Goal: Task Accomplishment & Management: Use online tool/utility

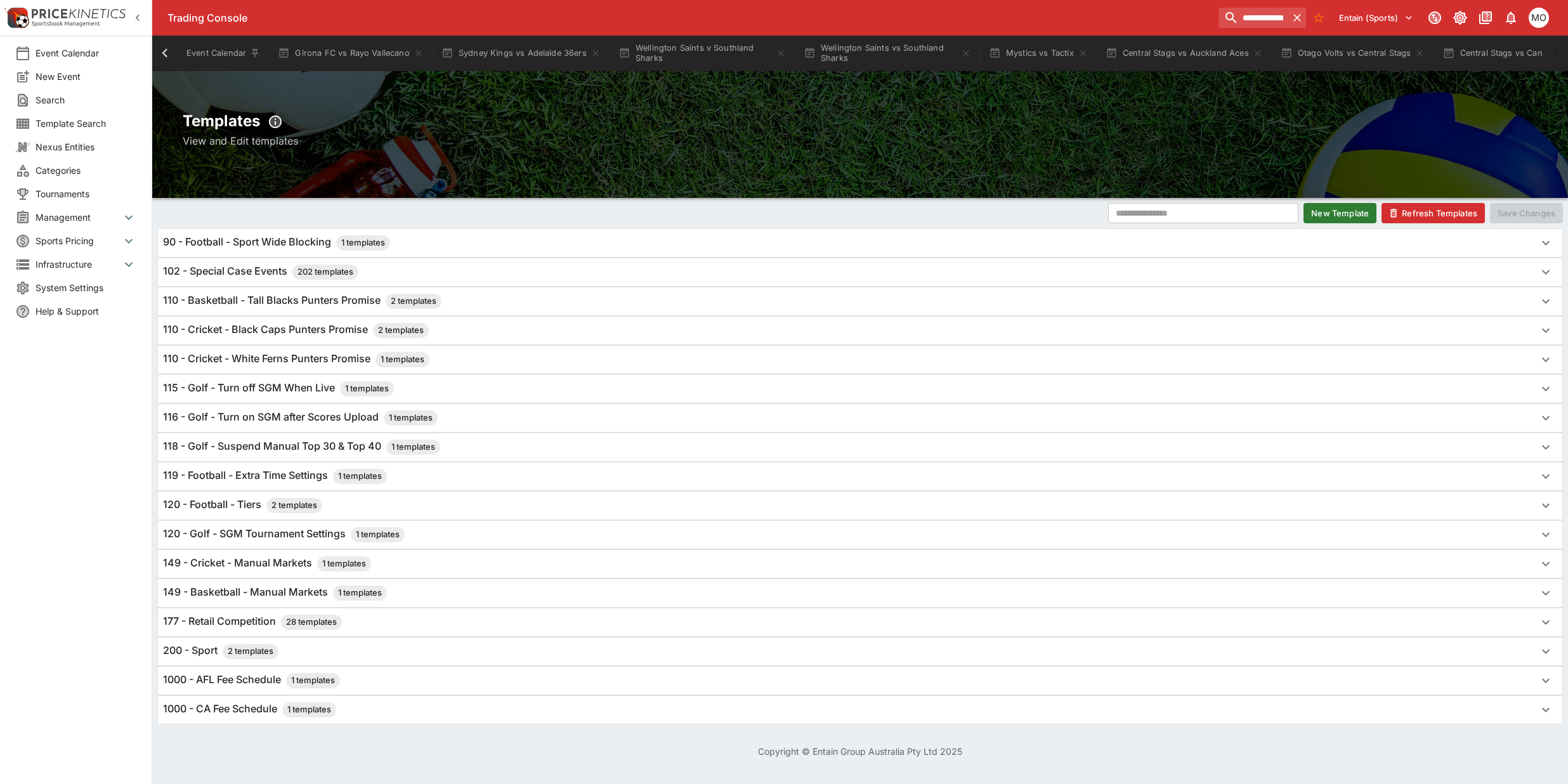
click at [294, 357] on h6 "110 - Cricket - White Ferns Punters Promise 1 templates" at bounding box center [296, 360] width 266 height 15
click at [1408, 204] on button "Refresh Templates" at bounding box center [1433, 213] width 104 height 20
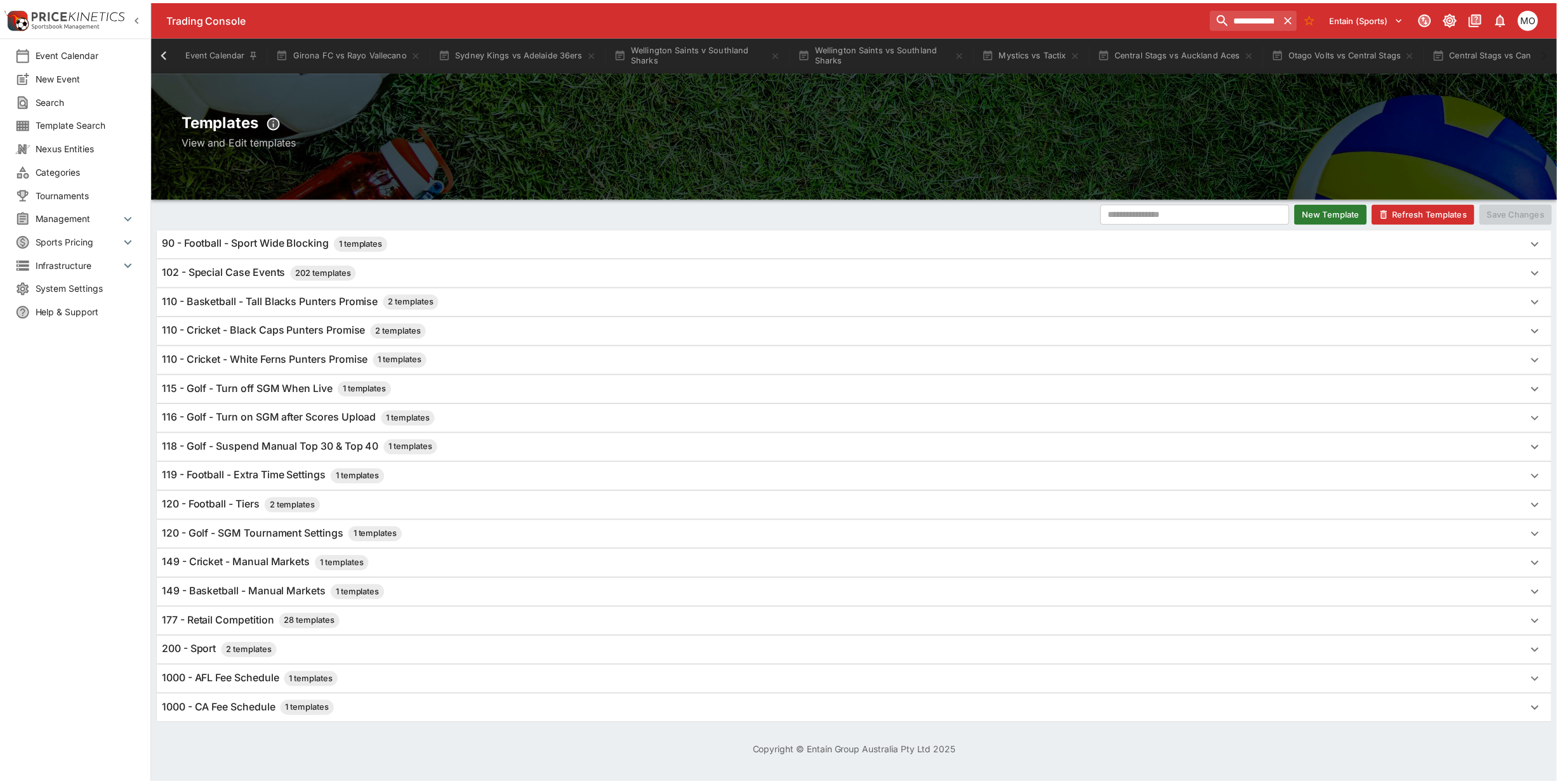
scroll to position [0, 219]
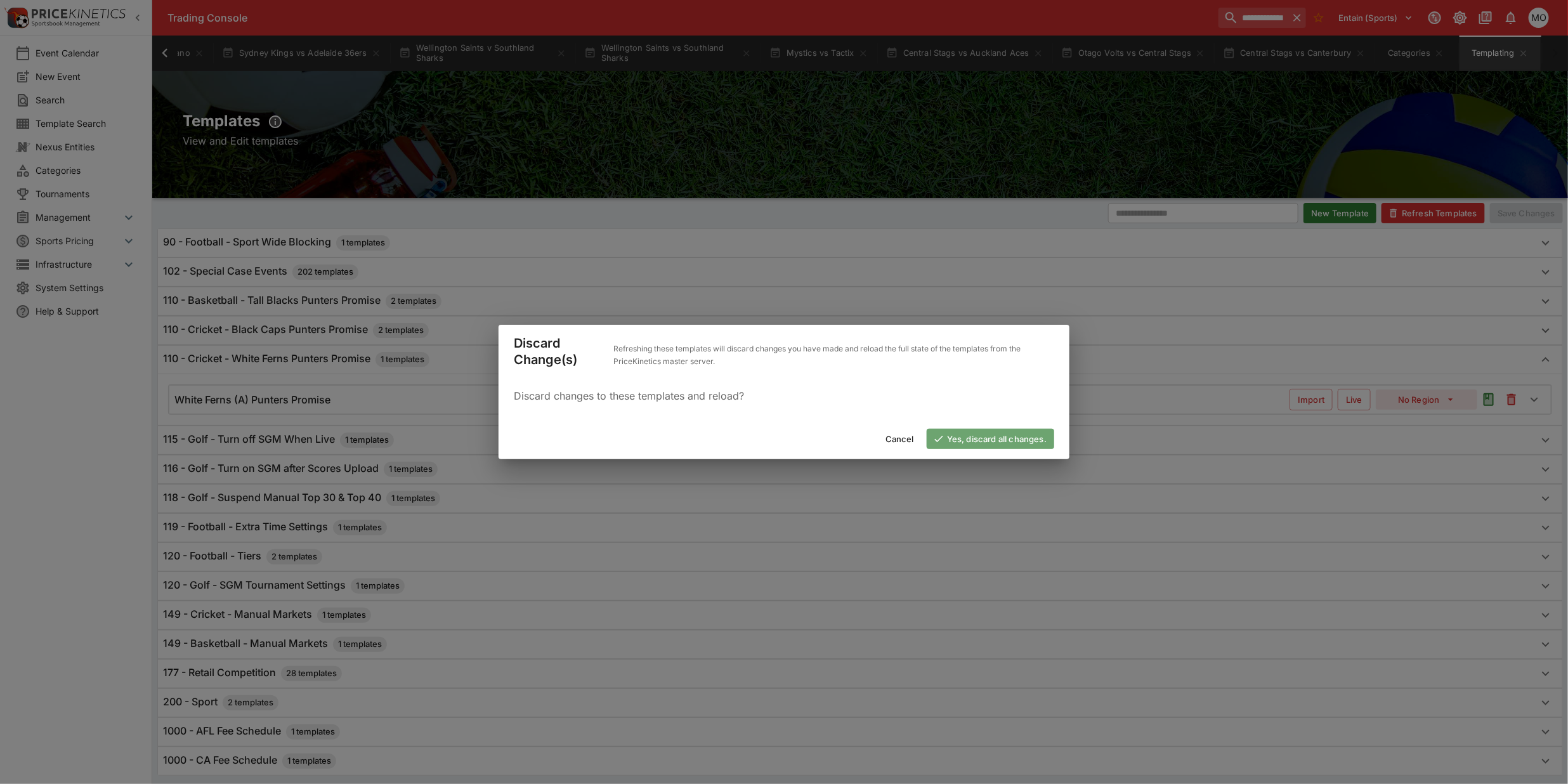
click at [980, 433] on button "Yes, discard all changes." at bounding box center [991, 439] width 127 height 20
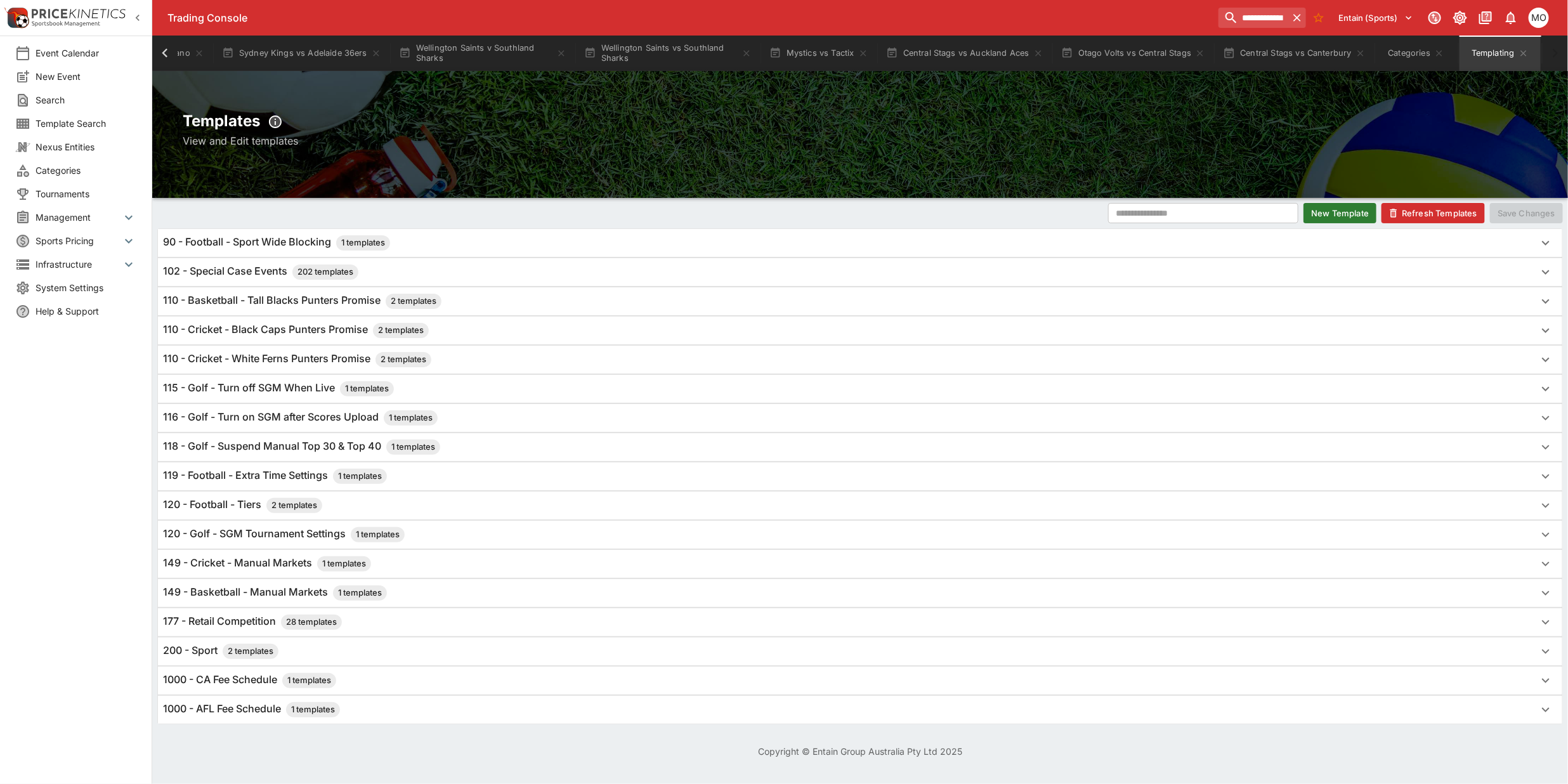
click at [330, 362] on h6 "110 - Cricket - White Ferns Punters Promise 2 templates" at bounding box center [297, 360] width 268 height 15
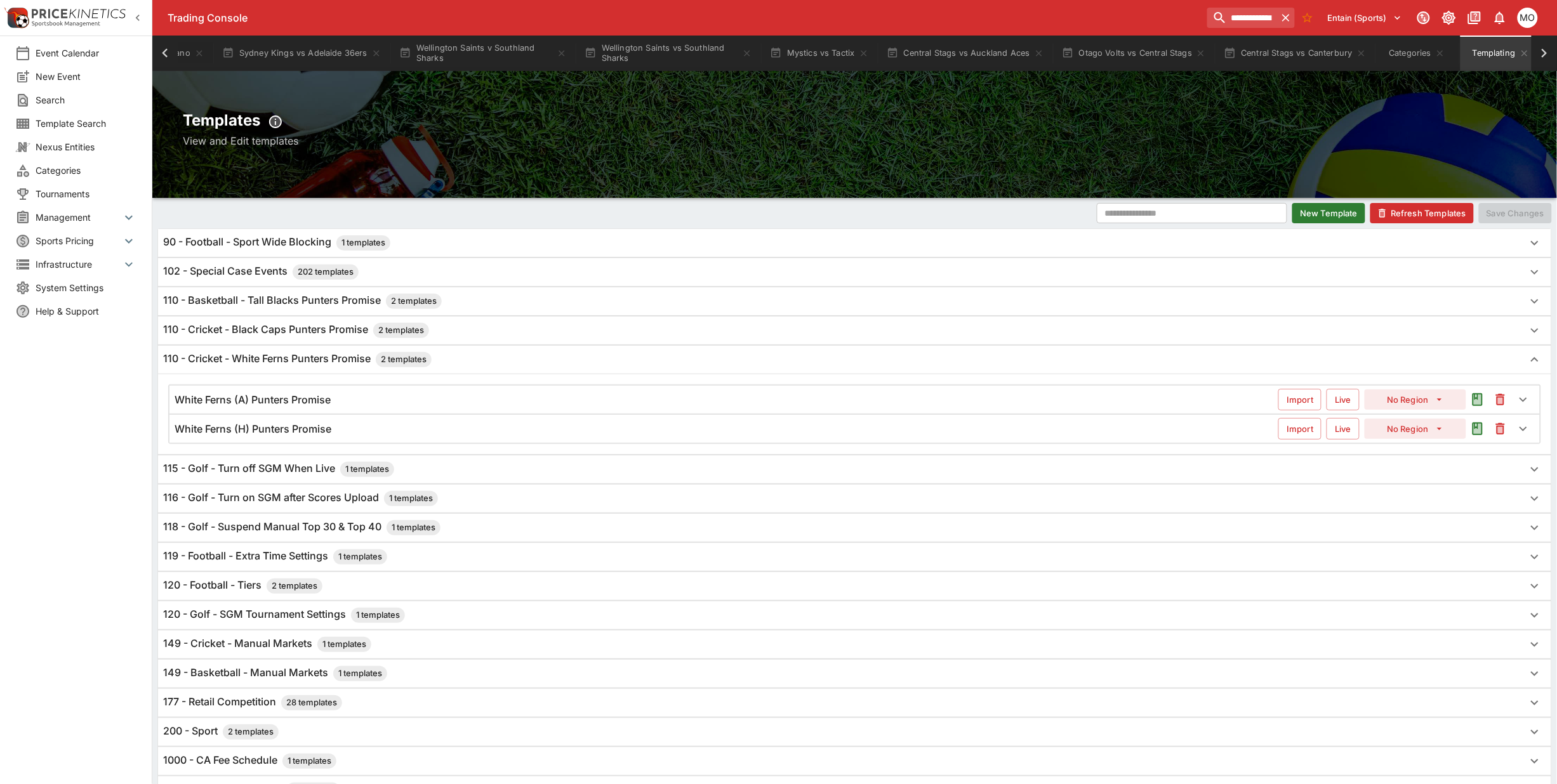
click at [328, 426] on h6 "White Ferns (H) Punters Promise" at bounding box center [252, 429] width 157 height 13
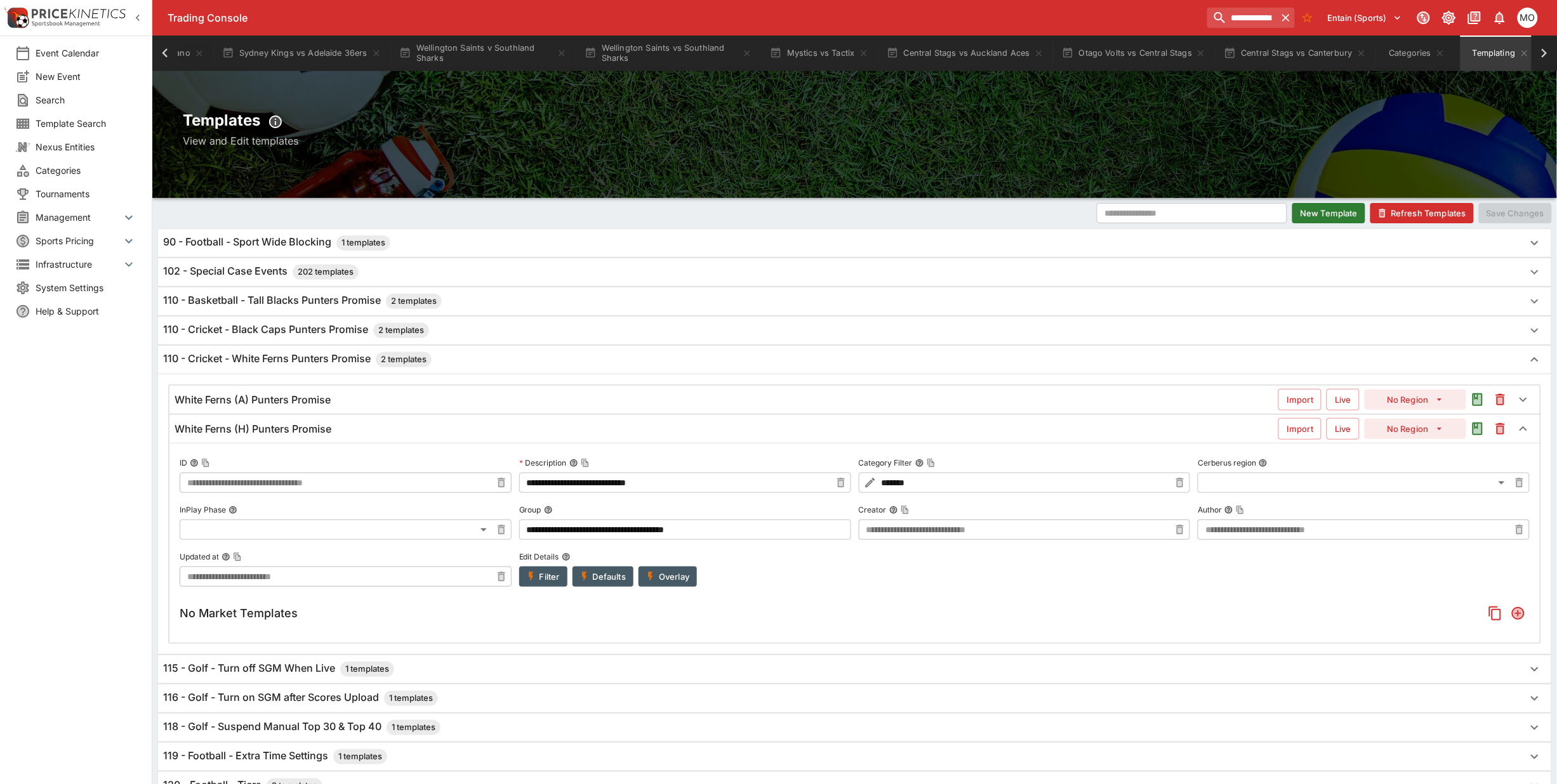
click at [531, 572] on icon "button" at bounding box center [531, 576] width 12 height 12
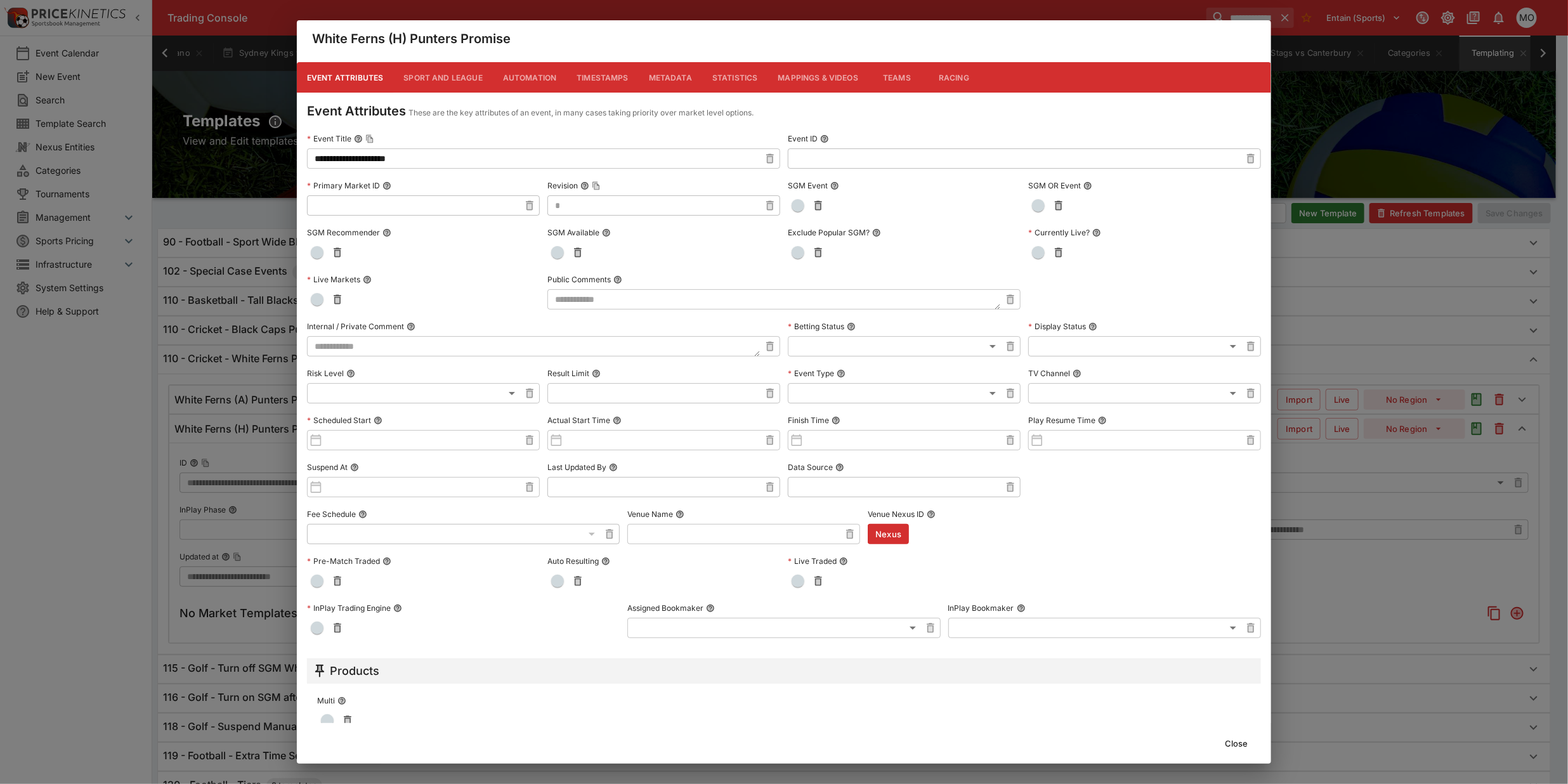
click at [1224, 743] on button "Close" at bounding box center [1236, 743] width 38 height 20
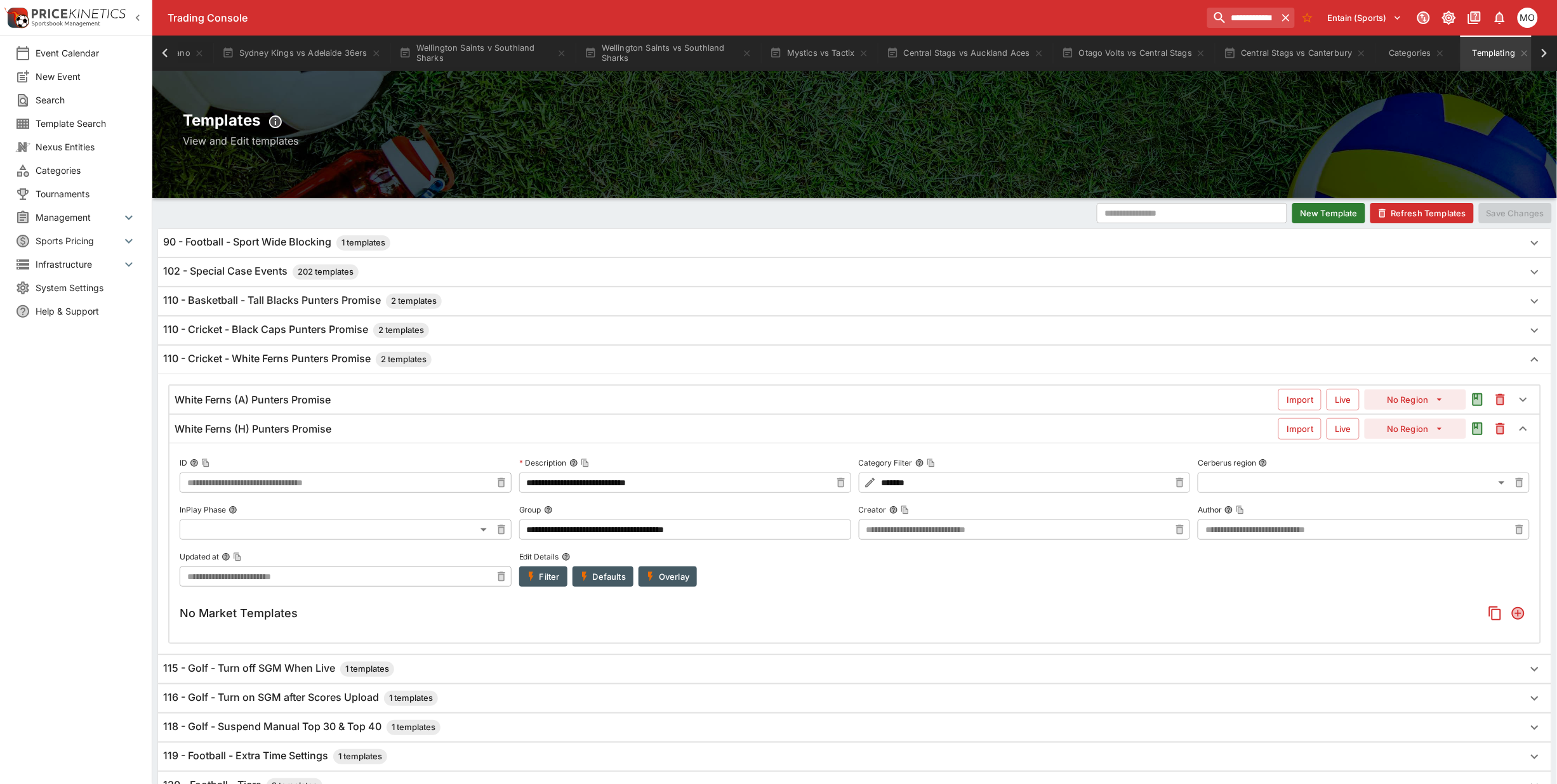
click at [487, 400] on div "White Ferns (A) Punters Promise" at bounding box center [726, 400] width 1103 height 13
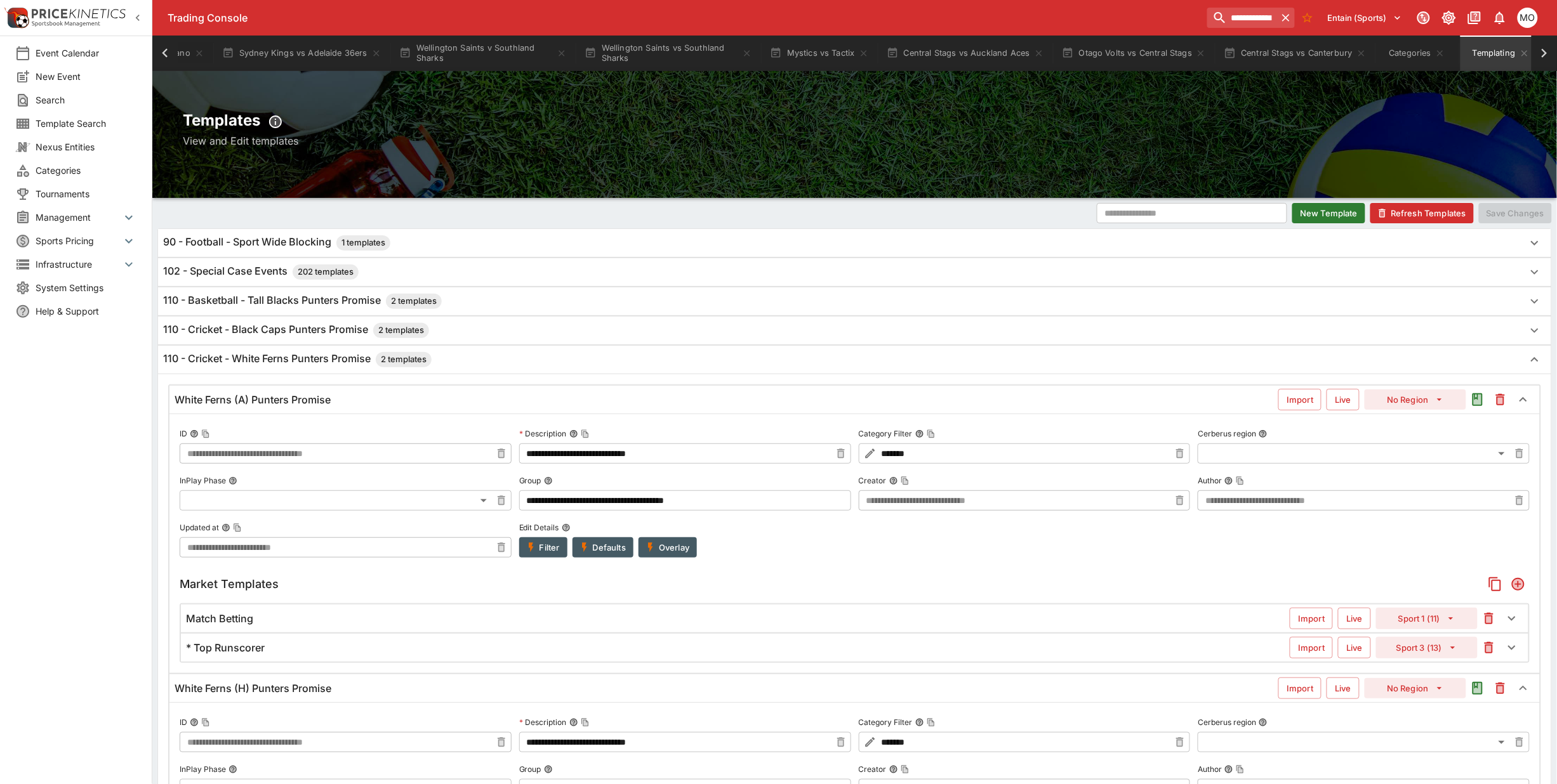
scroll to position [159, 0]
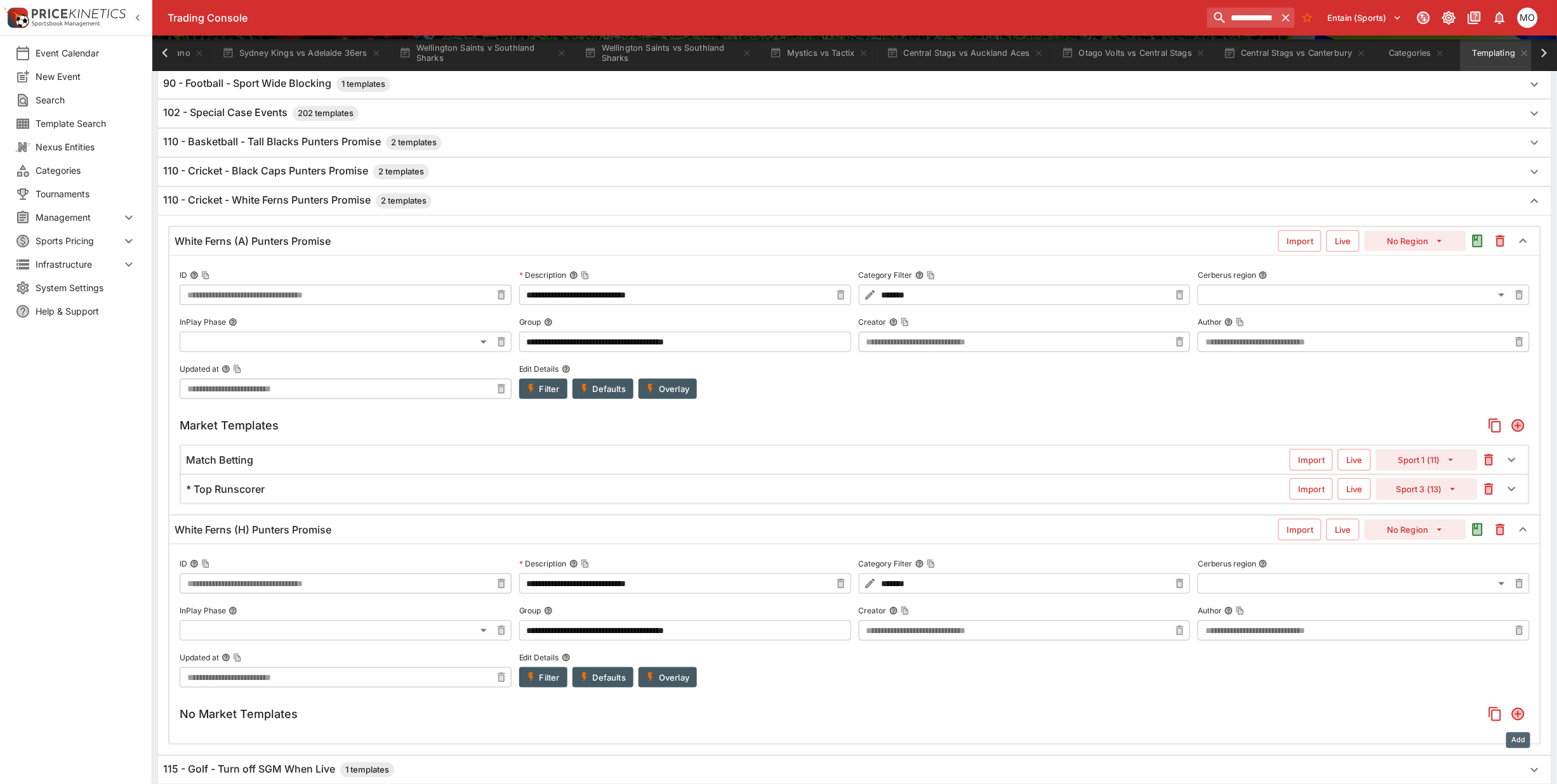
click at [1515, 719] on icon "Add" at bounding box center [1518, 714] width 10 height 10
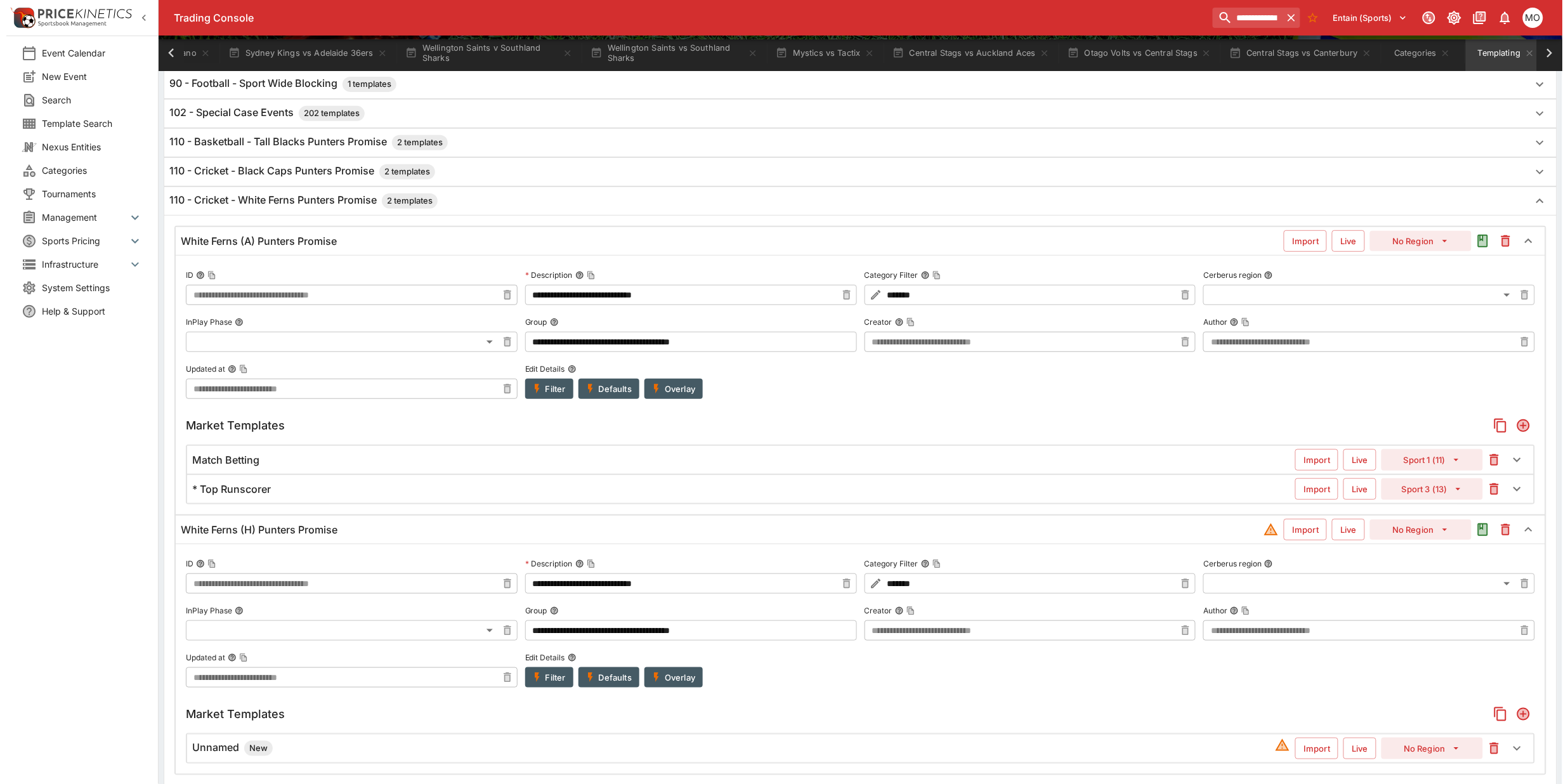
scroll to position [536, 0]
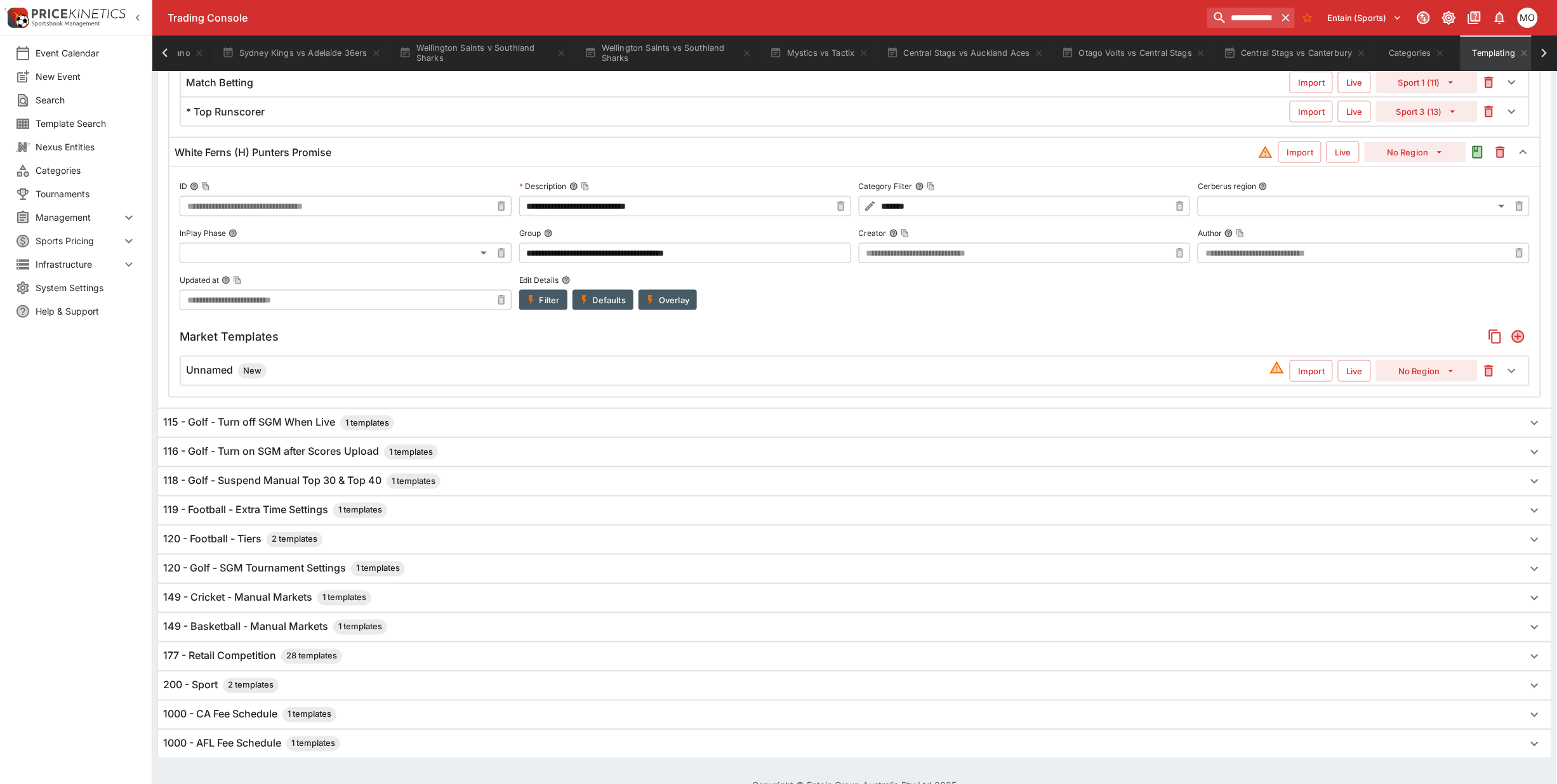
click at [221, 374] on h6 "Unnamed New" at bounding box center [226, 371] width 81 height 15
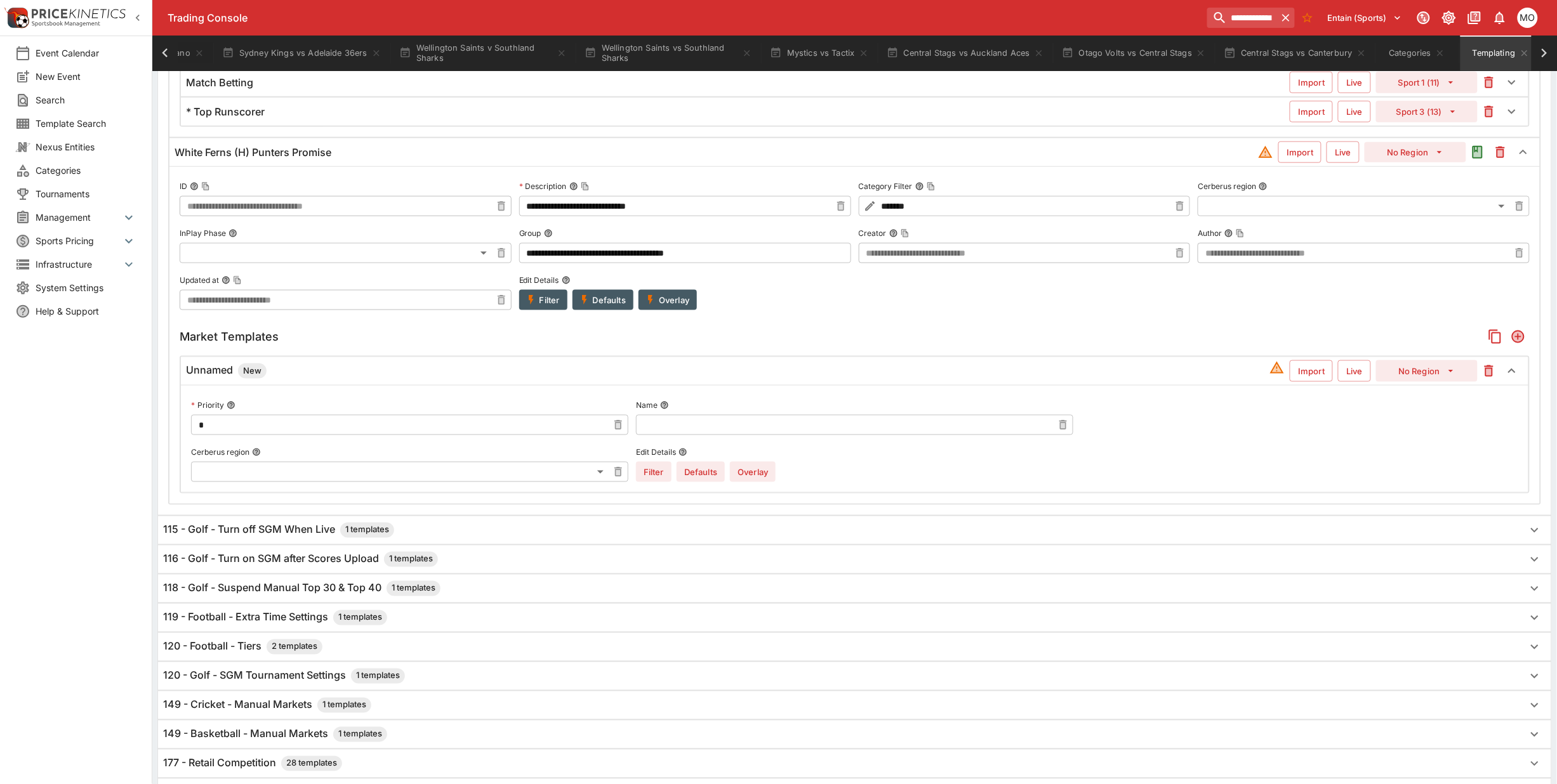
click at [671, 431] on input "text" at bounding box center [844, 425] width 417 height 20
type input "**********"
click at [1438, 371] on button "No Region" at bounding box center [1427, 371] width 101 height 21
click at [1422, 417] on li "Sport 1 (11)" at bounding box center [1427, 421] width 75 height 20
type input "**"
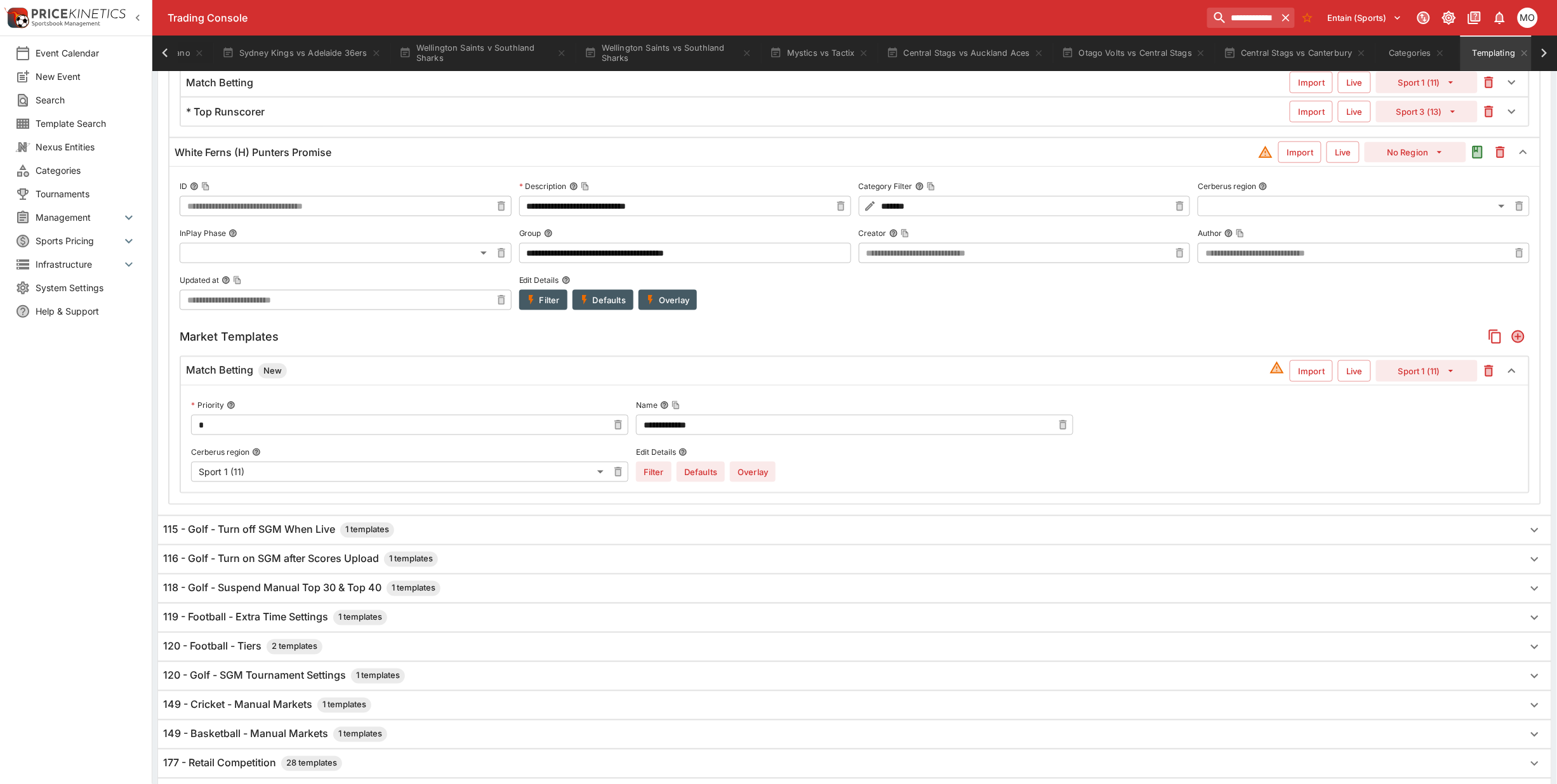
click at [763, 481] on button "Overlay" at bounding box center [753, 472] width 46 height 20
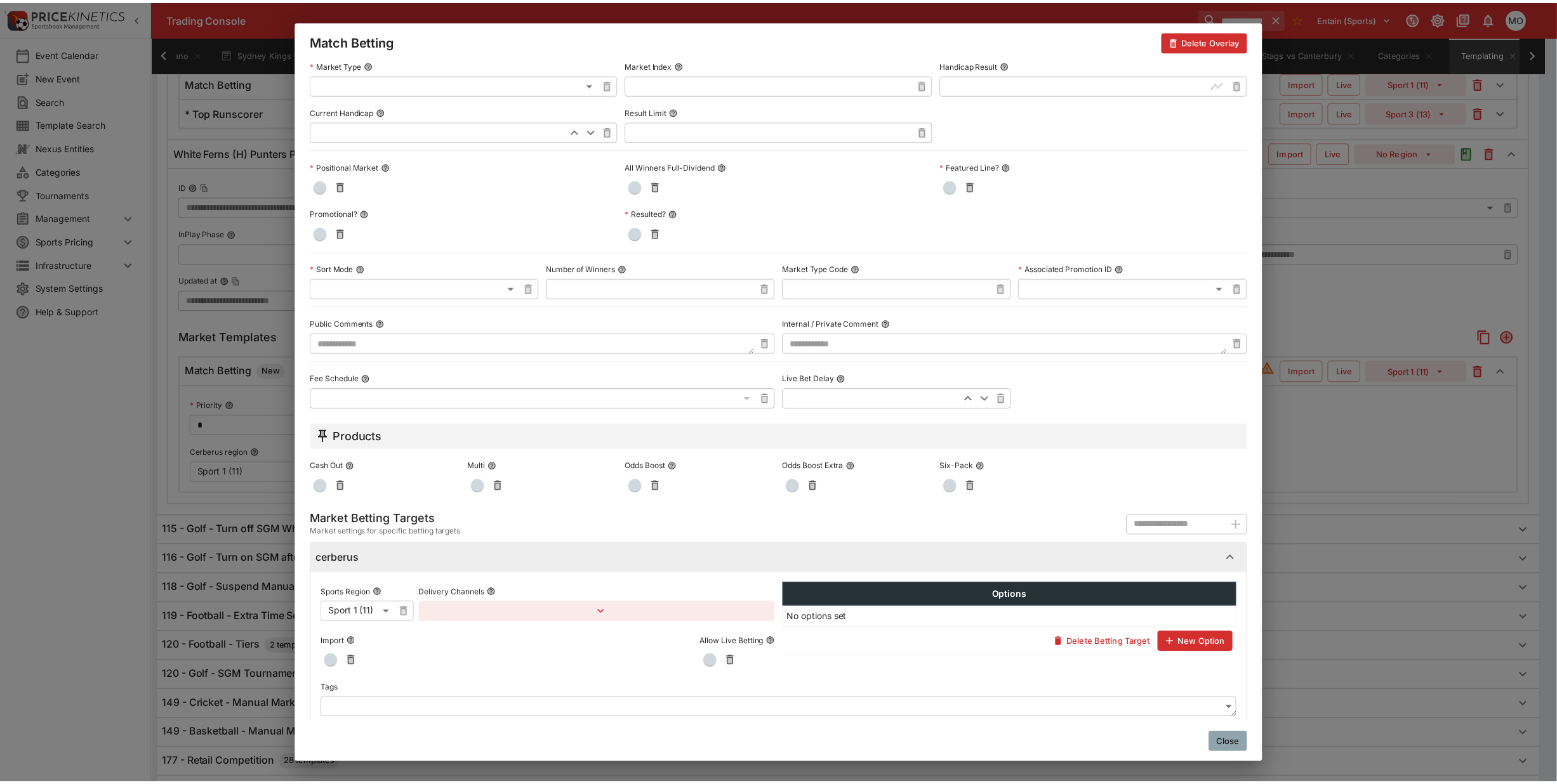
scroll to position [369, 0]
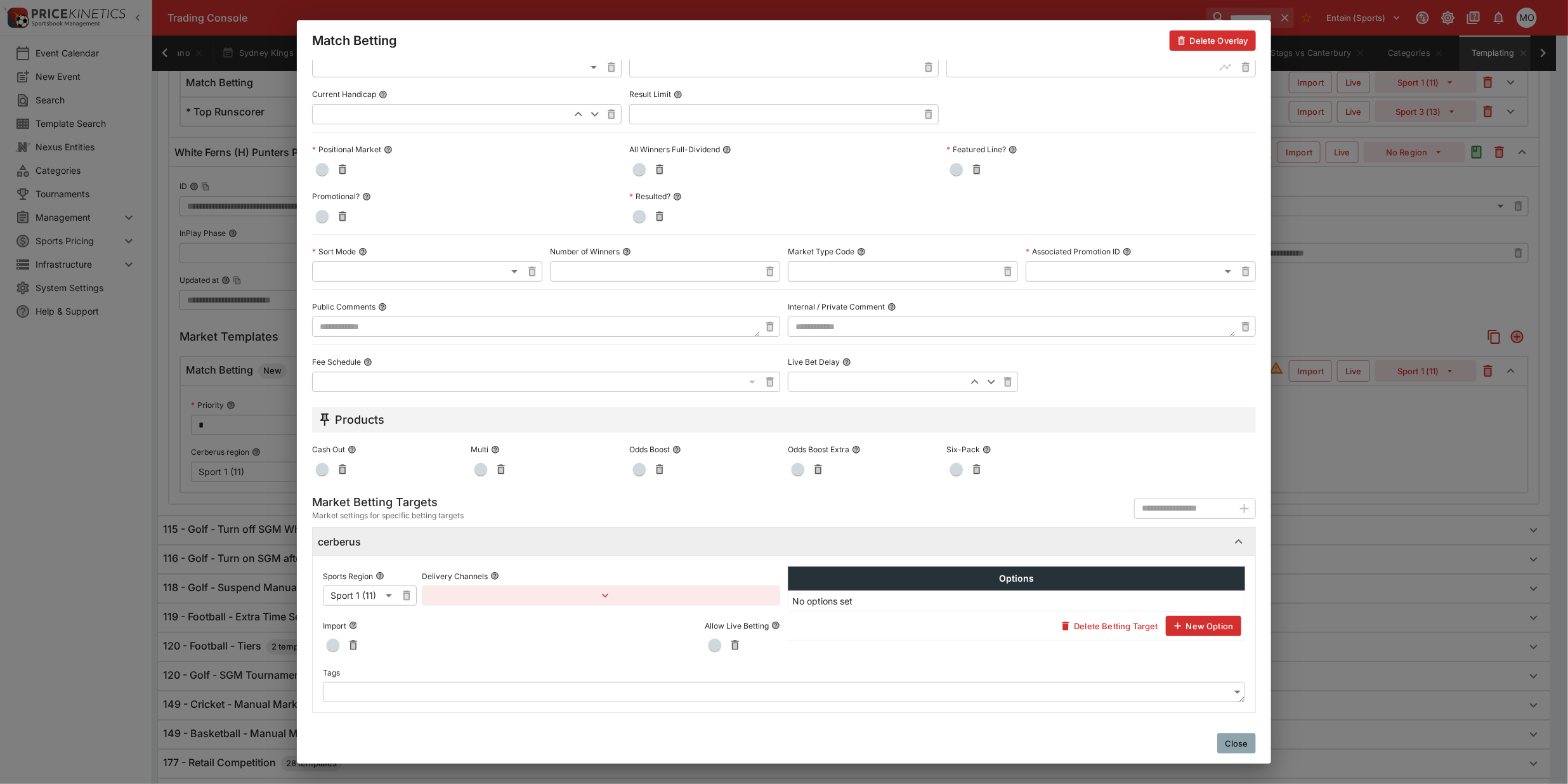
click at [381, 680] on label "Tags" at bounding box center [784, 672] width 922 height 19
click at [380, 690] on body "**********" at bounding box center [784, 189] width 1568 height 1451
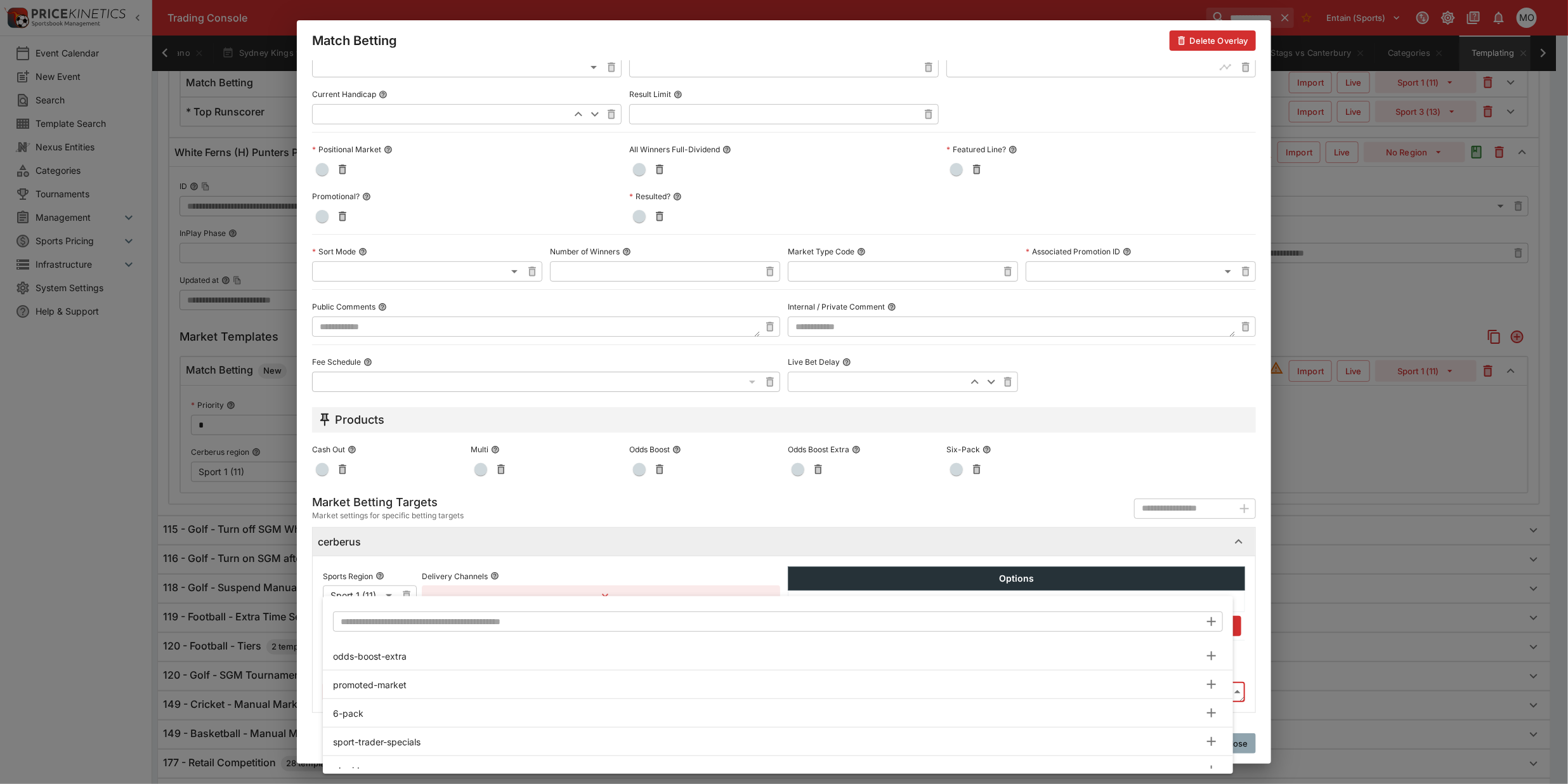
click at [459, 623] on input "text" at bounding box center [766, 621] width 867 height 20
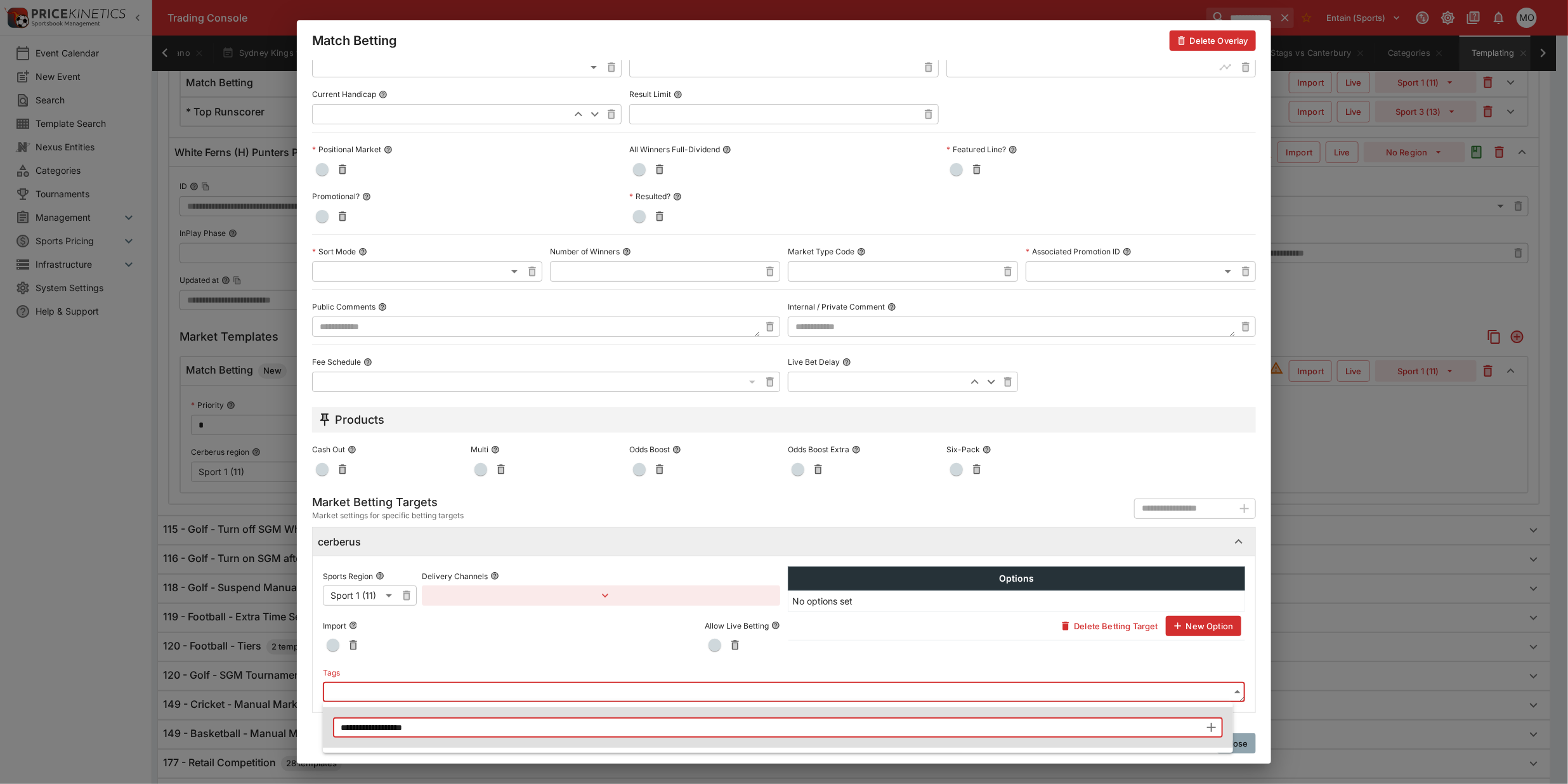
type input "**********"
click at [1211, 725] on icon "button" at bounding box center [1211, 728] width 9 height 9
type input "**********"
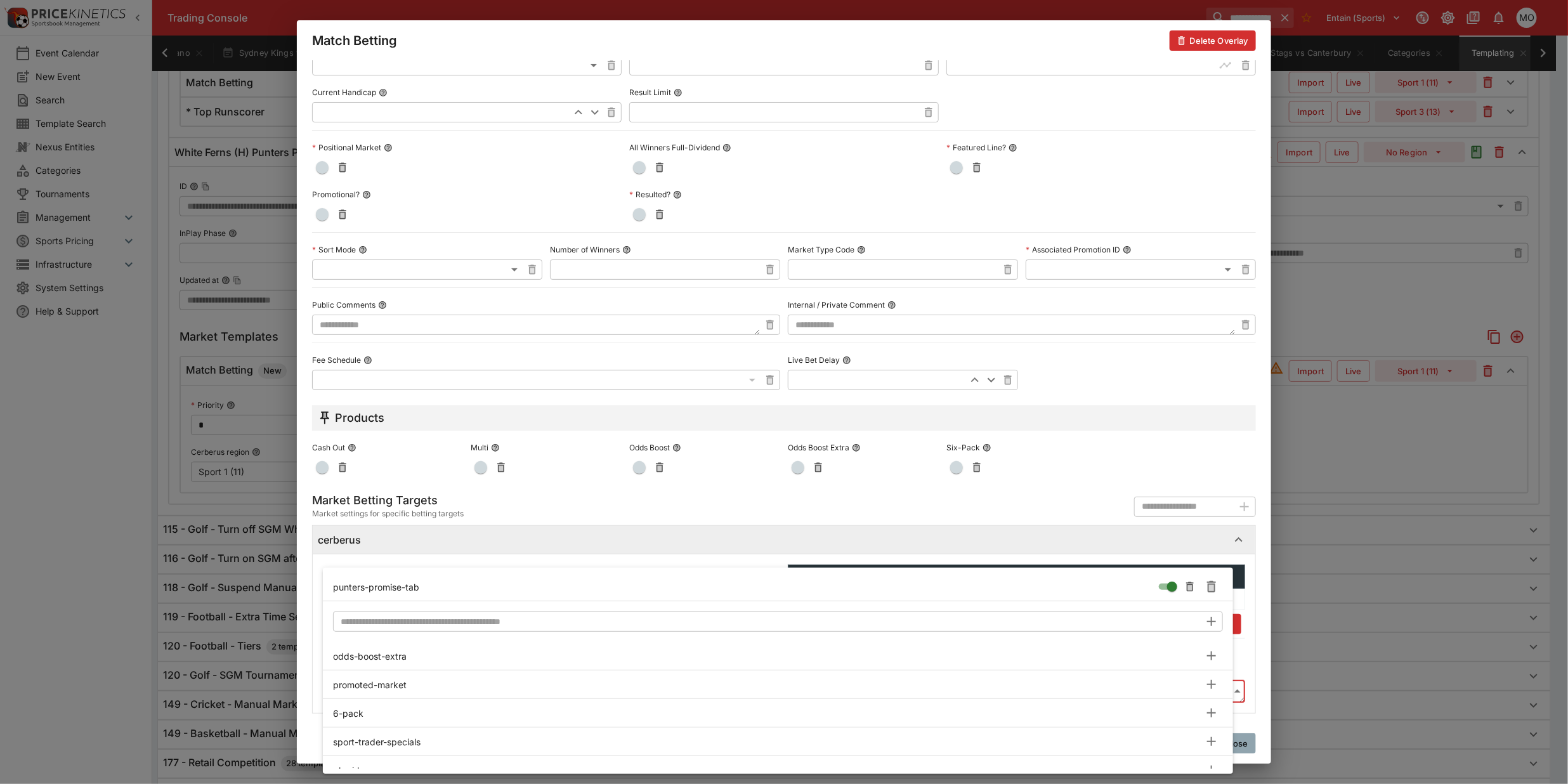
click at [307, 677] on div at bounding box center [784, 392] width 1568 height 784
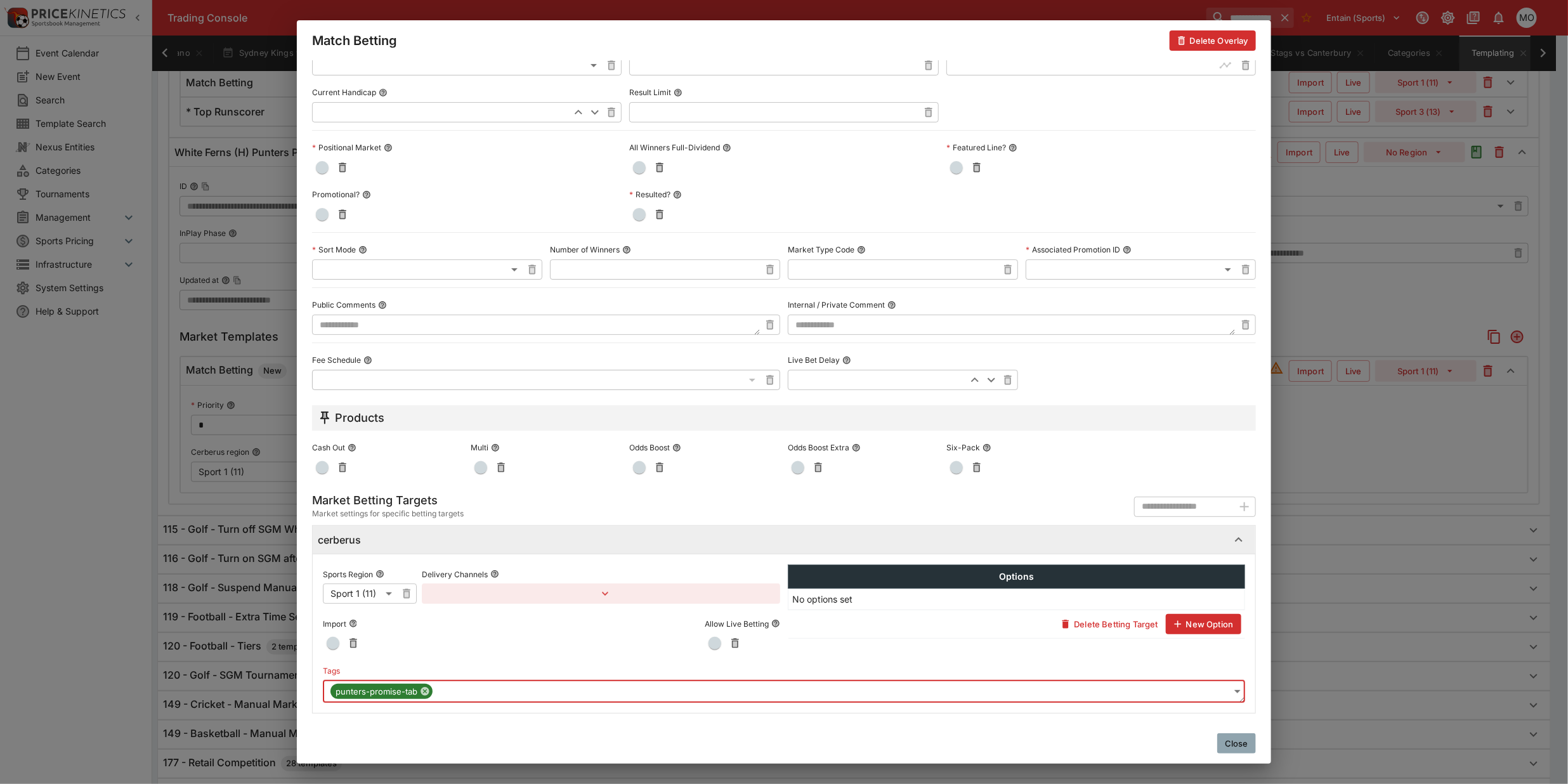
click at [1243, 740] on button "Close" at bounding box center [1236, 743] width 38 height 20
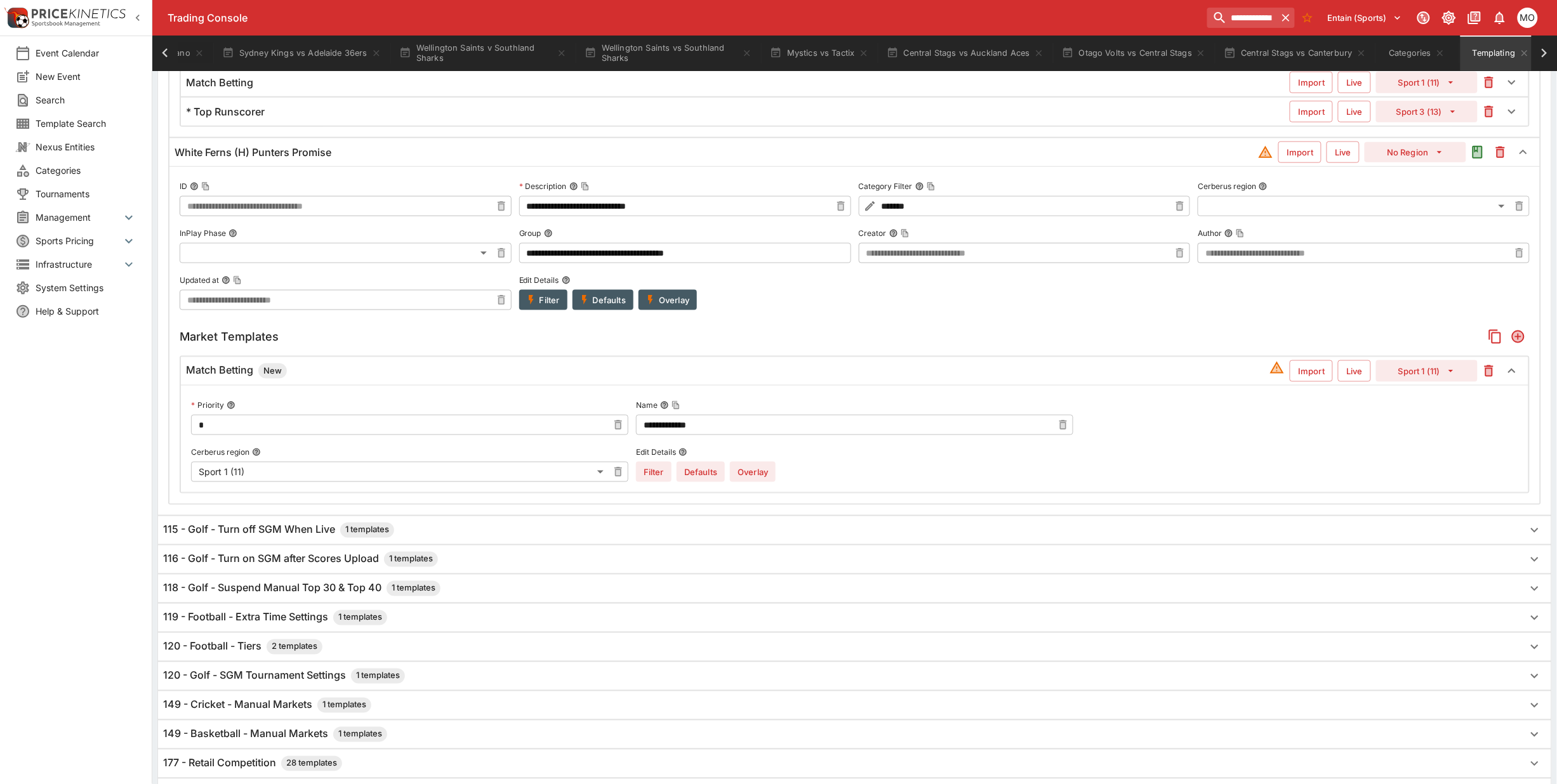
scroll to position [377, 0]
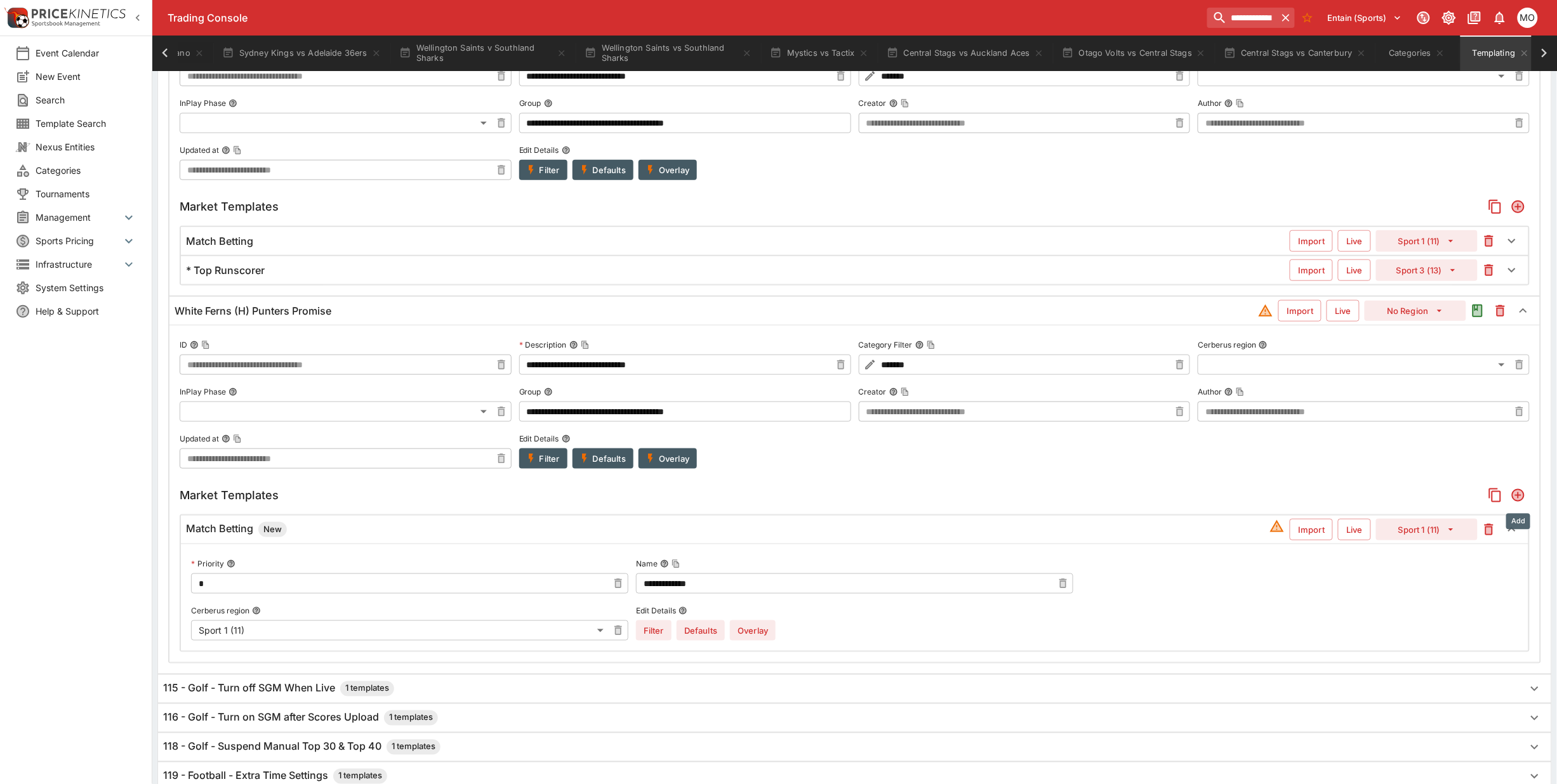
click at [1518, 500] on icon "Add" at bounding box center [1518, 496] width 13 height 13
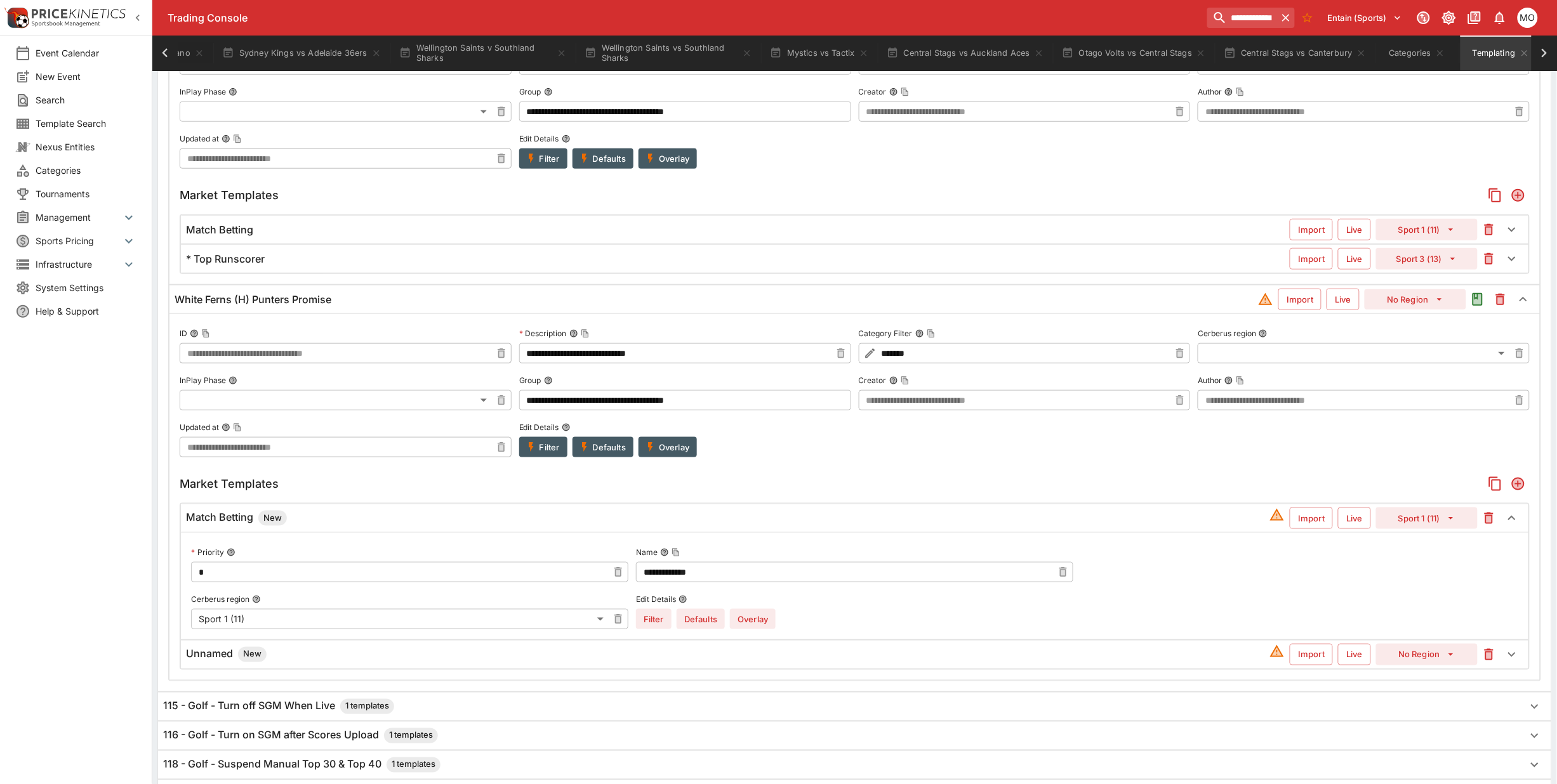
scroll to position [357, 0]
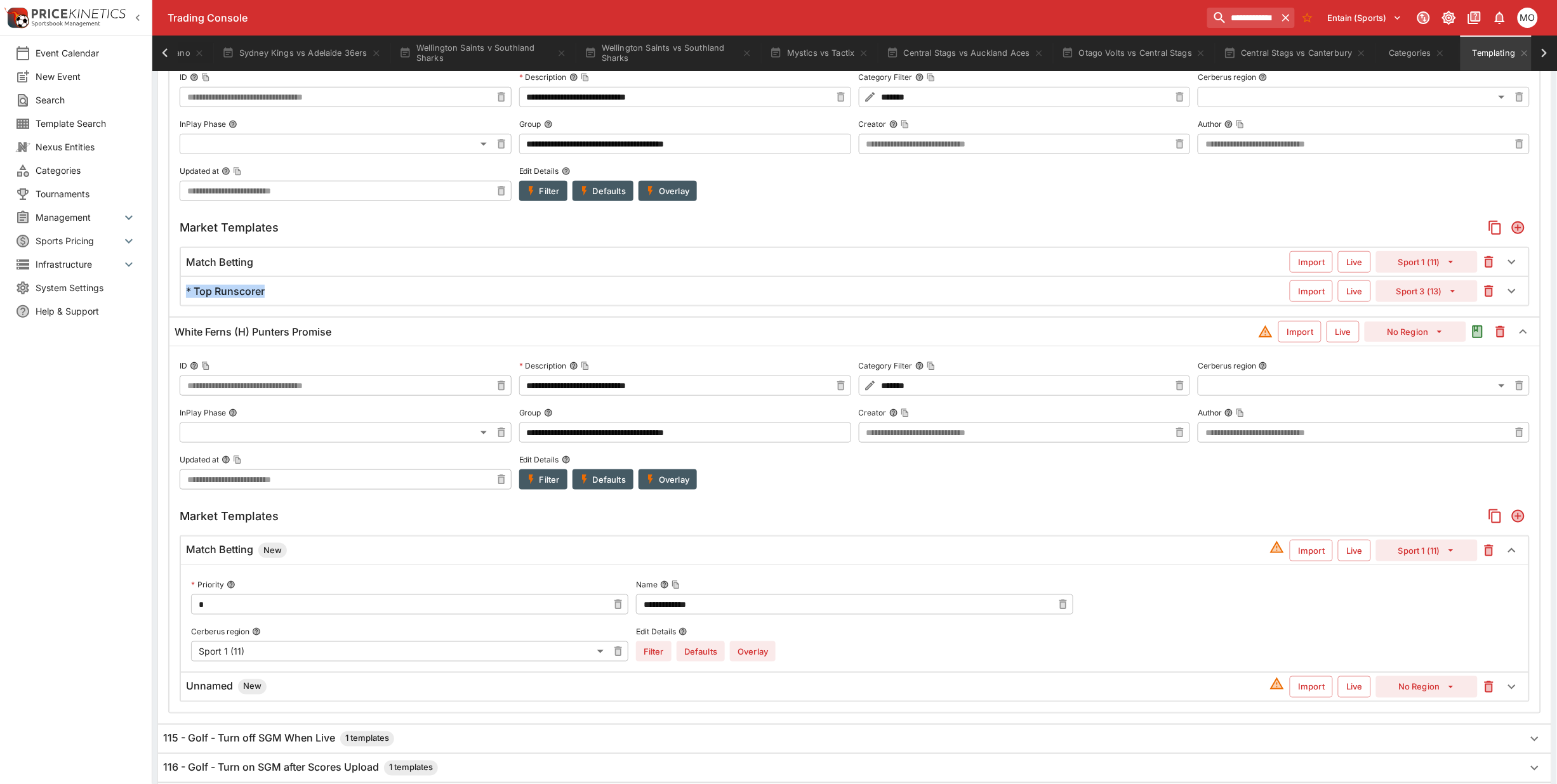
drag, startPoint x: 187, startPoint y: 290, endPoint x: 269, endPoint y: 295, distance: 82.2
click at [269, 295] on div "* Top Runscorer" at bounding box center [737, 291] width 1103 height 13
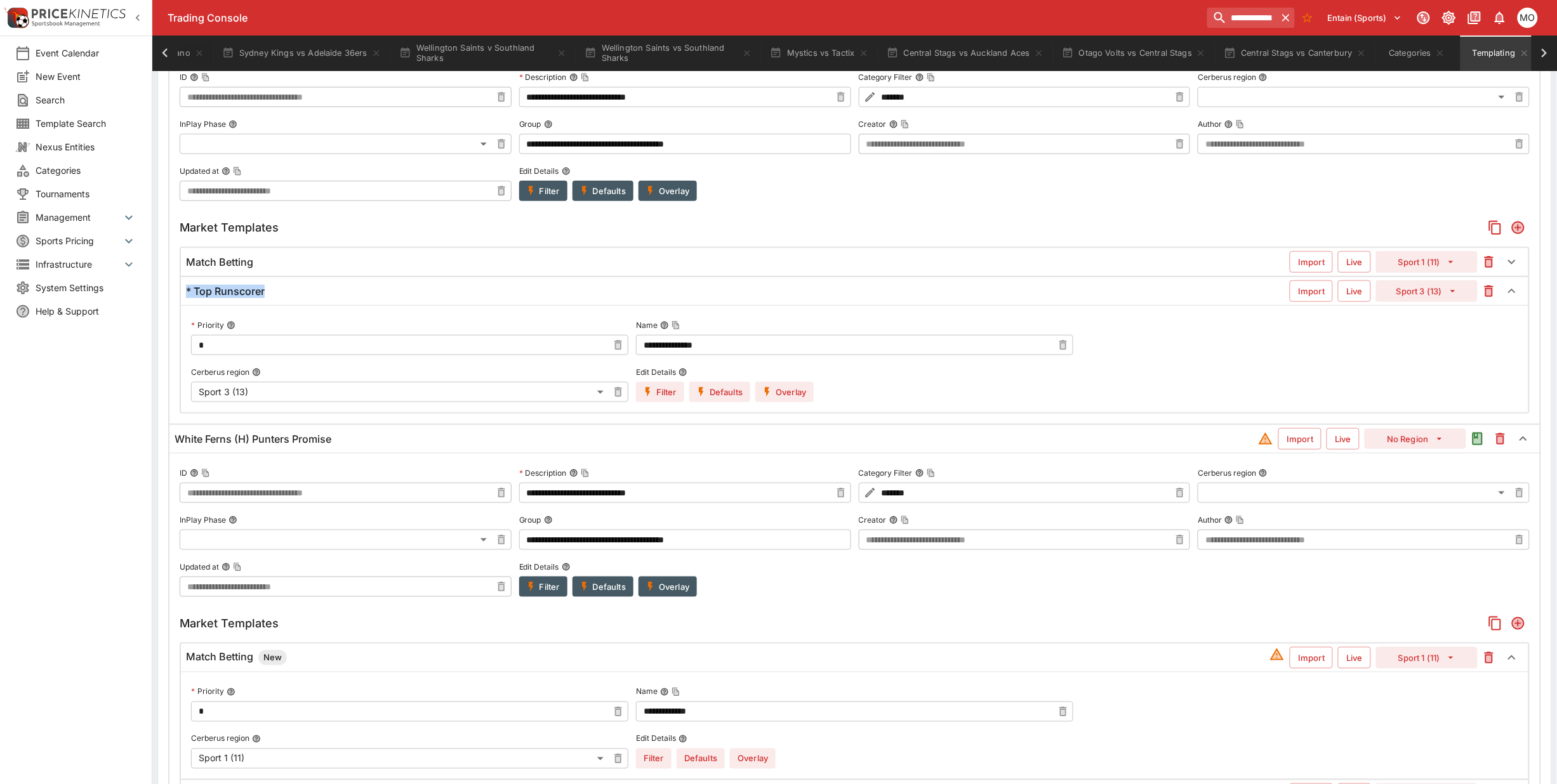
copy h6 "* Top Runscorer"
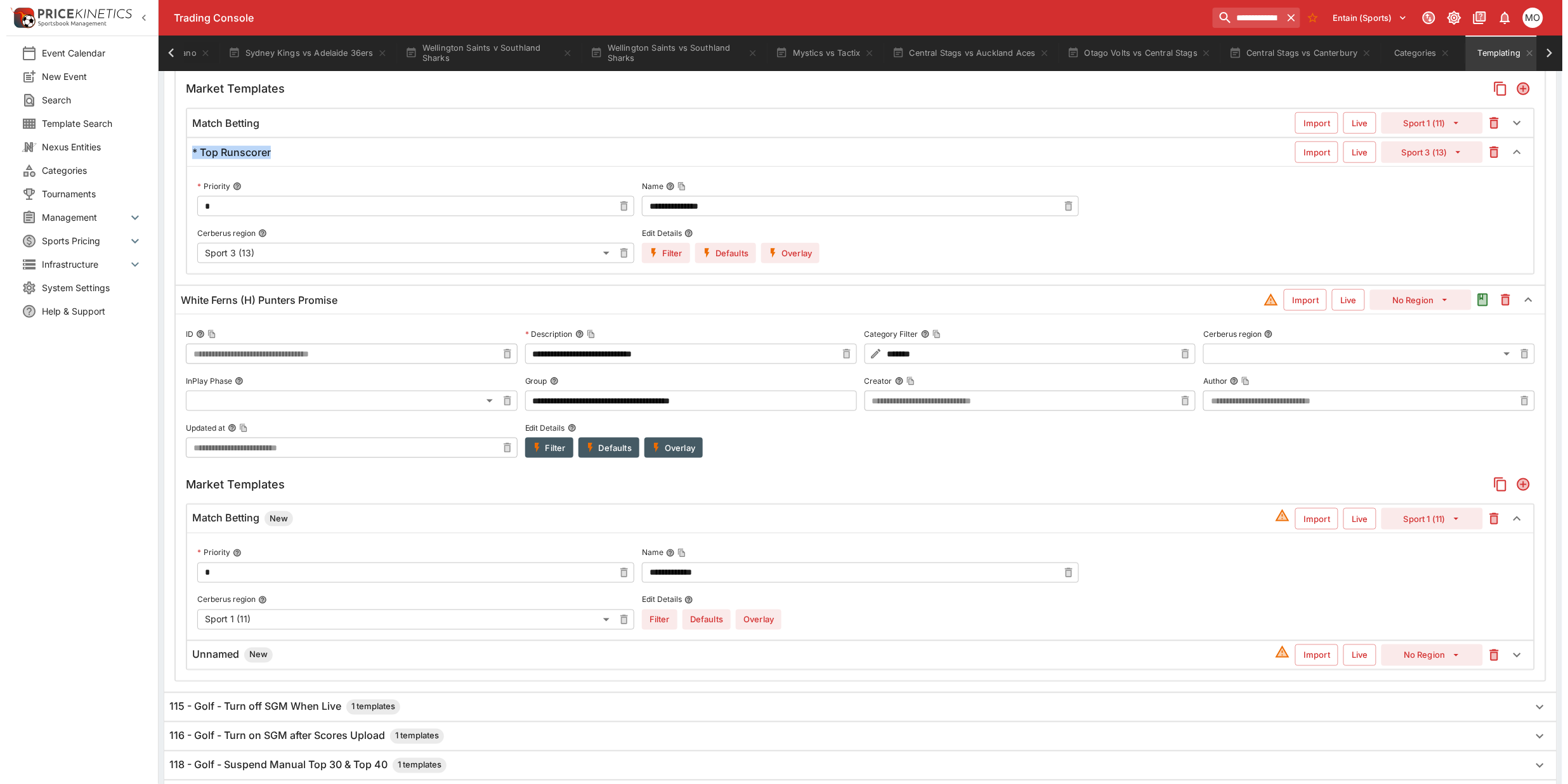
scroll to position [516, 0]
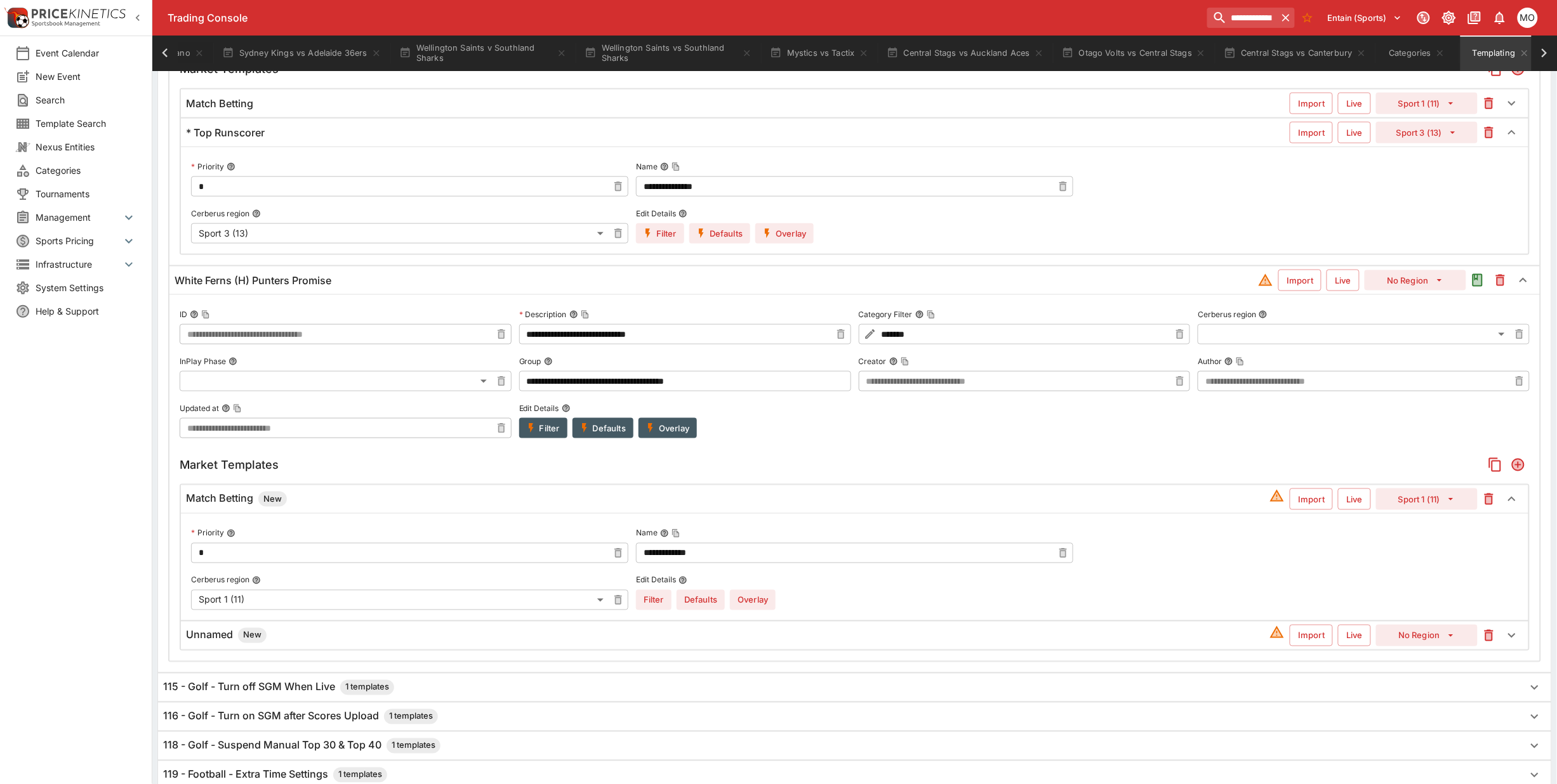
click at [221, 639] on h6 "Unnamed New" at bounding box center [226, 636] width 81 height 15
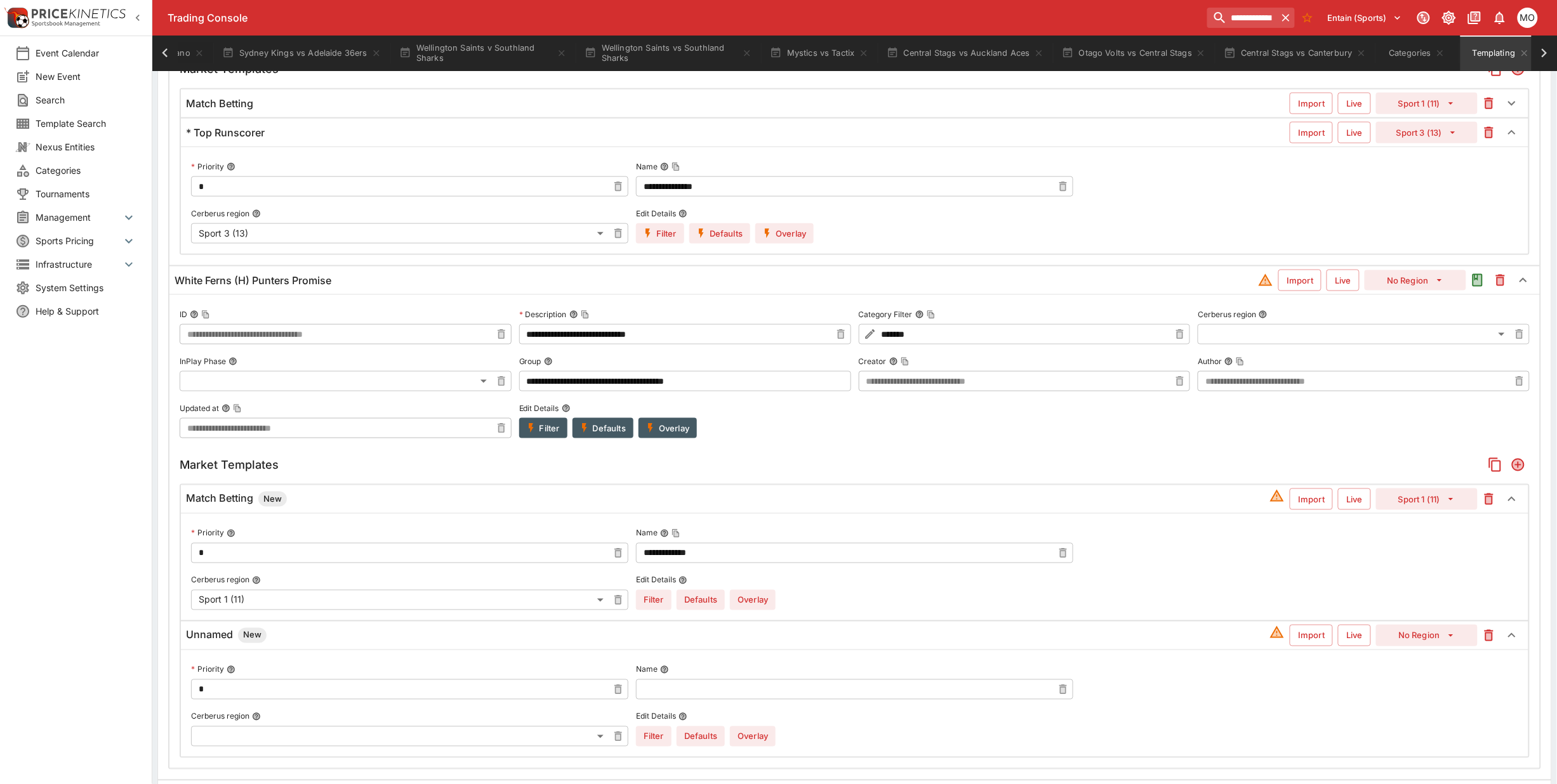
click at [696, 693] on input "text" at bounding box center [844, 690] width 417 height 20
paste input "**********"
type input "**********"
click at [1431, 644] on button "No Region" at bounding box center [1427, 636] width 101 height 21
click at [1423, 447] on li "Sport 3 (13)" at bounding box center [1427, 452] width 75 height 20
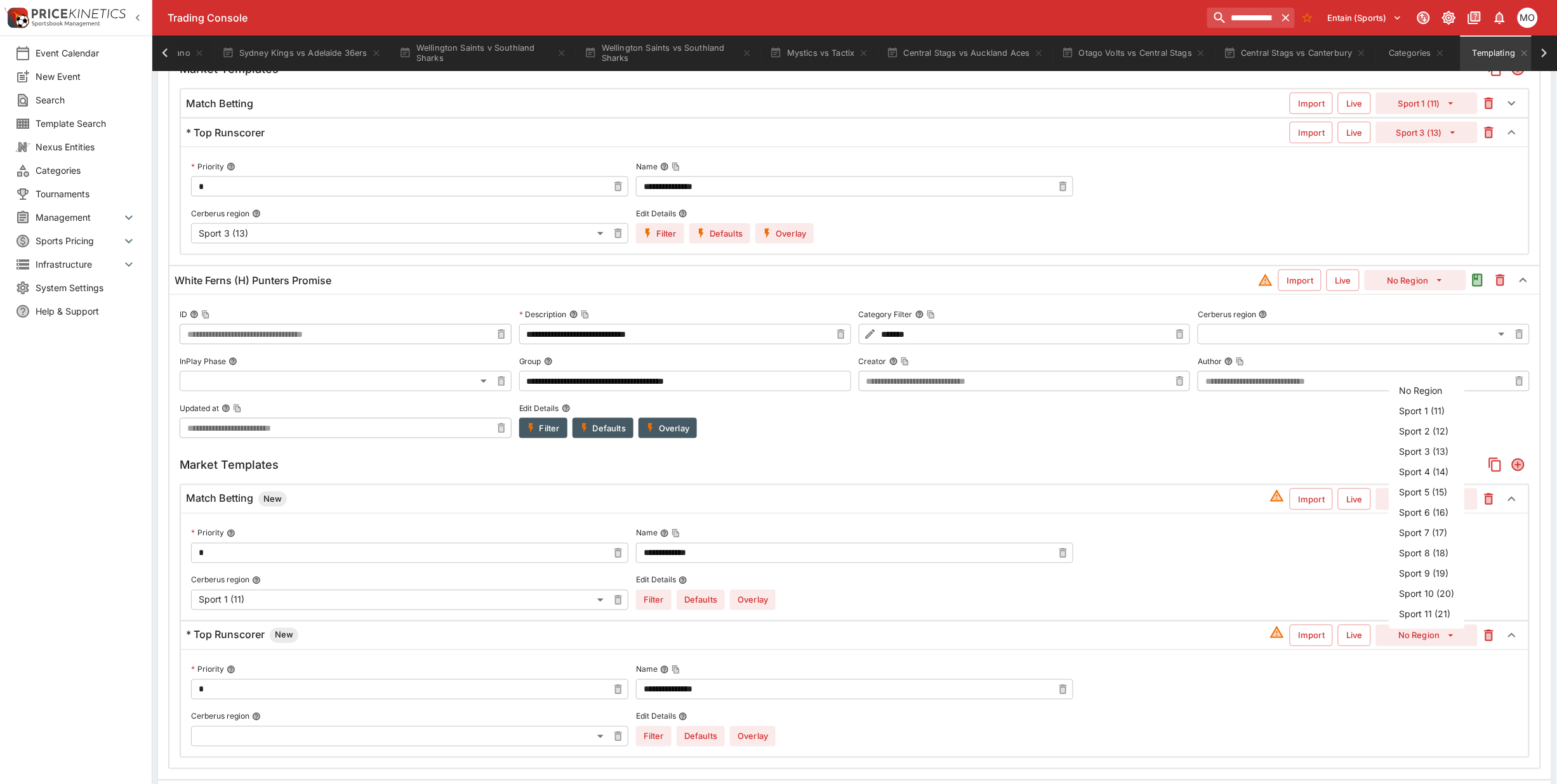
type input "**"
click at [747, 736] on button "Overlay" at bounding box center [753, 736] width 46 height 20
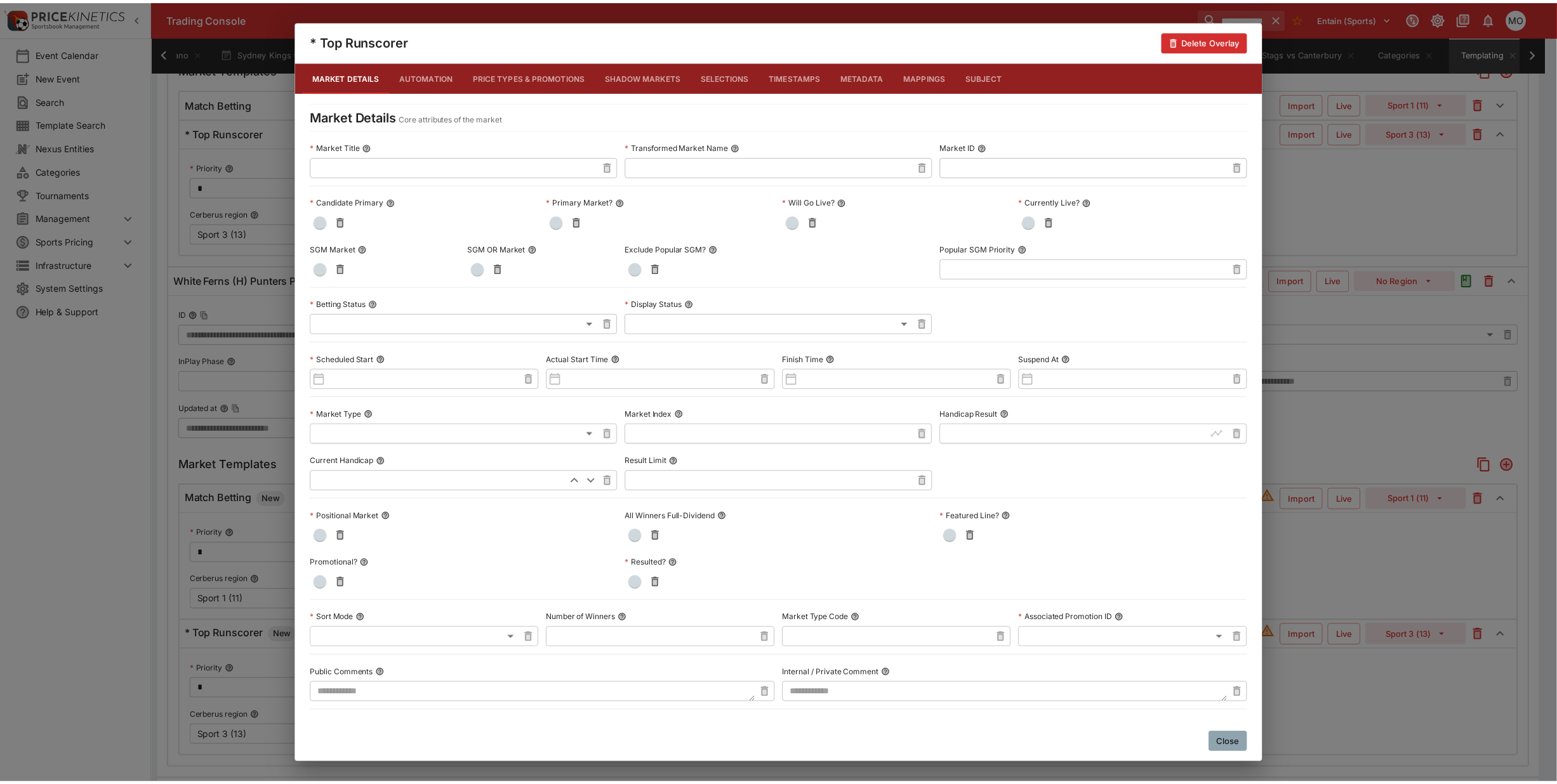
scroll to position [369, 0]
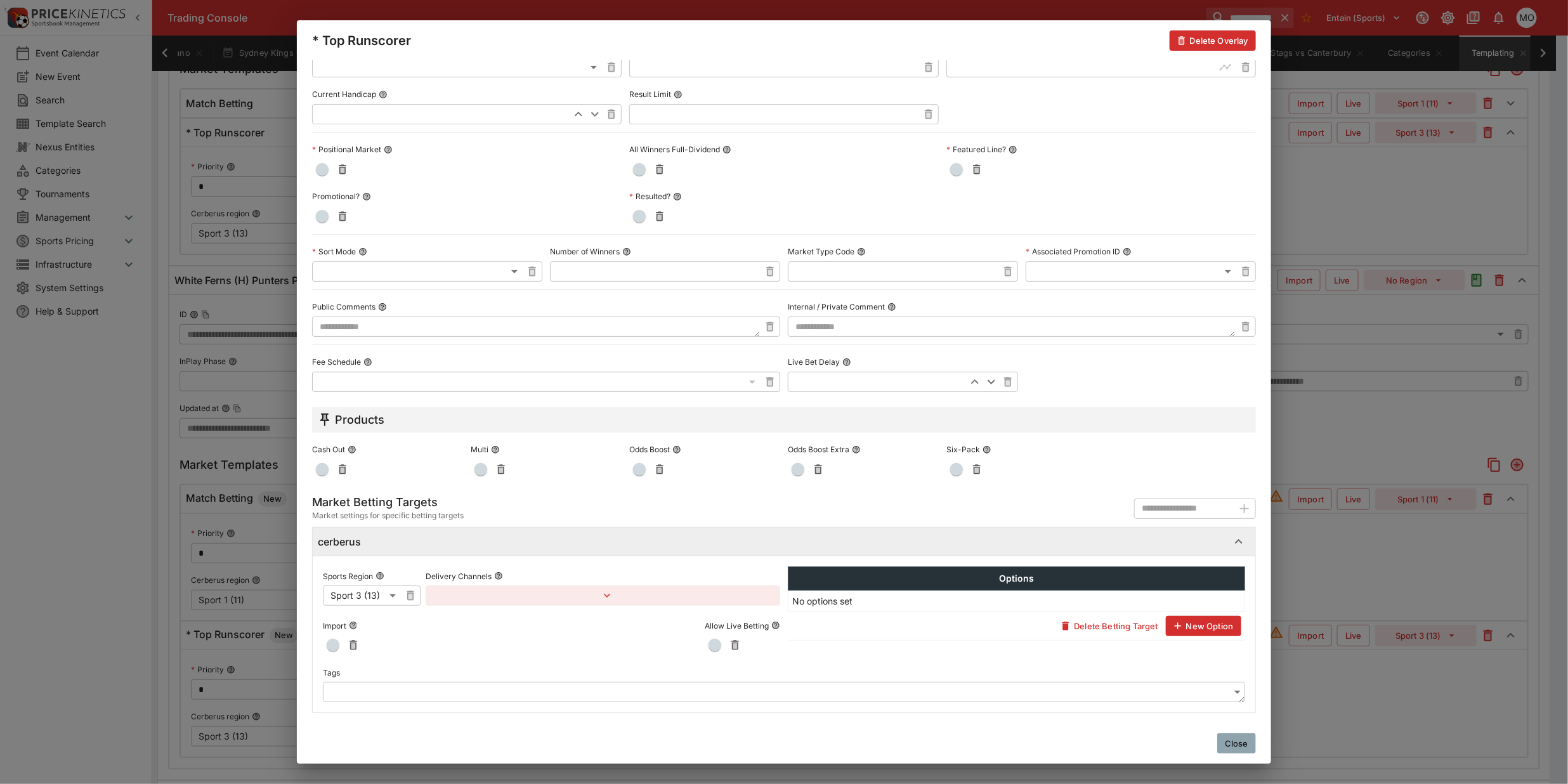
click at [377, 690] on body "**********" at bounding box center [784, 331] width 1568 height 1695
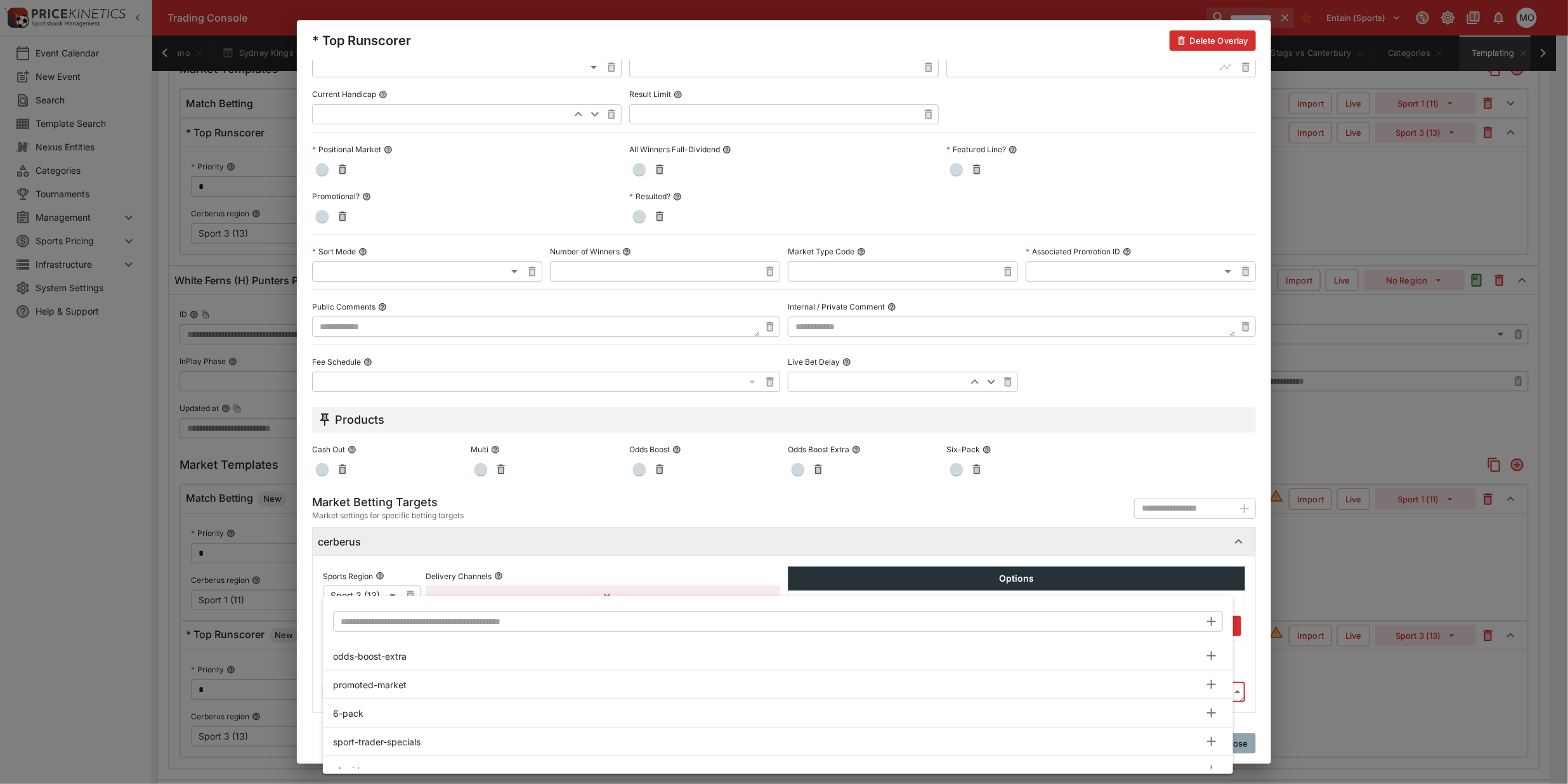
click at [392, 619] on input "text" at bounding box center [766, 621] width 867 height 20
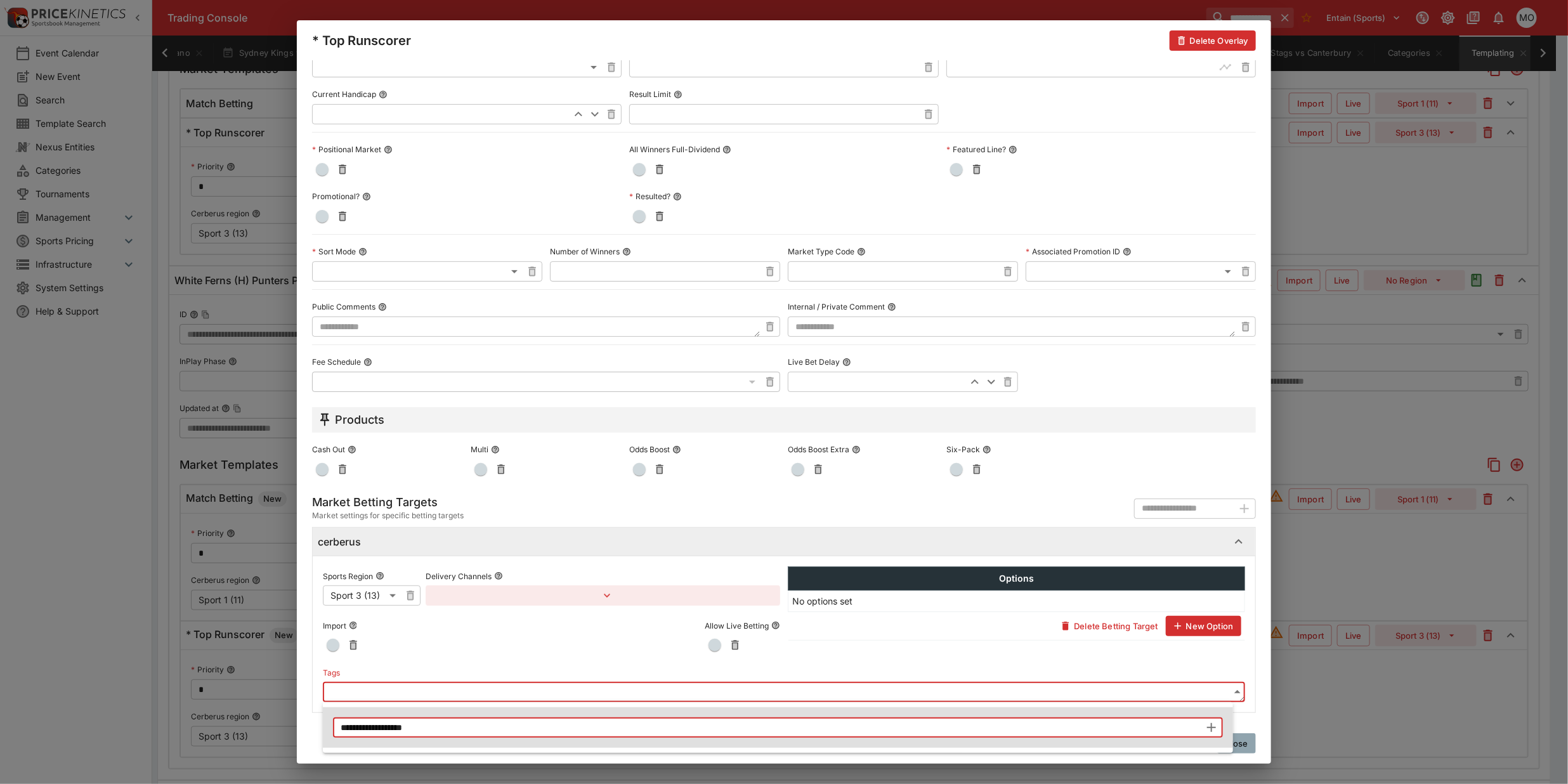
type input "**********"
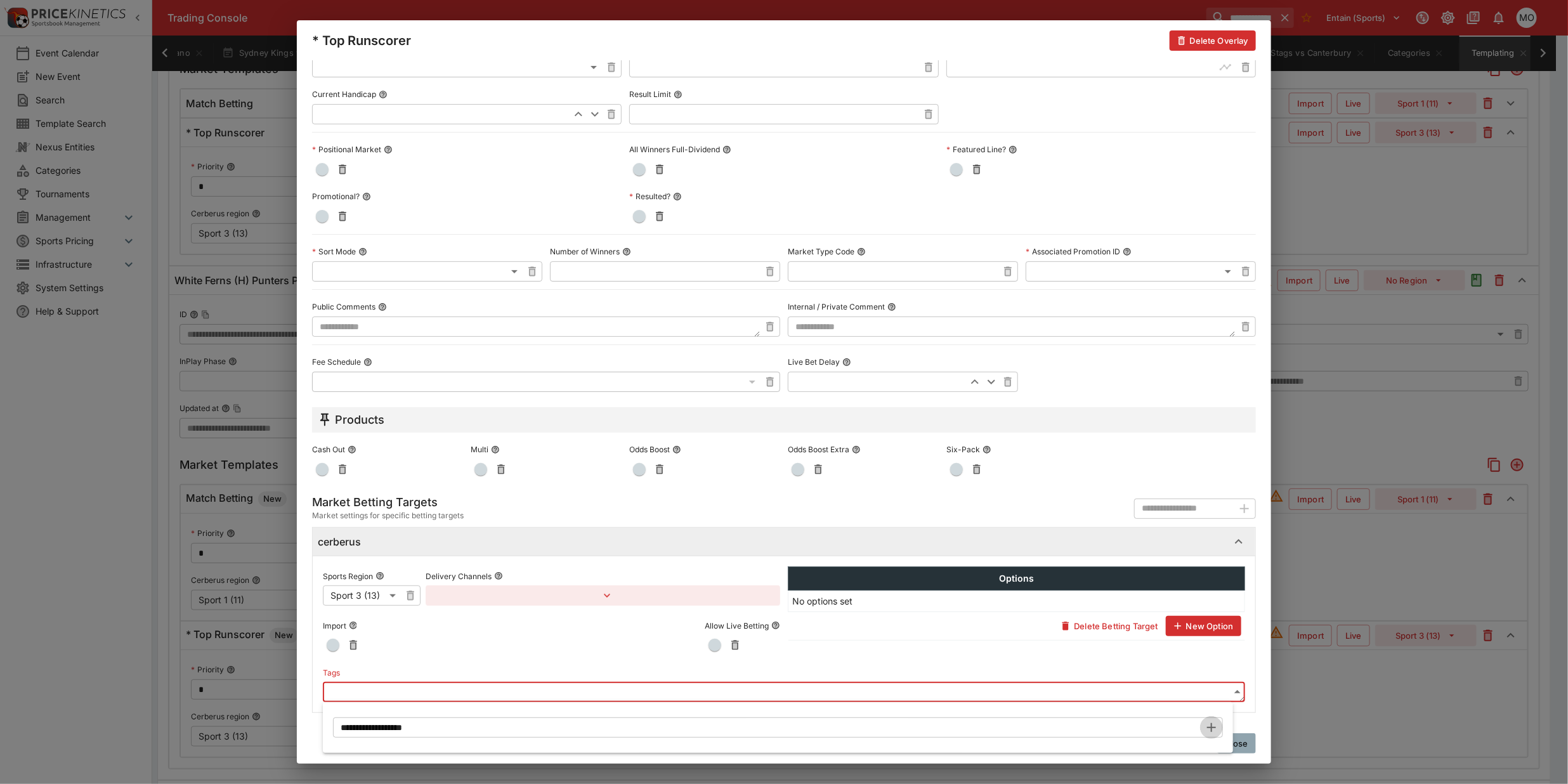
click at [1205, 727] on icon "button" at bounding box center [1211, 728] width 15 height 15
type input "**********"
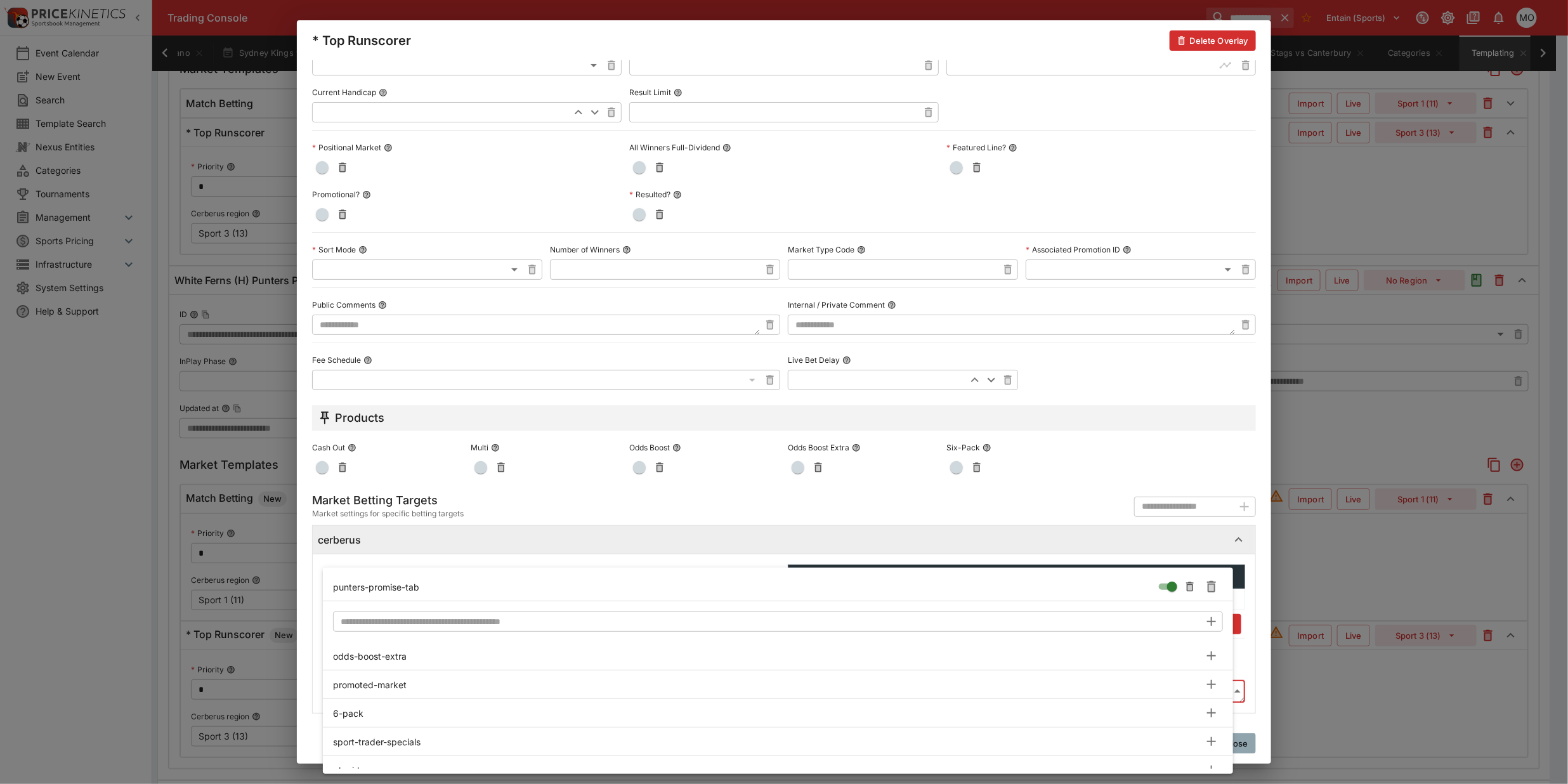
click at [311, 687] on div at bounding box center [784, 392] width 1568 height 784
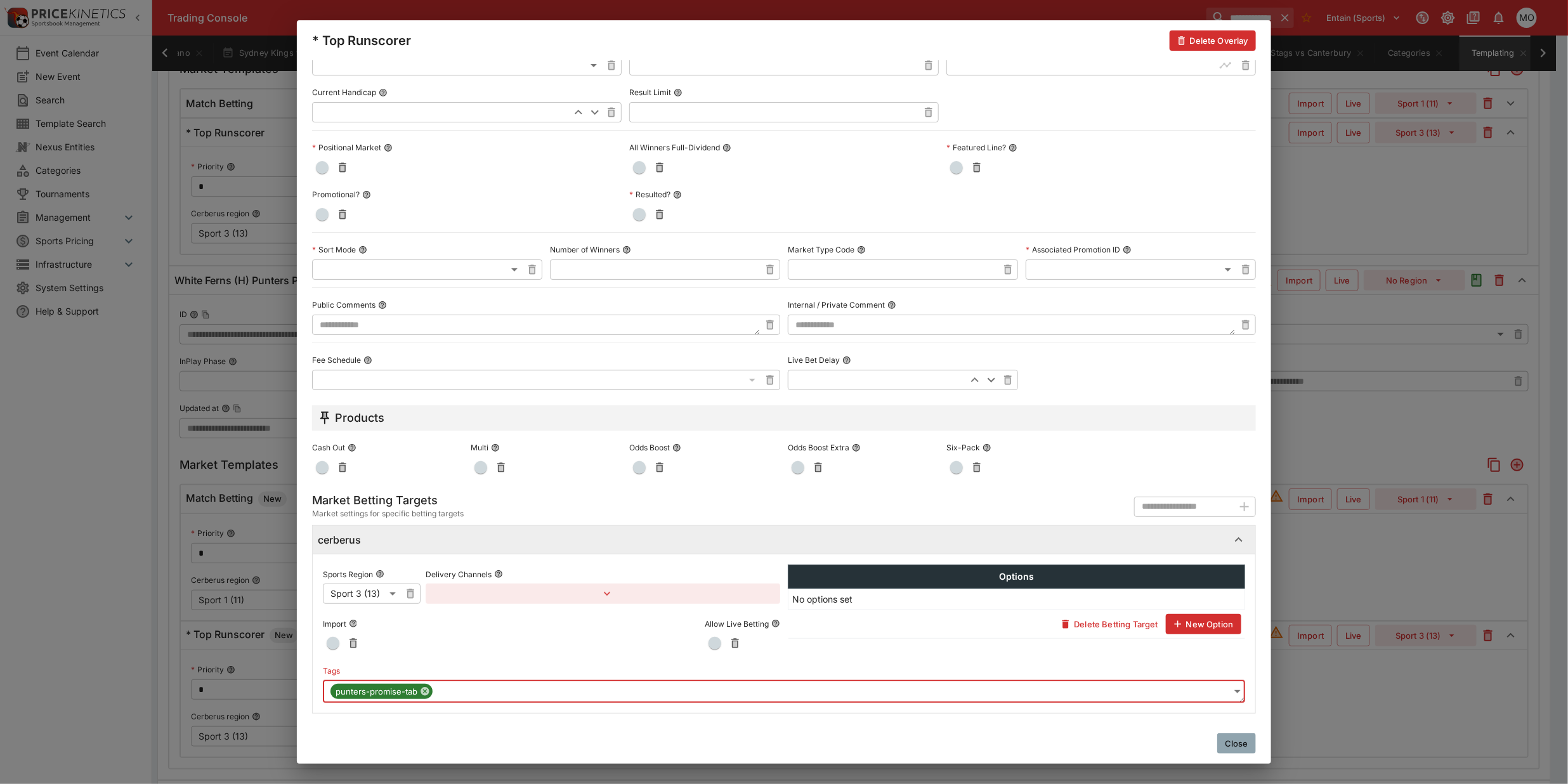
click at [1232, 744] on button "Close" at bounding box center [1236, 743] width 38 height 20
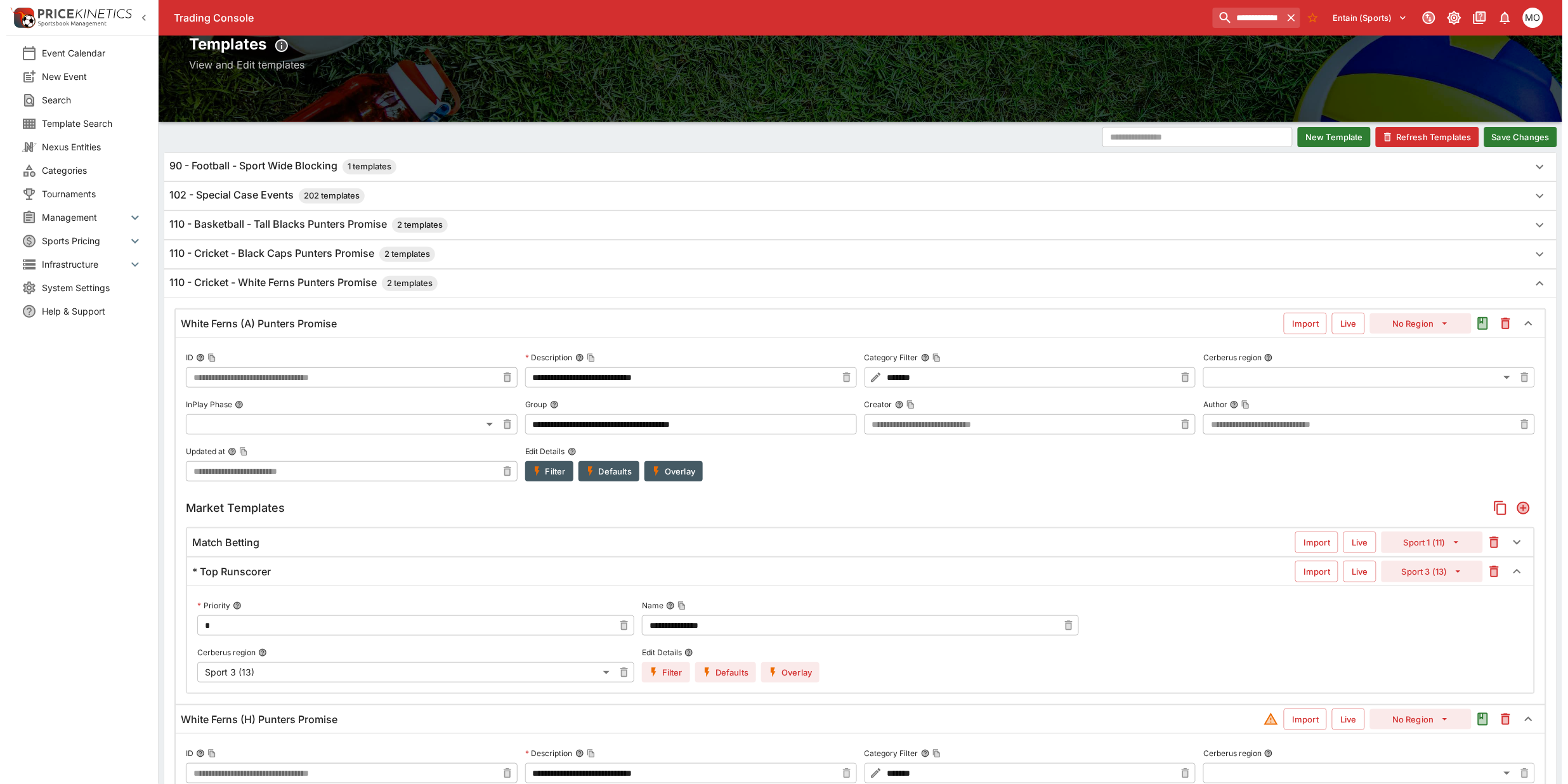
scroll to position [0, 0]
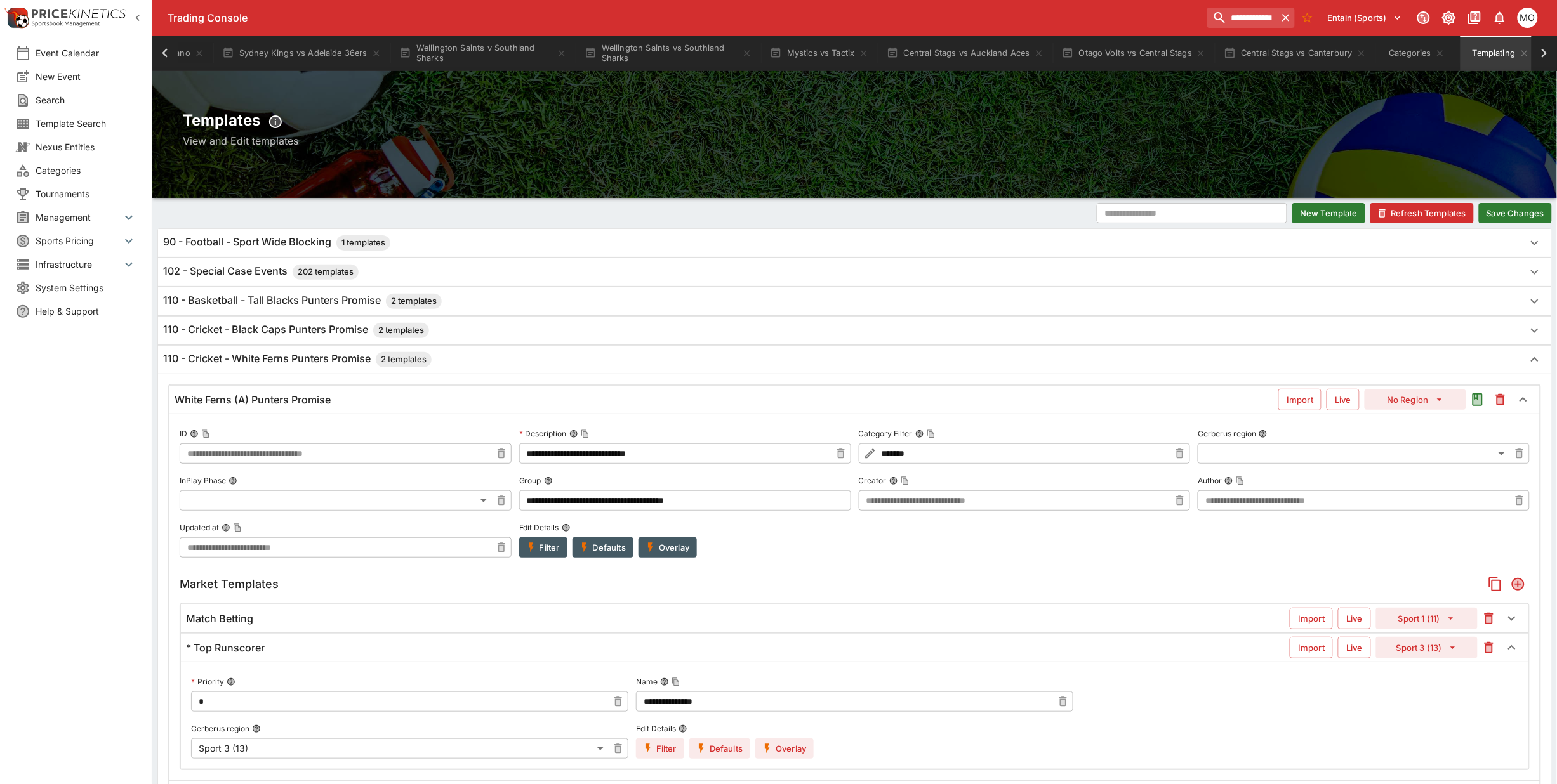
click at [1532, 211] on button "Save Changes" at bounding box center [1515, 213] width 73 height 20
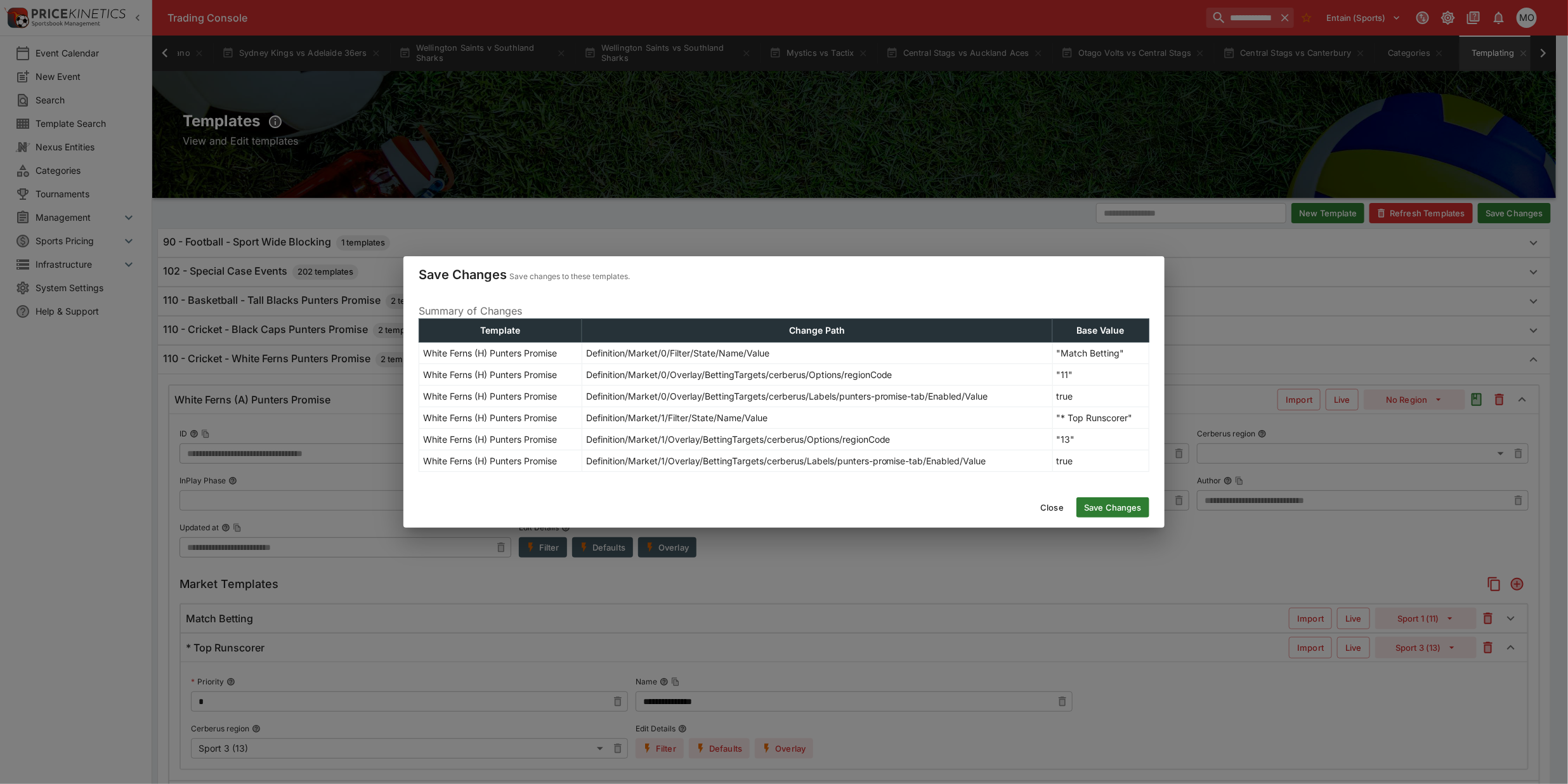
click at [1103, 512] on button "Save Changes" at bounding box center [1113, 508] width 73 height 20
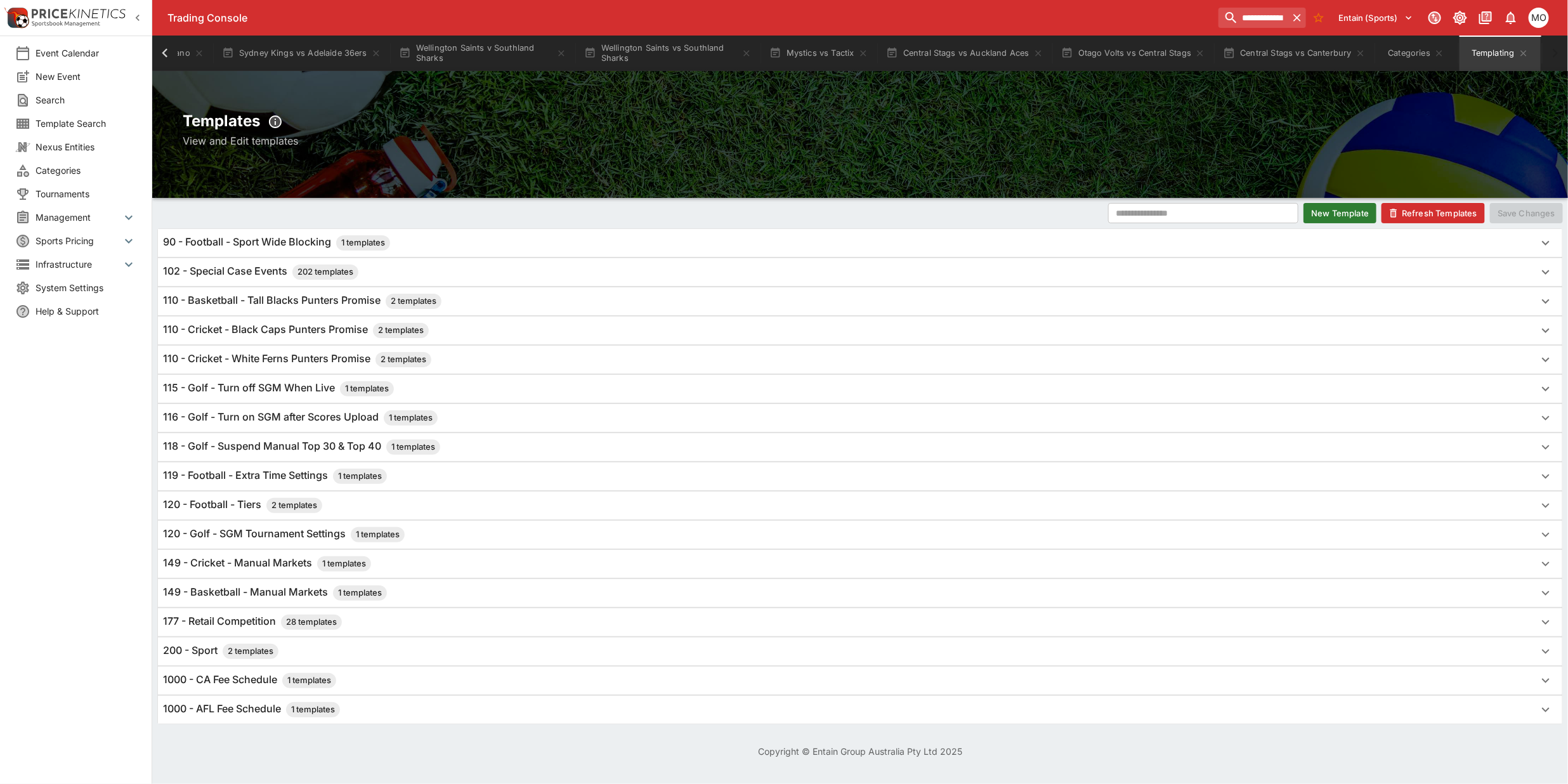
click at [1416, 210] on button "Refresh Templates" at bounding box center [1433, 213] width 104 height 20
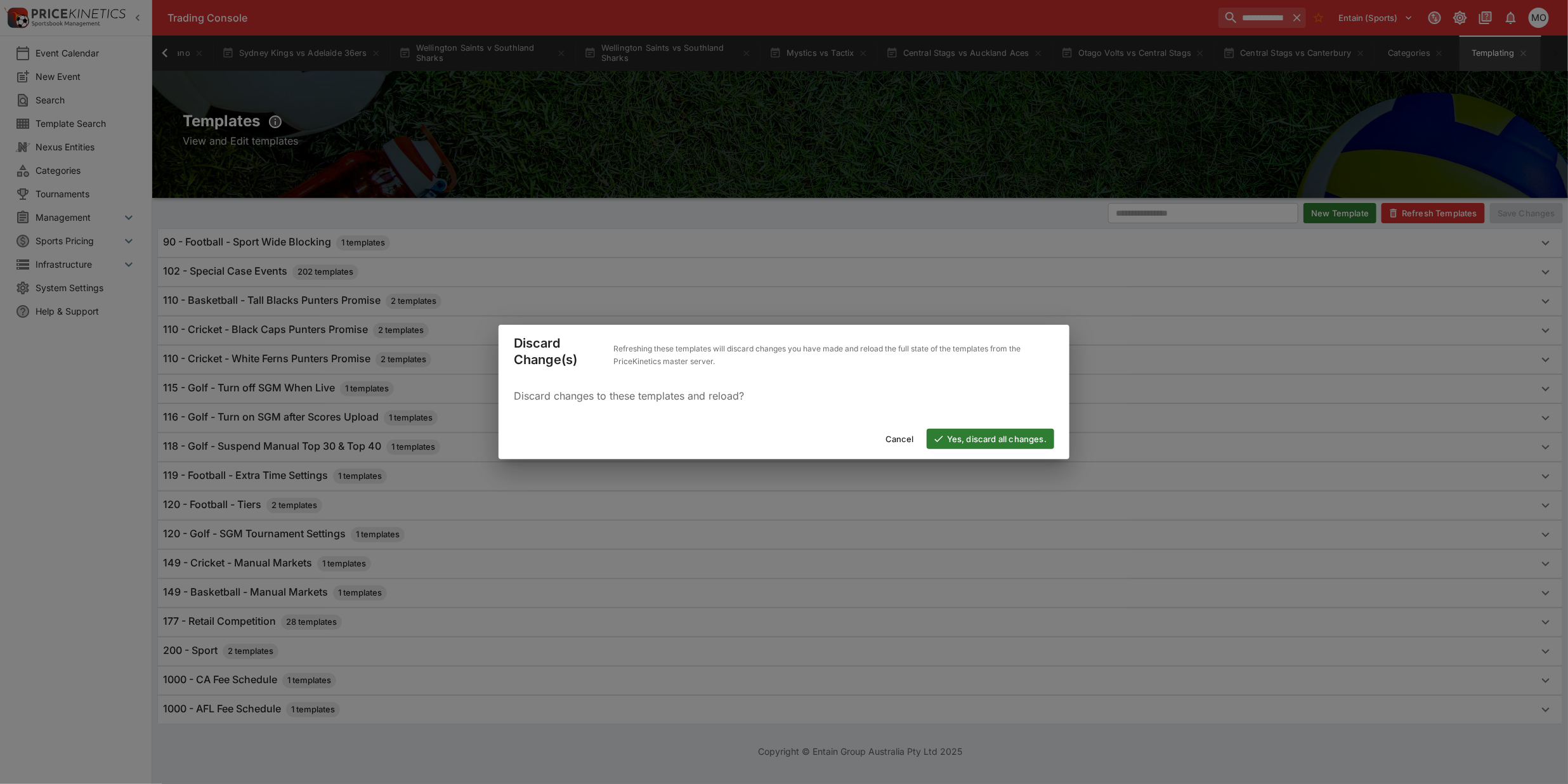
click at [1006, 443] on button "Yes, discard all changes." at bounding box center [991, 439] width 127 height 20
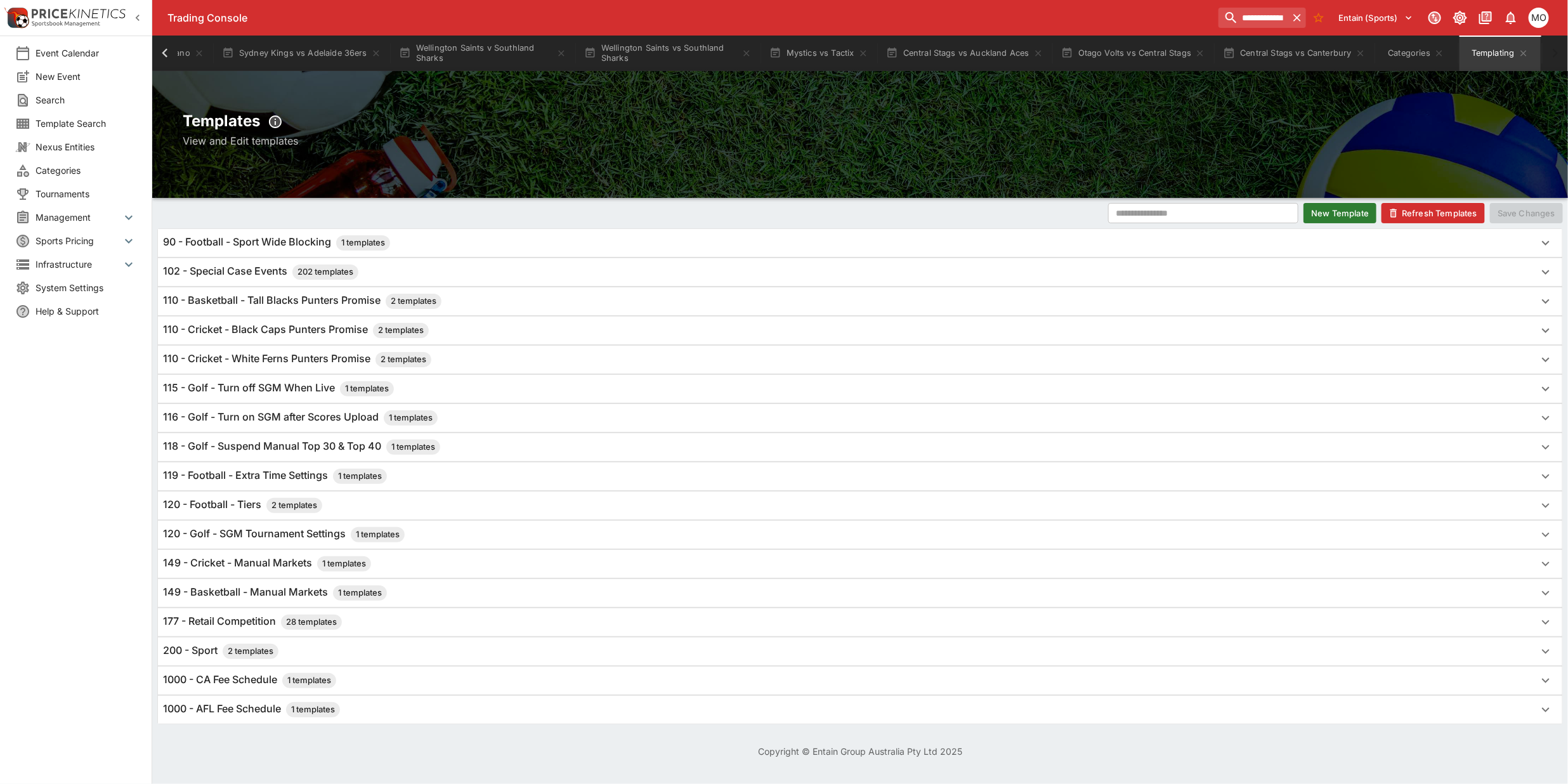
click at [108, 660] on div "Event Calendar New Event Search Template Search Nexus Entities Categories Tourn…" at bounding box center [76, 392] width 153 height 784
click at [64, 122] on span "Template Search" at bounding box center [86, 123] width 101 height 13
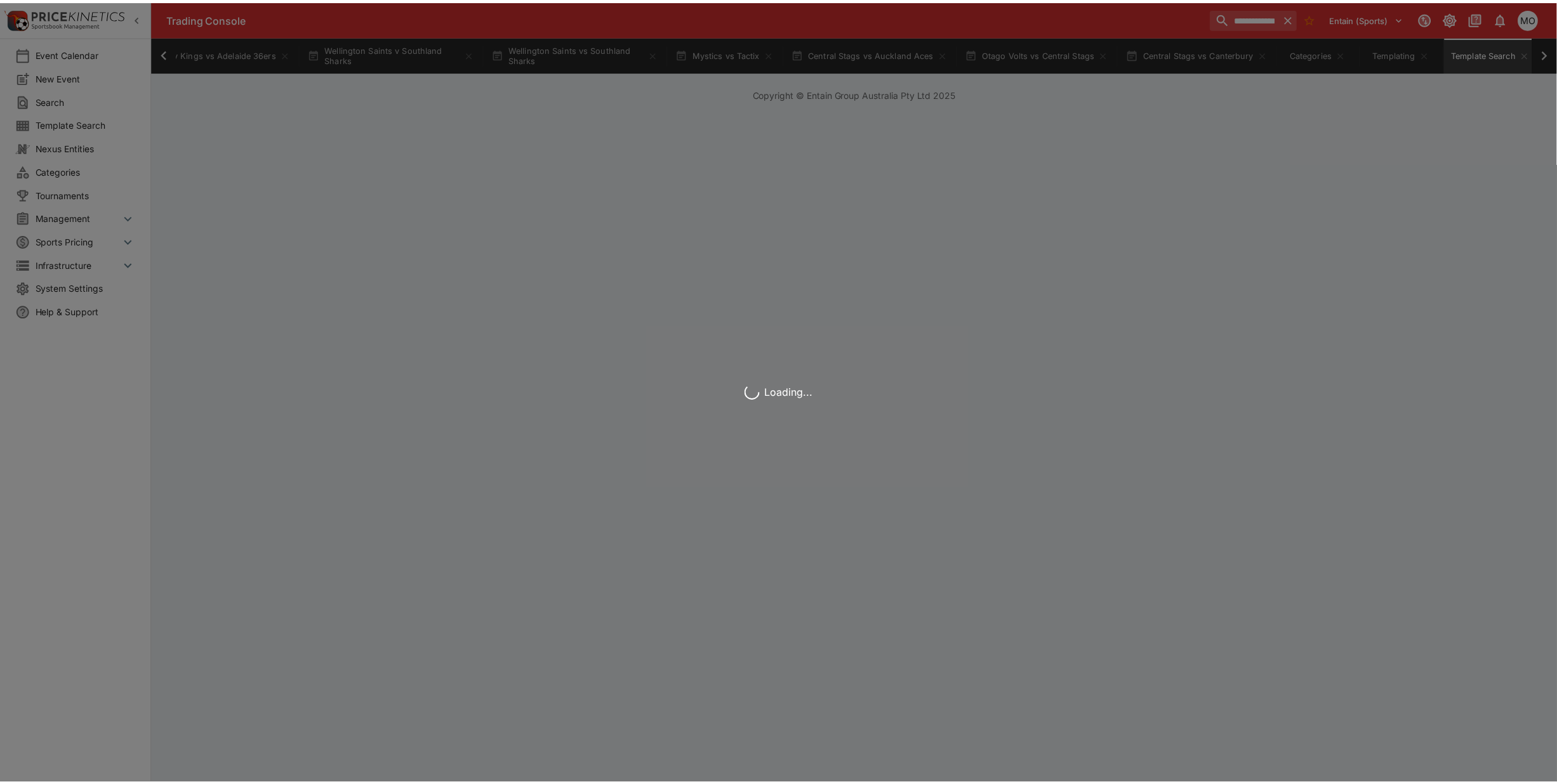
scroll to position [0, 315]
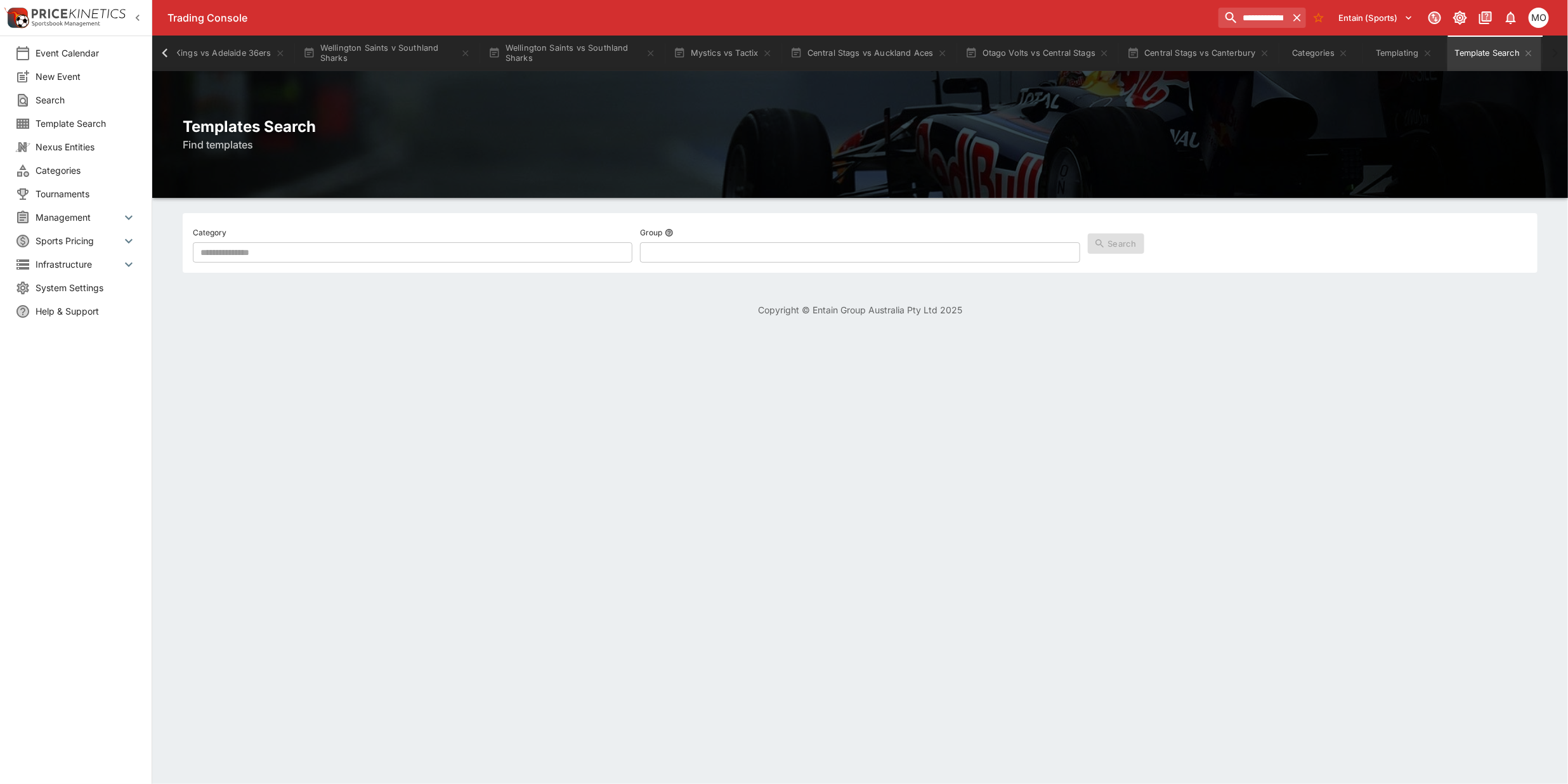
click at [68, 170] on span "Categories" at bounding box center [86, 170] width 101 height 13
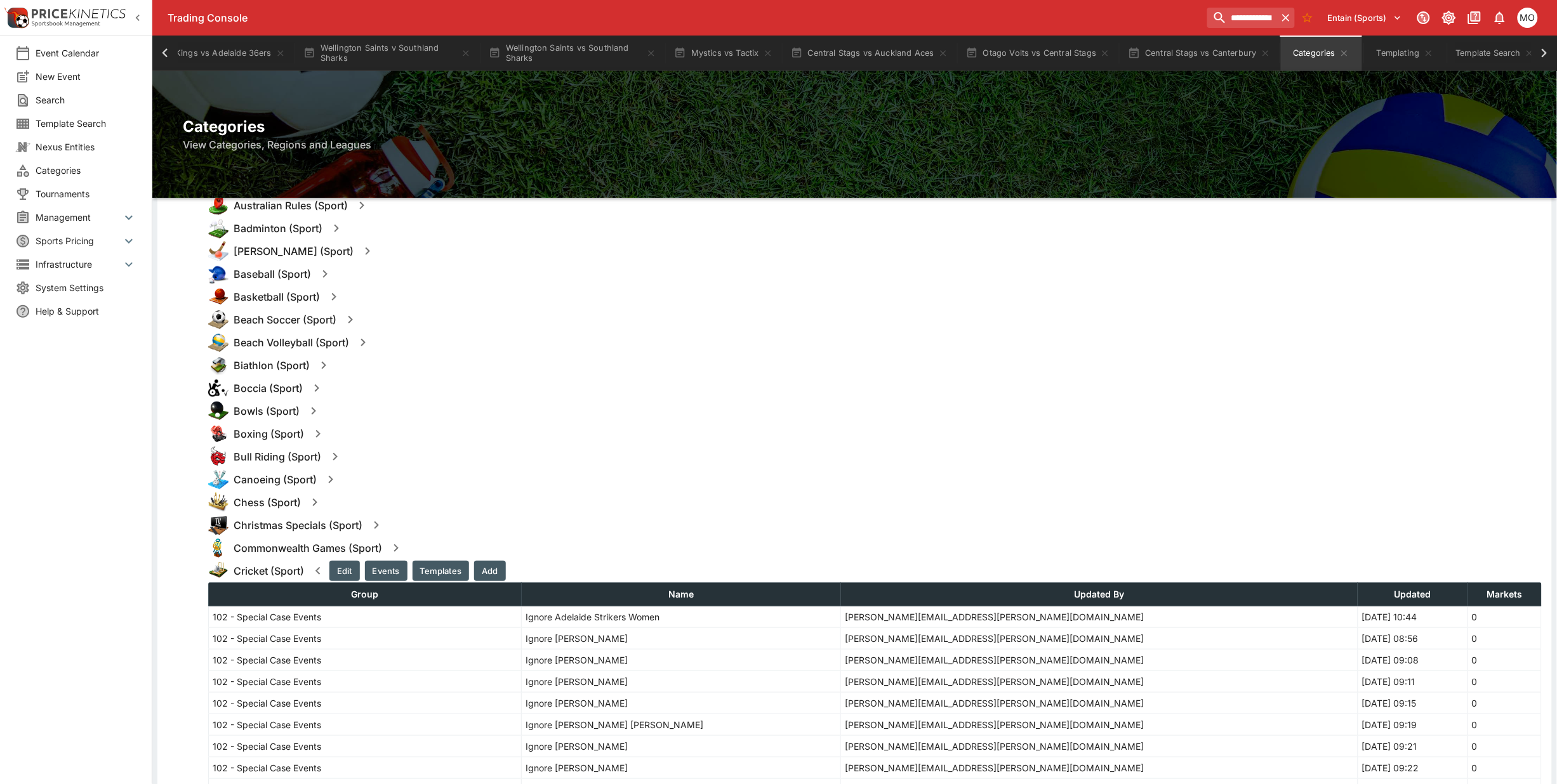
scroll to position [318, 0]
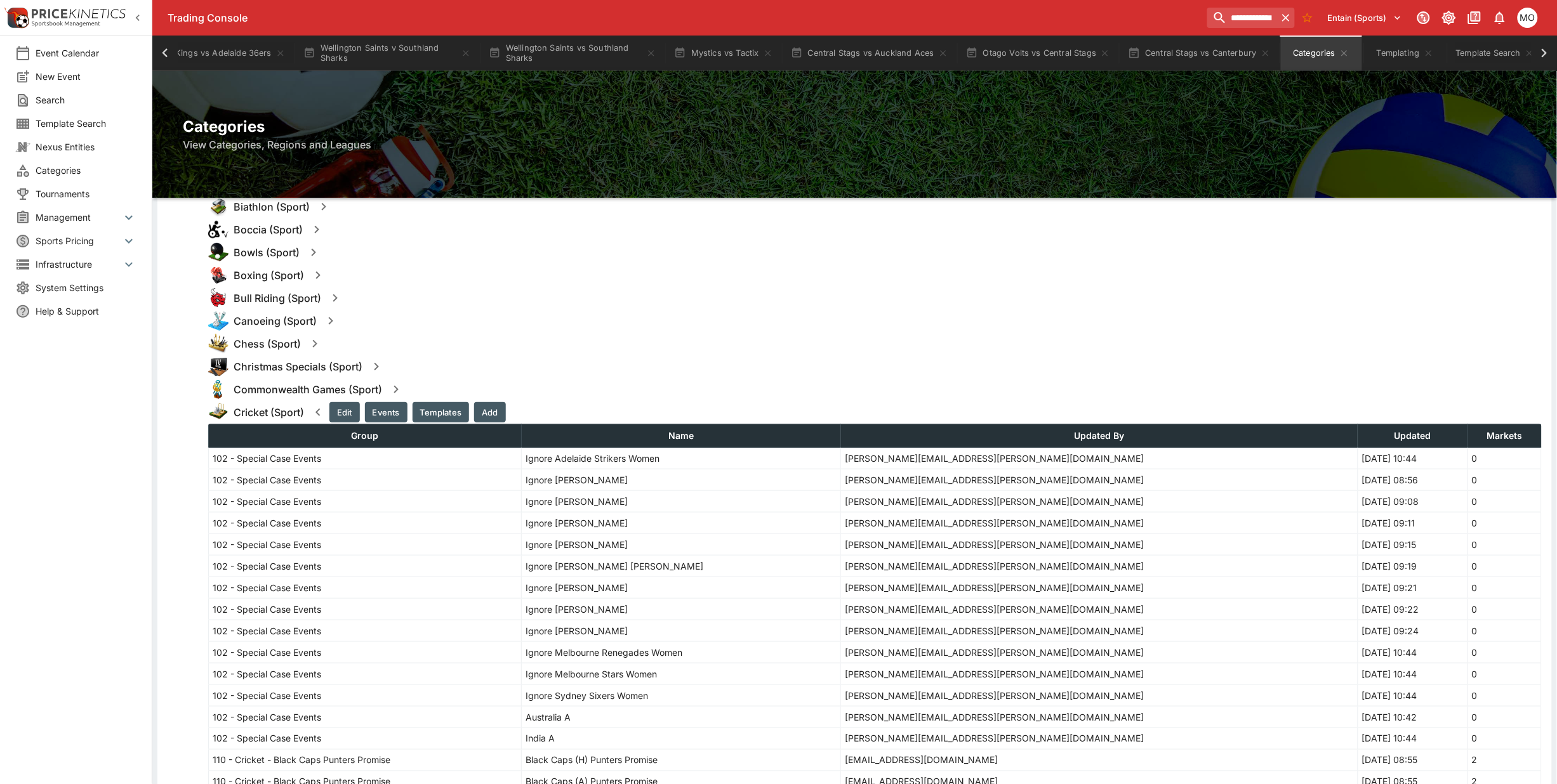
click at [318, 410] on icon "button" at bounding box center [318, 413] width 15 height 15
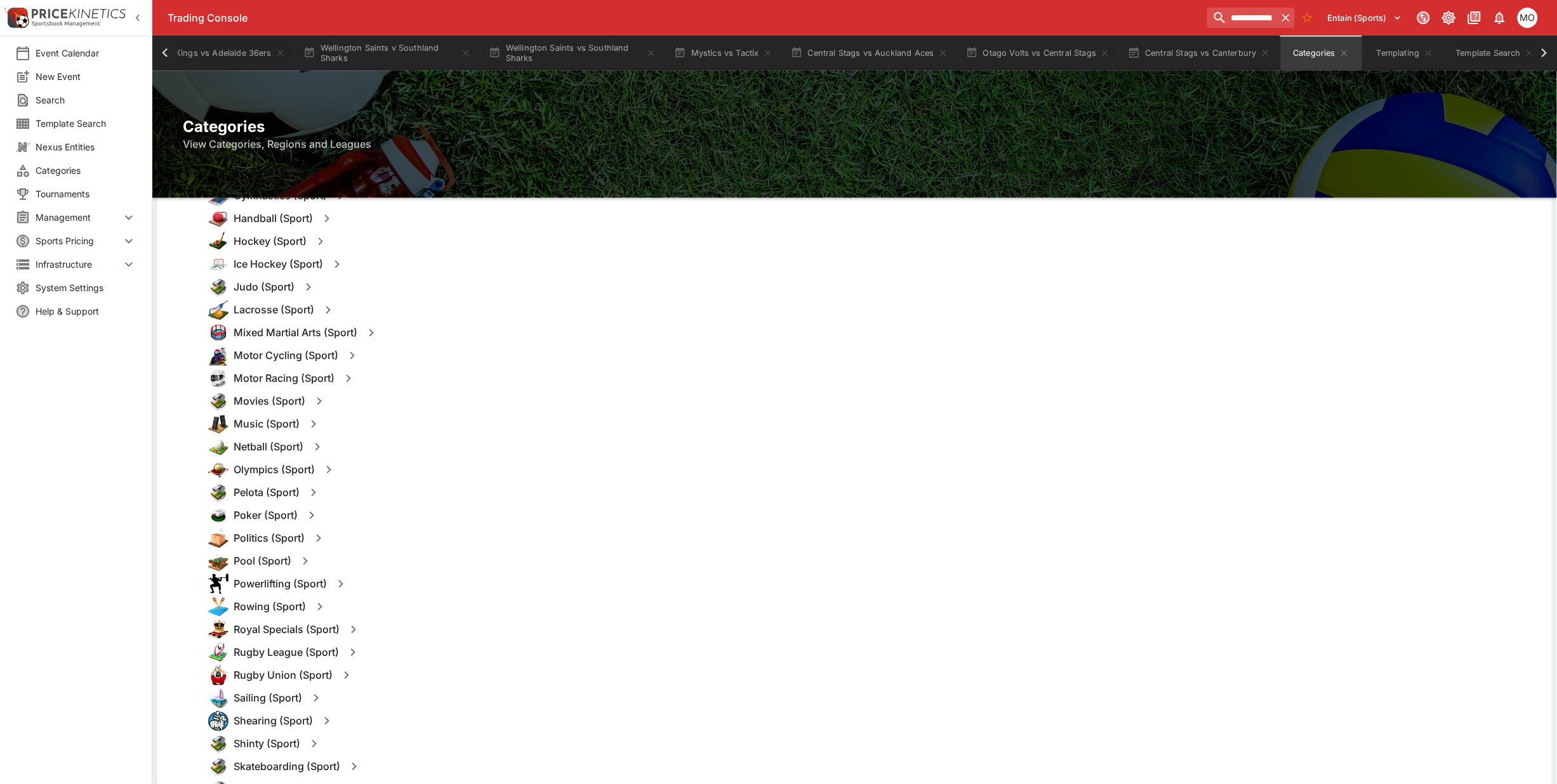
scroll to position [952, 0]
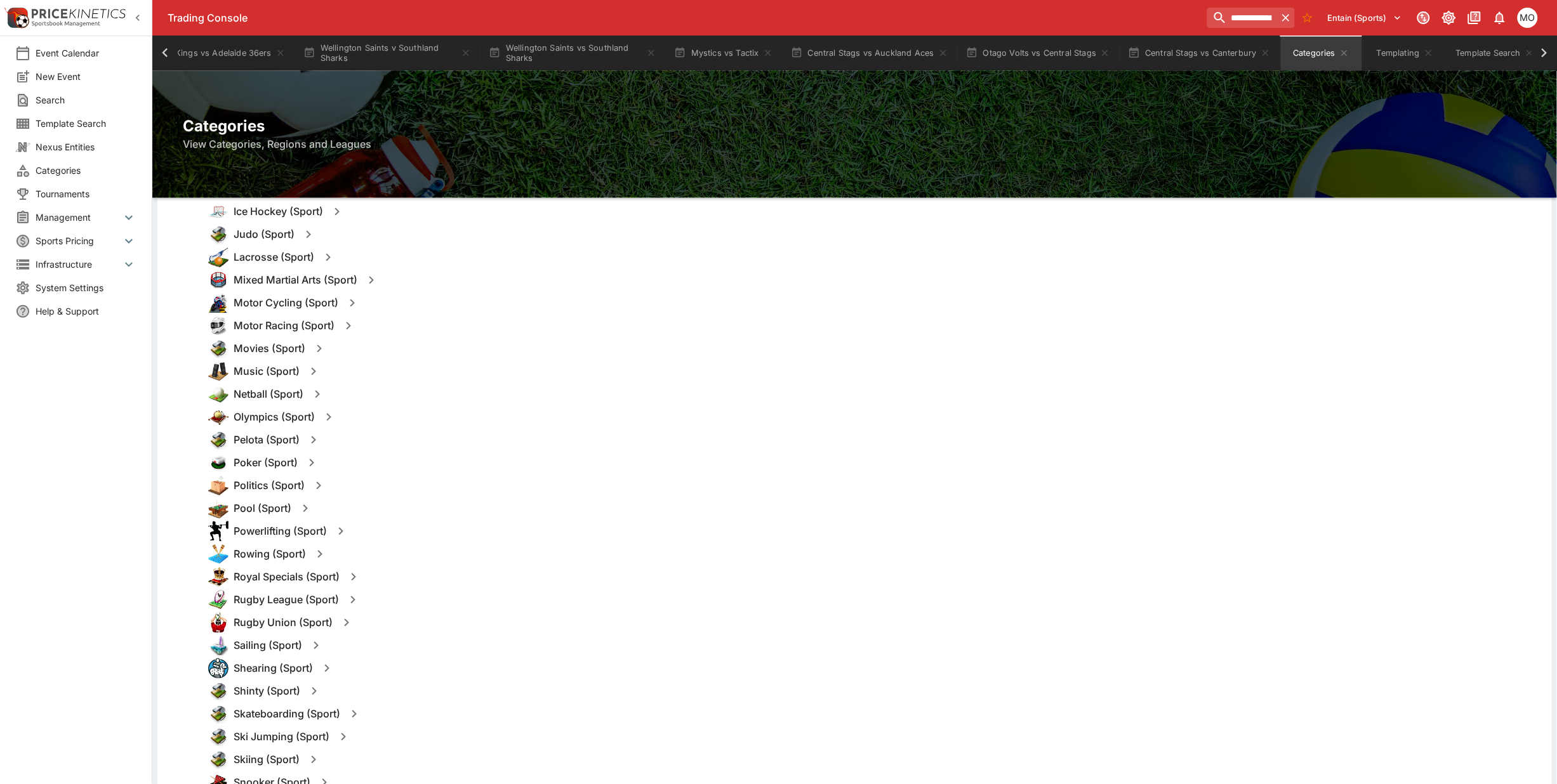
click at [344, 626] on icon "button" at bounding box center [347, 623] width 15 height 15
click at [457, 619] on button "Templates" at bounding box center [470, 623] width 57 height 20
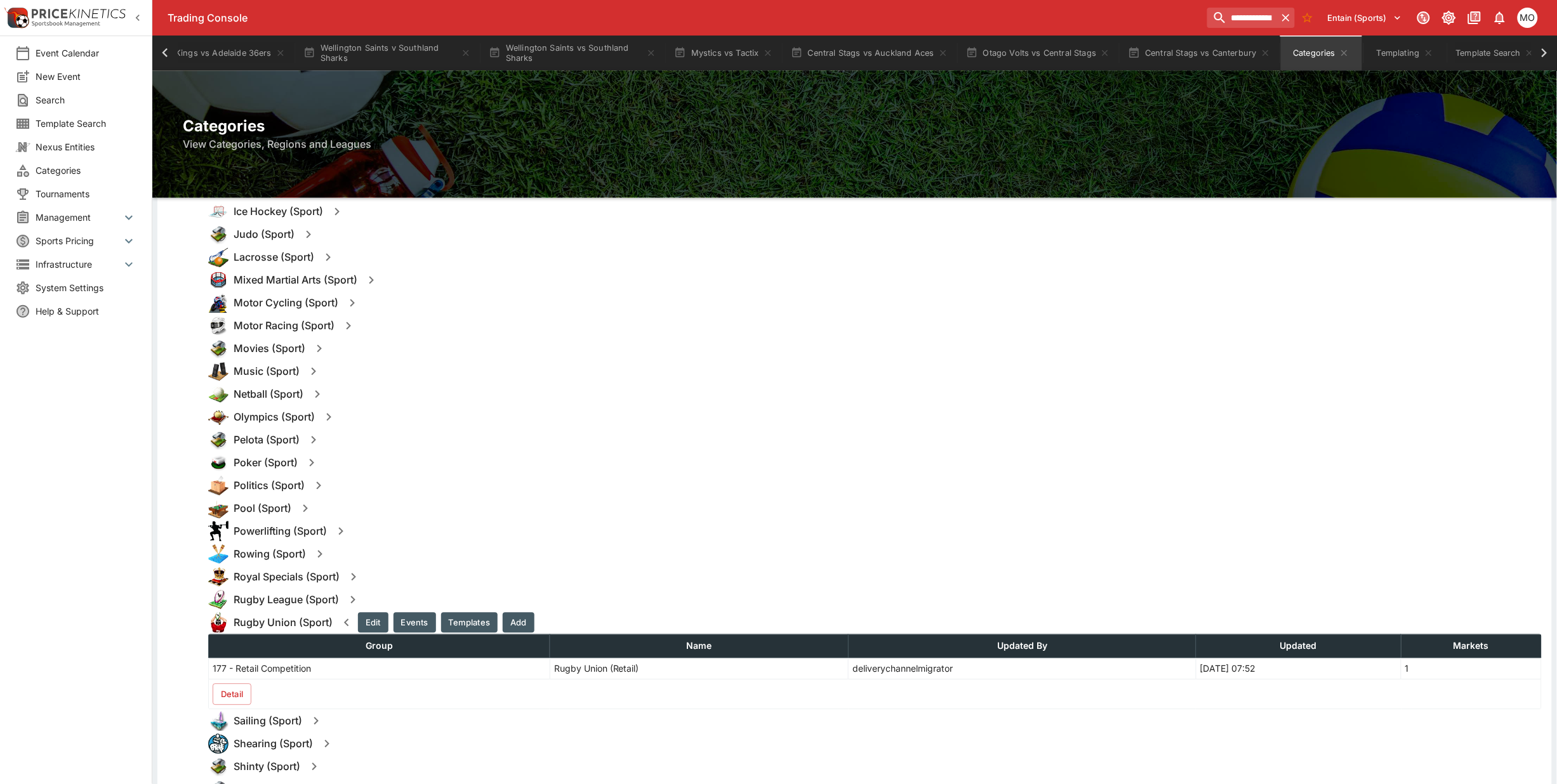
click at [221, 699] on button "Detail" at bounding box center [232, 695] width 38 height 21
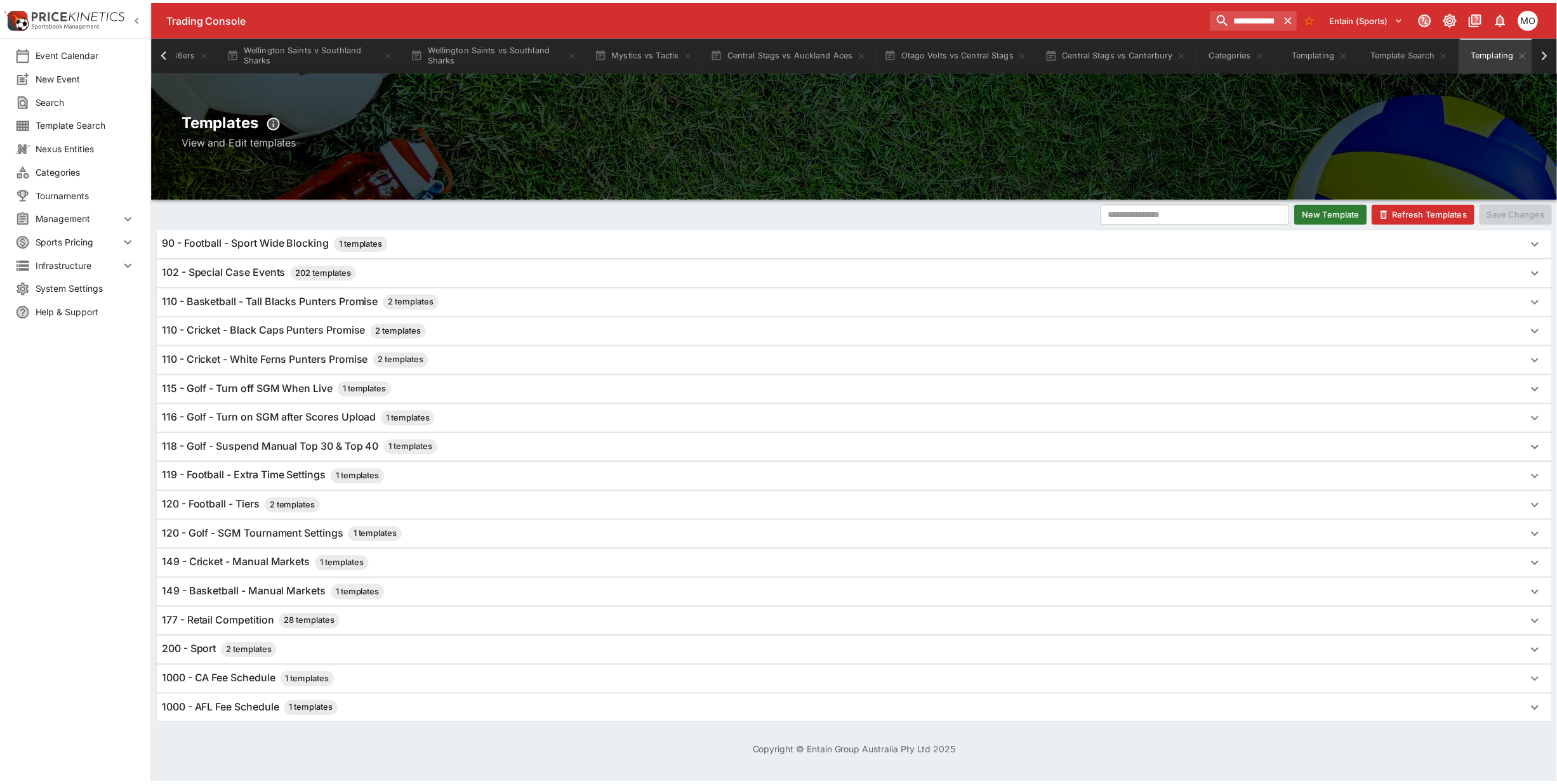
scroll to position [0, 401]
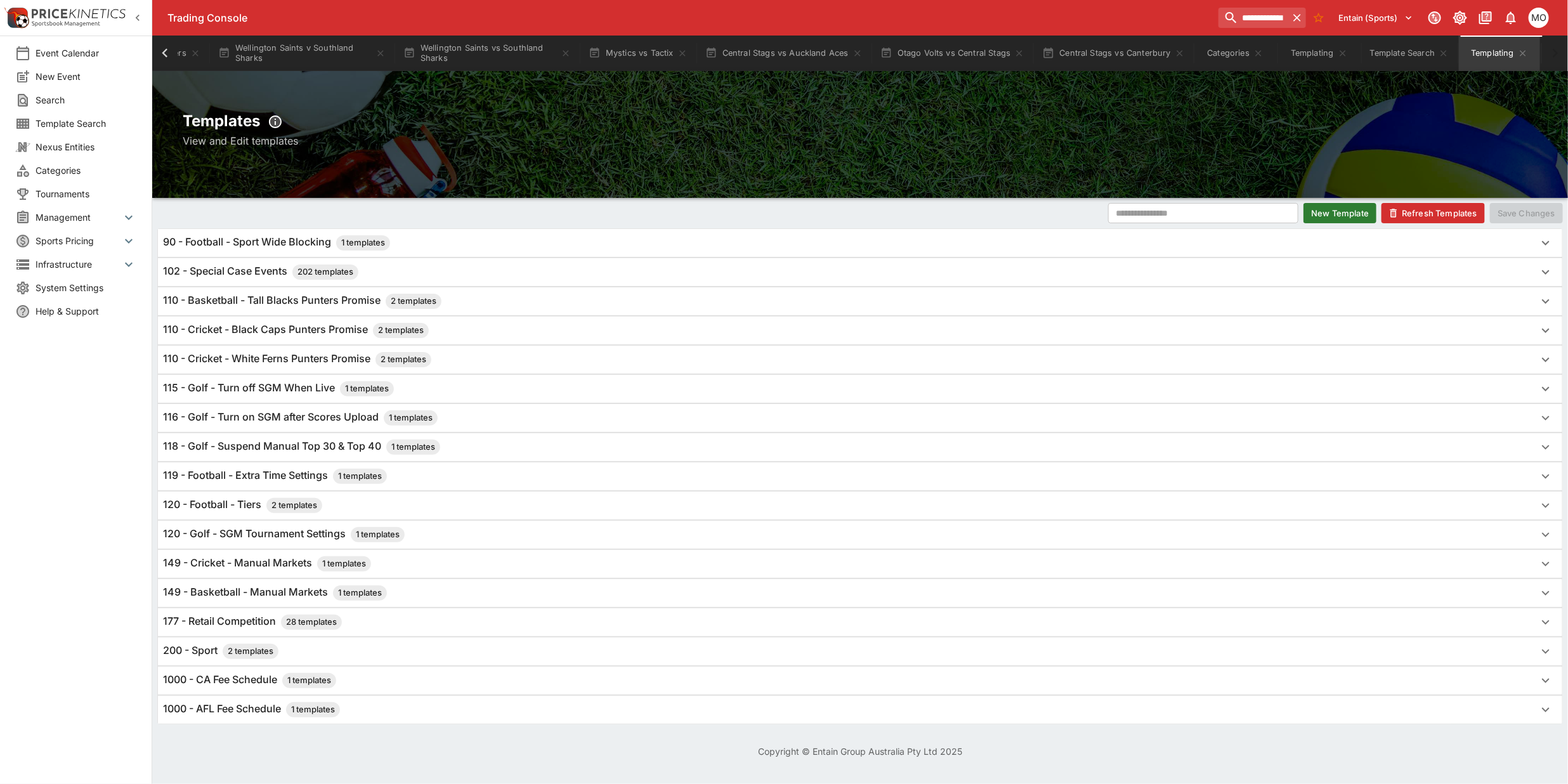
click at [1338, 216] on button "New Template" at bounding box center [1340, 213] width 73 height 20
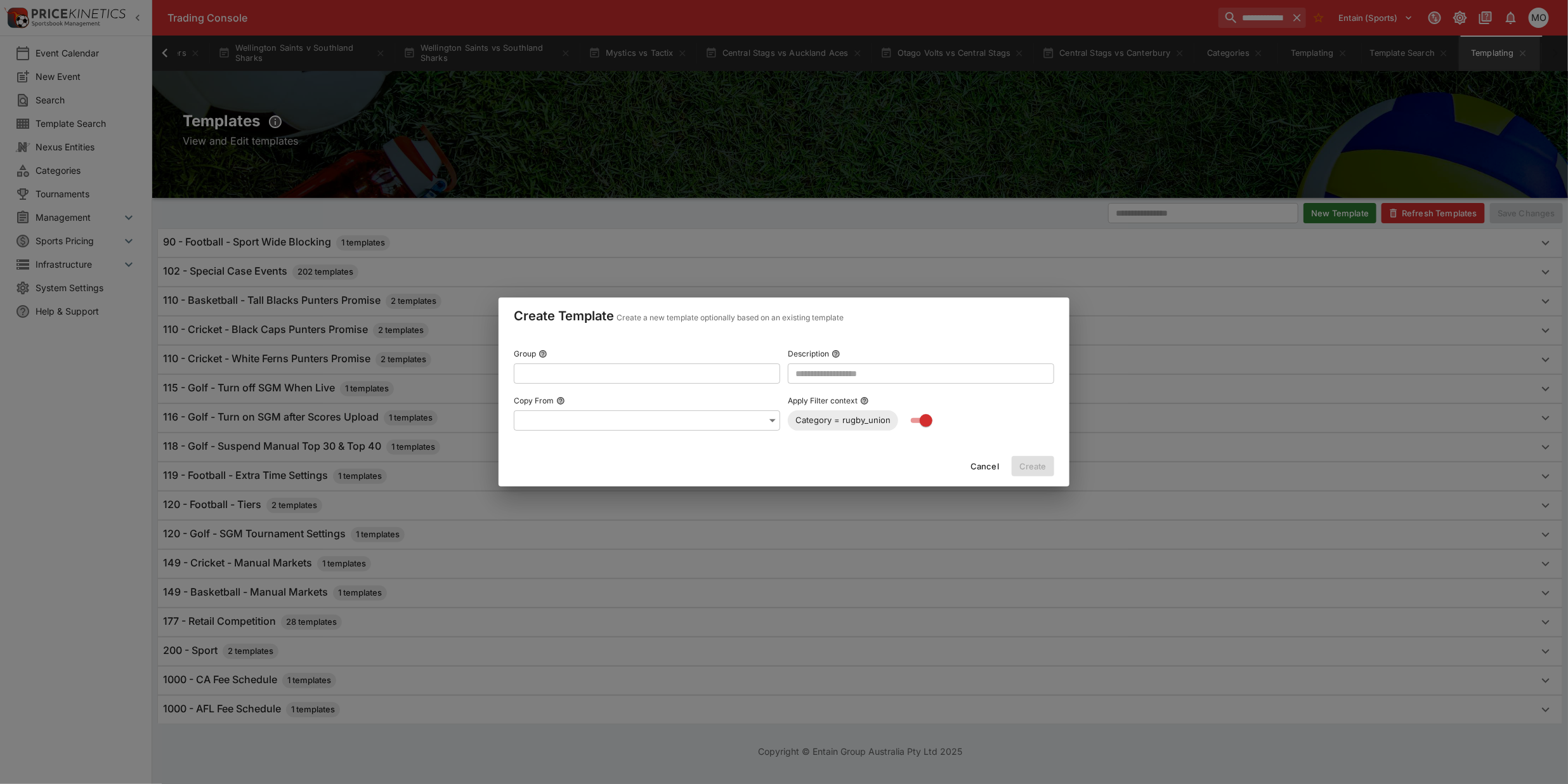
click at [981, 463] on button "Cancel" at bounding box center [985, 466] width 44 height 20
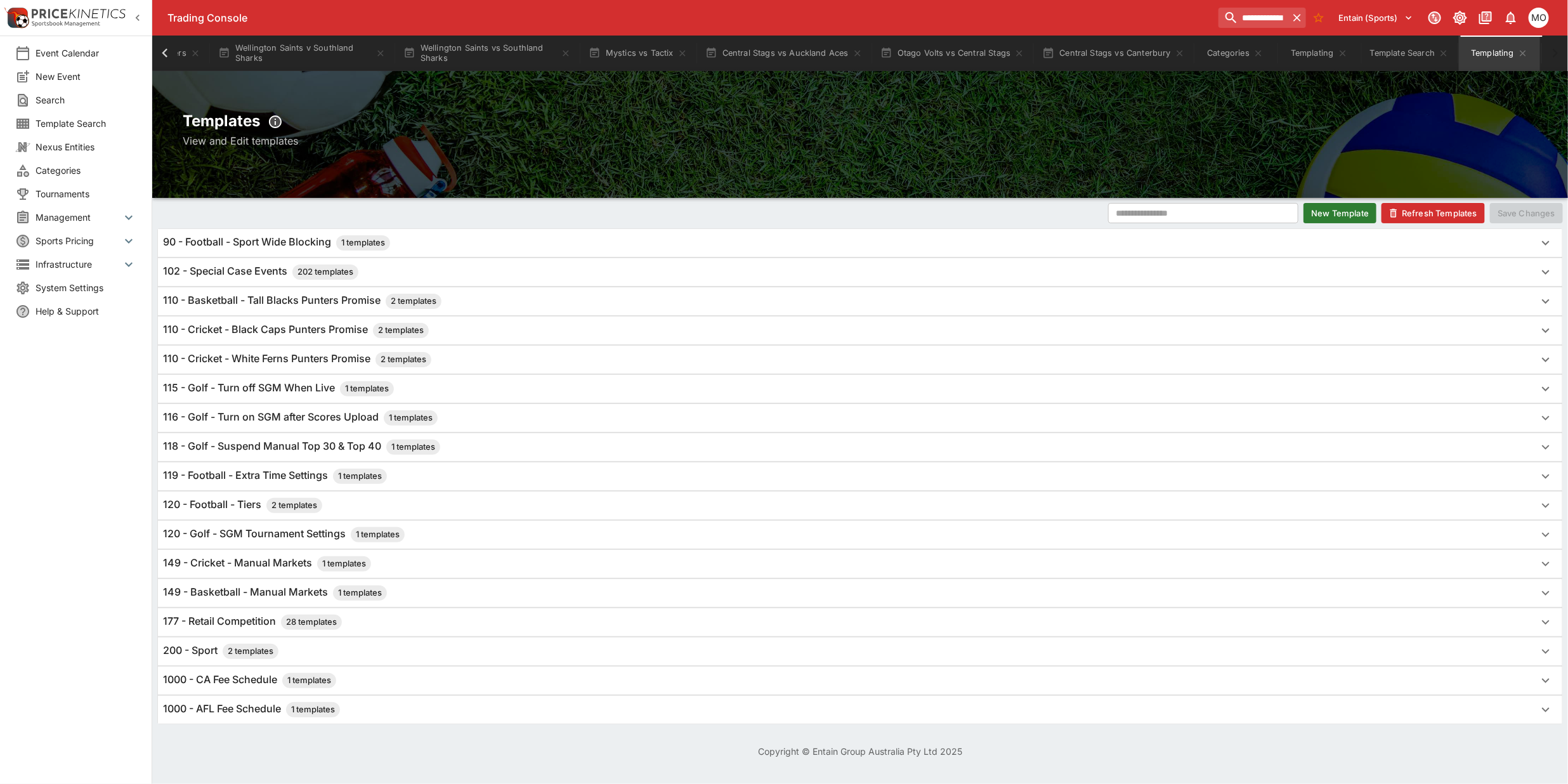
click at [295, 358] on h6 "110 - Cricket - White Ferns Punters Promise 2 templates" at bounding box center [297, 360] width 268 height 15
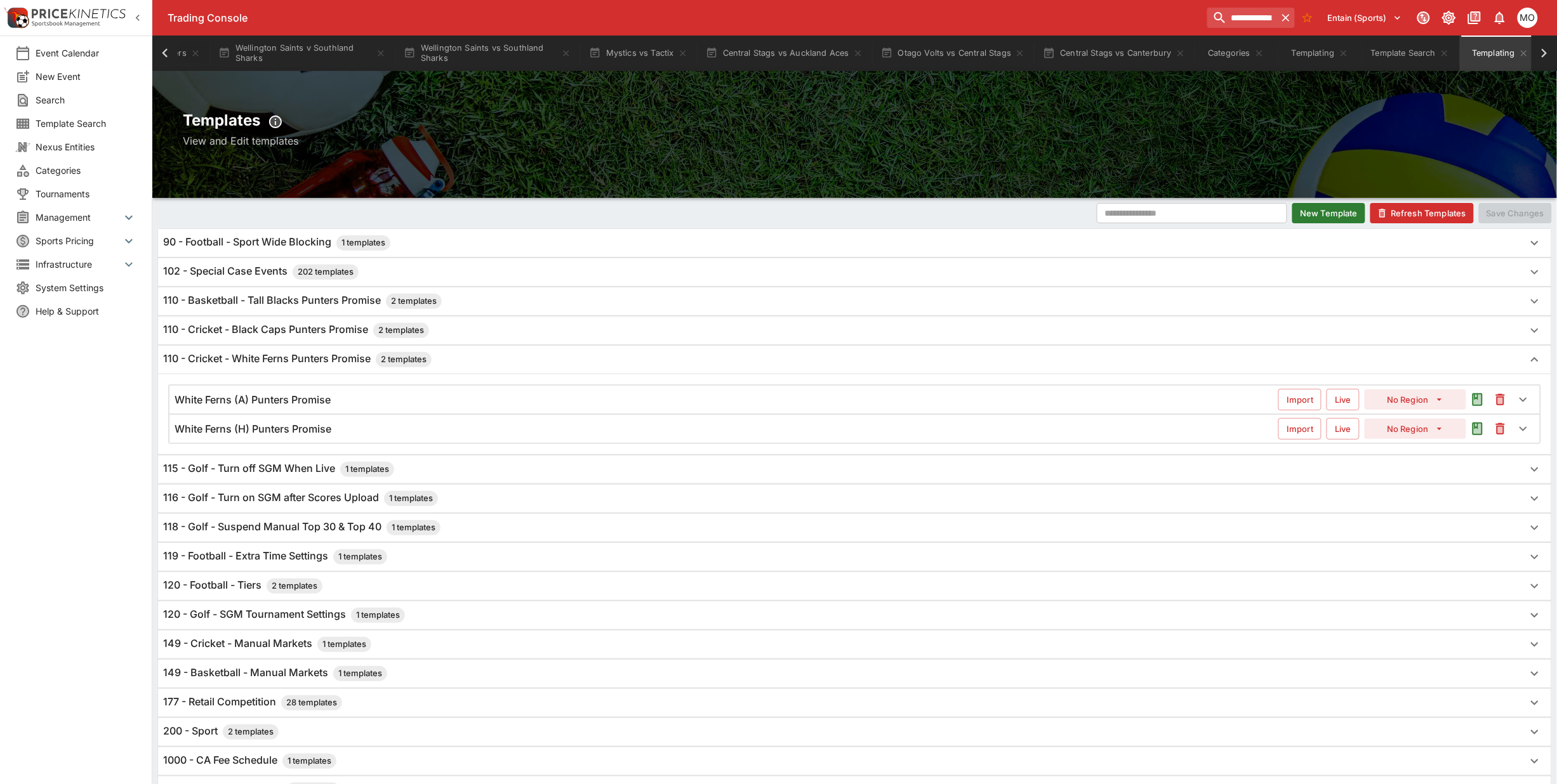
click at [299, 433] on h6 "White Ferns (H) Punters Promise" at bounding box center [252, 429] width 157 height 13
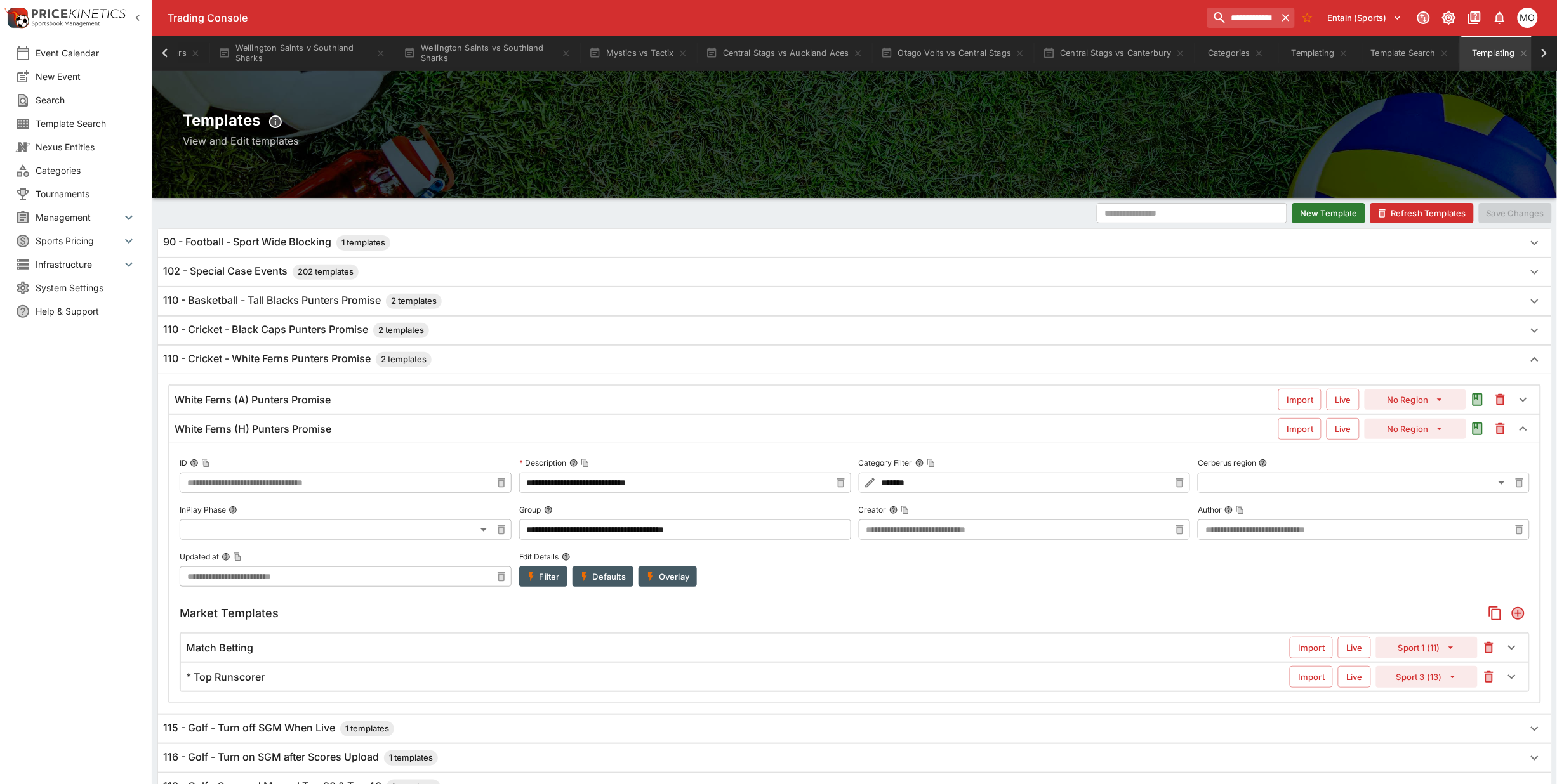
click at [1432, 677] on button "Sport 3 (13)" at bounding box center [1427, 677] width 101 height 21
click at [1417, 472] on label "Cerberus region" at bounding box center [1364, 463] width 332 height 19
click at [1268, 468] on button "Cerberus region" at bounding box center [1263, 463] width 9 height 9
click at [1436, 682] on button "Sport 3 (13)" at bounding box center [1427, 677] width 101 height 21
click at [1423, 475] on li "Sport 2 (12)" at bounding box center [1427, 471] width 75 height 20
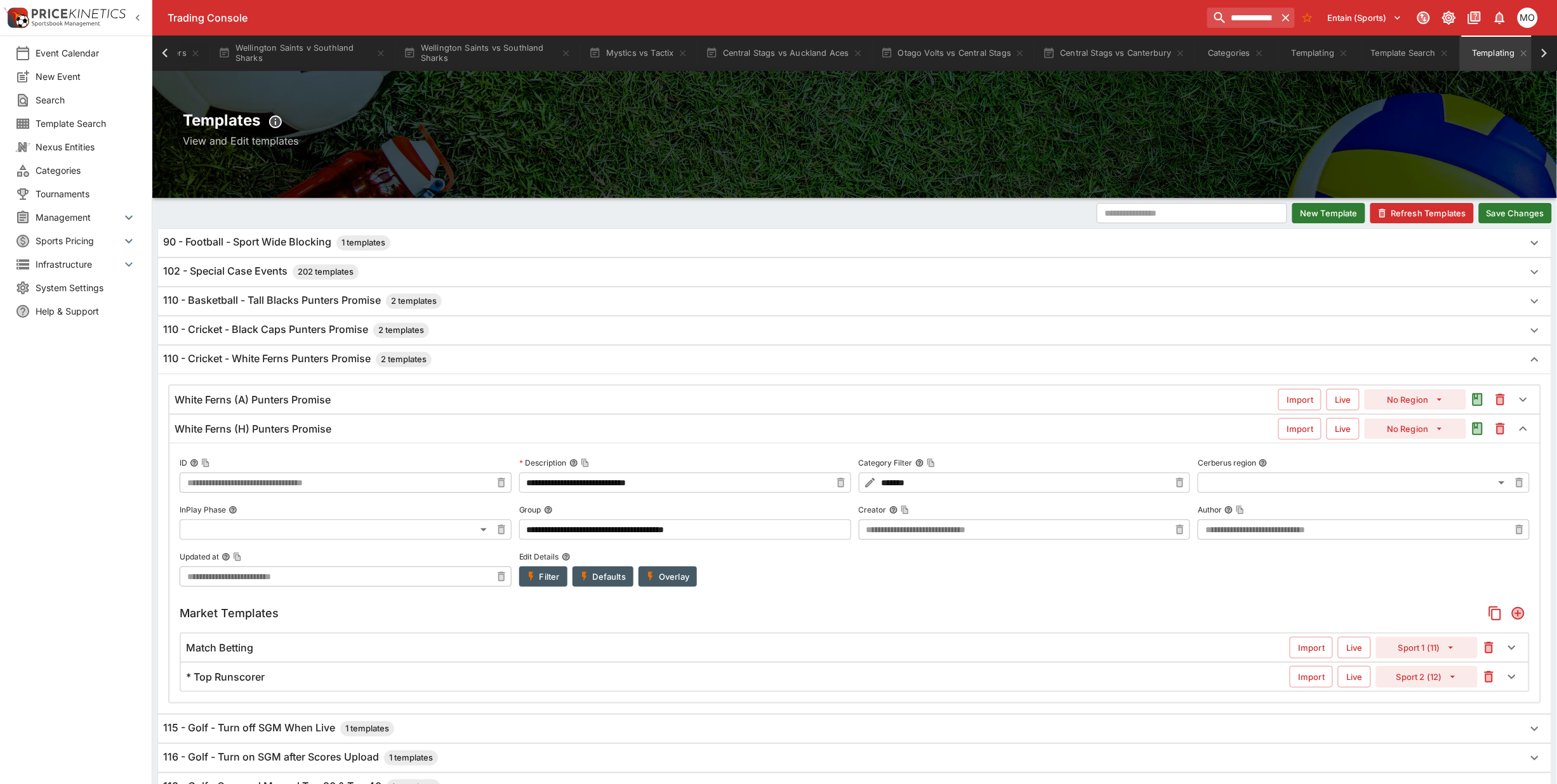
click at [597, 404] on div "White Ferns (A) Punters Promise" at bounding box center [726, 400] width 1103 height 13
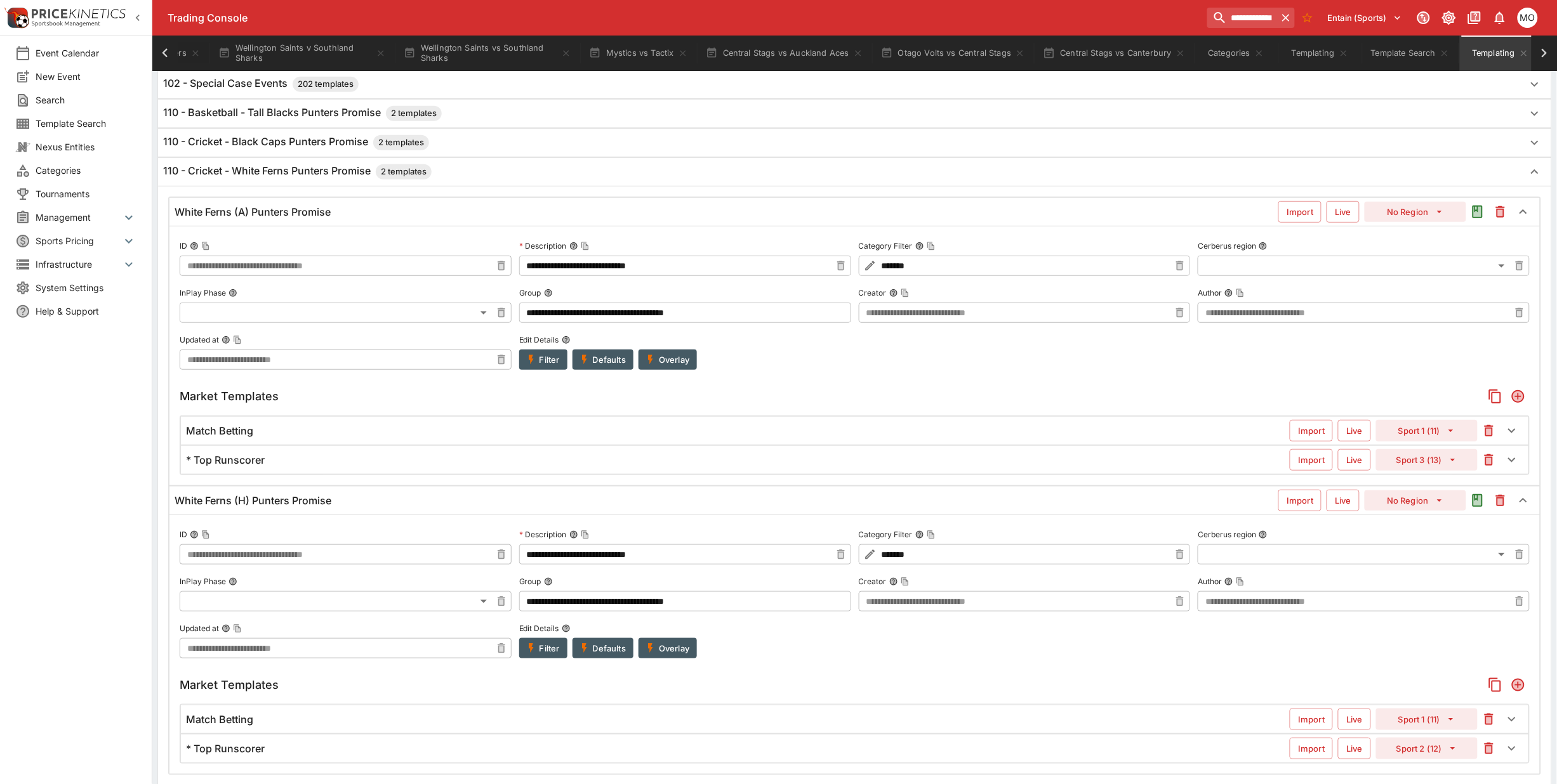
scroll to position [159, 0]
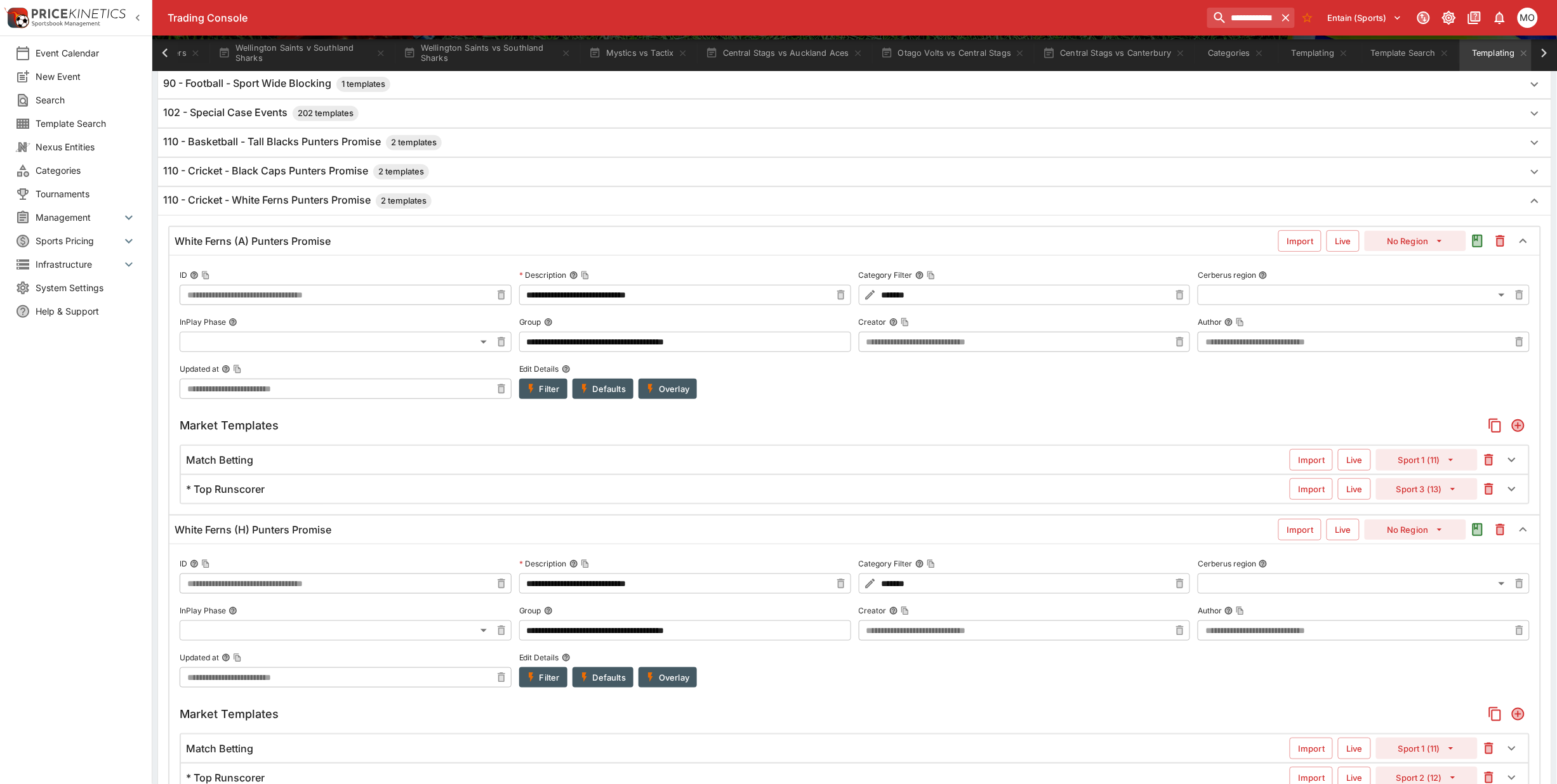
click at [1427, 486] on button "Sport 3 (13)" at bounding box center [1427, 489] width 101 height 21
click at [1420, 553] on li "Sport 2 (12)" at bounding box center [1427, 559] width 75 height 20
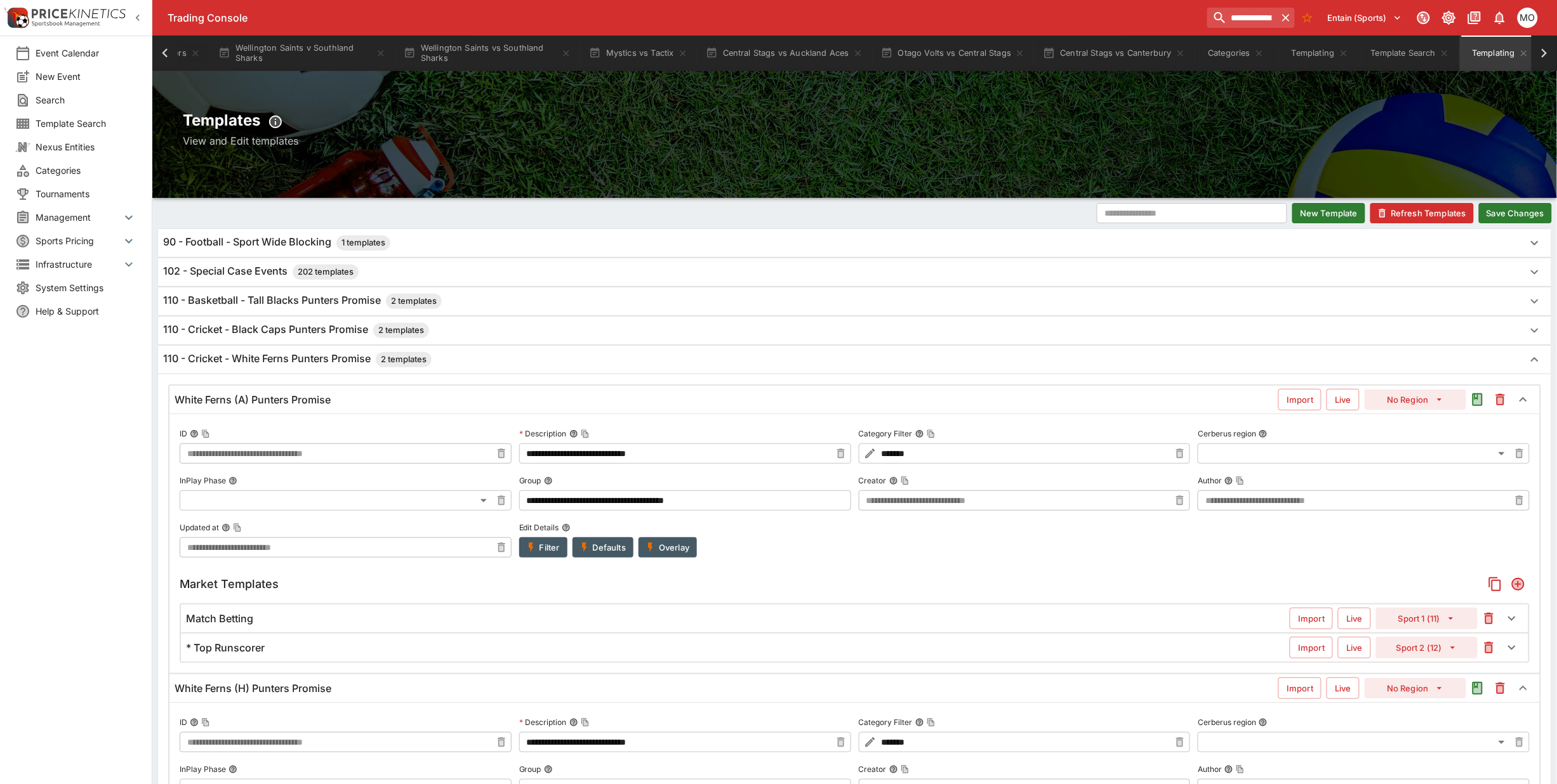
click at [1519, 215] on button "Save Changes" at bounding box center [1515, 213] width 73 height 20
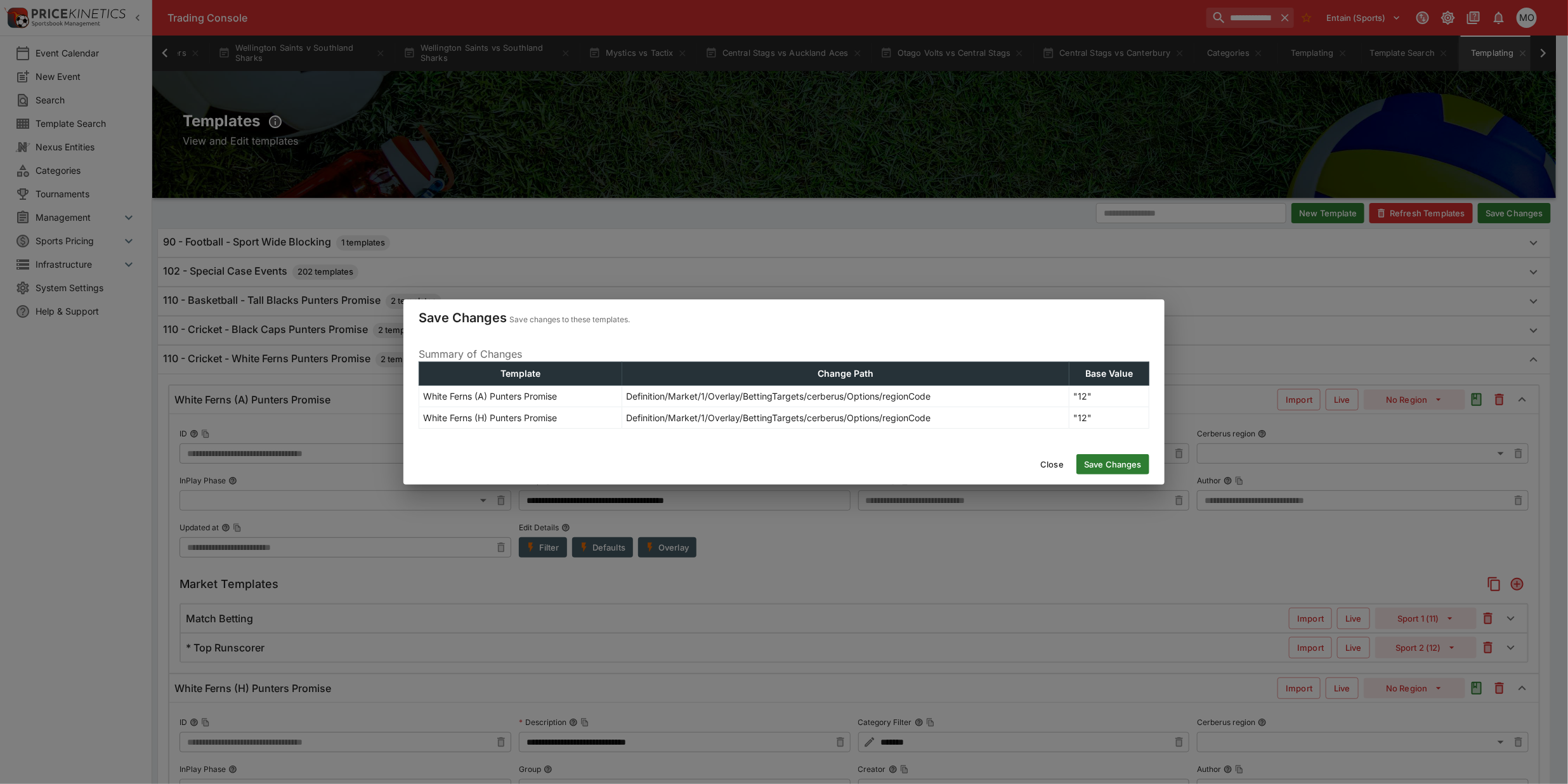
click at [1121, 461] on button "Save Changes" at bounding box center [1113, 464] width 73 height 20
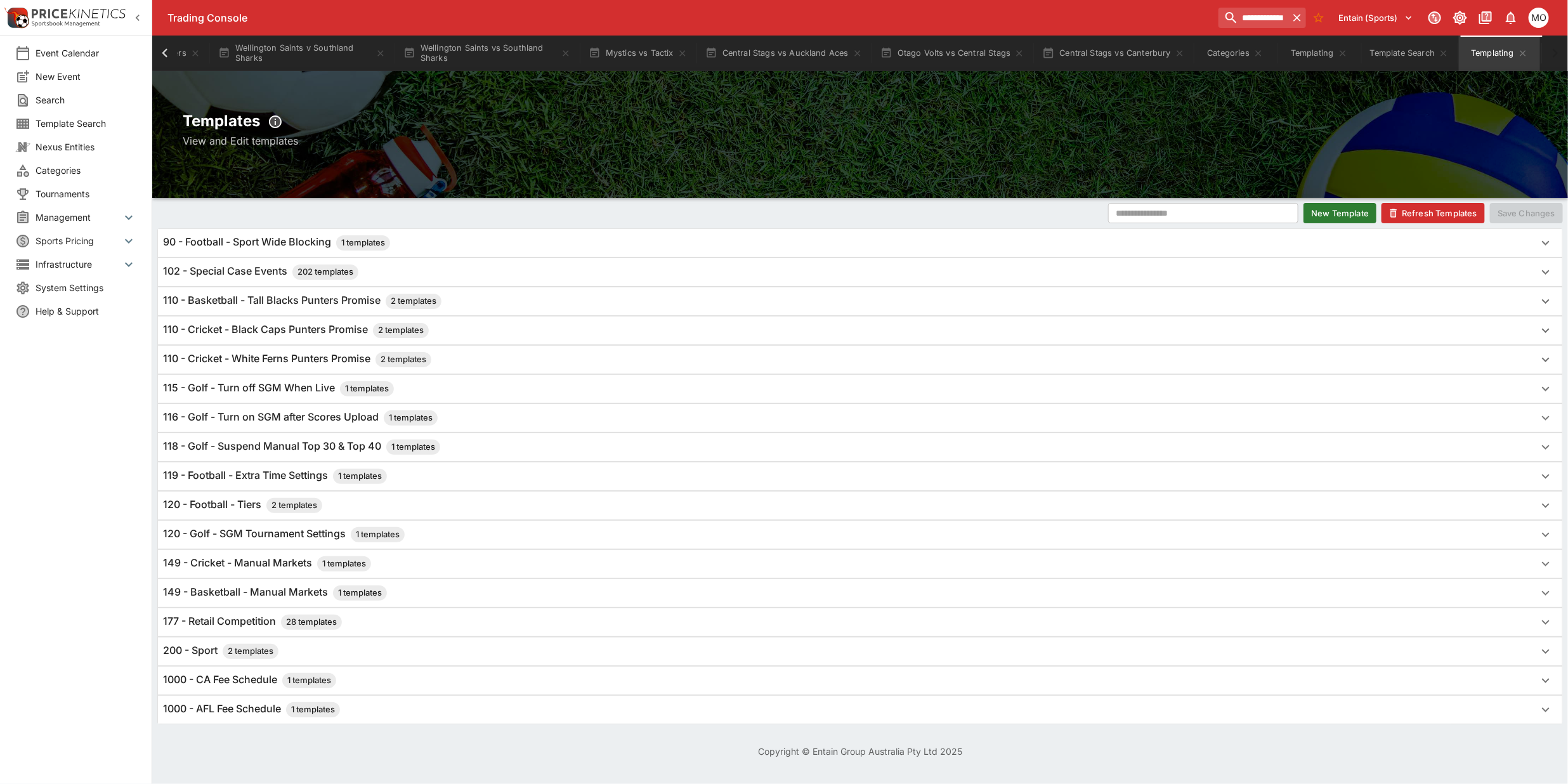
click at [298, 328] on h6 "110 - Cricket - Black Caps Punters Promise 2 templates" at bounding box center [296, 331] width 266 height 15
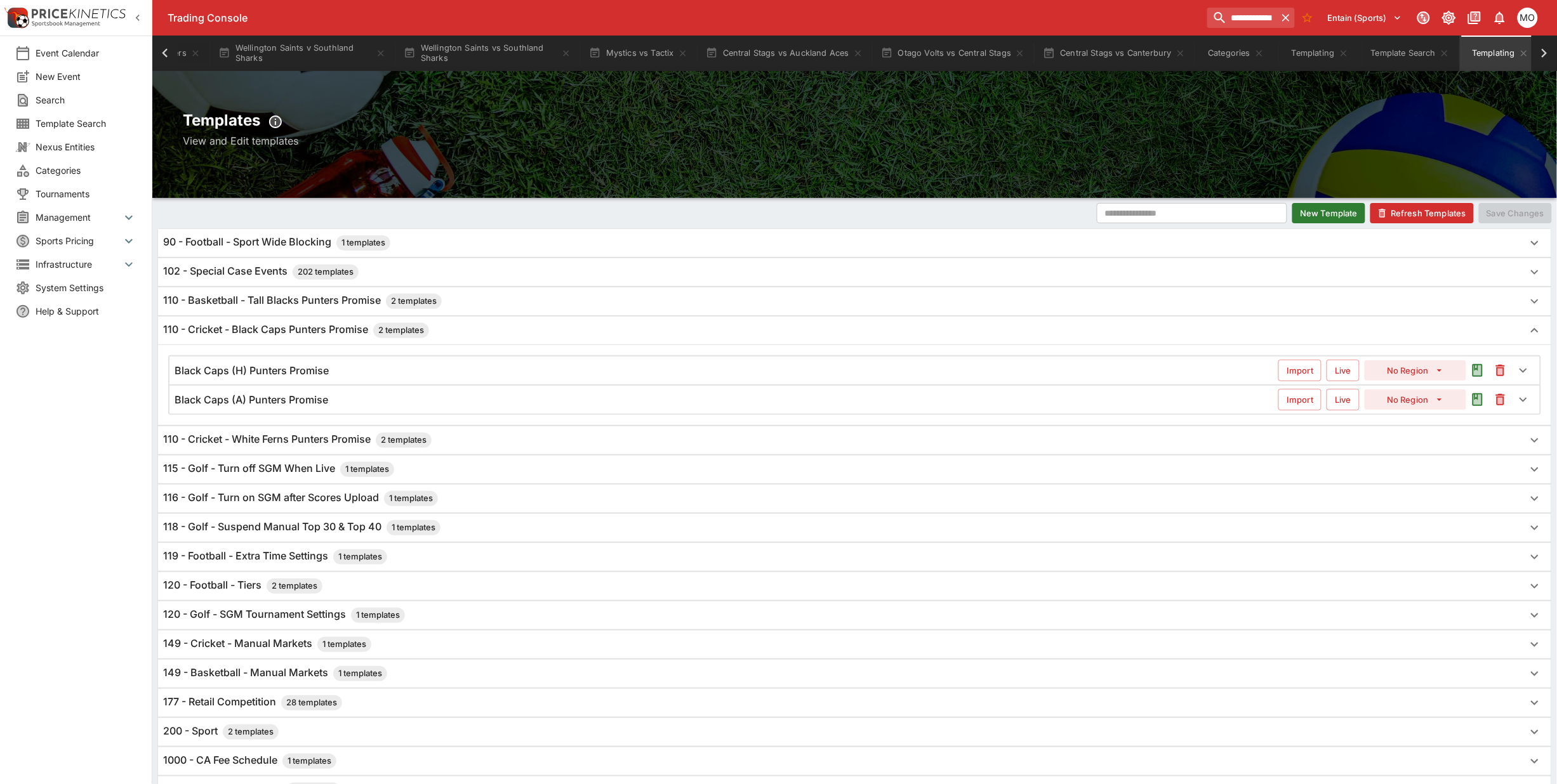
click at [312, 371] on h6 "Black Caps (H) Punters Promise" at bounding box center [251, 371] width 154 height 13
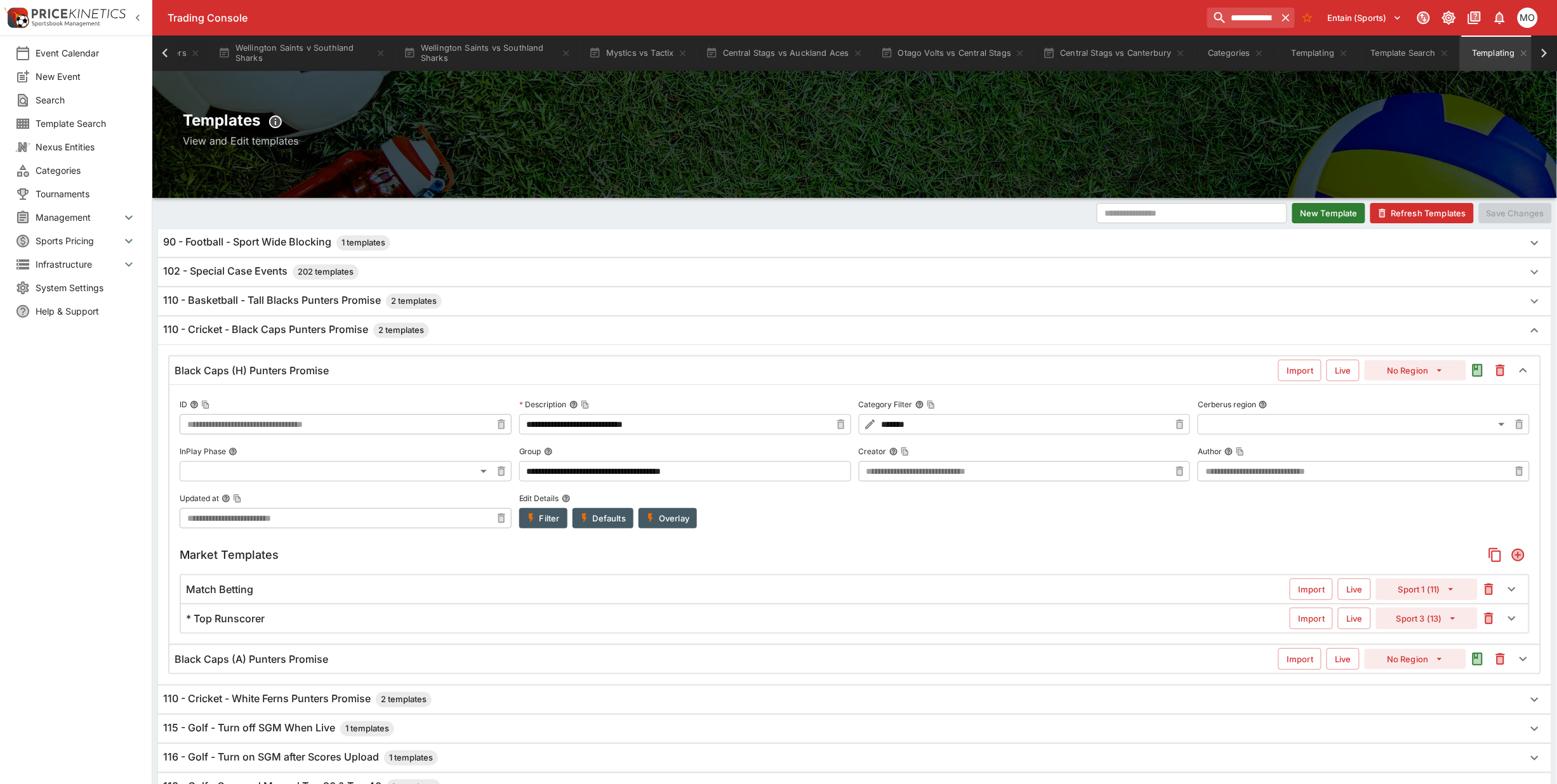
click at [1429, 627] on button "Sport 3 (13)" at bounding box center [1427, 618] width 101 height 21
click at [1429, 413] on label "Cerberus region" at bounding box center [1364, 404] width 332 height 19
click at [1268, 410] on button "Cerberus region" at bounding box center [1263, 405] width 9 height 9
click at [1422, 627] on button "Sport 3 (13)" at bounding box center [1427, 618] width 101 height 21
click at [1420, 413] on label "Cerberus region" at bounding box center [1364, 404] width 332 height 19
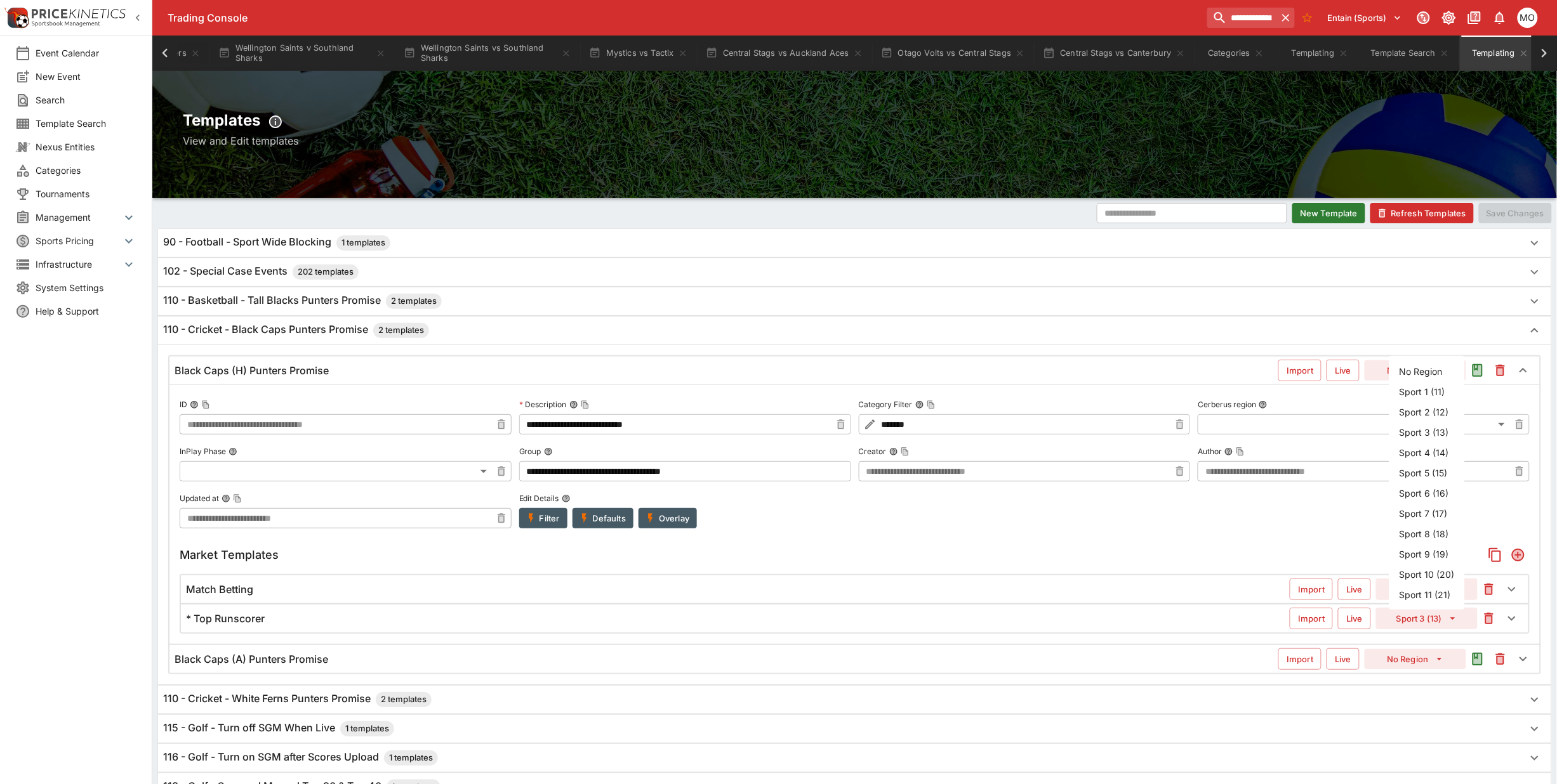
click at [1268, 410] on button "Cerberus region" at bounding box center [1263, 405] width 9 height 9
click at [1404, 618] on button "Sport 3 (13)" at bounding box center [1427, 618] width 101 height 21
click at [1409, 420] on li "Sport 2 (12)" at bounding box center [1427, 412] width 75 height 20
click at [330, 659] on div "Black Caps (A) Punters Promise" at bounding box center [726, 659] width 1103 height 13
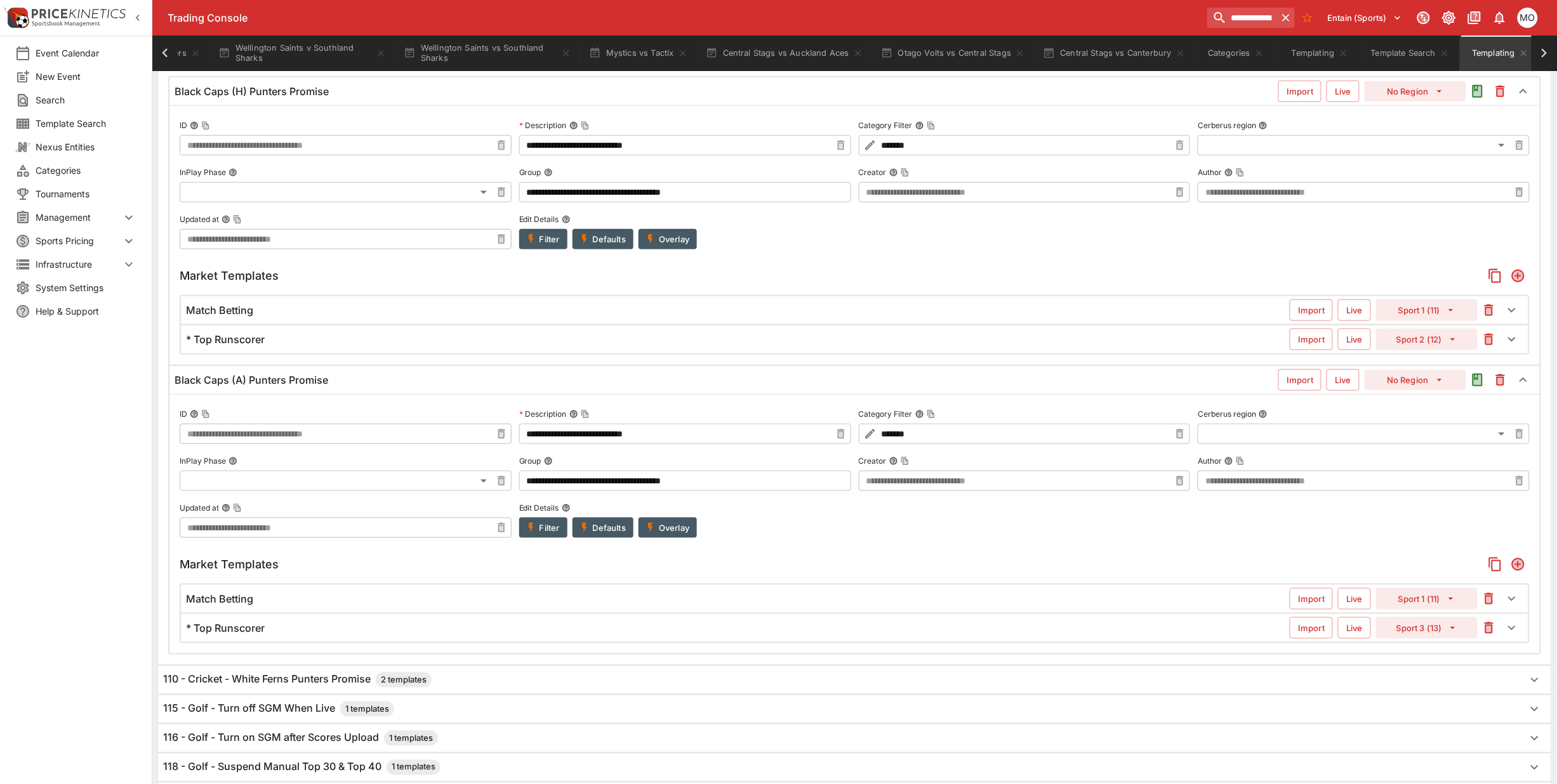
scroll to position [318, 0]
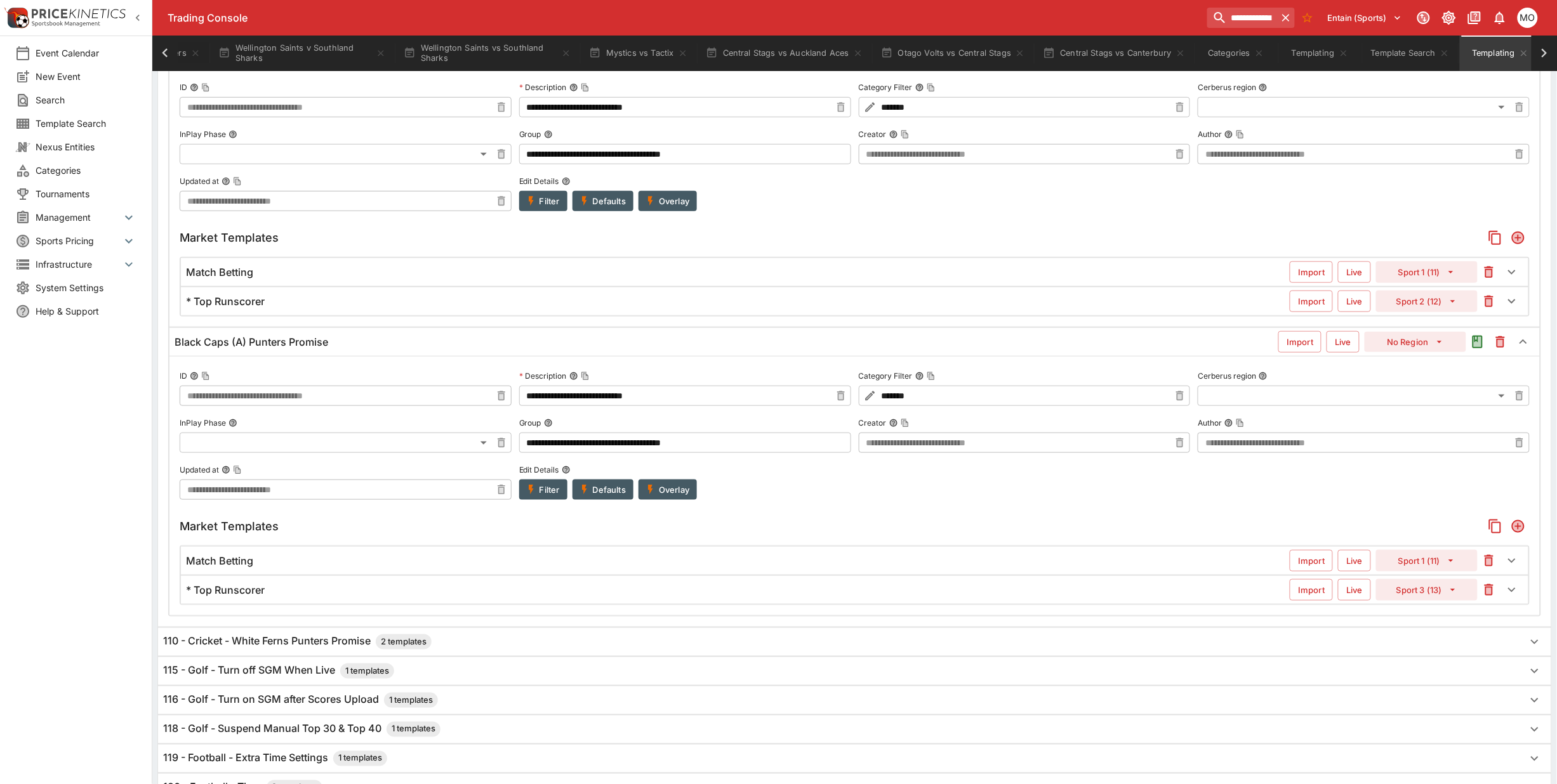
click at [1394, 591] on button "Sport 3 (13)" at bounding box center [1427, 590] width 101 height 21
click at [1411, 388] on li "Sport 2 (12)" at bounding box center [1427, 385] width 75 height 20
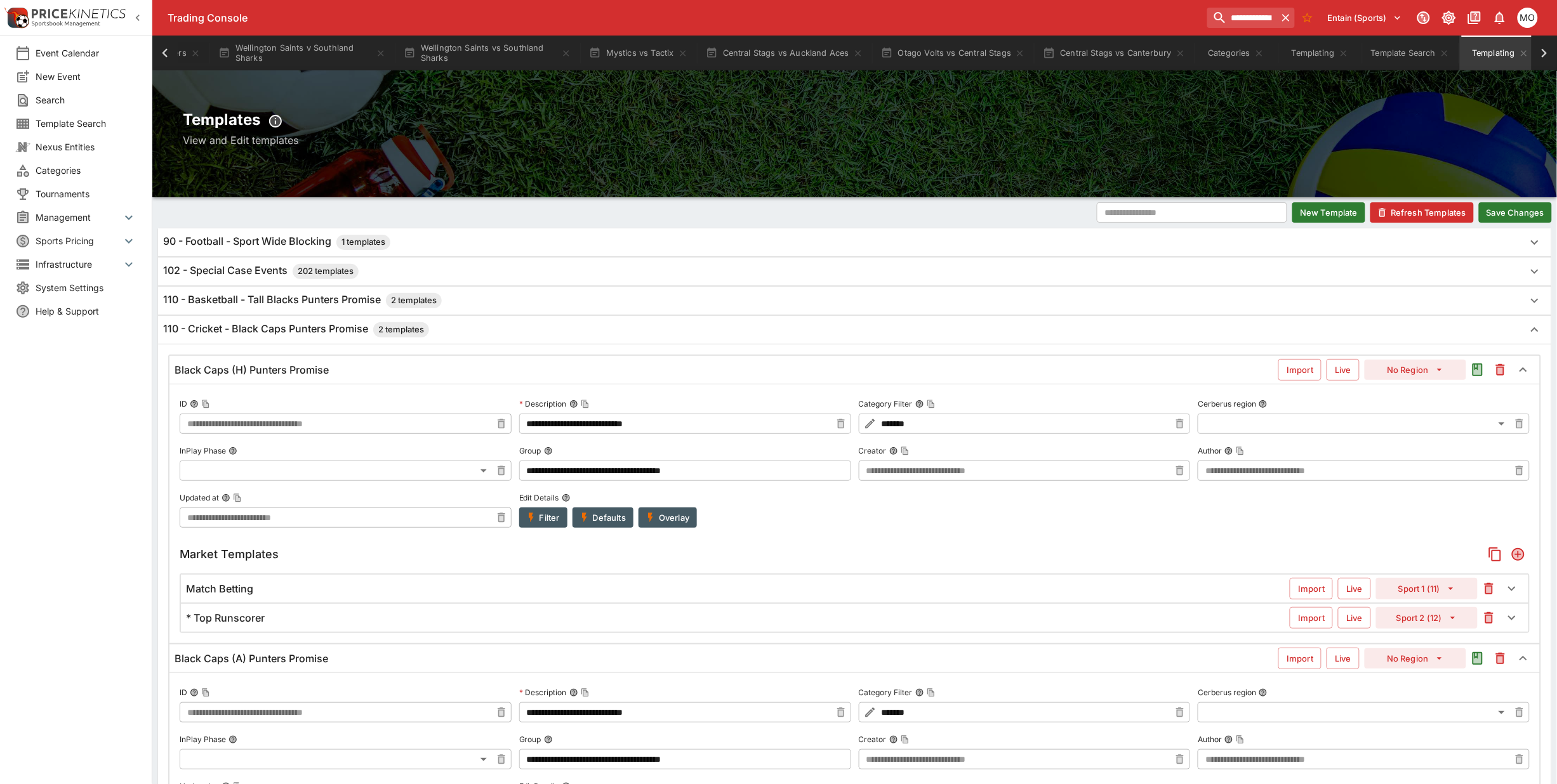
scroll to position [0, 0]
click at [1526, 215] on button "Save Changes" at bounding box center [1515, 213] width 73 height 20
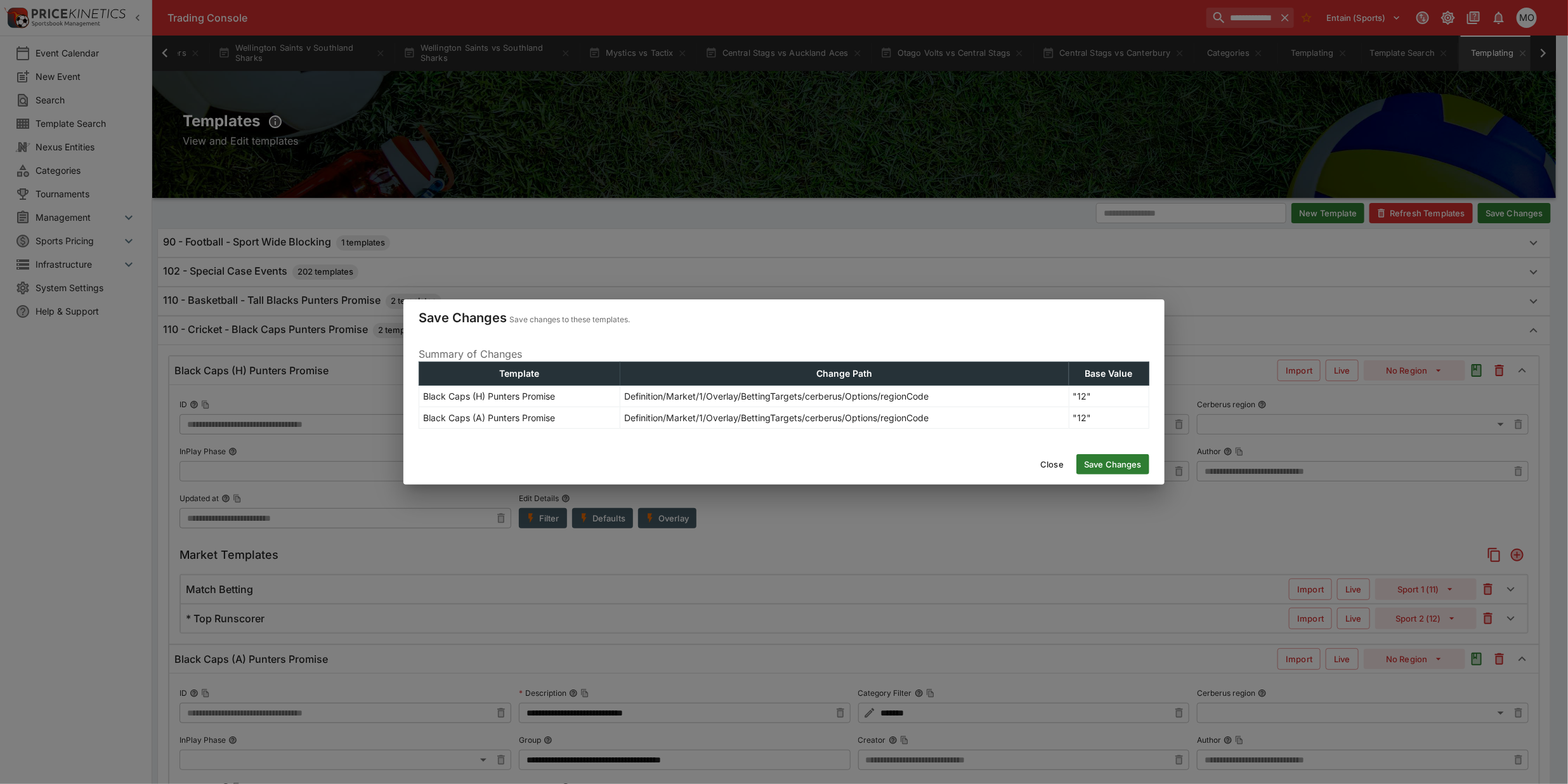
click at [1133, 461] on button "Save Changes" at bounding box center [1113, 464] width 73 height 20
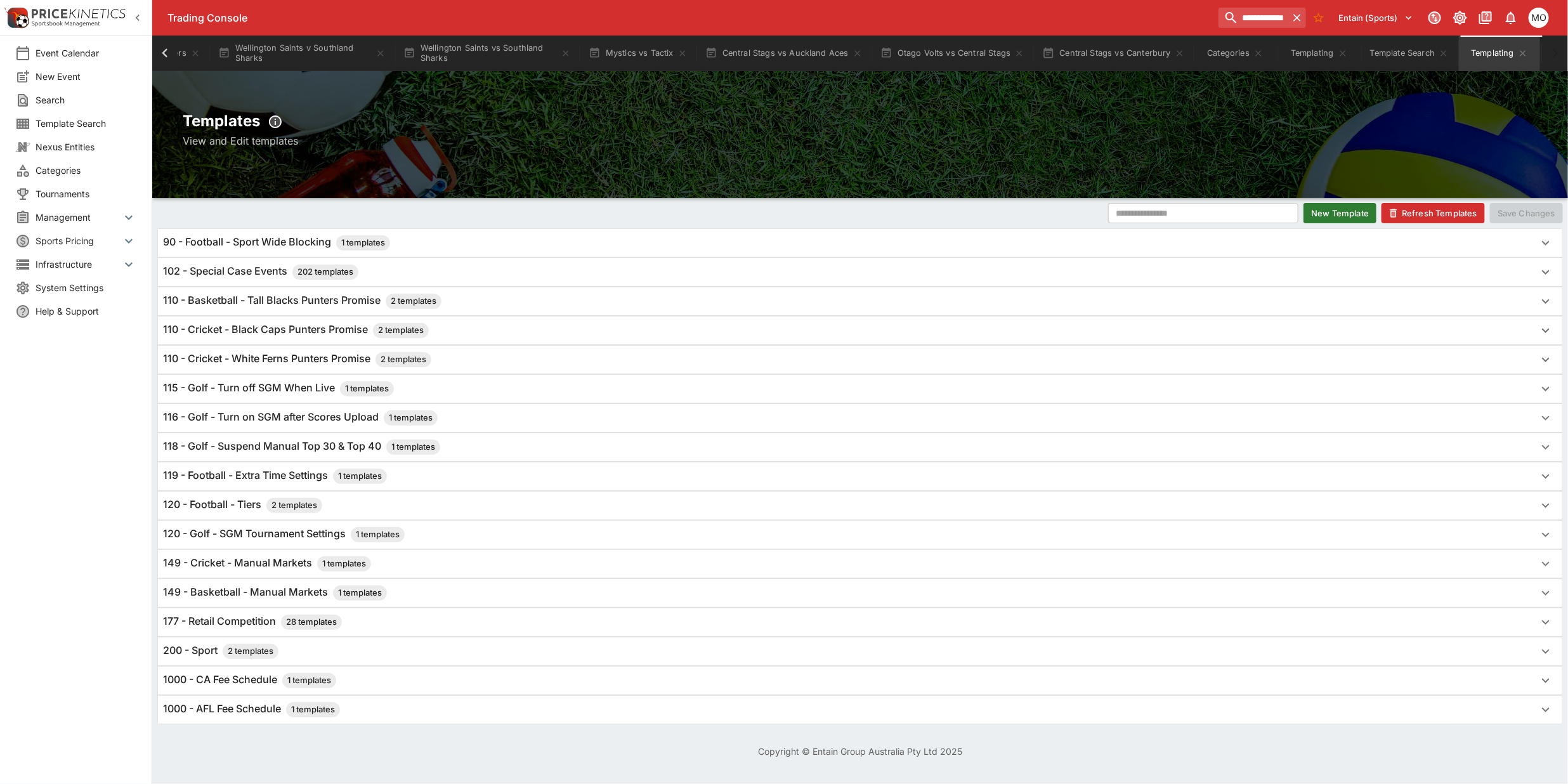
click at [1409, 213] on button "Refresh Templates" at bounding box center [1433, 213] width 104 height 20
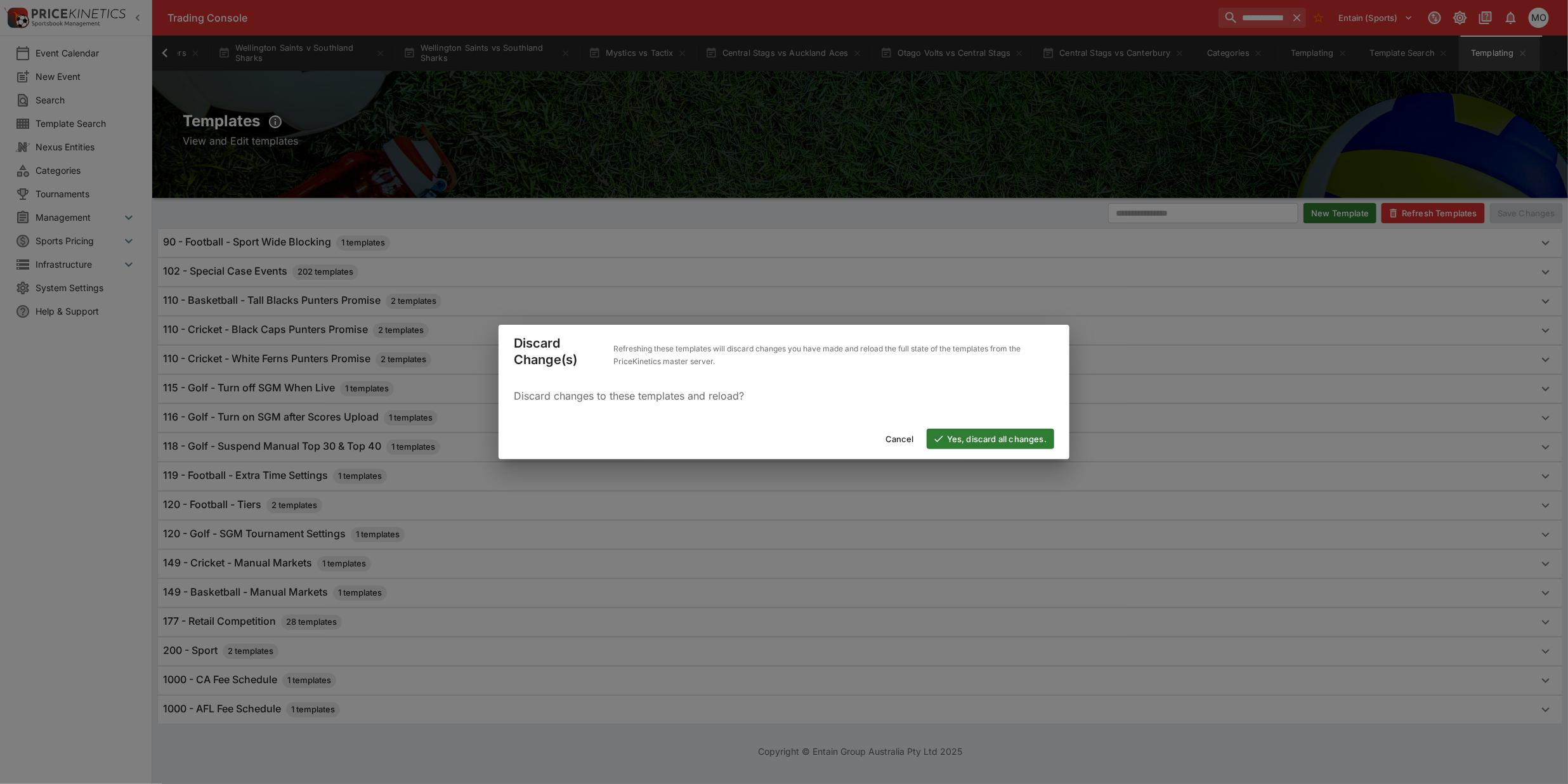
click at [969, 439] on button "Yes, discard all changes." at bounding box center [991, 439] width 127 height 20
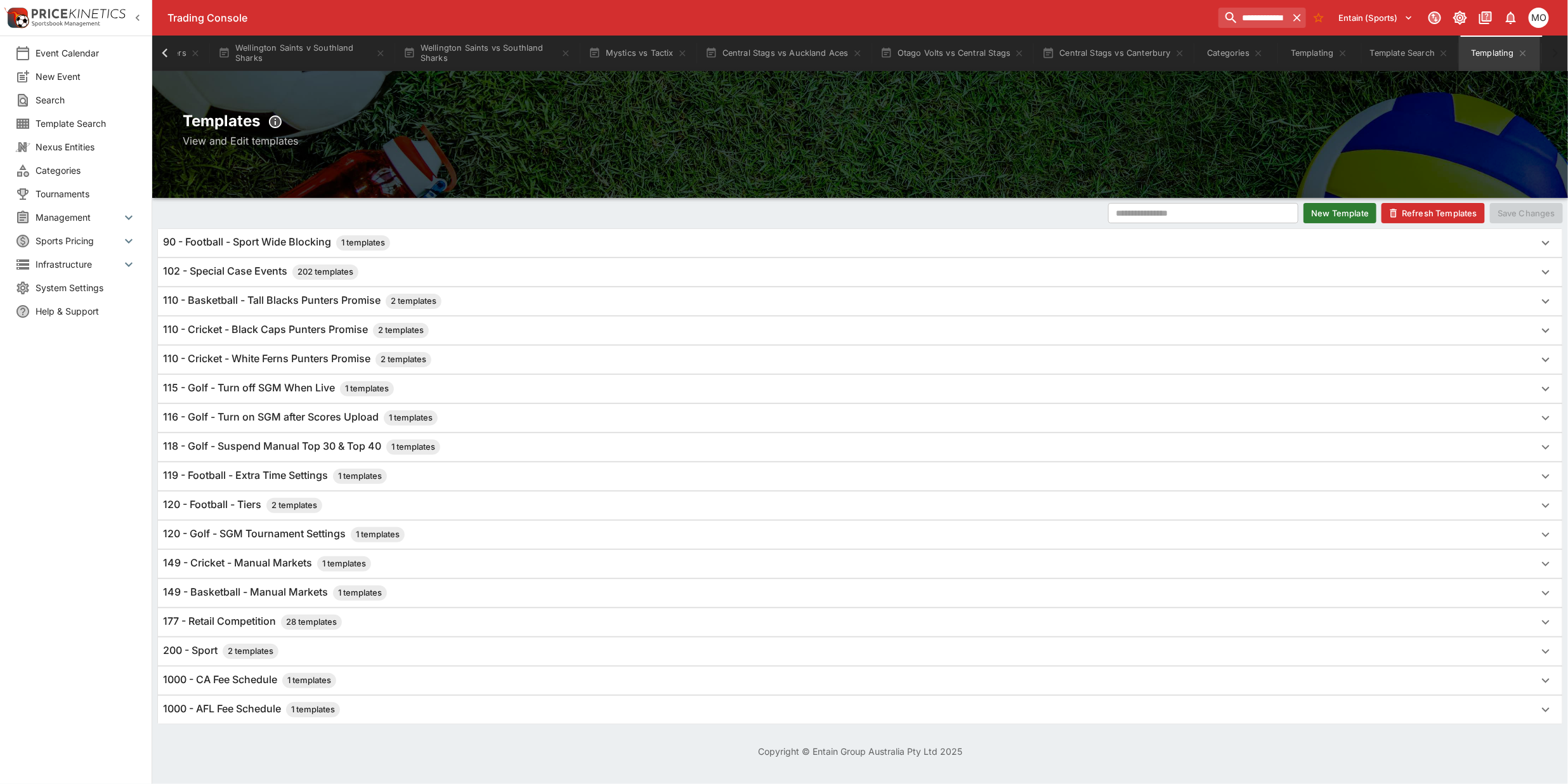
click at [65, 171] on span "Categories" at bounding box center [86, 170] width 101 height 13
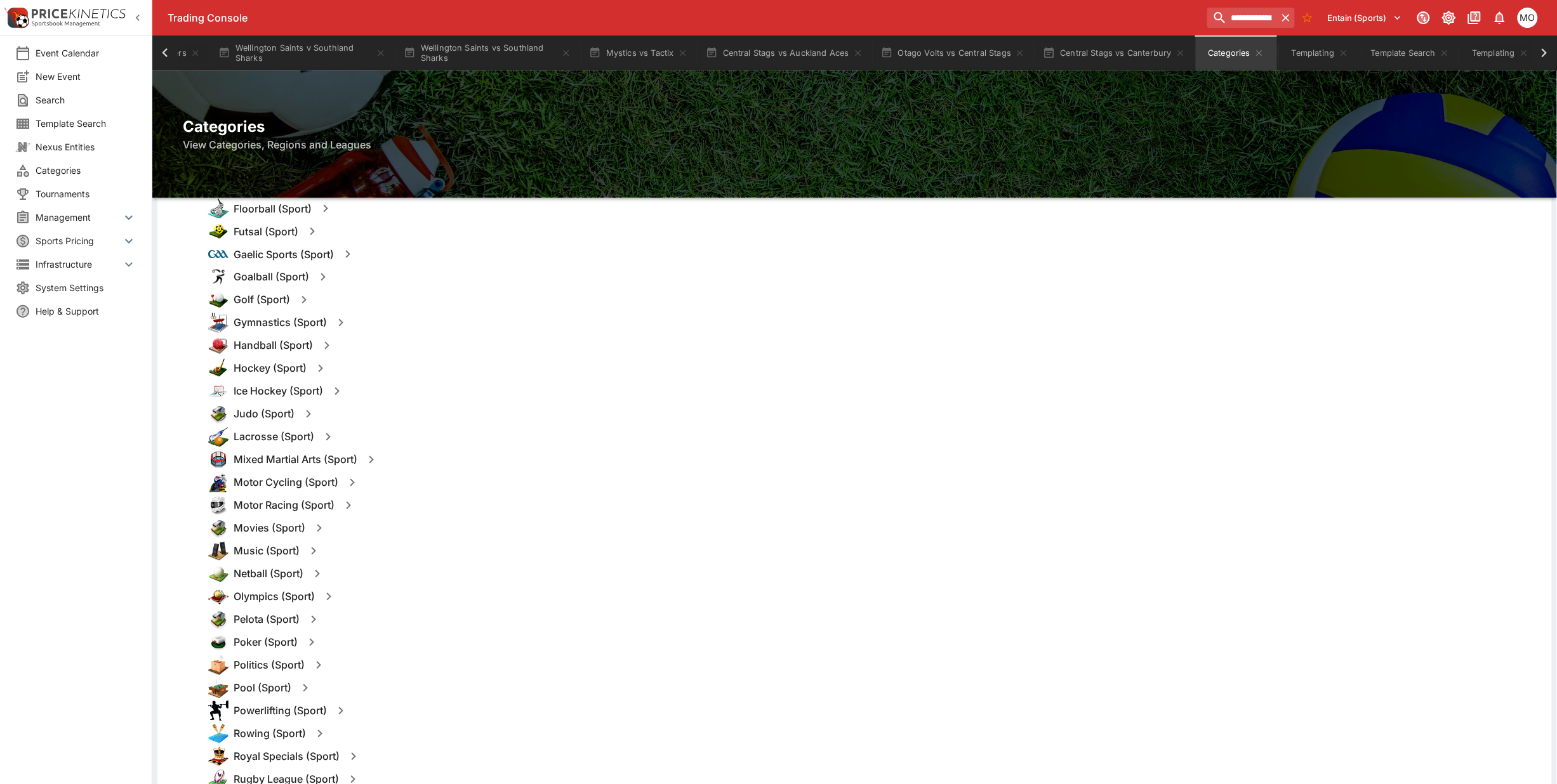
scroll to position [952, 0]
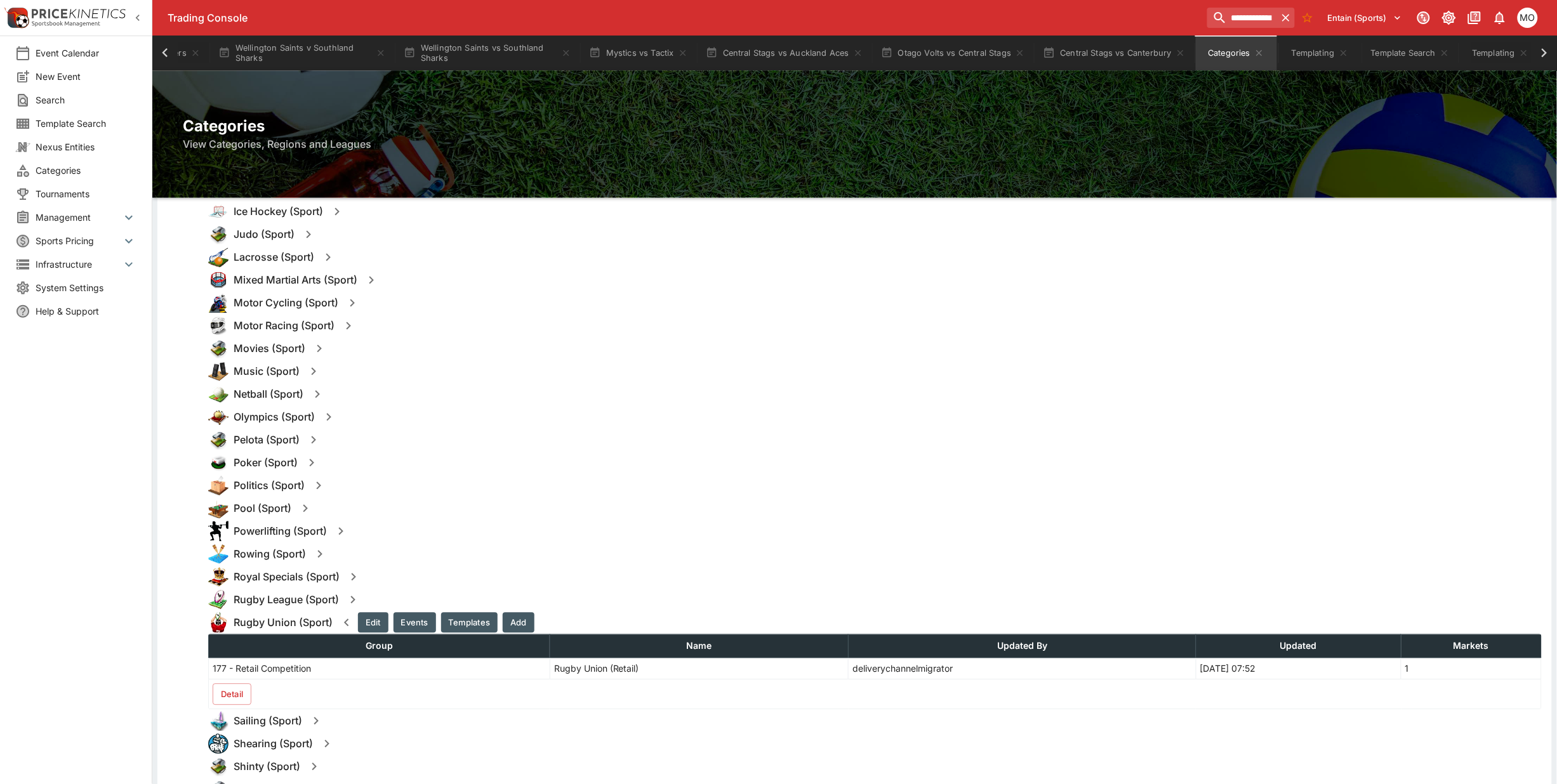
click at [245, 696] on button "Detail" at bounding box center [232, 695] width 38 height 21
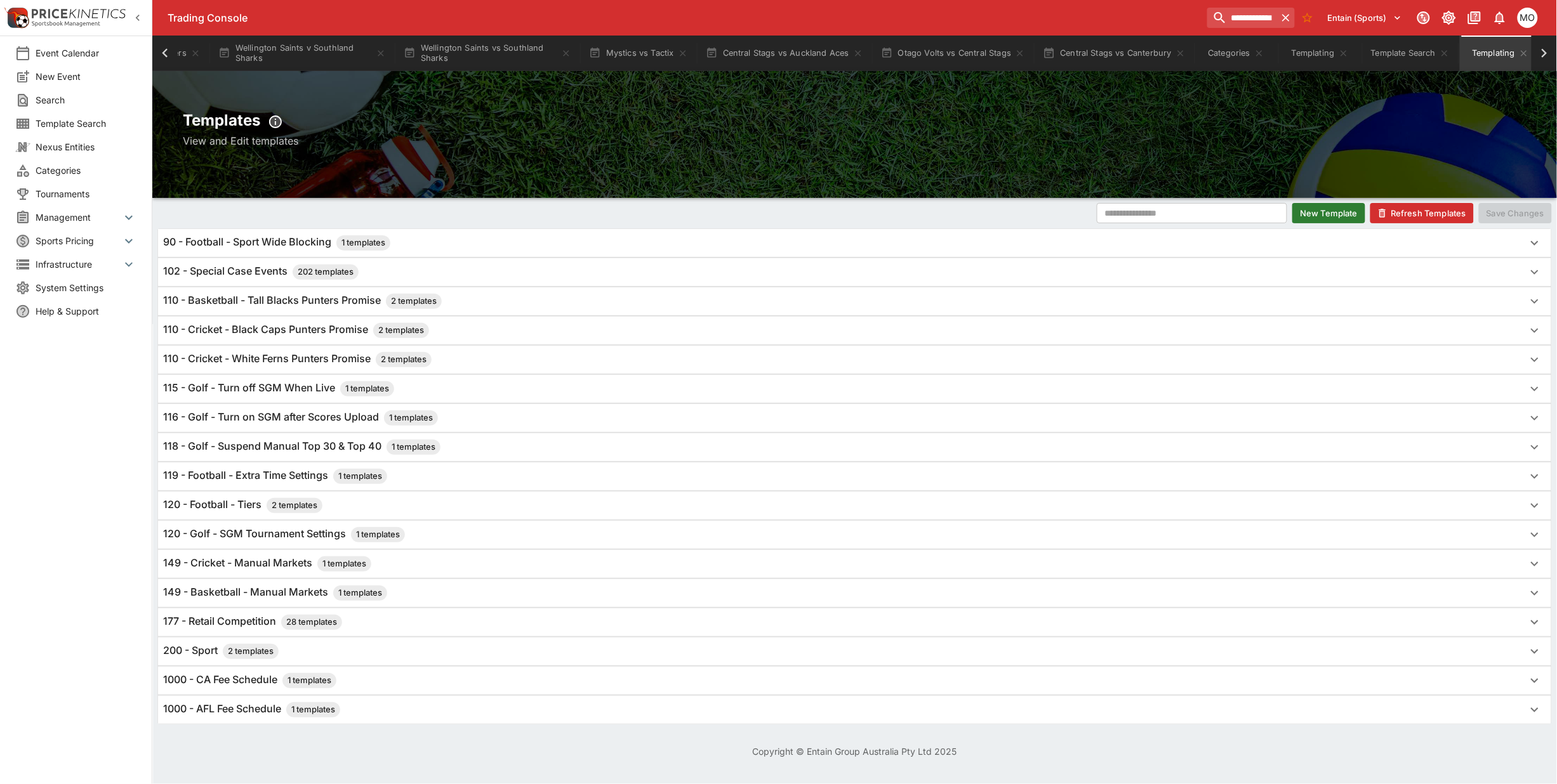
scroll to position [0, 0]
click at [1331, 213] on button "New Template" at bounding box center [1341, 213] width 73 height 20
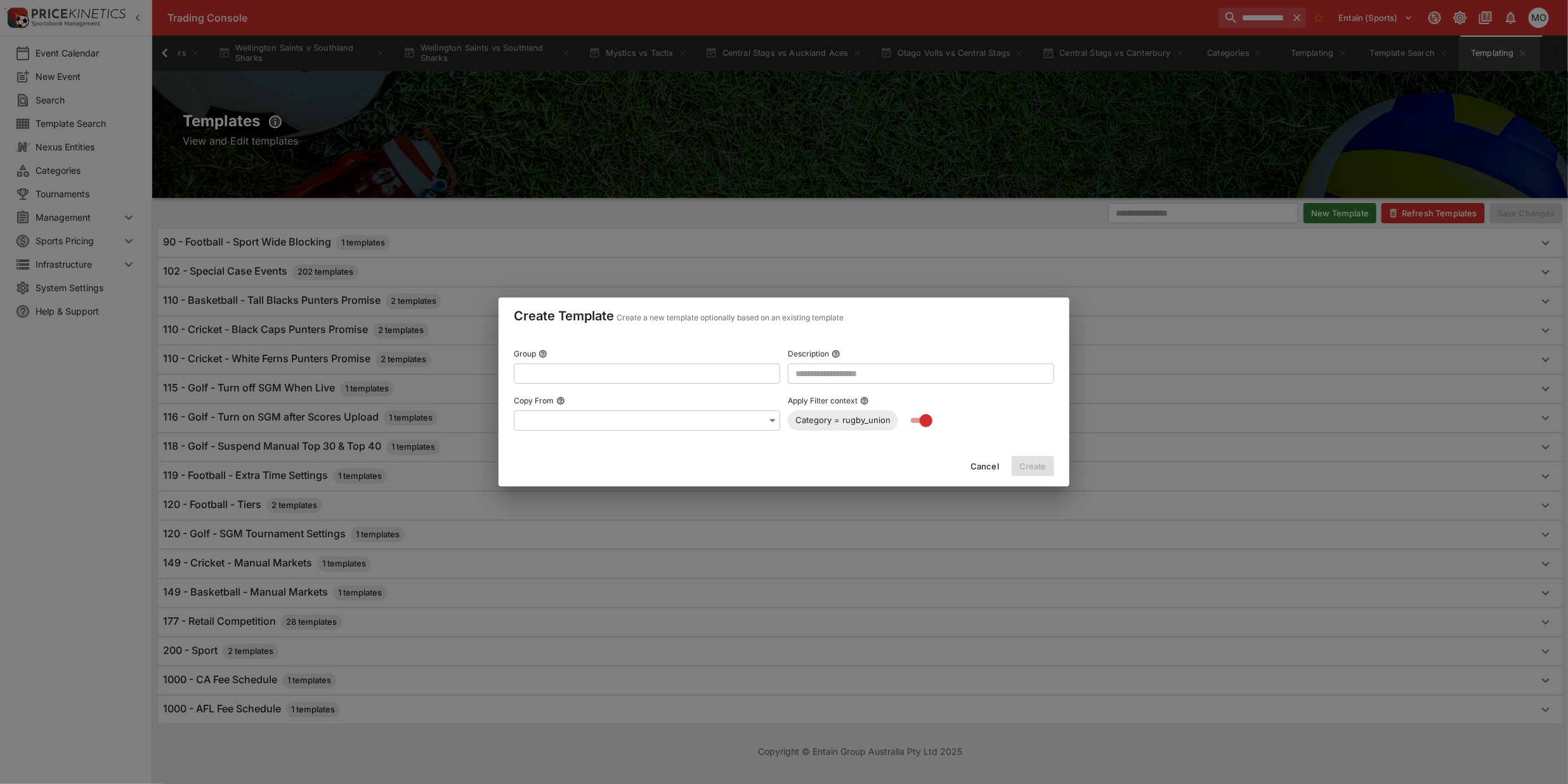
click at [695, 372] on input "text" at bounding box center [636, 374] width 246 height 20
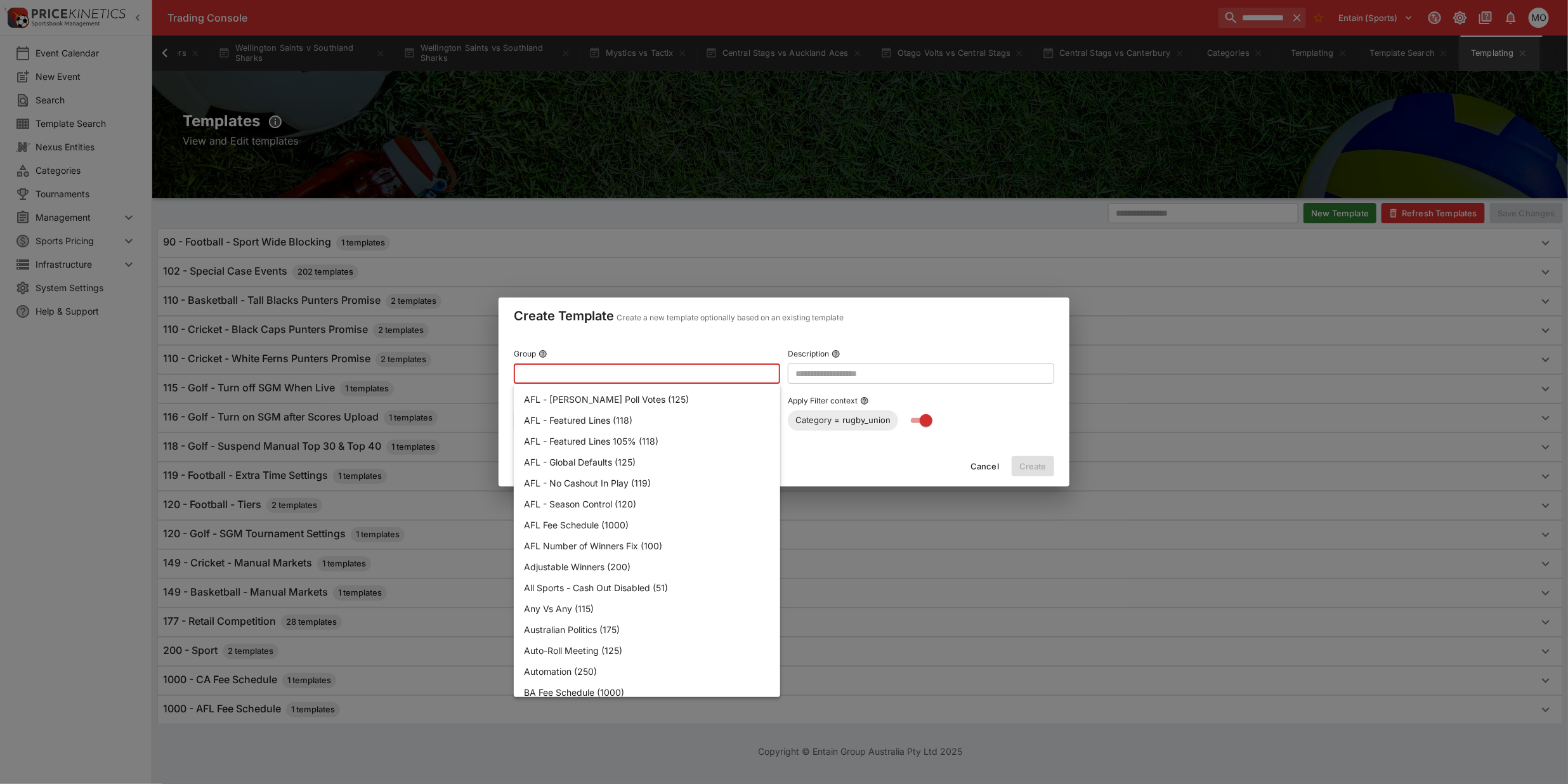
click at [822, 373] on input "text" at bounding box center [920, 374] width 266 height 20
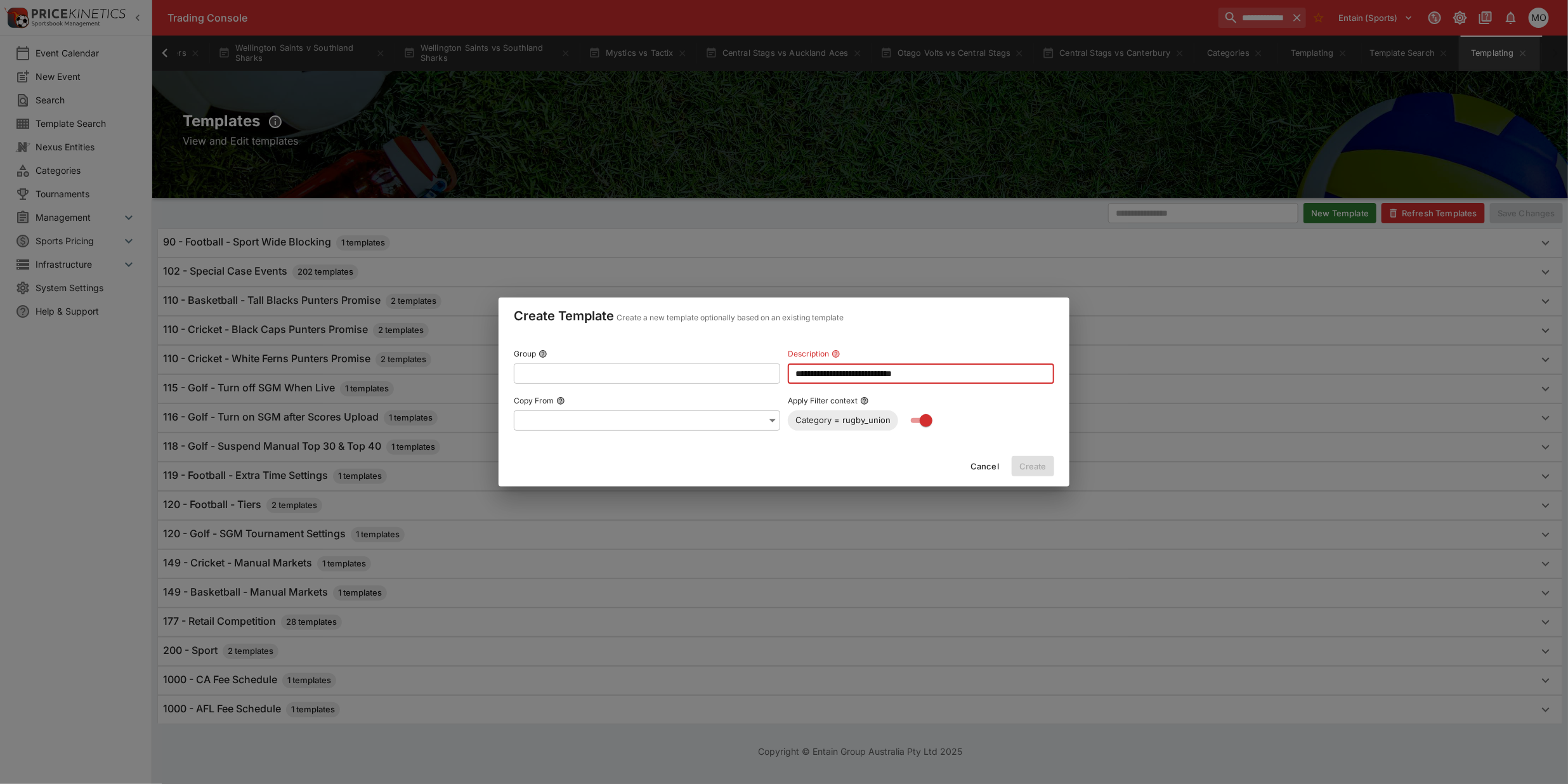
type input "**********"
click at [718, 368] on input "text" at bounding box center [636, 374] width 246 height 20
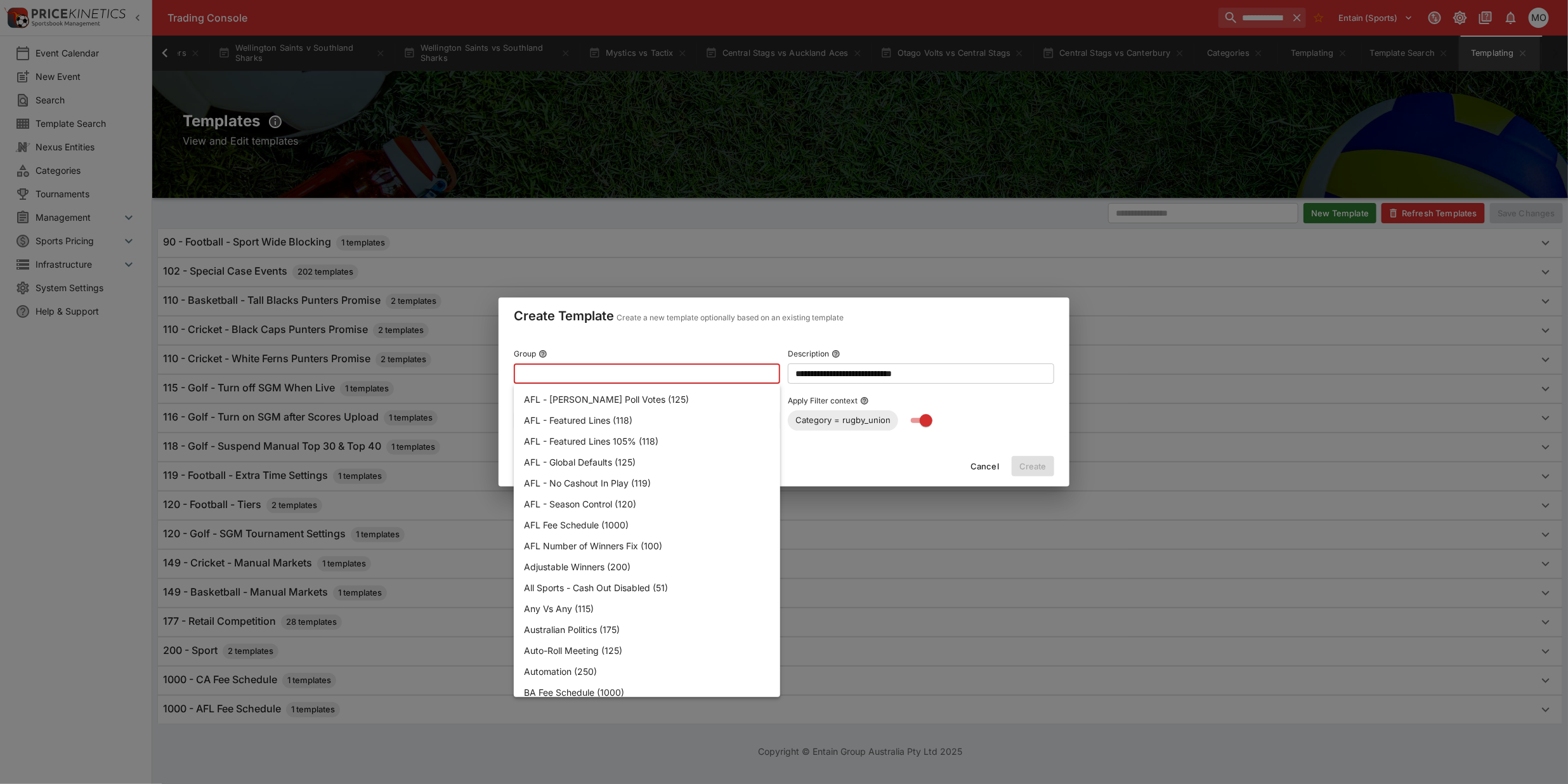
click at [848, 463] on div "Cancel Create" at bounding box center [784, 466] width 570 height 41
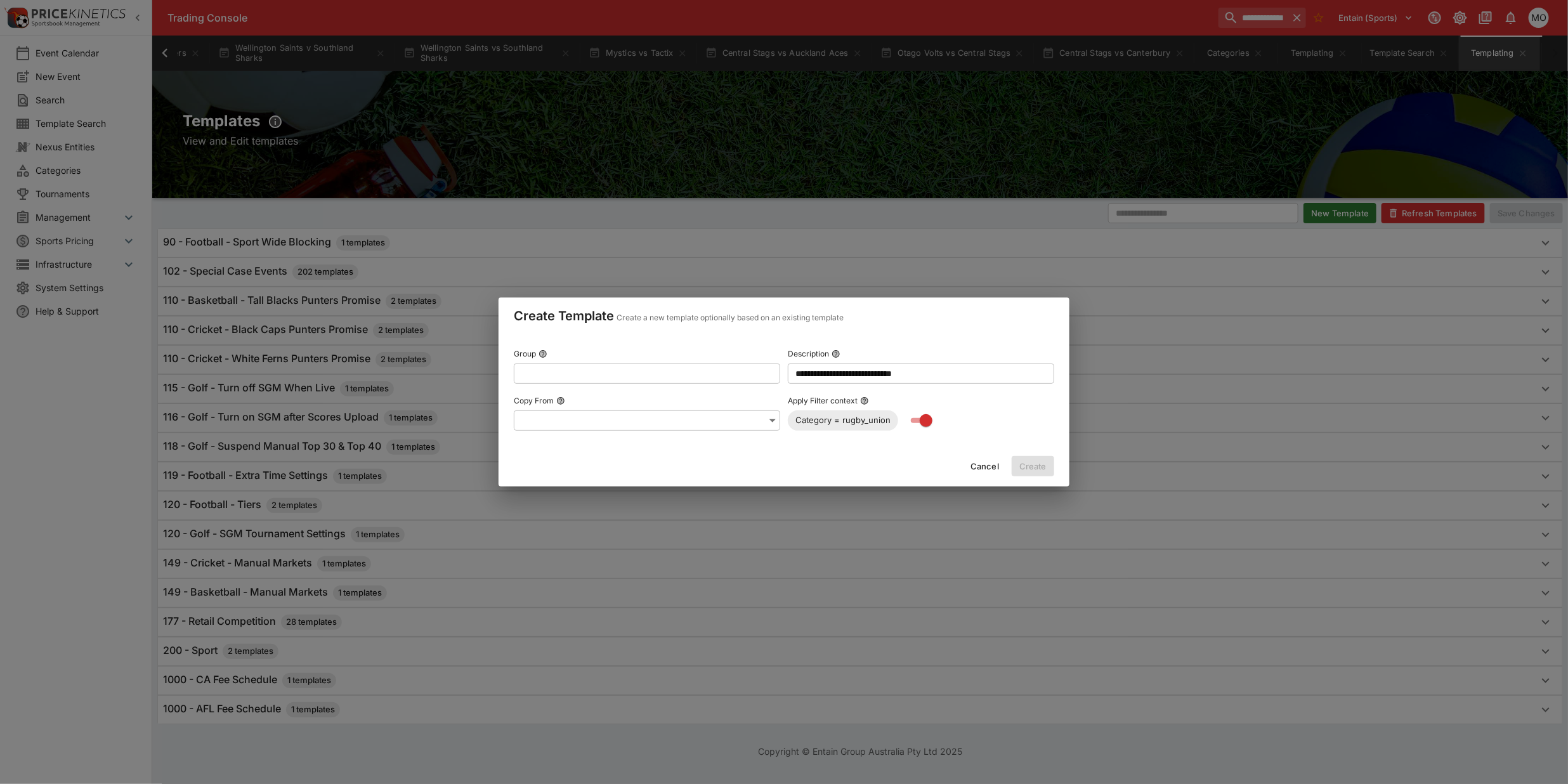
click at [628, 373] on input "text" at bounding box center [636, 374] width 246 height 20
click at [617, 397] on p "Add "Rugby - All Blacks Punters Promise (110)"" at bounding box center [622, 399] width 197 height 13
type input "**********"
click at [1034, 461] on button "Create" at bounding box center [1032, 466] width 42 height 20
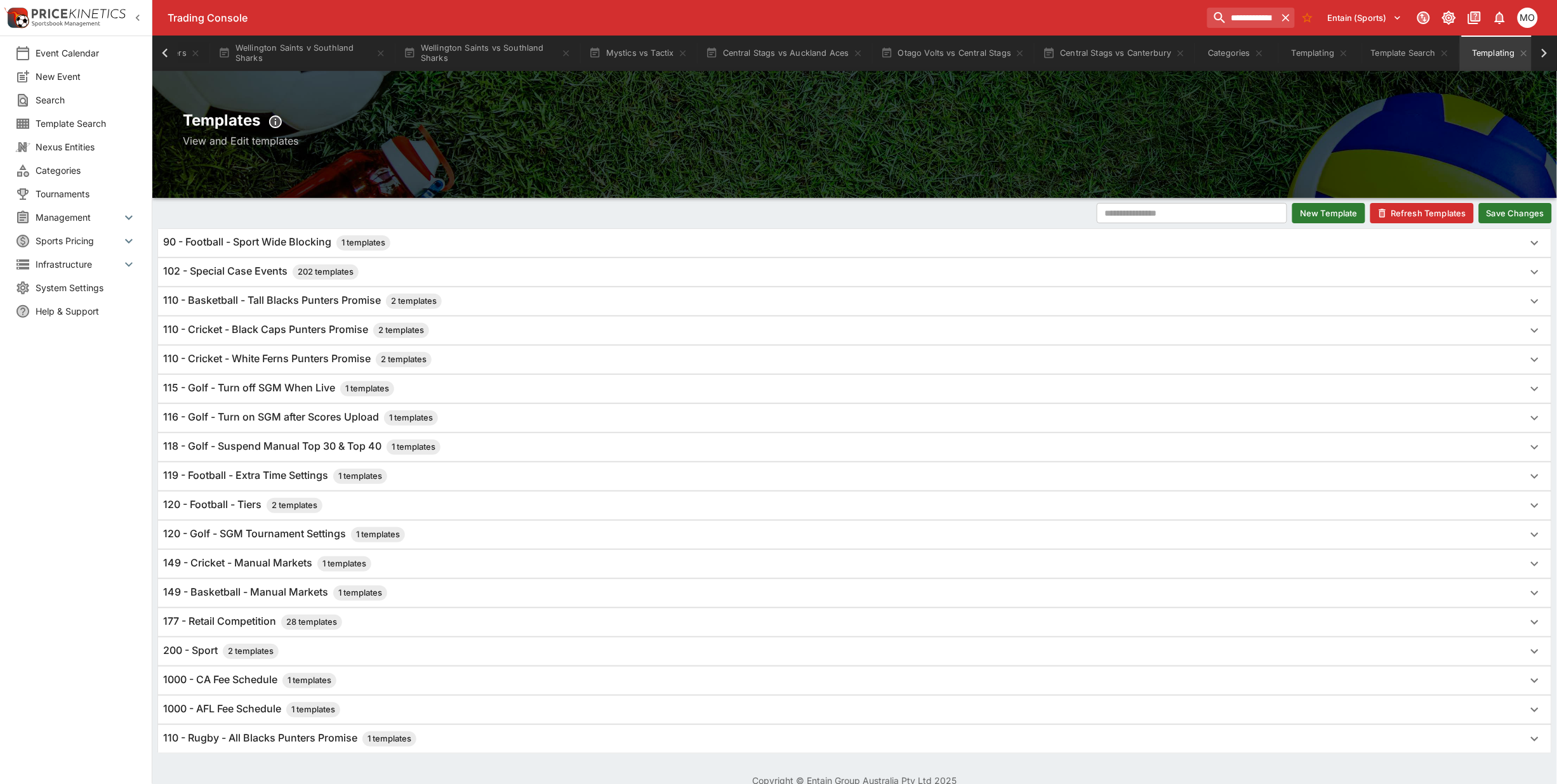
click at [1496, 207] on button "Save Changes" at bounding box center [1515, 213] width 73 height 20
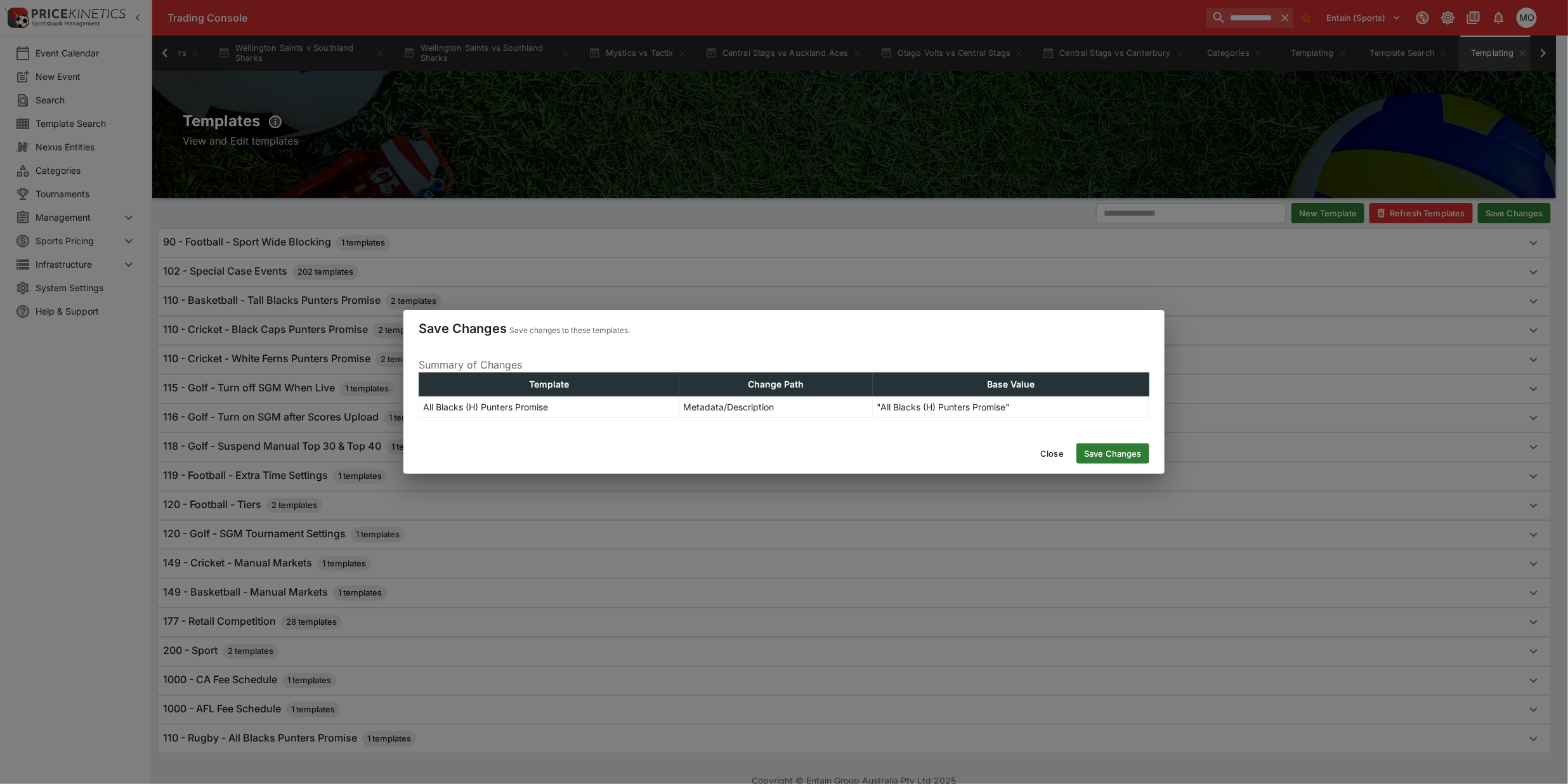
click at [1114, 450] on button "Save Changes" at bounding box center [1113, 453] width 73 height 20
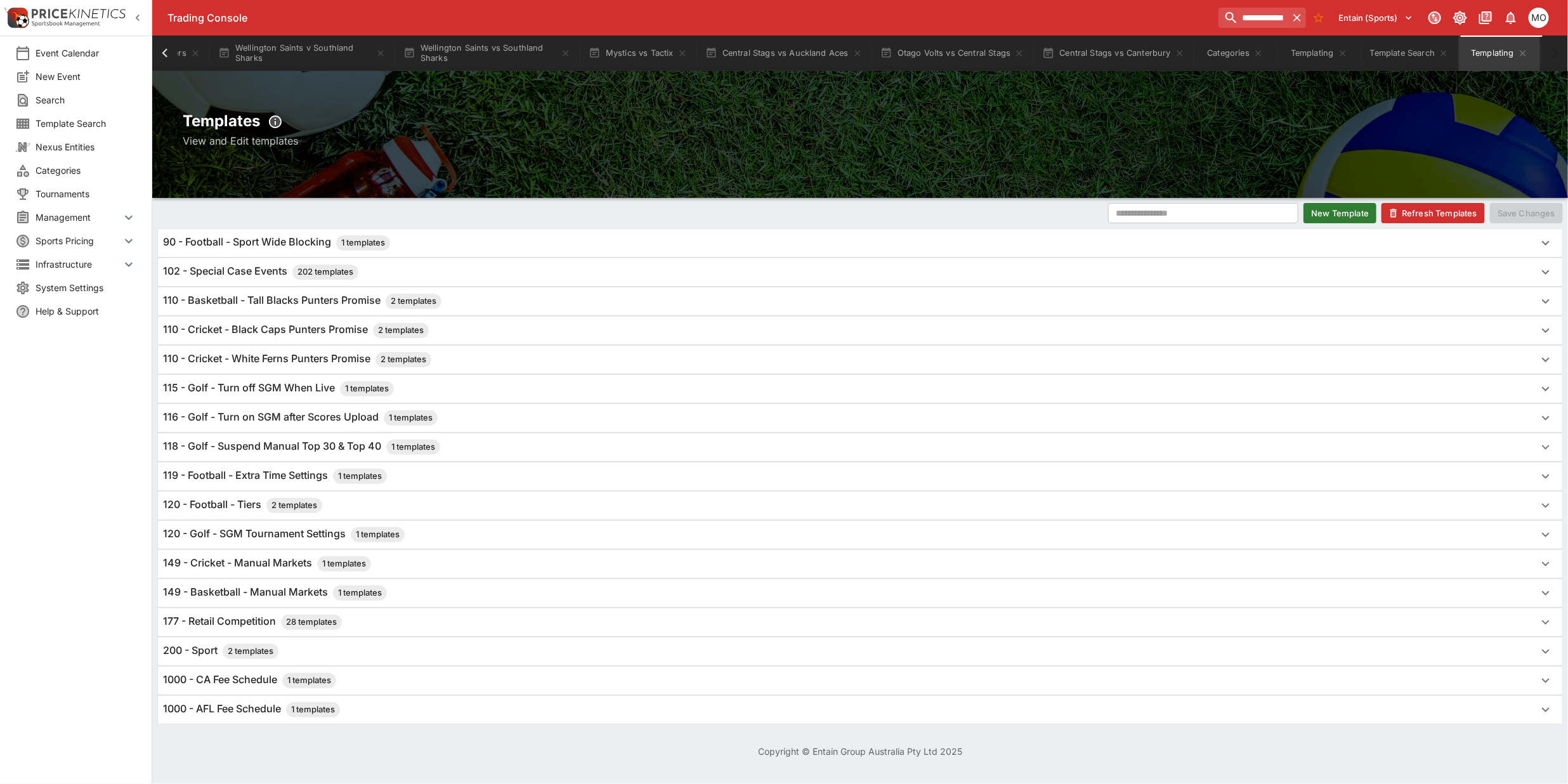
click at [1418, 216] on button "Refresh Templates" at bounding box center [1433, 213] width 104 height 20
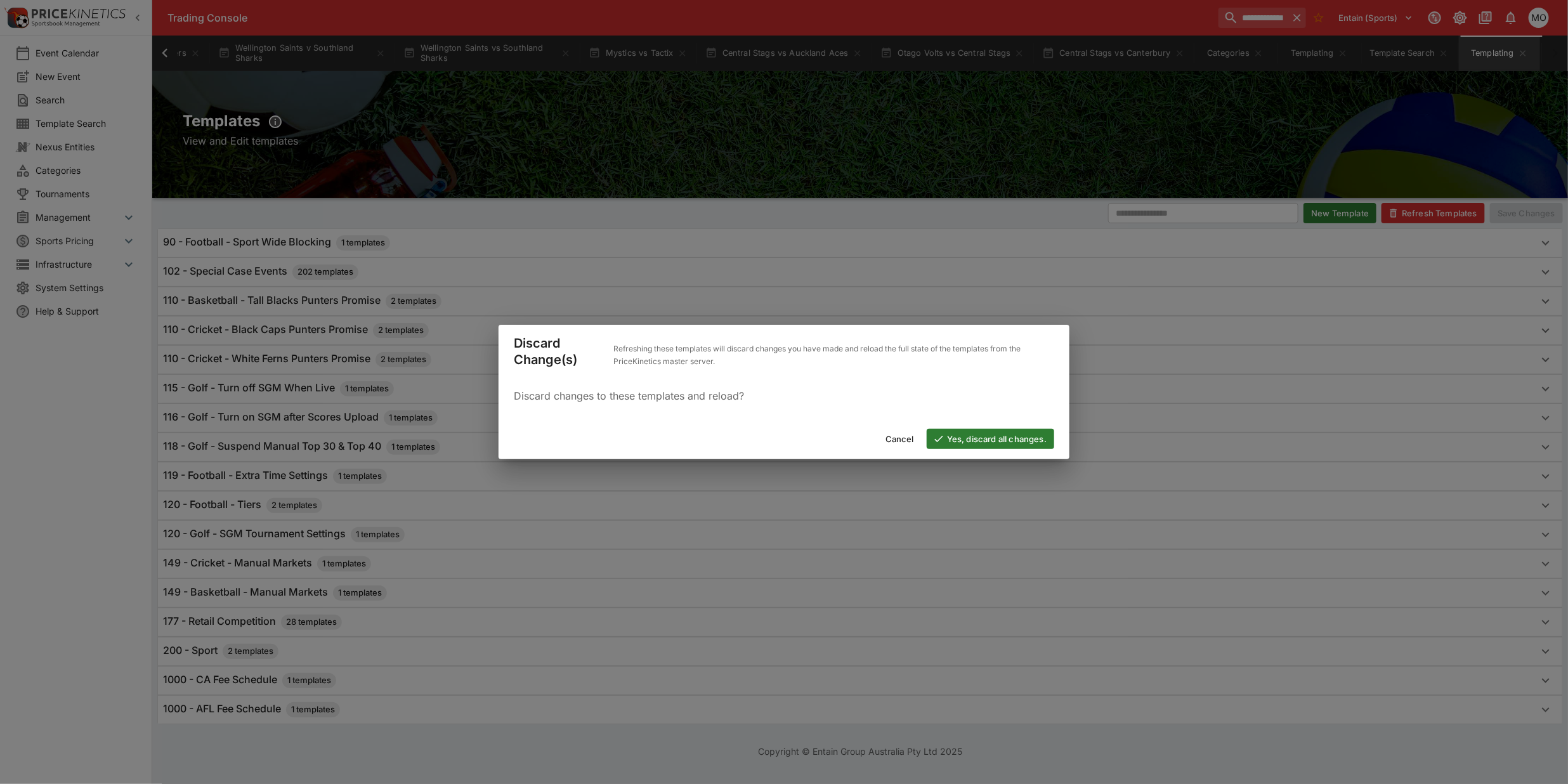
click at [991, 430] on button "Yes, discard all changes." at bounding box center [991, 439] width 127 height 20
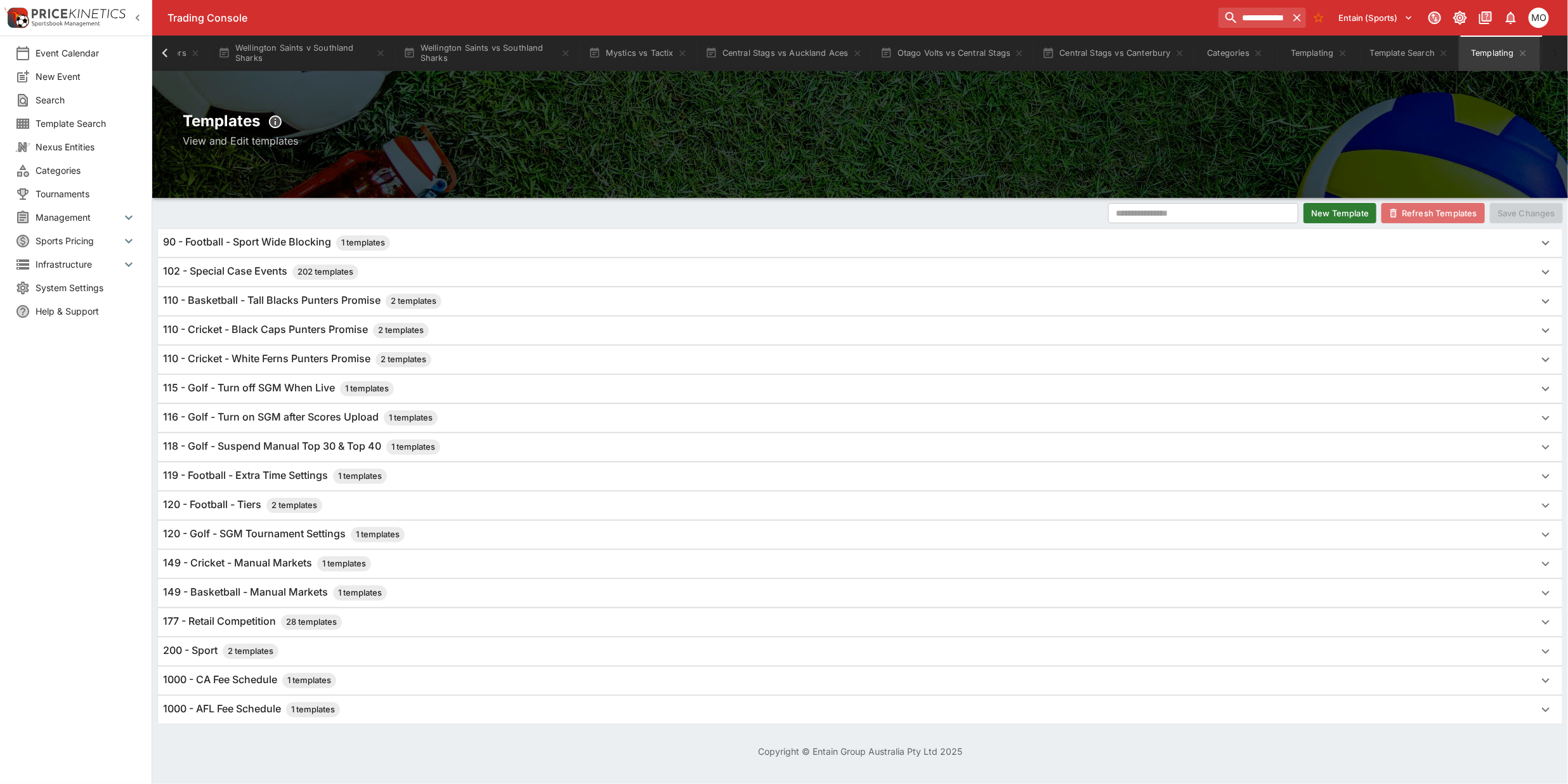
click at [1429, 219] on button "Refresh Templates" at bounding box center [1433, 213] width 104 height 20
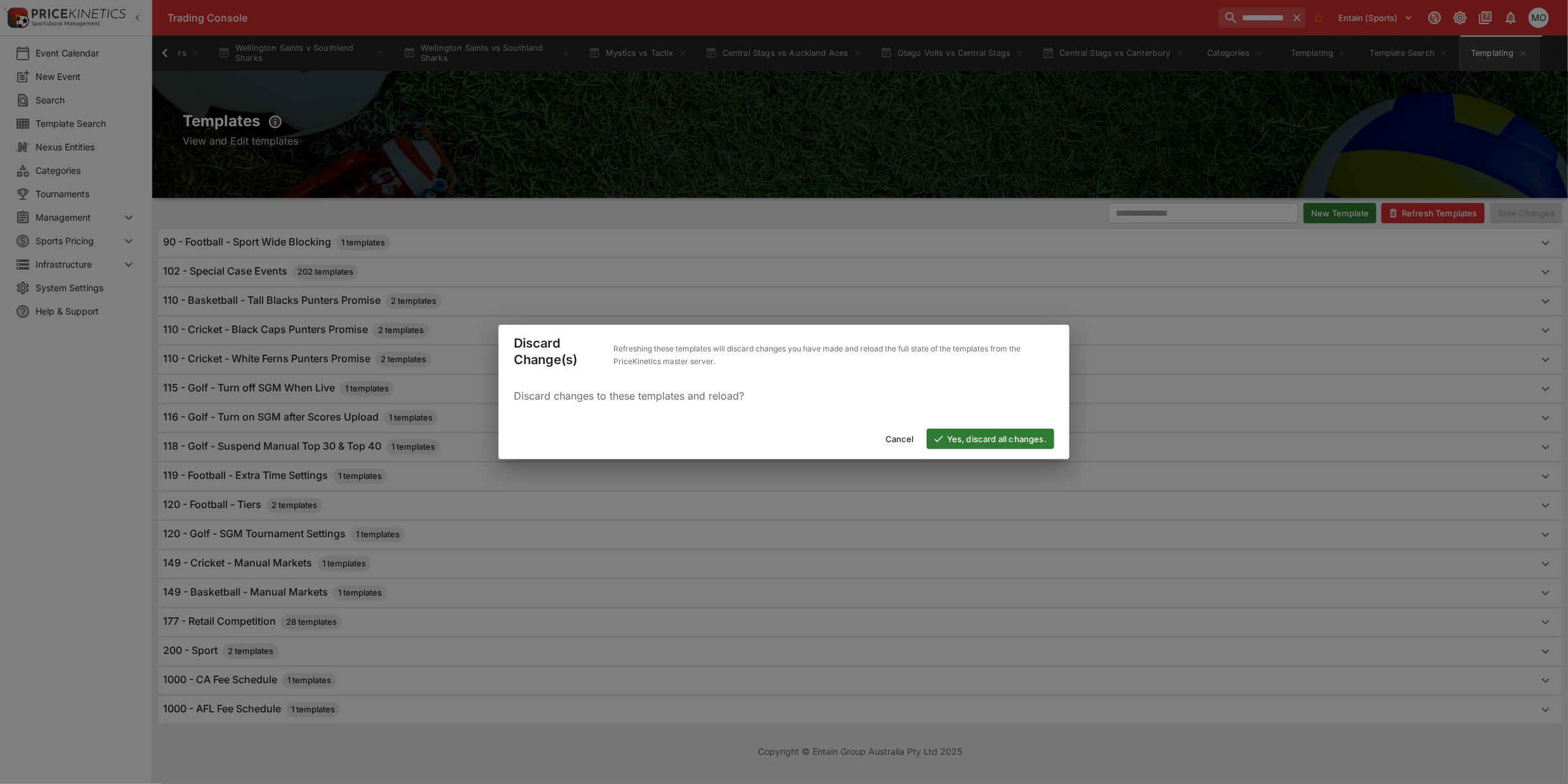
click at [934, 438] on icon "button" at bounding box center [938, 439] width 12 height 12
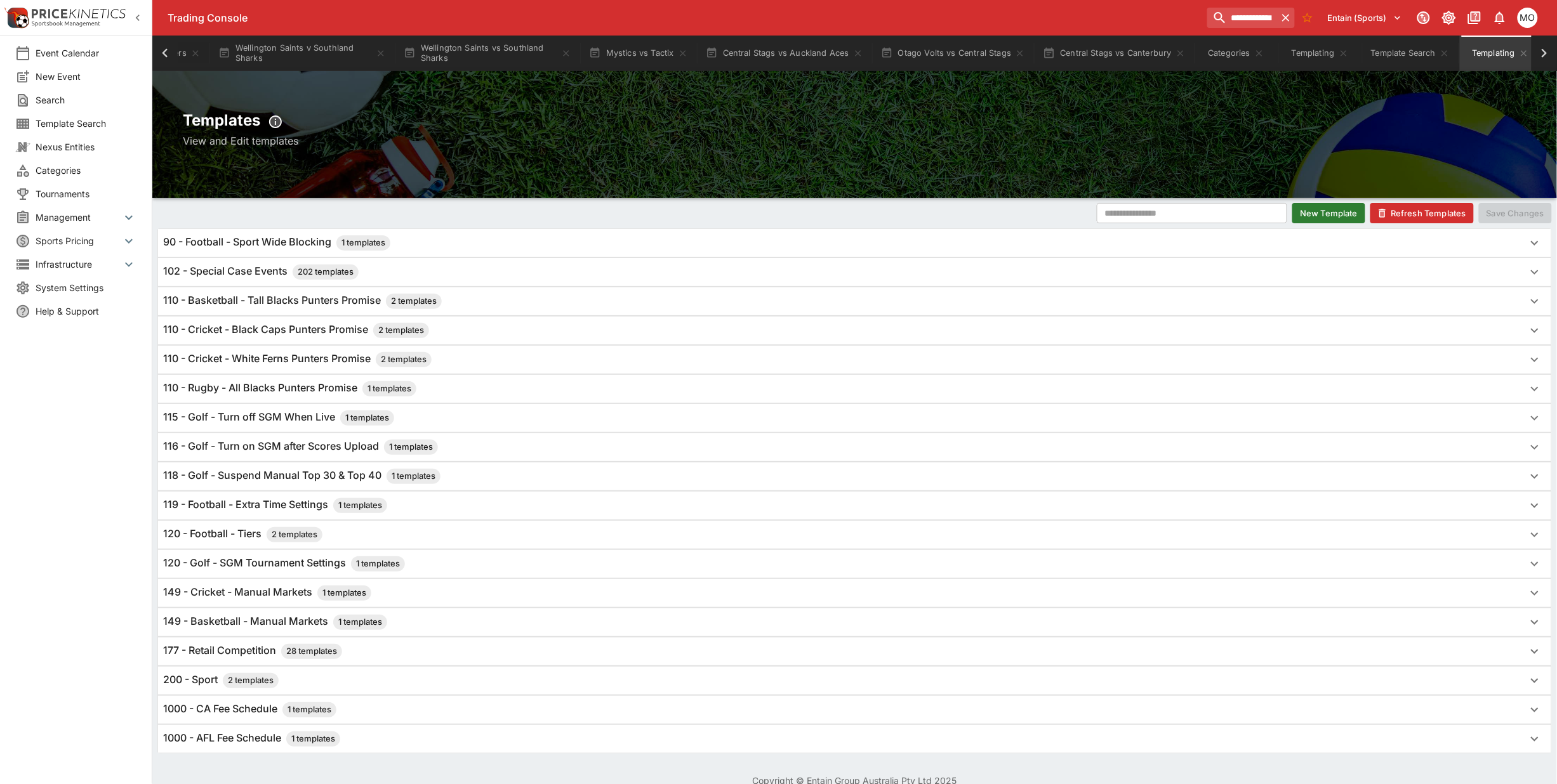
click at [299, 387] on h6 "110 - Rugby - All Blacks Punters Promise 1 templates" at bounding box center [290, 389] width 253 height 15
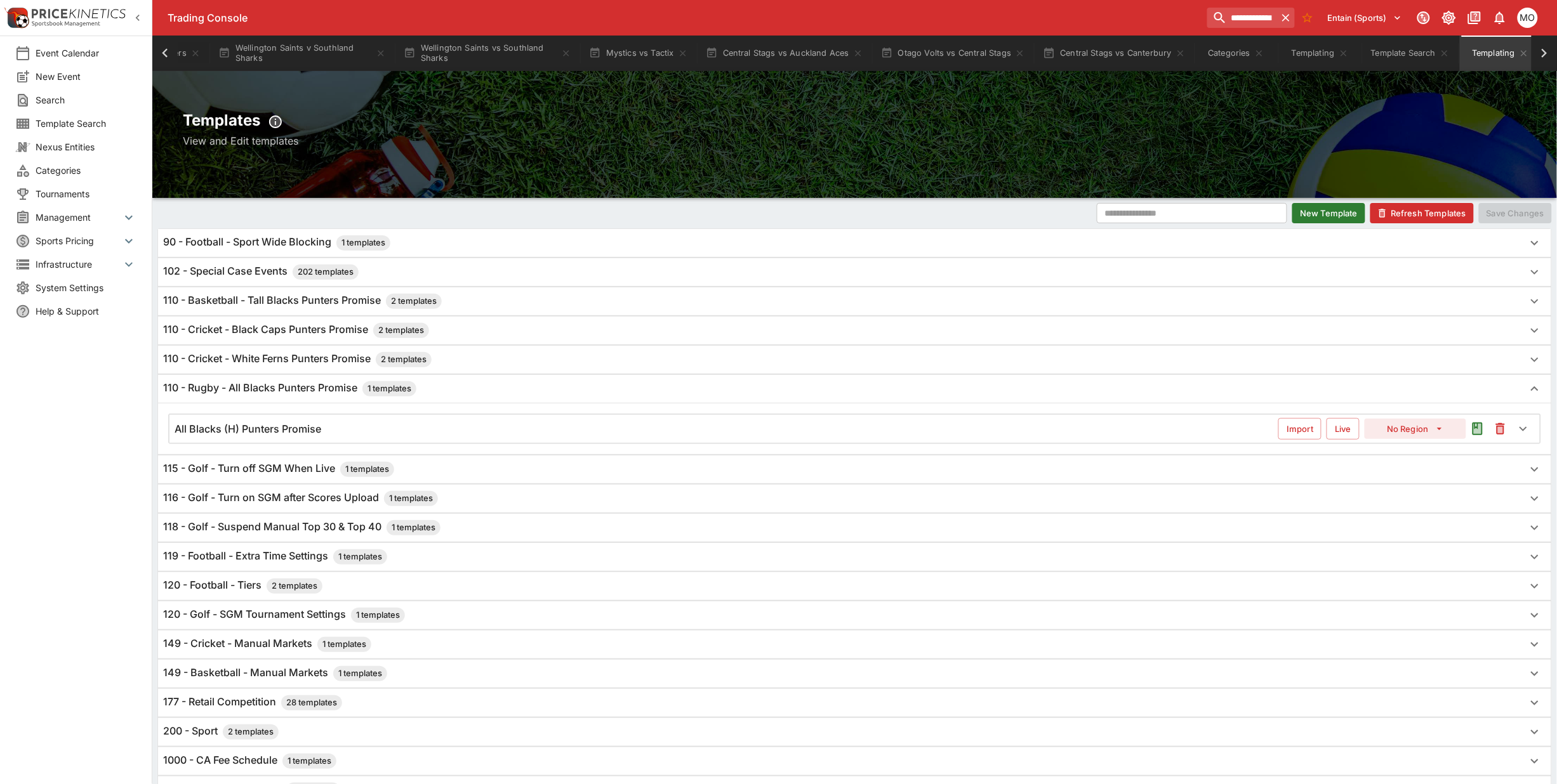
click at [1294, 210] on button "New Template" at bounding box center [1328, 213] width 73 height 20
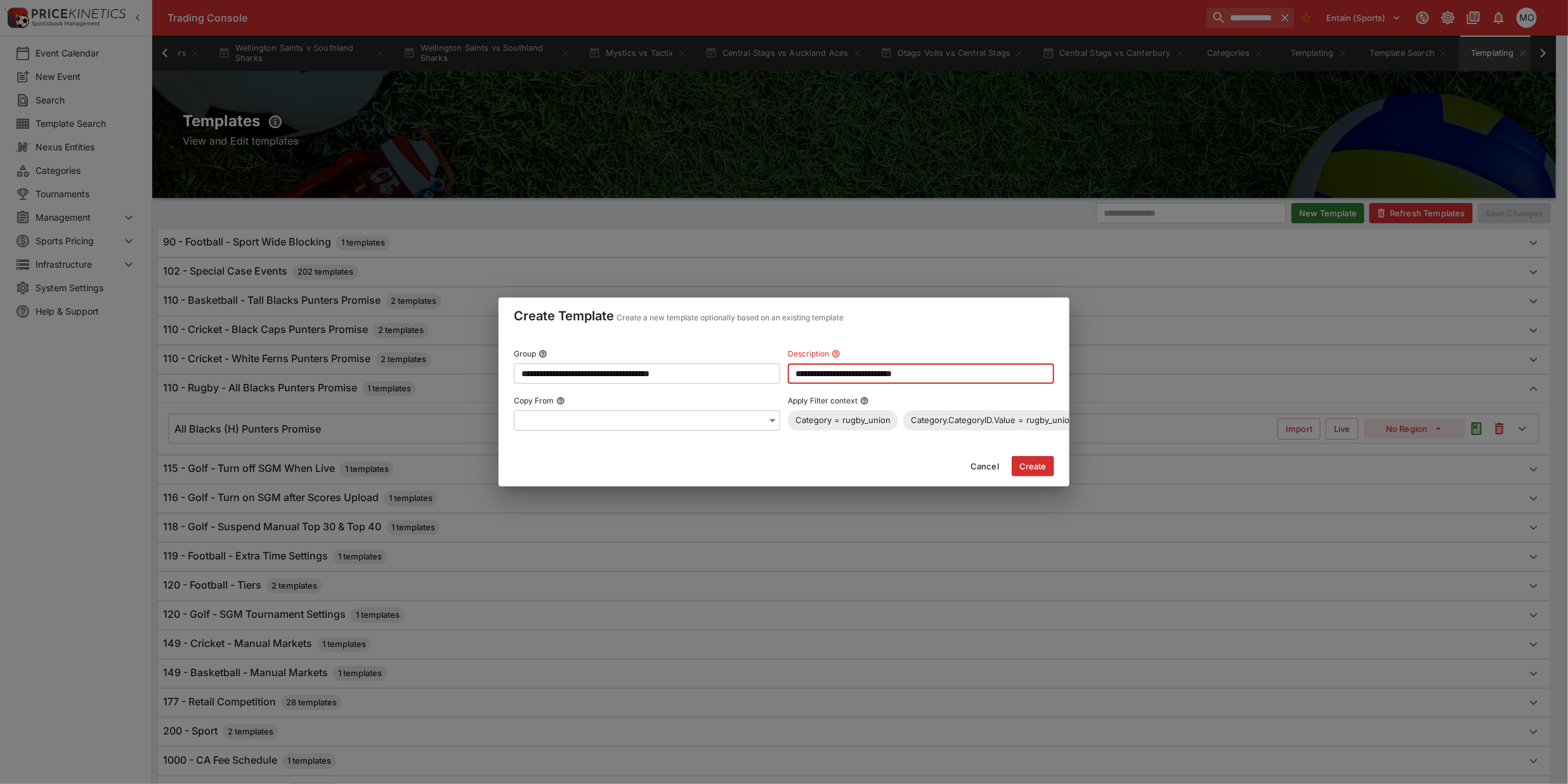
click at [846, 369] on input "**********" at bounding box center [920, 374] width 266 height 20
type input "**********"
click at [1026, 468] on button "Create" at bounding box center [1032, 466] width 42 height 20
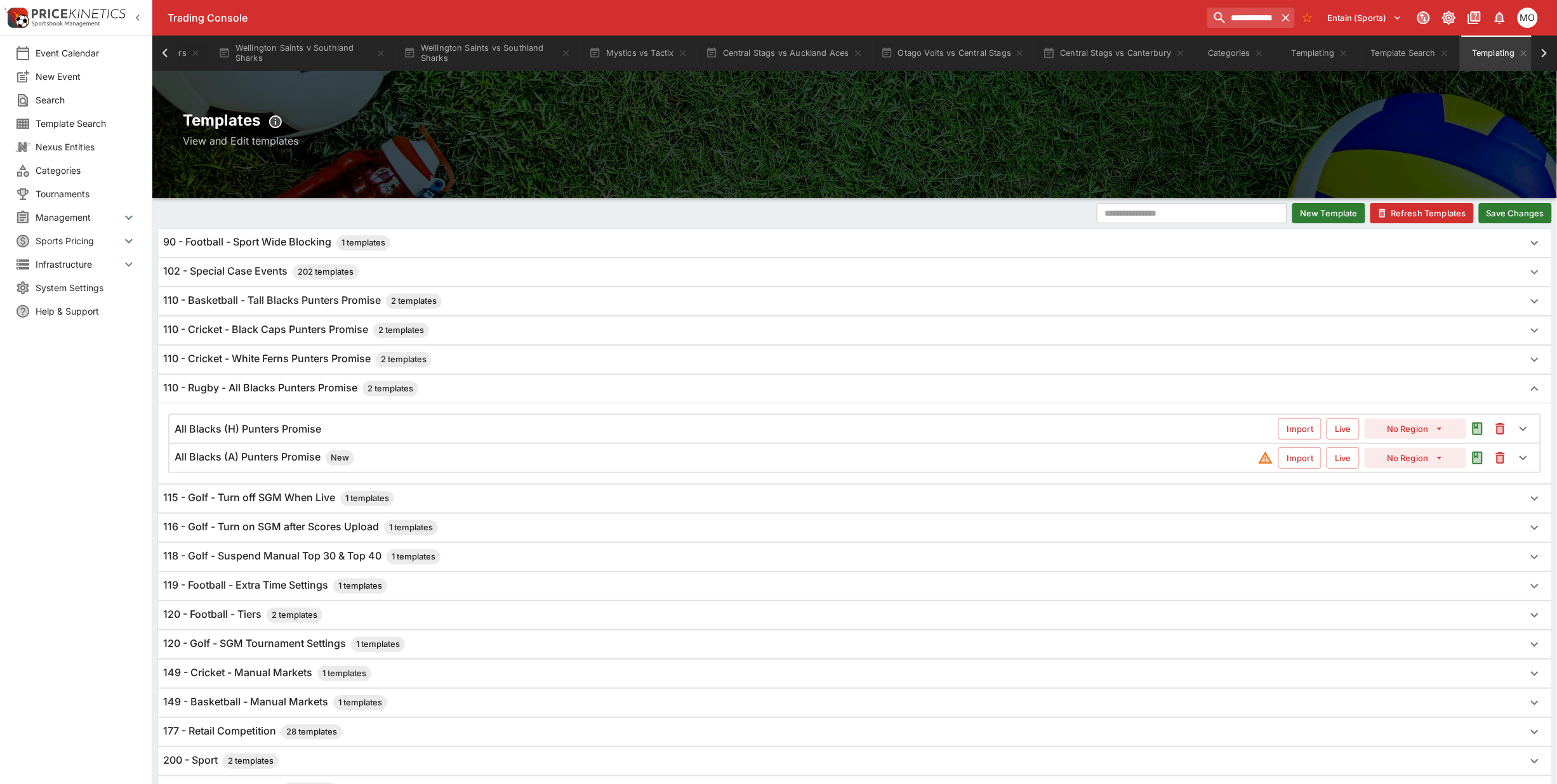
click at [1522, 211] on button "Save Changes" at bounding box center [1515, 213] width 73 height 20
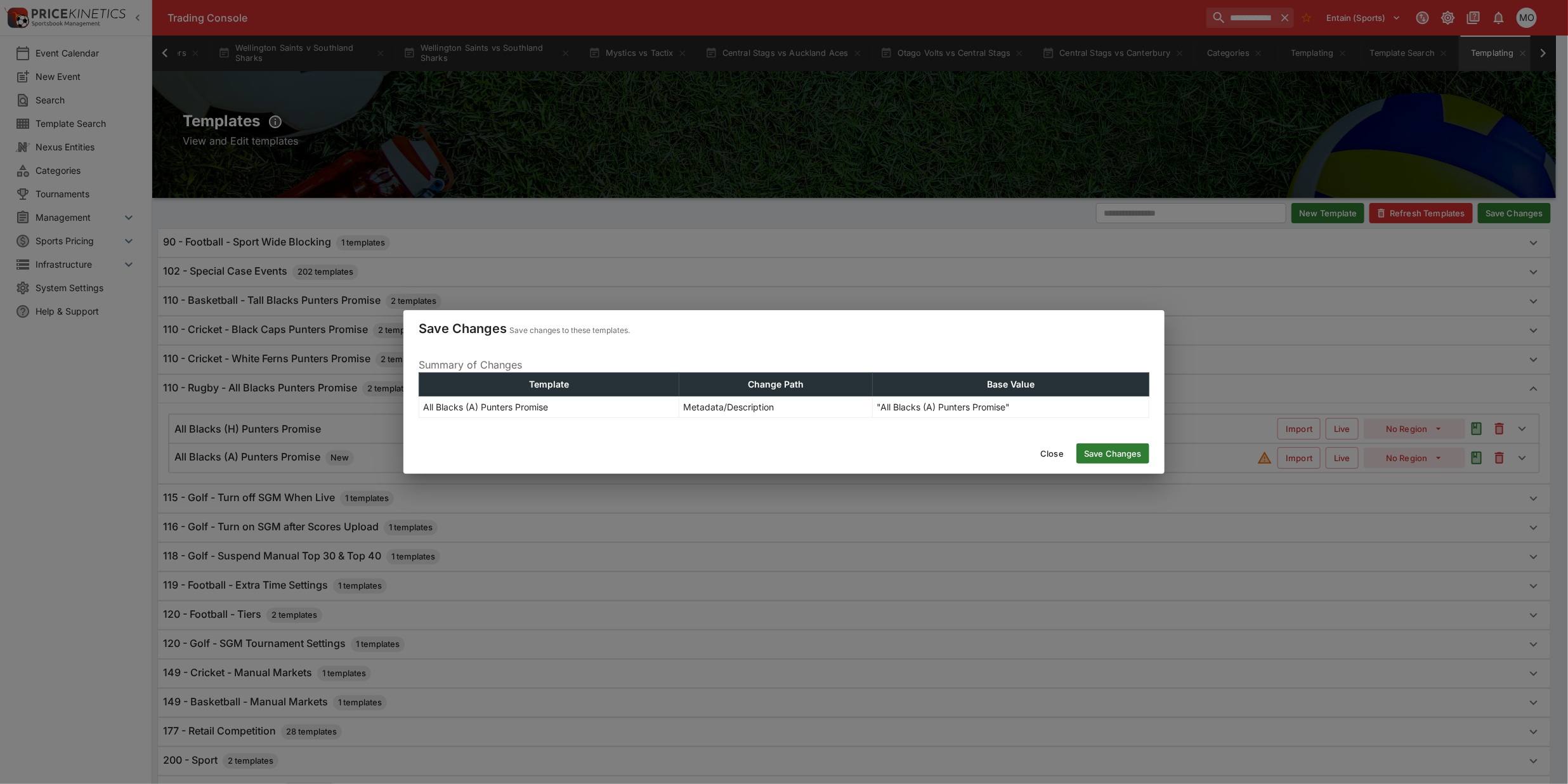
click at [1097, 451] on button "Save Changes" at bounding box center [1113, 453] width 73 height 20
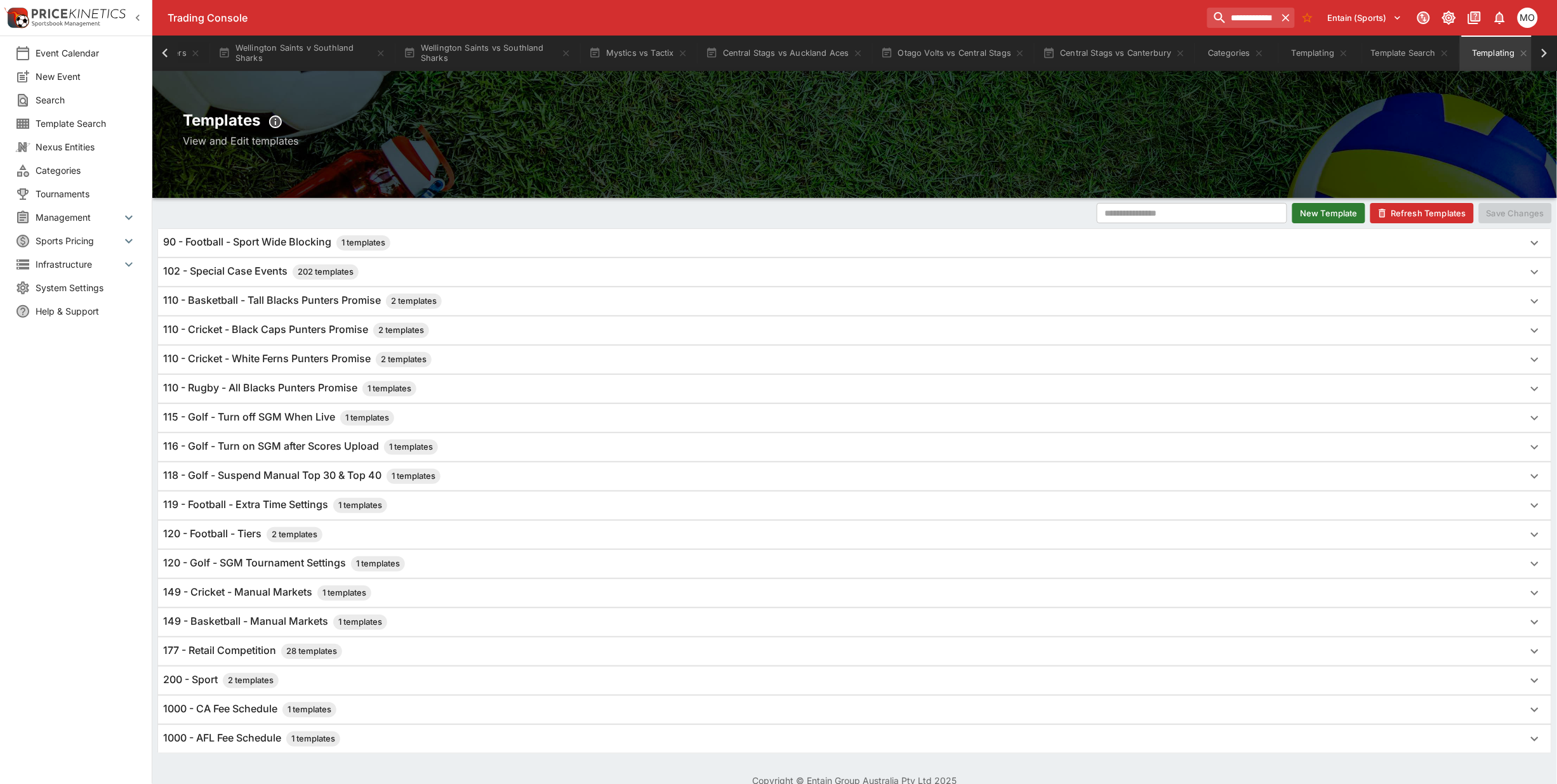
click at [269, 395] on h6 "110 - Rugby - All Blacks Punters Promise 1 templates" at bounding box center [290, 389] width 253 height 15
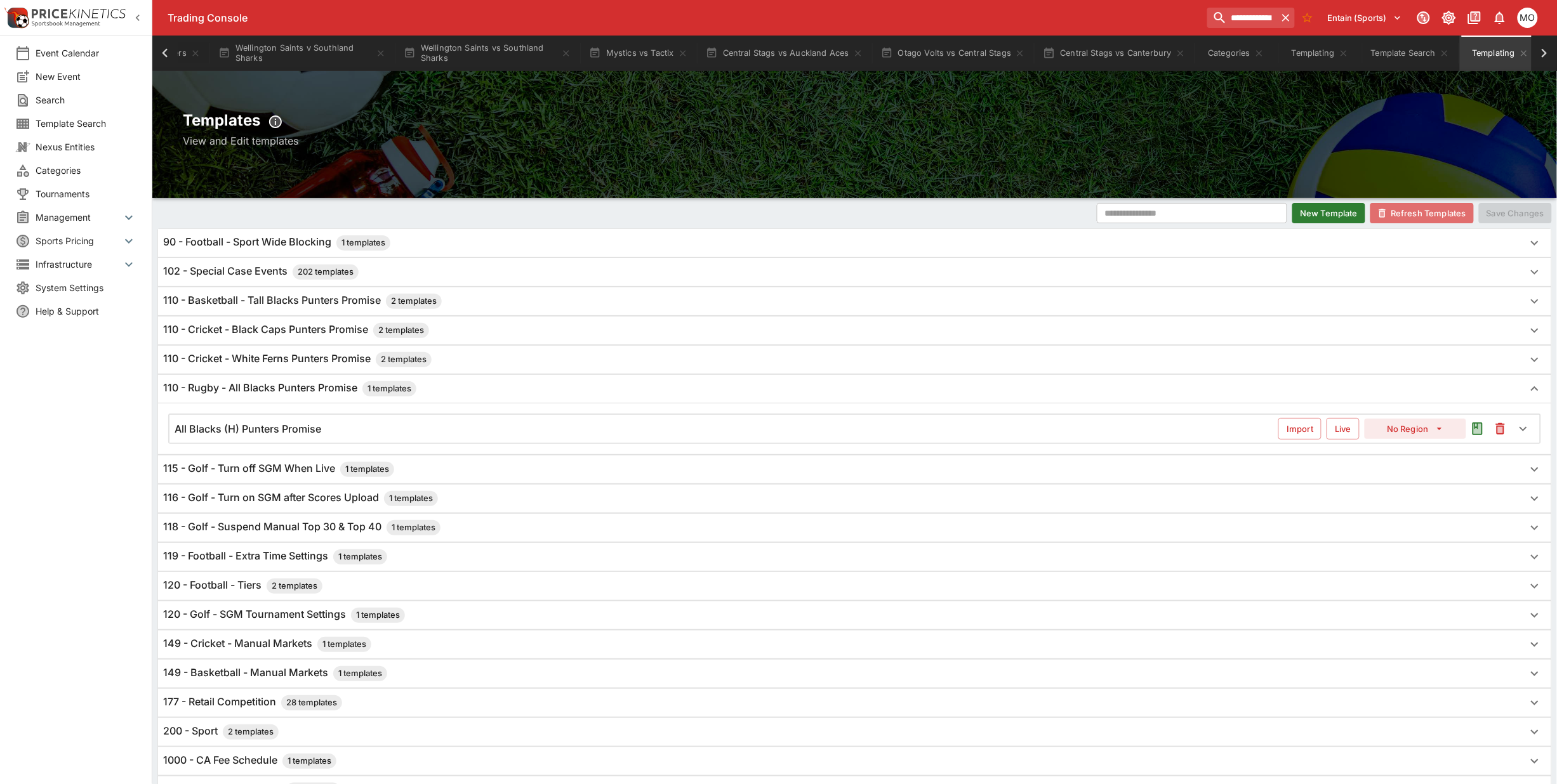
click at [1422, 208] on button "Refresh Templates" at bounding box center [1422, 213] width 104 height 20
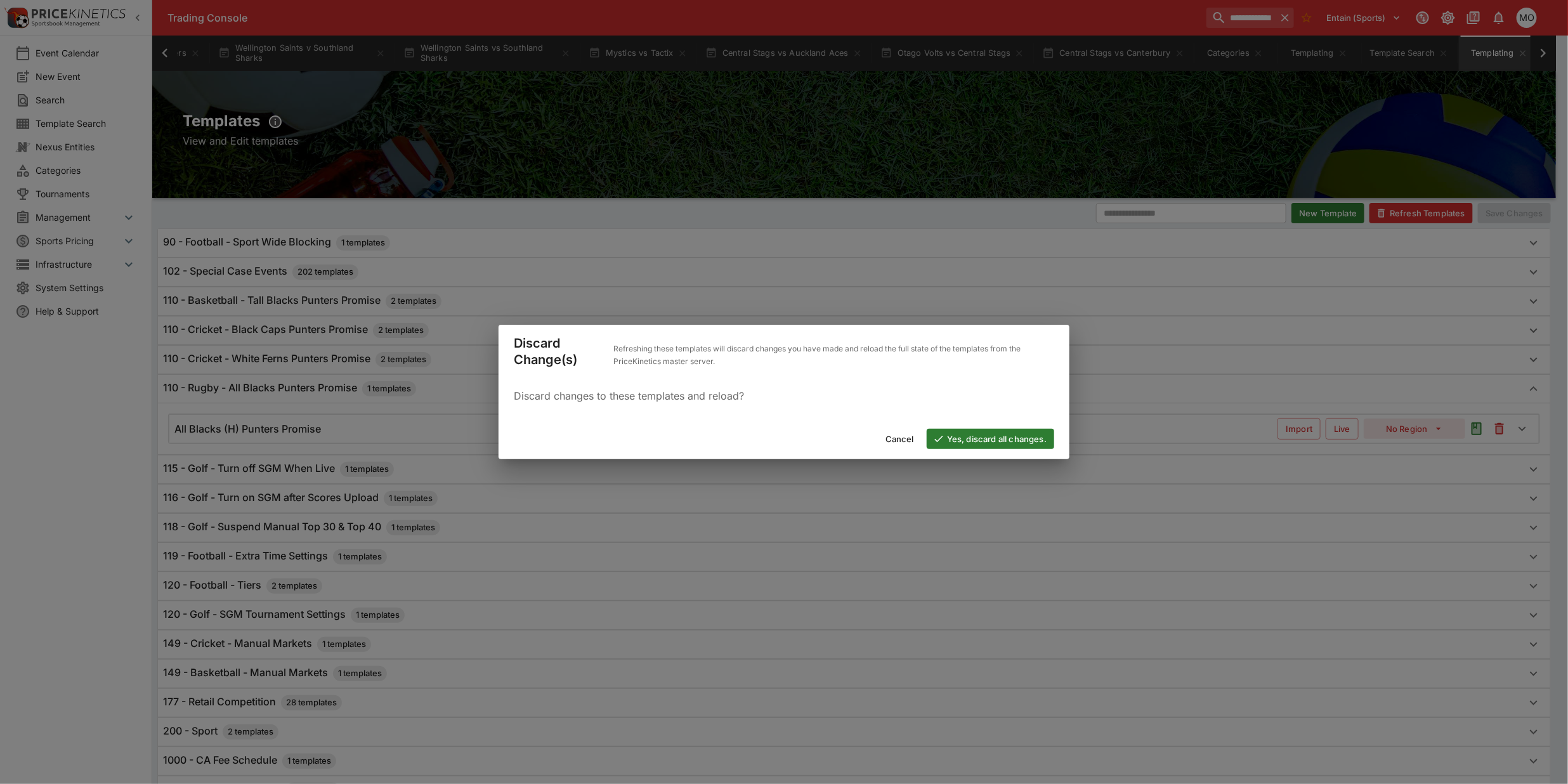
click at [991, 429] on button "Yes, discard all changes." at bounding box center [991, 439] width 127 height 20
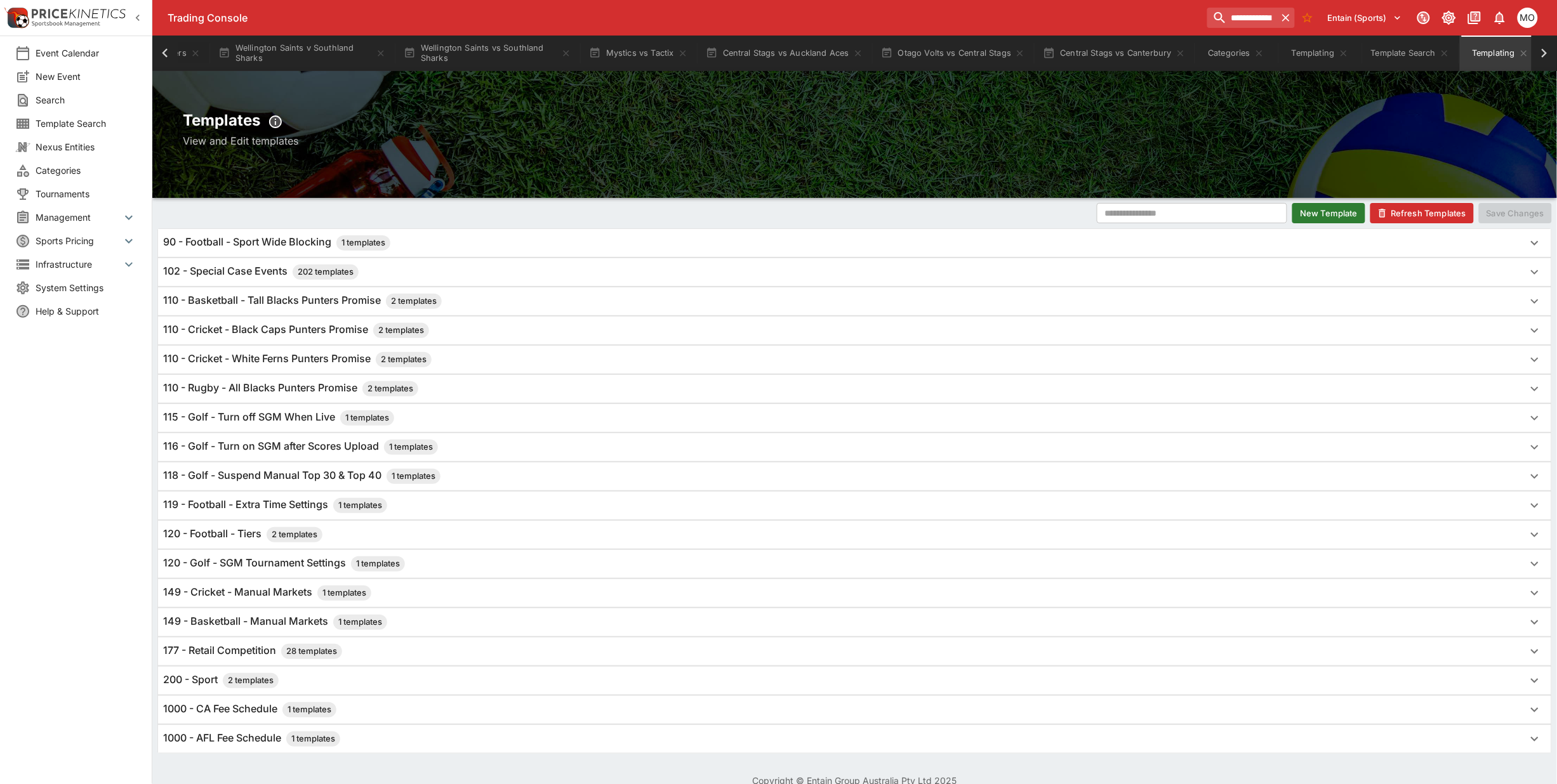
click at [296, 398] on div "110 - Rugby - All Blacks Punters Promise 2 templates" at bounding box center [855, 389] width 1394 height 28
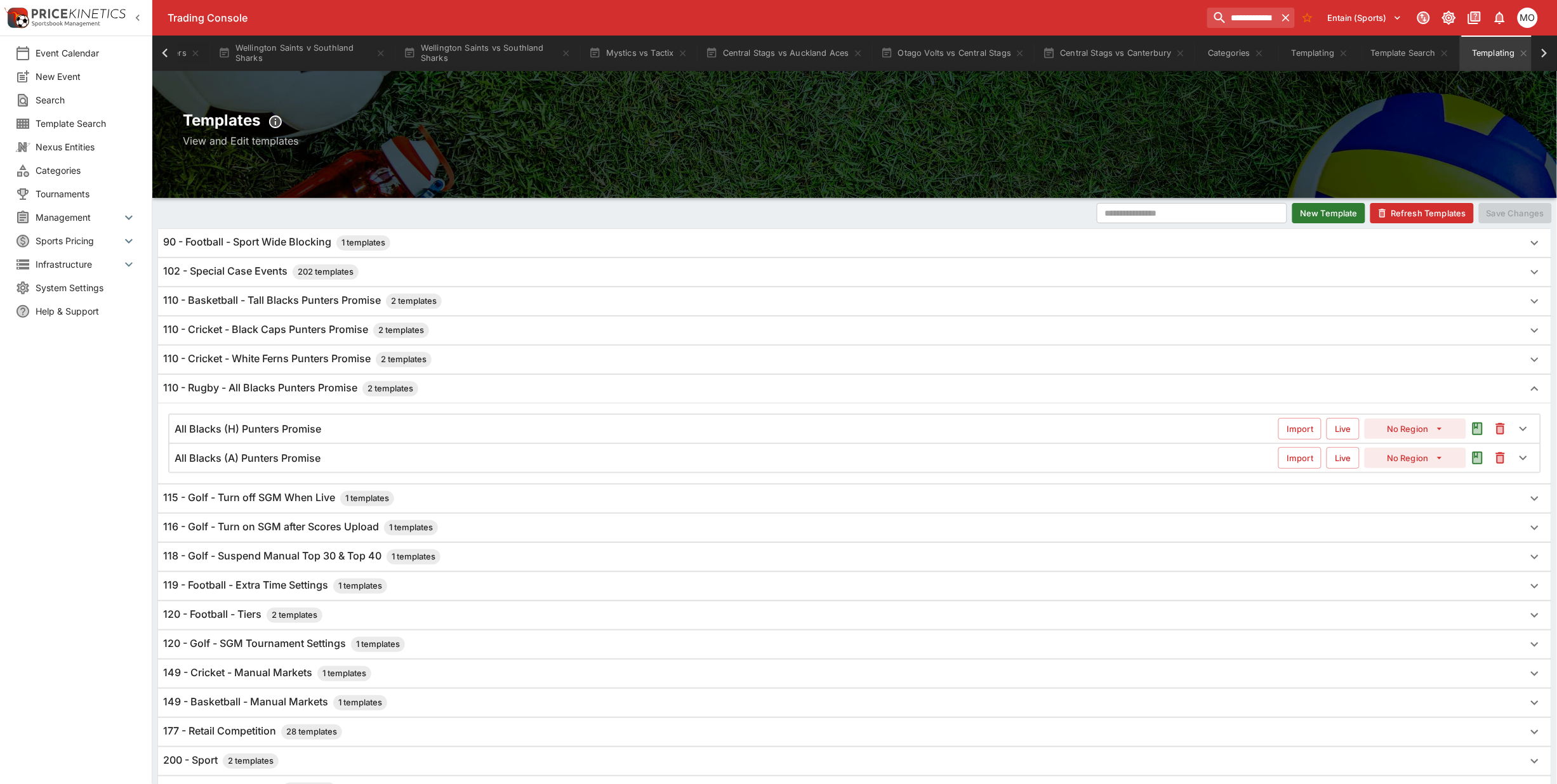
click at [296, 417] on div "All Blacks (H) Punters Promise Import Live No Region" at bounding box center [855, 429] width 1371 height 28
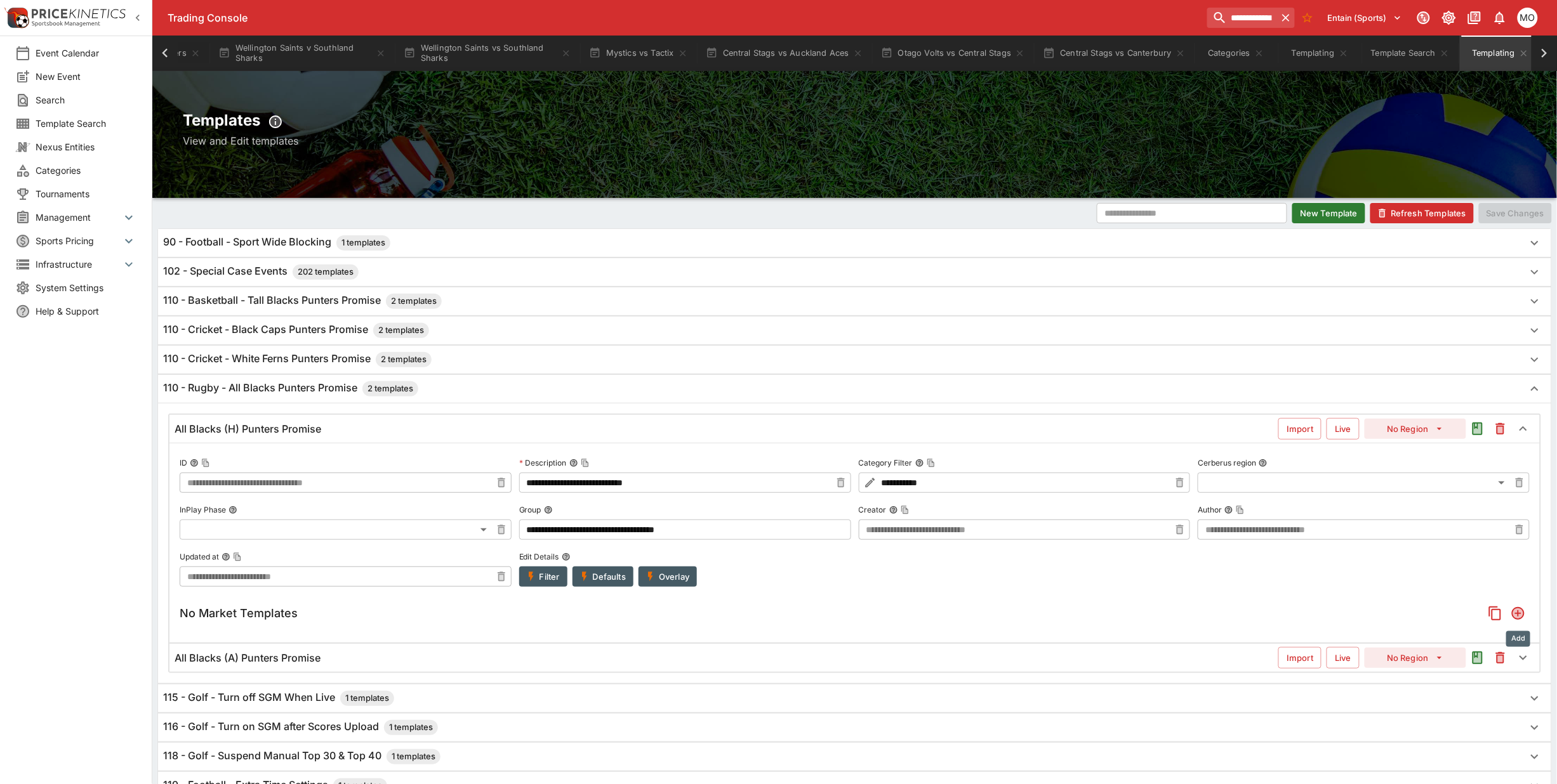
click at [1514, 614] on icon "Add" at bounding box center [1518, 613] width 10 height 10
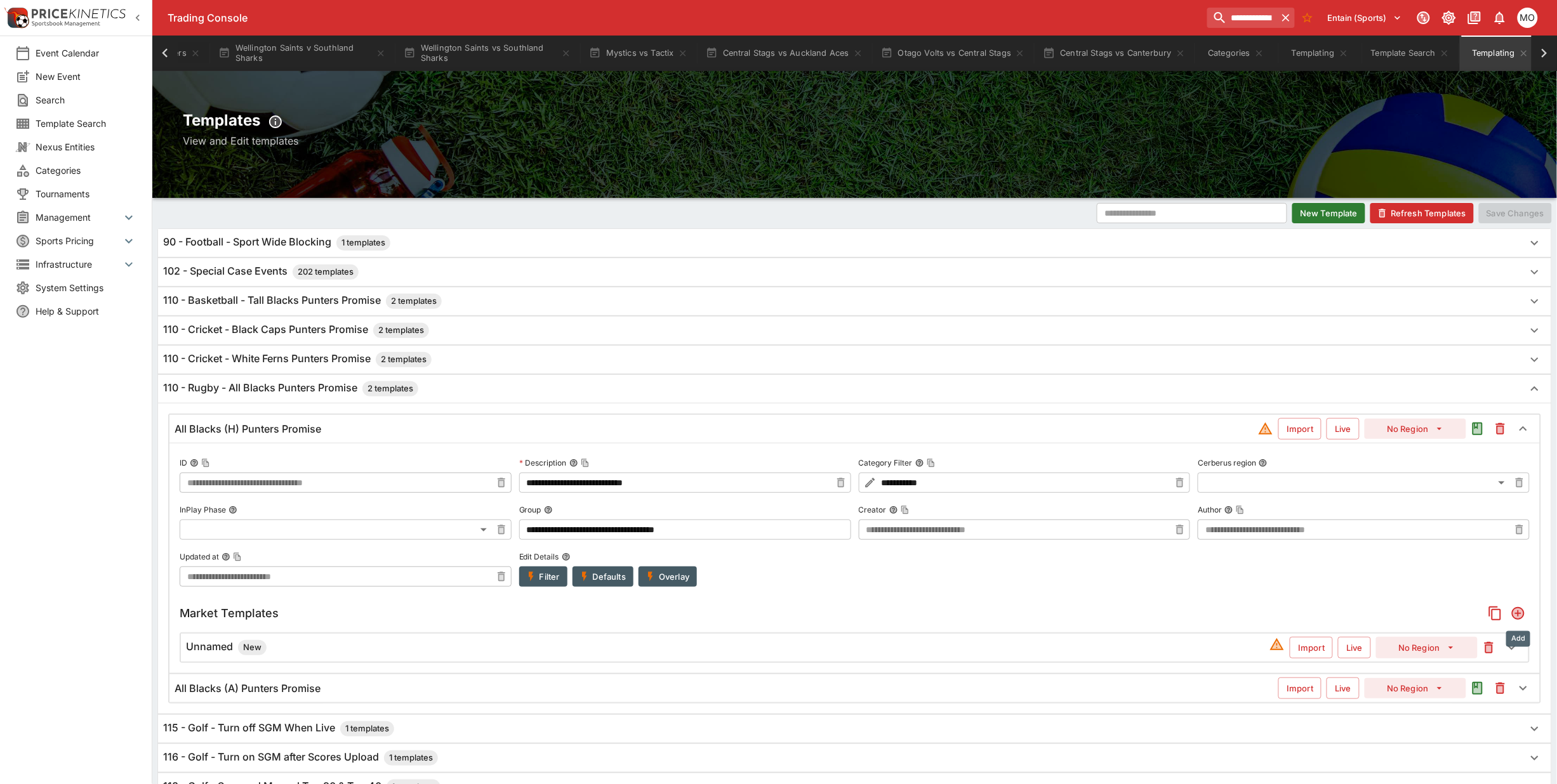
scroll to position [305, 0]
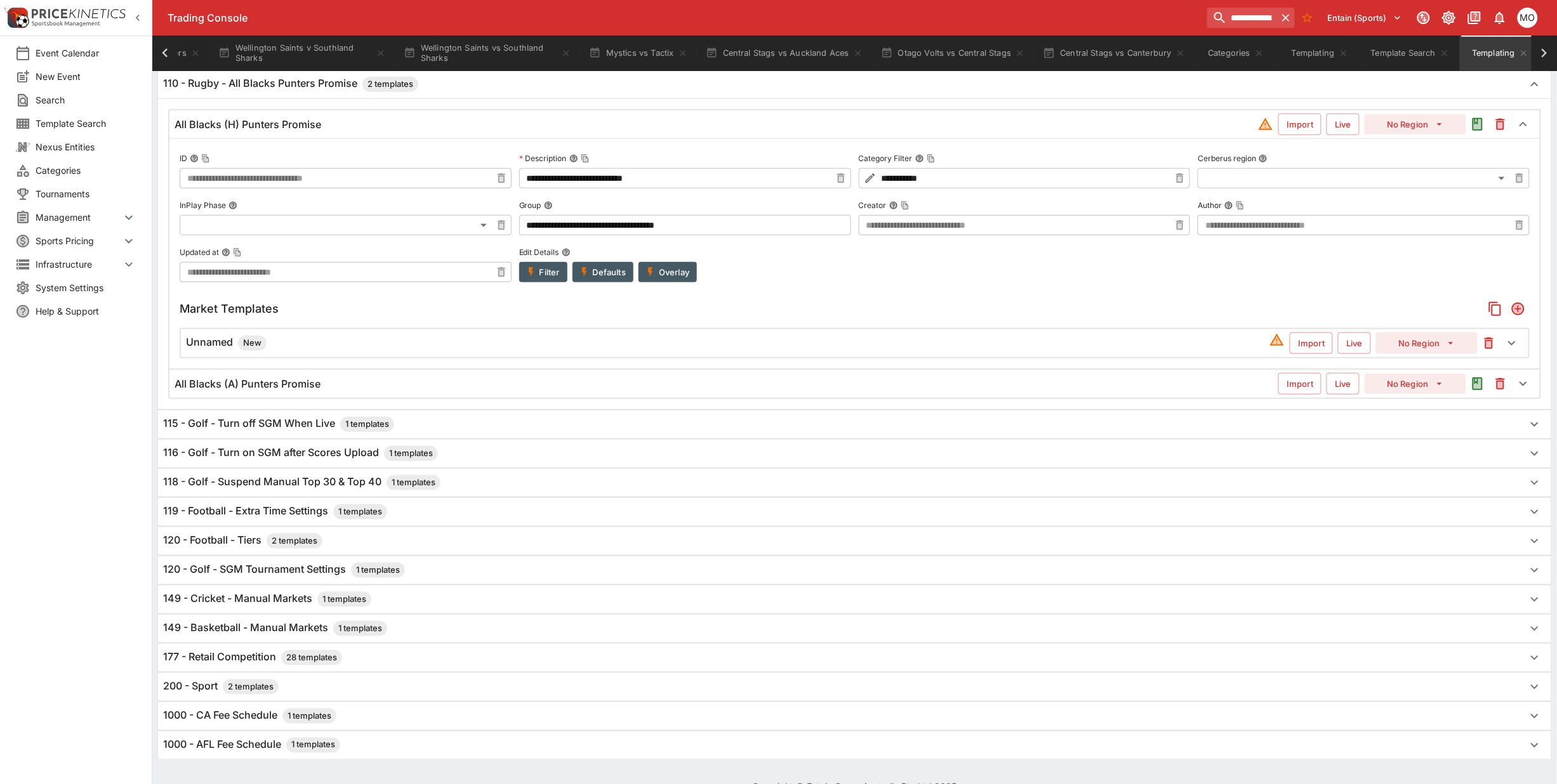
click at [229, 340] on h6 "Unnamed New" at bounding box center [226, 344] width 81 height 15
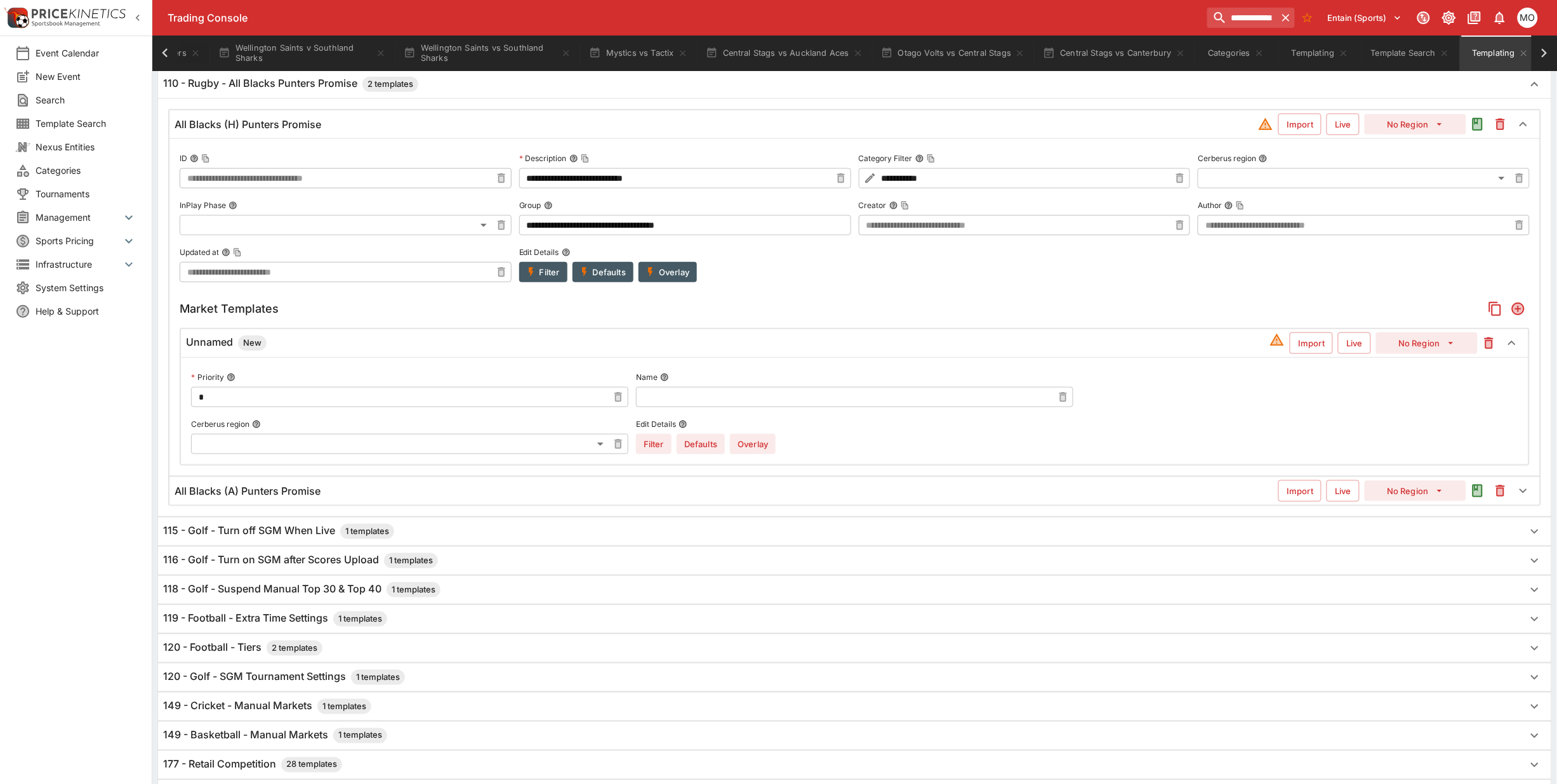
click at [704, 400] on input "text" at bounding box center [844, 397] width 417 height 20
type input "**********"
click at [1426, 338] on button "No Region" at bounding box center [1427, 343] width 101 height 21
click at [1417, 387] on li "Sport 1 (11)" at bounding box center [1427, 393] width 75 height 20
type input "**"
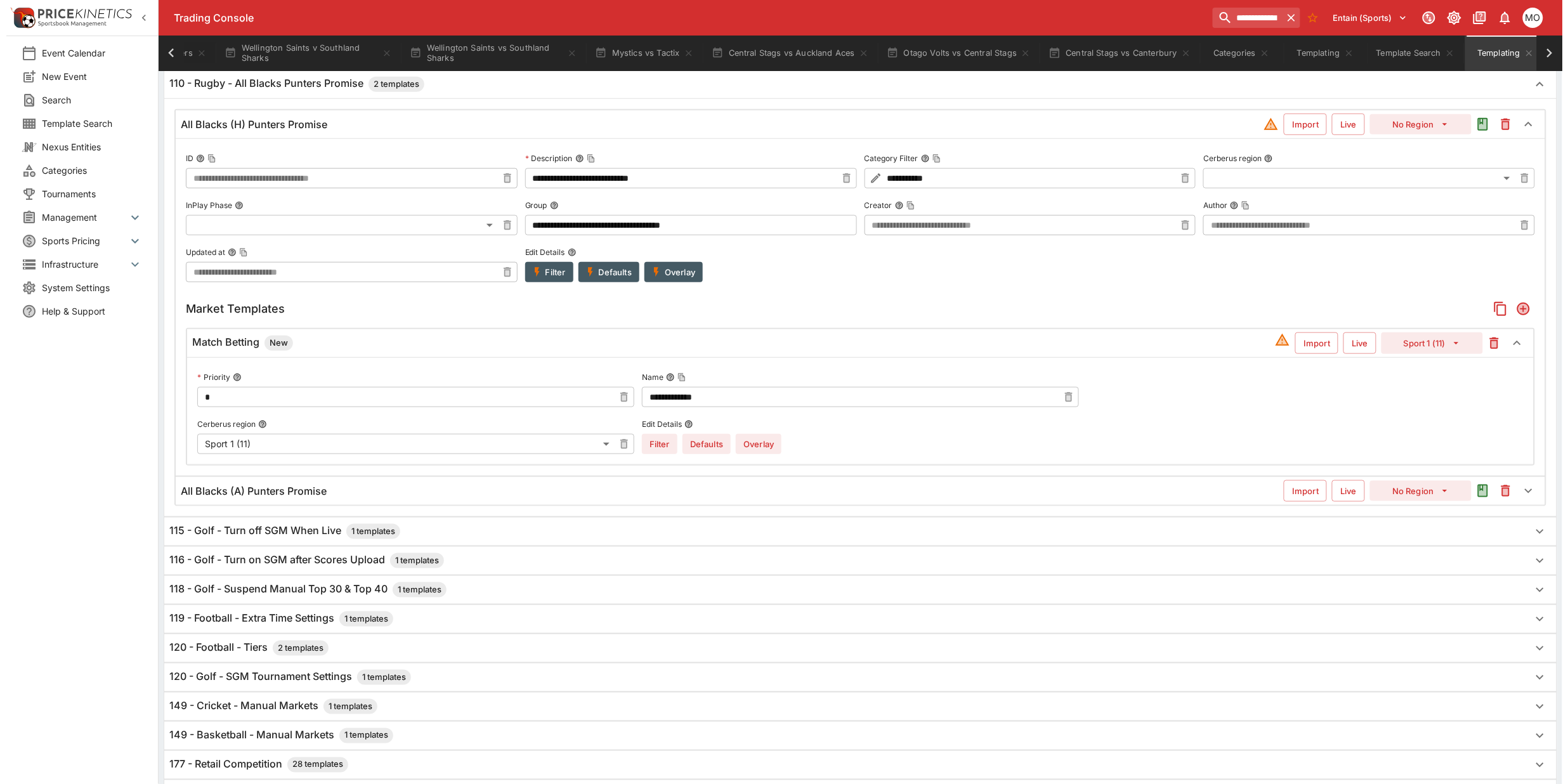
scroll to position [146, 0]
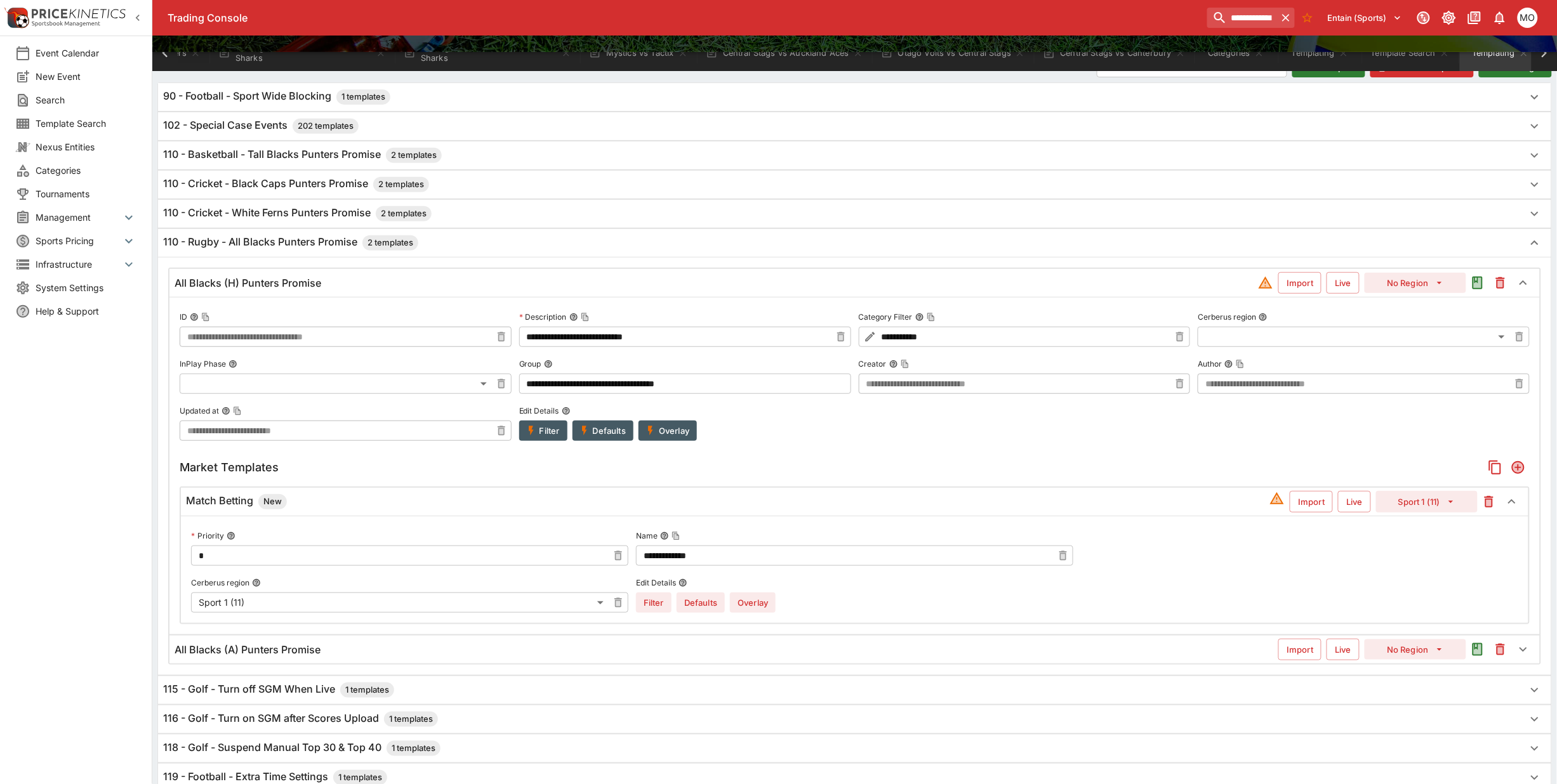
click at [545, 427] on button "Filter" at bounding box center [543, 430] width 48 height 20
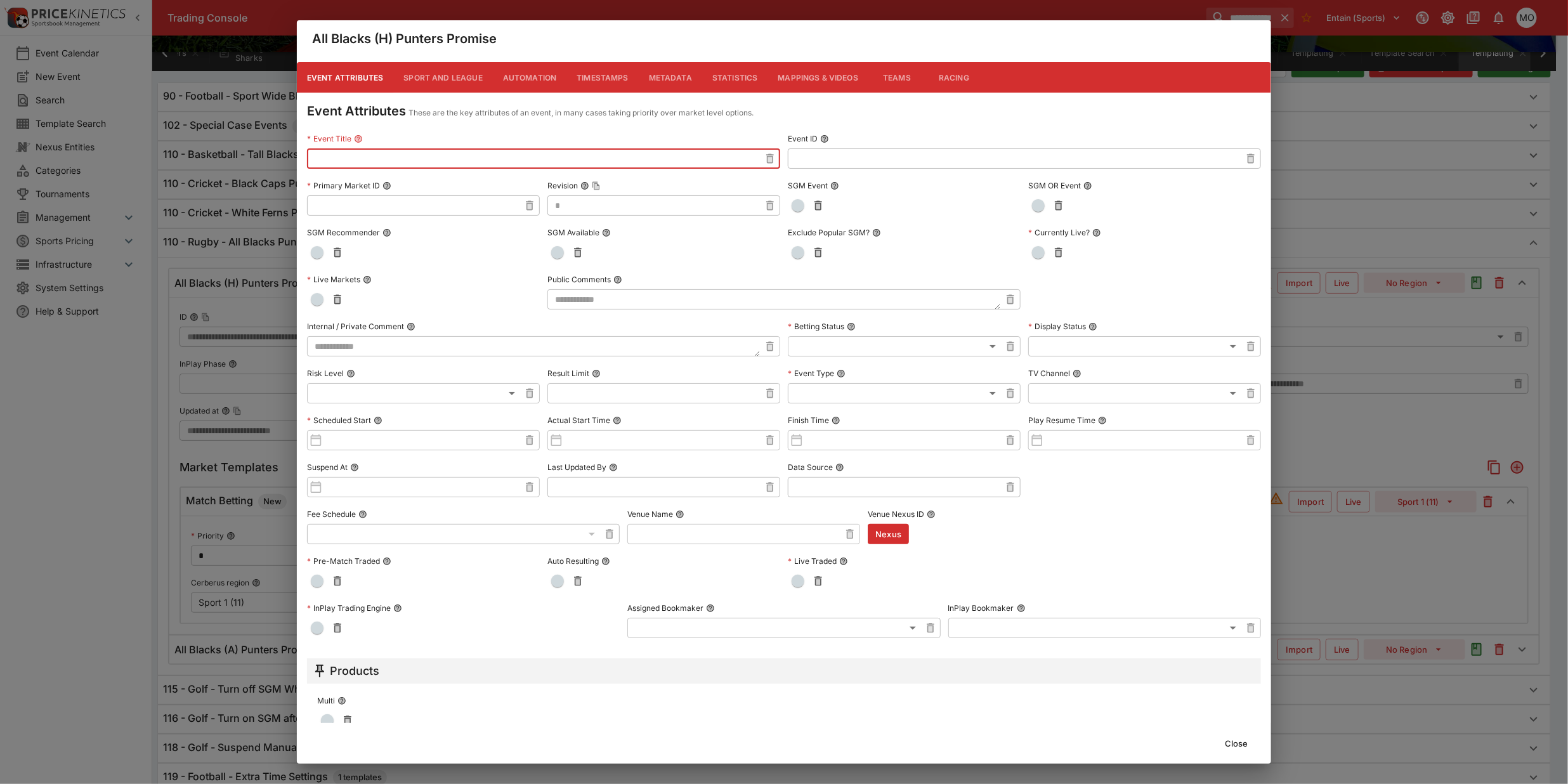
click at [382, 154] on input "text" at bounding box center [533, 159] width 453 height 20
type input "**********"
click at [1240, 744] on button "Close" at bounding box center [1236, 743] width 38 height 20
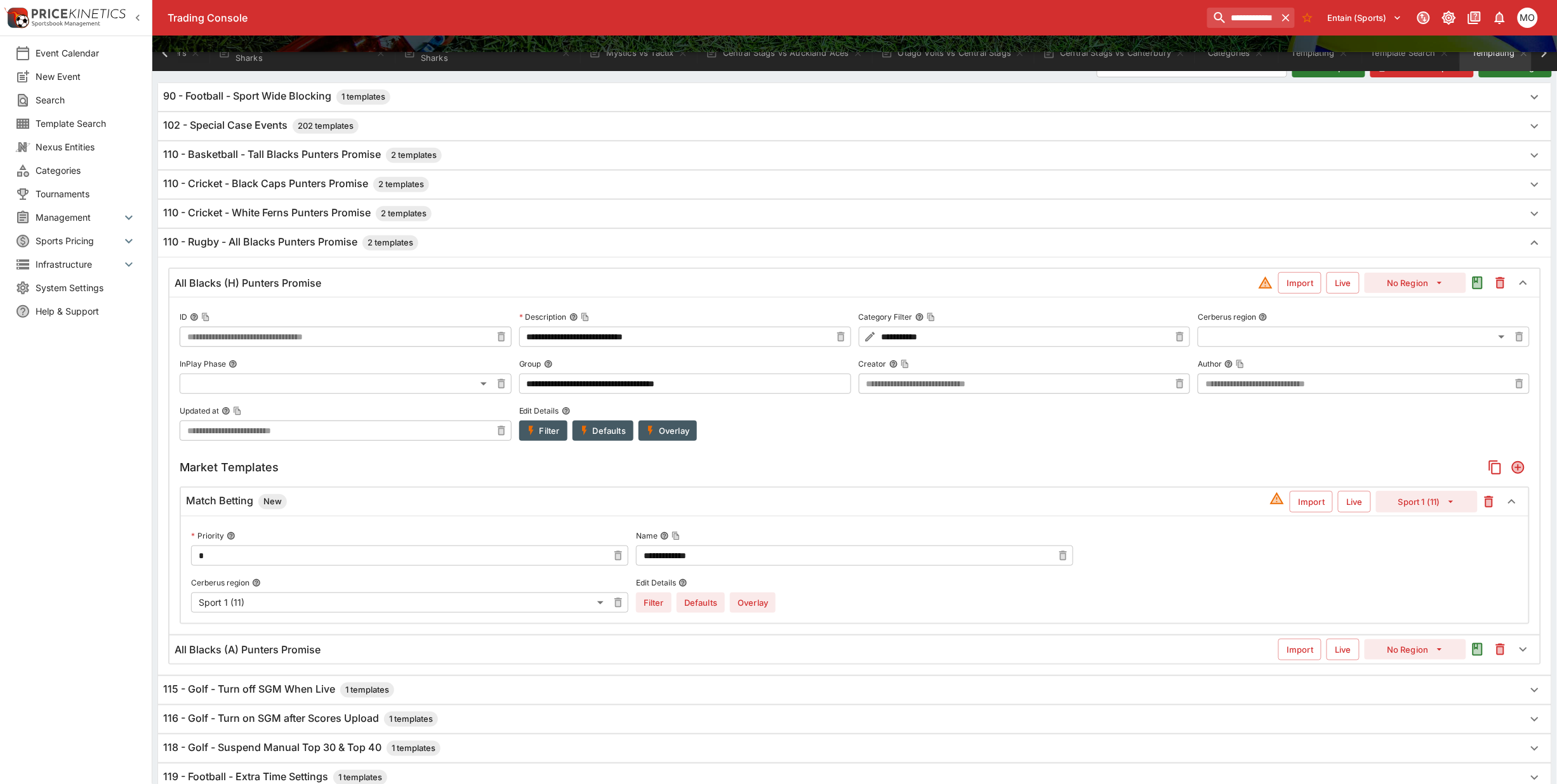
click at [751, 610] on button "Overlay" at bounding box center [753, 603] width 46 height 20
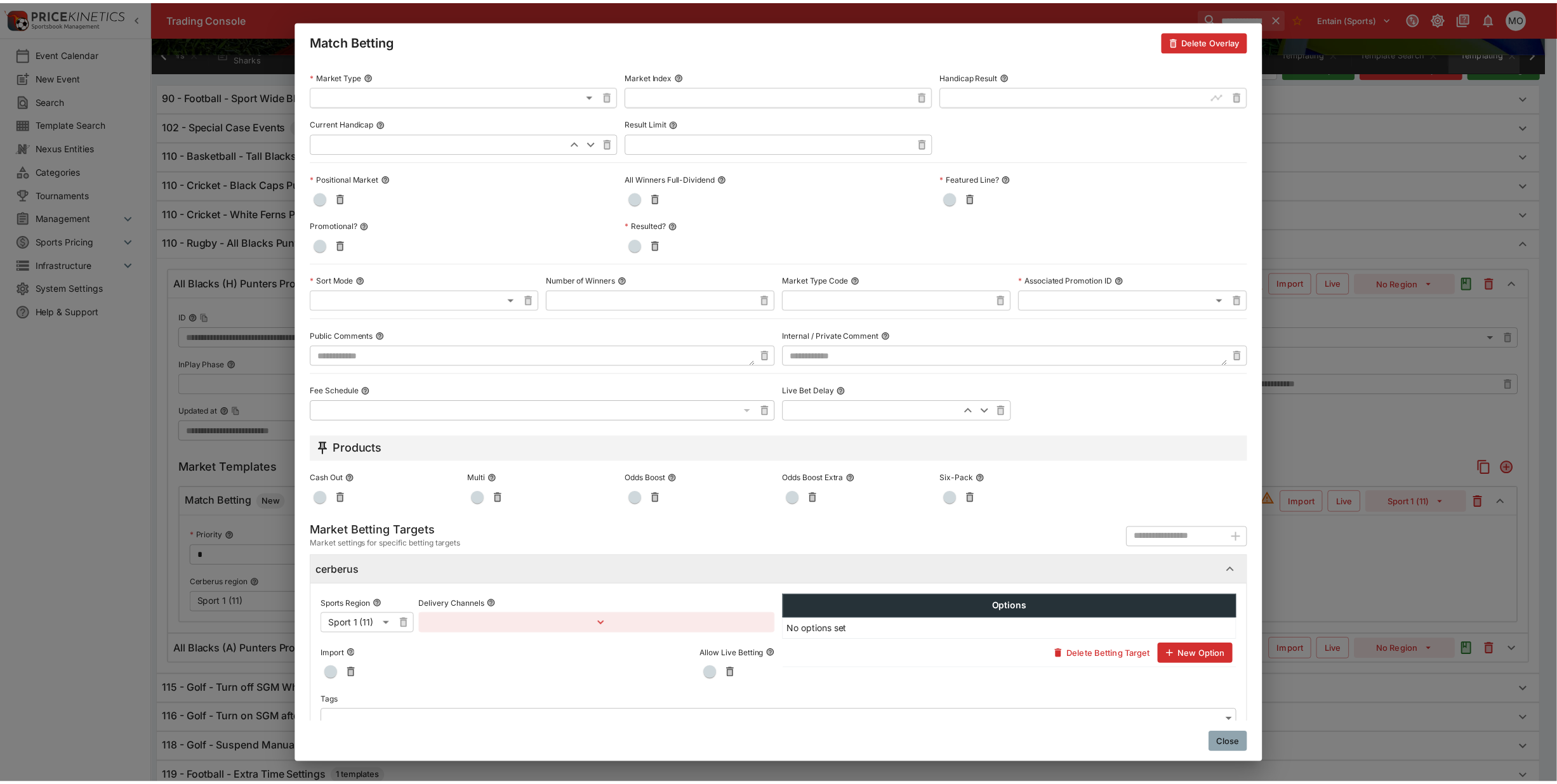
scroll to position [369, 0]
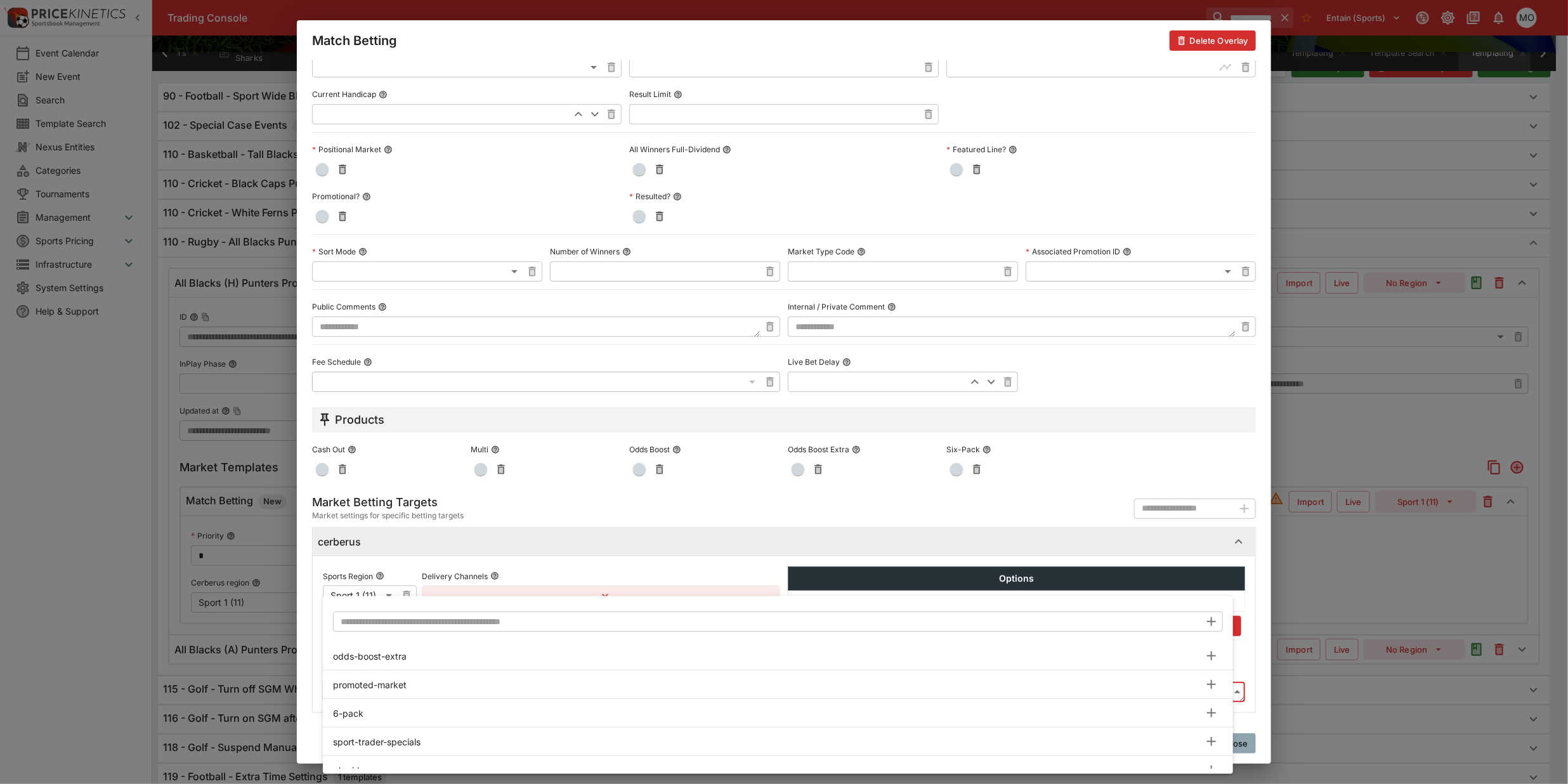
click at [520, 693] on body "**********" at bounding box center [784, 464] width 1568 height 1220
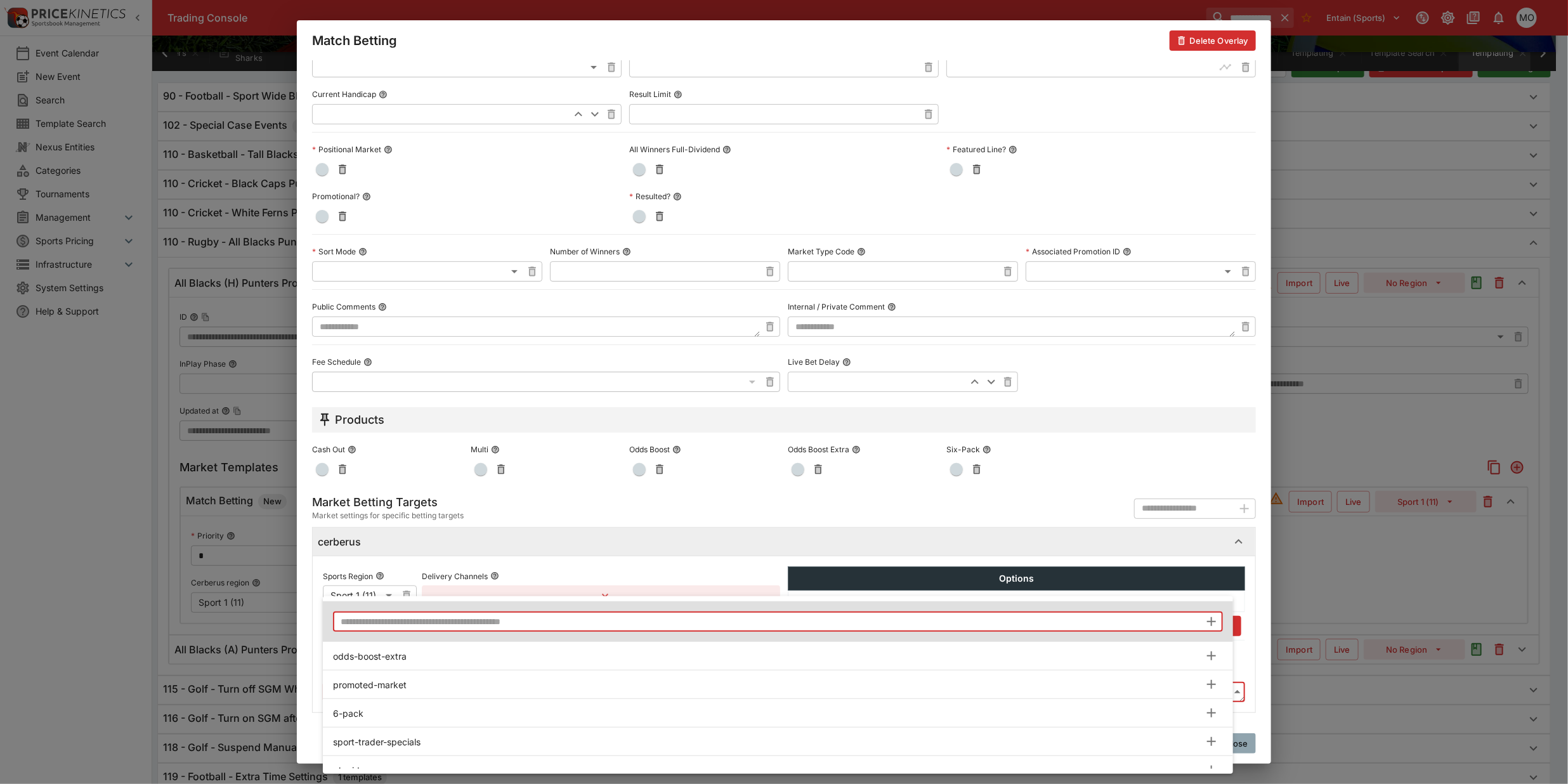
click at [467, 626] on input "text" at bounding box center [766, 621] width 867 height 20
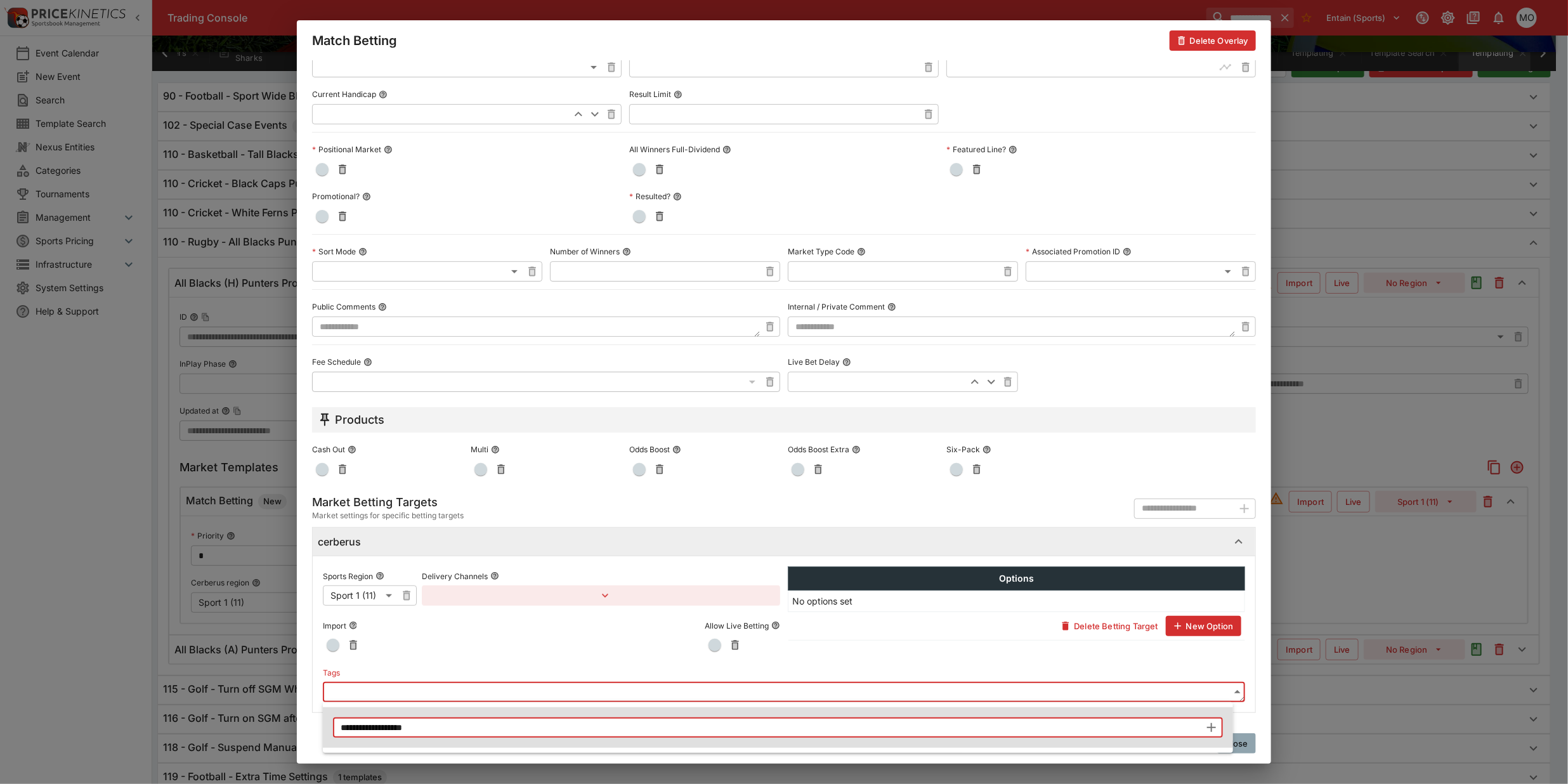
type input "**********"
click at [1209, 730] on icon "button" at bounding box center [1211, 728] width 15 height 15
type input "**********"
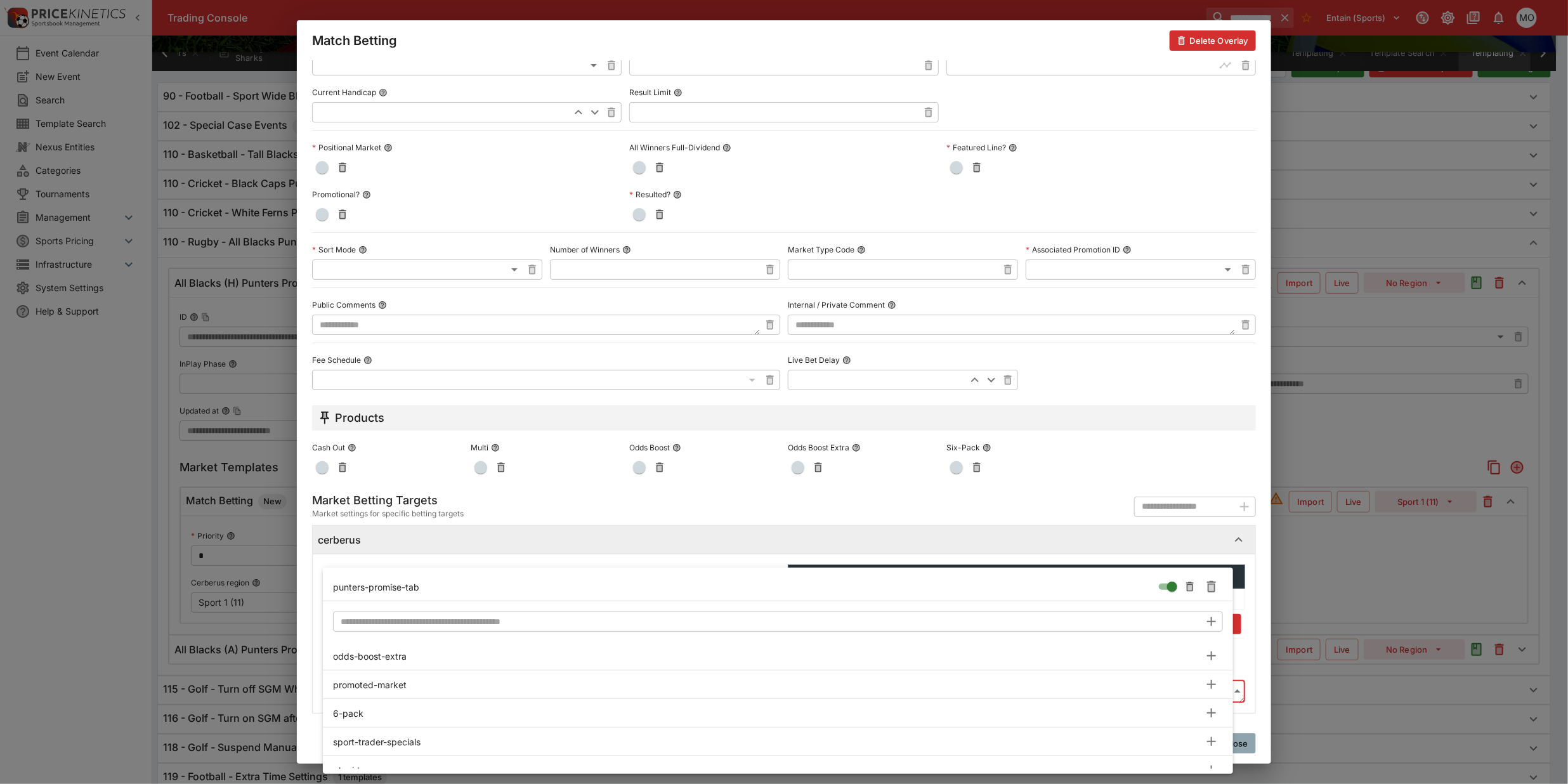
click at [304, 686] on div at bounding box center [784, 392] width 1568 height 784
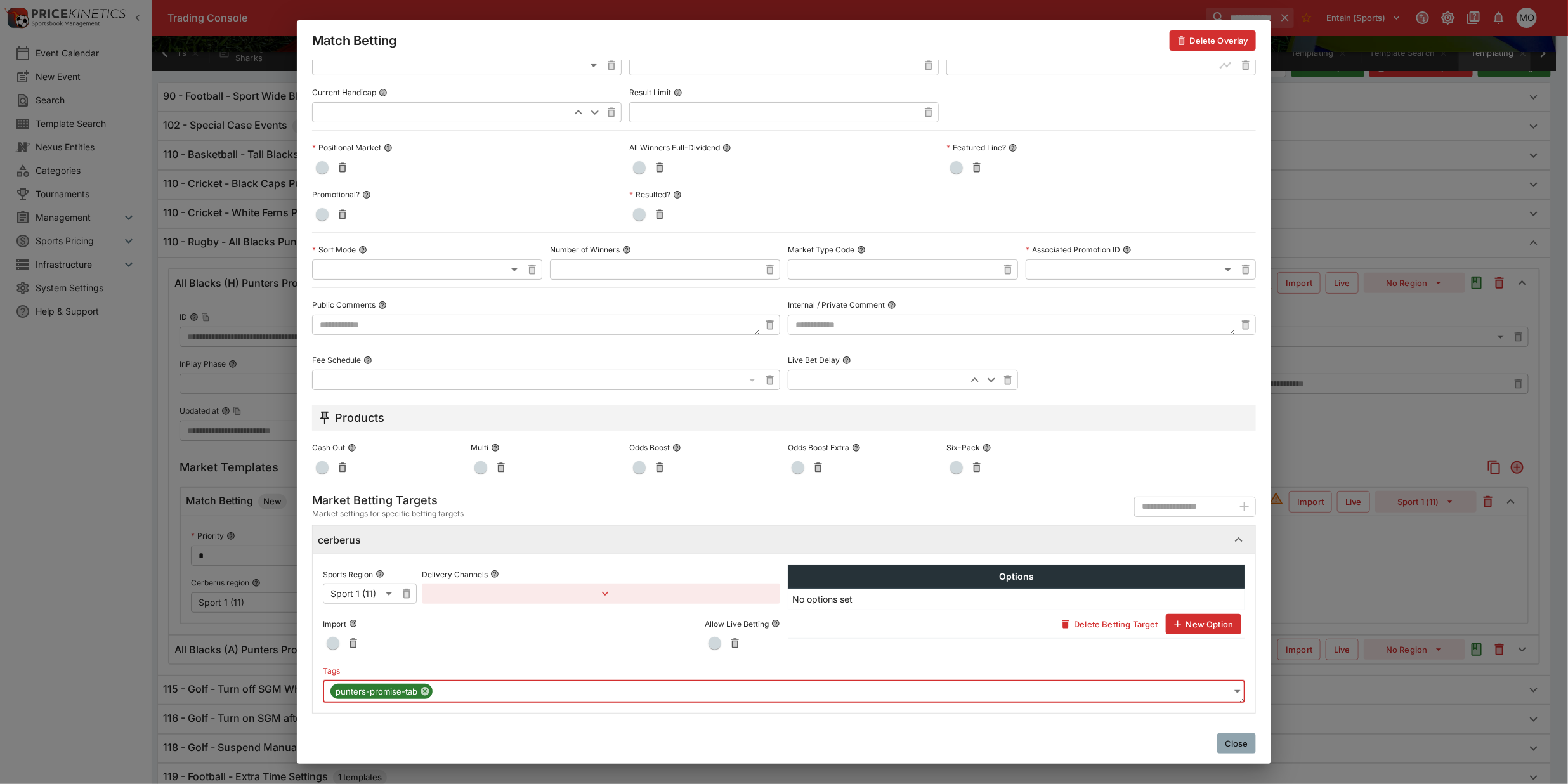
click at [1247, 746] on button "Close" at bounding box center [1236, 743] width 38 height 20
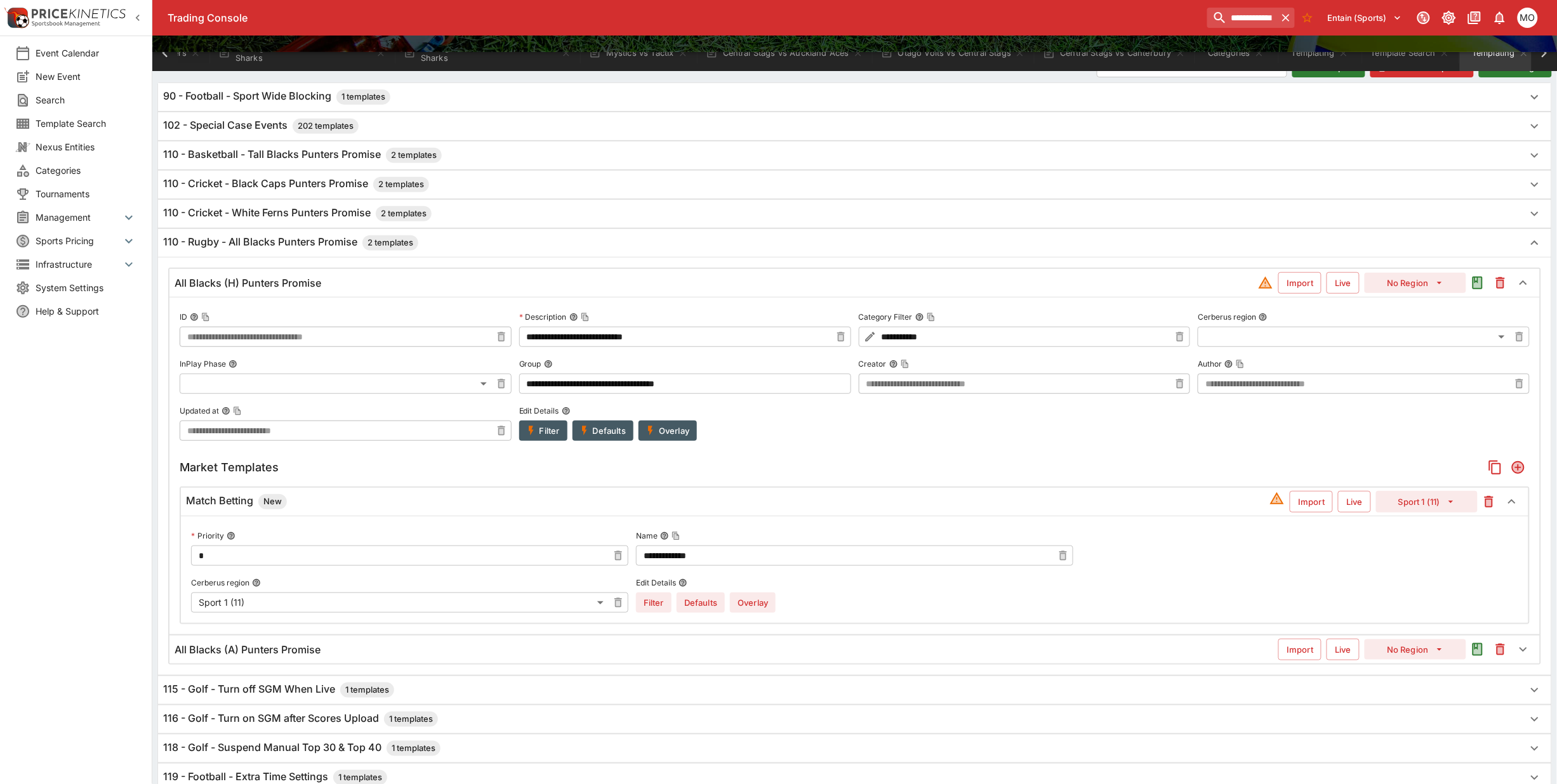
click at [1515, 475] on icon "Add" at bounding box center [1519, 468] width 15 height 15
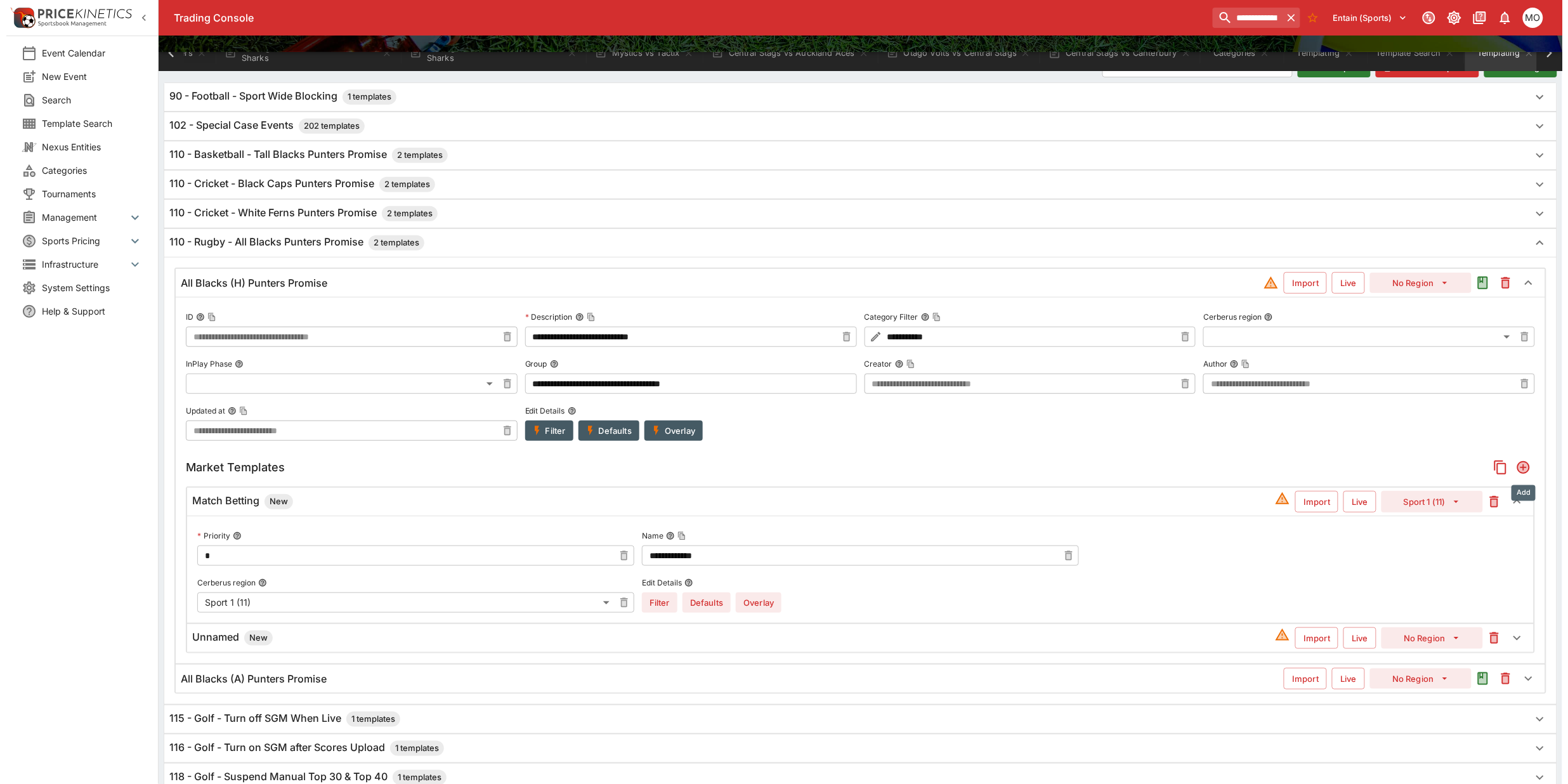
scroll to position [443, 0]
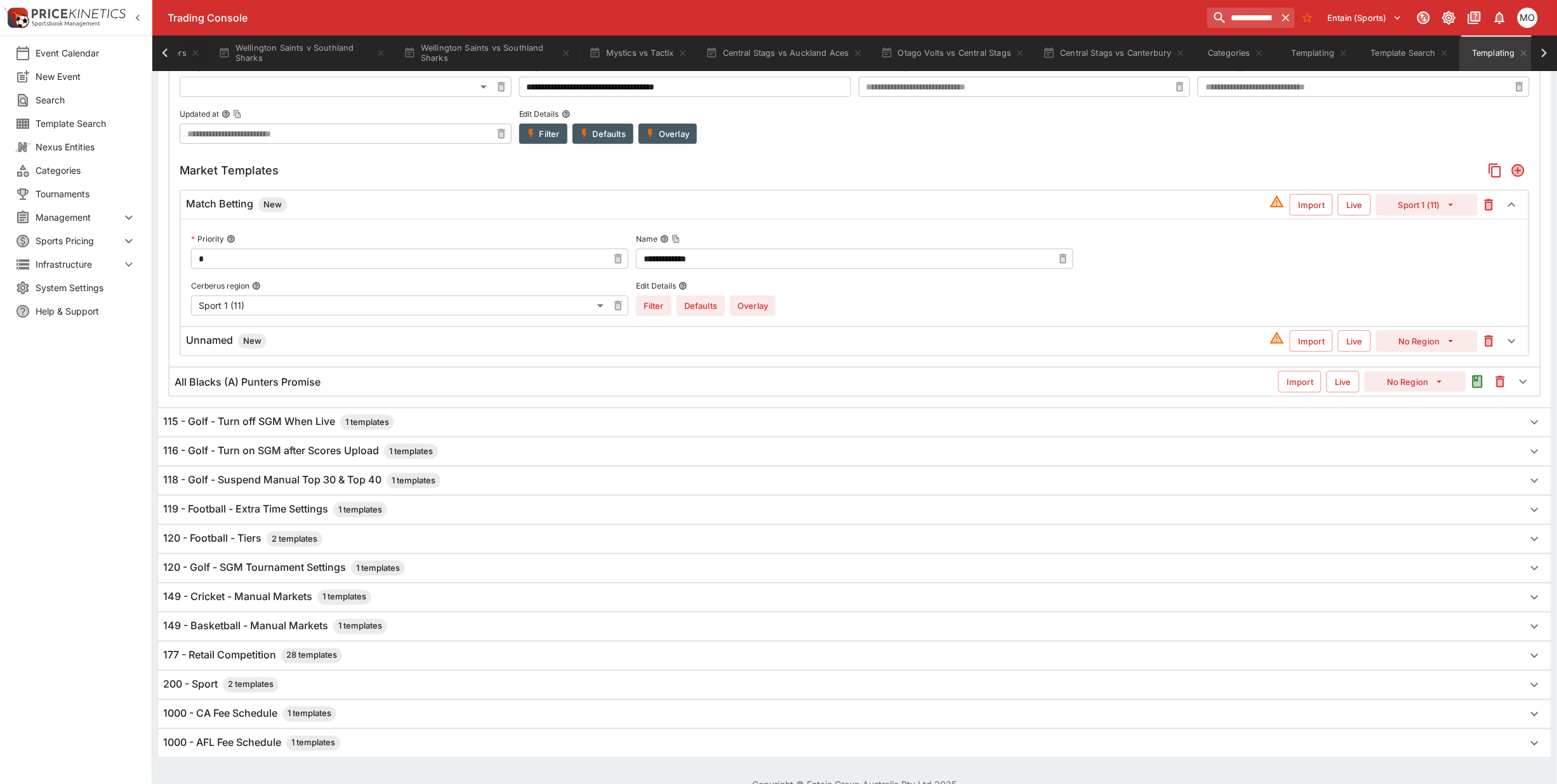
click at [204, 344] on h6 "Unnamed New" at bounding box center [226, 341] width 81 height 15
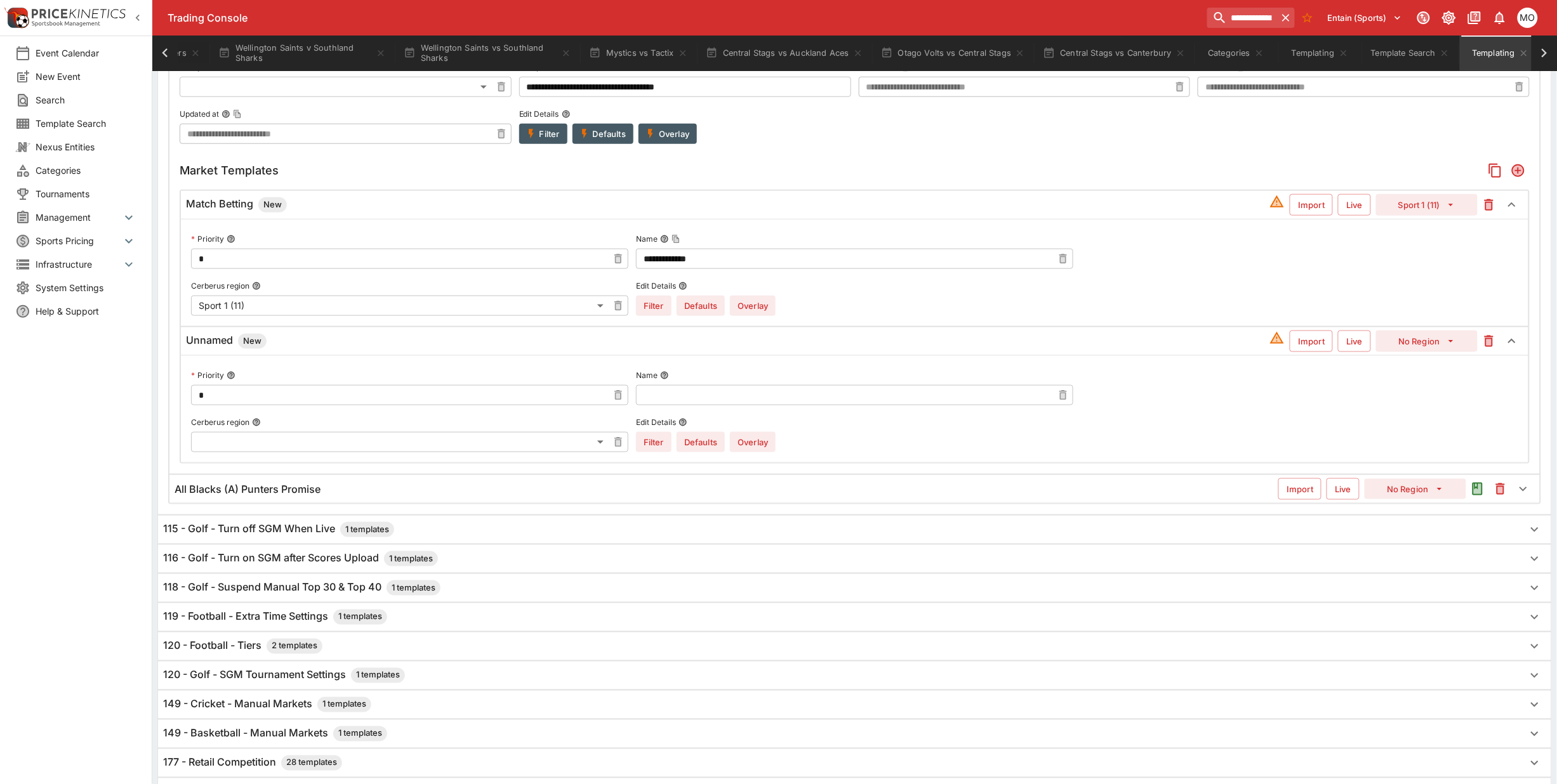
click at [657, 391] on input "text" at bounding box center [844, 395] width 417 height 20
paste input "**********"
type input "**********"
click at [1394, 340] on button "No Region" at bounding box center [1427, 341] width 101 height 21
click at [1404, 389] on li "Sport 1 (11)" at bounding box center [1427, 390] width 75 height 20
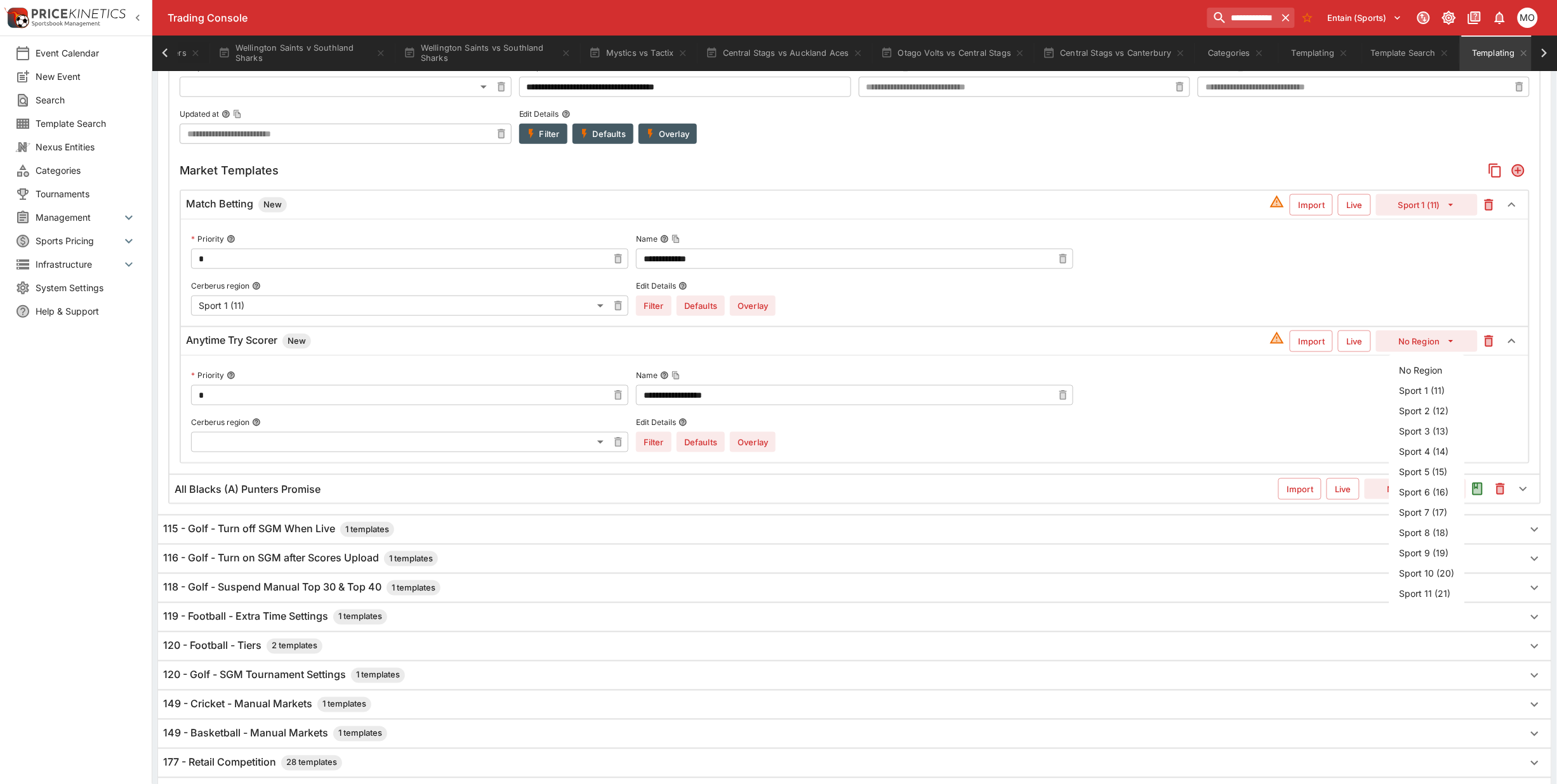
type input "**"
click at [753, 443] on button "Overlay" at bounding box center [753, 442] width 46 height 20
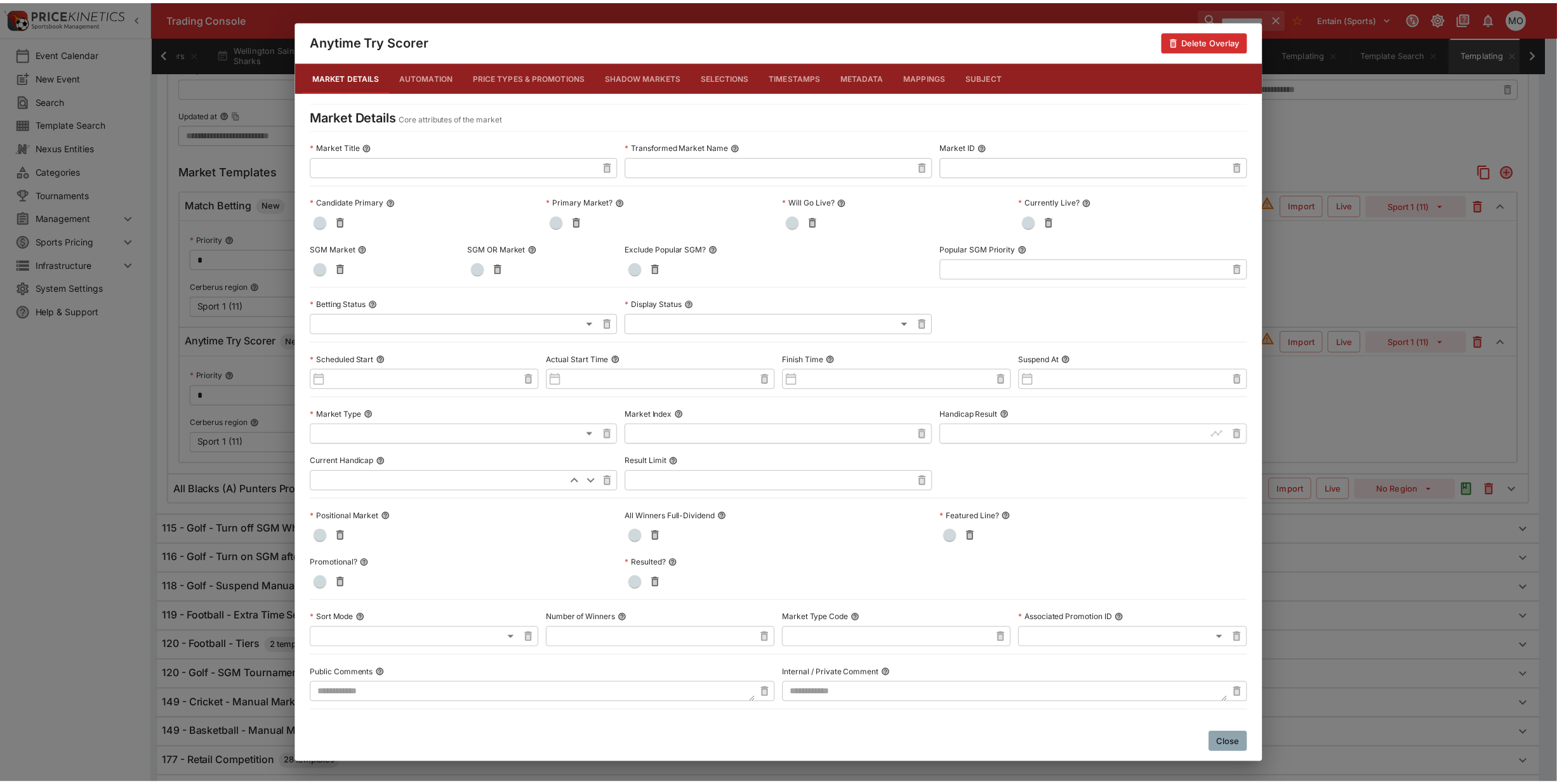
scroll to position [369, 0]
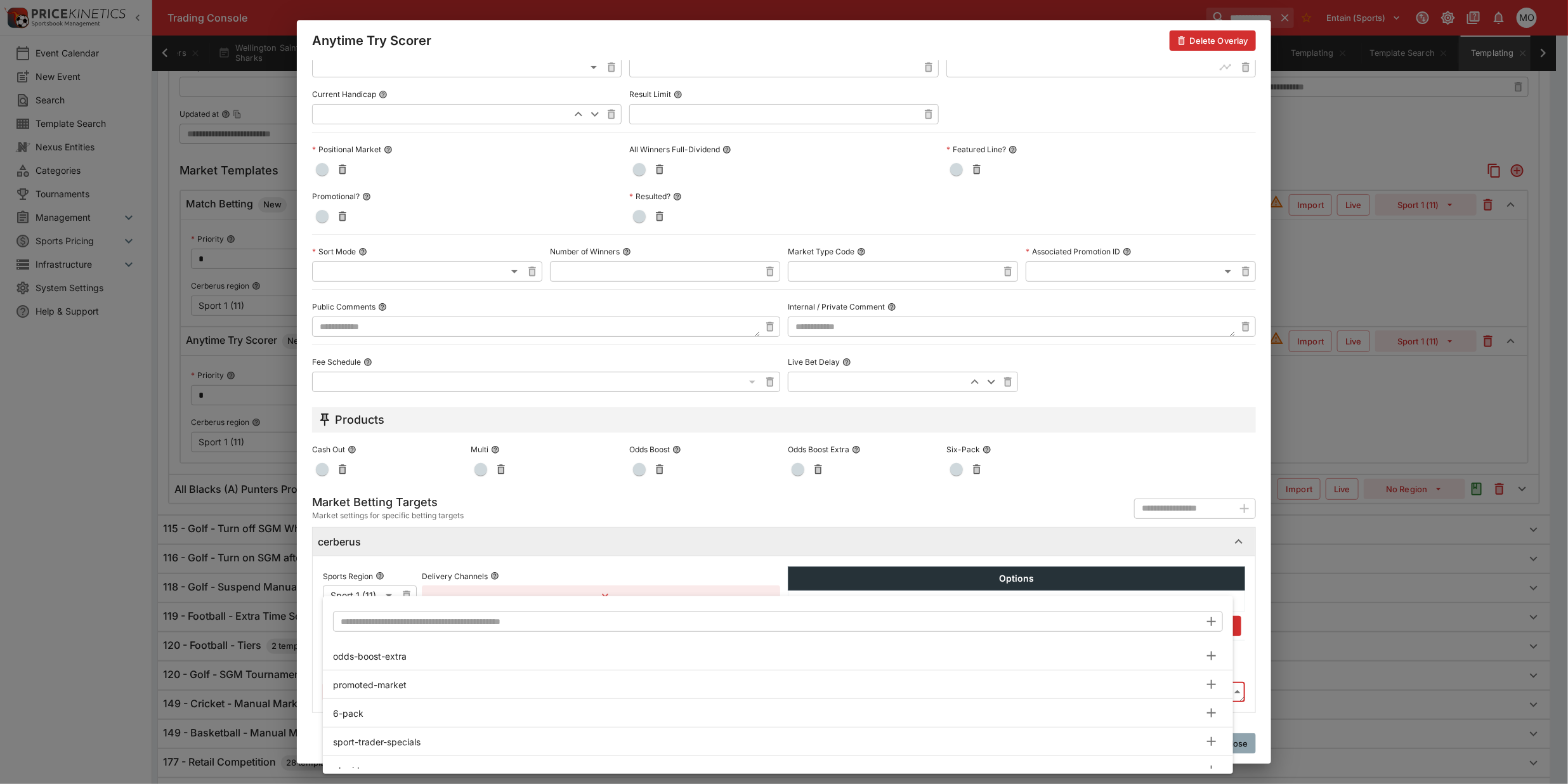
click at [503, 693] on body "**********" at bounding box center [784, 236] width 1568 height 1357
click at [480, 624] on input "text" at bounding box center [766, 621] width 867 height 20
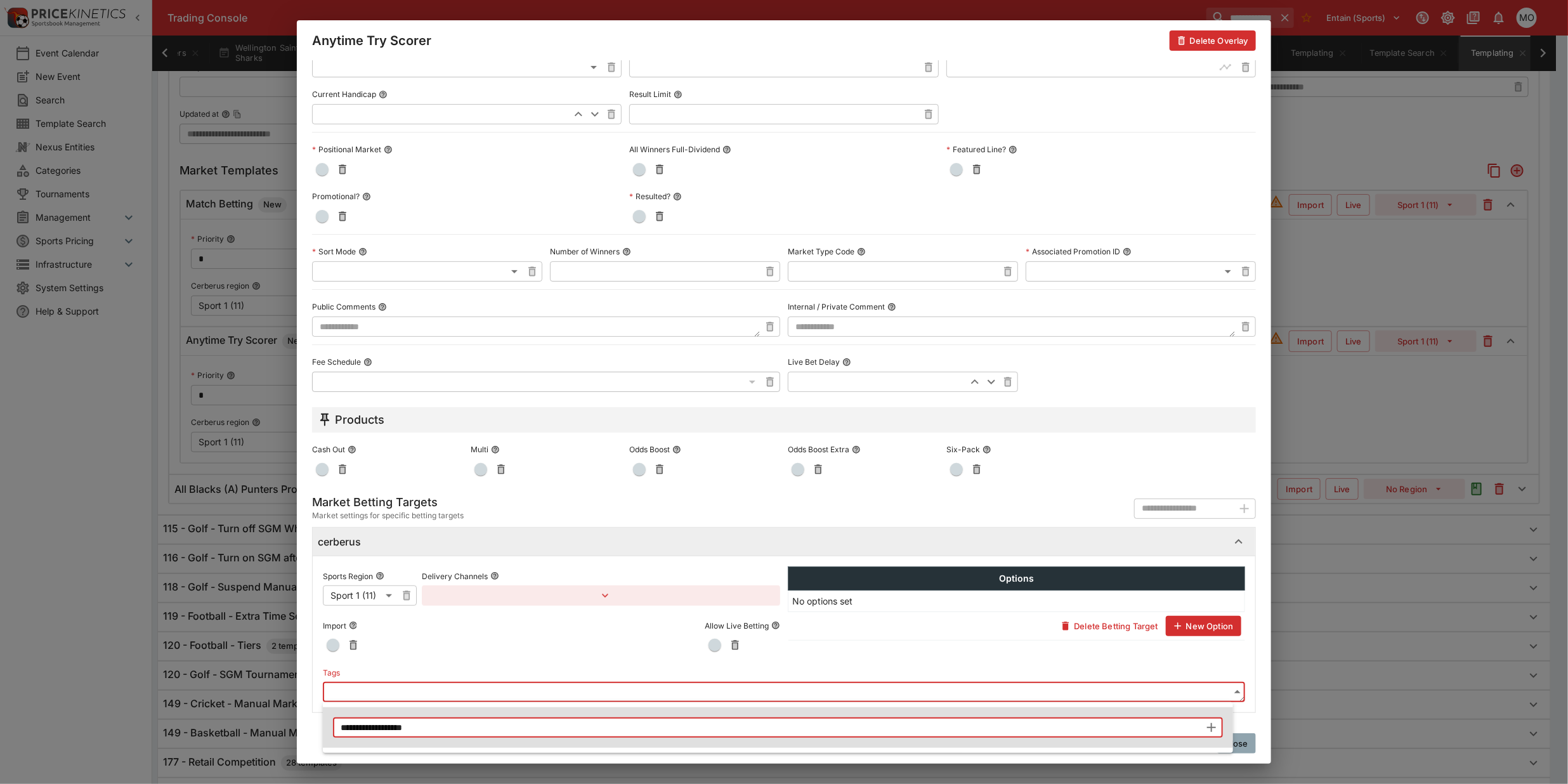
type input "**********"
click at [1208, 728] on icon "button" at bounding box center [1211, 728] width 9 height 9
type input "**********"
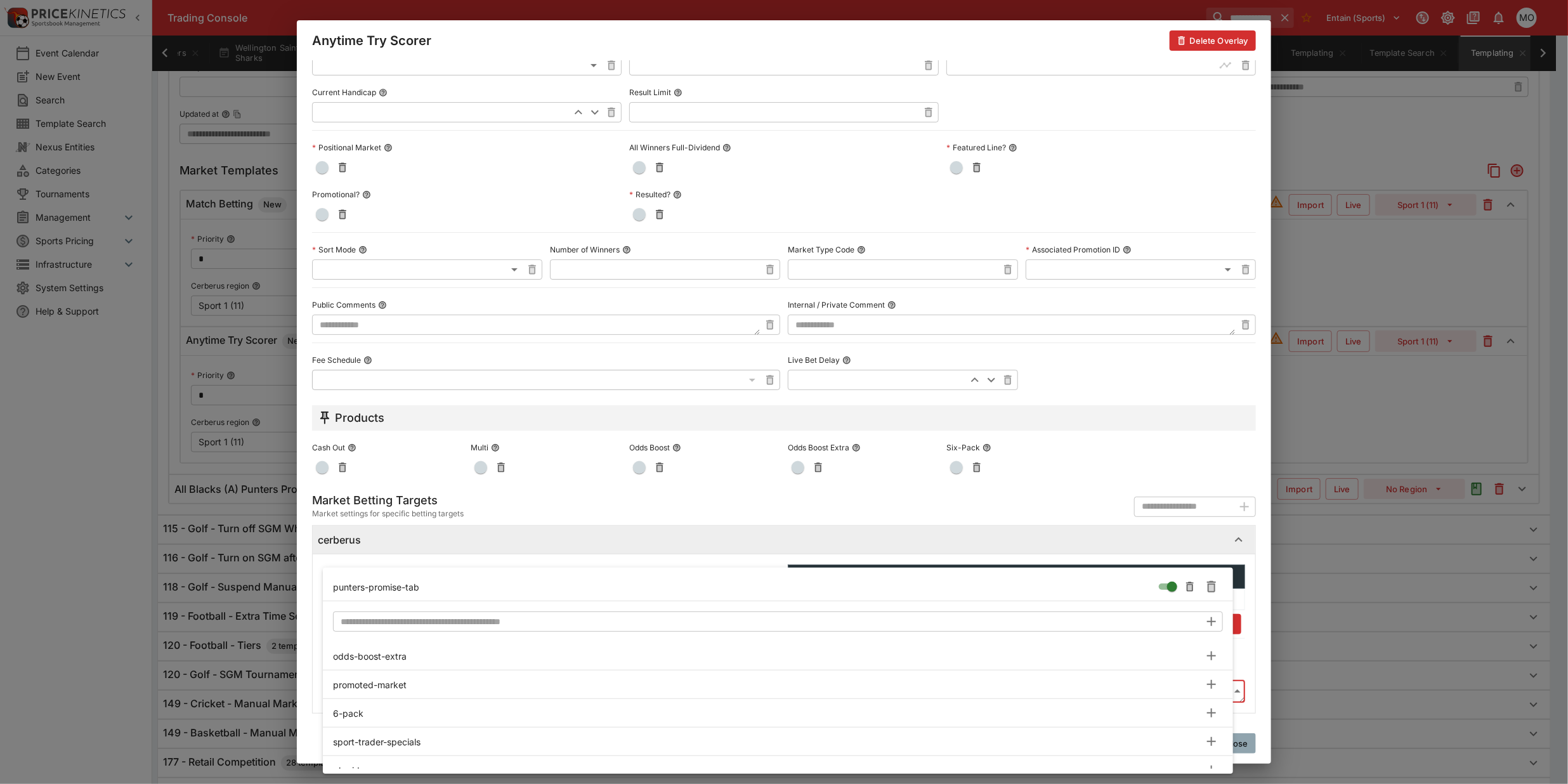
click at [311, 668] on div at bounding box center [784, 392] width 1568 height 784
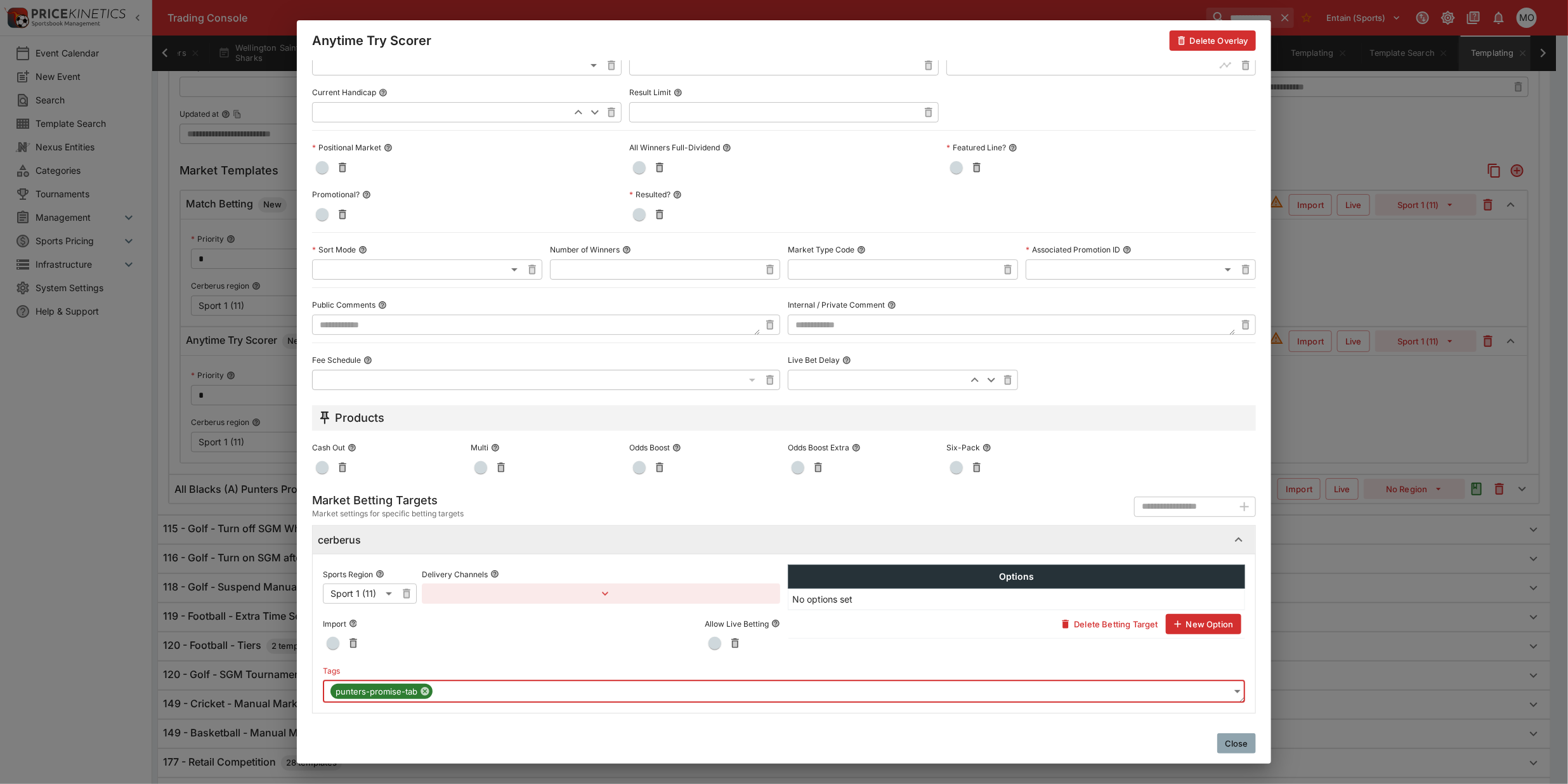
click at [1235, 741] on button "Close" at bounding box center [1236, 743] width 38 height 20
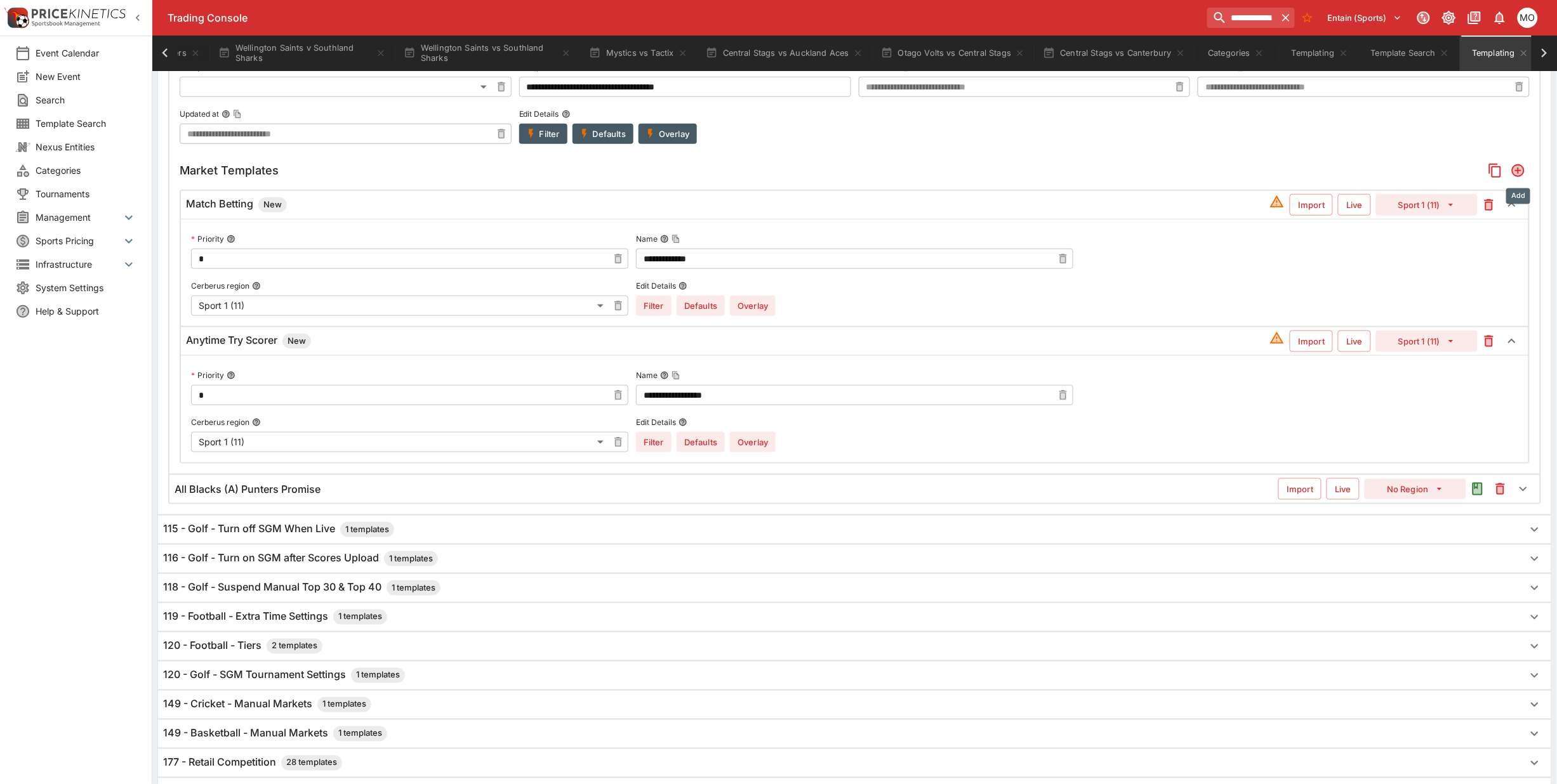
click at [1515, 176] on icon "Add" at bounding box center [1518, 170] width 13 height 13
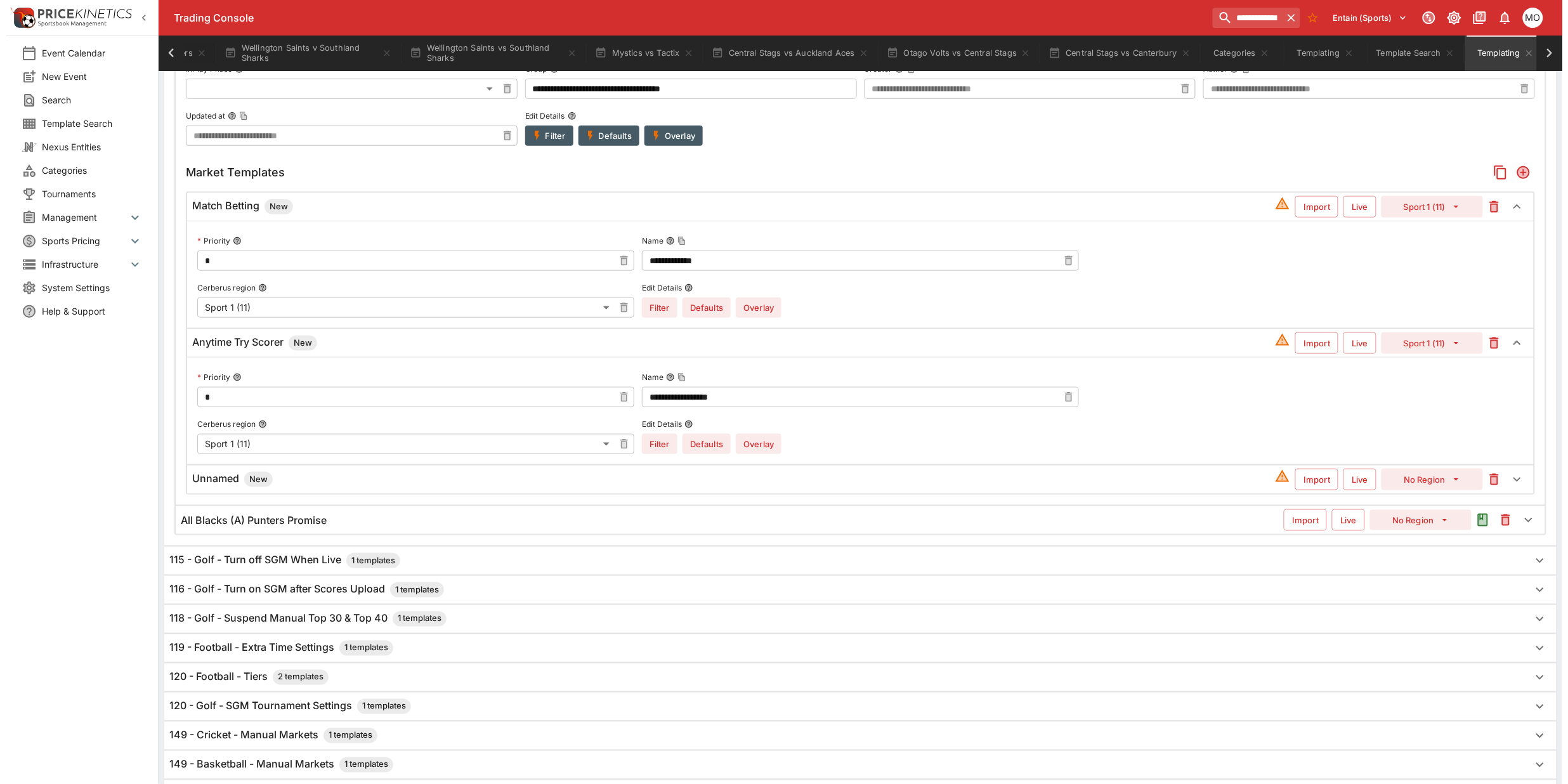
scroll to position [420, 0]
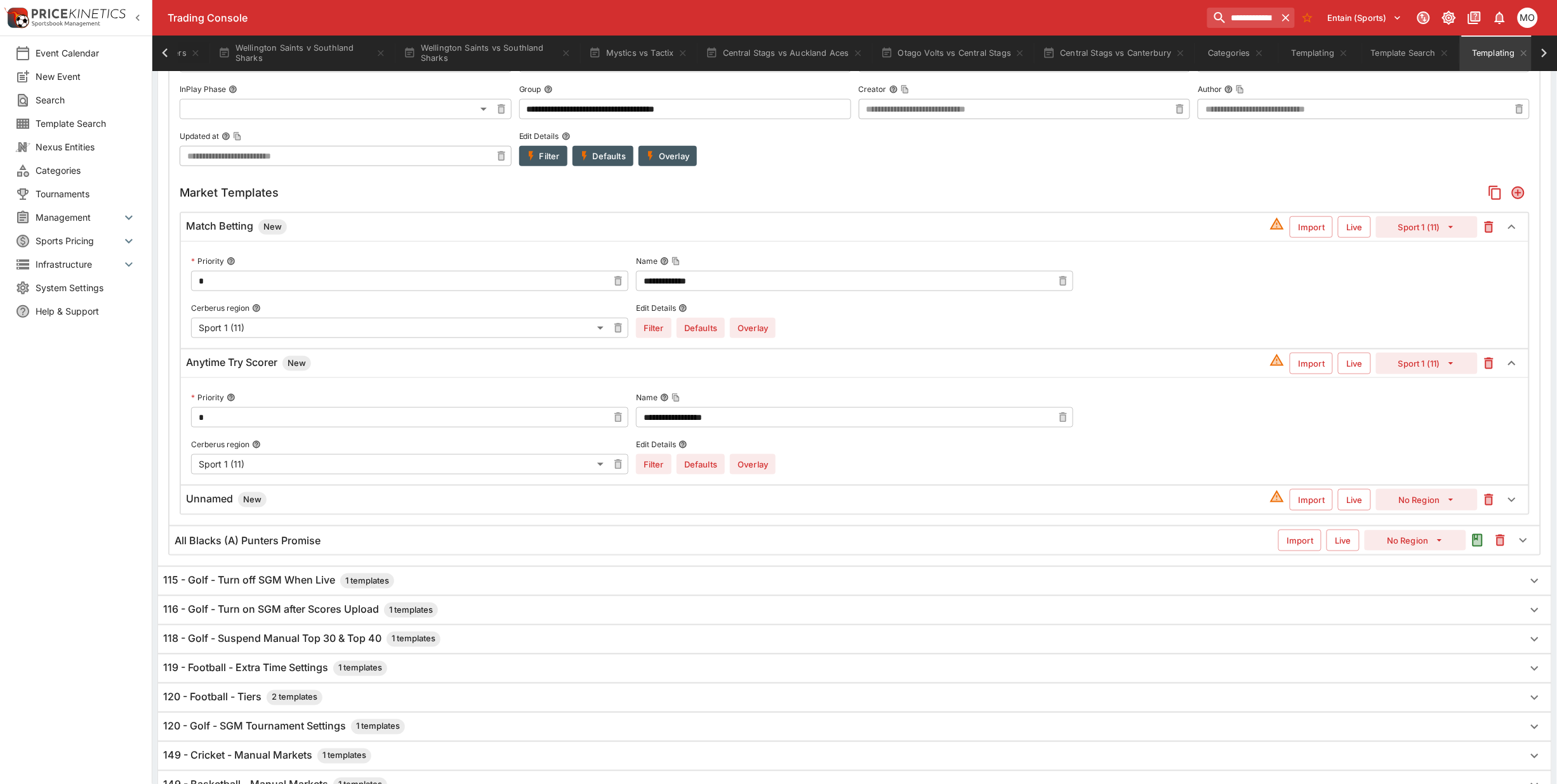
click at [211, 506] on h6 "Unnamed New" at bounding box center [226, 500] width 81 height 15
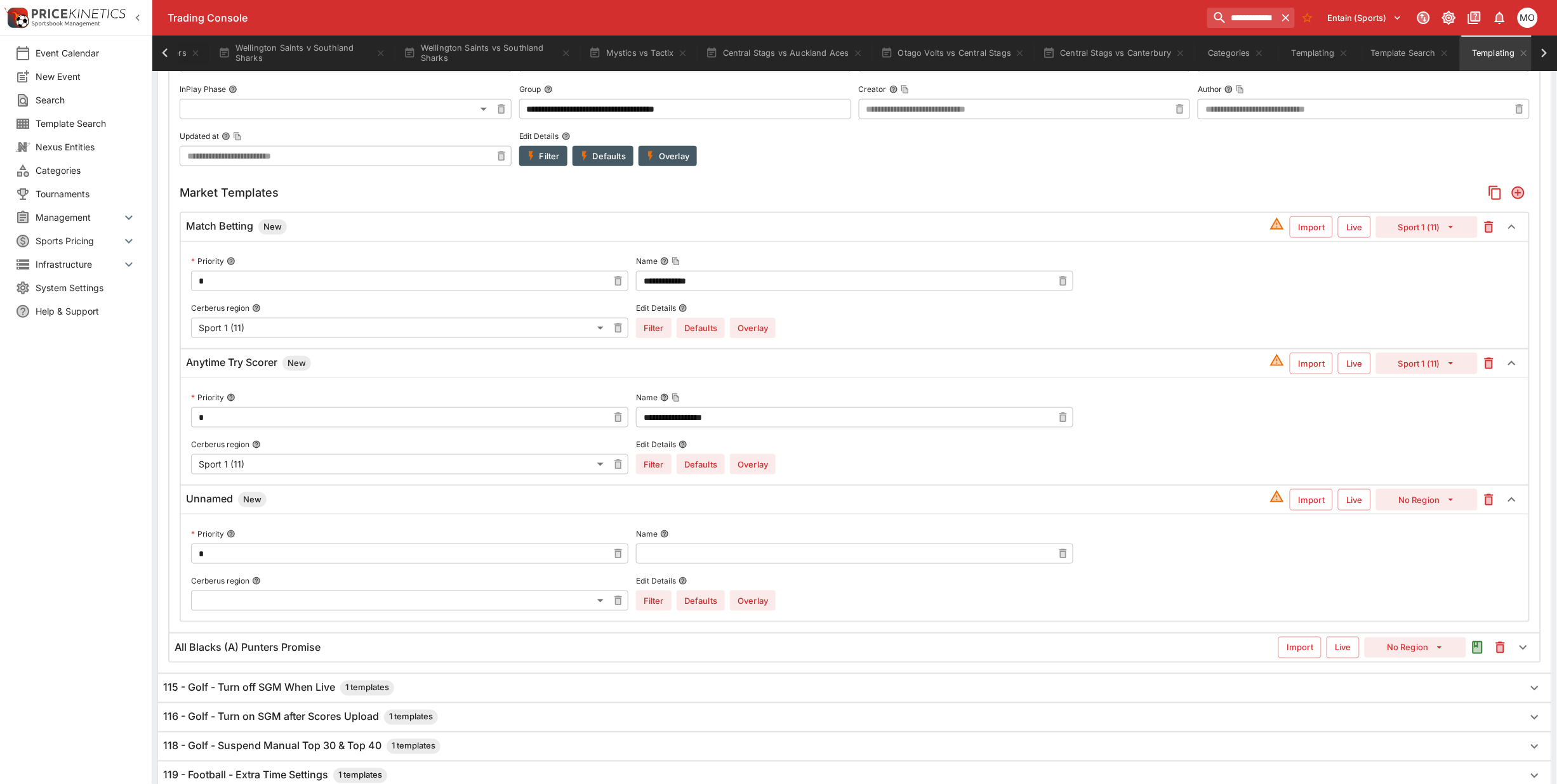
click at [684, 562] on input "text" at bounding box center [844, 554] width 417 height 20
paste input "****"
type input "****"
click at [1413, 508] on button "No Region" at bounding box center [1427, 500] width 101 height 21
click at [1422, 543] on li "Sport 1 (11)" at bounding box center [1427, 550] width 75 height 20
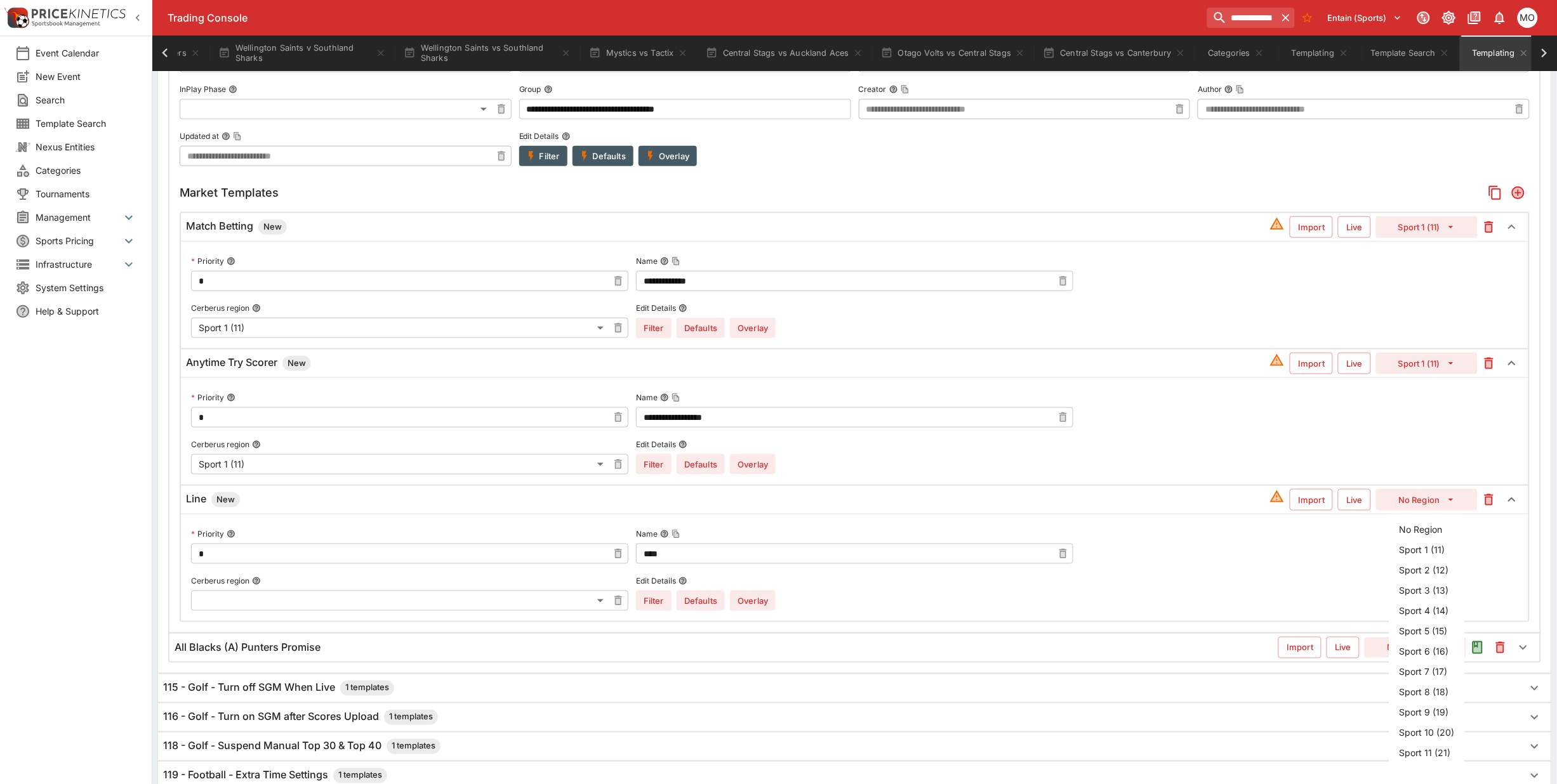
type input "**"
click at [767, 609] on button "Overlay" at bounding box center [753, 601] width 46 height 20
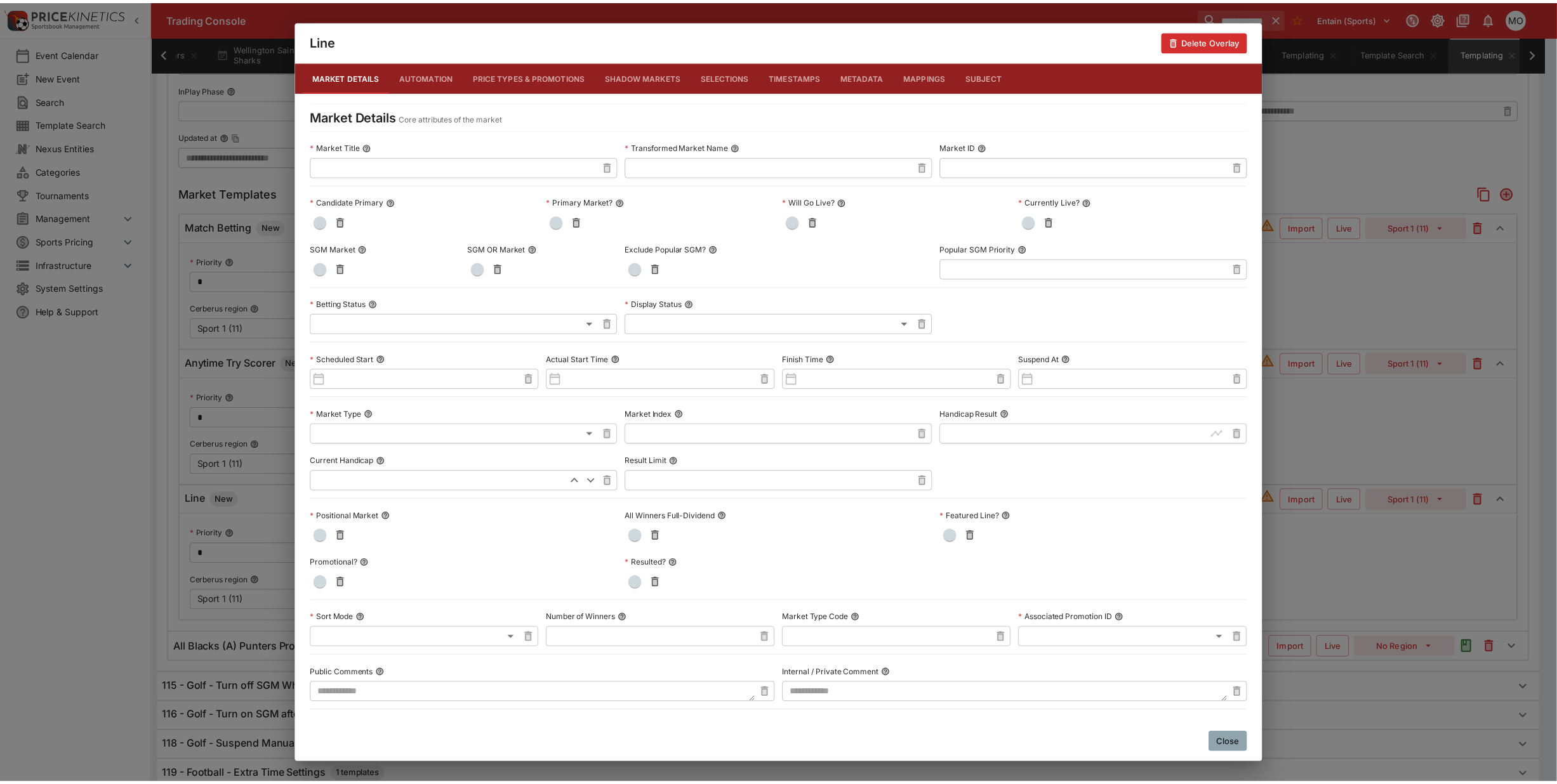
scroll to position [369, 0]
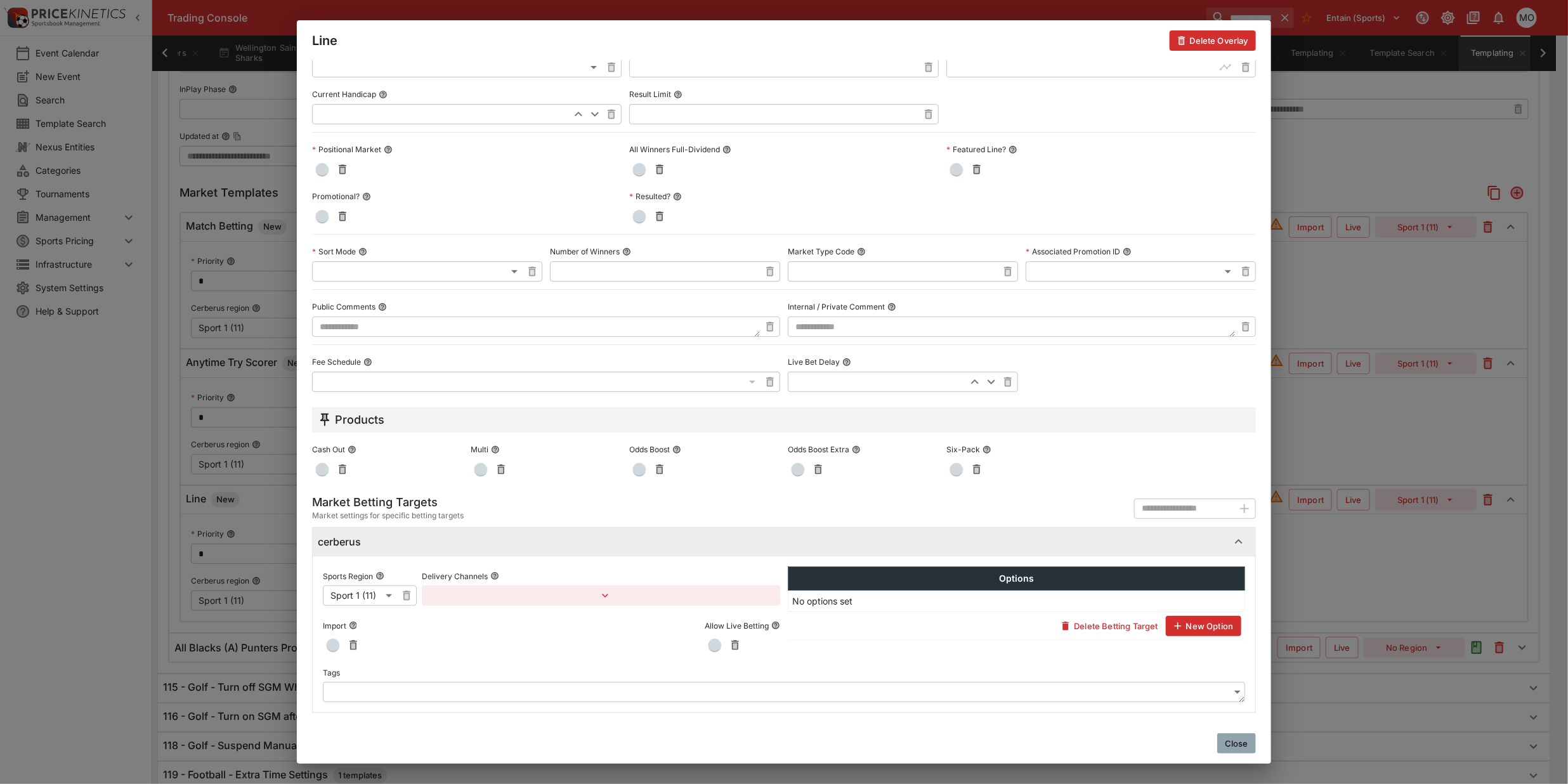
click at [476, 687] on body "**********" at bounding box center [784, 326] width 1568 height 1494
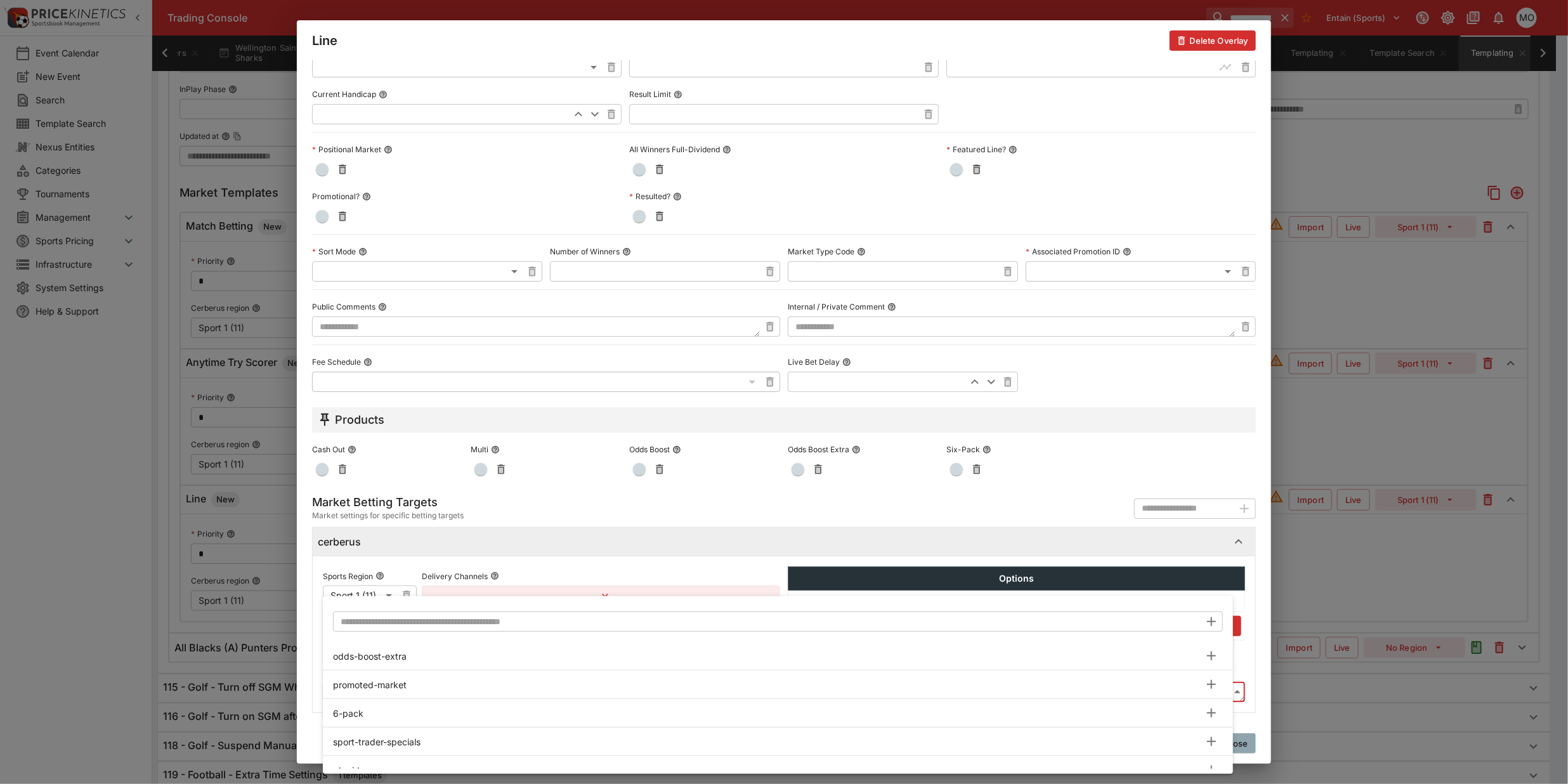
click at [438, 623] on input "text" at bounding box center [766, 621] width 867 height 20
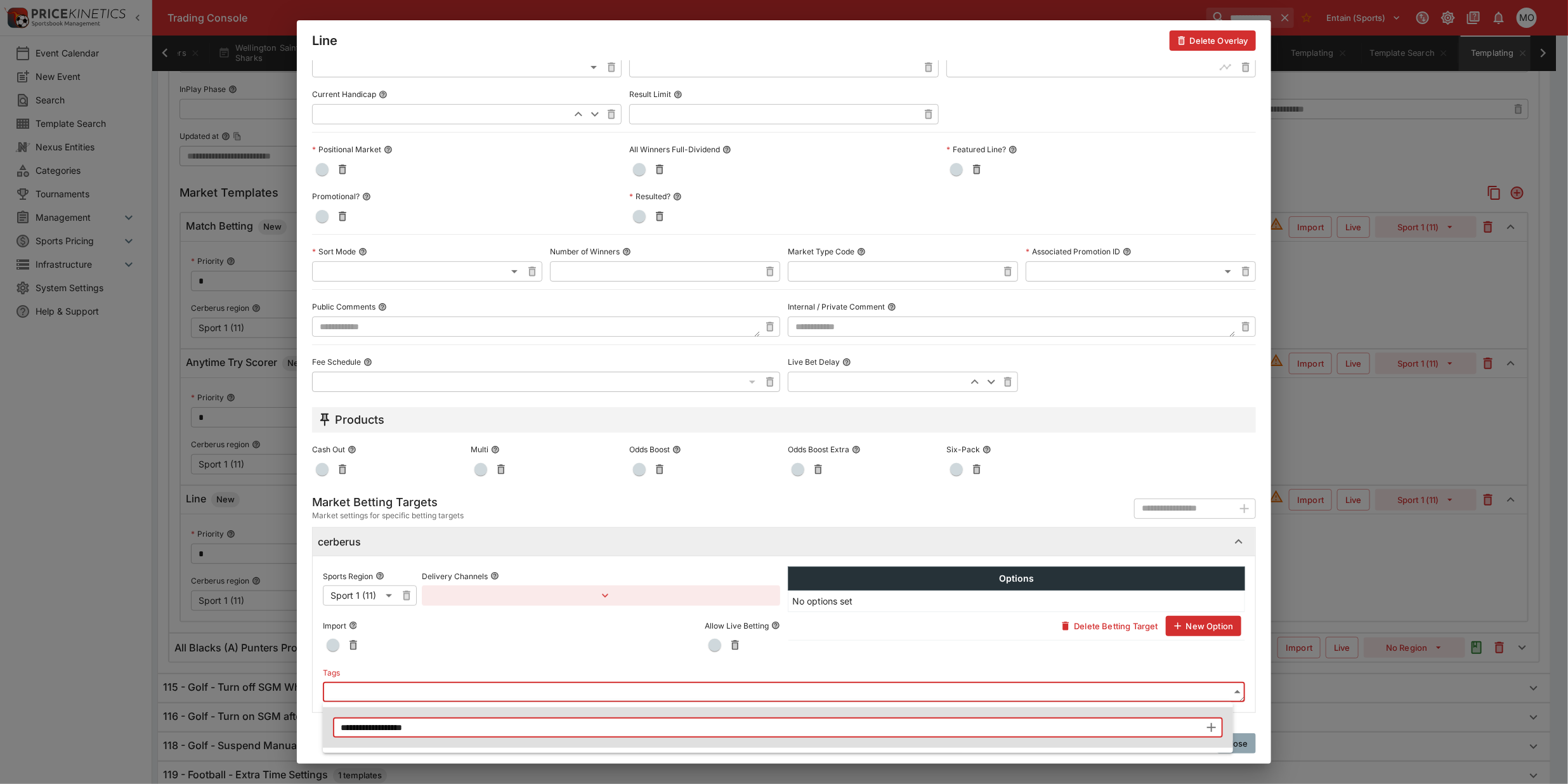
type input "**********"
click at [1212, 731] on icon "button" at bounding box center [1211, 728] width 15 height 15
type input "**********"
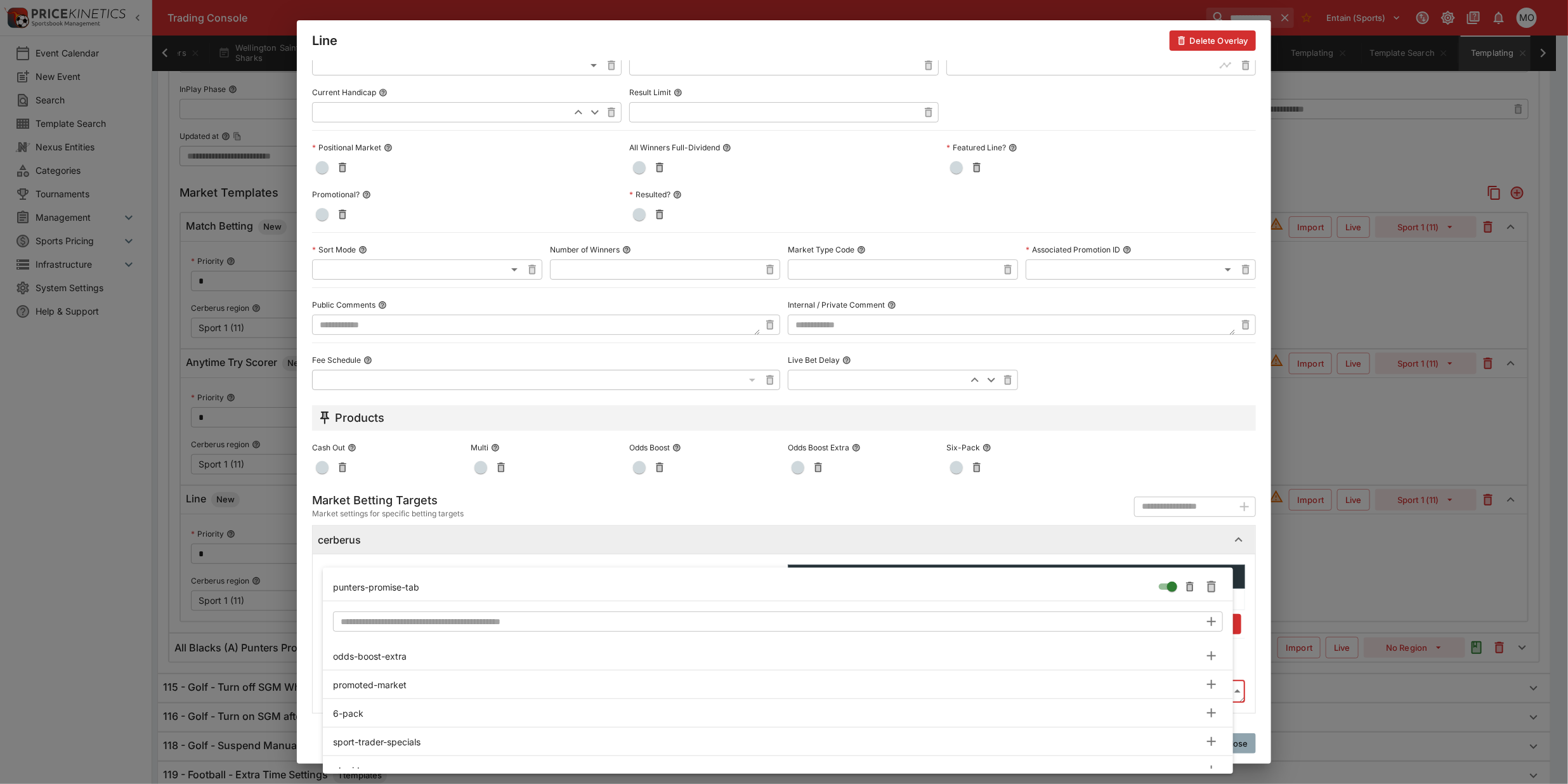
click at [307, 636] on div at bounding box center [784, 392] width 1568 height 784
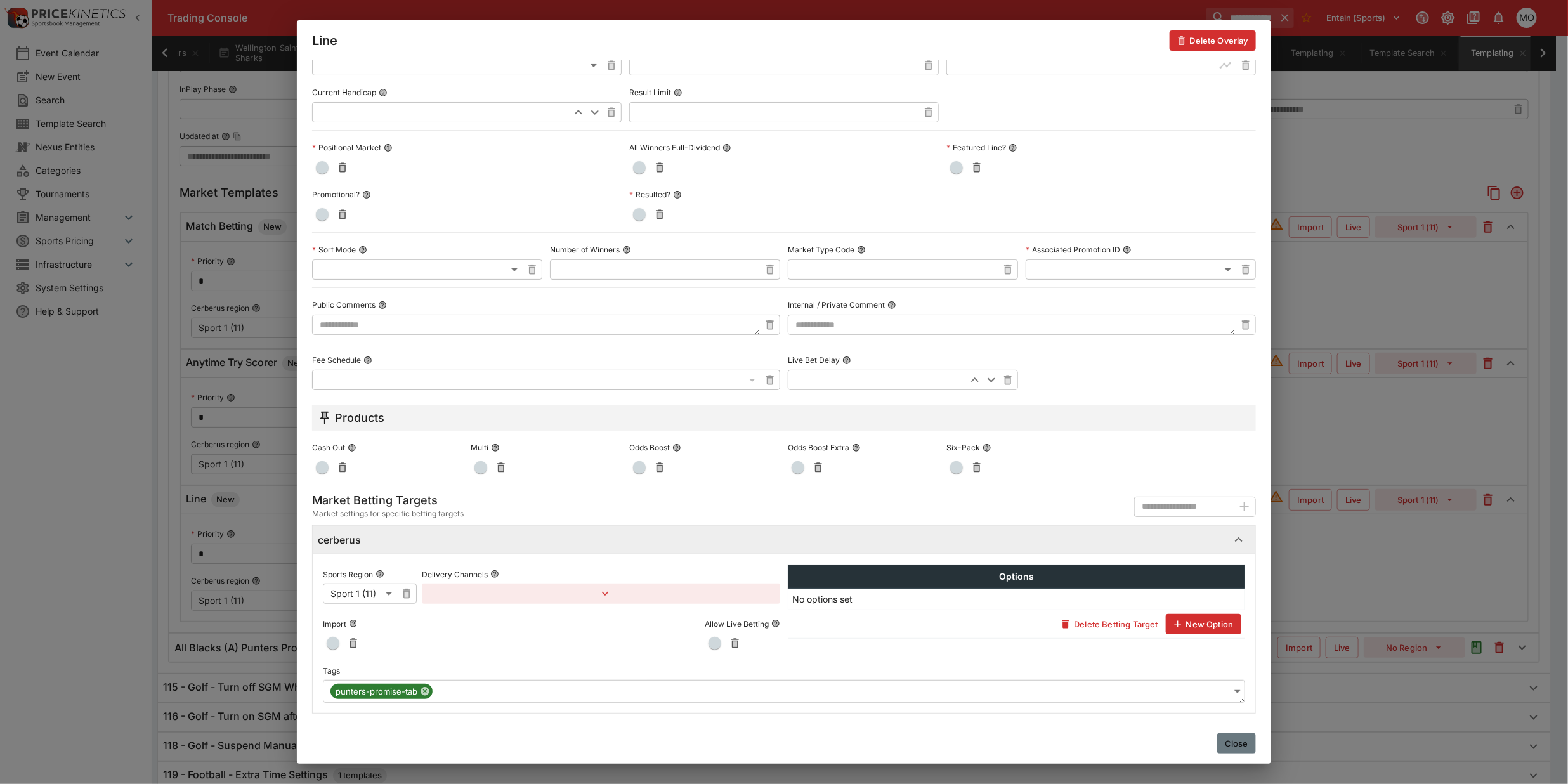
click at [1242, 743] on button "Close" at bounding box center [1236, 743] width 38 height 20
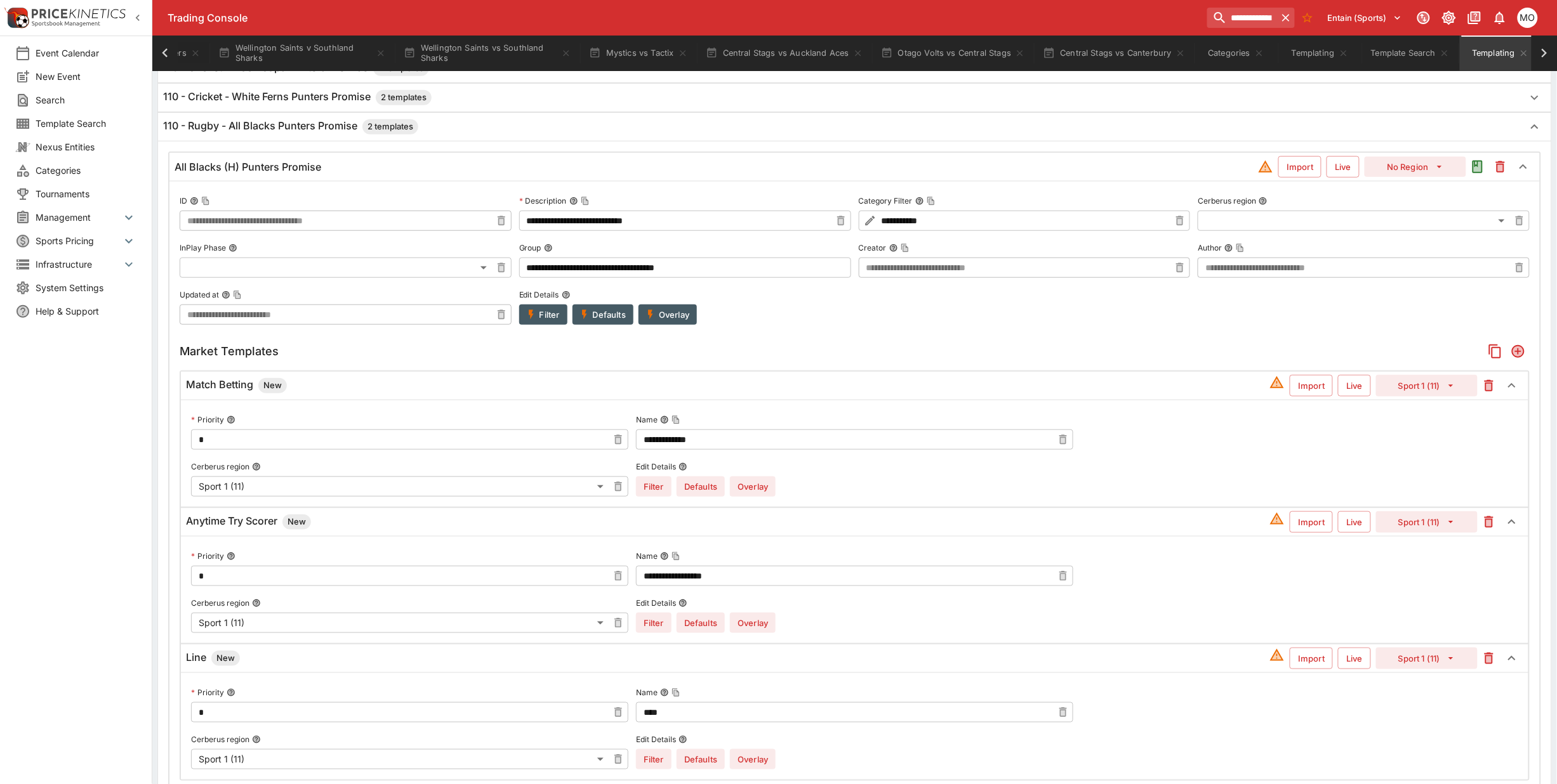
scroll to position [420, 0]
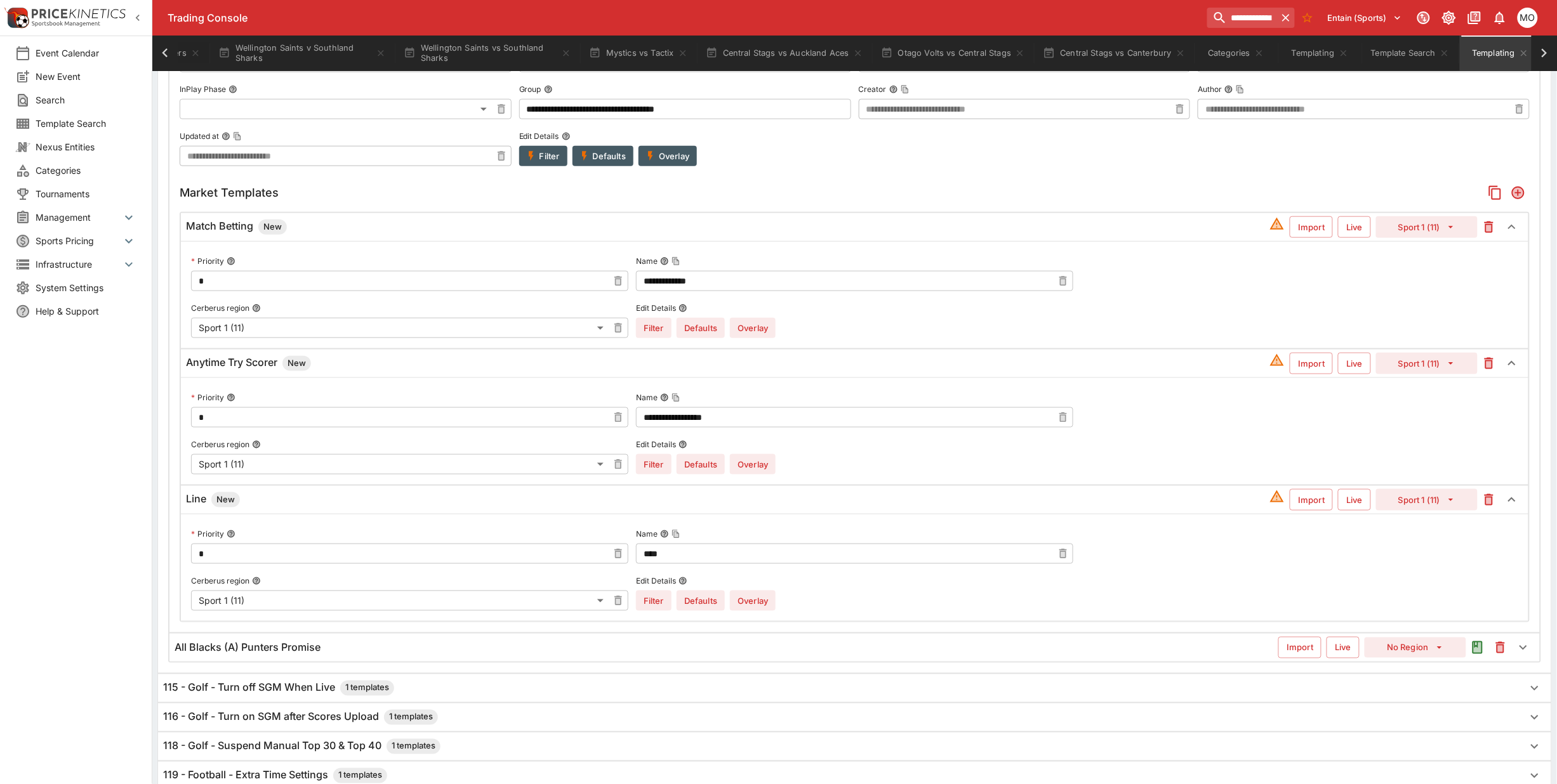
click at [389, 651] on div "All Blacks (A) Punters Promise" at bounding box center [726, 647] width 1103 height 13
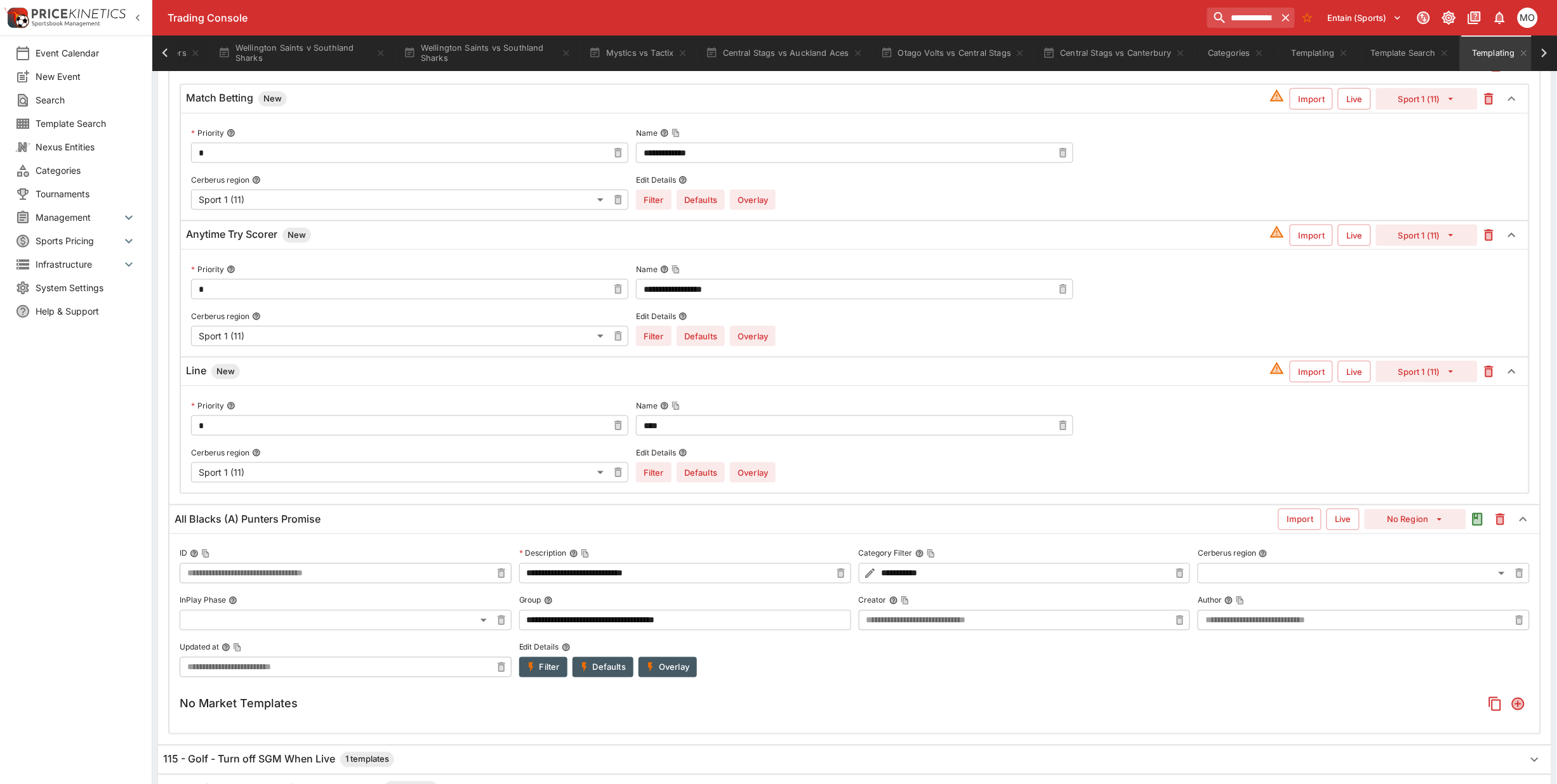
scroll to position [579, 0]
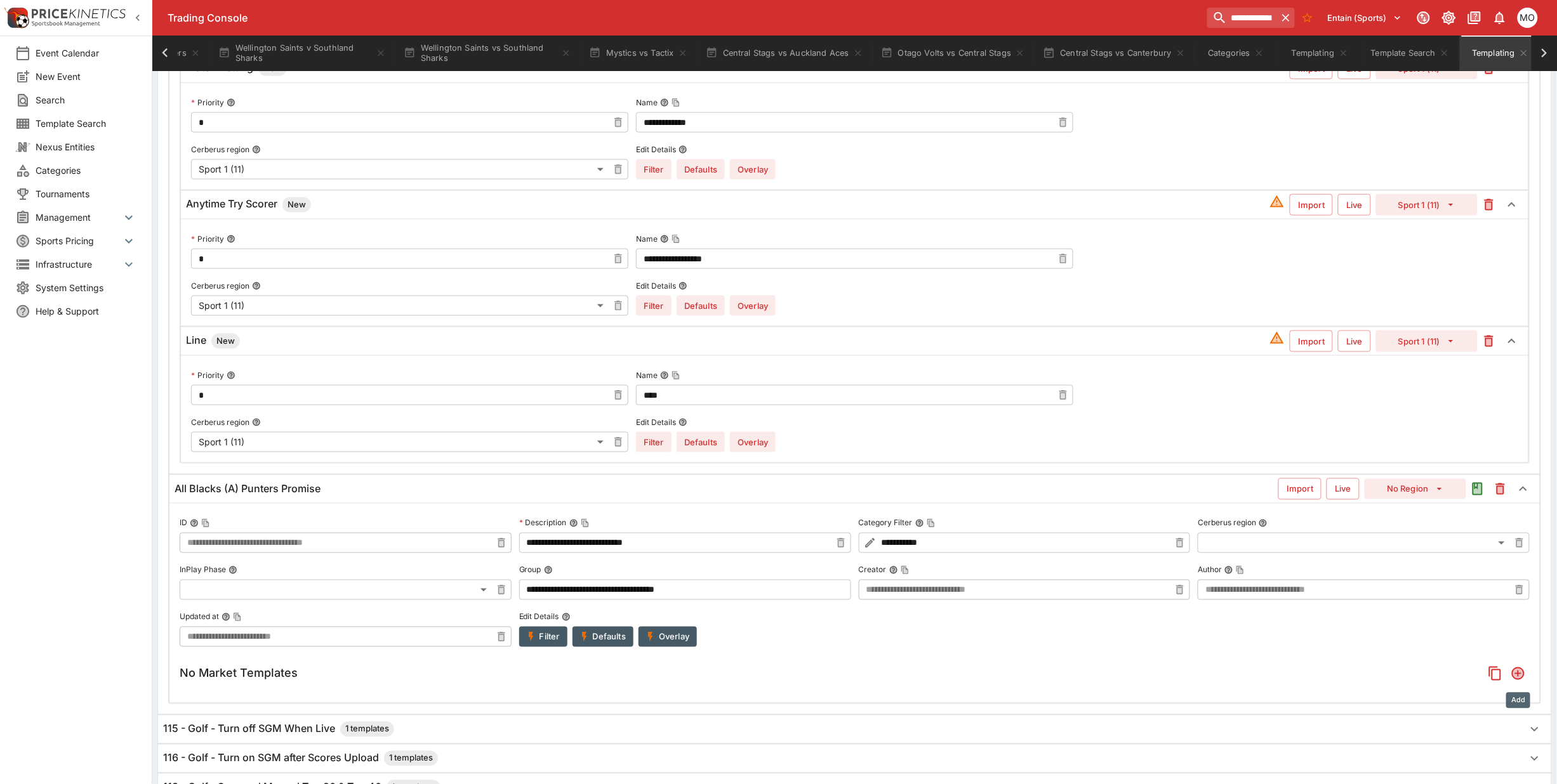
click at [1522, 677] on icon "Add" at bounding box center [1518, 674] width 10 height 10
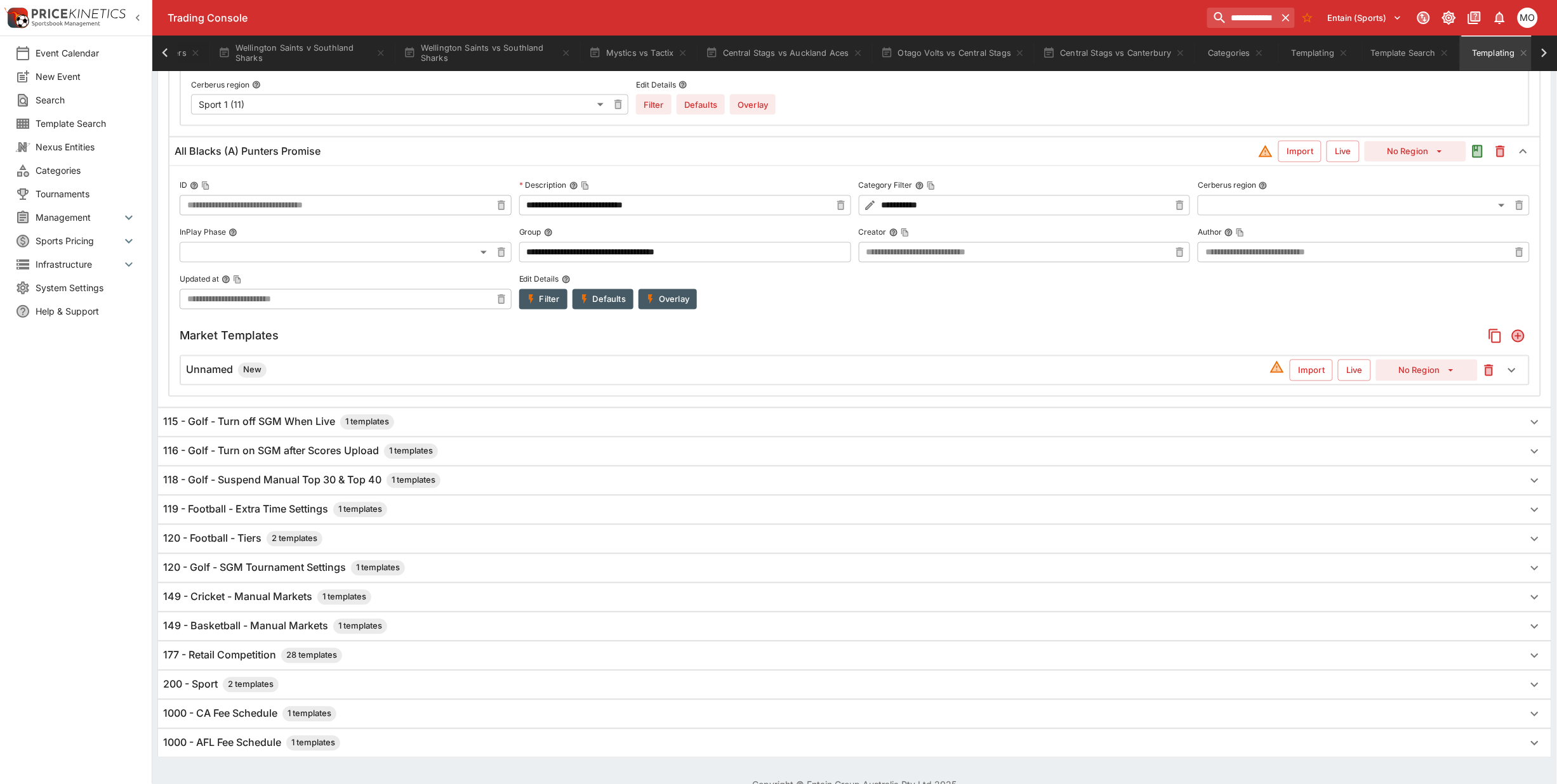
click at [220, 371] on h6 "Unnamed New" at bounding box center [226, 371] width 81 height 15
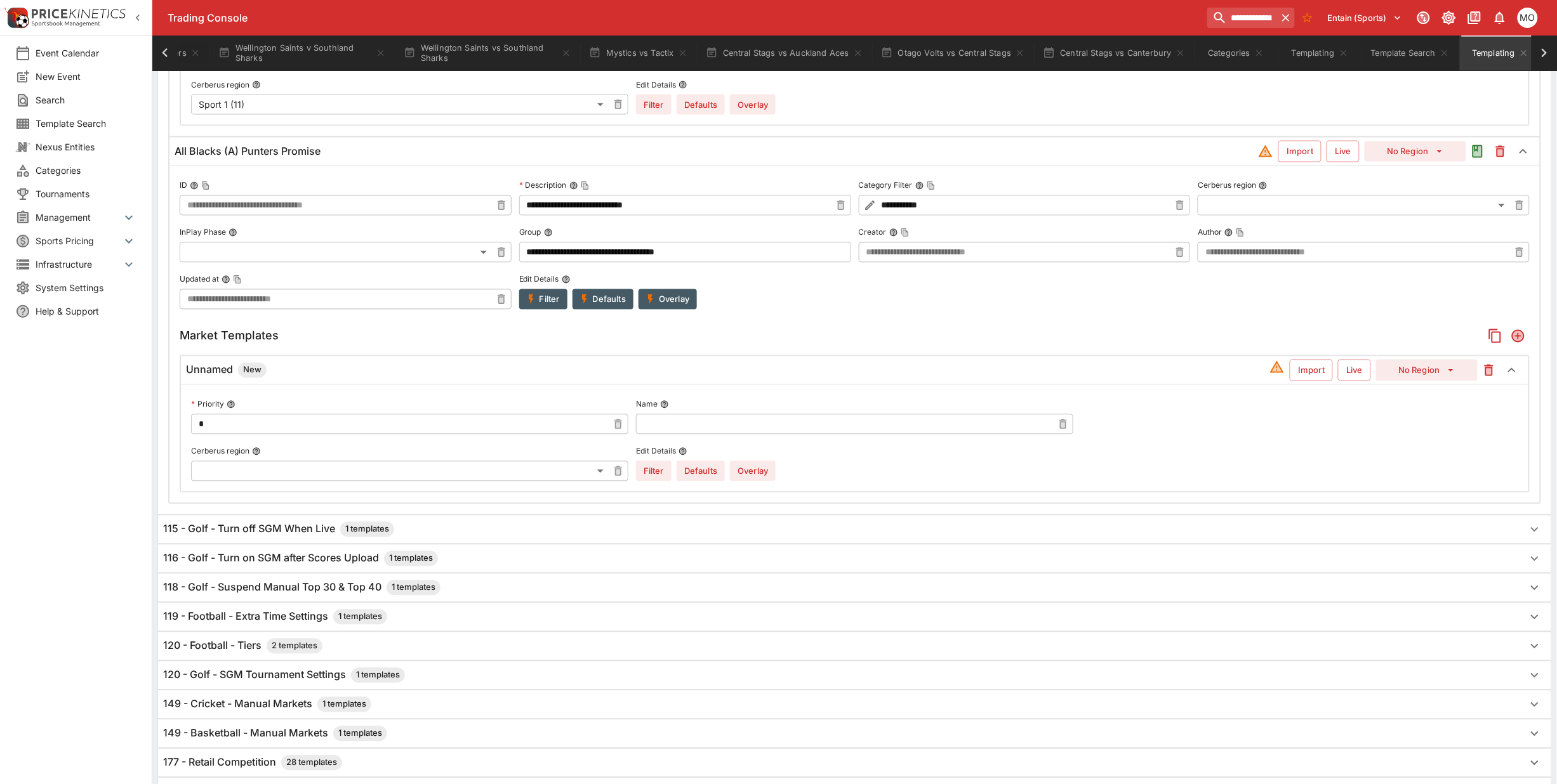
click at [754, 435] on input "text" at bounding box center [844, 424] width 417 height 20
type input "**********"
click at [753, 473] on button "Overlay" at bounding box center [753, 471] width 46 height 20
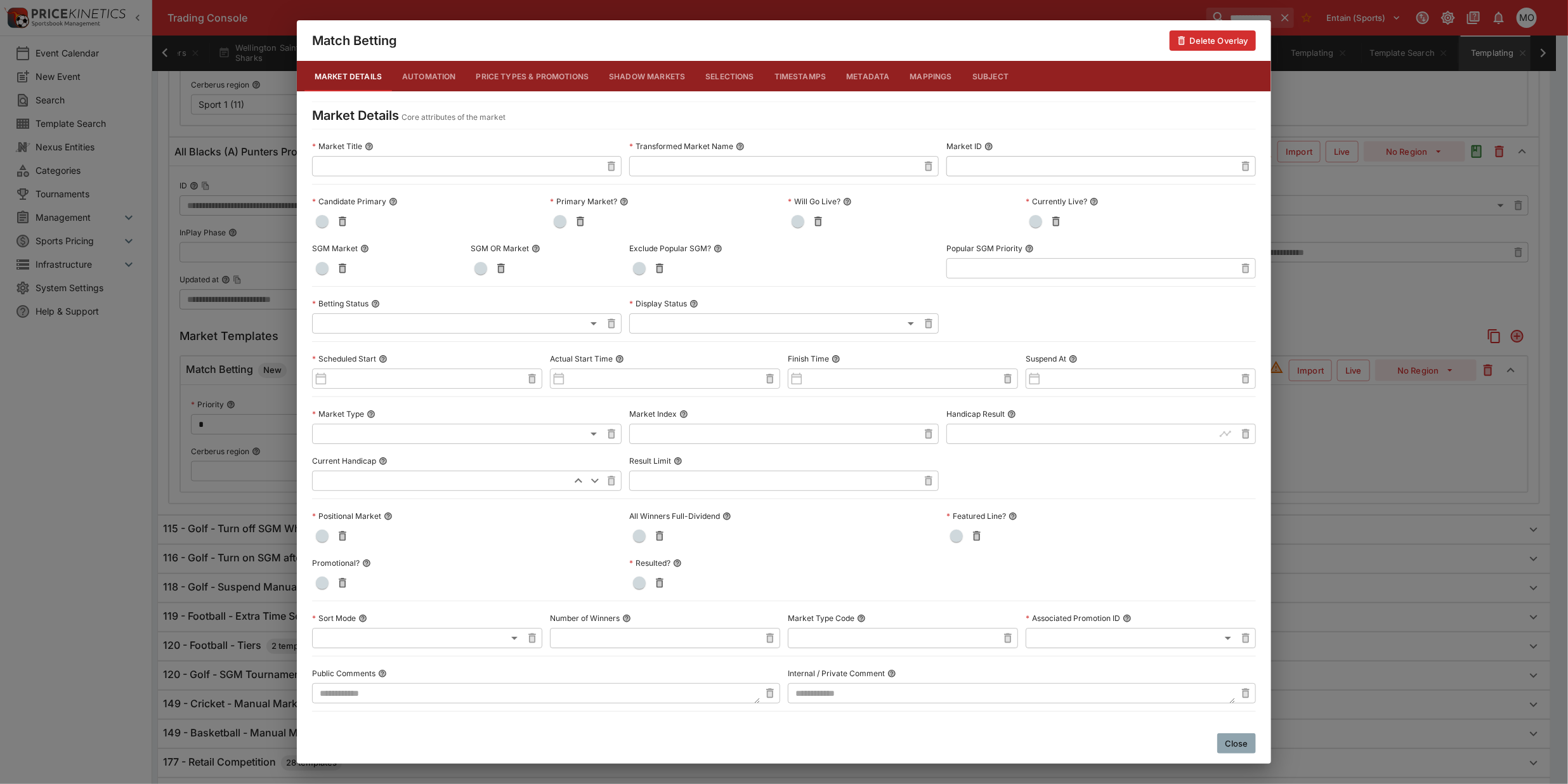
scroll to position [369, 0]
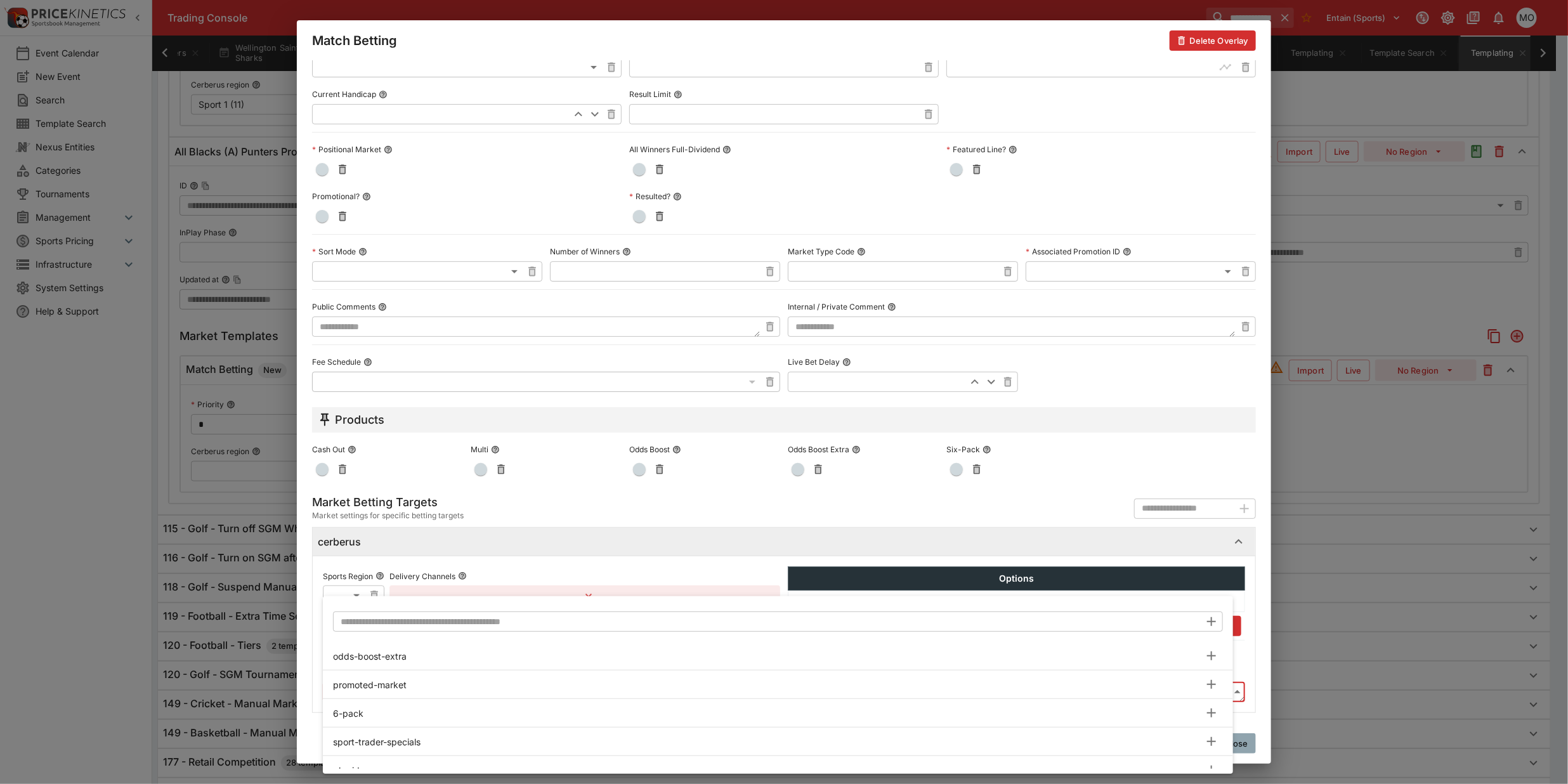
scroll to position [360, 0]
click at [413, 616] on input "text" at bounding box center [766, 621] width 867 height 20
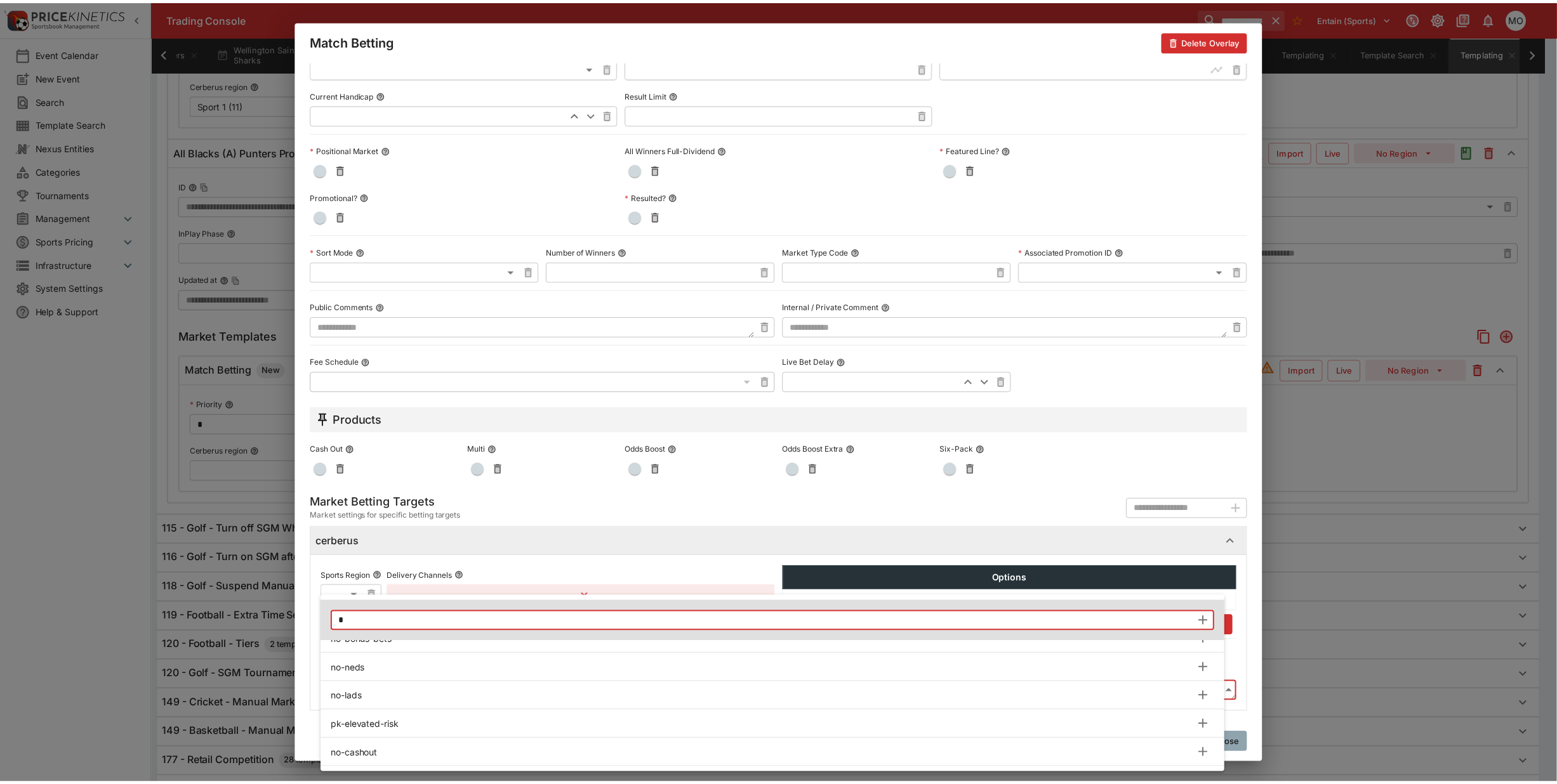
scroll to position [217, 0]
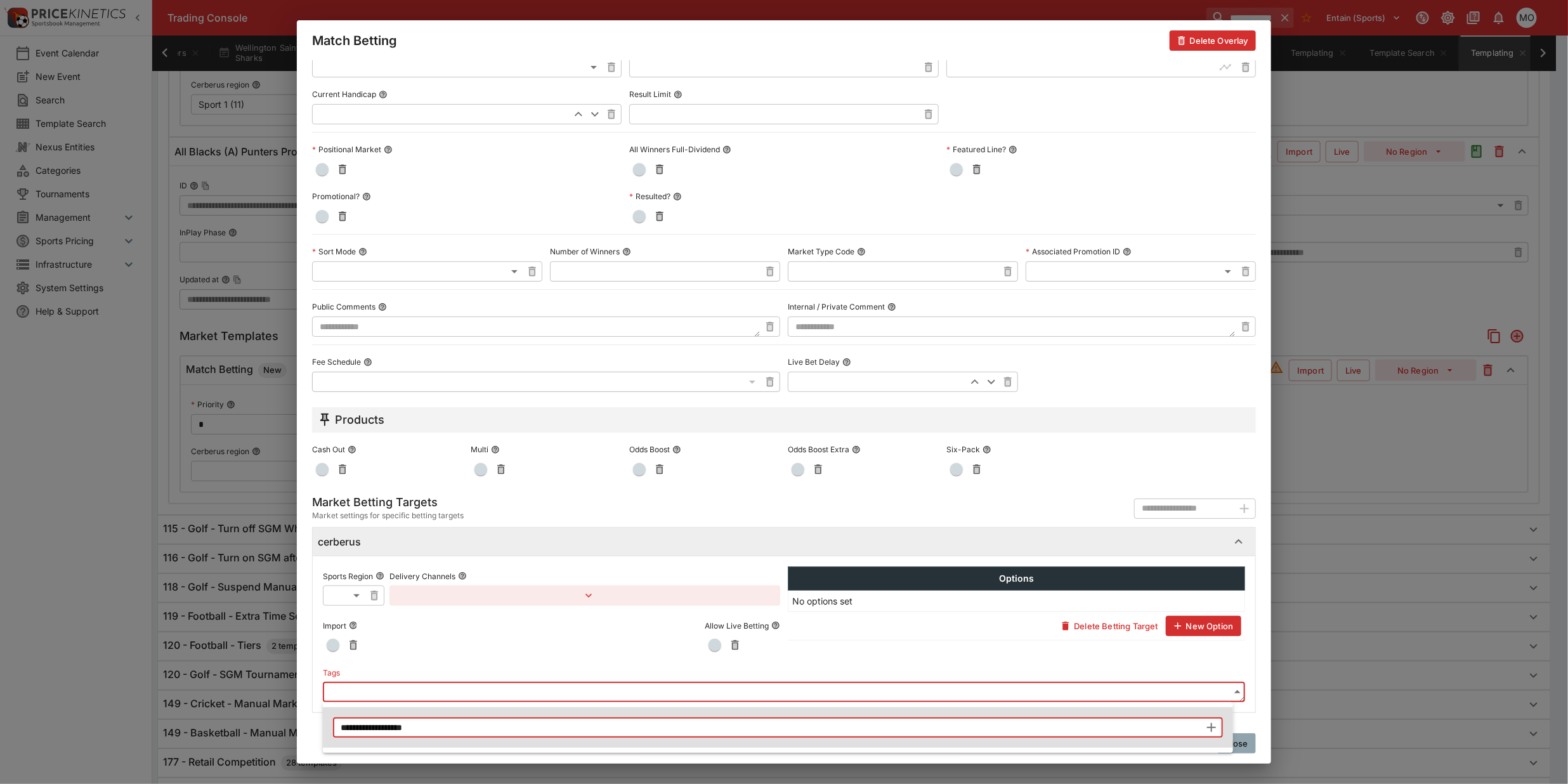
type input "**********"
click at [1212, 727] on icon "button" at bounding box center [1211, 728] width 9 height 9
type input "**********"
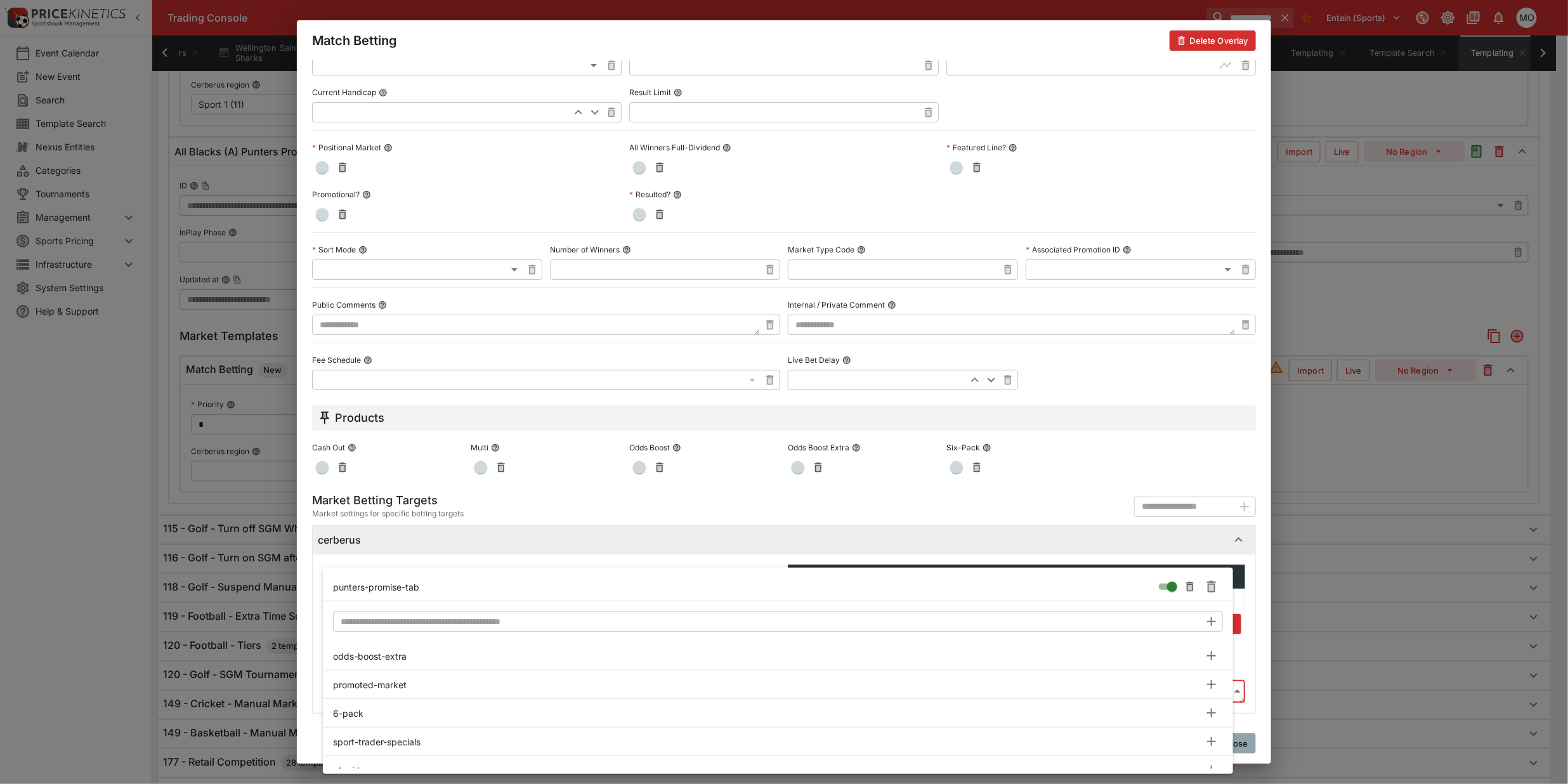
click at [306, 634] on div at bounding box center [784, 392] width 1568 height 784
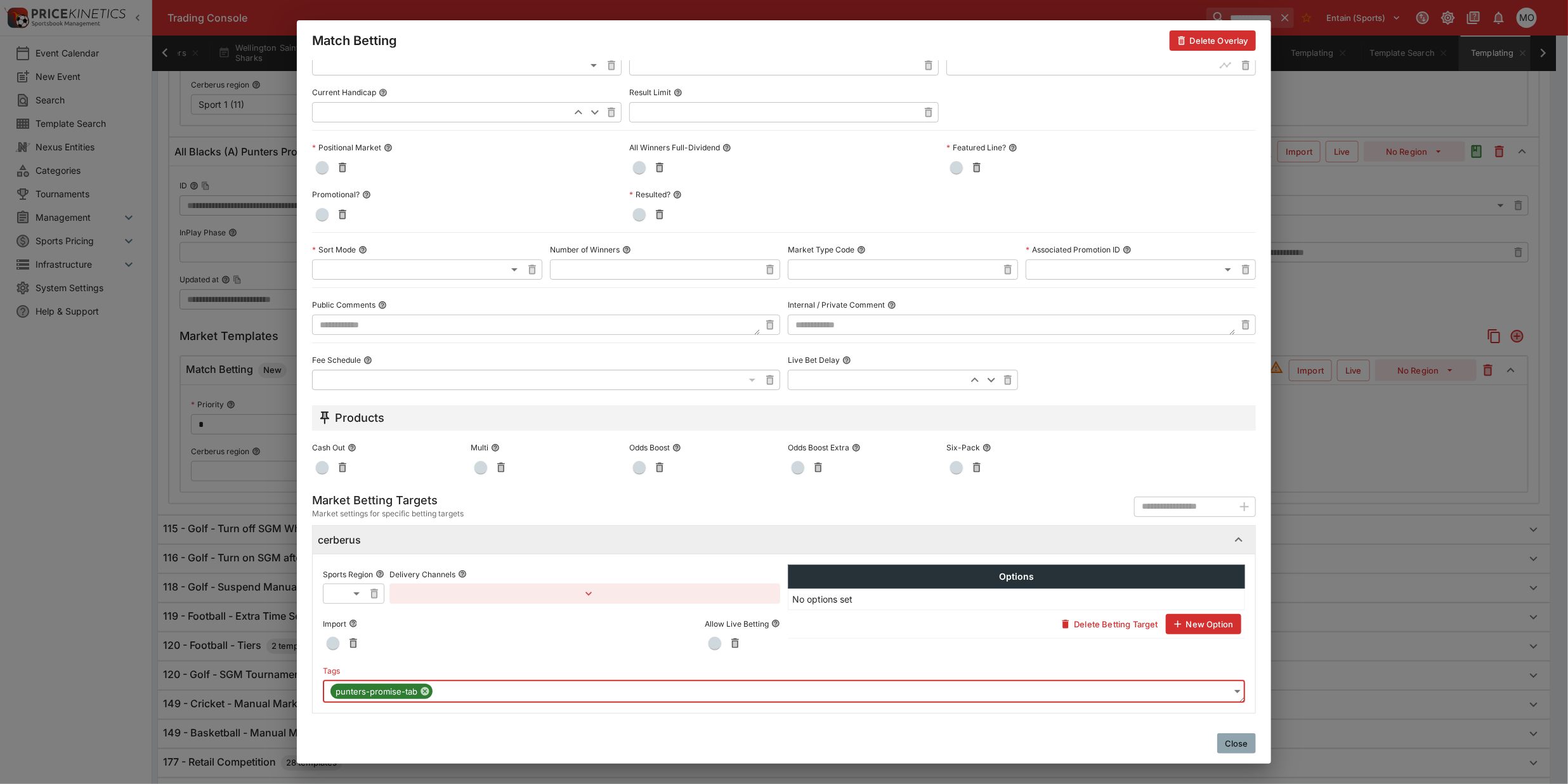
click at [1231, 740] on button "Close" at bounding box center [1236, 743] width 38 height 20
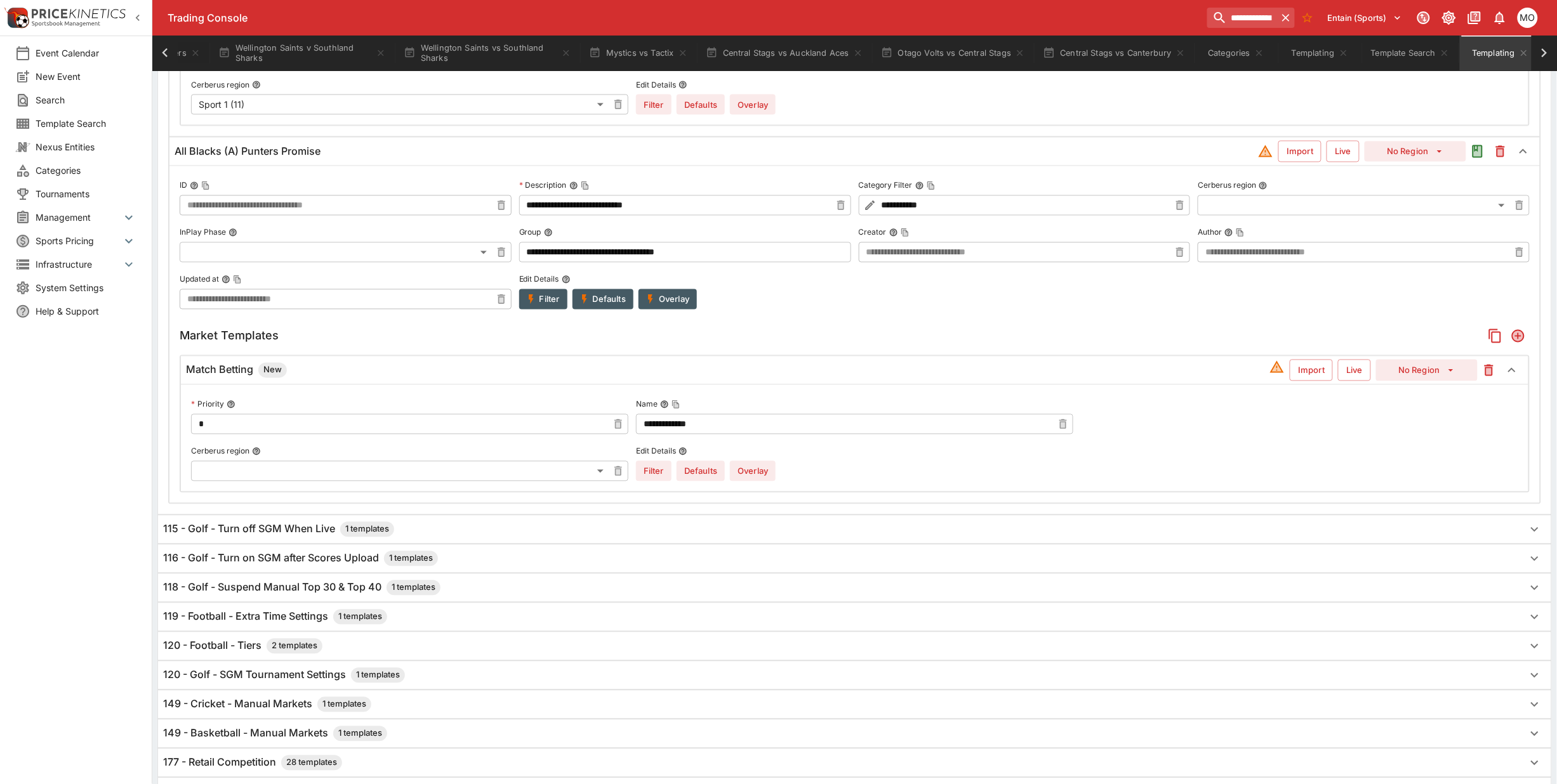
click at [755, 423] on input "**********" at bounding box center [844, 424] width 417 height 20
click at [1400, 376] on button "No Region" at bounding box center [1427, 371] width 101 height 21
click at [1411, 419] on li "Sport 1 (11)" at bounding box center [1427, 421] width 75 height 20
type input "**"
click at [1515, 340] on icon "Add" at bounding box center [1518, 336] width 10 height 10
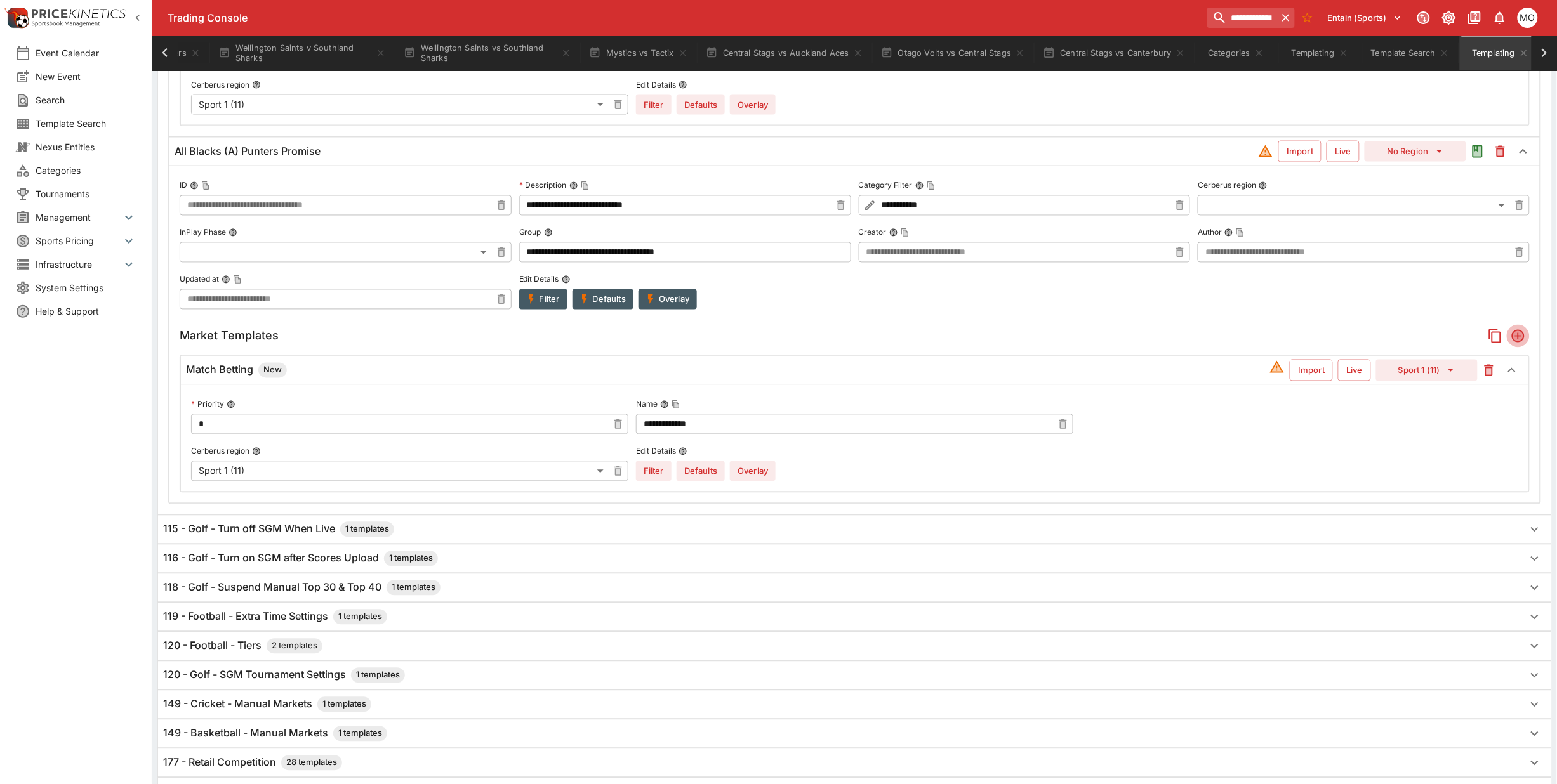
scroll to position [1056, 0]
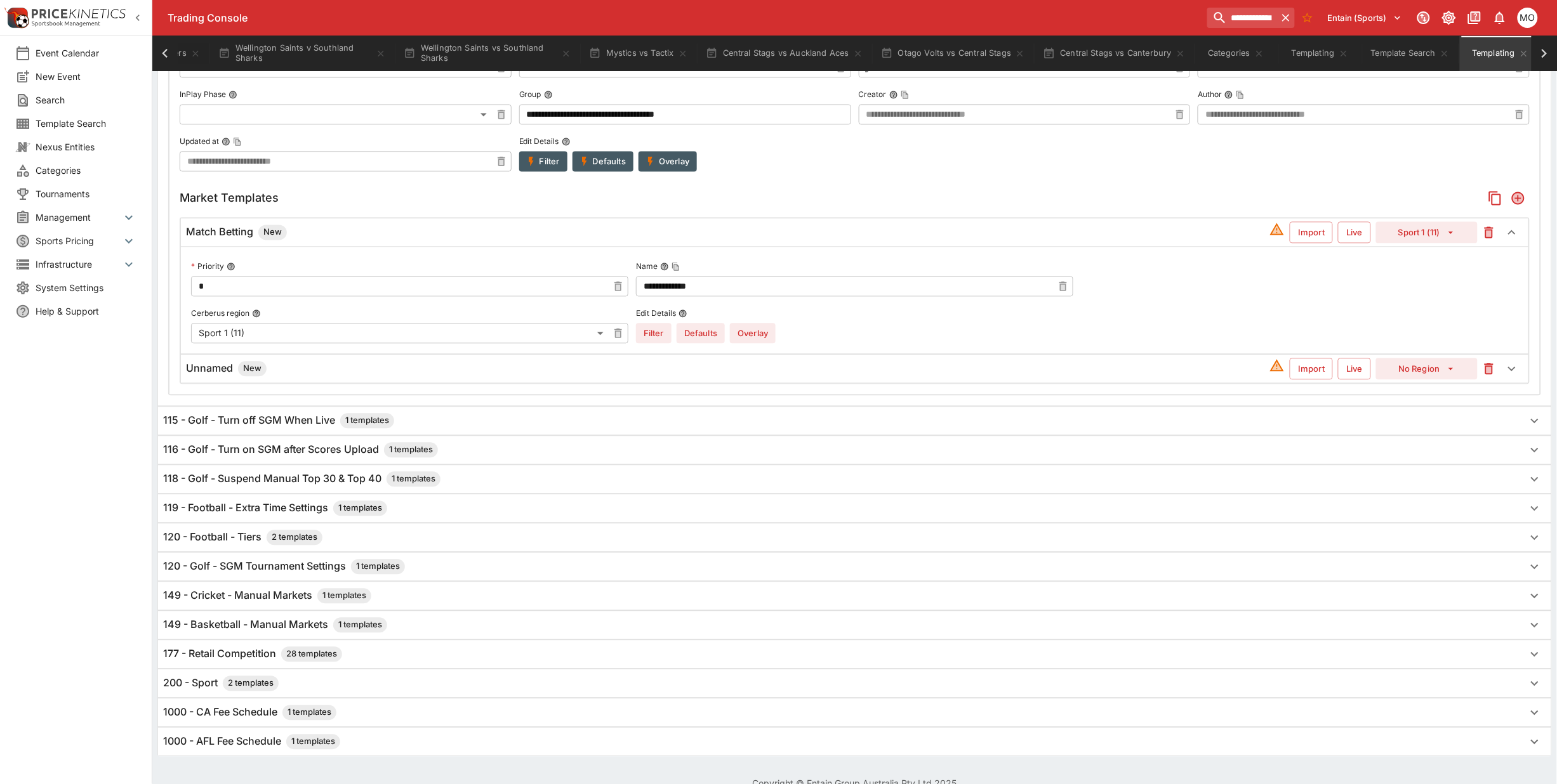
click at [223, 371] on h6 "Unnamed New" at bounding box center [226, 369] width 81 height 15
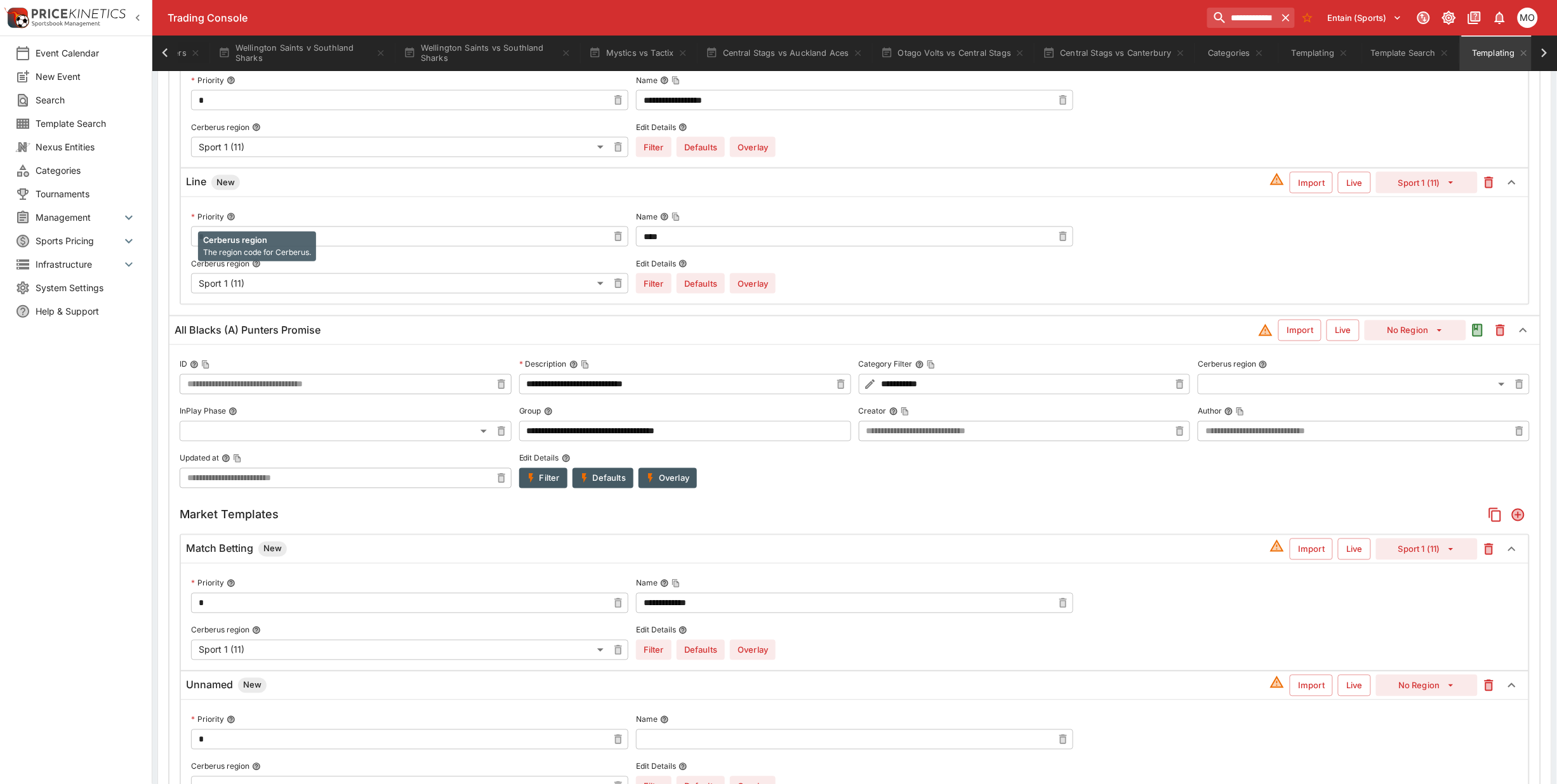
scroll to position [579, 0]
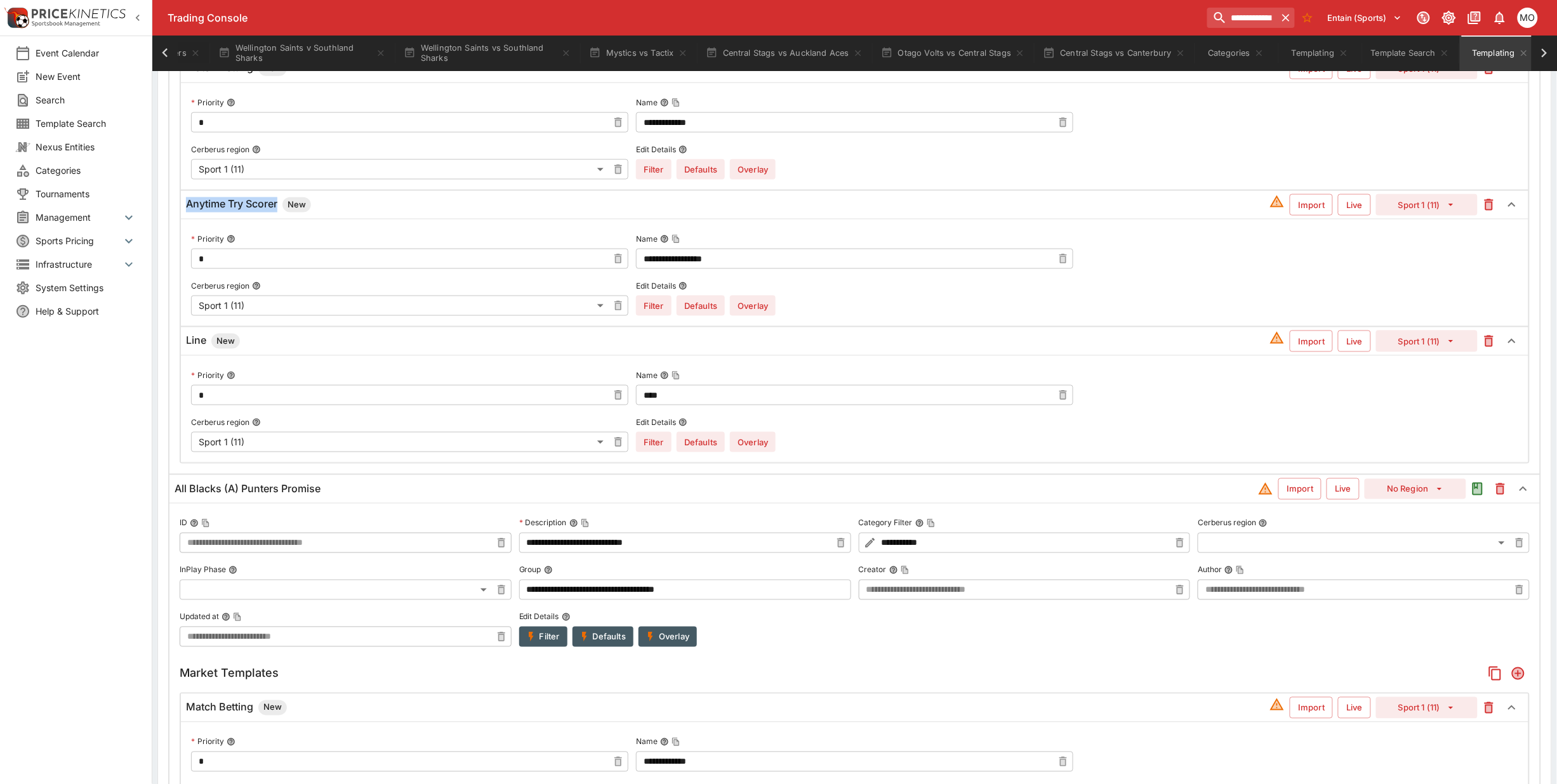
drag, startPoint x: 187, startPoint y: 207, endPoint x: 282, endPoint y: 207, distance: 95.0
click at [282, 207] on h6 "Anytime Try Scorer New" at bounding box center [248, 205] width 125 height 15
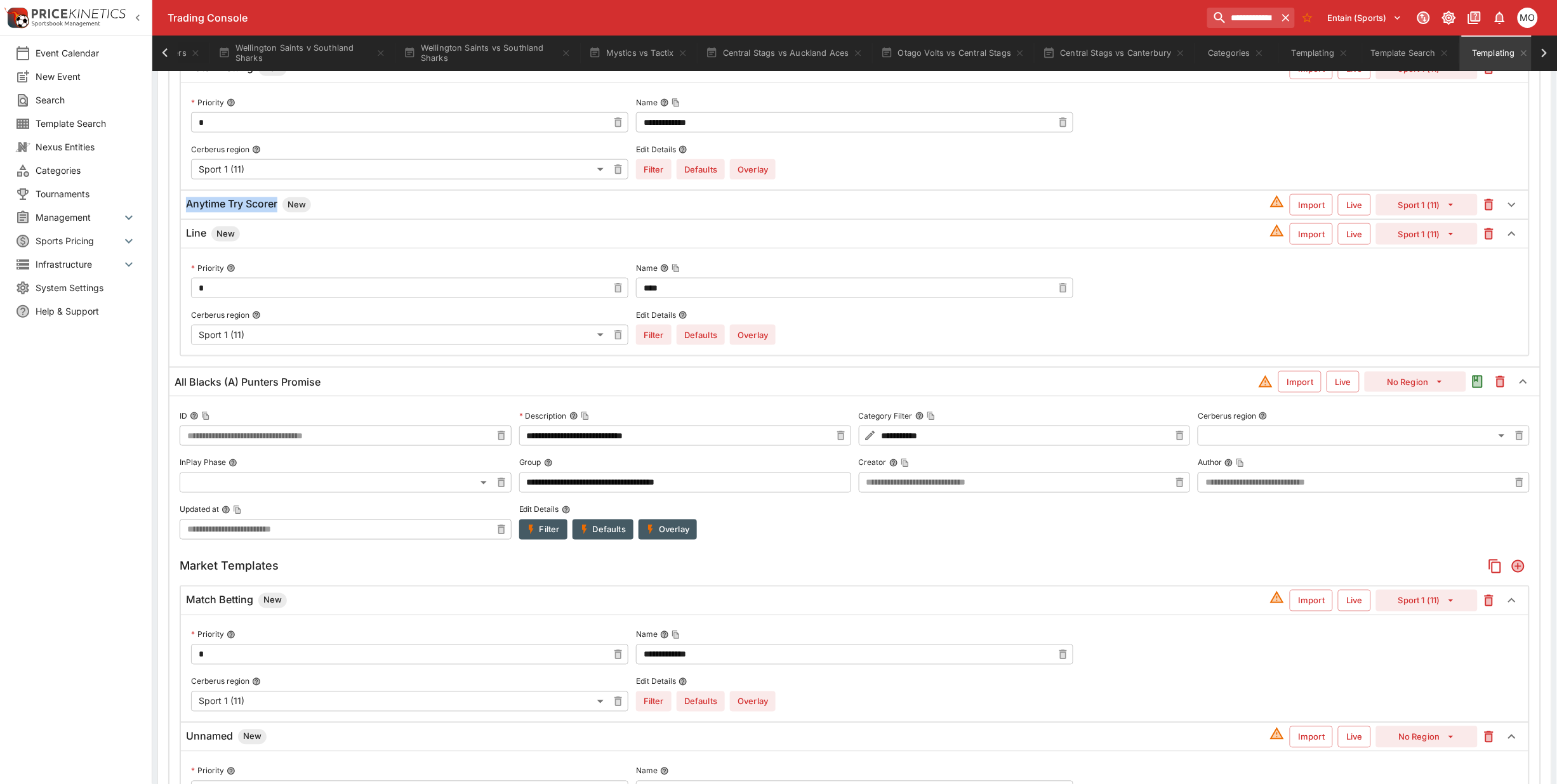
copy h6 "Anytime Try Scorer"
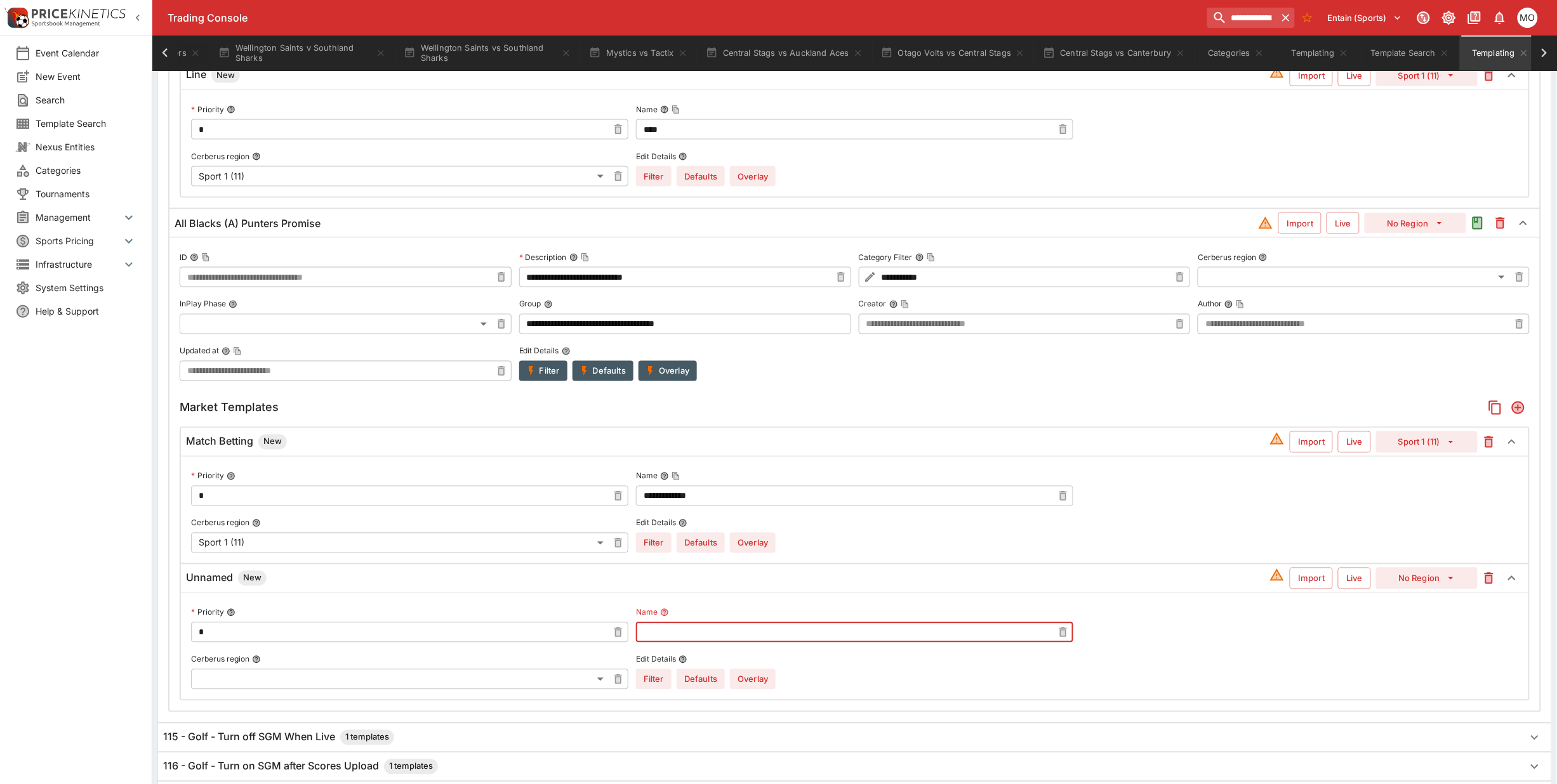
click at [648, 636] on input "text" at bounding box center [844, 632] width 417 height 20
paste input "**********"
type input "**********"
click at [1433, 589] on button "No Region" at bounding box center [1427, 578] width 101 height 21
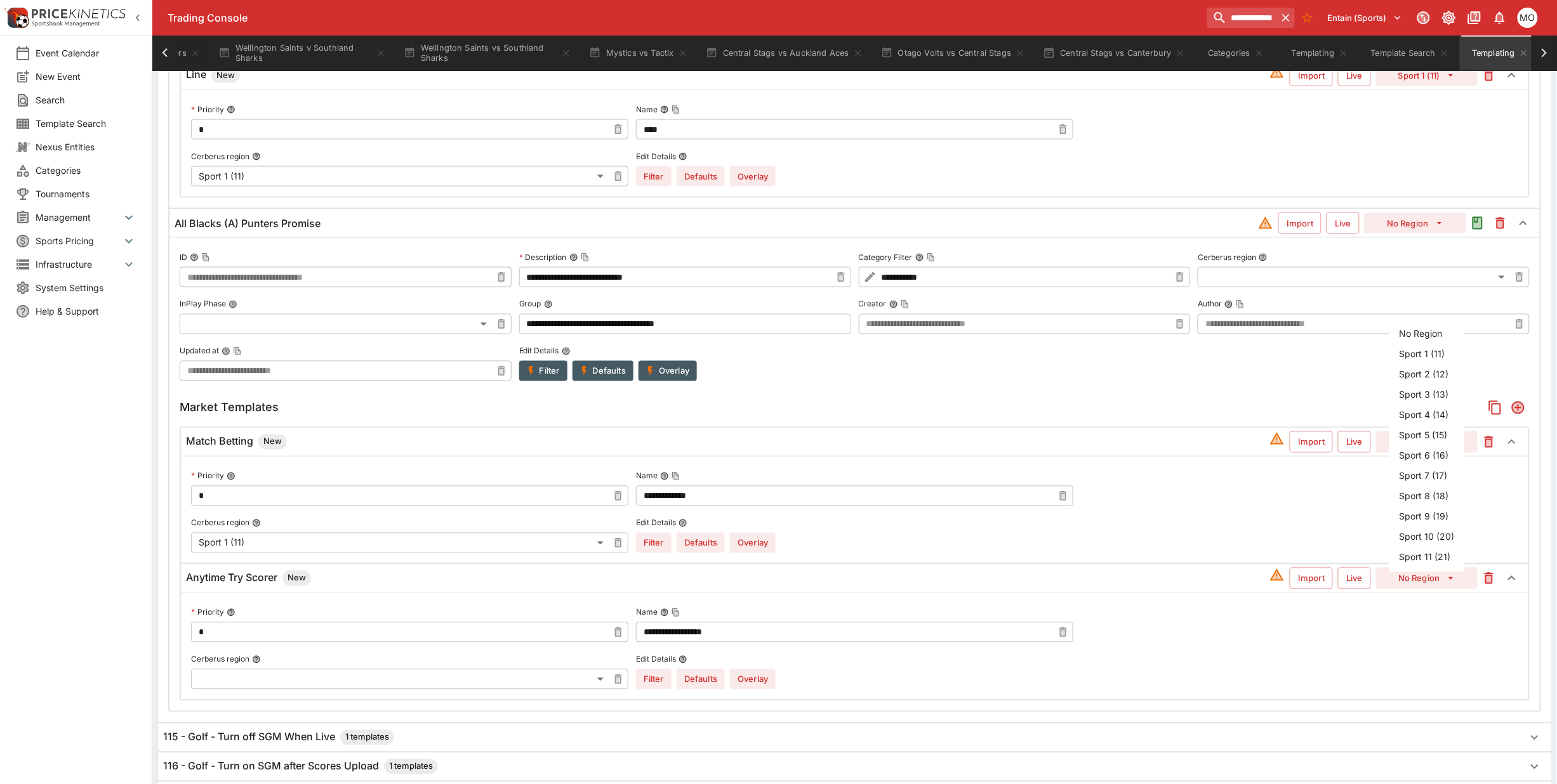
click at [1410, 356] on li "Sport 1 (11)" at bounding box center [1427, 354] width 75 height 20
type input "**"
click at [774, 679] on button "Overlay" at bounding box center [753, 680] width 46 height 20
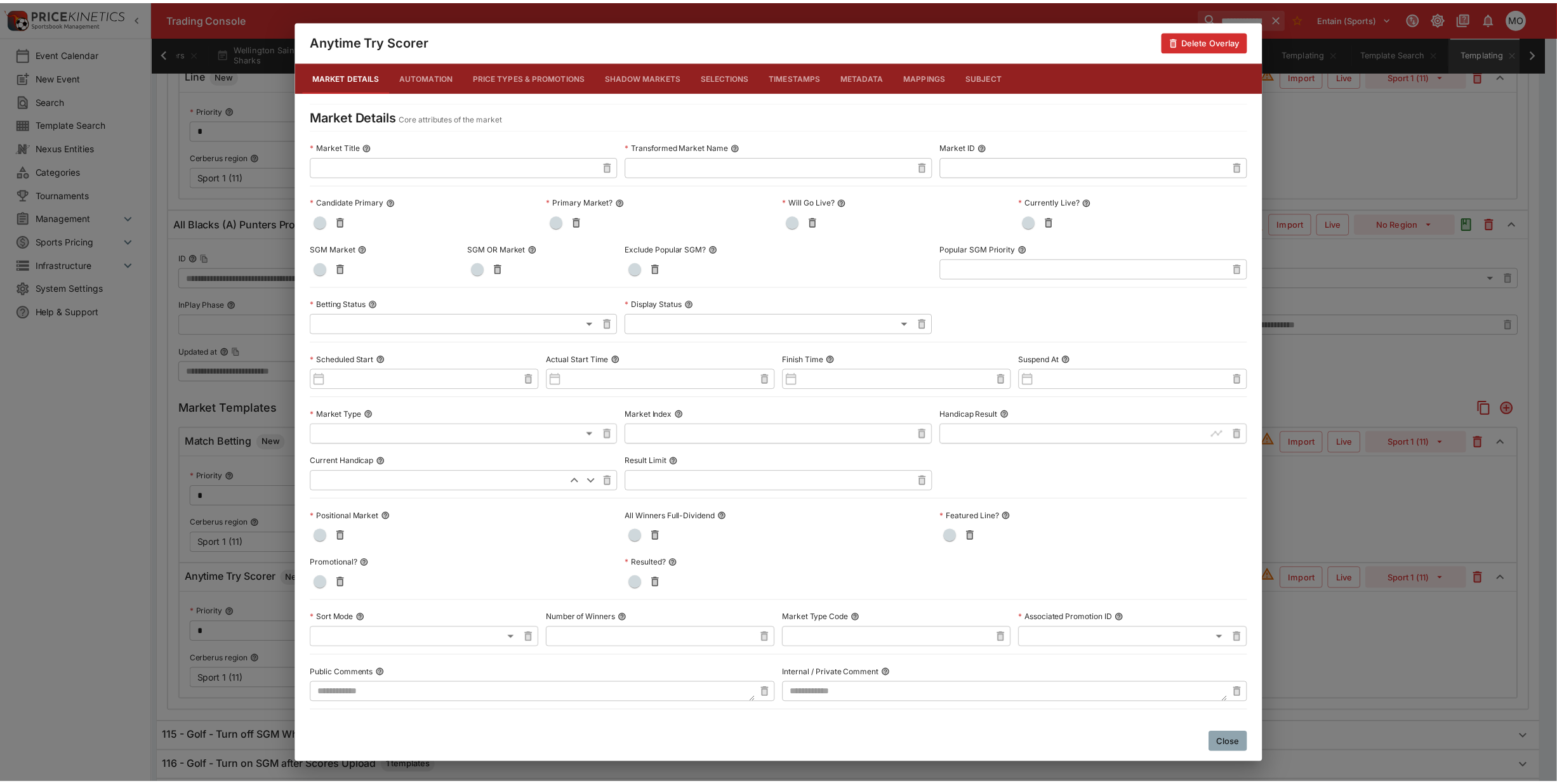
scroll to position [369, 0]
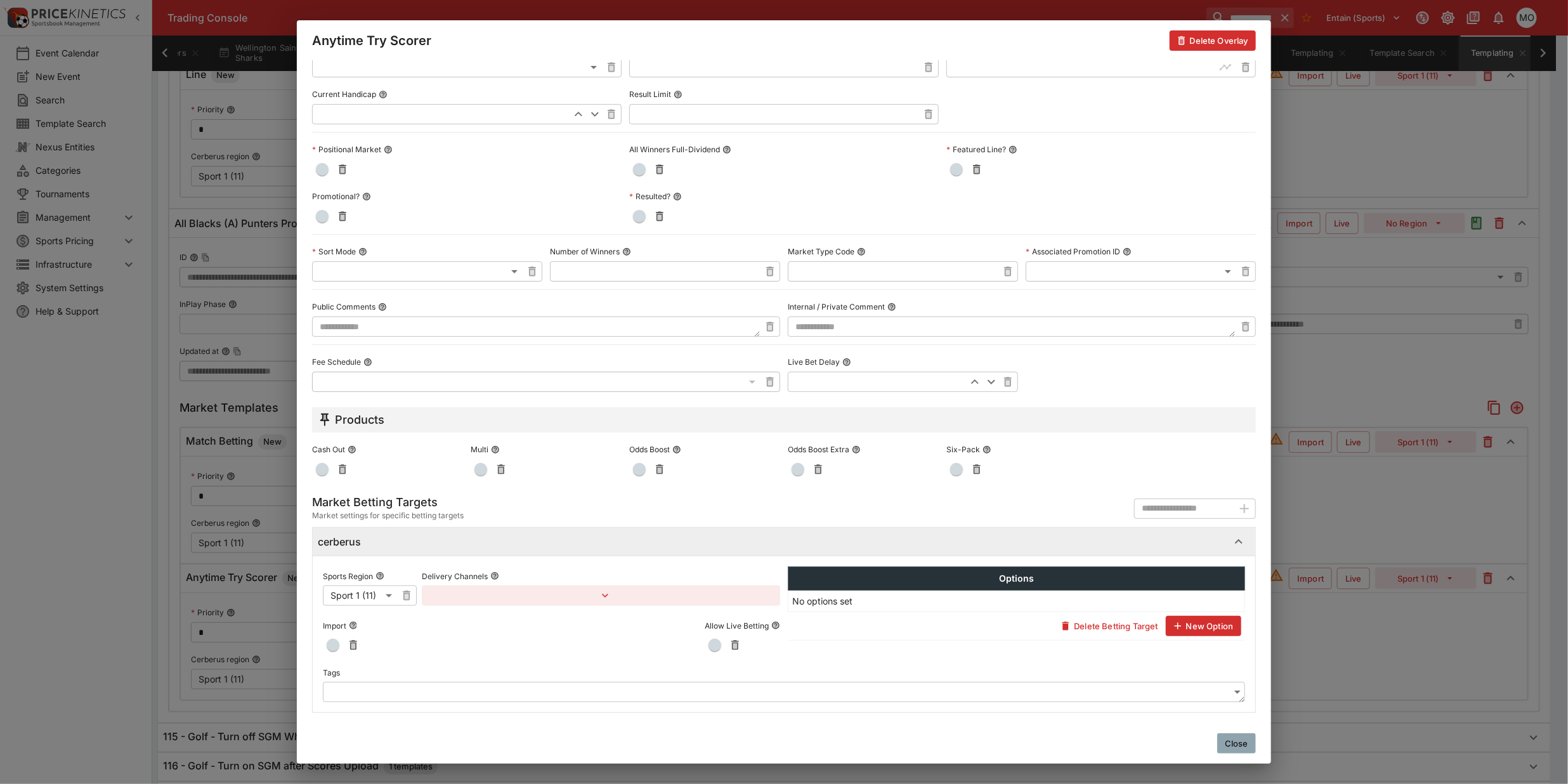
click at [449, 688] on body "**********" at bounding box center [784, 192] width 1568 height 1860
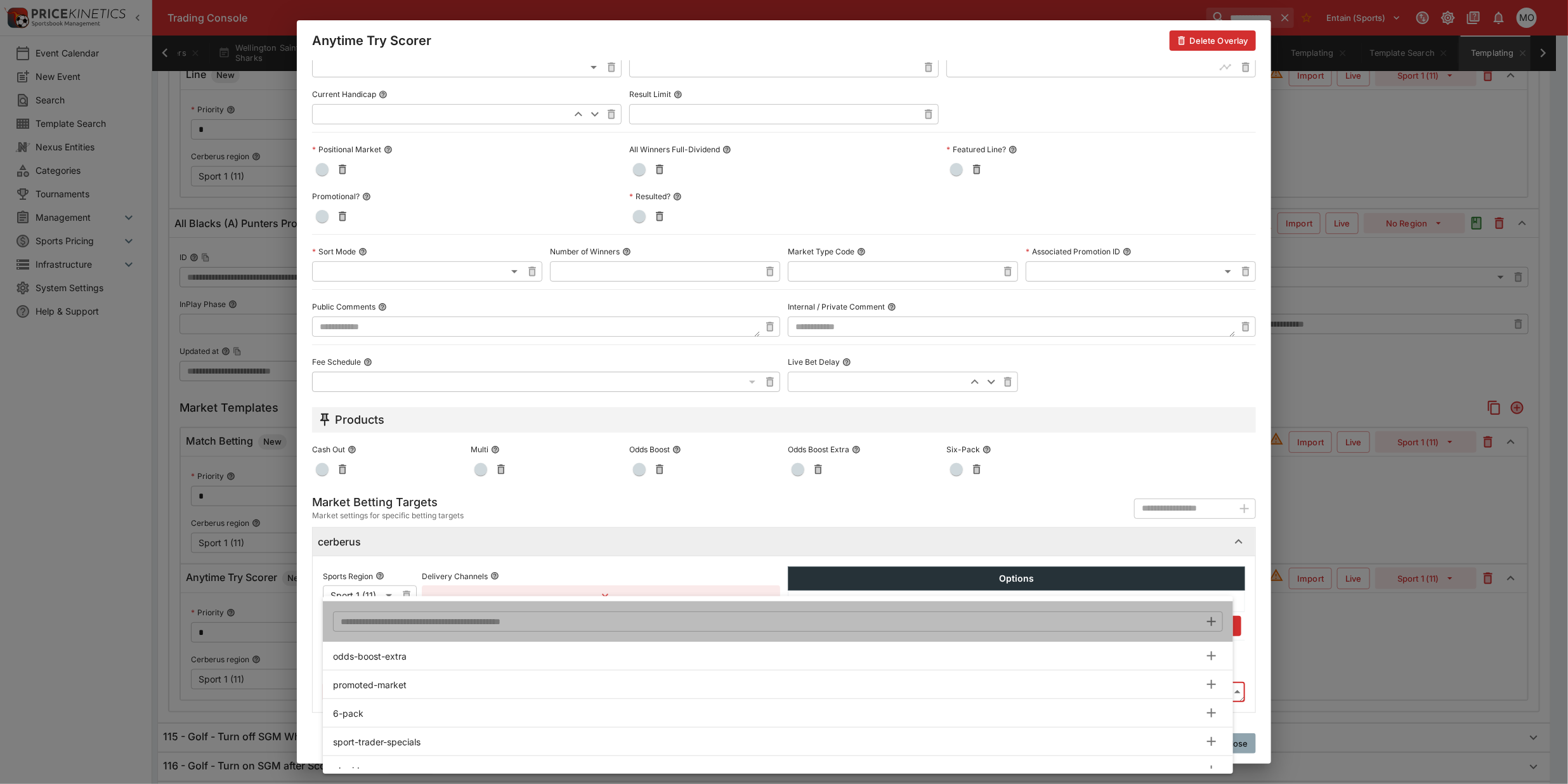
click at [490, 610] on li "​" at bounding box center [777, 621] width 910 height 41
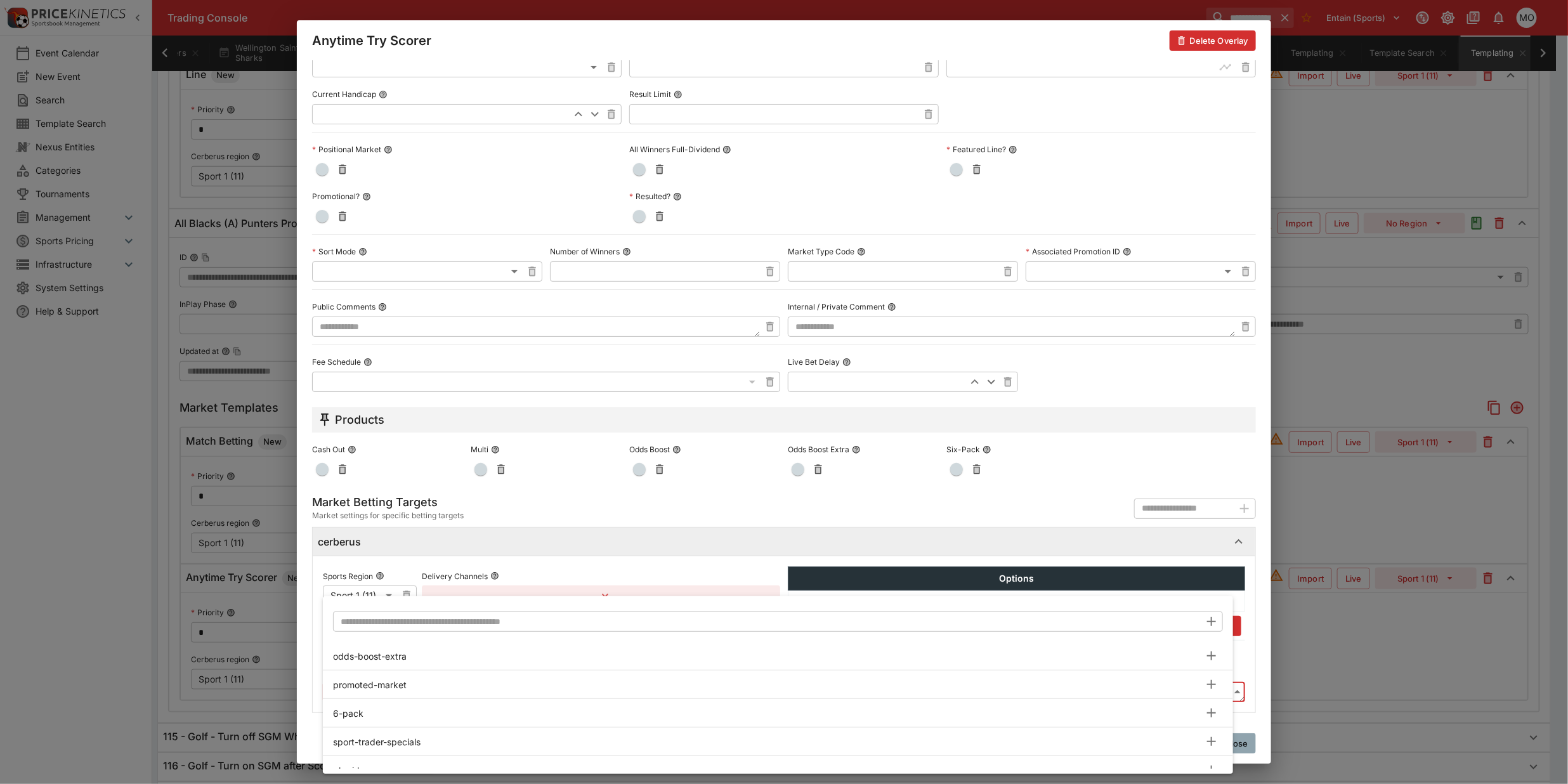
click at [490, 621] on input "text" at bounding box center [766, 621] width 867 height 20
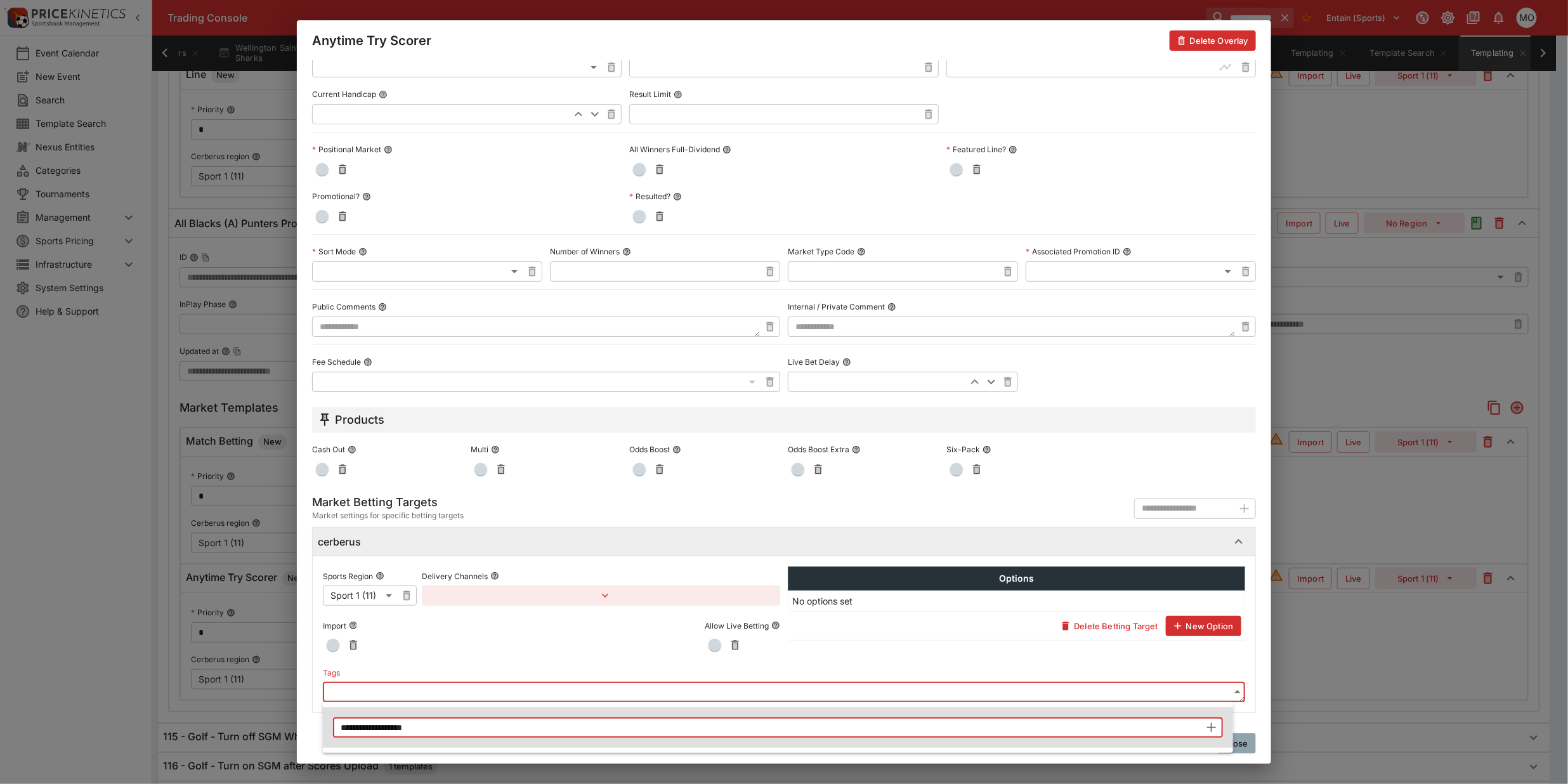
type input "**********"
click at [1211, 729] on icon "button" at bounding box center [1211, 728] width 9 height 9
type input "**********"
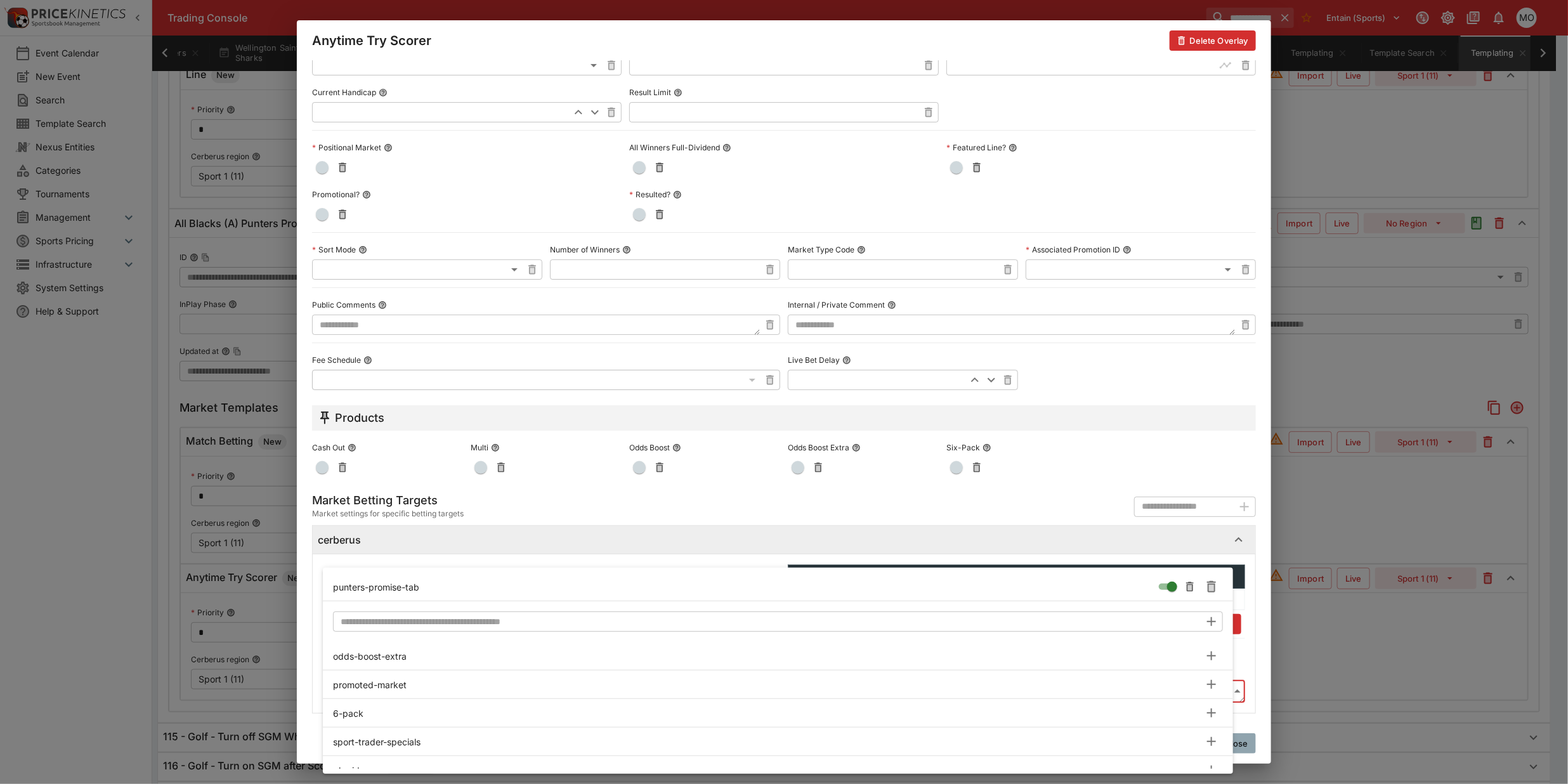
click at [303, 641] on div at bounding box center [784, 392] width 1568 height 784
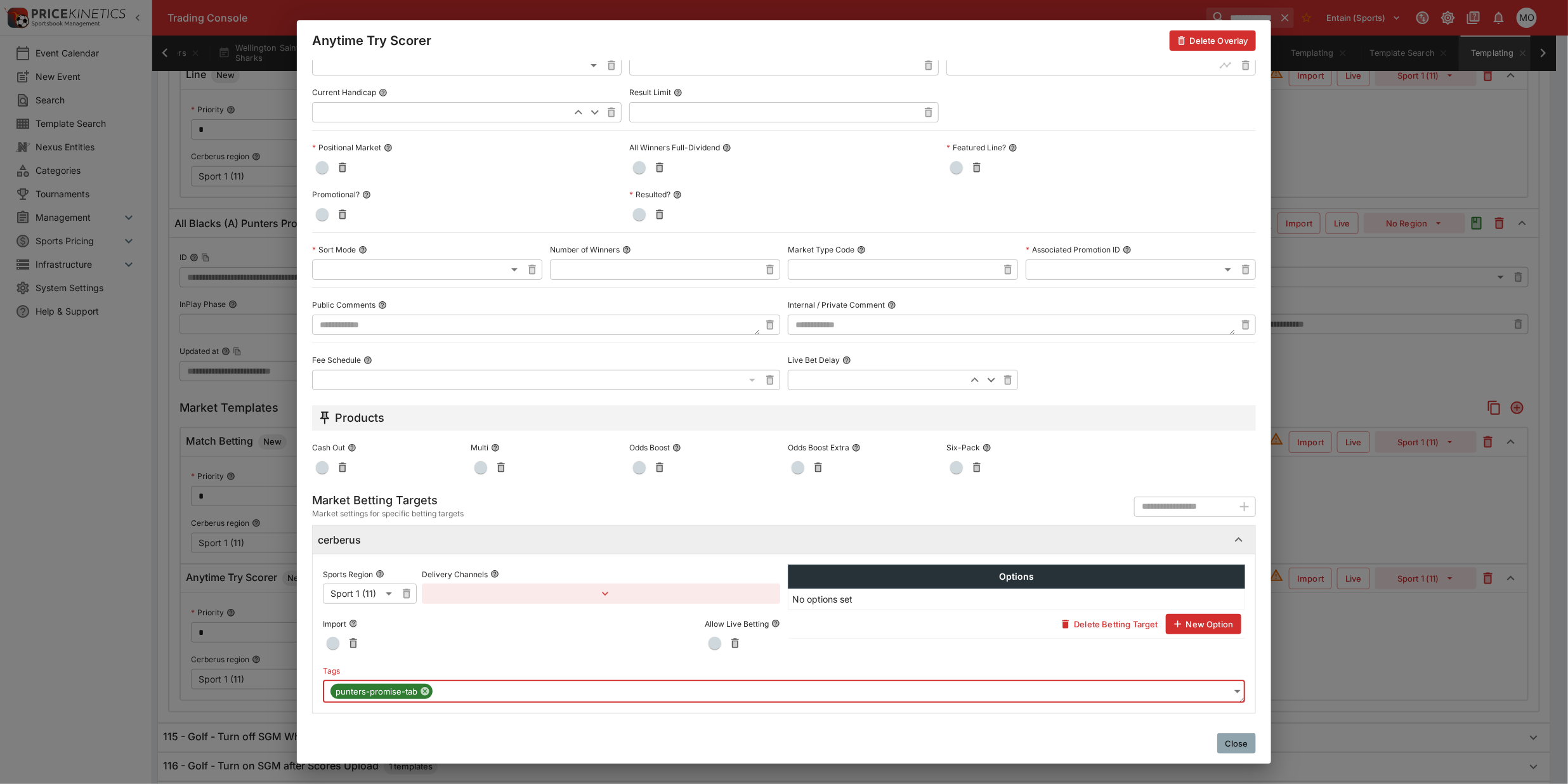
click at [1231, 736] on button "Close" at bounding box center [1236, 743] width 38 height 20
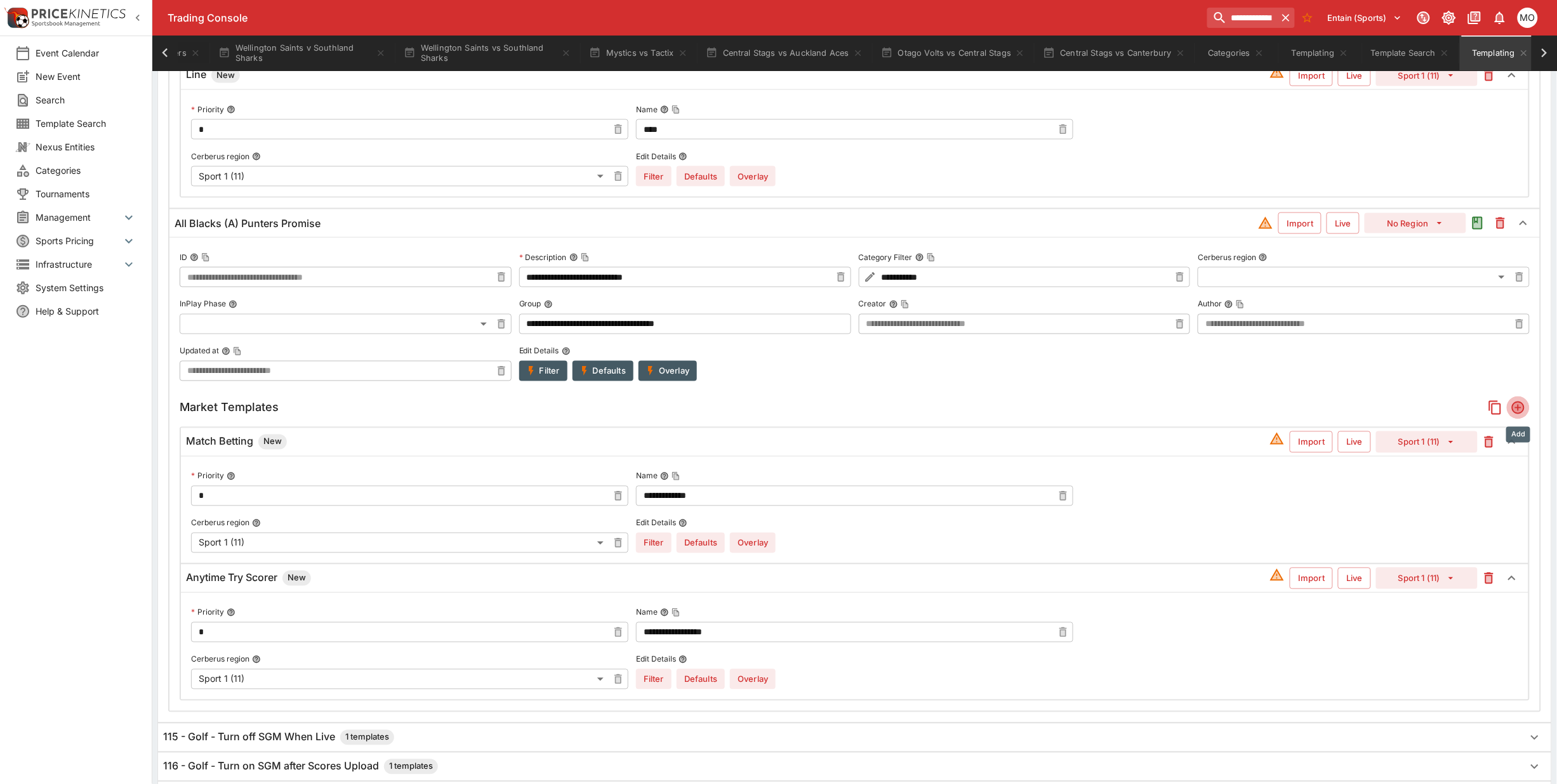
click at [1525, 407] on icon "Add" at bounding box center [1519, 408] width 15 height 15
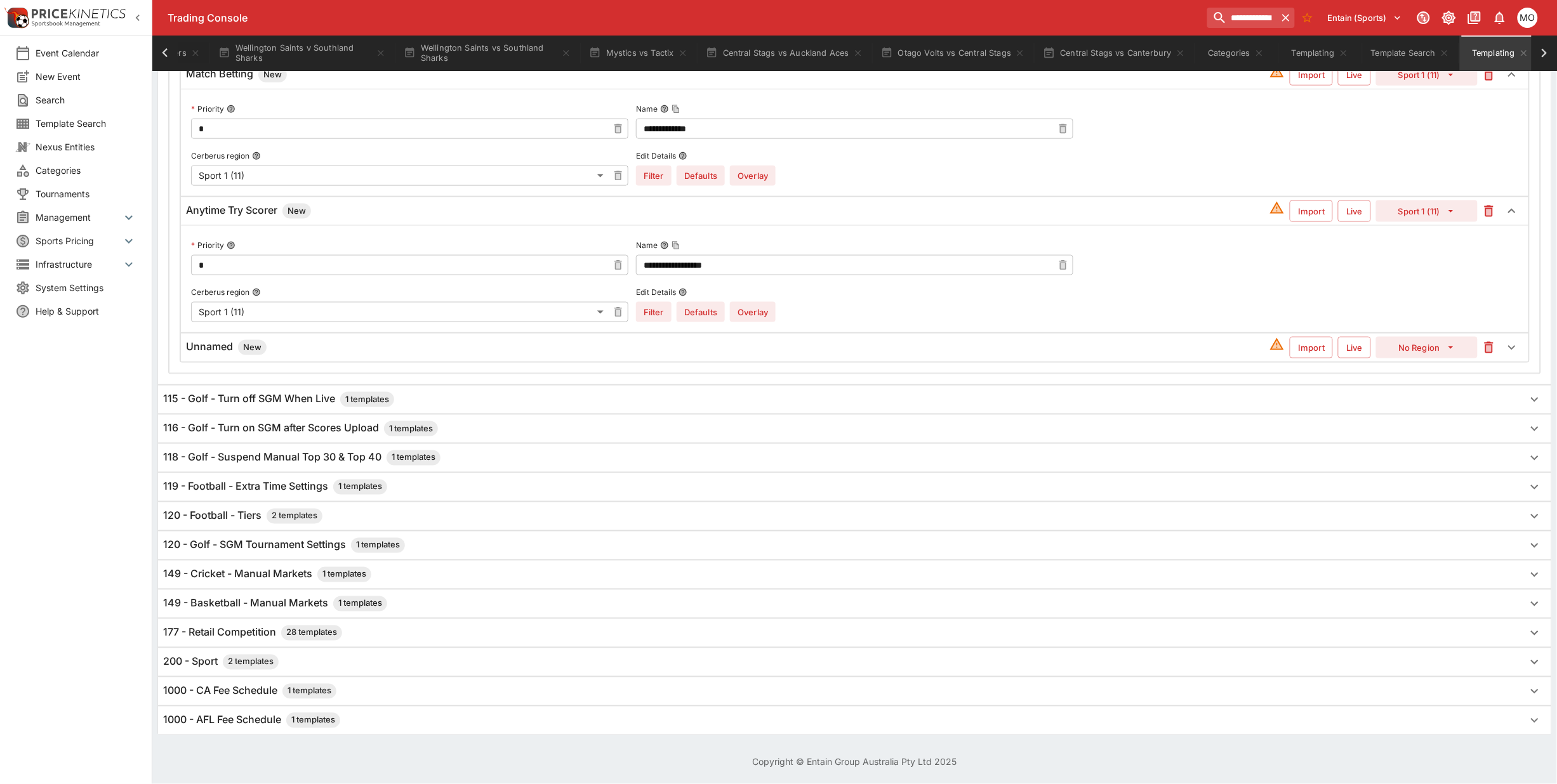
click at [213, 343] on h6 "Unnamed New" at bounding box center [226, 348] width 81 height 15
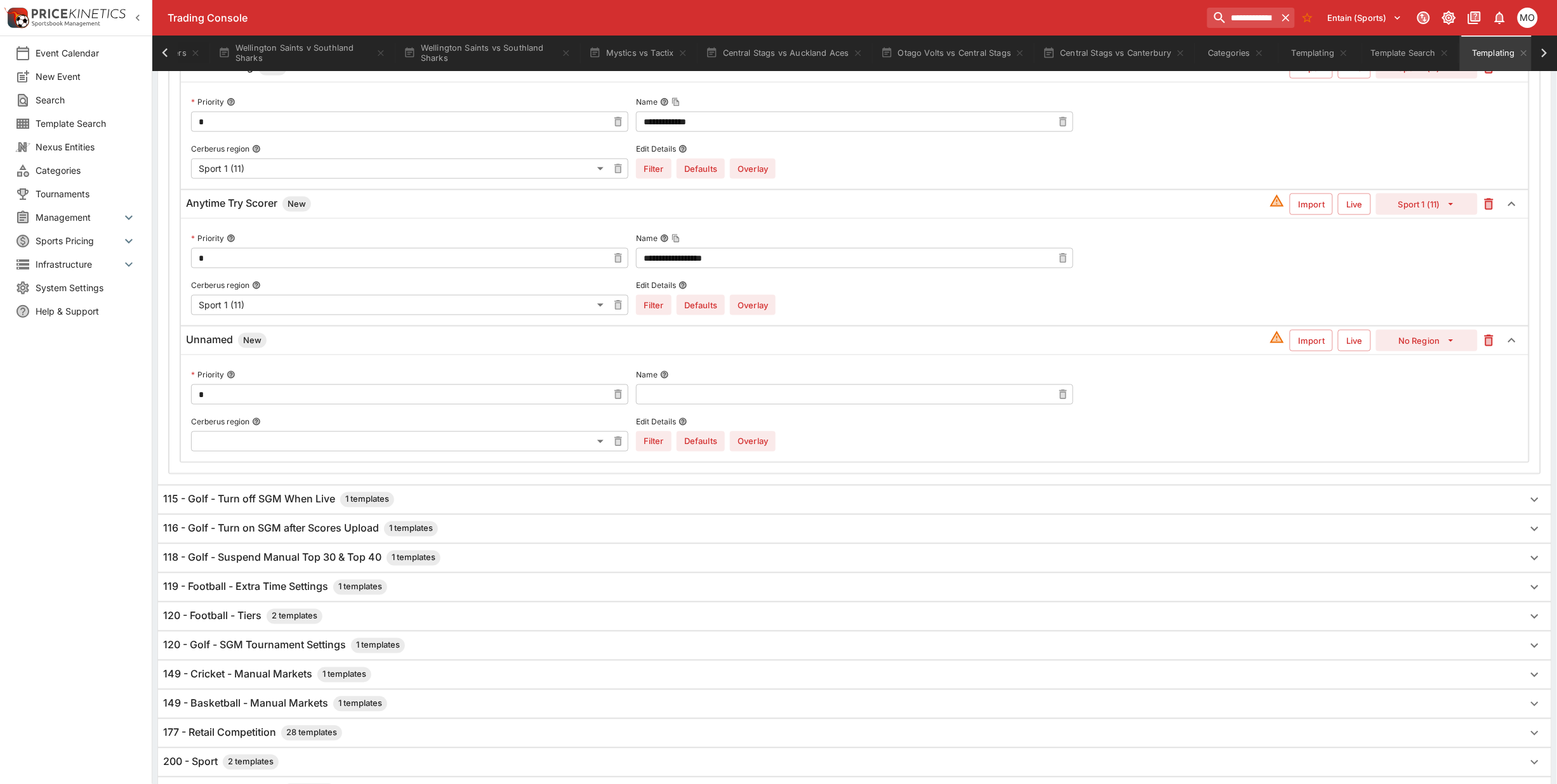
click at [665, 400] on input "text" at bounding box center [844, 394] width 417 height 20
type input "****"
click at [1385, 344] on button "No Region" at bounding box center [1427, 341] width 101 height 21
click at [1409, 384] on li "Sport 1 (11)" at bounding box center [1427, 390] width 75 height 20
type input "**"
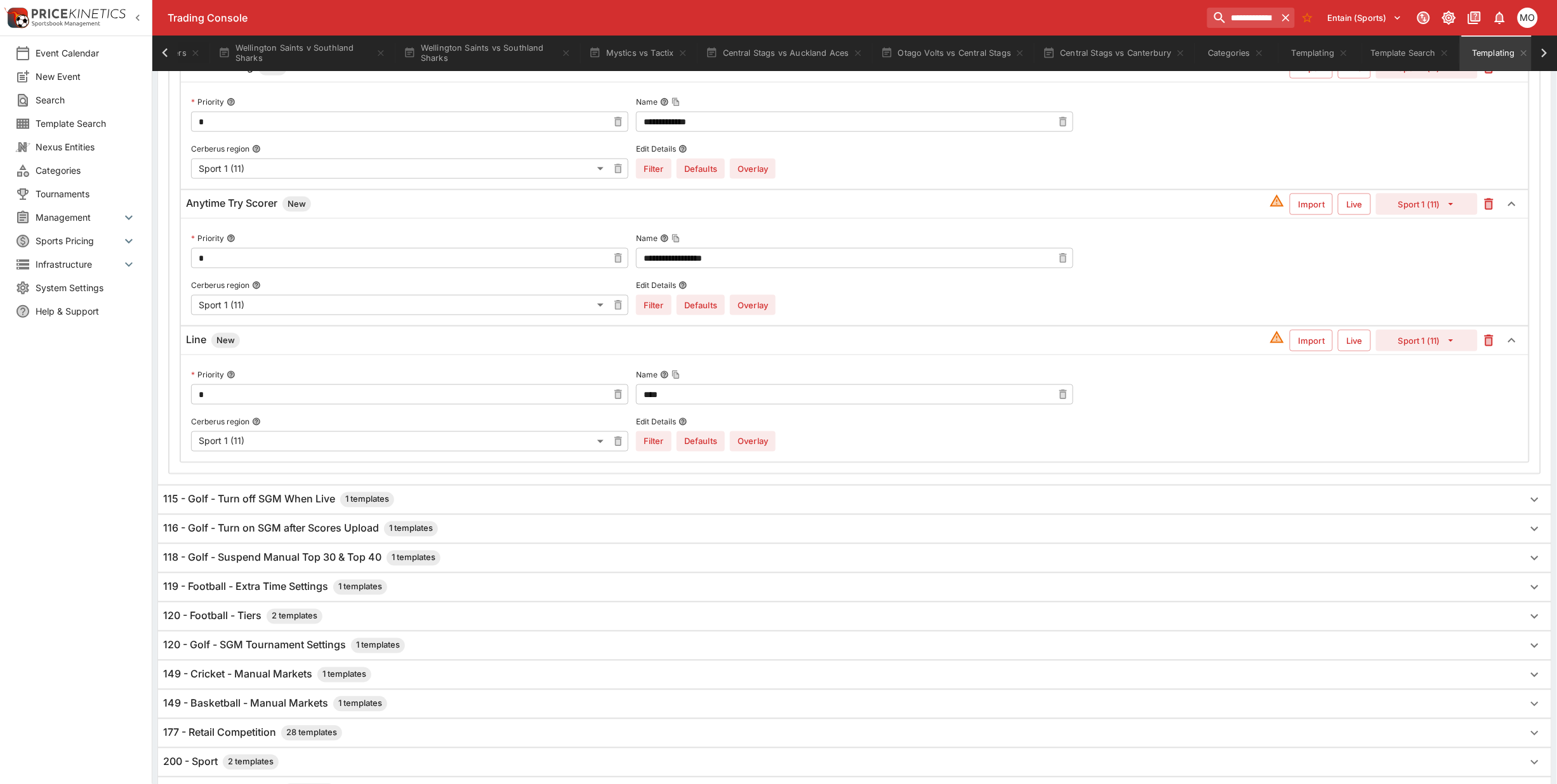
click at [760, 441] on button "Overlay" at bounding box center [753, 441] width 46 height 20
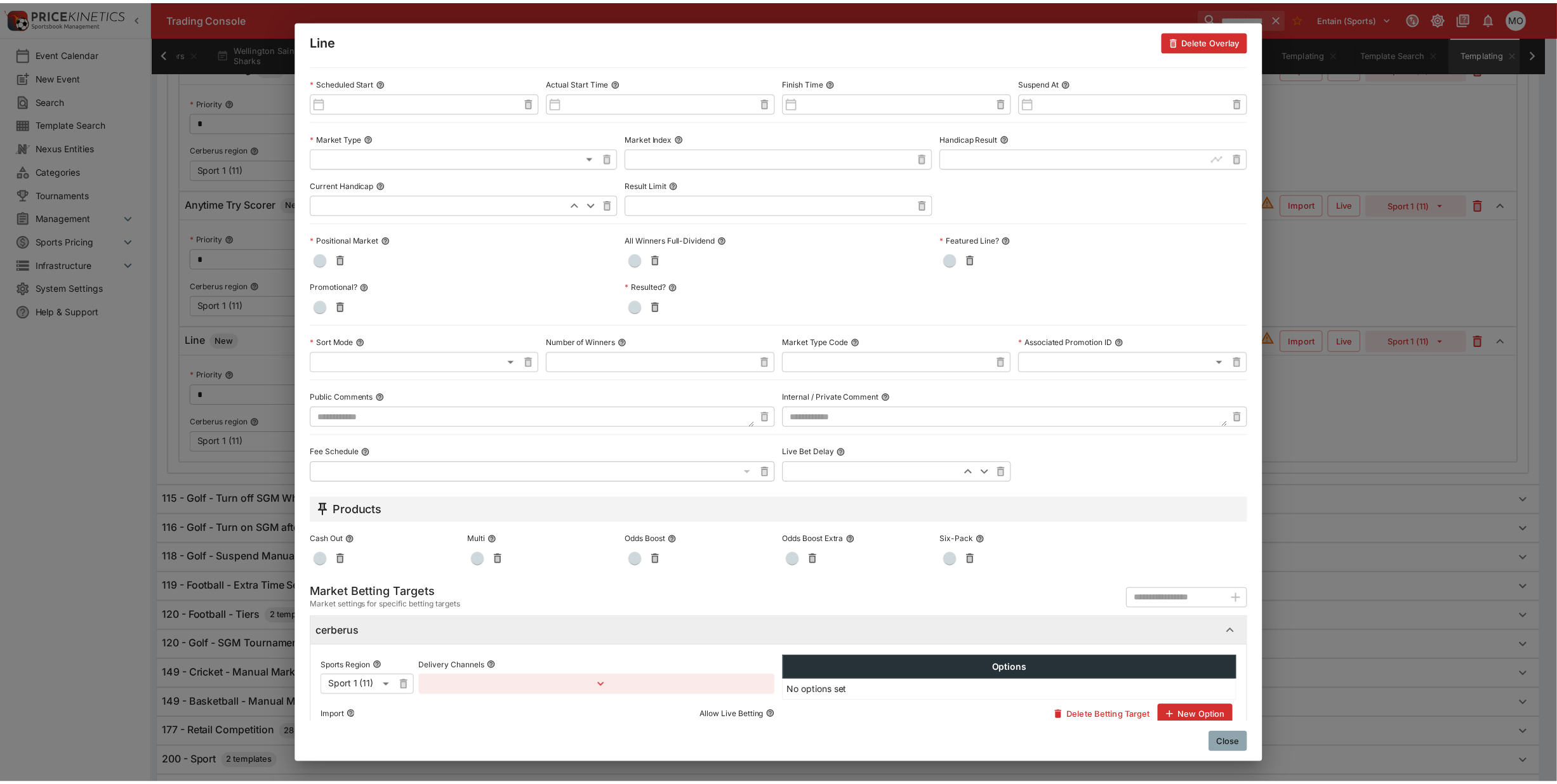
scroll to position [369, 0]
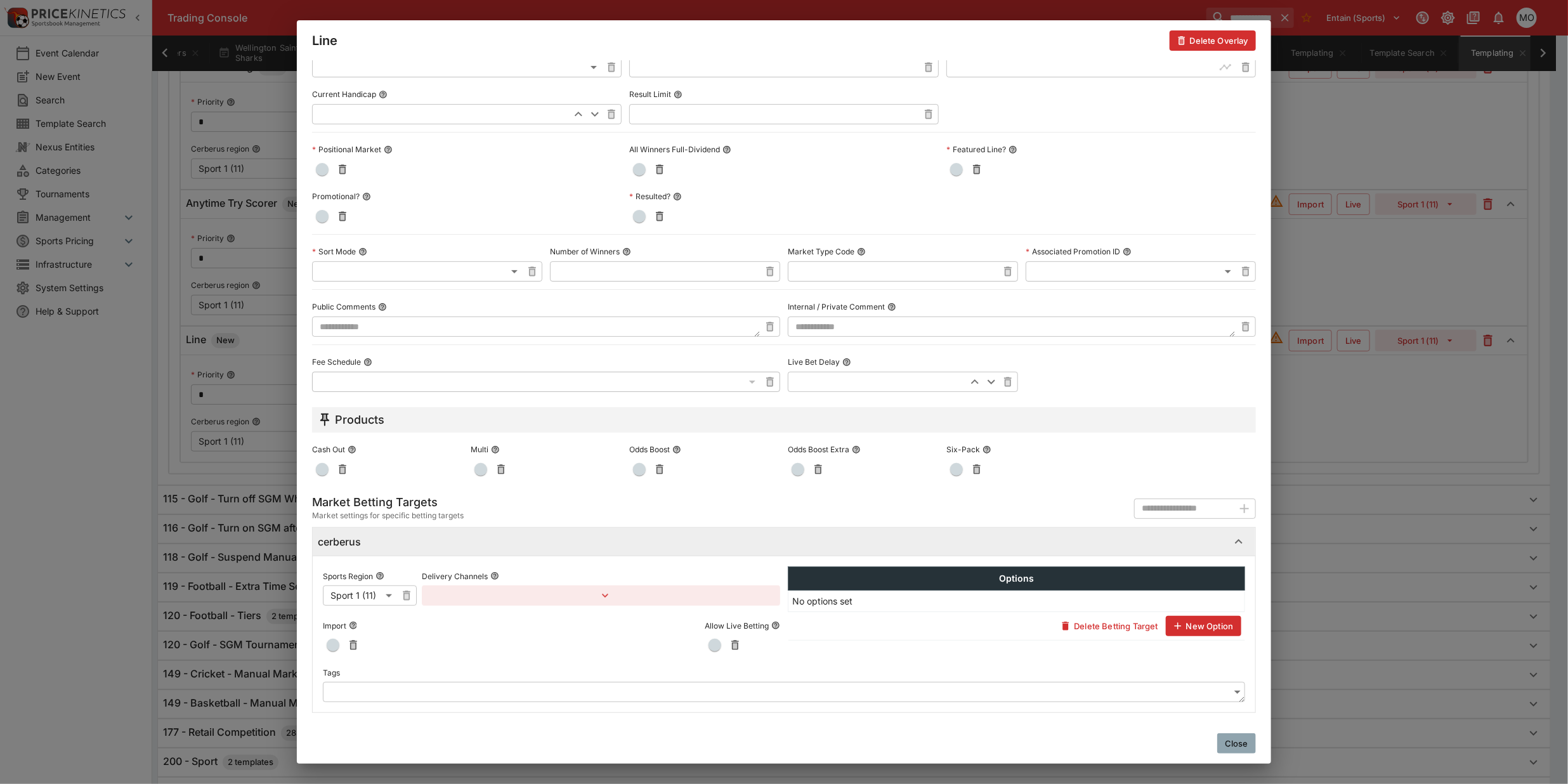
click at [435, 690] on body "**********" at bounding box center [784, 136] width 1568 height 1497
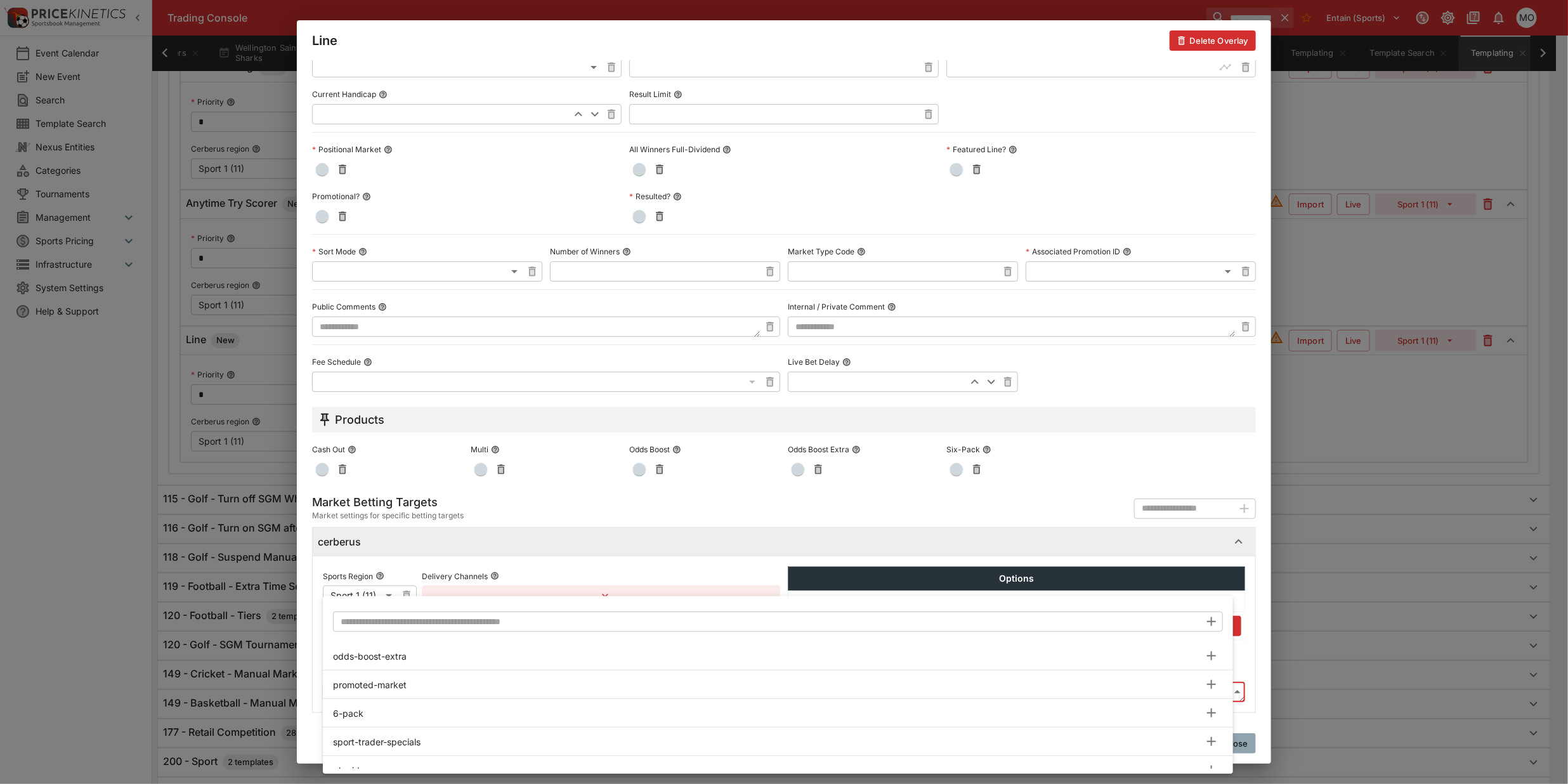
click at [477, 621] on input "text" at bounding box center [766, 621] width 867 height 20
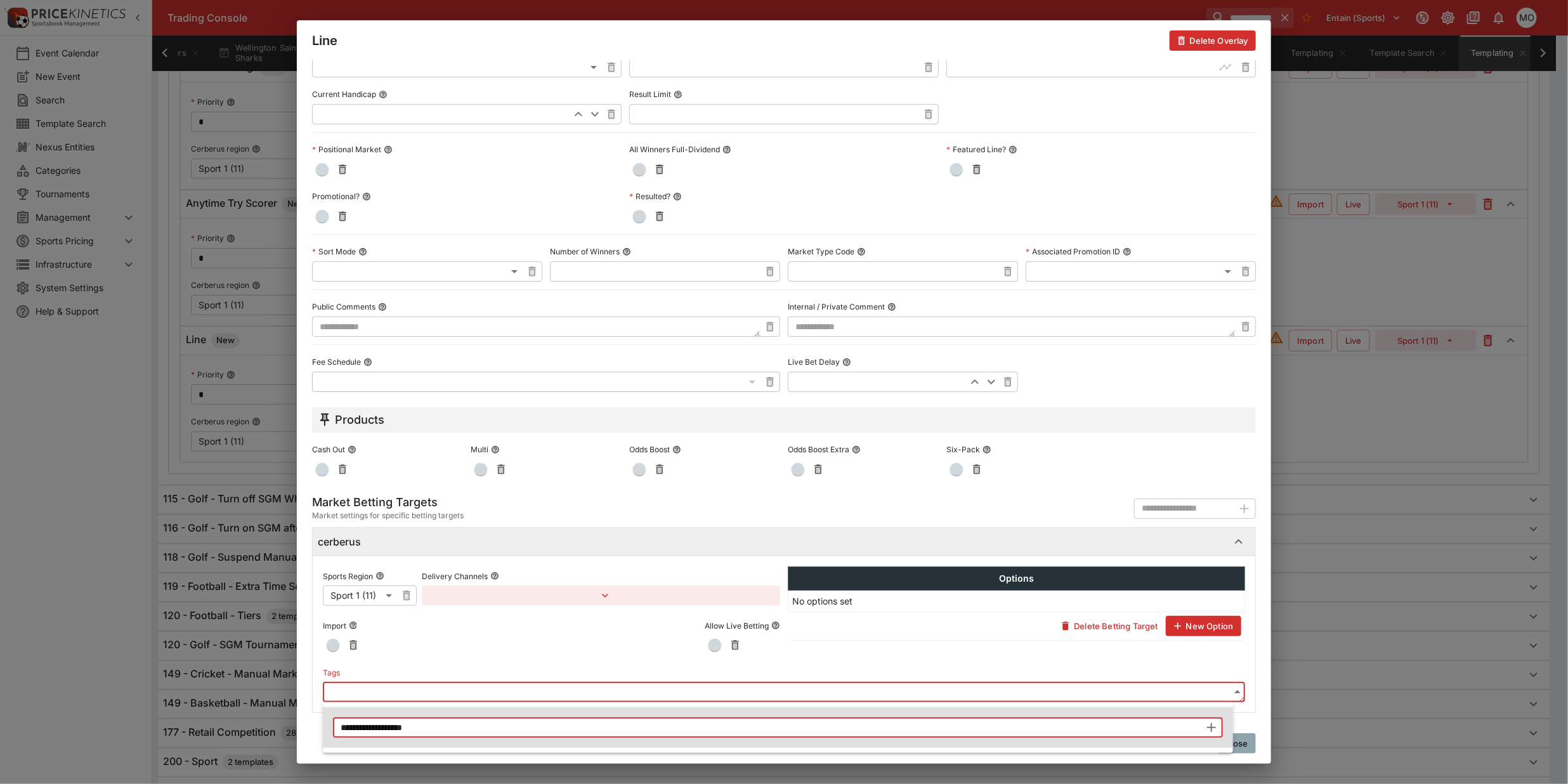
type input "**********"
click at [1207, 730] on icon "button" at bounding box center [1211, 728] width 15 height 15
type input "**********"
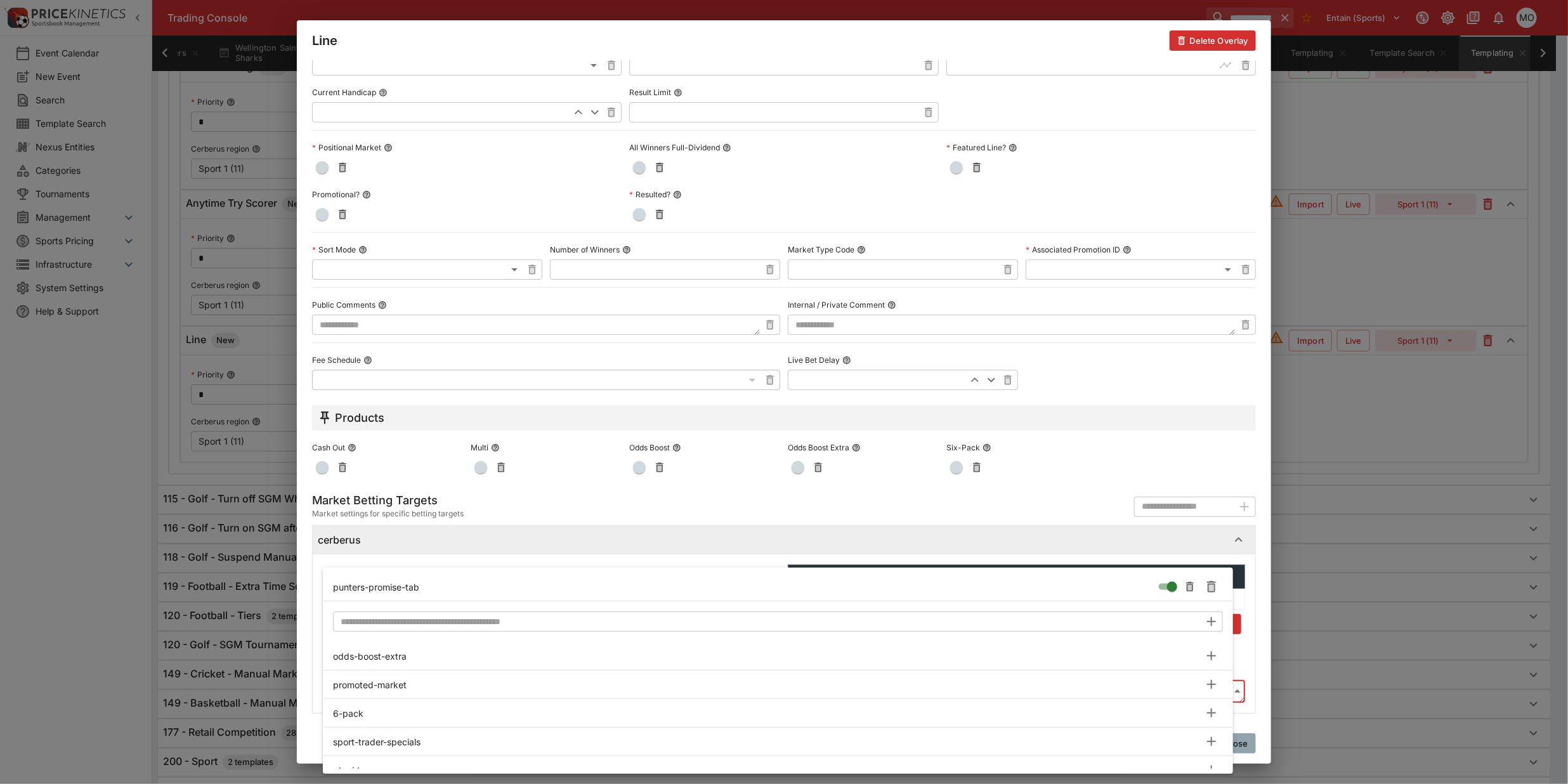
click at [302, 657] on div at bounding box center [784, 392] width 1568 height 784
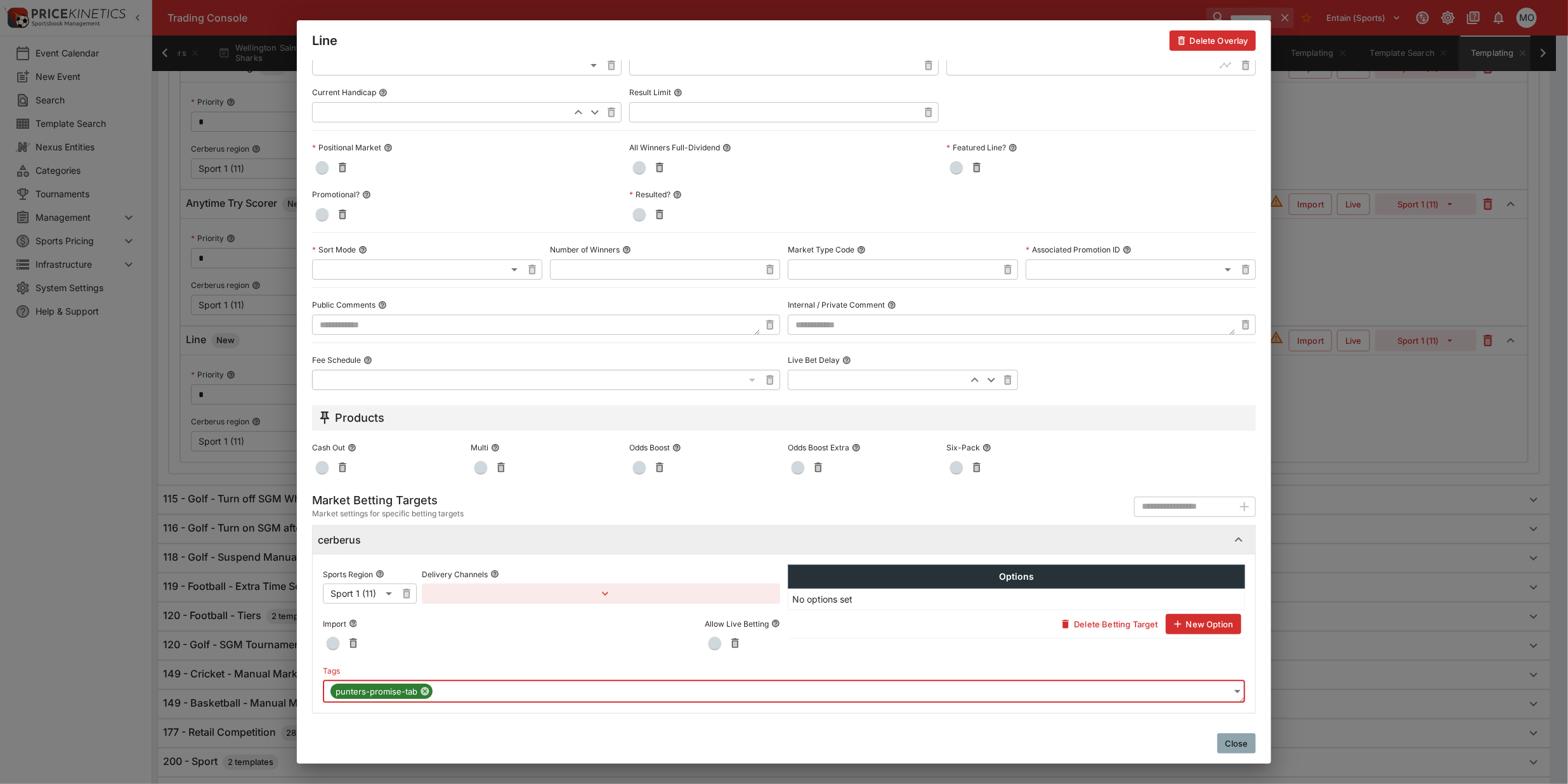
click at [1231, 747] on button "Close" at bounding box center [1236, 743] width 38 height 20
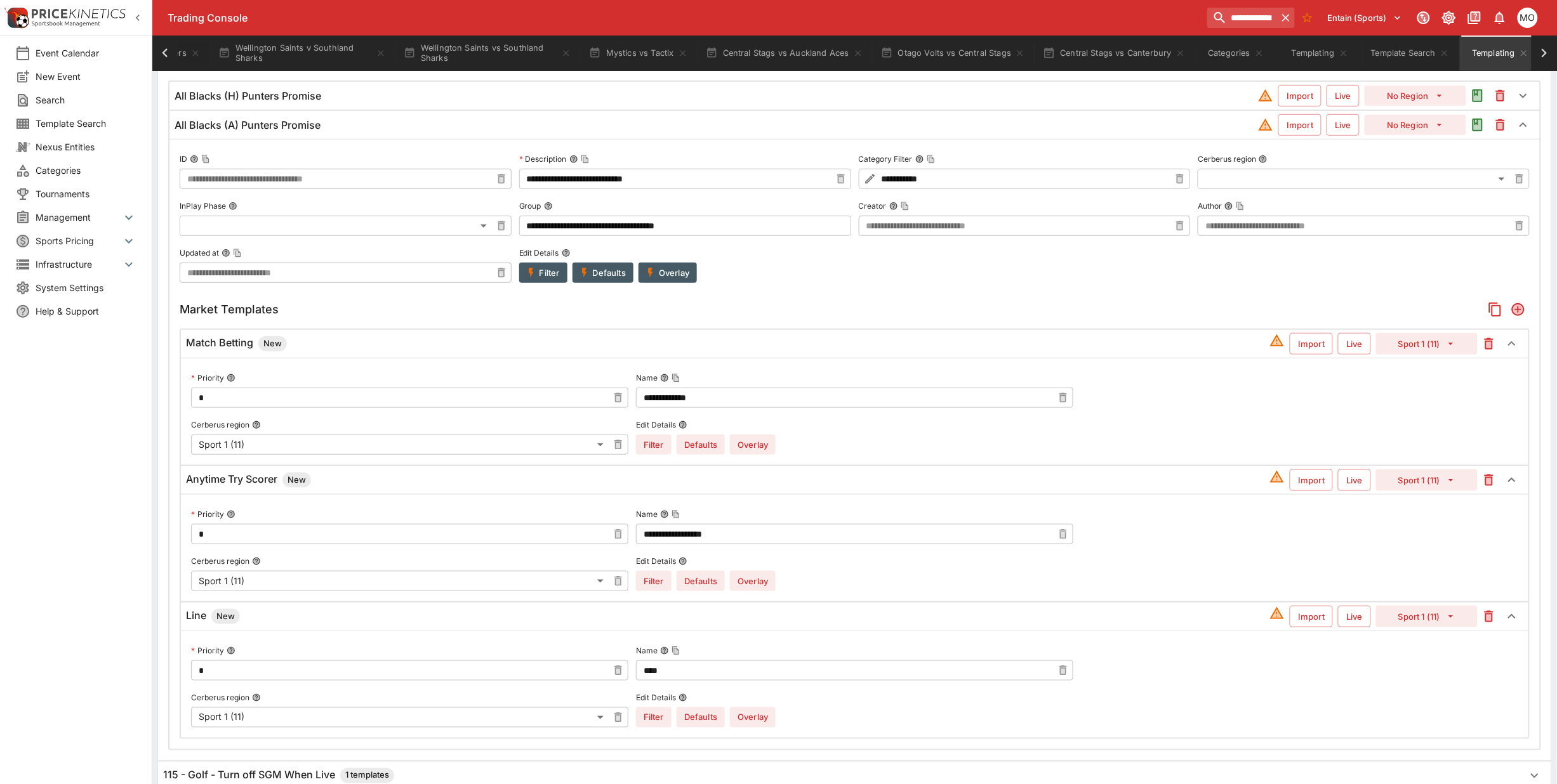
scroll to position [295, 0]
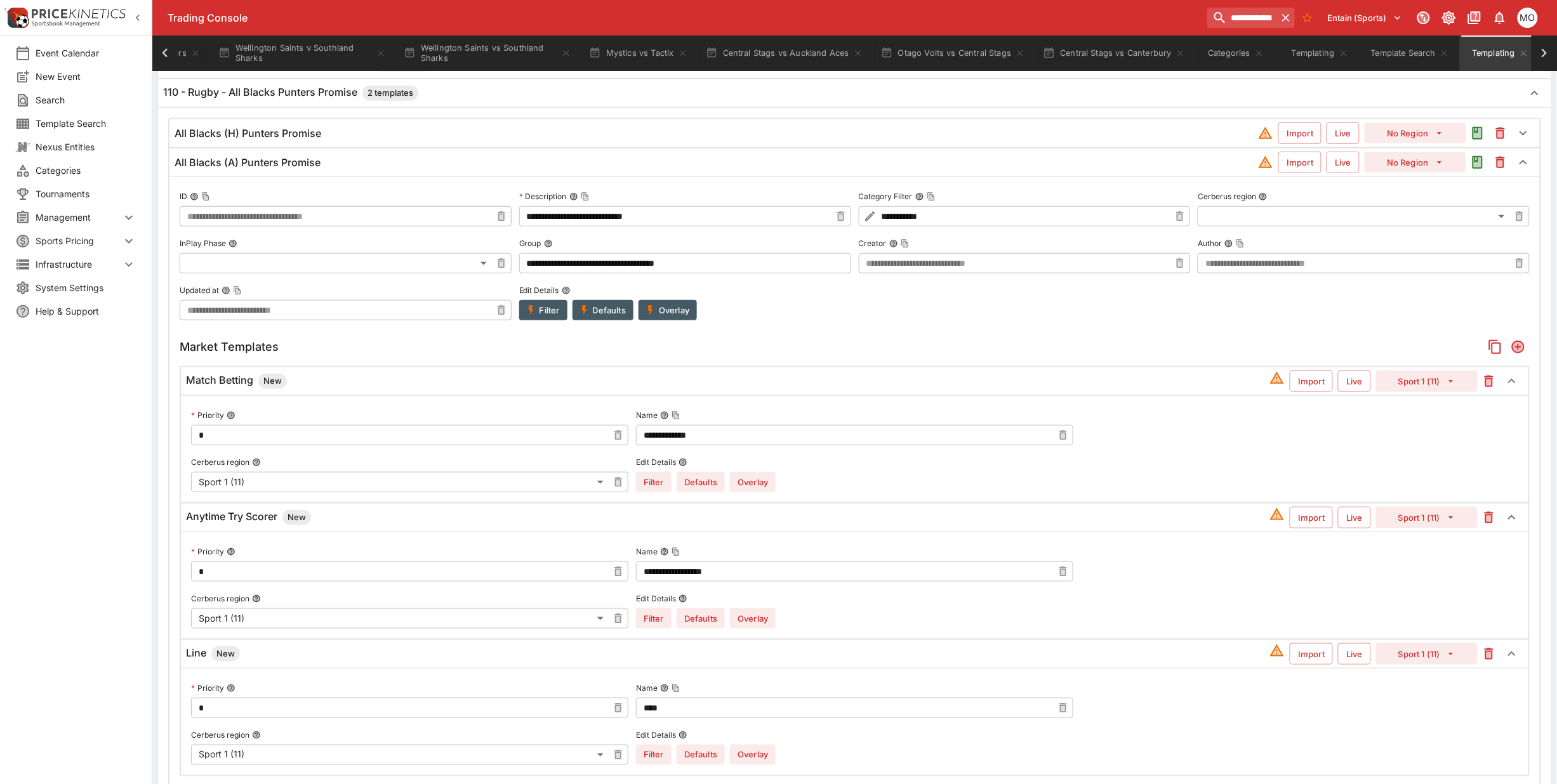
click at [338, 137] on div "All Blacks (H) Punters Promise" at bounding box center [716, 133] width 1084 height 13
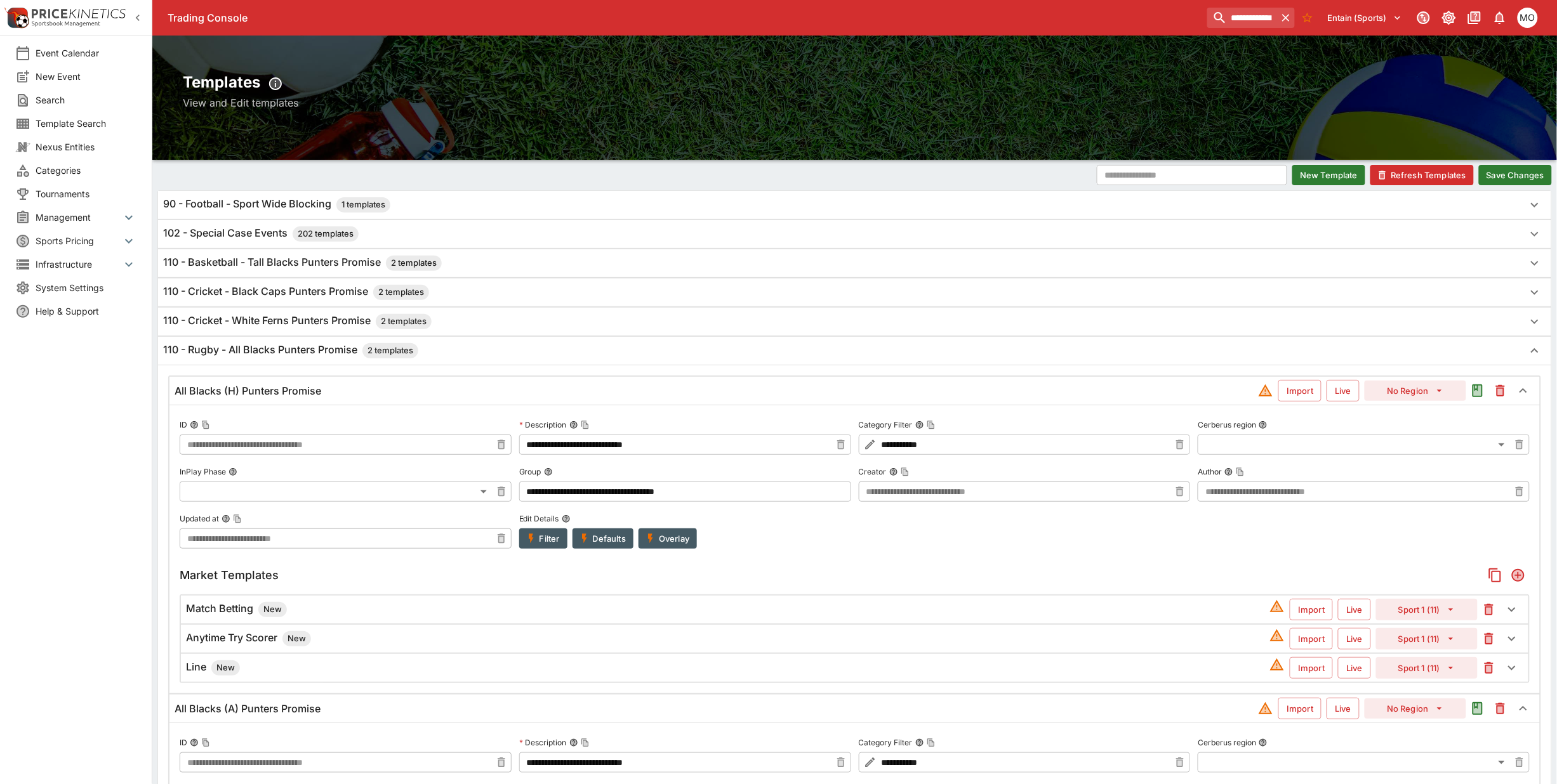
scroll to position [0, 0]
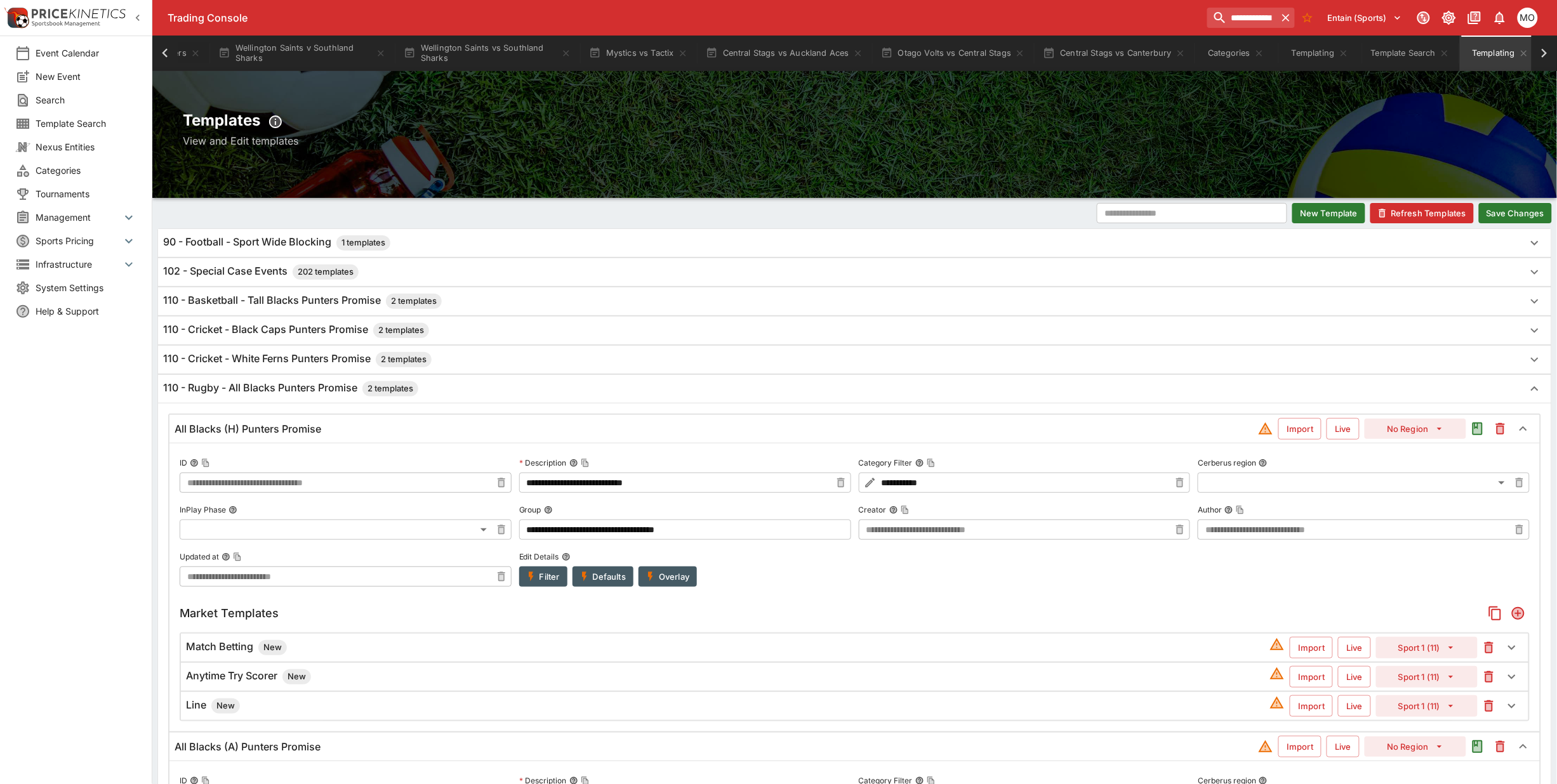
click at [1508, 207] on button "Save Changes" at bounding box center [1515, 213] width 73 height 20
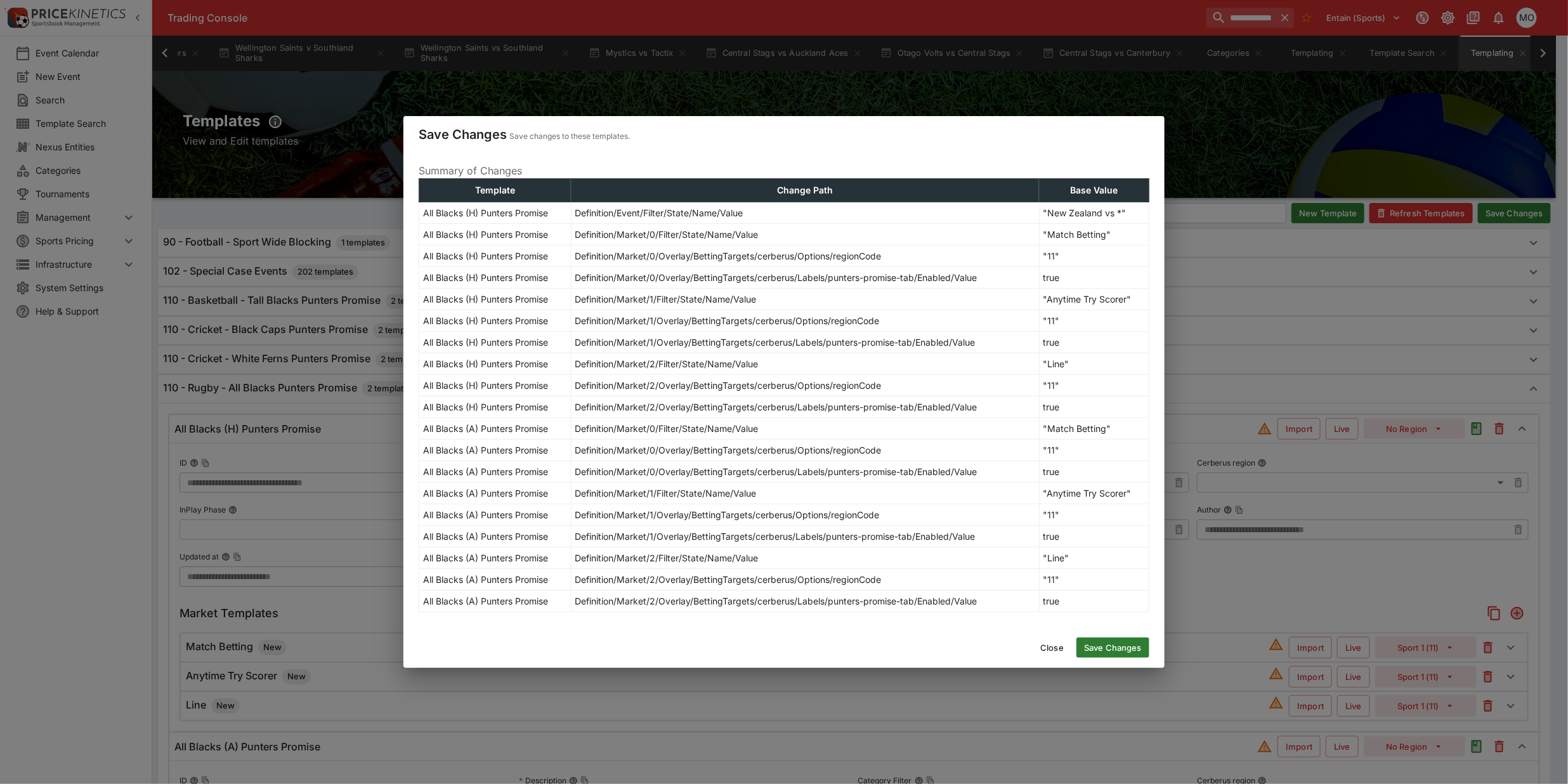
click at [1111, 651] on button "Save Changes" at bounding box center [1113, 647] width 73 height 20
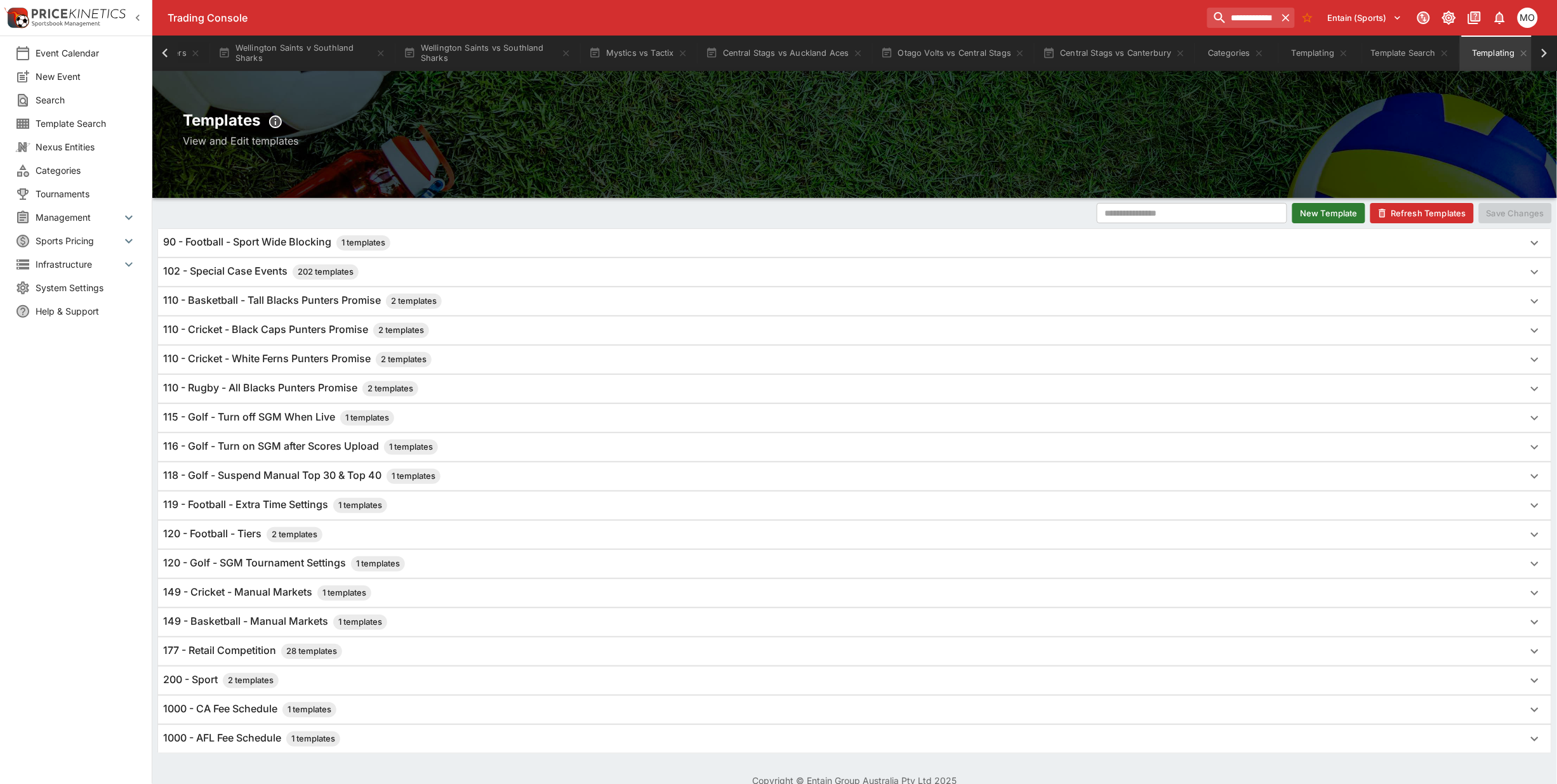
click at [1414, 208] on button "Refresh Templates" at bounding box center [1422, 213] width 104 height 20
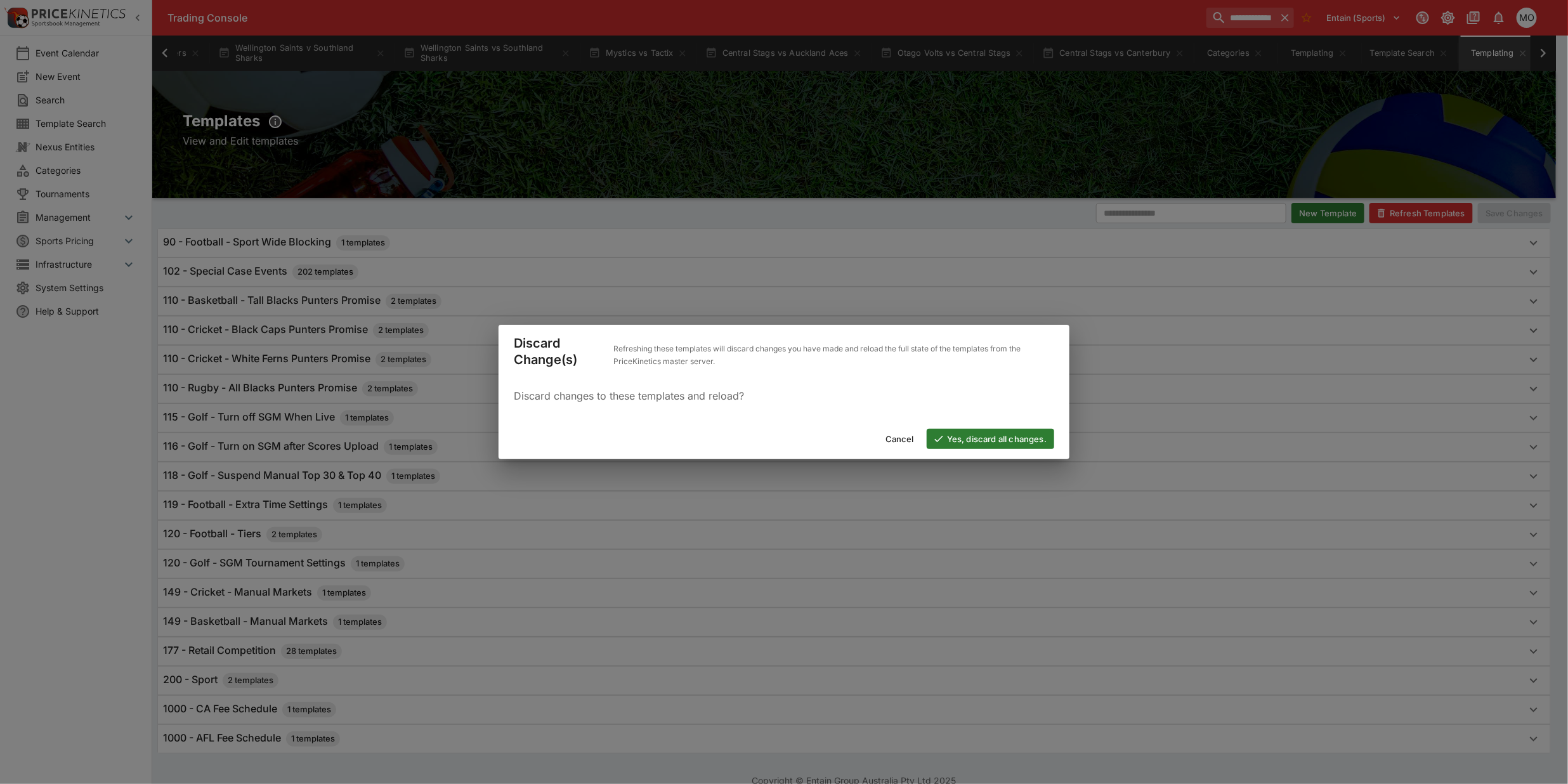
click at [1037, 436] on button "Yes, discard all changes." at bounding box center [991, 439] width 127 height 20
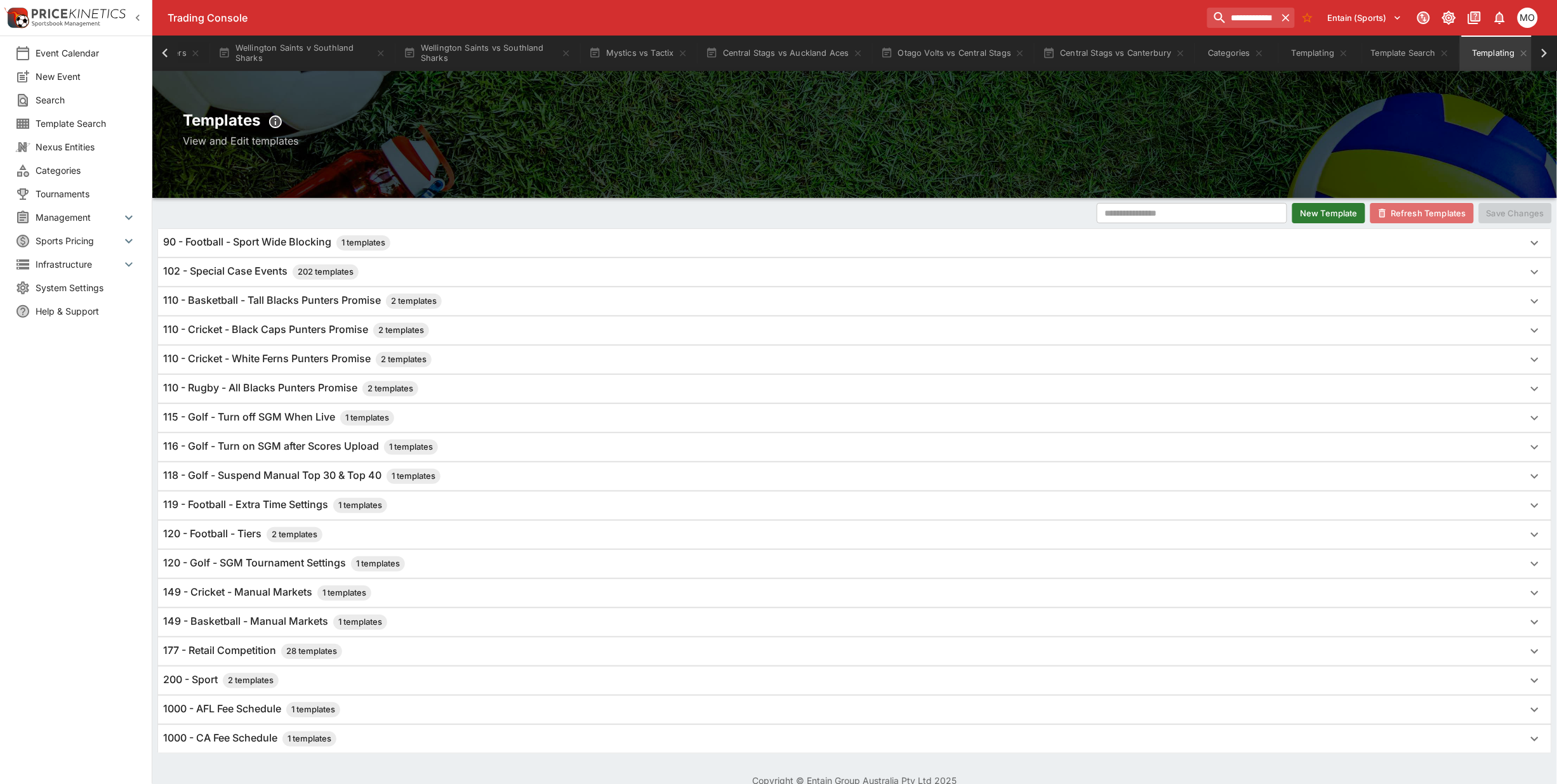
click at [1401, 207] on button "Refresh Templates" at bounding box center [1422, 213] width 104 height 20
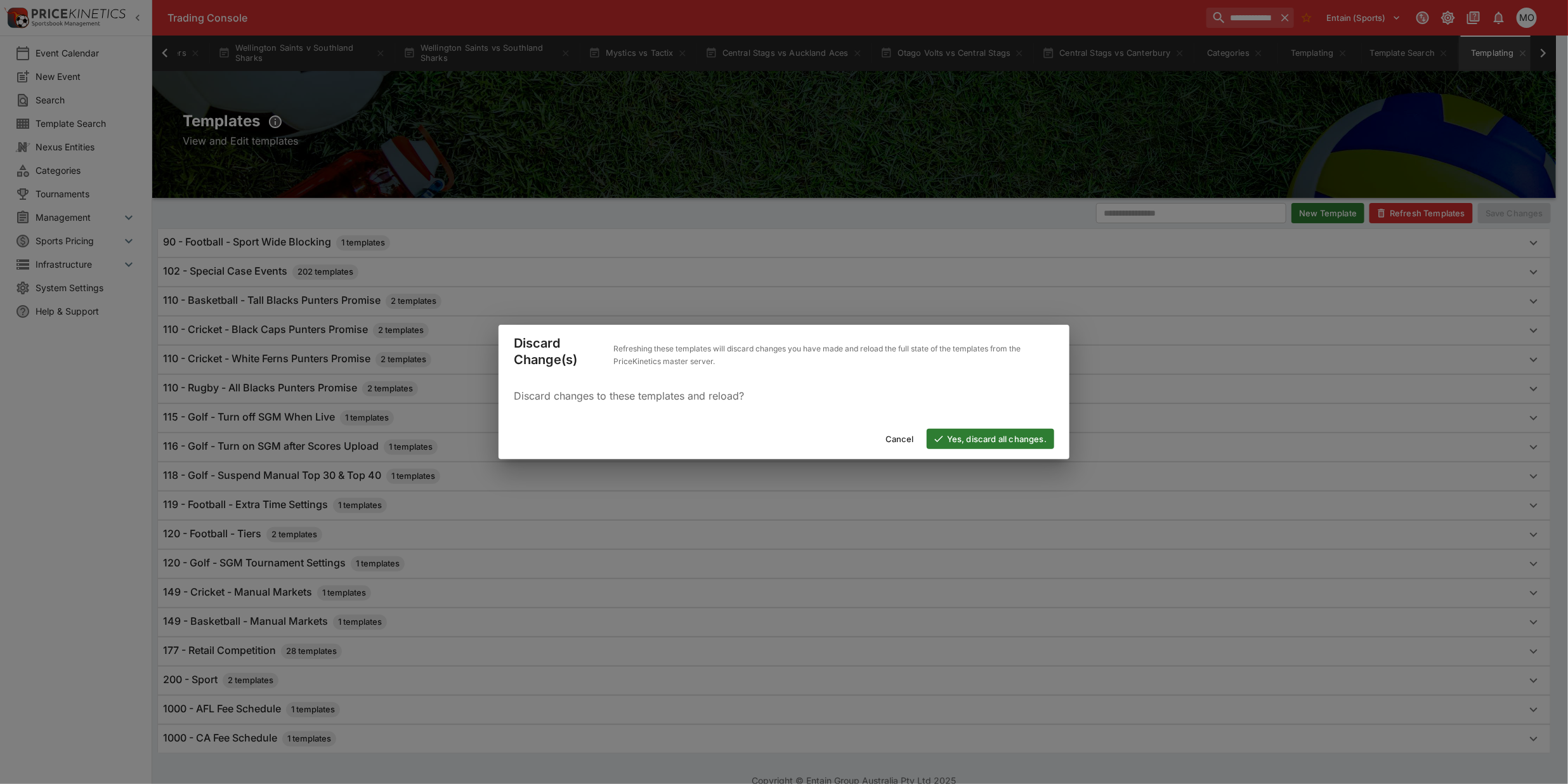
click at [965, 441] on button "Yes, discard all changes." at bounding box center [991, 439] width 127 height 20
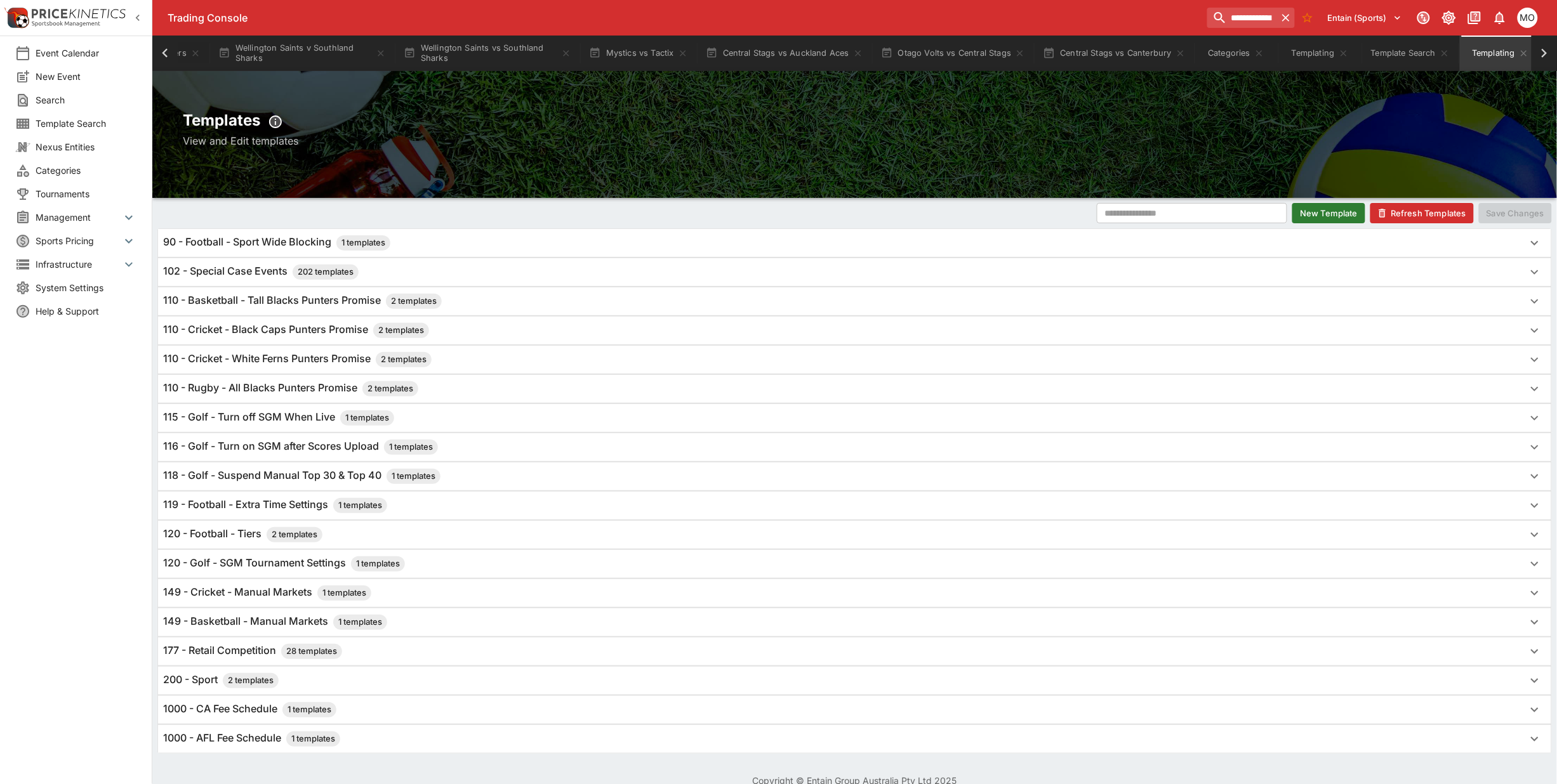
click at [271, 392] on h6 "110 - Rugby - All Blacks Punters Promise 2 templates" at bounding box center [291, 389] width 256 height 15
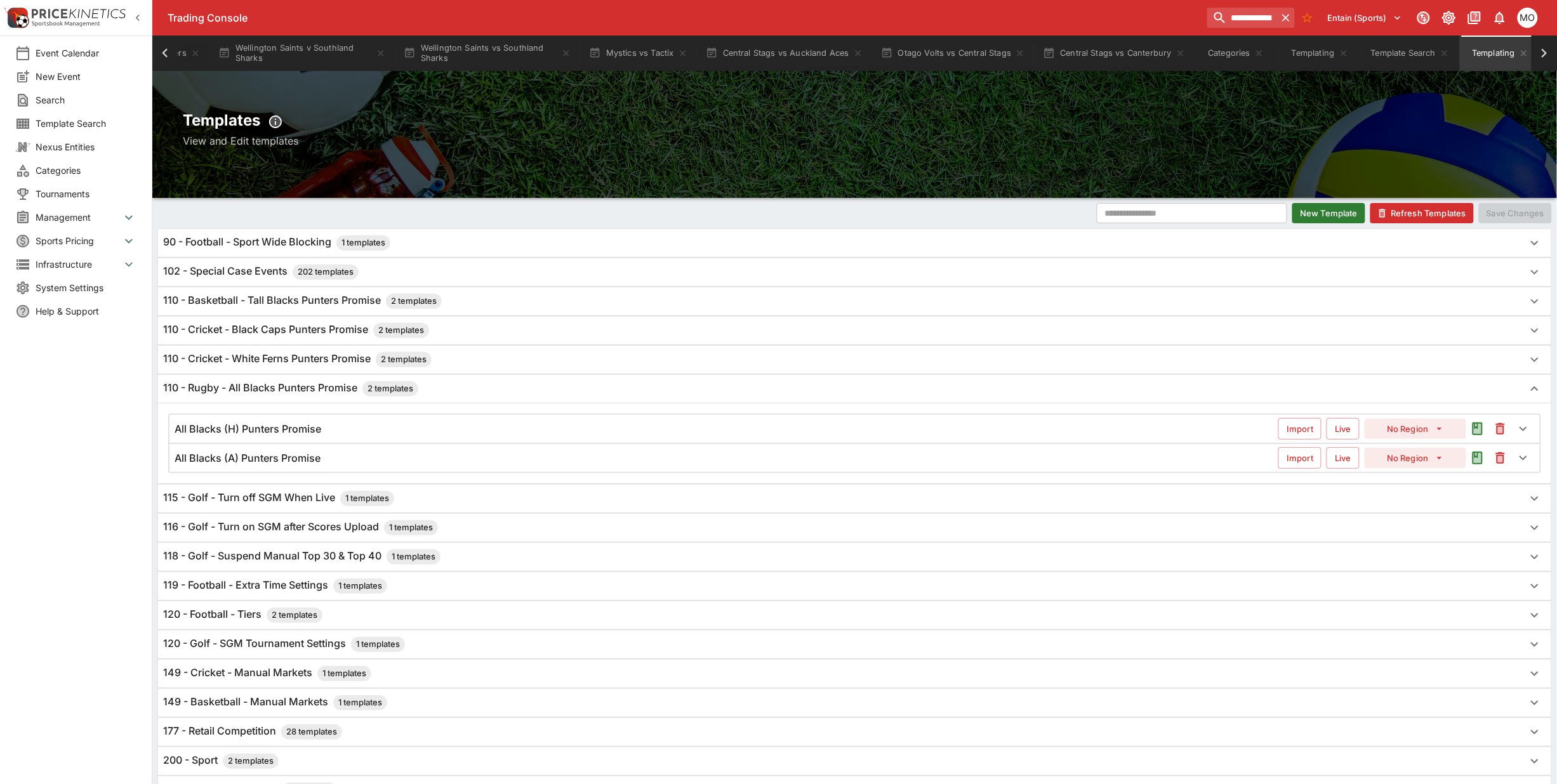
click at [271, 457] on h6 "All Blacks (A) Punters Promise" at bounding box center [247, 458] width 146 height 13
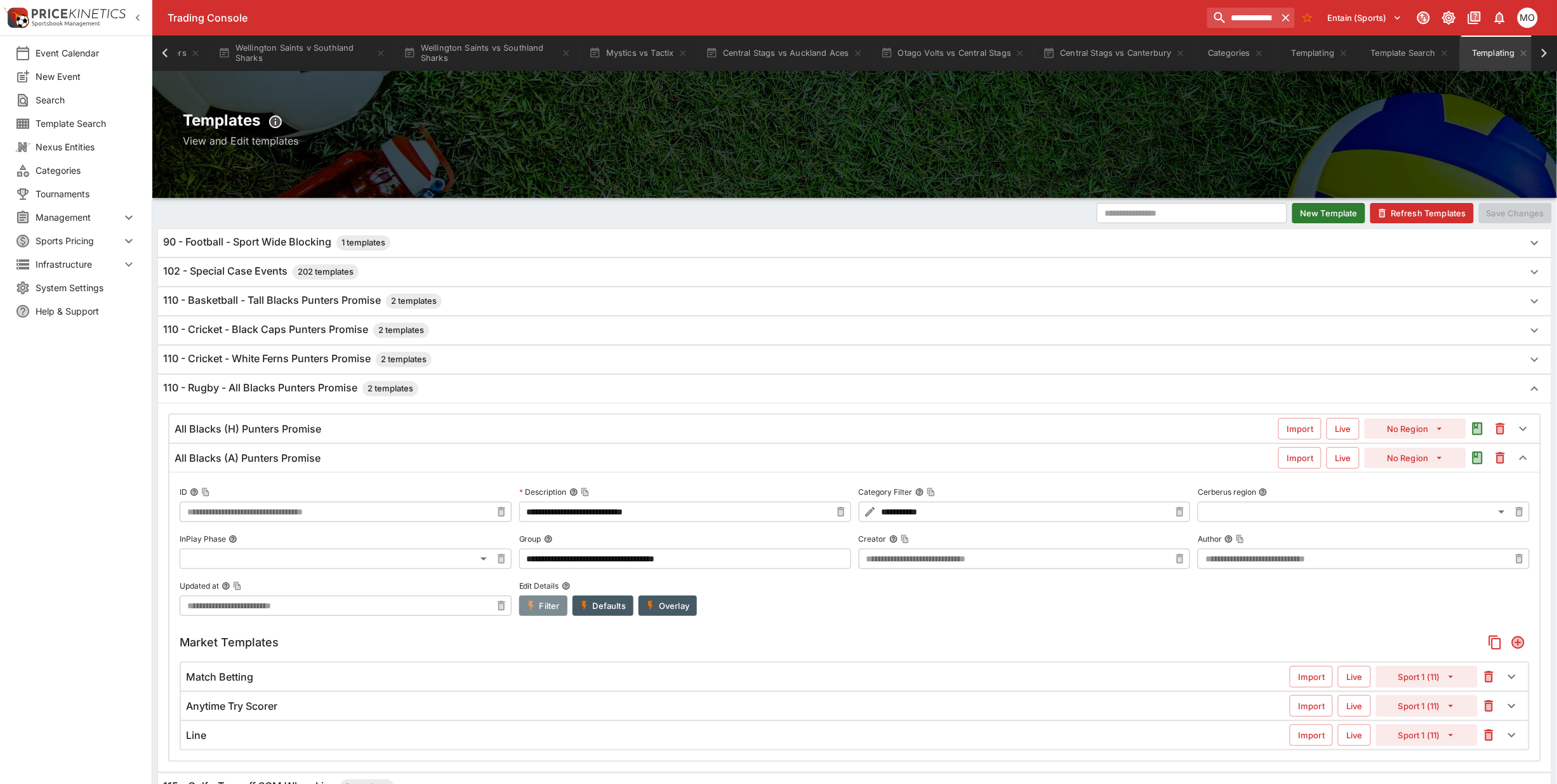
click at [545, 608] on button "Filter" at bounding box center [543, 606] width 48 height 20
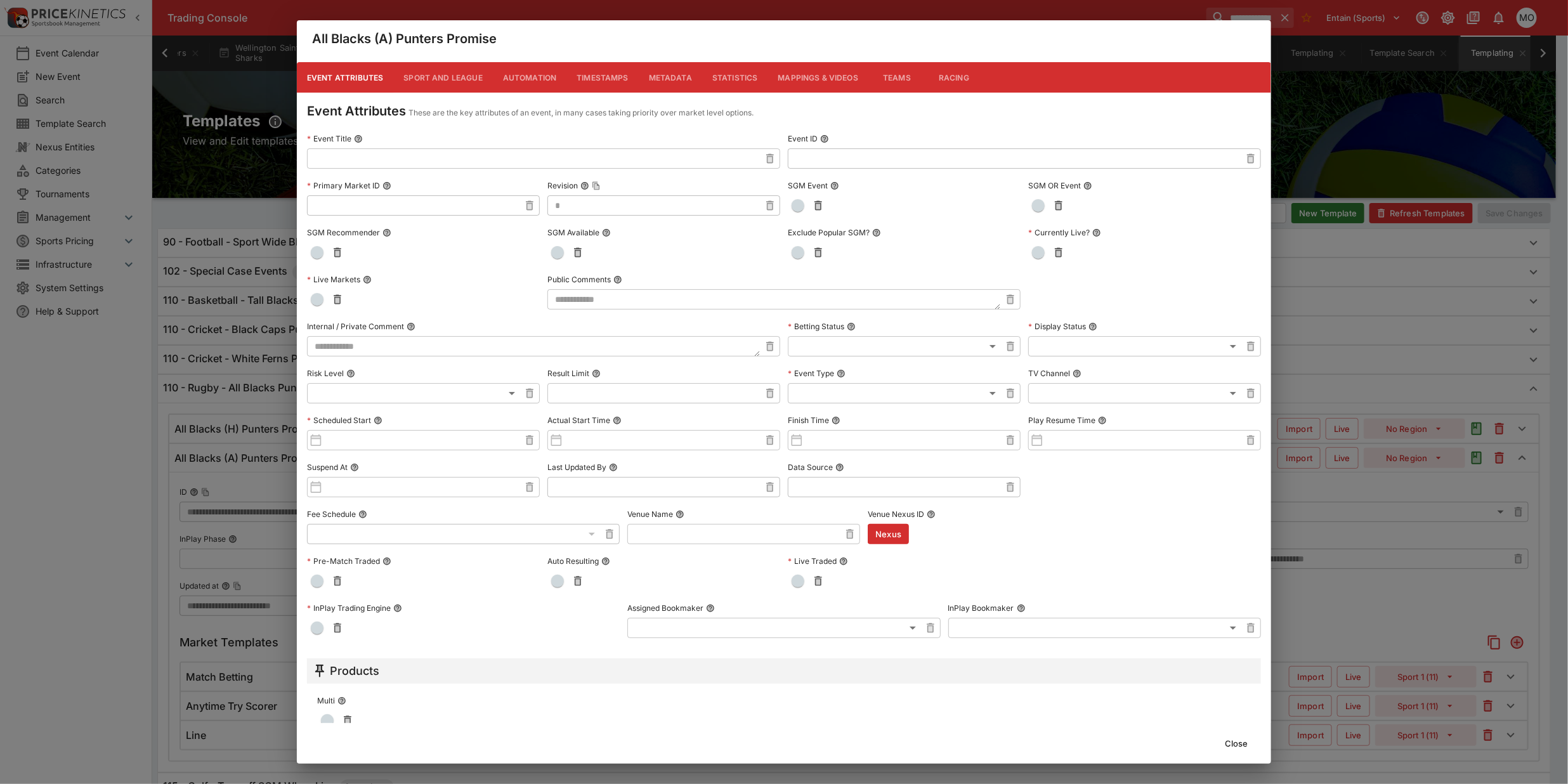
click at [1238, 741] on button "Close" at bounding box center [1236, 743] width 38 height 20
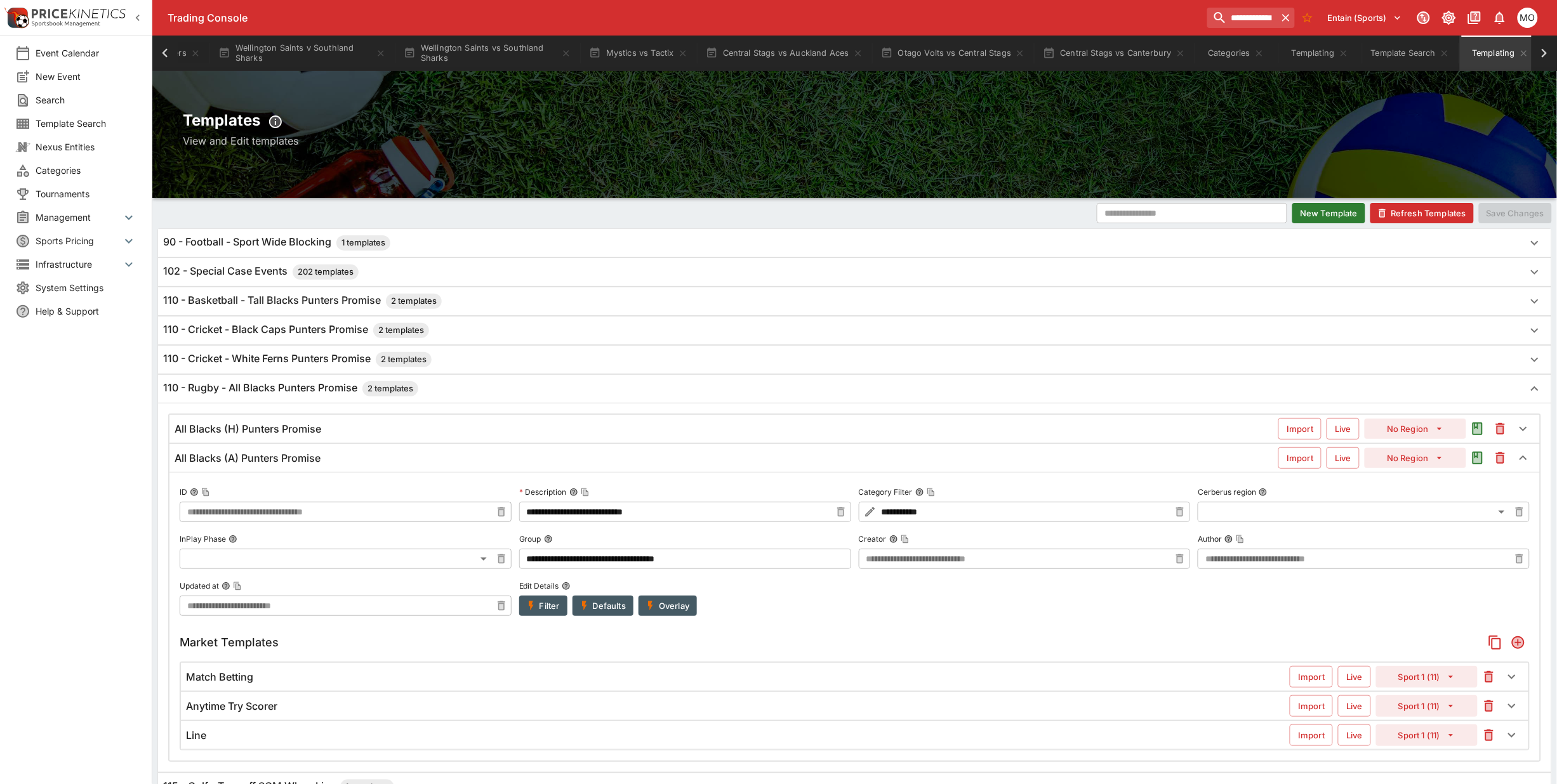
click at [236, 427] on h6 "All Blacks (H) Punters Promise" at bounding box center [247, 429] width 147 height 13
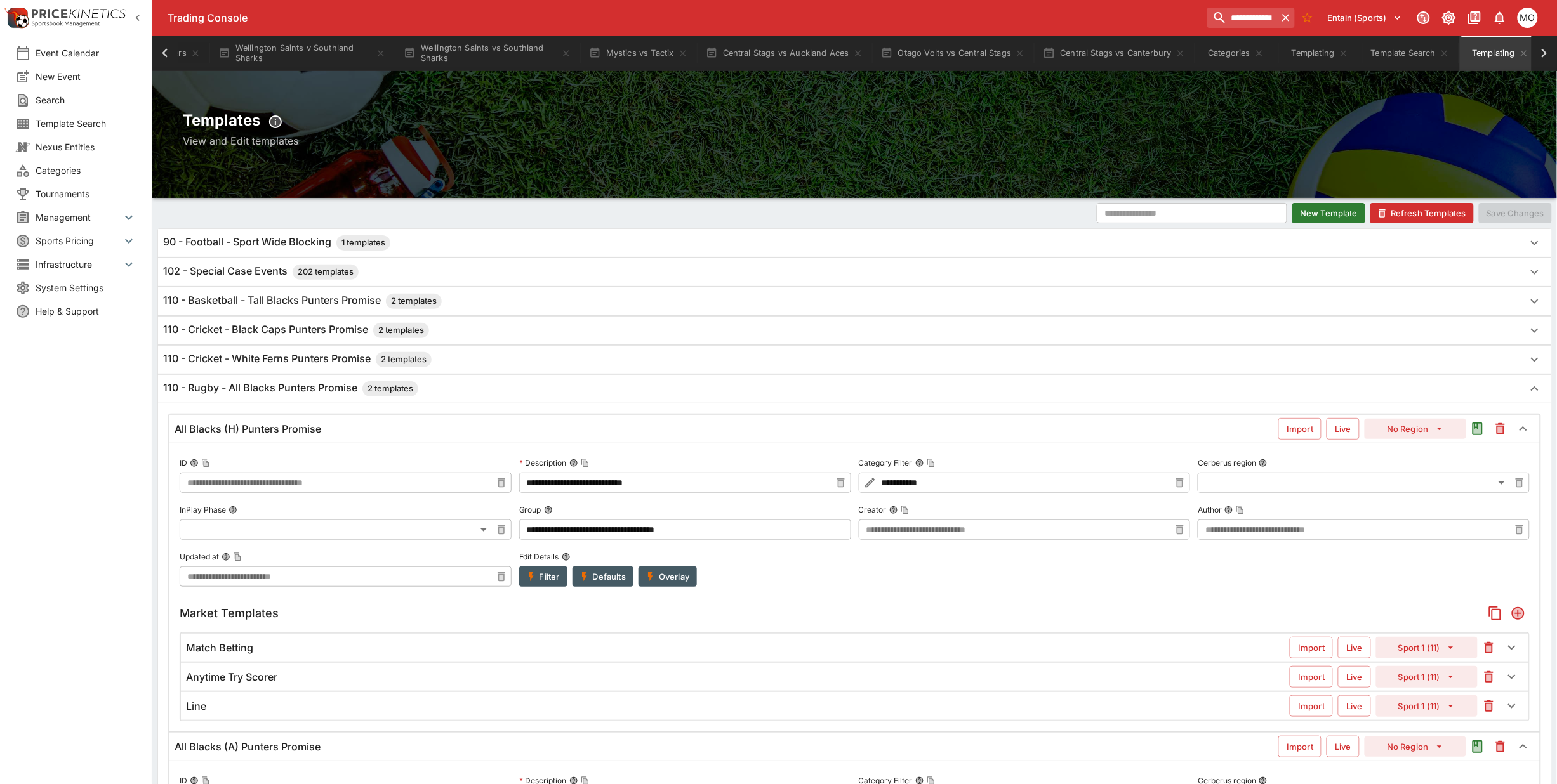
click at [531, 572] on icon "button" at bounding box center [531, 576] width 12 height 12
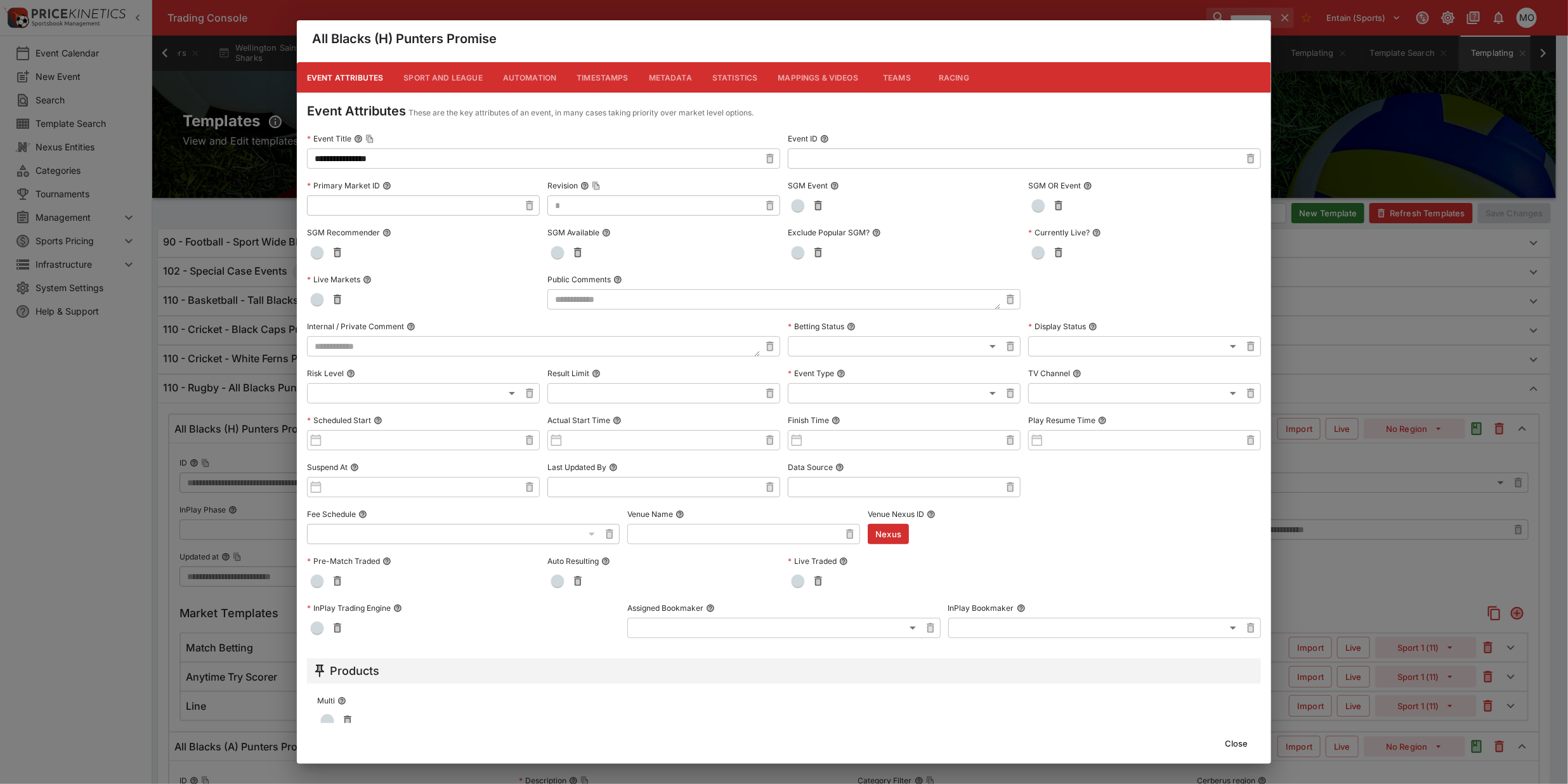
click at [1242, 740] on button "Close" at bounding box center [1236, 743] width 38 height 20
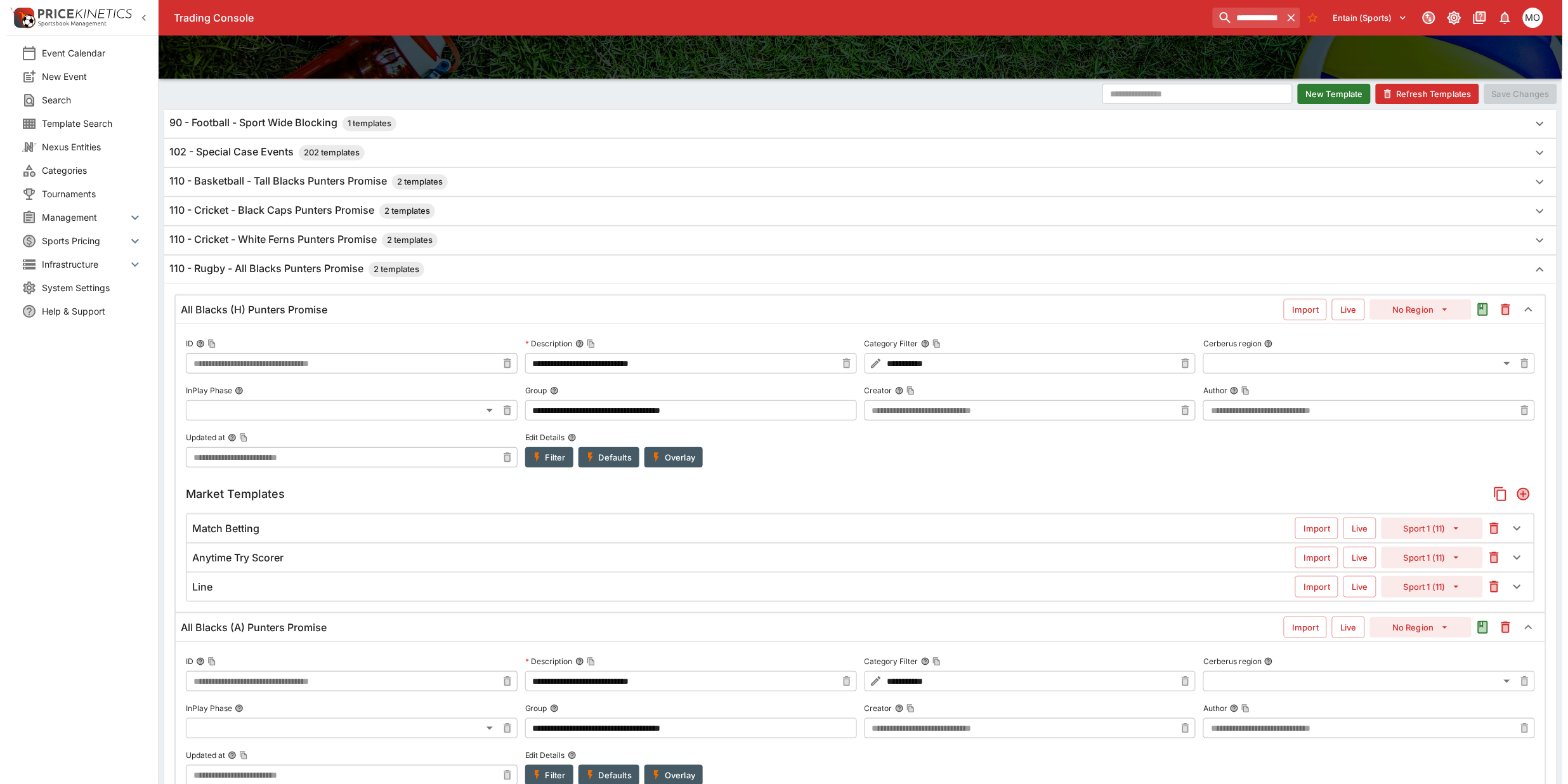
scroll to position [159, 0]
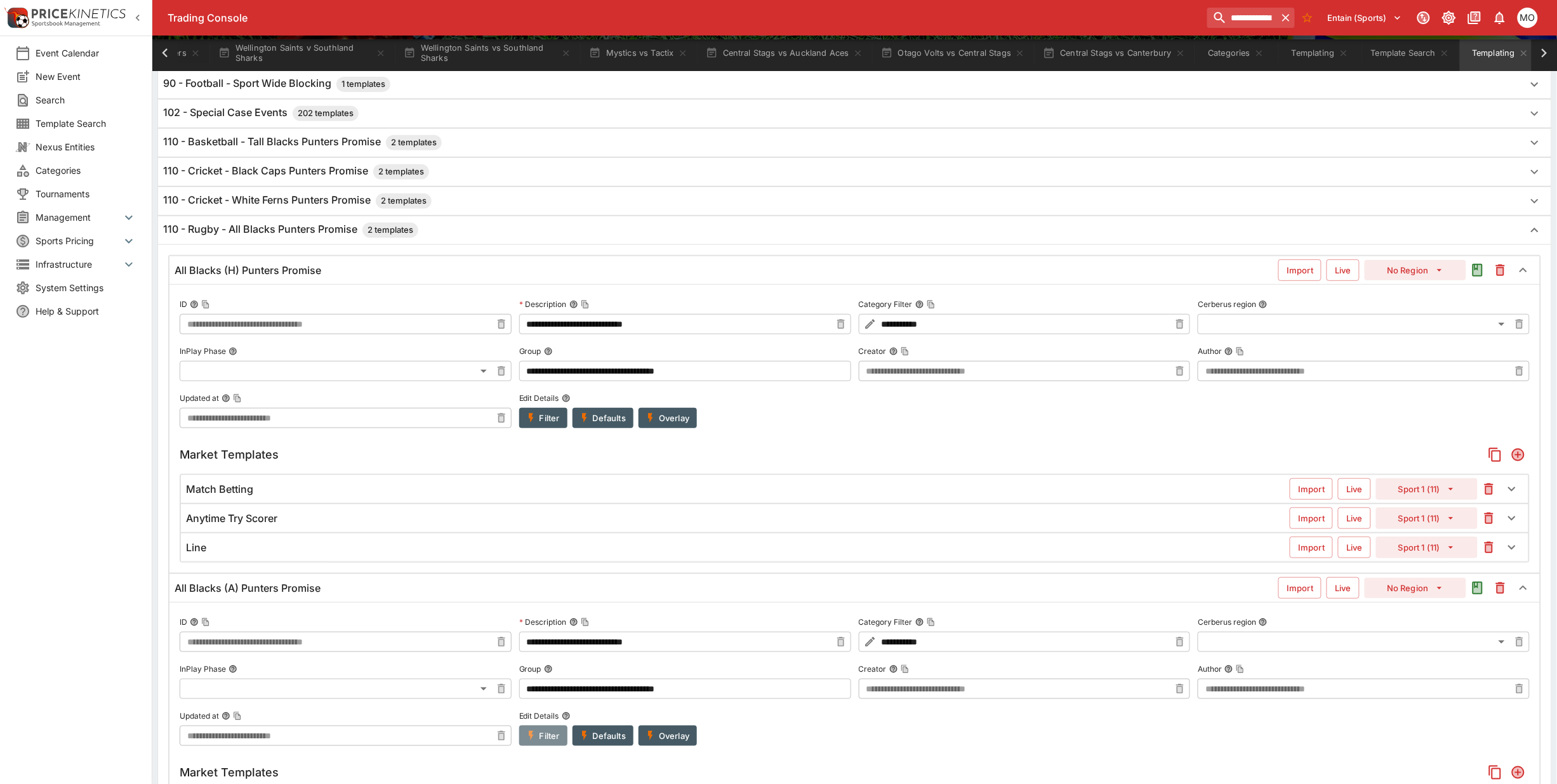
click at [534, 732] on button "Filter" at bounding box center [543, 736] width 48 height 20
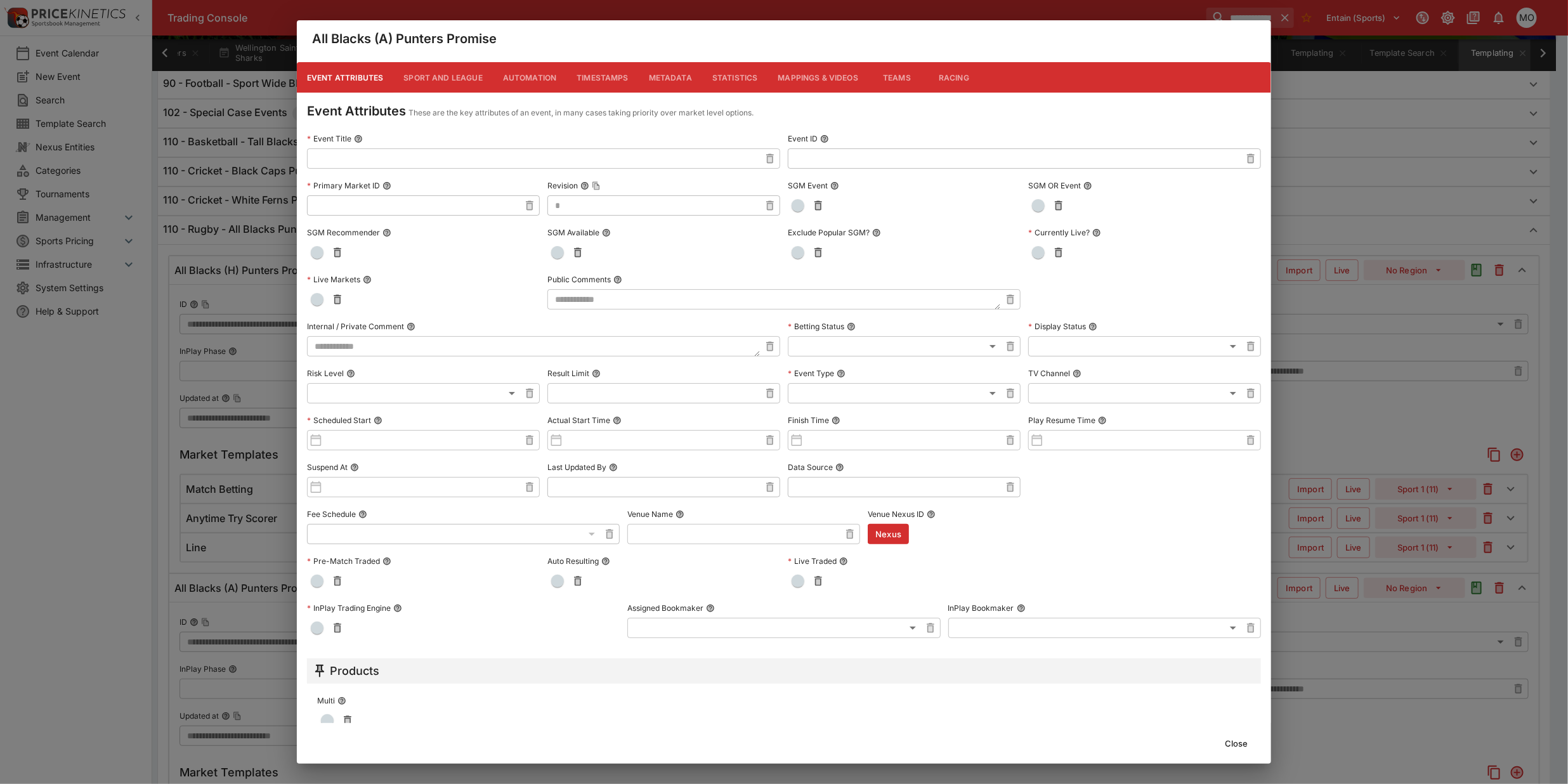
click at [347, 157] on input "text" at bounding box center [533, 159] width 453 height 20
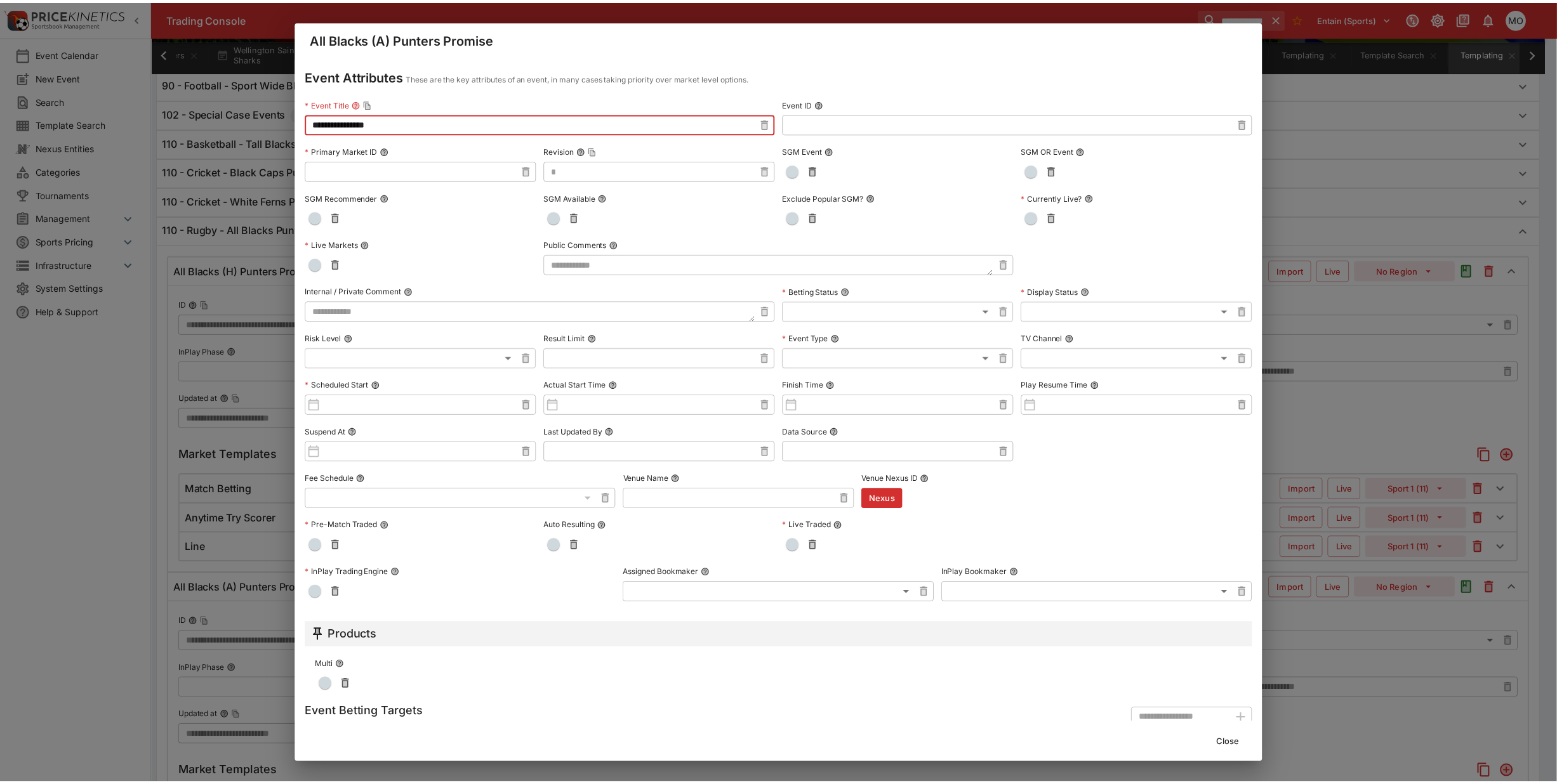
scroll to position [71, 0]
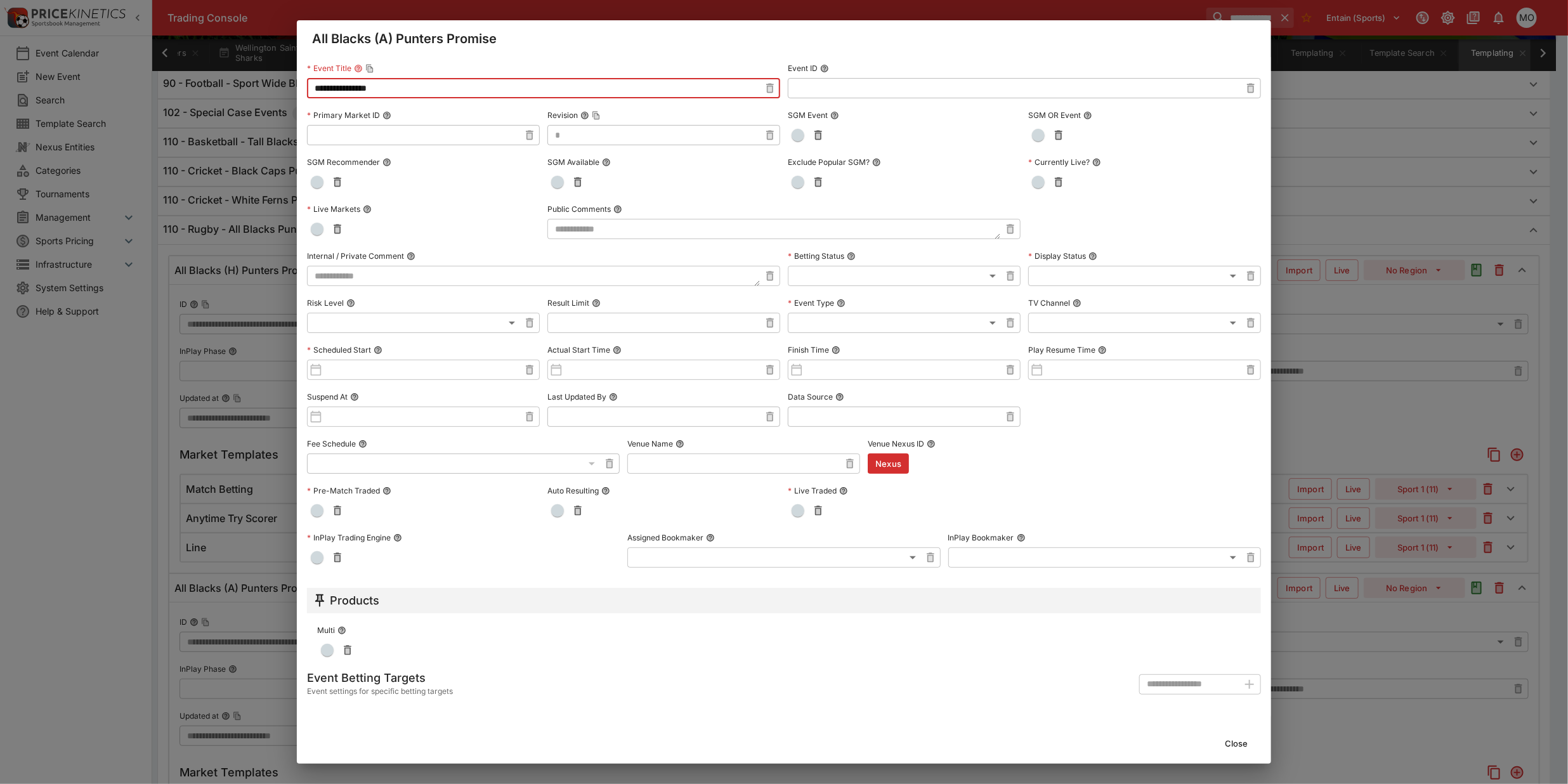
type input "**********"
click at [1225, 741] on button "Close" at bounding box center [1236, 743] width 38 height 20
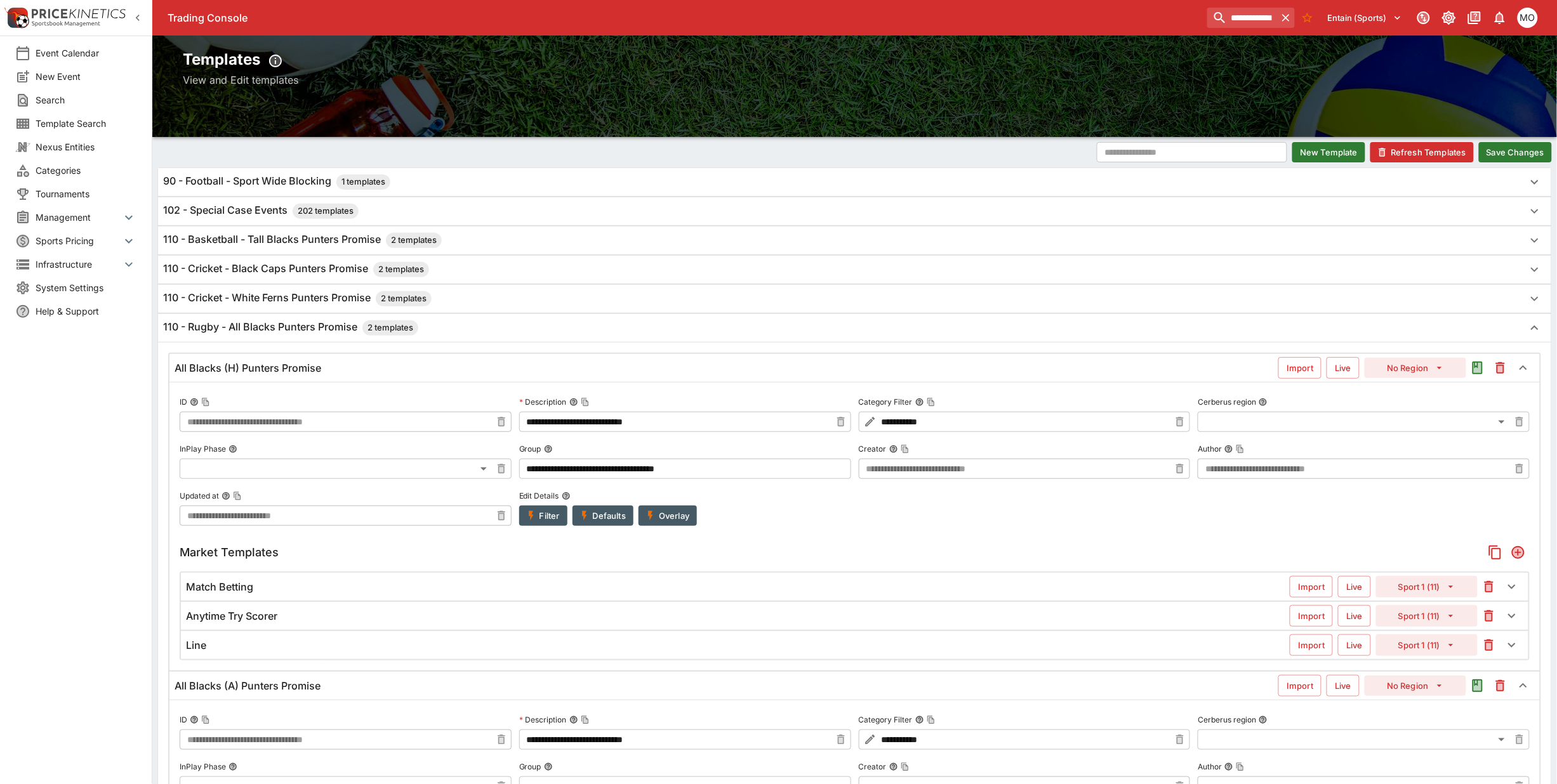
scroll to position [0, 0]
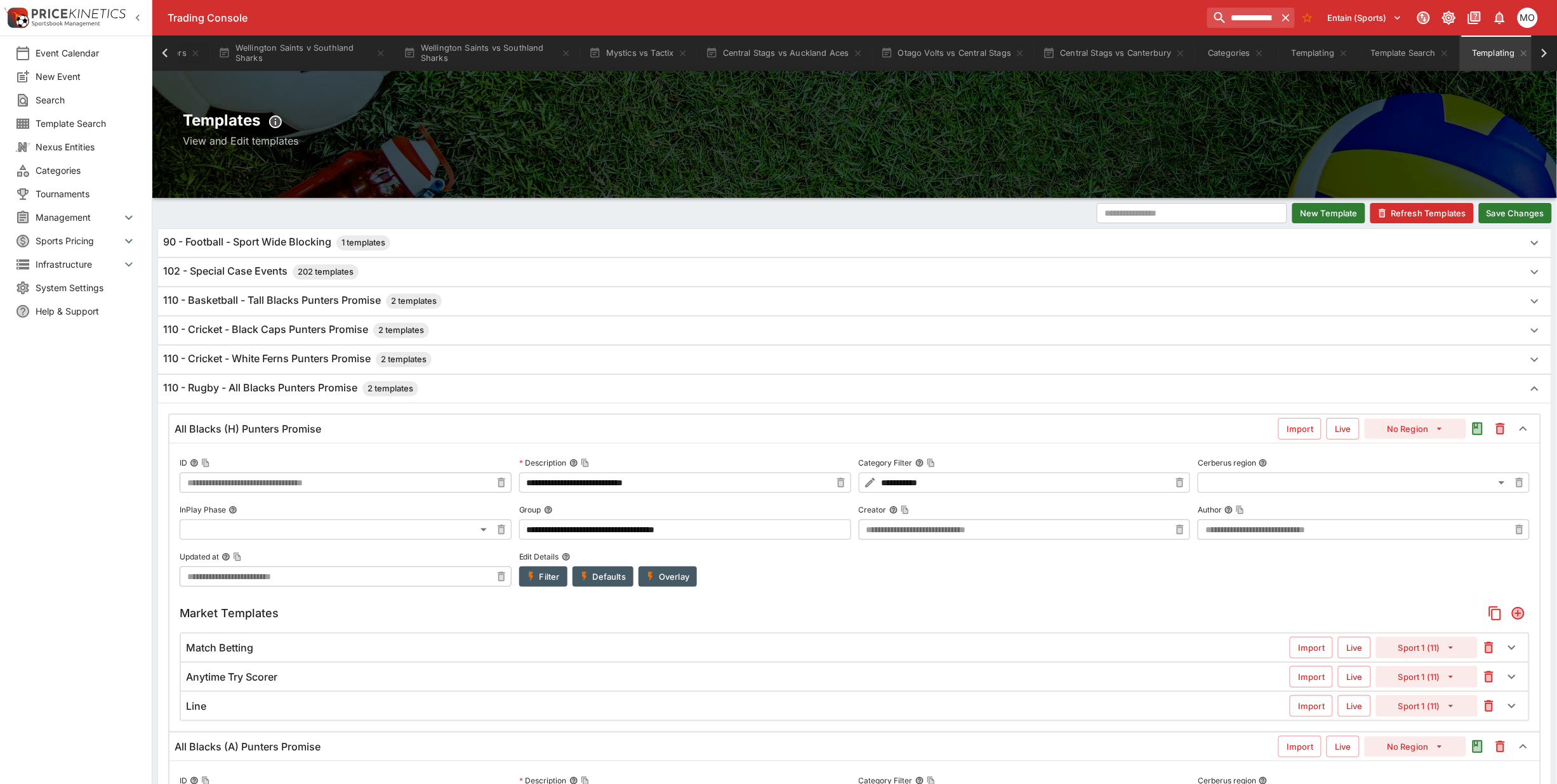
click at [1508, 209] on button "Save Changes" at bounding box center [1515, 213] width 73 height 20
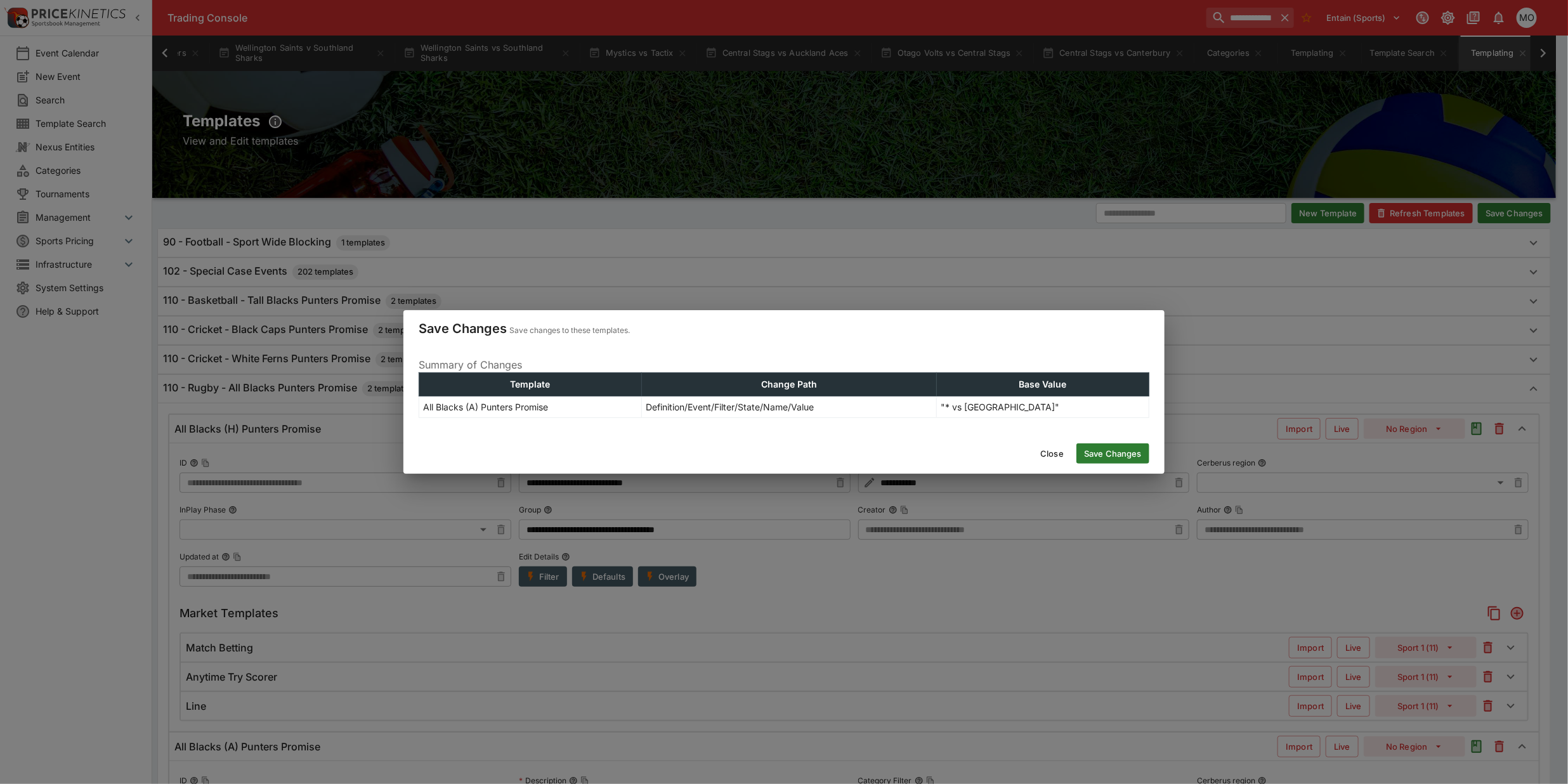
click at [1120, 453] on button "Save Changes" at bounding box center [1113, 453] width 73 height 20
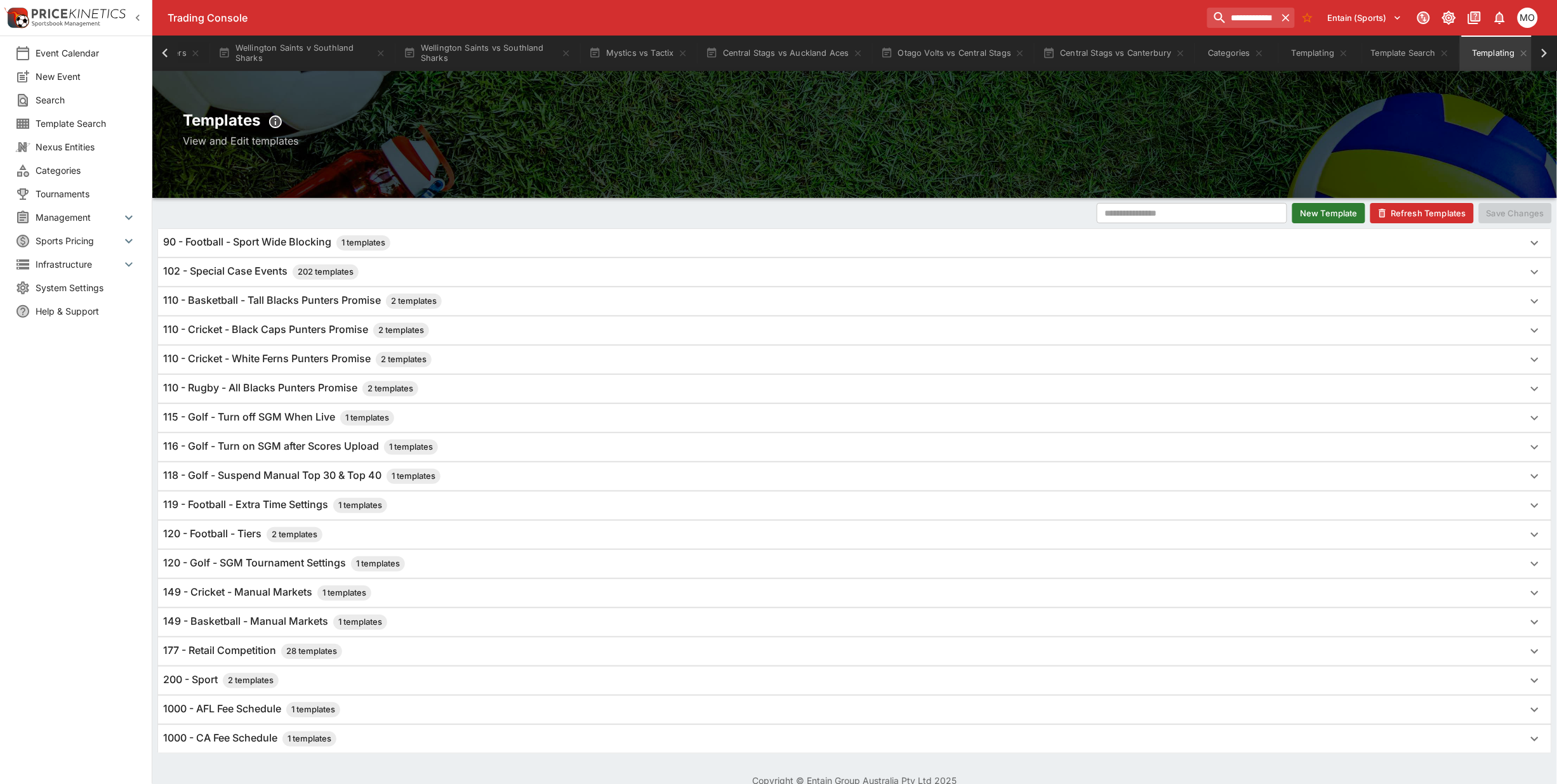
click at [1427, 211] on button "Refresh Templates" at bounding box center [1422, 213] width 104 height 20
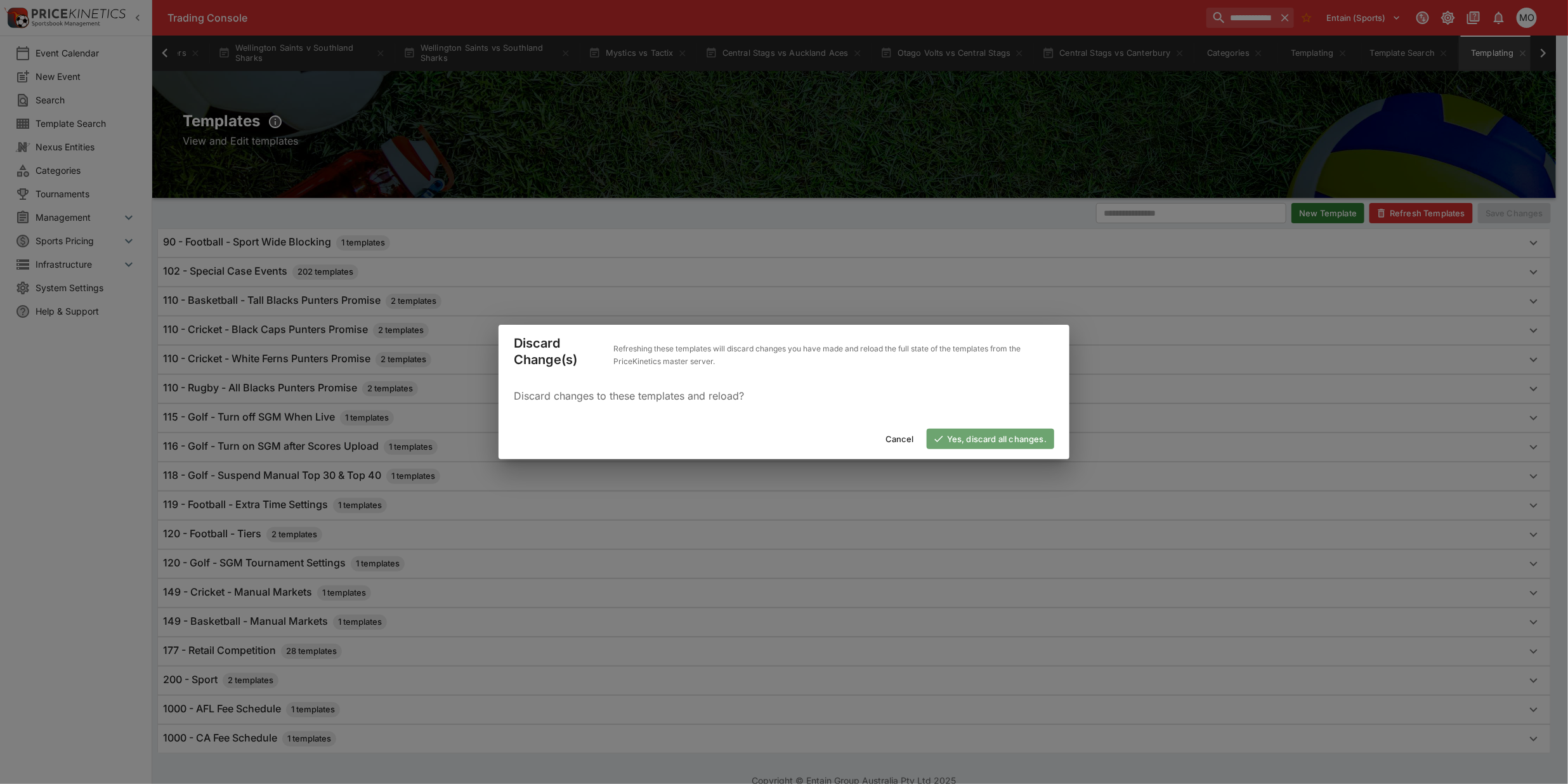
click at [1014, 443] on button "Yes, discard all changes." at bounding box center [991, 439] width 127 height 20
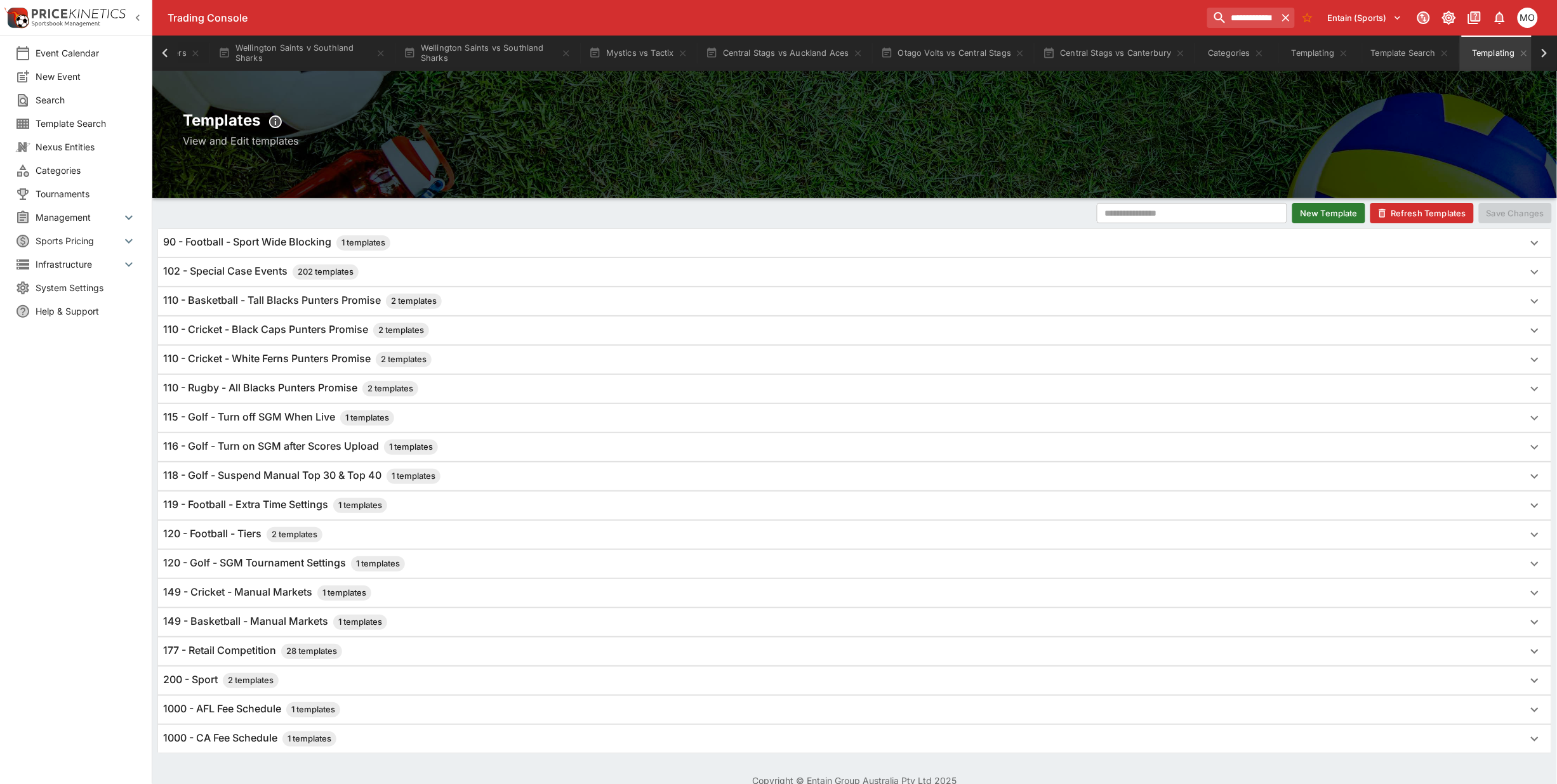
click at [285, 390] on h6 "110 - Rugby - All Blacks Punters Promise 2 templates" at bounding box center [291, 389] width 256 height 15
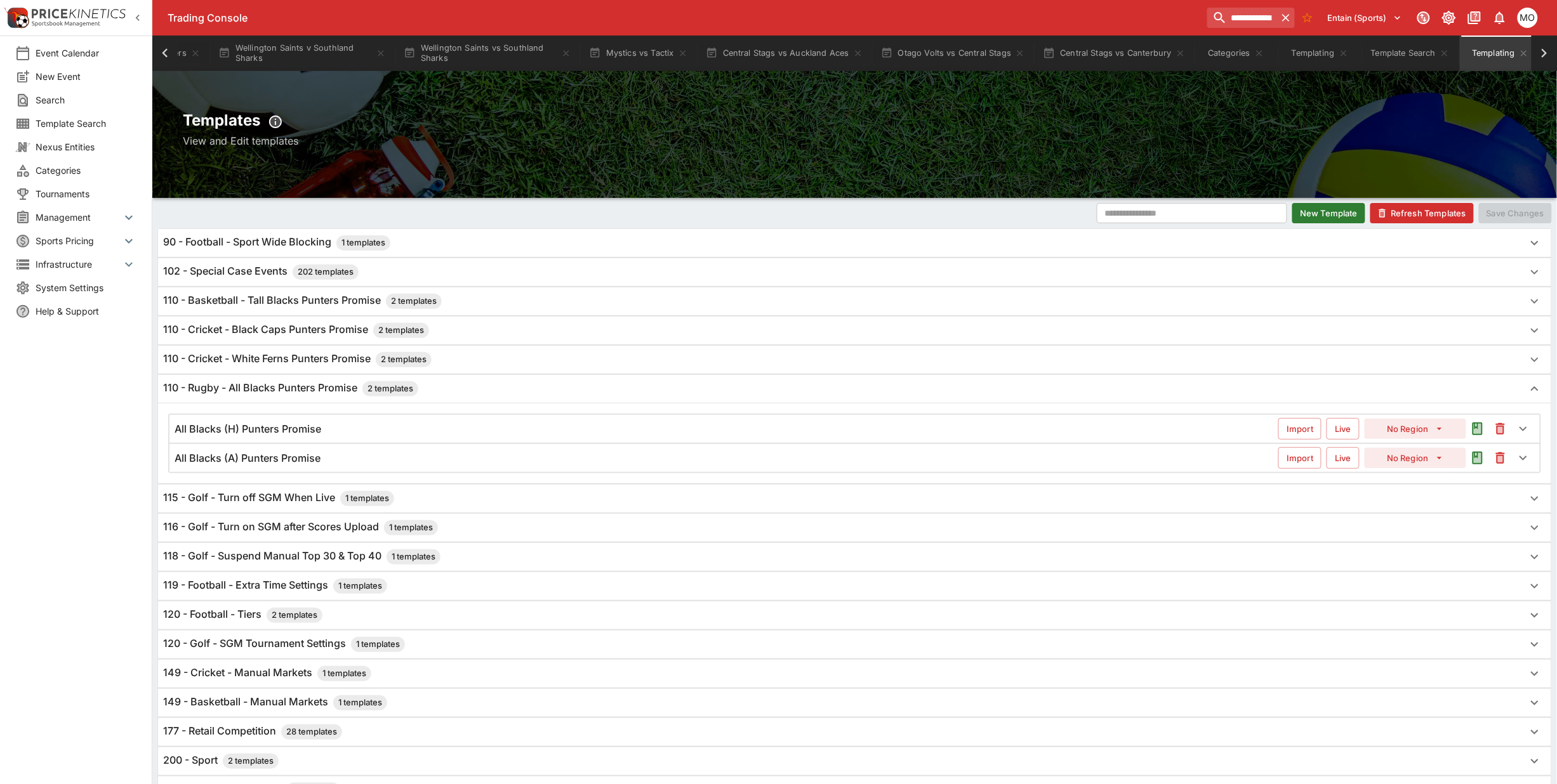
click at [263, 457] on h6 "All Blacks (A) Punters Promise" at bounding box center [247, 458] width 146 height 13
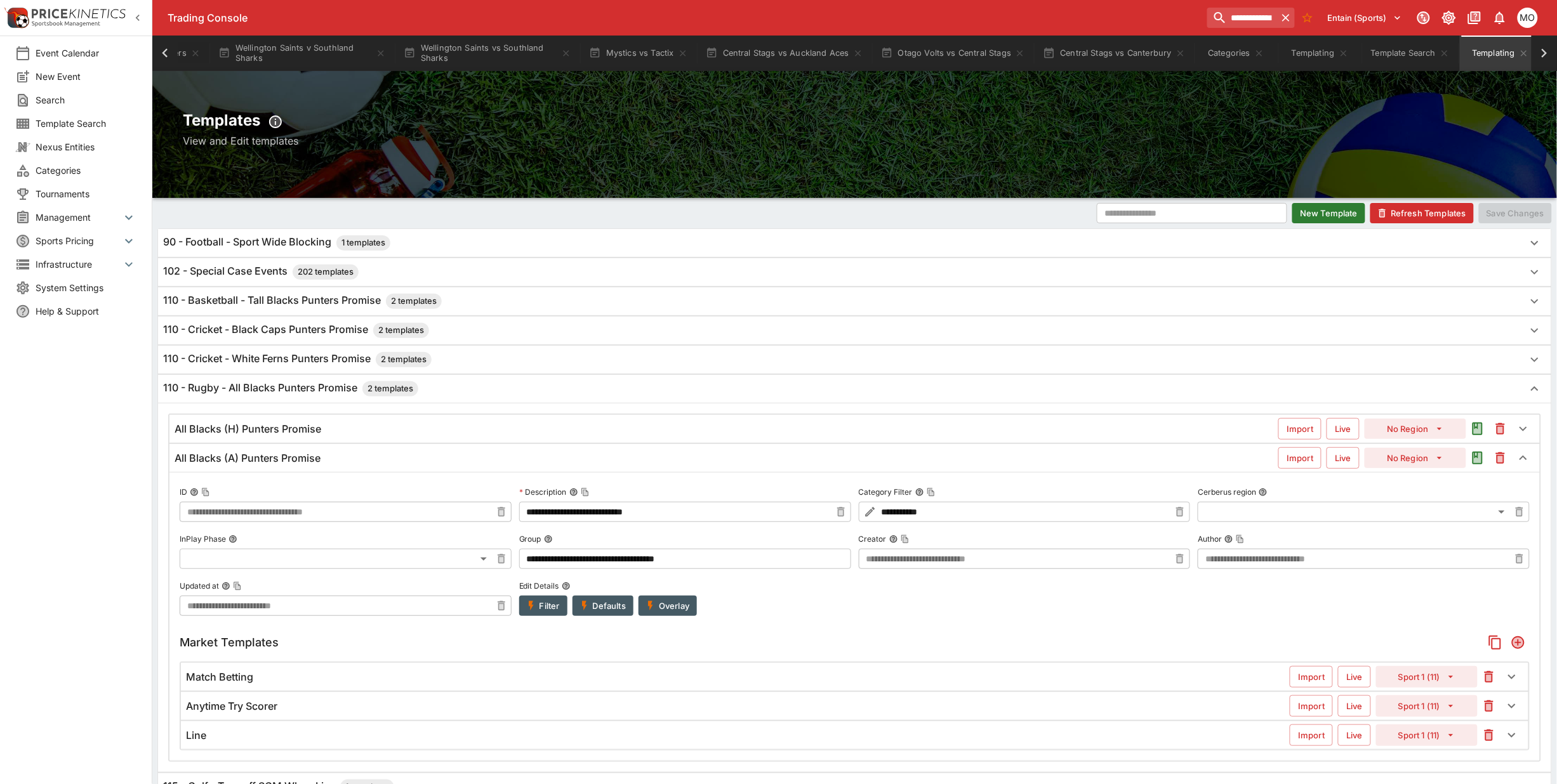
click at [553, 604] on button "Filter" at bounding box center [543, 606] width 48 height 20
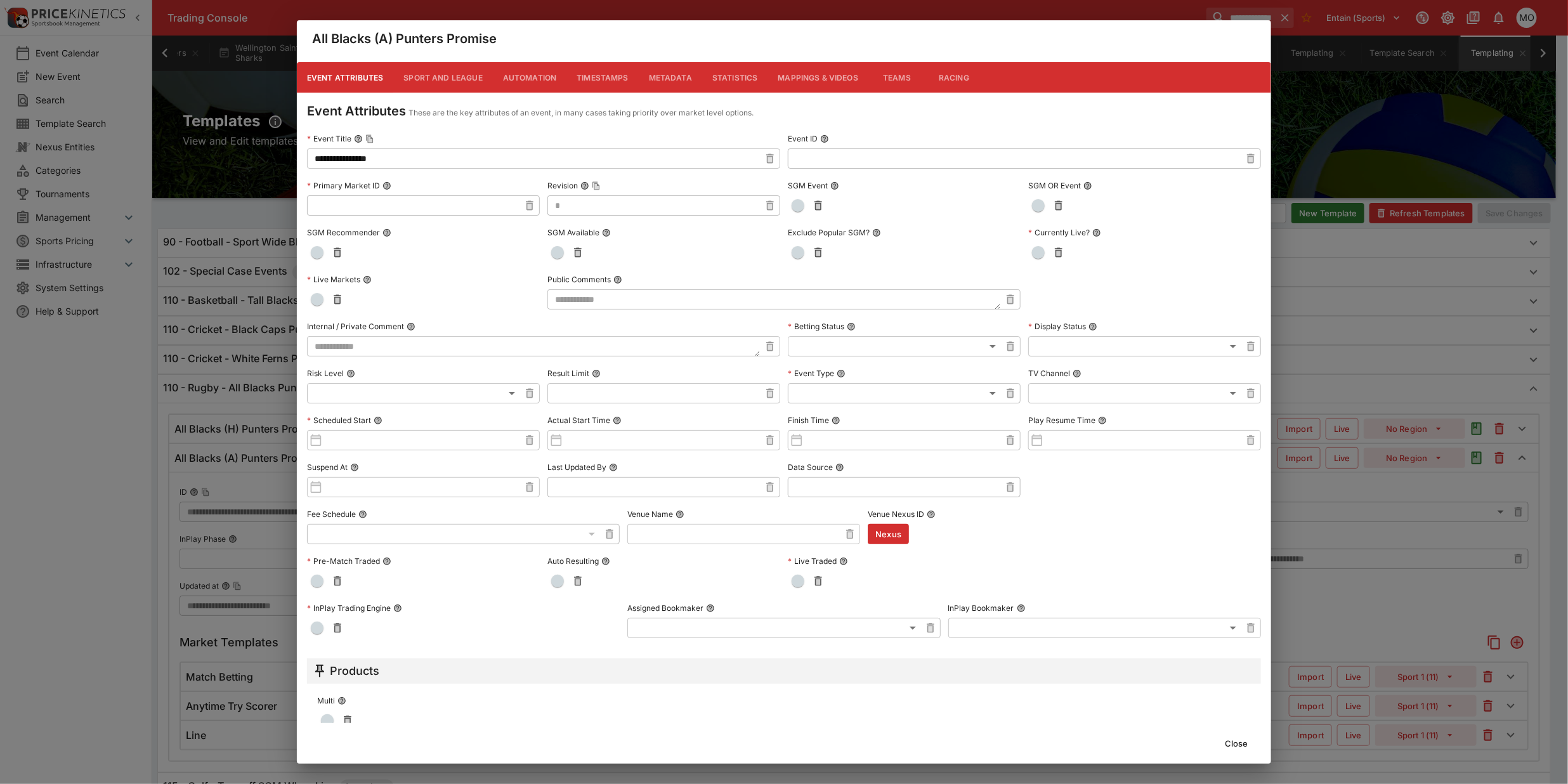
click at [1231, 741] on button "Close" at bounding box center [1236, 743] width 38 height 20
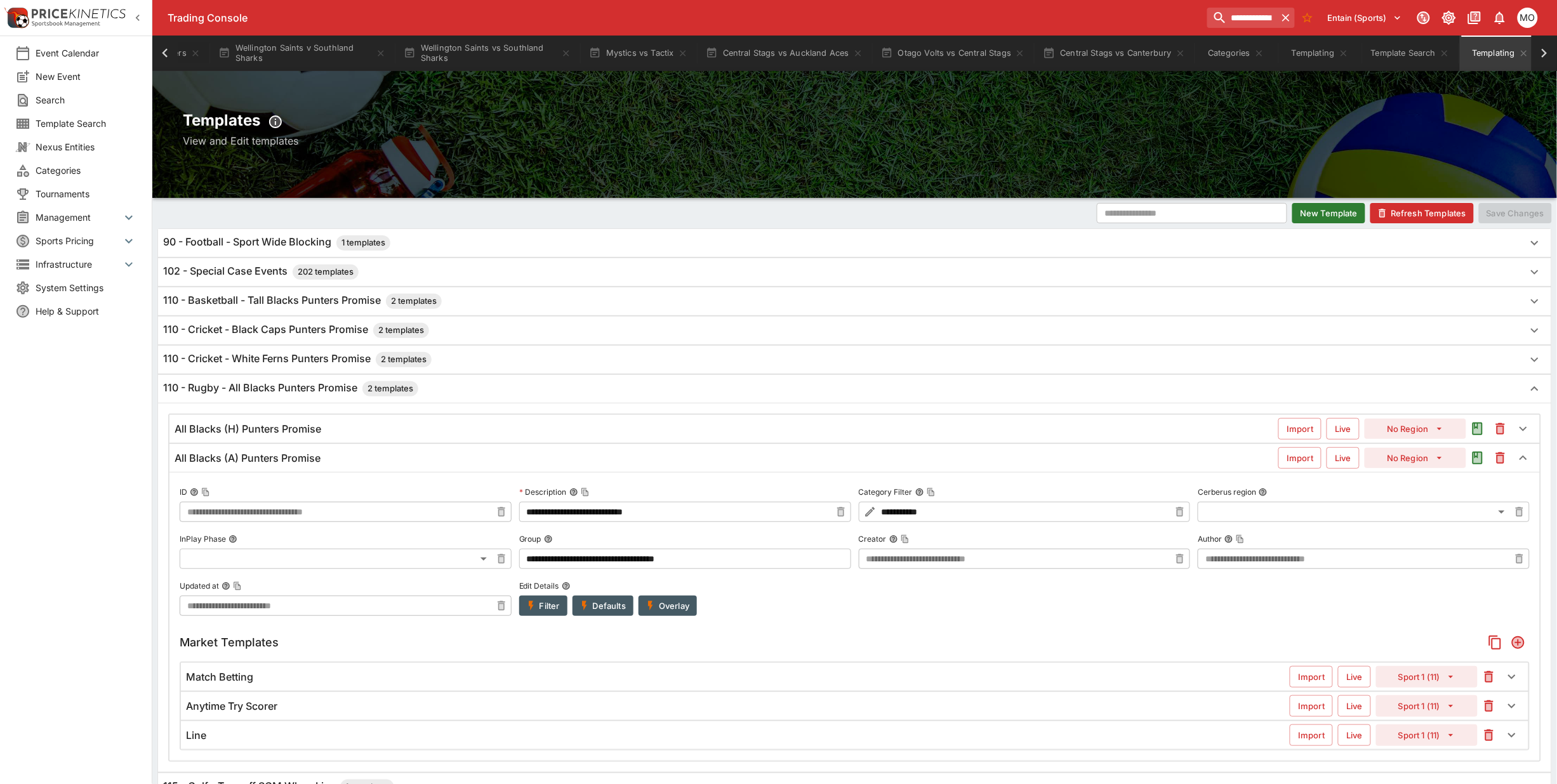
click at [1400, 211] on button "Refresh Templates" at bounding box center [1422, 213] width 104 height 20
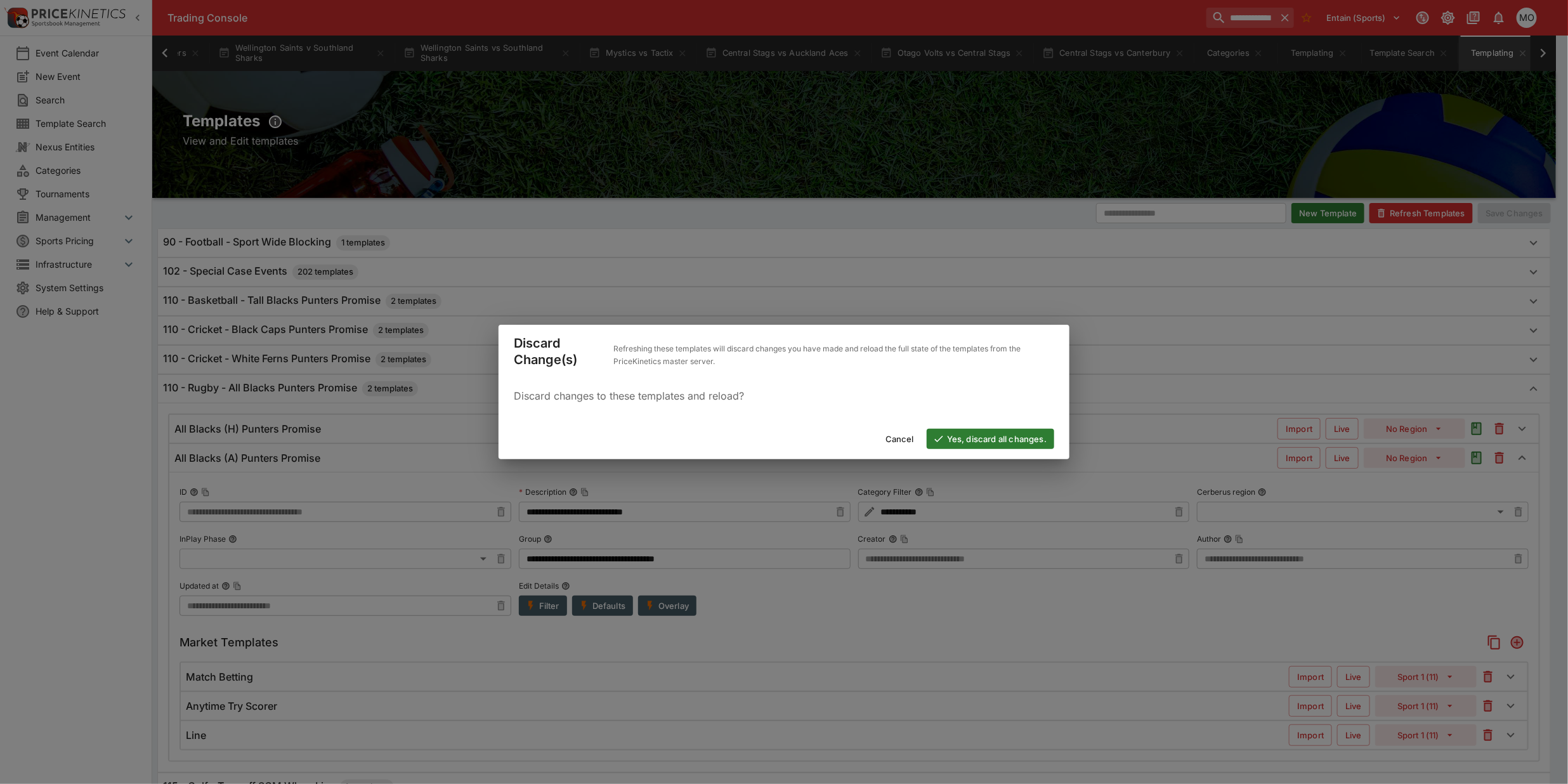
click at [975, 433] on button "Yes, discard all changes." at bounding box center [991, 439] width 127 height 20
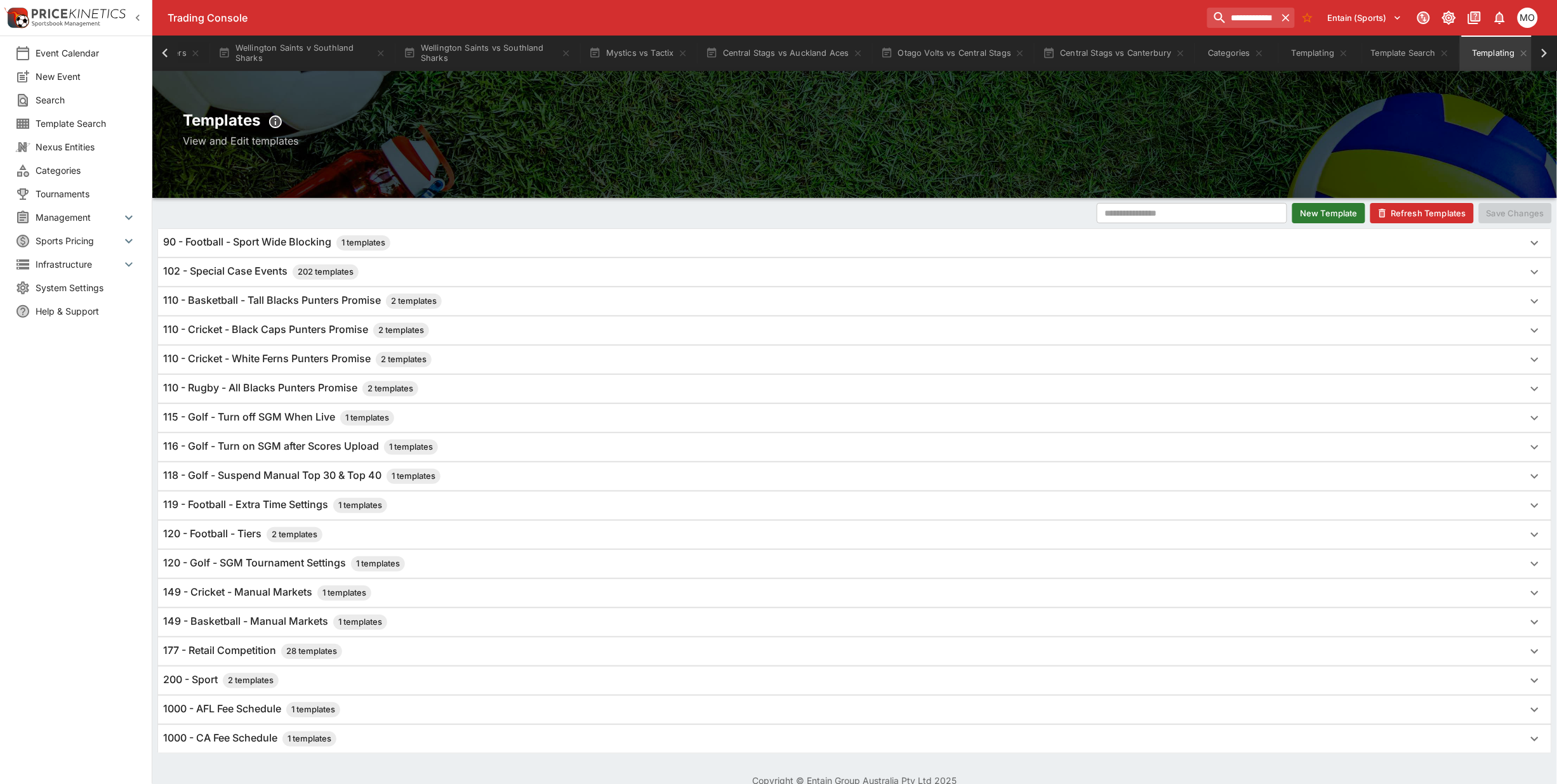
click at [256, 357] on h6 "110 - Cricket - White Ferns Punters Promise 2 templates" at bounding box center [298, 360] width 269 height 15
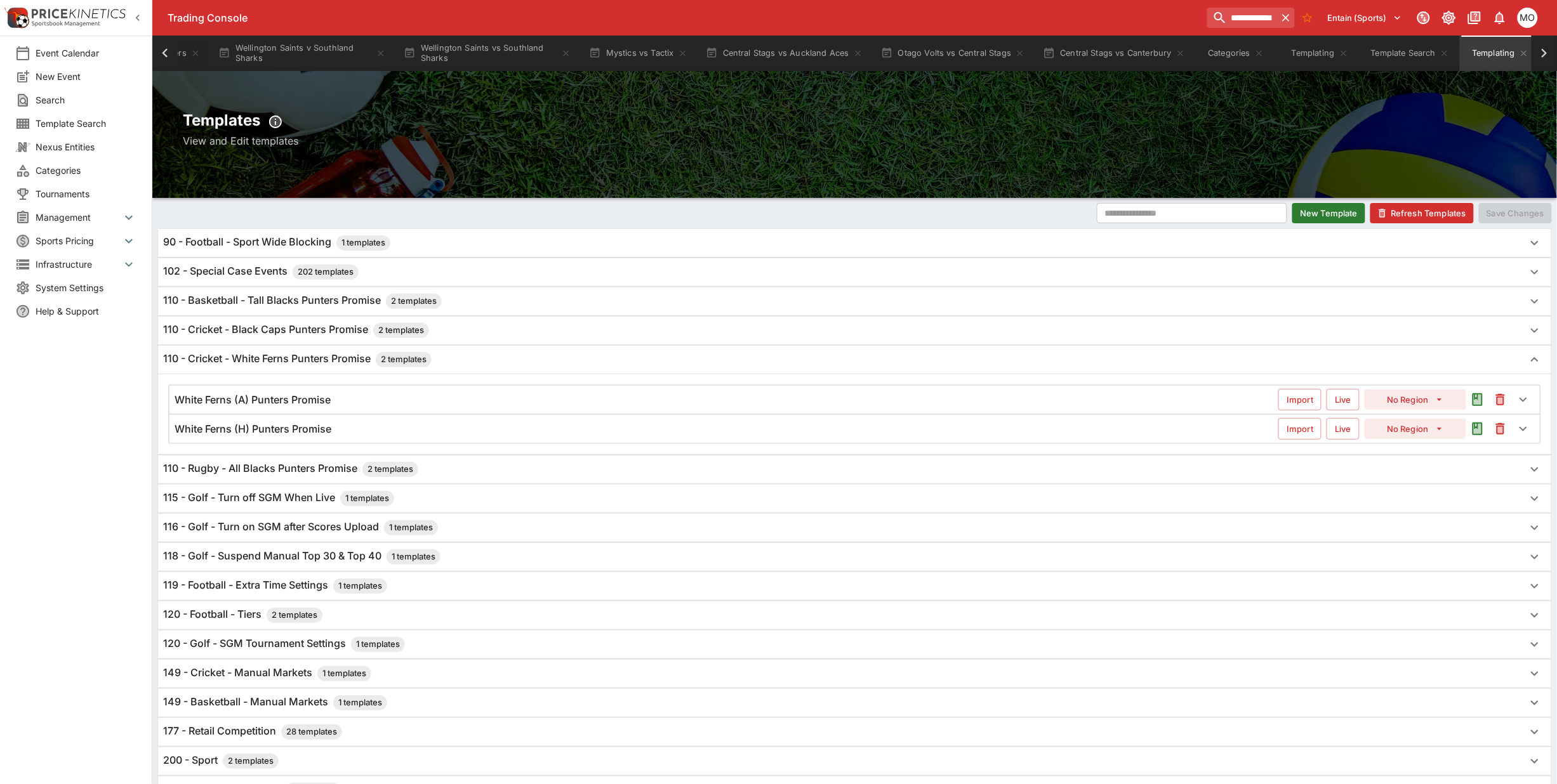
click at [255, 330] on h6 "110 - Cricket - Black Caps Punters Promise 2 templates" at bounding box center [296, 331] width 266 height 15
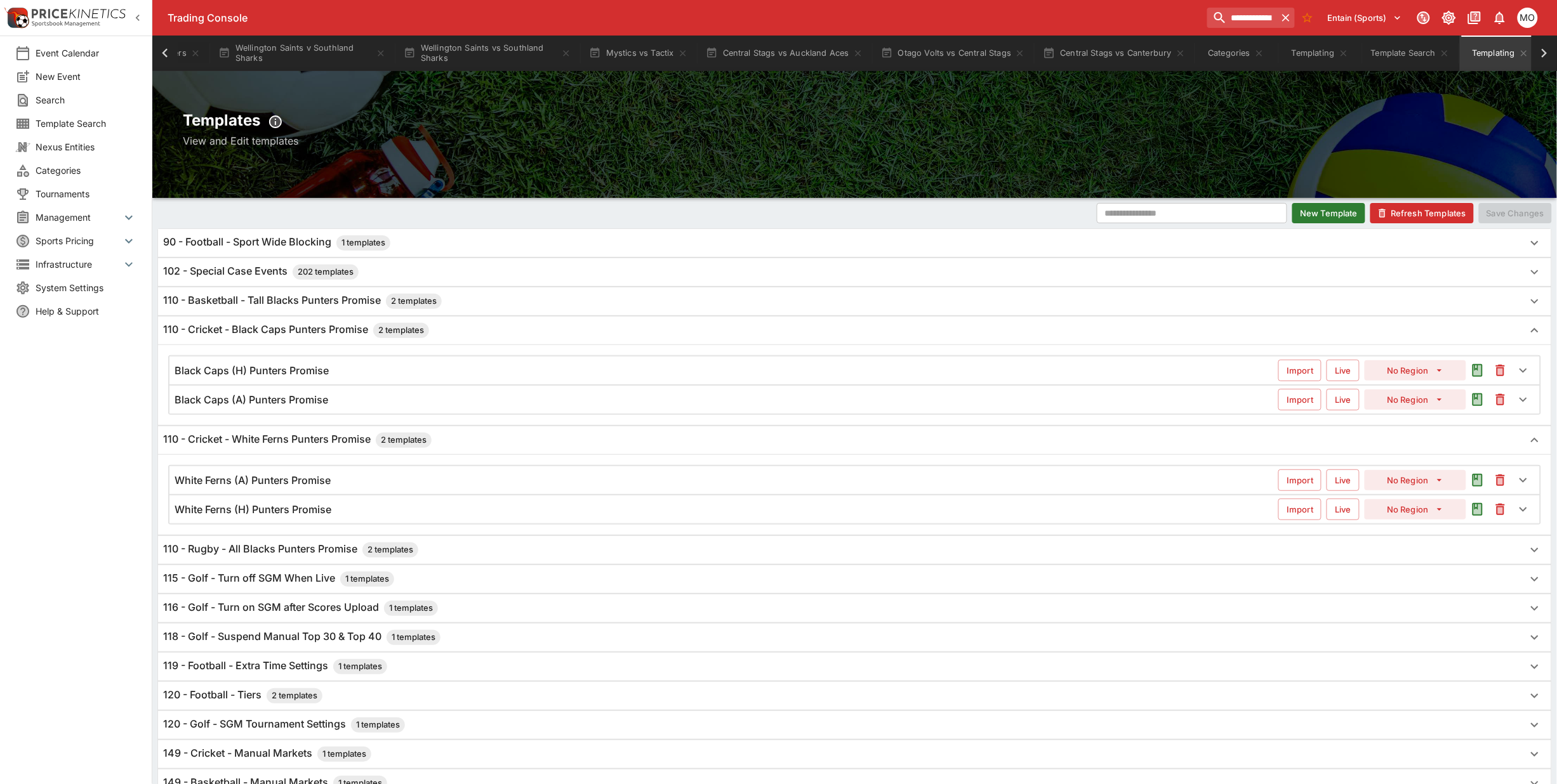
click at [295, 486] on h6 "White Ferns (A) Punters Promise" at bounding box center [252, 480] width 156 height 13
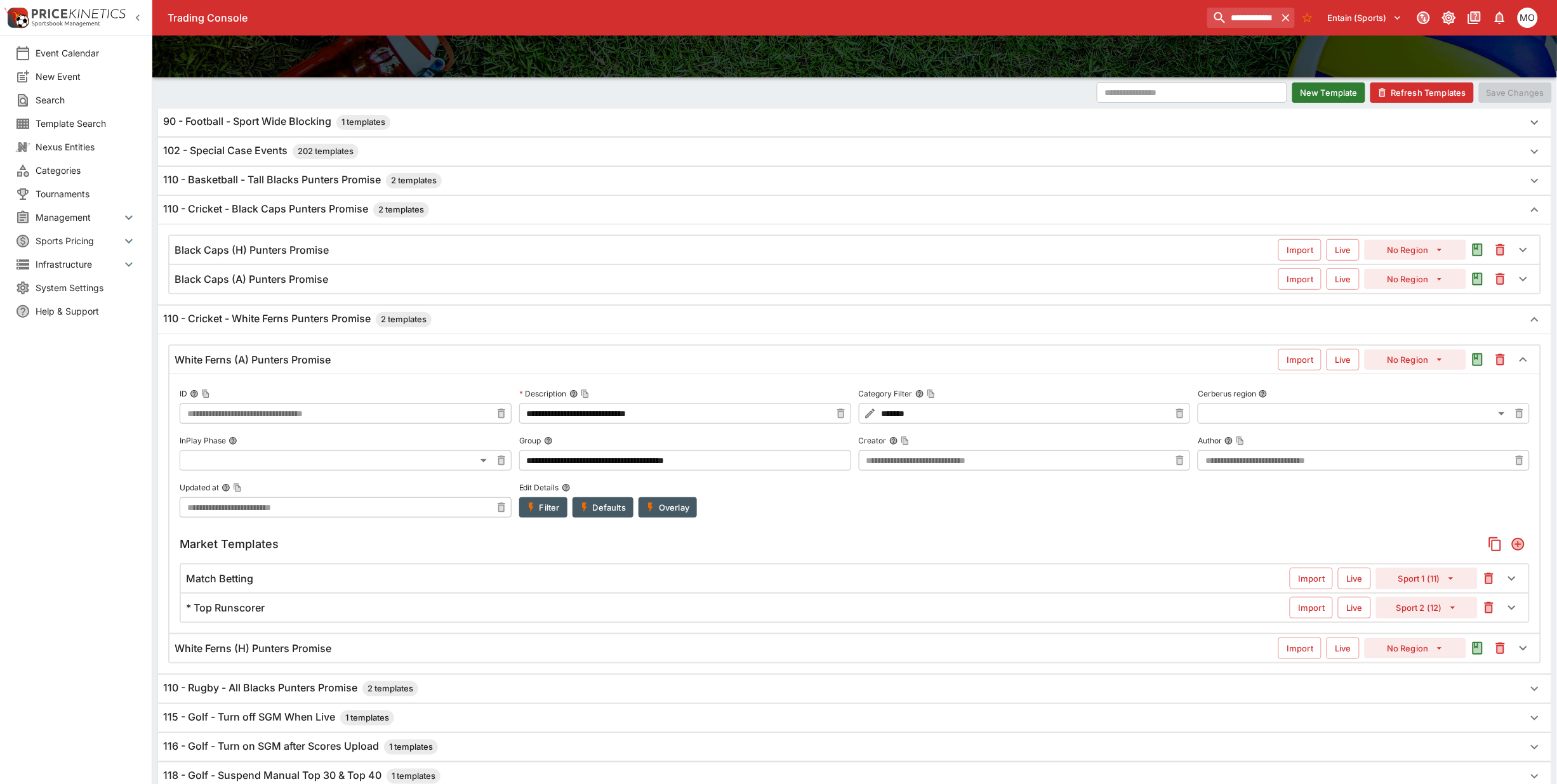
scroll to position [159, 0]
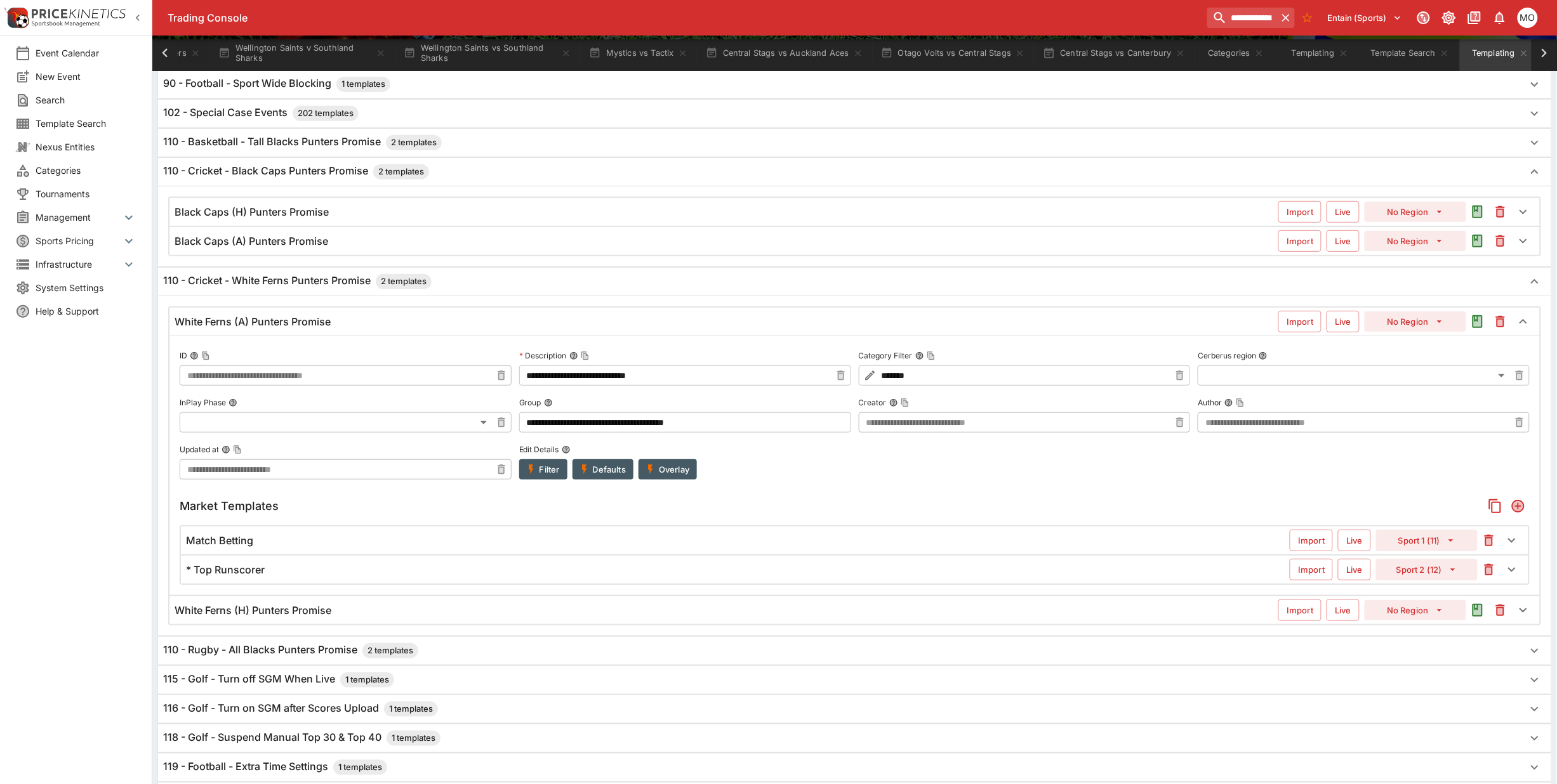
click at [286, 570] on div "* Top Runscorer" at bounding box center [737, 570] width 1103 height 13
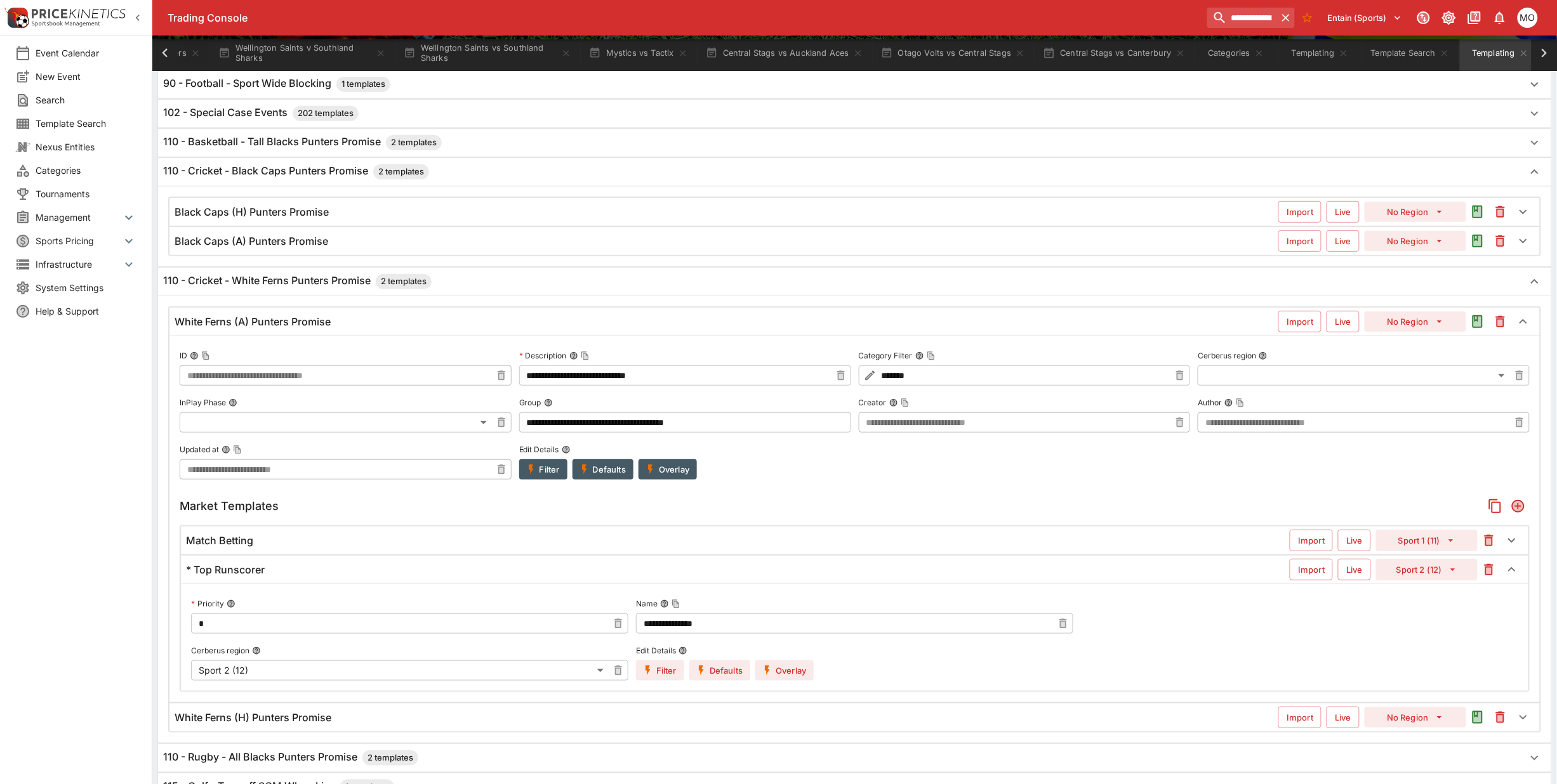
click at [278, 547] on div "Match Betting" at bounding box center [737, 540] width 1103 height 13
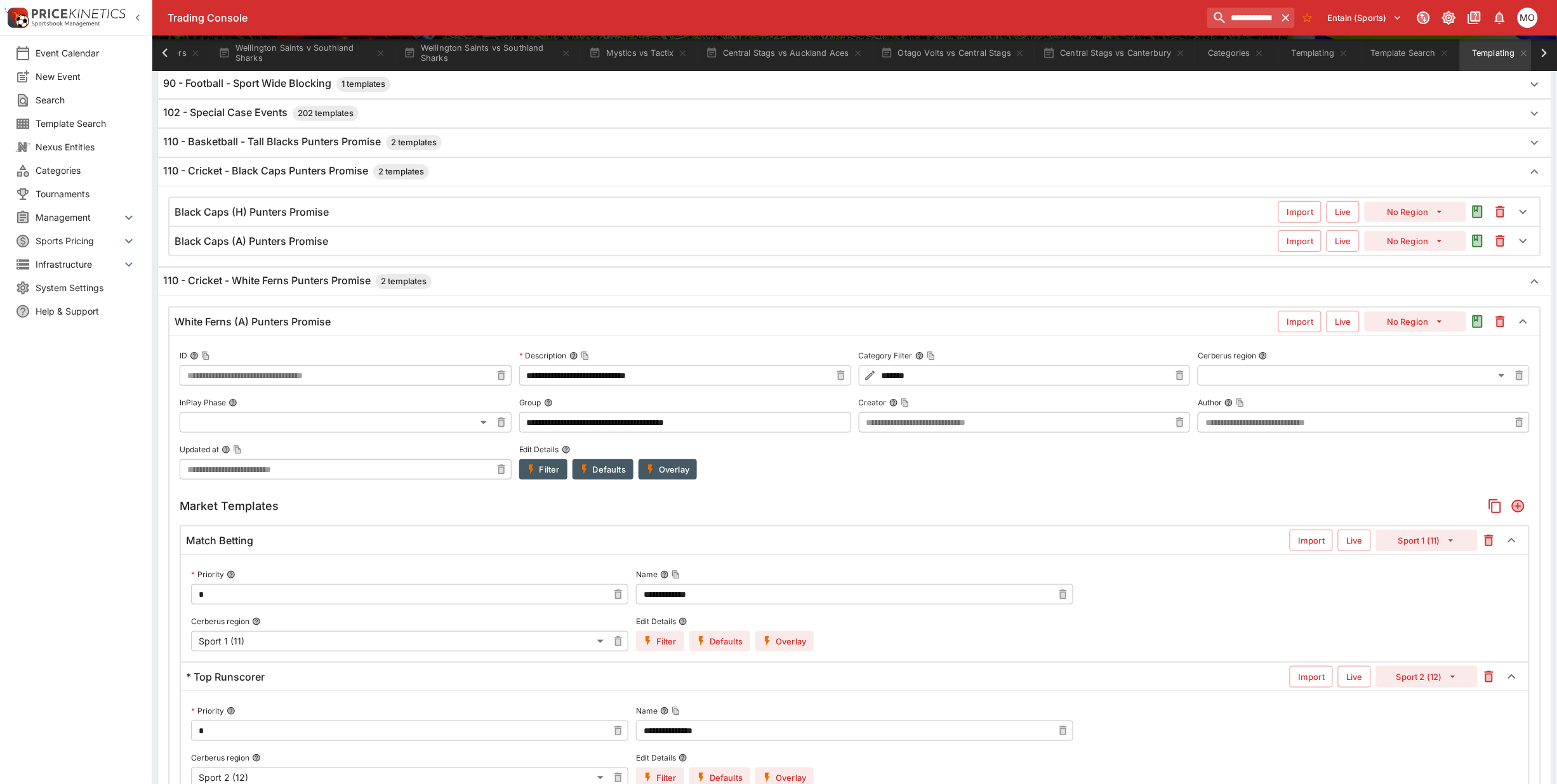
click at [278, 547] on div "Match Betting" at bounding box center [737, 540] width 1103 height 13
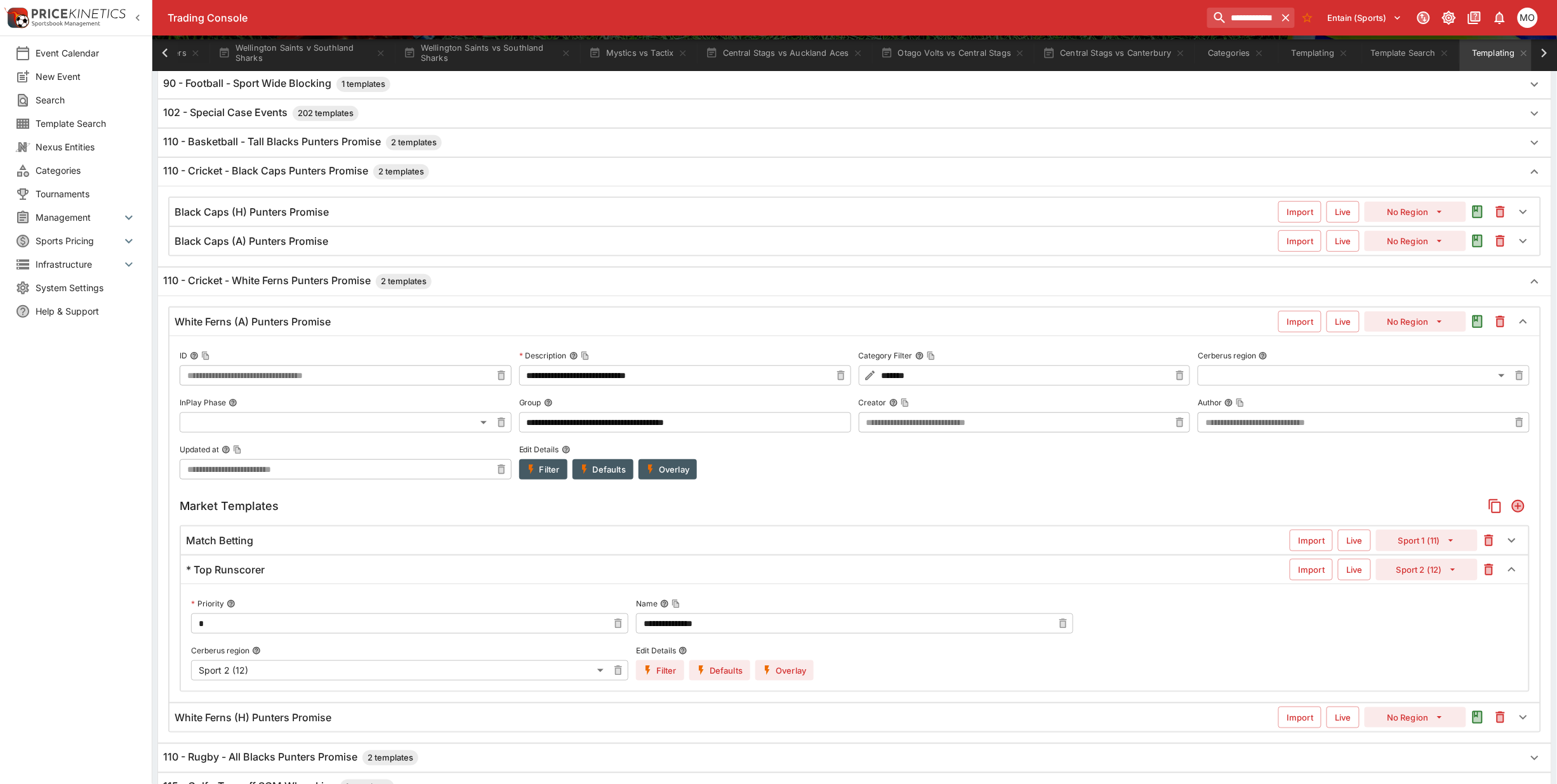
click at [341, 577] on div "* Top Runscorer" at bounding box center [737, 570] width 1103 height 13
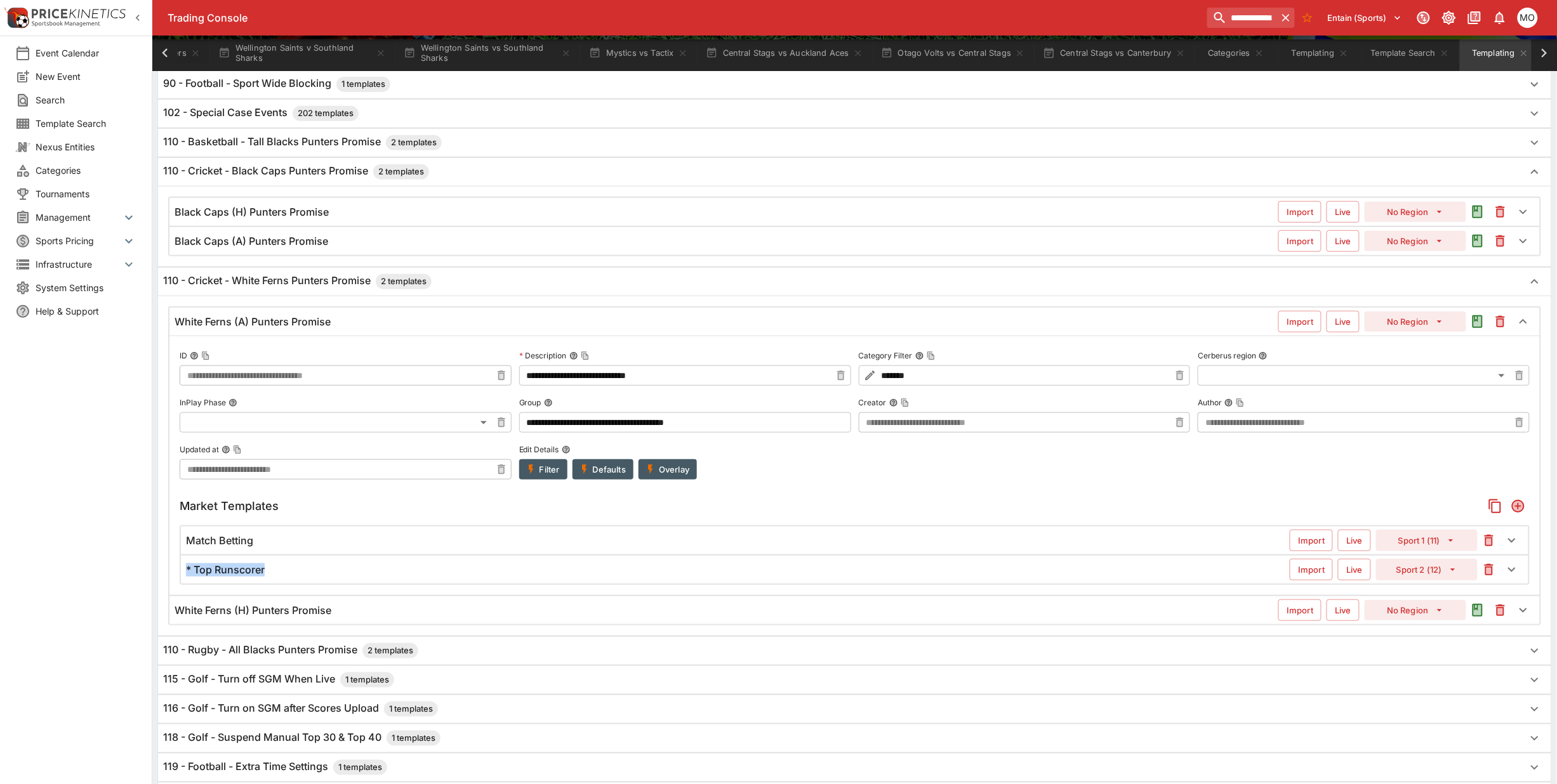
drag, startPoint x: 186, startPoint y: 575, endPoint x: 266, endPoint y: 570, distance: 80.2
click at [266, 570] on div "* Top Runscorer Import Live Sport 2 (12)" at bounding box center [855, 570] width 1348 height 28
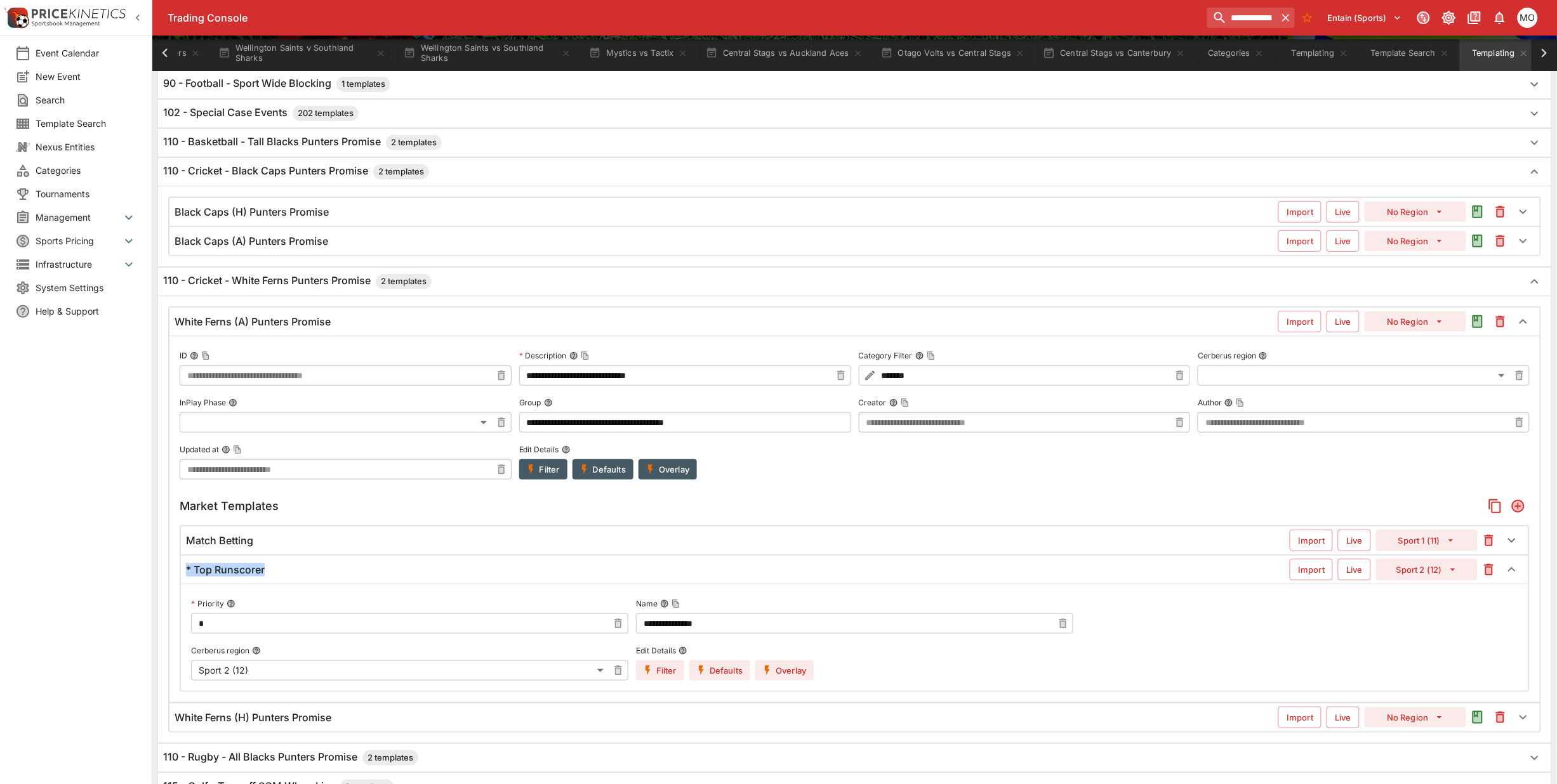
copy h6 "* Top Runscorer"
click at [267, 212] on h6 "Black Caps (H) Punters Promise" at bounding box center [251, 212] width 154 height 13
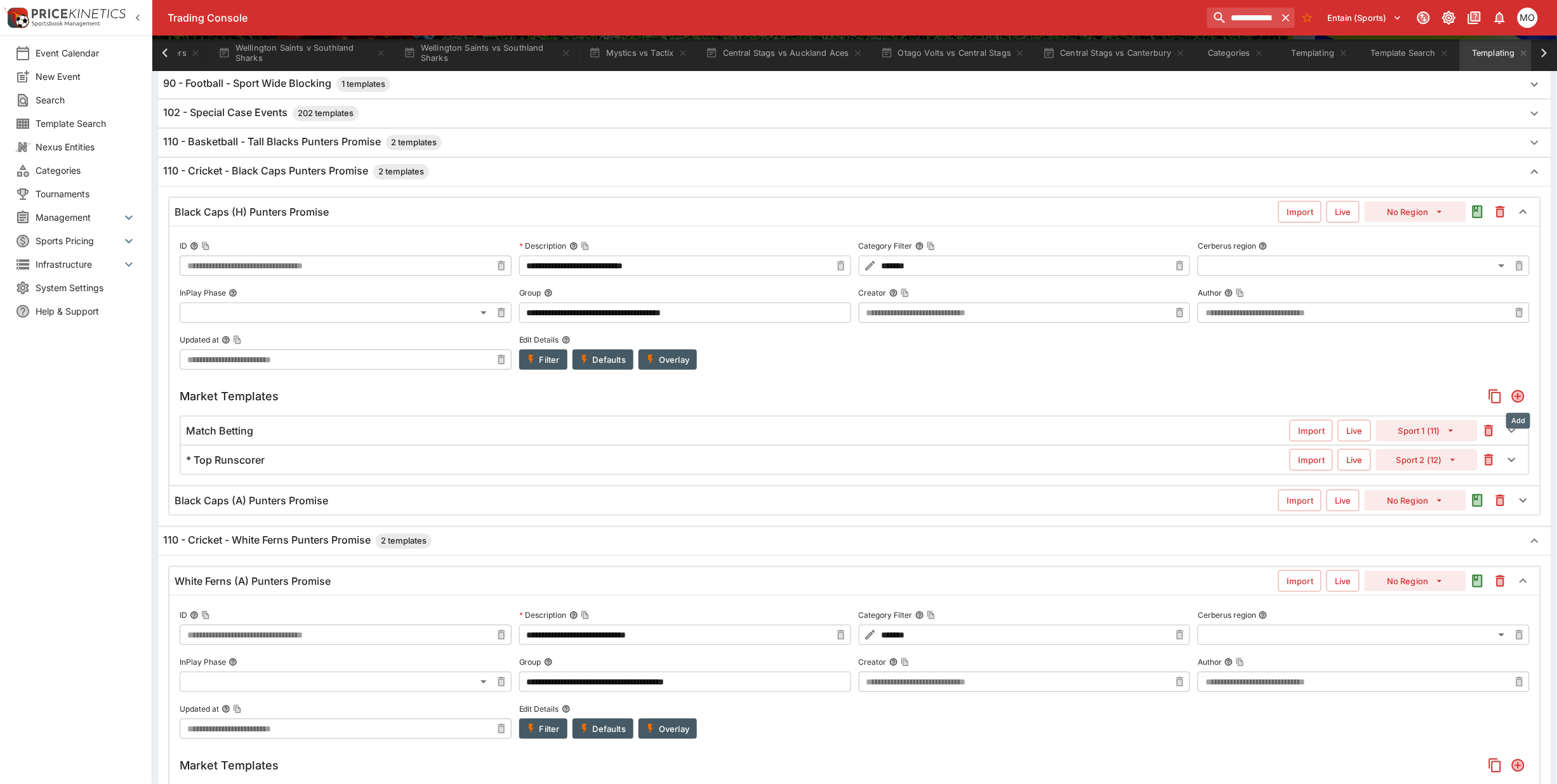
click at [1518, 400] on icon "Add" at bounding box center [1518, 397] width 13 height 13
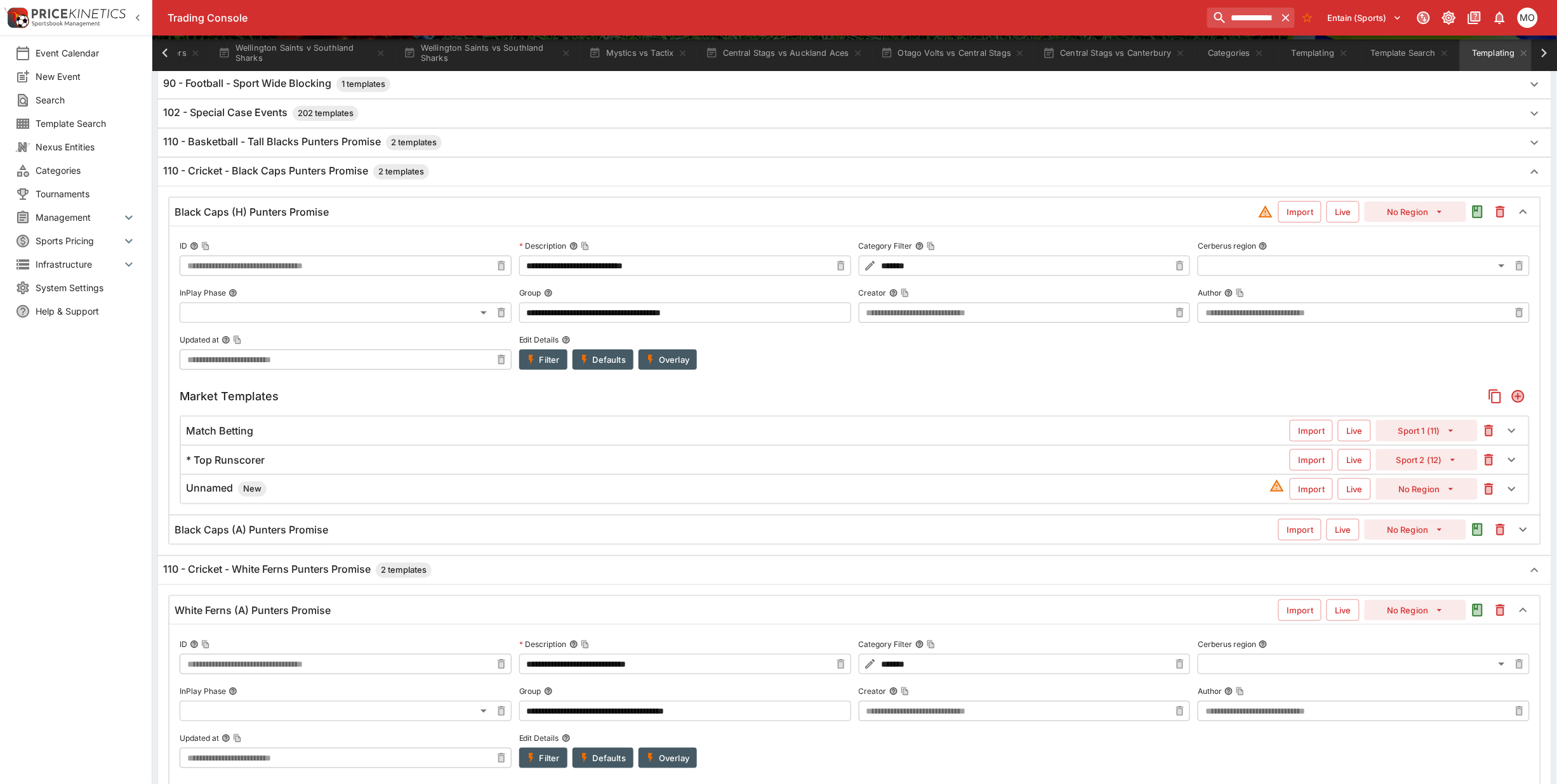
scroll to position [636, 0]
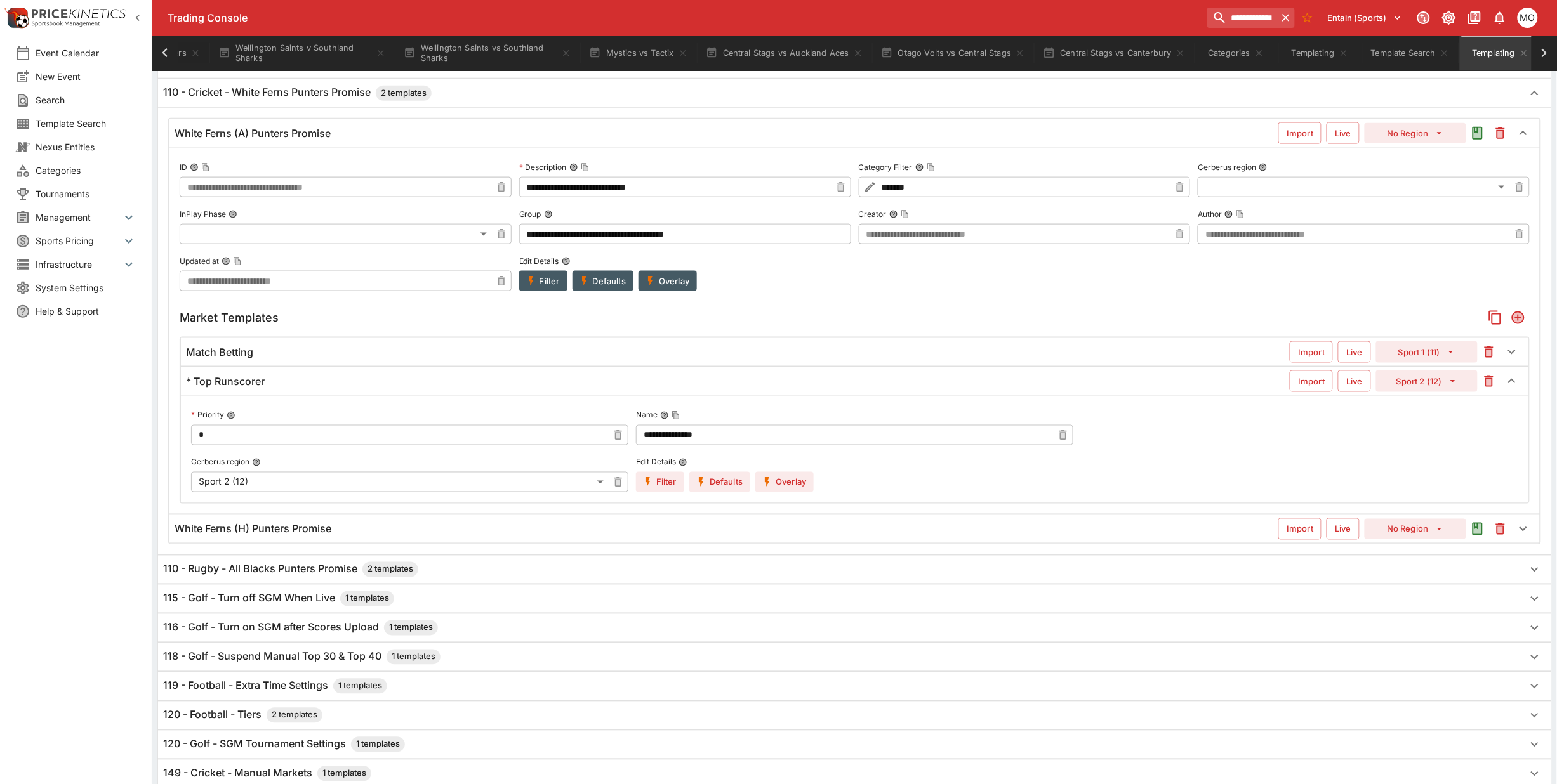
click at [371, 387] on div "* Top Runscorer" at bounding box center [737, 381] width 1103 height 13
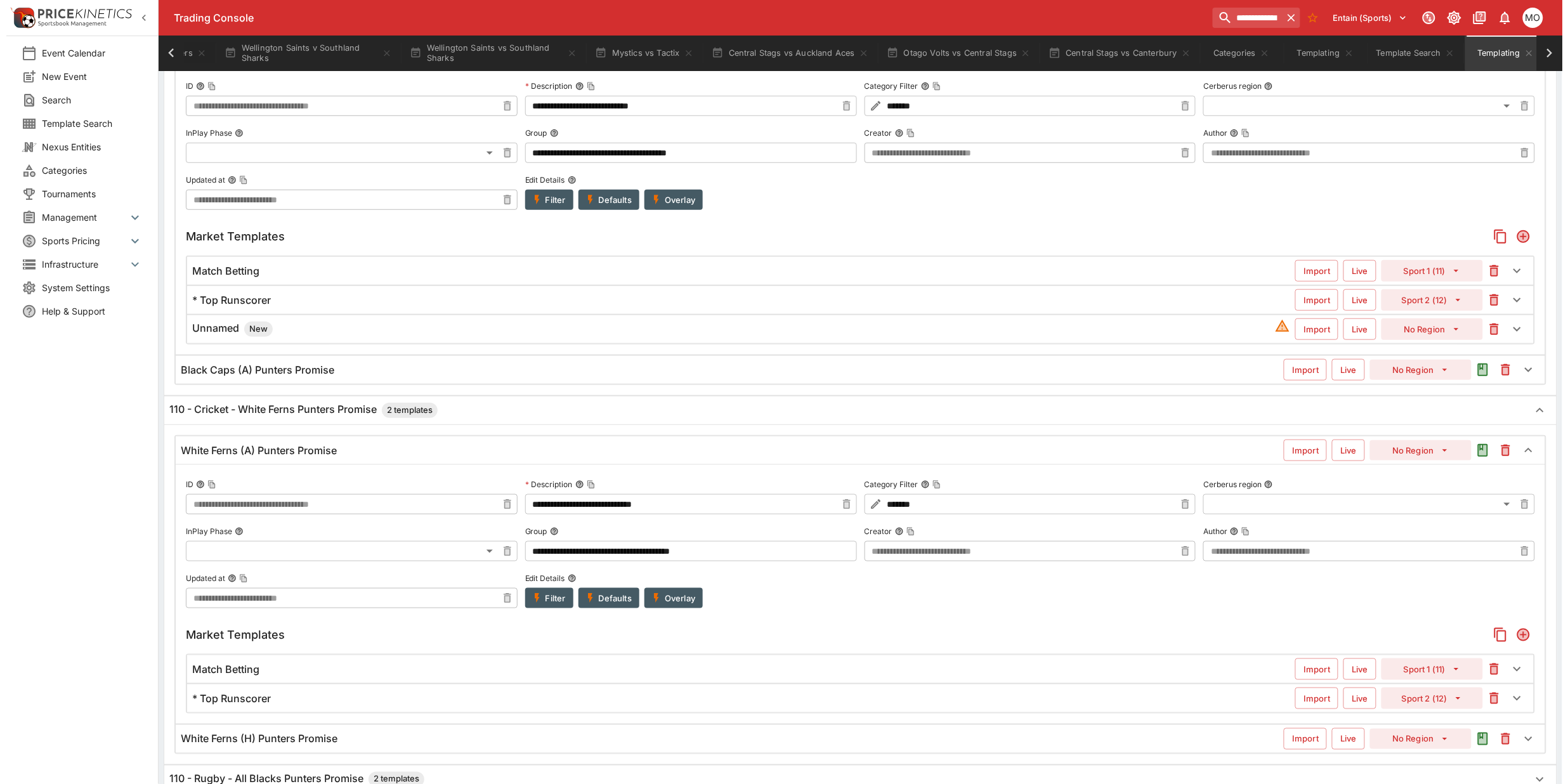
scroll to position [160, 0]
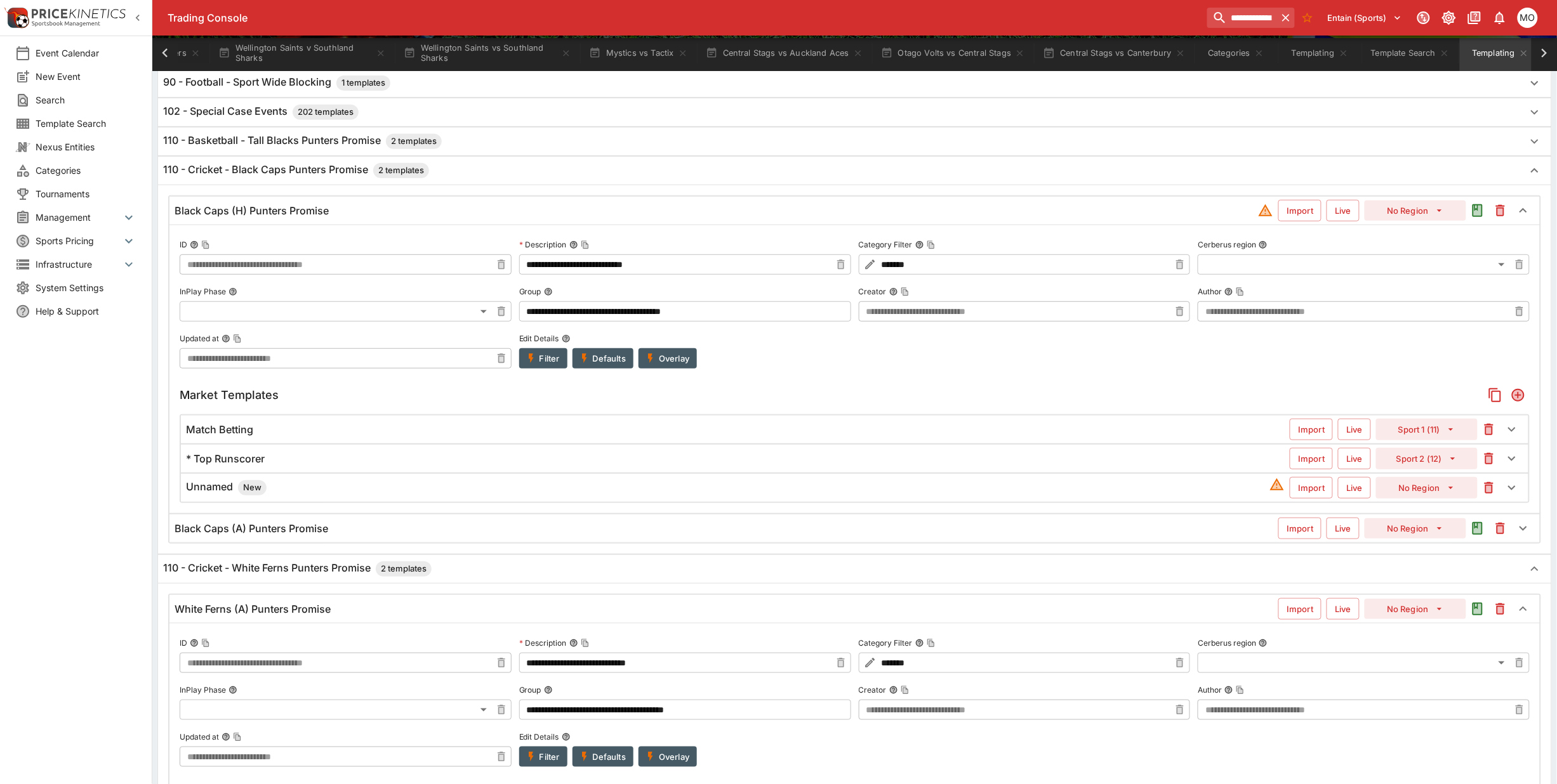
click at [203, 486] on h6 "Unnamed New" at bounding box center [226, 488] width 81 height 15
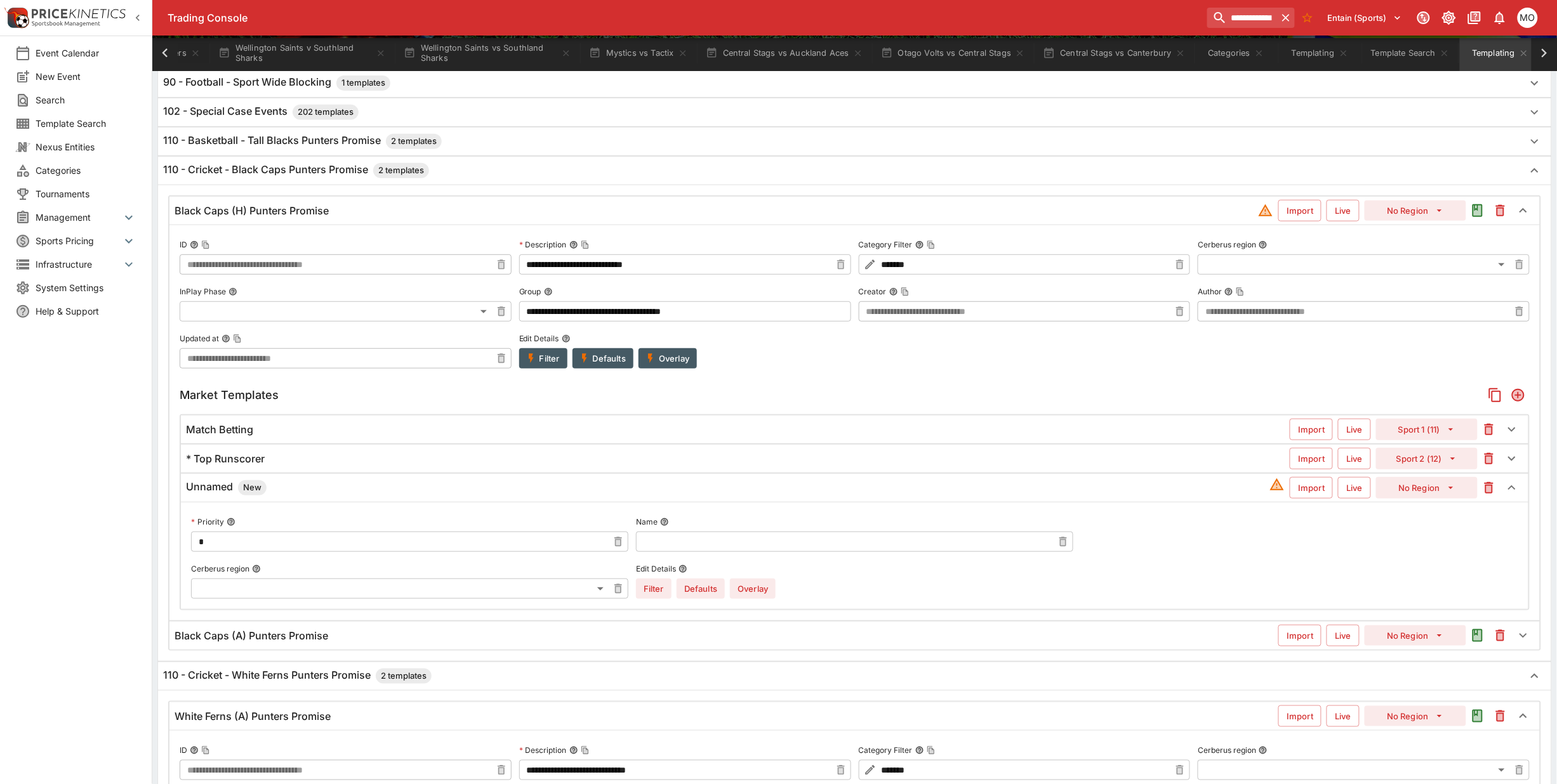
click at [662, 542] on input "text" at bounding box center [844, 542] width 417 height 20
paste input "**********"
type input "**********"
click at [1446, 490] on icon "button" at bounding box center [1450, 488] width 12 height 12
click at [1417, 553] on li "Sport 2 (12)" at bounding box center [1427, 558] width 75 height 20
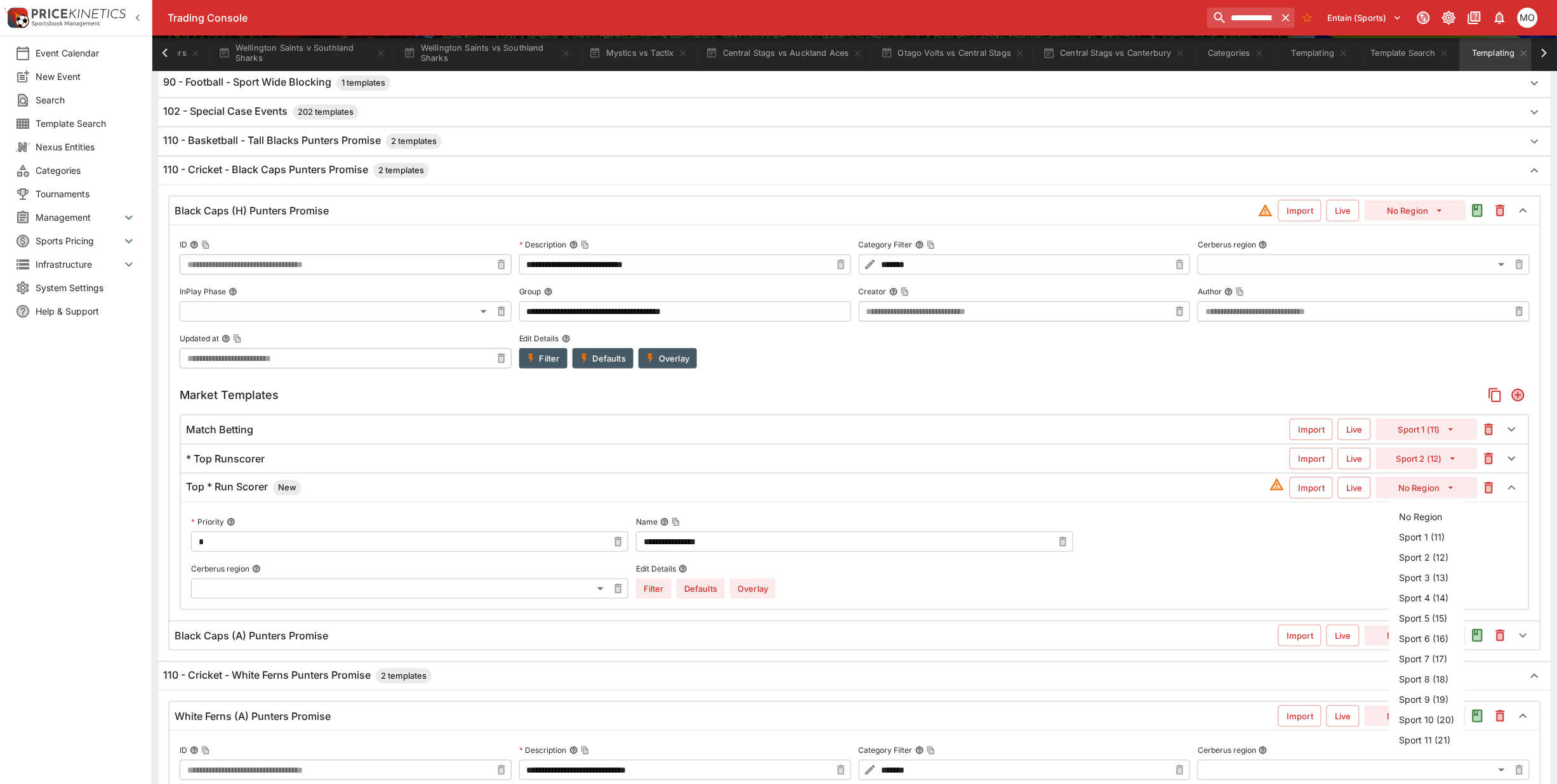
type input "**"
click at [759, 598] on button "Overlay" at bounding box center [753, 588] width 46 height 20
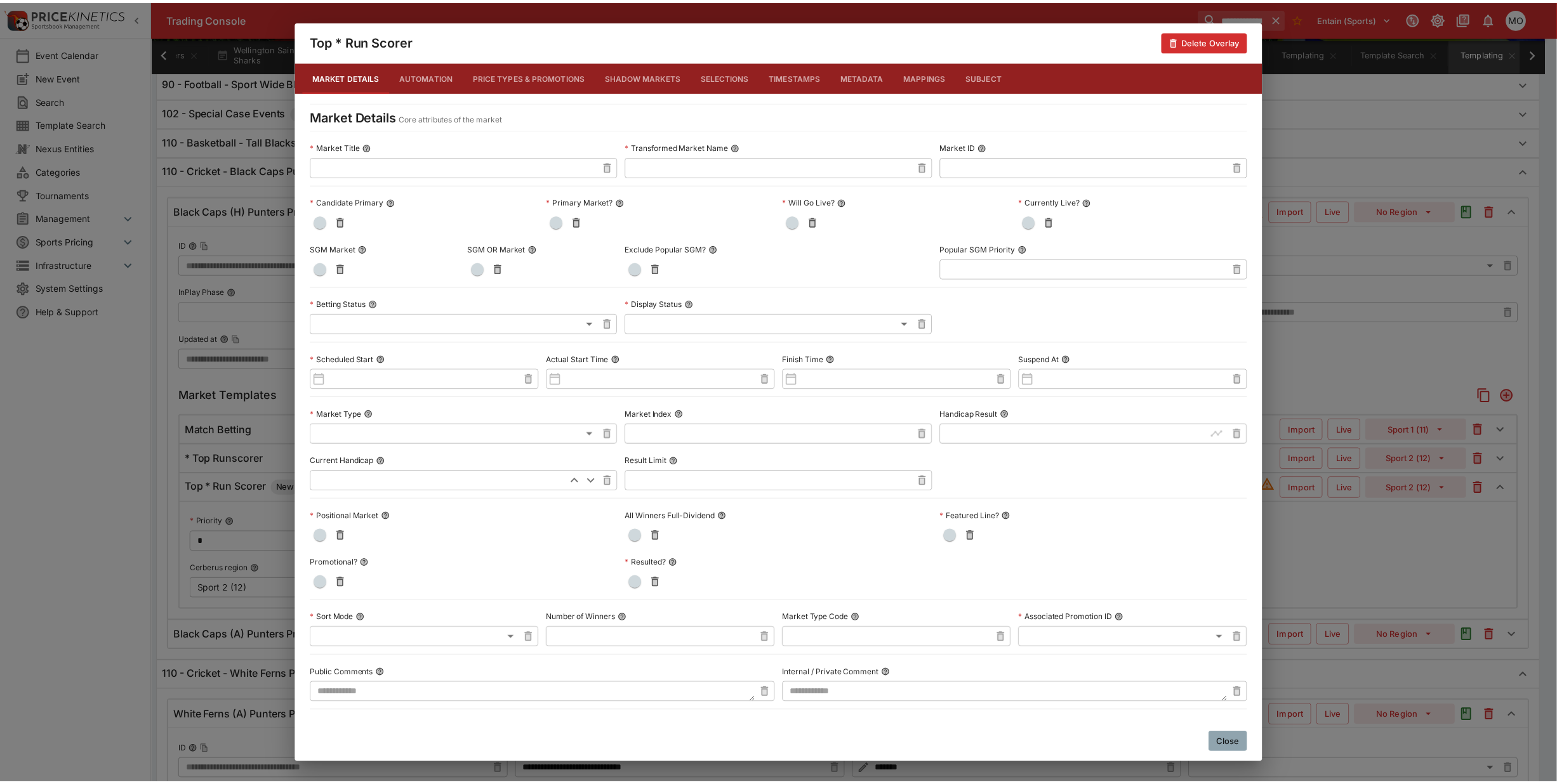
scroll to position [369, 0]
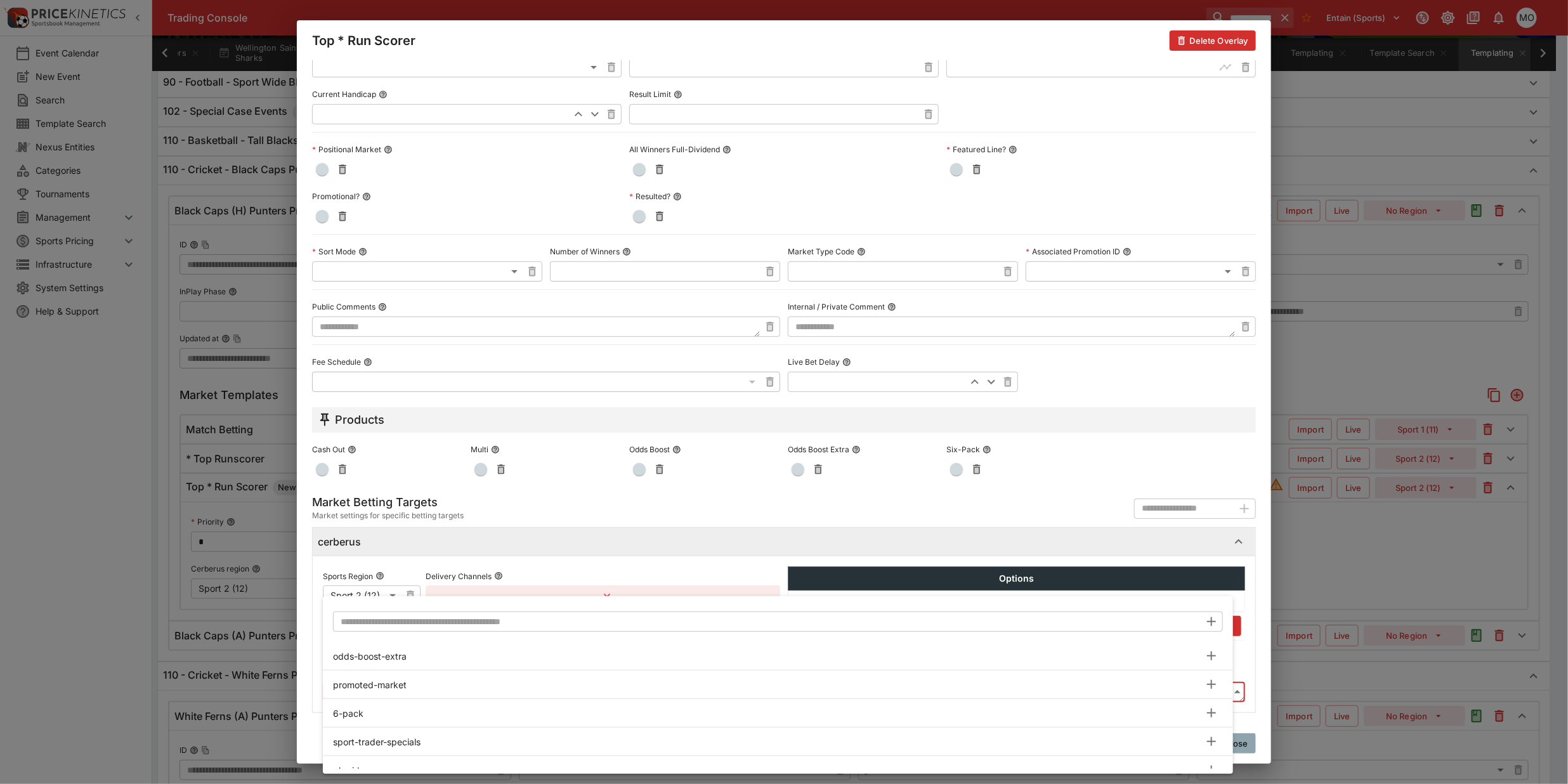
click at [517, 693] on body "**********" at bounding box center [784, 652] width 1568 height 1623
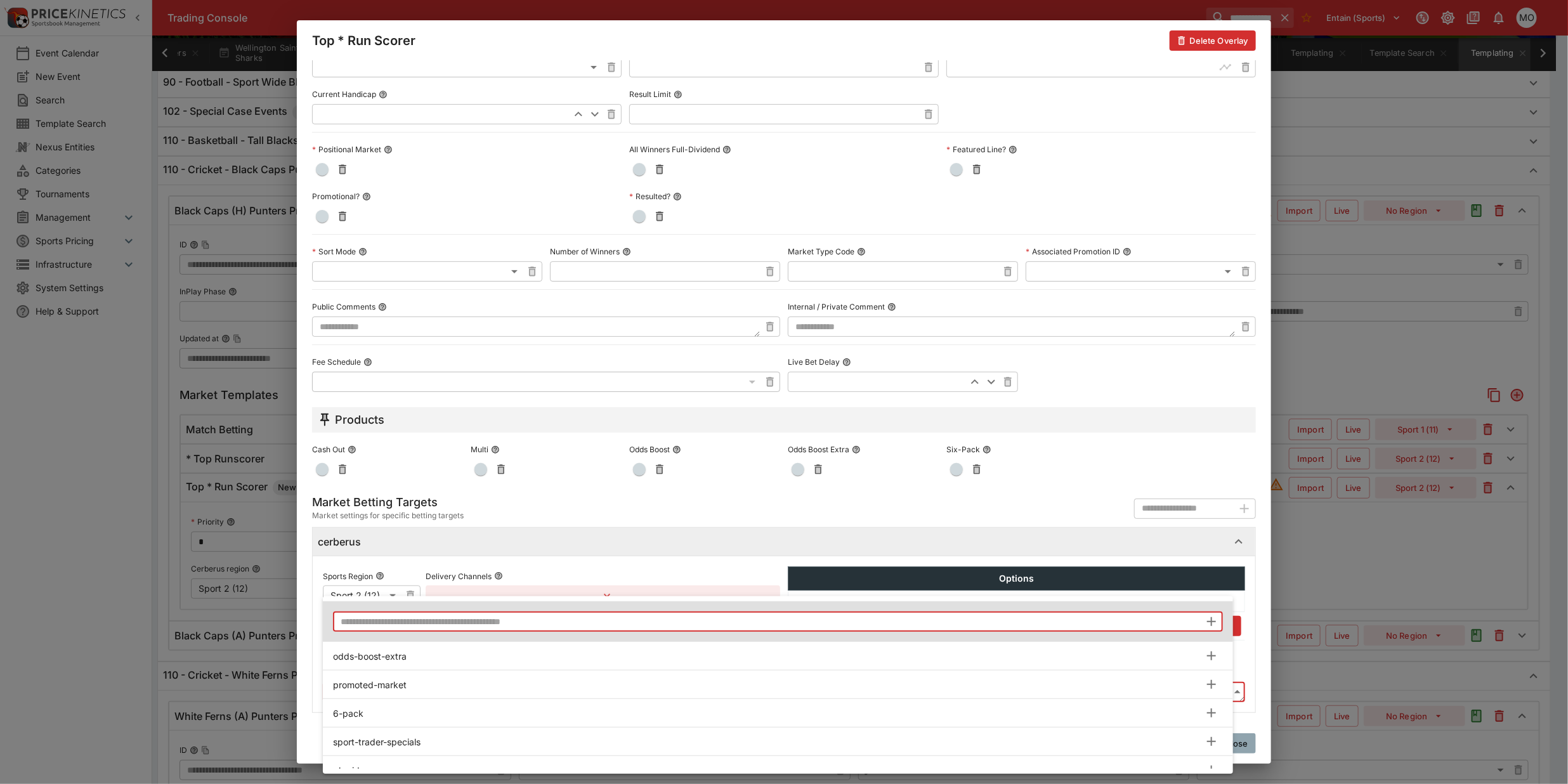
click at [445, 624] on input "text" at bounding box center [766, 621] width 867 height 20
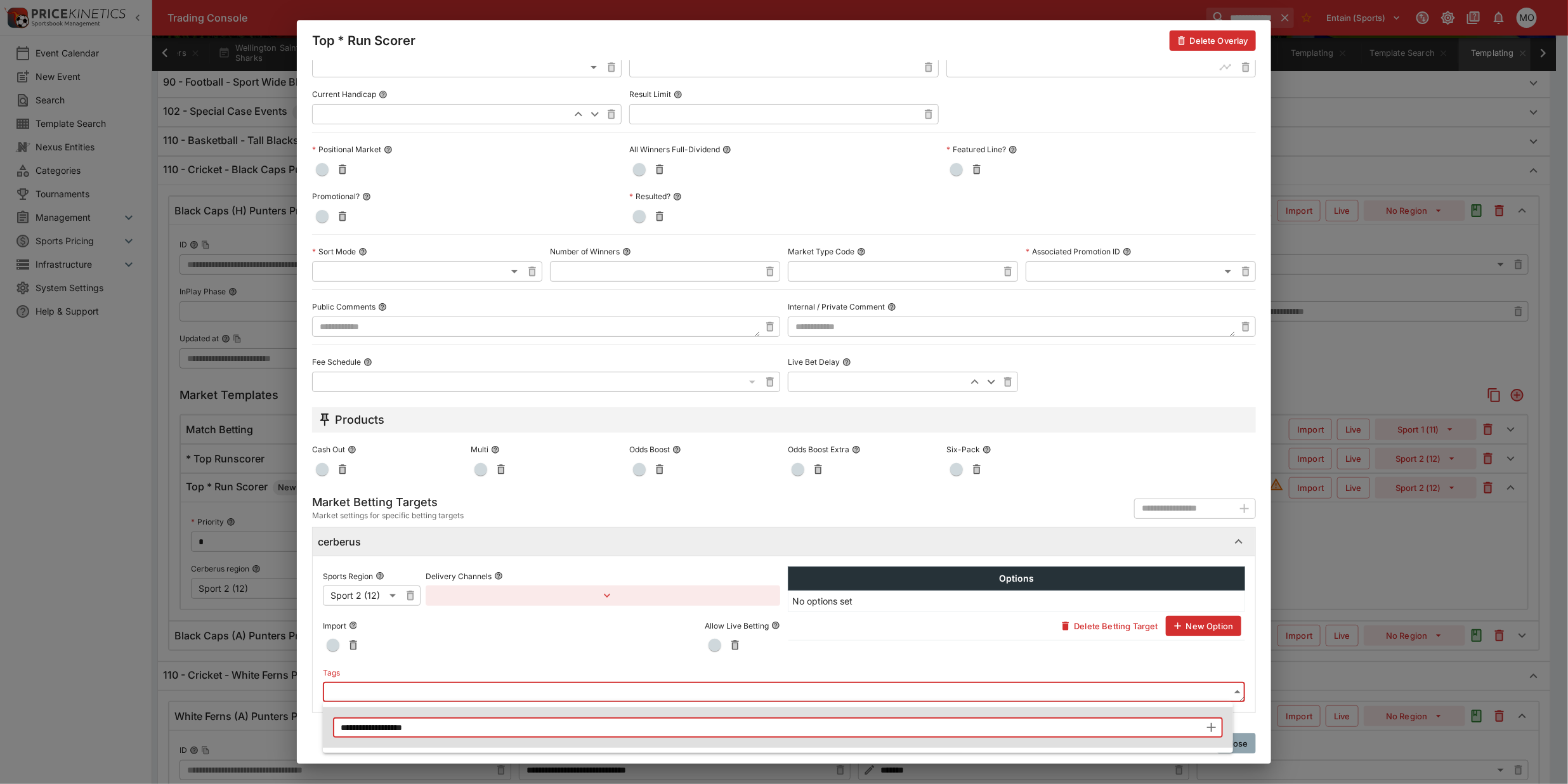
type input "**********"
click at [1208, 726] on icon "button" at bounding box center [1211, 728] width 15 height 15
type input "**********"
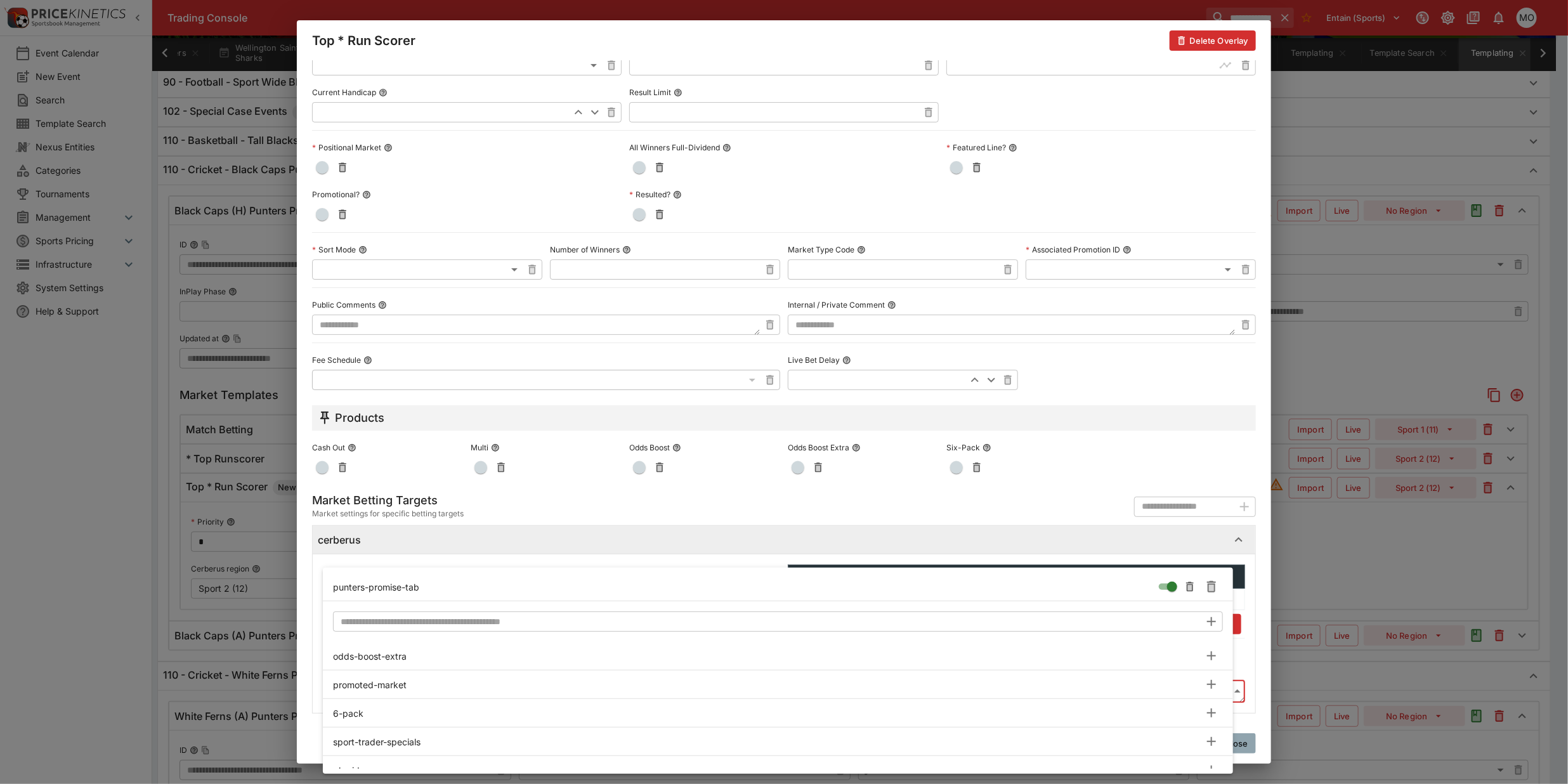
click at [315, 626] on div at bounding box center [784, 392] width 1568 height 784
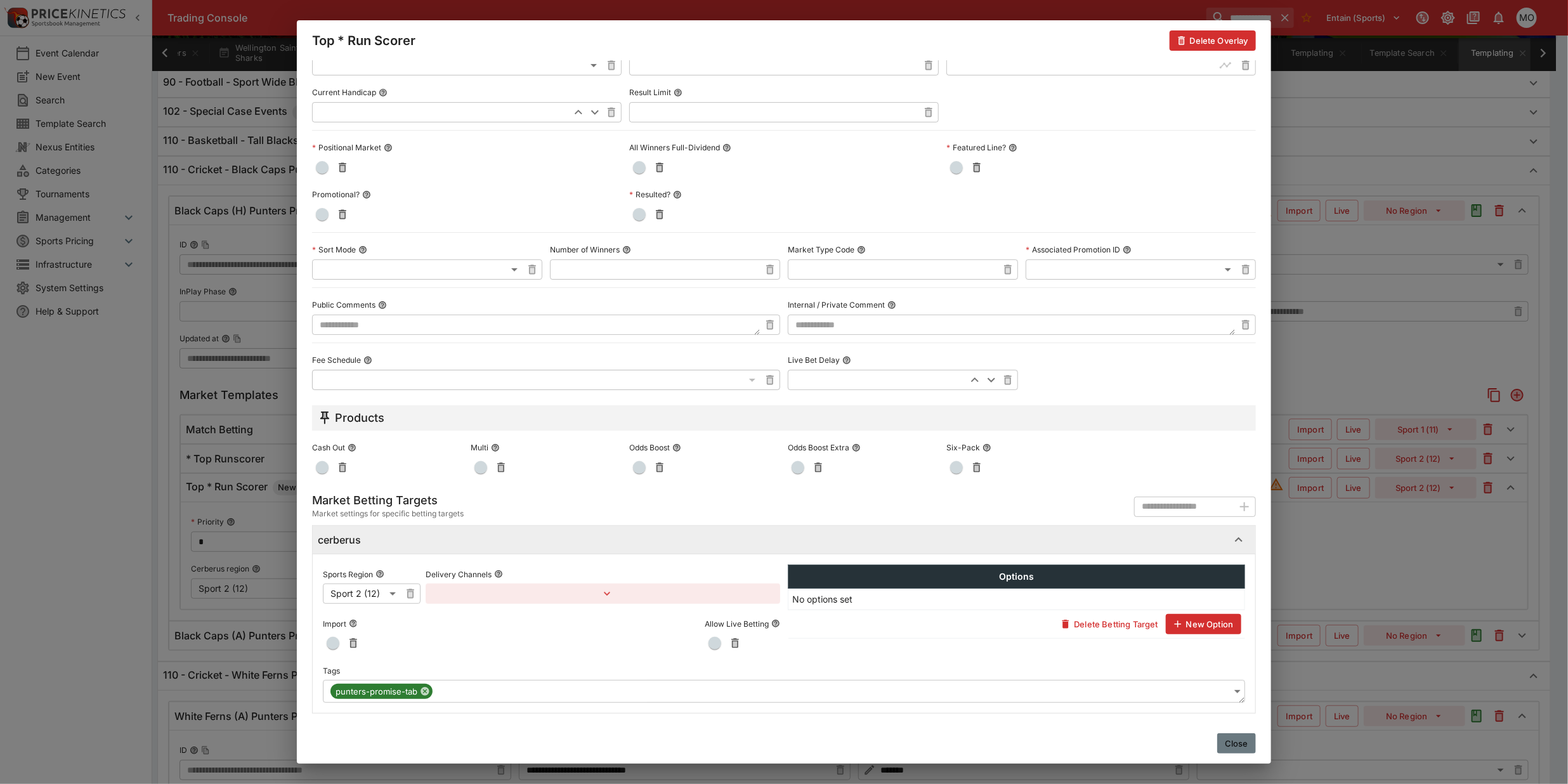
click at [1244, 740] on button "Close" at bounding box center [1236, 743] width 38 height 20
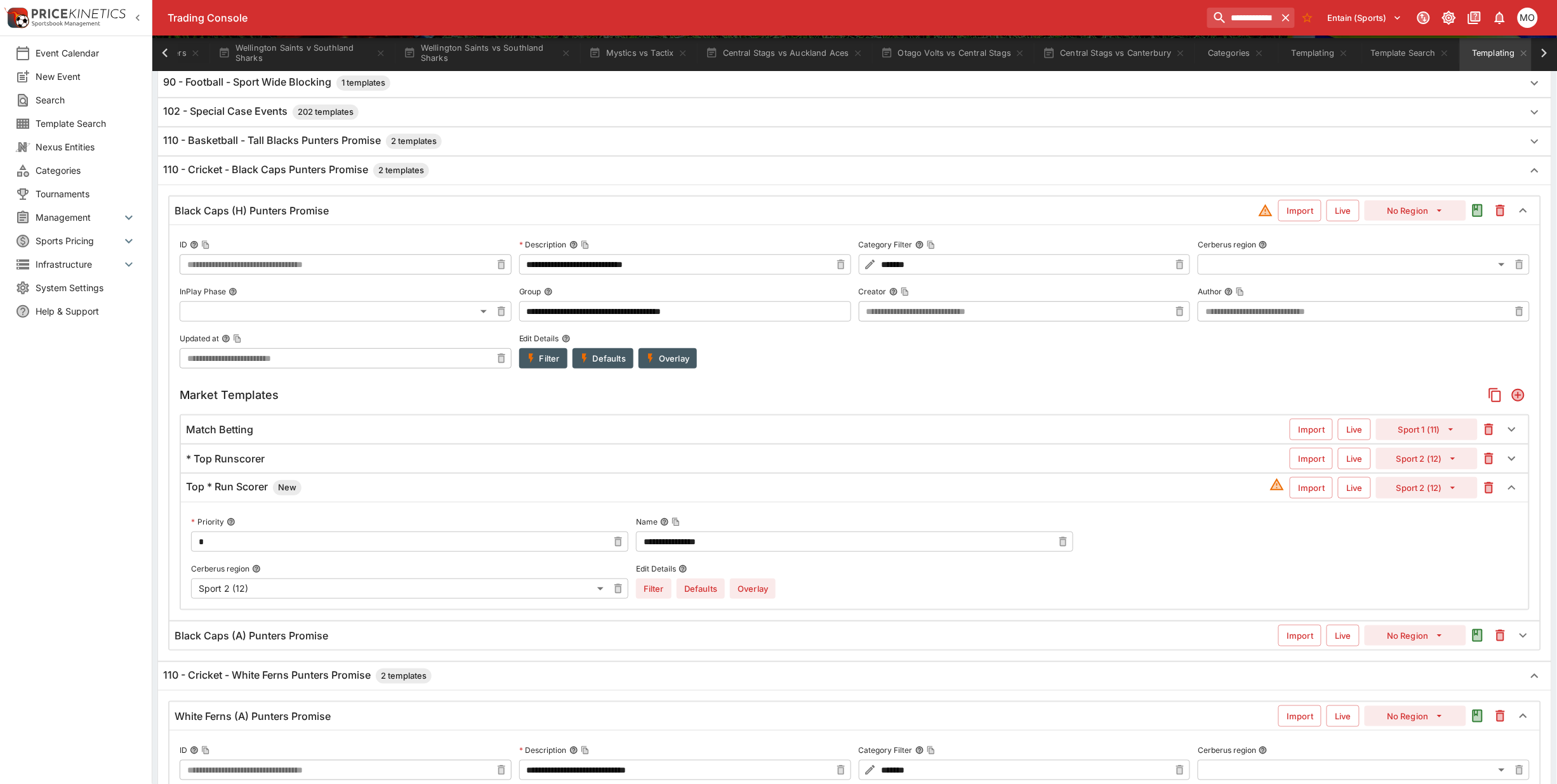
click at [467, 637] on div "Black Caps (A) Punters Promise" at bounding box center [726, 636] width 1103 height 13
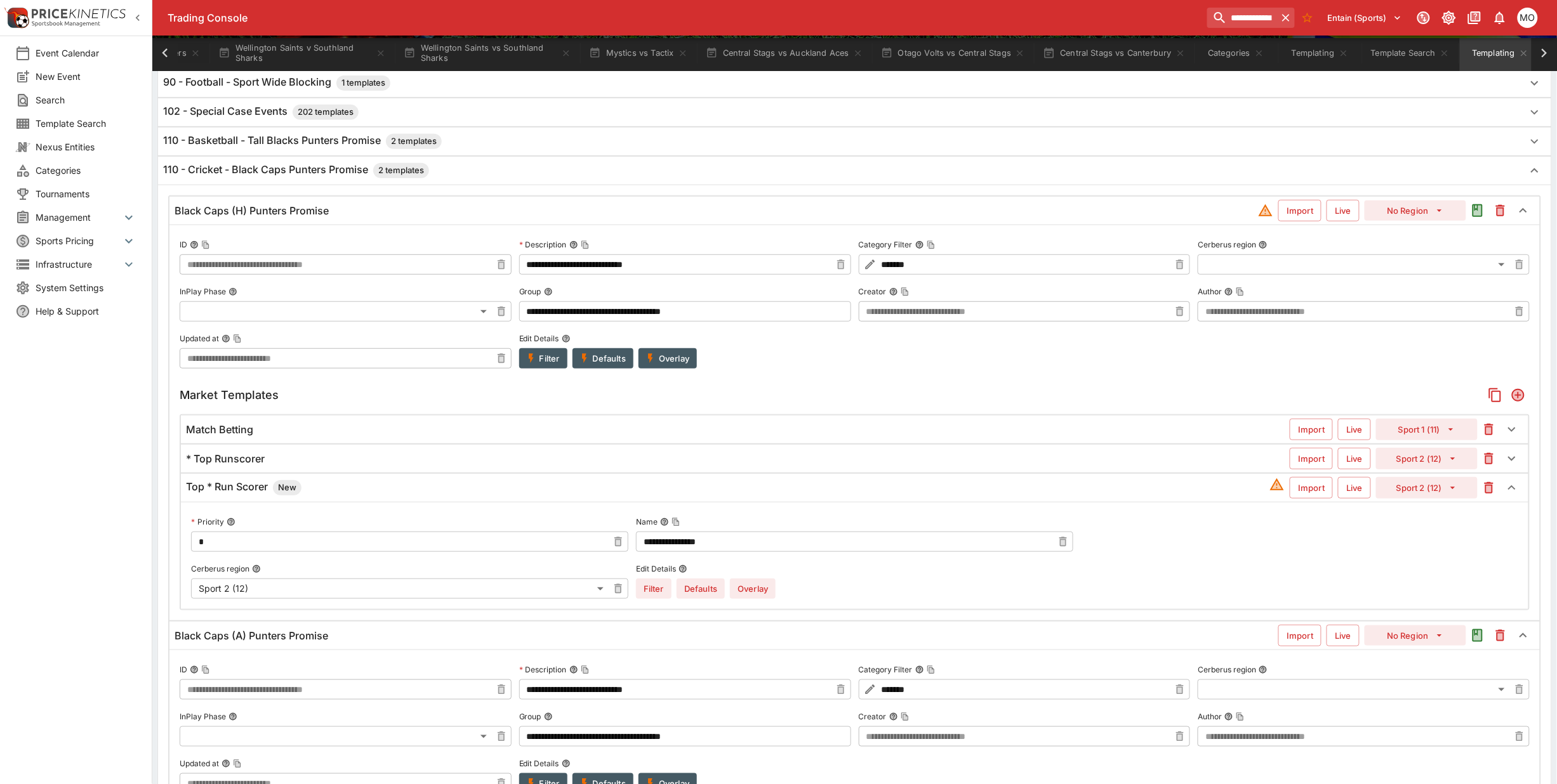
scroll to position [318, 0]
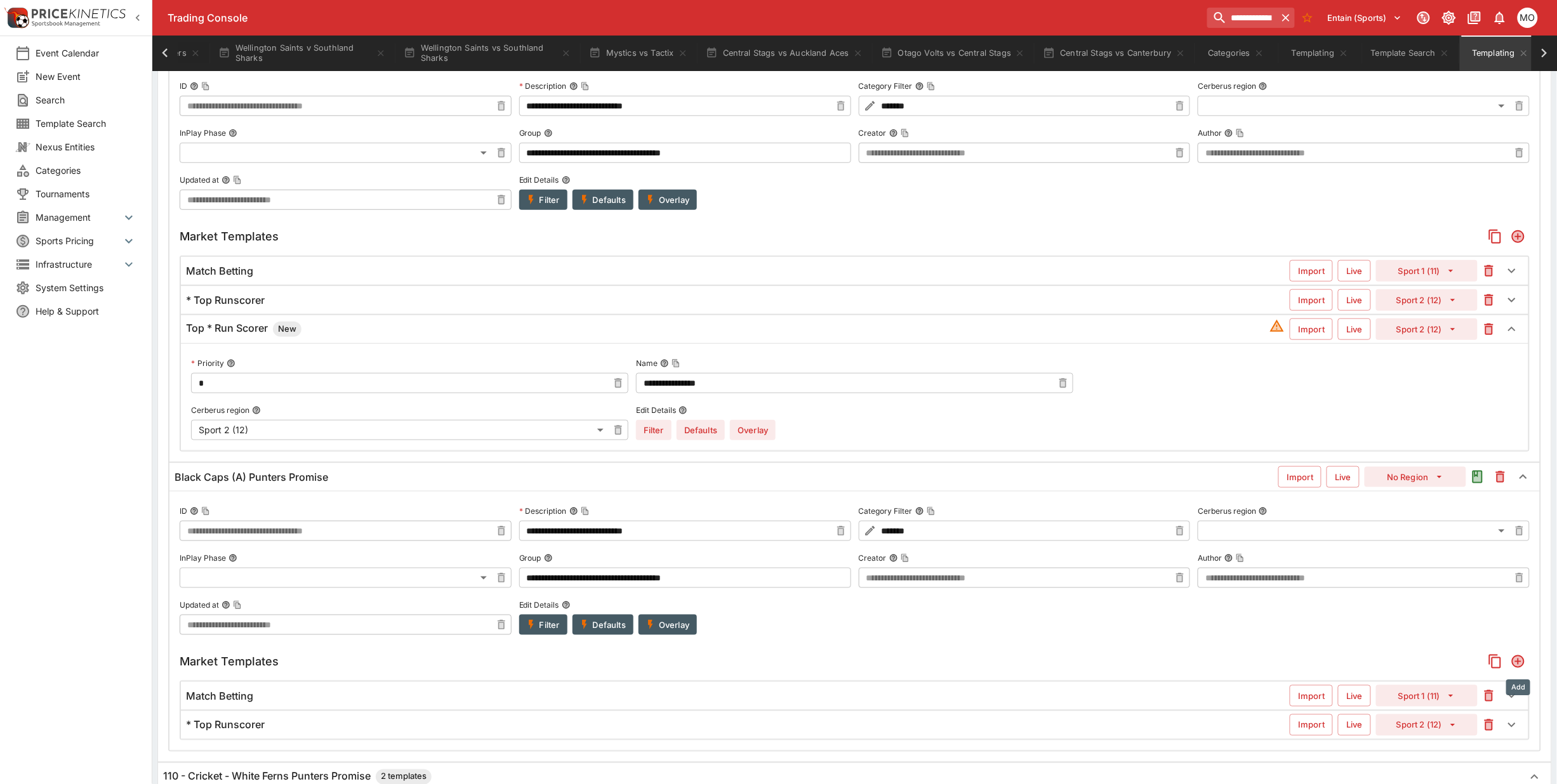
click at [1518, 667] on icon "Add" at bounding box center [1518, 661] width 10 height 10
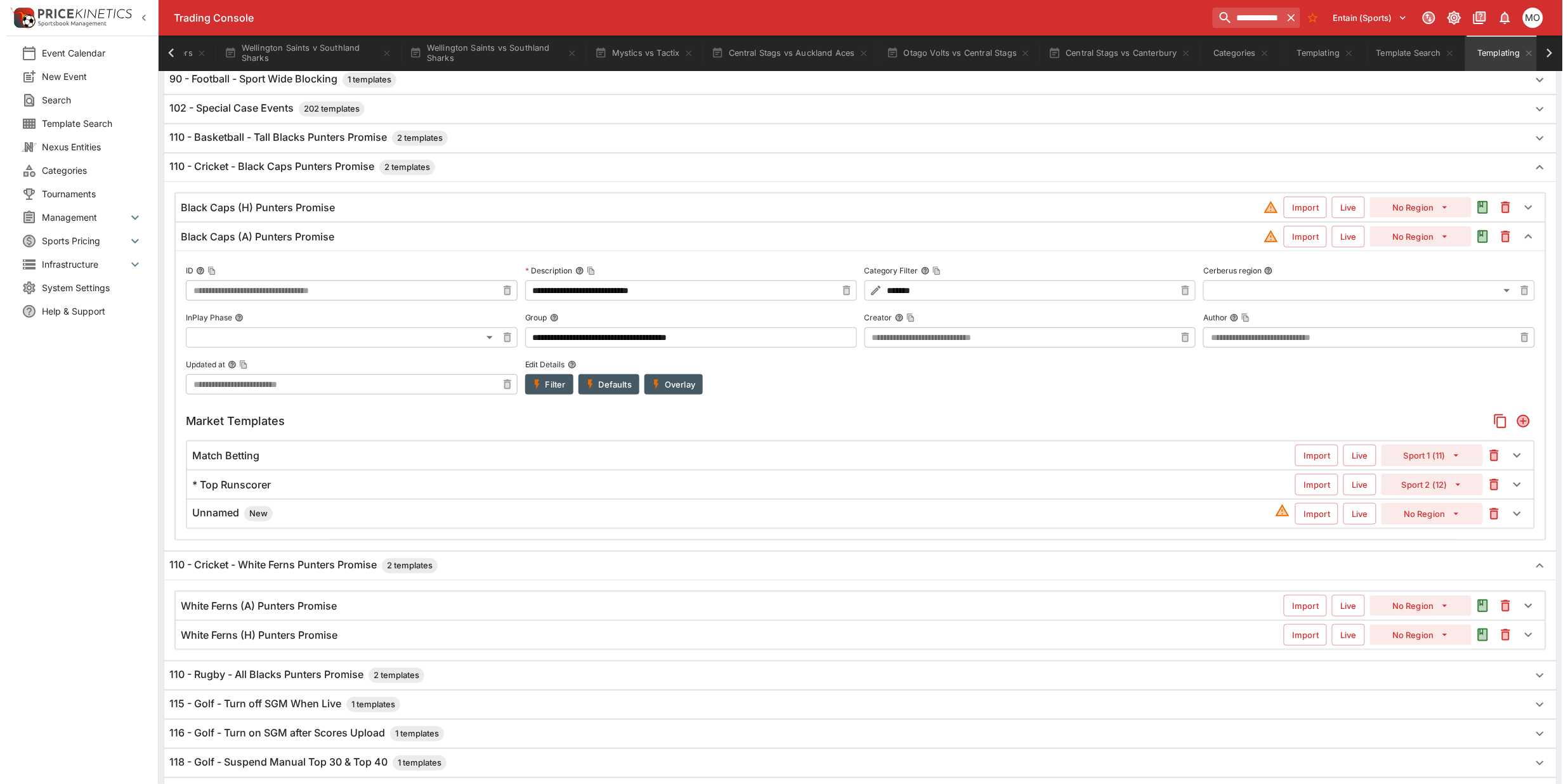
scroll to position [163, 0]
click at [215, 512] on h6 "Unnamed New" at bounding box center [225, 515] width 81 height 15
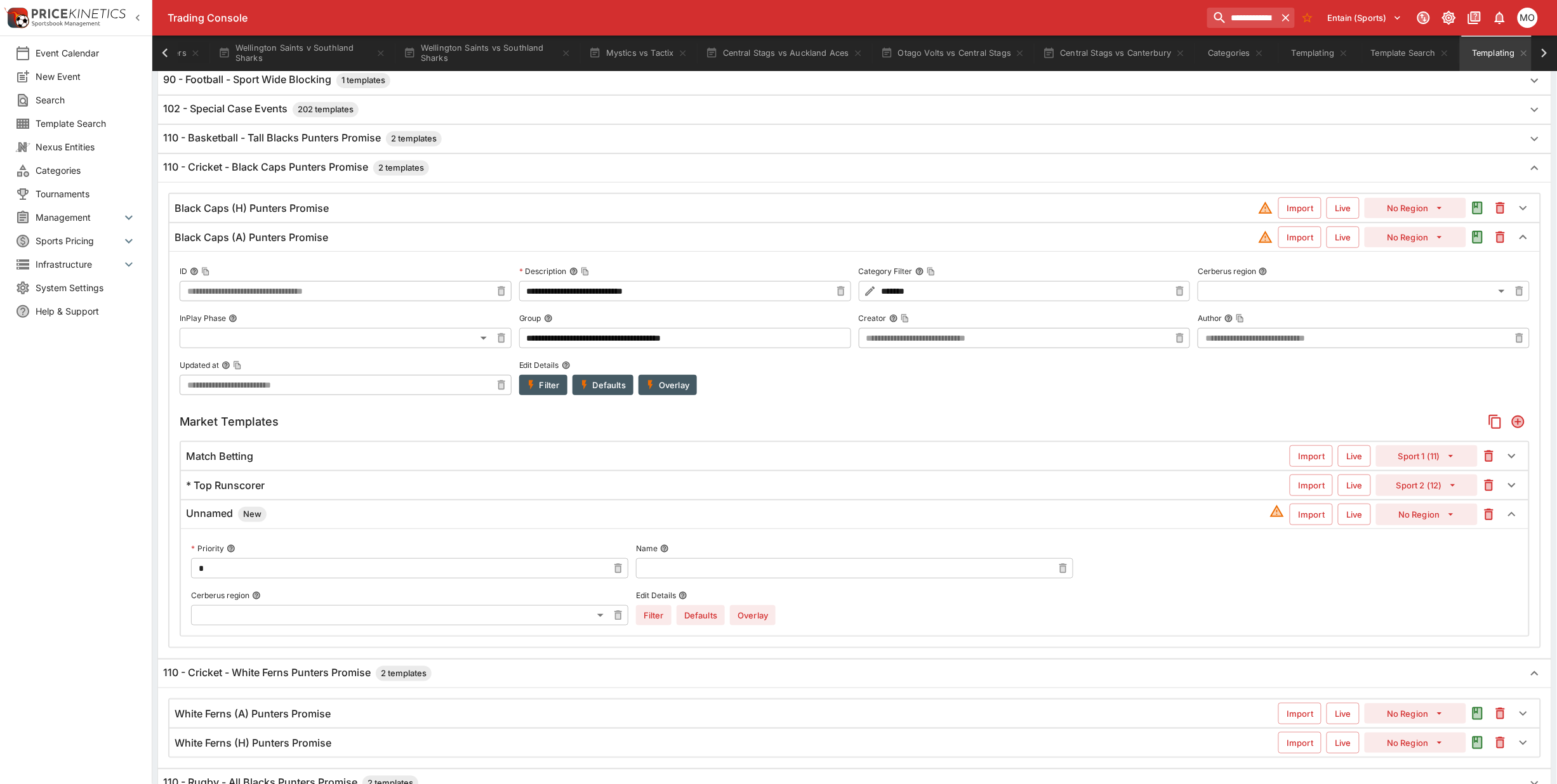
click at [688, 563] on input "text" at bounding box center [844, 568] width 417 height 20
paste input "**********"
type input "**********"
click at [115, 655] on div "Event Calendar New Event Search Template Search Nexus Entities Categories Tourn…" at bounding box center [76, 392] width 153 height 784
click at [1397, 519] on button "No Region" at bounding box center [1427, 515] width 101 height 21
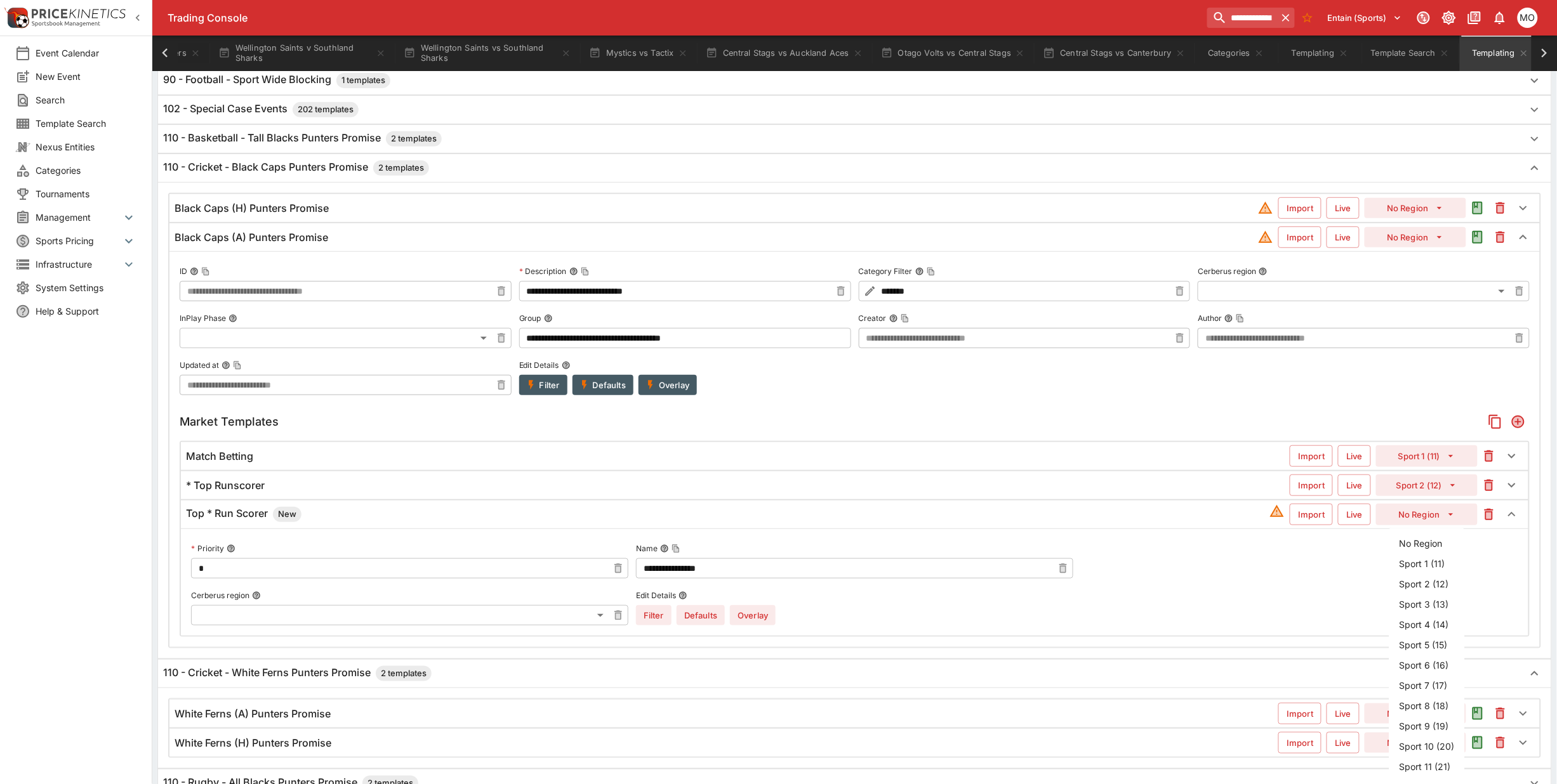
click at [1419, 581] on li "Sport 2 (12)" at bounding box center [1427, 585] width 75 height 20
type input "**"
click at [758, 623] on button "Overlay" at bounding box center [753, 615] width 46 height 20
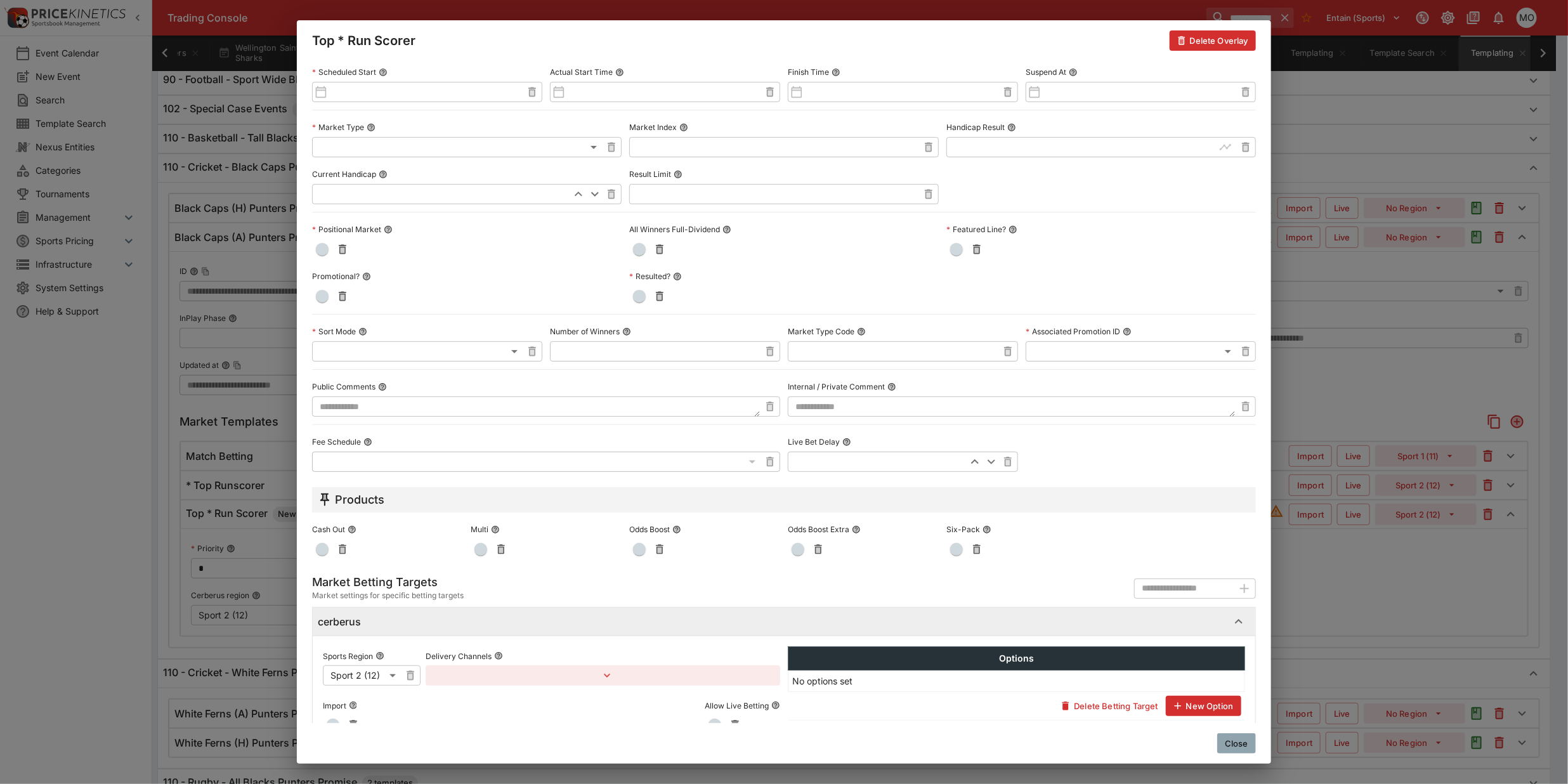
scroll to position [369, 0]
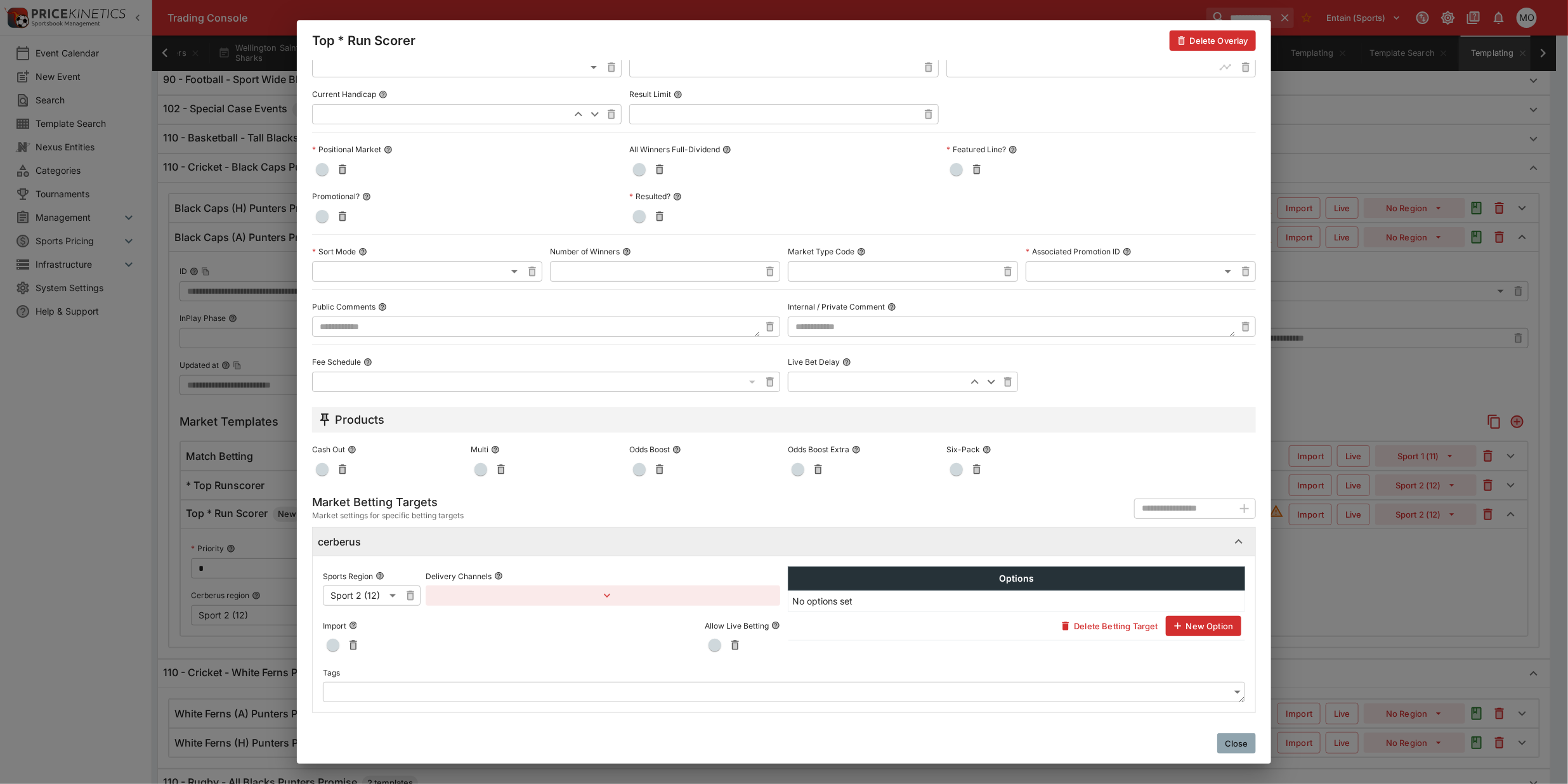
click at [358, 690] on body "**********" at bounding box center [784, 517] width 1568 height 1360
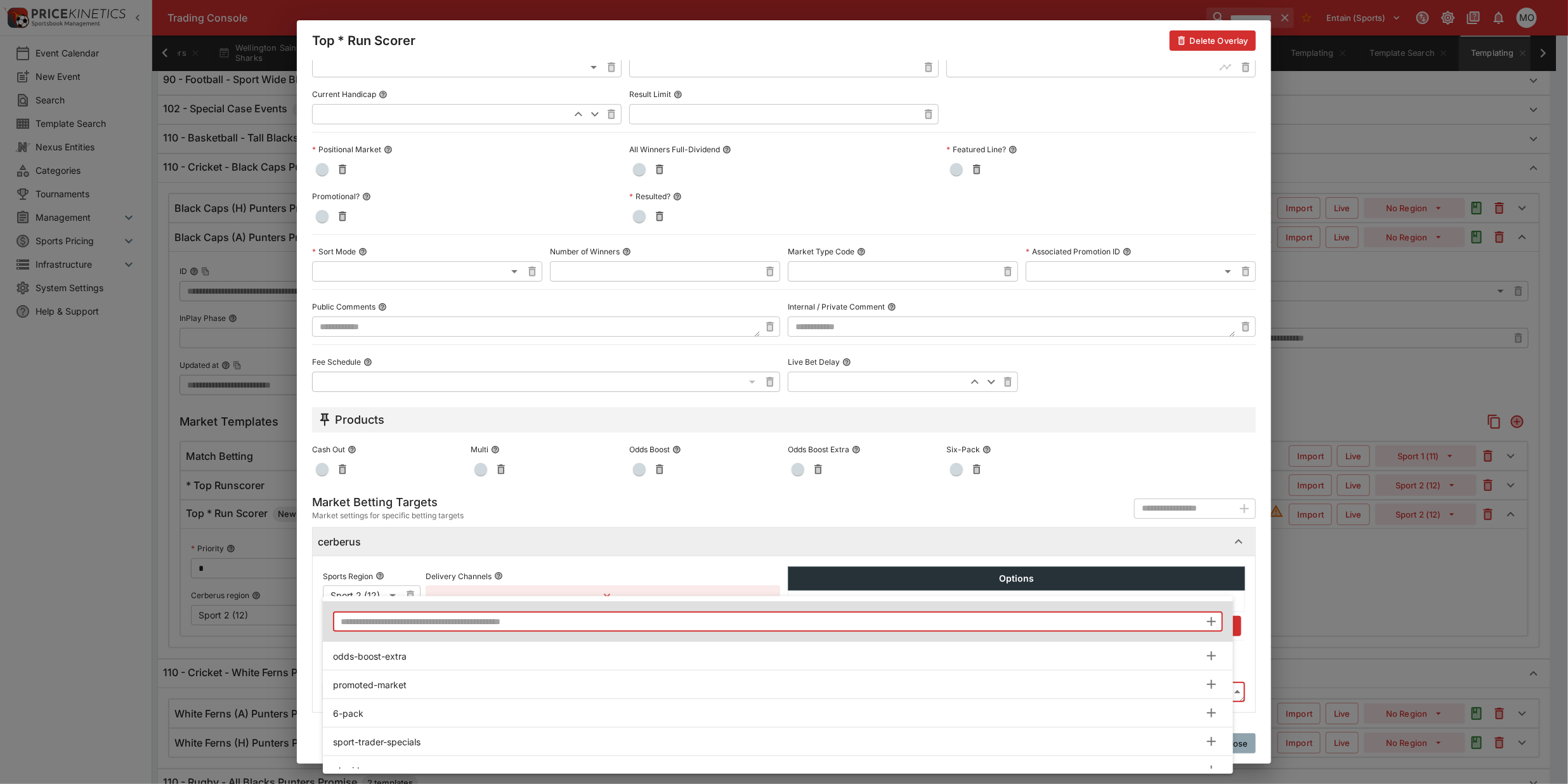
click at [447, 626] on input "text" at bounding box center [766, 621] width 867 height 20
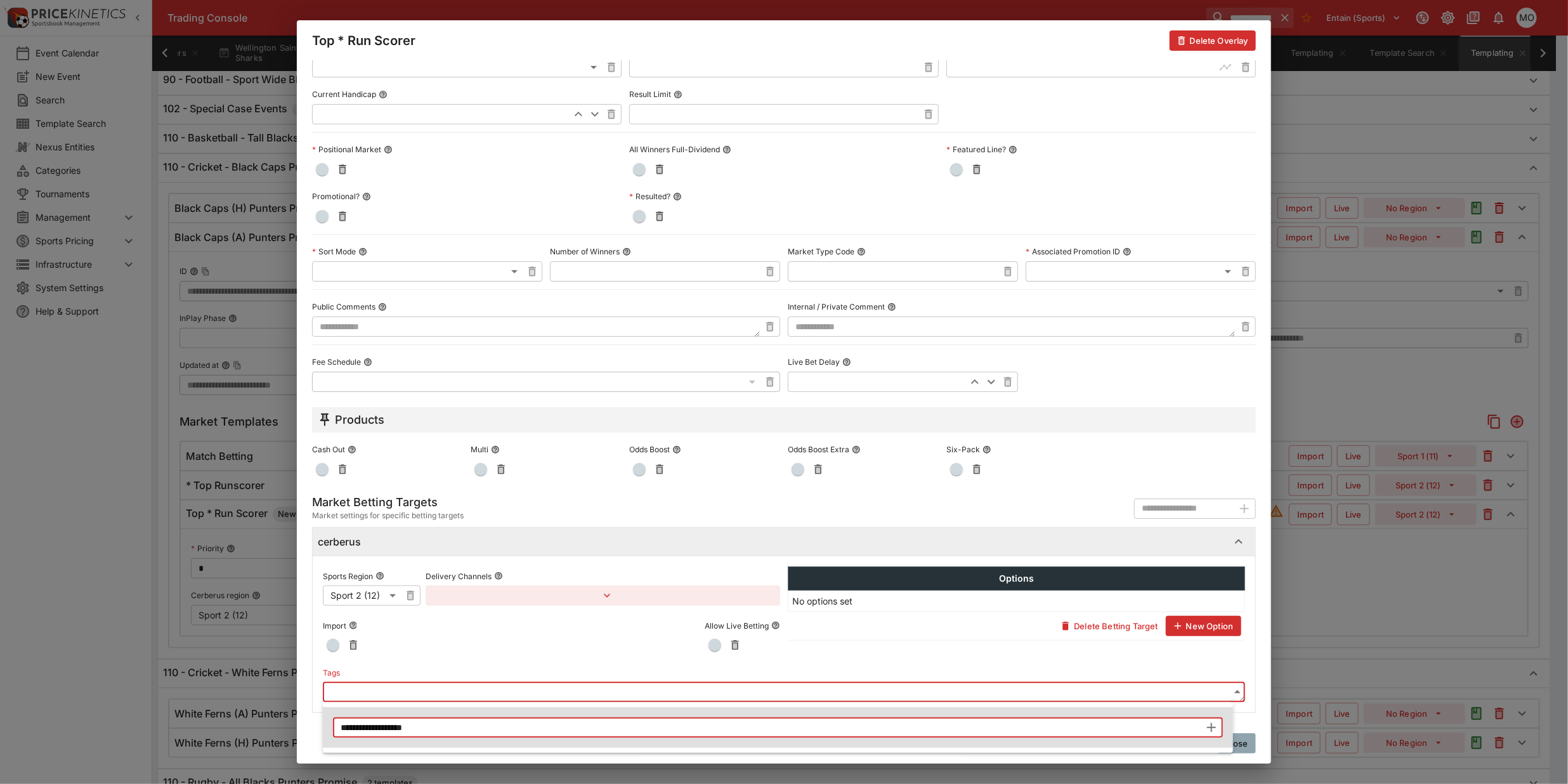
type input "**********"
click at [1209, 727] on icon "button" at bounding box center [1211, 728] width 9 height 9
type input "**********"
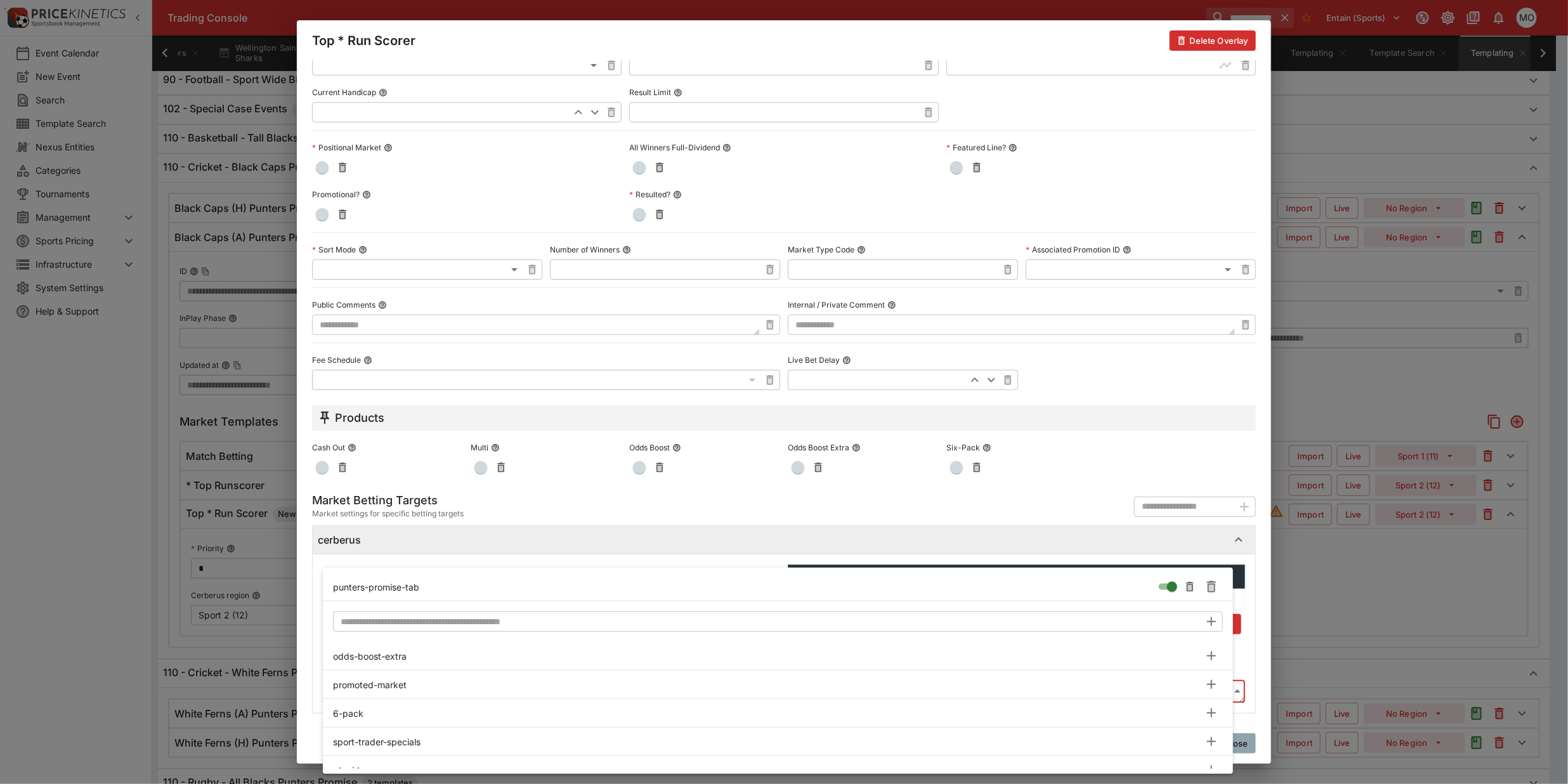
click at [299, 654] on div at bounding box center [784, 392] width 1568 height 784
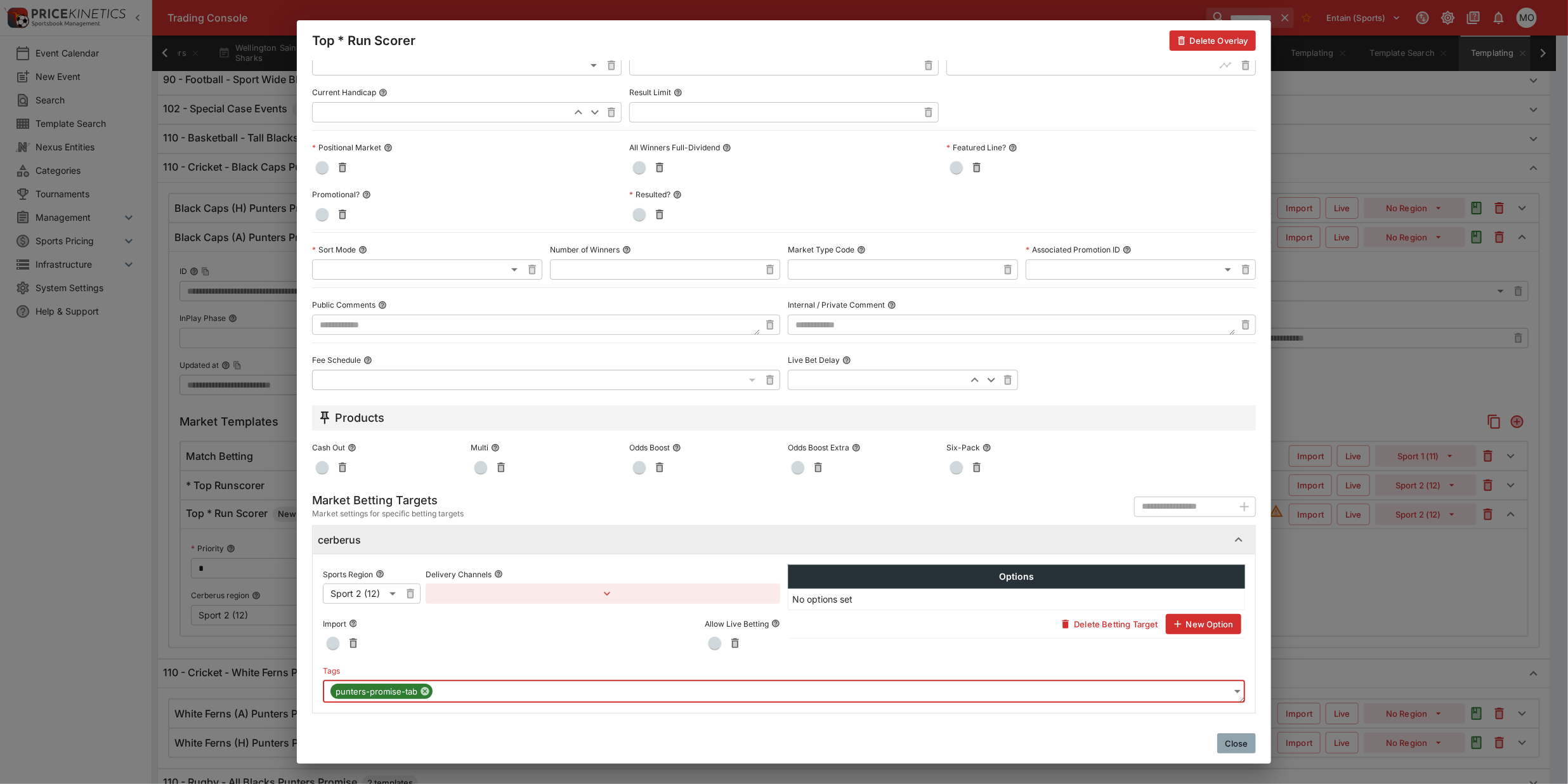
click at [1221, 740] on button "Close" at bounding box center [1236, 743] width 38 height 20
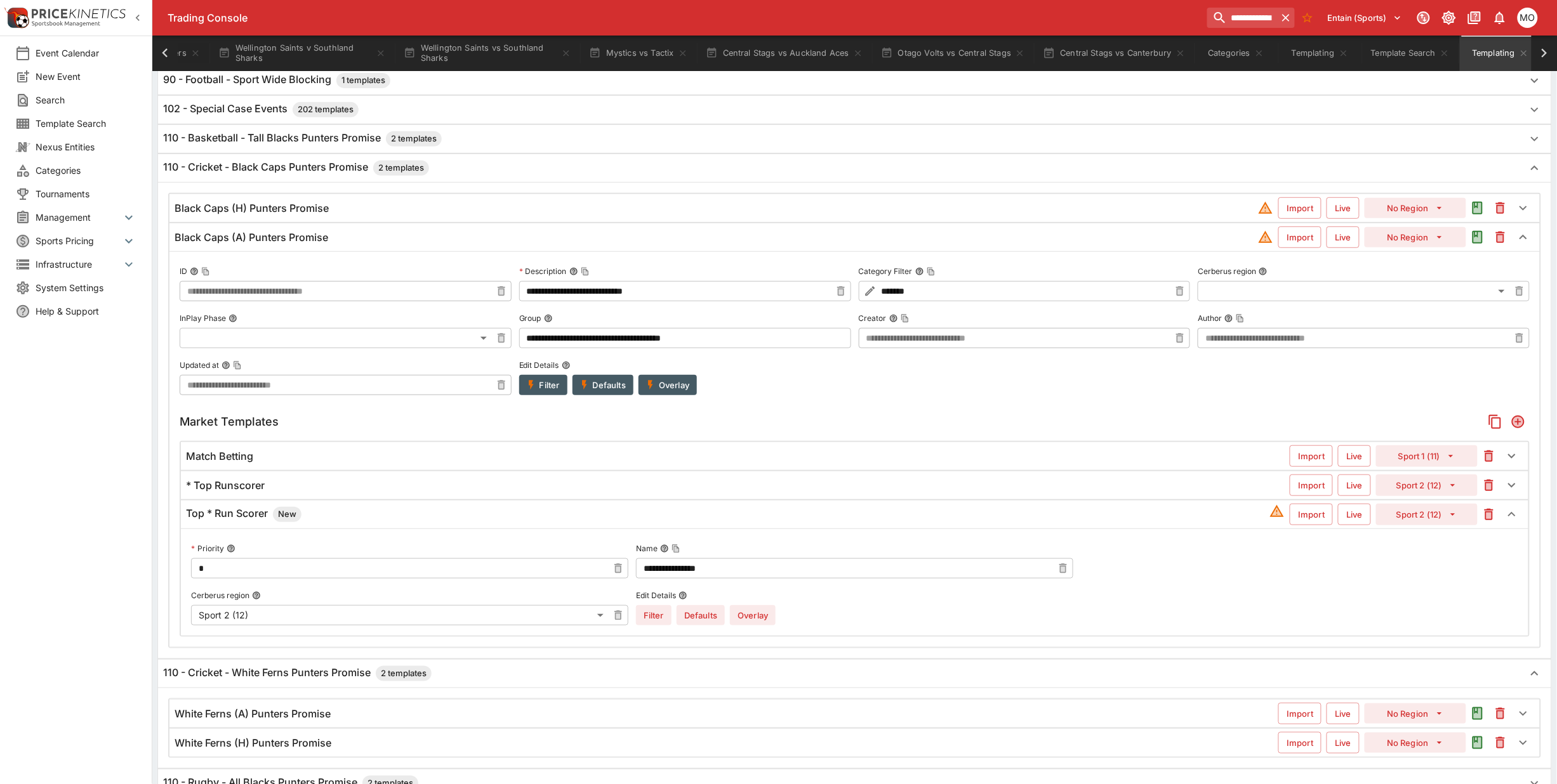
click at [767, 616] on button "Overlay" at bounding box center [753, 615] width 46 height 20
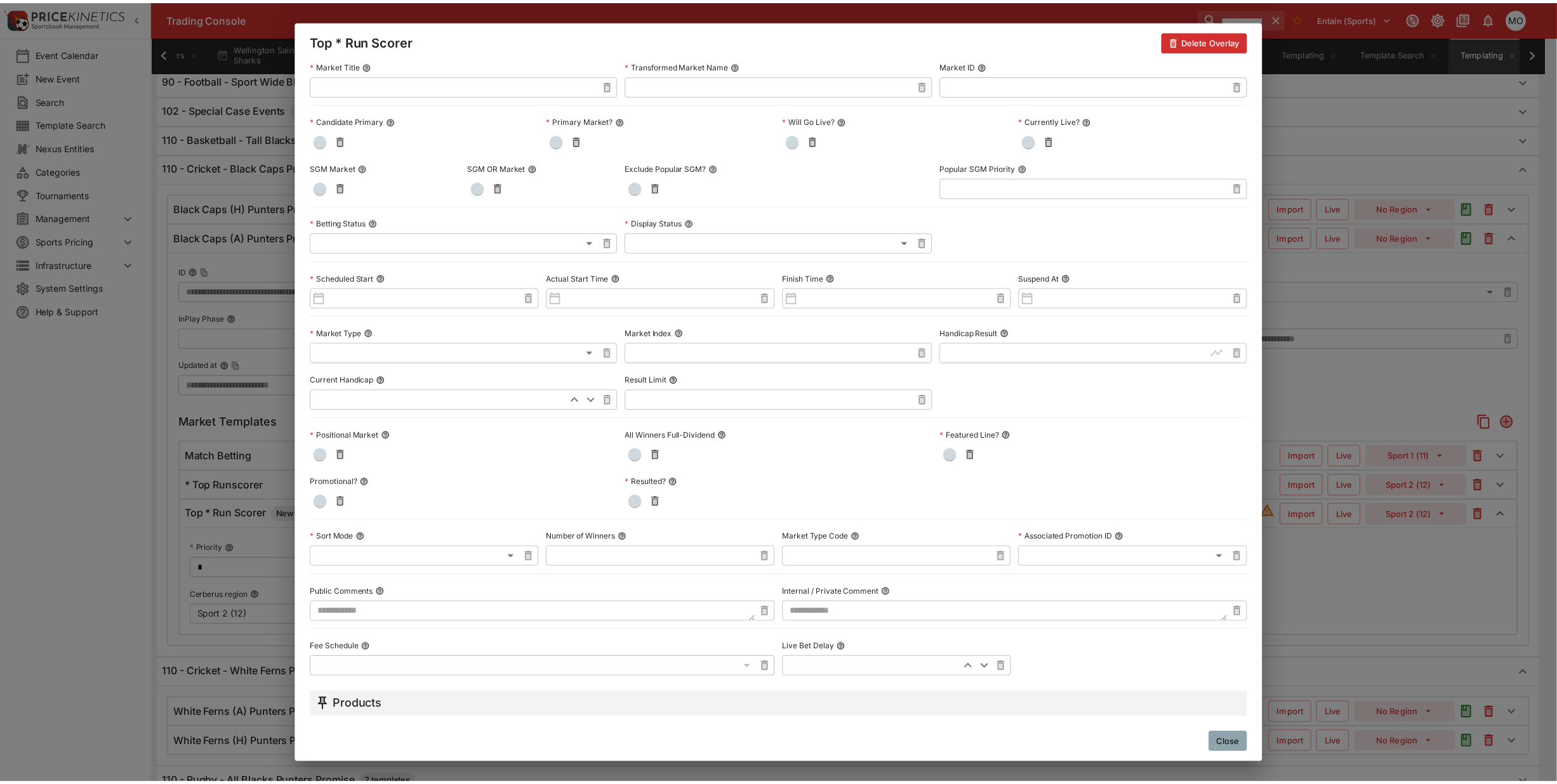
scroll to position [0, 0]
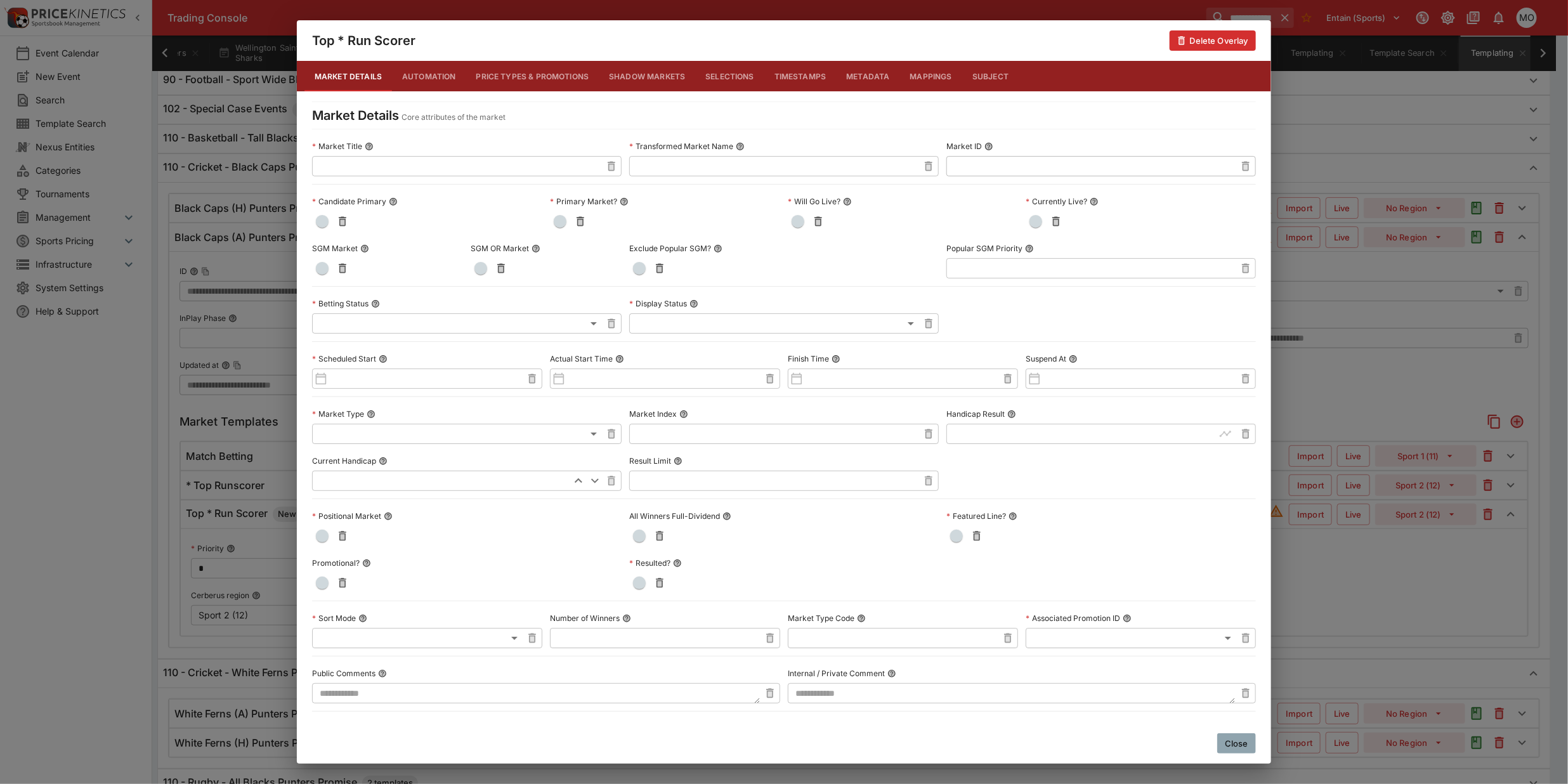
click at [1237, 743] on button "Close" at bounding box center [1236, 743] width 38 height 20
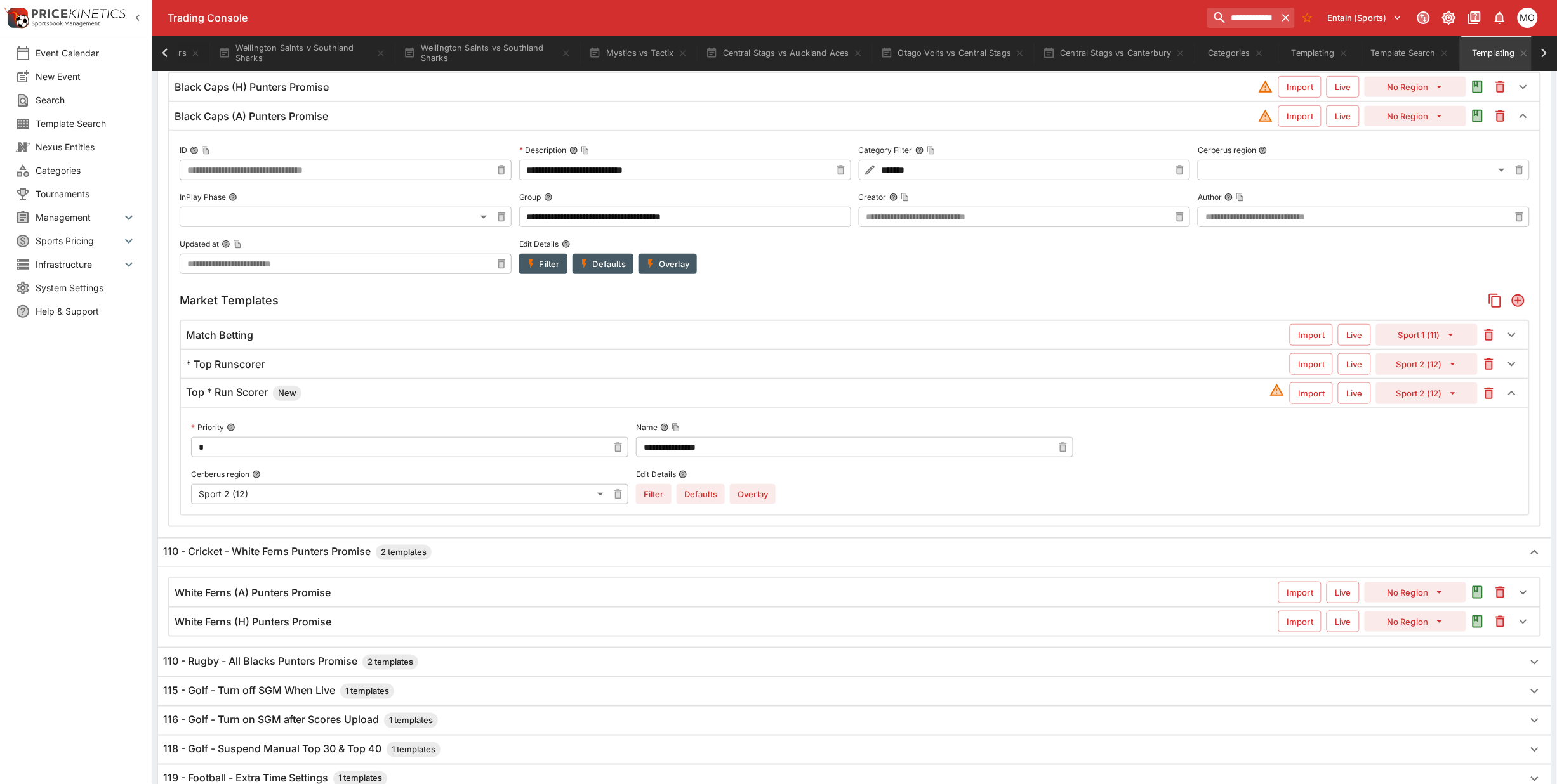
scroll to position [321, 0]
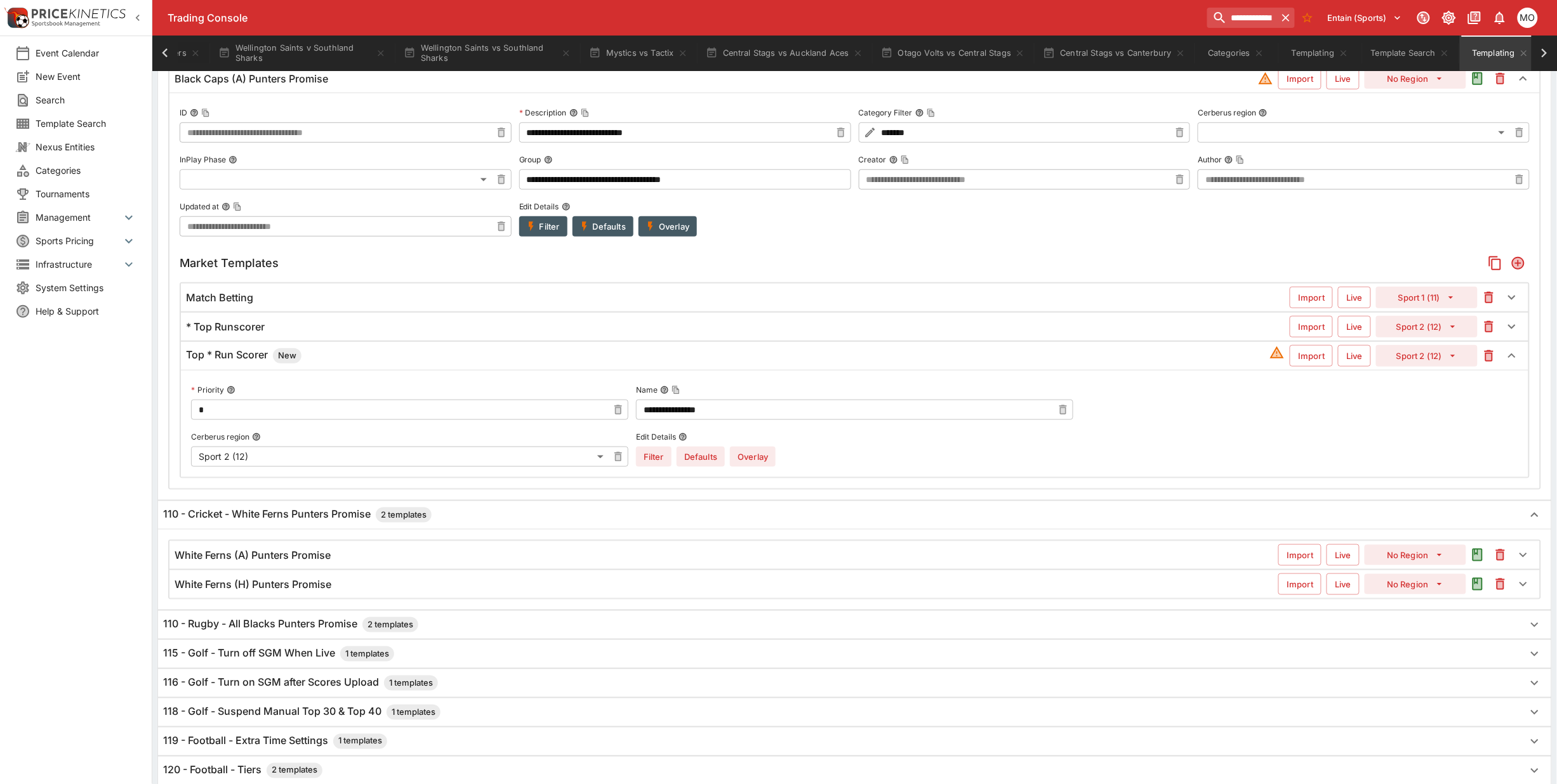
click at [420, 558] on div "White Ferns (A) Punters Promise" at bounding box center [726, 555] width 1103 height 13
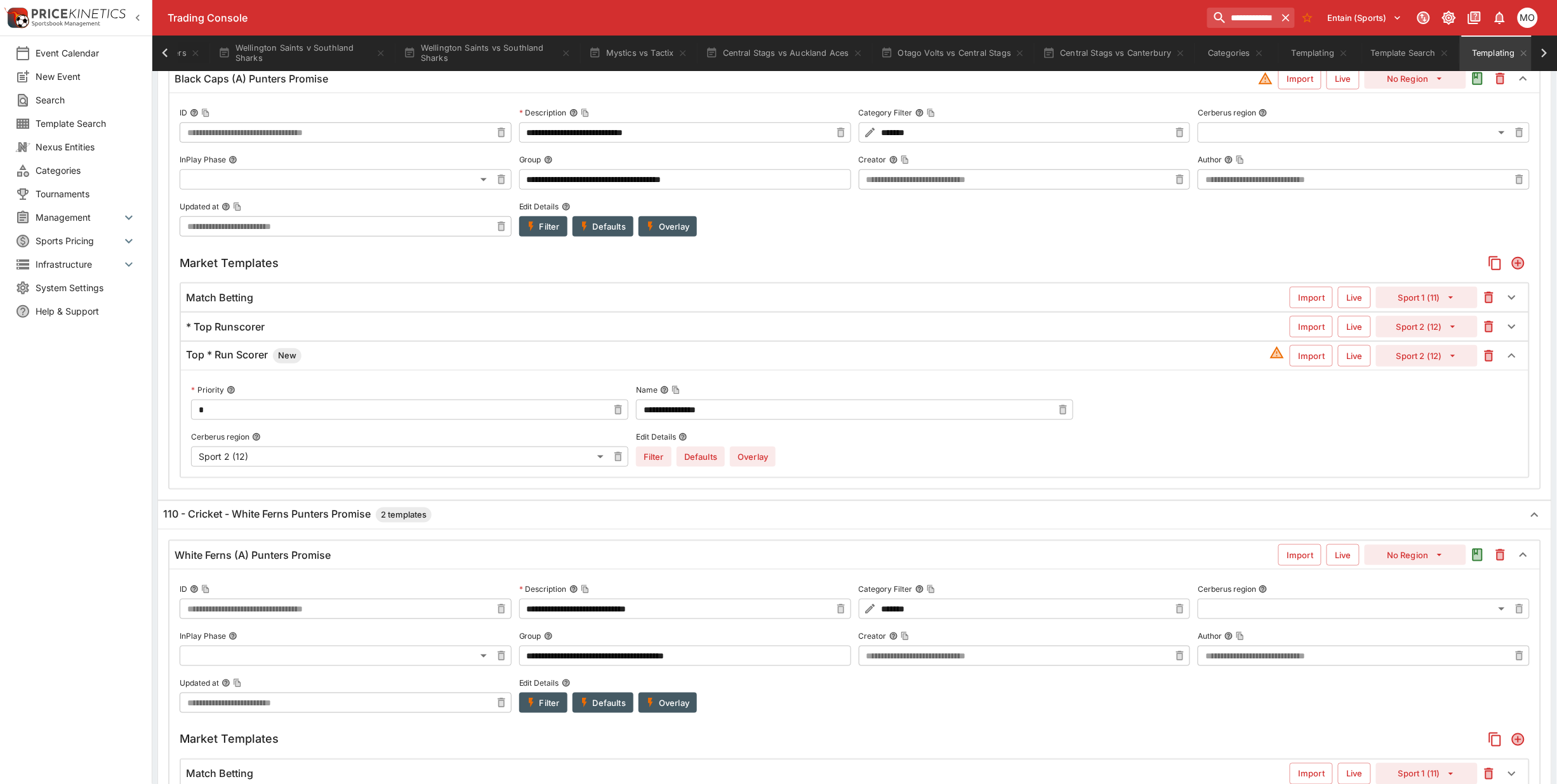
scroll to position [479, 0]
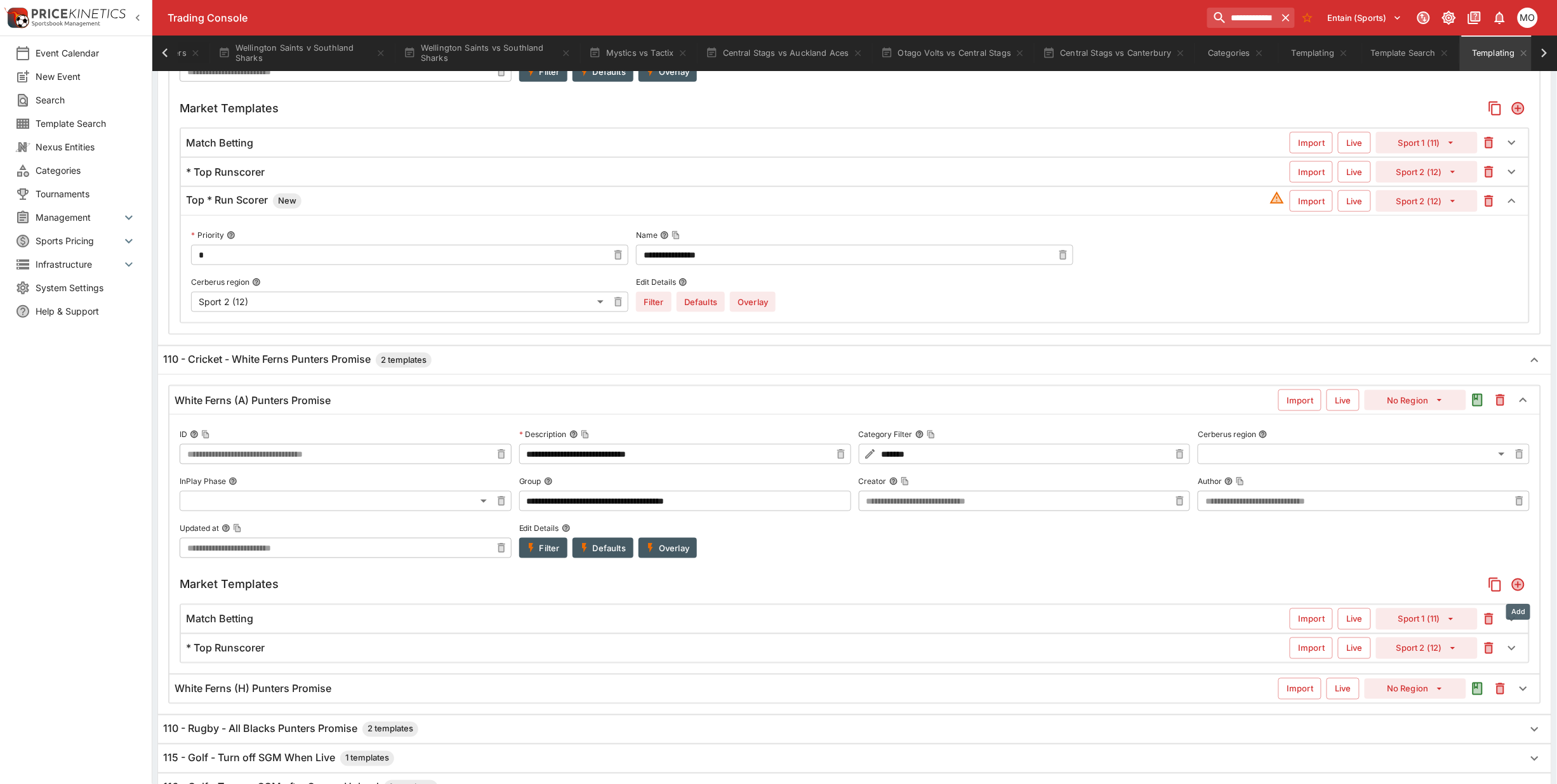
click at [1516, 588] on icon "Add" at bounding box center [1518, 585] width 13 height 13
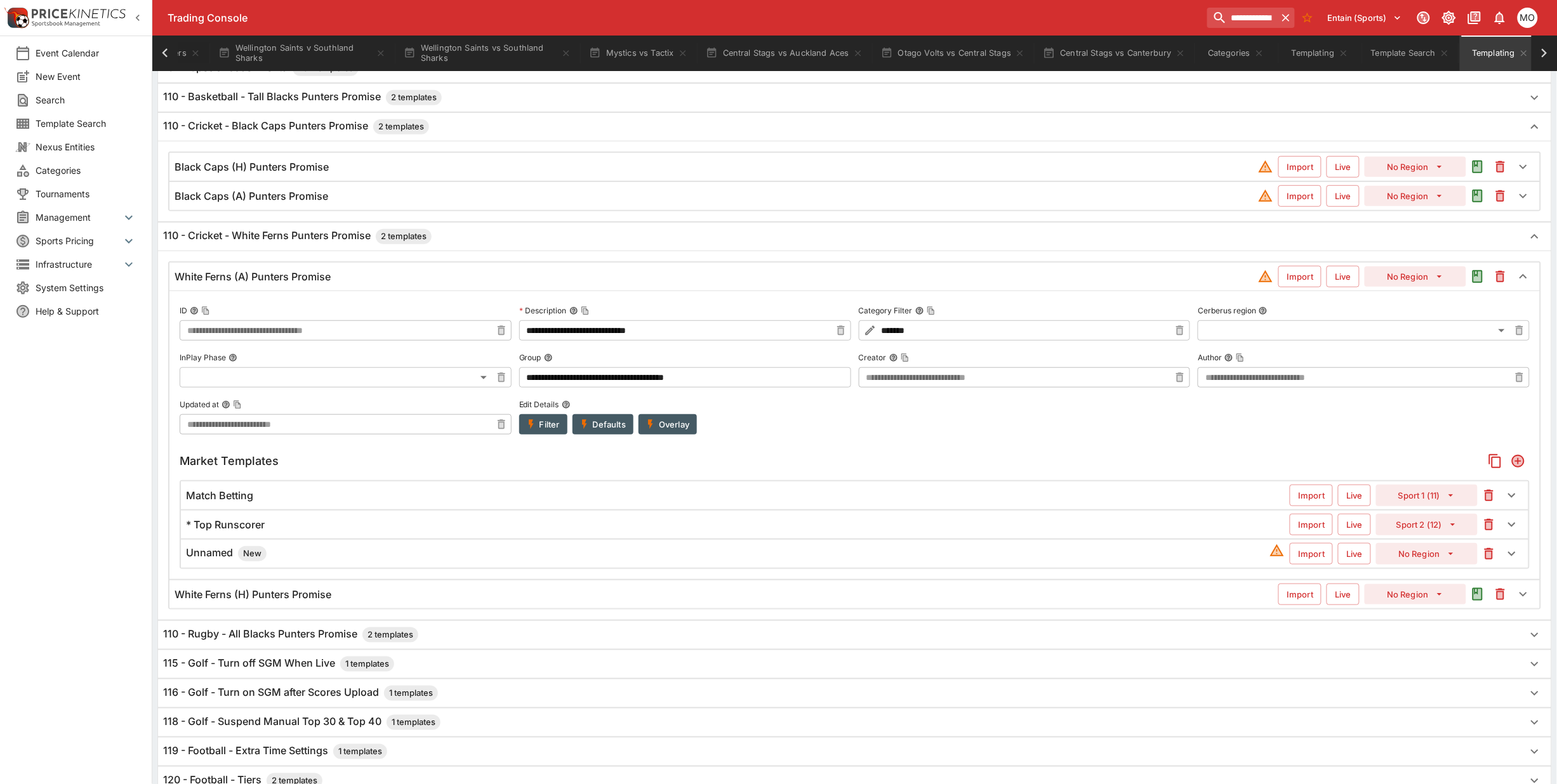
scroll to position [166, 0]
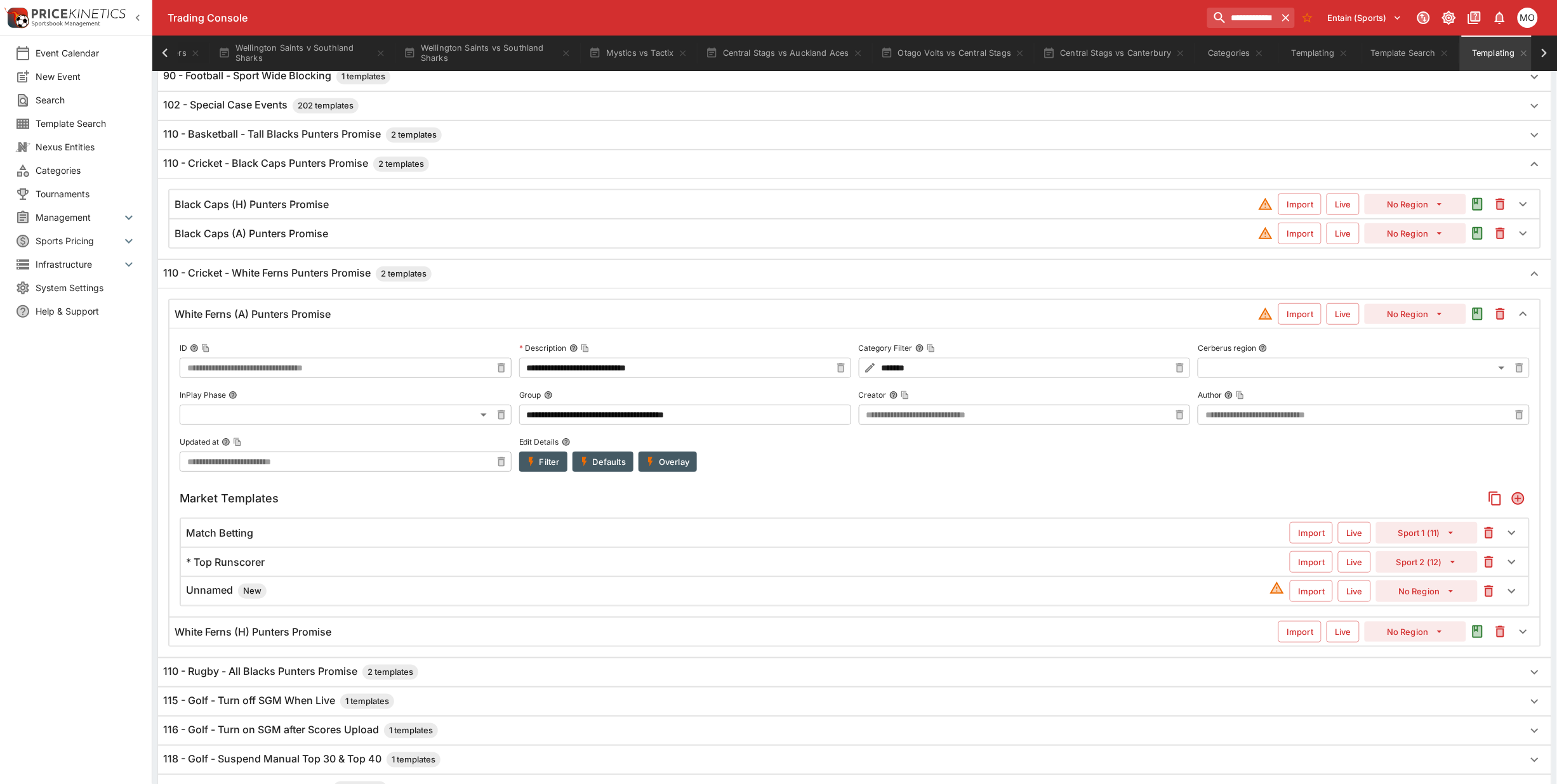
click at [262, 232] on h6 "Black Caps (A) Punters Promise" at bounding box center [251, 233] width 153 height 13
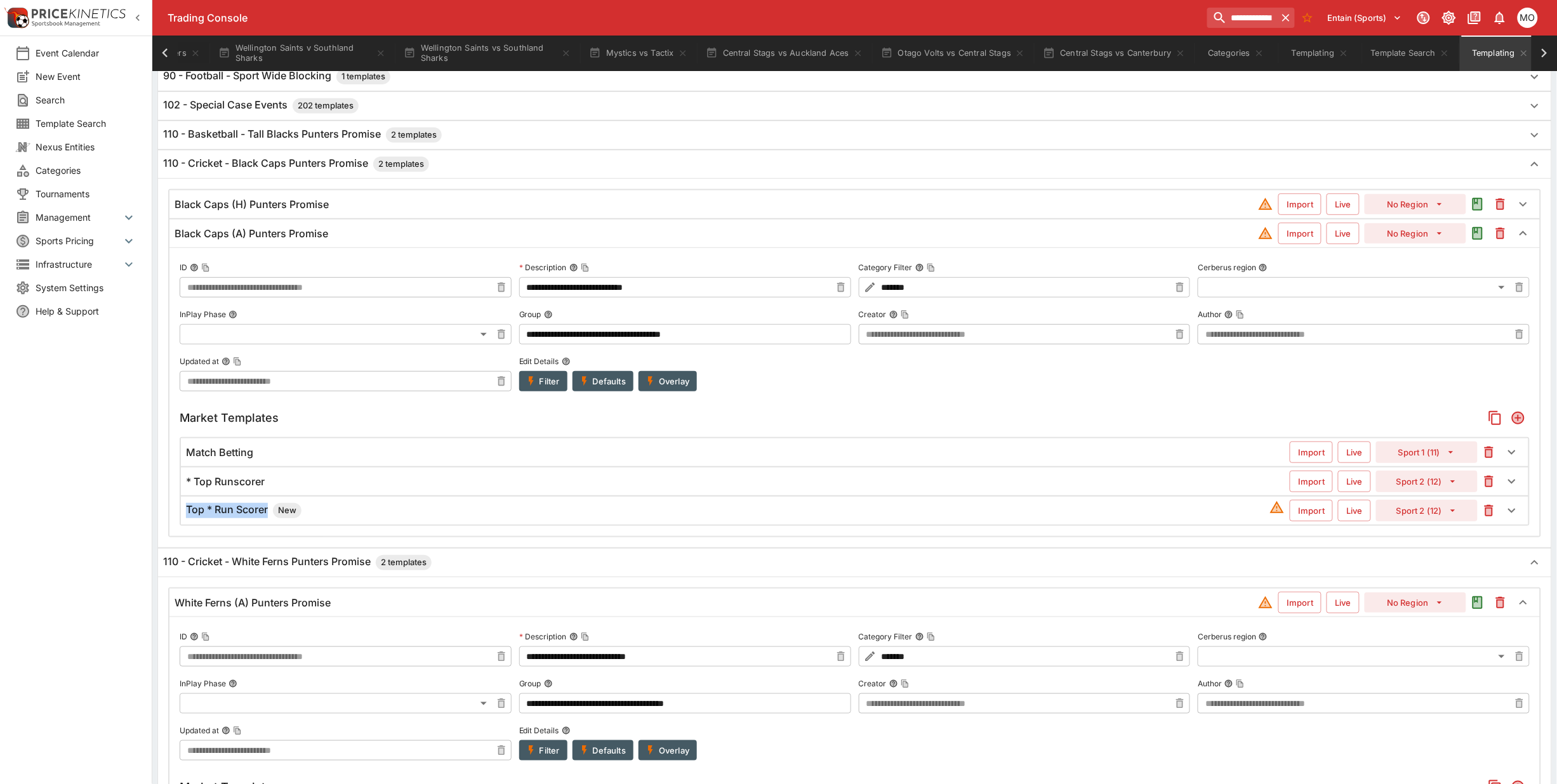
drag, startPoint x: 188, startPoint y: 515, endPoint x: 269, endPoint y: 514, distance: 81.0
click at [269, 514] on h6 "Top * Run Scorer New" at bounding box center [243, 511] width 116 height 15
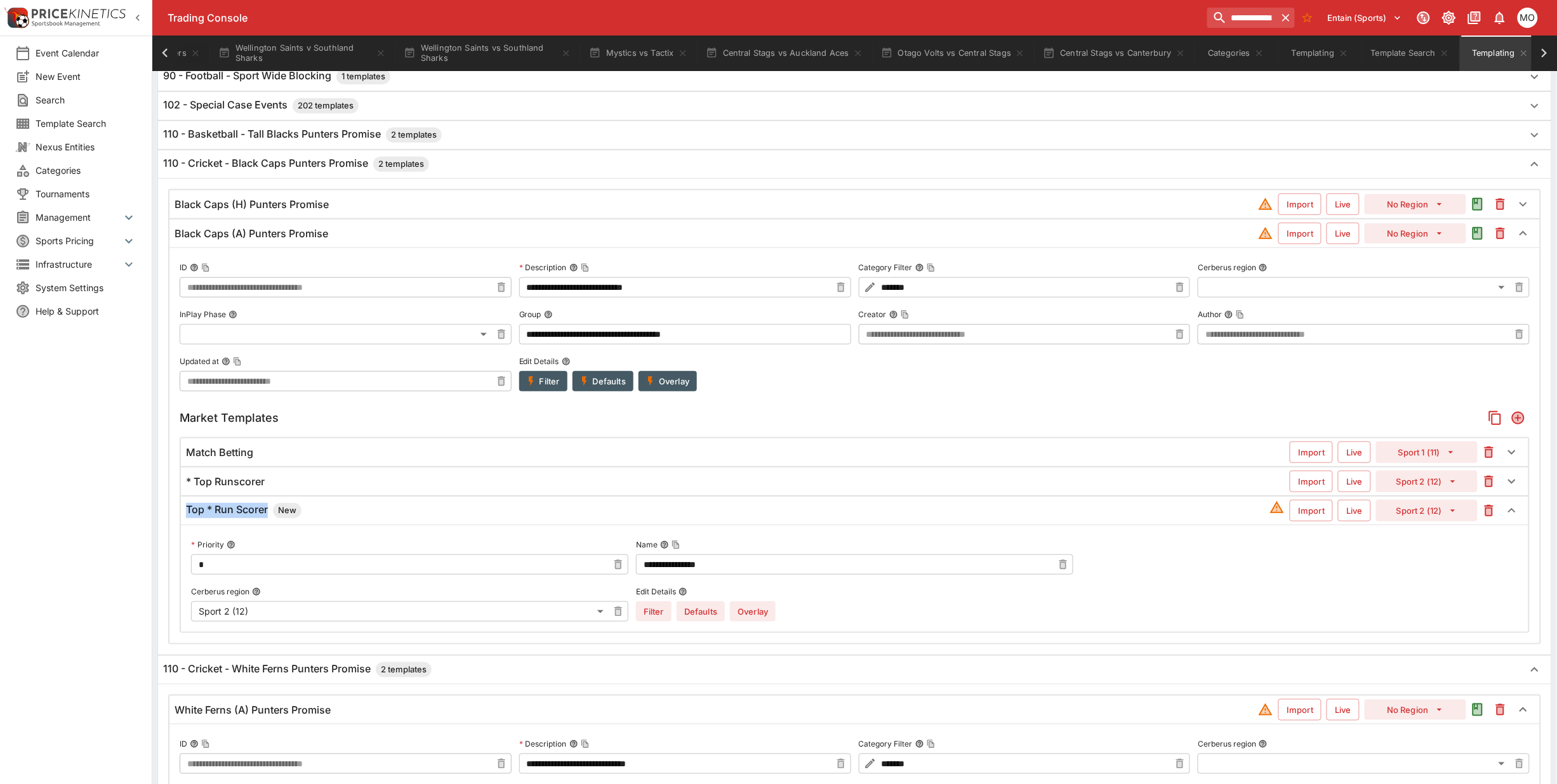
copy h6 "Top * Run Scorer"
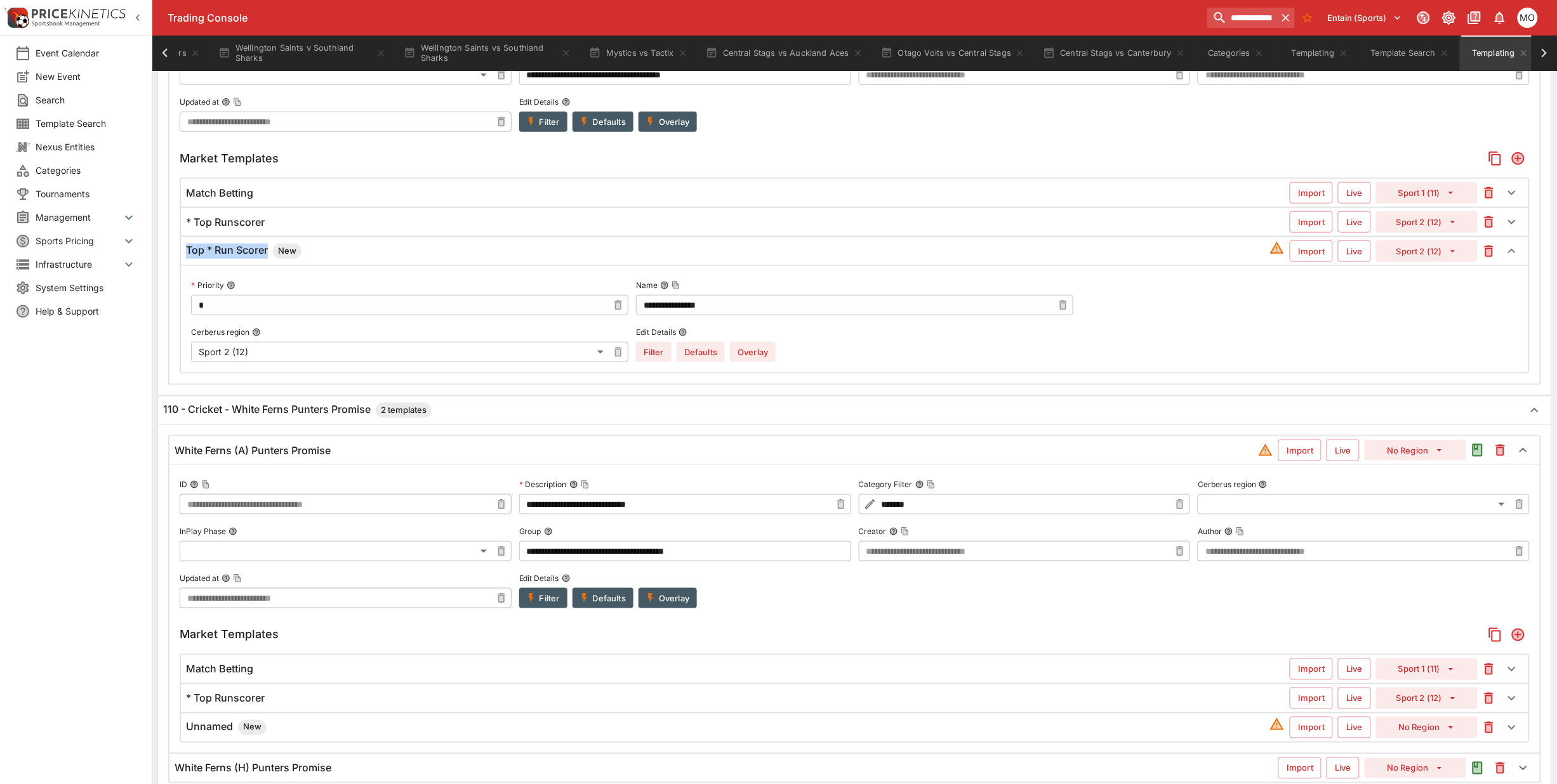
scroll to position [483, 0]
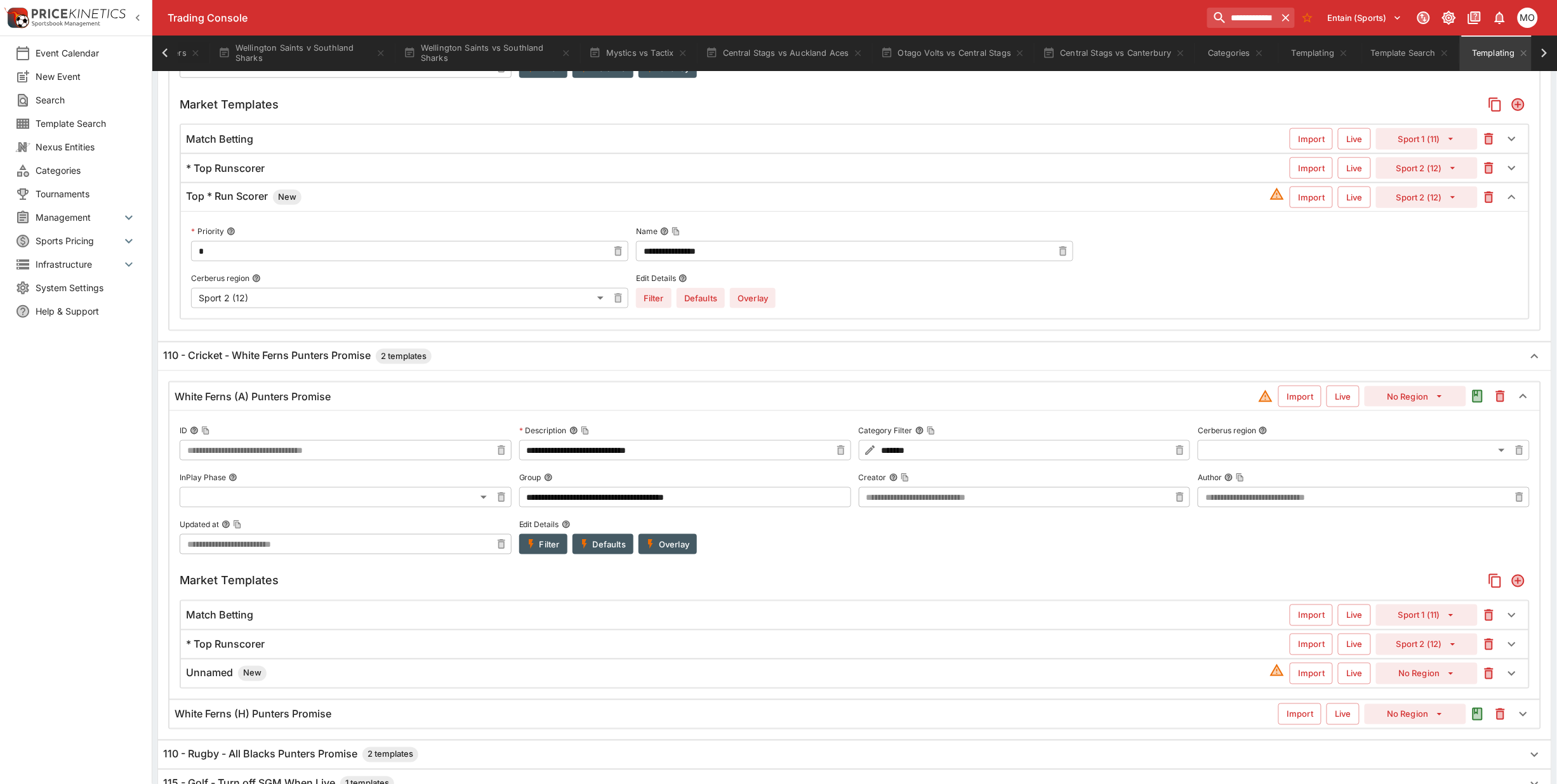
click at [213, 677] on h6 "Unnamed New" at bounding box center [226, 674] width 81 height 15
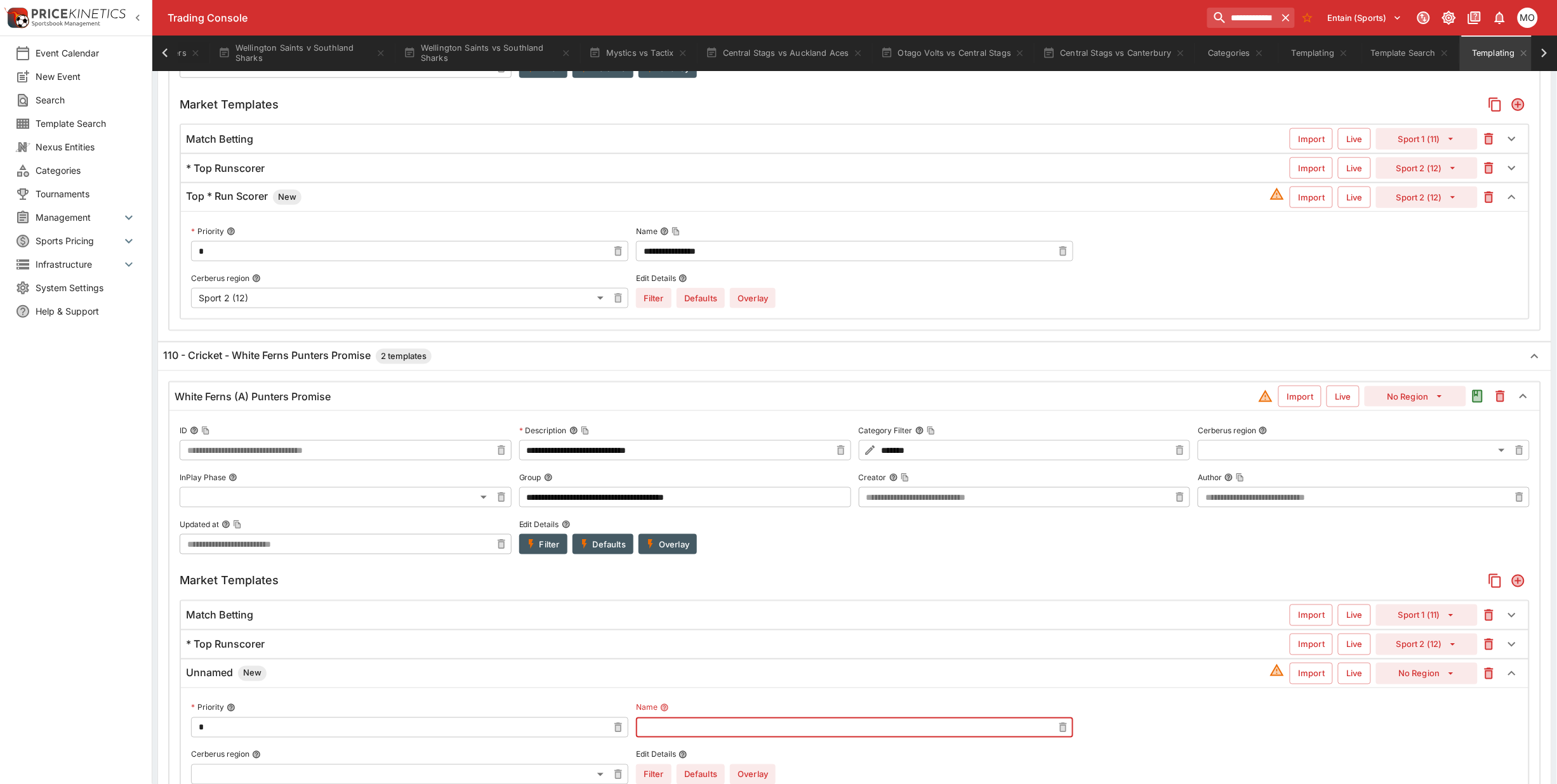
click at [724, 738] on input "text" at bounding box center [844, 728] width 417 height 20
paste input "**********"
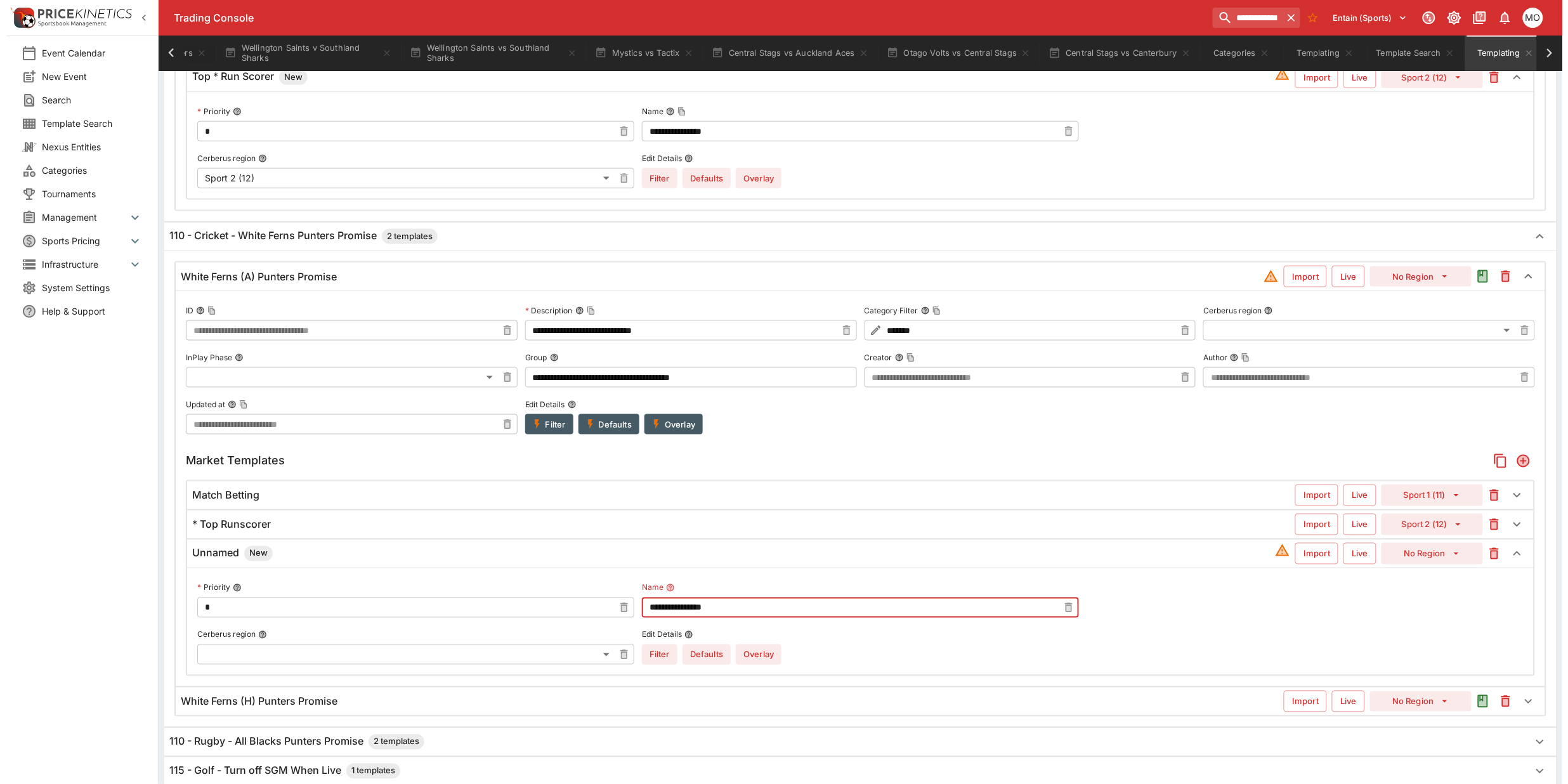
scroll to position [642, 0]
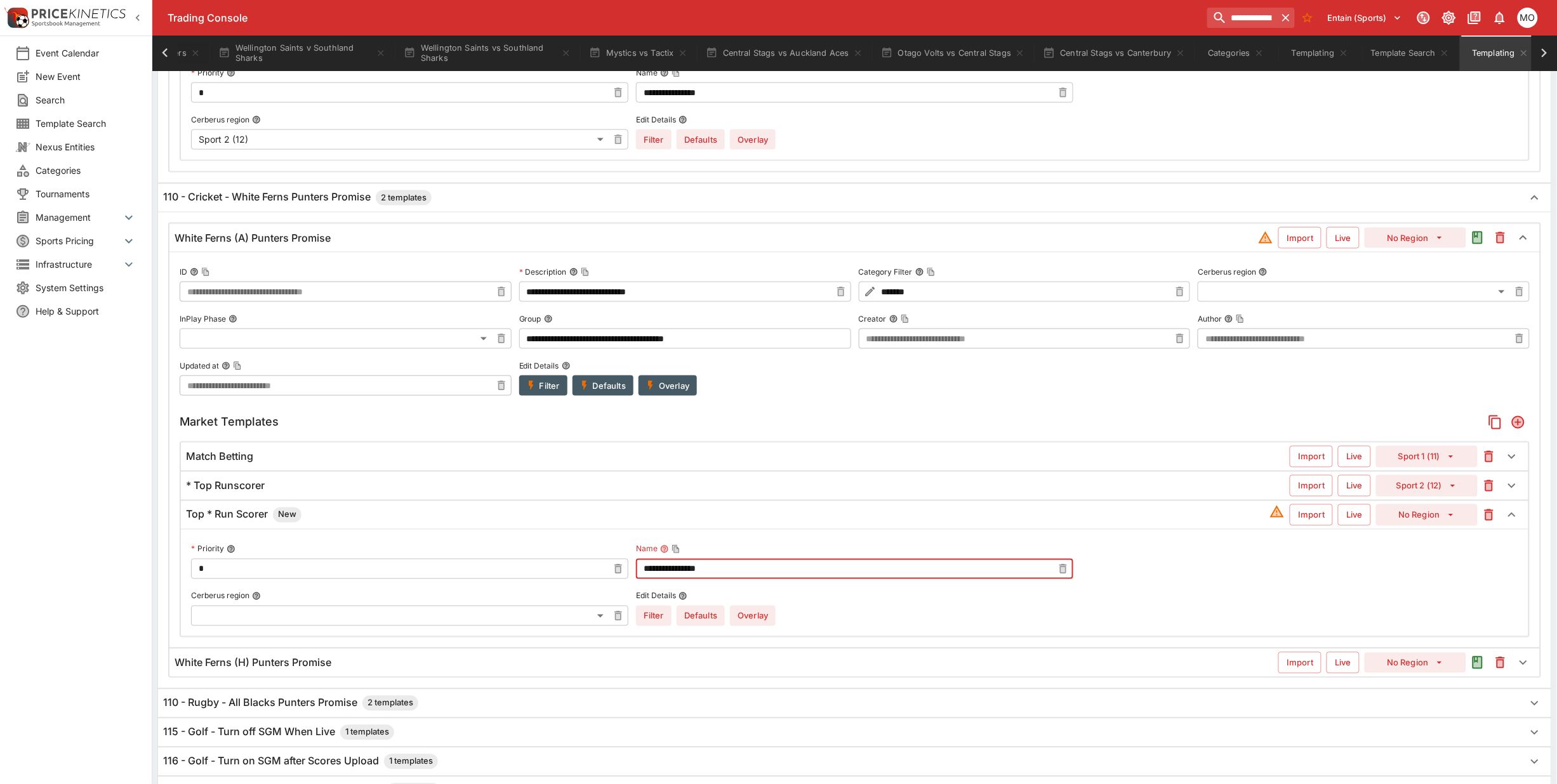
type input "**********"
click at [751, 625] on button "Overlay" at bounding box center [753, 616] width 46 height 20
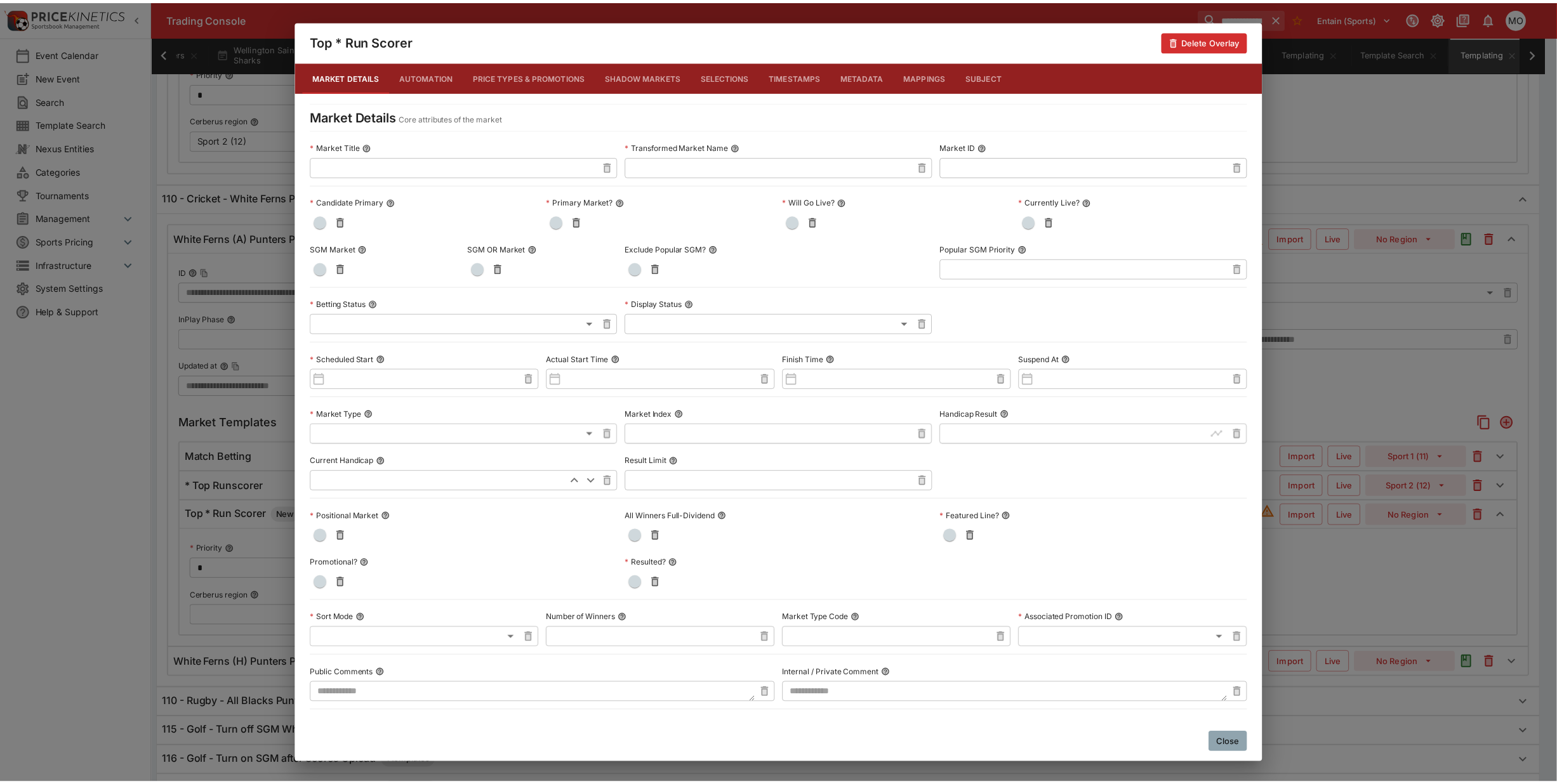
scroll to position [369, 0]
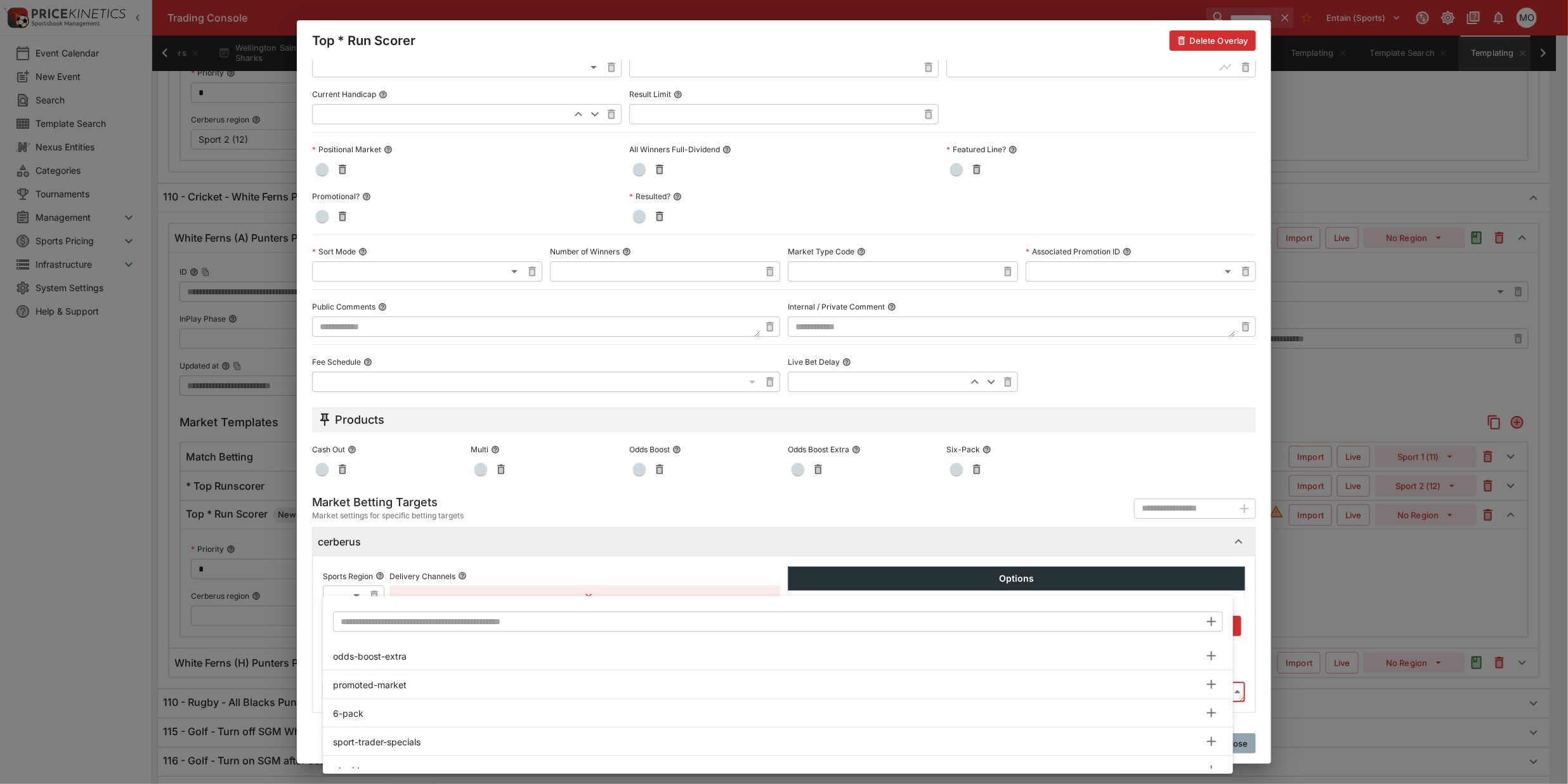
click at [500, 698] on body "**********" at bounding box center [784, 238] width 1568 height 1760
click at [474, 622] on input "text" at bounding box center [766, 621] width 867 height 20
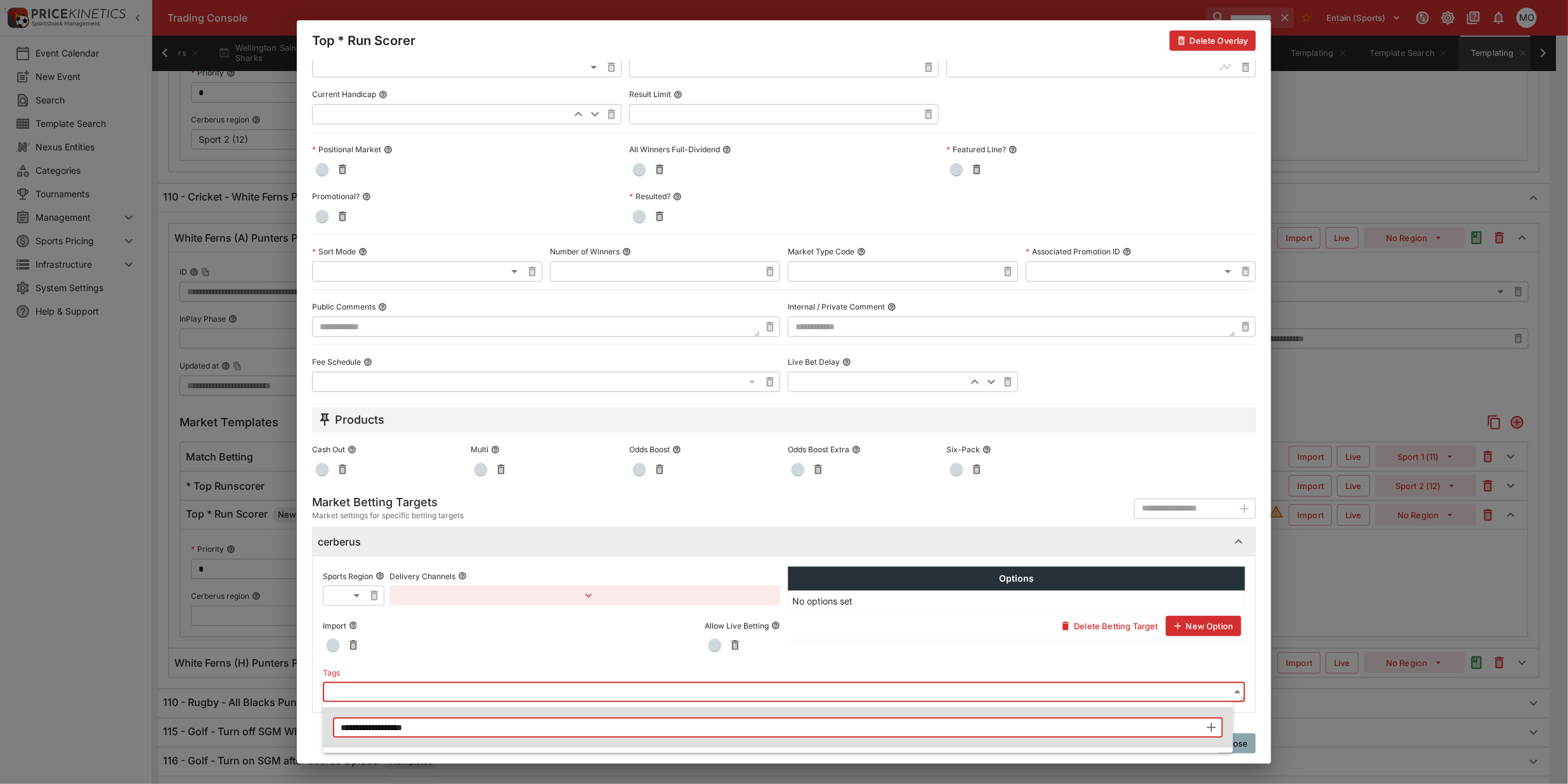
type input "**********"
click at [1205, 724] on icon "button" at bounding box center [1211, 728] width 15 height 15
type input "**********"
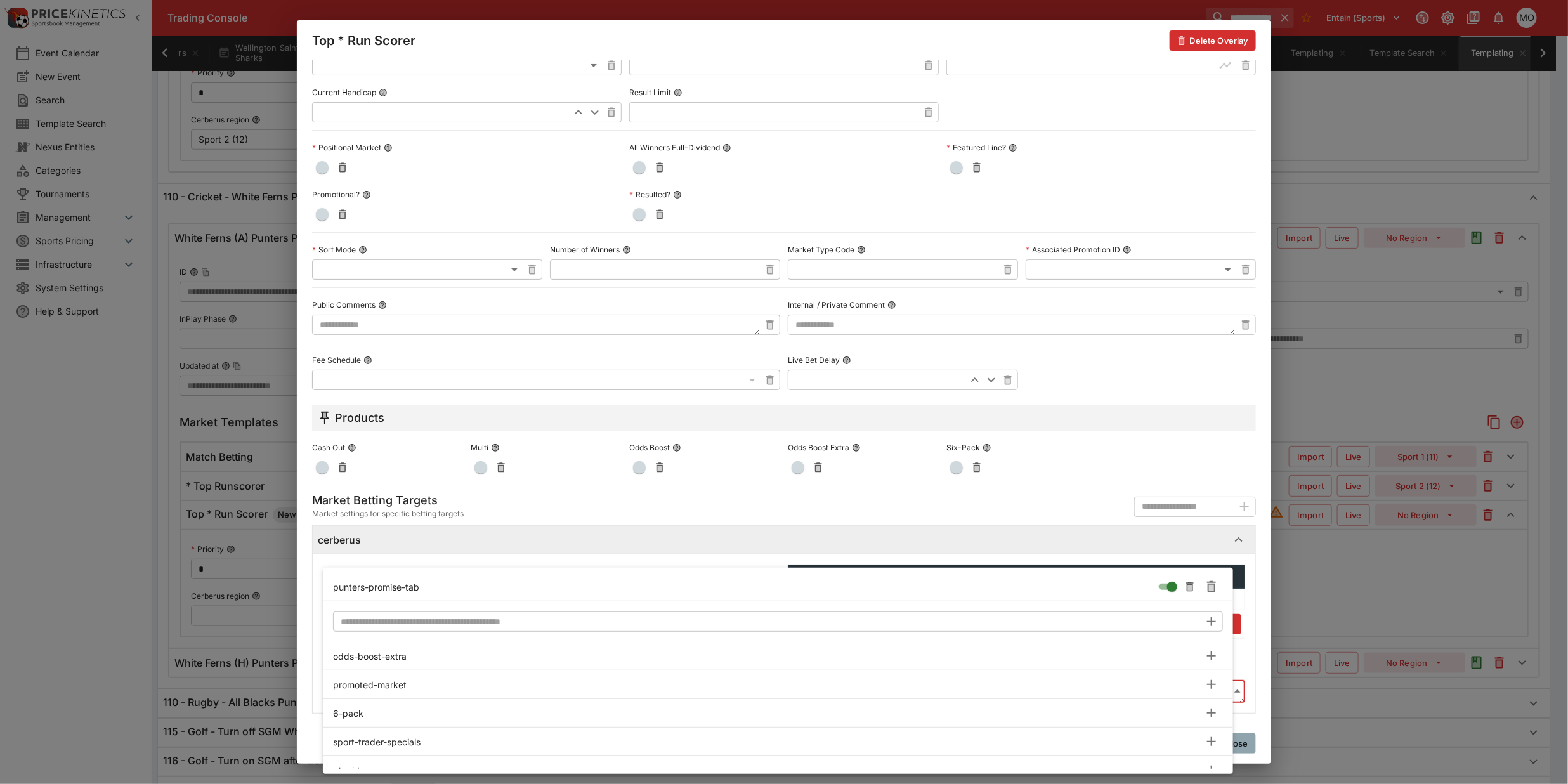
click at [314, 606] on div at bounding box center [784, 392] width 1568 height 784
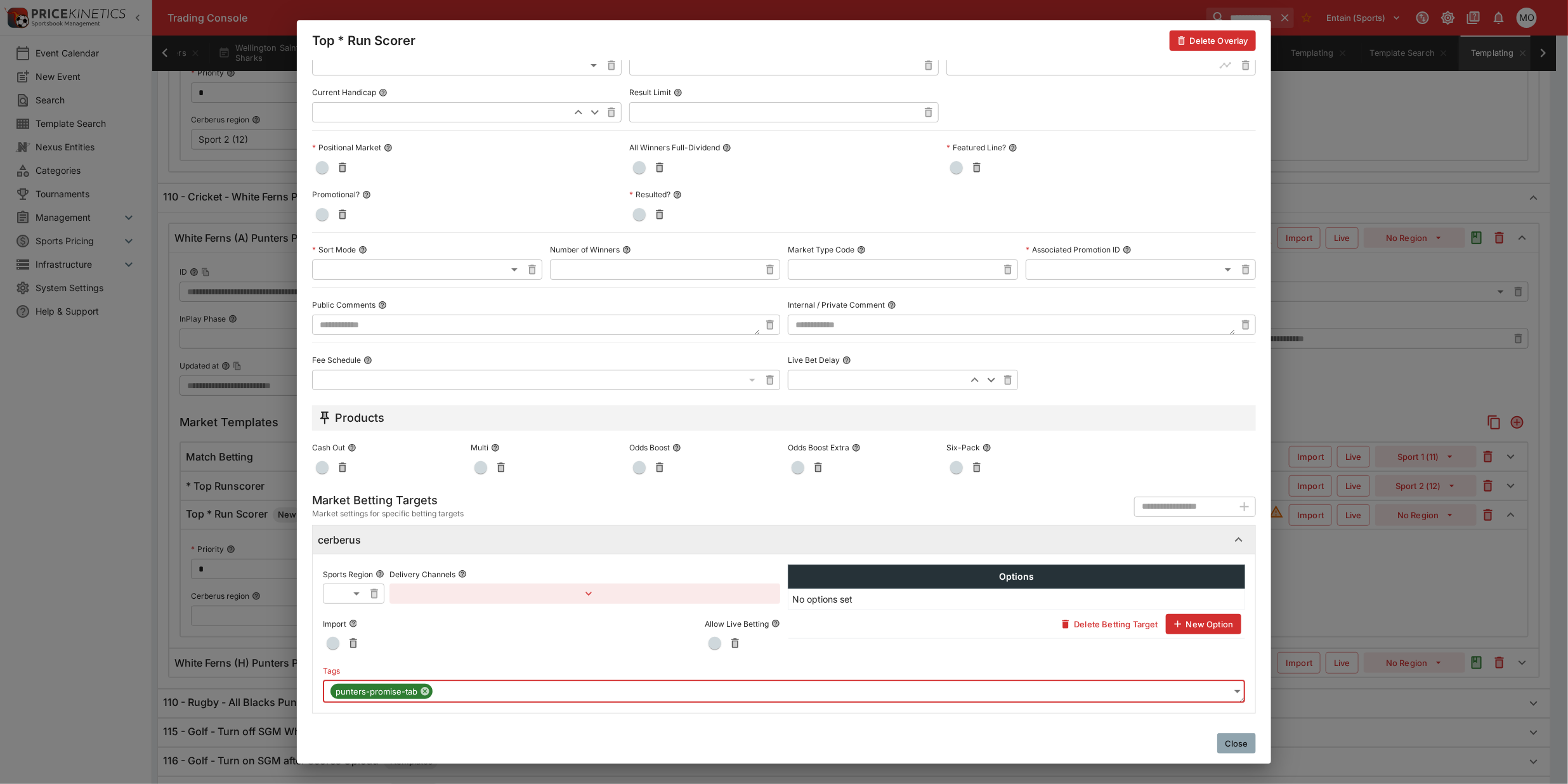
click at [1244, 744] on button "Close" at bounding box center [1236, 743] width 38 height 20
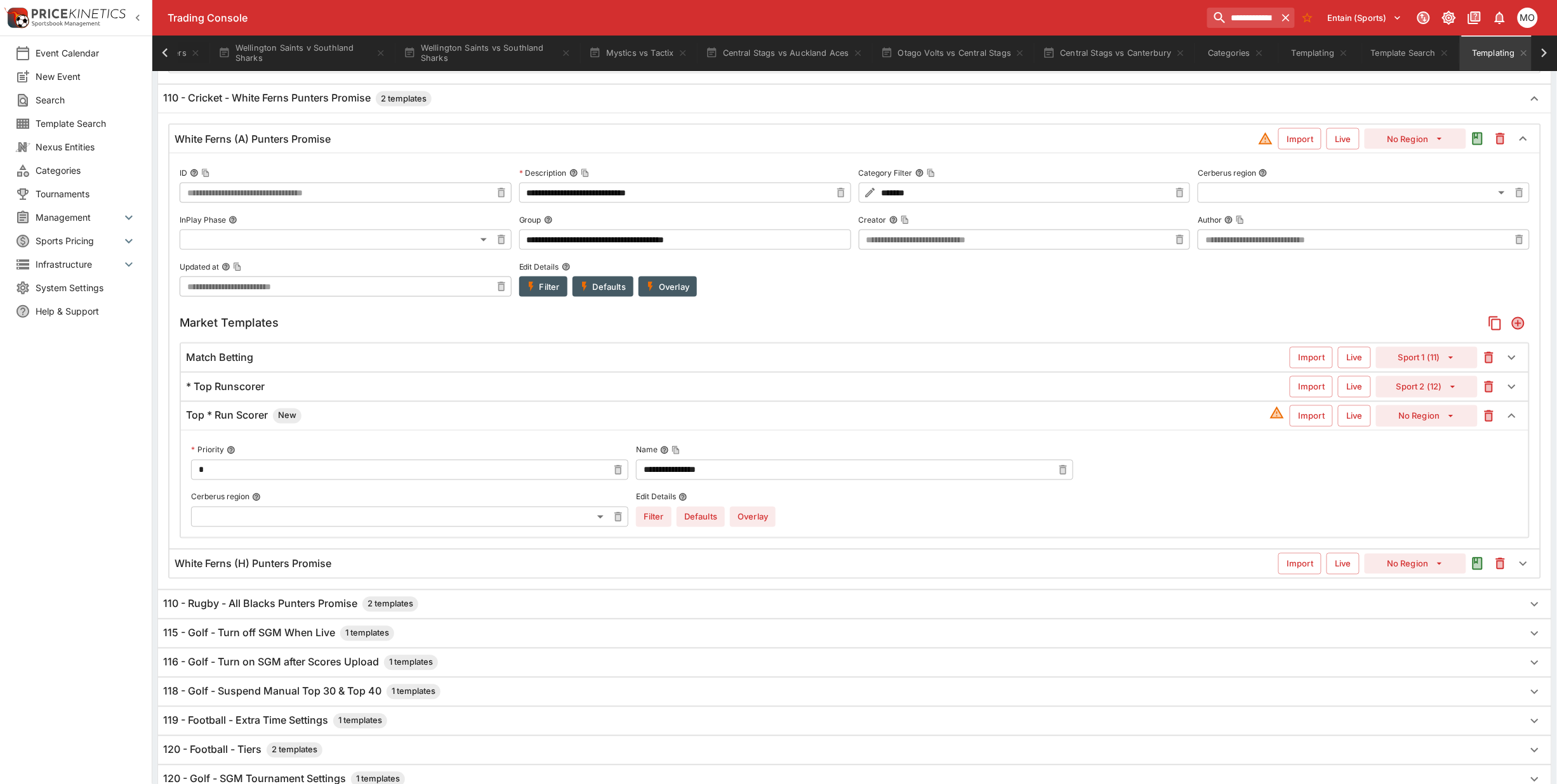
scroll to position [801, 0]
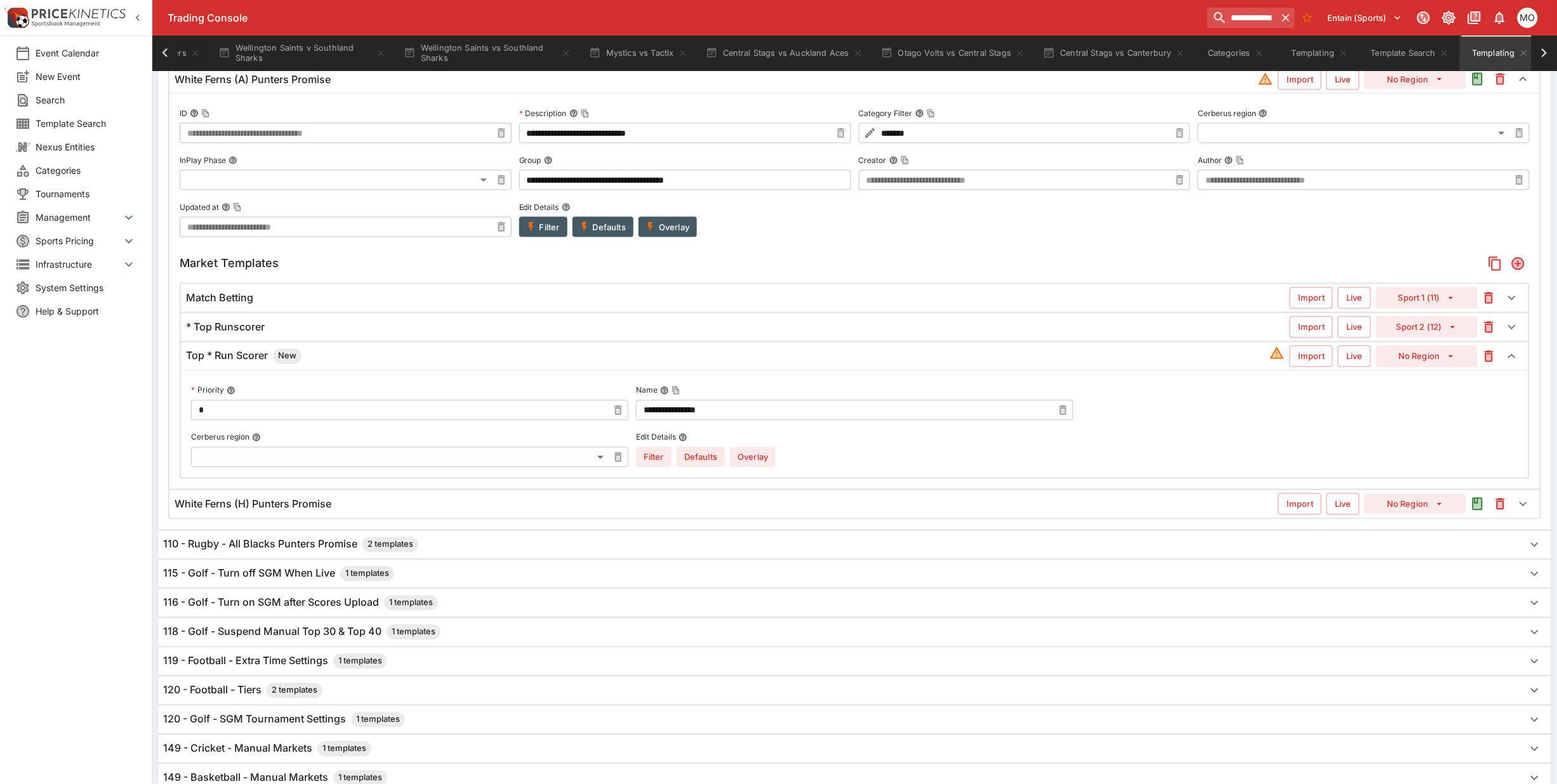
click at [388, 502] on div "White Ferns (H) Punters Promise" at bounding box center [726, 504] width 1103 height 13
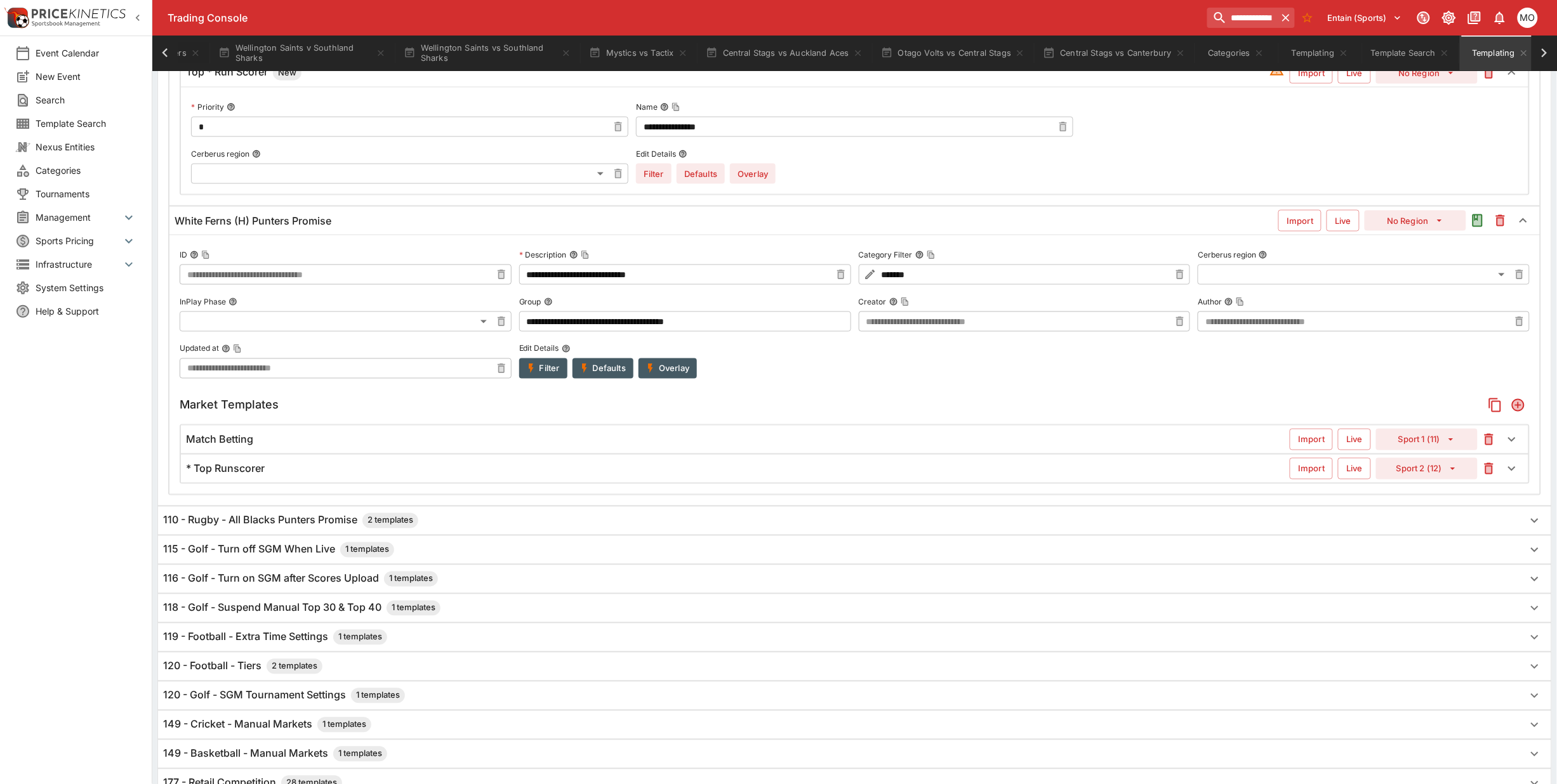
scroll to position [534, 0]
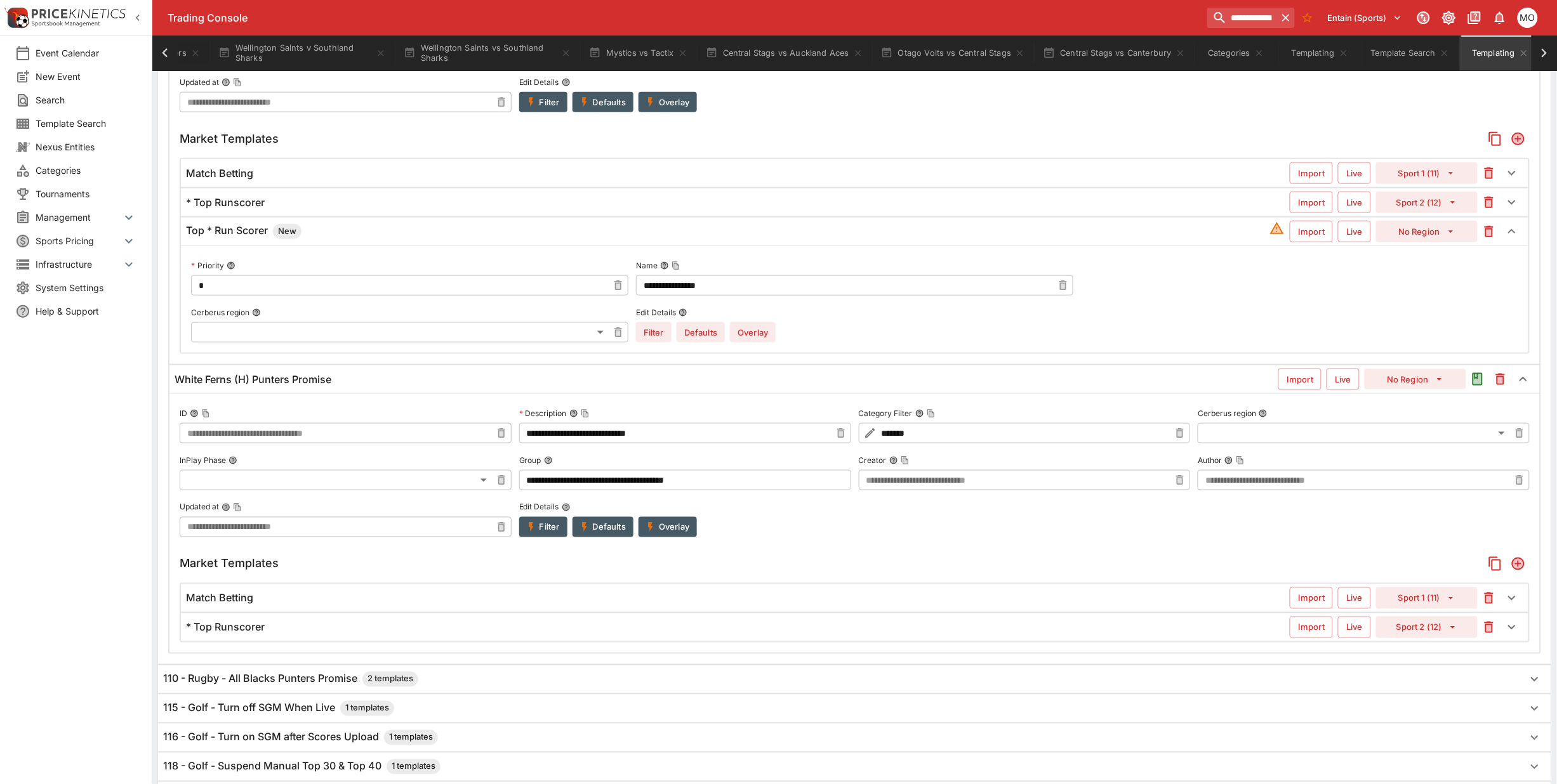
click at [1411, 242] on button "No Region" at bounding box center [1427, 232] width 101 height 21
click at [1423, 296] on li "Sport 2 (12)" at bounding box center [1427, 302] width 75 height 20
type input "**"
click at [94, 646] on div "Event Calendar New Event Search Template Search Nexus Entities Categories Tourn…" at bounding box center [76, 392] width 153 height 784
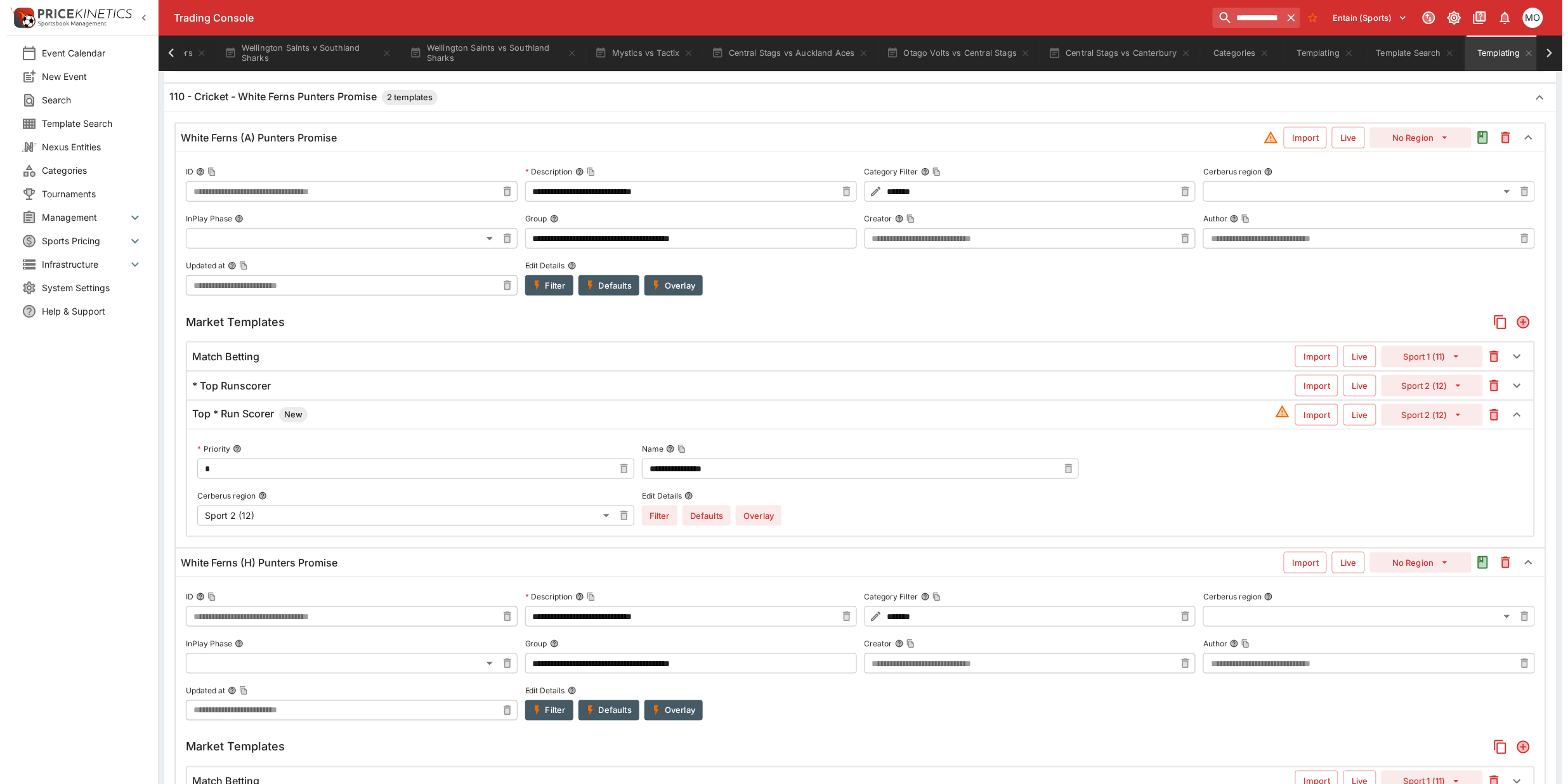
scroll to position [375, 0]
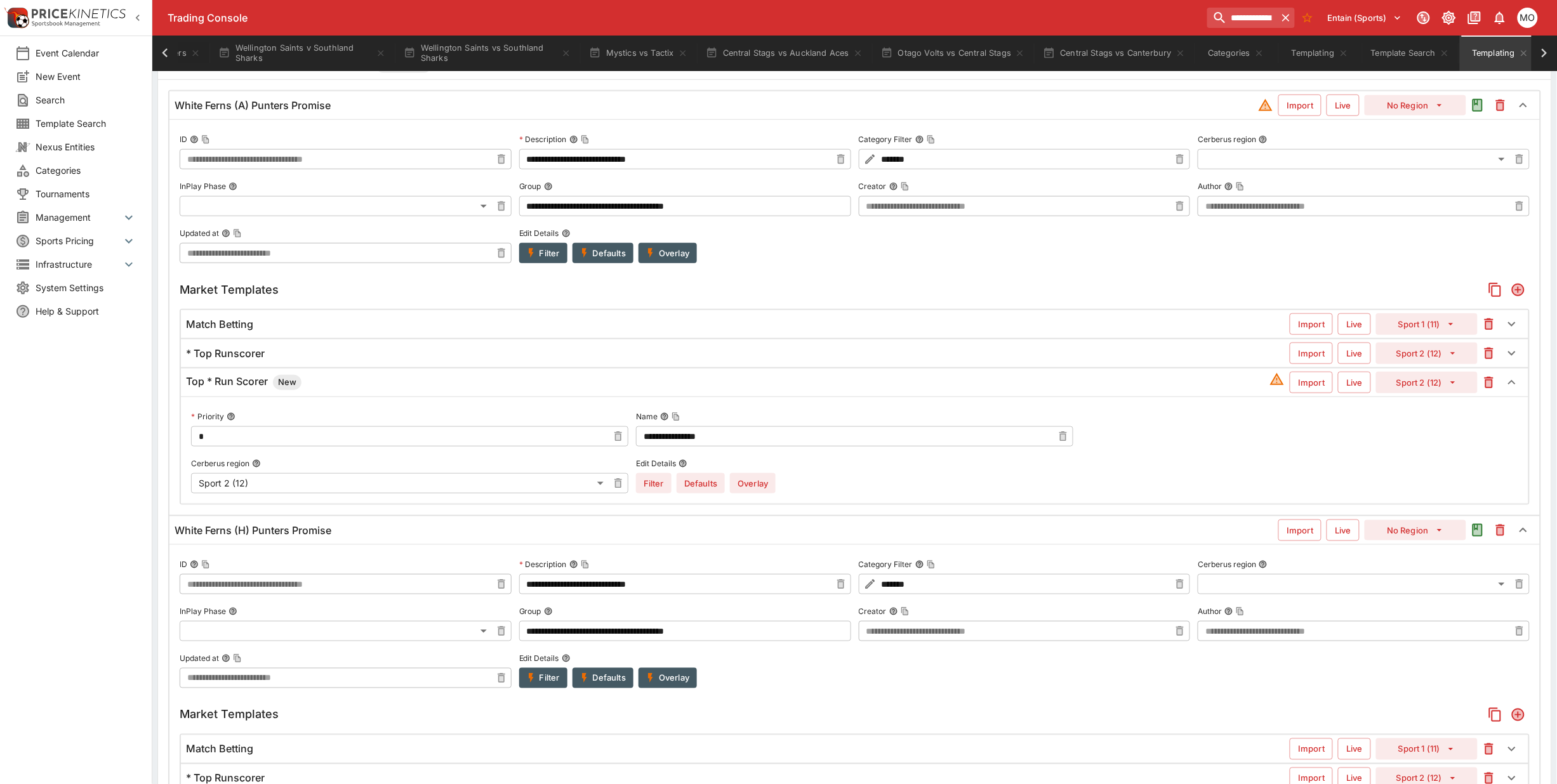
click at [757, 489] on button "Overlay" at bounding box center [753, 483] width 46 height 20
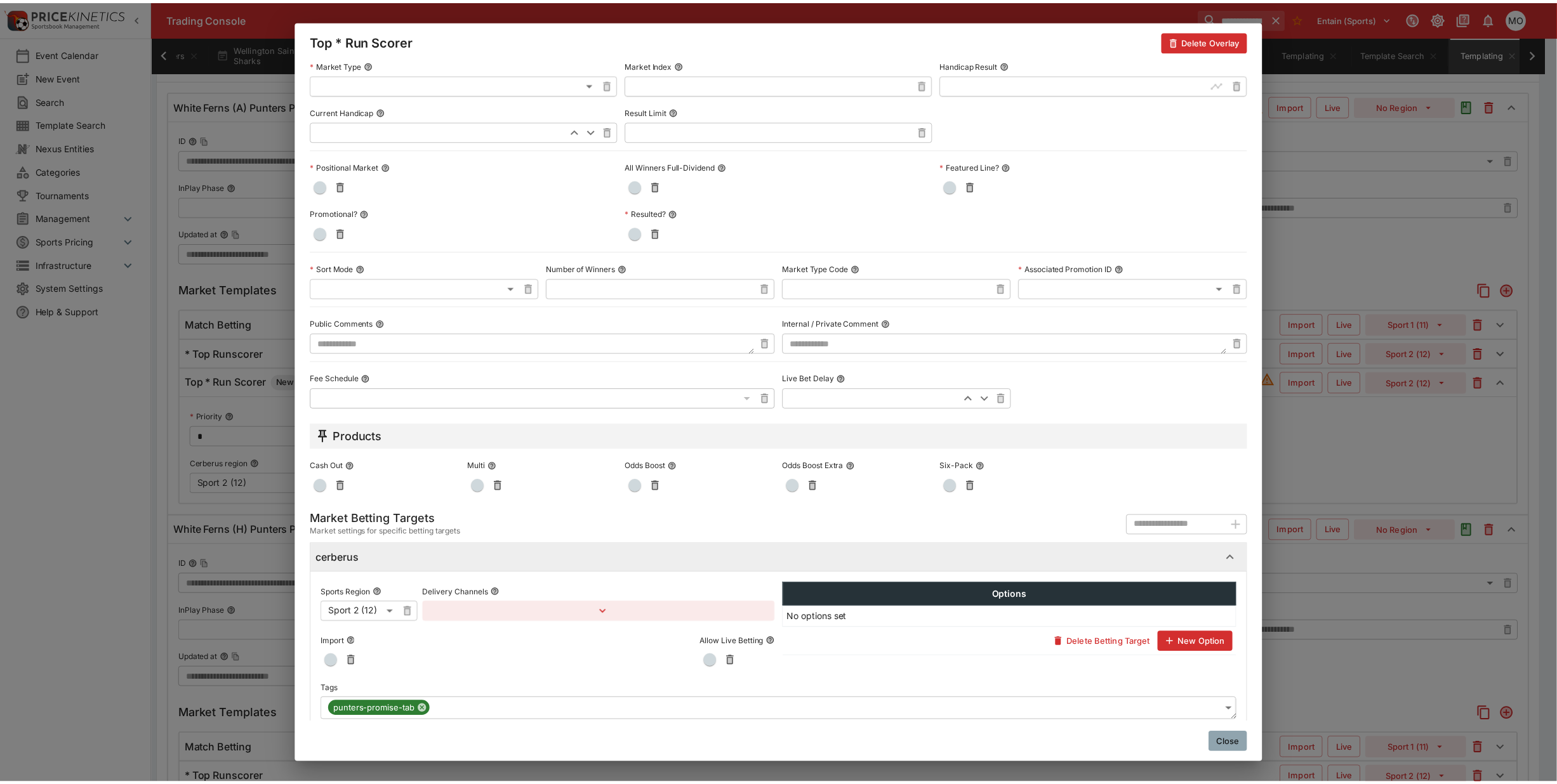
scroll to position [371, 0]
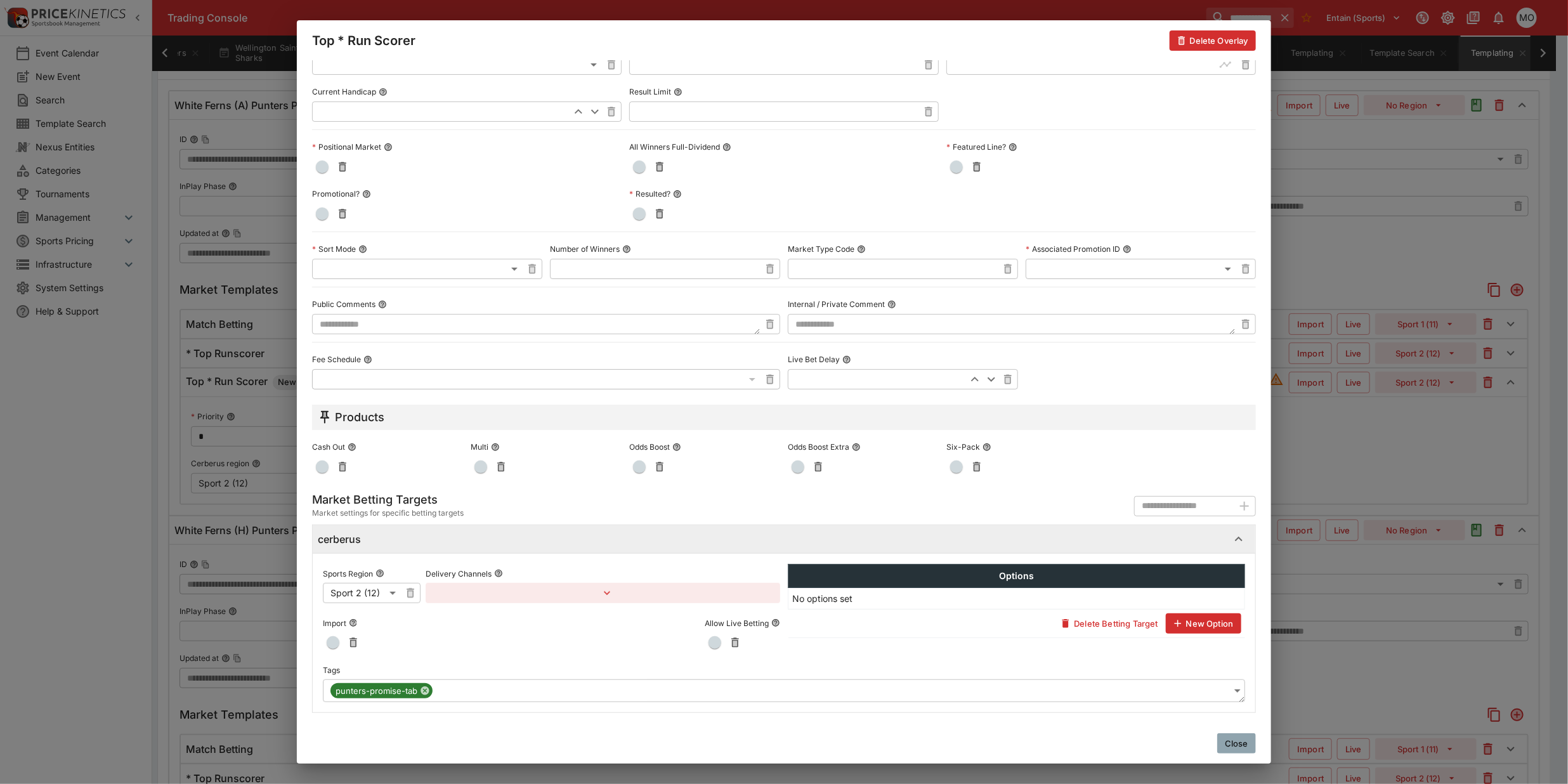
click at [1238, 746] on button "Close" at bounding box center [1236, 743] width 38 height 20
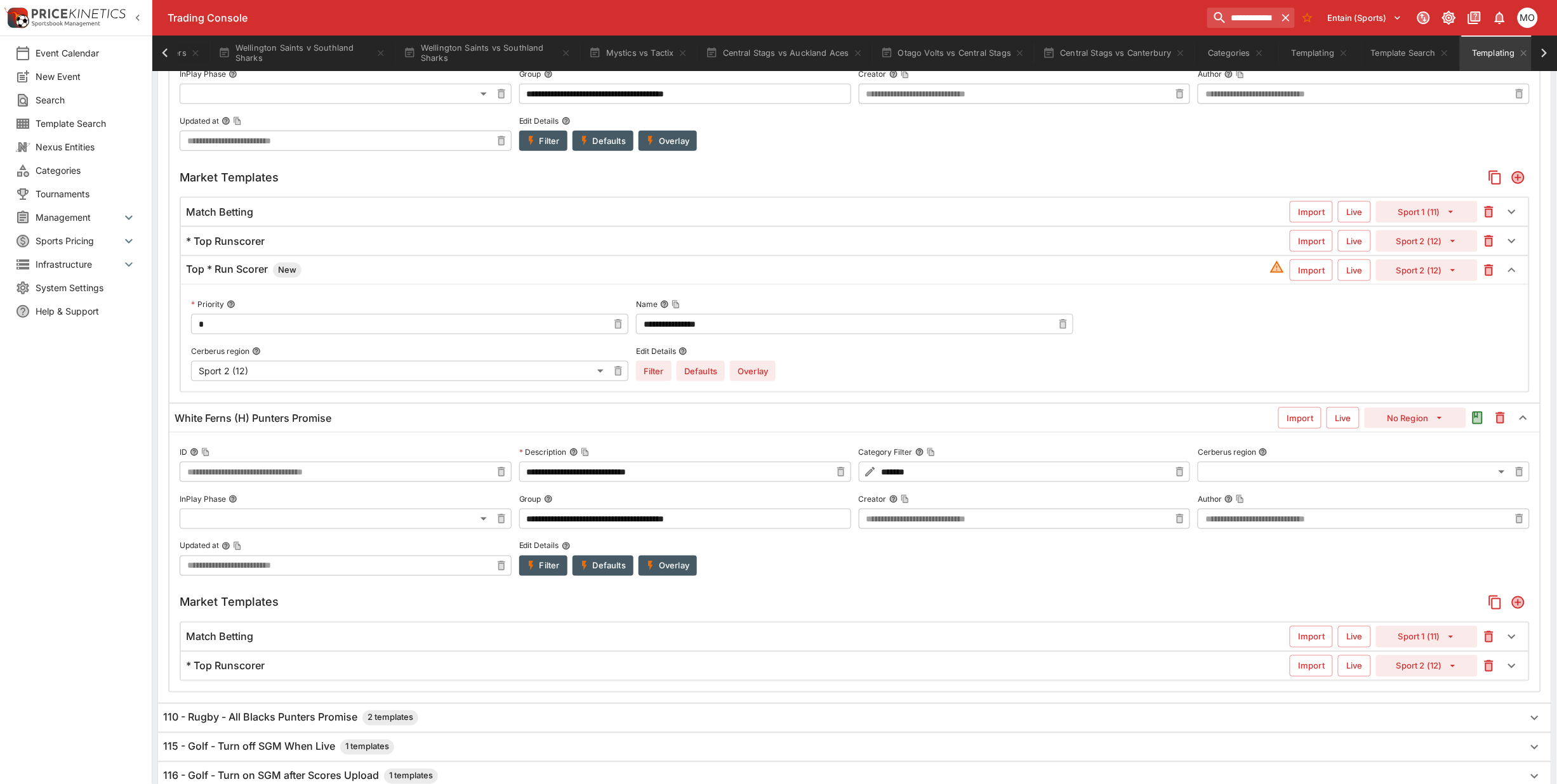
scroll to position [534, 0]
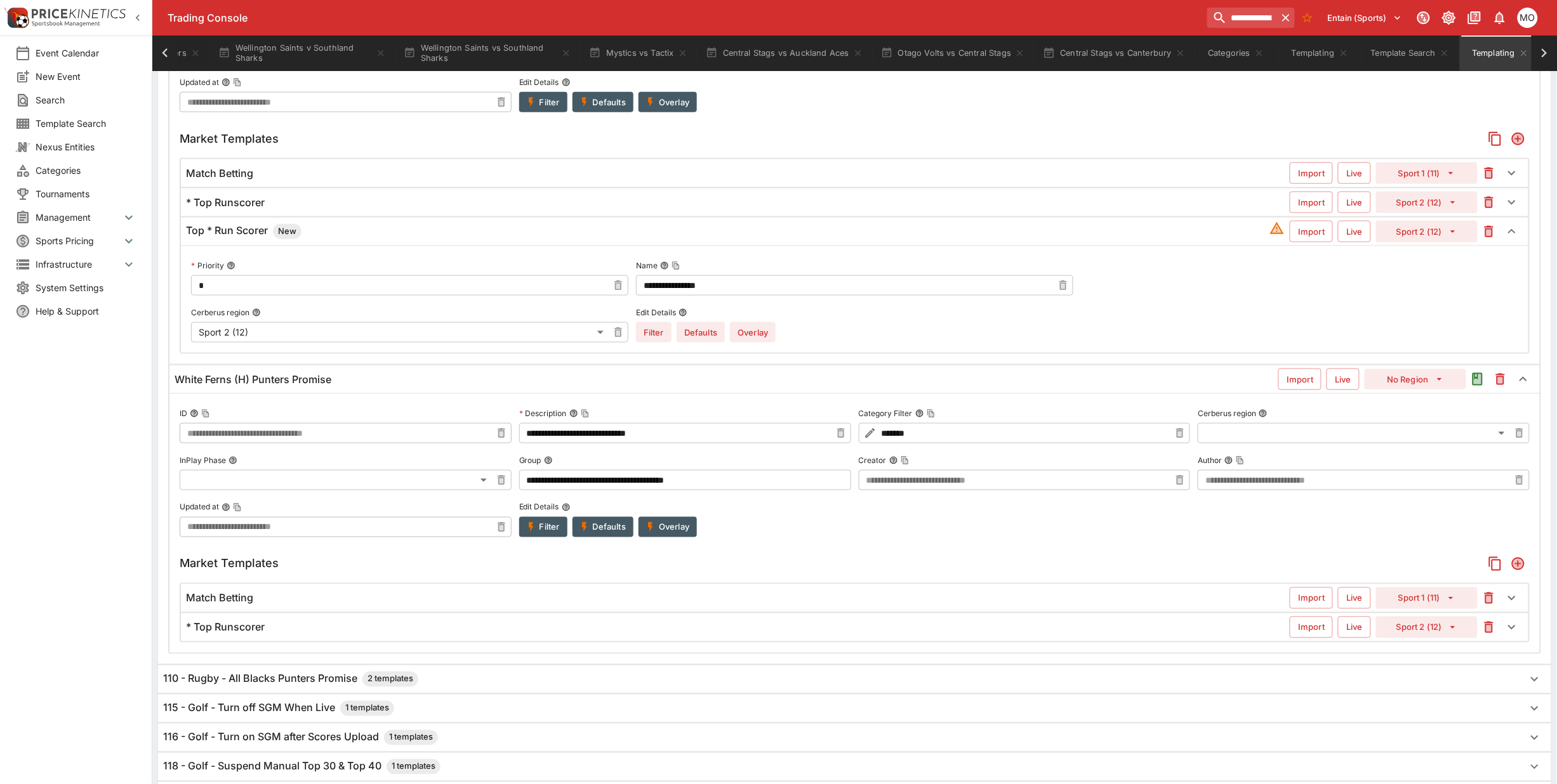
click at [1524, 568] on icon "Add" at bounding box center [1518, 564] width 13 height 13
drag, startPoint x: 186, startPoint y: 232, endPoint x: 270, endPoint y: 233, distance: 84.0
click at [270, 233] on h6 "Top * Run Scorer New" at bounding box center [243, 232] width 116 height 15
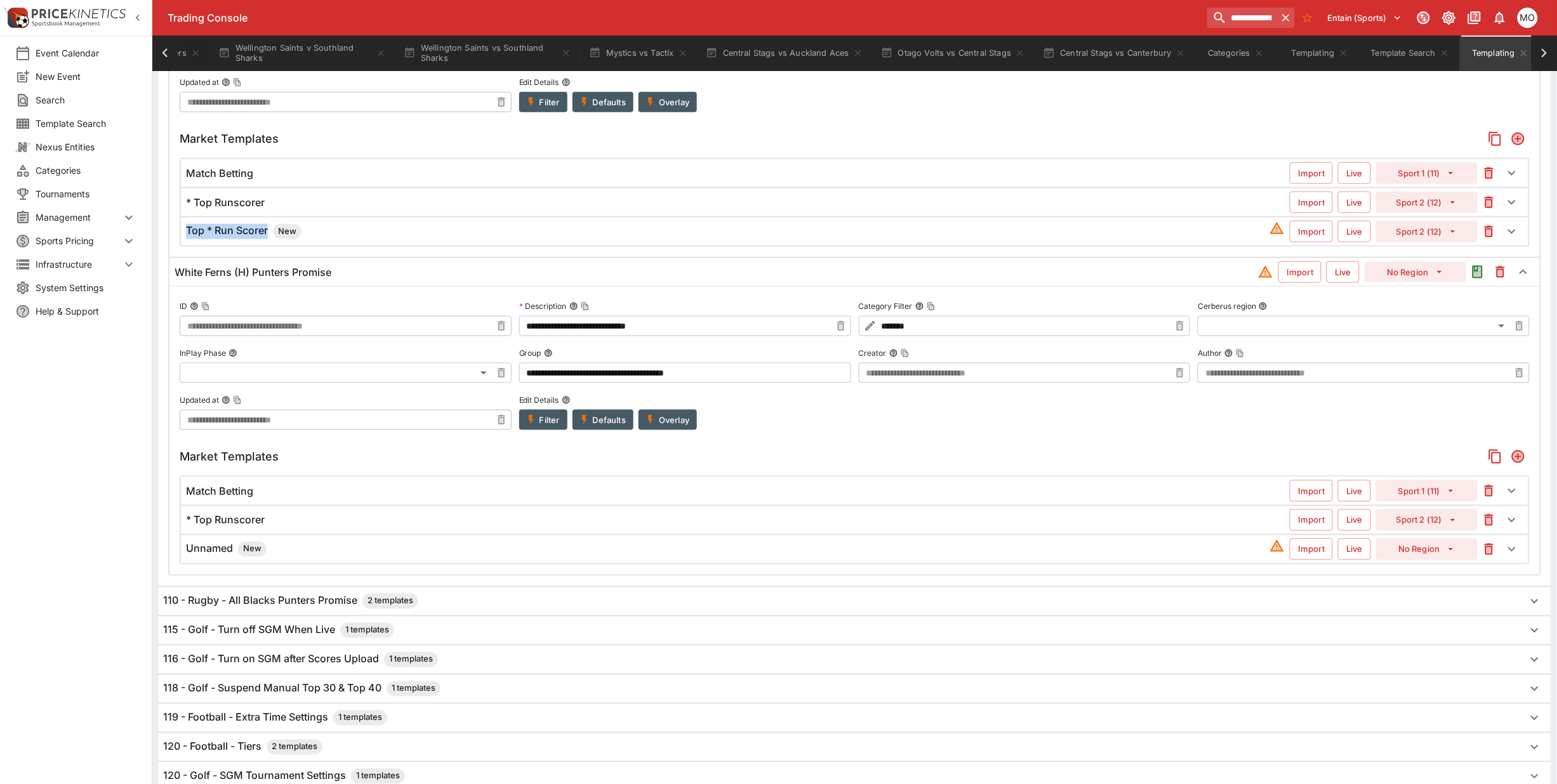
copy h6 "Top * Run Scorer"
click at [216, 553] on h6 "Unnamed New" at bounding box center [226, 549] width 81 height 15
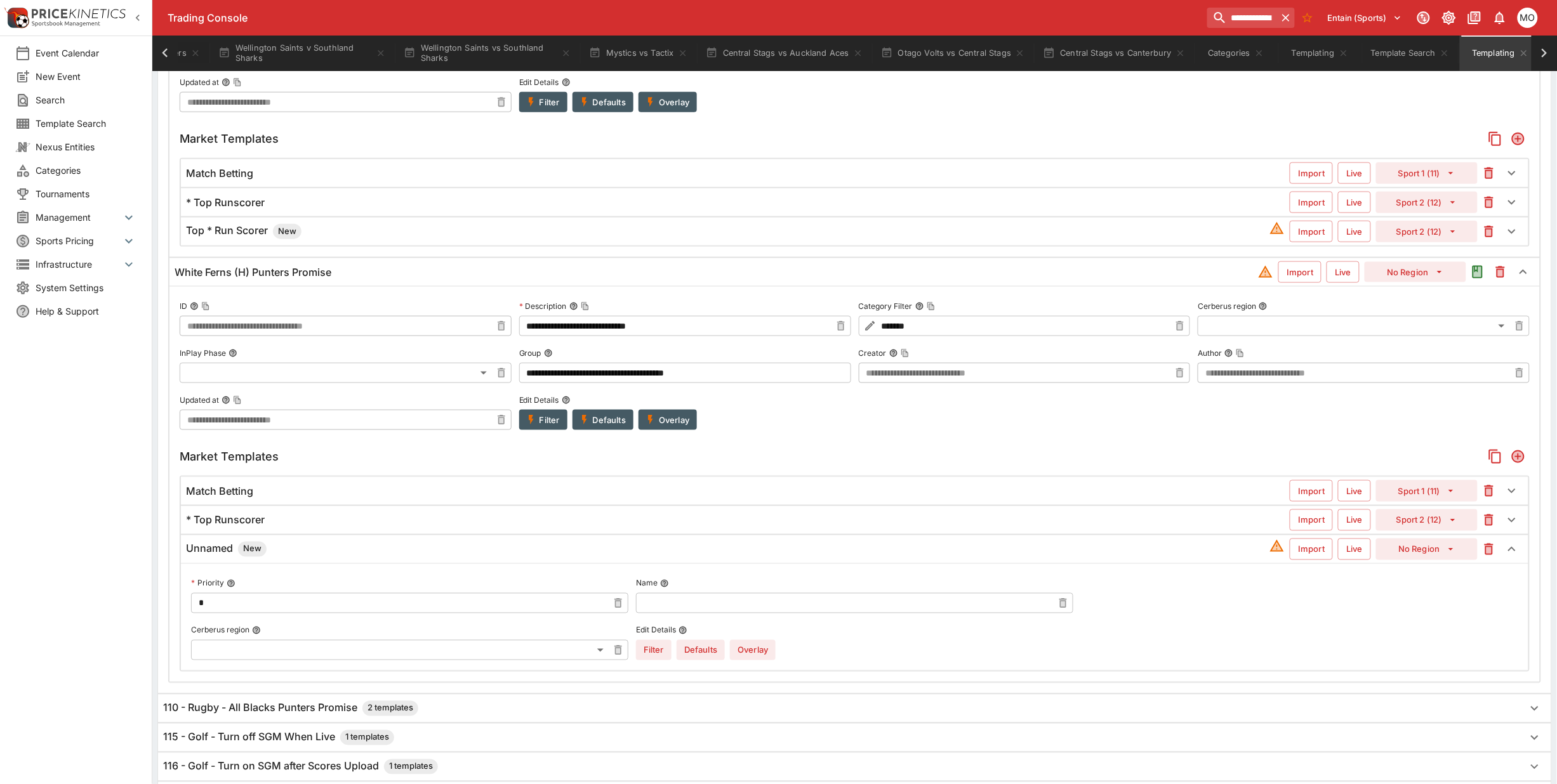
click at [727, 611] on input "text" at bounding box center [844, 603] width 417 height 20
paste input "**********"
type input "**********"
click at [744, 651] on button "Overlay" at bounding box center [753, 651] width 46 height 20
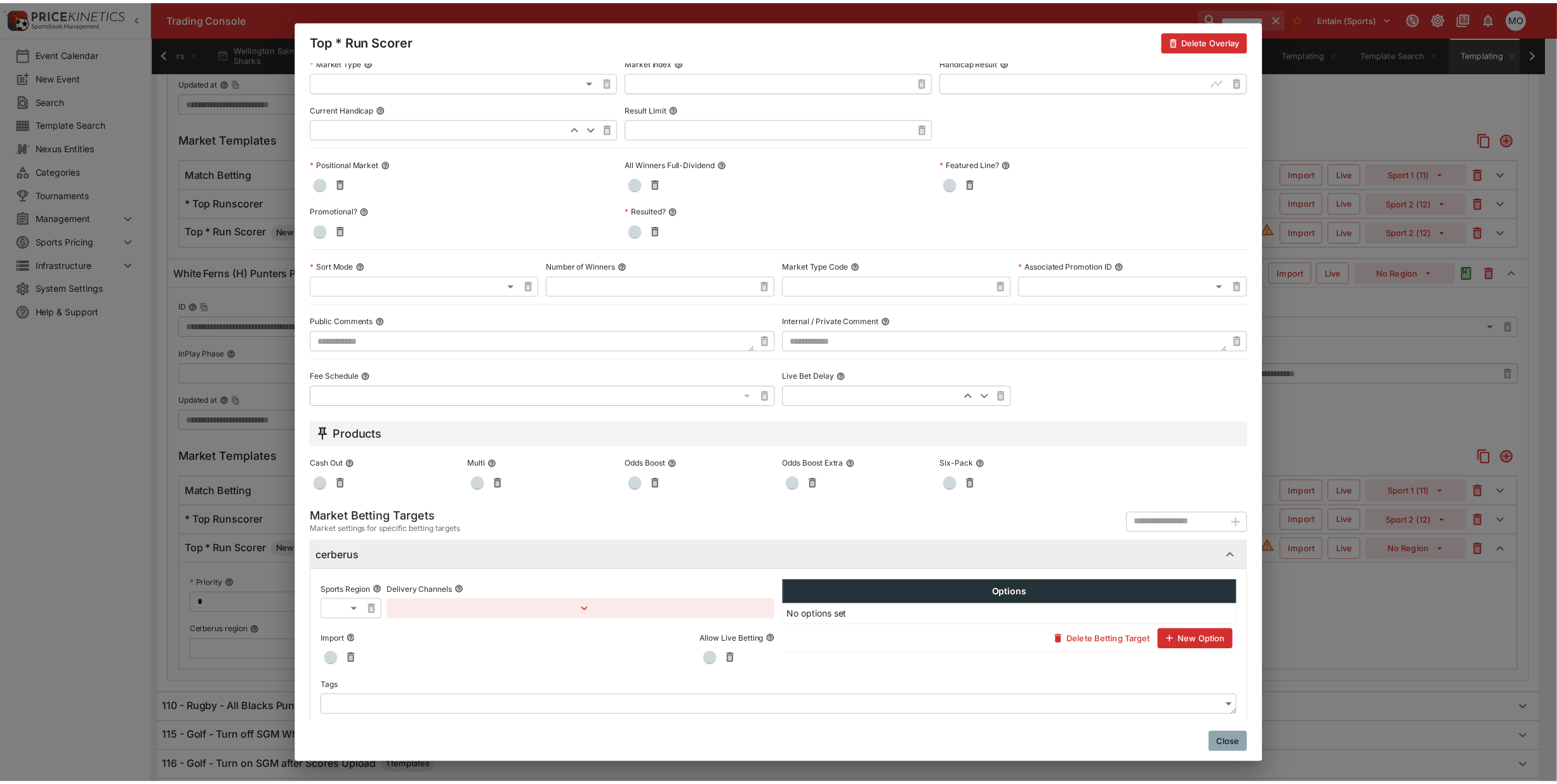
scroll to position [369, 0]
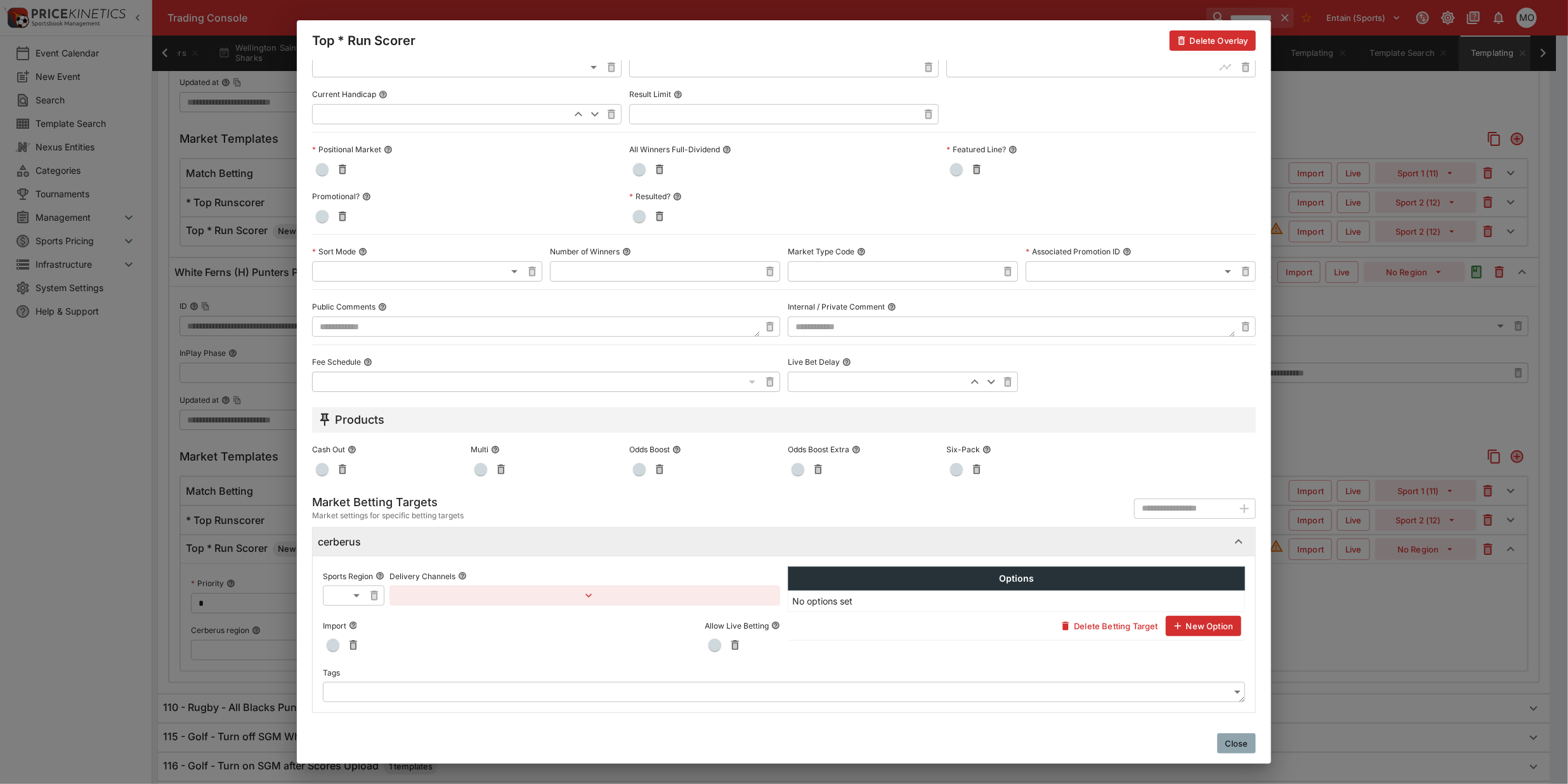
click at [399, 693] on body "**********" at bounding box center [784, 294] width 1568 height 1656
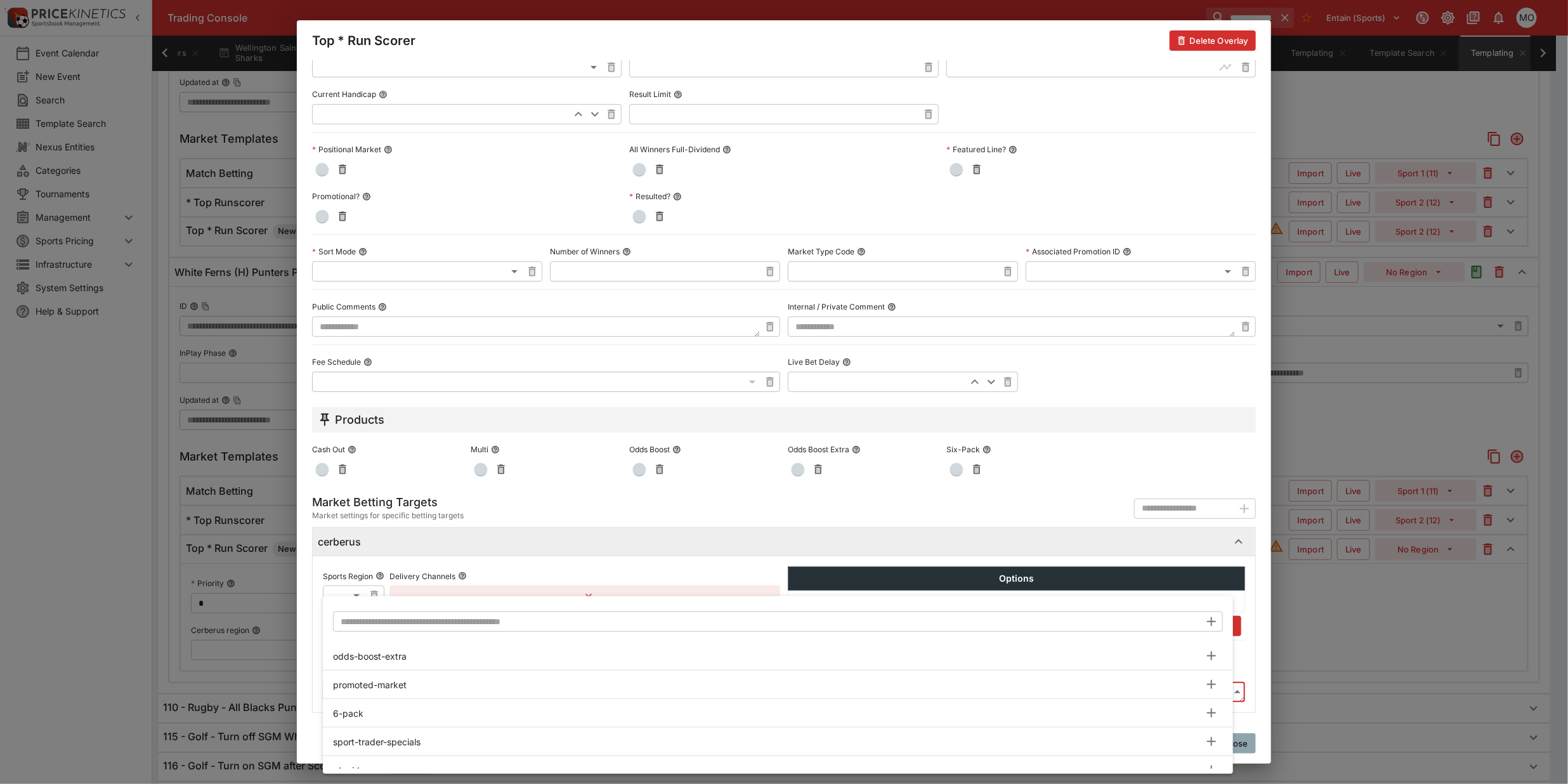
click at [395, 622] on input "text" at bounding box center [766, 621] width 867 height 20
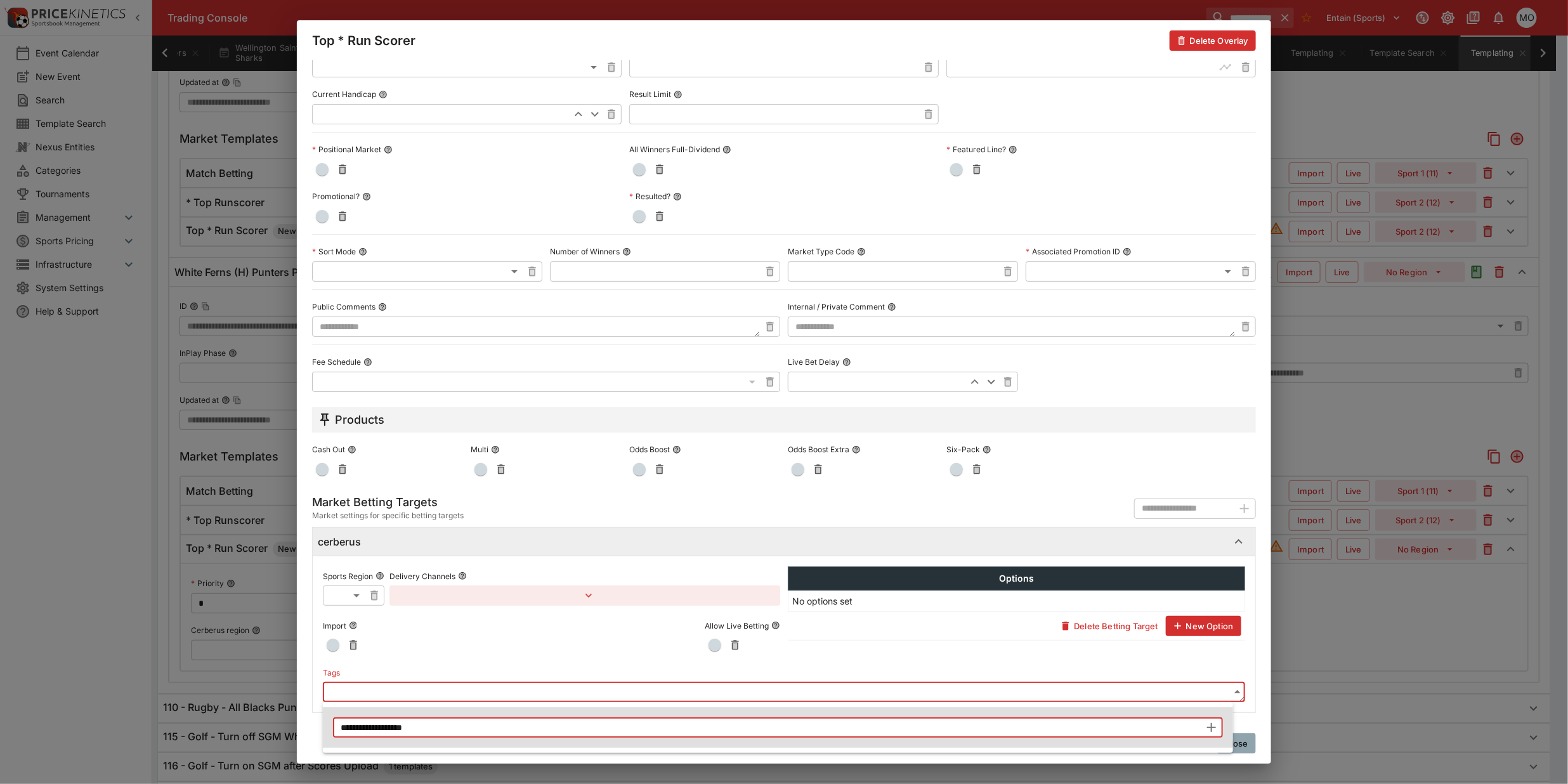
type input "**********"
click at [1208, 728] on icon "button" at bounding box center [1211, 728] width 9 height 9
type input "**********"
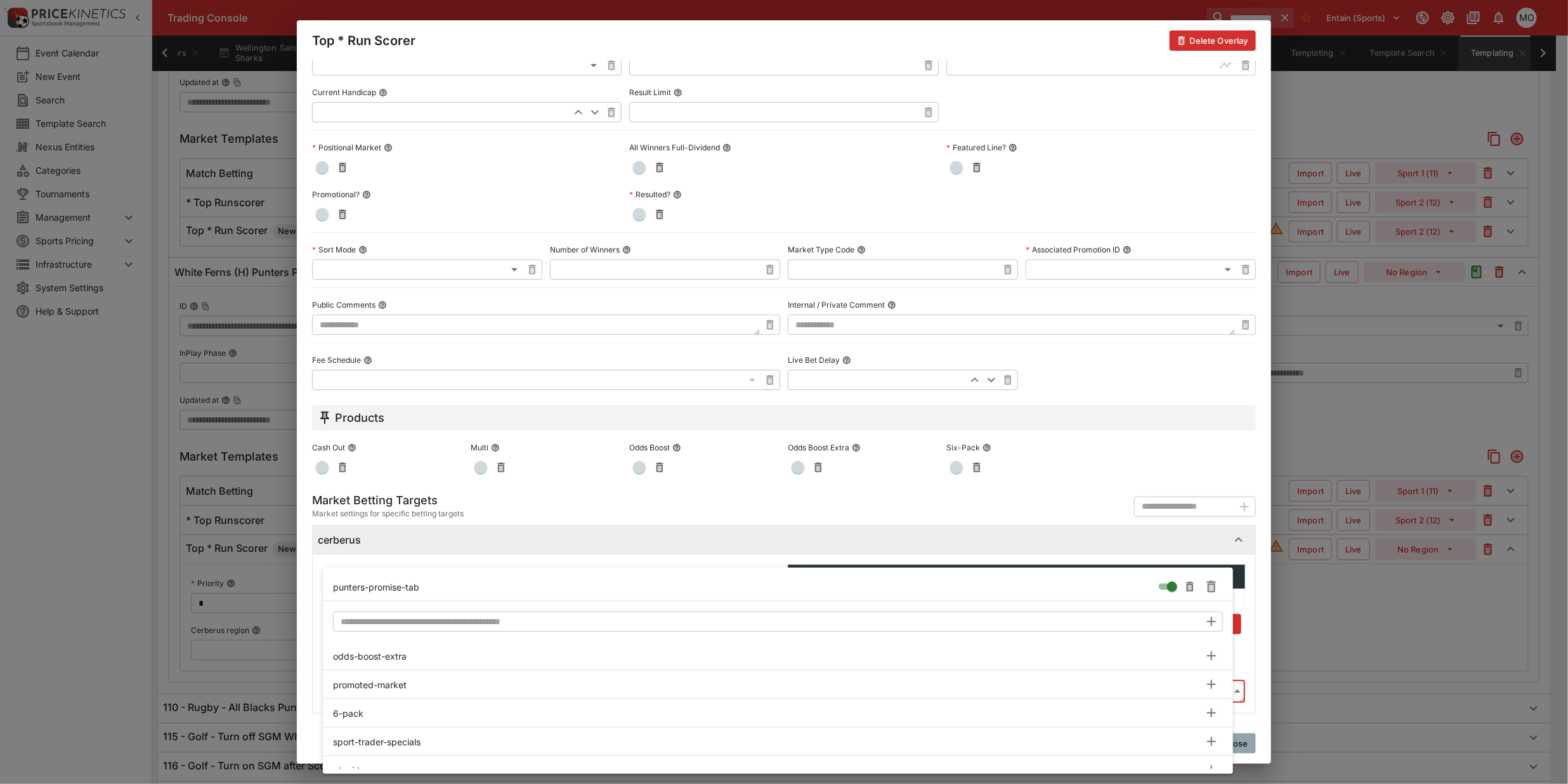
click at [306, 644] on div at bounding box center [784, 392] width 1568 height 784
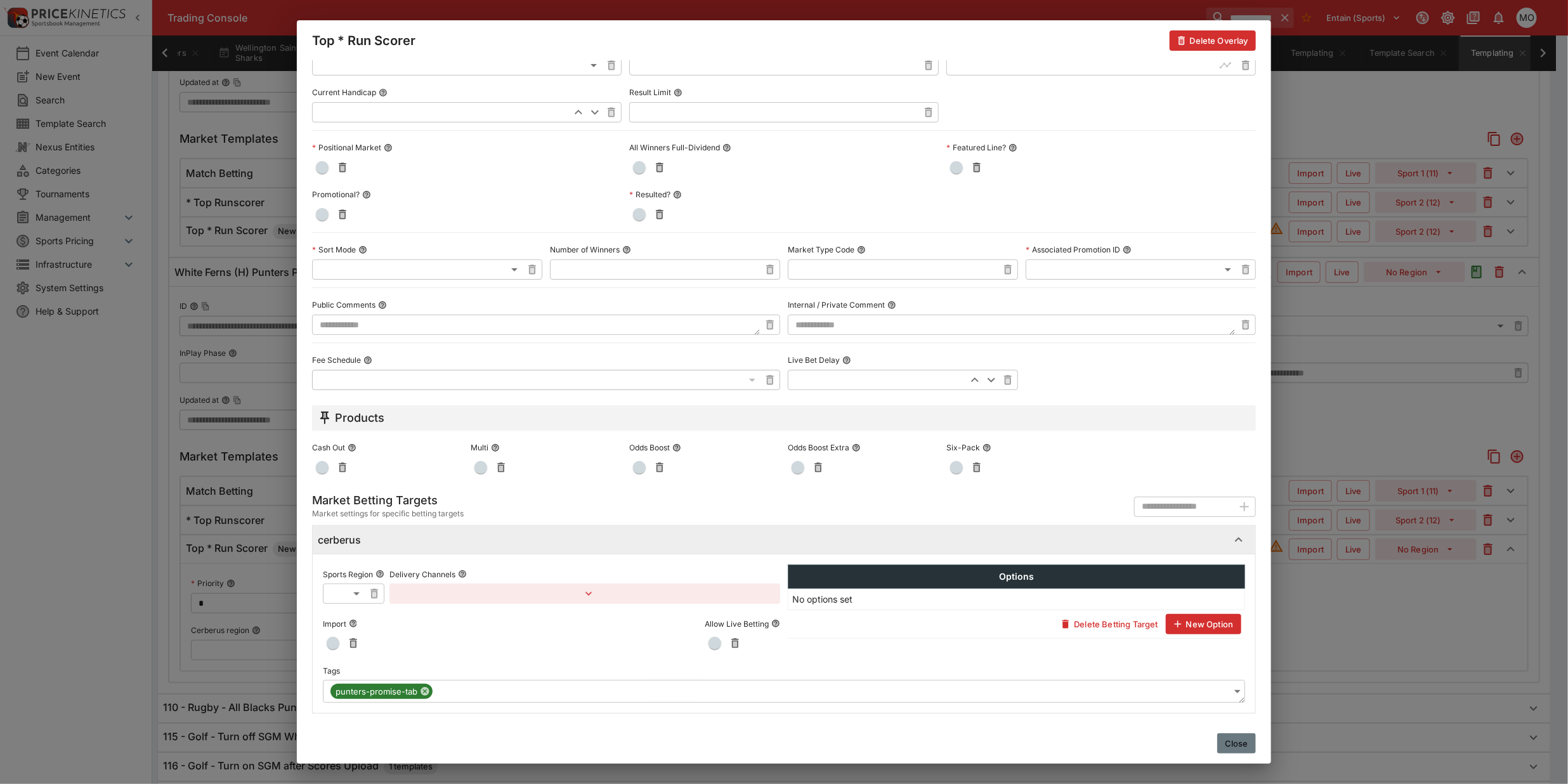
click at [1220, 736] on button "Close" at bounding box center [1236, 743] width 38 height 20
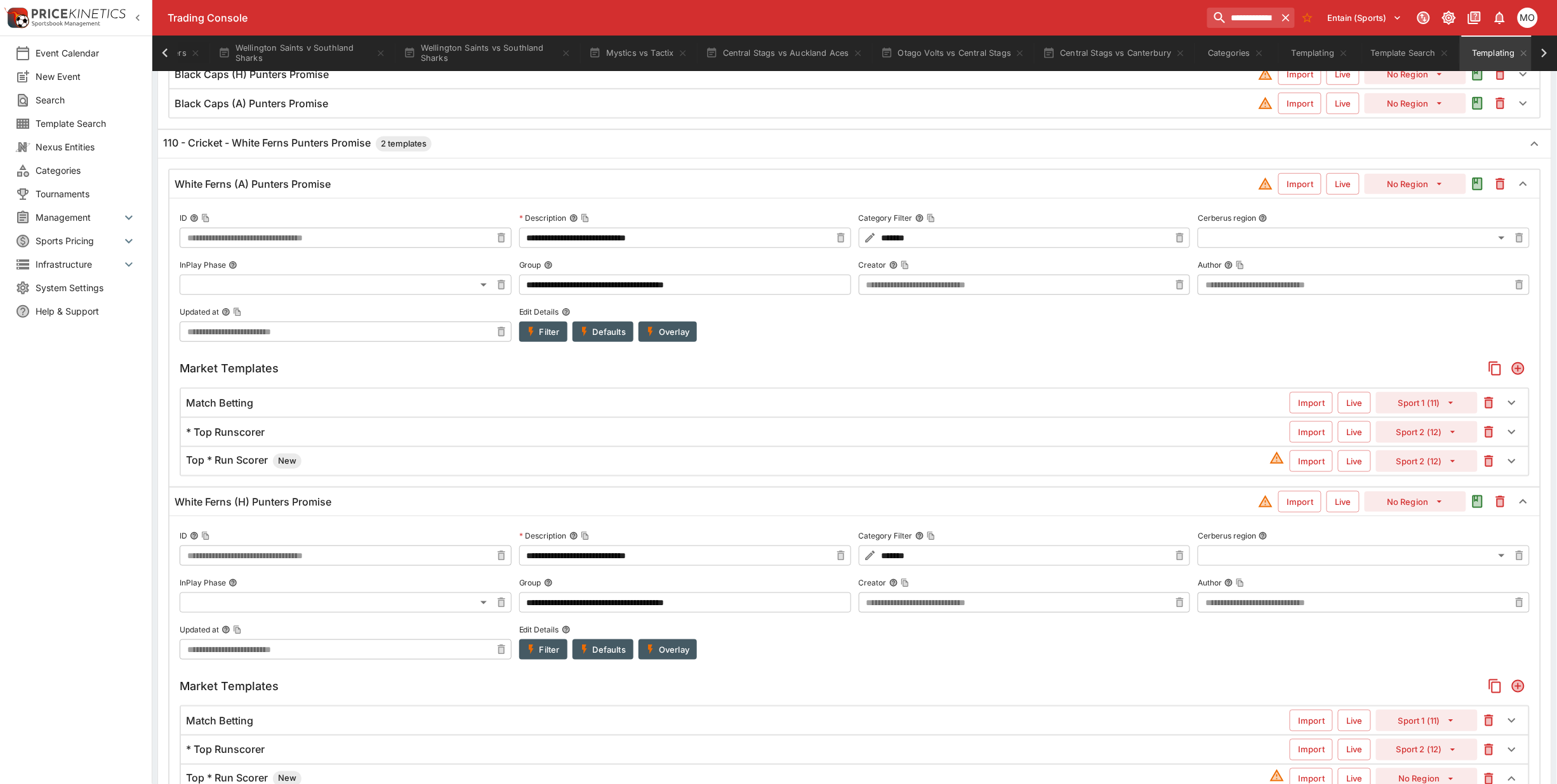
scroll to position [0, 0]
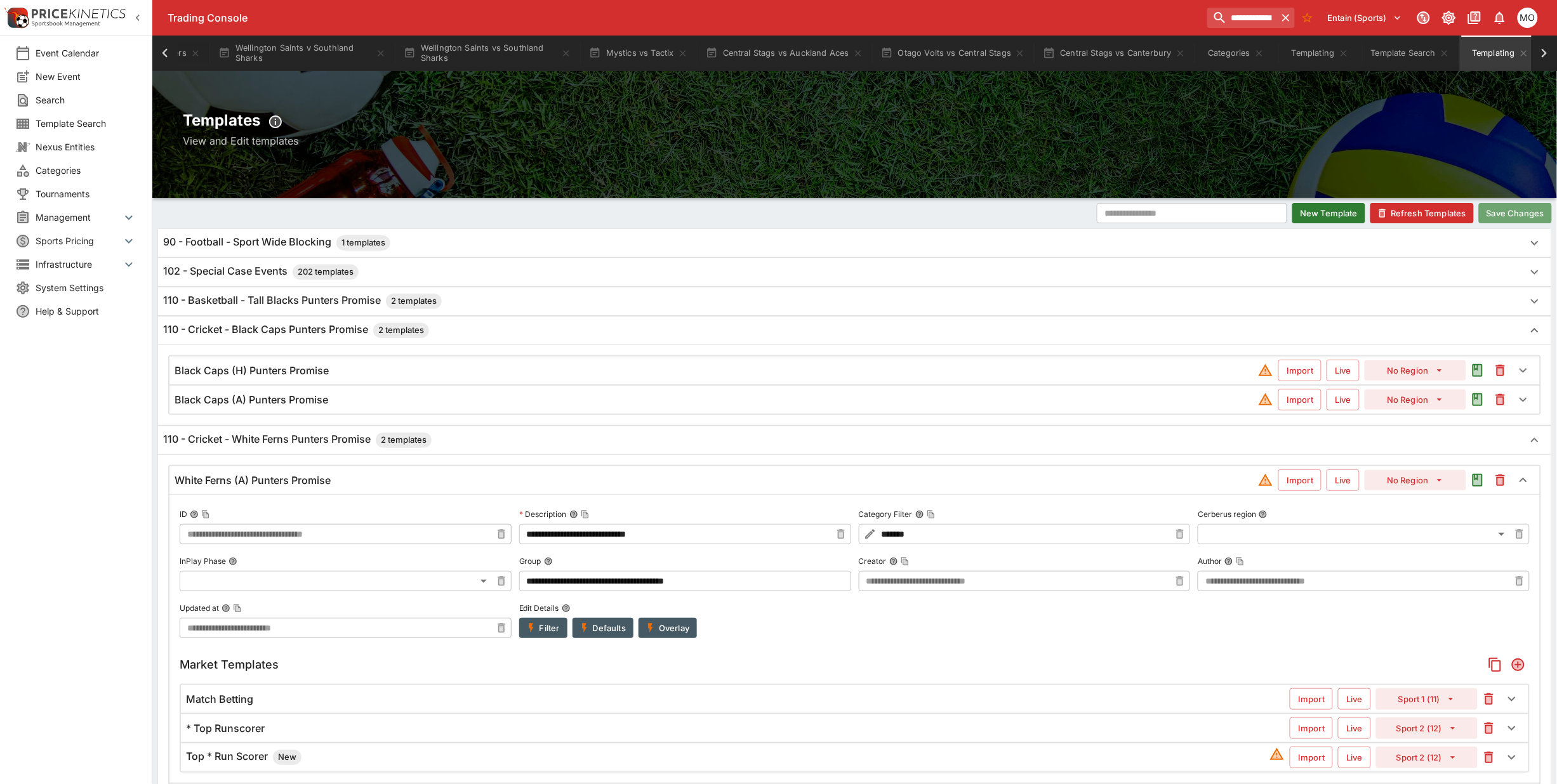
click at [1493, 213] on button "Save Changes" at bounding box center [1515, 213] width 73 height 20
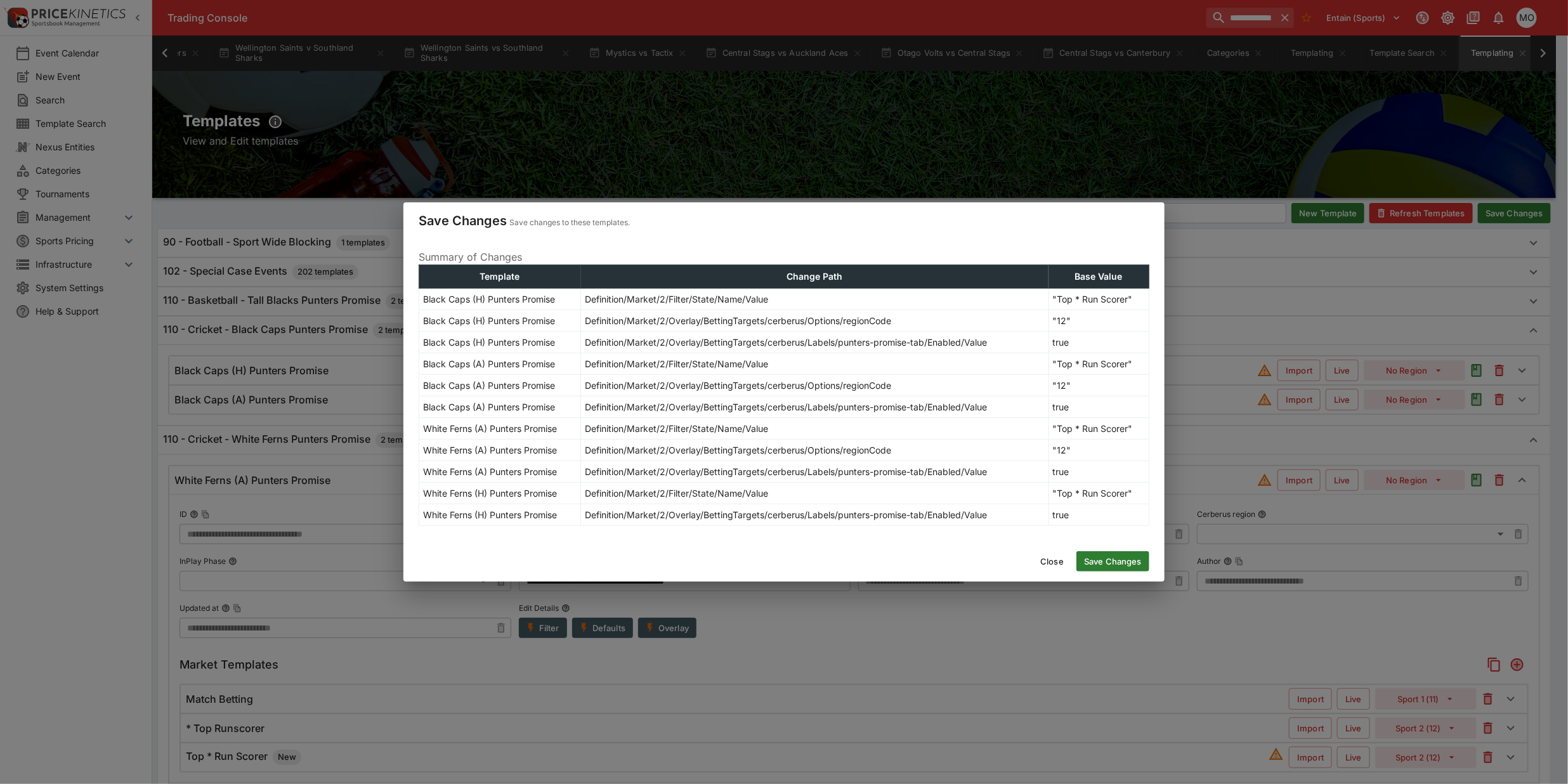
click at [1109, 556] on button "Save Changes" at bounding box center [1113, 562] width 73 height 20
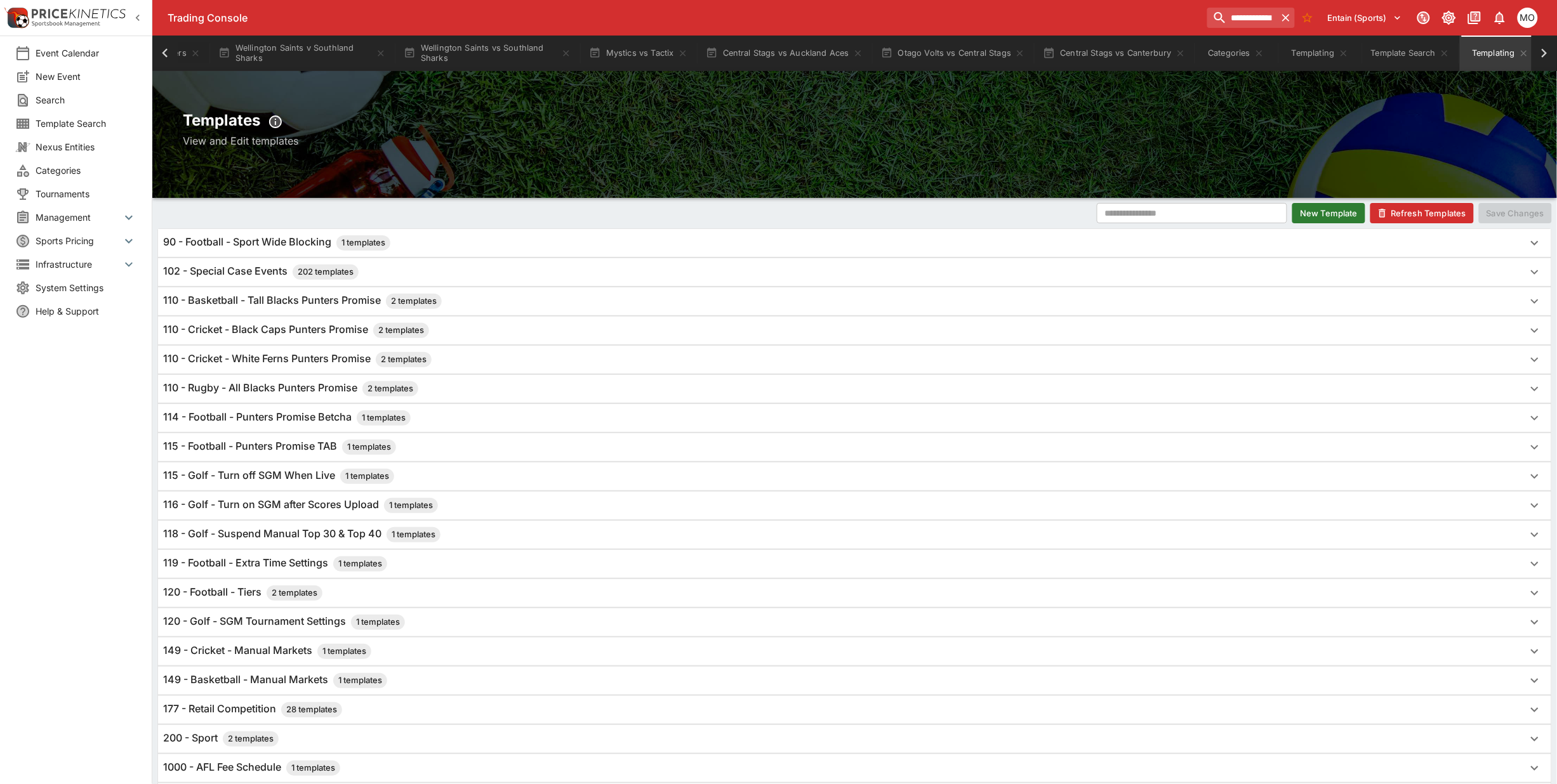
click at [83, 170] on span "Categories" at bounding box center [86, 170] width 101 height 13
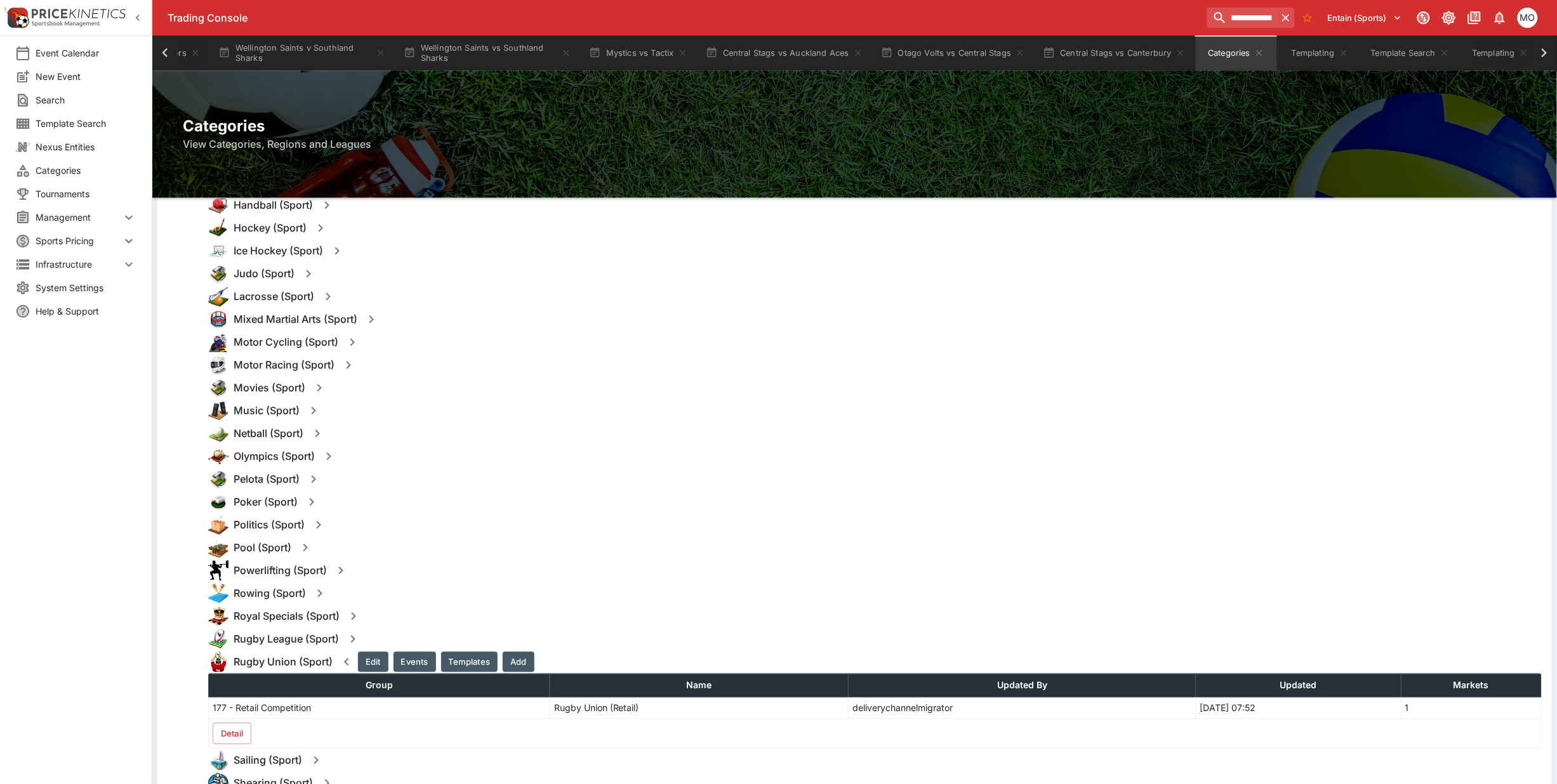
scroll to position [952, 0]
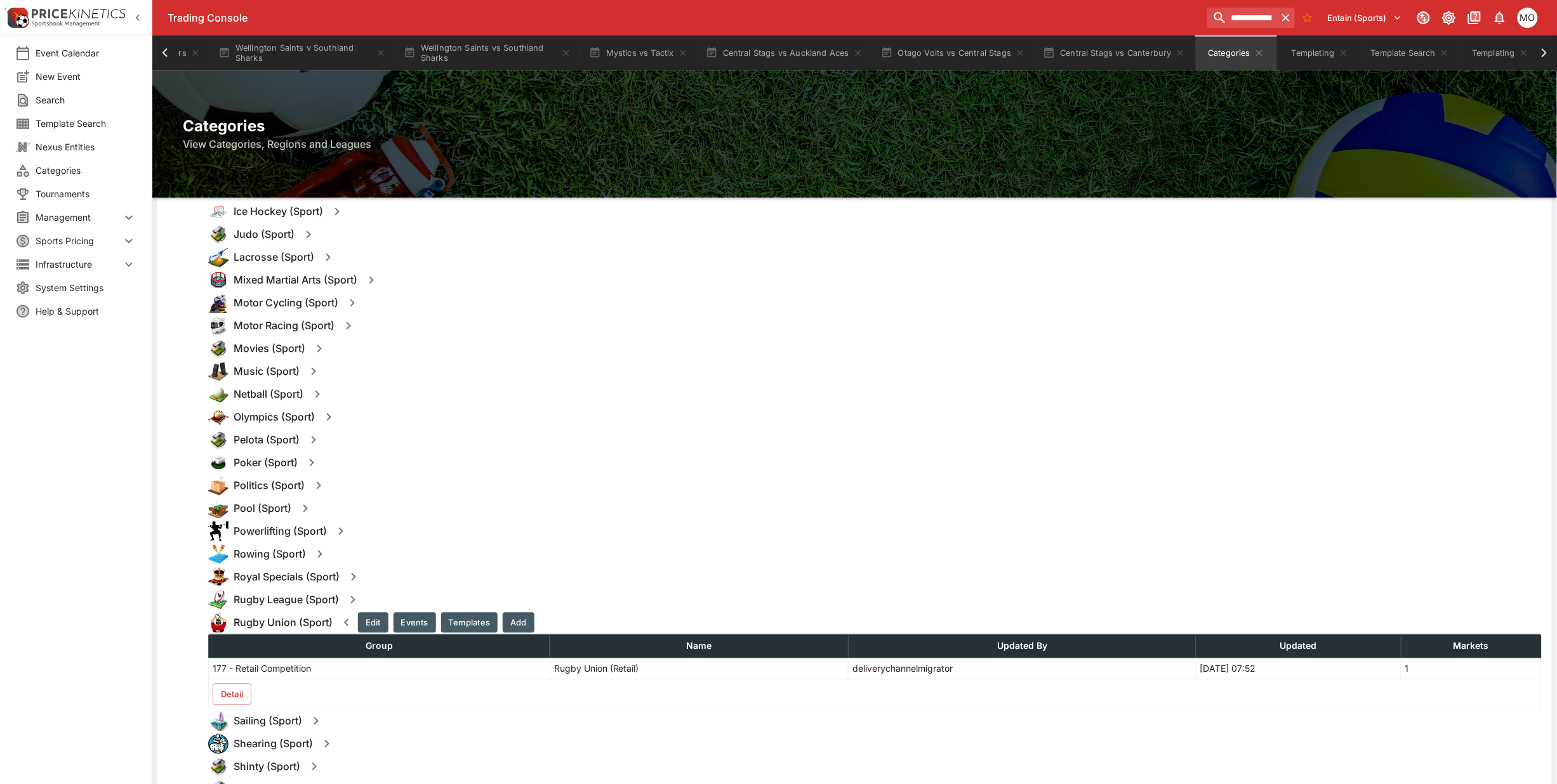
click at [351, 601] on icon "button" at bounding box center [353, 601] width 15 height 15
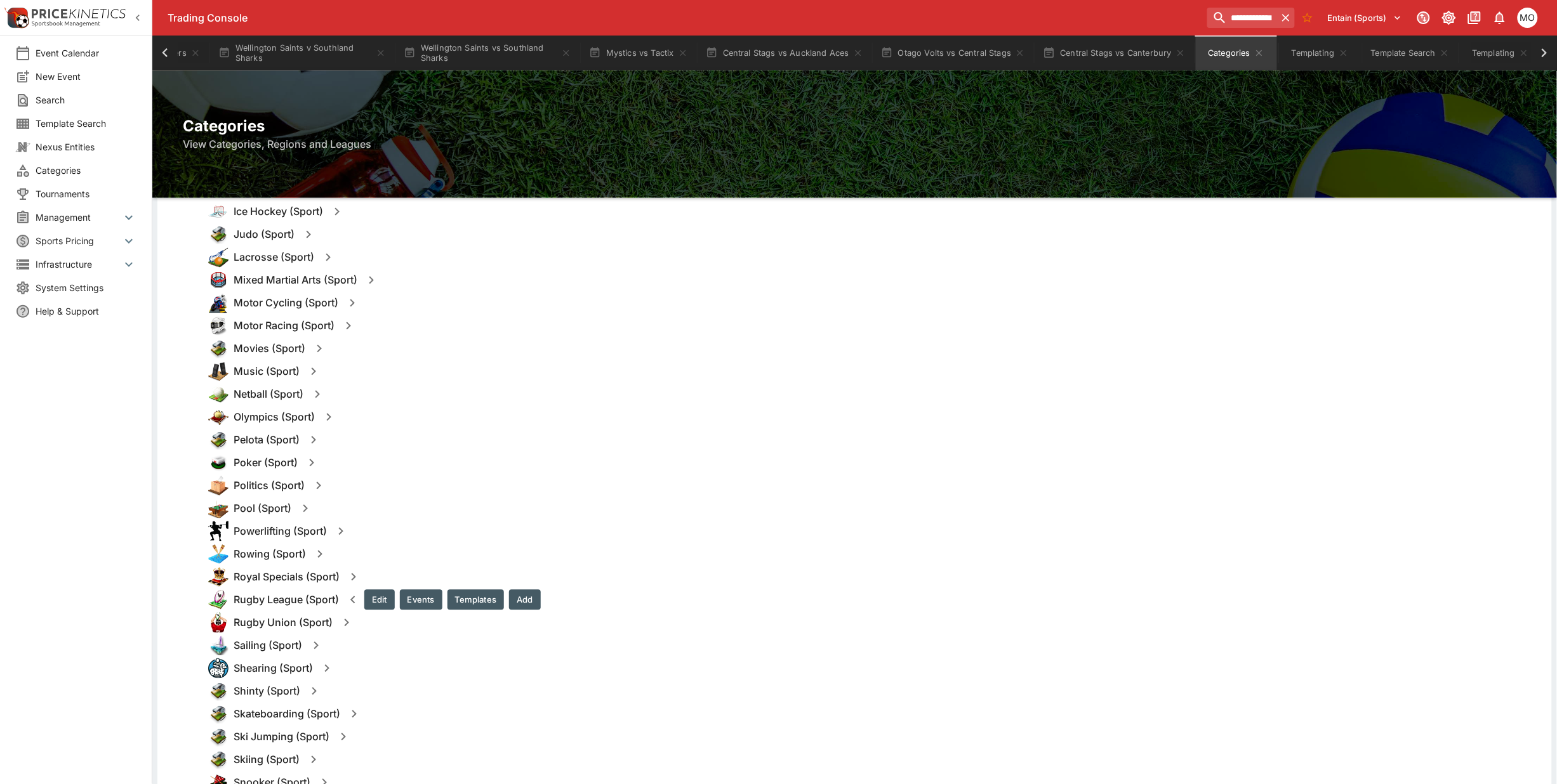
click at [461, 591] on button "Templates" at bounding box center [476, 600] width 57 height 20
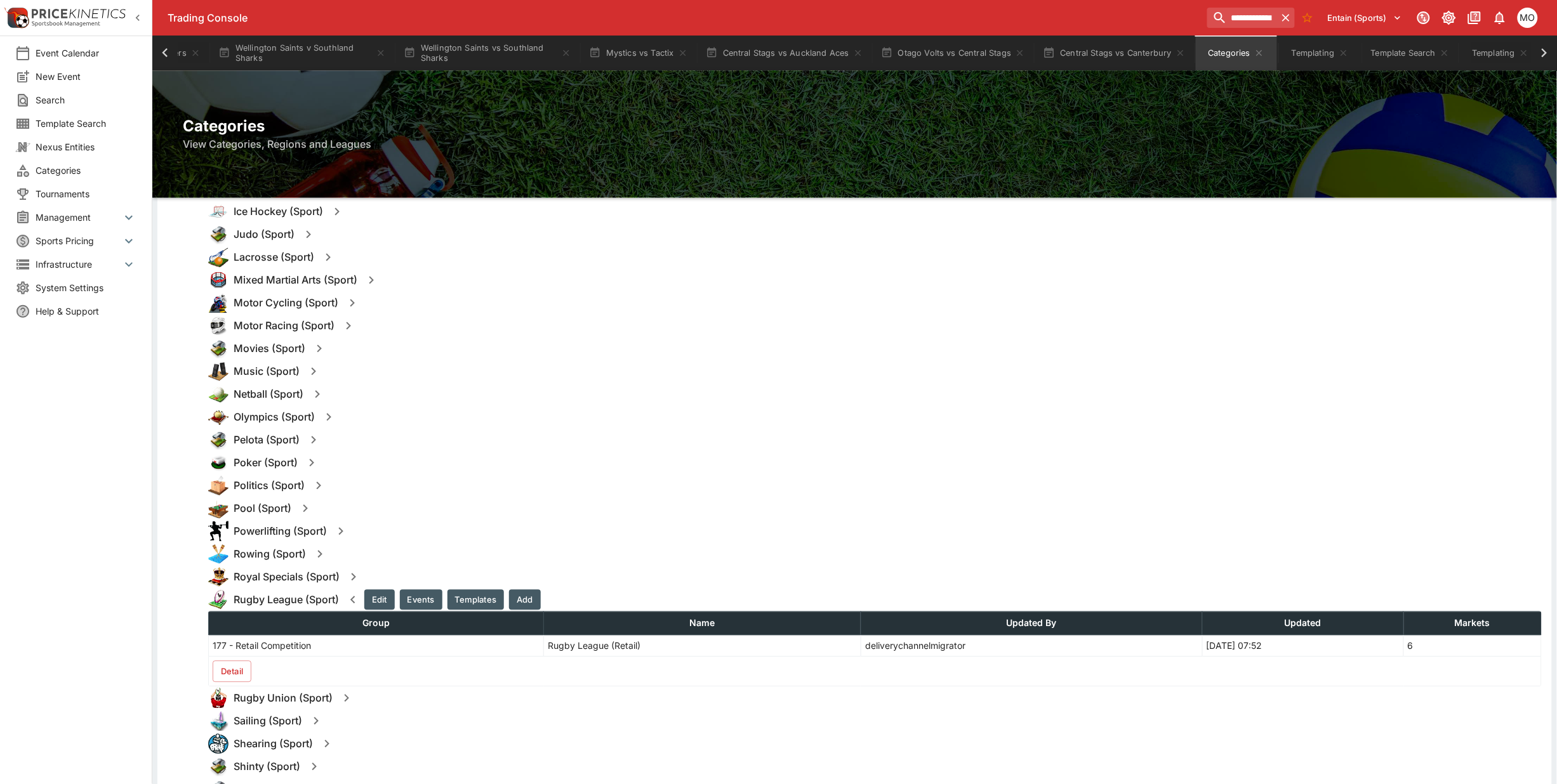
click at [229, 670] on button "Detail" at bounding box center [232, 672] width 38 height 21
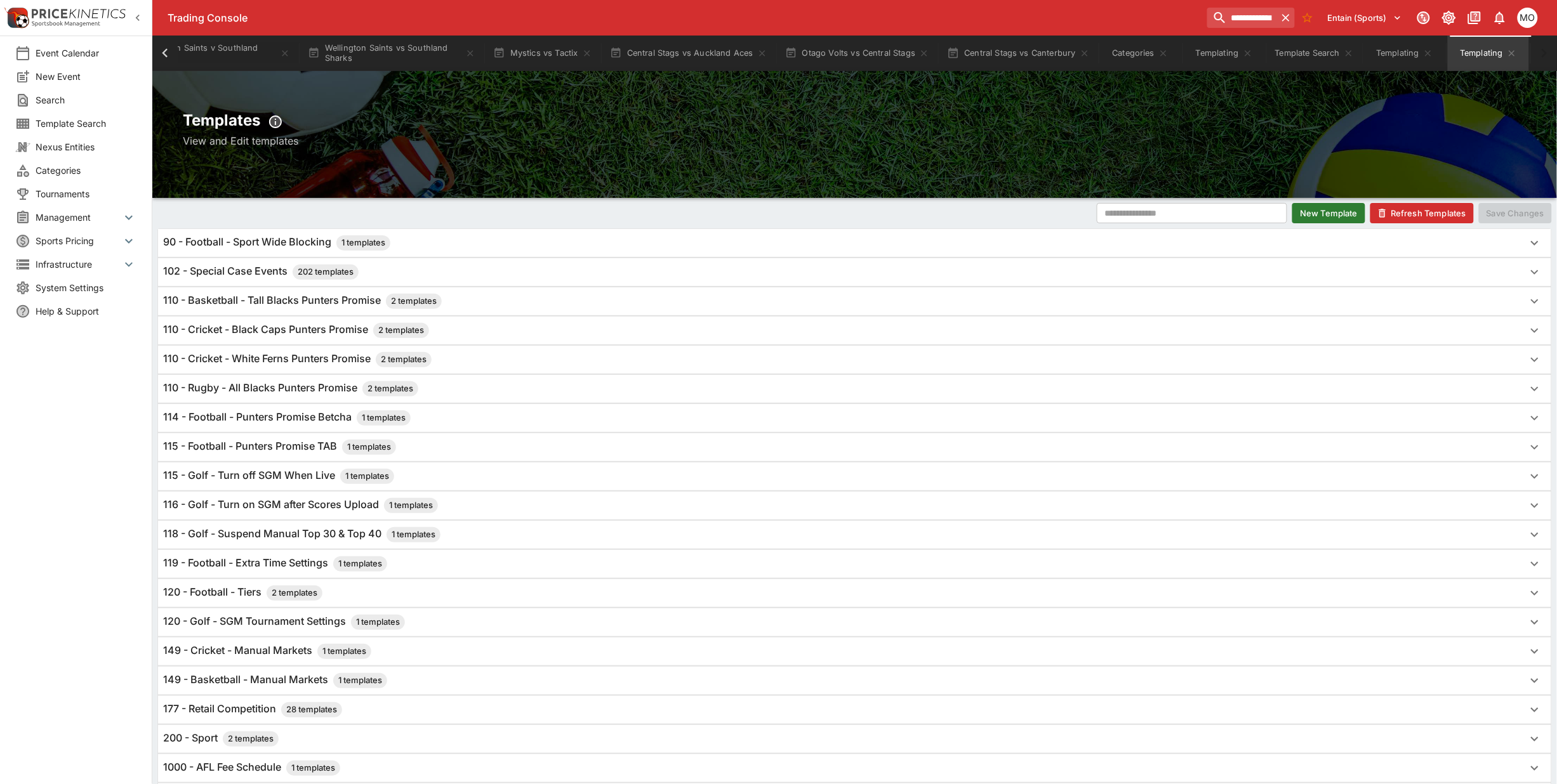
click at [68, 173] on span "Categories" at bounding box center [86, 170] width 101 height 13
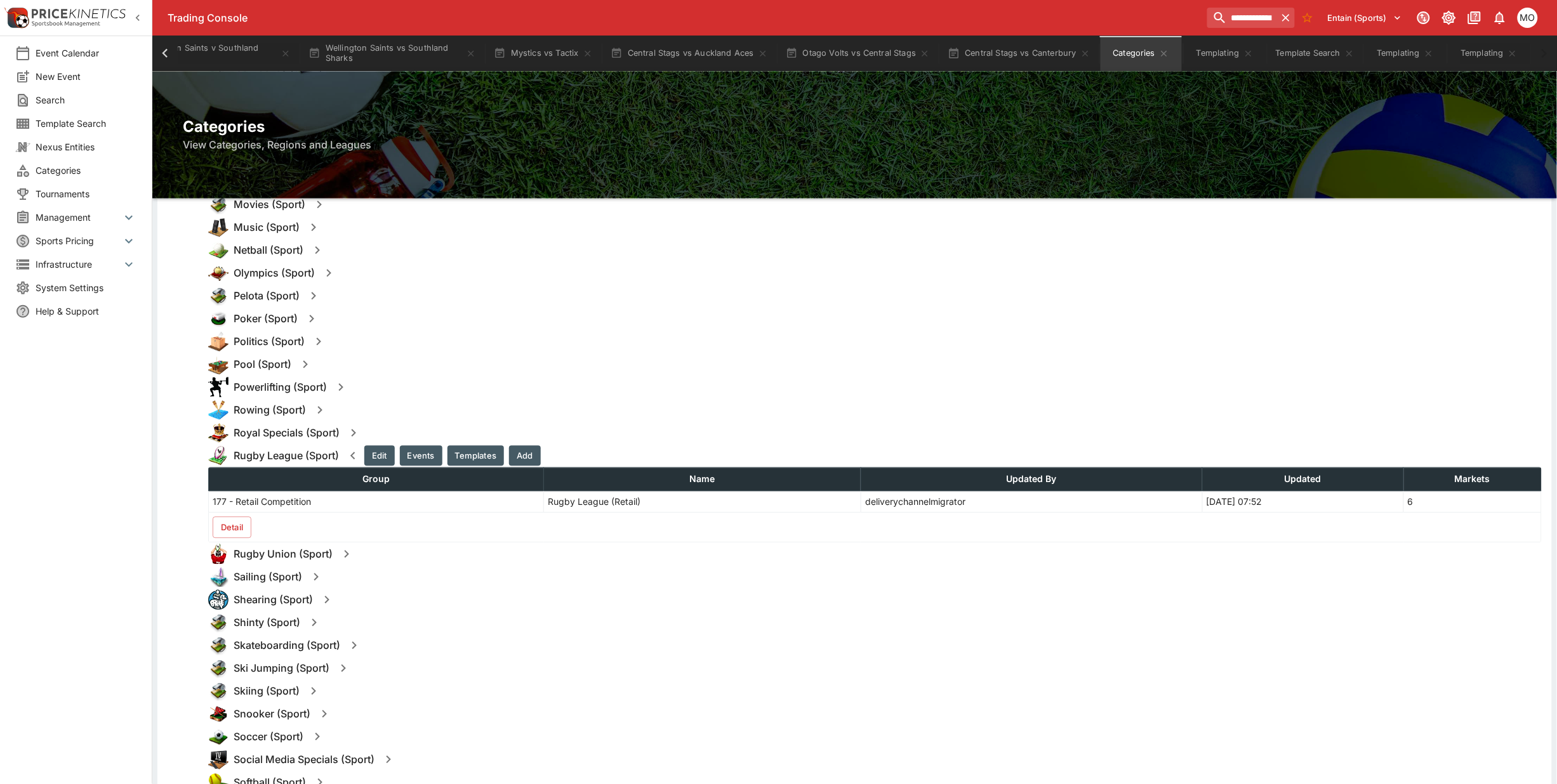
scroll to position [1111, 0]
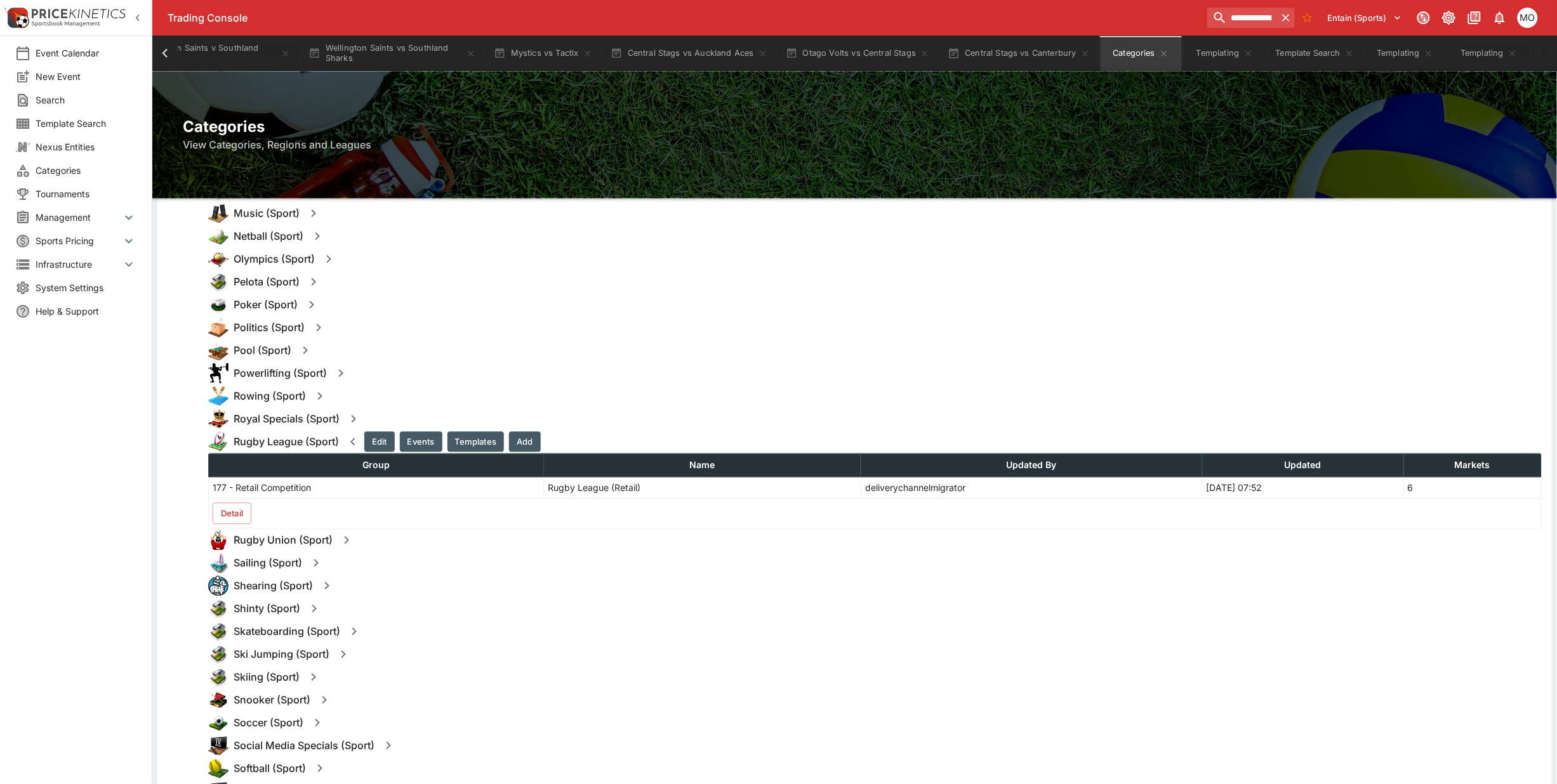
click at [471, 432] on button "Templates" at bounding box center [476, 441] width 57 height 20
click at [229, 502] on button "Detail" at bounding box center [232, 513] width 38 height 21
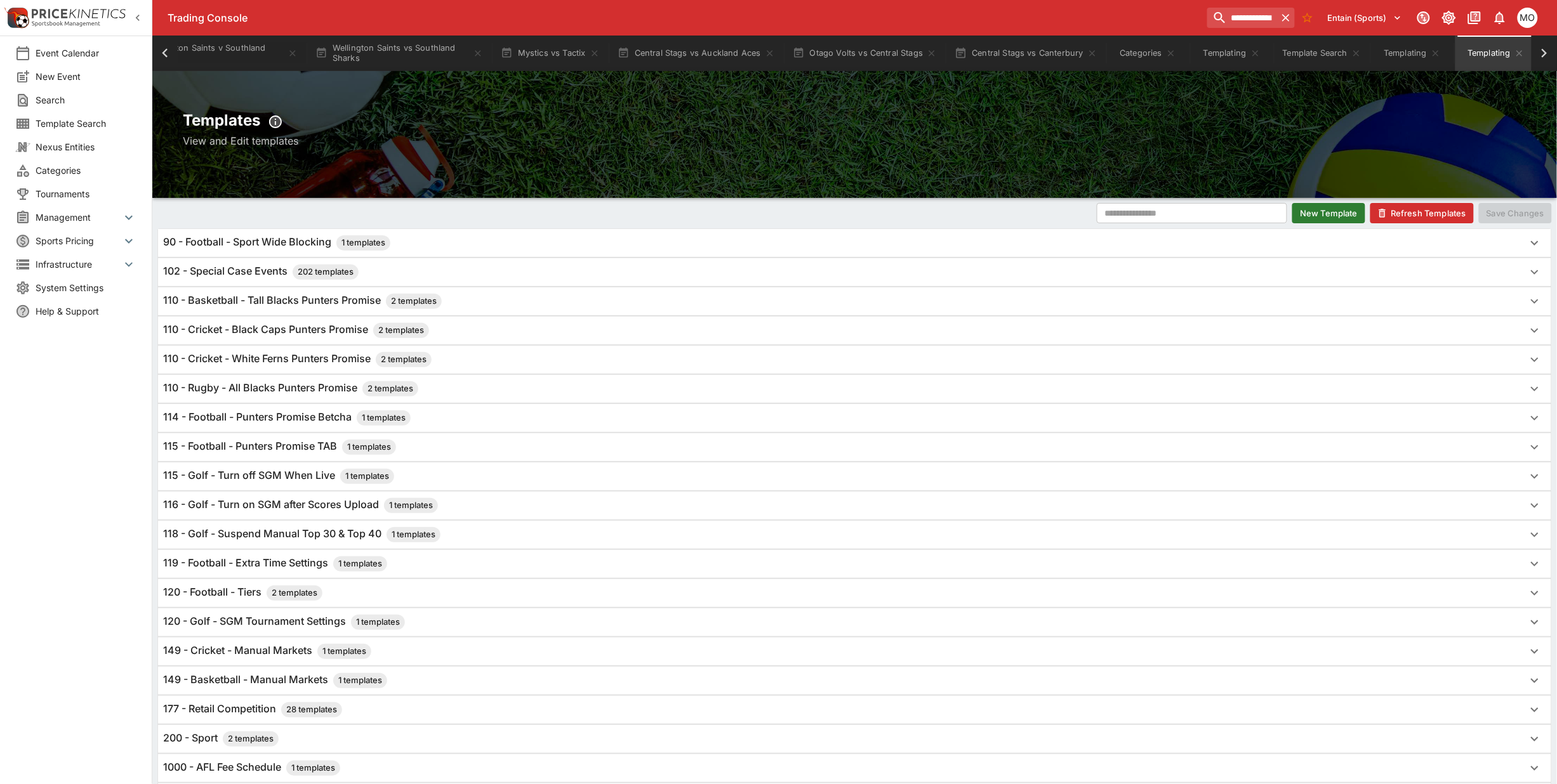
scroll to position [0, 496]
click at [1309, 206] on button "New Template" at bounding box center [1328, 213] width 73 height 20
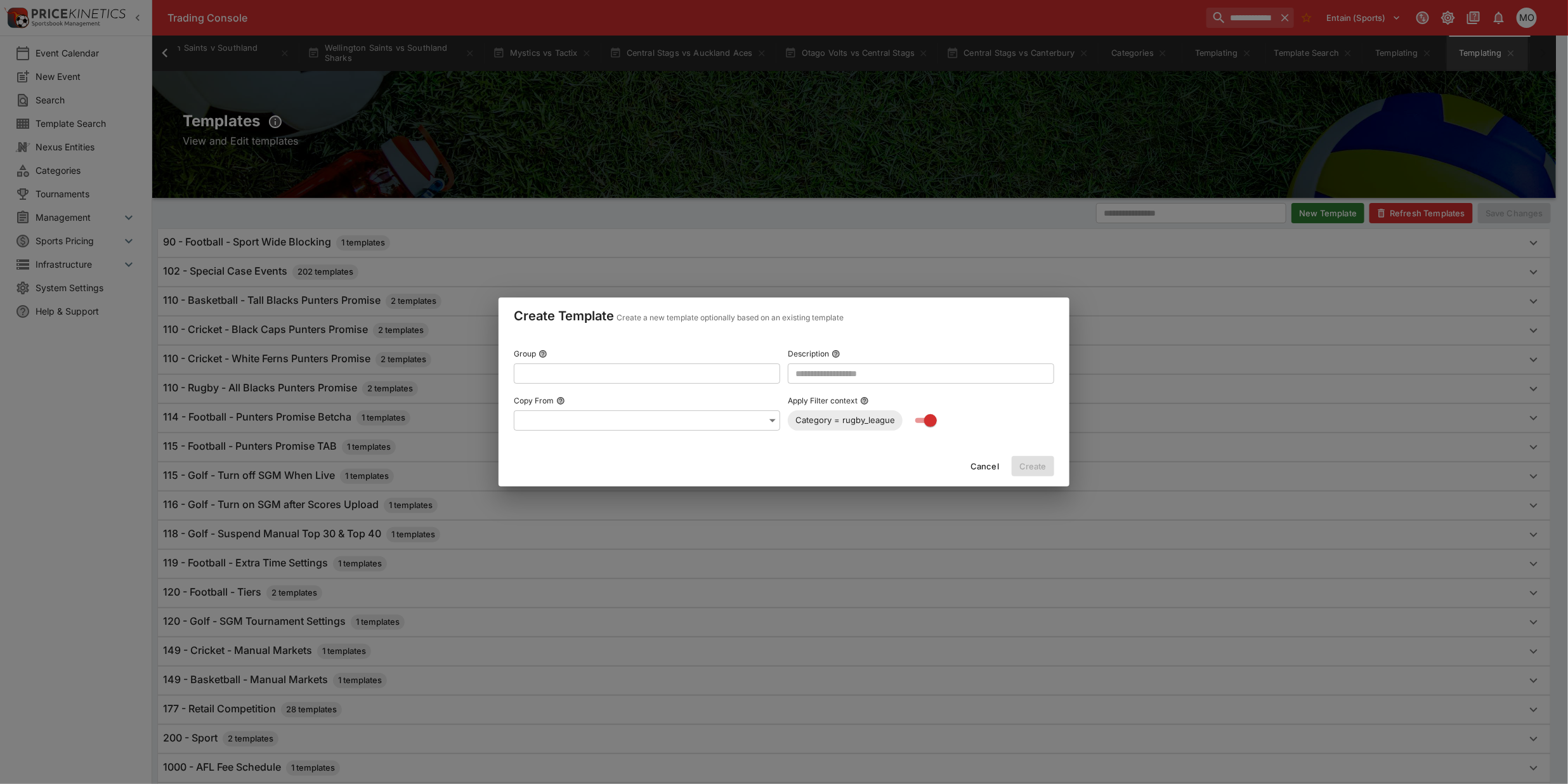
click at [987, 461] on button "Cancel" at bounding box center [985, 466] width 44 height 20
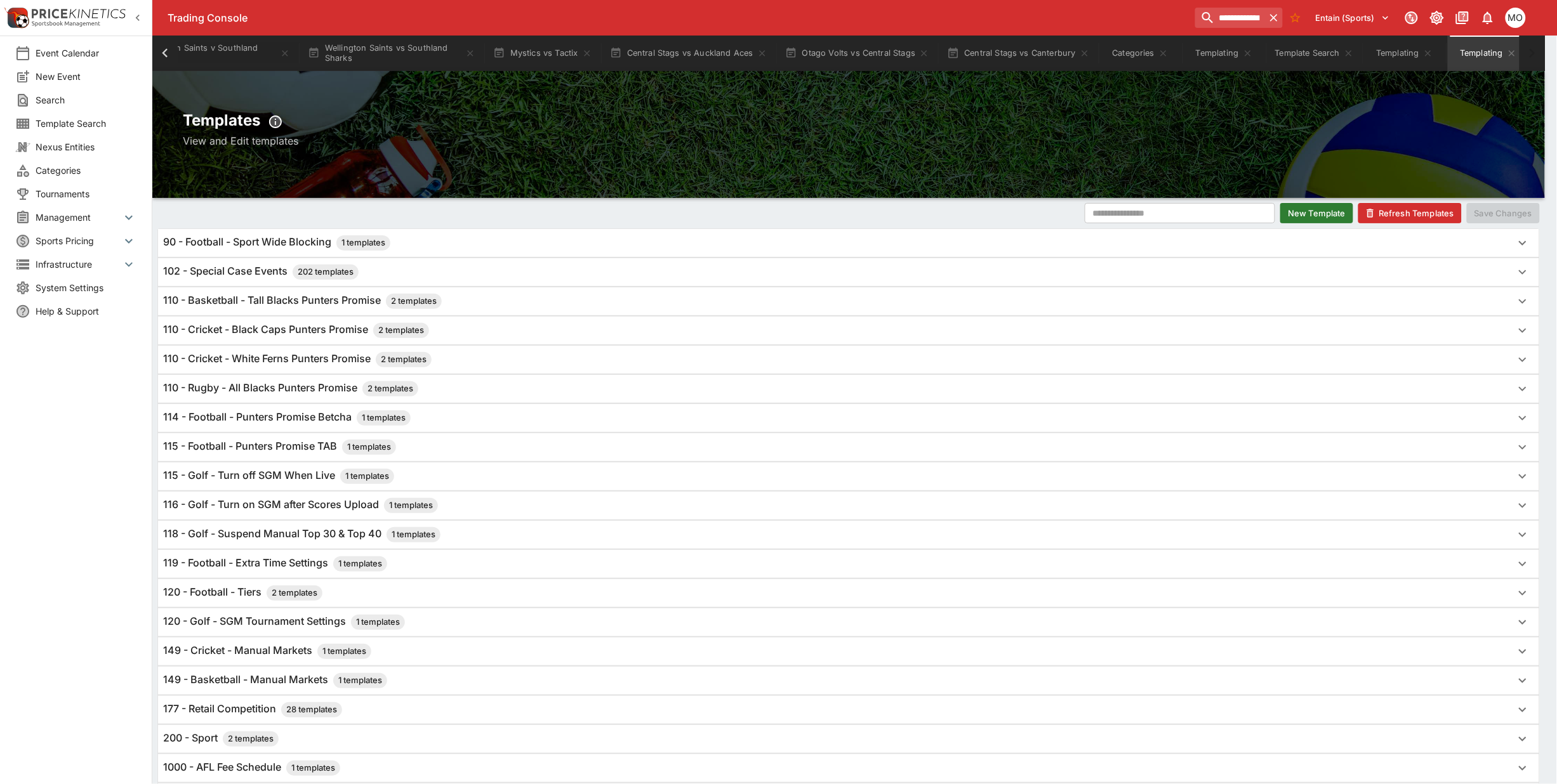
scroll to position [0, 487]
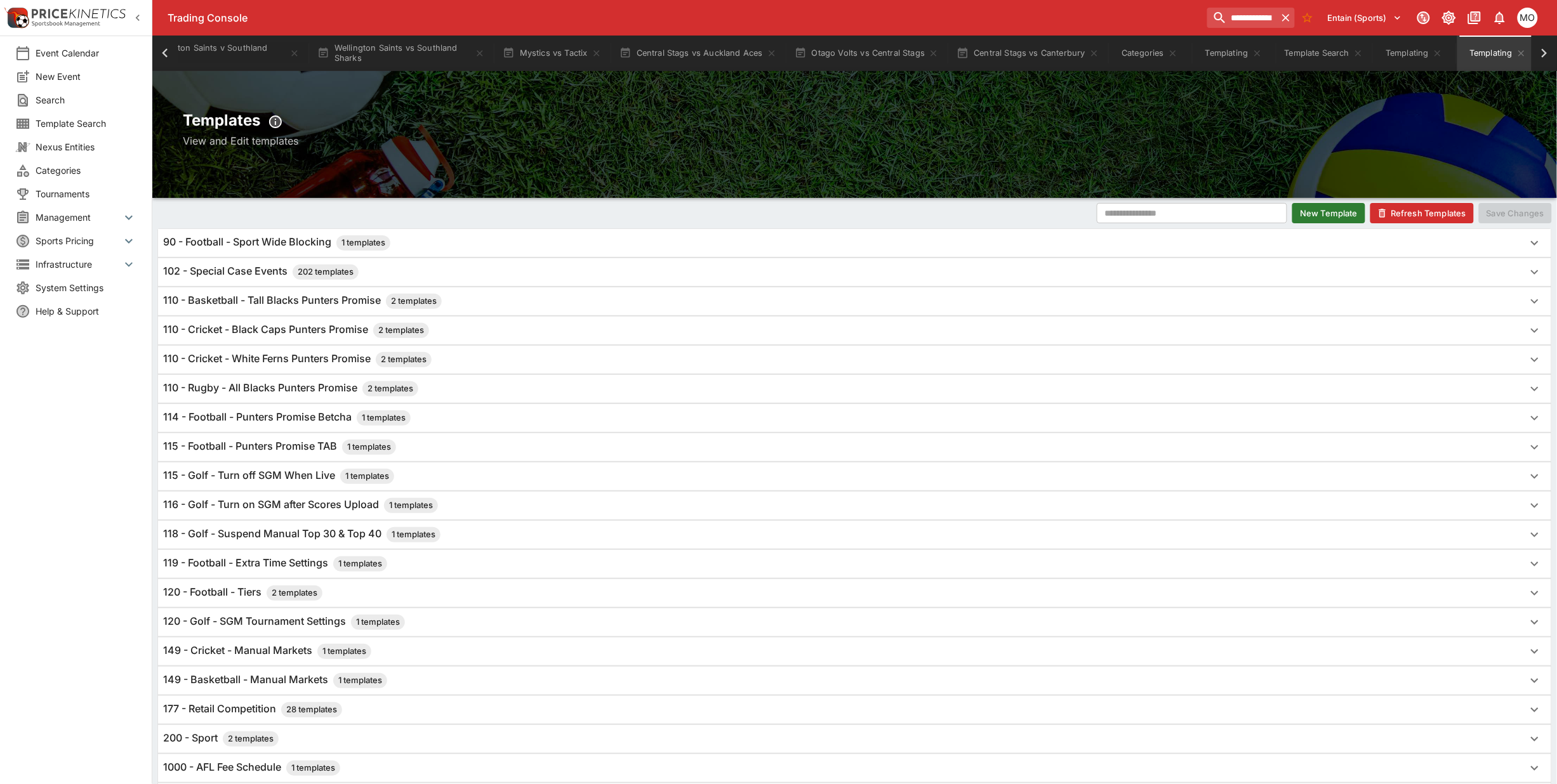
click at [83, 168] on span "Categories" at bounding box center [86, 170] width 101 height 13
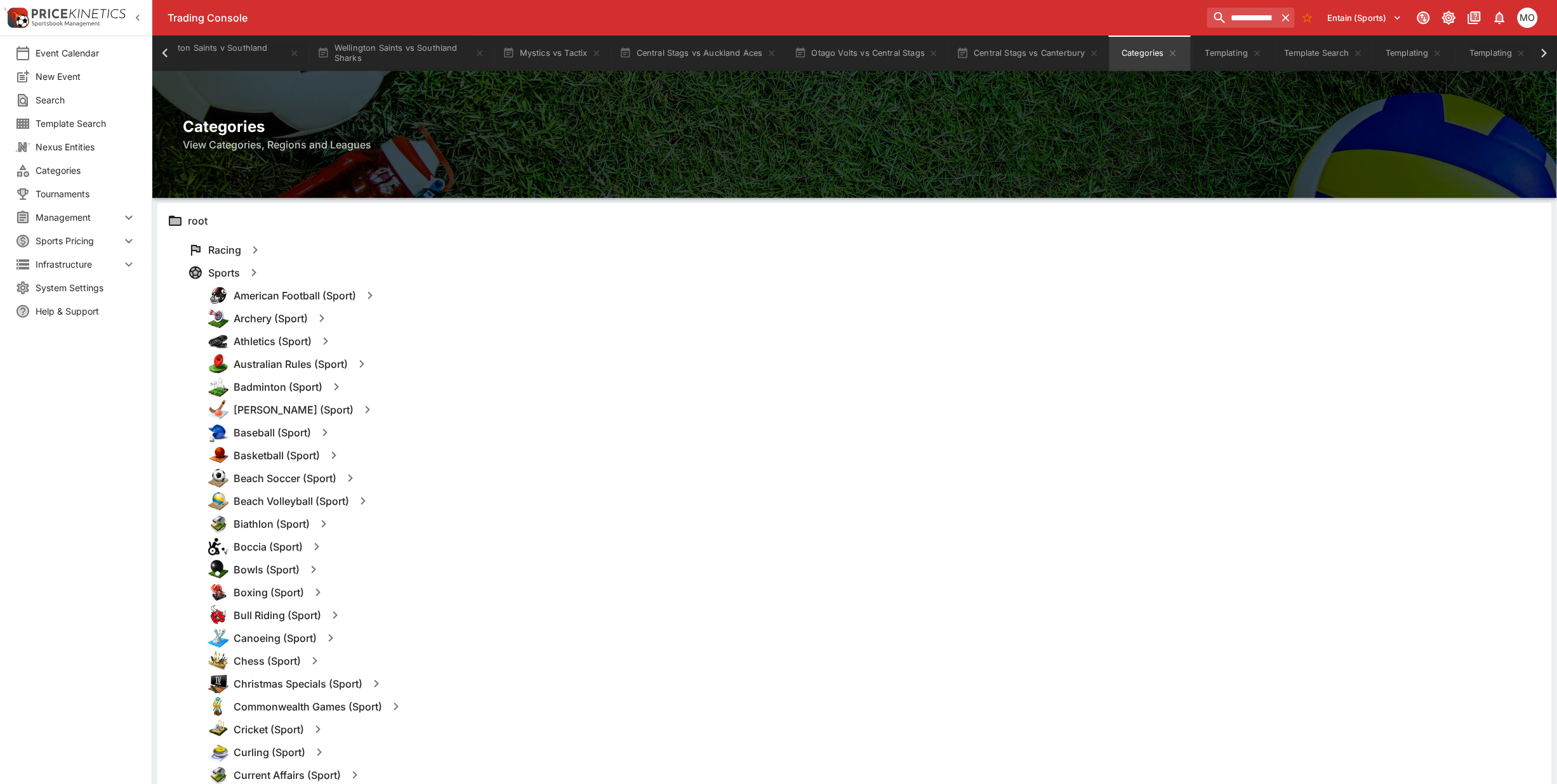
scroll to position [159, 0]
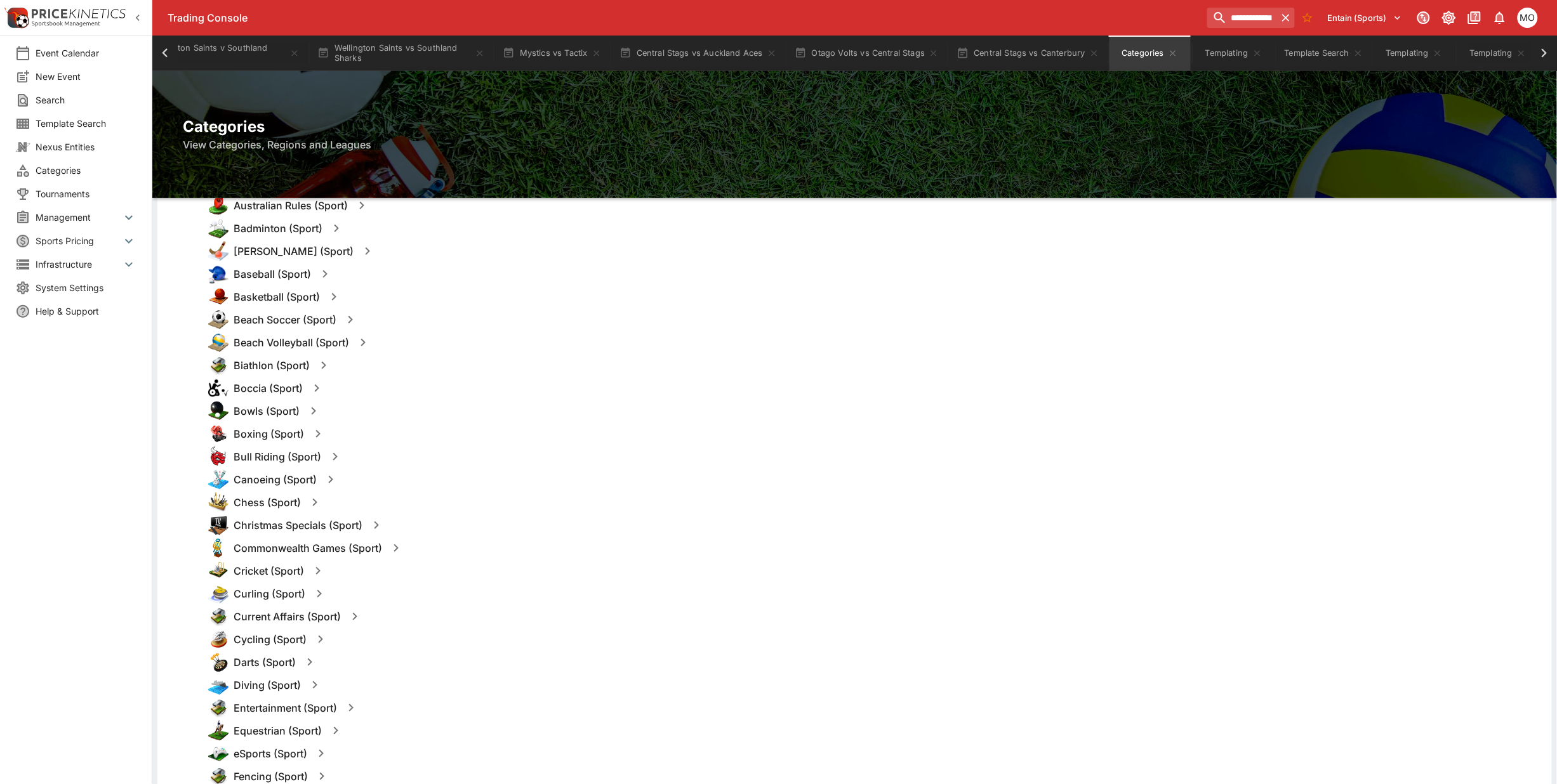
click at [318, 573] on icon "button" at bounding box center [318, 572] width 15 height 15
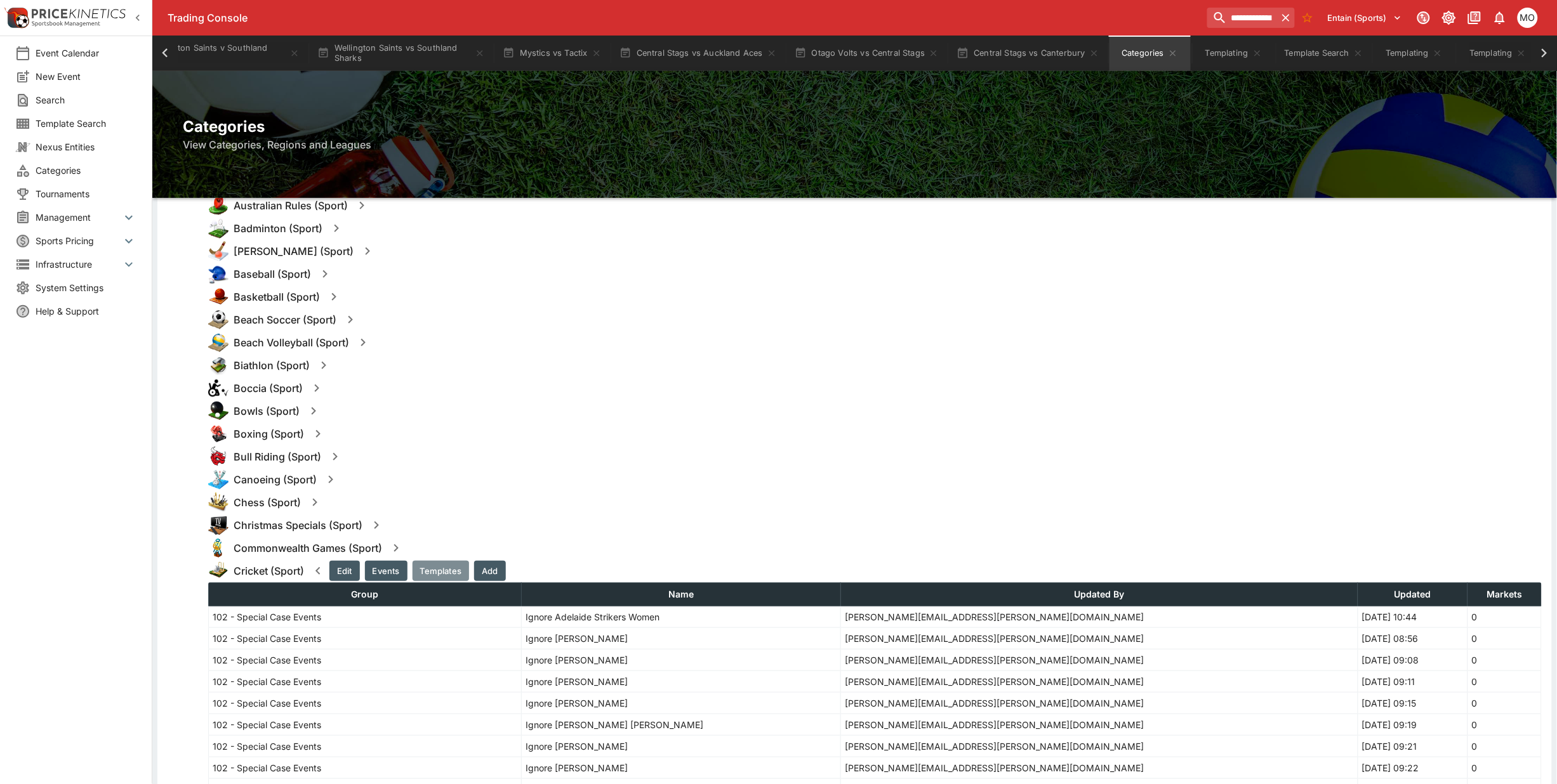
click at [443, 564] on button "Templates" at bounding box center [441, 571] width 57 height 20
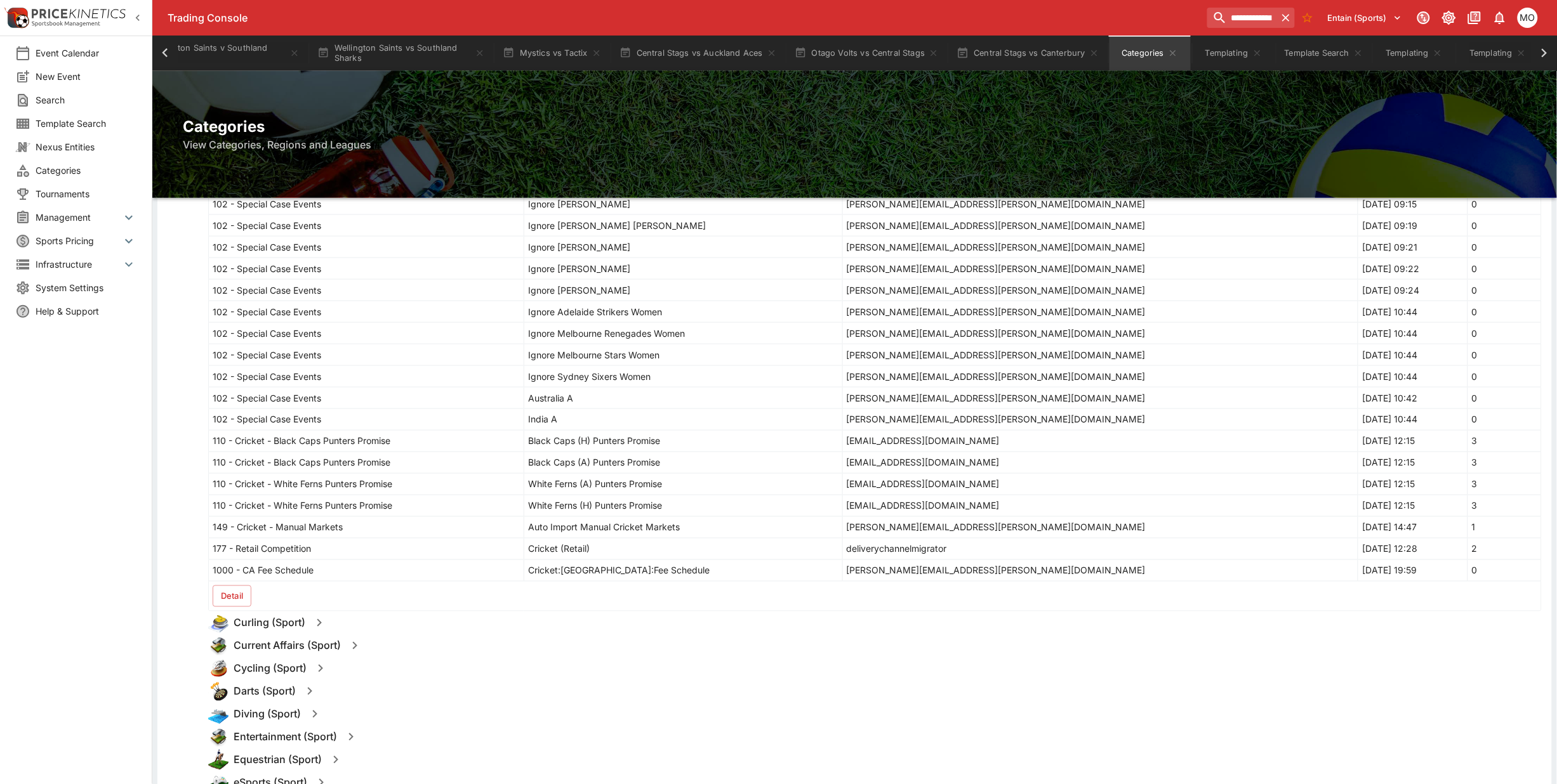
scroll to position [634, 0]
click at [223, 588] on td "Detail" at bounding box center [366, 598] width 315 height 30
click at [229, 614] on td "Detail" at bounding box center [366, 598] width 315 height 30
click at [233, 609] on button "Detail" at bounding box center [232, 598] width 38 height 21
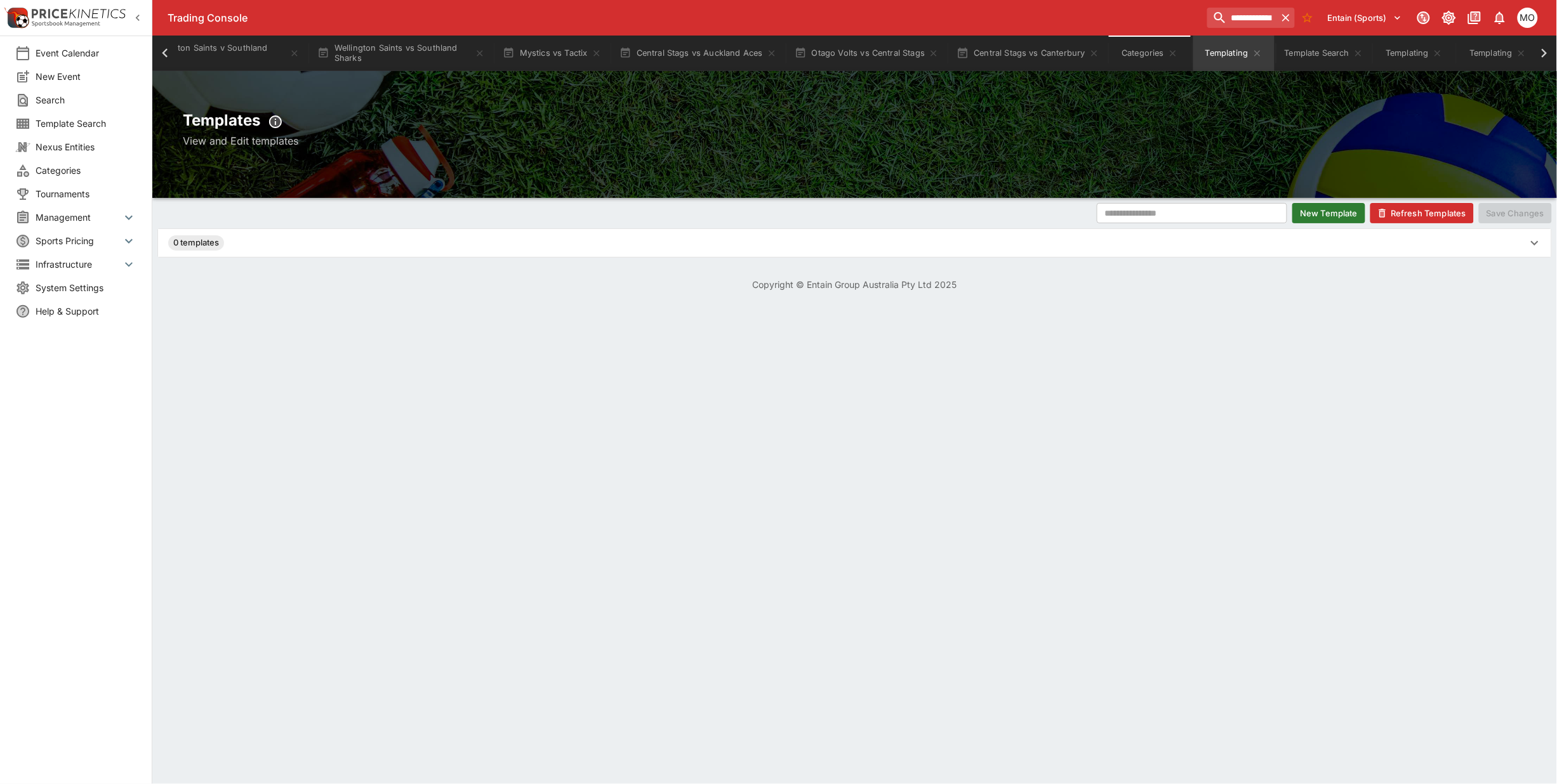
scroll to position [0, 0]
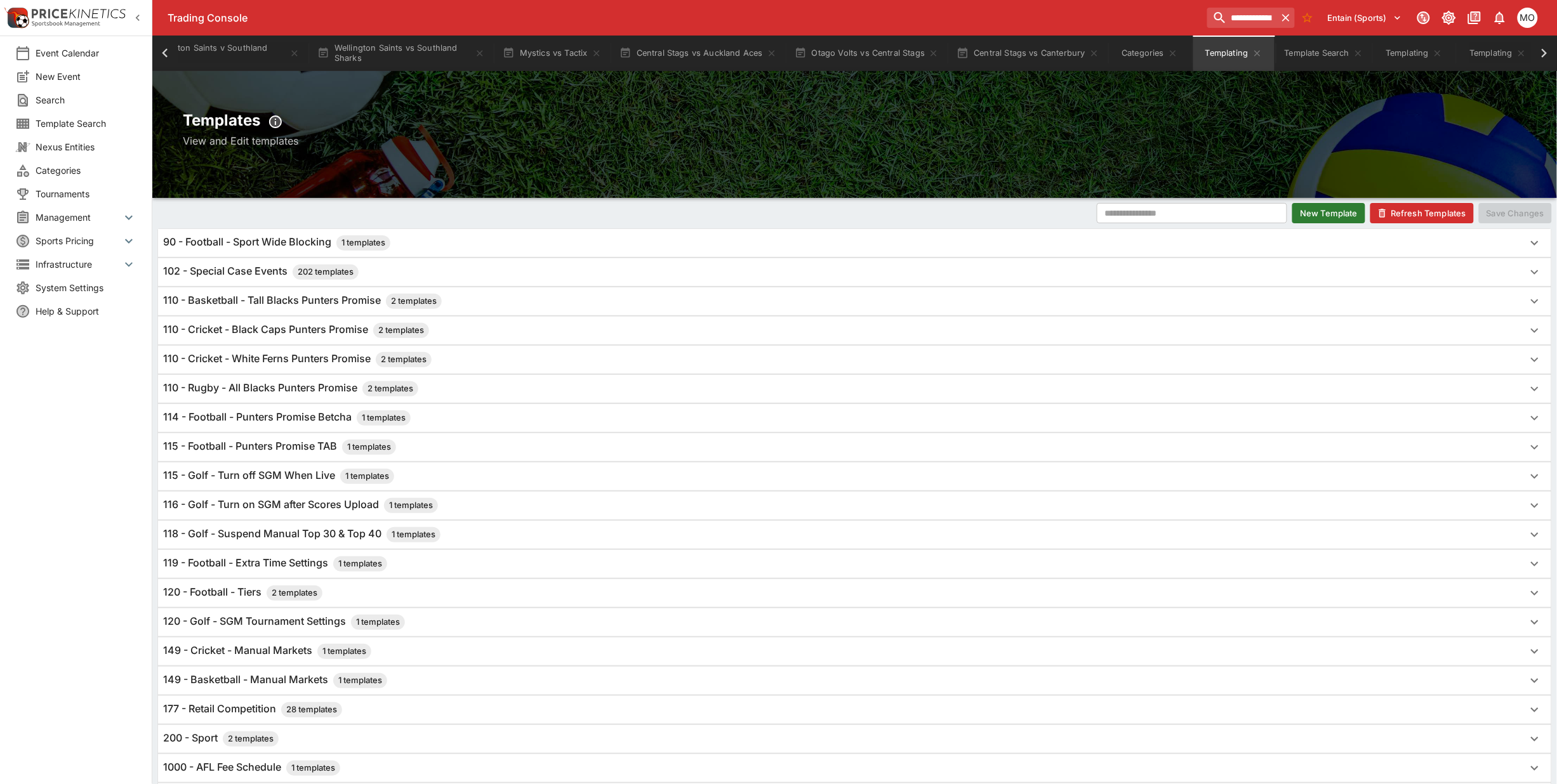
click at [286, 364] on h6 "110 - Cricket - White Ferns Punters Promise 2 templates" at bounding box center [298, 360] width 269 height 15
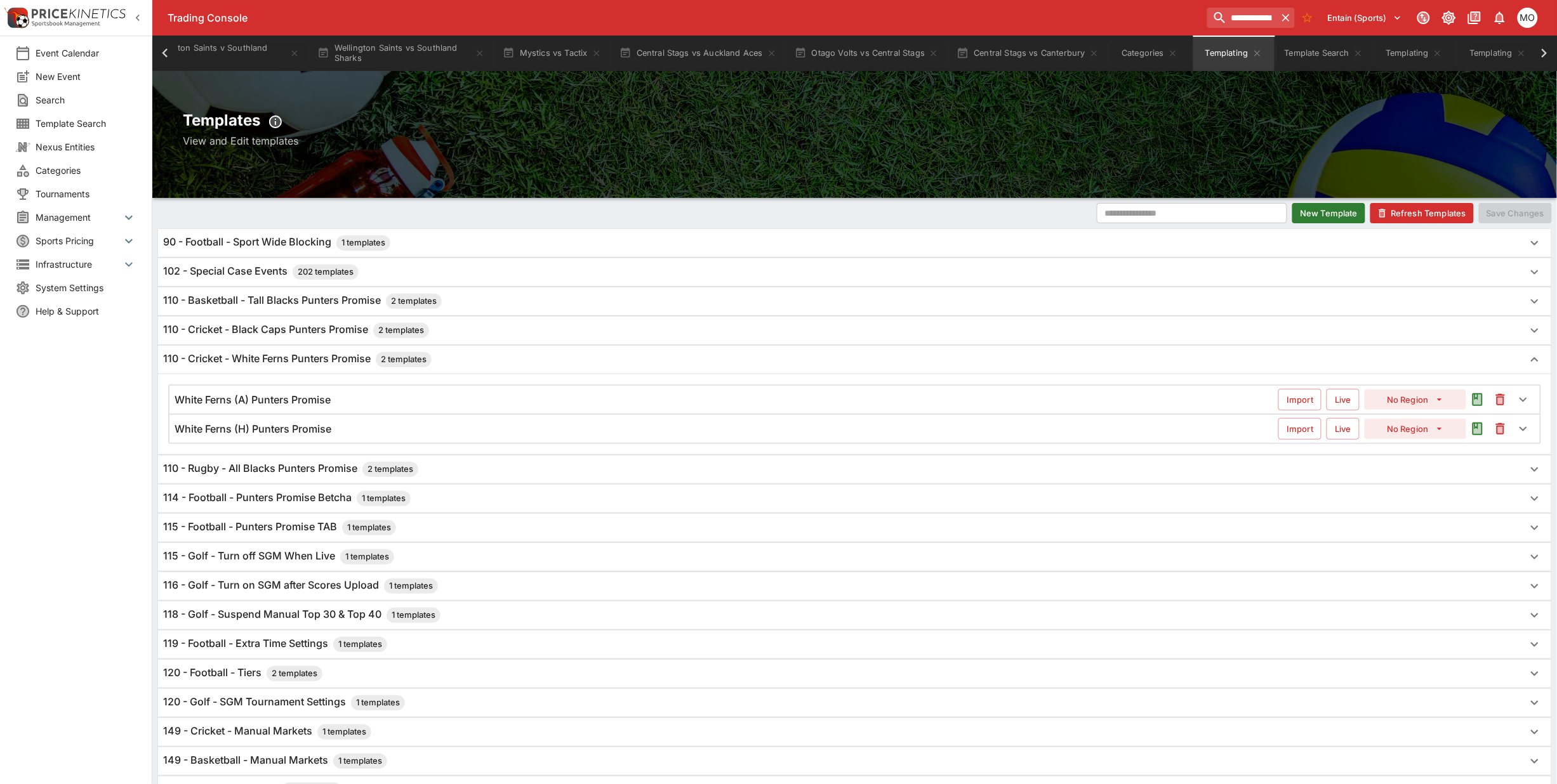
click at [289, 397] on h6 "White Ferns (A) Punters Promise" at bounding box center [252, 400] width 156 height 13
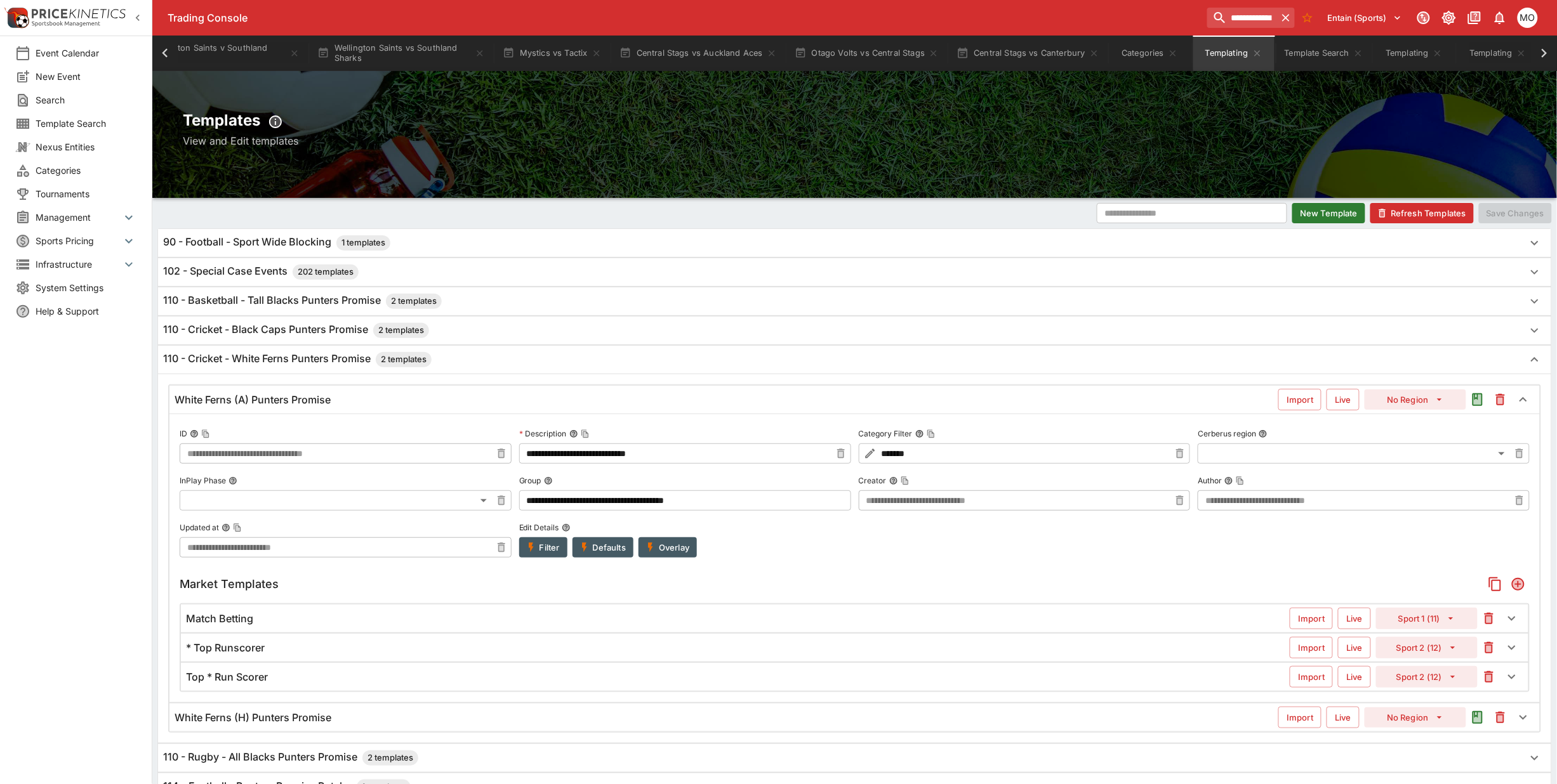
scroll to position [159, 0]
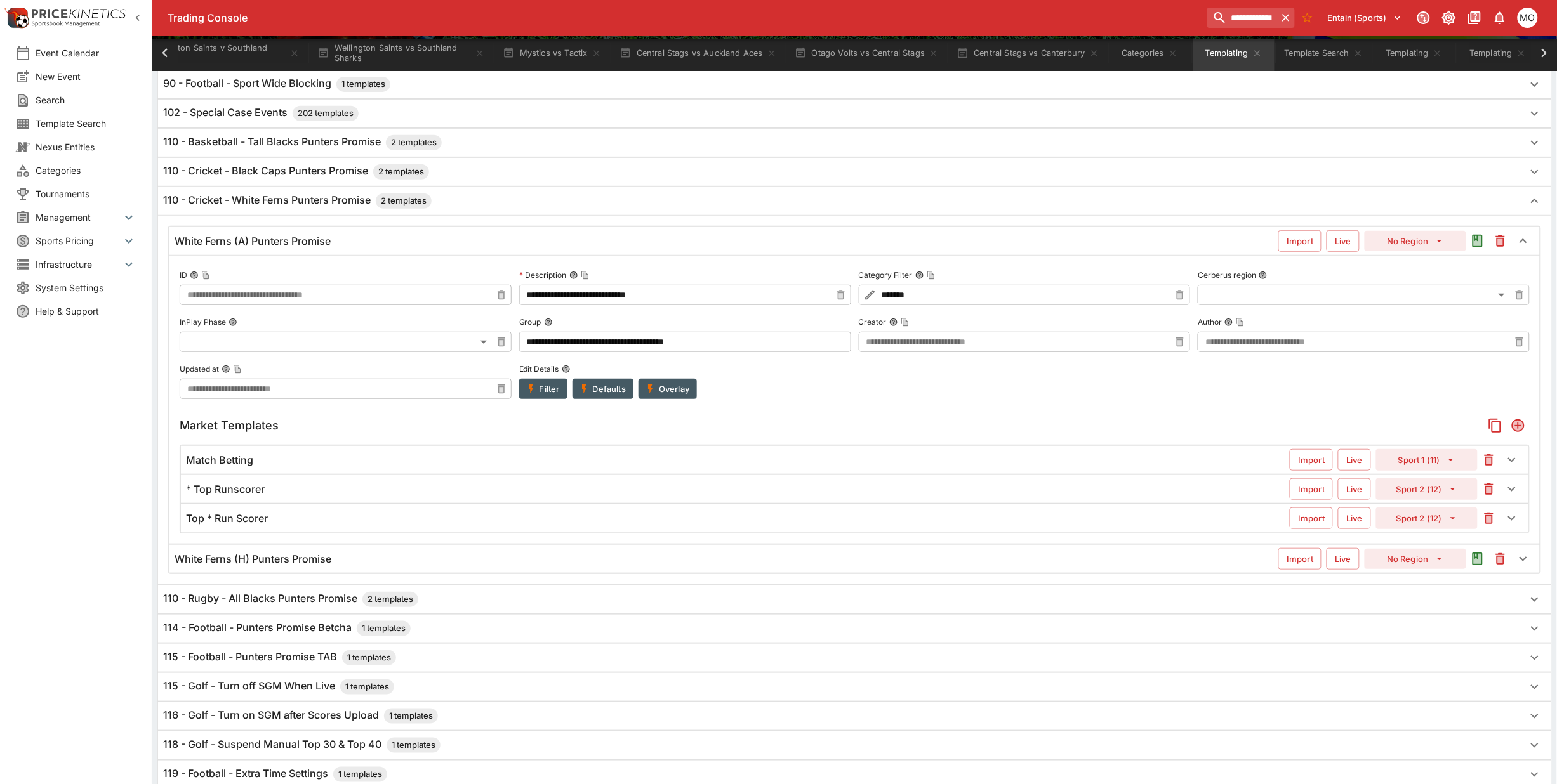
click at [293, 557] on h6 "White Ferns (H) Punters Promise" at bounding box center [252, 558] width 157 height 13
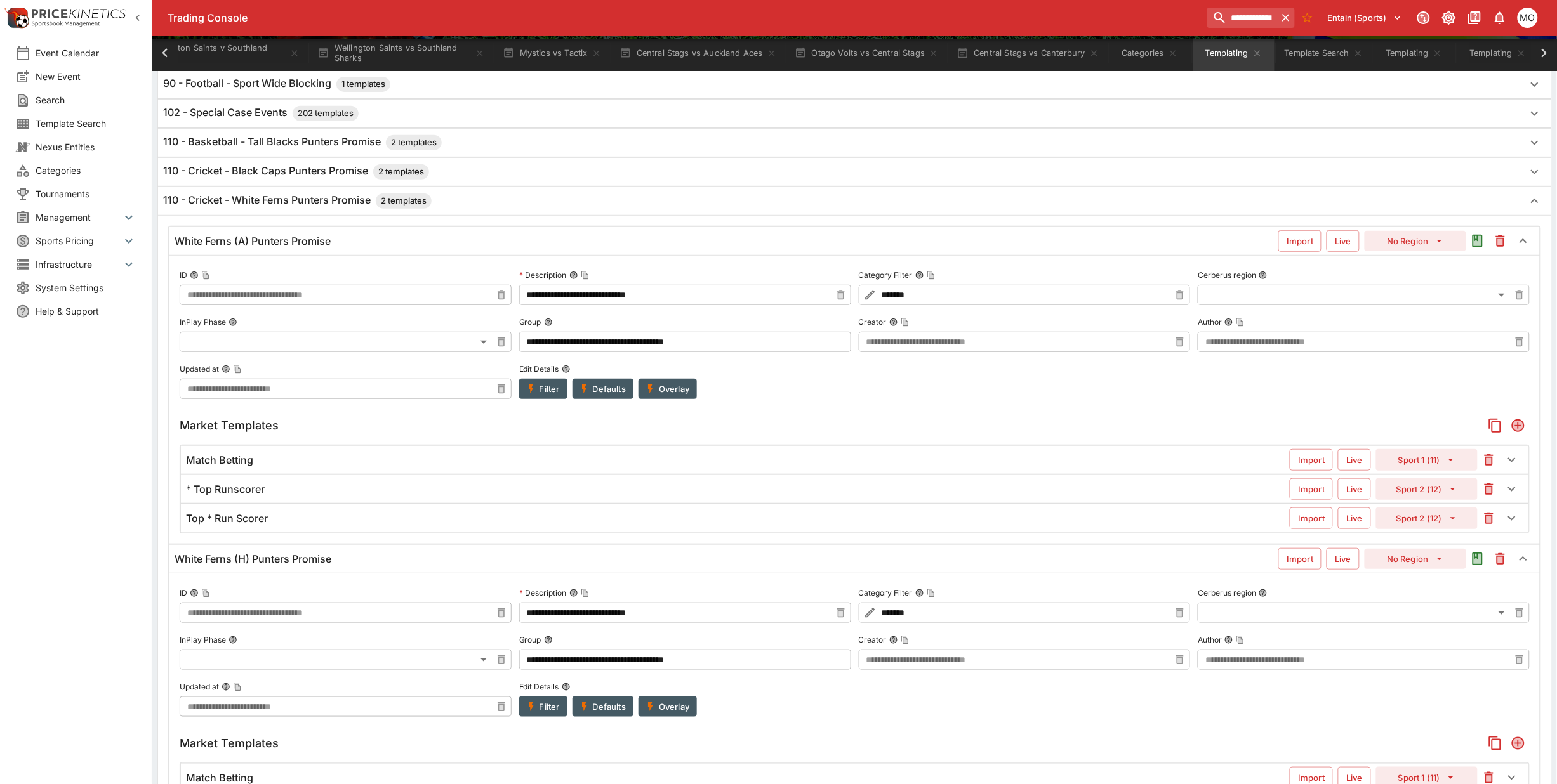
scroll to position [0, 0]
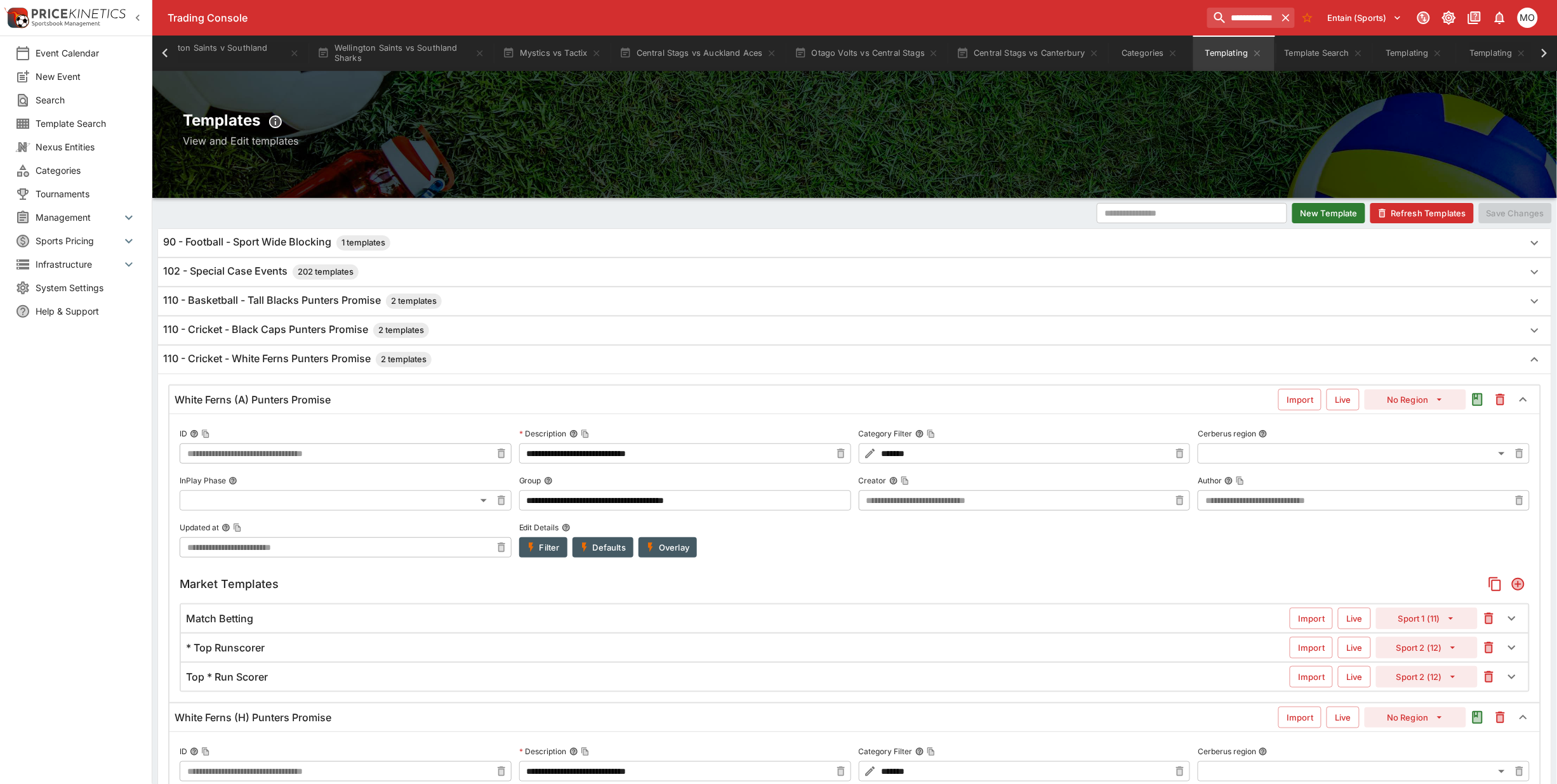
click at [296, 334] on h6 "110 - Cricket - Black Caps Punters Promise 2 templates" at bounding box center [296, 331] width 266 height 15
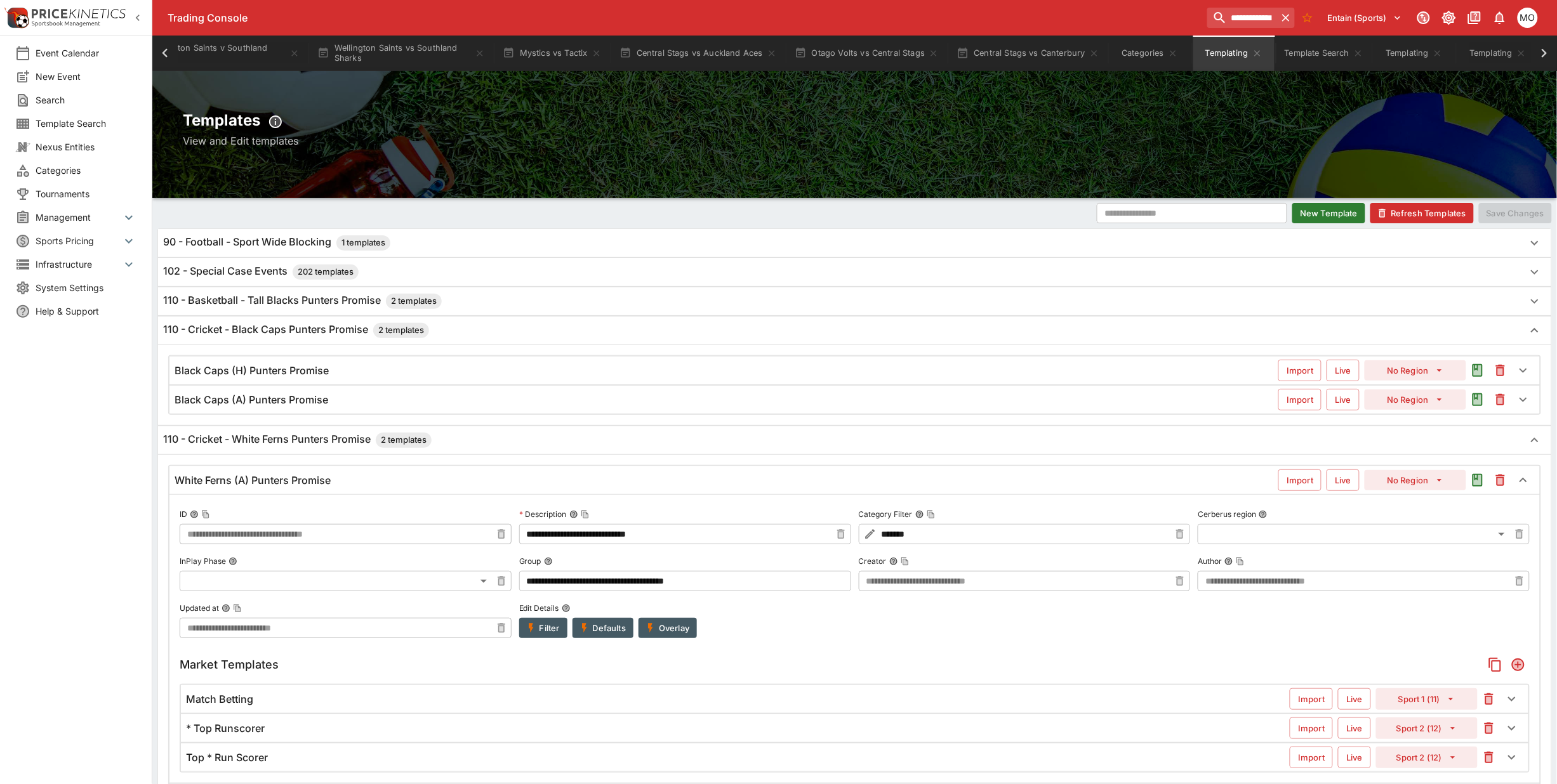
click at [295, 373] on h6 "Black Caps (H) Punters Promise" at bounding box center [251, 371] width 154 height 13
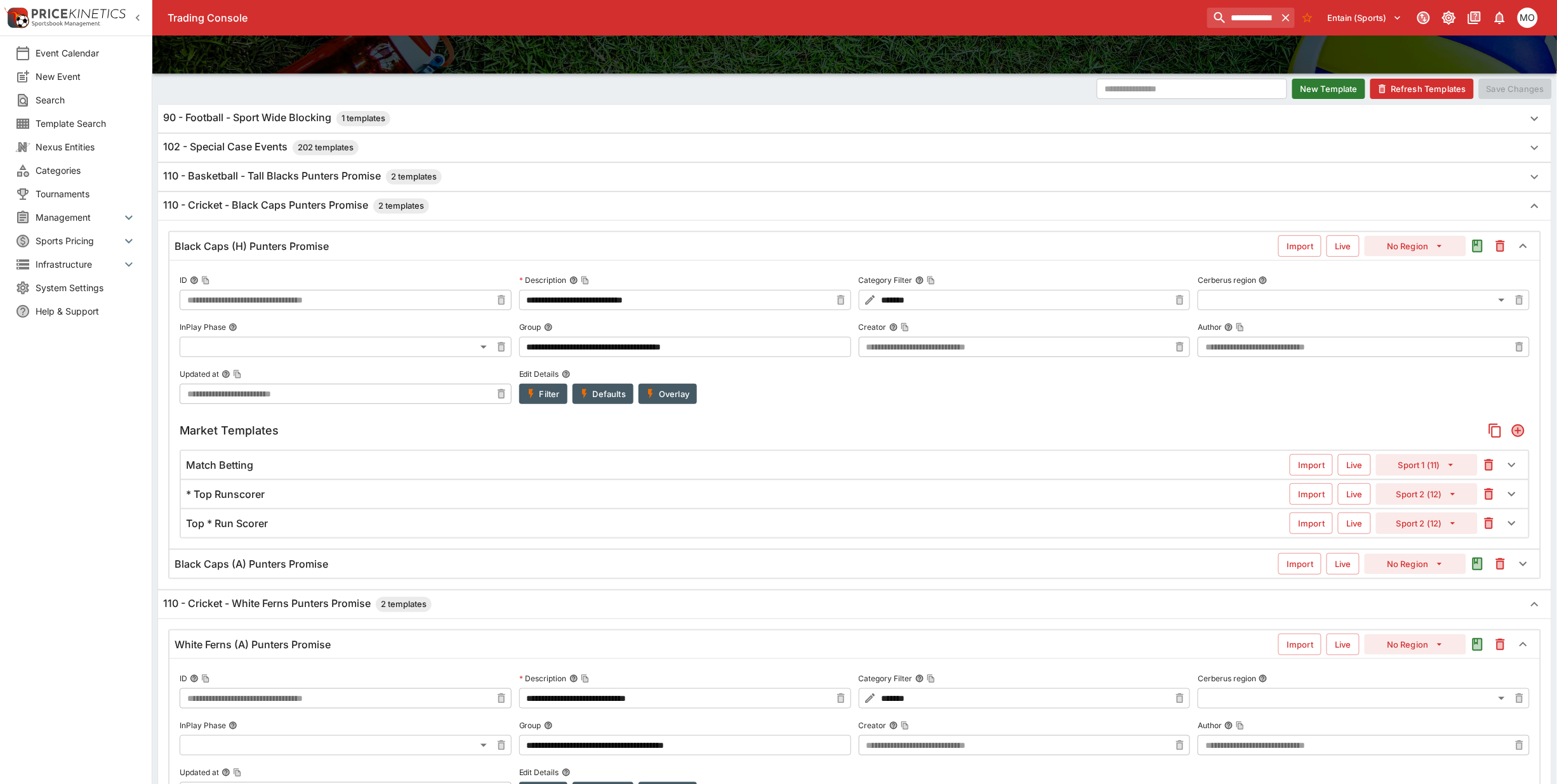
scroll to position [159, 0]
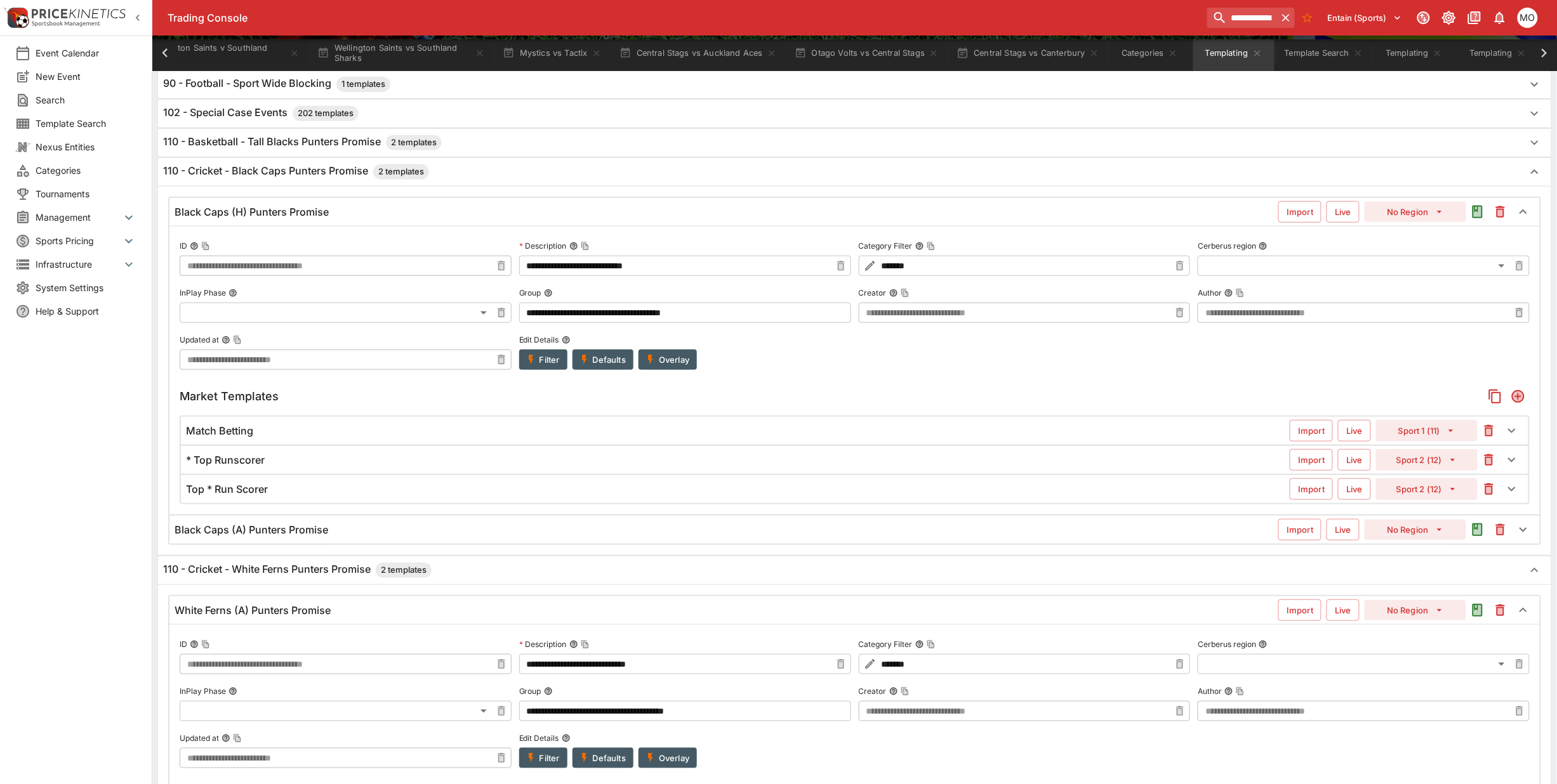
click at [296, 534] on h6 "Black Caps (A) Punters Promise" at bounding box center [251, 529] width 153 height 13
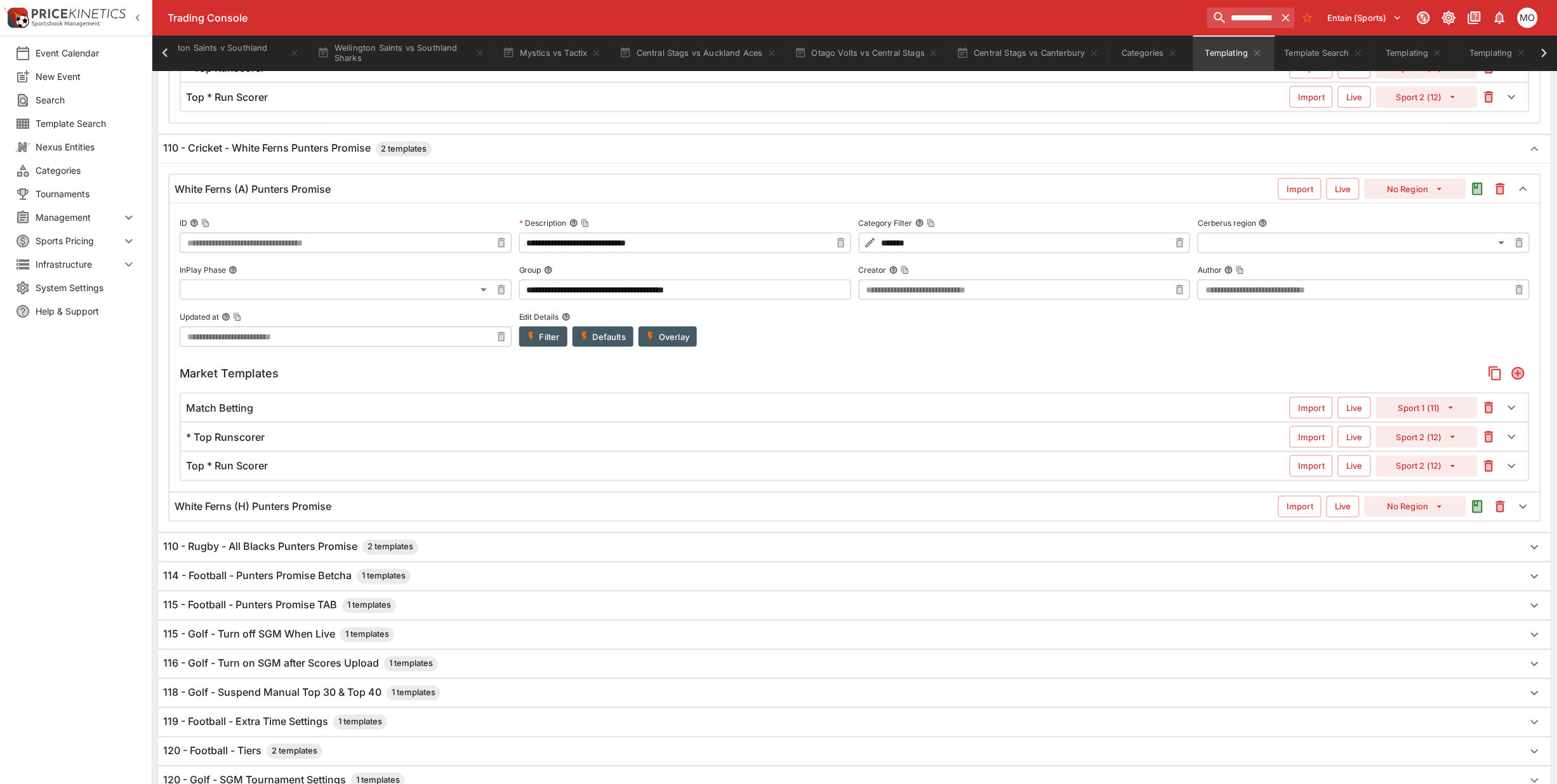
scroll to position [542, 0]
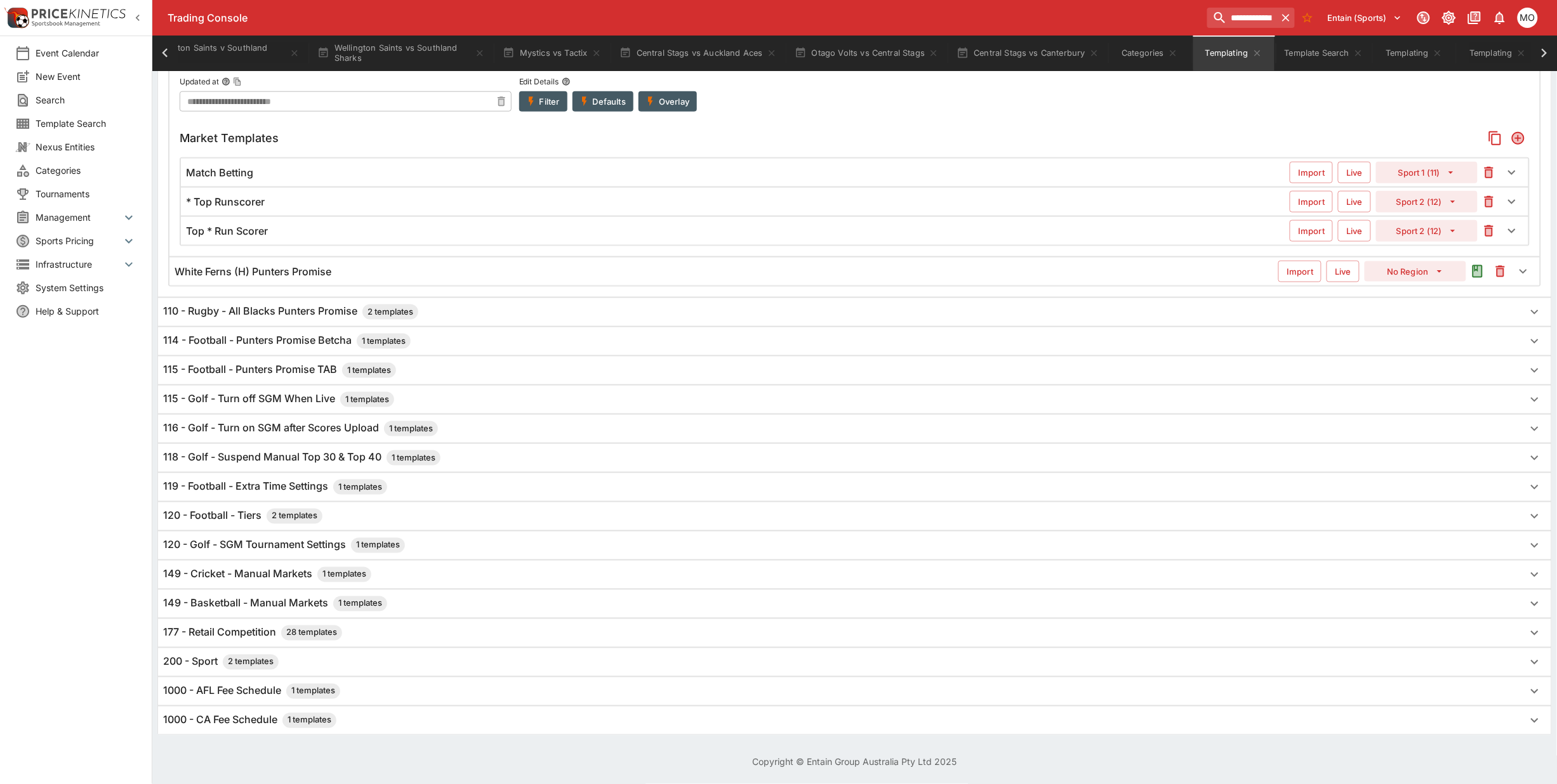
click at [292, 371] on h6 "115 - Football - Punters Promise TAB 1 templates" at bounding box center [280, 371] width 233 height 15
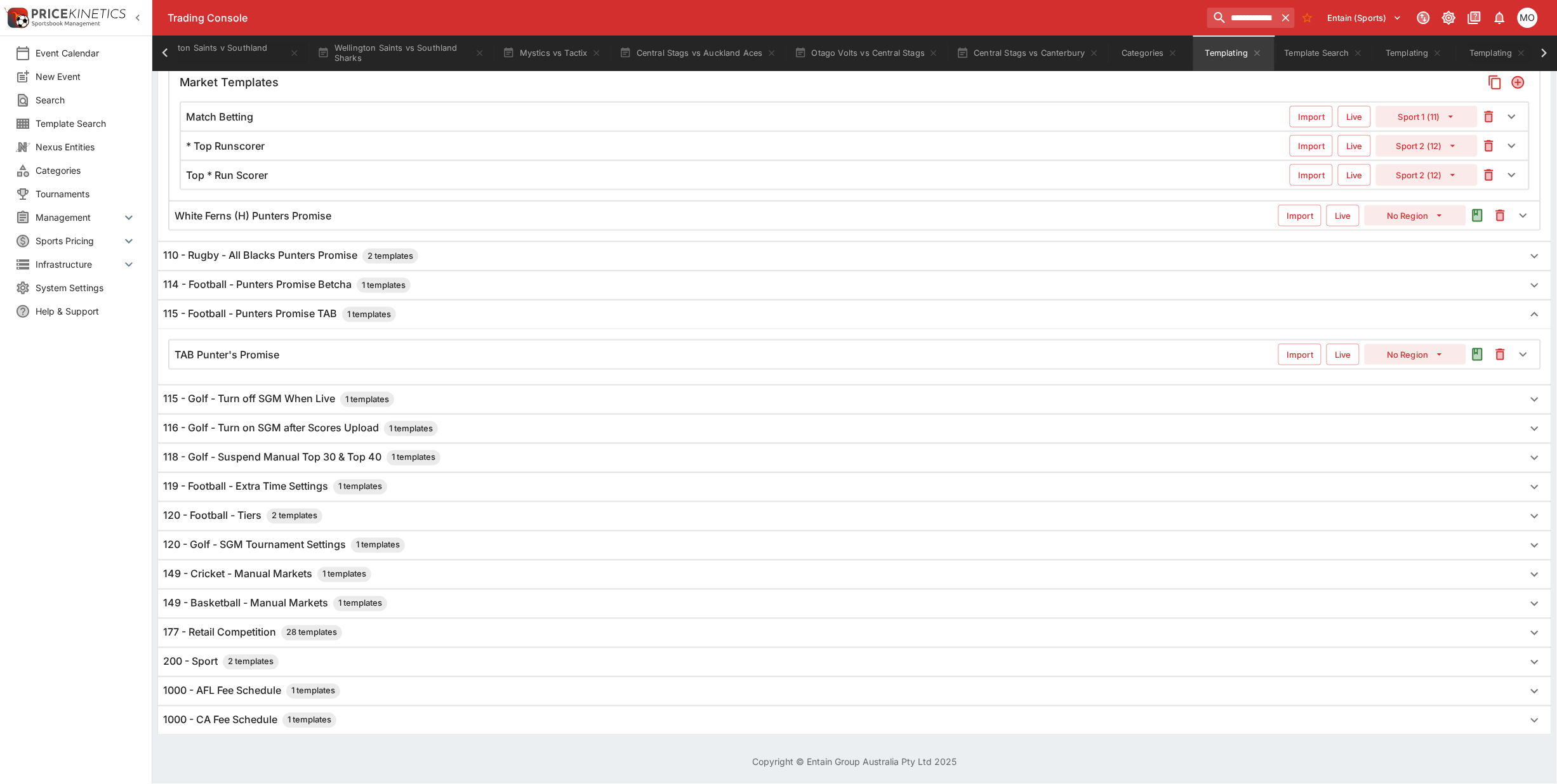
scroll to position [595, 0]
click at [292, 361] on div "TAB Punter's Promise" at bounding box center [726, 359] width 1103 height 13
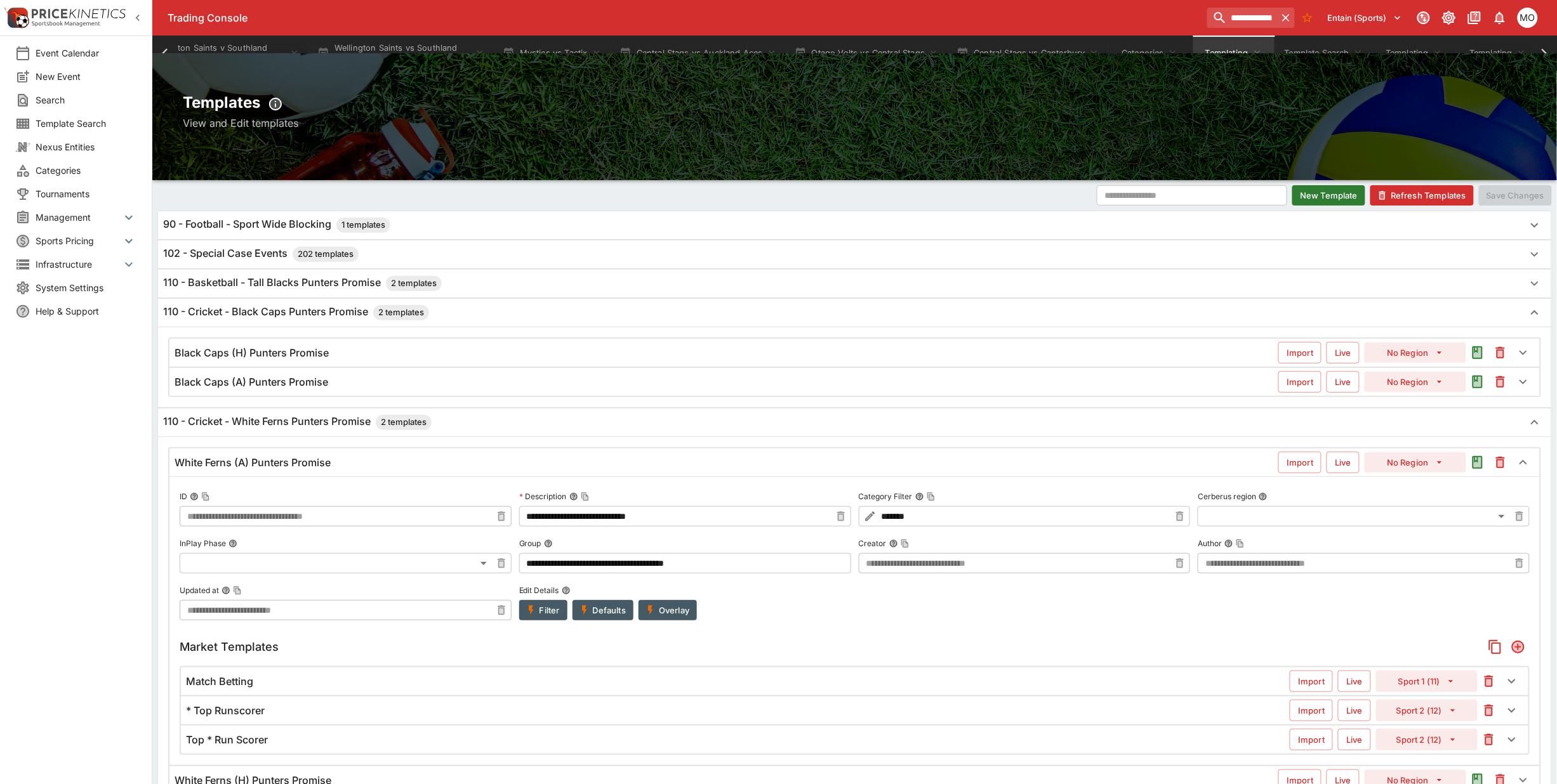
scroll to position [0, 0]
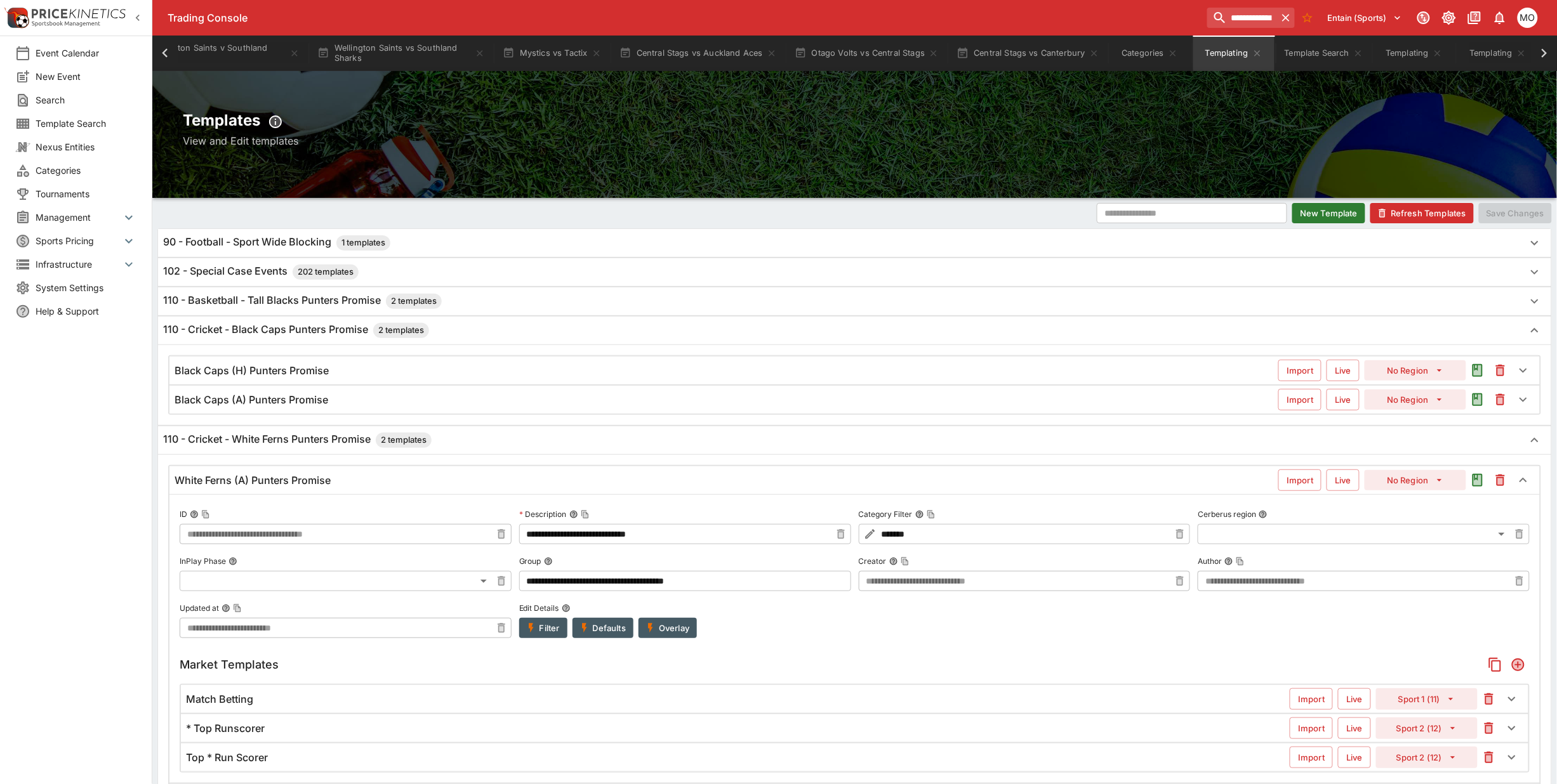
click at [287, 447] on h6 "110 - Cricket - White Ferns Punters Promise 2 templates" at bounding box center [298, 440] width 269 height 15
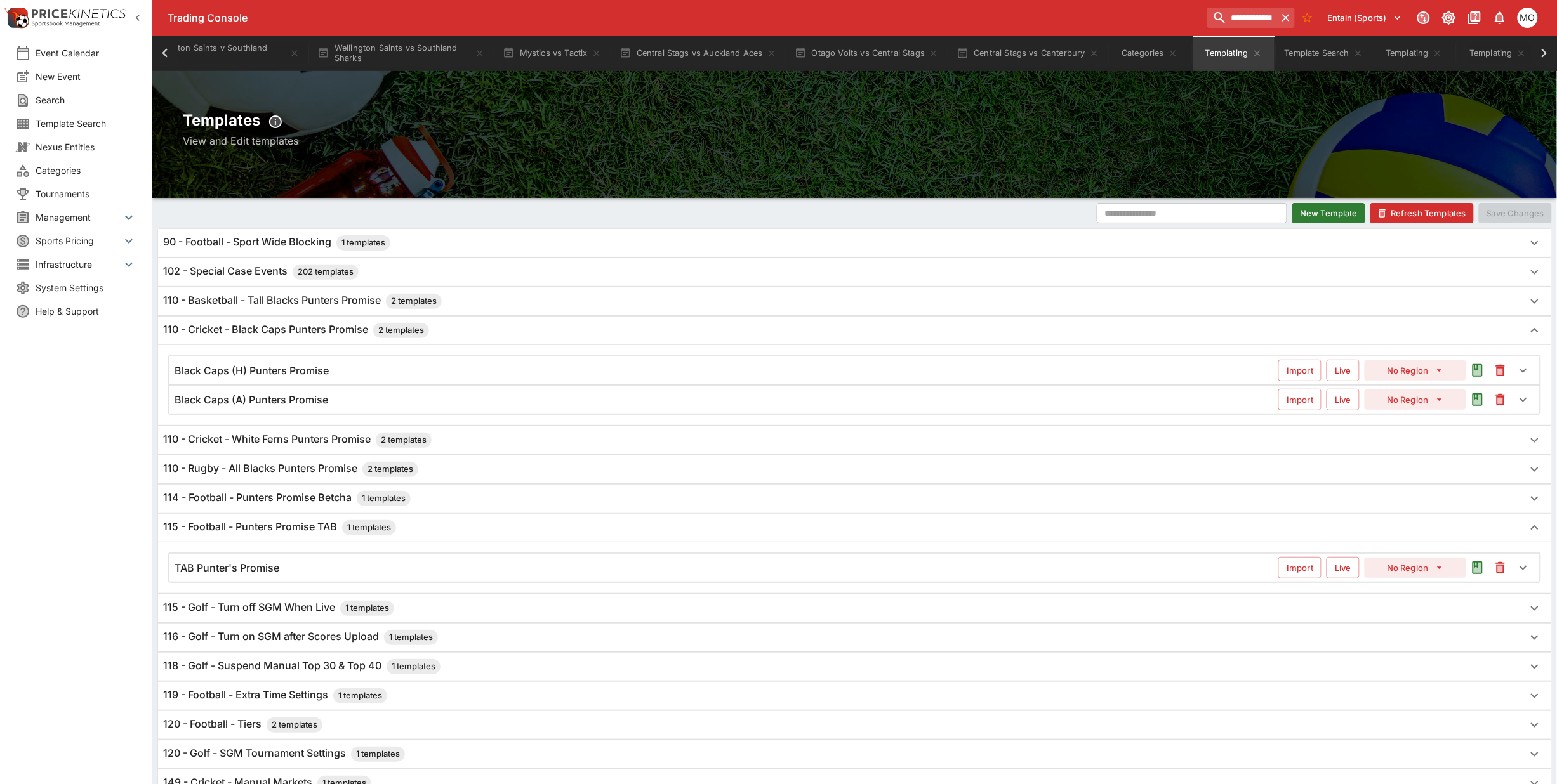
click at [277, 338] on h6 "110 - Cricket - Black Caps Punters Promise 2 templates" at bounding box center [296, 331] width 266 height 15
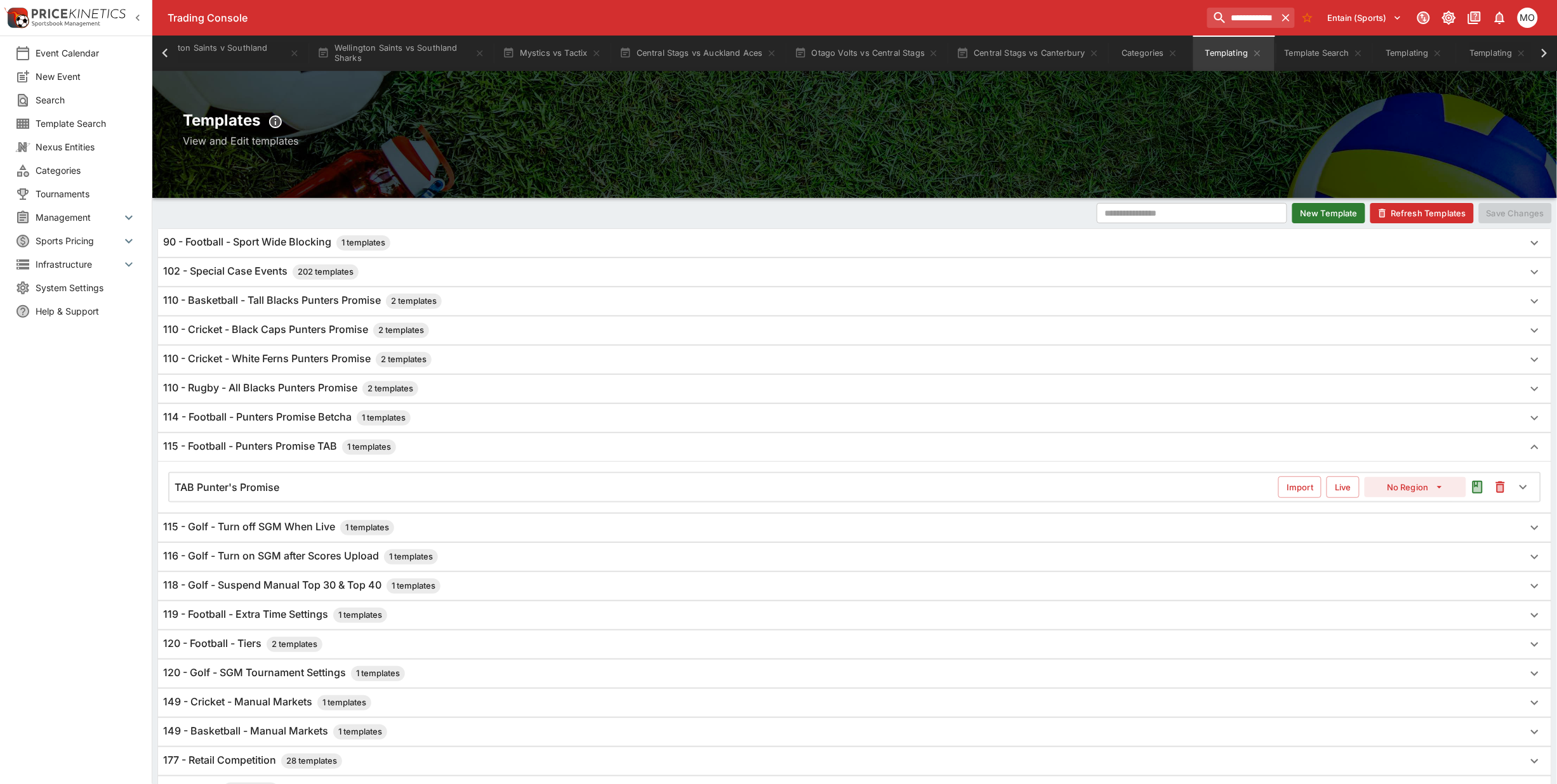
click at [83, 175] on span "Categories" at bounding box center [86, 170] width 101 height 13
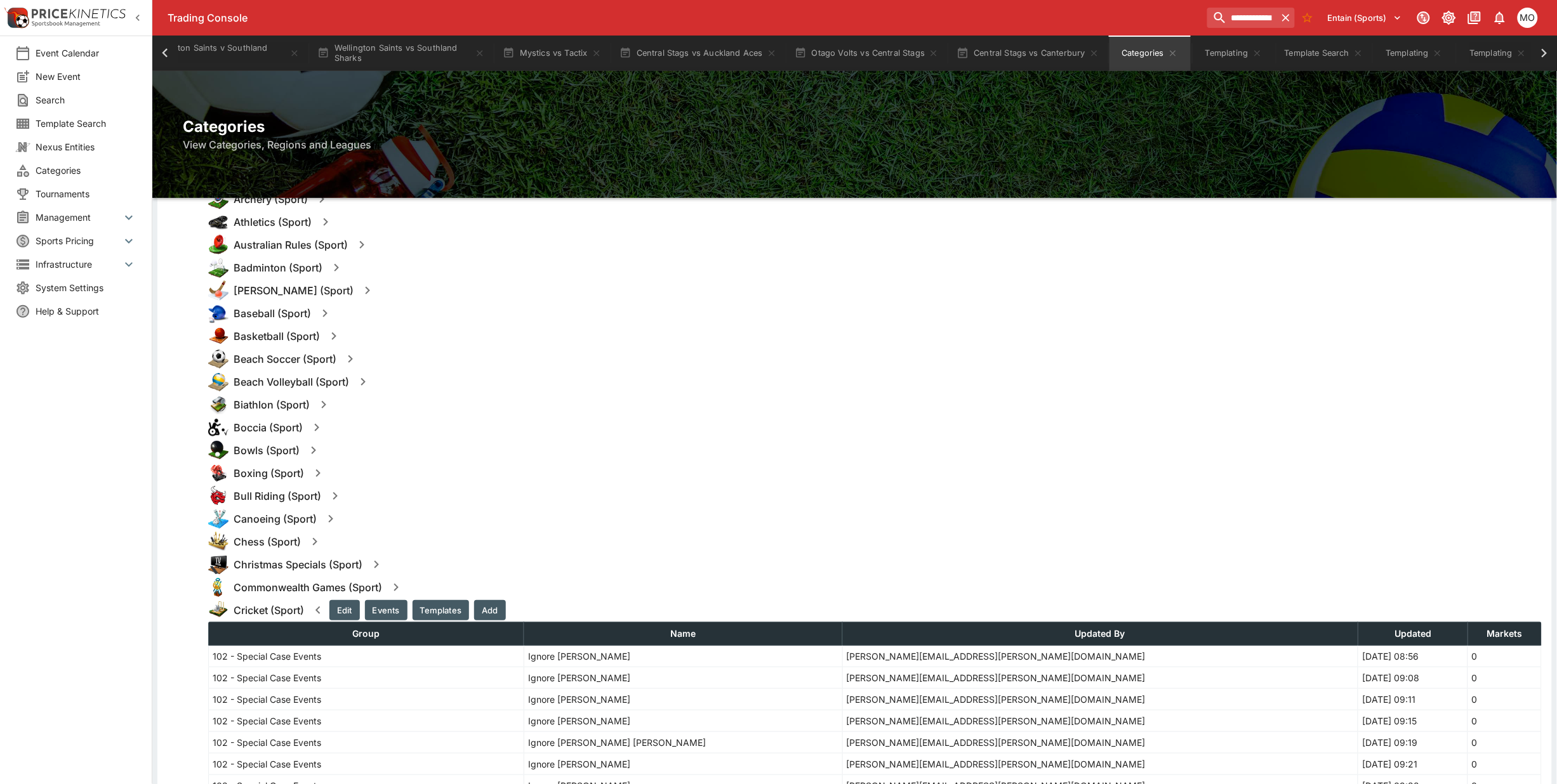
scroll to position [159, 0]
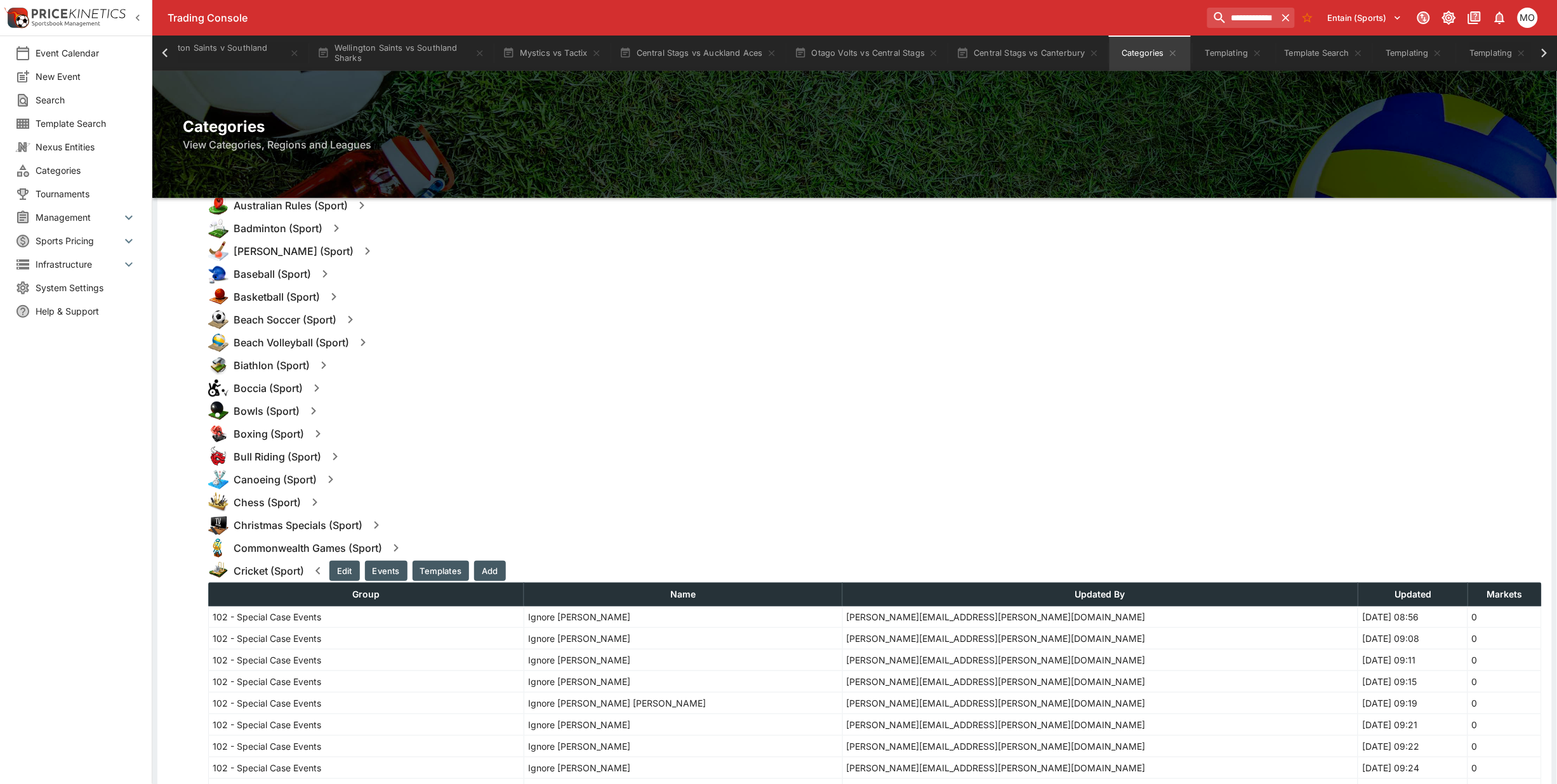
click at [319, 566] on icon "button" at bounding box center [318, 572] width 15 height 15
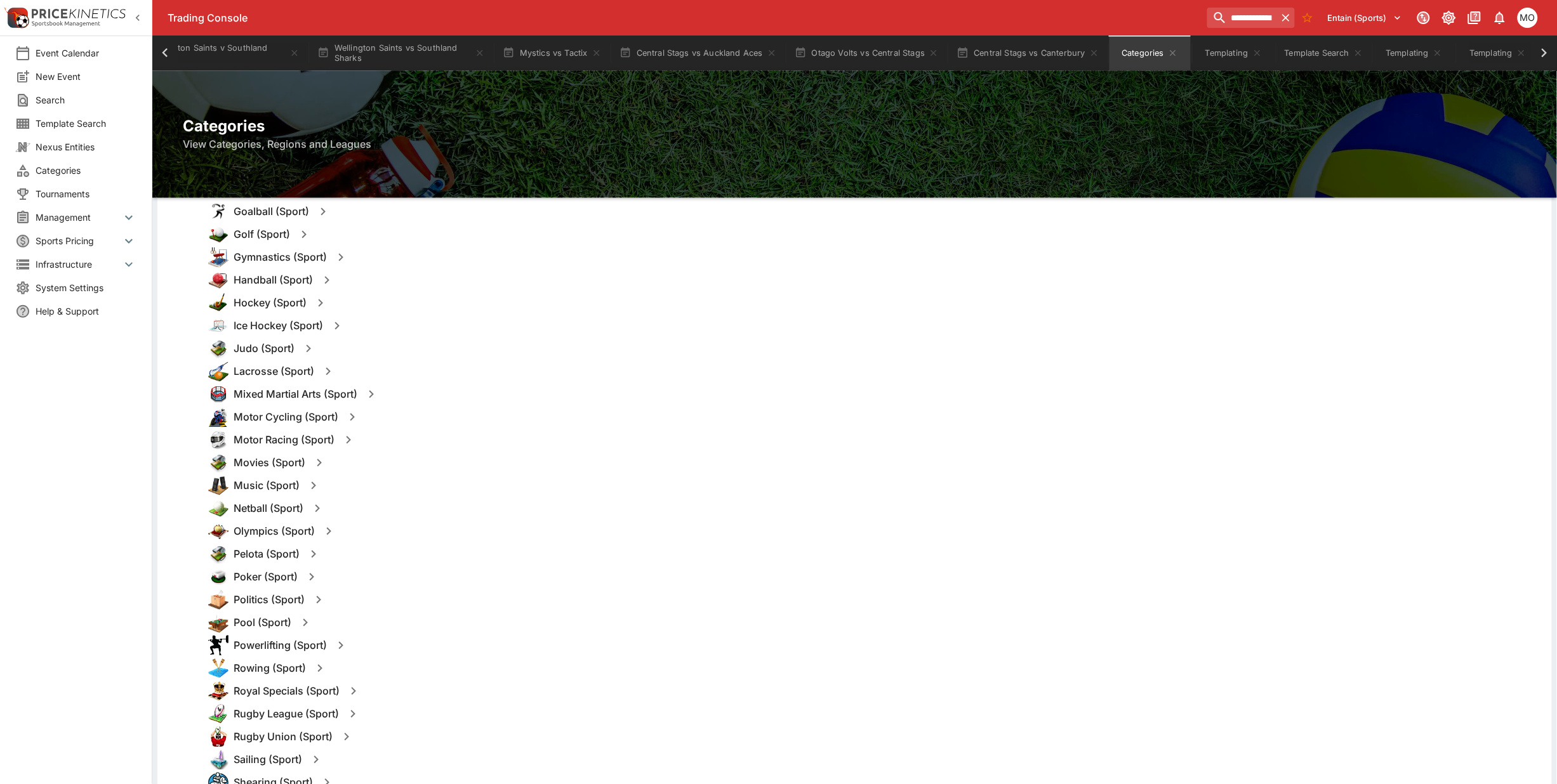
scroll to position [1111, 0]
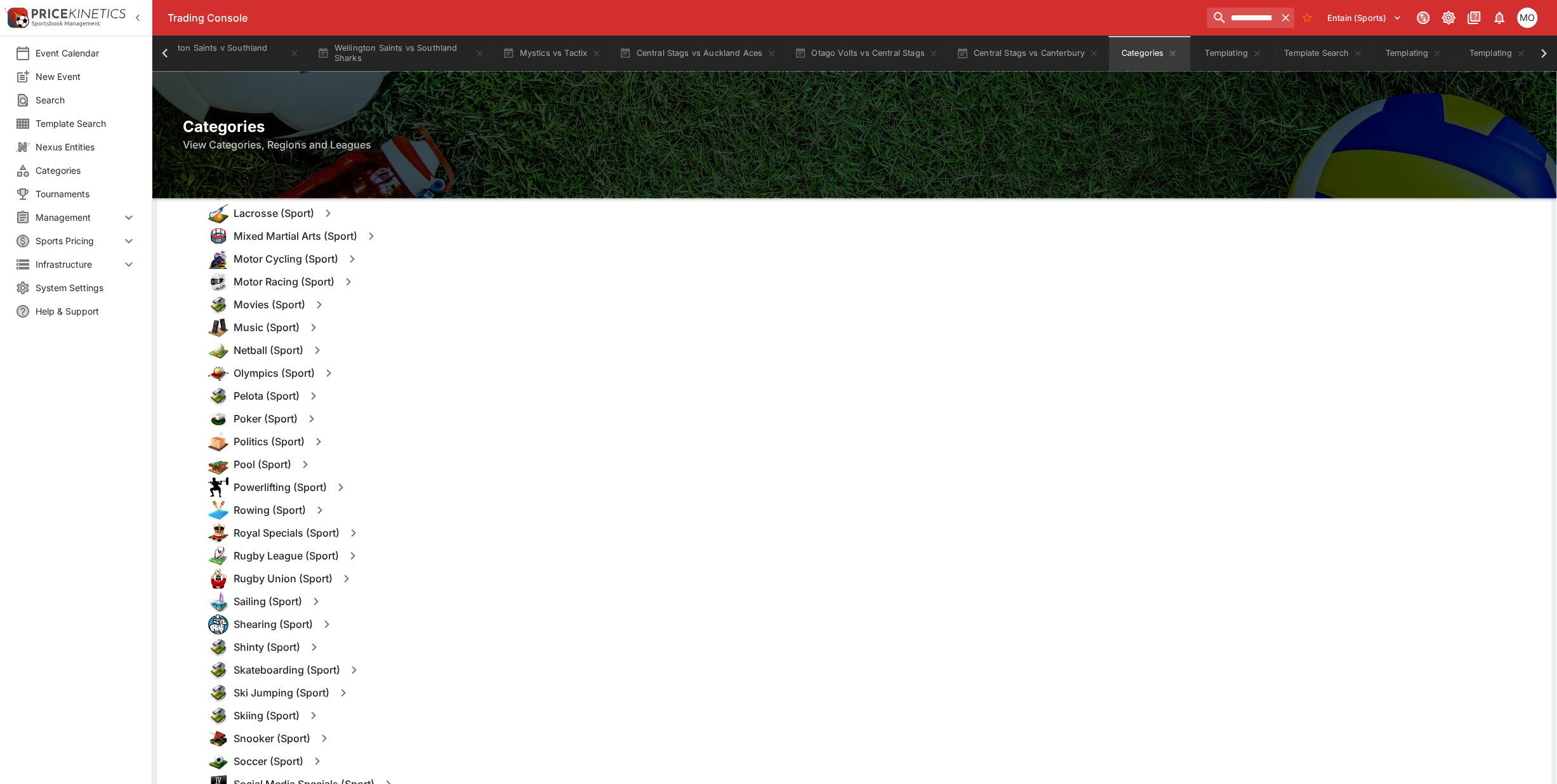
click at [350, 556] on icon "button" at bounding box center [353, 556] width 15 height 15
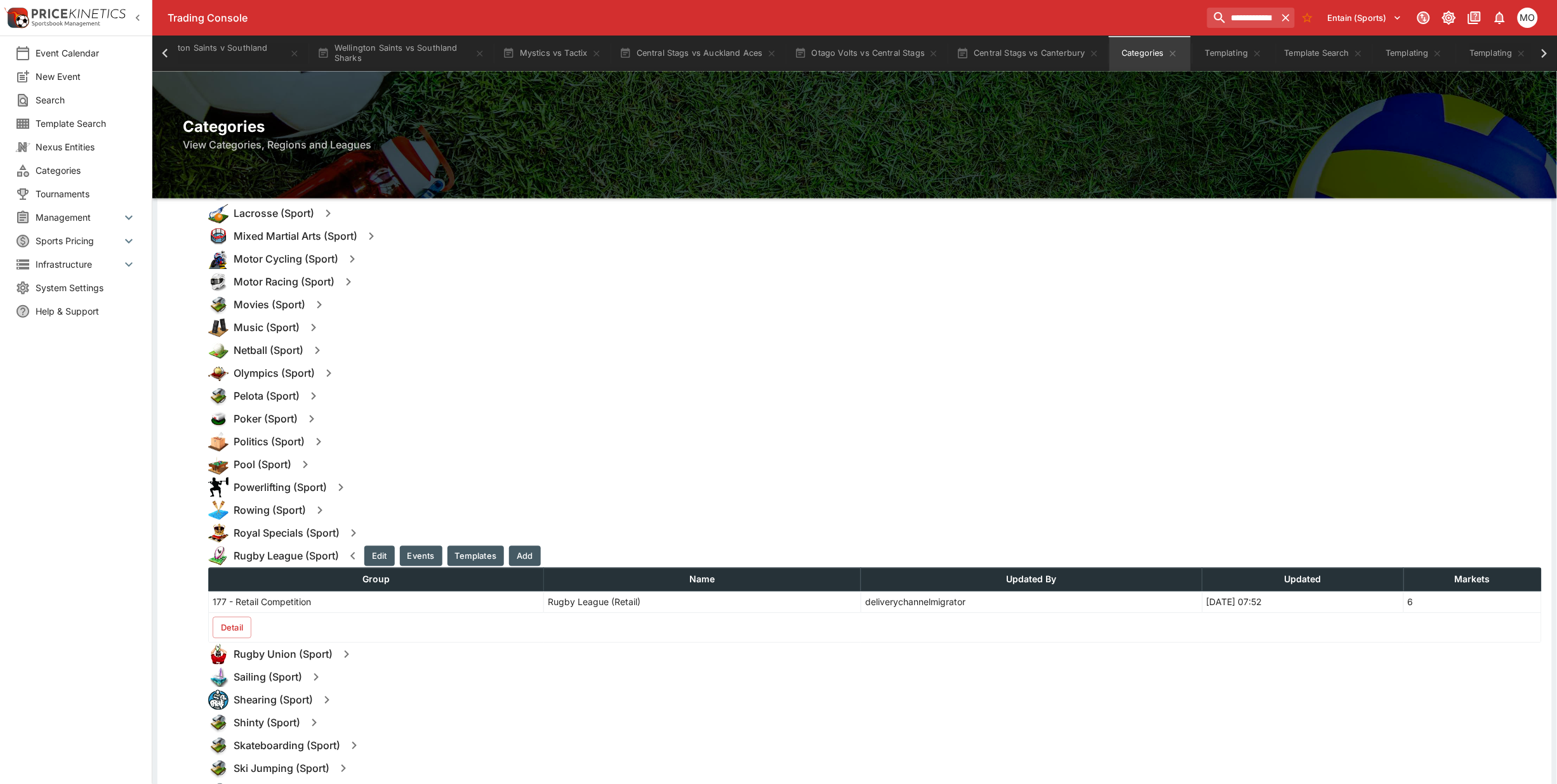
click at [459, 551] on button "Templates" at bounding box center [476, 555] width 57 height 20
click at [233, 629] on button "Detail" at bounding box center [232, 628] width 38 height 21
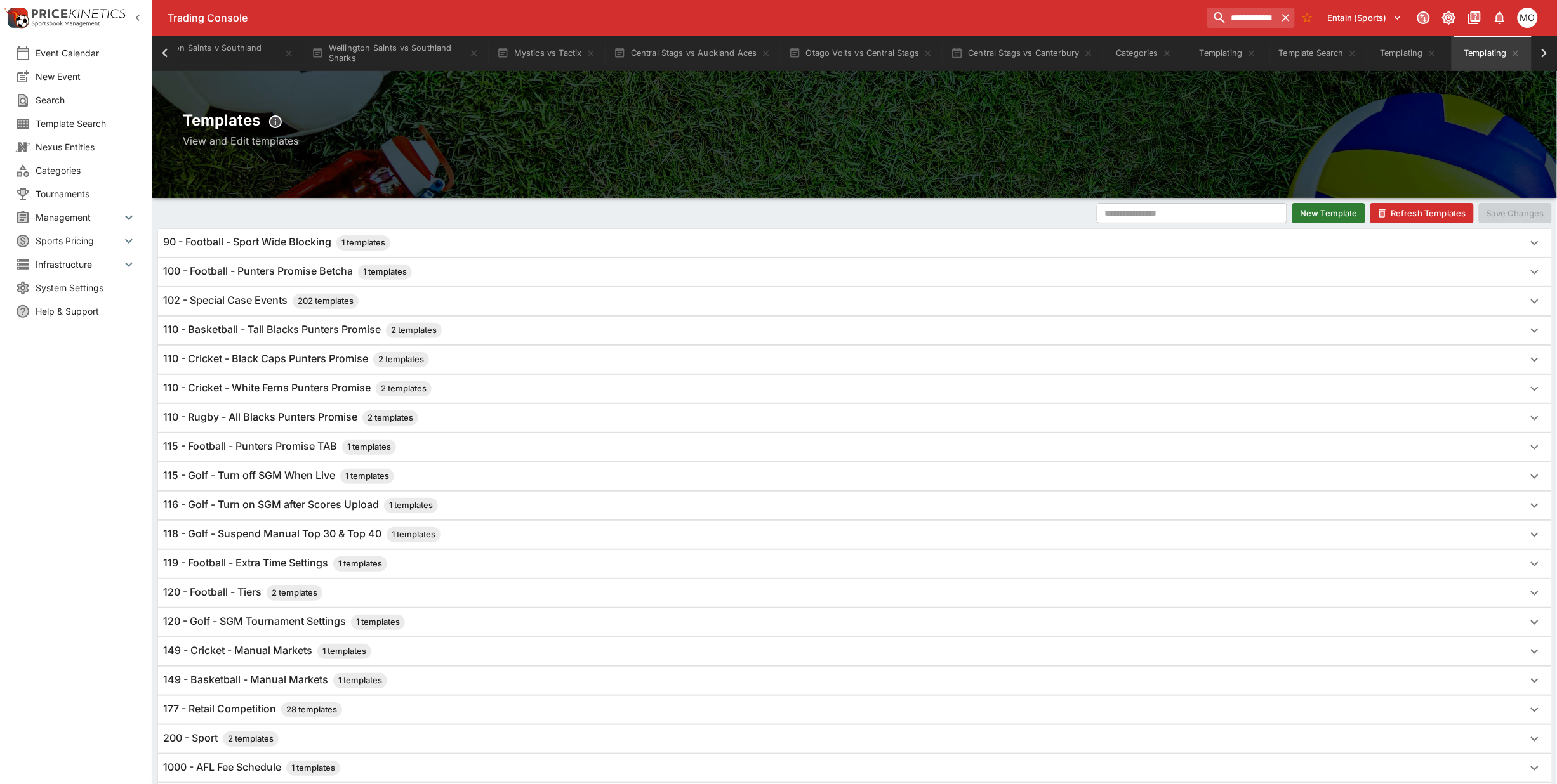
scroll to position [0, 496]
click at [1321, 216] on button "New Template" at bounding box center [1328, 213] width 73 height 20
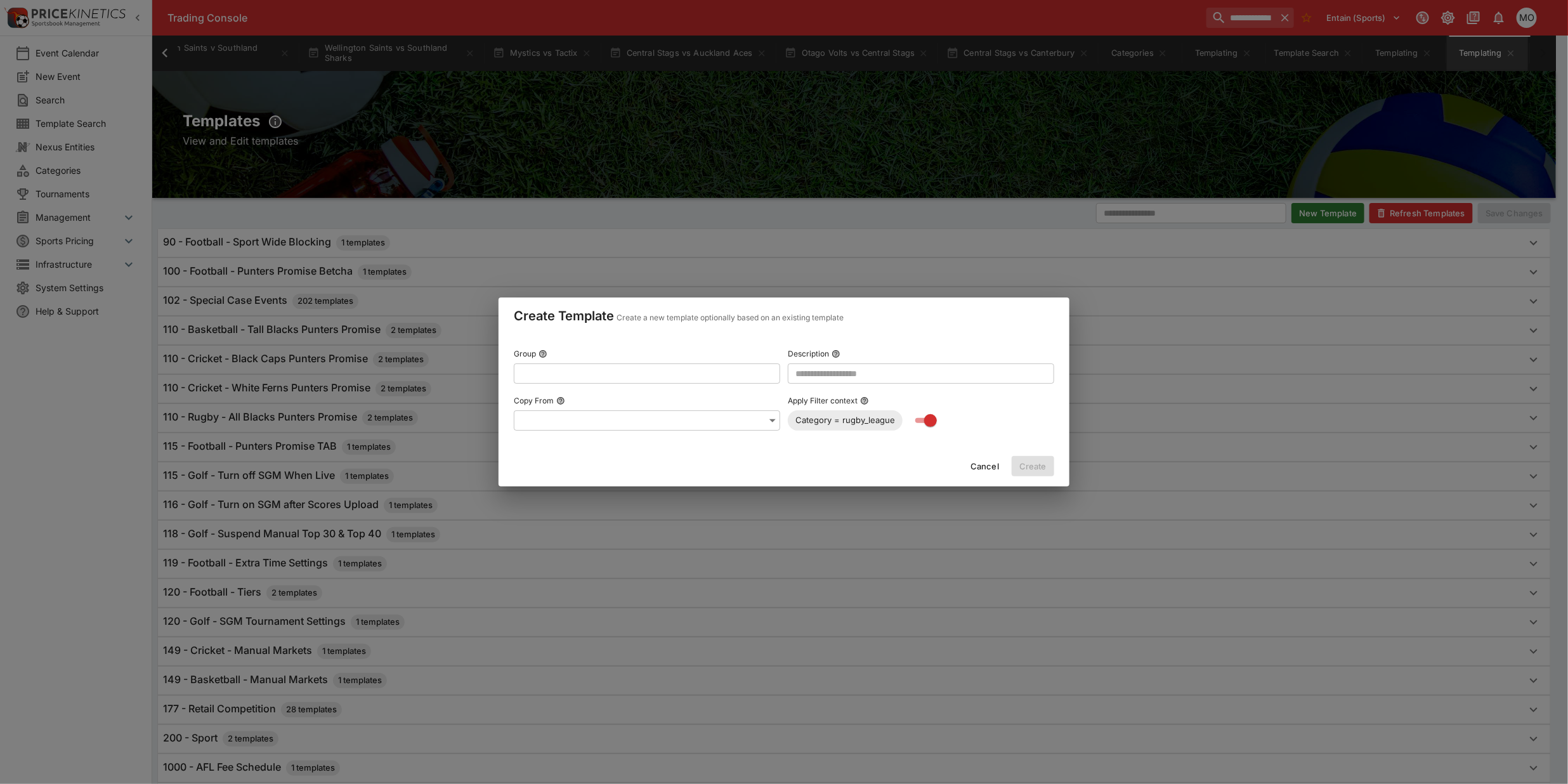
click at [727, 371] on input "text" at bounding box center [636, 374] width 246 height 20
type input "**********"
click at [833, 370] on input "text" at bounding box center [920, 374] width 266 height 20
type input "**********"
click at [626, 377] on input "**********" at bounding box center [636, 374] width 246 height 20
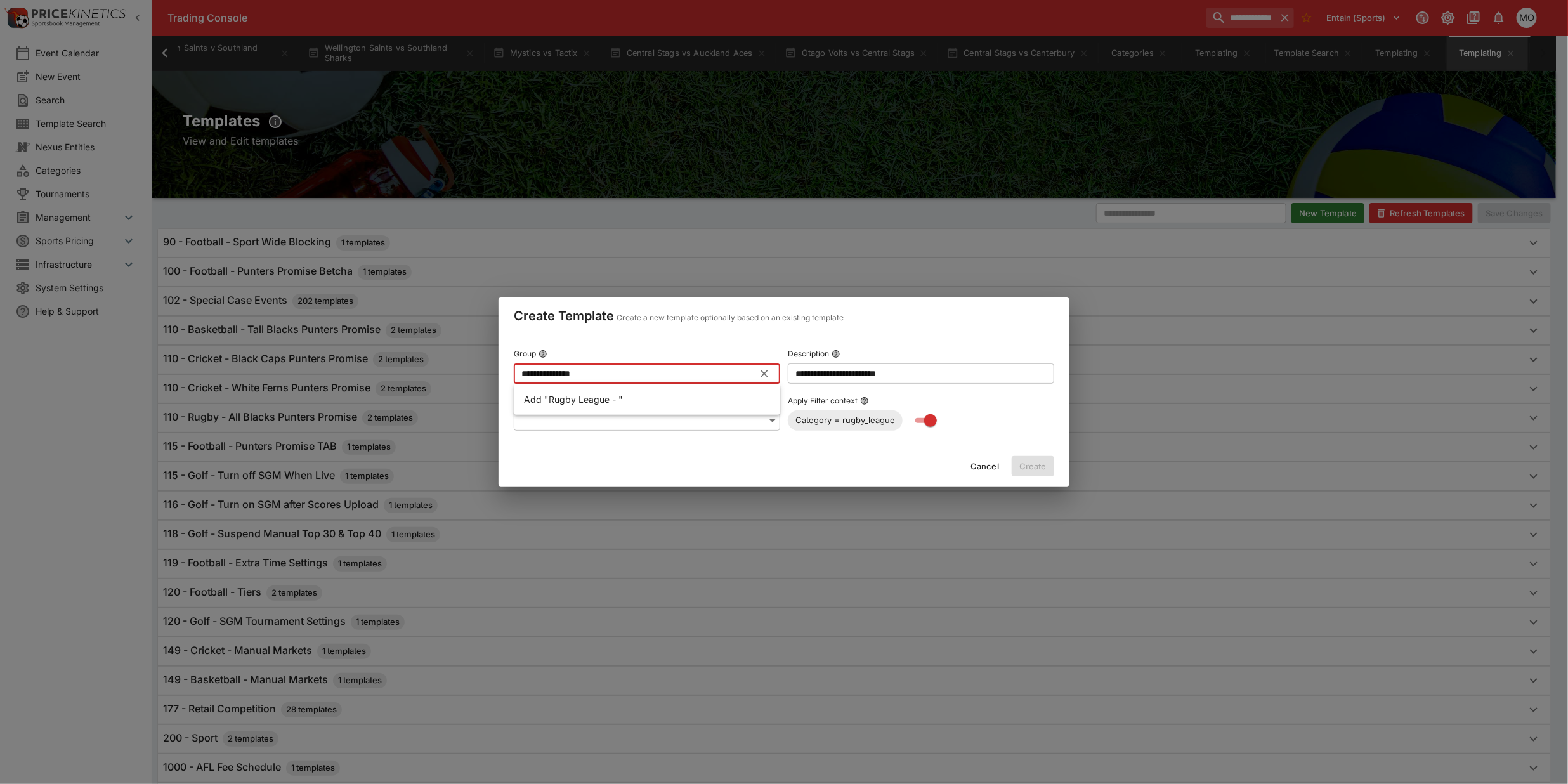
click at [626, 377] on input "**********" at bounding box center [636, 374] width 246 height 20
type input "**********"
click at [679, 370] on input "**********" at bounding box center [636, 374] width 246 height 20
click at [658, 394] on p "Add "Rugby League - Kiwis Punters Promise (110)"" at bounding box center [630, 399] width 212 height 13
click at [1026, 464] on button "Create" at bounding box center [1032, 466] width 42 height 20
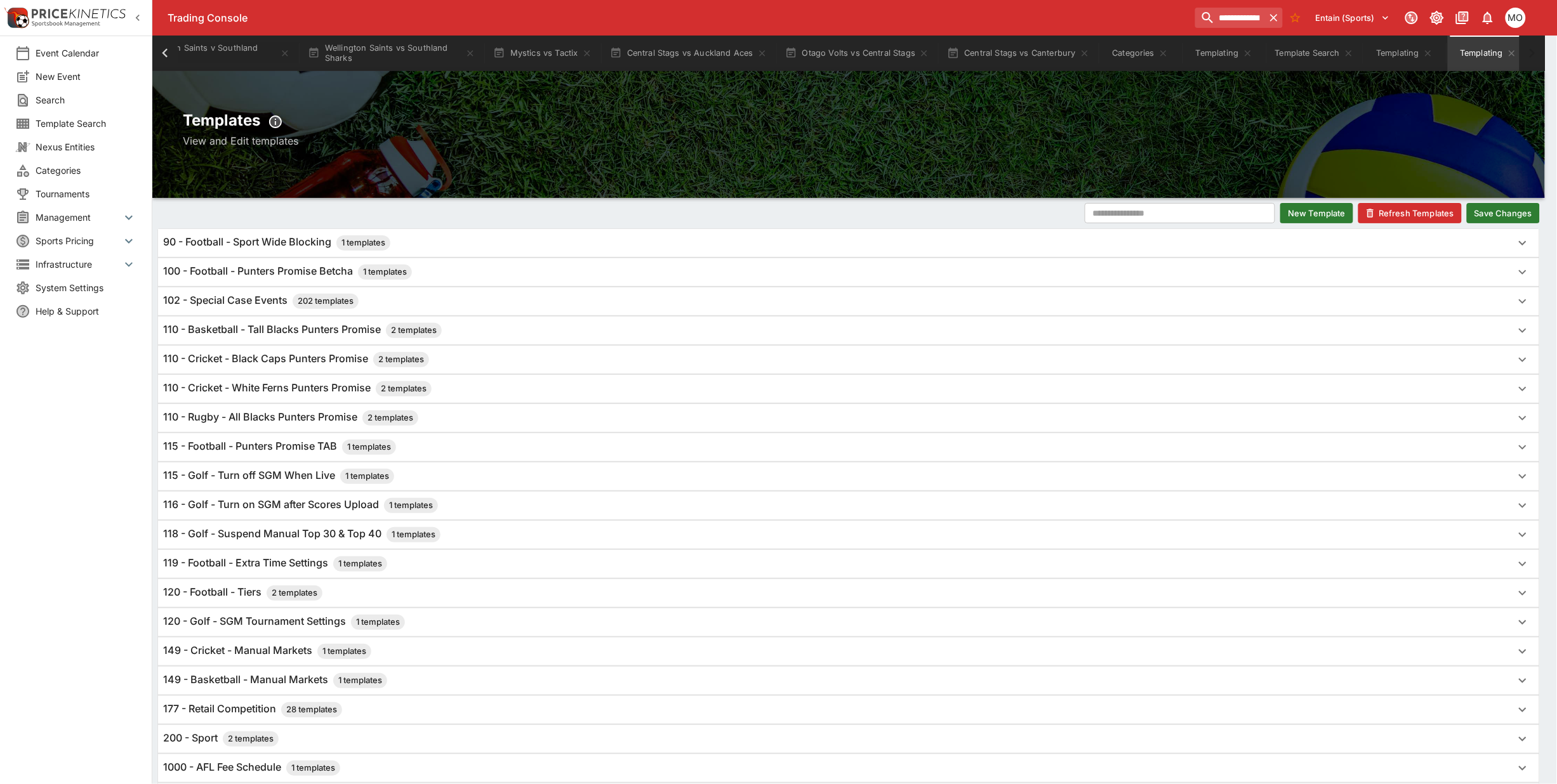
scroll to position [0, 487]
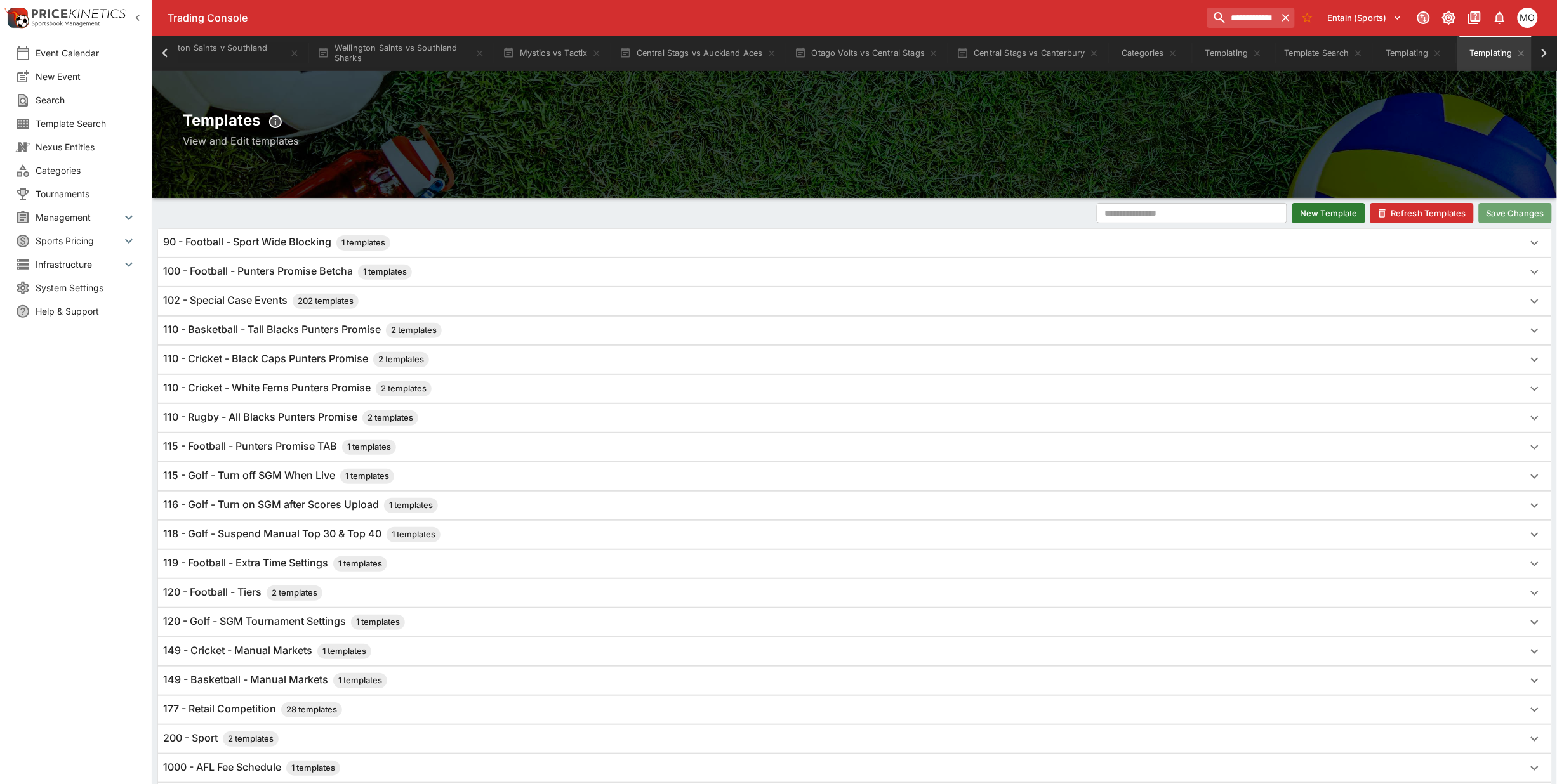
click at [1489, 213] on button "Save Changes" at bounding box center [1515, 213] width 73 height 20
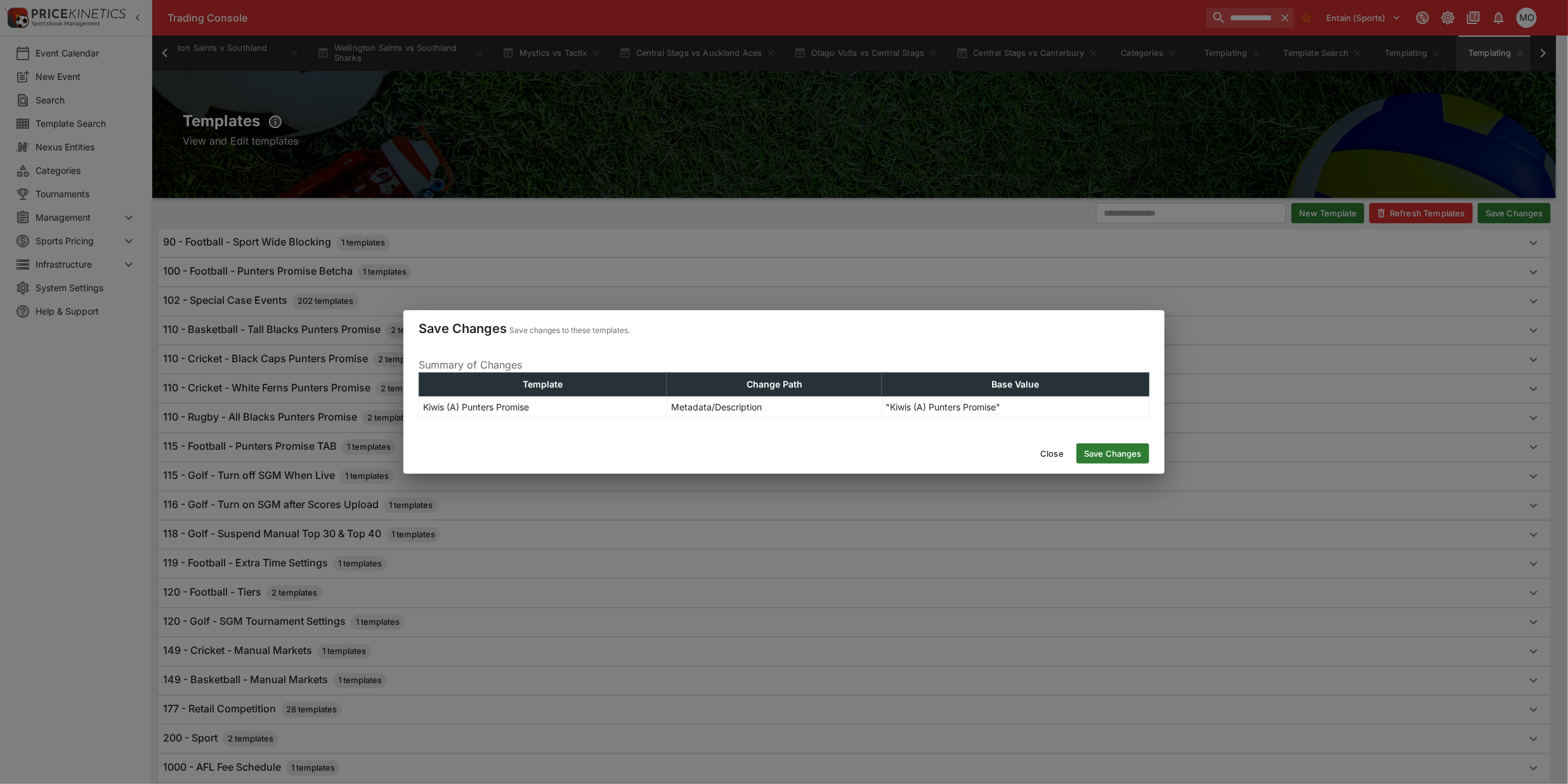
click at [1129, 452] on button "Save Changes" at bounding box center [1113, 453] width 73 height 20
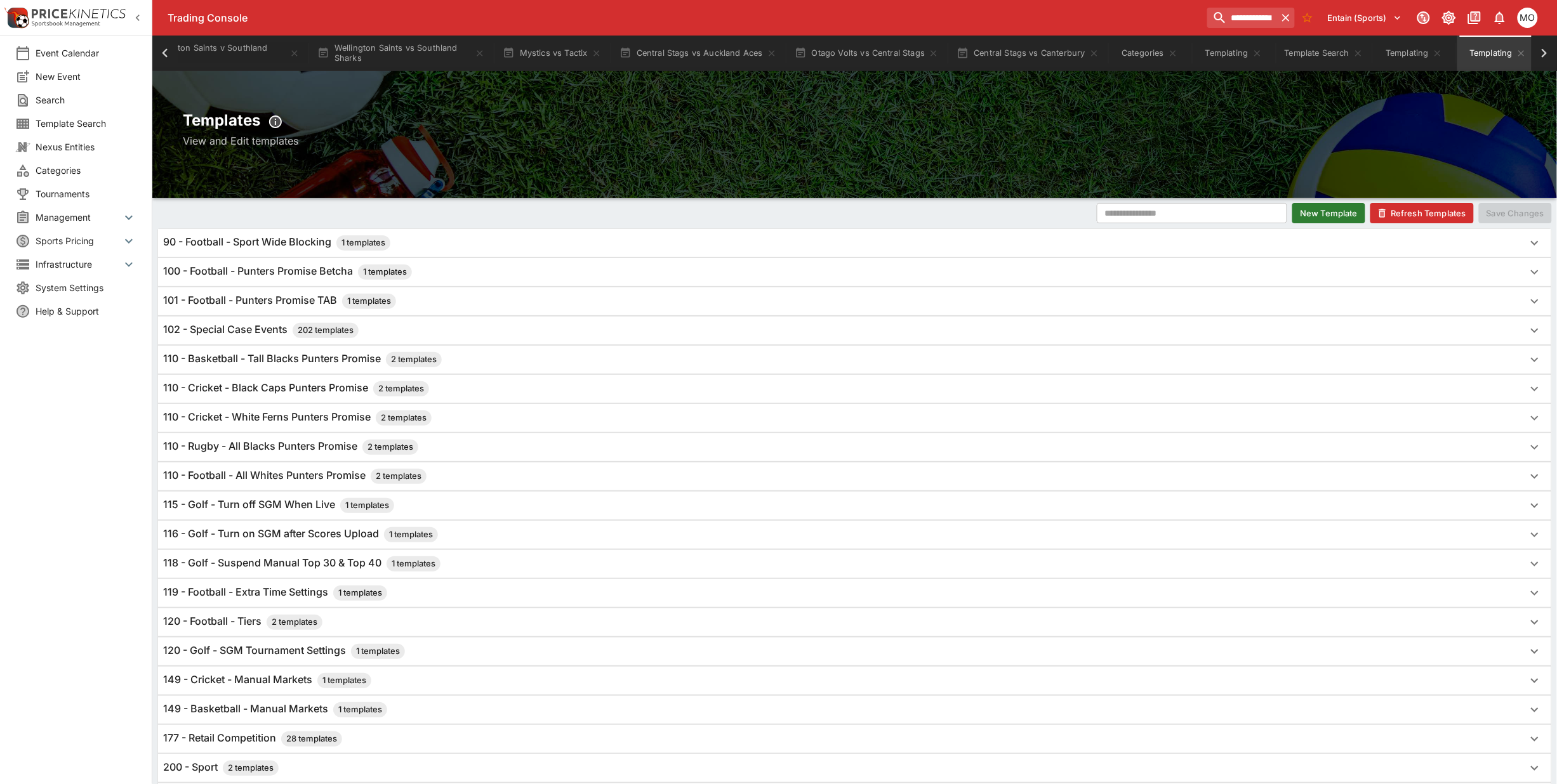
click at [1390, 215] on button "Refresh Templates" at bounding box center [1422, 213] width 104 height 20
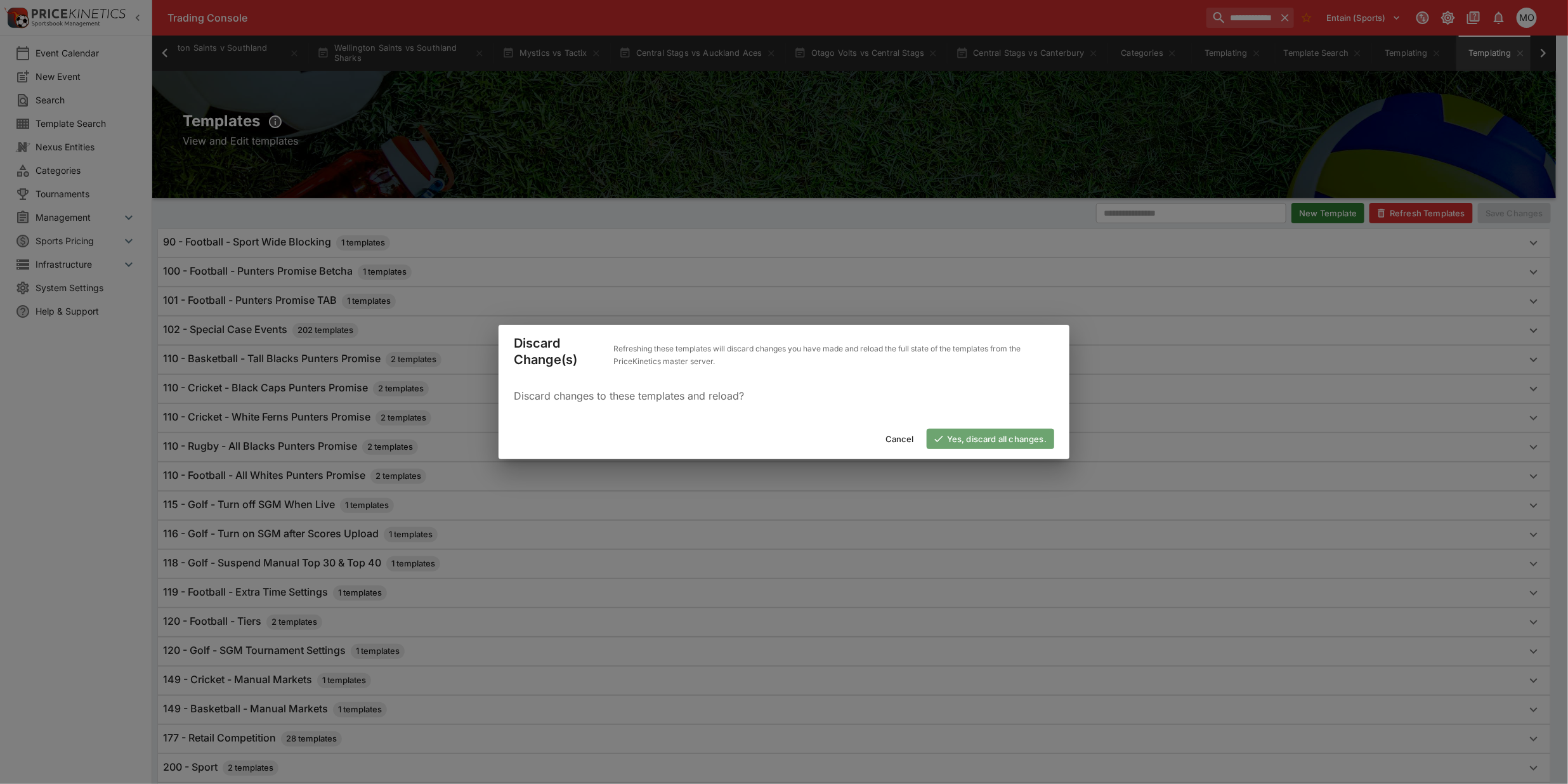
click at [991, 436] on button "Yes, discard all changes." at bounding box center [991, 439] width 127 height 20
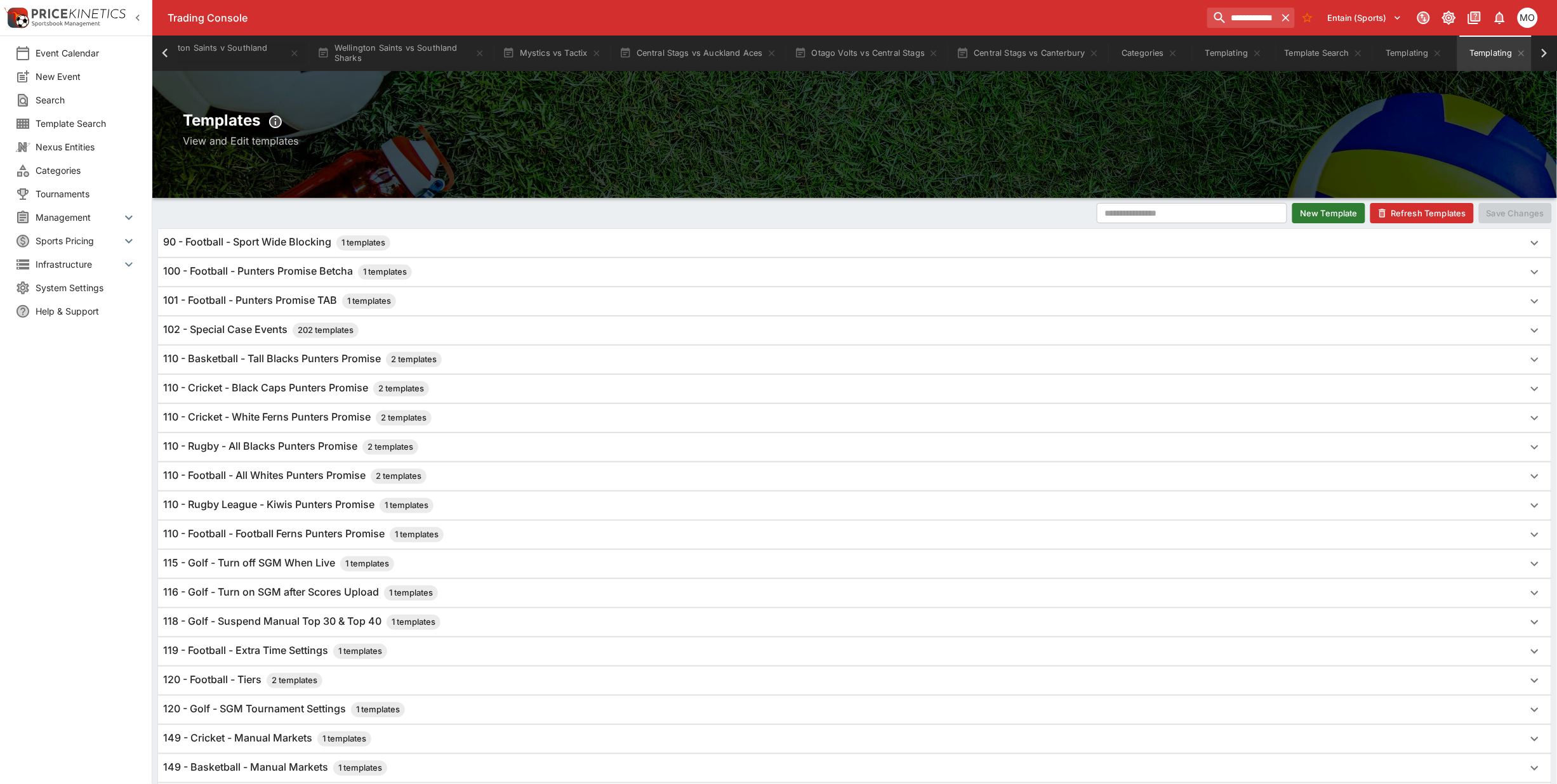
click at [299, 501] on h6 "110 - Rugby League - Kiwis Punters Promise 1 templates" at bounding box center [299, 506] width 270 height 15
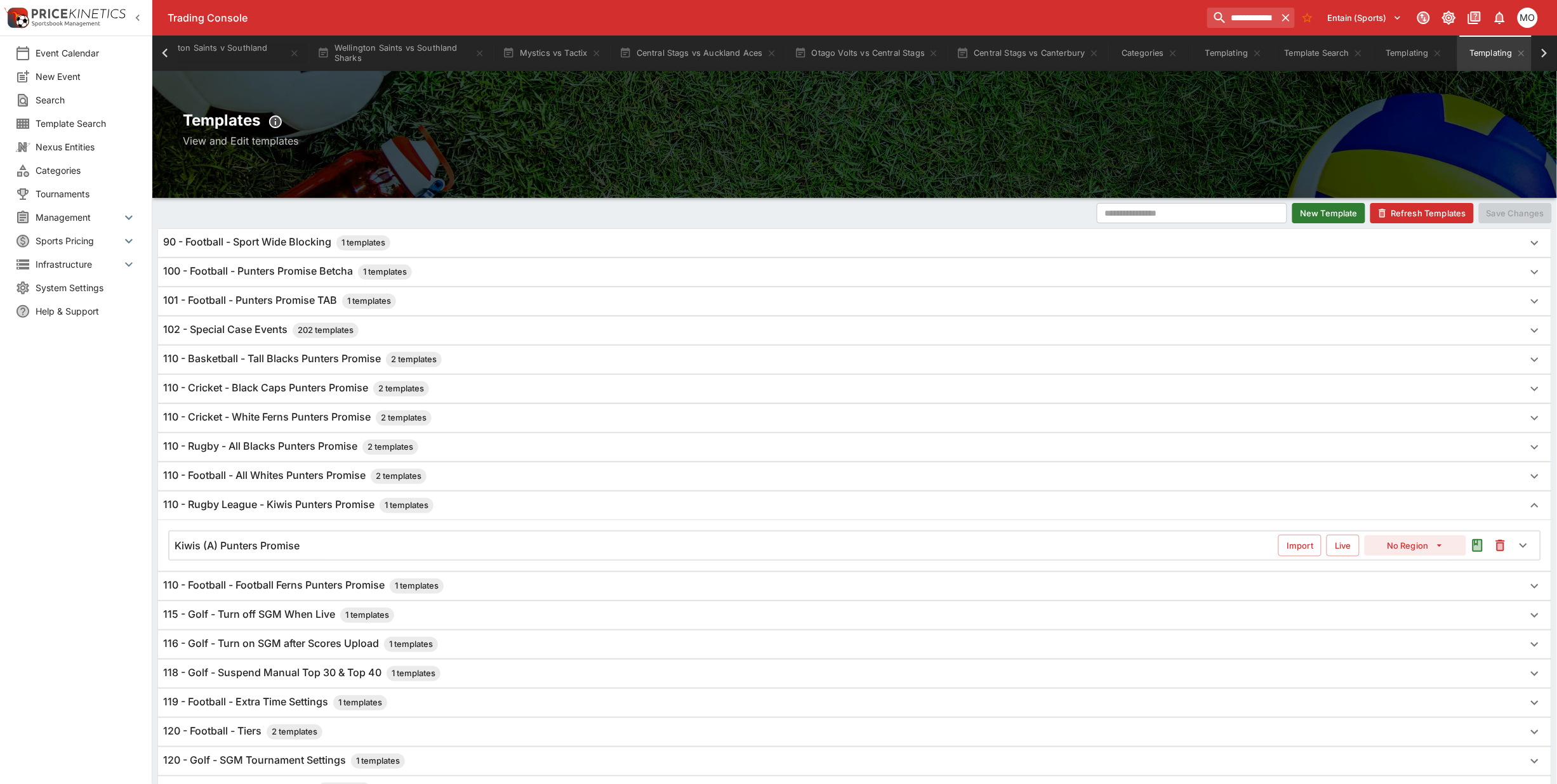
scroll to position [159, 0]
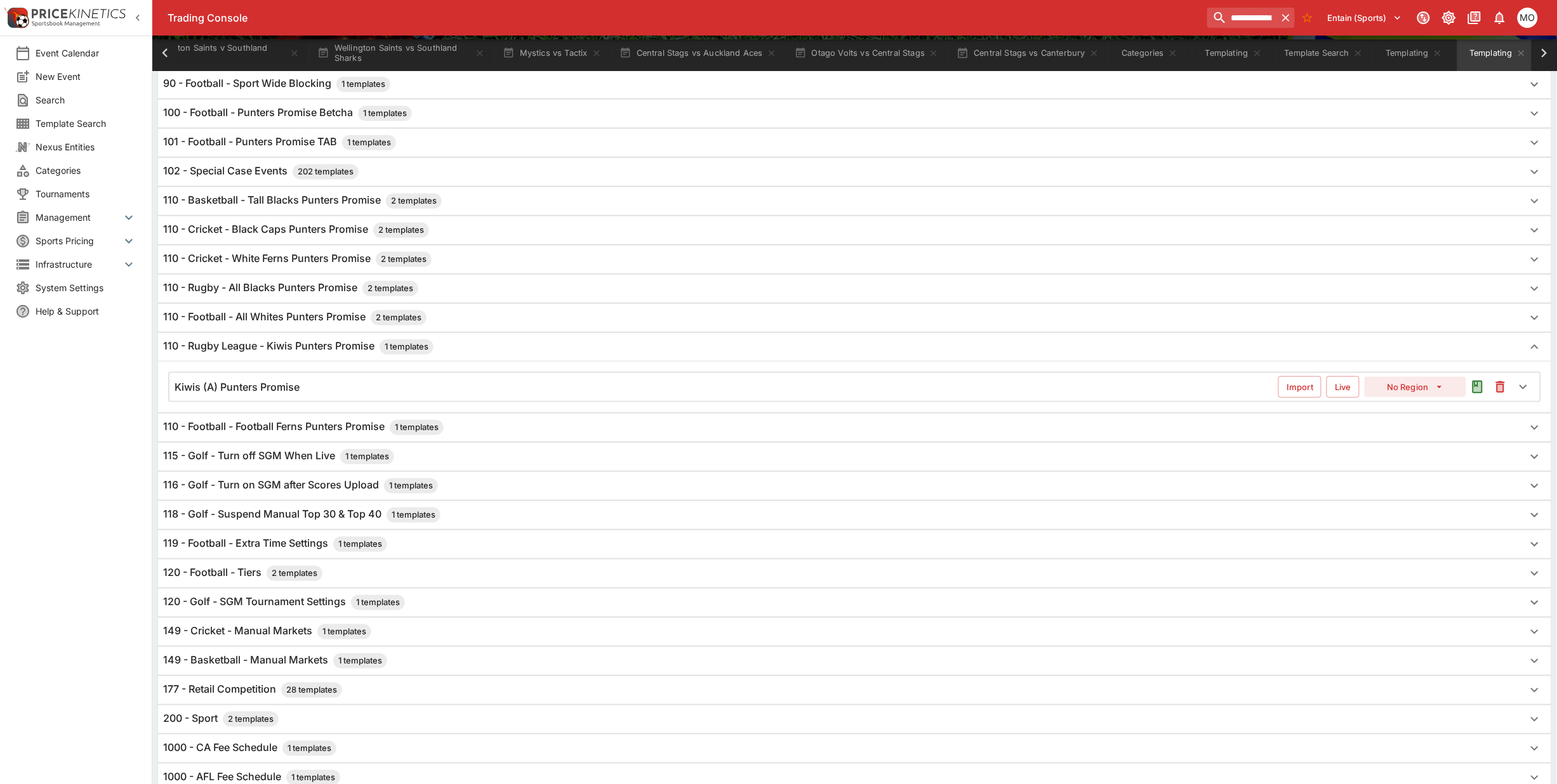
click at [333, 387] on div "Kiwis (A) Punters Promise" at bounding box center [726, 387] width 1103 height 13
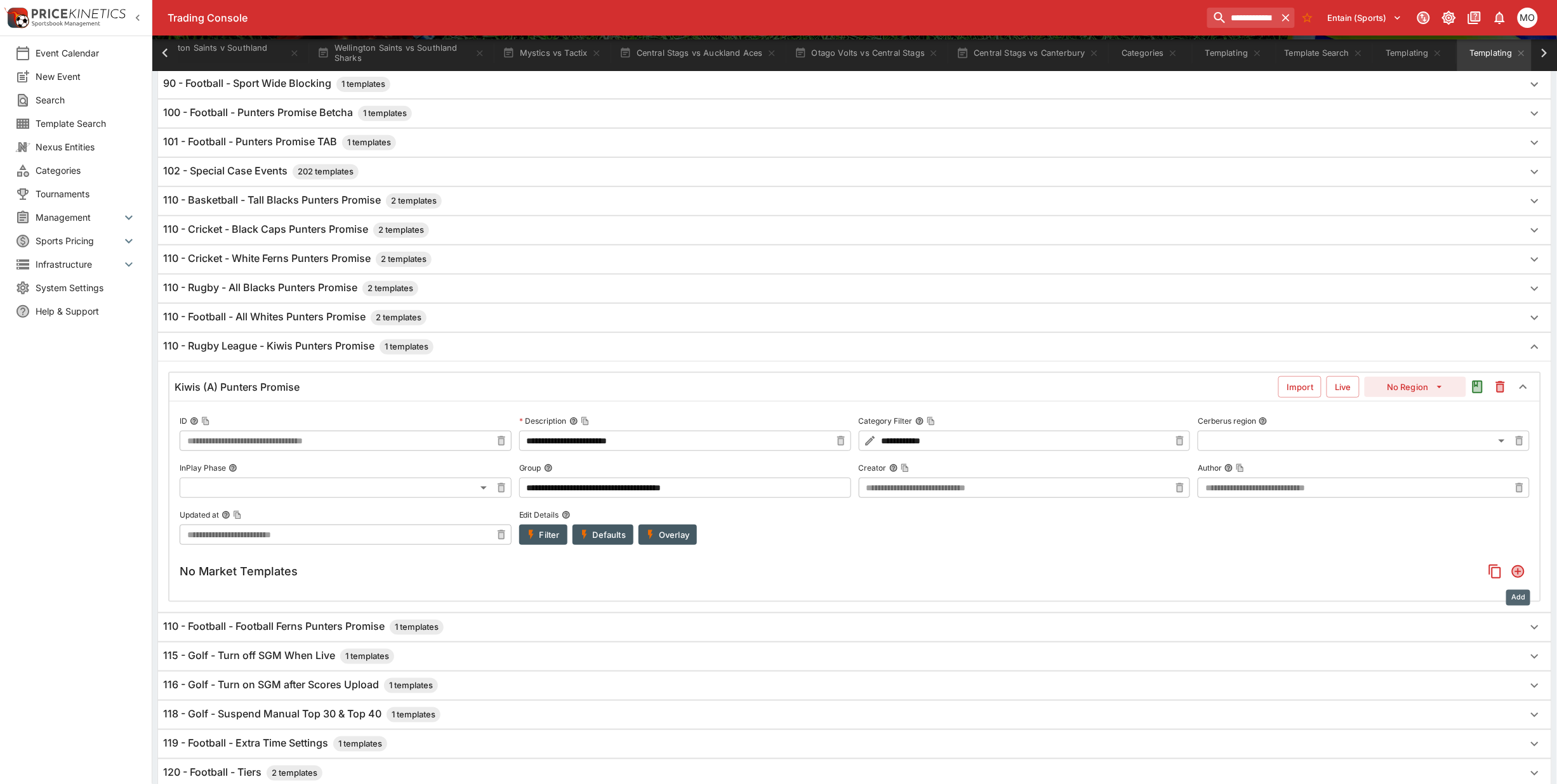
click at [1521, 575] on icon "Add" at bounding box center [1518, 572] width 13 height 13
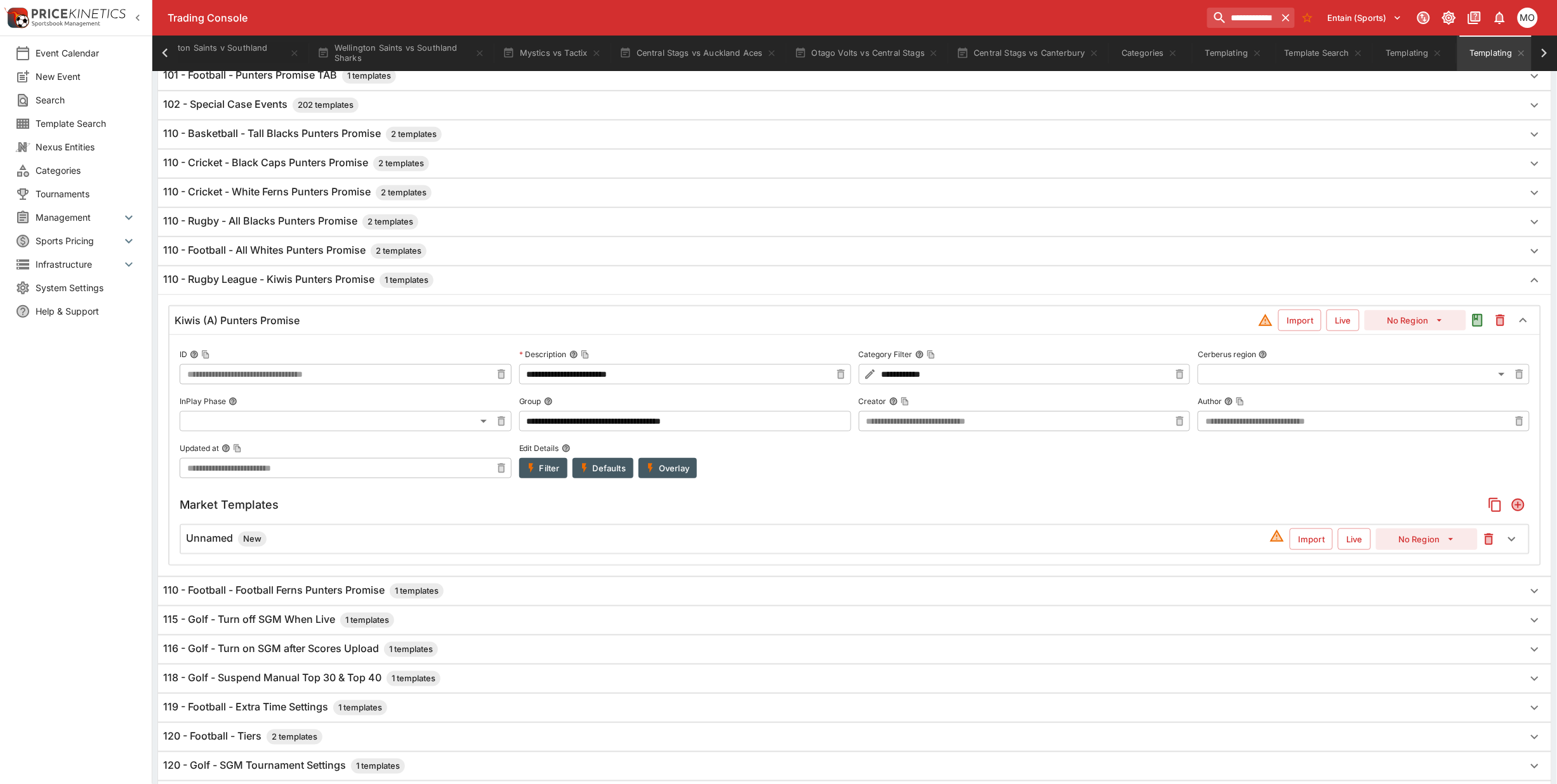
scroll to position [264, 0]
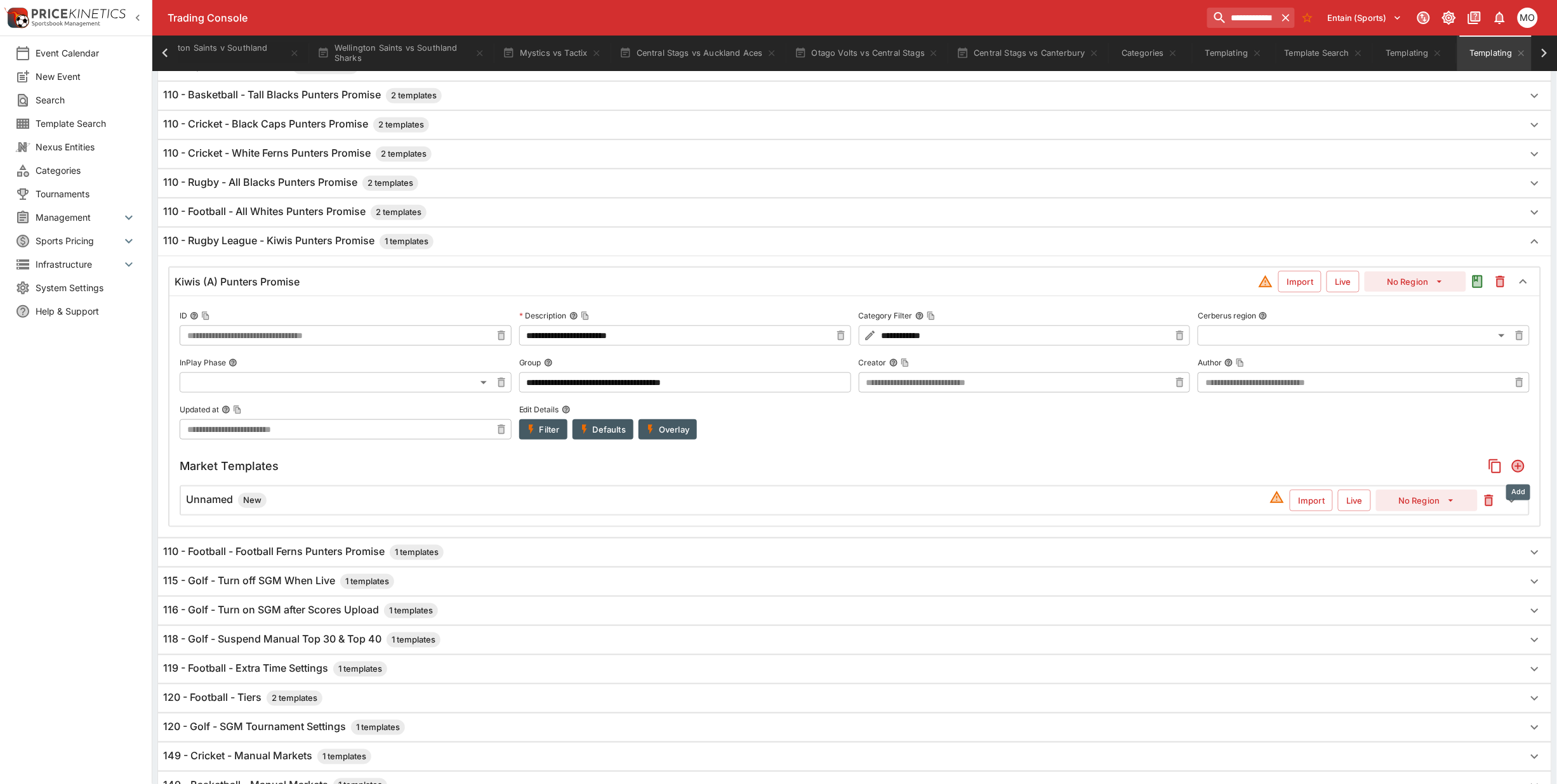
click at [1518, 467] on icon "Add" at bounding box center [1518, 466] width 13 height 13
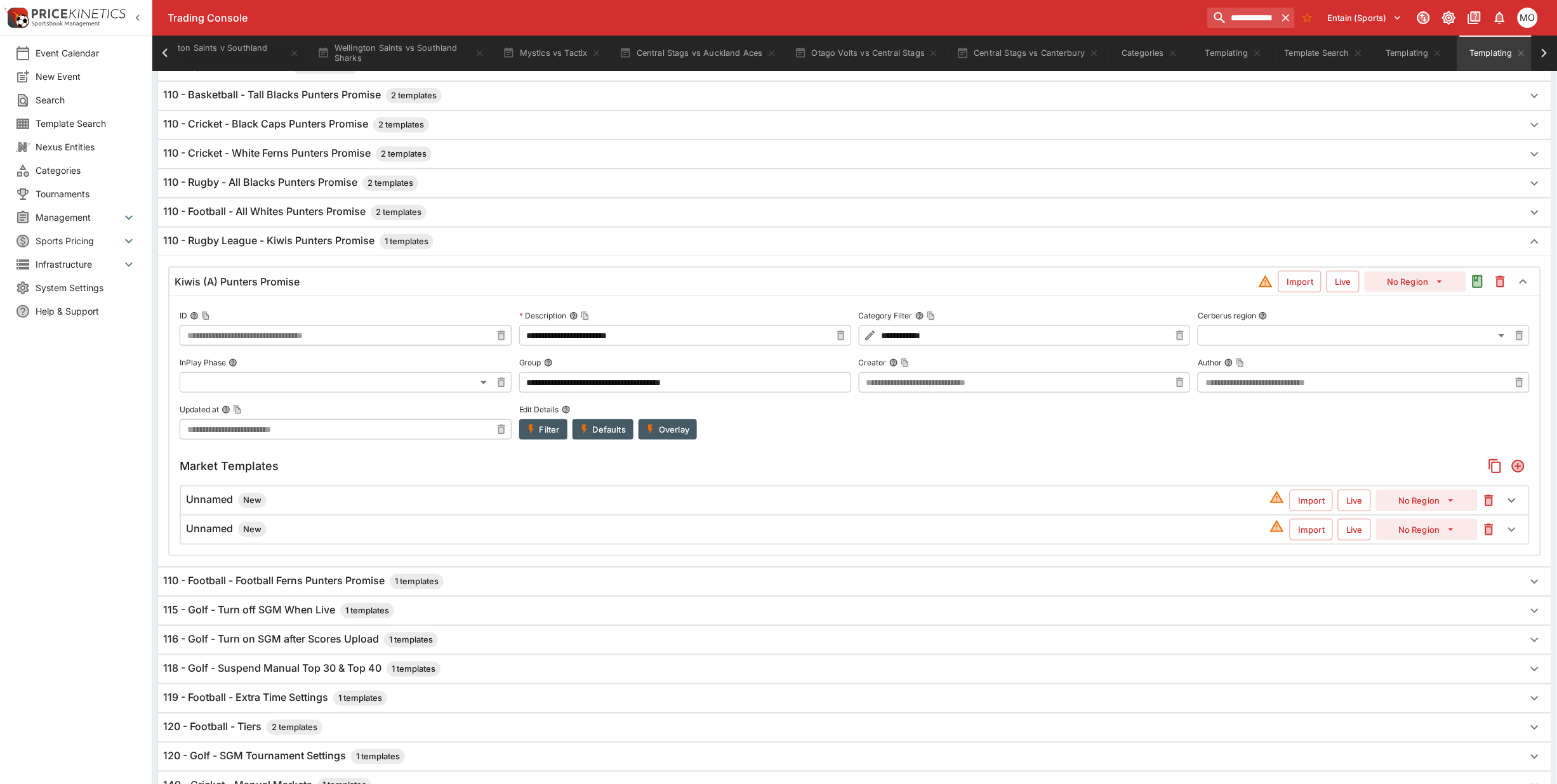
scroll to position [453, 0]
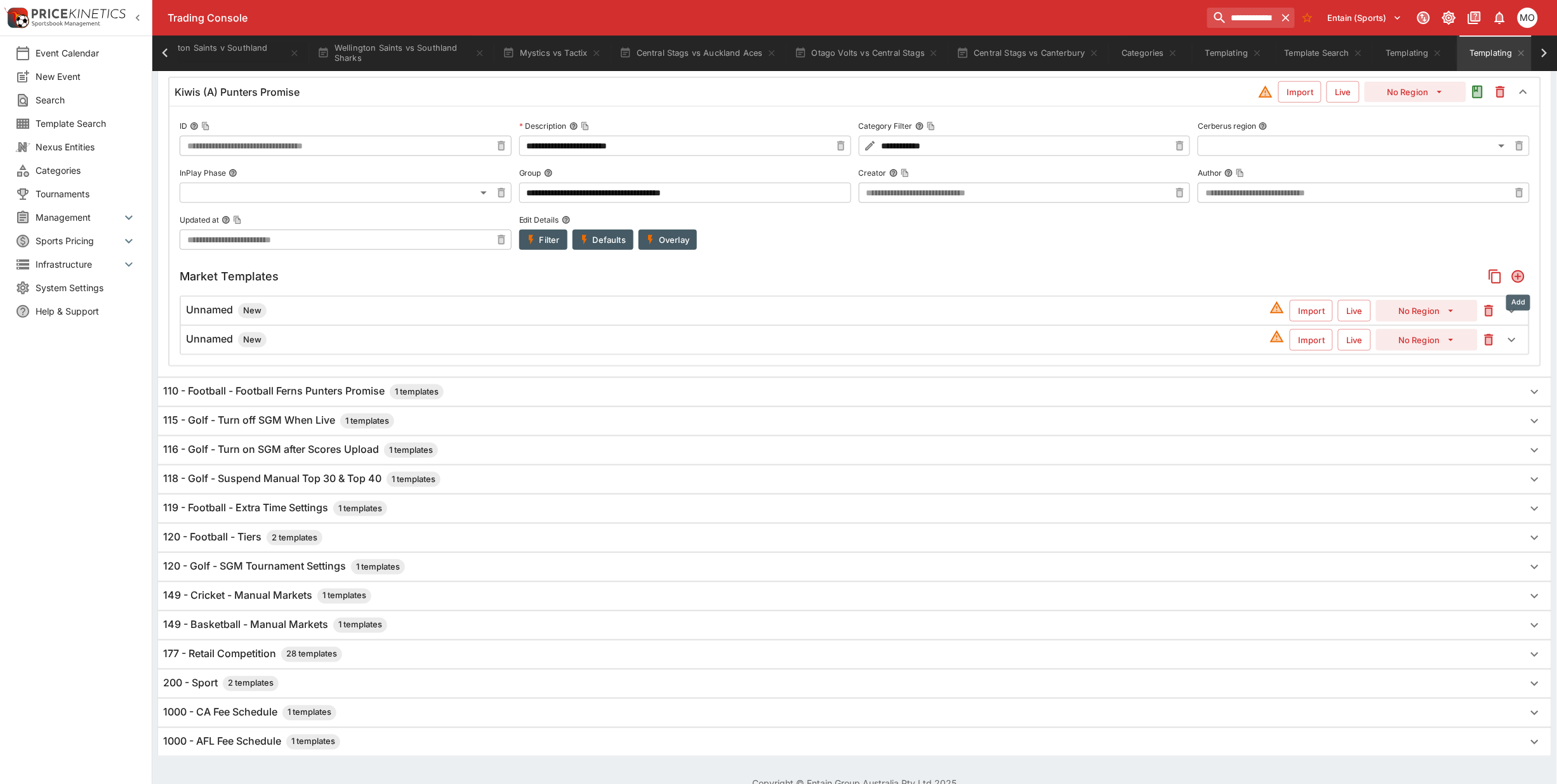
click at [1519, 283] on icon "Add" at bounding box center [1518, 276] width 13 height 13
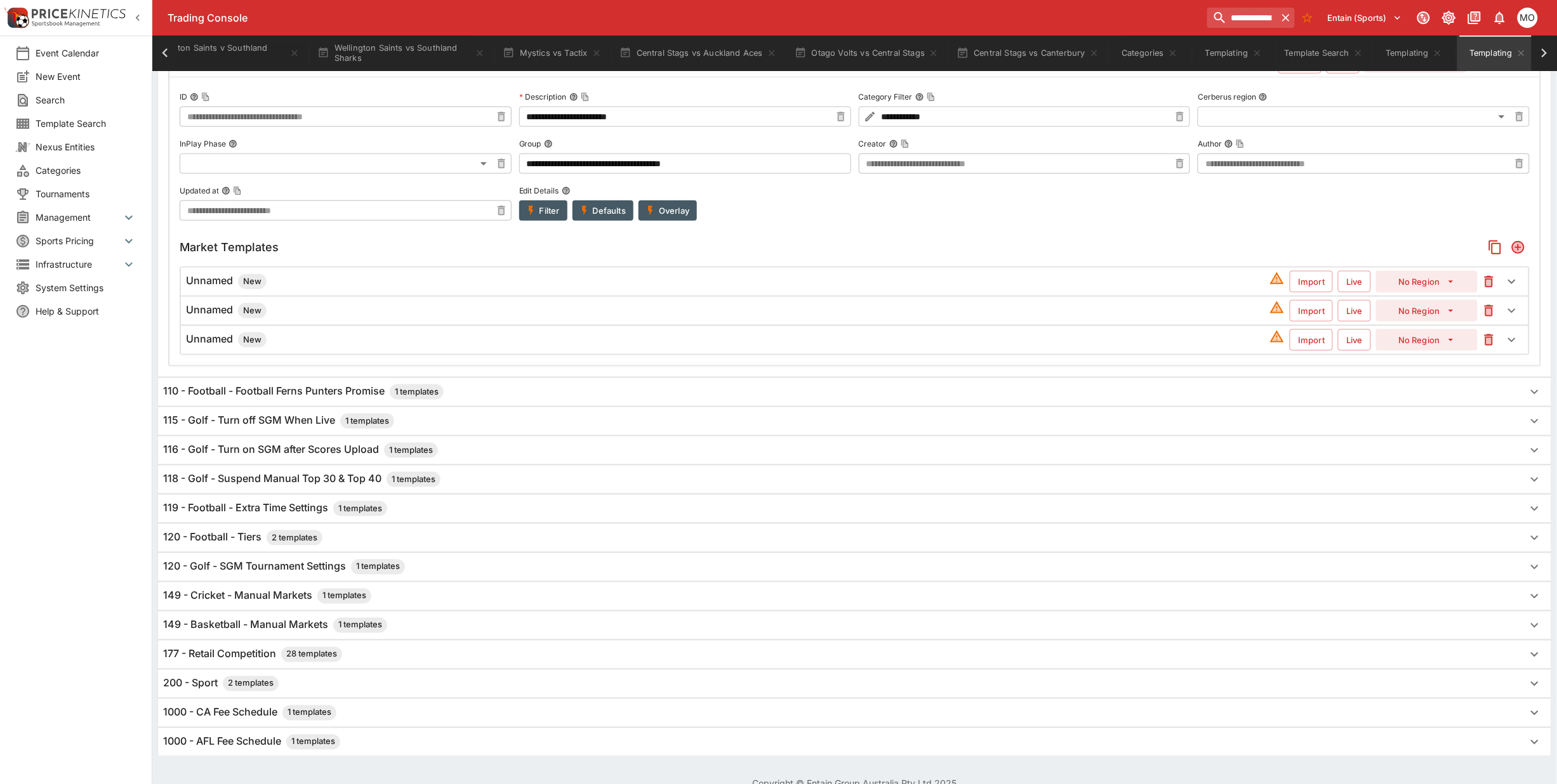
click at [213, 282] on h6 "Unnamed New" at bounding box center [226, 282] width 81 height 15
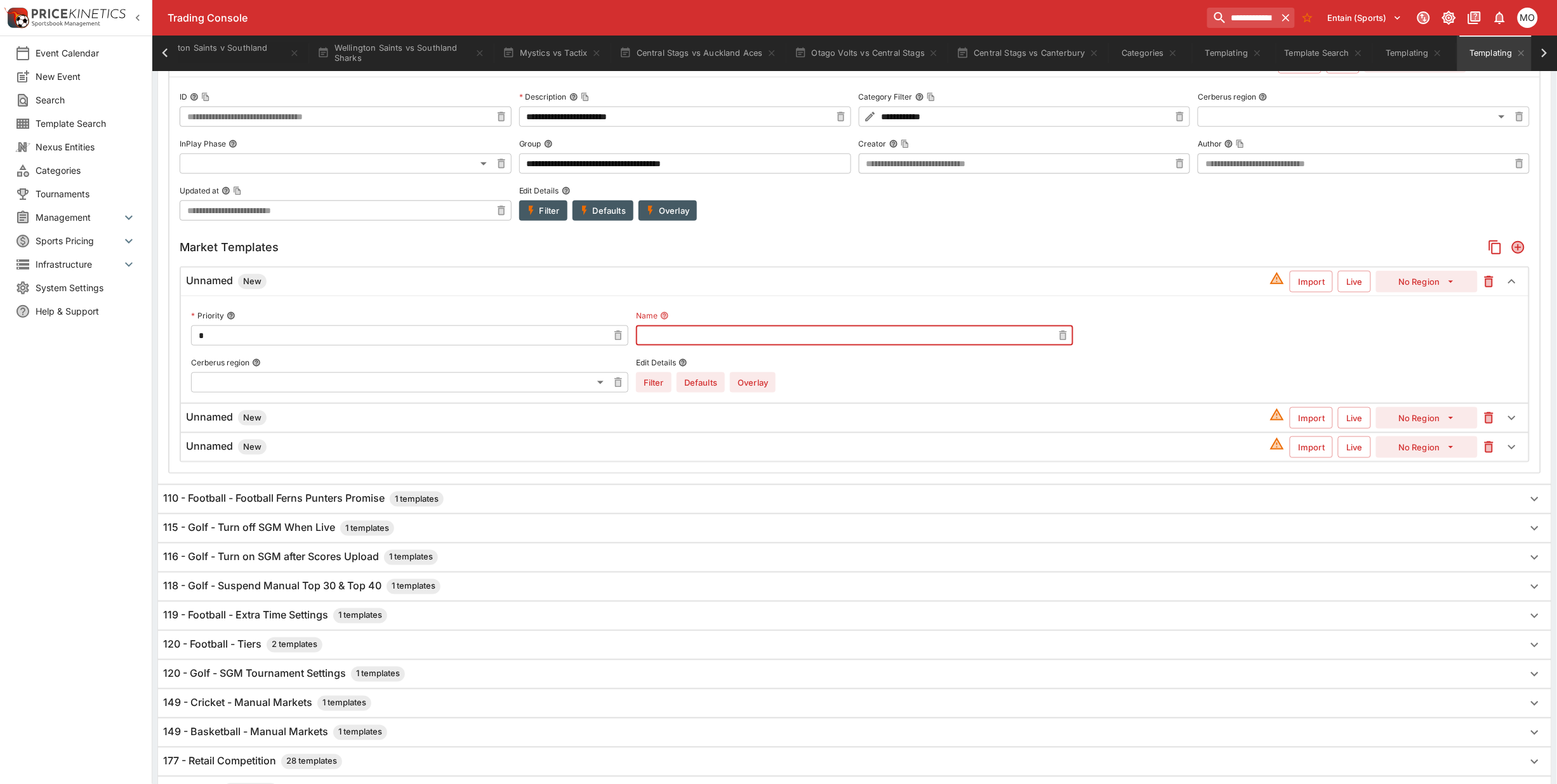
click at [758, 340] on input "text" at bounding box center [844, 335] width 417 height 20
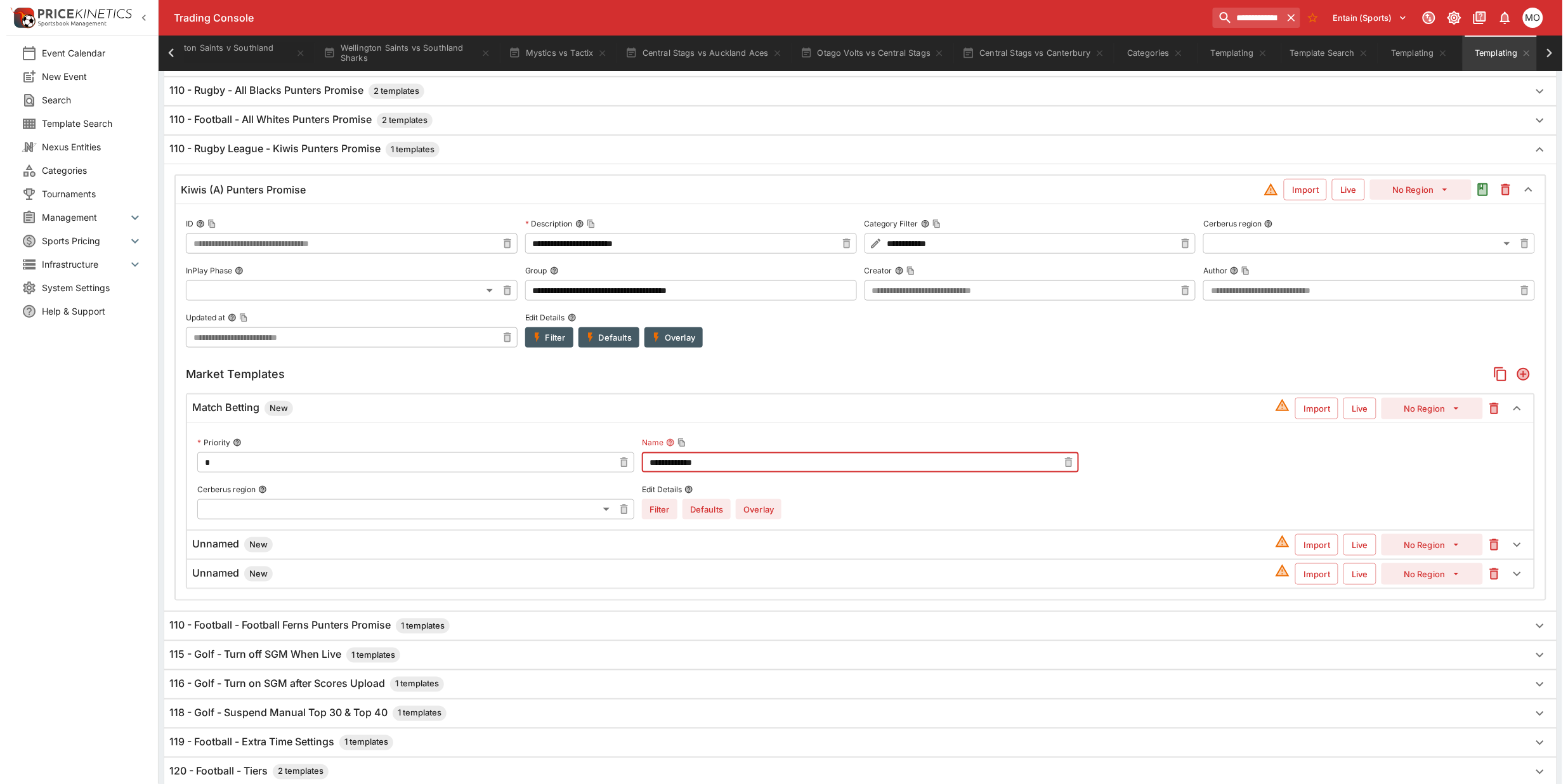
scroll to position [324, 0]
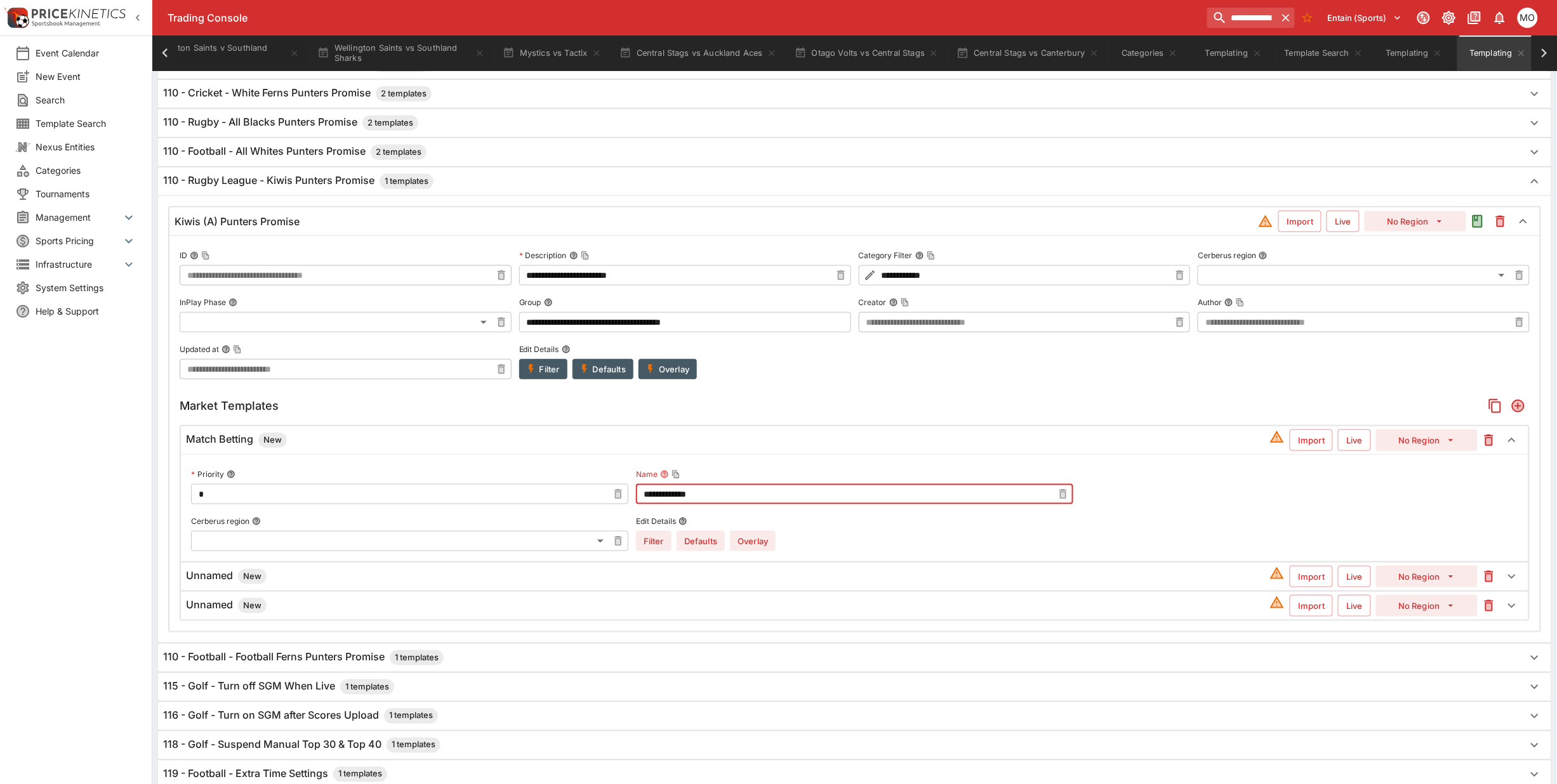
type input "**********"
click at [532, 368] on icon "button" at bounding box center [531, 370] width 5 height 9
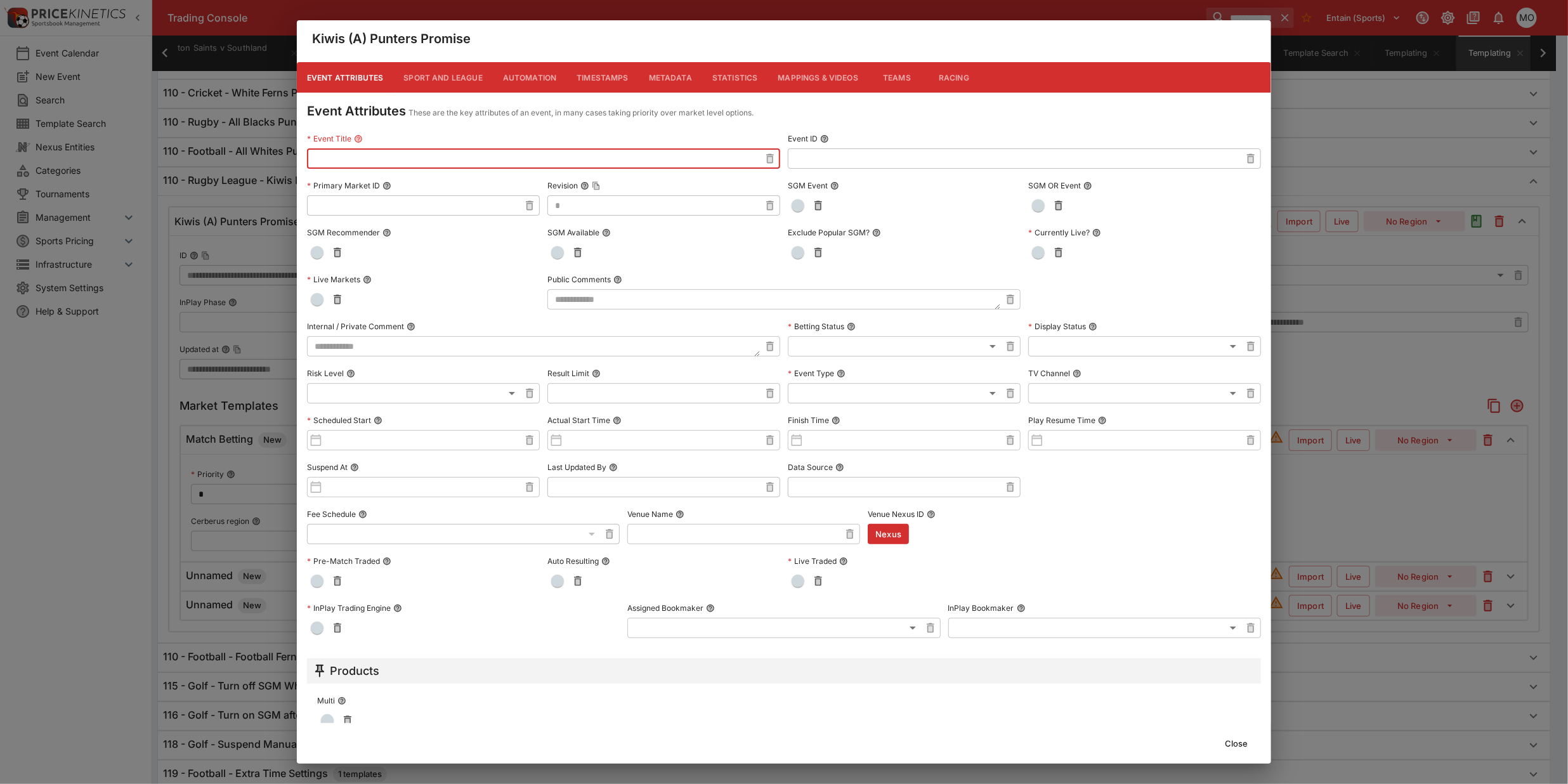
click at [384, 156] on input "text" at bounding box center [533, 159] width 453 height 20
type input "*"
type input "**********"
click at [1229, 741] on button "Close" at bounding box center [1236, 743] width 38 height 20
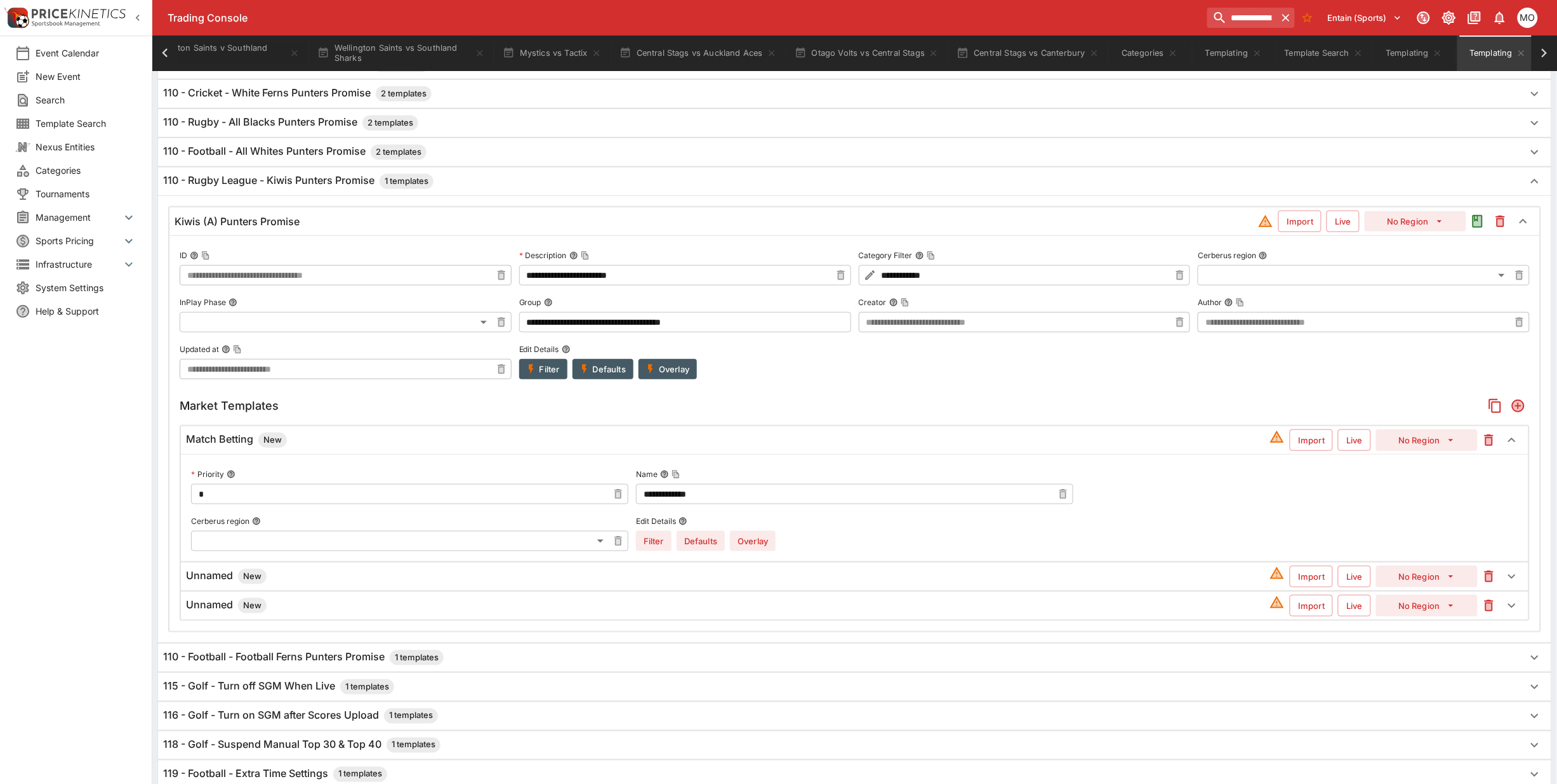
click at [744, 541] on button "Overlay" at bounding box center [753, 541] width 46 height 20
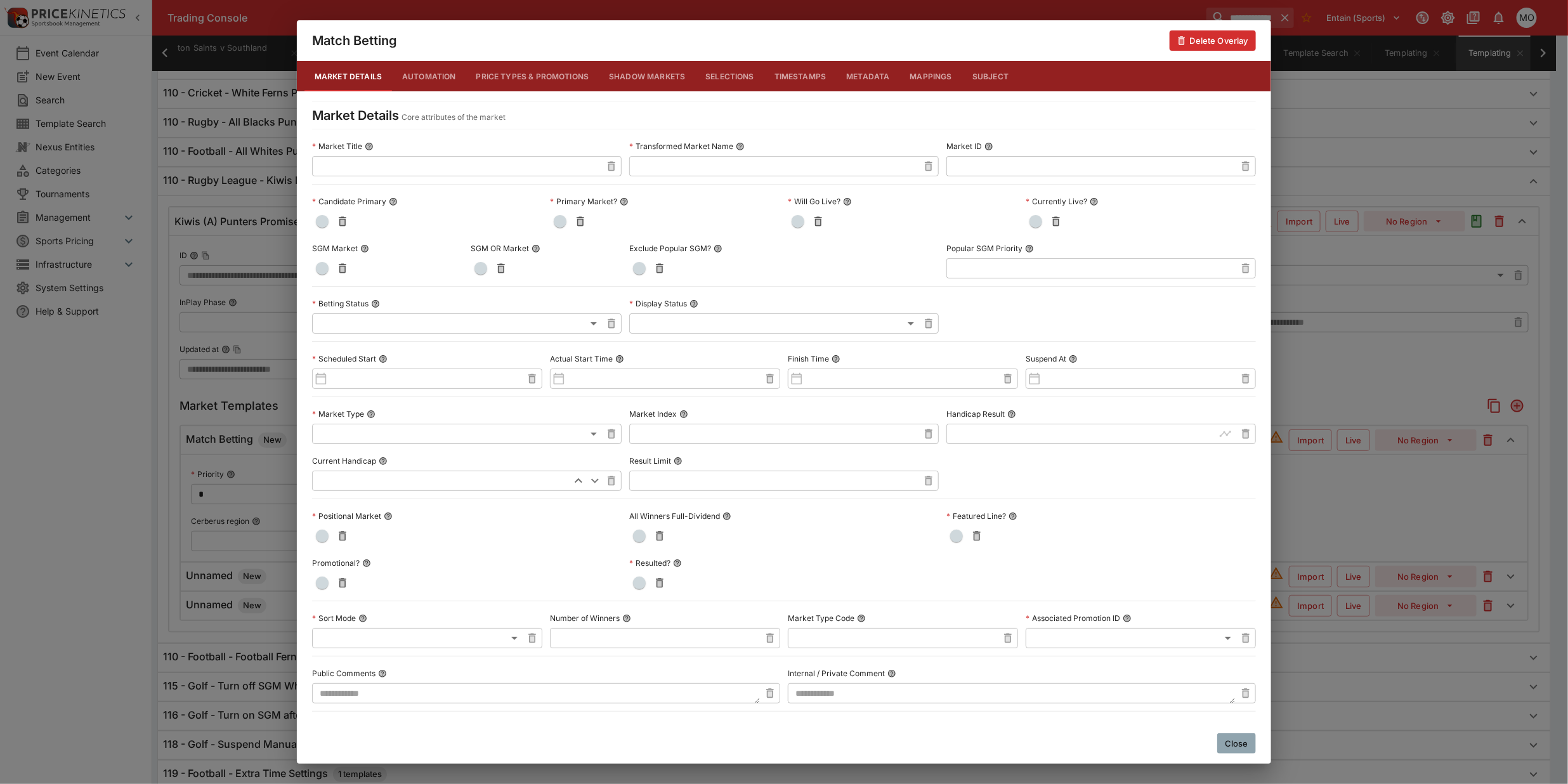
scroll to position [369, 0]
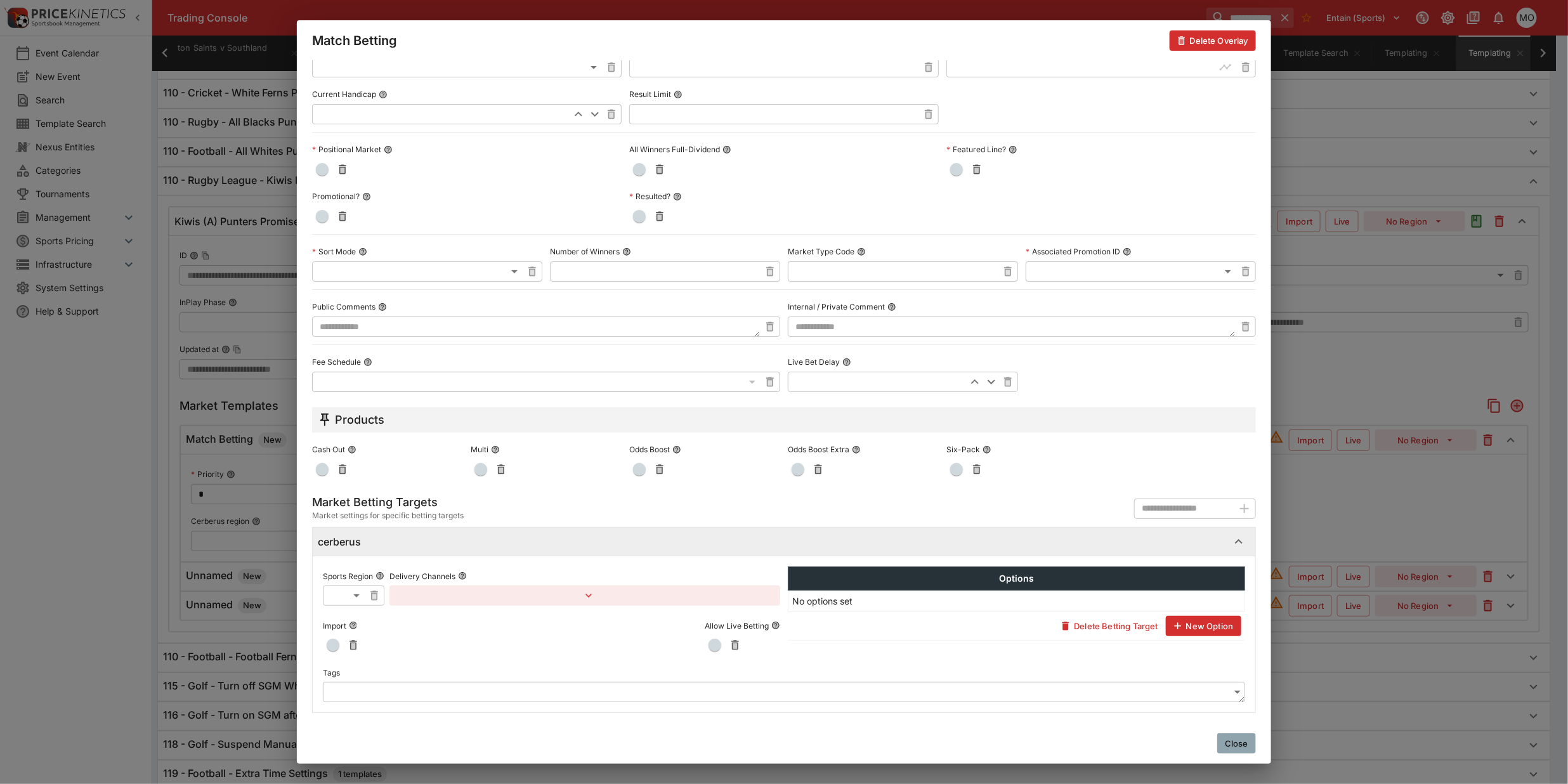
click at [384, 690] on body "**********" at bounding box center [784, 374] width 1568 height 1396
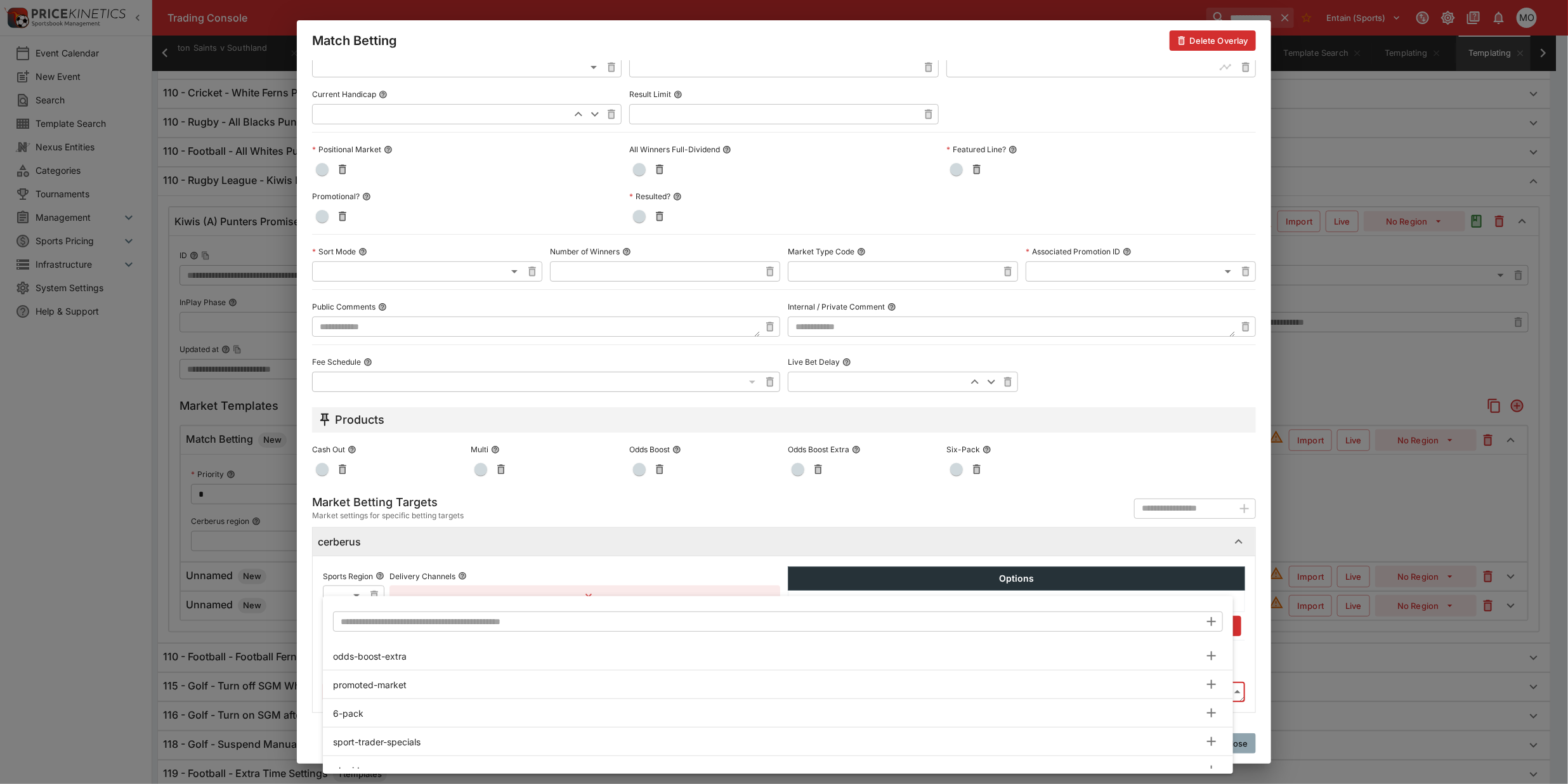
click at [372, 626] on input "text" at bounding box center [766, 621] width 867 height 20
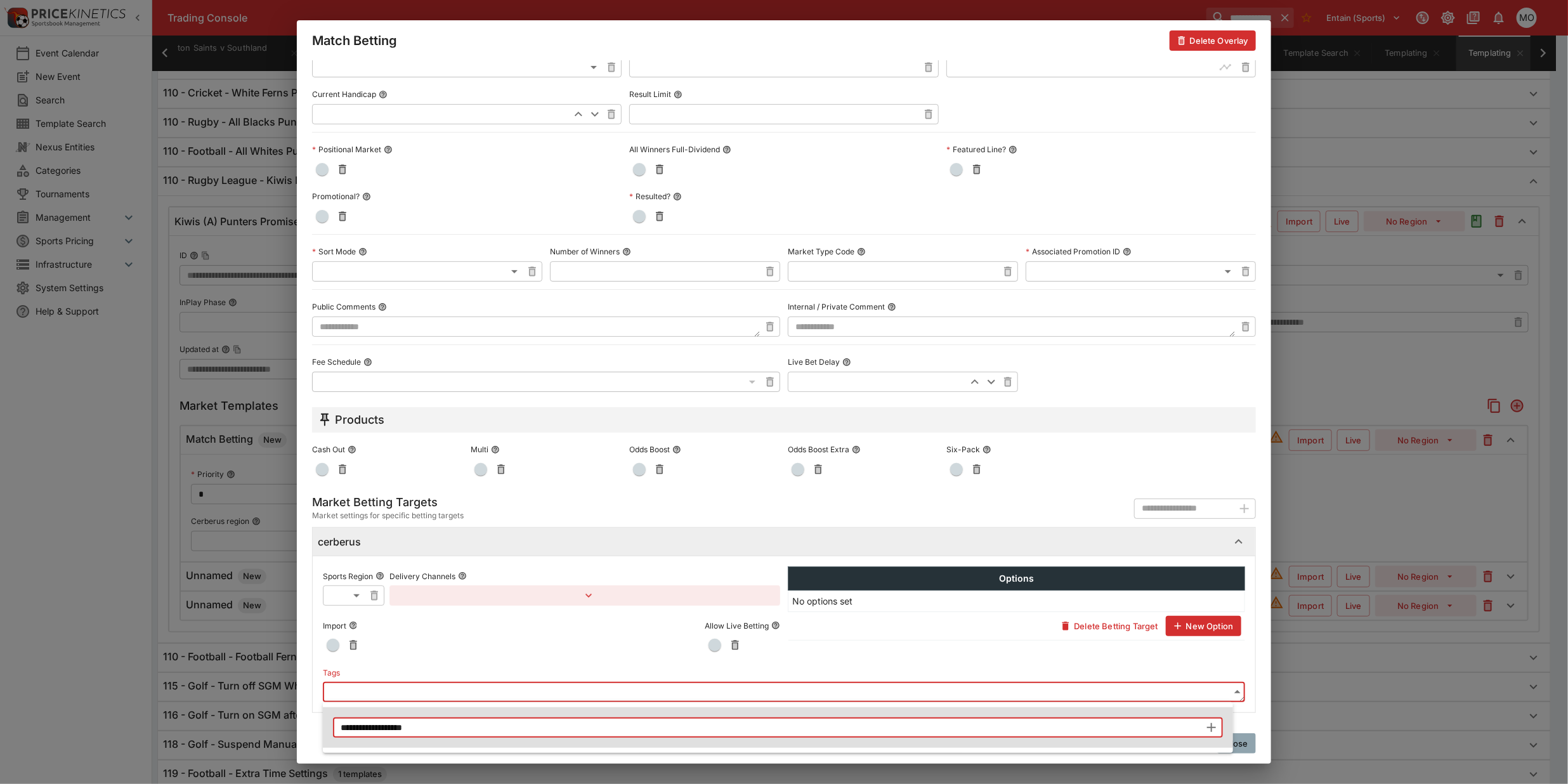
type input "**********"
click at [1215, 730] on icon "button" at bounding box center [1211, 728] width 15 height 15
type input "**********"
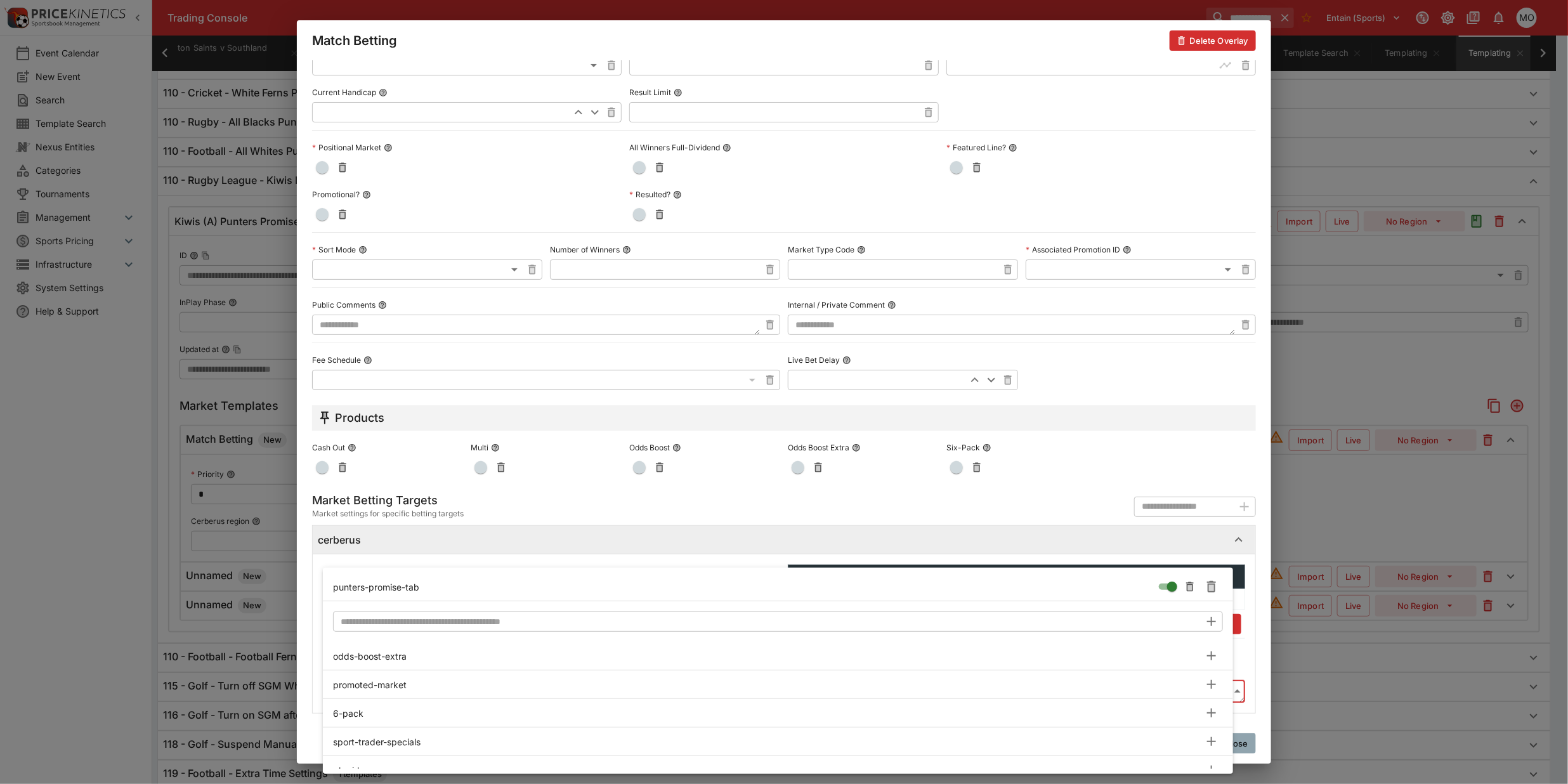
click at [303, 551] on div at bounding box center [784, 392] width 1568 height 784
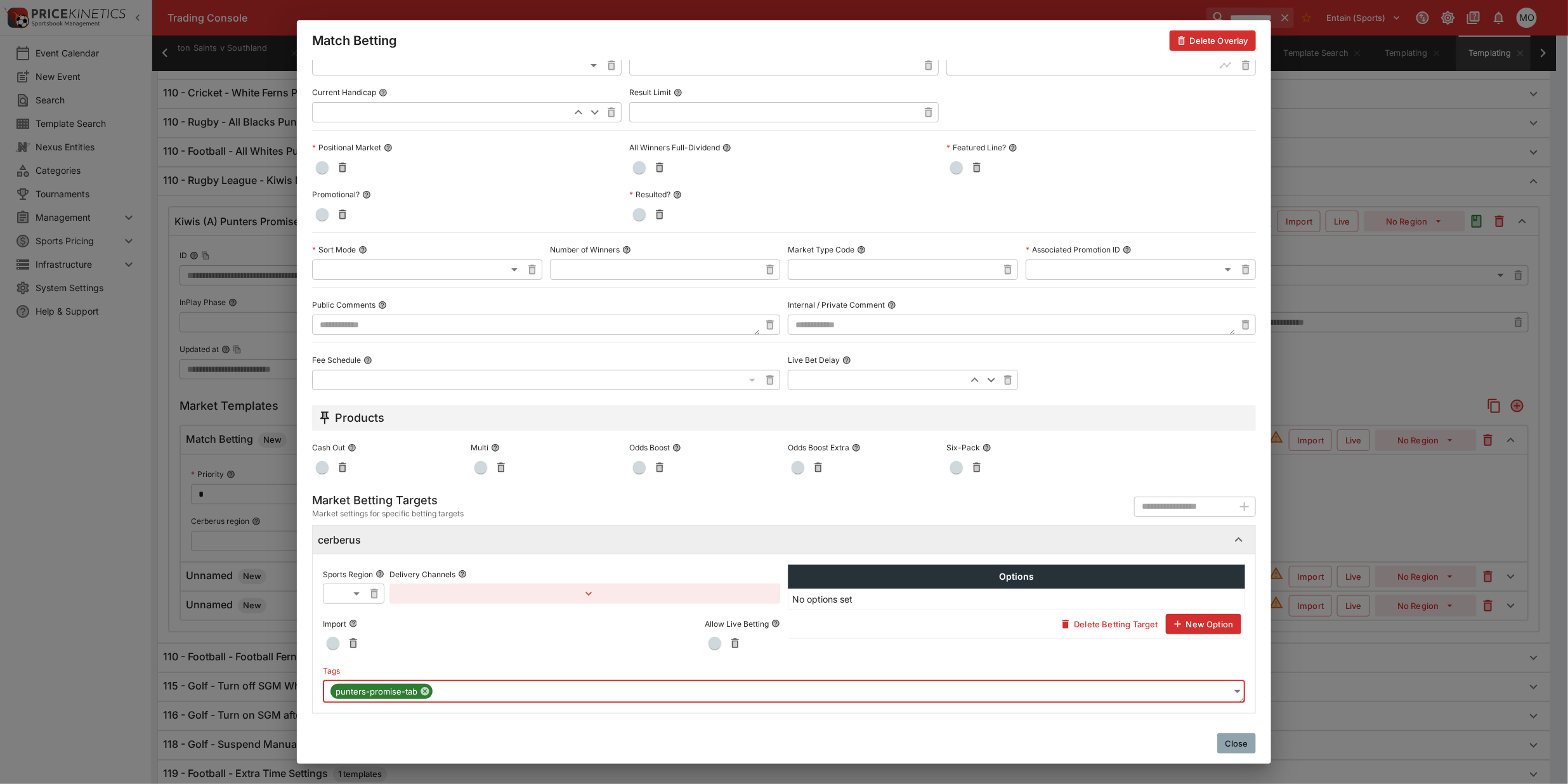
click at [1234, 749] on button "Close" at bounding box center [1236, 743] width 38 height 20
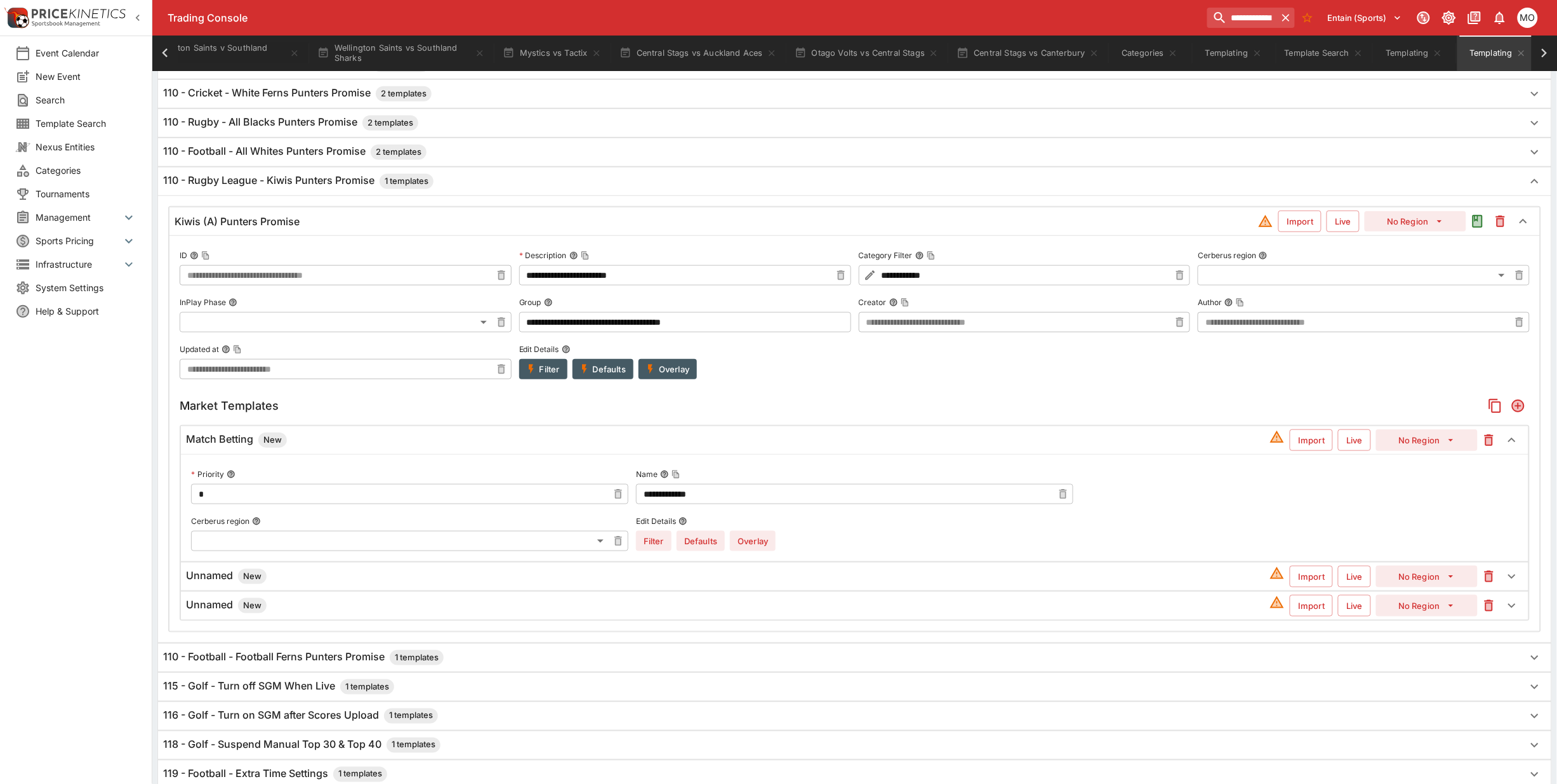
click at [211, 578] on h6 "Unnamed New" at bounding box center [226, 577] width 81 height 15
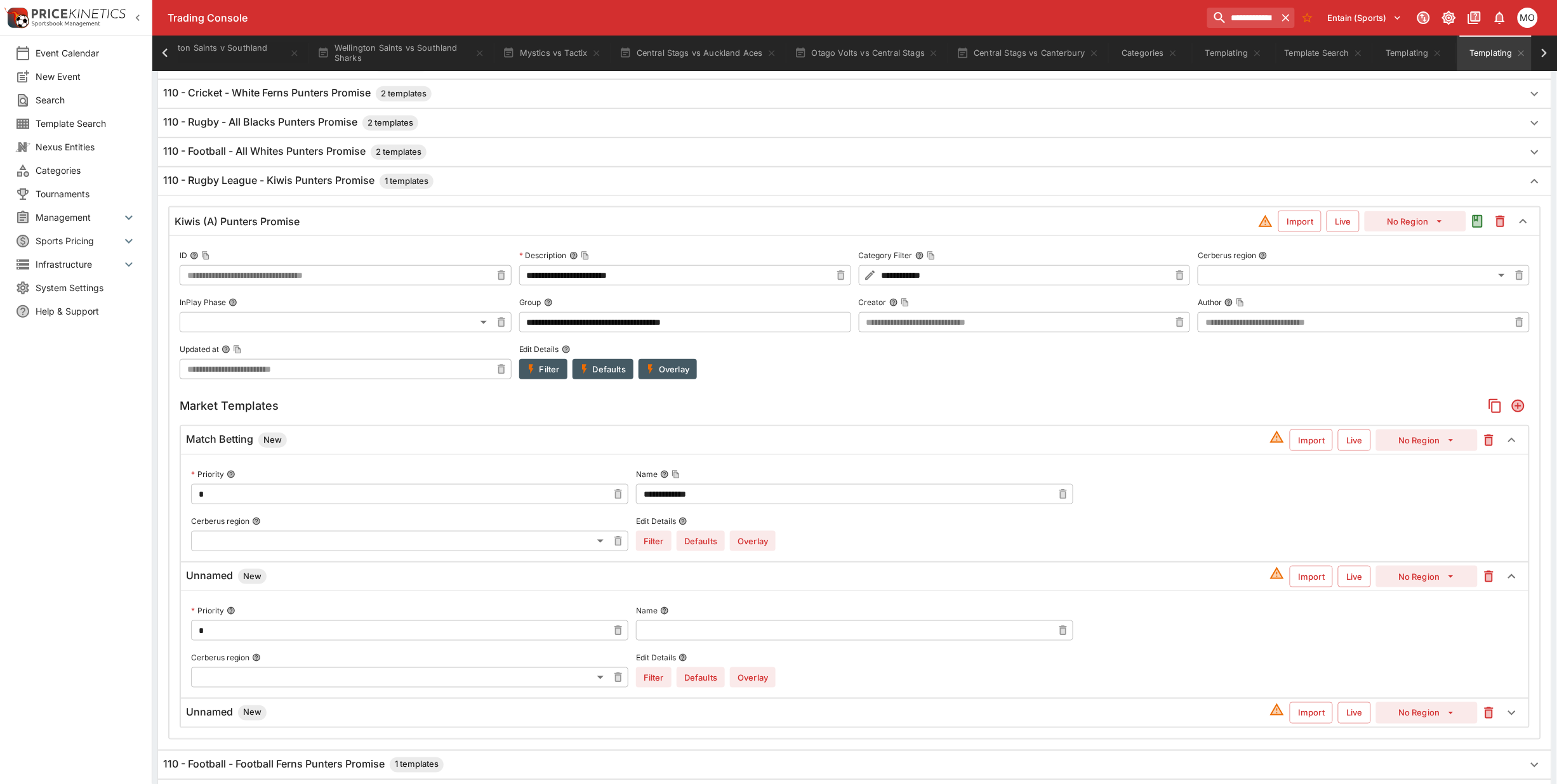
click at [797, 641] on input "text" at bounding box center [844, 631] width 417 height 20
paste input "**********"
type input "**********"
click at [1442, 454] on div "Match Betting New Import Live No Region" at bounding box center [855, 440] width 1348 height 28
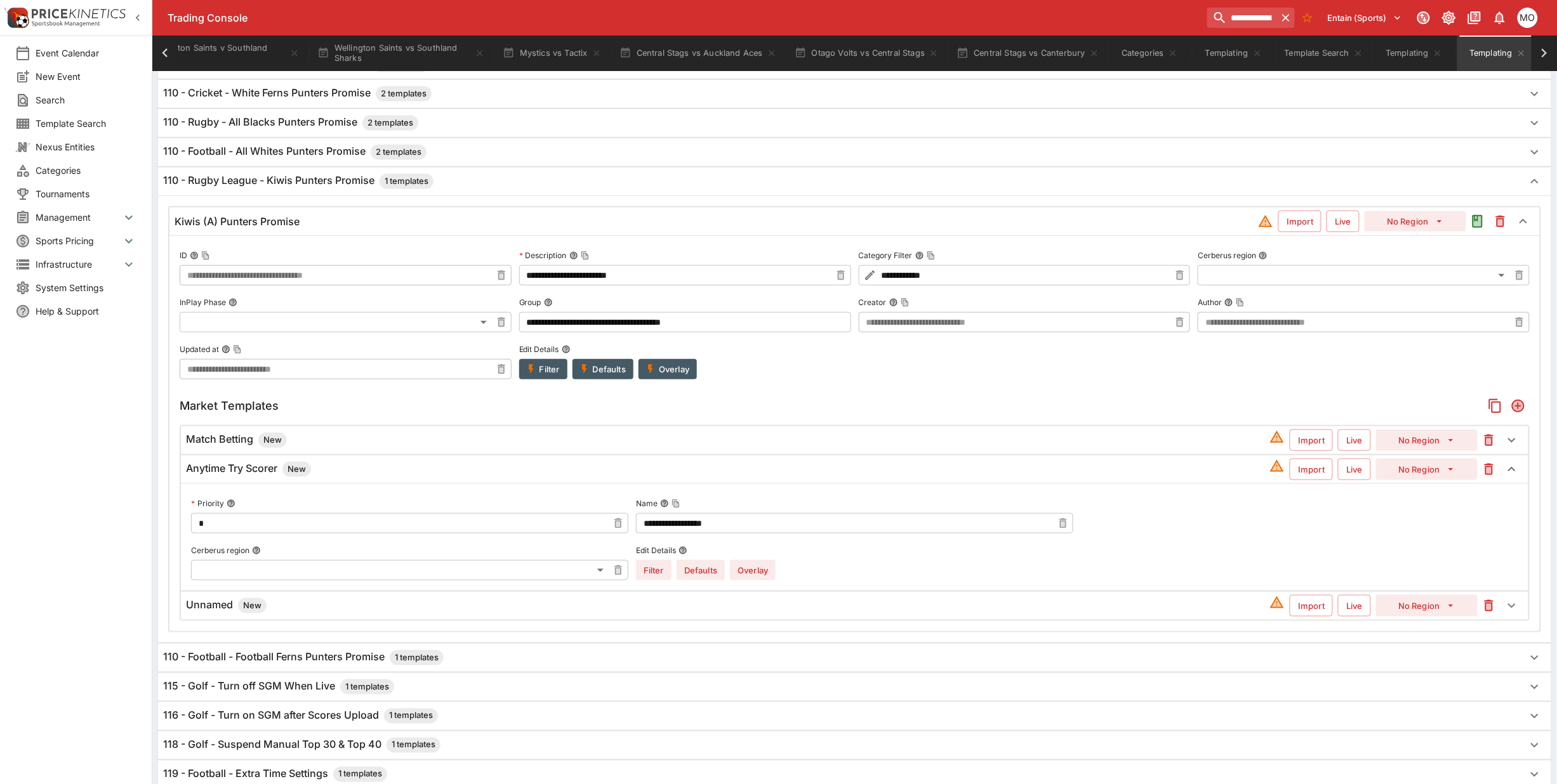
click at [1443, 443] on button "No Region" at bounding box center [1427, 440] width 101 height 21
click at [1419, 492] on li "Sport 1 (11)" at bounding box center [1427, 490] width 75 height 20
click at [1420, 474] on button "No Region" at bounding box center [1427, 469] width 101 height 21
click at [1414, 535] on li "Sport 2 (12)" at bounding box center [1427, 540] width 75 height 20
type input "**"
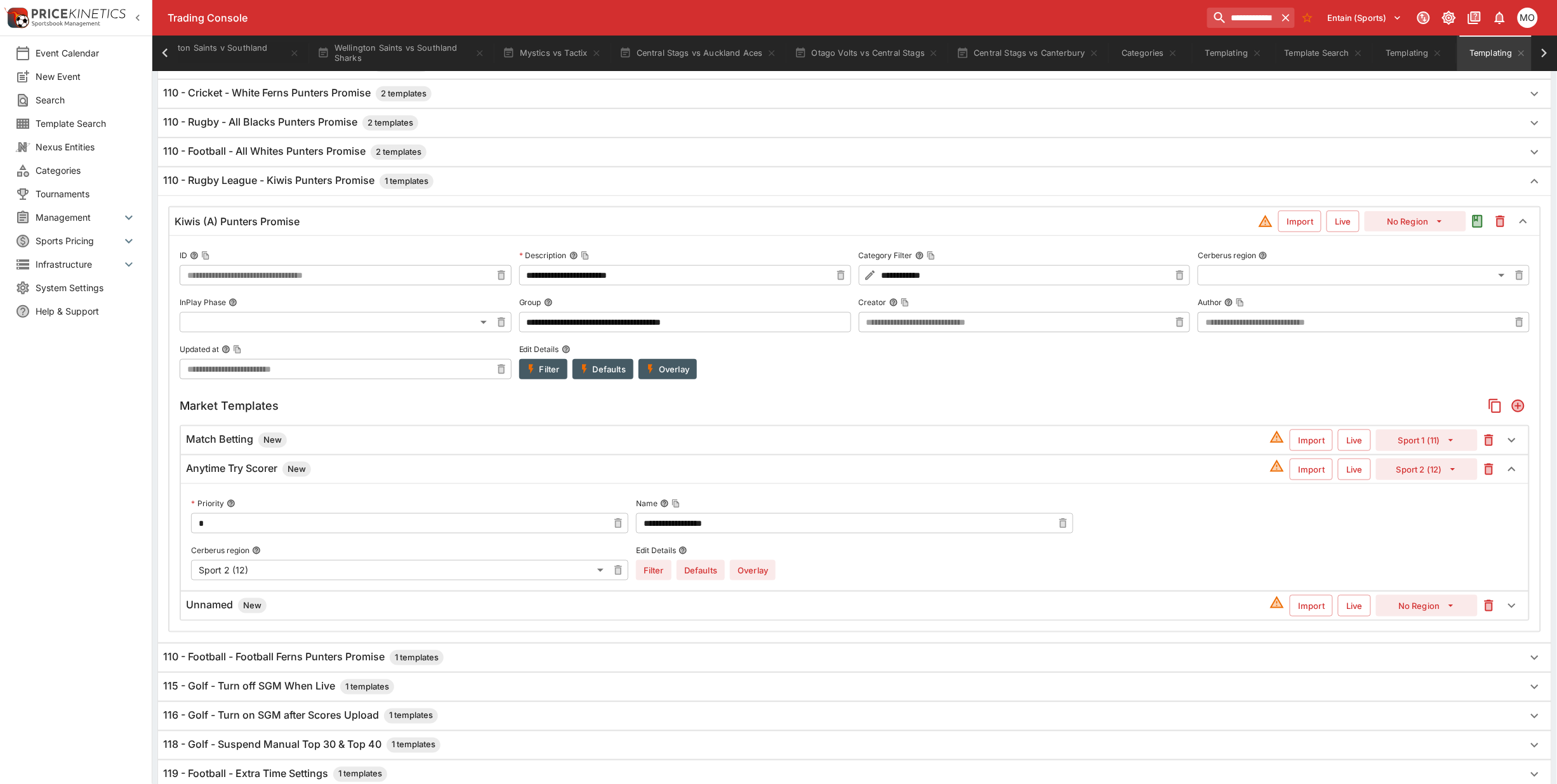
click at [759, 570] on button "Overlay" at bounding box center [753, 570] width 46 height 20
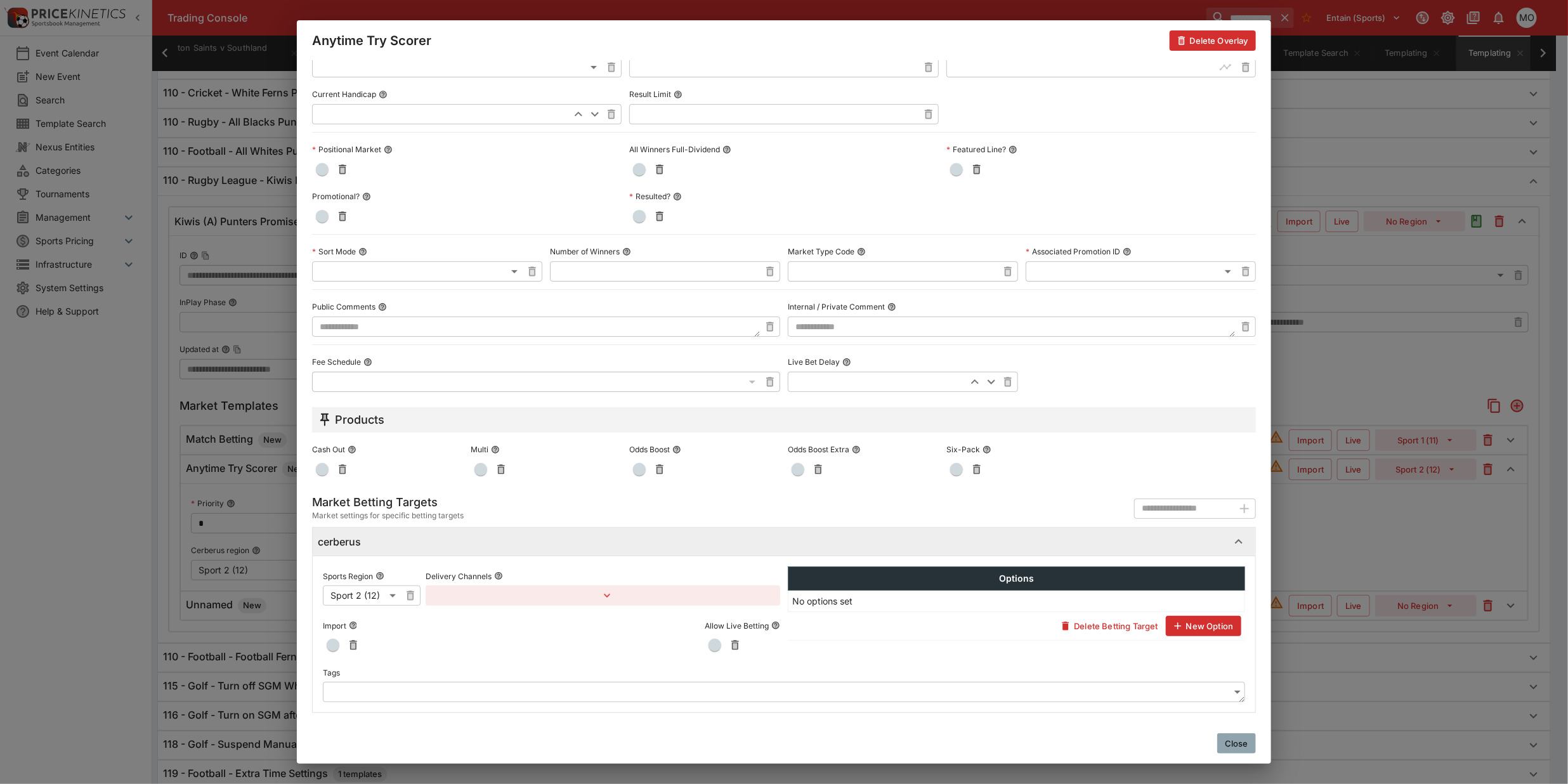
click at [413, 693] on body "**********" at bounding box center [784, 374] width 1568 height 1396
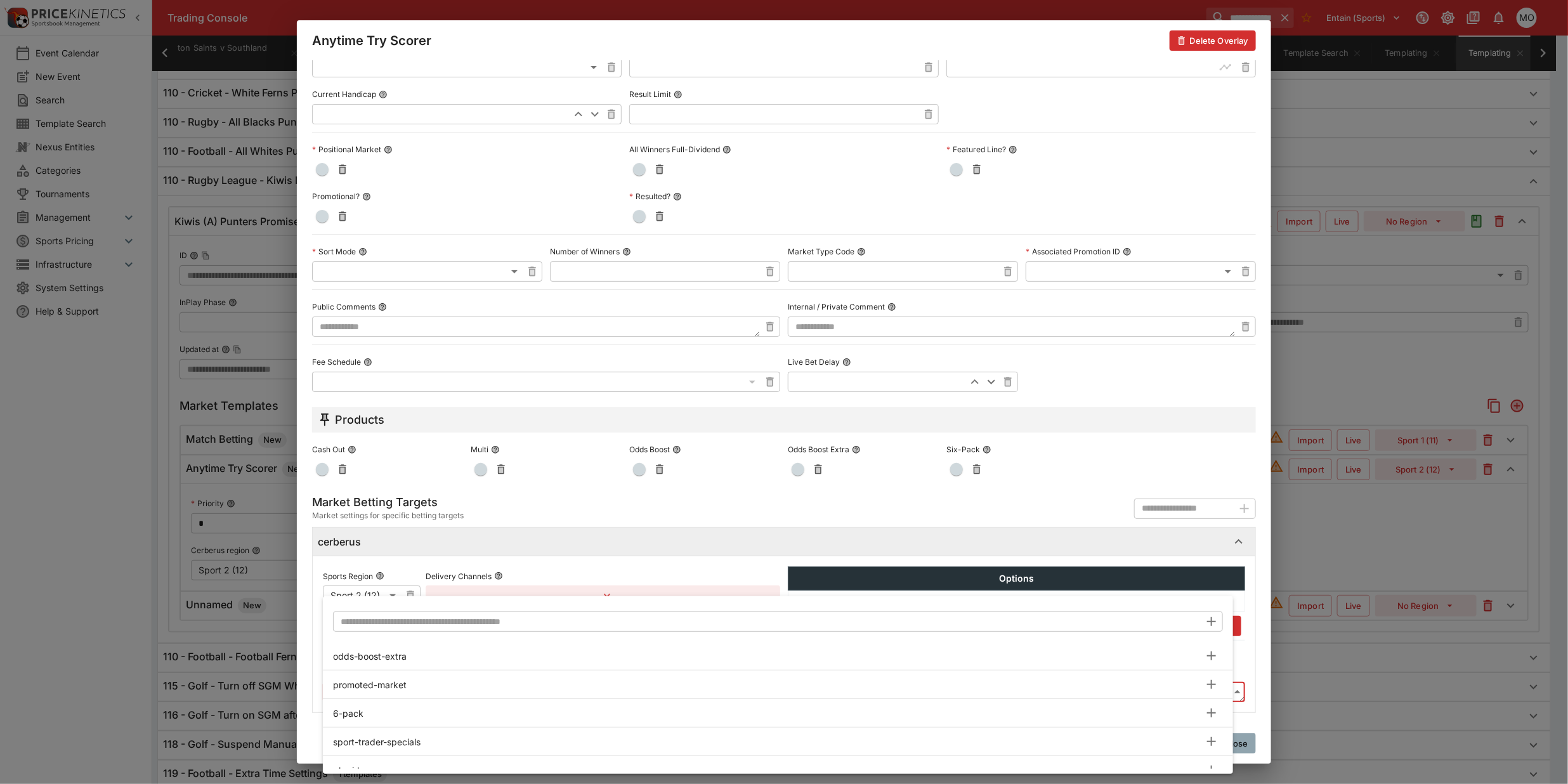
click at [413, 622] on input "text" at bounding box center [766, 621] width 867 height 20
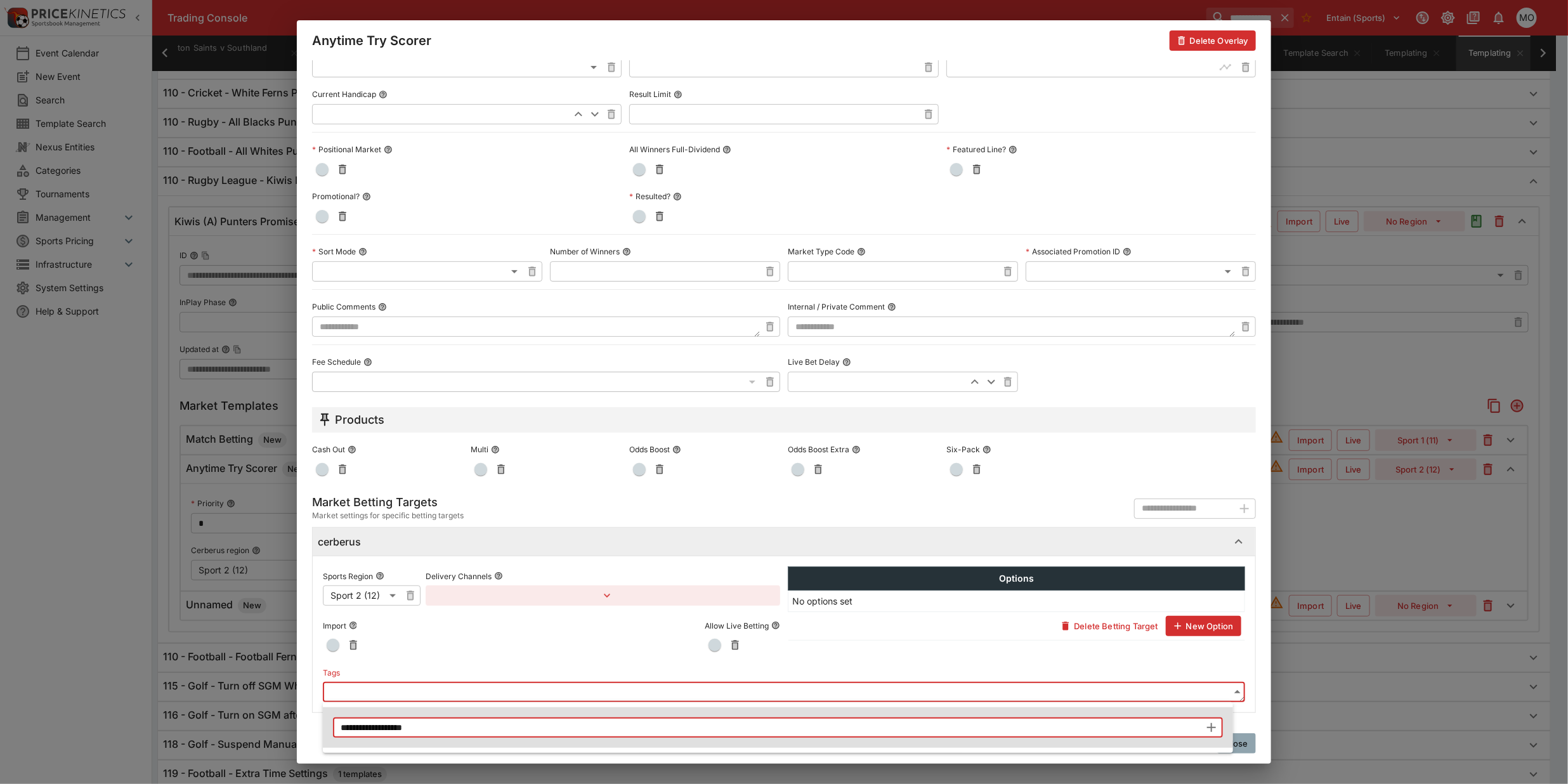
type input "**********"
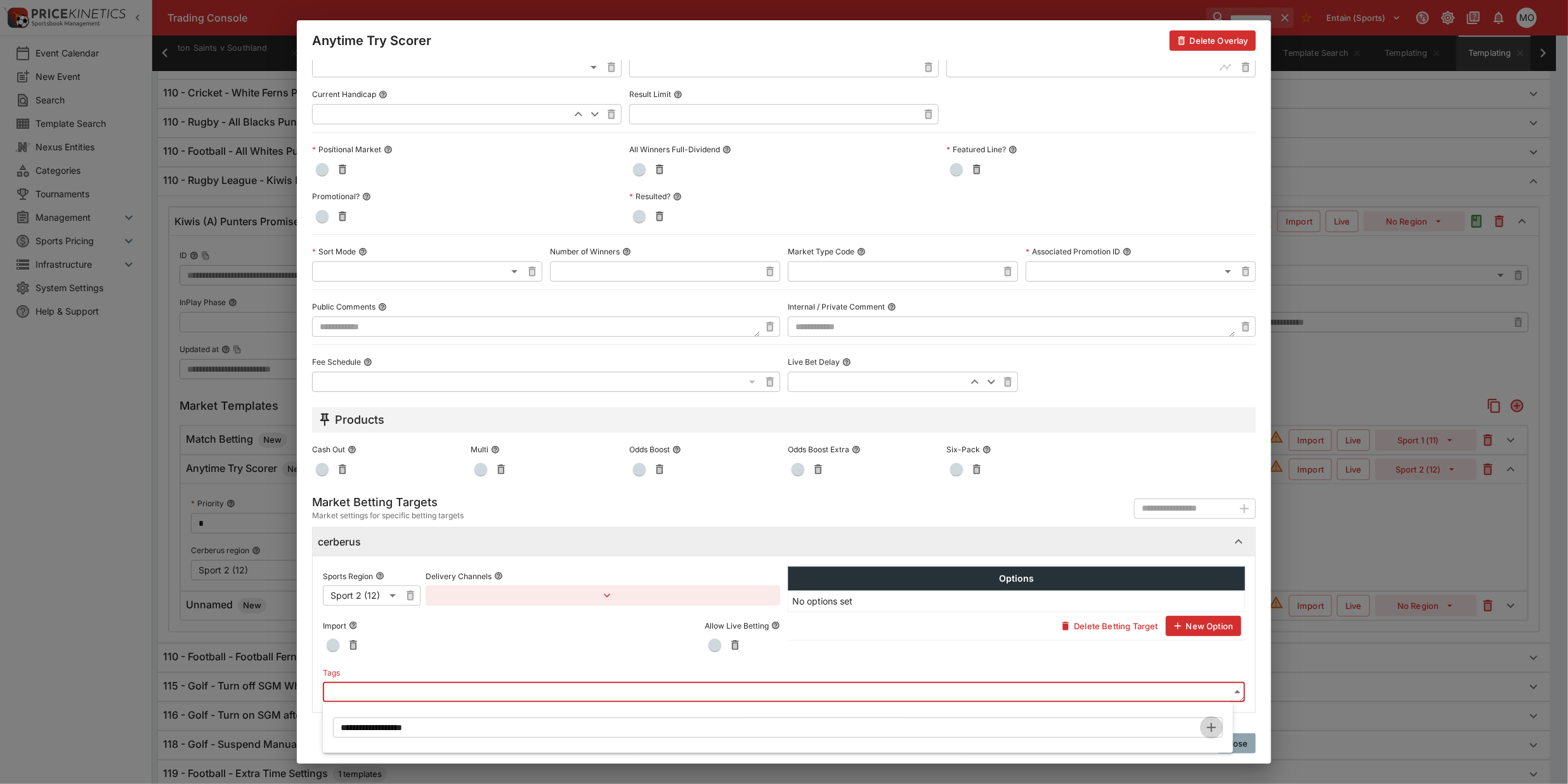
click at [1205, 726] on icon "button" at bounding box center [1211, 728] width 15 height 15
type input "**********"
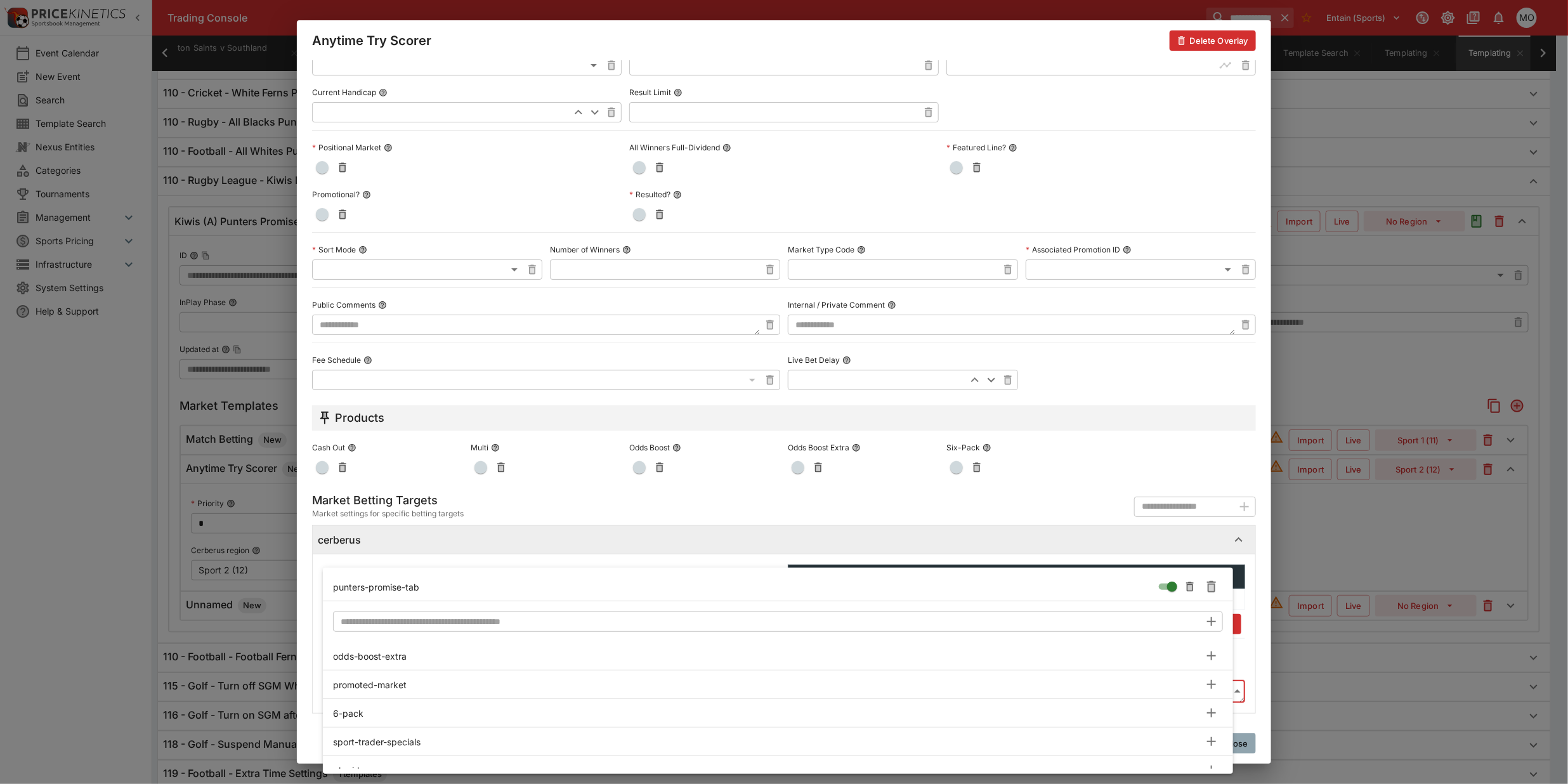
click at [307, 630] on div at bounding box center [784, 392] width 1568 height 784
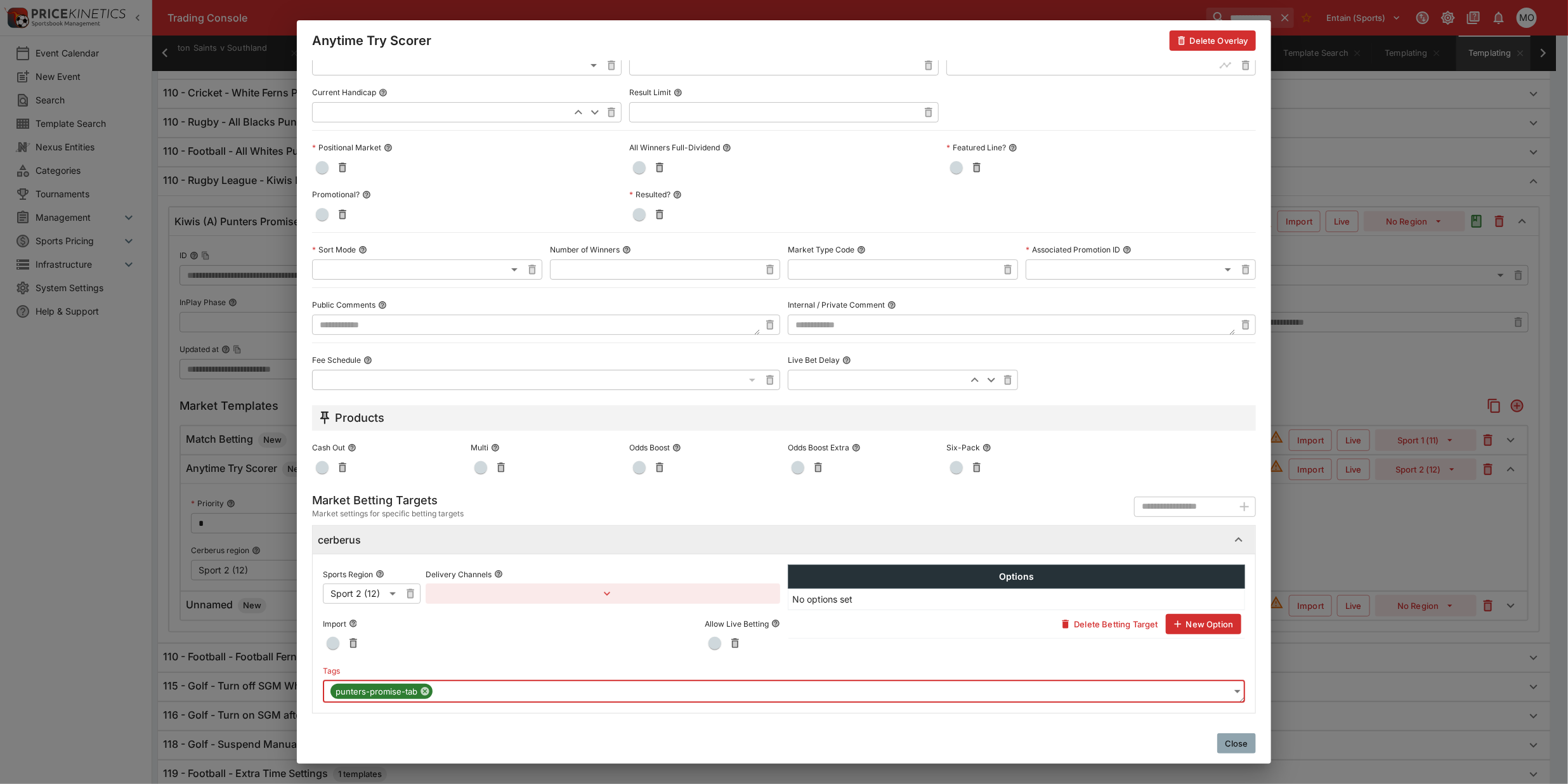
click at [1240, 737] on button "Close" at bounding box center [1236, 743] width 38 height 20
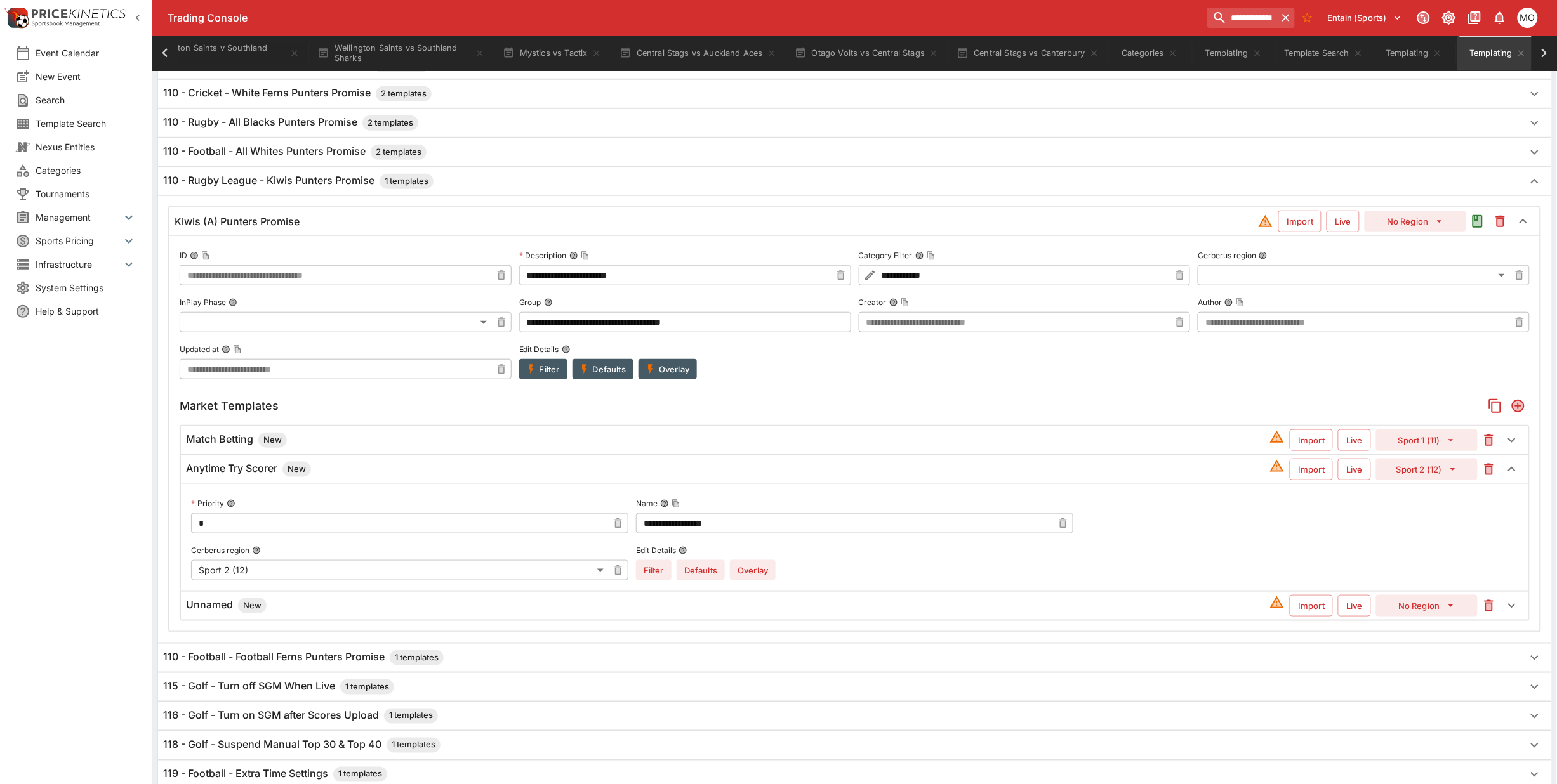
click at [219, 612] on h6 "Unnamed New" at bounding box center [226, 606] width 81 height 15
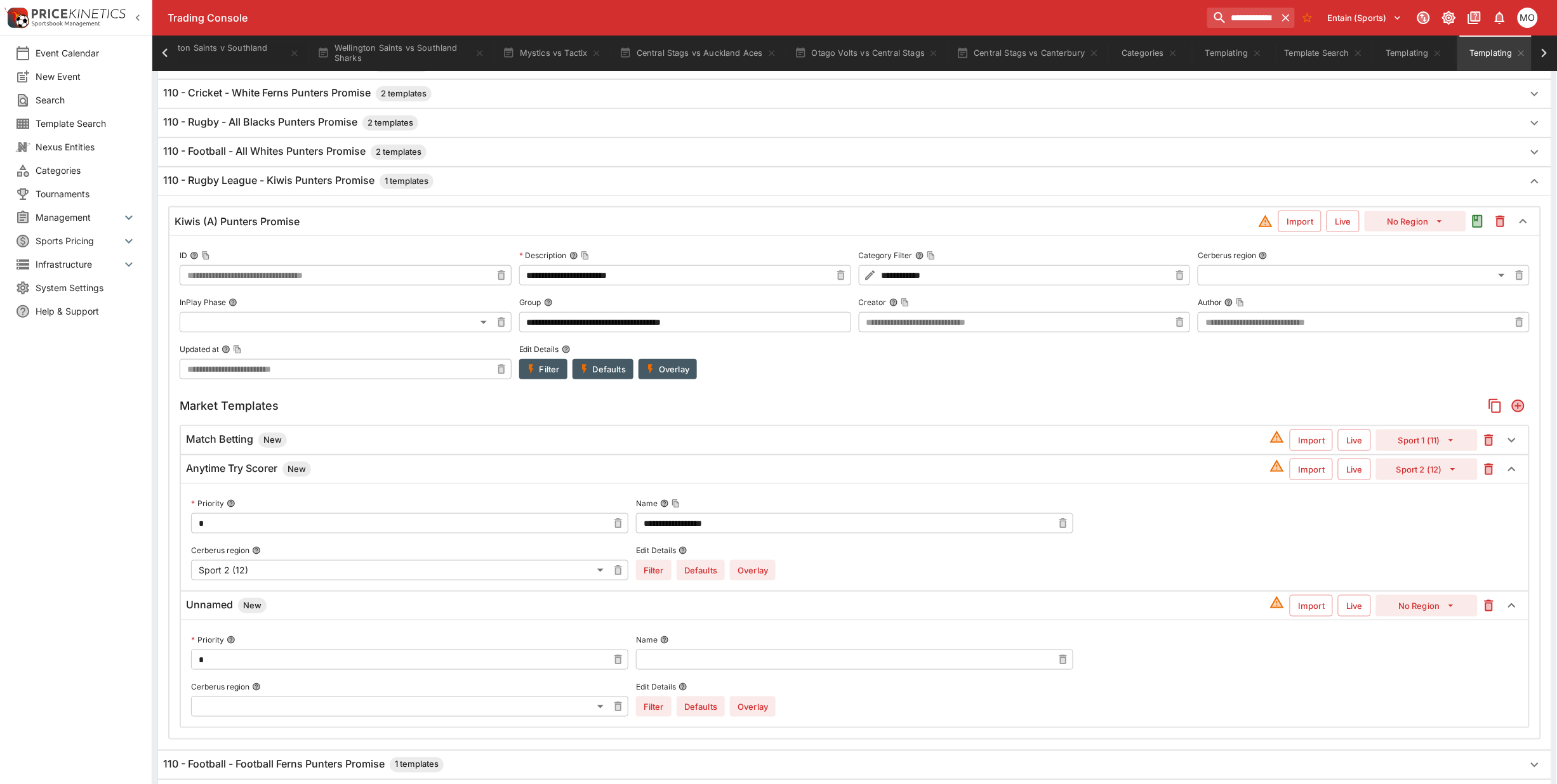
click at [658, 663] on input "text" at bounding box center [844, 660] width 417 height 20
type input "****"
click at [747, 710] on button "Overlay" at bounding box center [753, 707] width 46 height 20
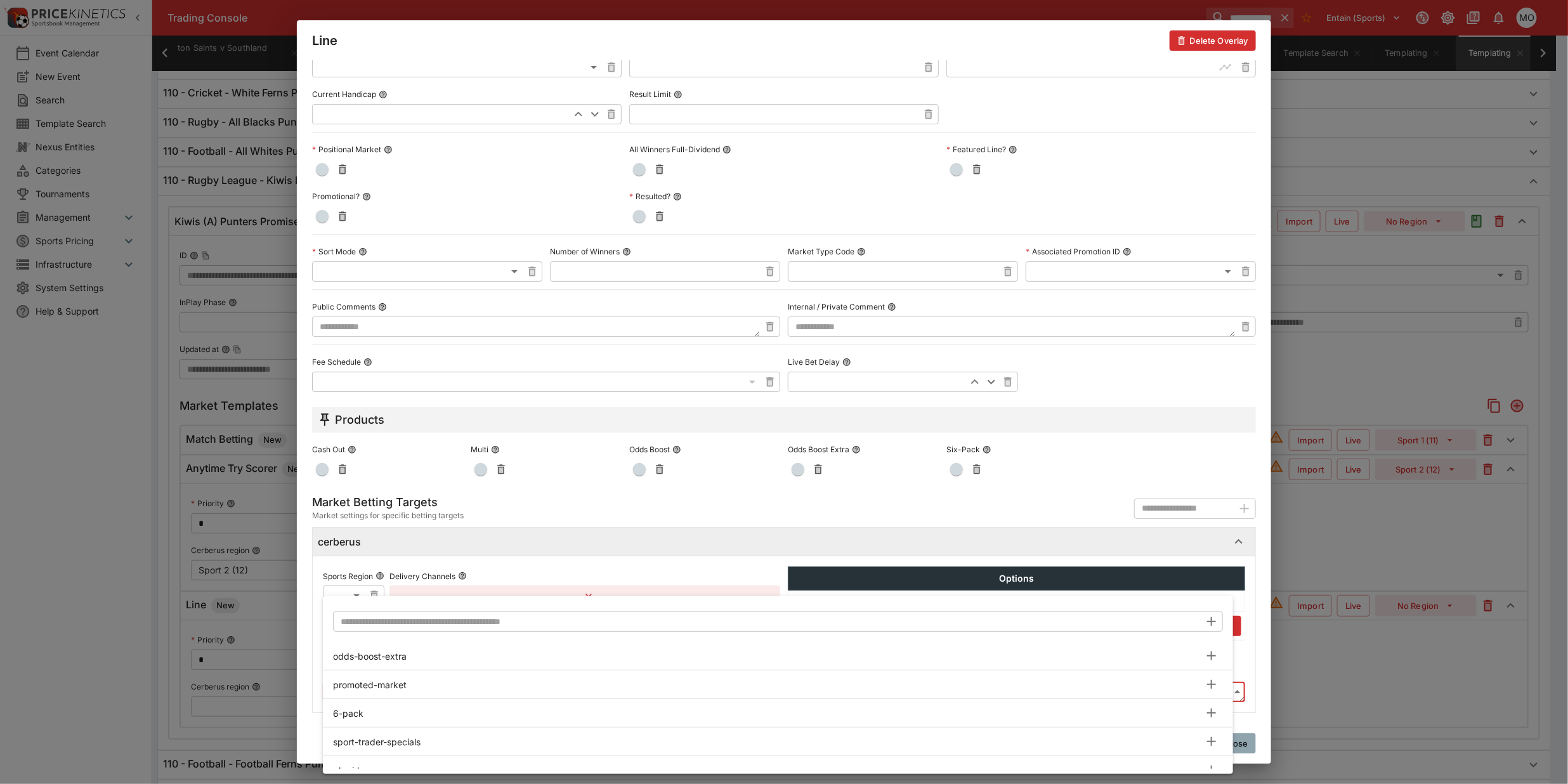
click at [452, 693] on body "**********" at bounding box center [784, 427] width 1568 height 1504
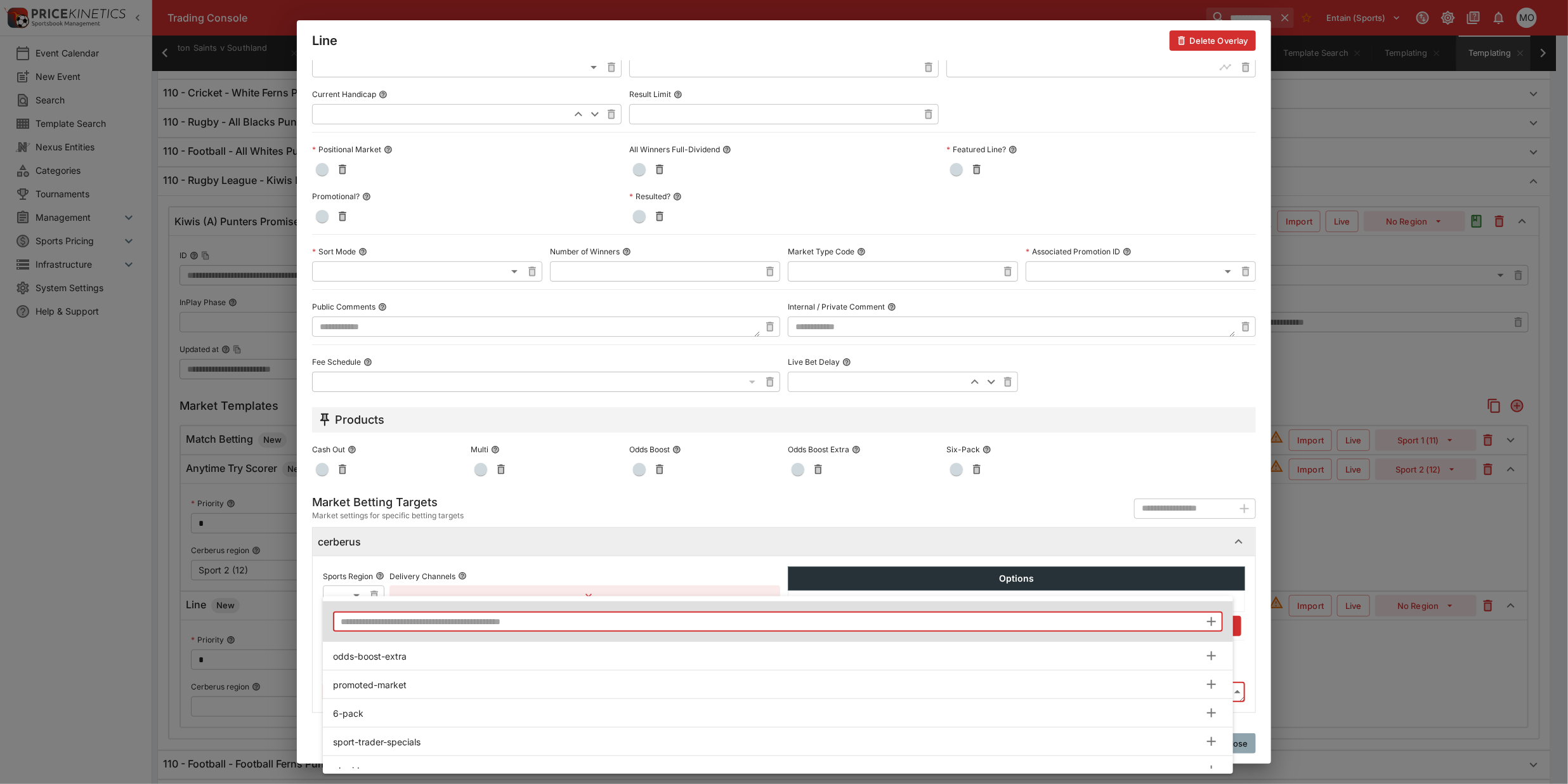
click at [422, 630] on input "text" at bounding box center [766, 621] width 867 height 20
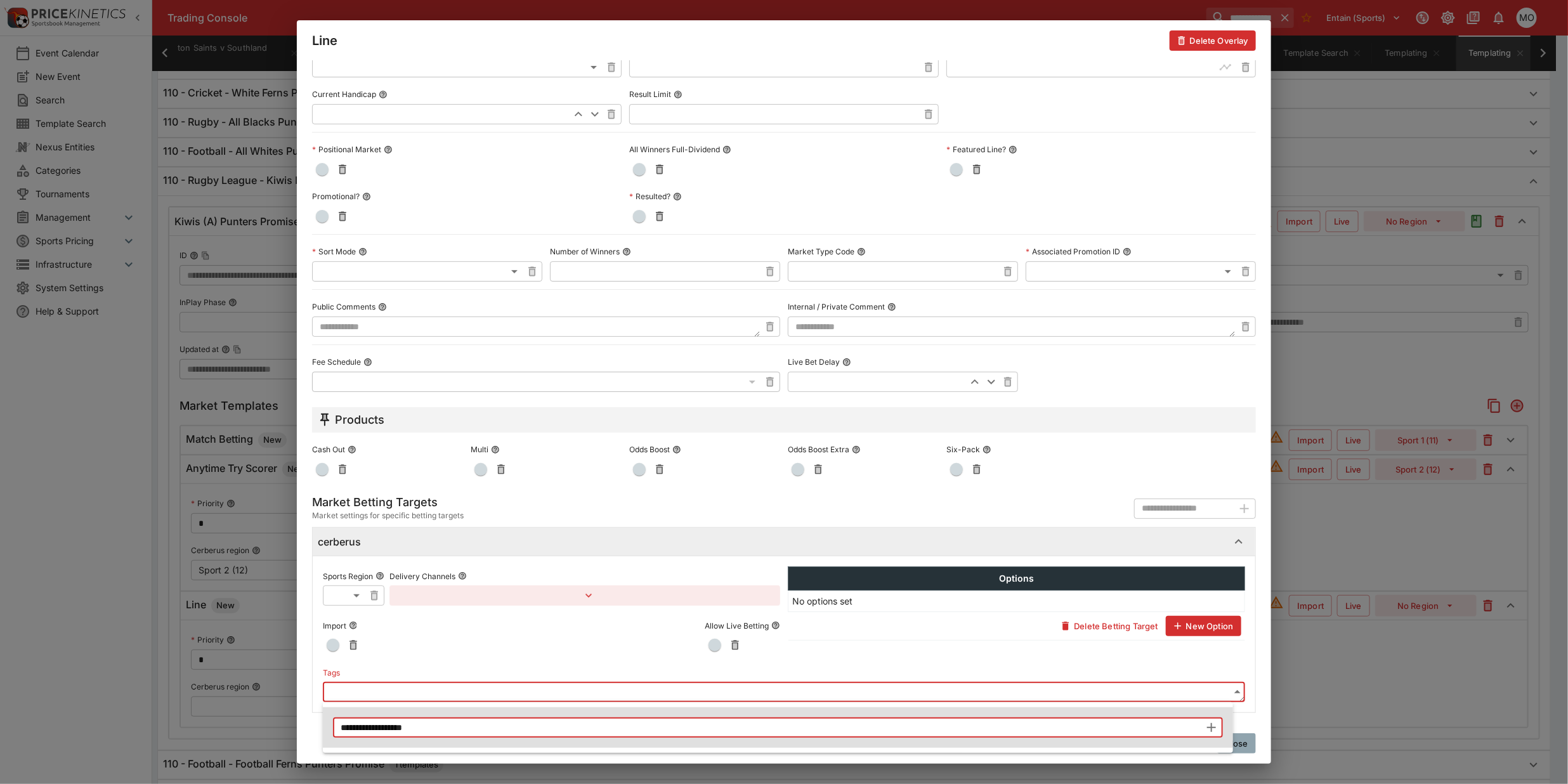
type input "**********"
click at [1211, 730] on icon "button" at bounding box center [1211, 728] width 9 height 9
type input "**********"
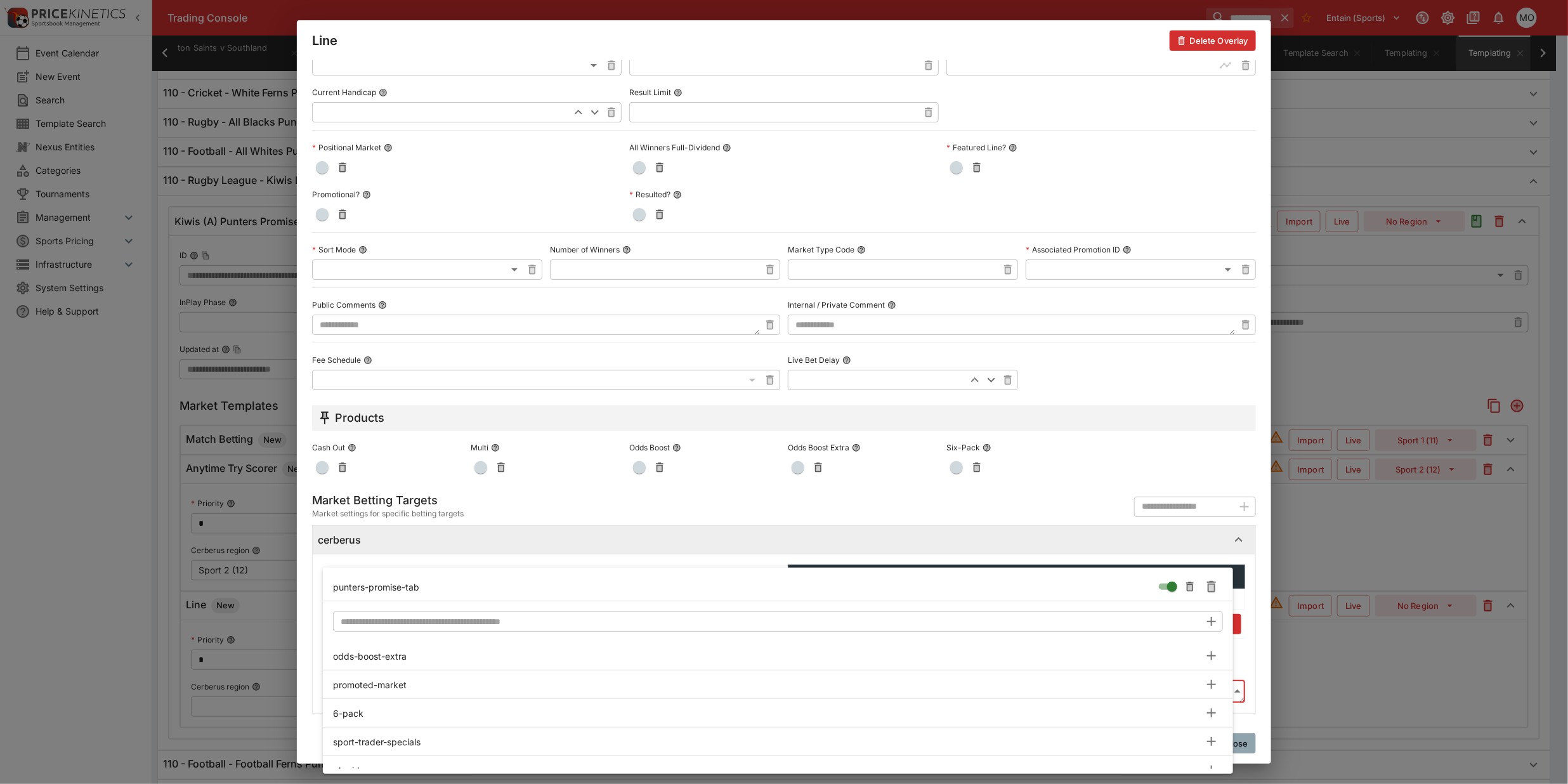
click at [1251, 725] on div at bounding box center [784, 392] width 1568 height 784
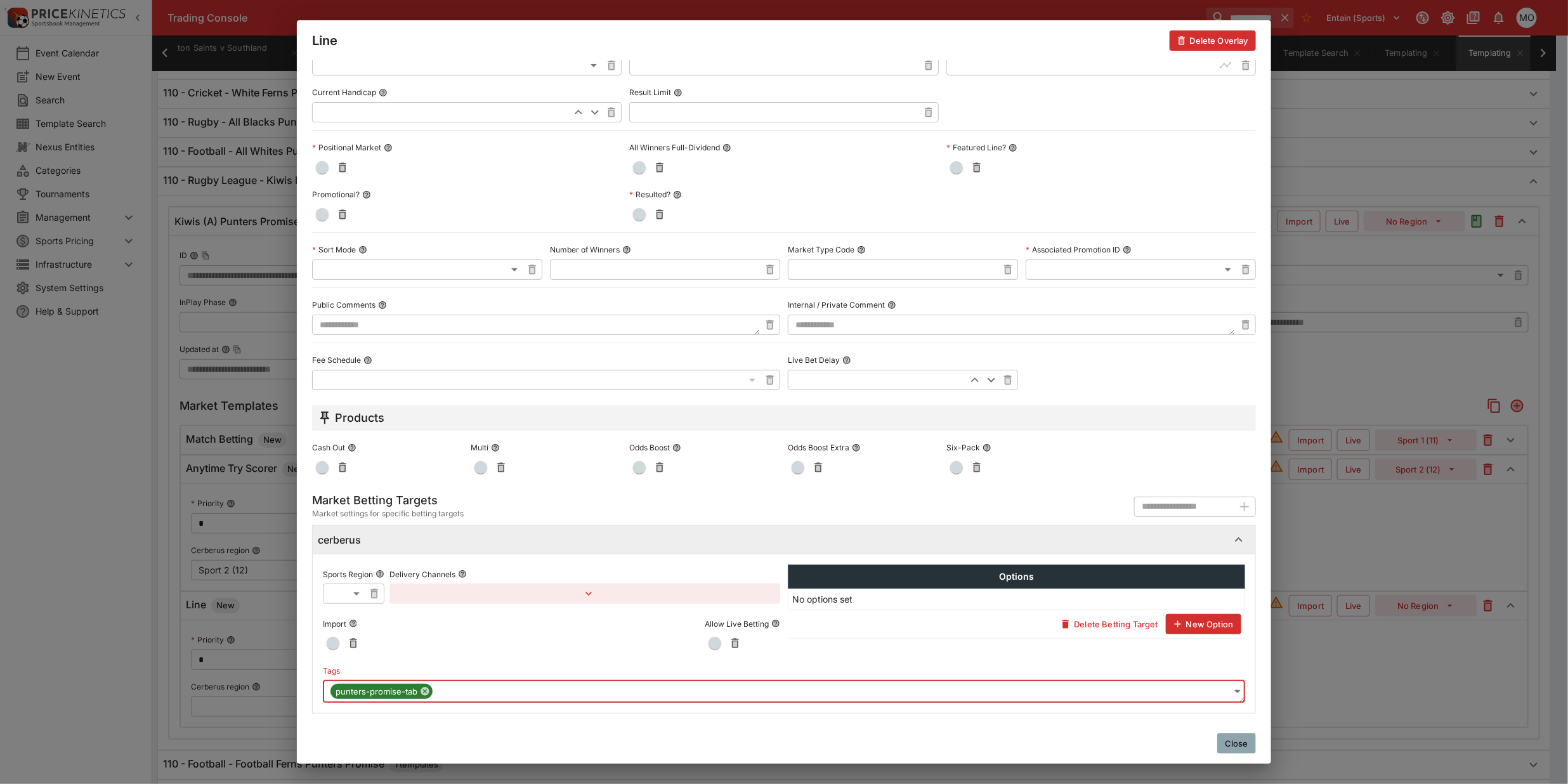
click at [1246, 737] on button "Close" at bounding box center [1236, 743] width 38 height 20
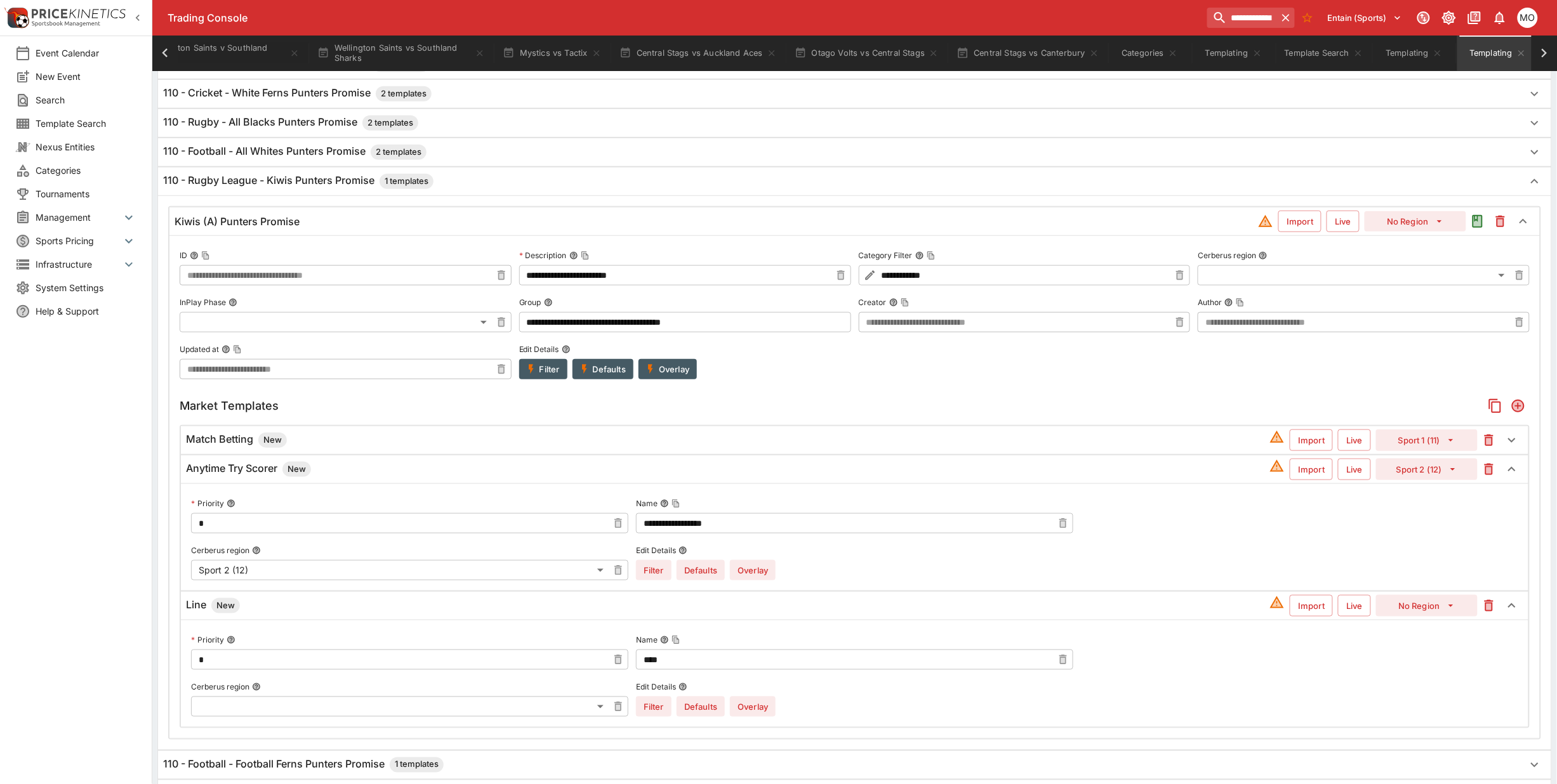
click at [1419, 610] on button "No Region" at bounding box center [1427, 606] width 101 height 21
click at [1420, 395] on li "Sport 2 (12)" at bounding box center [1427, 401] width 75 height 20
type input "**"
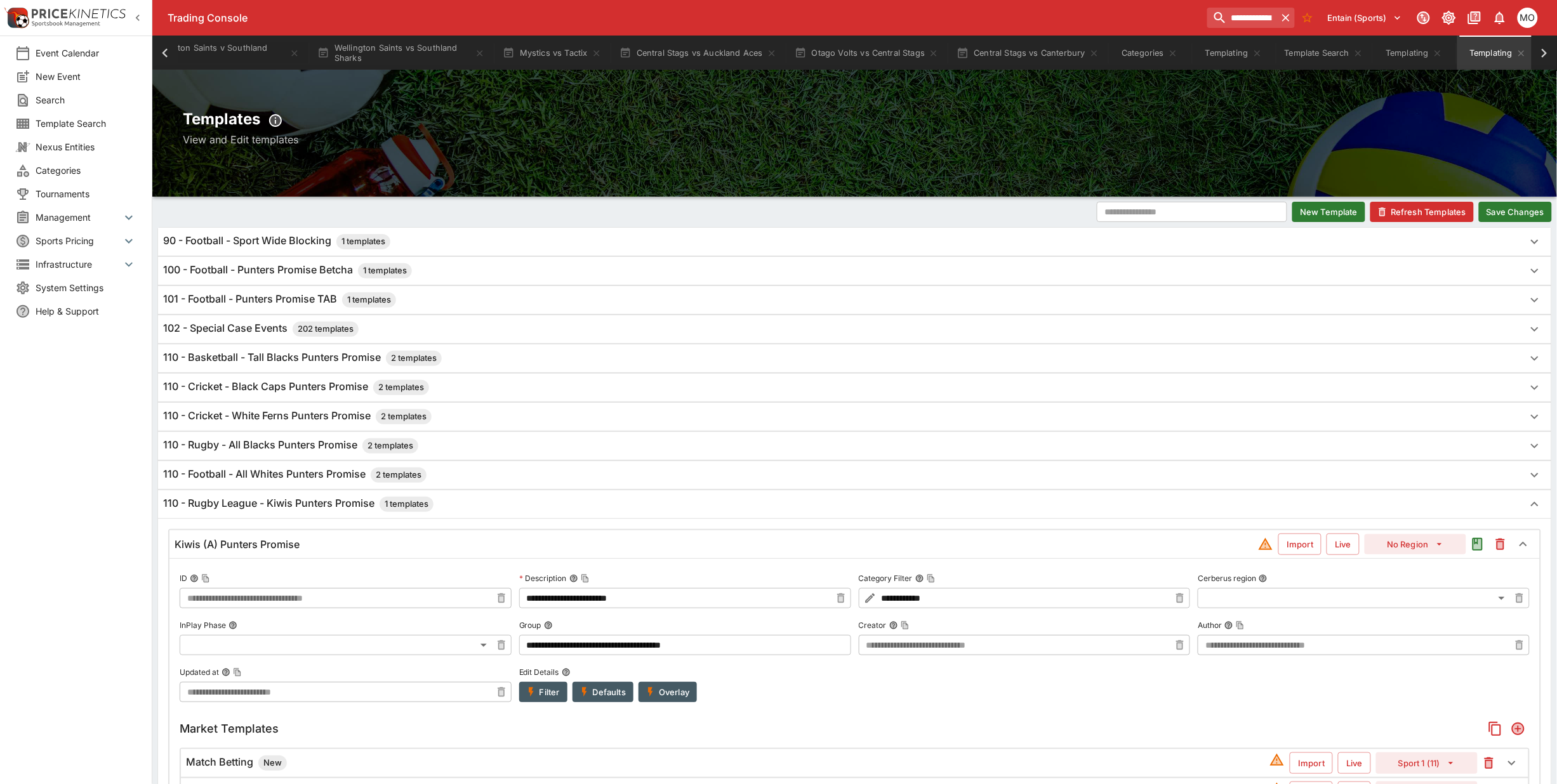
scroll to position [0, 0]
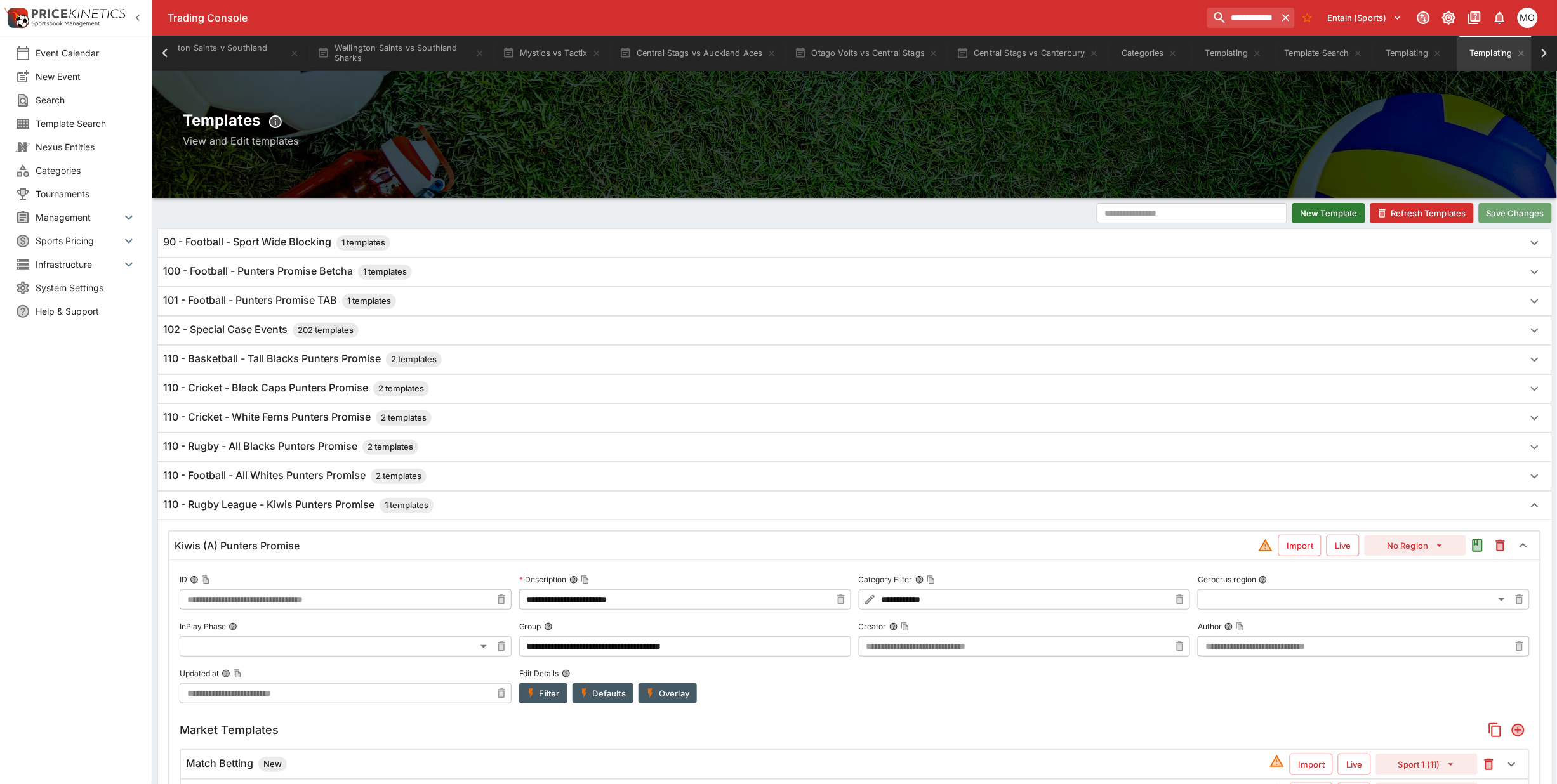
click at [1517, 211] on button "Save Changes" at bounding box center [1515, 213] width 73 height 20
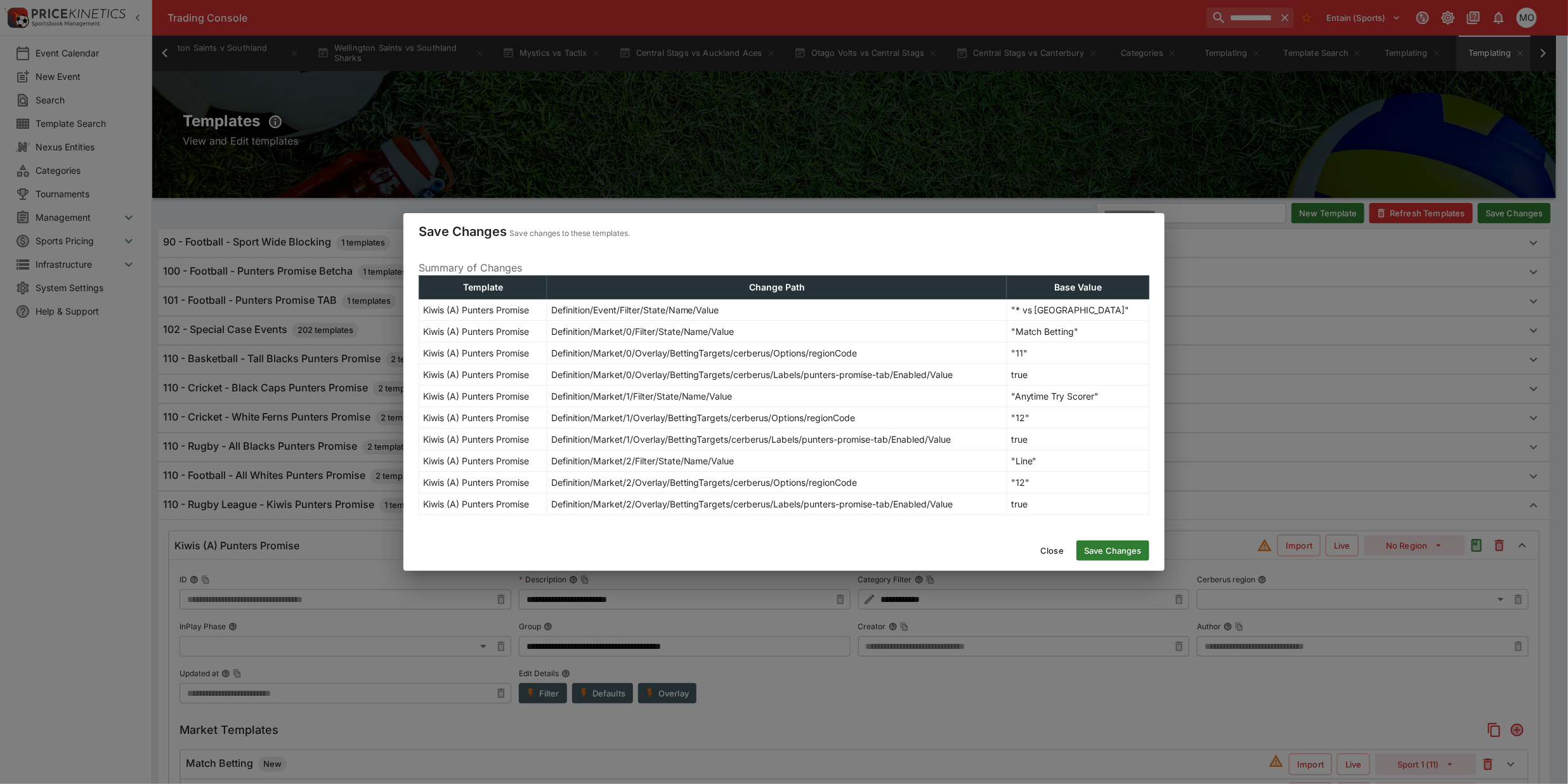
click at [1100, 554] on button "Save Changes" at bounding box center [1113, 551] width 73 height 20
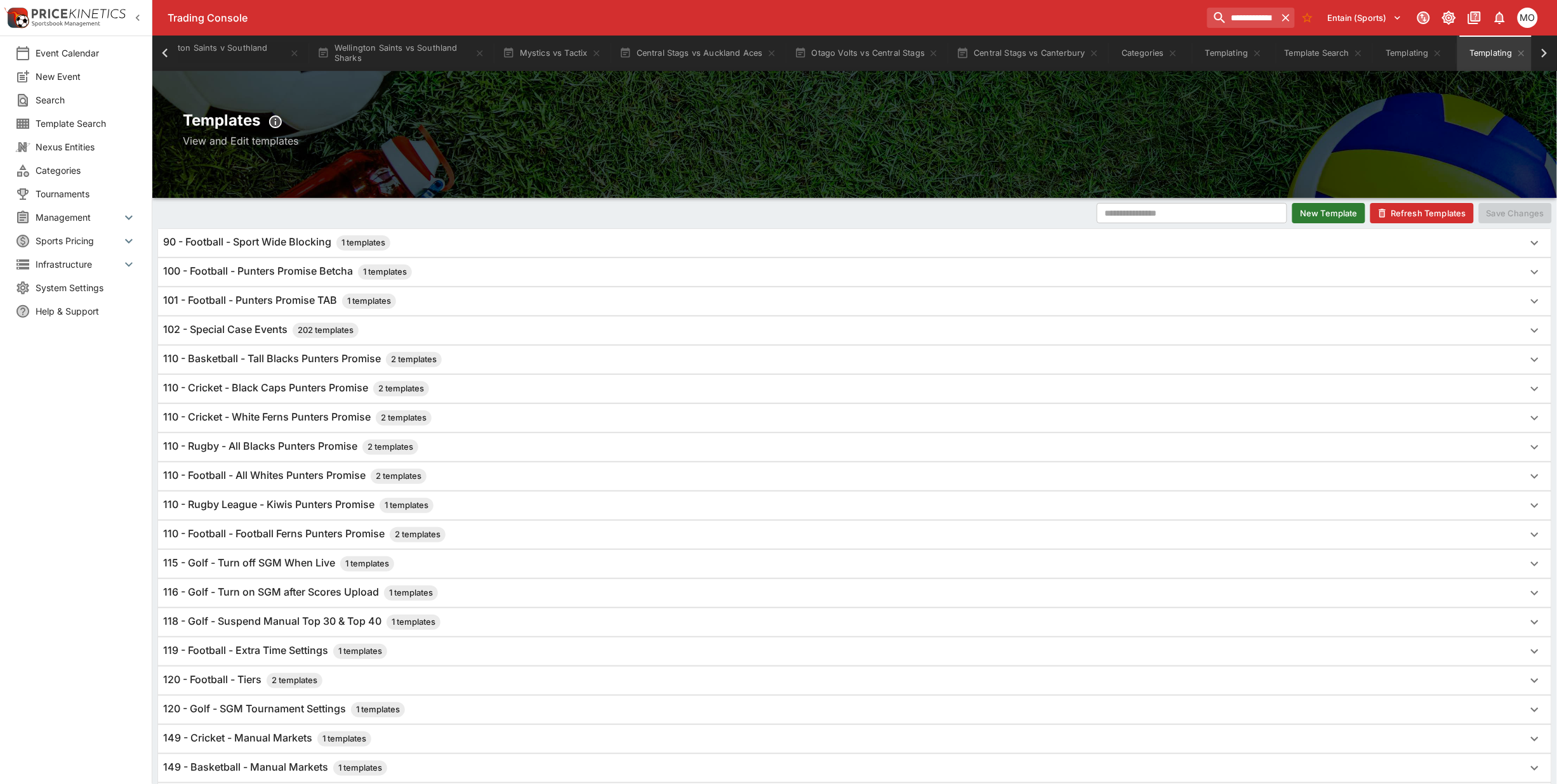
click at [369, 508] on h6 "110 - Rugby League - Kiwis Punters Promise 1 templates" at bounding box center [299, 506] width 270 height 15
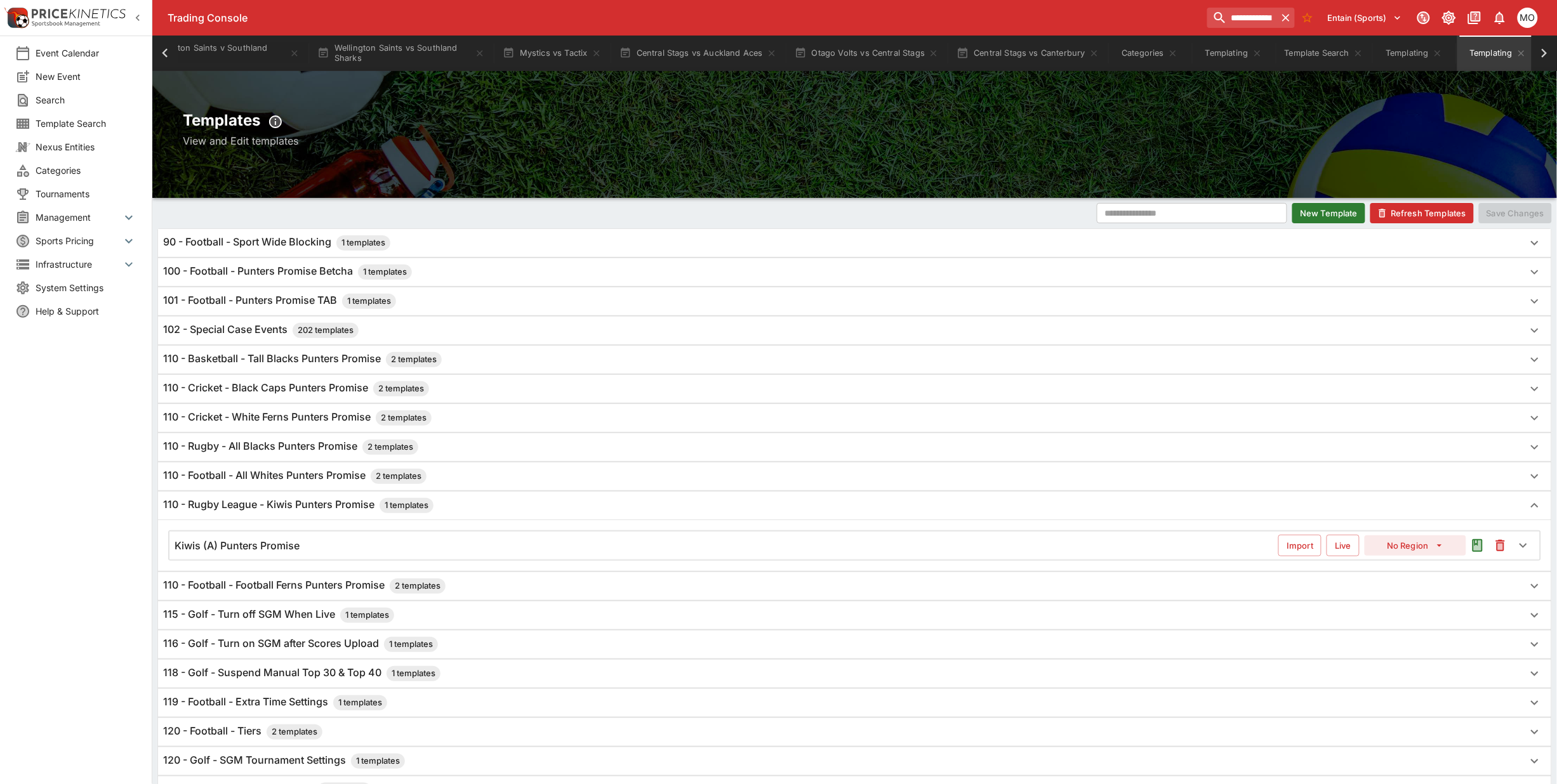
click at [1349, 219] on button "New Template" at bounding box center [1328, 213] width 73 height 20
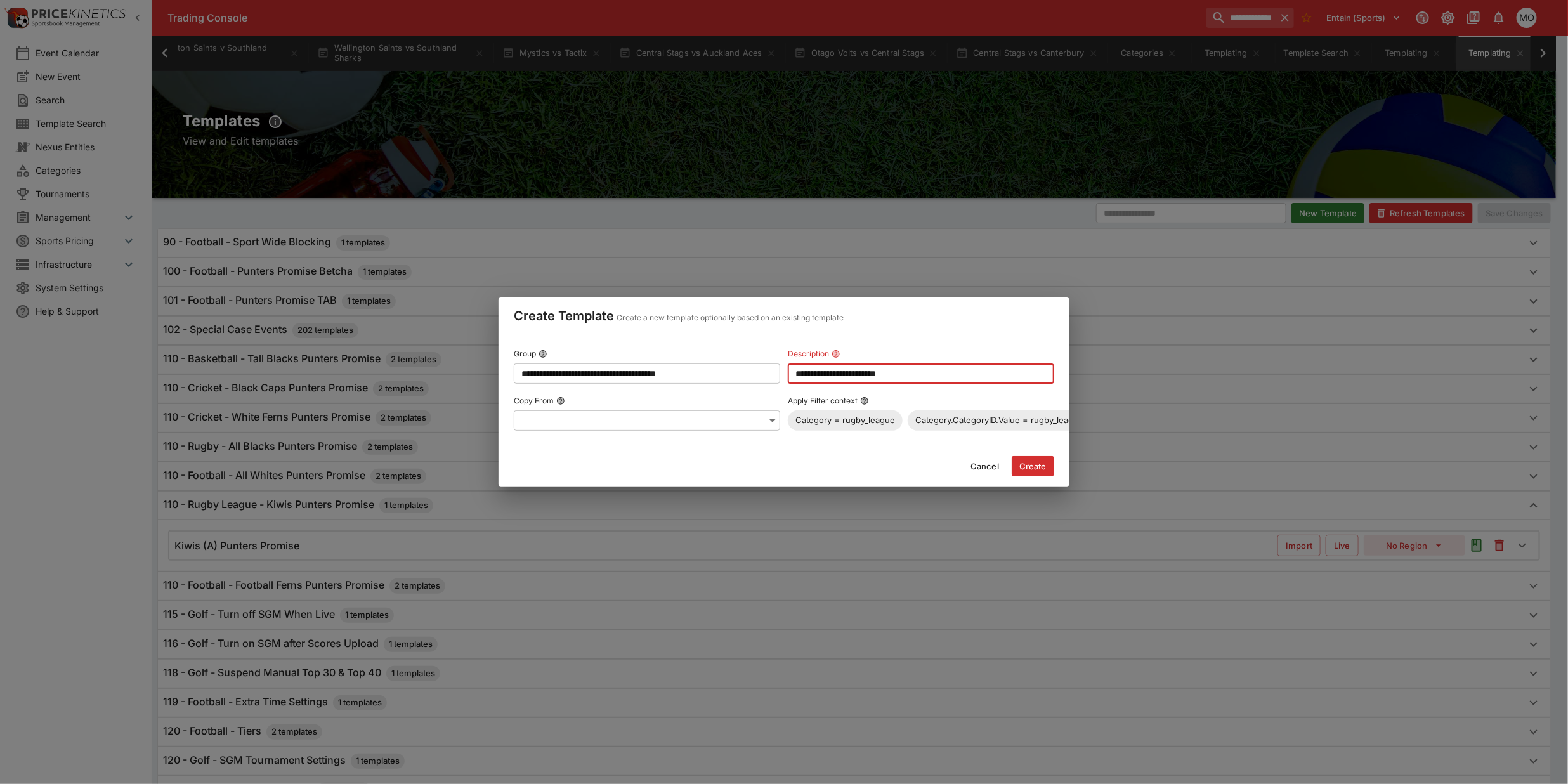
click at [826, 370] on input "**********" at bounding box center [920, 374] width 266 height 20
type input "**********"
click at [1017, 469] on button "Create" at bounding box center [1032, 466] width 42 height 20
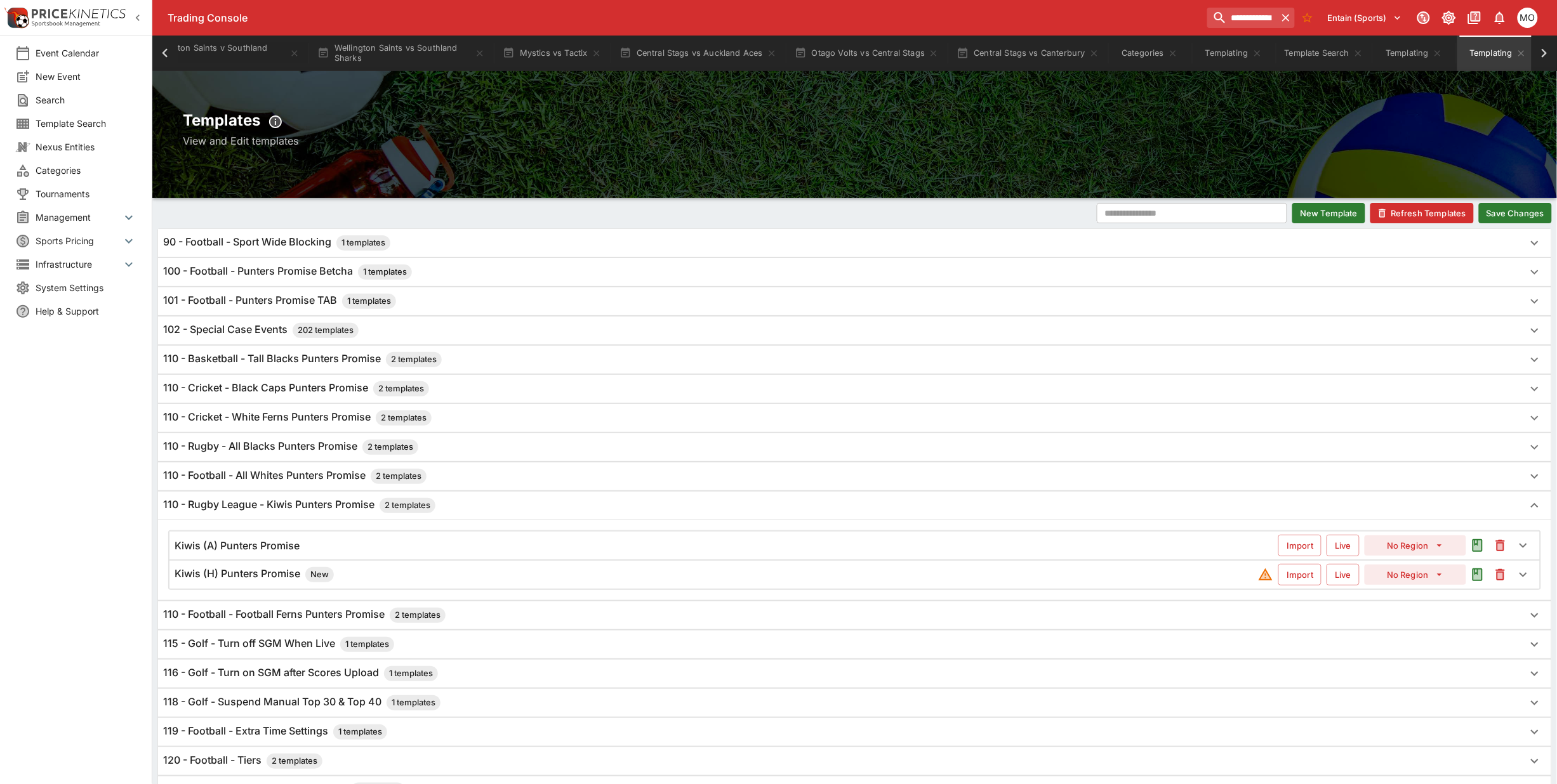
click at [292, 575] on h6 "Kiwis (H) Punters Promise New" at bounding box center [254, 575] width 160 height 15
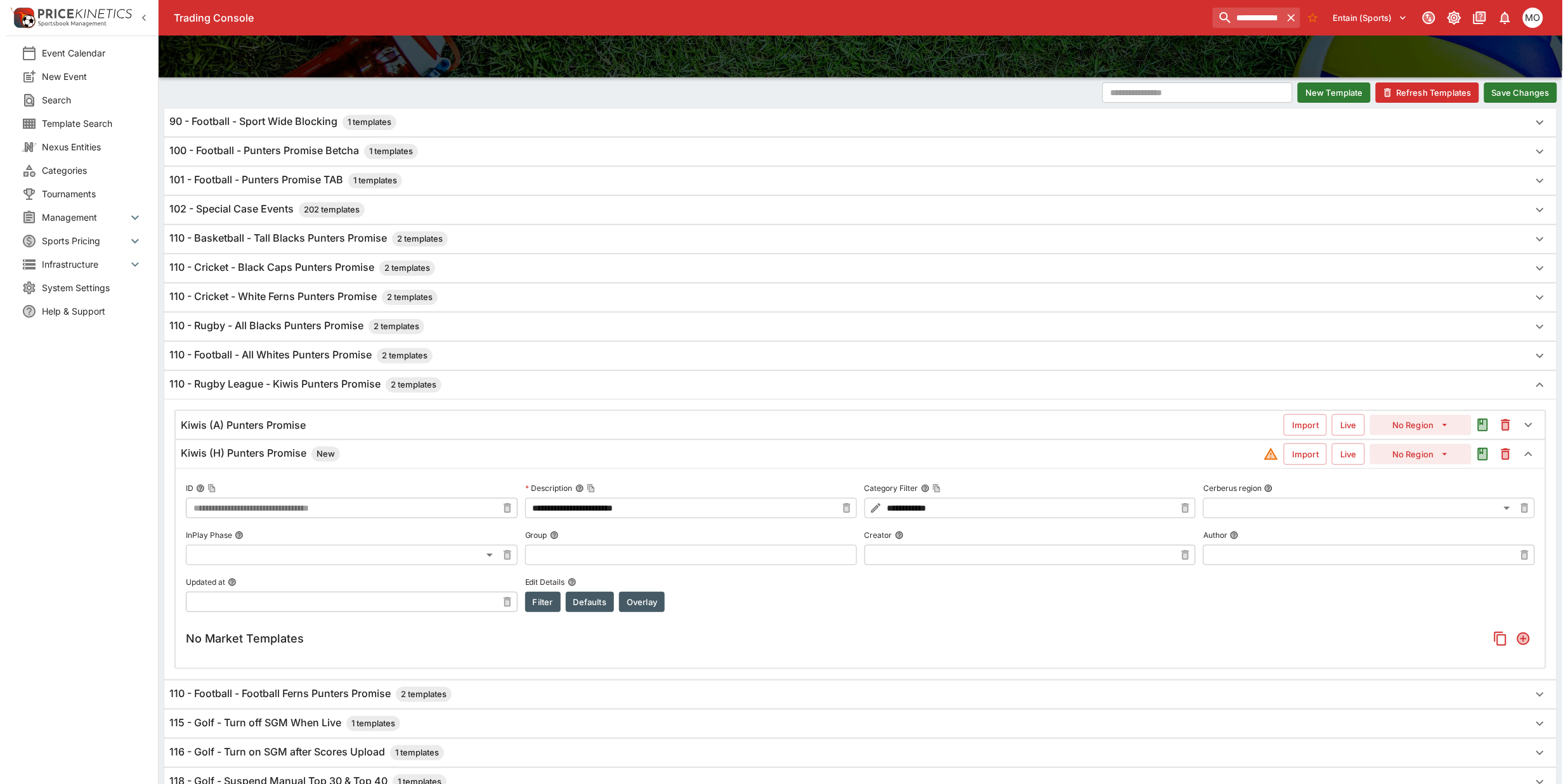
scroll to position [159, 0]
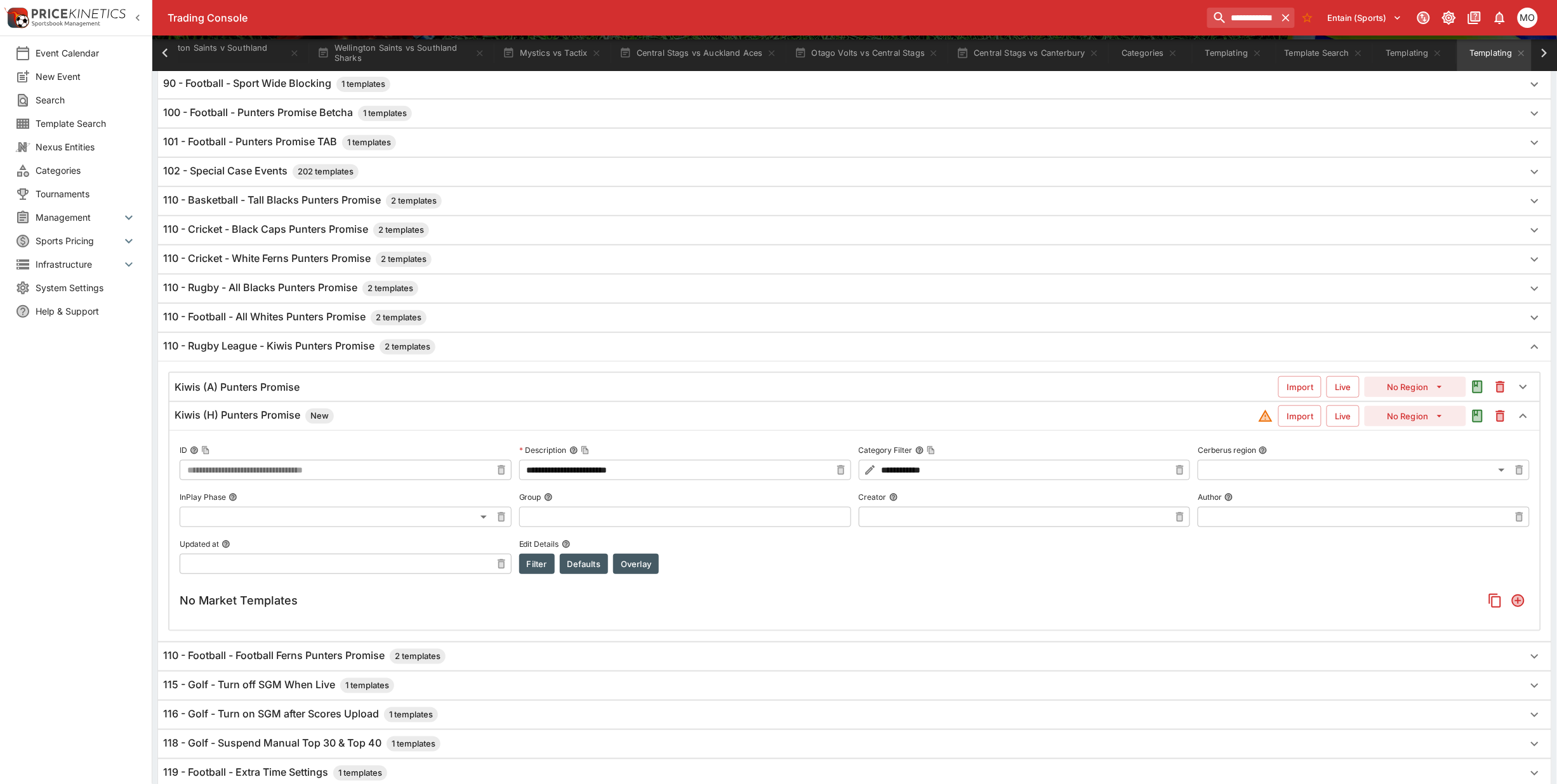
click at [531, 566] on button "Filter" at bounding box center [537, 564] width 35 height 20
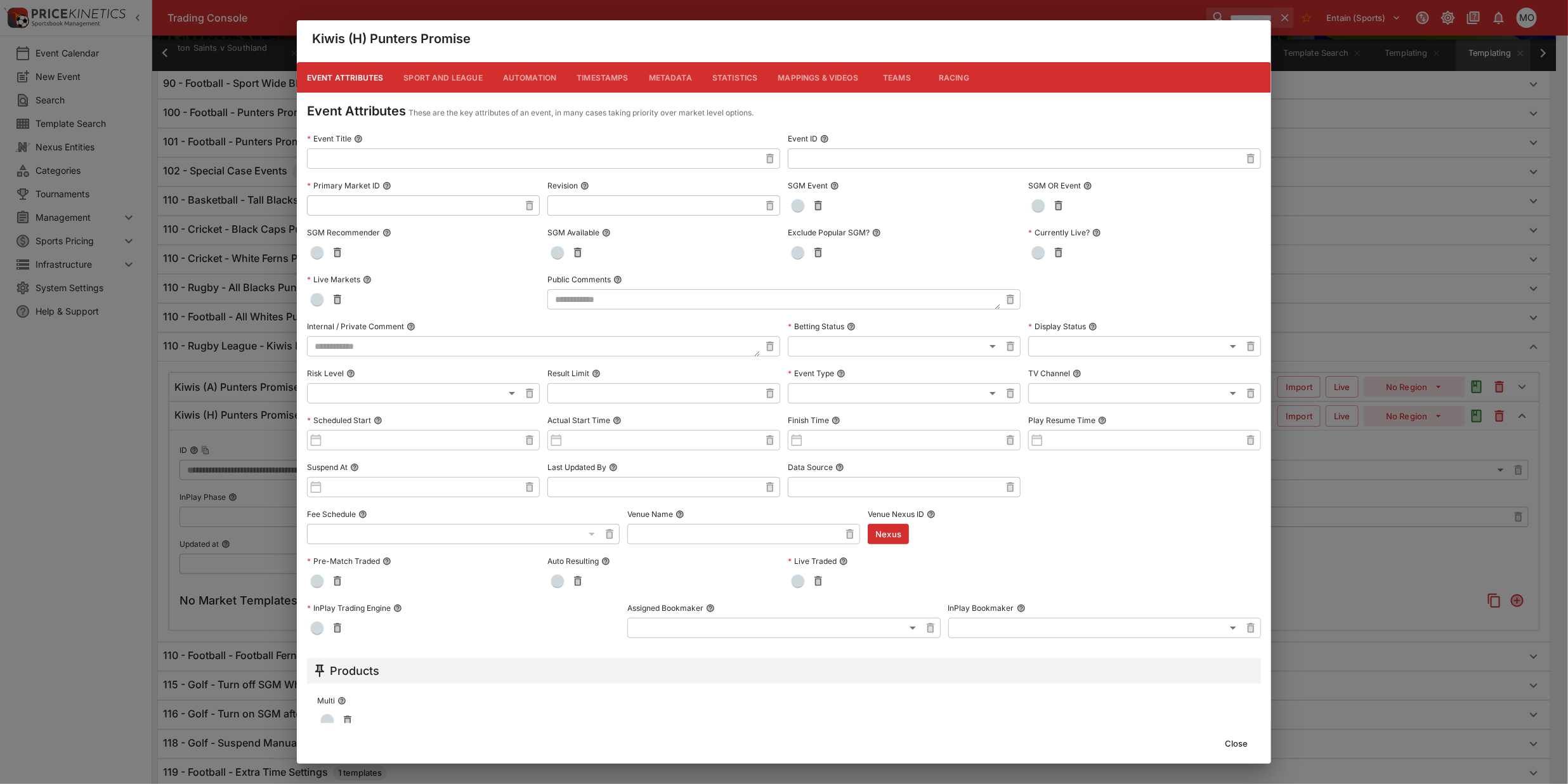
click at [355, 156] on input "text" at bounding box center [533, 159] width 453 height 20
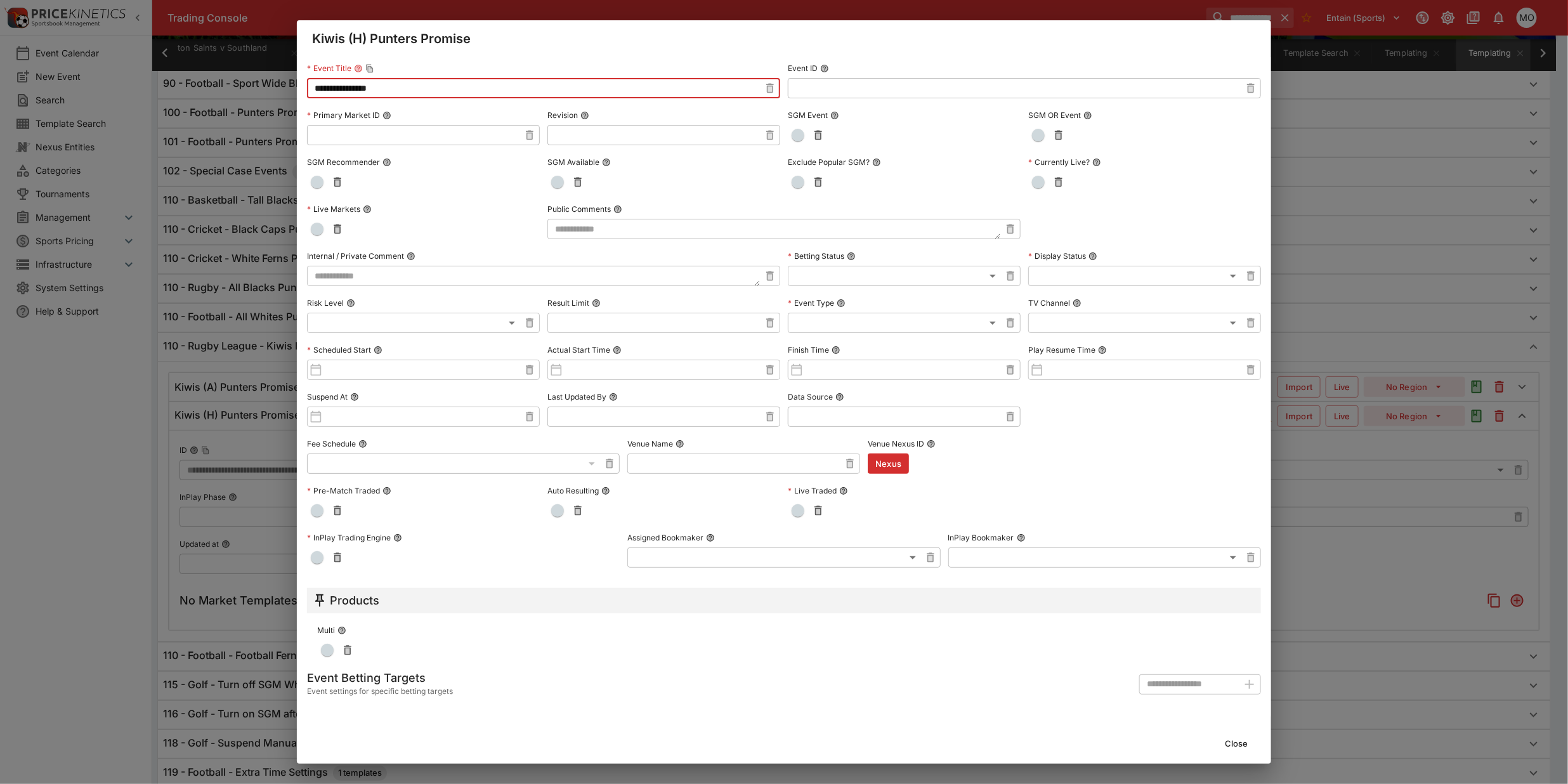
type input "**********"
click at [1232, 737] on button "Close" at bounding box center [1236, 743] width 38 height 20
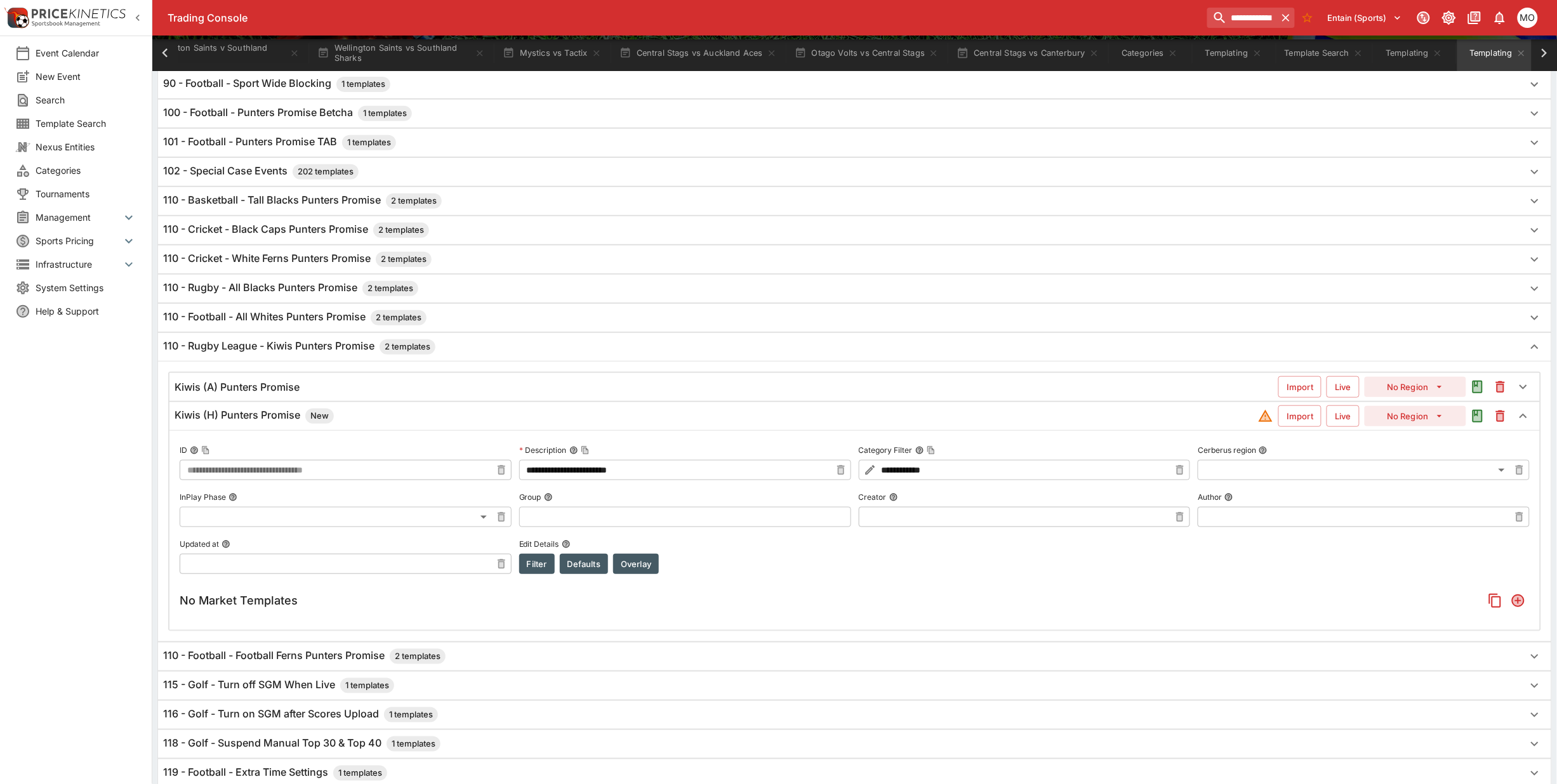
click at [430, 392] on div "Kiwis (A) Punters Promise" at bounding box center [726, 387] width 1103 height 13
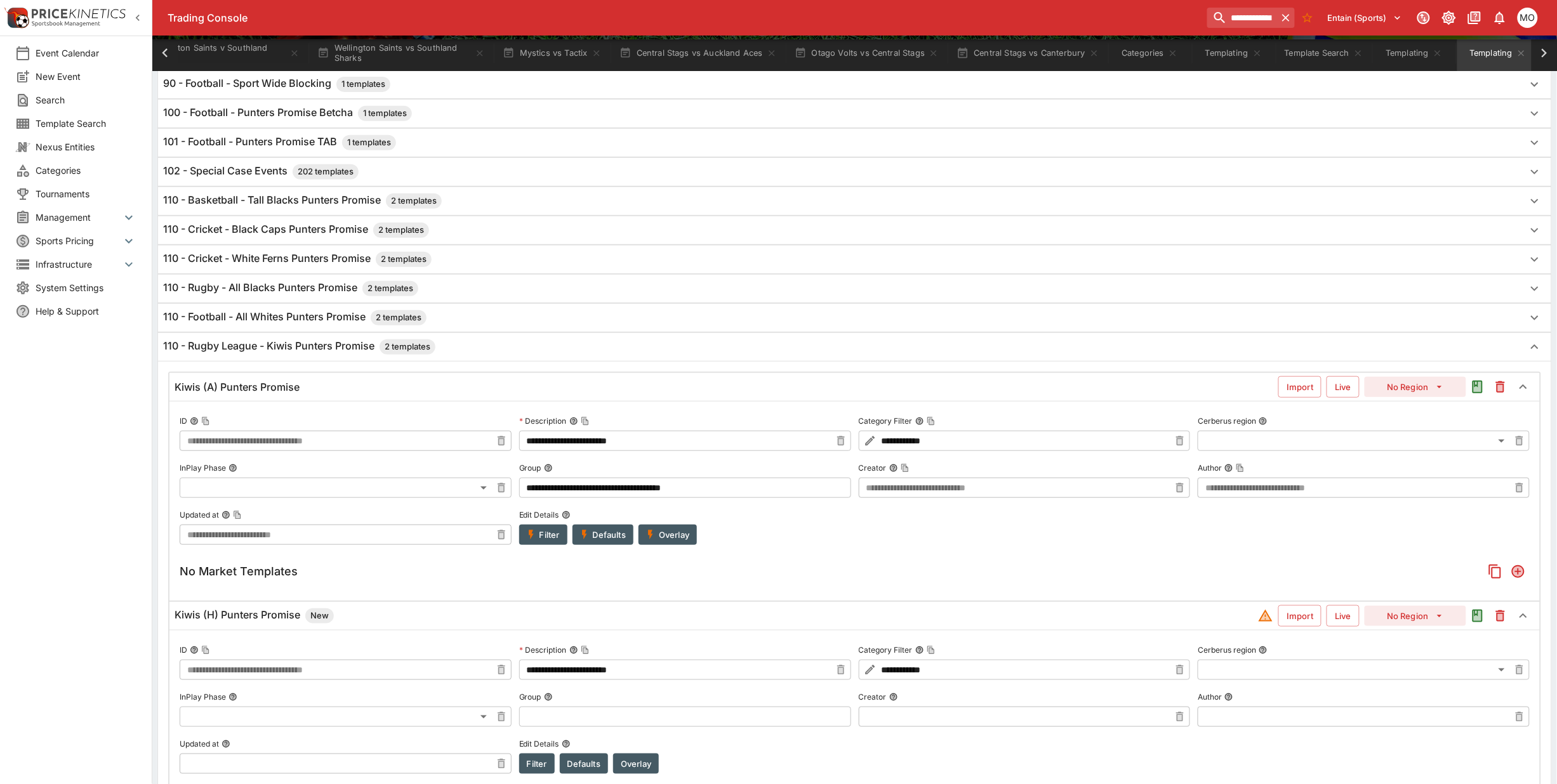
click at [534, 541] on icon "button" at bounding box center [531, 535] width 12 height 12
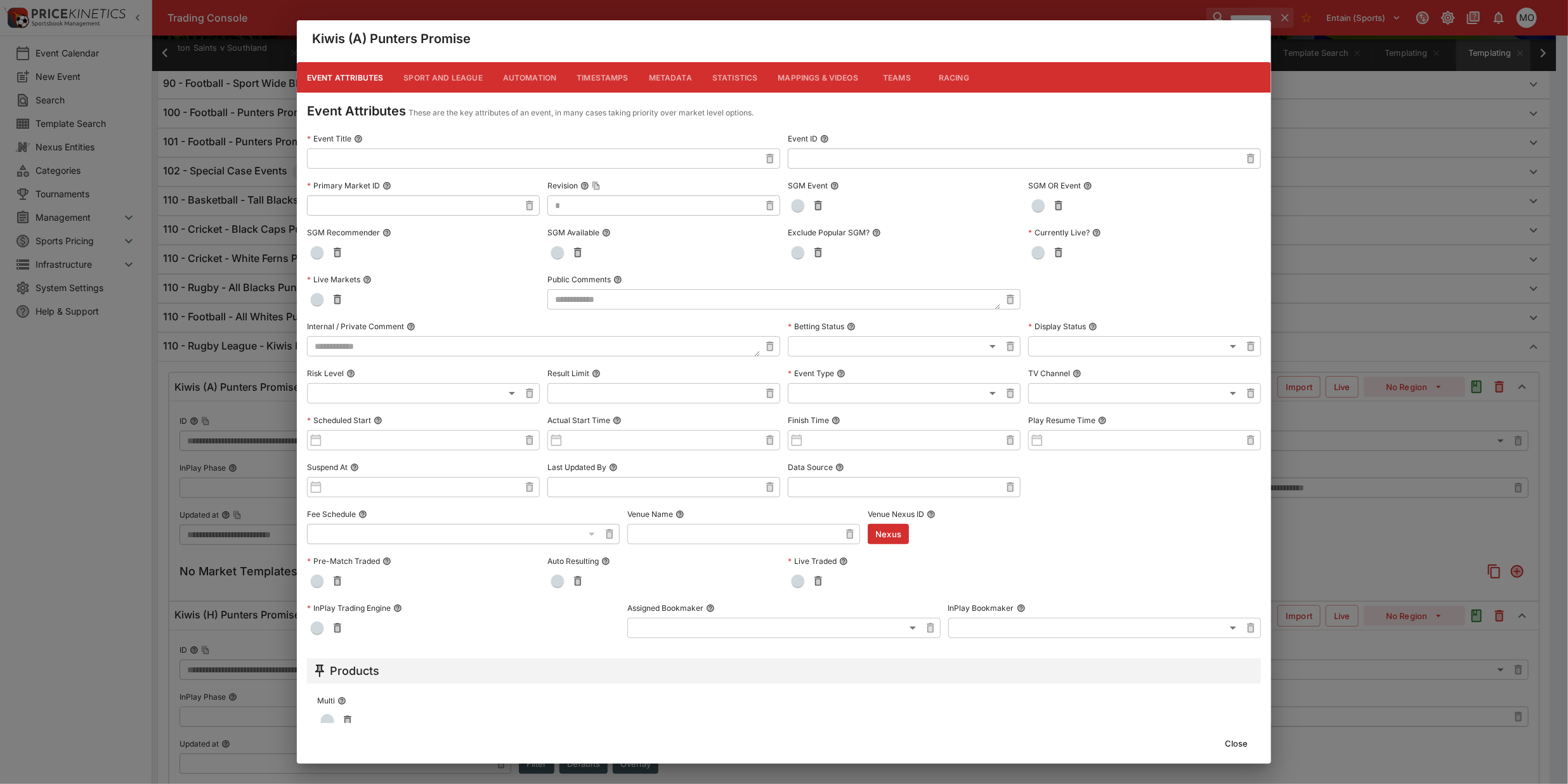
click at [368, 154] on input "text" at bounding box center [533, 159] width 453 height 20
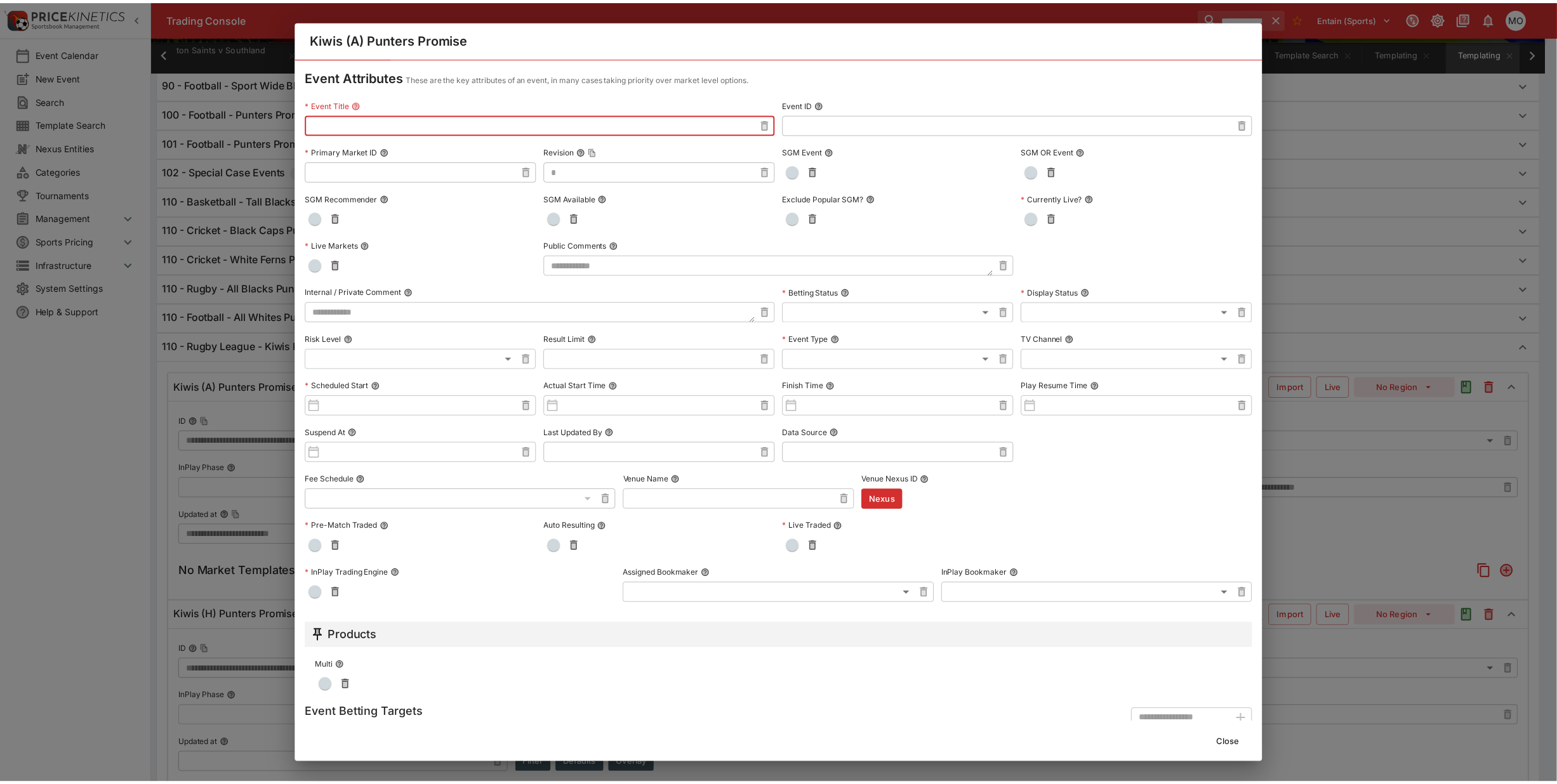
scroll to position [0, 0]
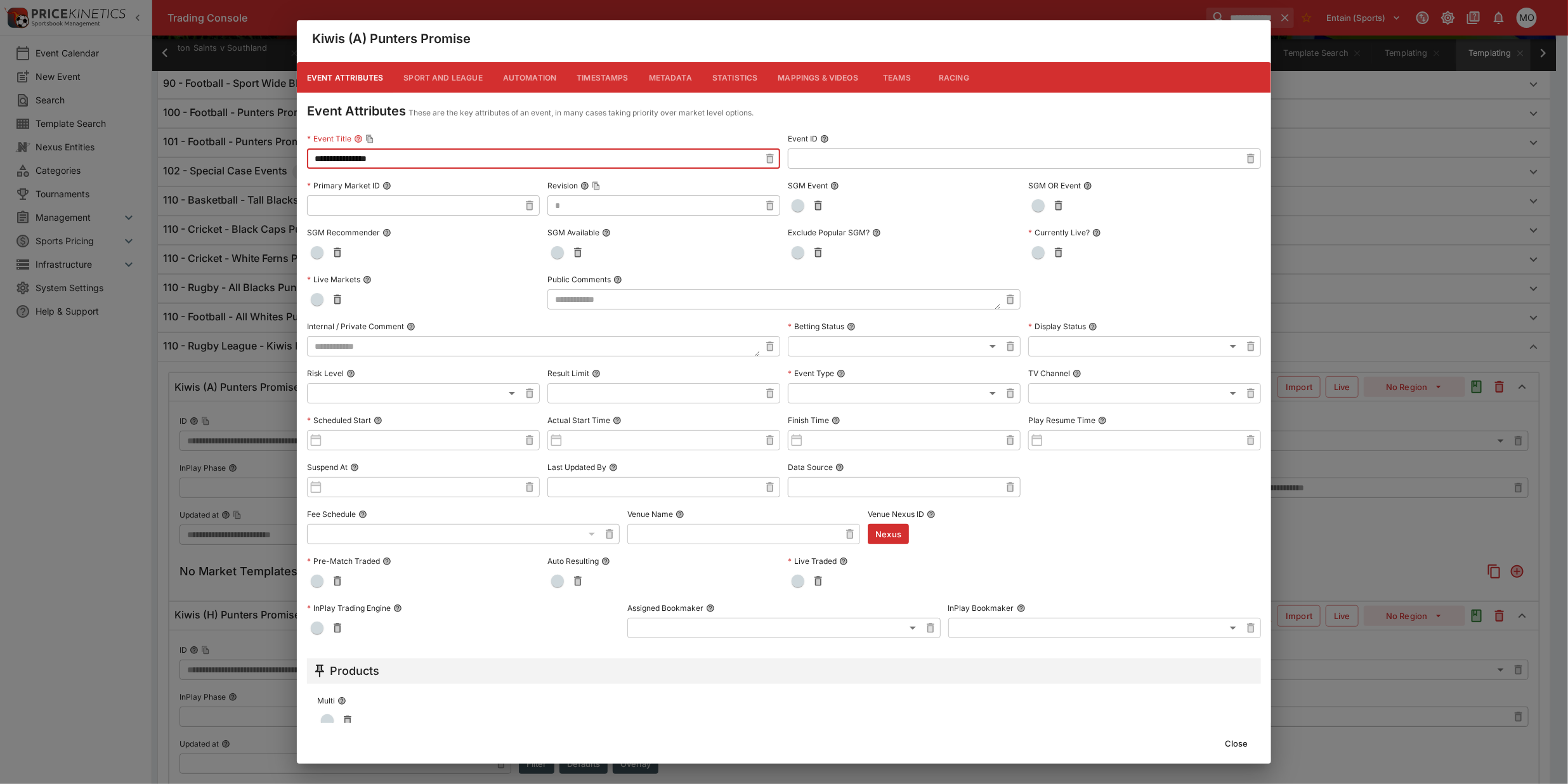
type input "**********"
click at [1234, 736] on button "Close" at bounding box center [1236, 743] width 38 height 20
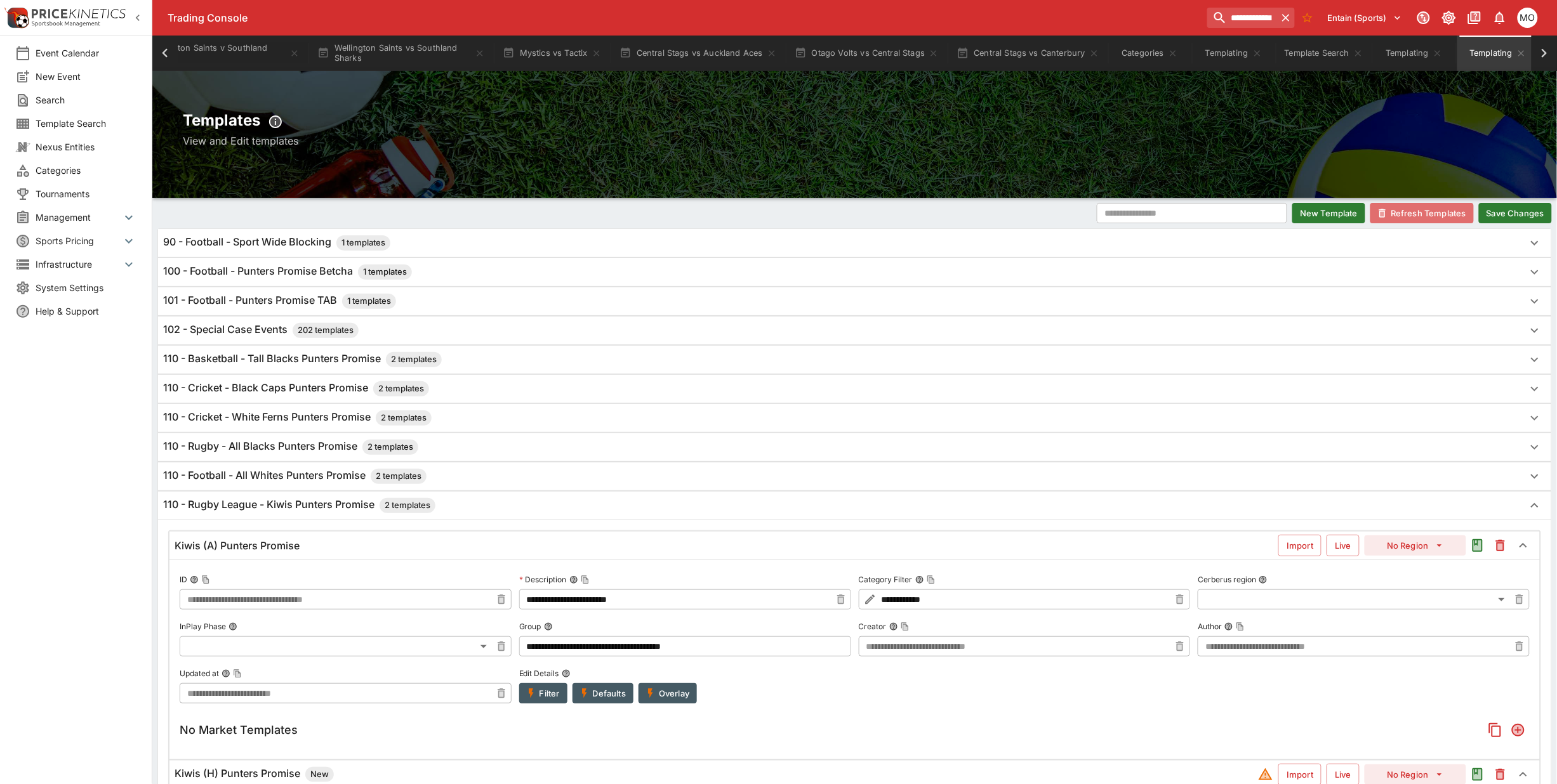
click at [1408, 207] on button "Refresh Templates" at bounding box center [1422, 213] width 104 height 20
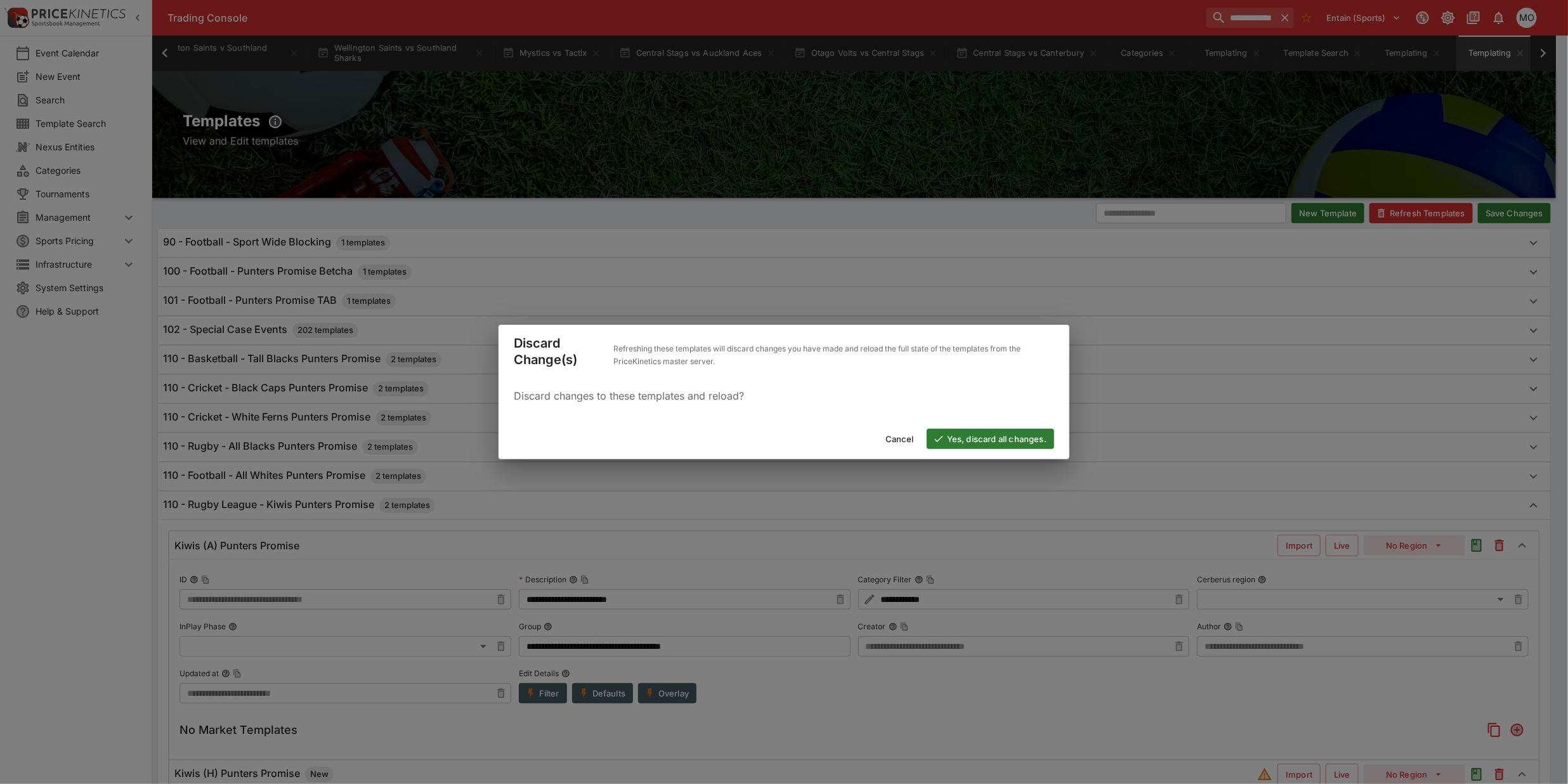
click at [896, 439] on button "Cancel" at bounding box center [899, 439] width 44 height 20
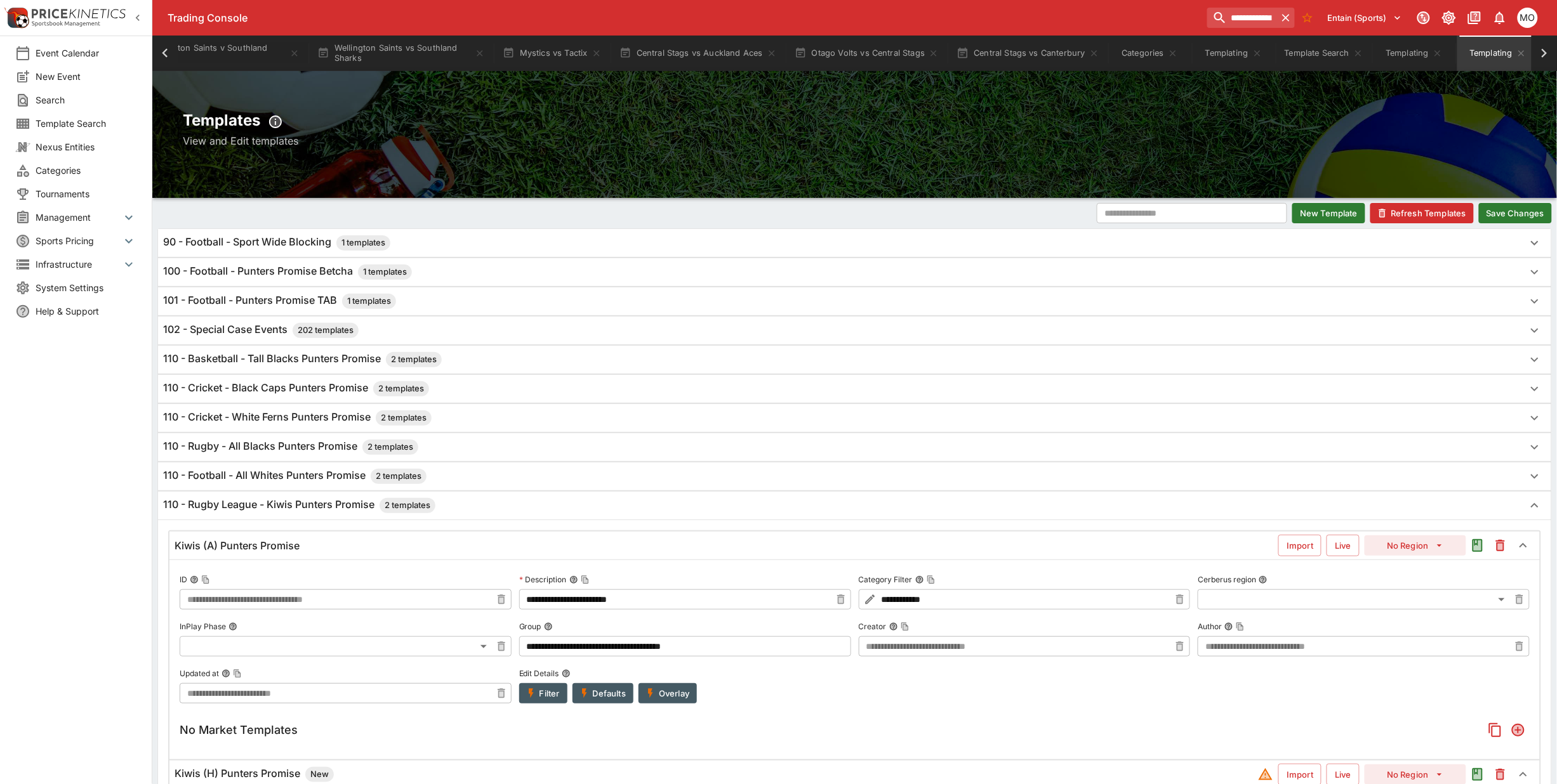
click at [1514, 217] on button "Save Changes" at bounding box center [1515, 213] width 73 height 20
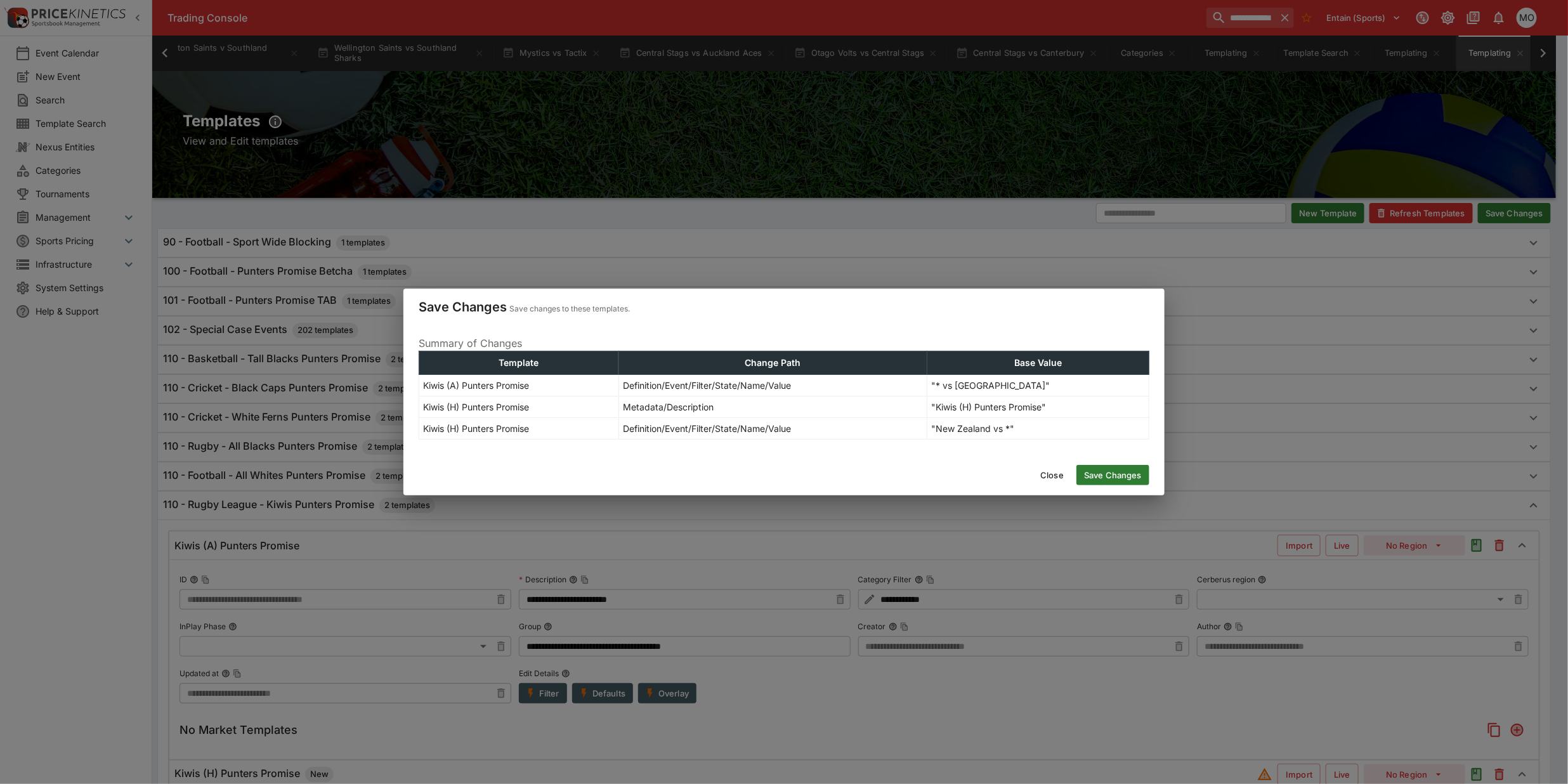
click at [1109, 468] on button "Save Changes" at bounding box center [1113, 475] width 73 height 20
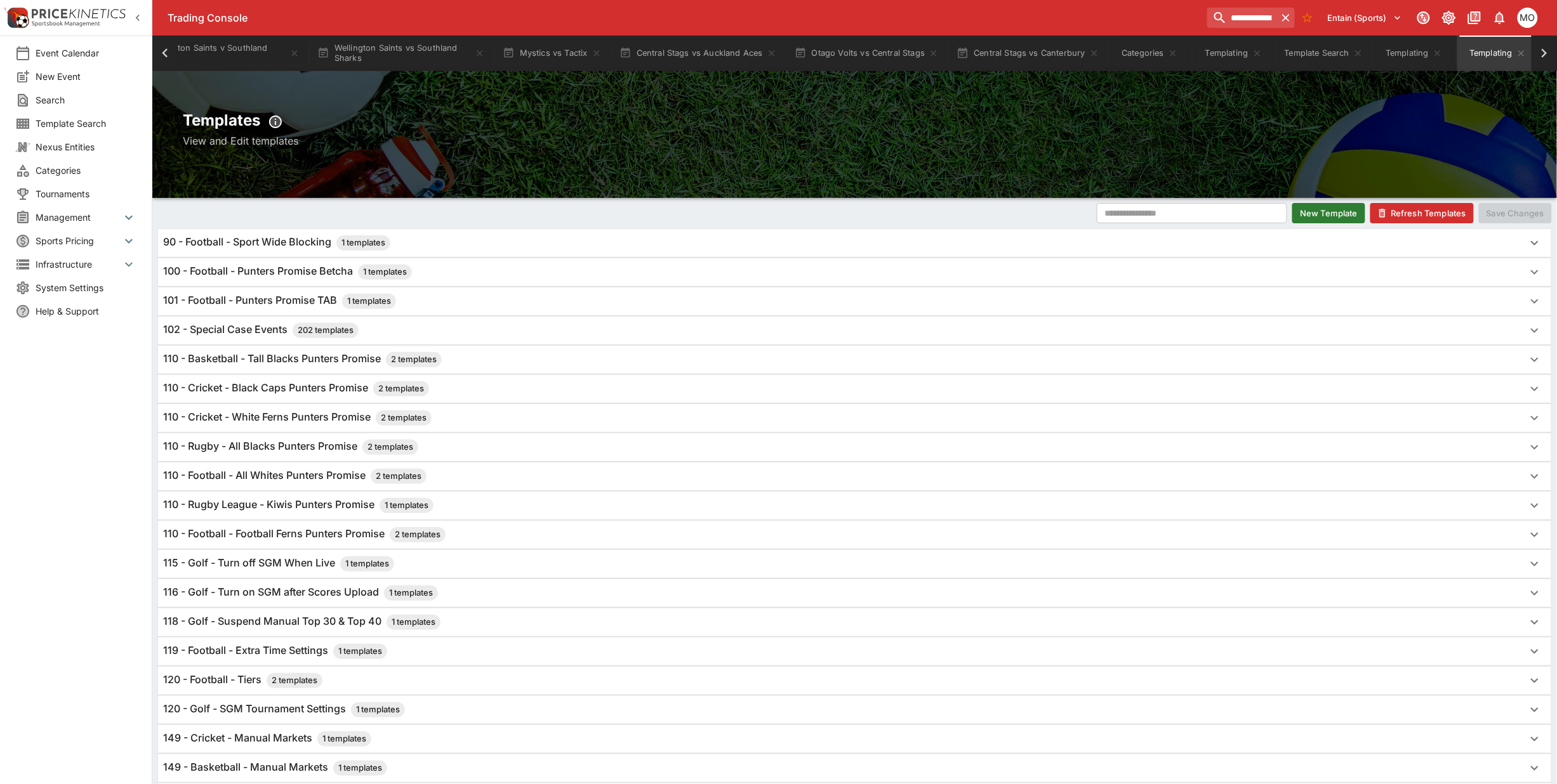
click at [1407, 212] on button "Refresh Templates" at bounding box center [1422, 213] width 104 height 20
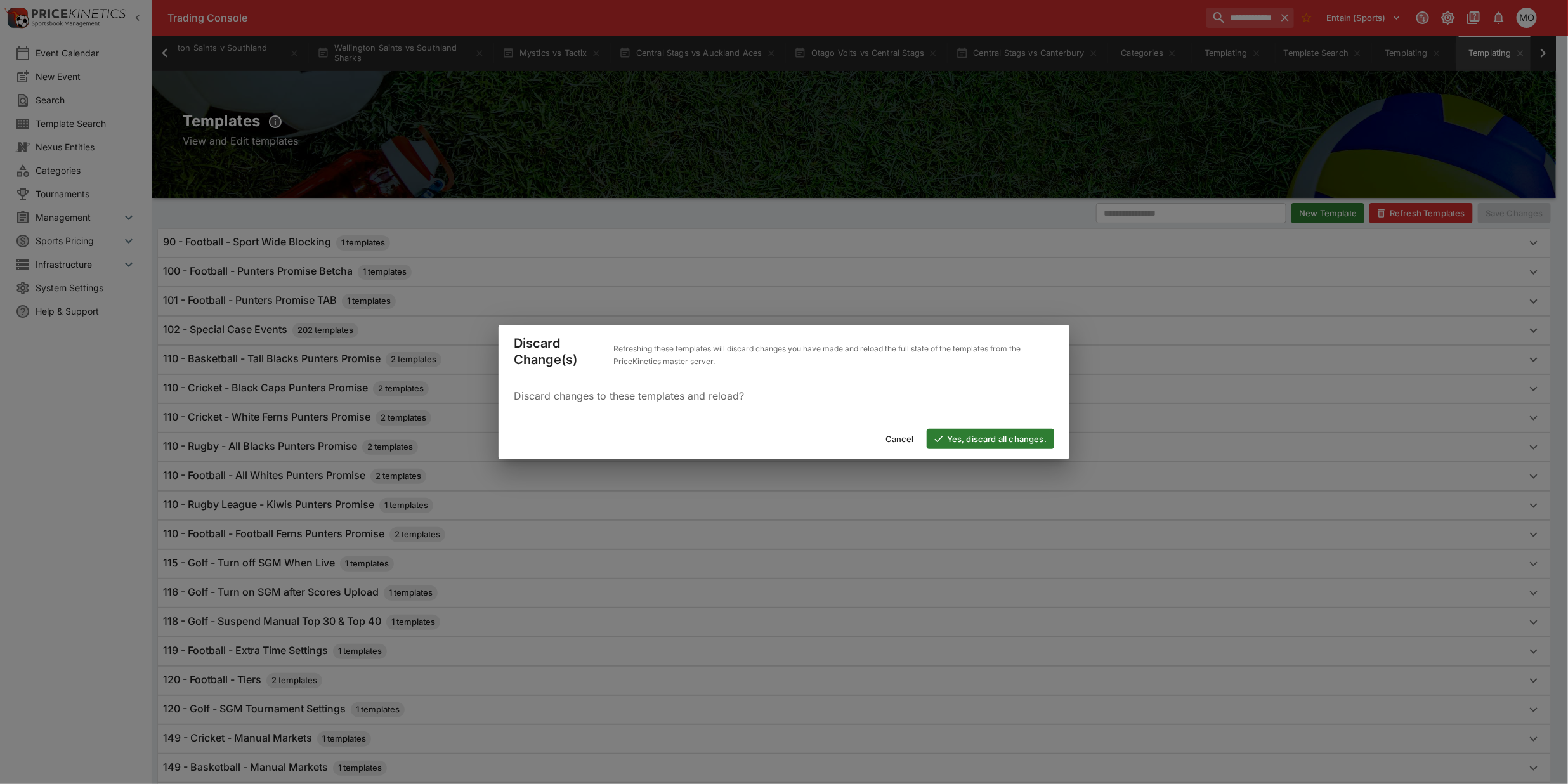
click at [960, 429] on button "Yes, discard all changes." at bounding box center [991, 439] width 127 height 20
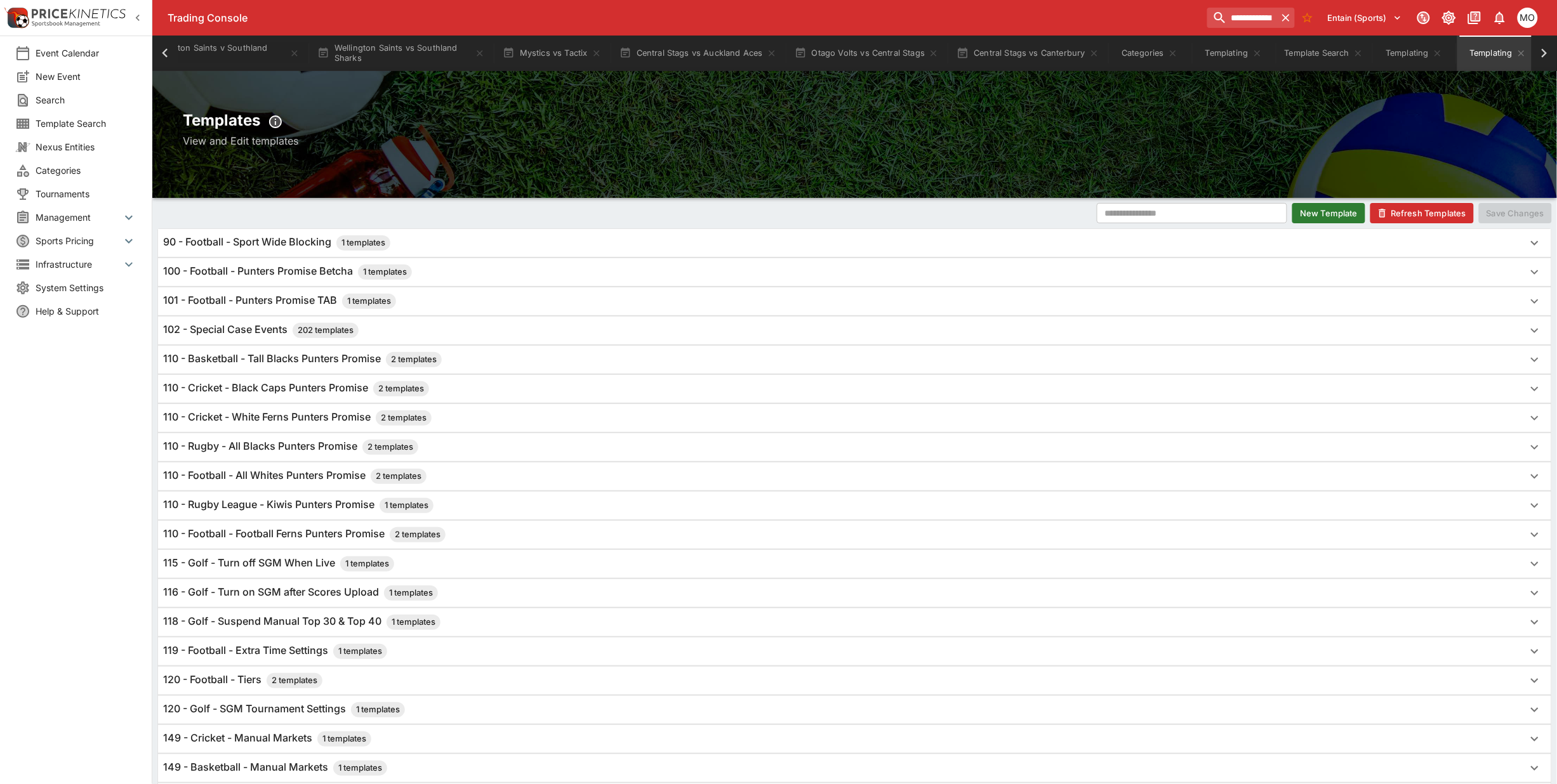
click at [285, 502] on h6 "110 - Rugby League - Kiwis Punters Promise 1 templates" at bounding box center [299, 506] width 270 height 15
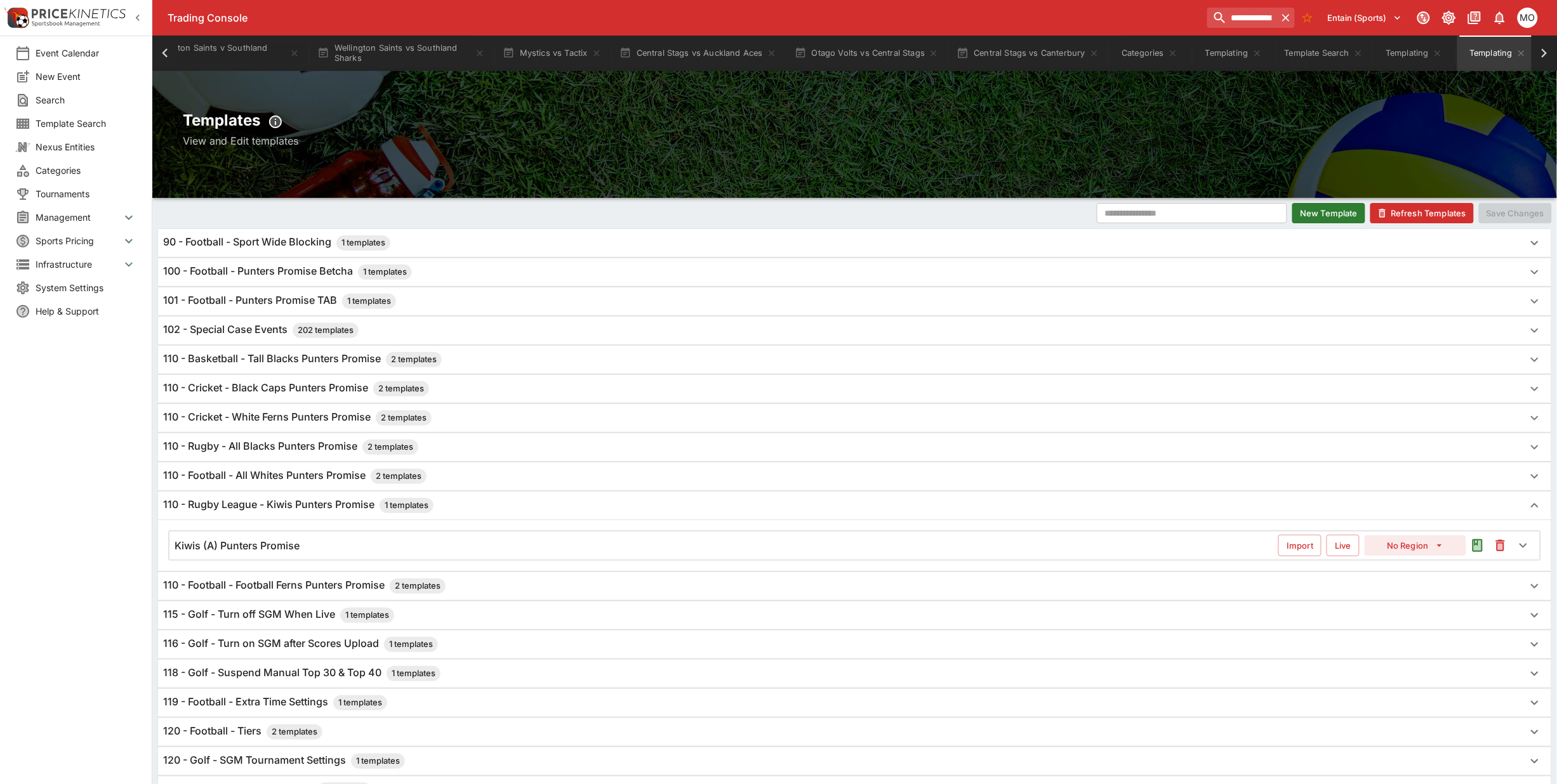
click at [285, 546] on h6 "Kiwis (A) Punters Promise" at bounding box center [236, 545] width 125 height 13
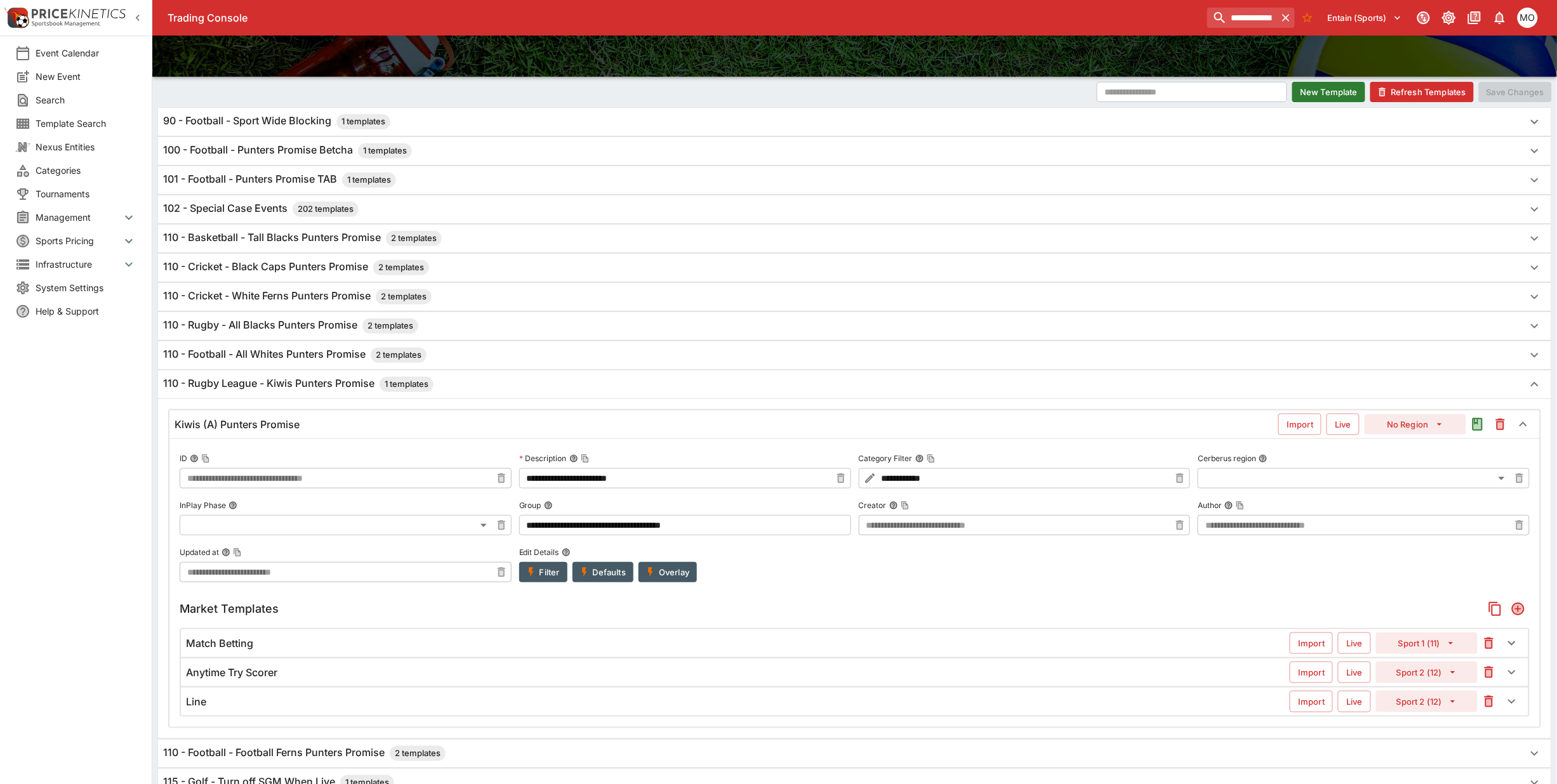
scroll to position [159, 0]
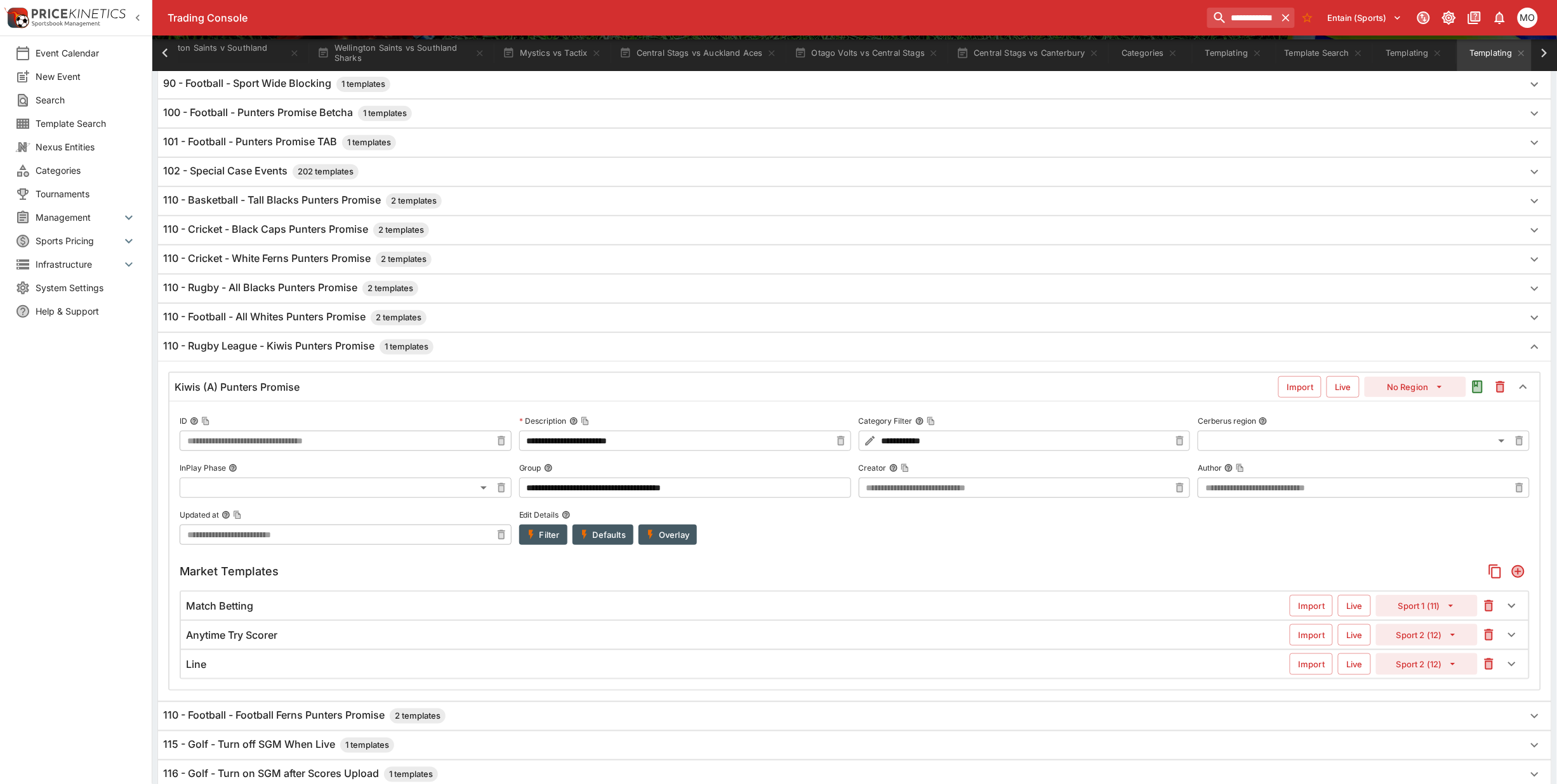
click at [542, 534] on button "Filter" at bounding box center [543, 535] width 48 height 20
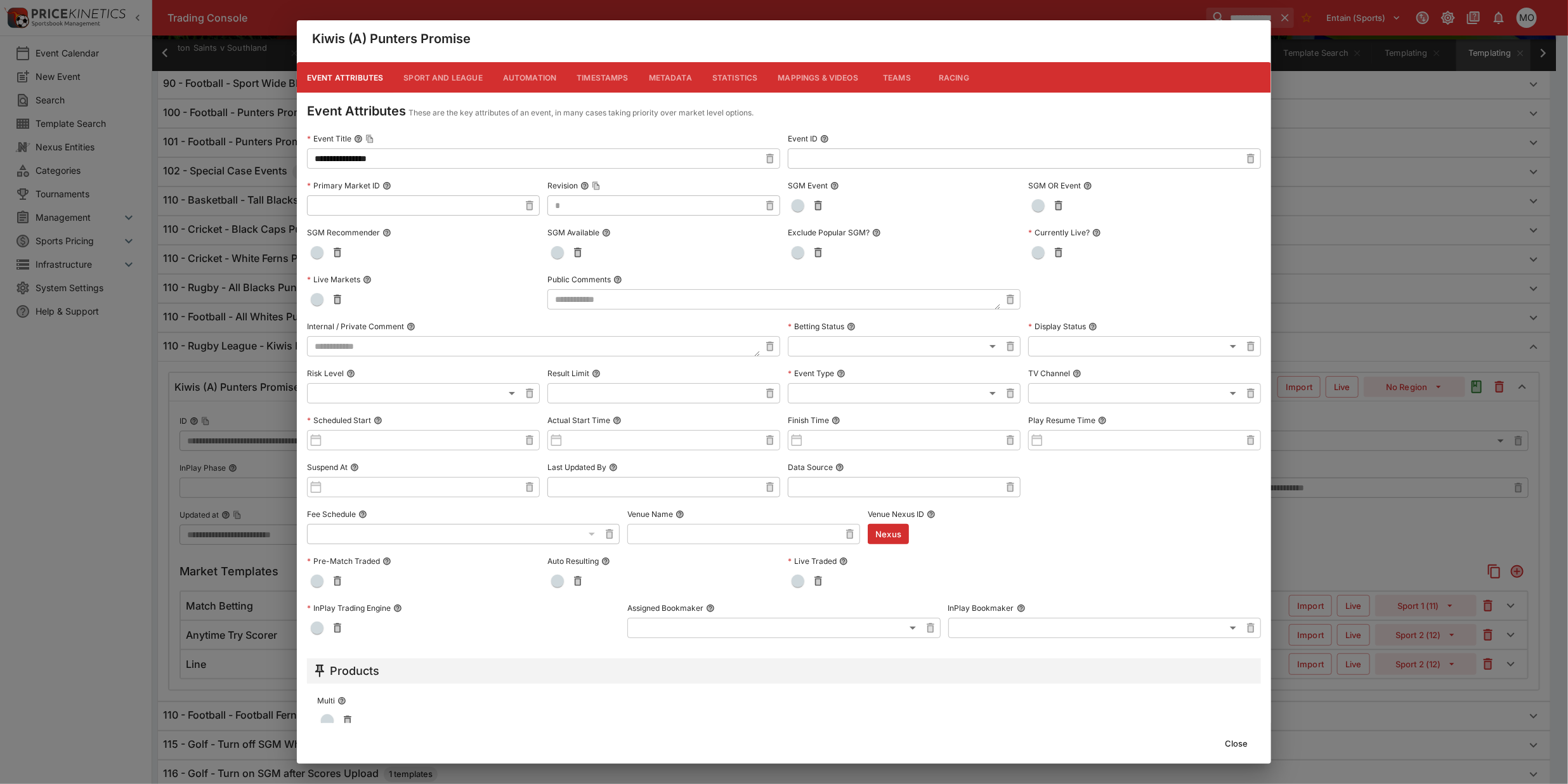
click at [1242, 736] on button "Close" at bounding box center [1236, 743] width 38 height 20
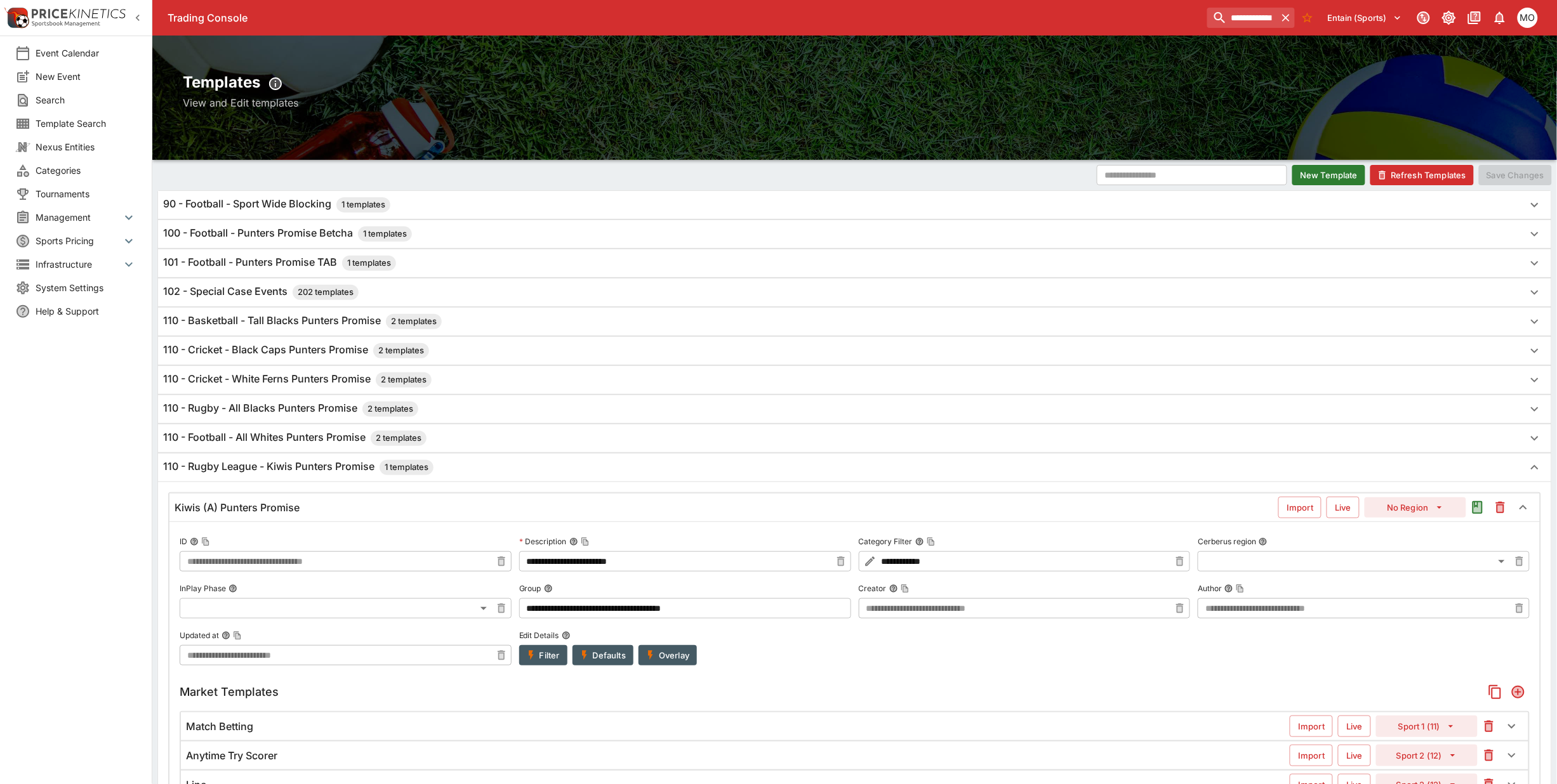
scroll to position [0, 0]
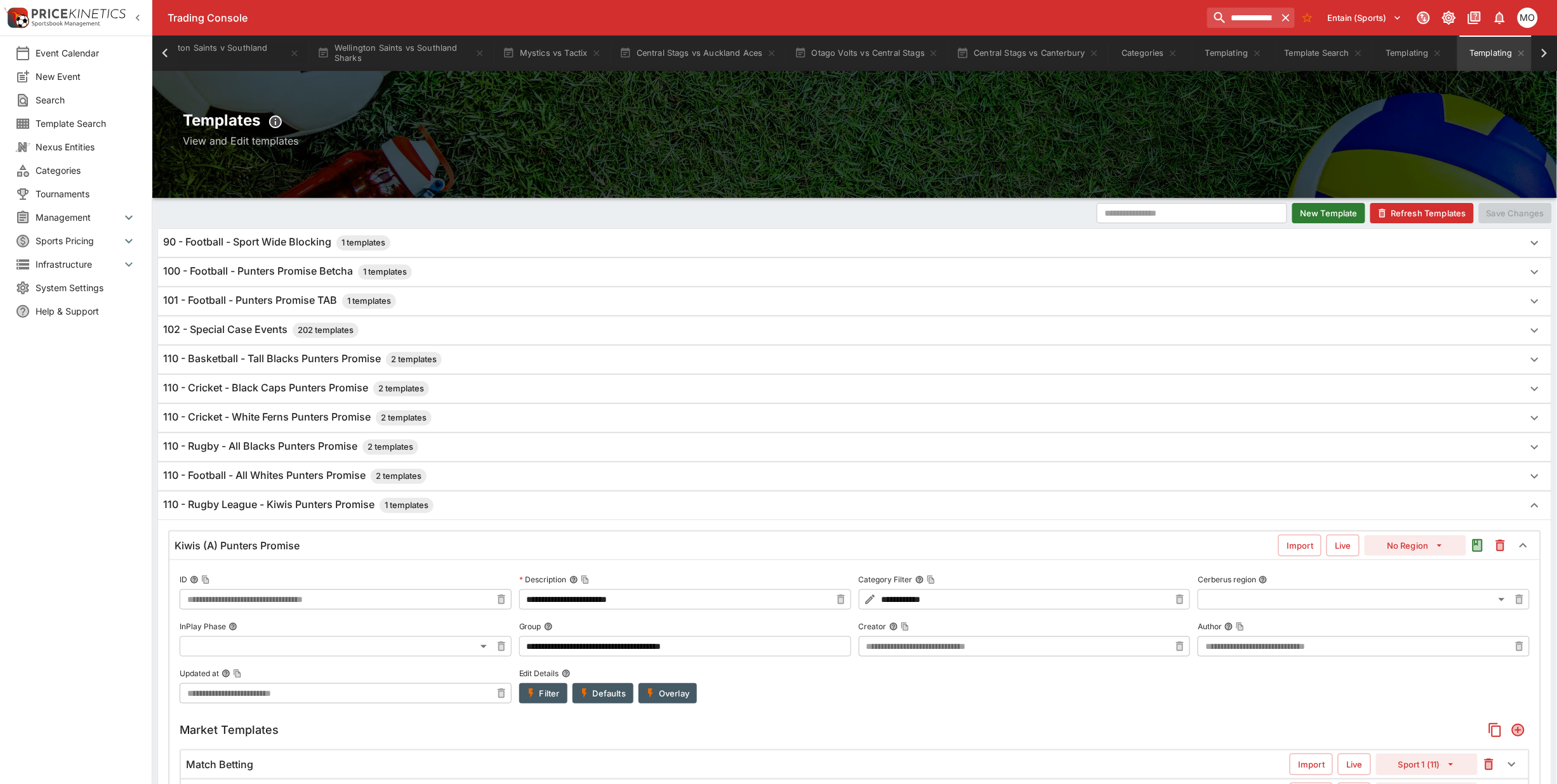
click at [1442, 216] on button "Refresh Templates" at bounding box center [1422, 213] width 104 height 20
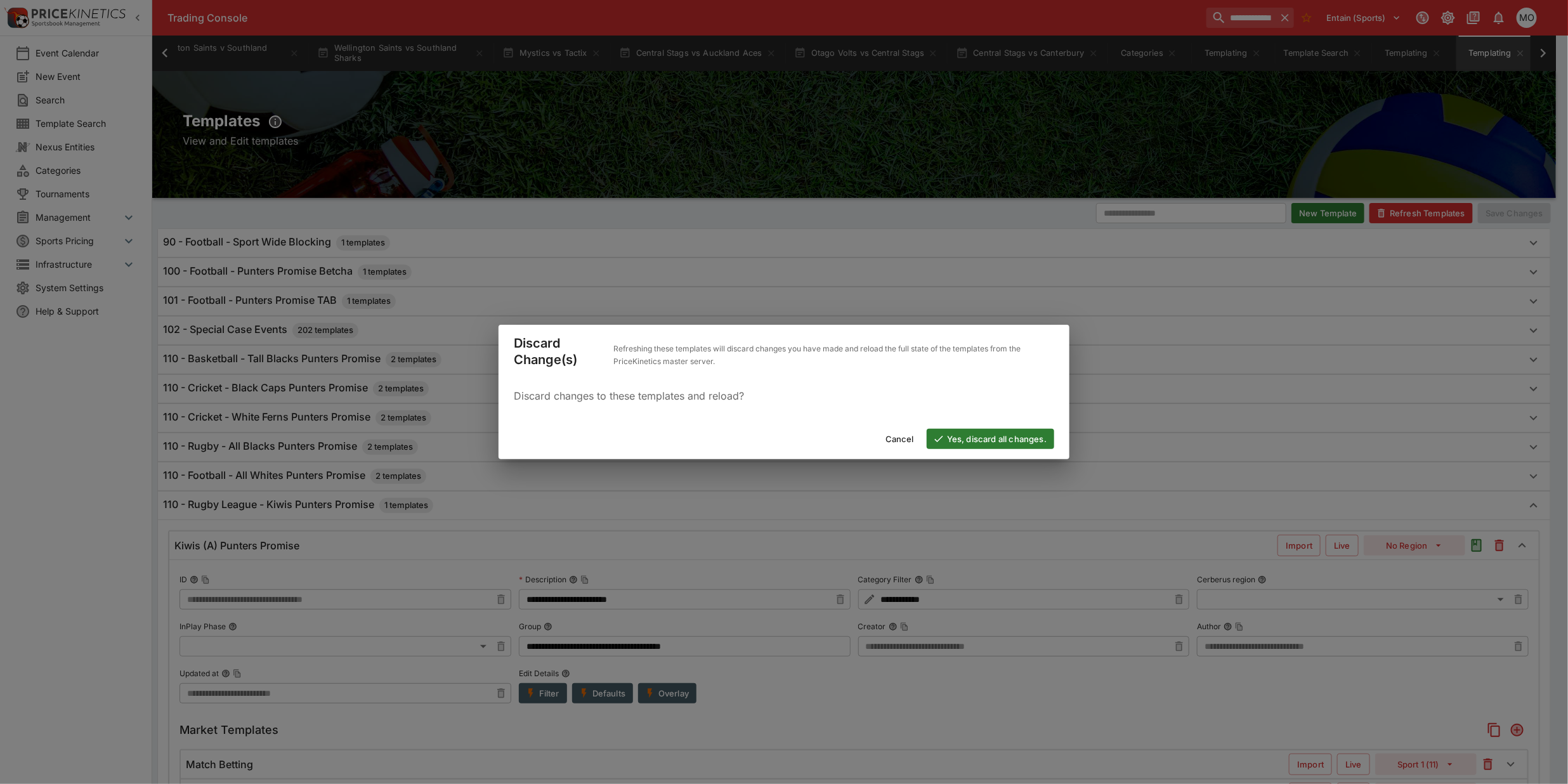
click at [1020, 435] on button "Yes, discard all changes." at bounding box center [991, 439] width 127 height 20
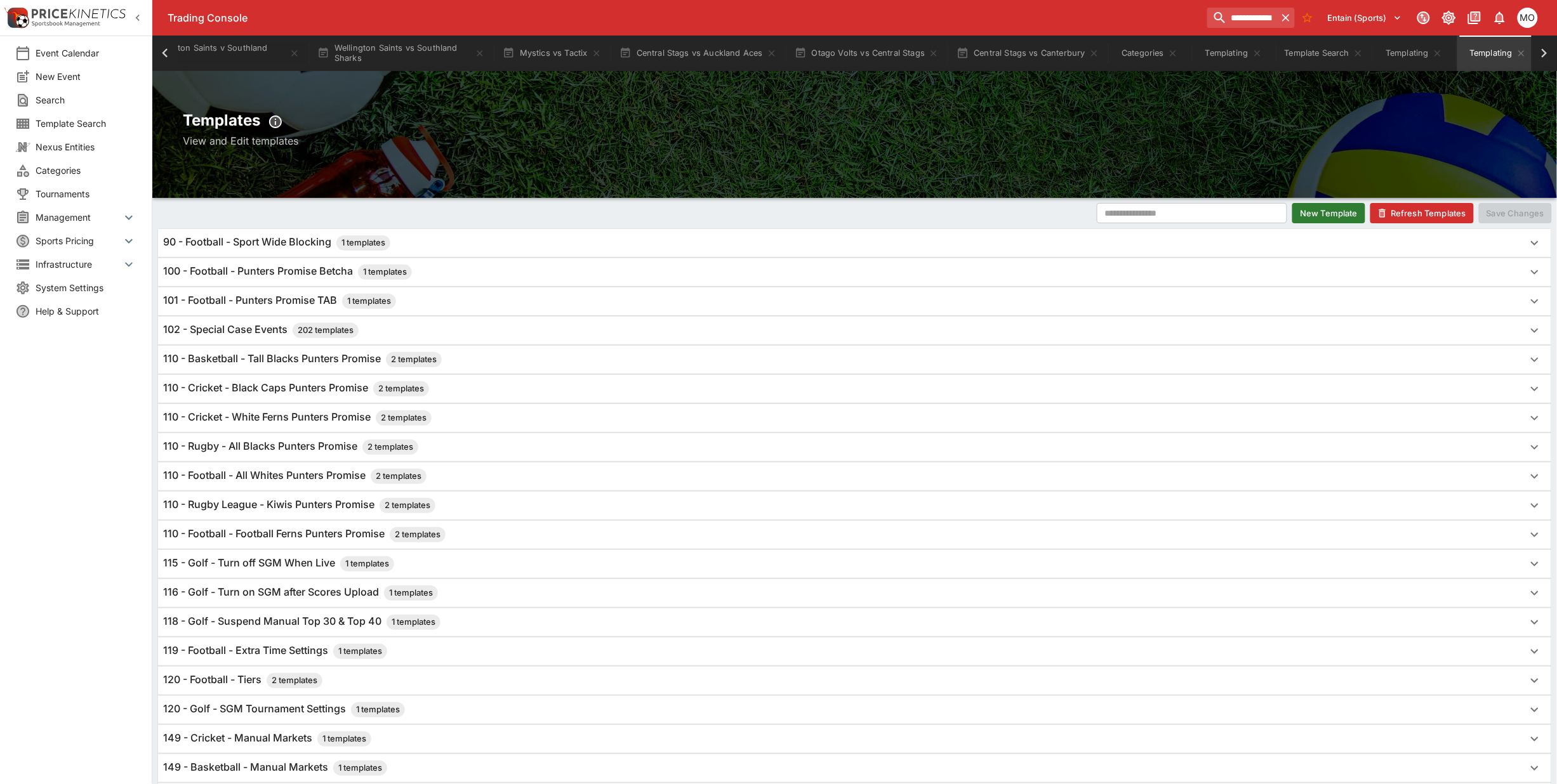
click at [260, 509] on h6 "110 - Rugby League - Kiwis Punters Promise 2 templates" at bounding box center [299, 506] width 272 height 15
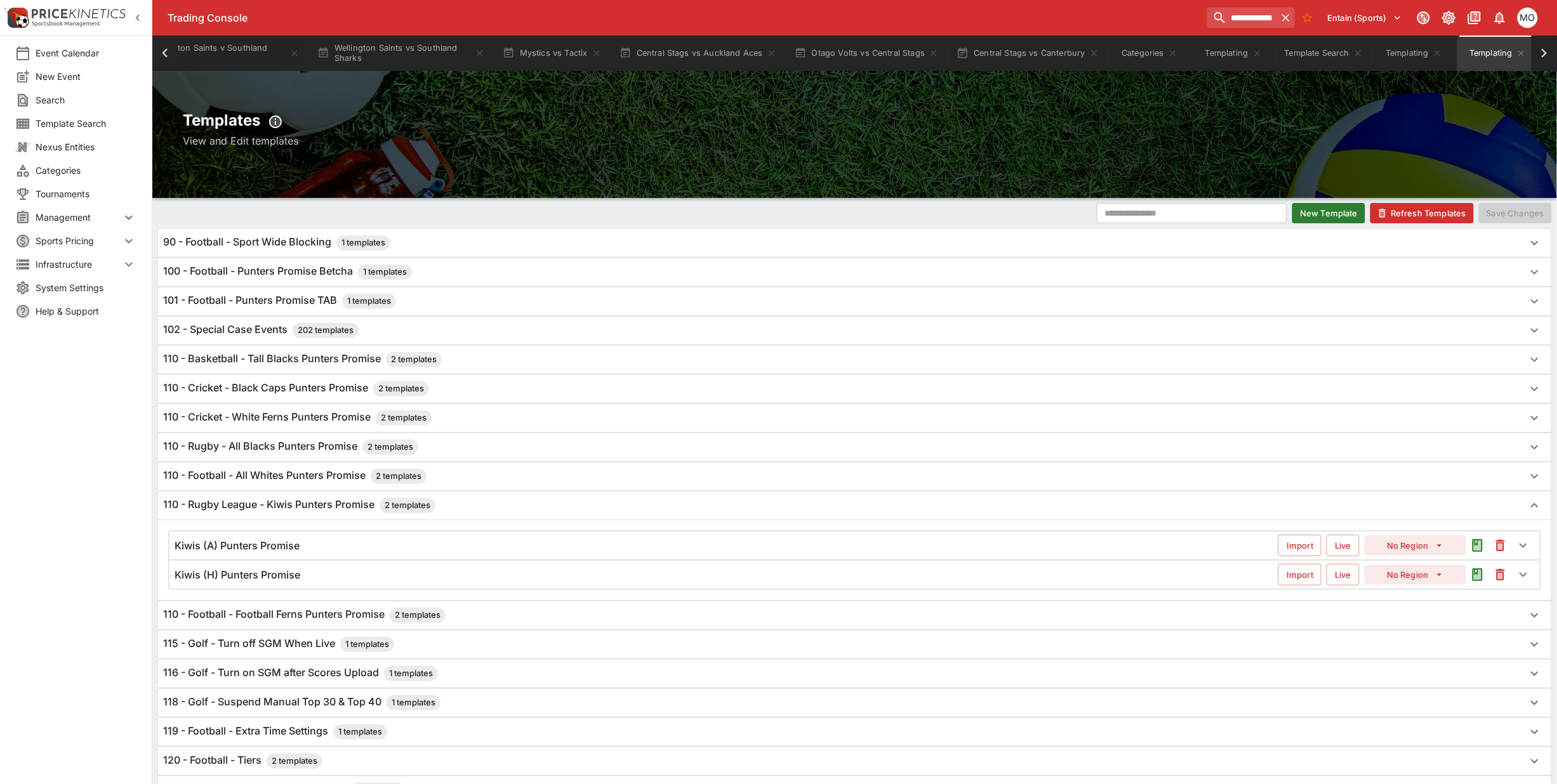
click at [265, 550] on h6 "Kiwis (A) Punters Promise" at bounding box center [236, 545] width 125 height 13
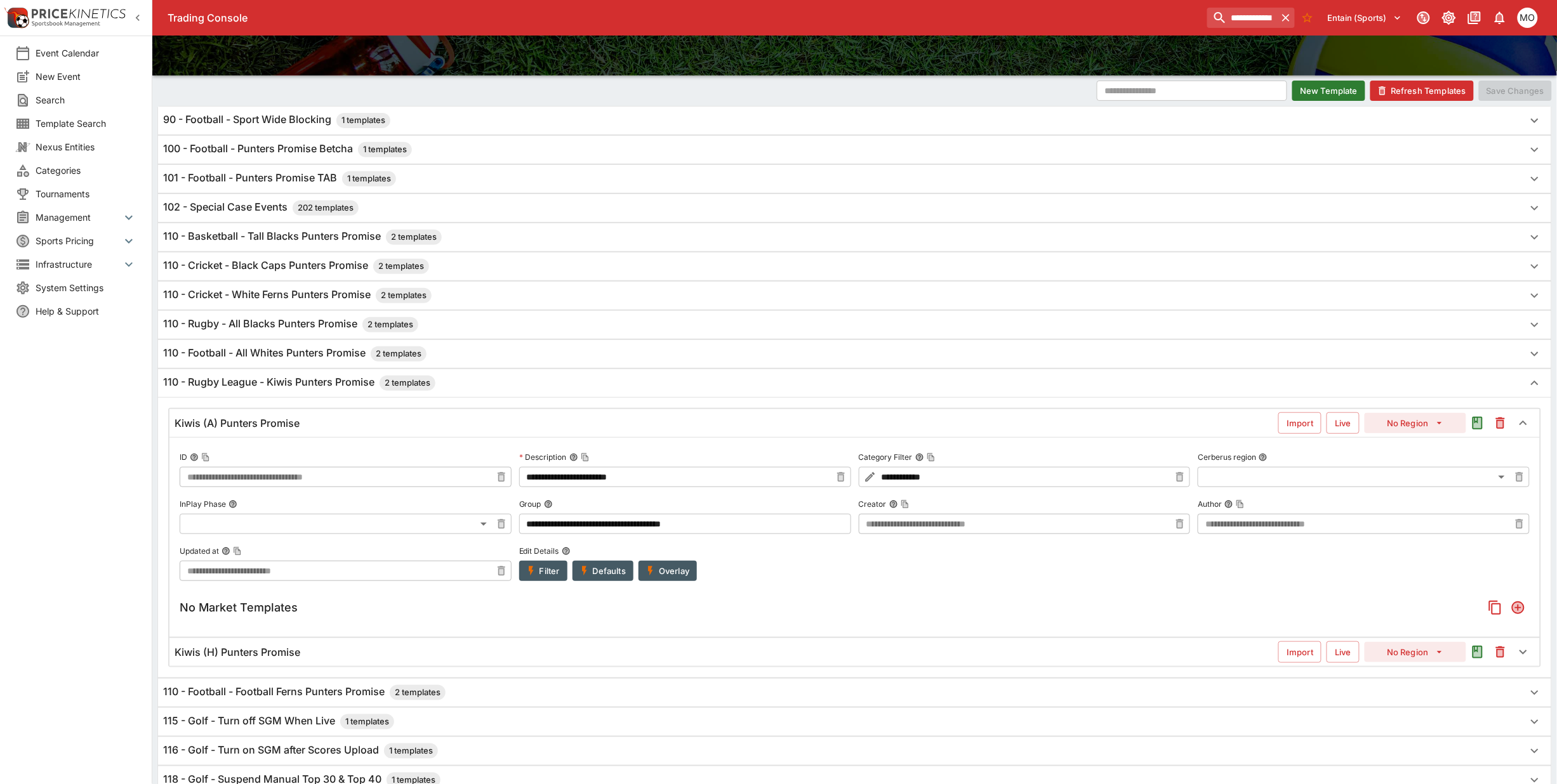
scroll to position [159, 0]
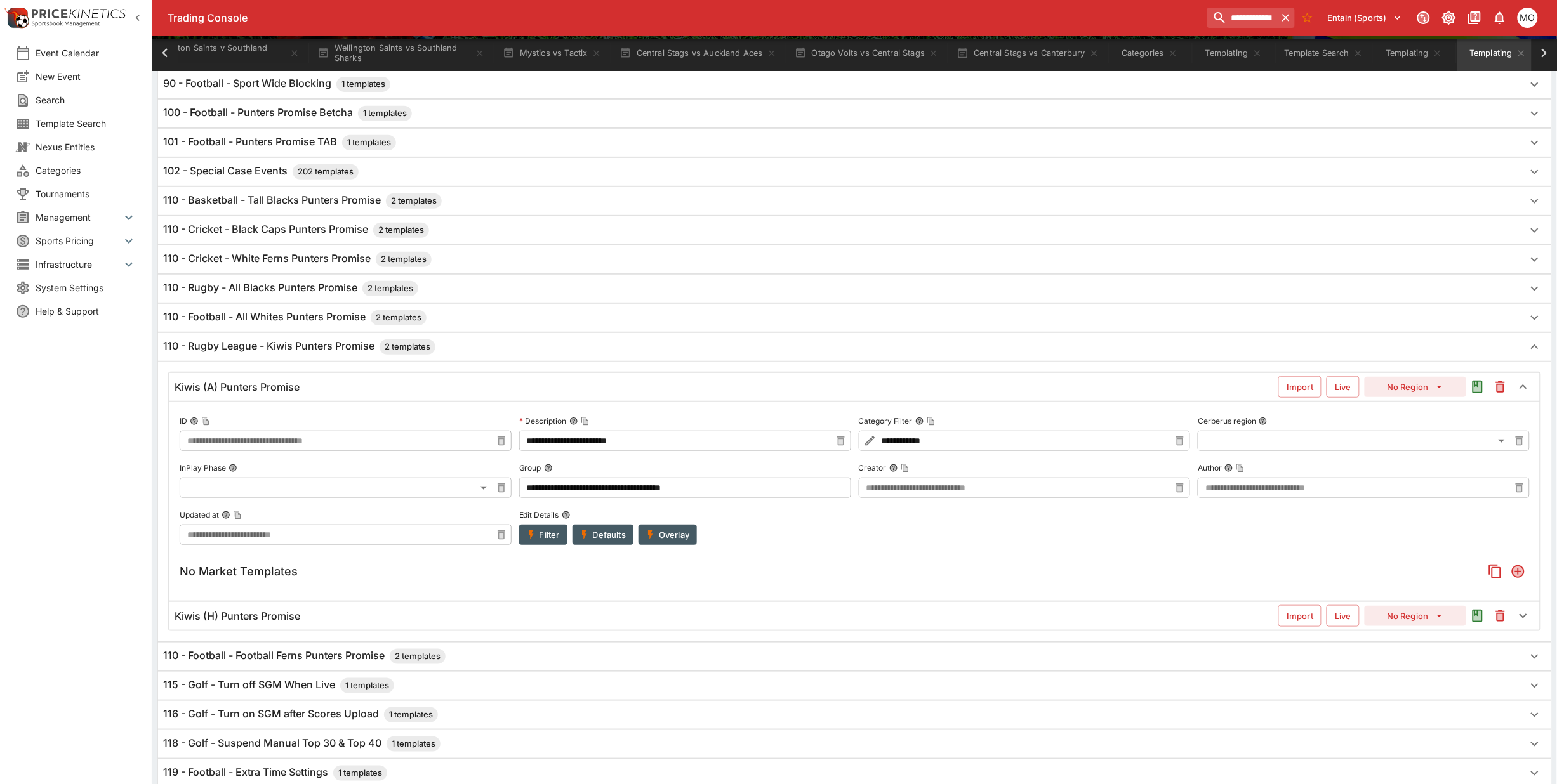
click at [539, 537] on button "Filter" at bounding box center [543, 535] width 48 height 20
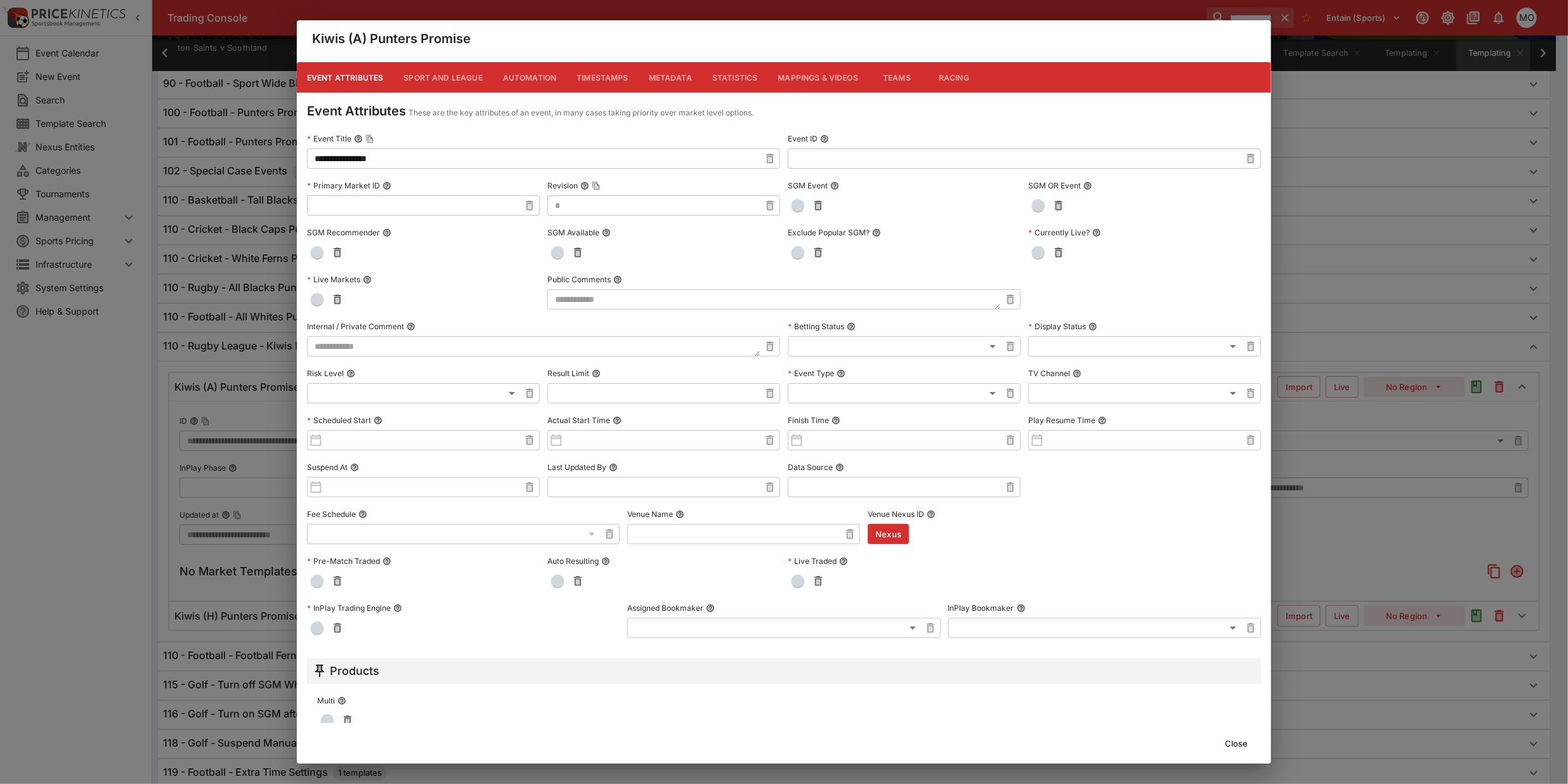
click at [1244, 743] on button "Close" at bounding box center [1236, 743] width 38 height 20
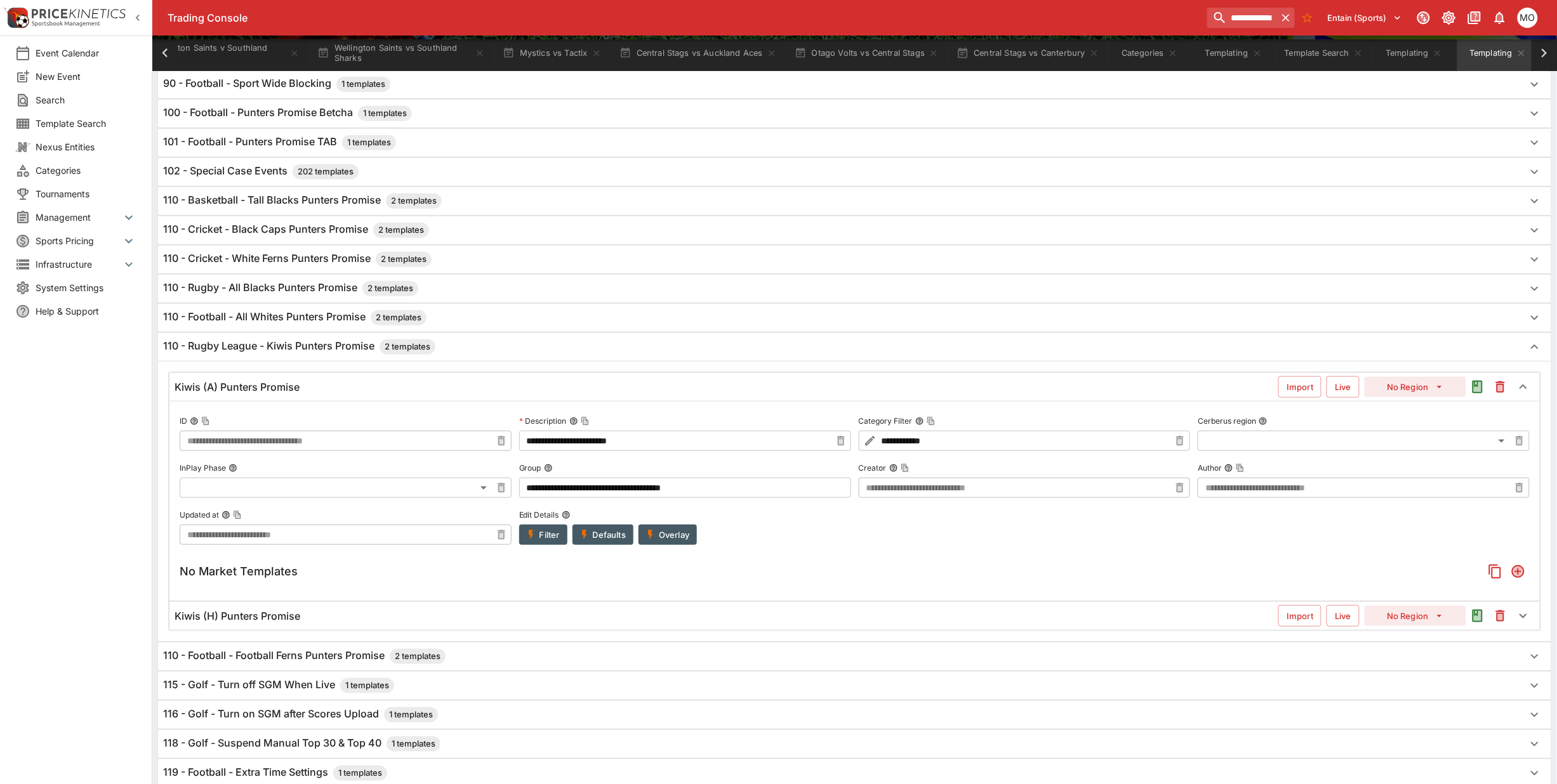
click at [249, 626] on div "Kiwis (H) Punters Promise Import Live No Region" at bounding box center [855, 616] width 1371 height 28
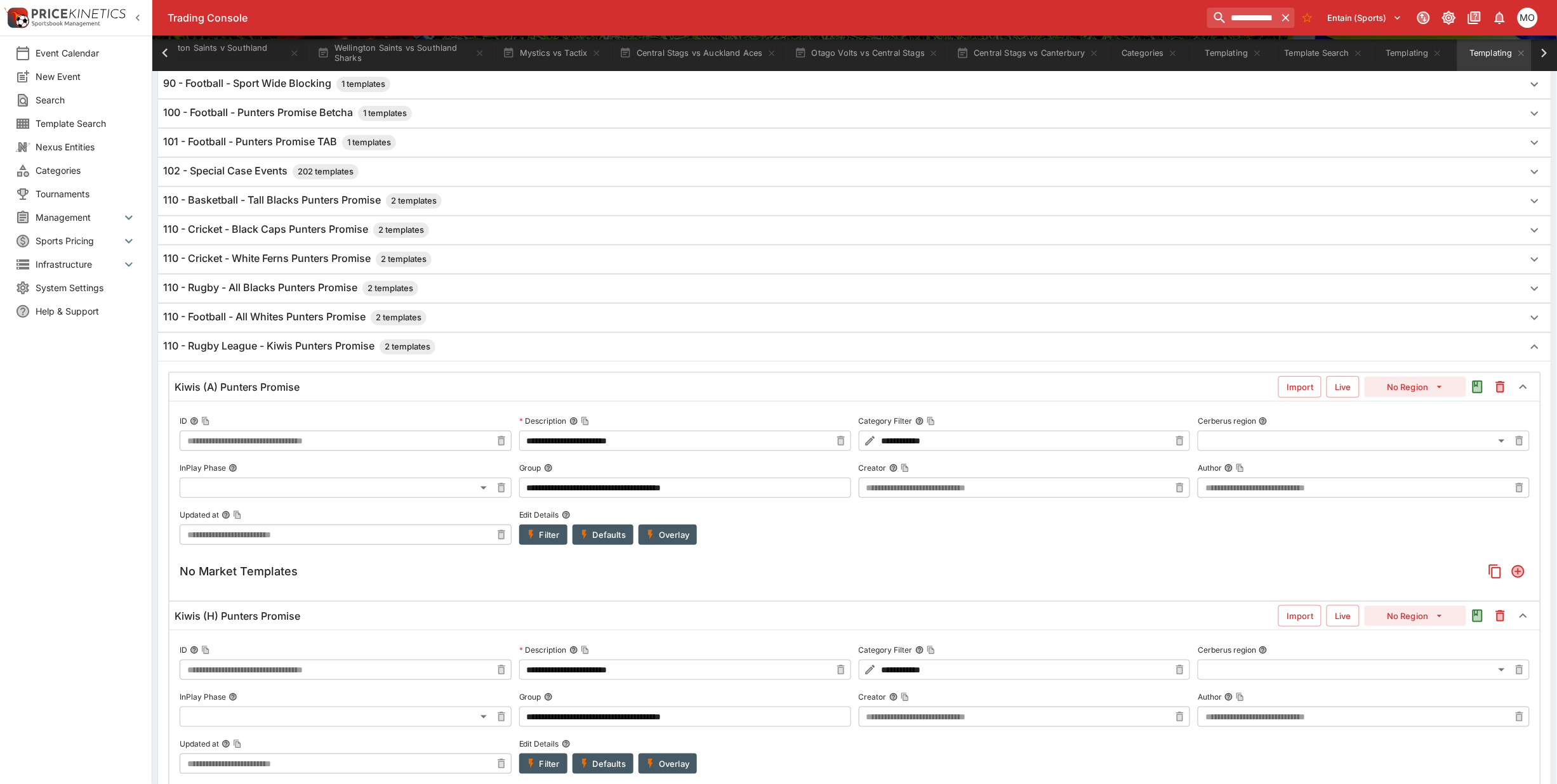
click at [254, 582] on div "No Market Templates" at bounding box center [854, 572] width 1350 height 23
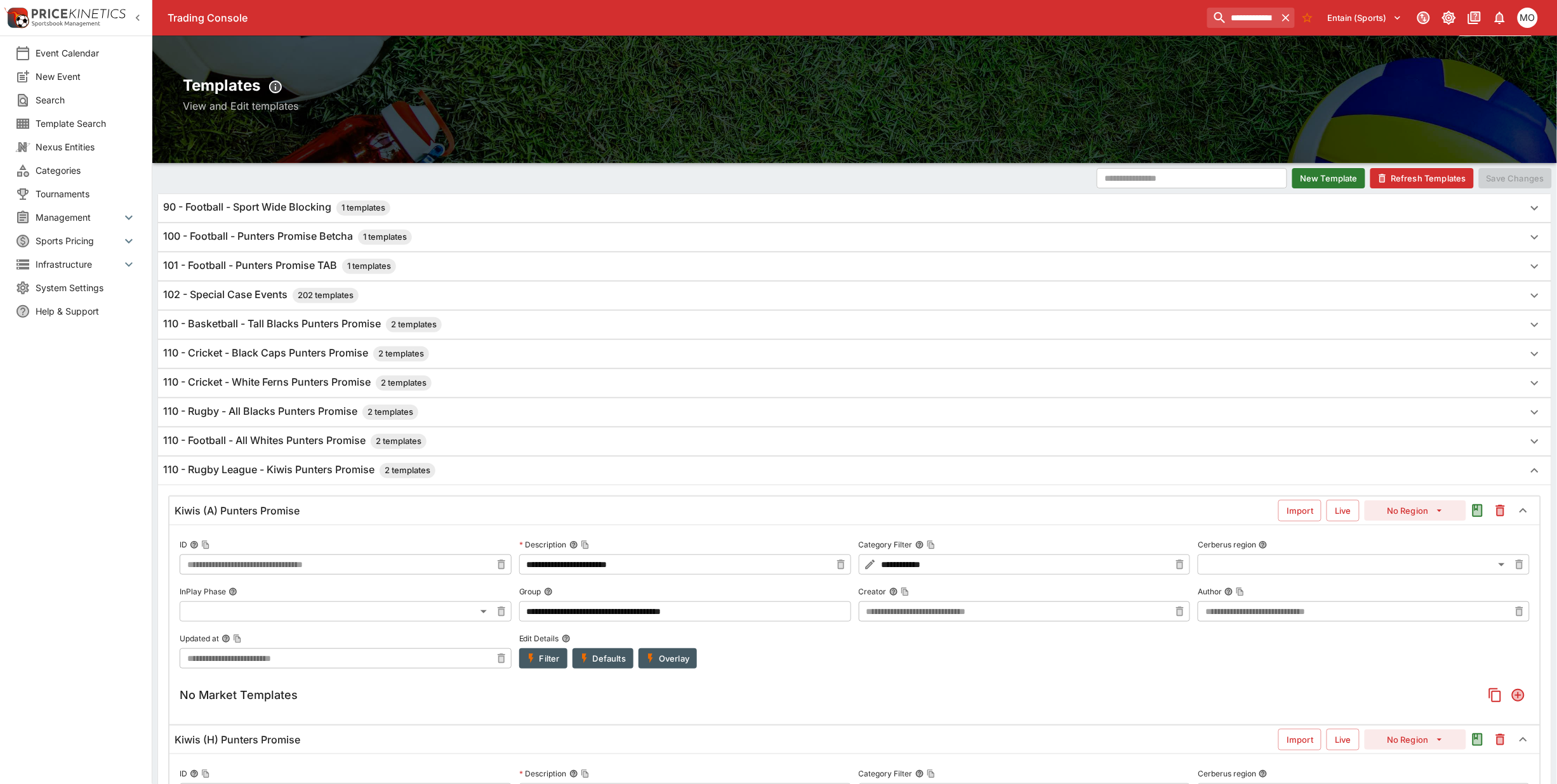
scroll to position [0, 0]
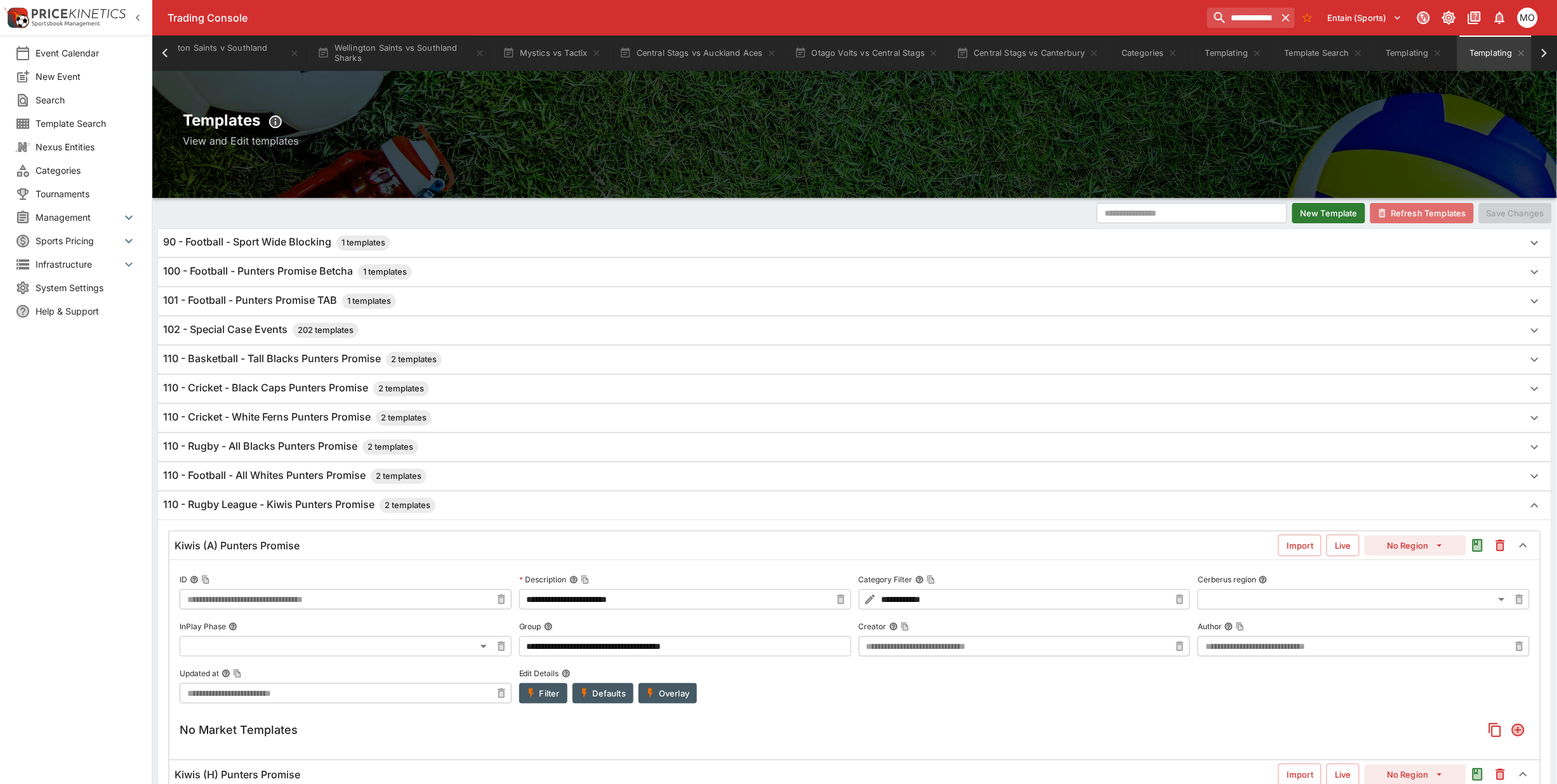
click at [1408, 212] on button "Refresh Templates" at bounding box center [1422, 213] width 104 height 20
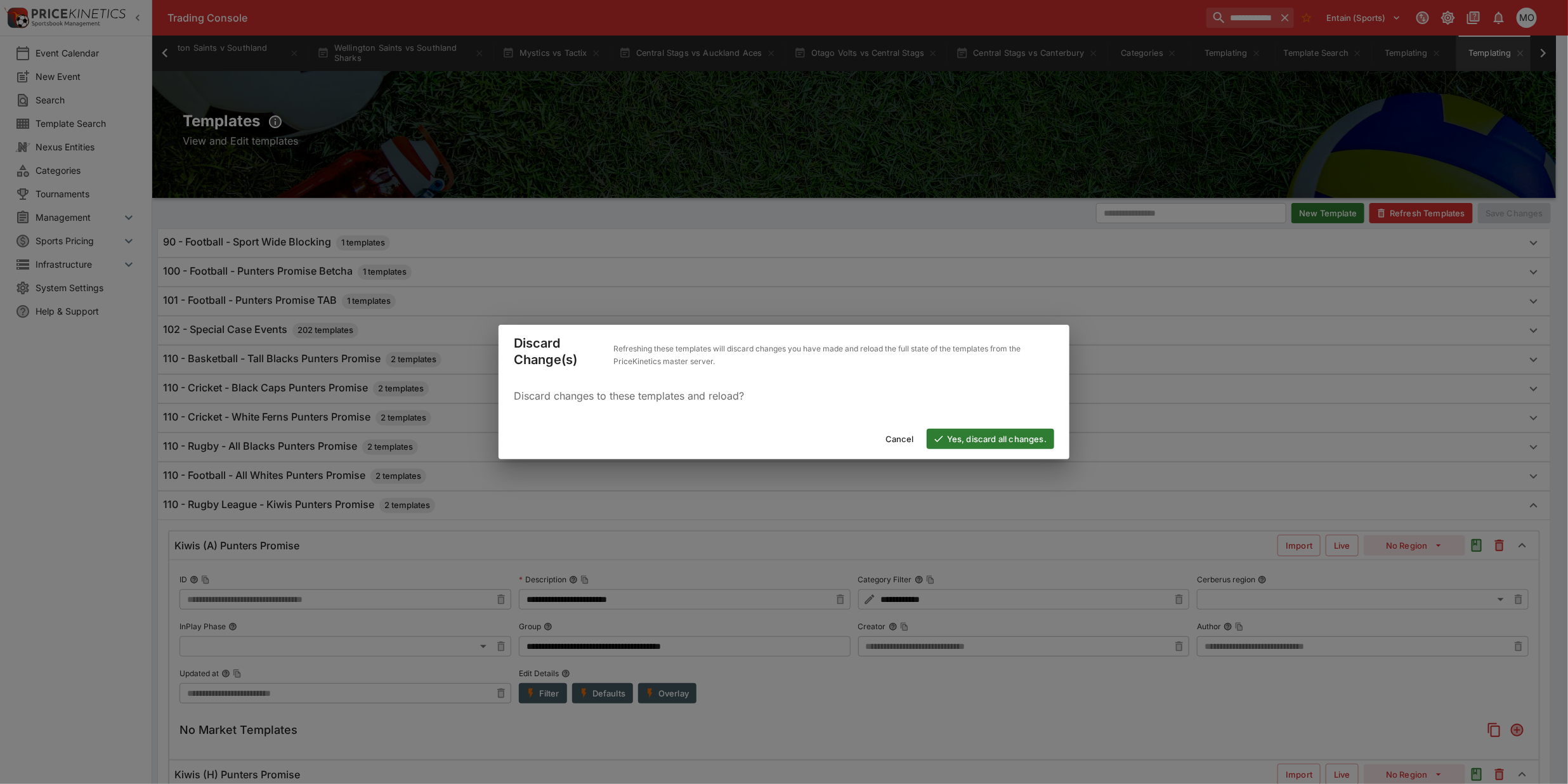
click at [971, 436] on button "Yes, discard all changes." at bounding box center [991, 439] width 127 height 20
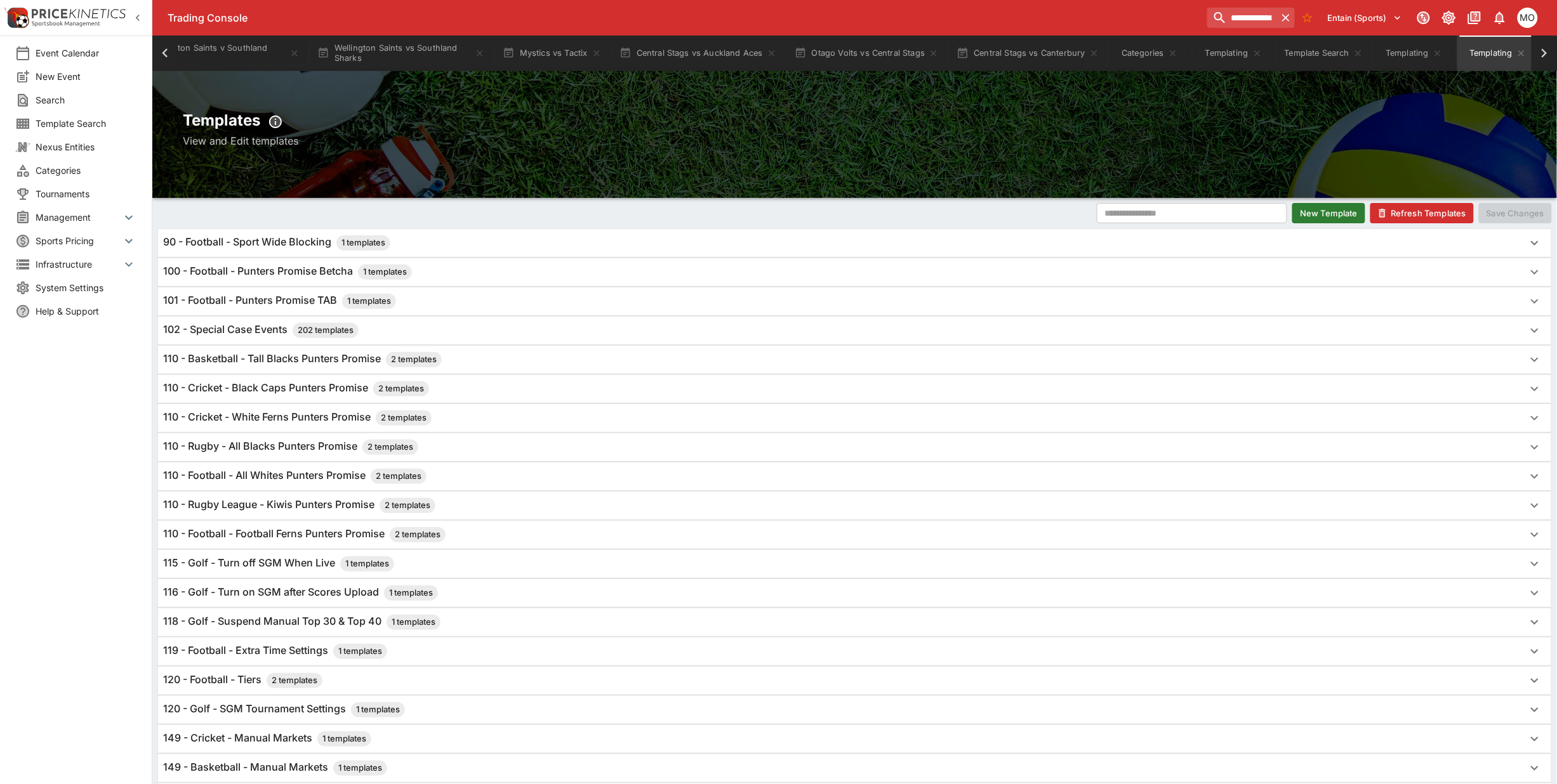
click at [282, 506] on h6 "110 - Rugby League - Kiwis Punters Promise 2 templates" at bounding box center [299, 506] width 272 height 15
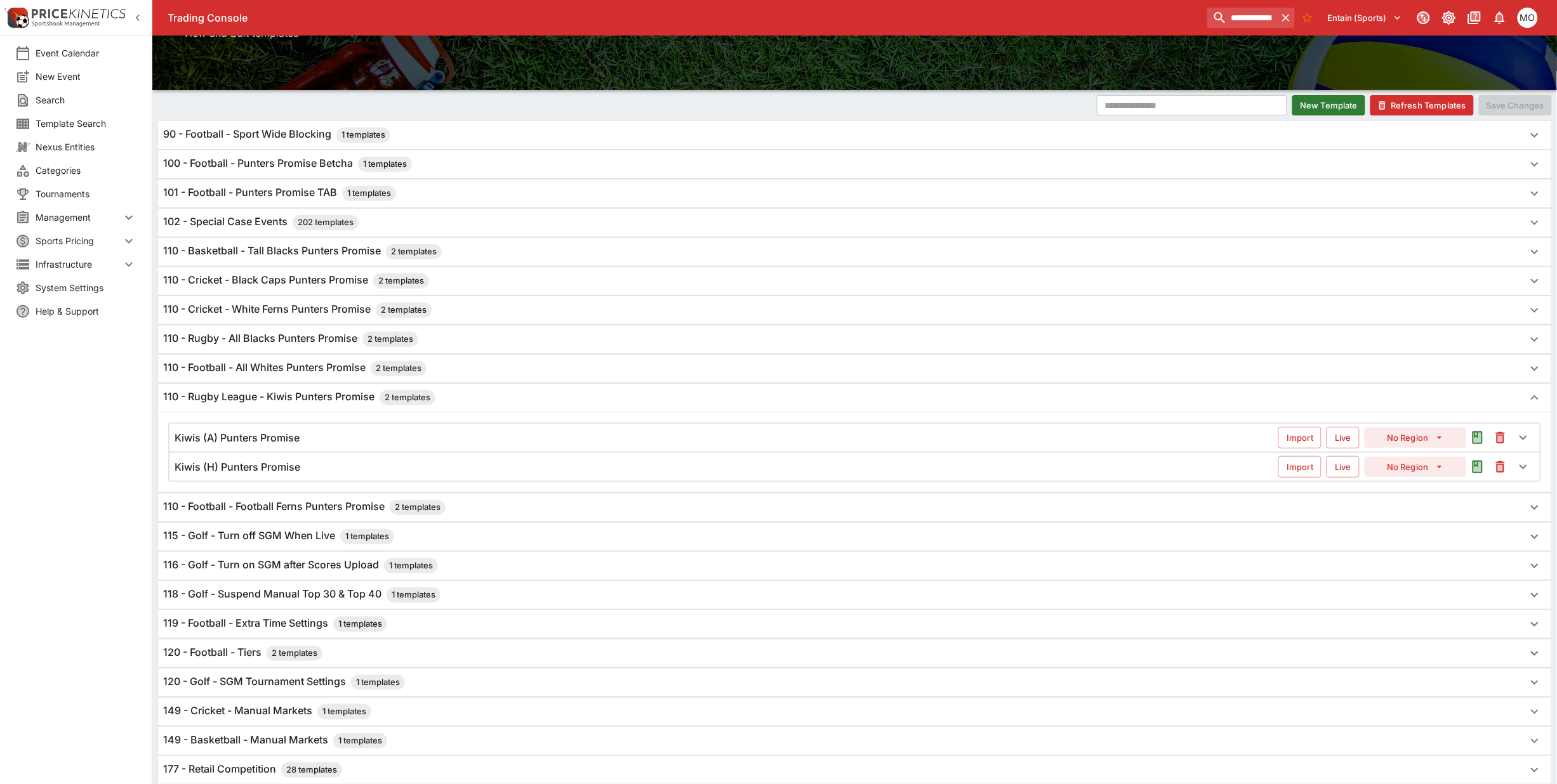
scroll to position [159, 0]
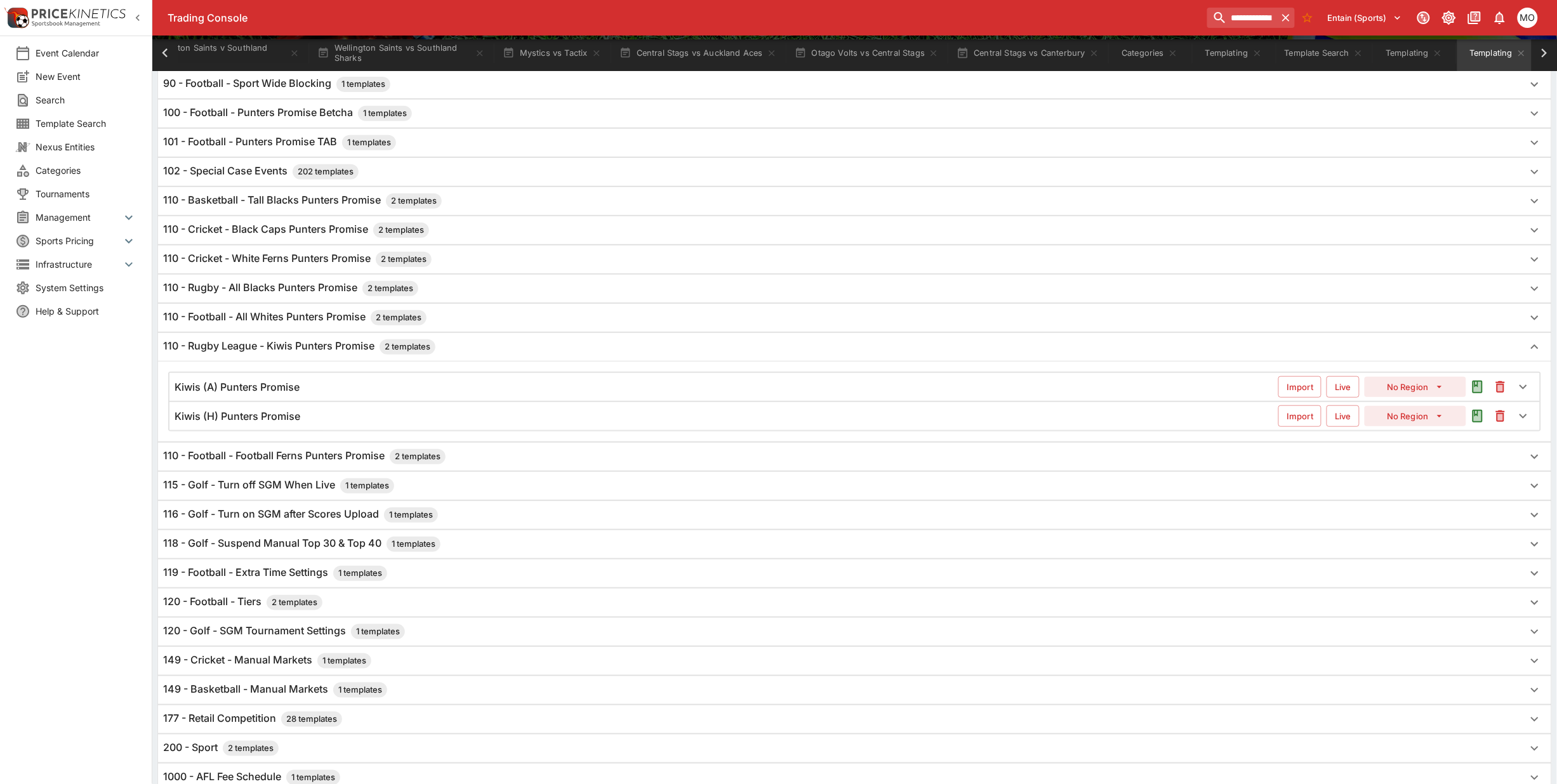
click at [283, 390] on h6 "Kiwis (A) Punters Promise" at bounding box center [236, 387] width 125 height 13
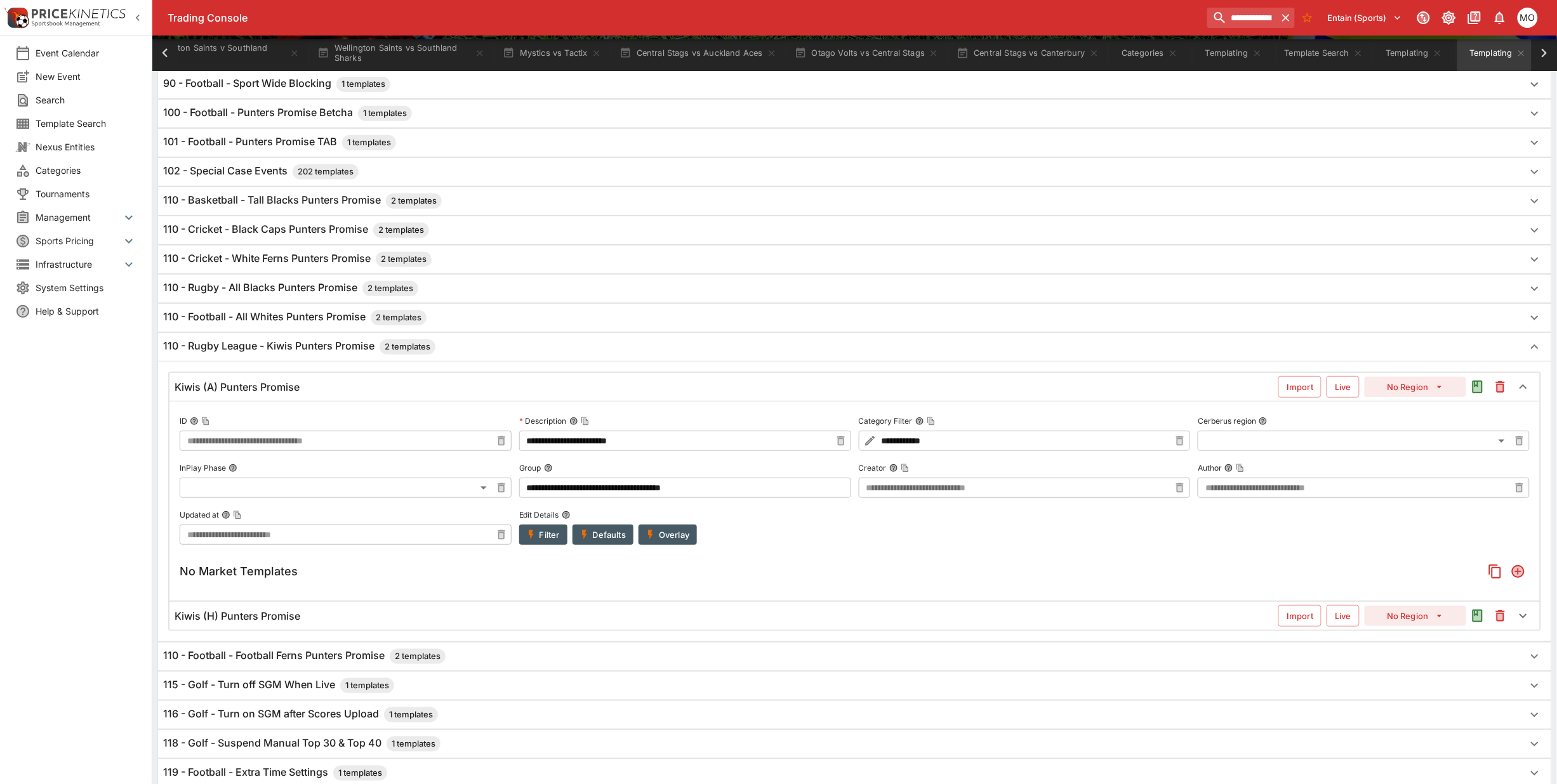
click at [541, 536] on button "Filter" at bounding box center [543, 535] width 48 height 20
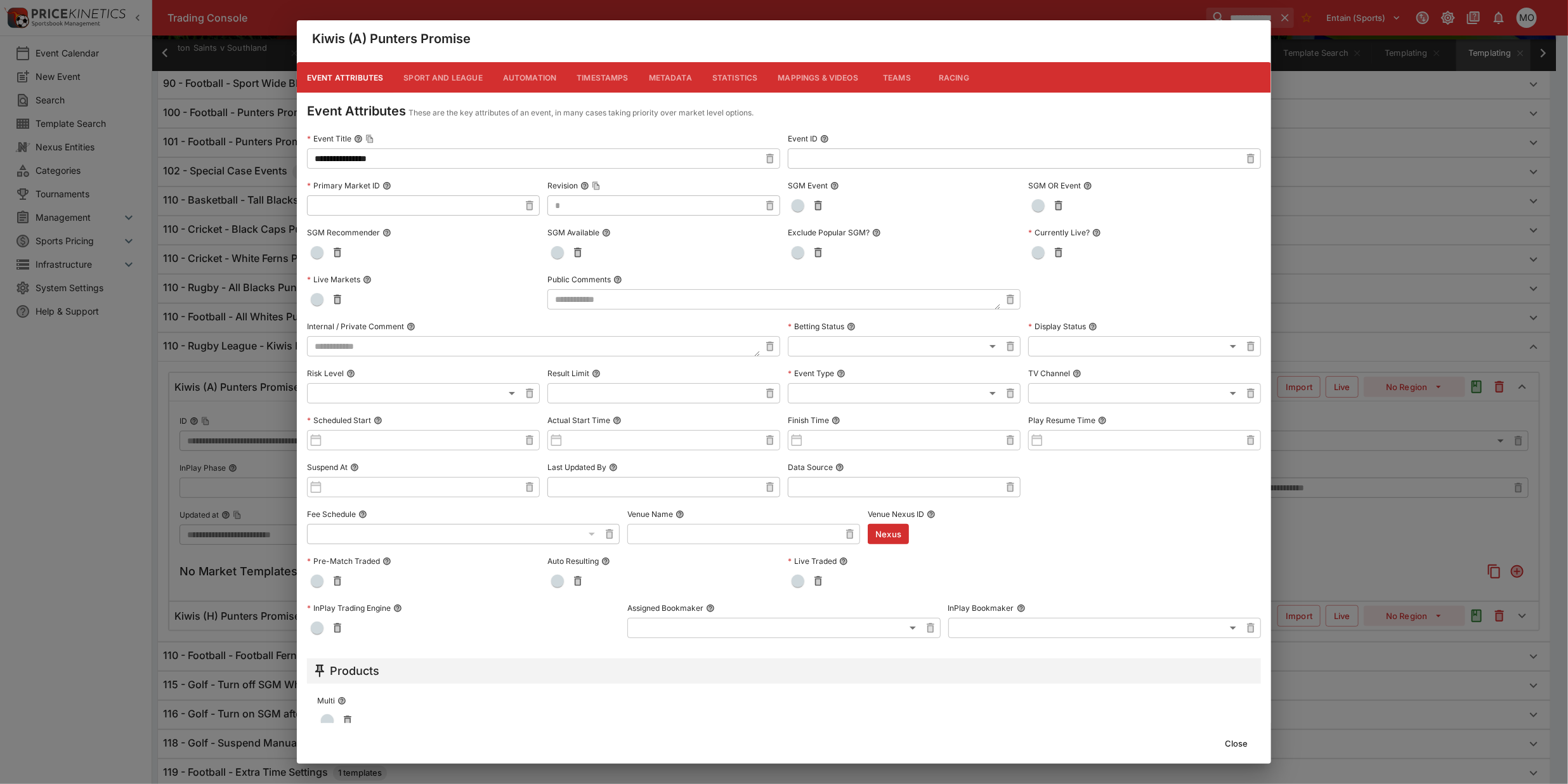
click at [1238, 743] on button "Close" at bounding box center [1236, 743] width 38 height 20
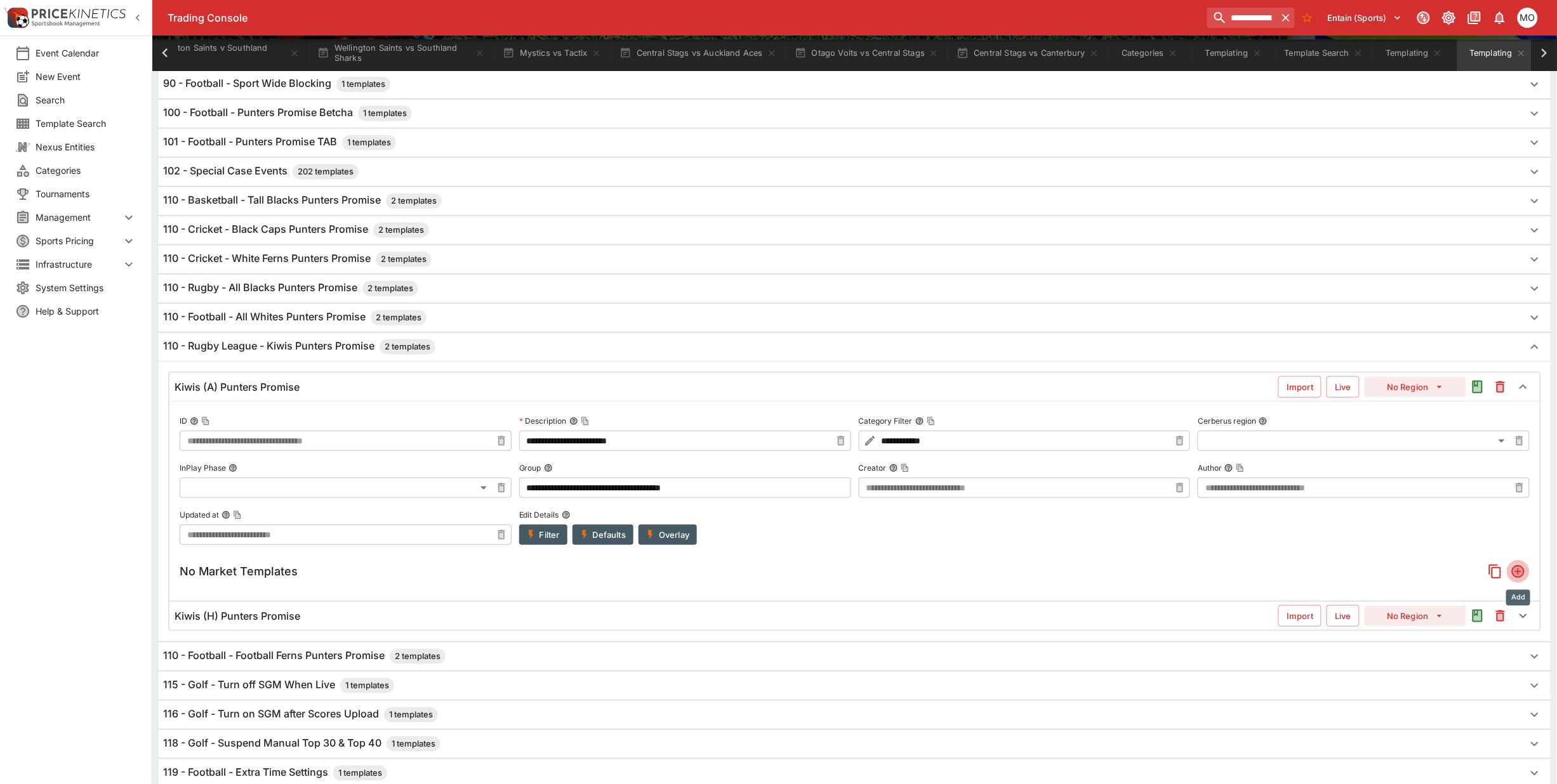
click at [1516, 572] on icon "Add" at bounding box center [1518, 572] width 10 height 10
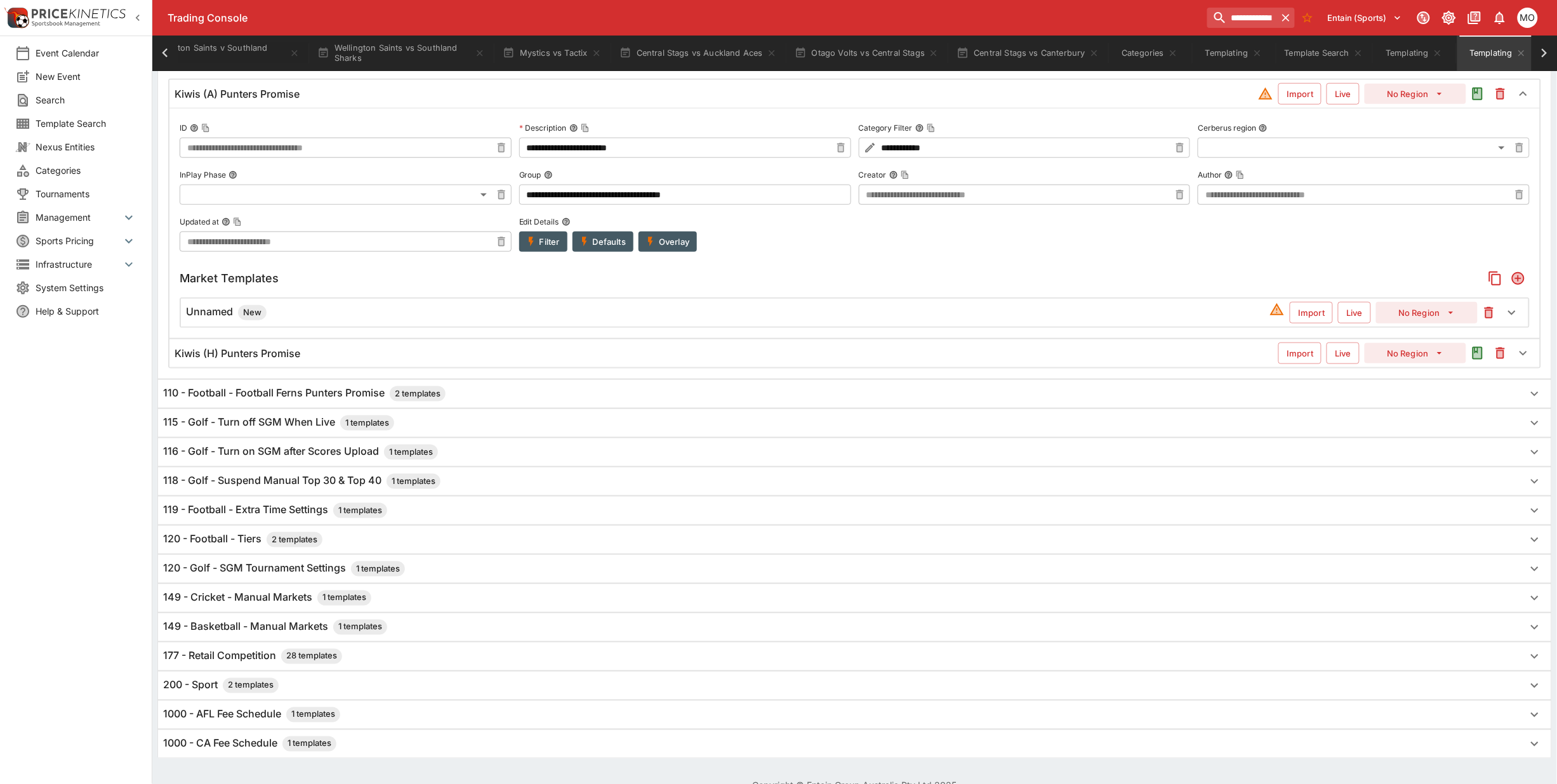
scroll to position [293, 0]
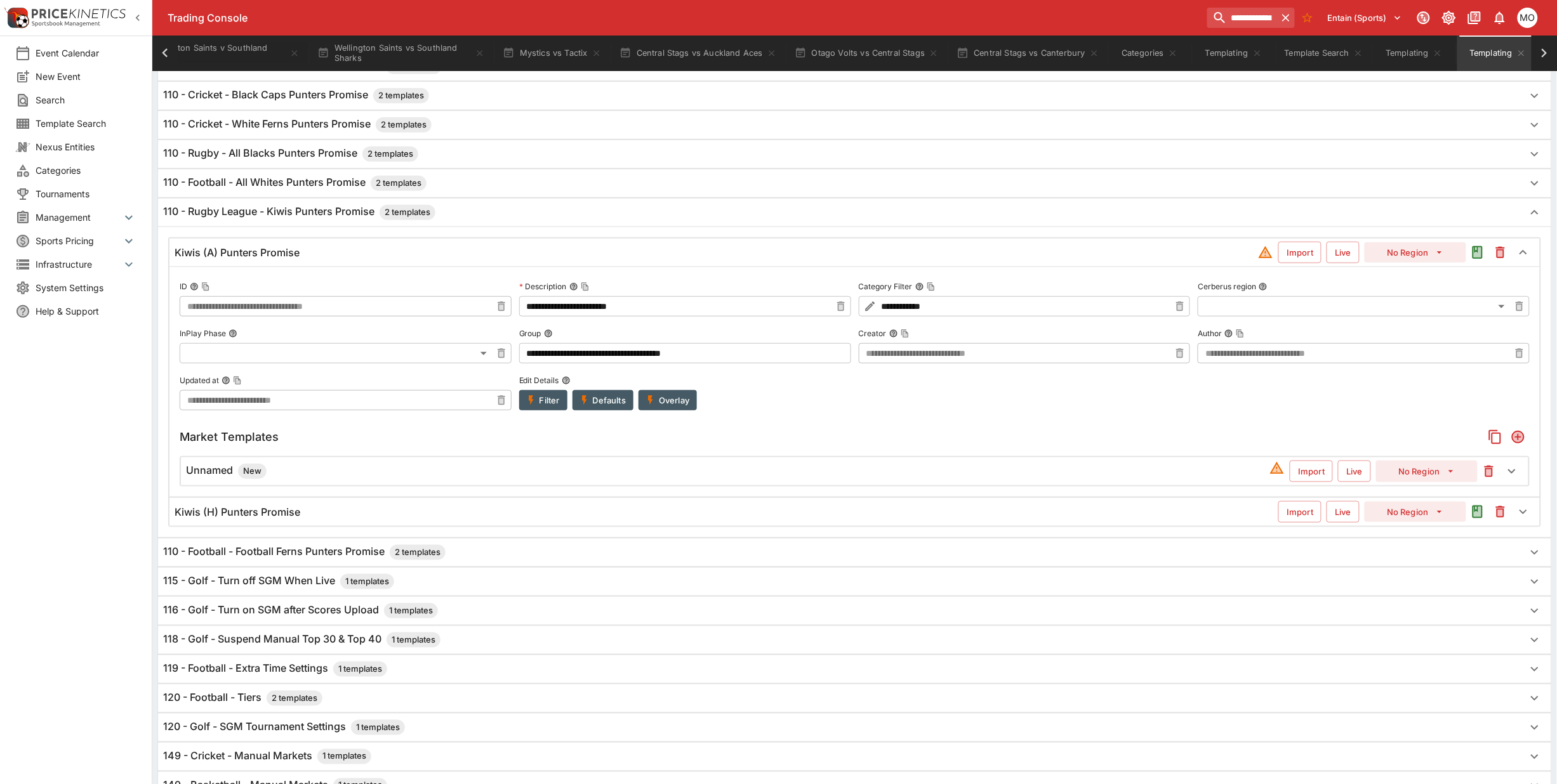
click at [226, 476] on h6 "Unnamed New" at bounding box center [226, 472] width 81 height 15
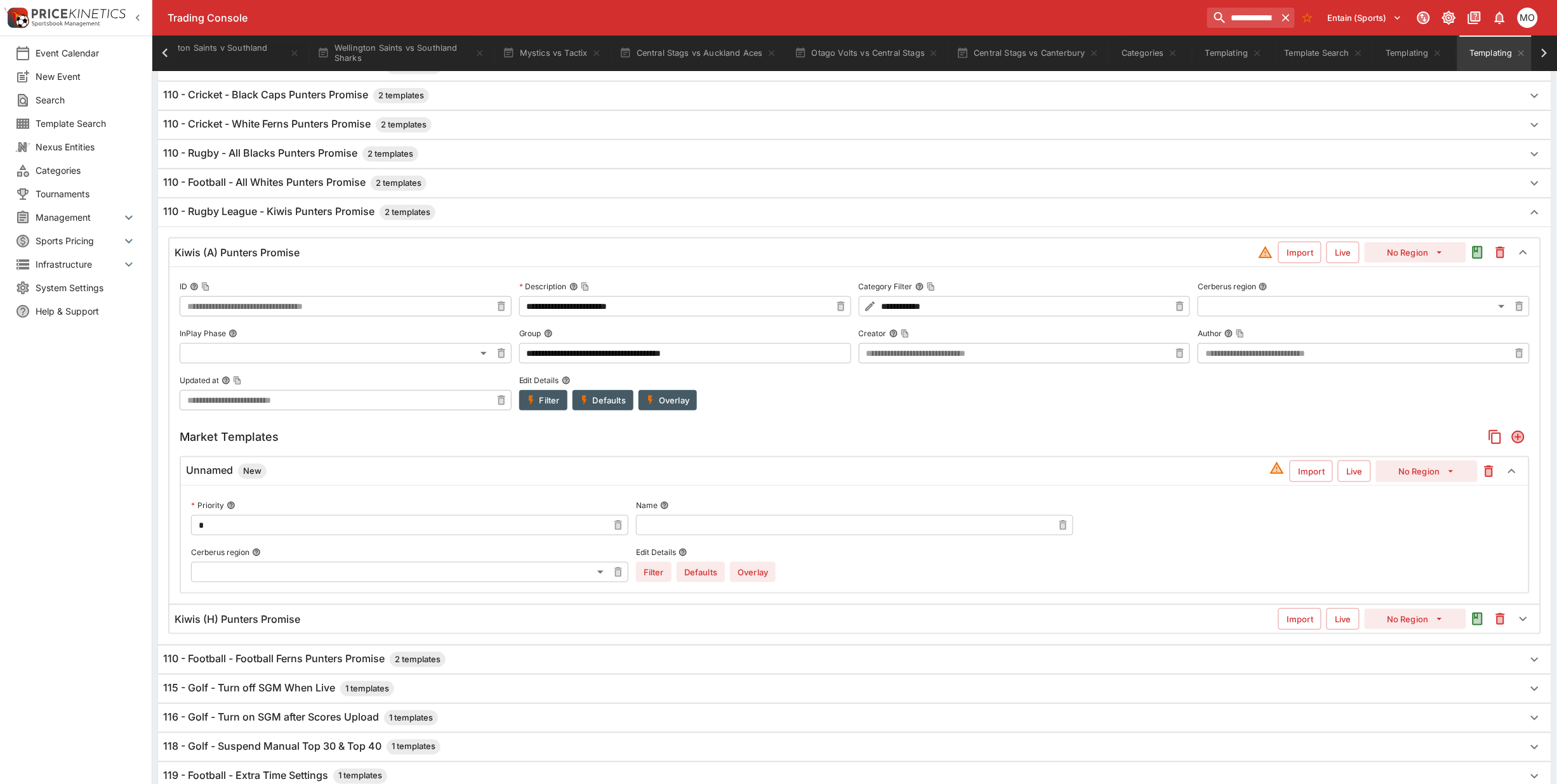
click at [721, 525] on input "text" at bounding box center [844, 525] width 417 height 20
click at [1520, 439] on icon "Add" at bounding box center [1518, 436] width 10 height 10
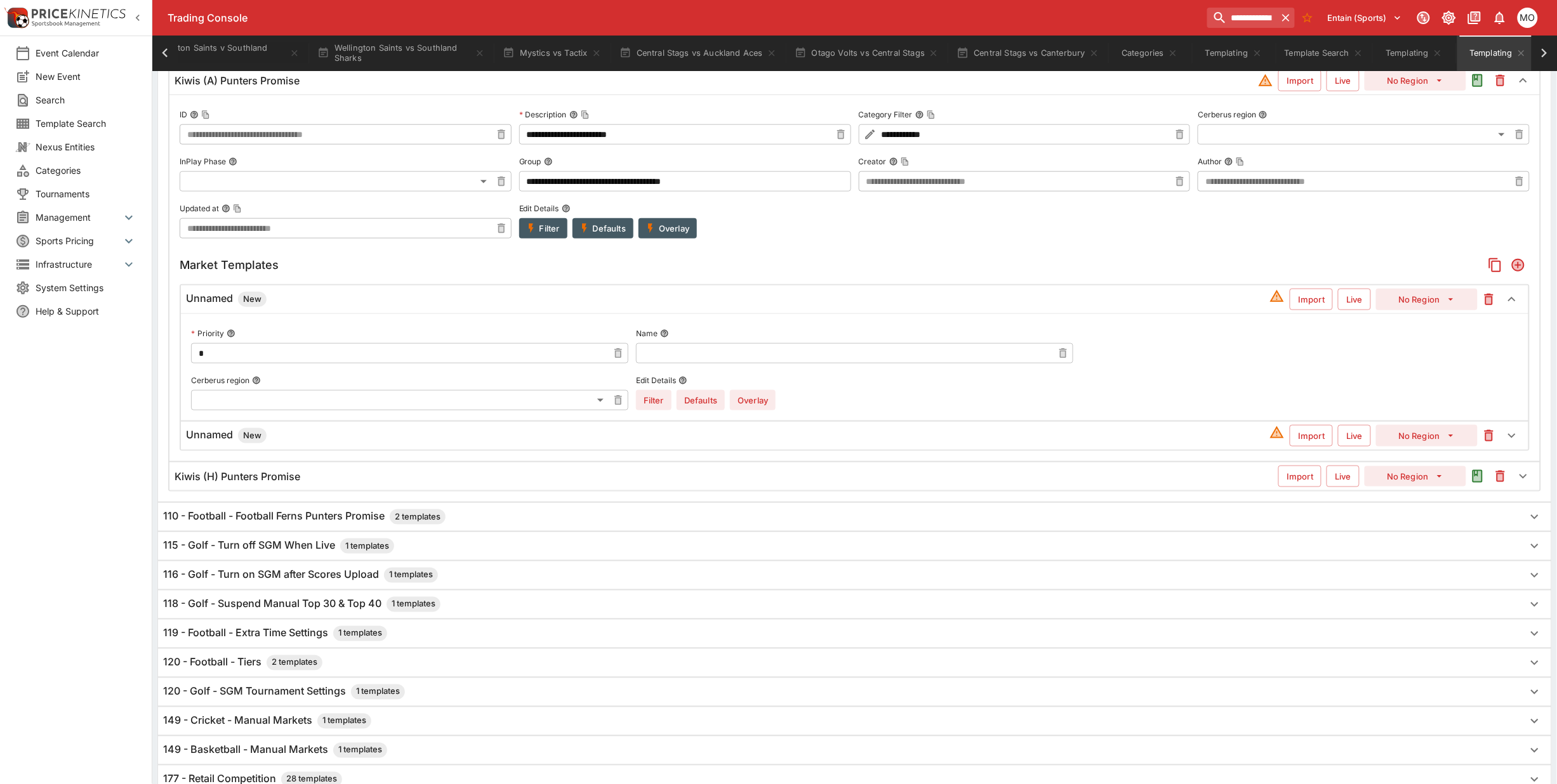
scroll to position [432, 0]
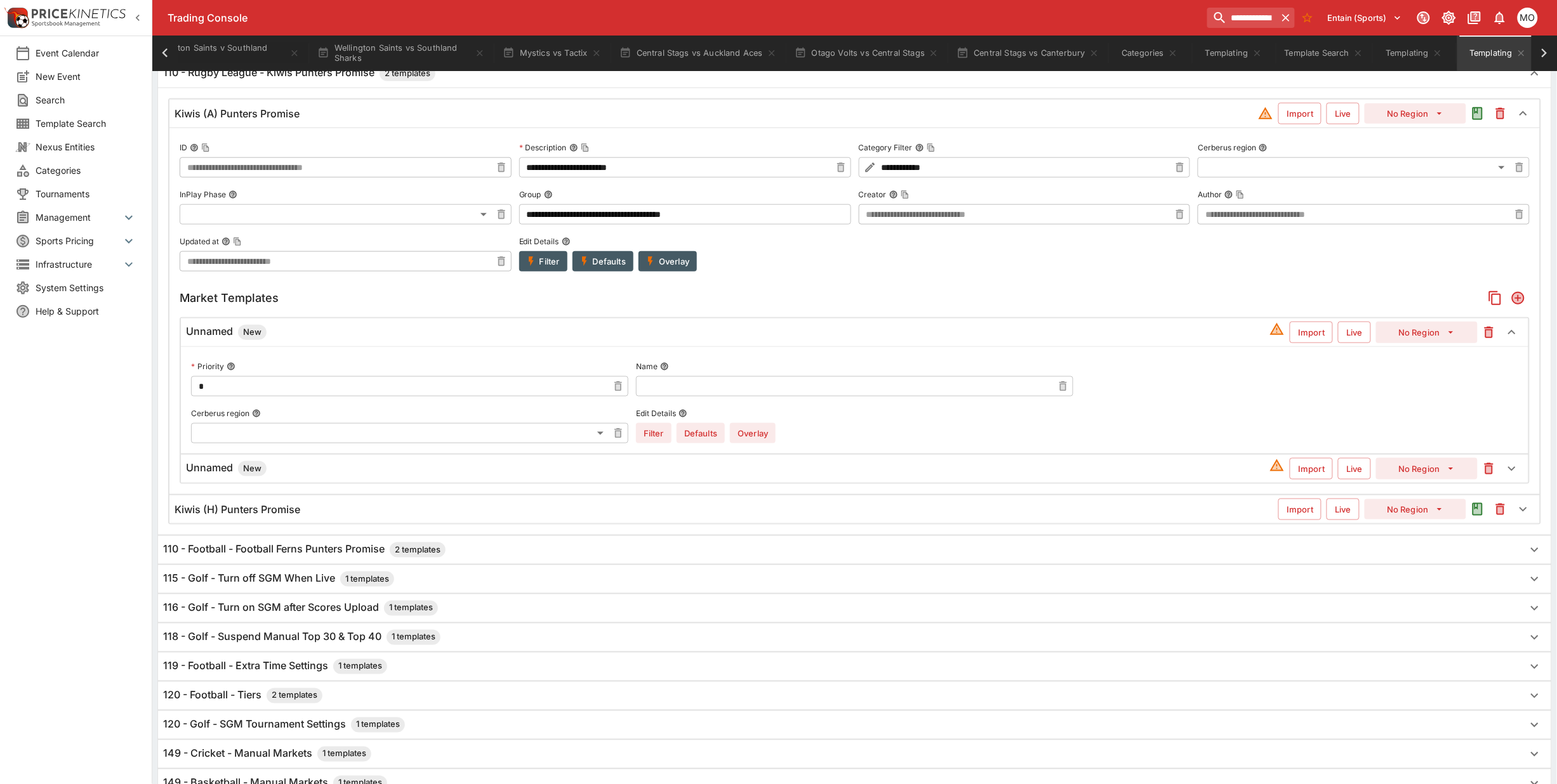
click at [1517, 298] on icon "Add" at bounding box center [1518, 298] width 10 height 10
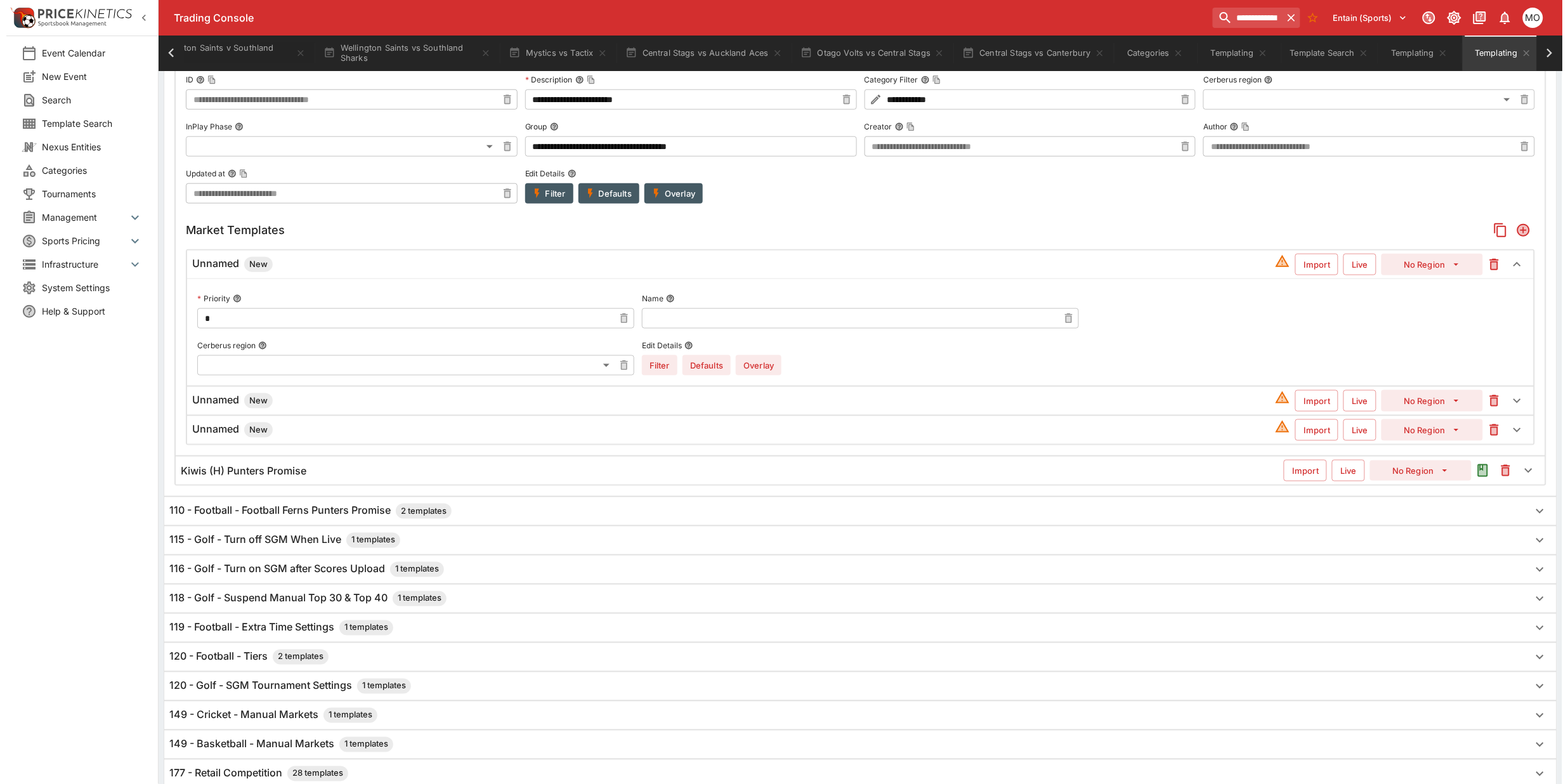
scroll to position [461, 0]
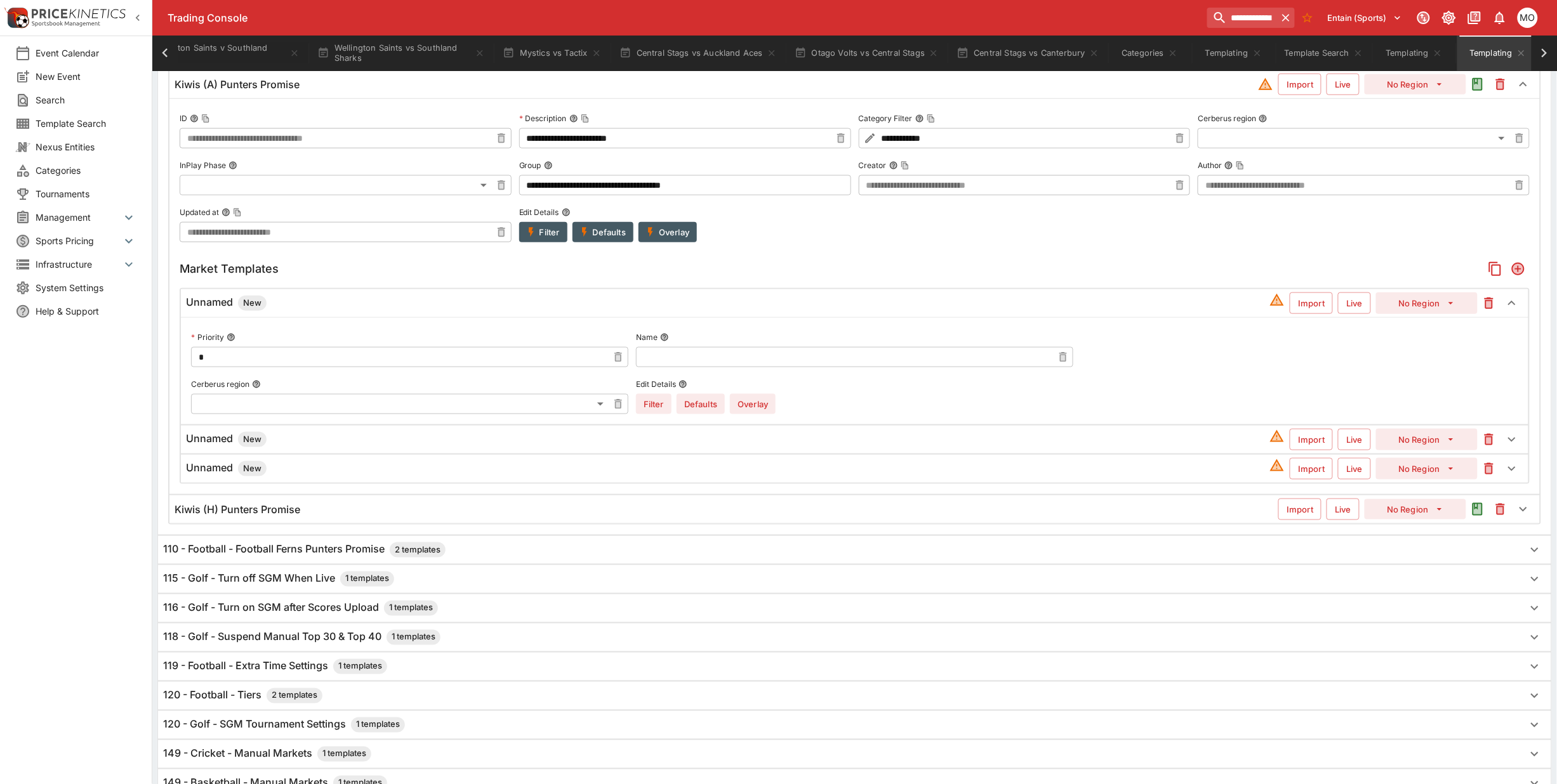
click at [223, 440] on h6 "Unnamed New" at bounding box center [226, 440] width 81 height 15
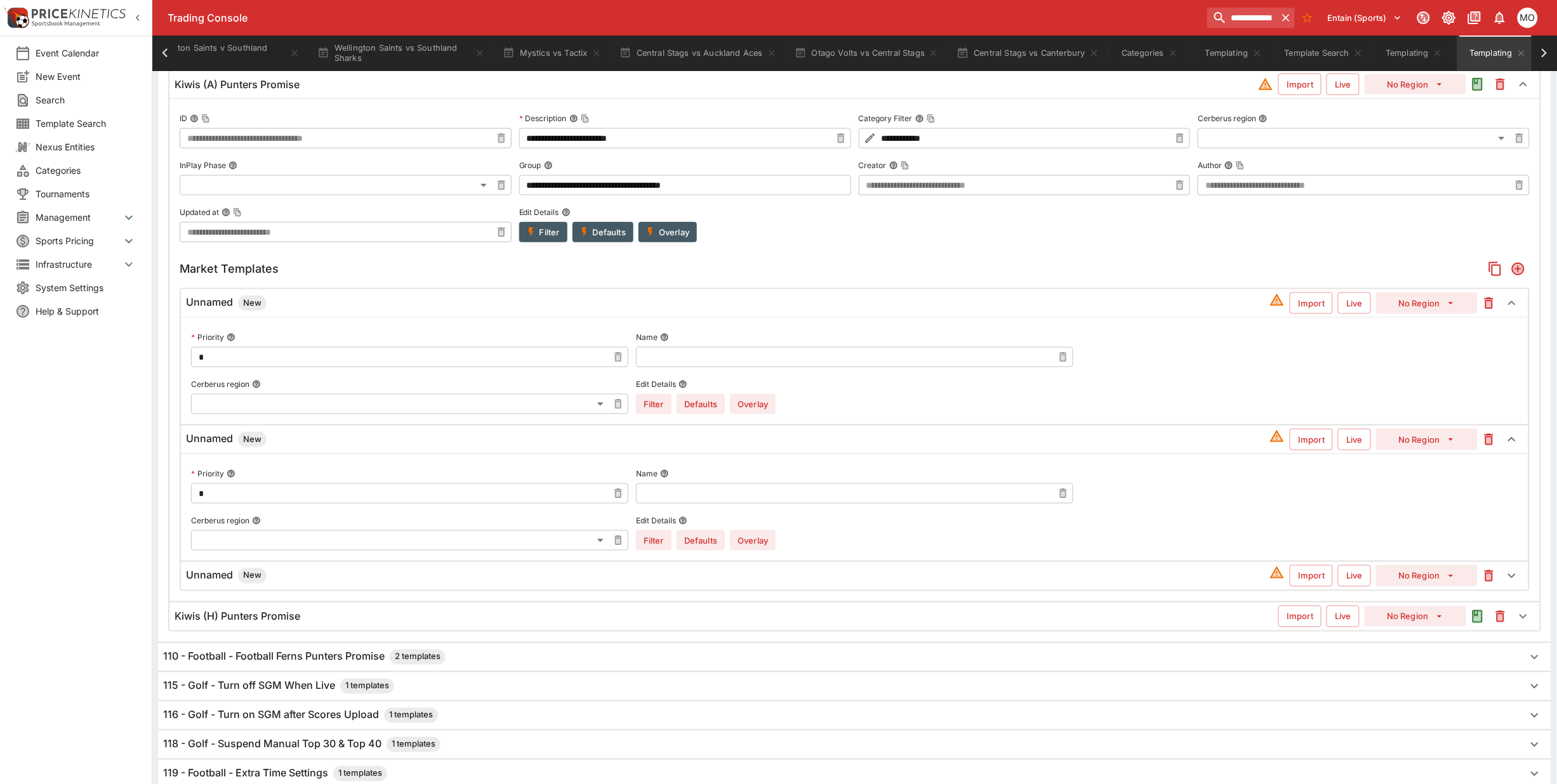
click at [737, 494] on input "text" at bounding box center [844, 493] width 417 height 20
paste input "**********"
type input "**********"
click at [1395, 443] on button "No Region" at bounding box center [1427, 440] width 101 height 21
click at [1433, 506] on li "Sport 2 (12)" at bounding box center [1427, 511] width 75 height 20
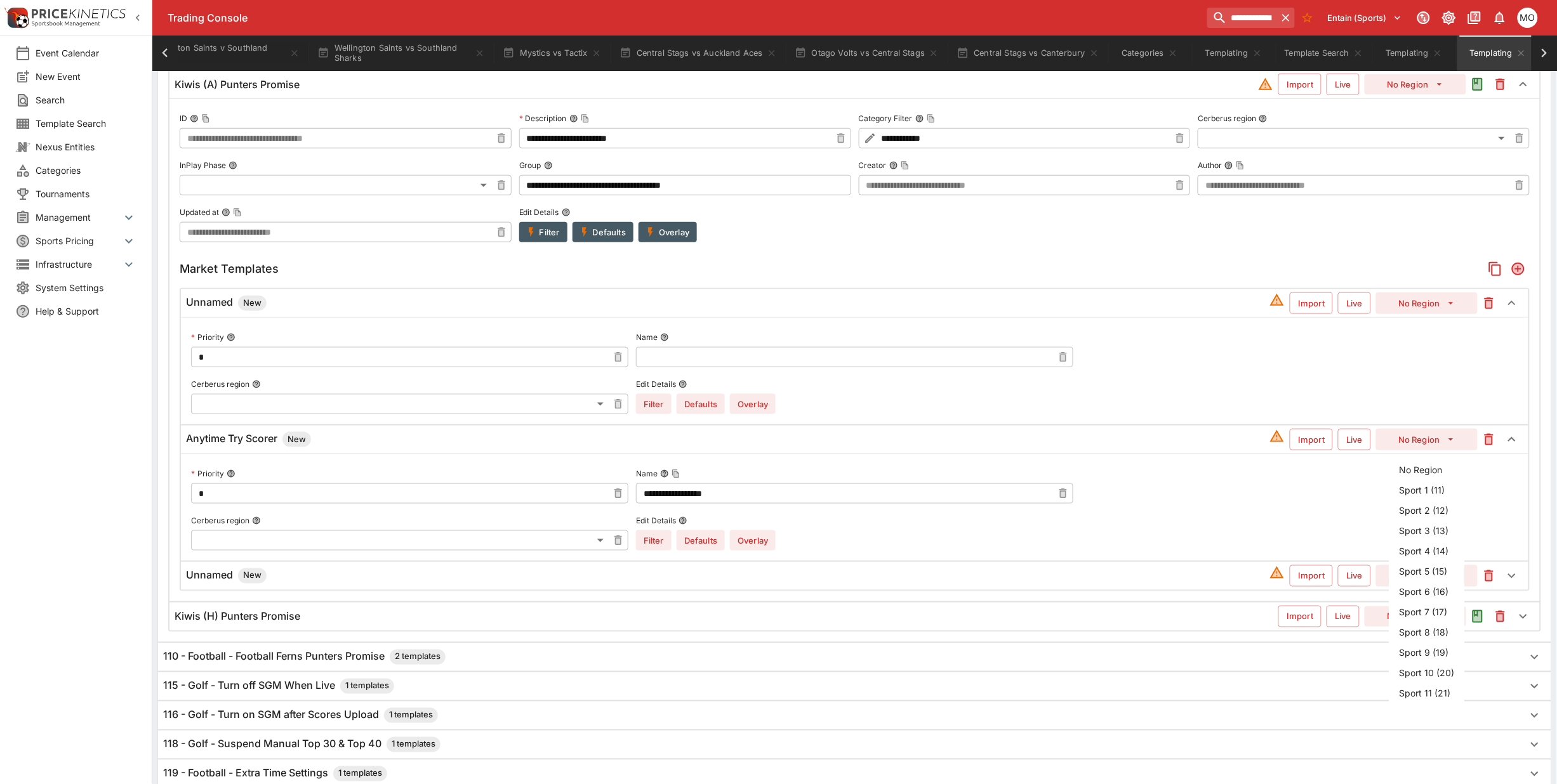
type input "**"
click at [756, 539] on button "Overlay" at bounding box center [753, 541] width 46 height 20
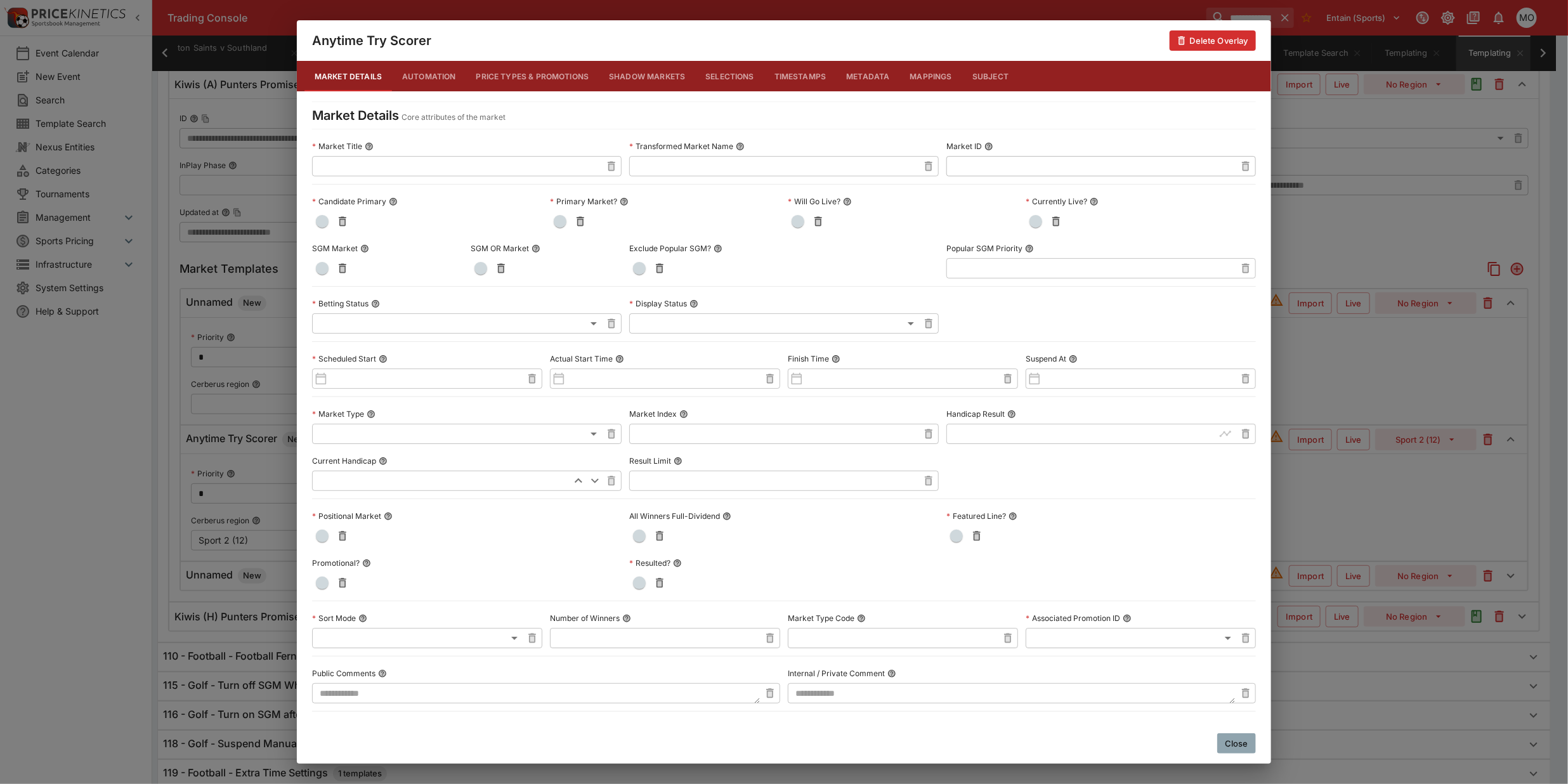
scroll to position [369, 0]
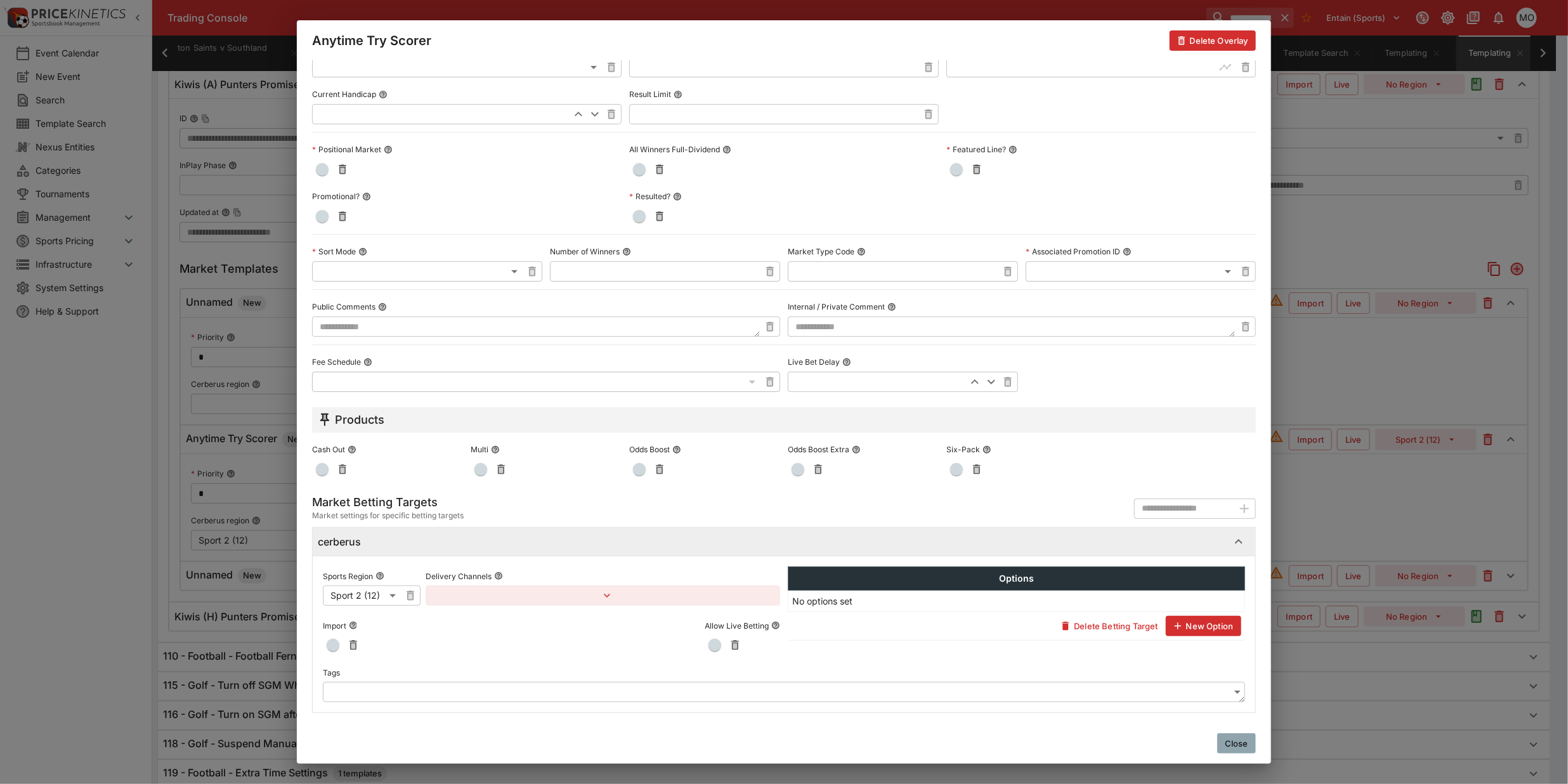
click at [343, 686] on body "**********" at bounding box center [784, 305] width 1568 height 1533
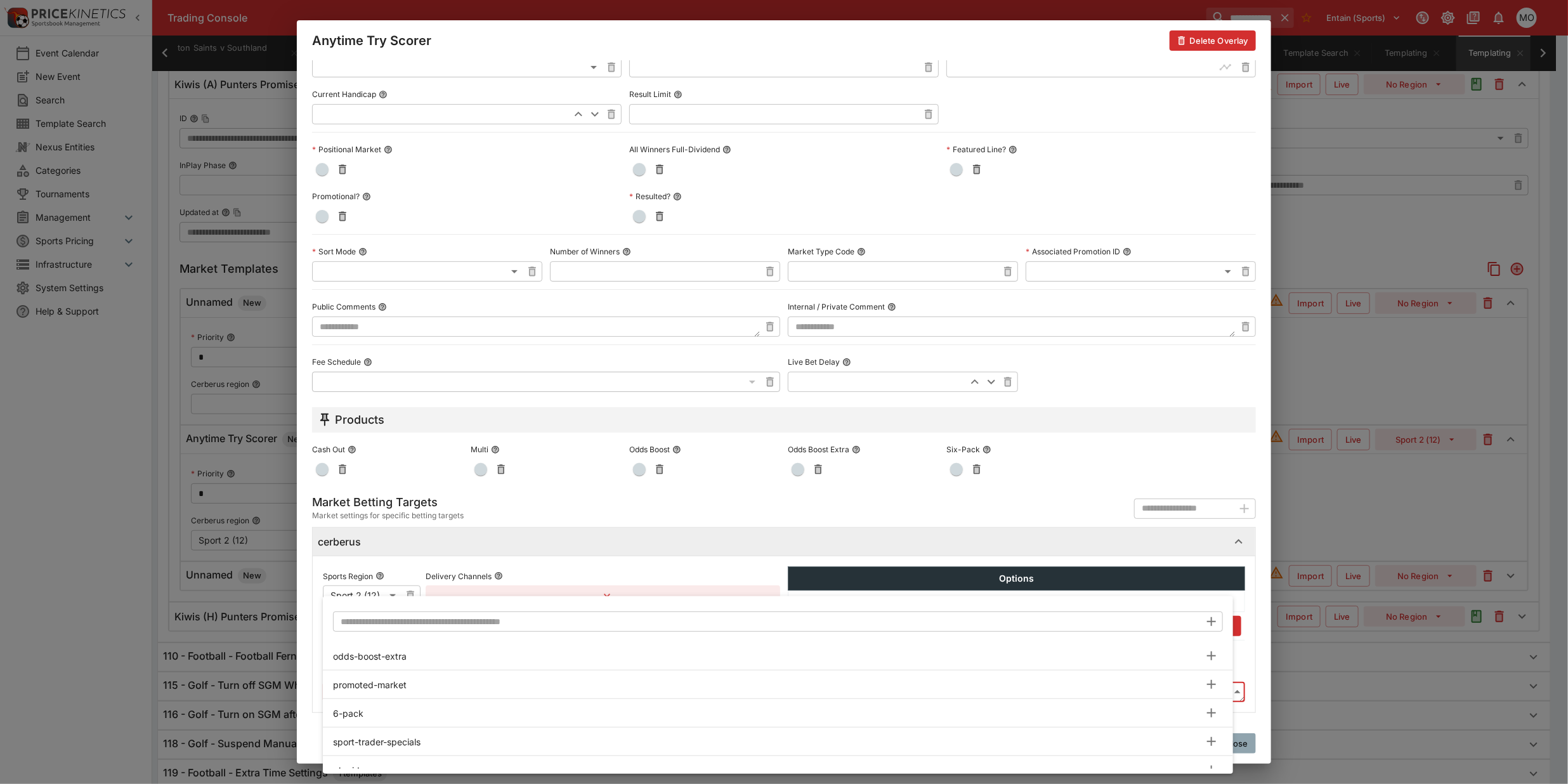
click at [395, 624] on input "text" at bounding box center [766, 621] width 867 height 20
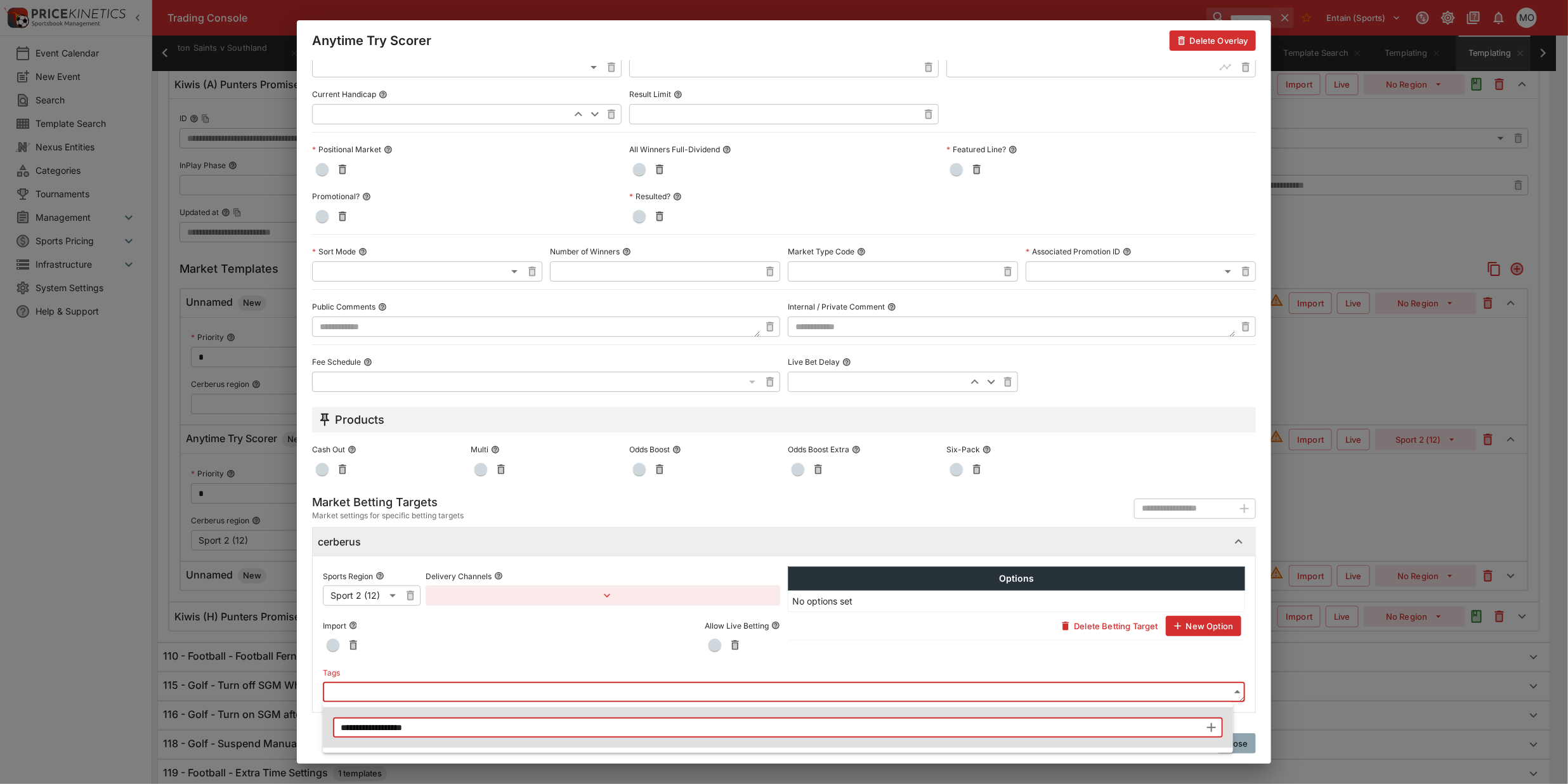
type input "**********"
click at [1212, 728] on icon "button" at bounding box center [1211, 728] width 9 height 9
type input "**********"
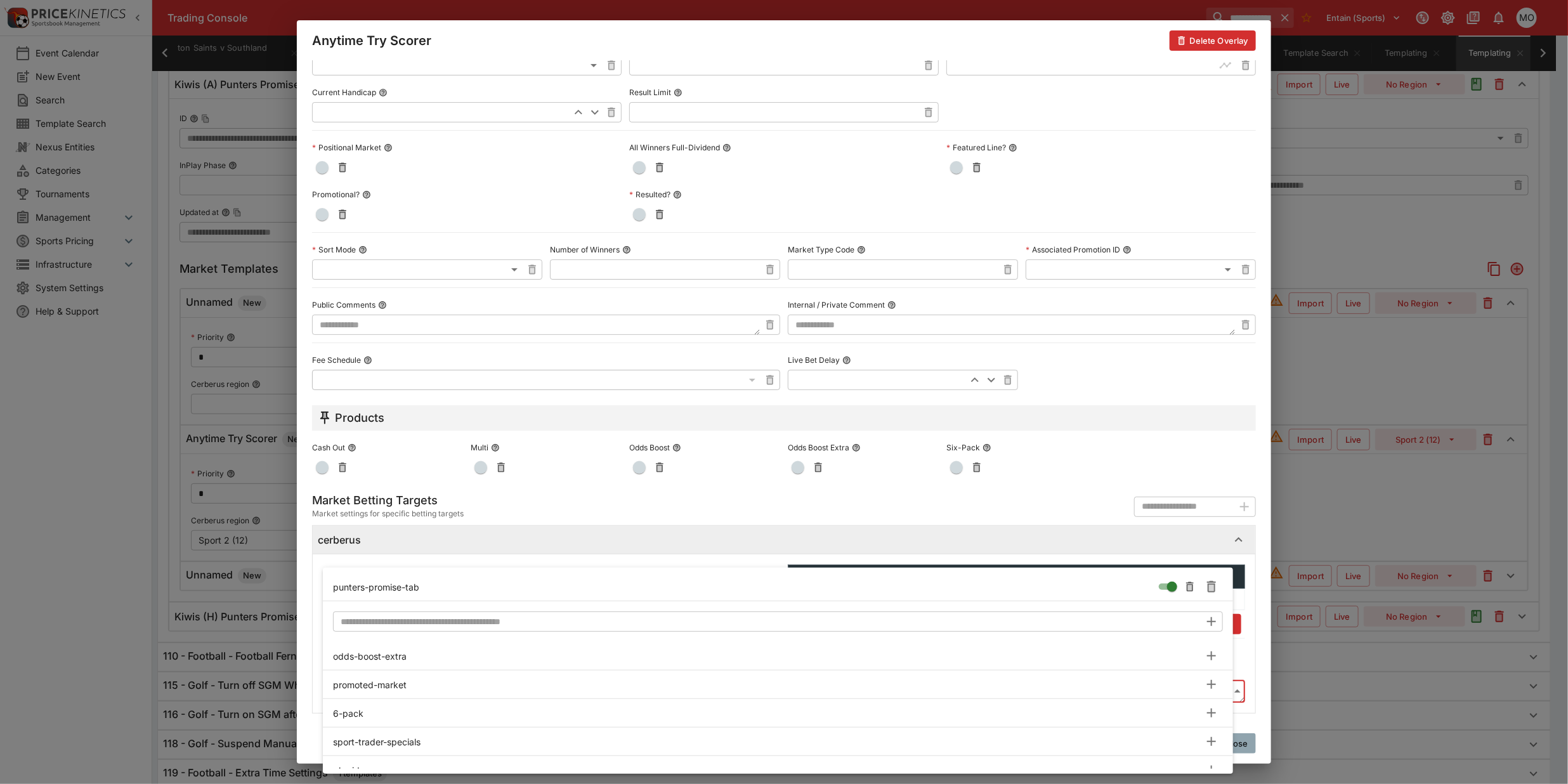
click at [310, 609] on div at bounding box center [784, 392] width 1568 height 784
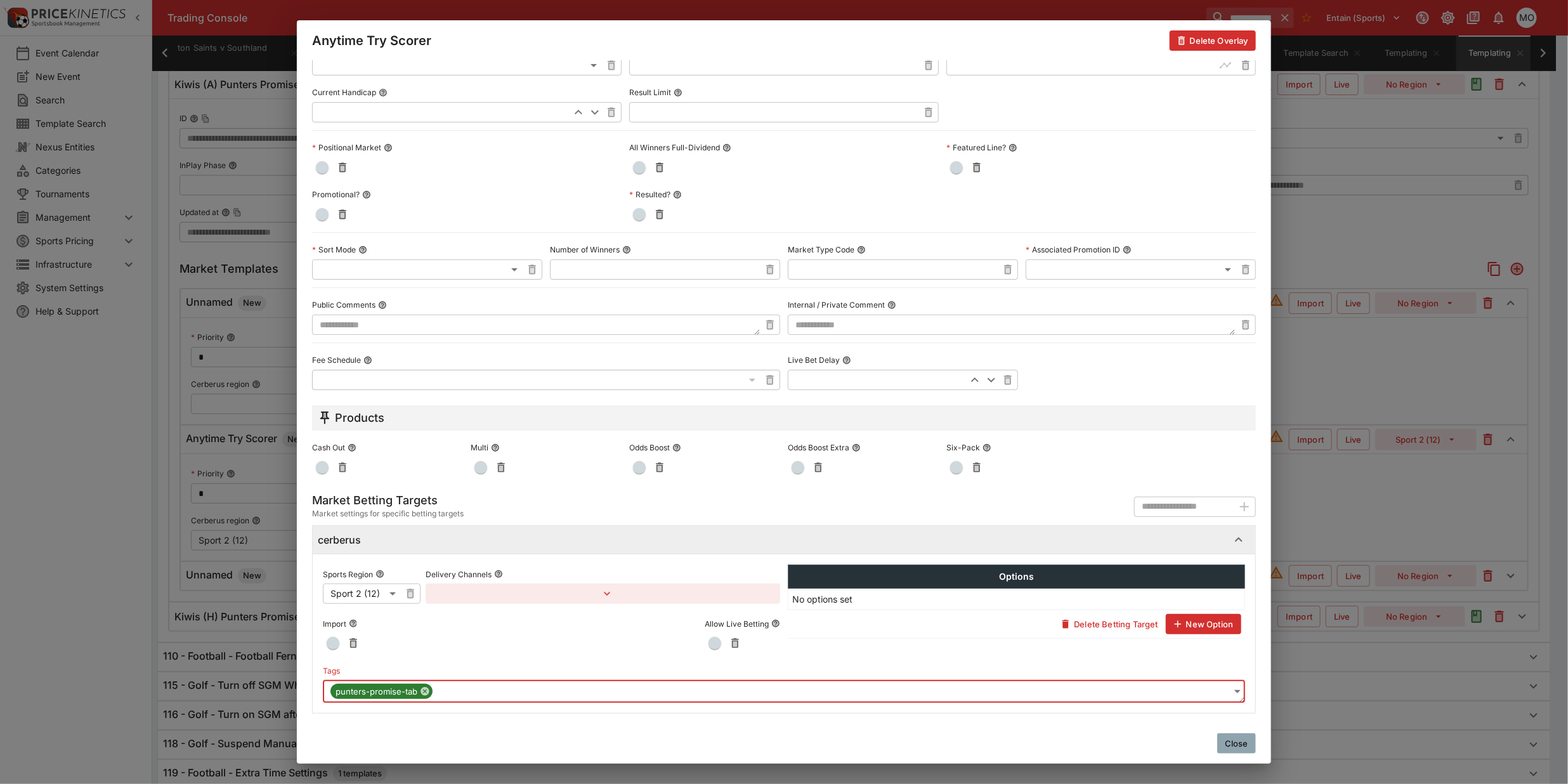
click at [1234, 743] on button "Close" at bounding box center [1236, 743] width 38 height 20
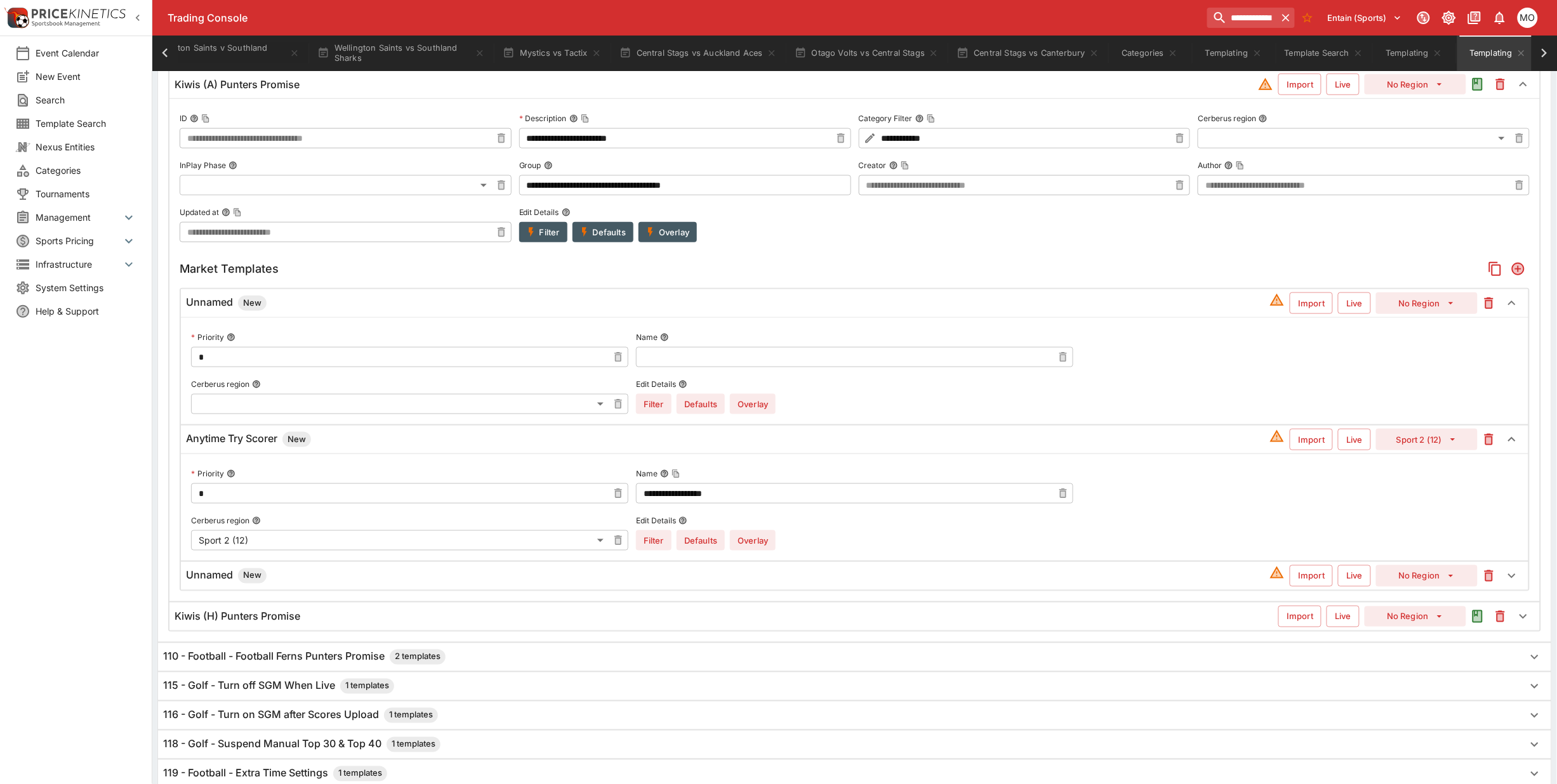
click at [221, 307] on h6 "Unnamed New" at bounding box center [226, 303] width 81 height 15
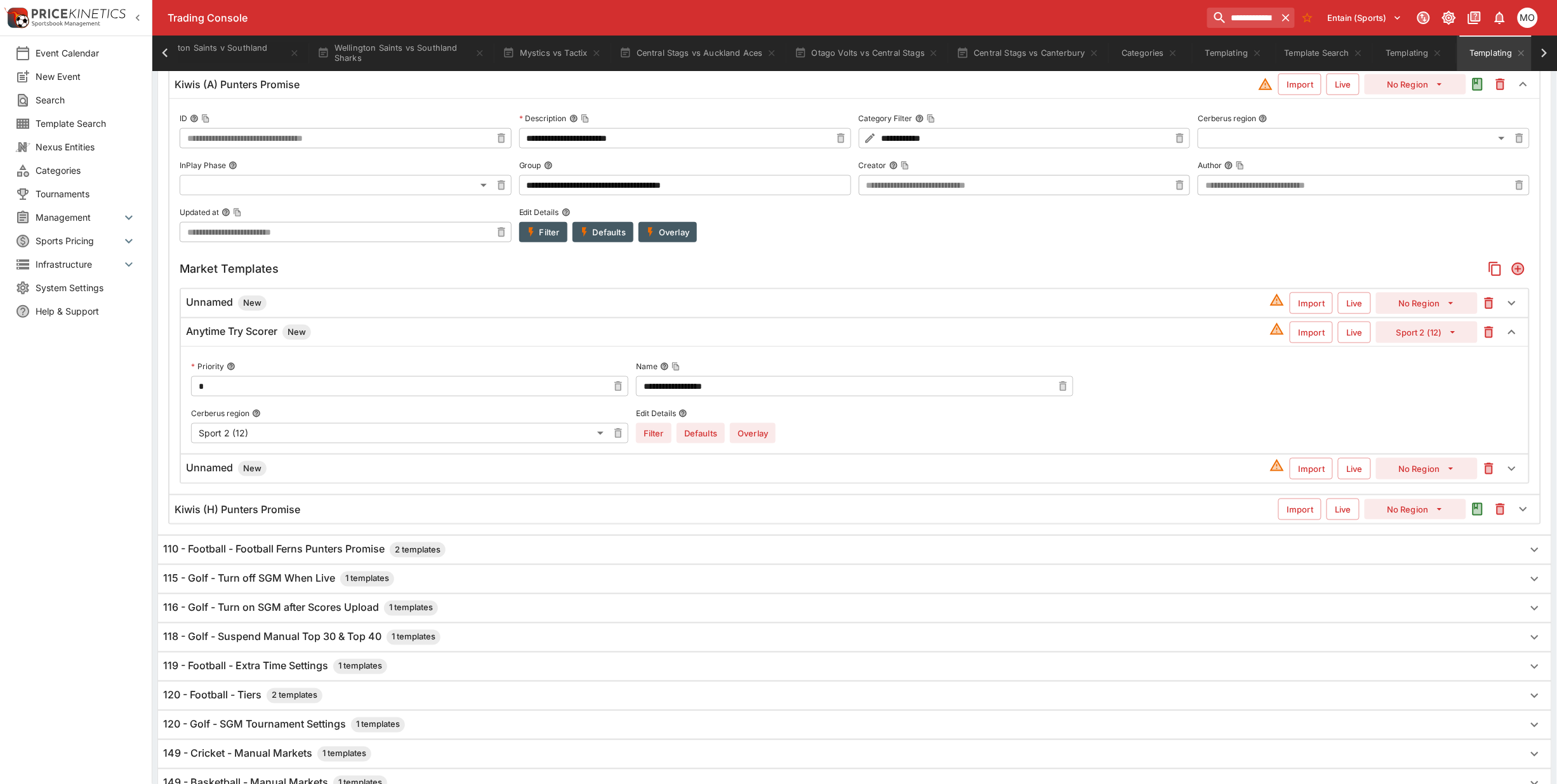
click at [389, 305] on div "Unnamed New" at bounding box center [727, 303] width 1084 height 15
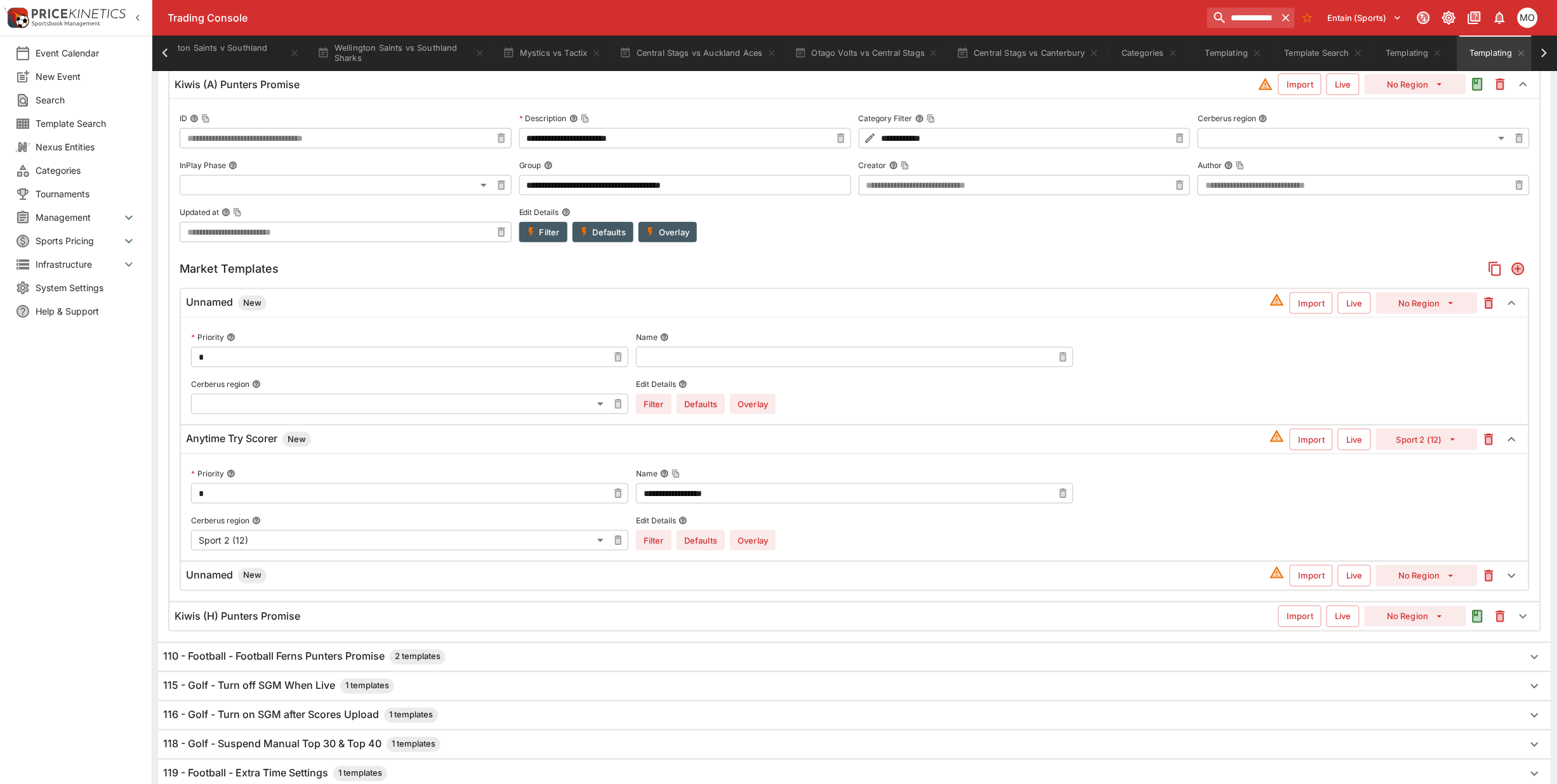
click at [767, 364] on input "text" at bounding box center [844, 357] width 417 height 20
paste input "**********"
type input "**********"
click at [1443, 306] on button "No Region" at bounding box center [1427, 303] width 101 height 21
click at [1423, 344] on li "Sport 1 (11)" at bounding box center [1427, 354] width 75 height 20
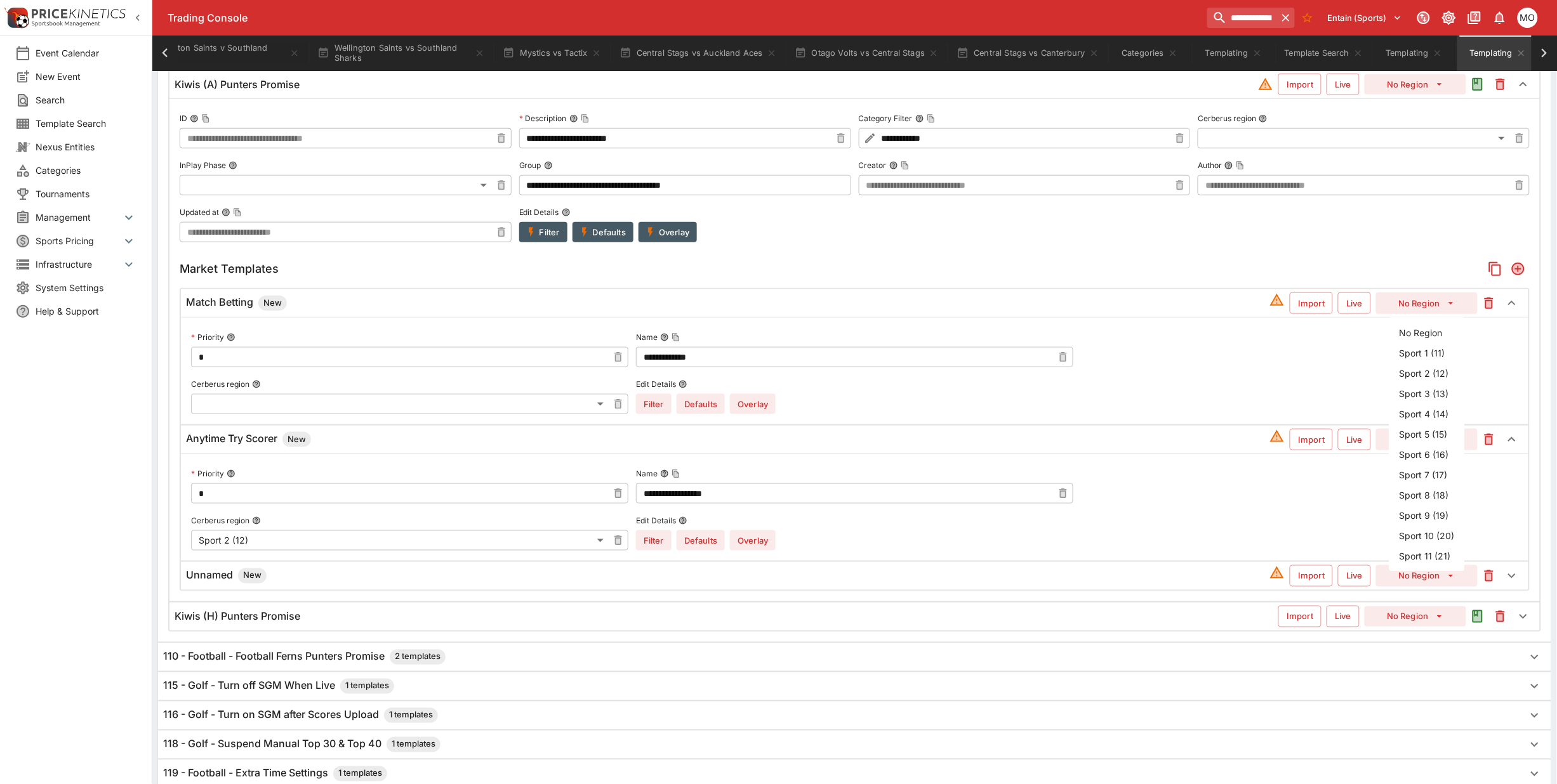
type input "**"
click at [762, 410] on button "Overlay" at bounding box center [753, 404] width 46 height 20
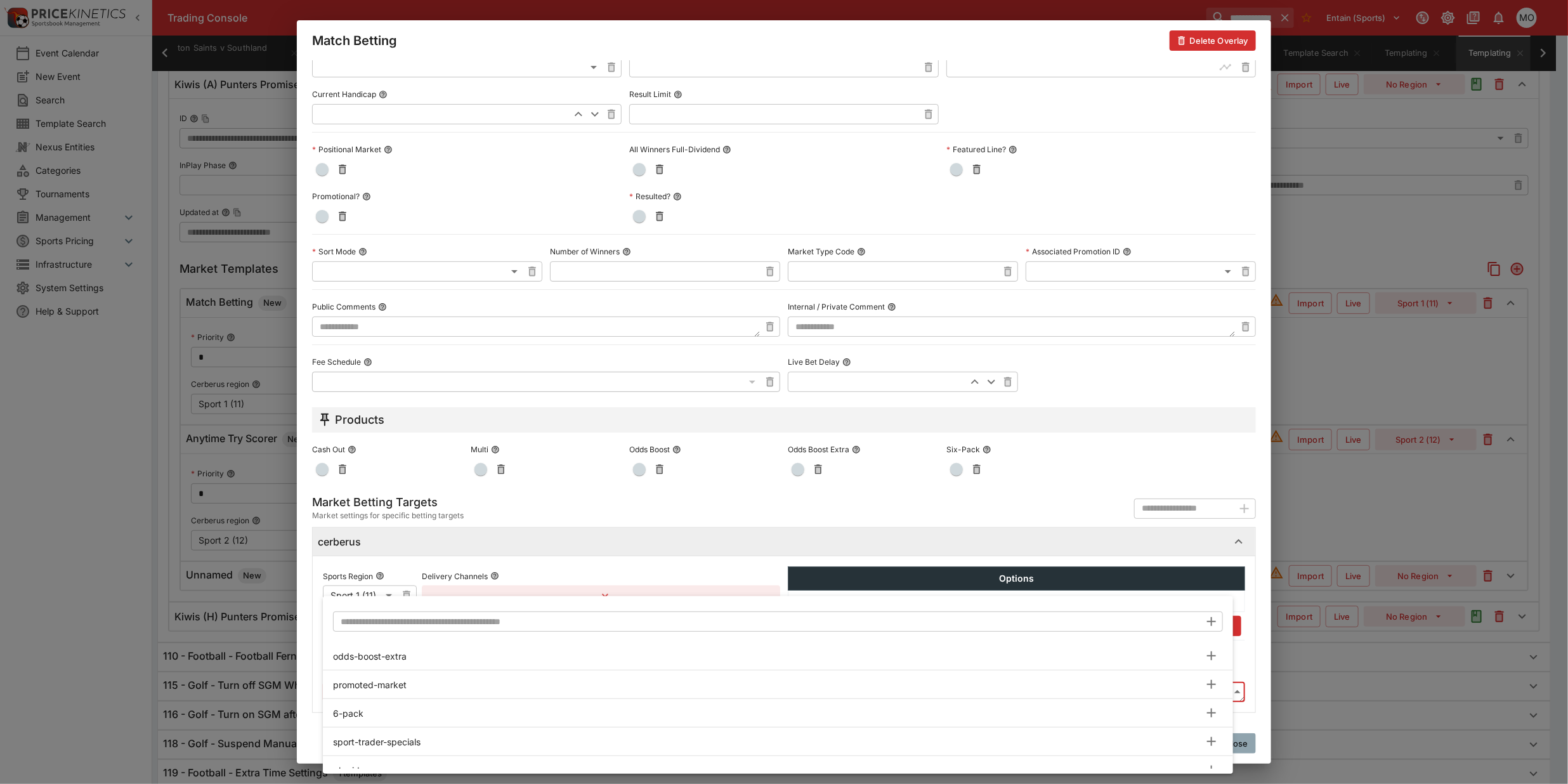
click at [455, 690] on body "**********" at bounding box center [784, 305] width 1568 height 1533
click at [425, 623] on input "text" at bounding box center [766, 621] width 867 height 20
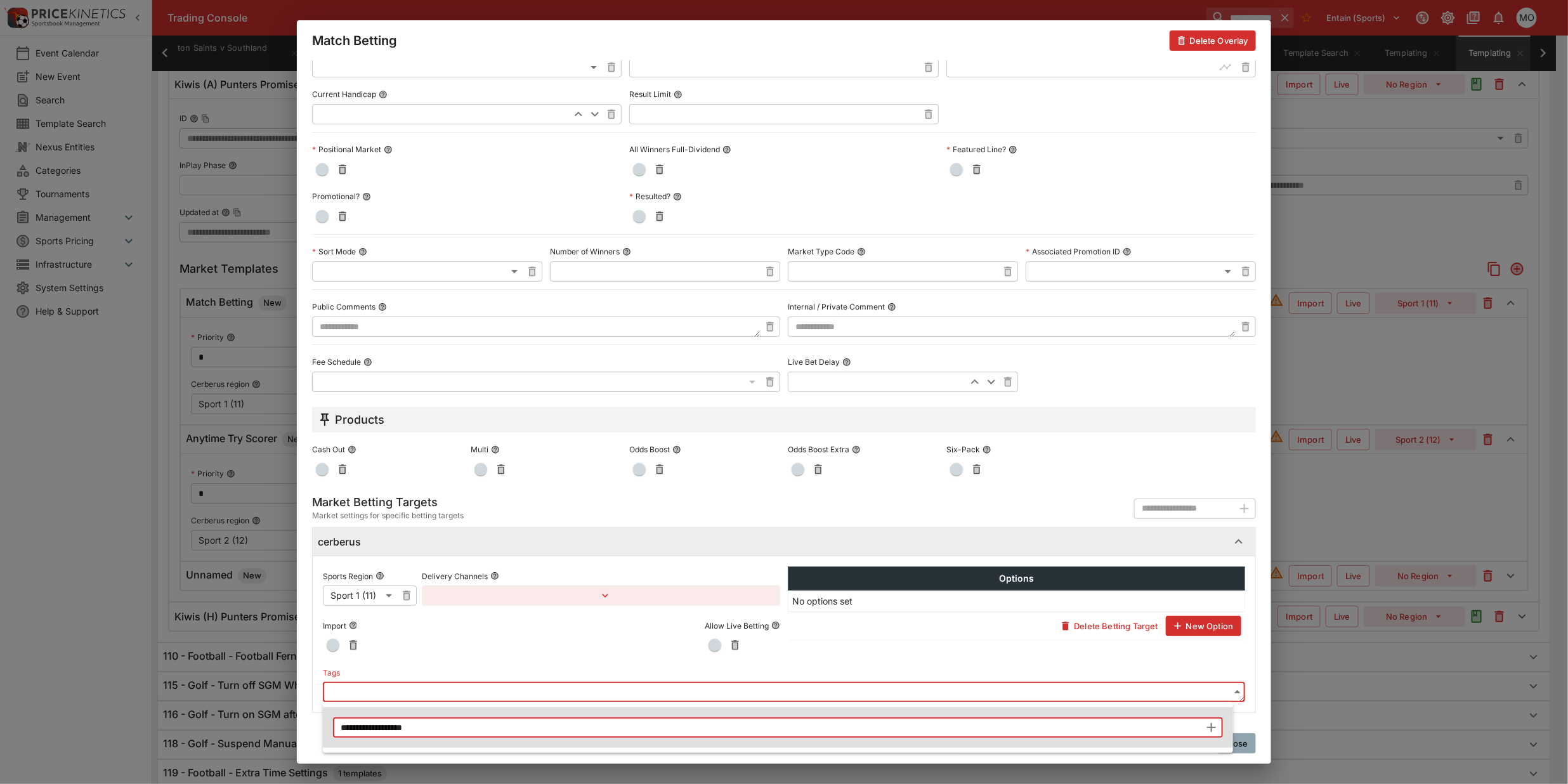
type input "**********"
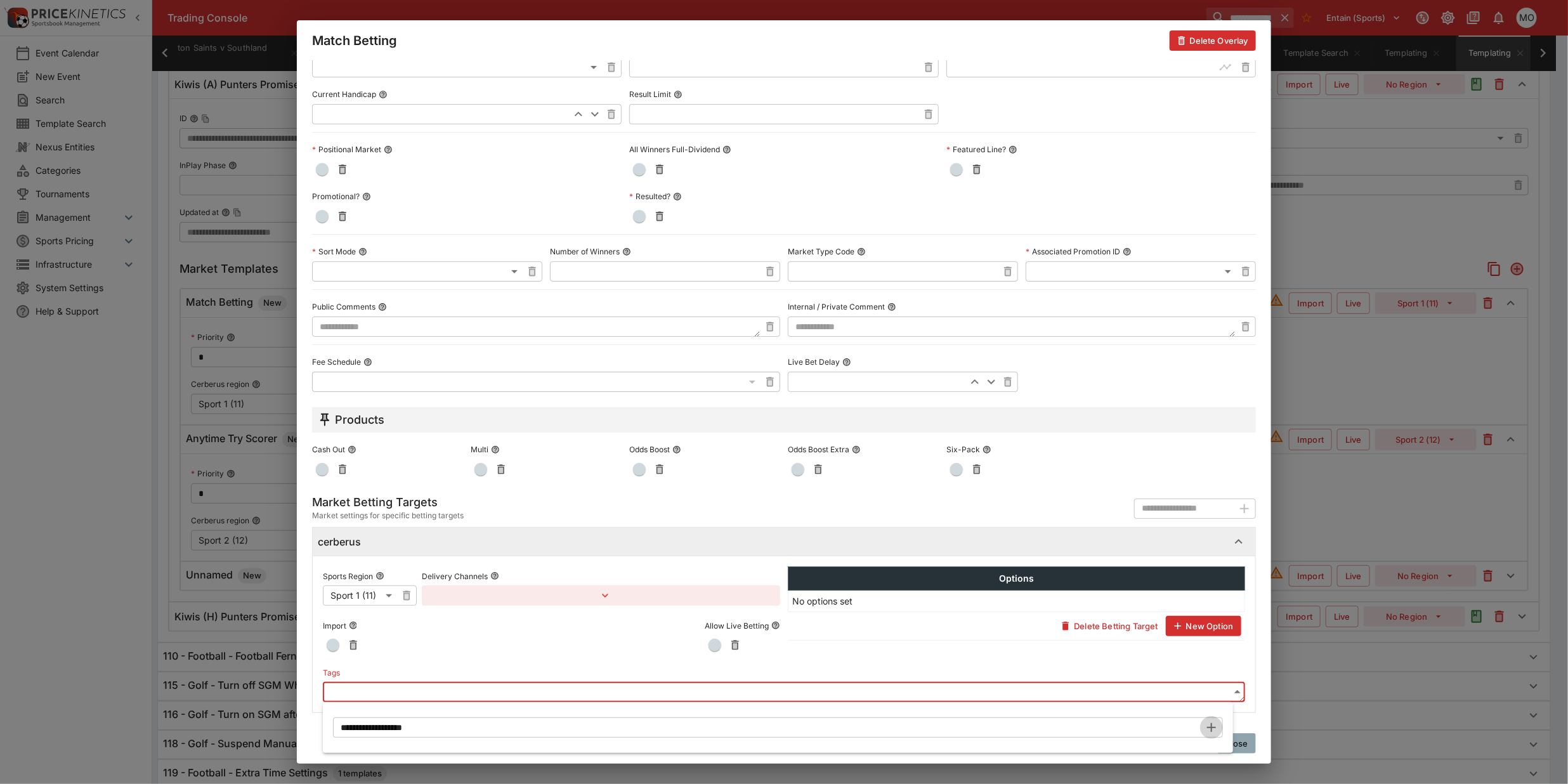
click at [1213, 728] on icon "button" at bounding box center [1211, 728] width 9 height 9
type input "**********"
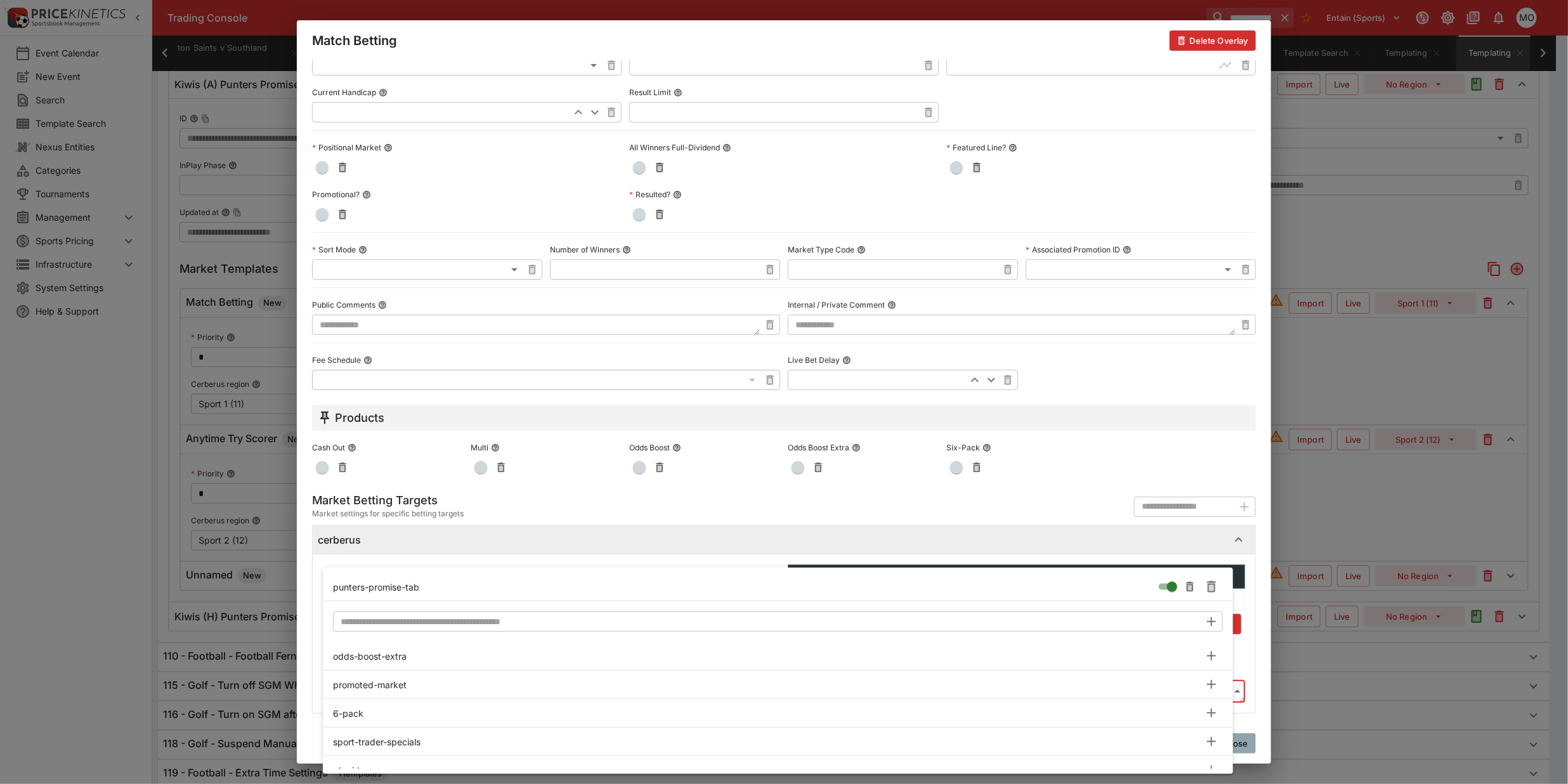
click at [302, 570] on div at bounding box center [784, 392] width 1568 height 784
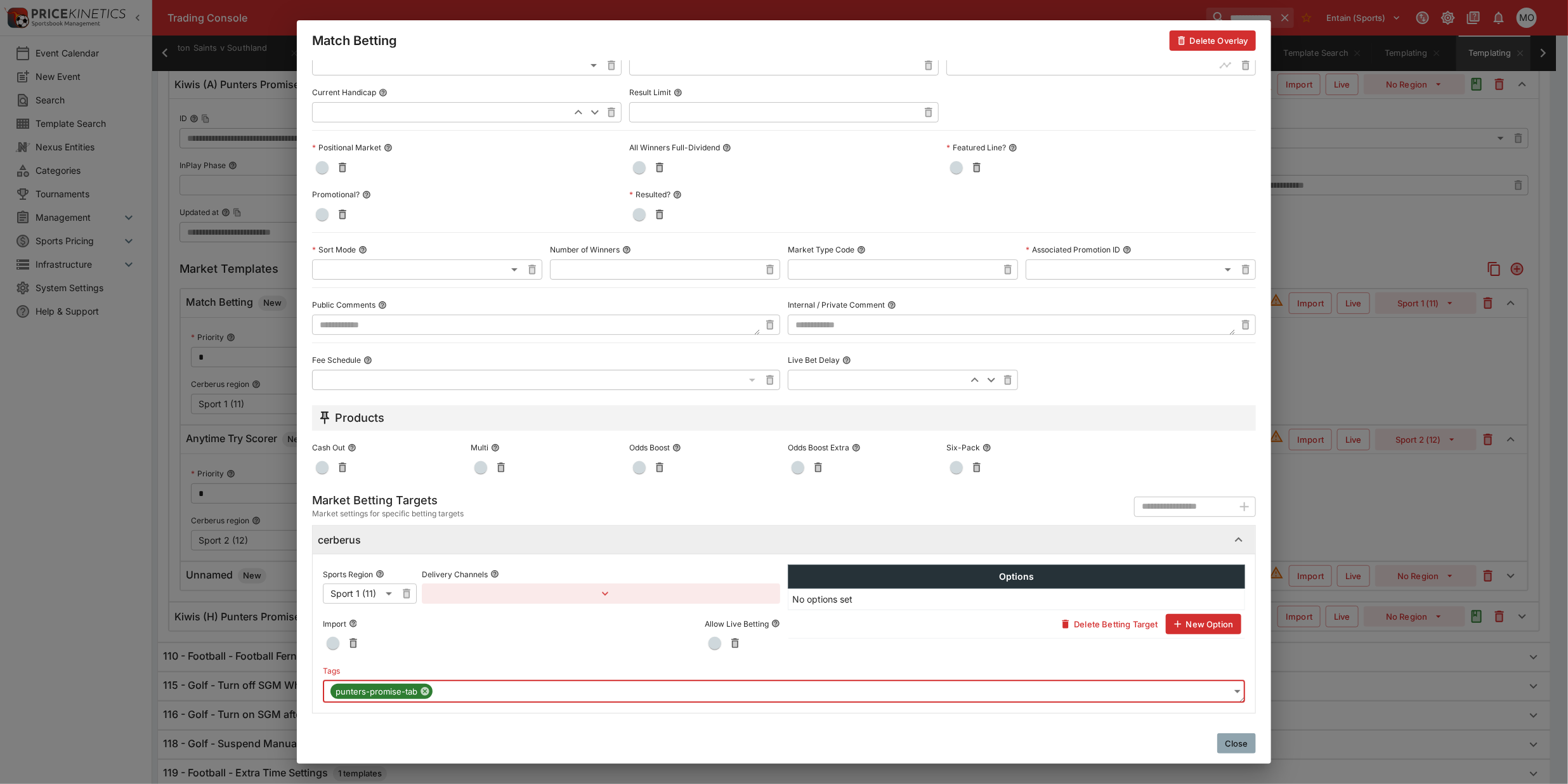
click at [1229, 747] on button "Close" at bounding box center [1236, 743] width 38 height 20
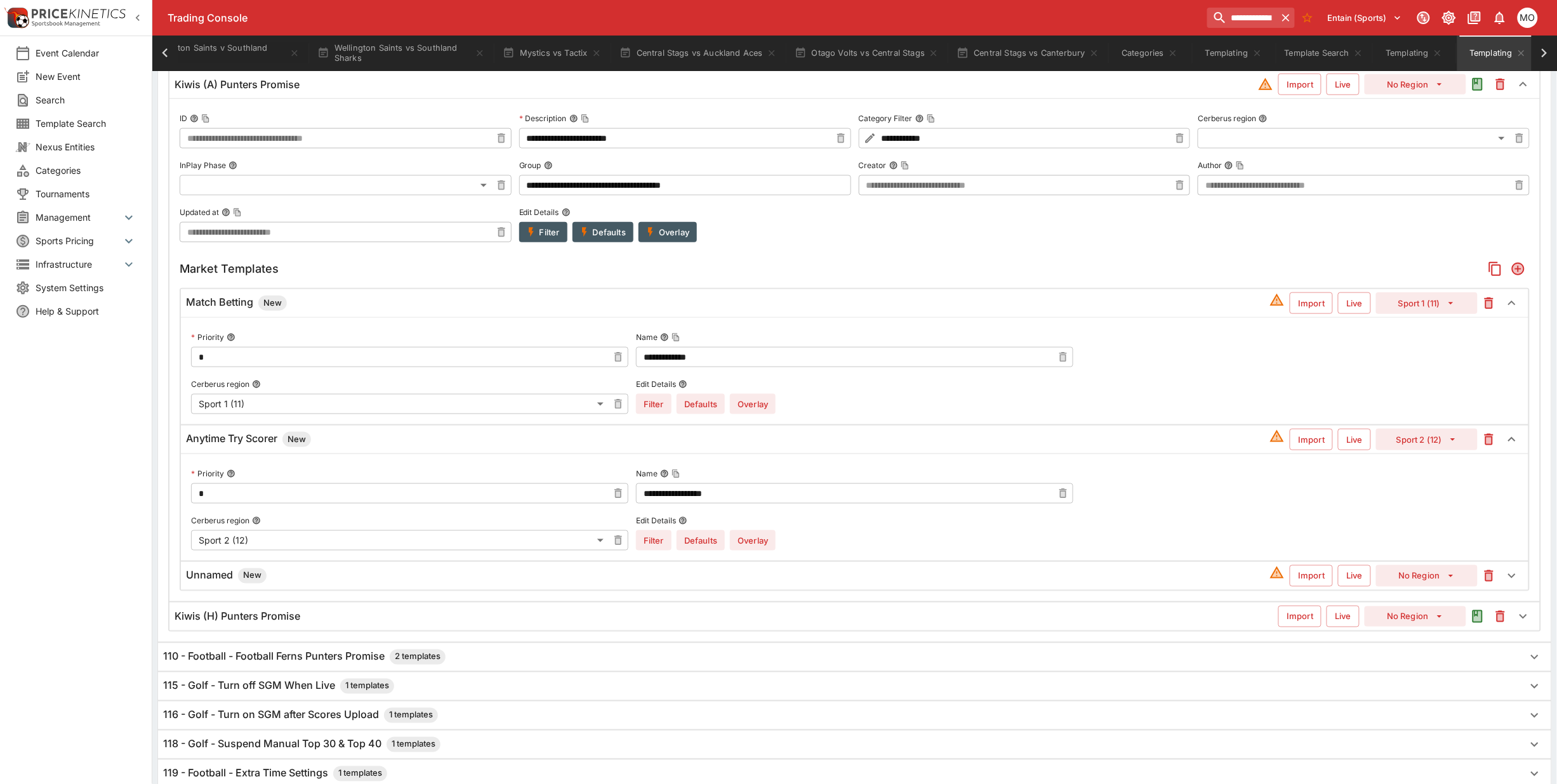
click at [219, 581] on h6 "Unnamed New" at bounding box center [226, 576] width 81 height 15
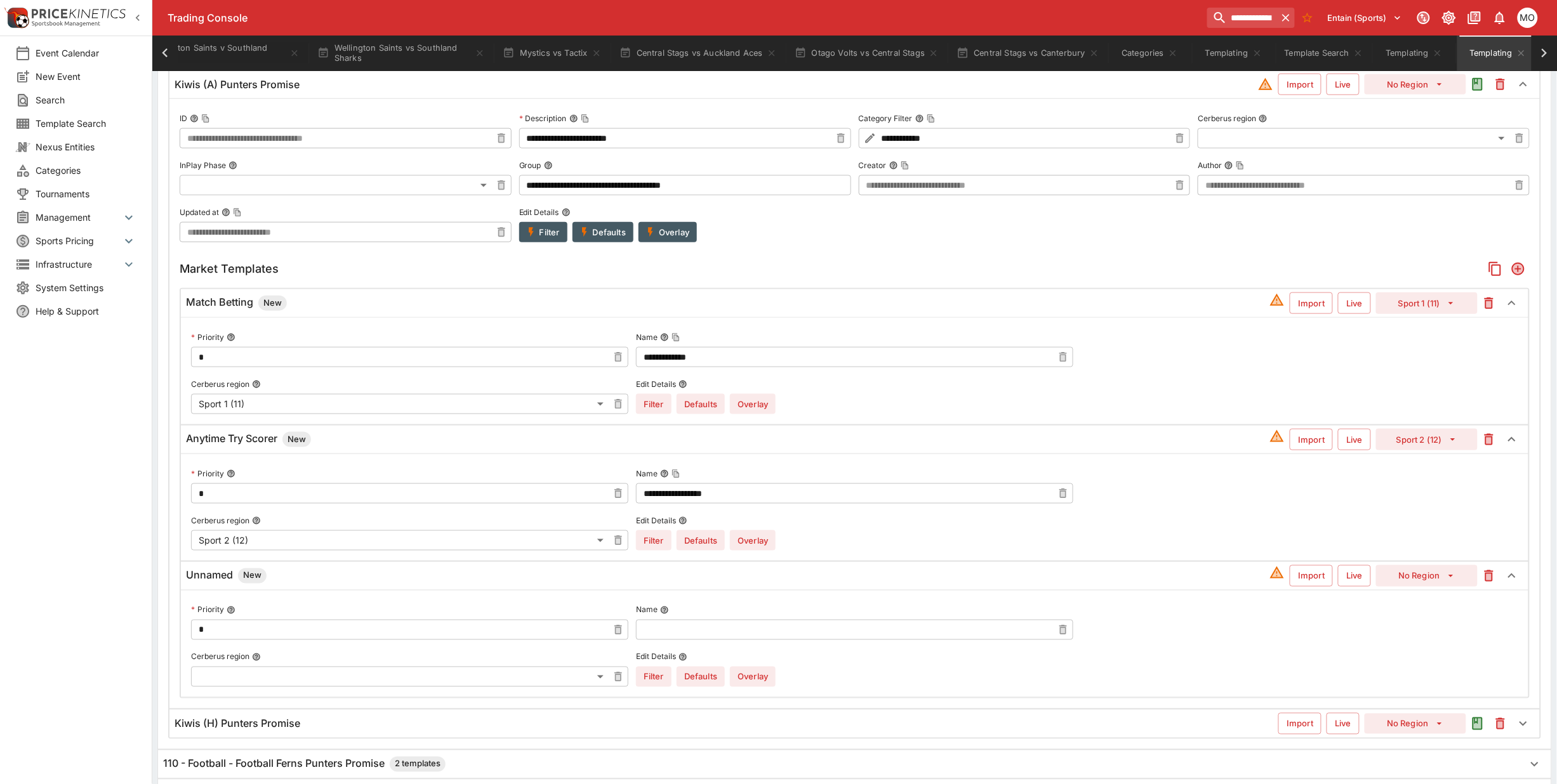
click at [721, 635] on input "text" at bounding box center [844, 630] width 417 height 20
type input "****"
click at [1401, 585] on button "No Region" at bounding box center [1427, 576] width 101 height 21
click at [1427, 373] on li "Sport 2 (12)" at bounding box center [1427, 371] width 75 height 20
type input "**"
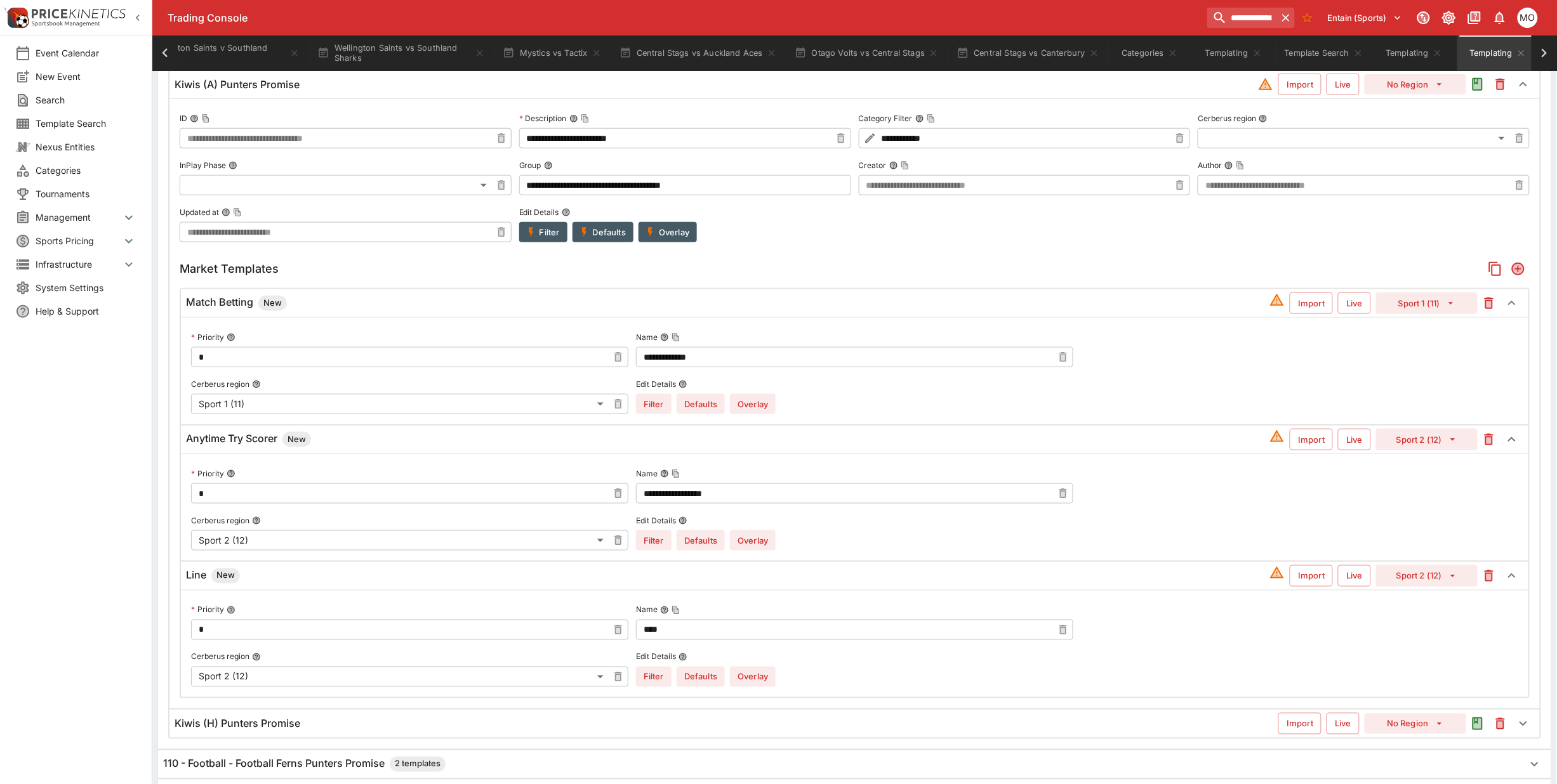
click at [747, 680] on button "Overlay" at bounding box center [753, 677] width 46 height 20
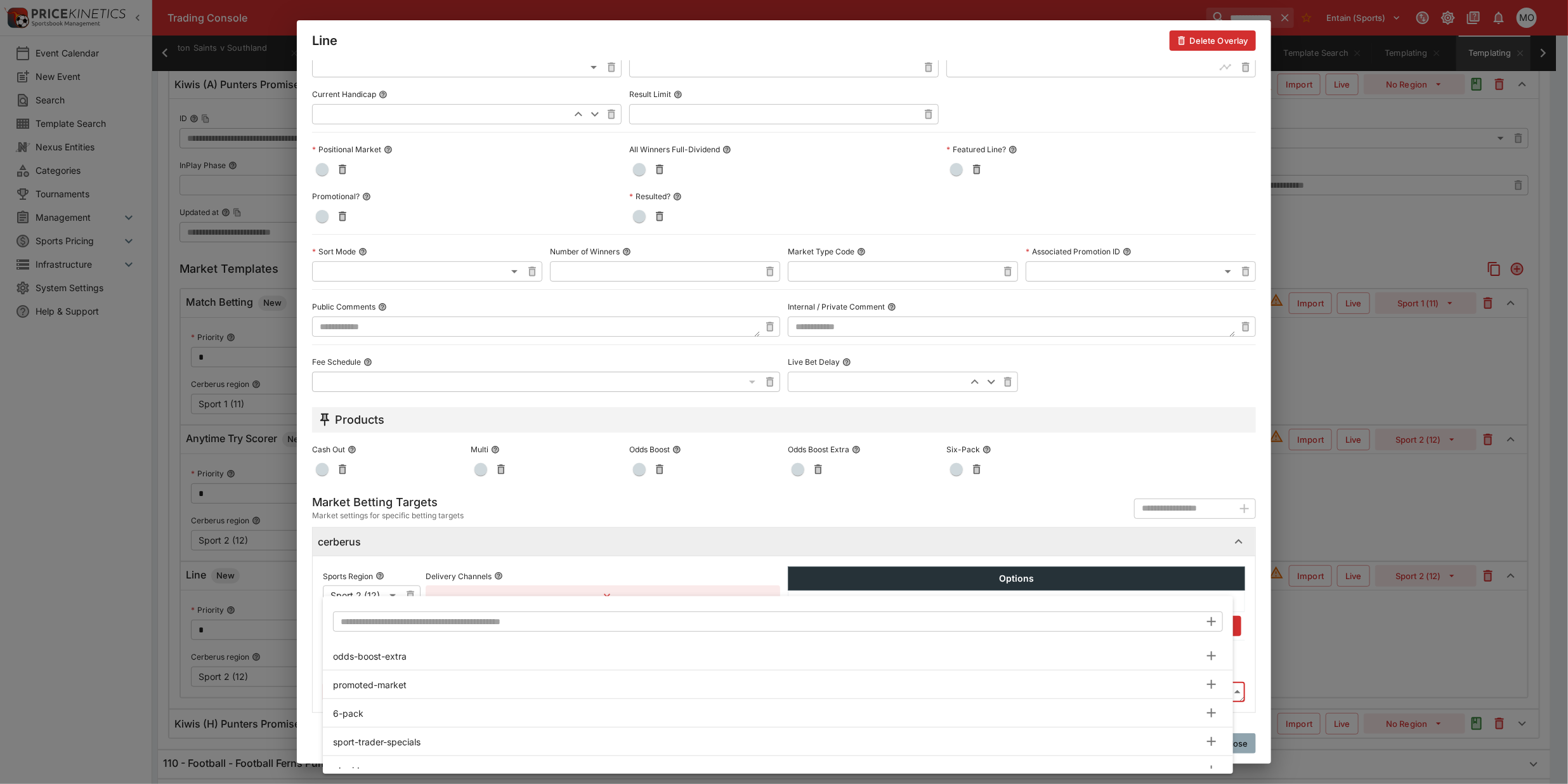
click at [383, 689] on body "**********" at bounding box center [784, 358] width 1568 height 1639
click at [402, 620] on input "text" at bounding box center [766, 621] width 867 height 20
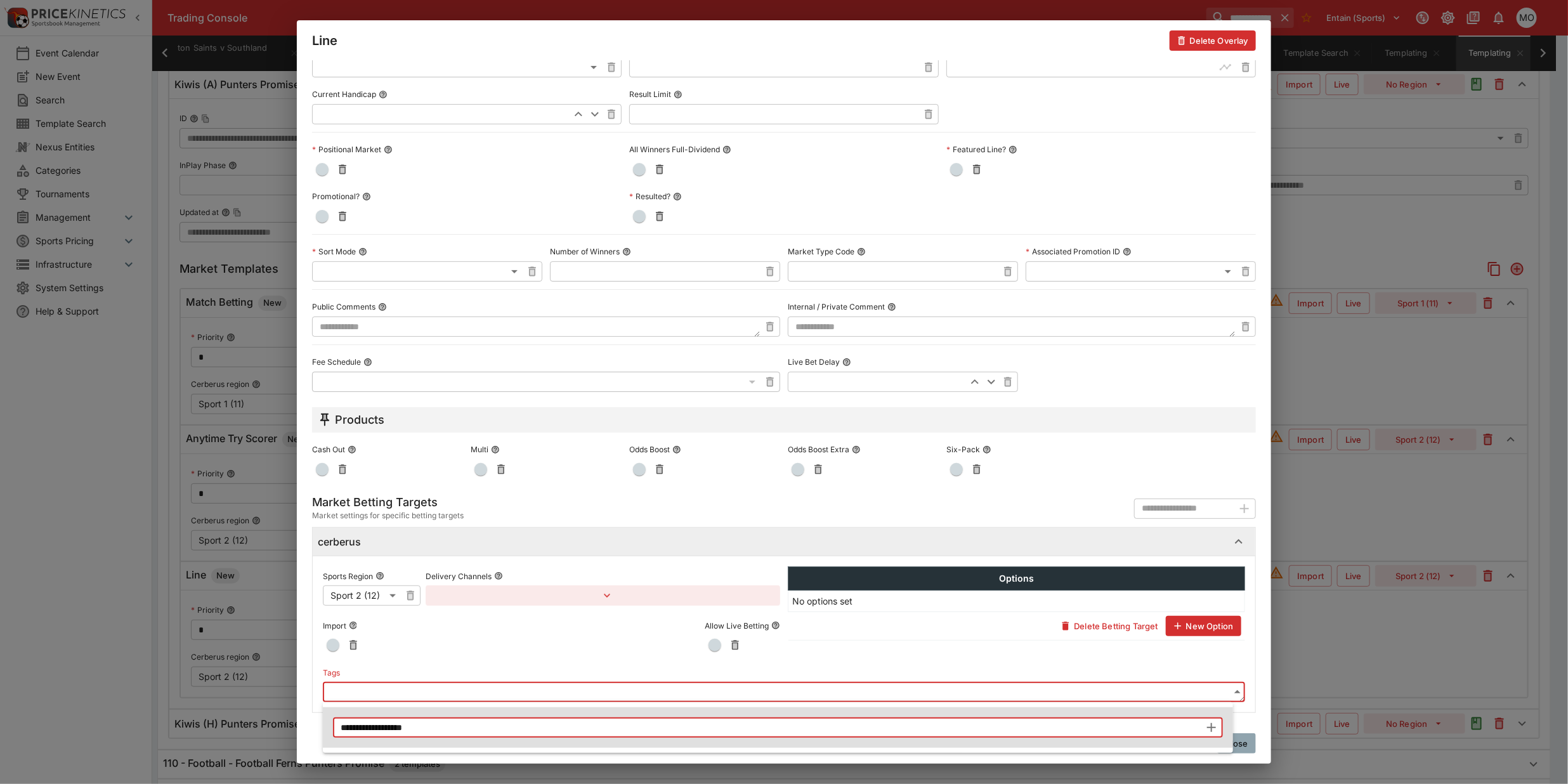
type input "**********"
click at [1213, 724] on icon "button" at bounding box center [1211, 728] width 15 height 15
type input "**********"
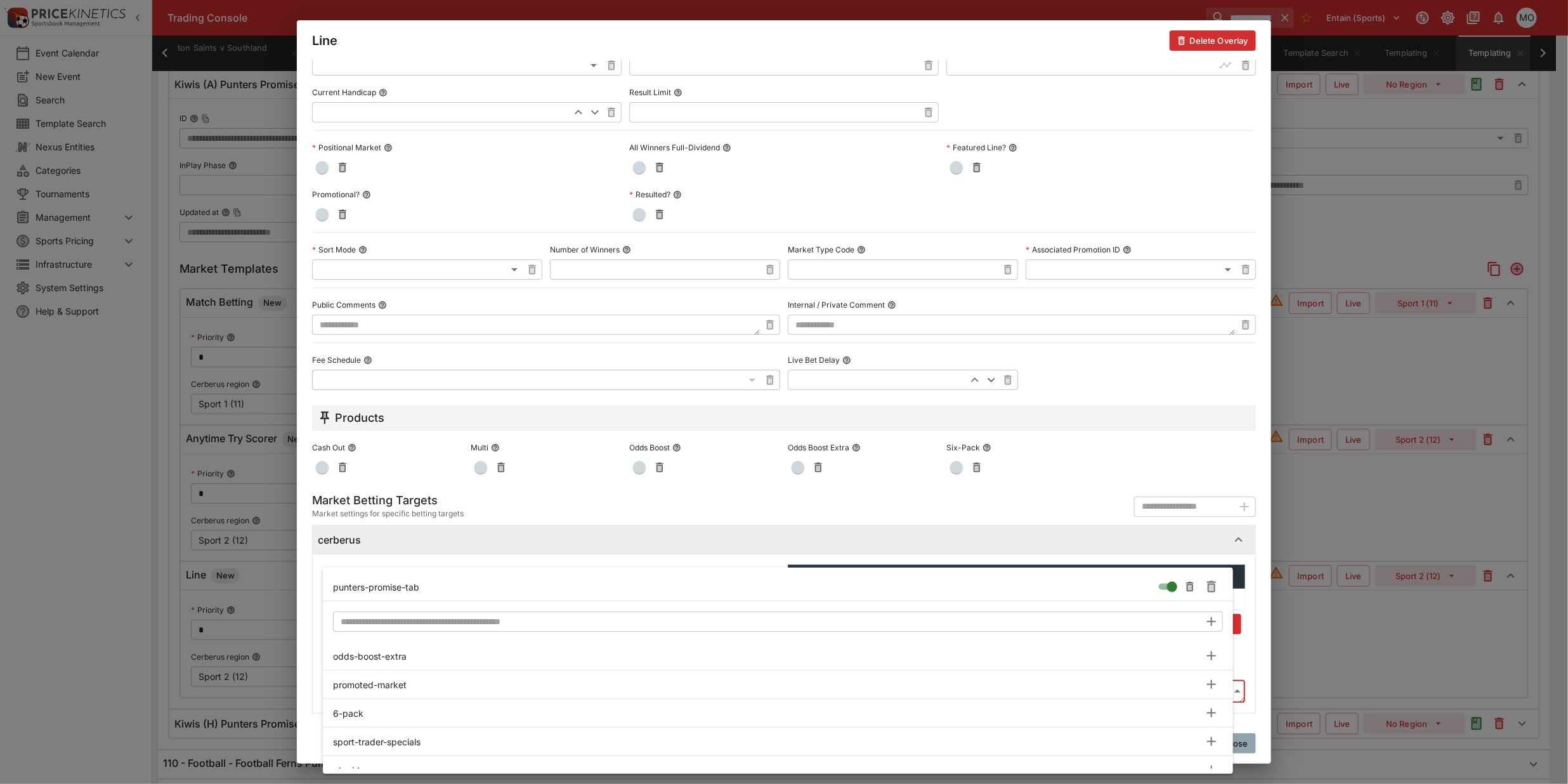
click at [312, 651] on div at bounding box center [784, 392] width 1568 height 784
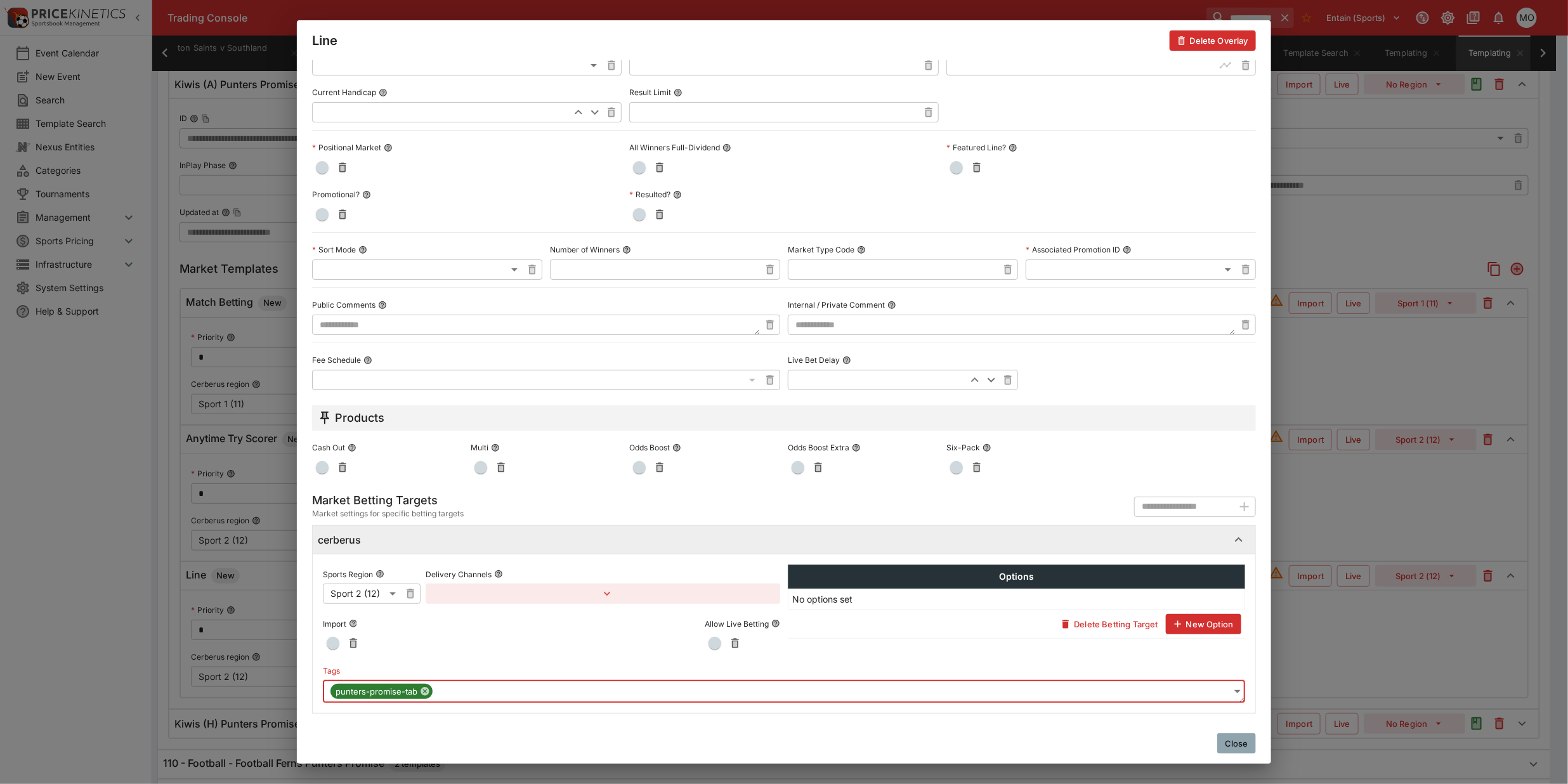
click at [1234, 740] on button "Close" at bounding box center [1236, 743] width 38 height 20
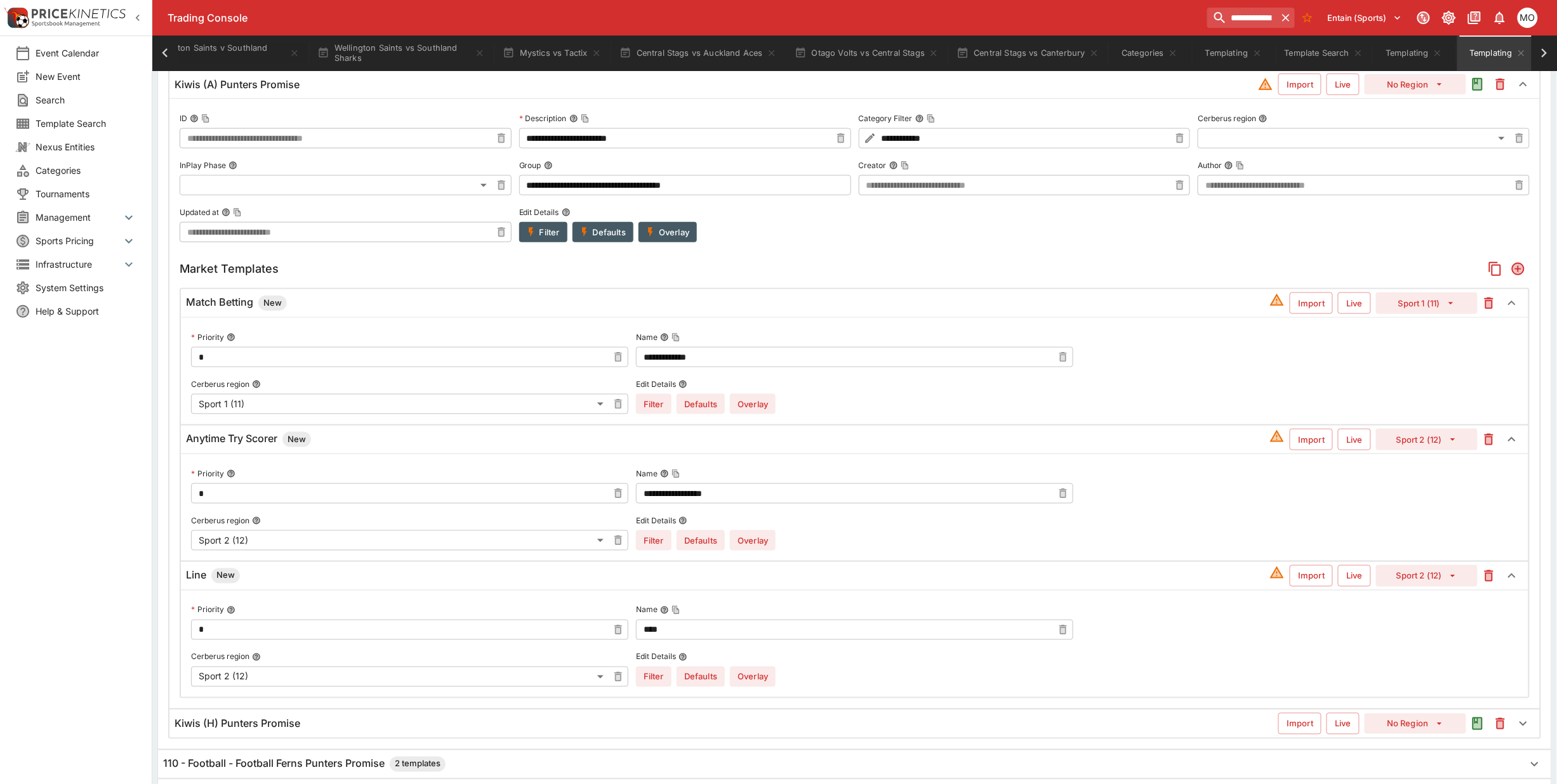
scroll to position [620, 0]
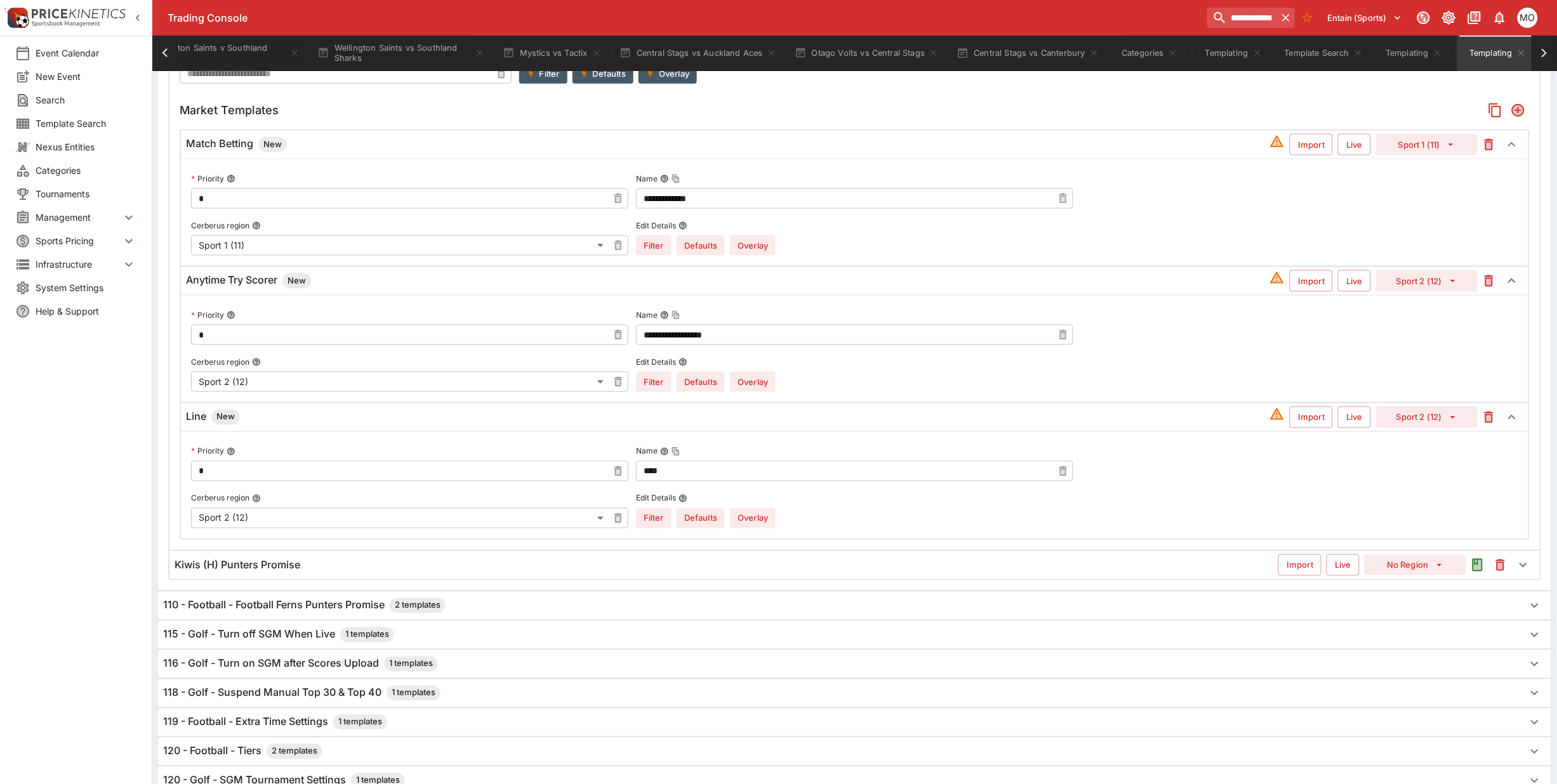
click at [336, 572] on div "Kiwis (H) Punters Promise" at bounding box center [726, 565] width 1103 height 13
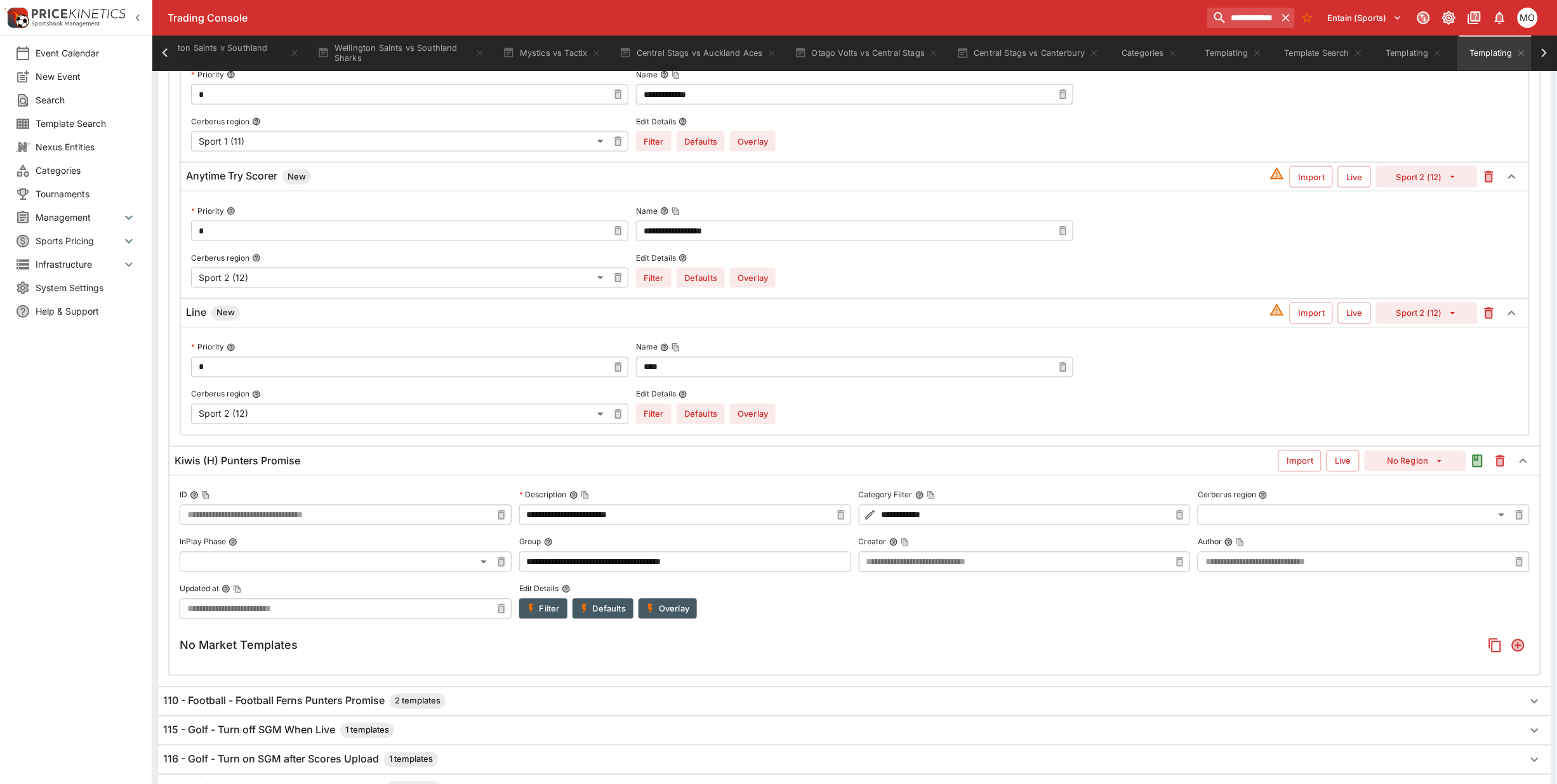
scroll to position [779, 0]
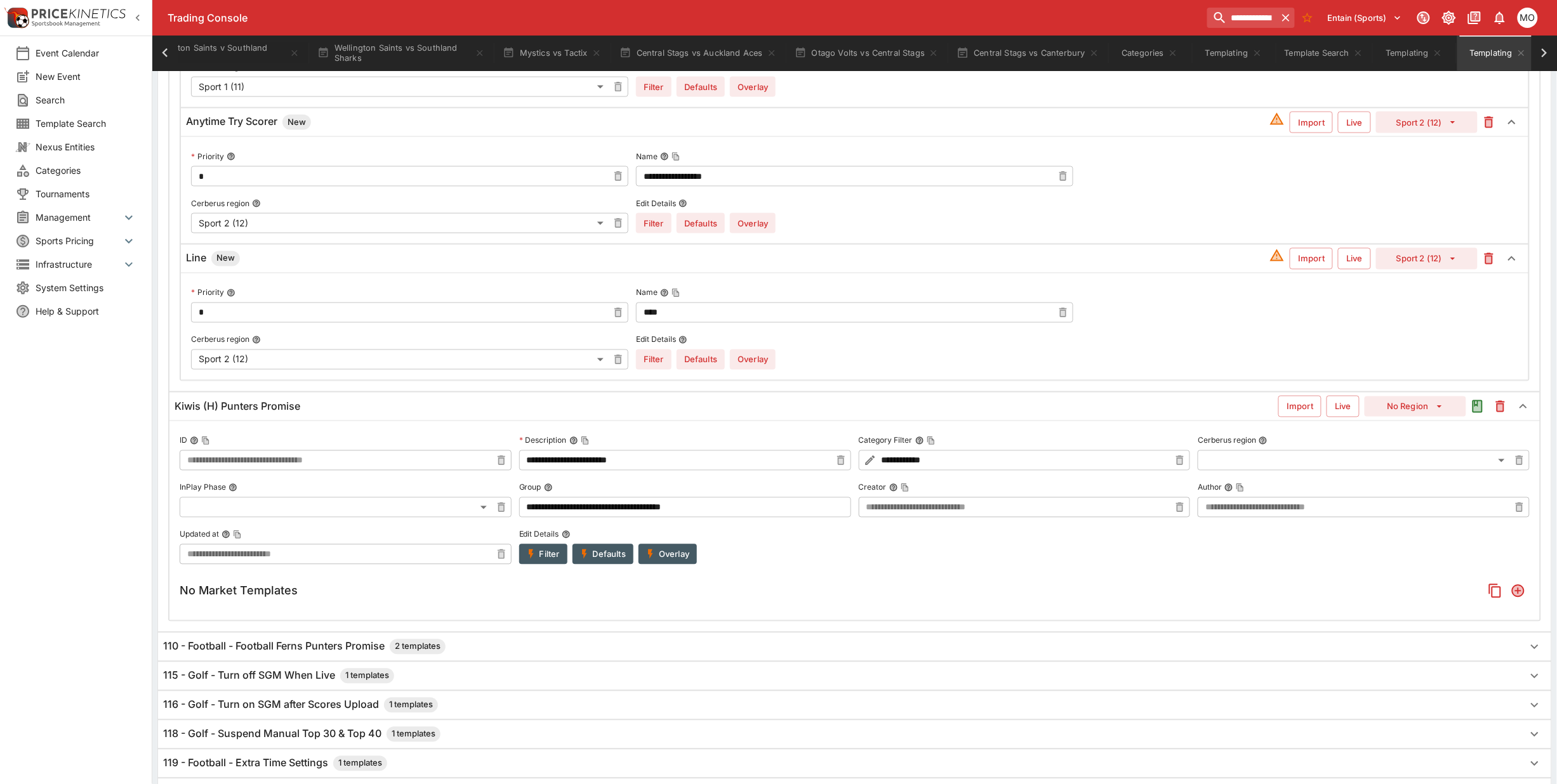
click at [529, 555] on icon "button" at bounding box center [531, 555] width 5 height 9
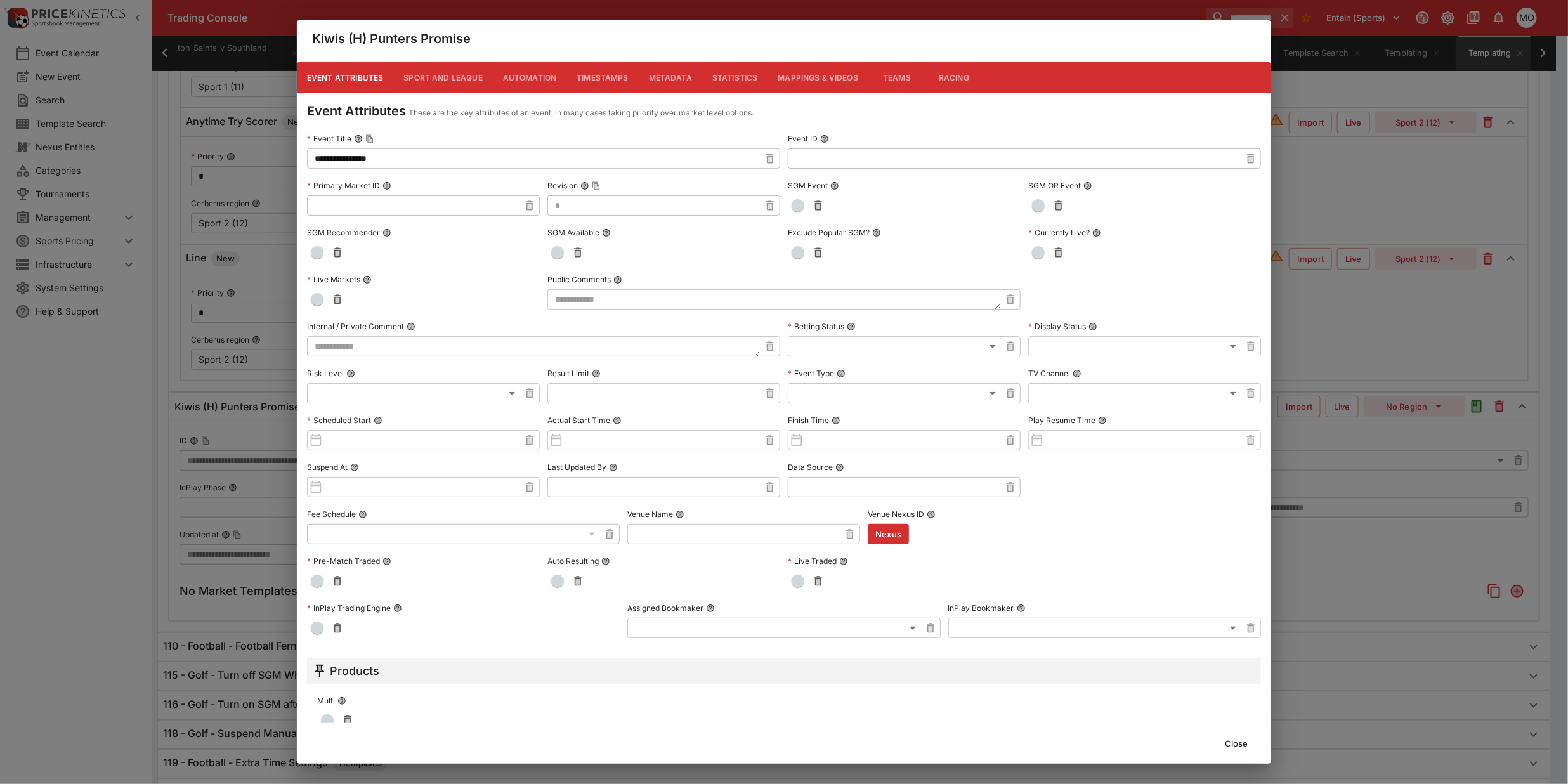
click at [1228, 735] on button "Close" at bounding box center [1236, 743] width 38 height 20
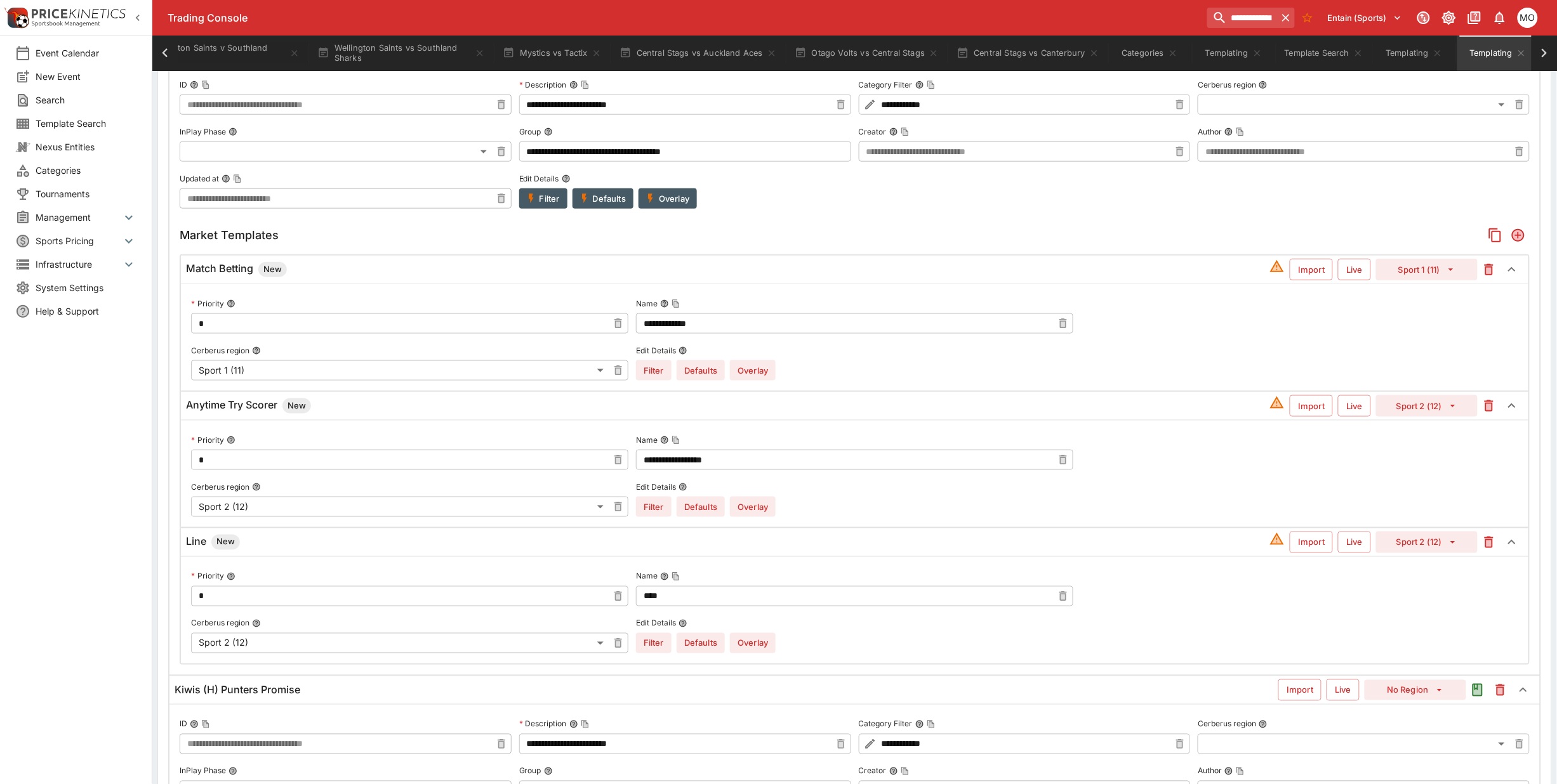
scroll to position [461, 0]
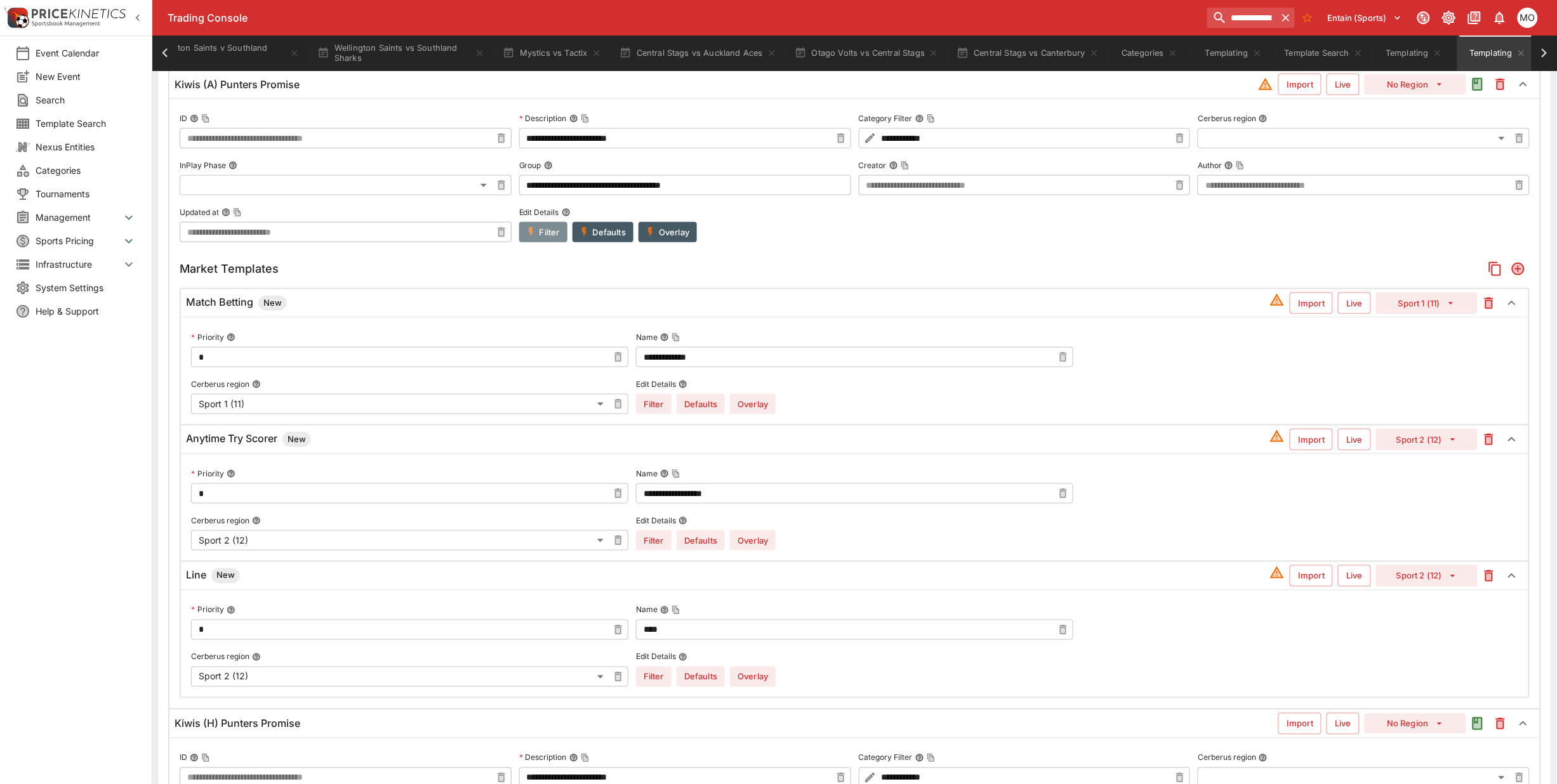
click at [545, 236] on button "Filter" at bounding box center [543, 232] width 48 height 20
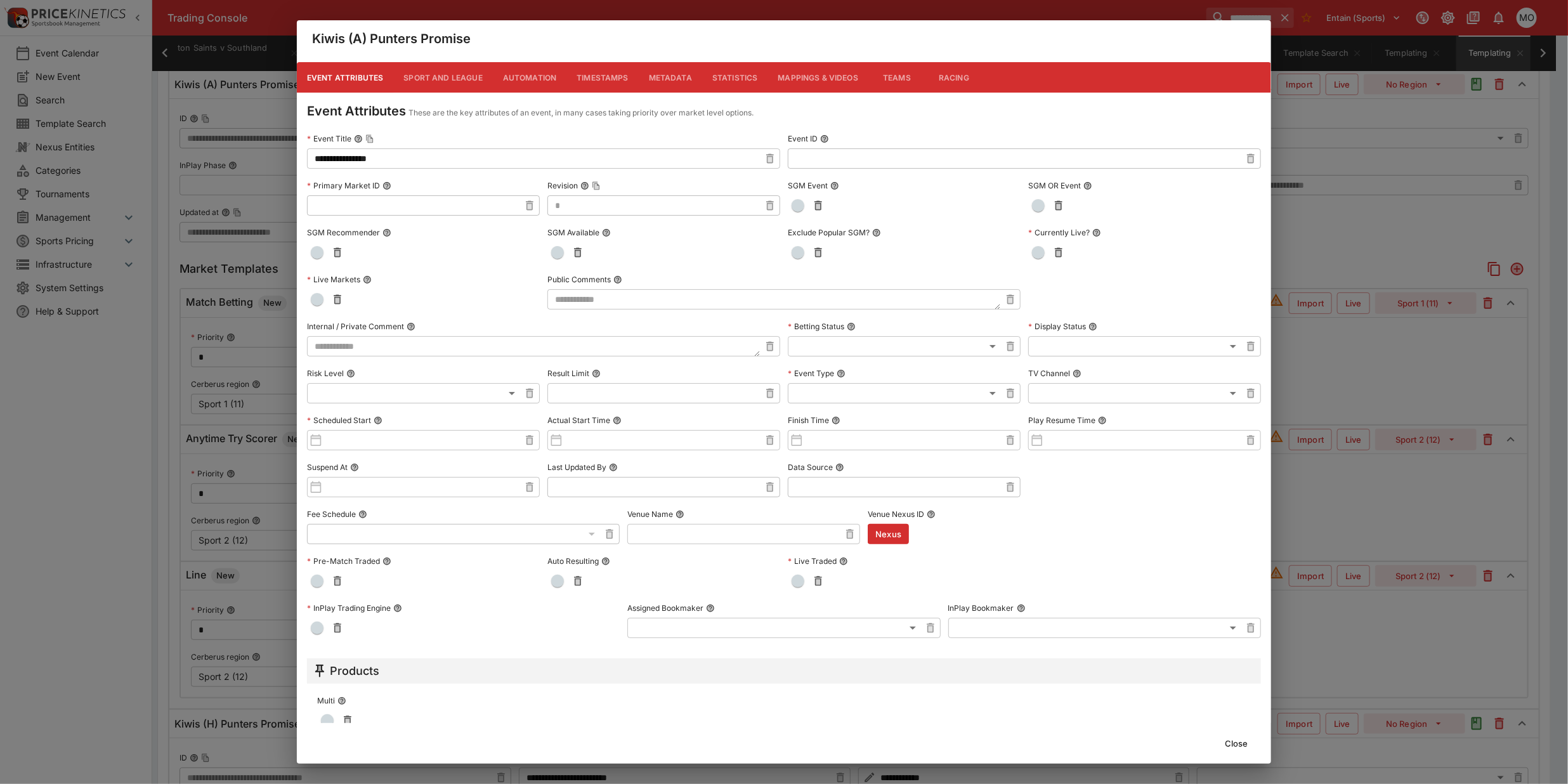
click at [1235, 743] on button "Close" at bounding box center [1236, 743] width 38 height 20
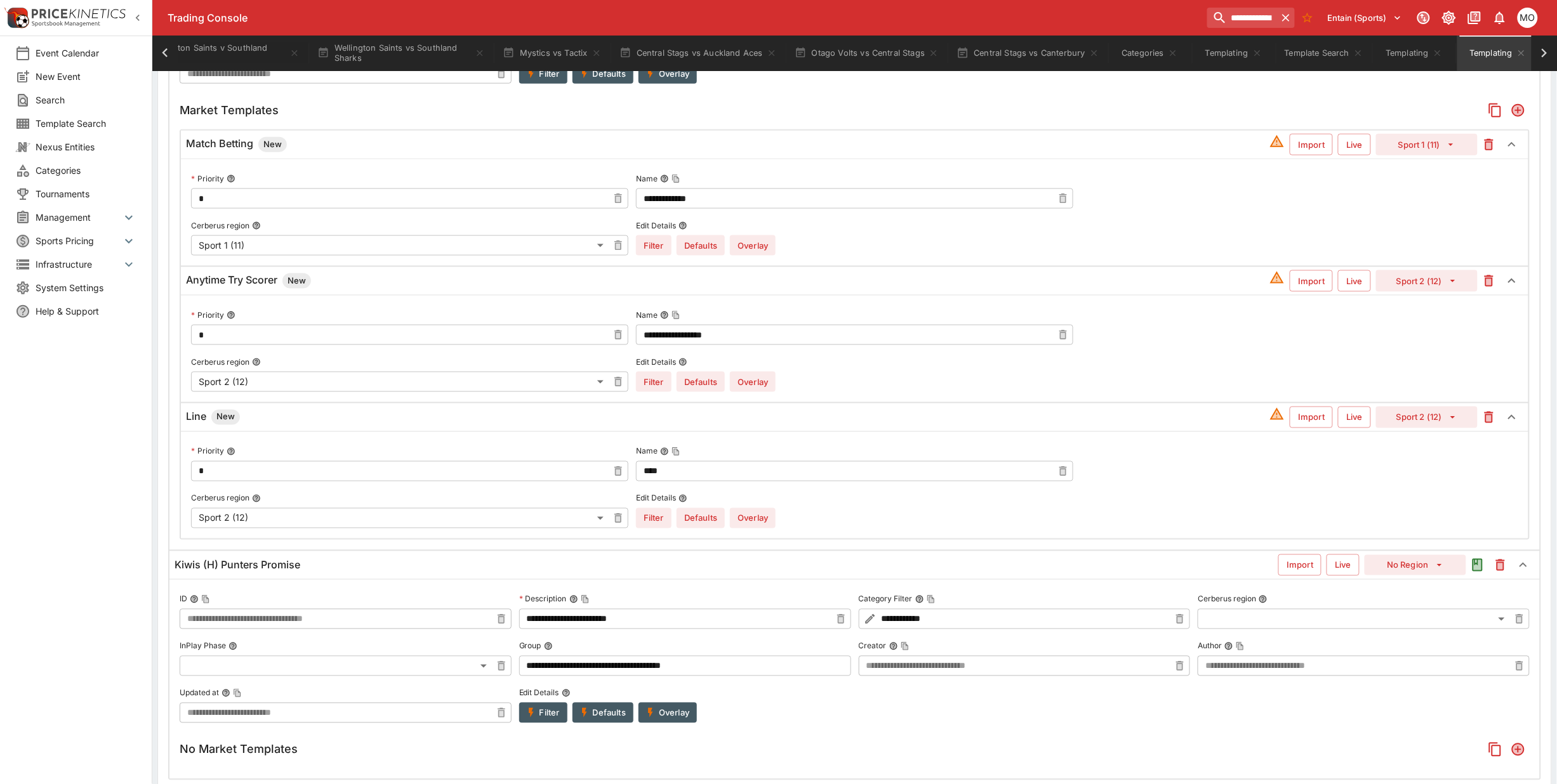
scroll to position [779, 0]
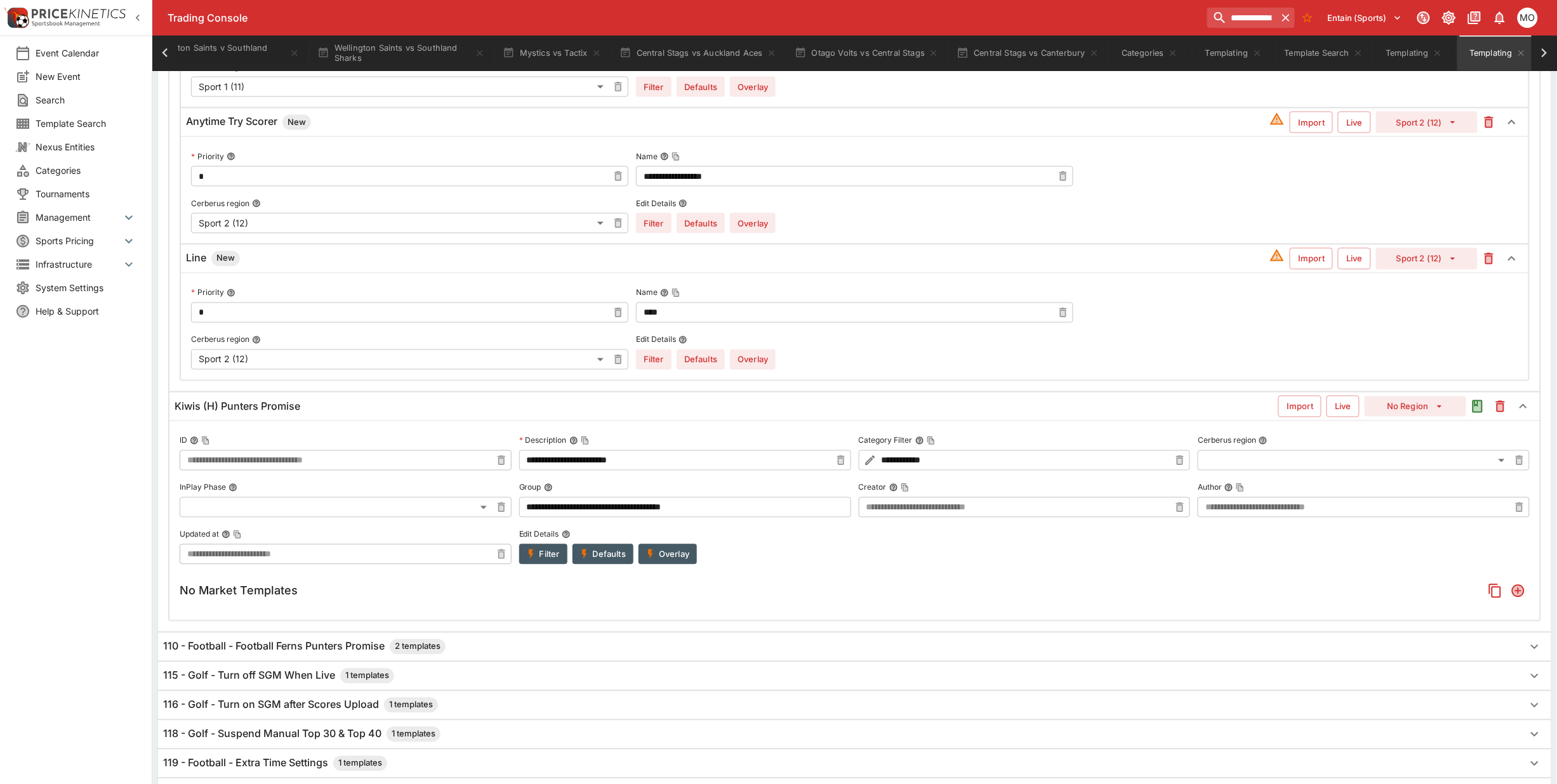
click at [533, 556] on icon "button" at bounding box center [531, 555] width 12 height 12
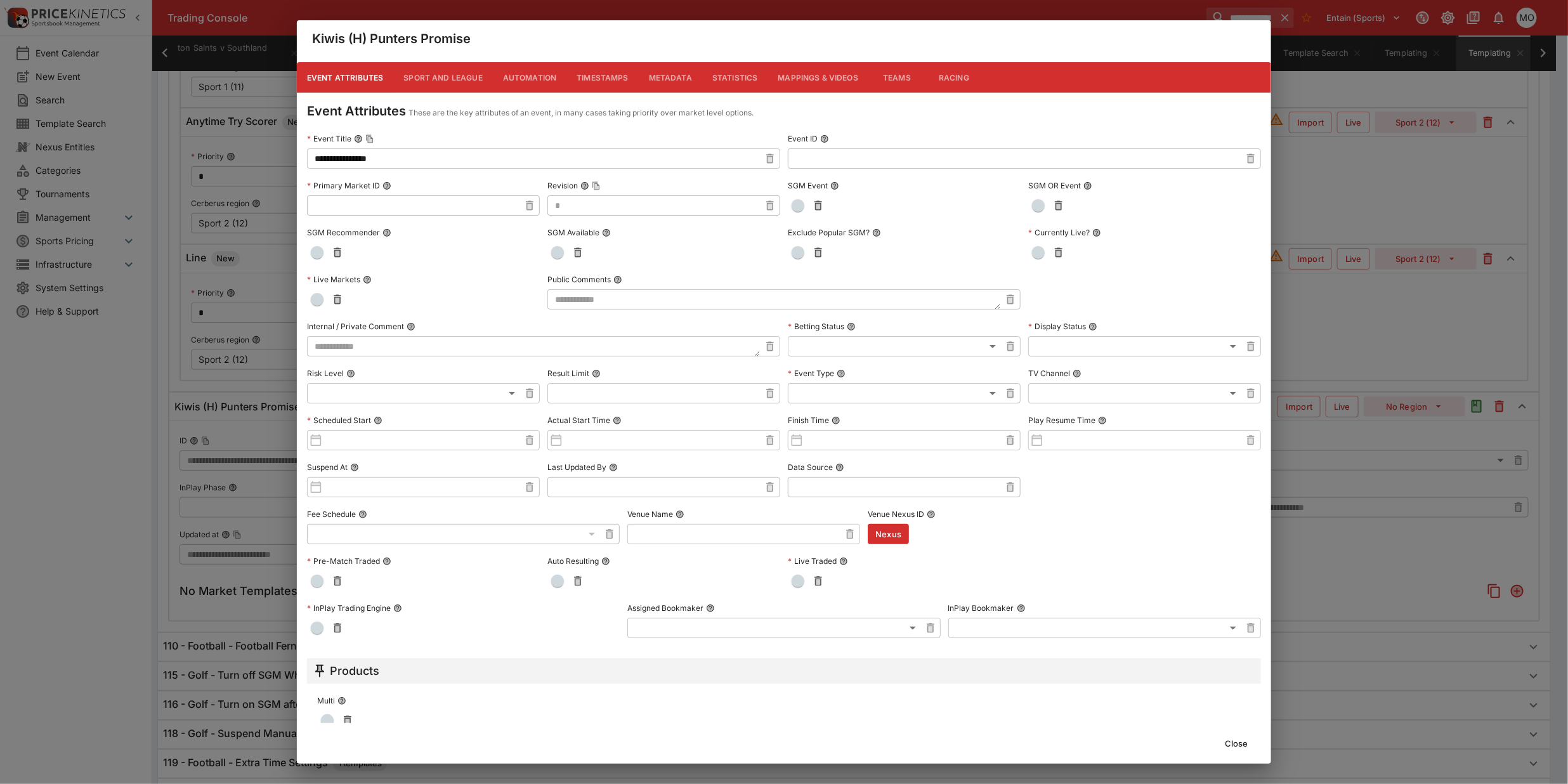
click at [1243, 738] on button "Close" at bounding box center [1236, 743] width 38 height 20
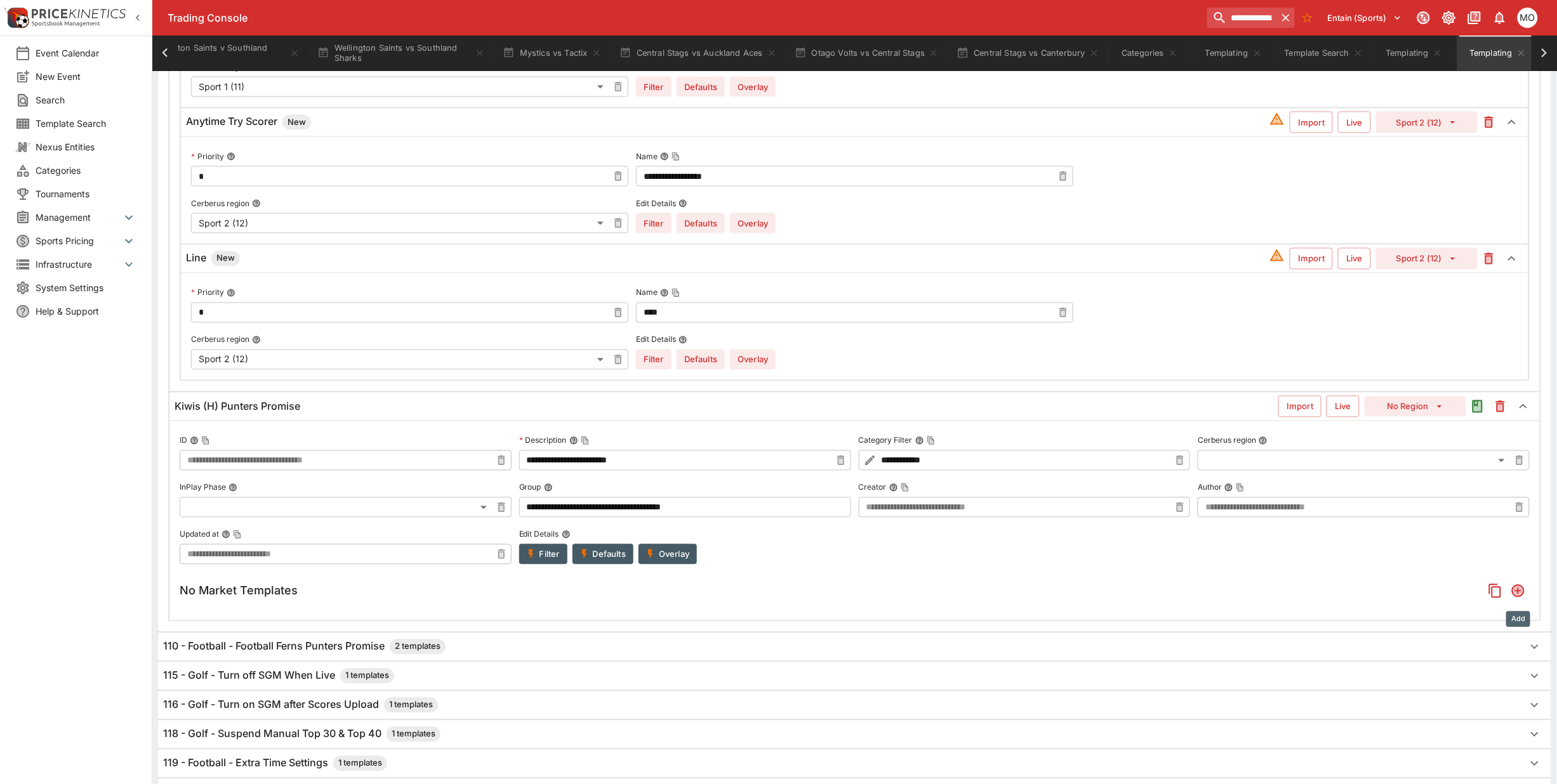
click at [1519, 597] on icon "Add" at bounding box center [1518, 591] width 10 height 10
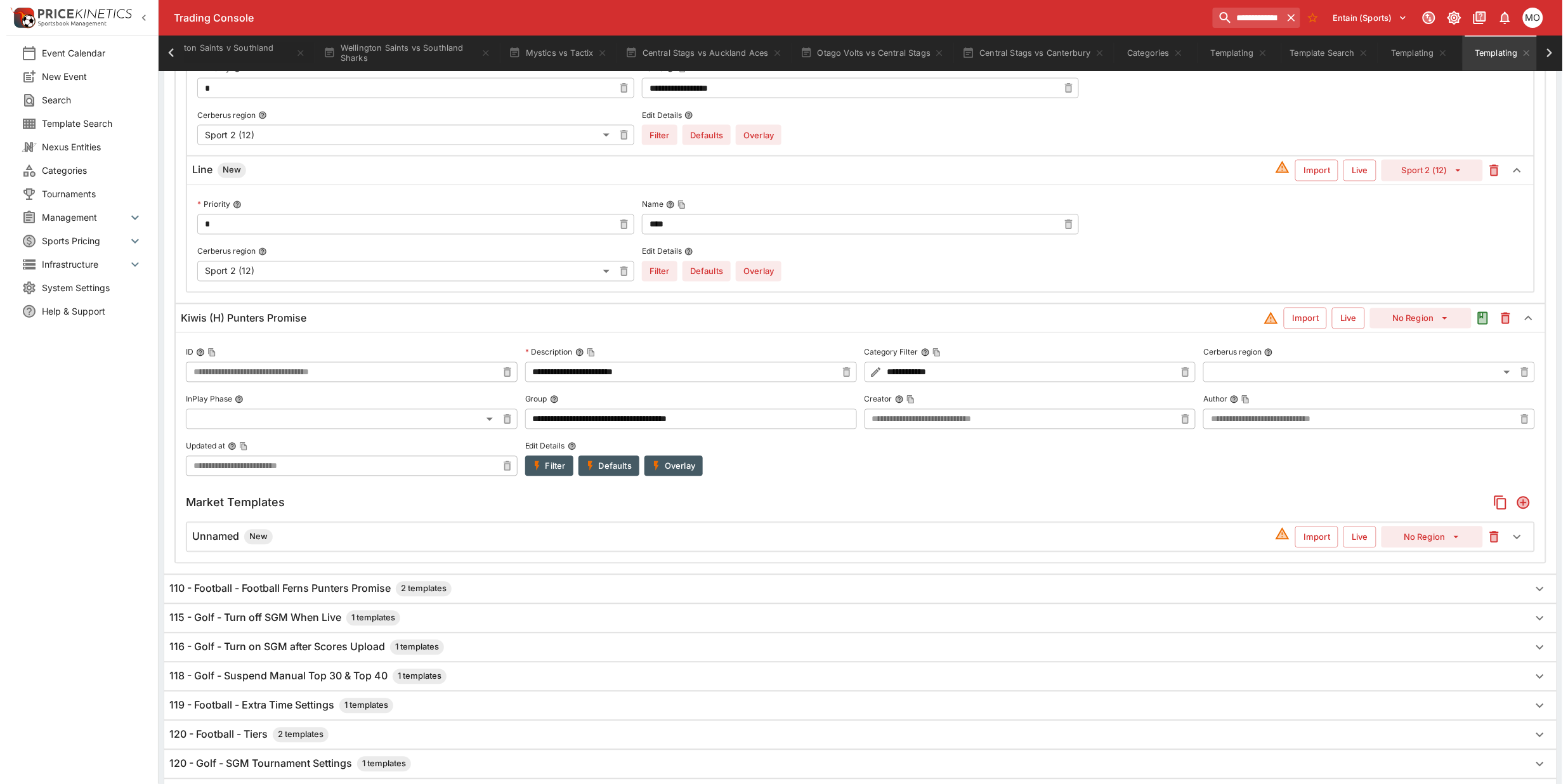
scroll to position [905, 0]
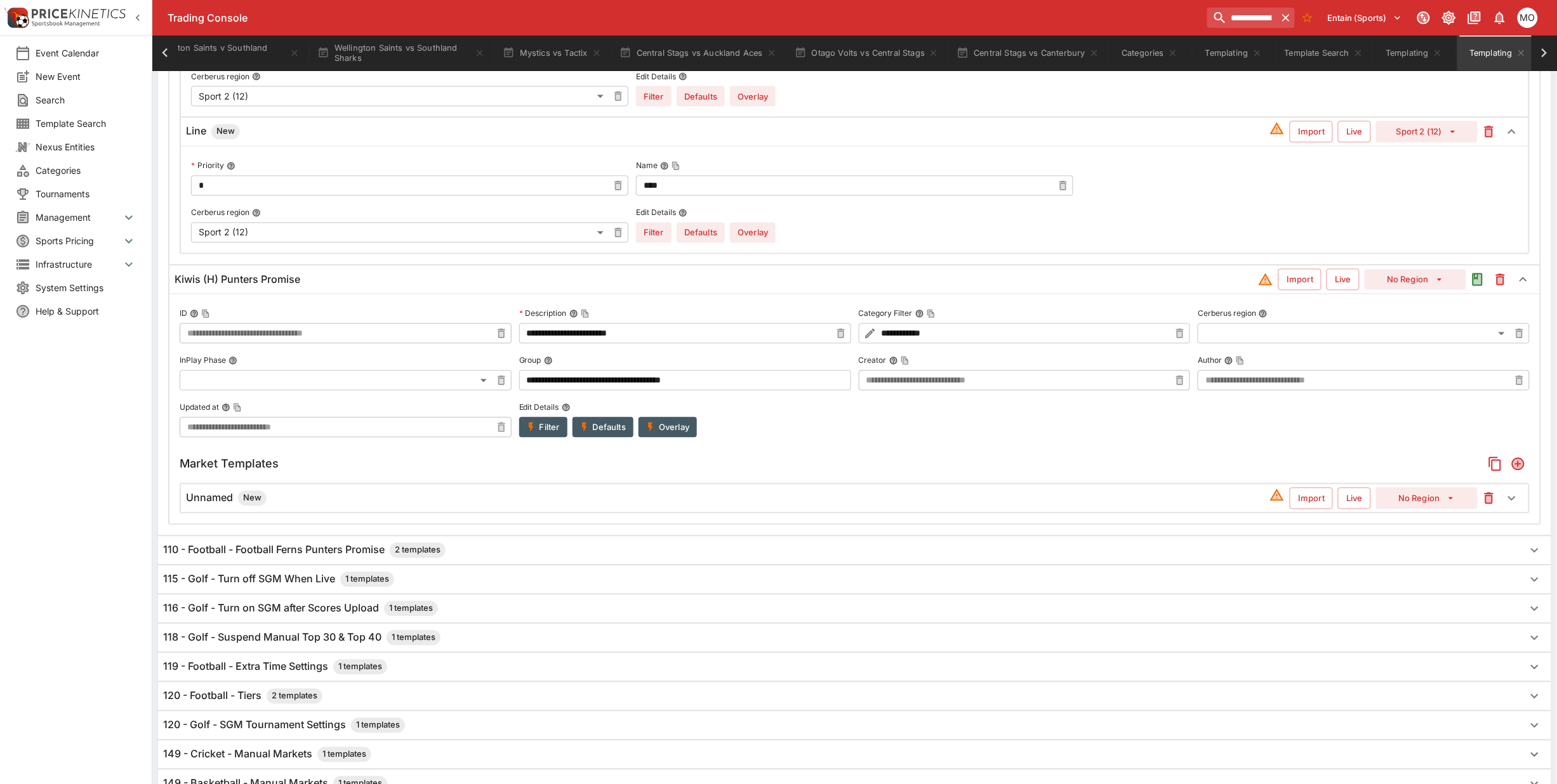
click at [223, 499] on h6 "Unnamed New" at bounding box center [226, 499] width 81 height 15
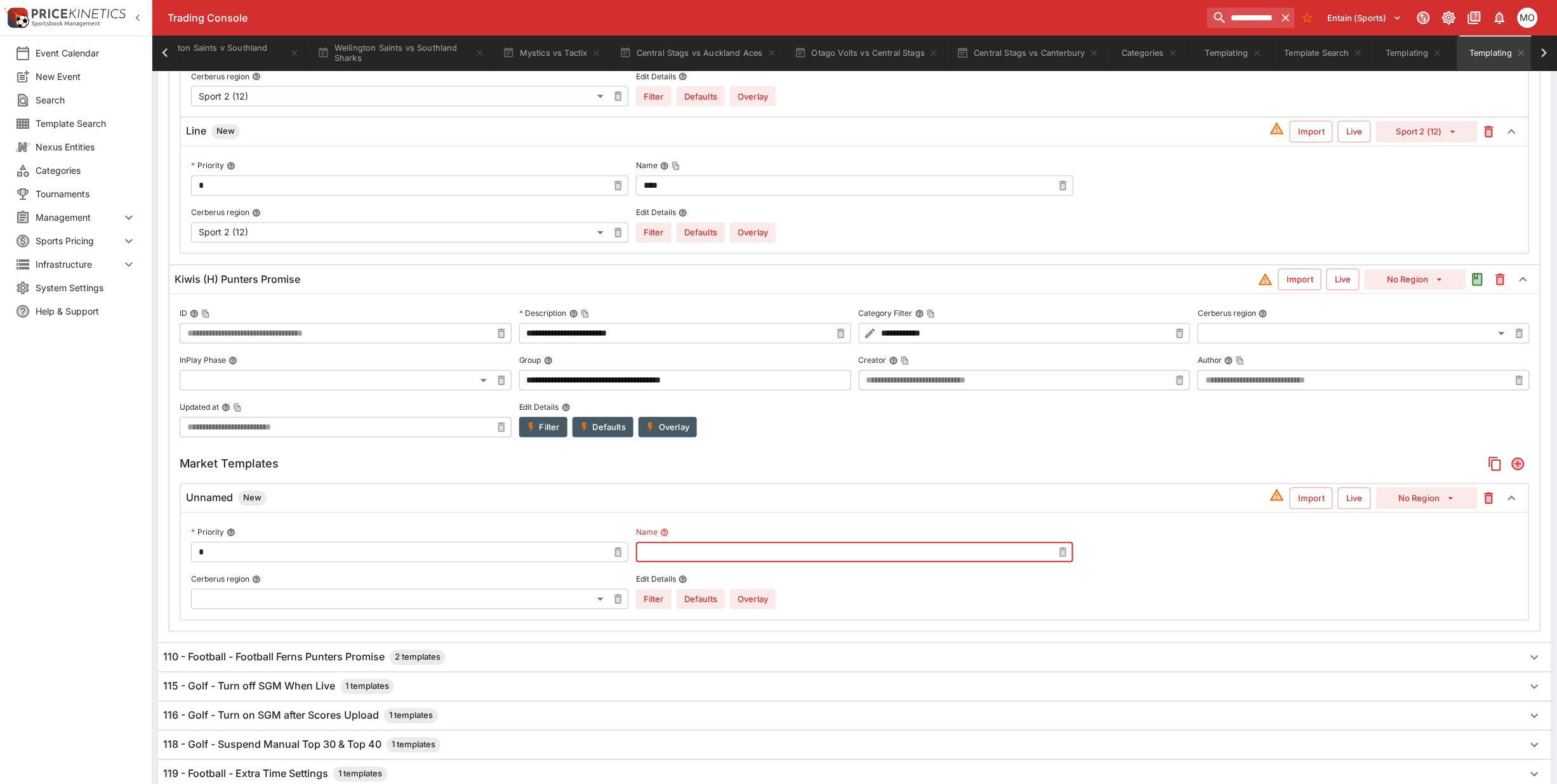
click at [675, 556] on input "text" at bounding box center [844, 552] width 417 height 20
type input "**********"
click at [1427, 506] on button "No Region" at bounding box center [1427, 499] width 101 height 21
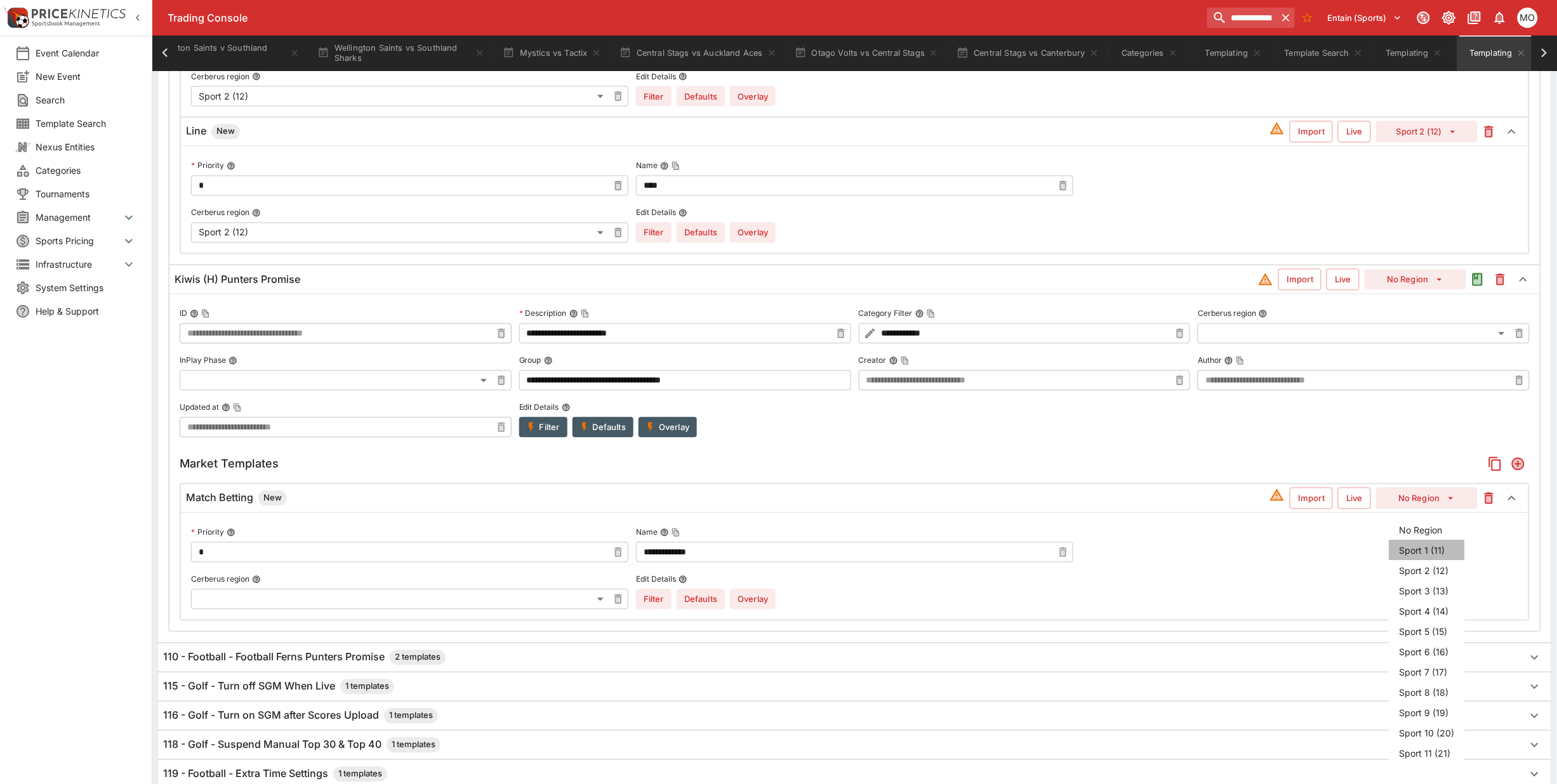
click at [1423, 542] on li "Sport 1 (11)" at bounding box center [1427, 551] width 75 height 20
type input "**"
click at [757, 601] on button "Overlay" at bounding box center [753, 599] width 46 height 20
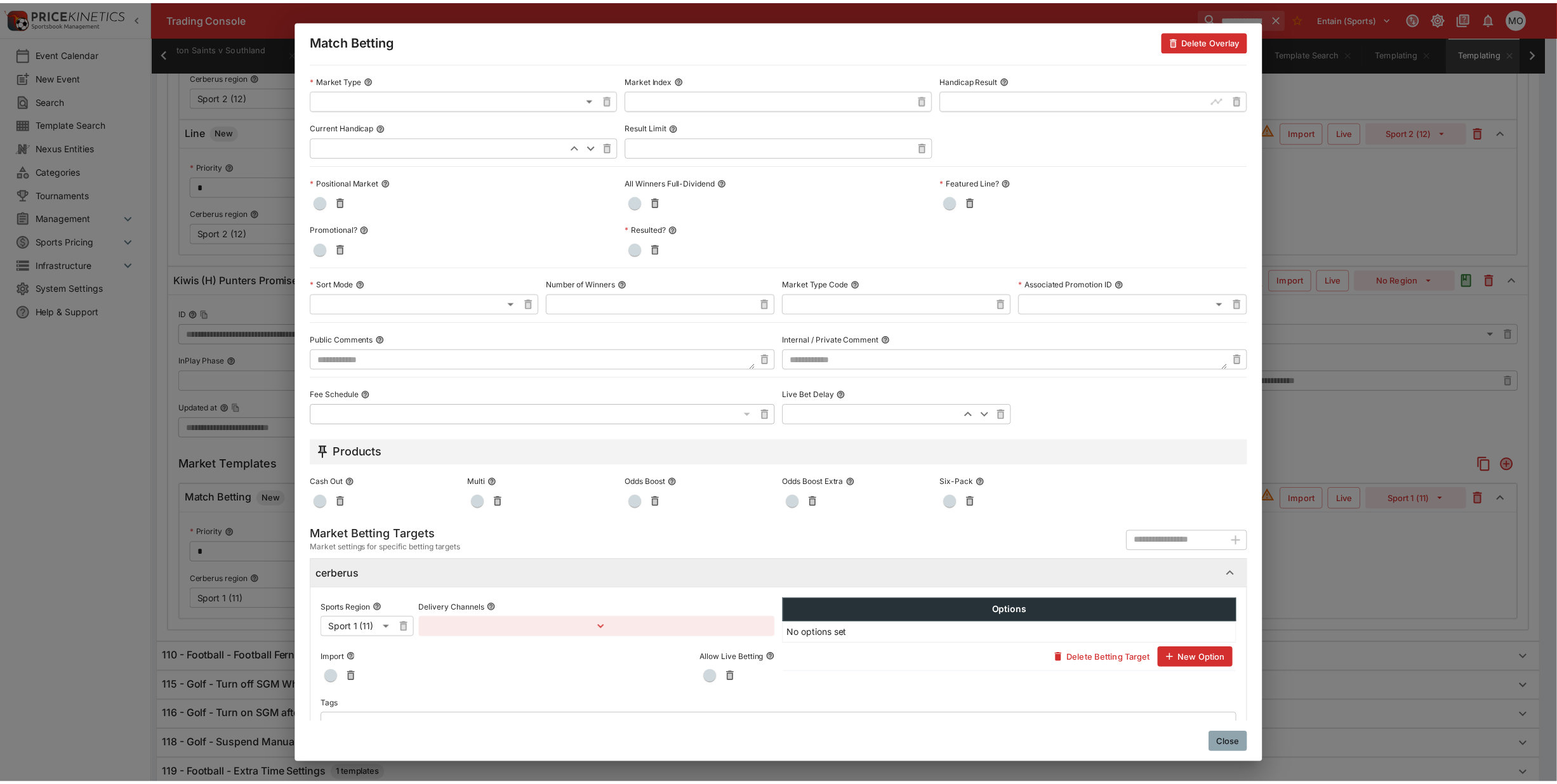
scroll to position [369, 0]
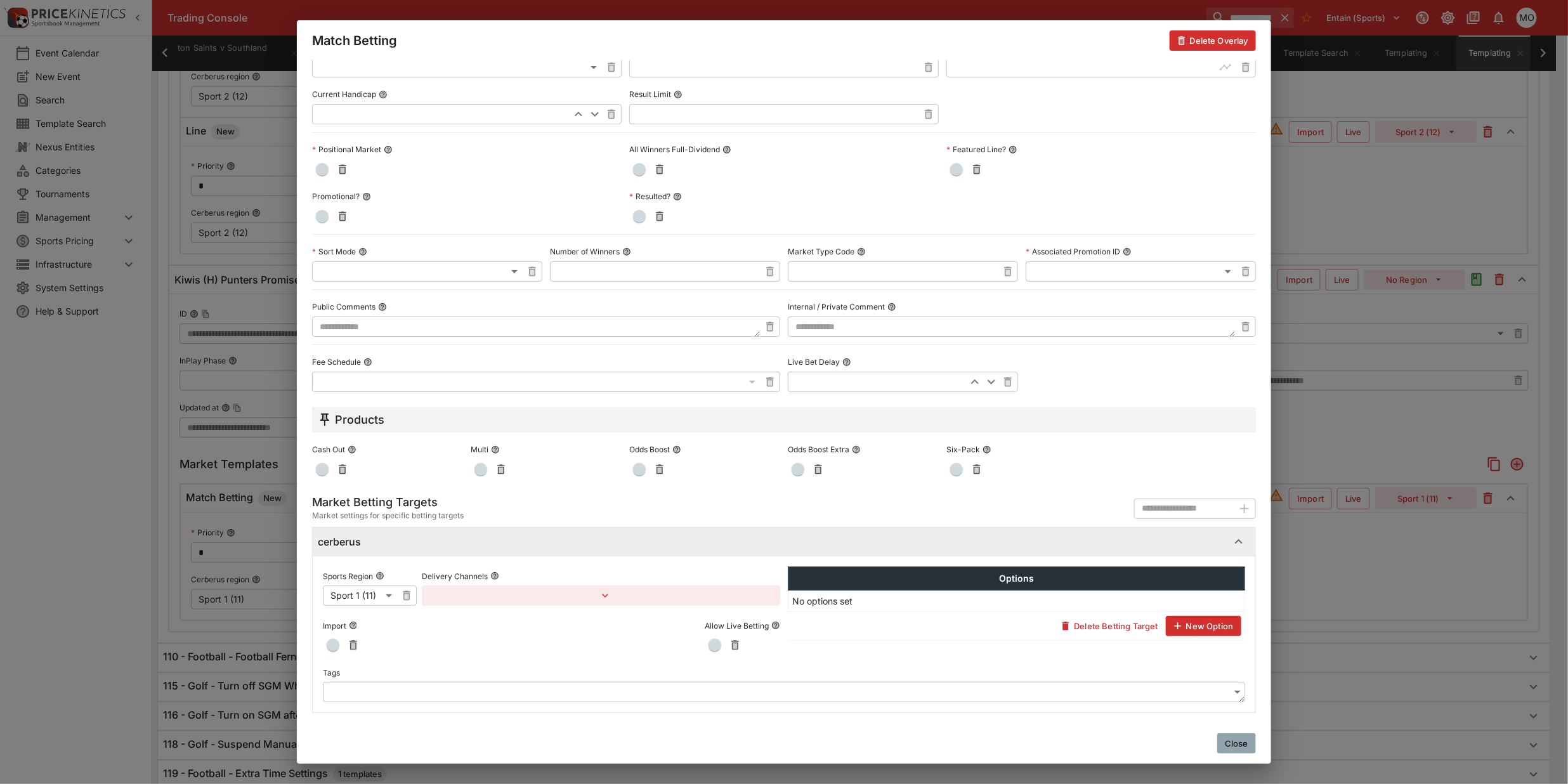
click at [395, 697] on body "**********" at bounding box center [784, 83] width 1568 height 1977
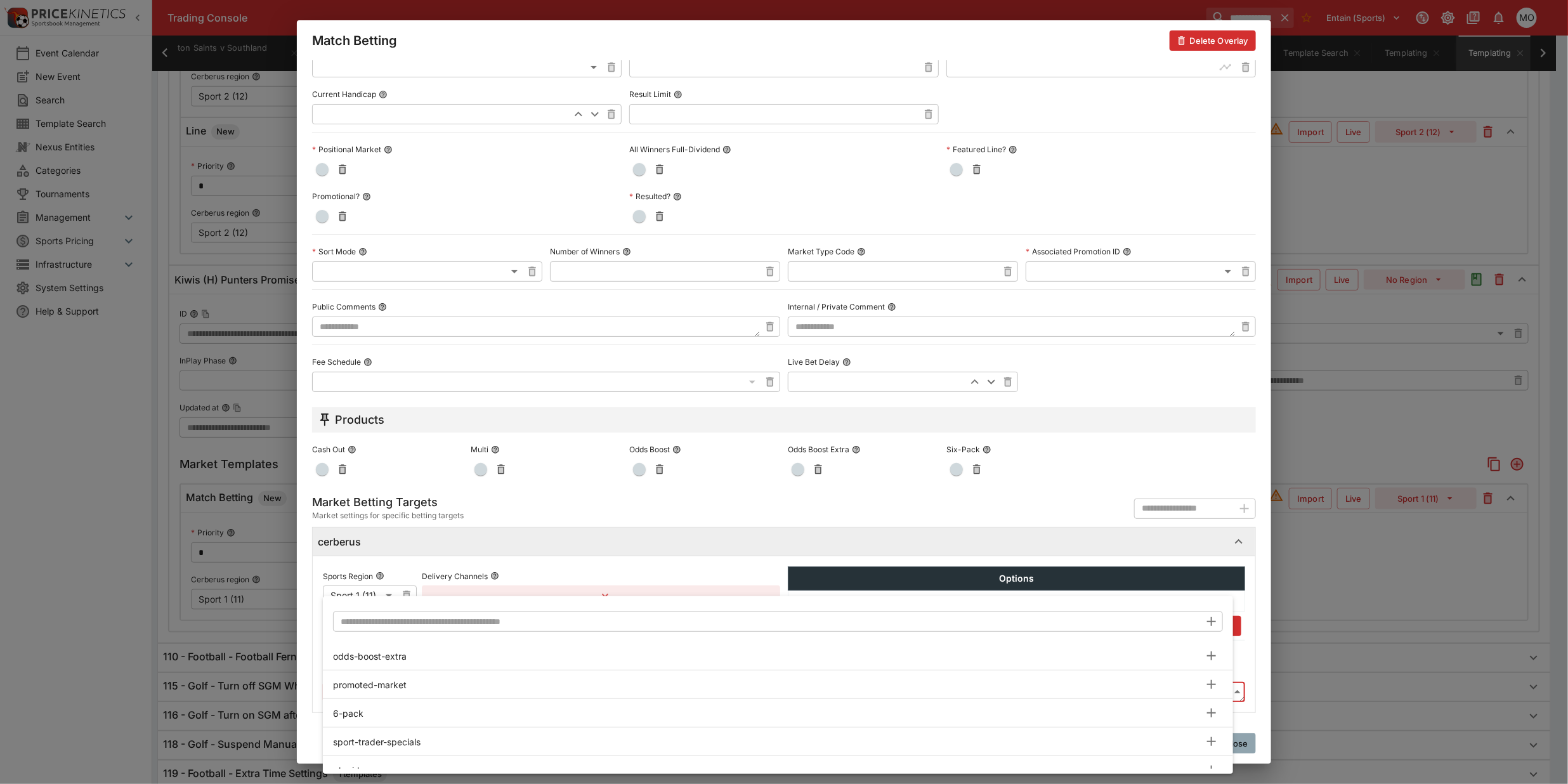
click at [390, 622] on input "text" at bounding box center [766, 621] width 867 height 20
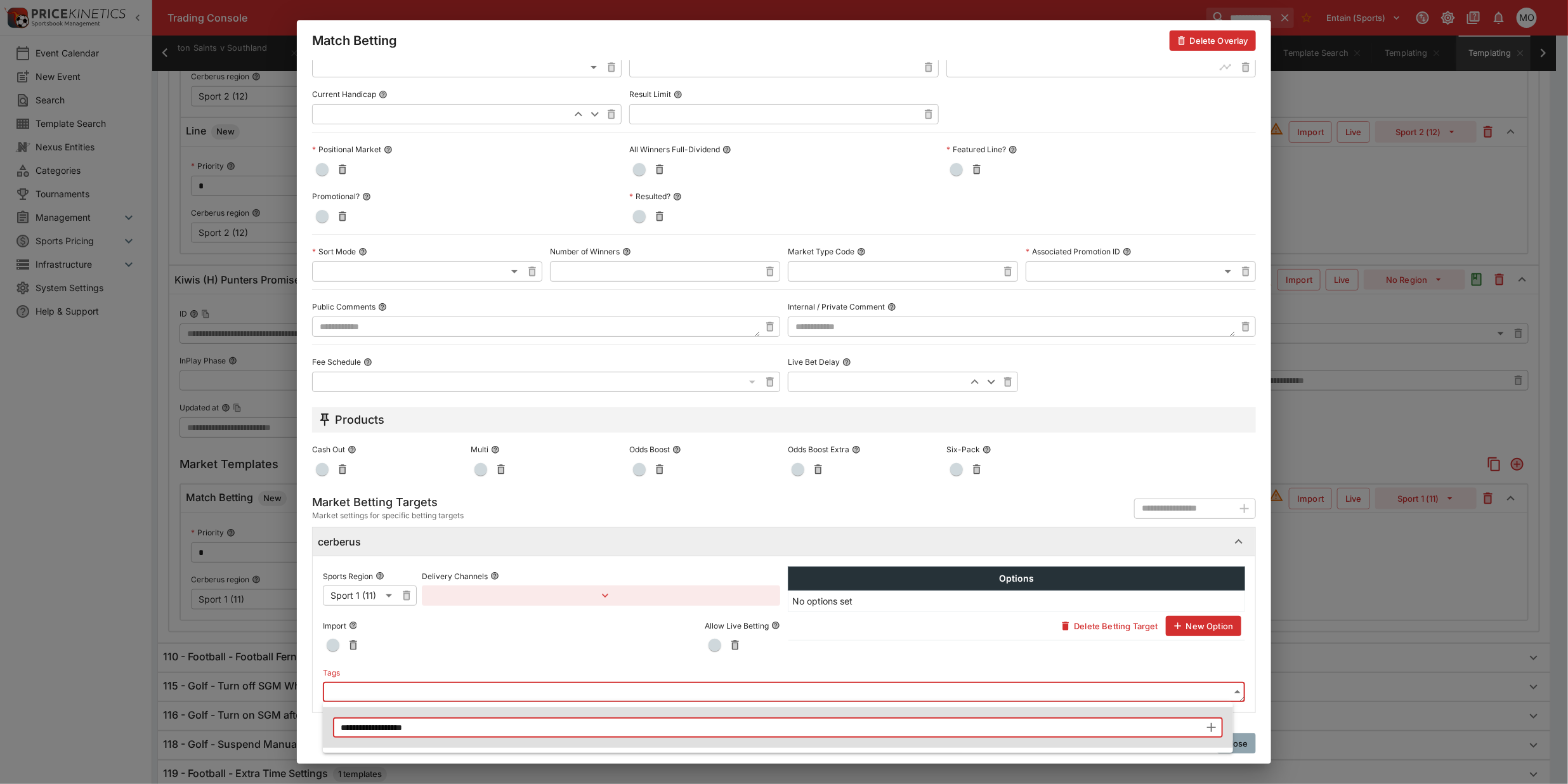
type input "**********"
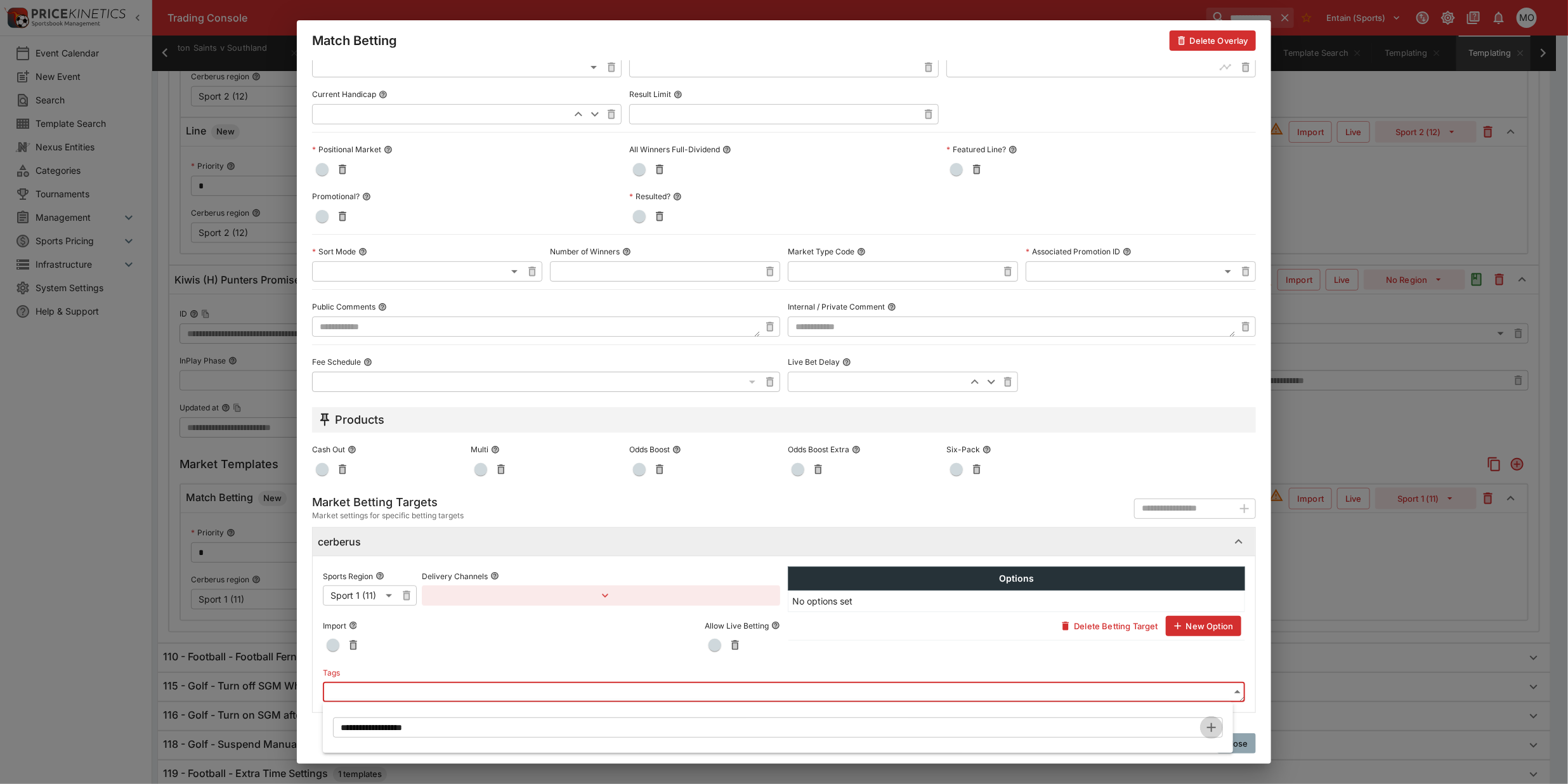
click at [1215, 724] on icon "button" at bounding box center [1211, 728] width 15 height 15
type input "**********"
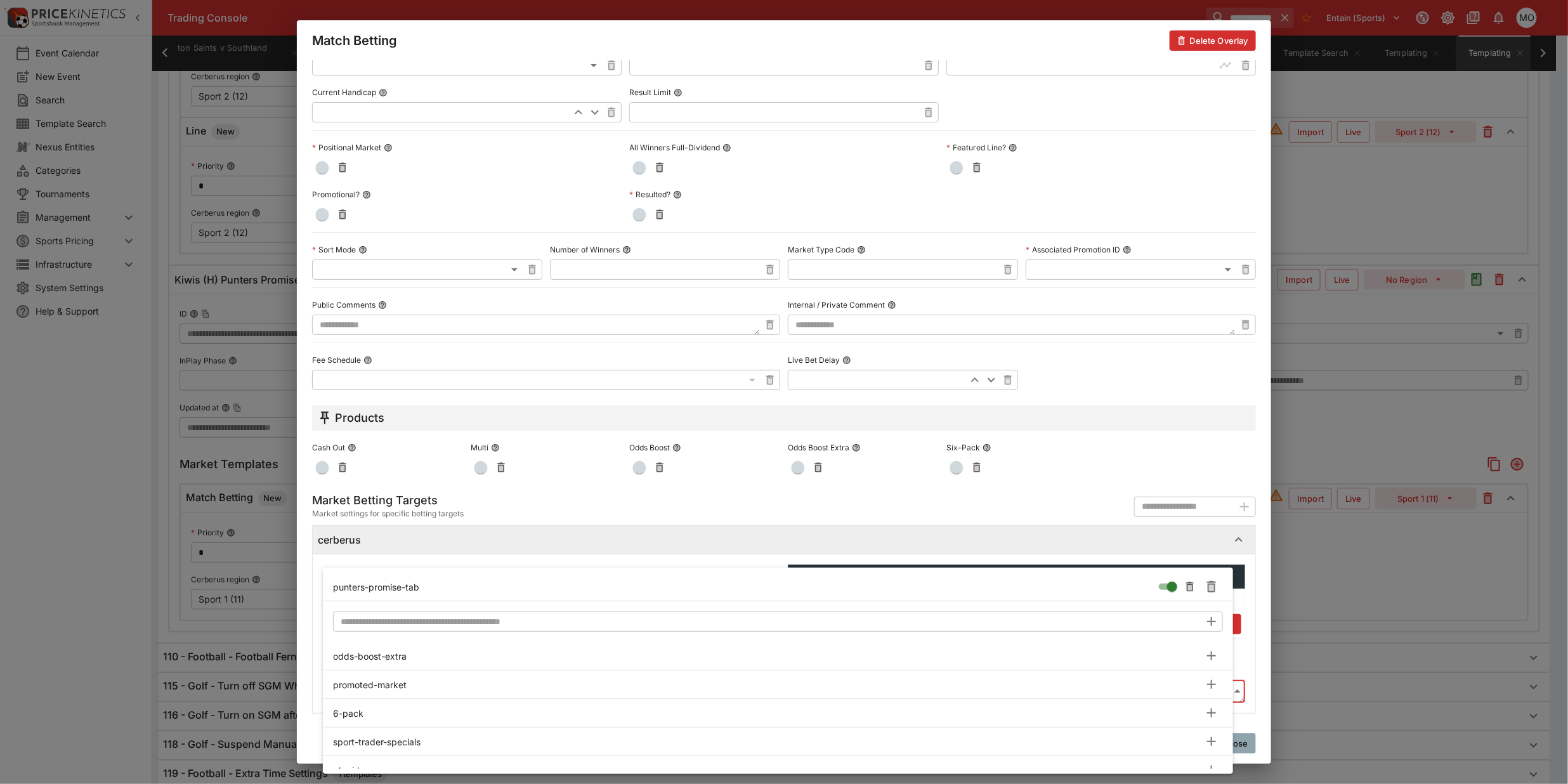
click at [312, 677] on div at bounding box center [784, 392] width 1568 height 784
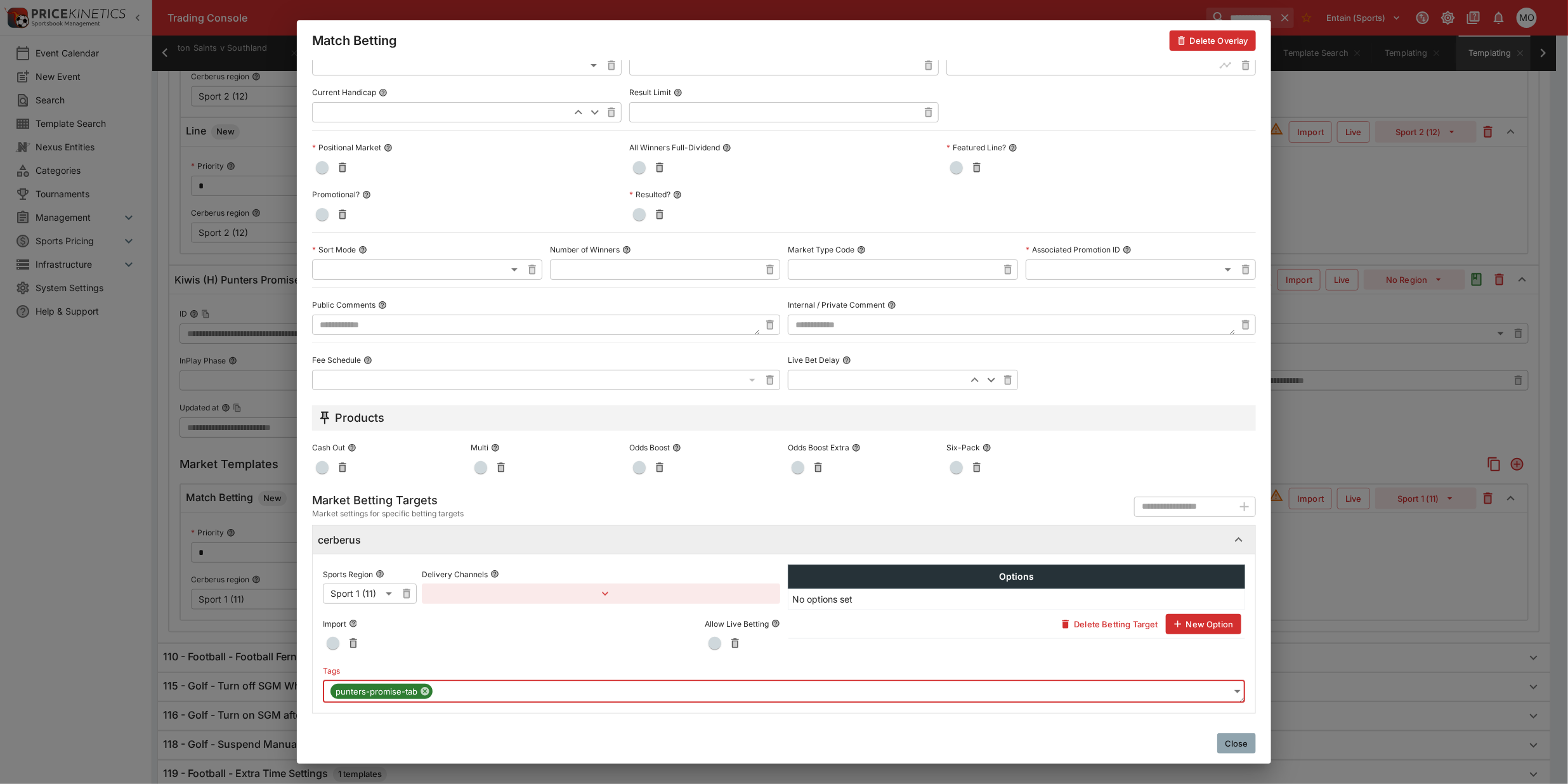
click at [1241, 743] on button "Close" at bounding box center [1236, 743] width 38 height 20
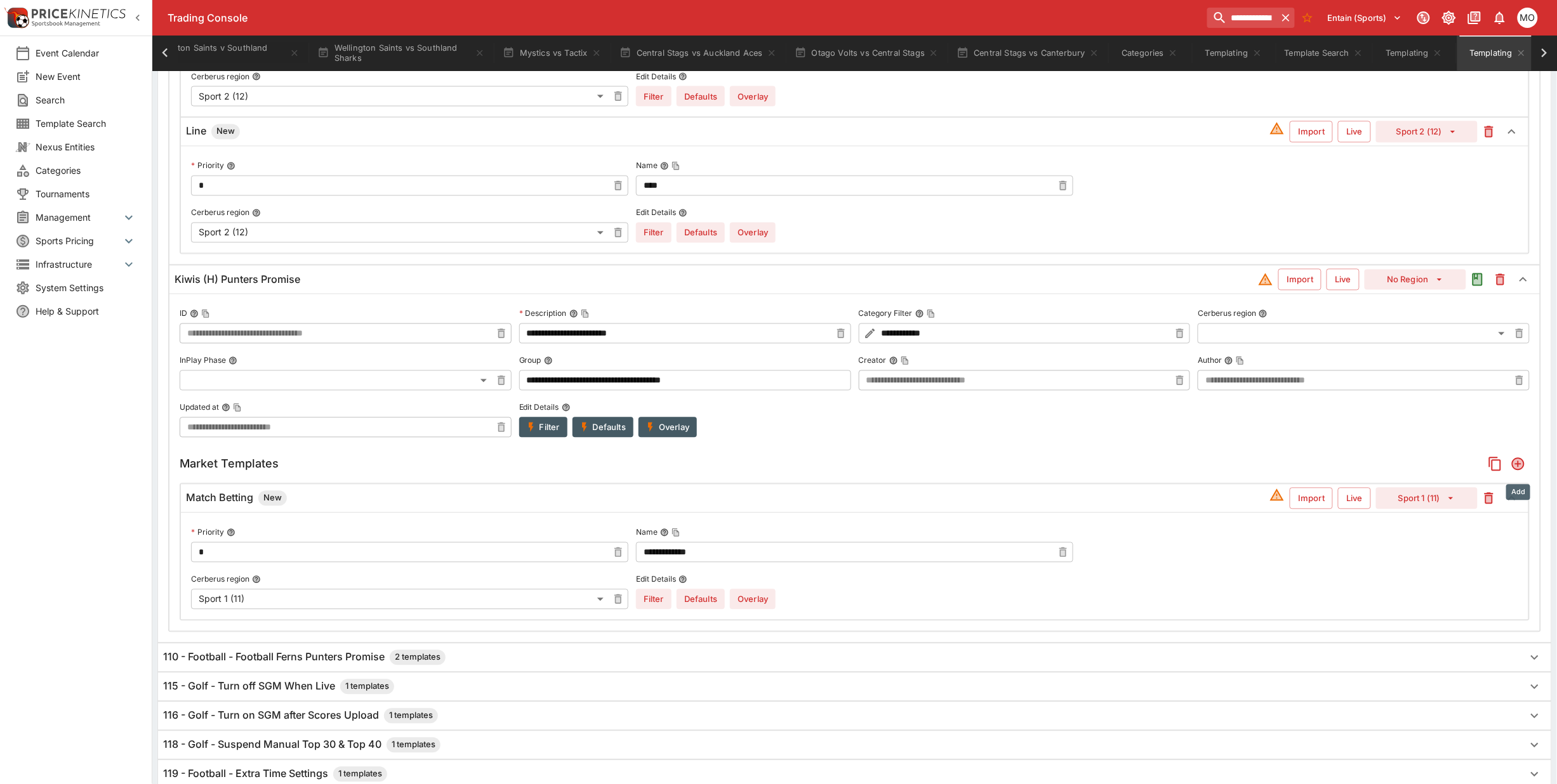
click at [1524, 470] on icon "Add" at bounding box center [1518, 464] width 13 height 13
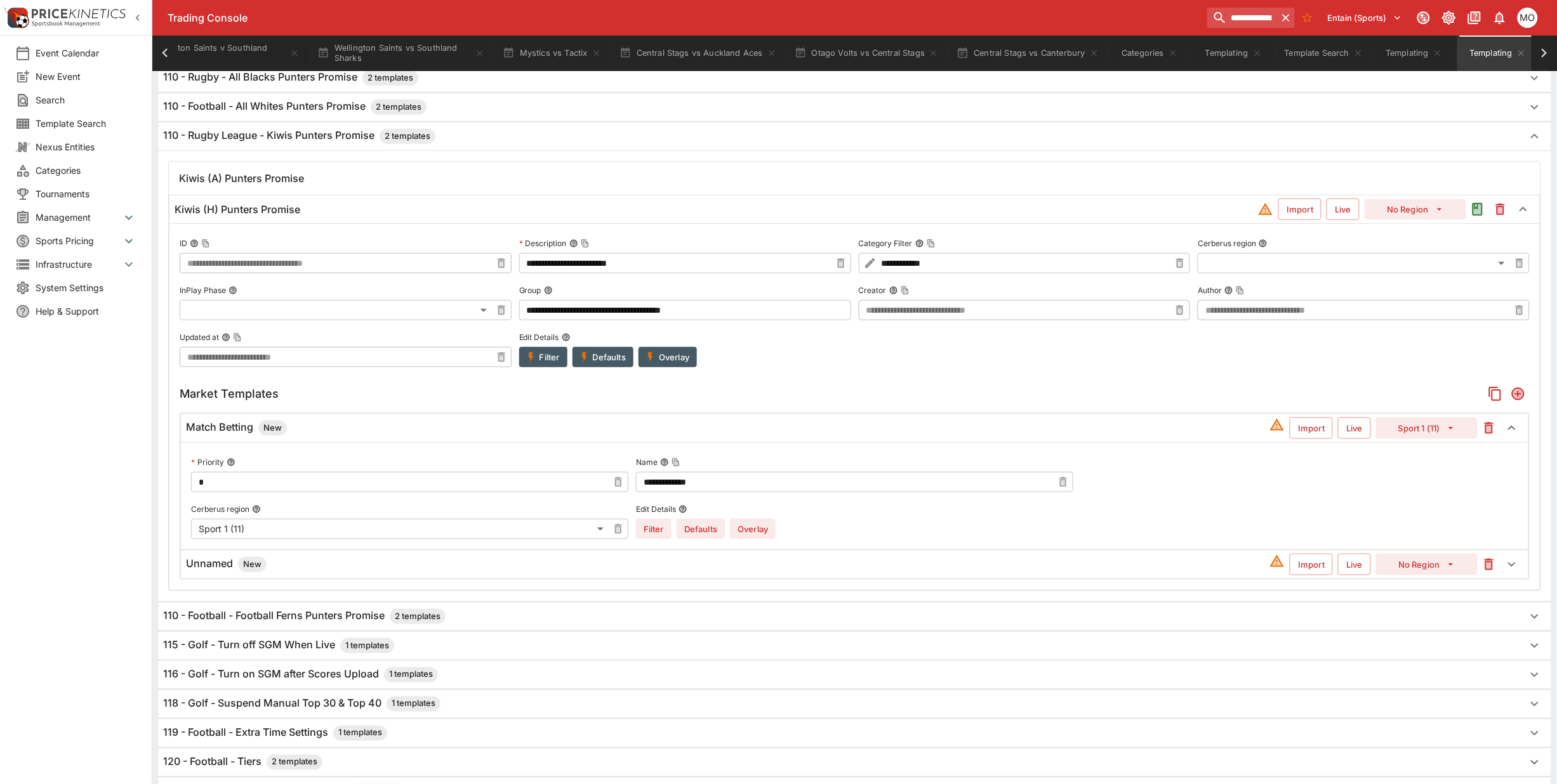
scroll to position [147, 0]
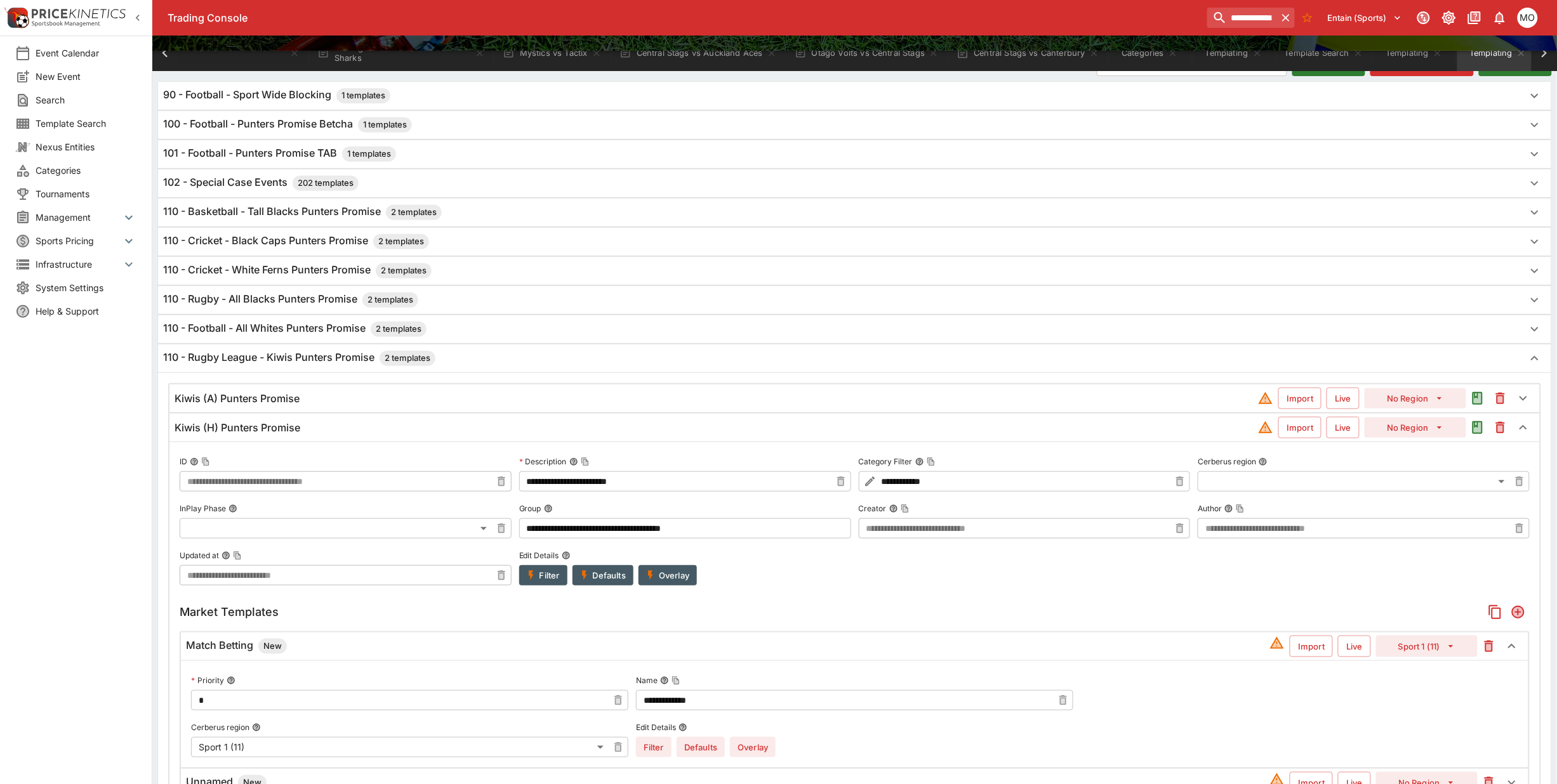
click at [244, 404] on h6 "Kiwis (A) Punters Promise" at bounding box center [236, 398] width 125 height 13
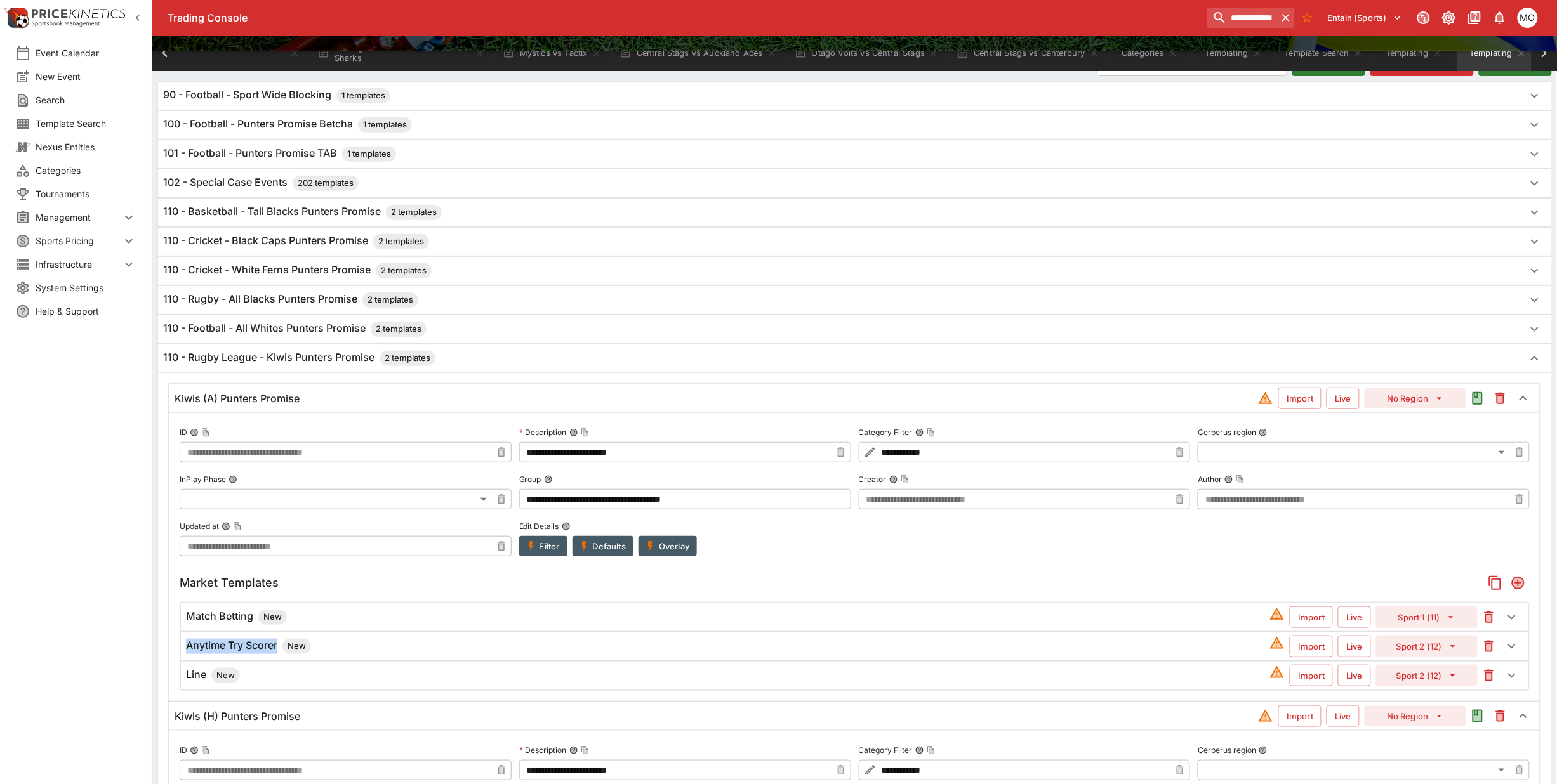
drag, startPoint x: 189, startPoint y: 651, endPoint x: 280, endPoint y: 648, distance: 91.0
click at [280, 648] on h6 "Anytime Try Scorer New" at bounding box center [248, 647] width 125 height 15
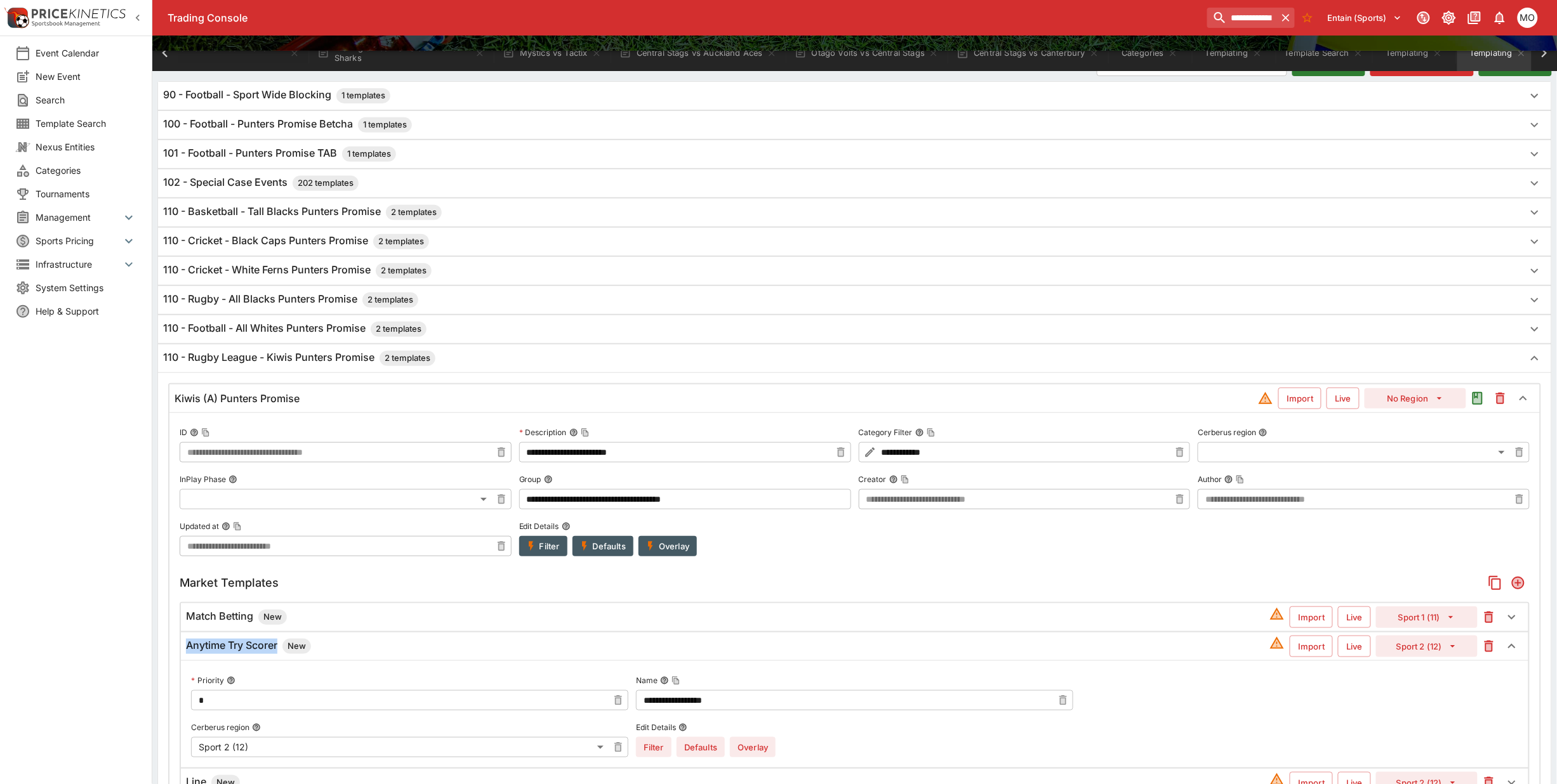
copy h6 "Anytime Try Scorer"
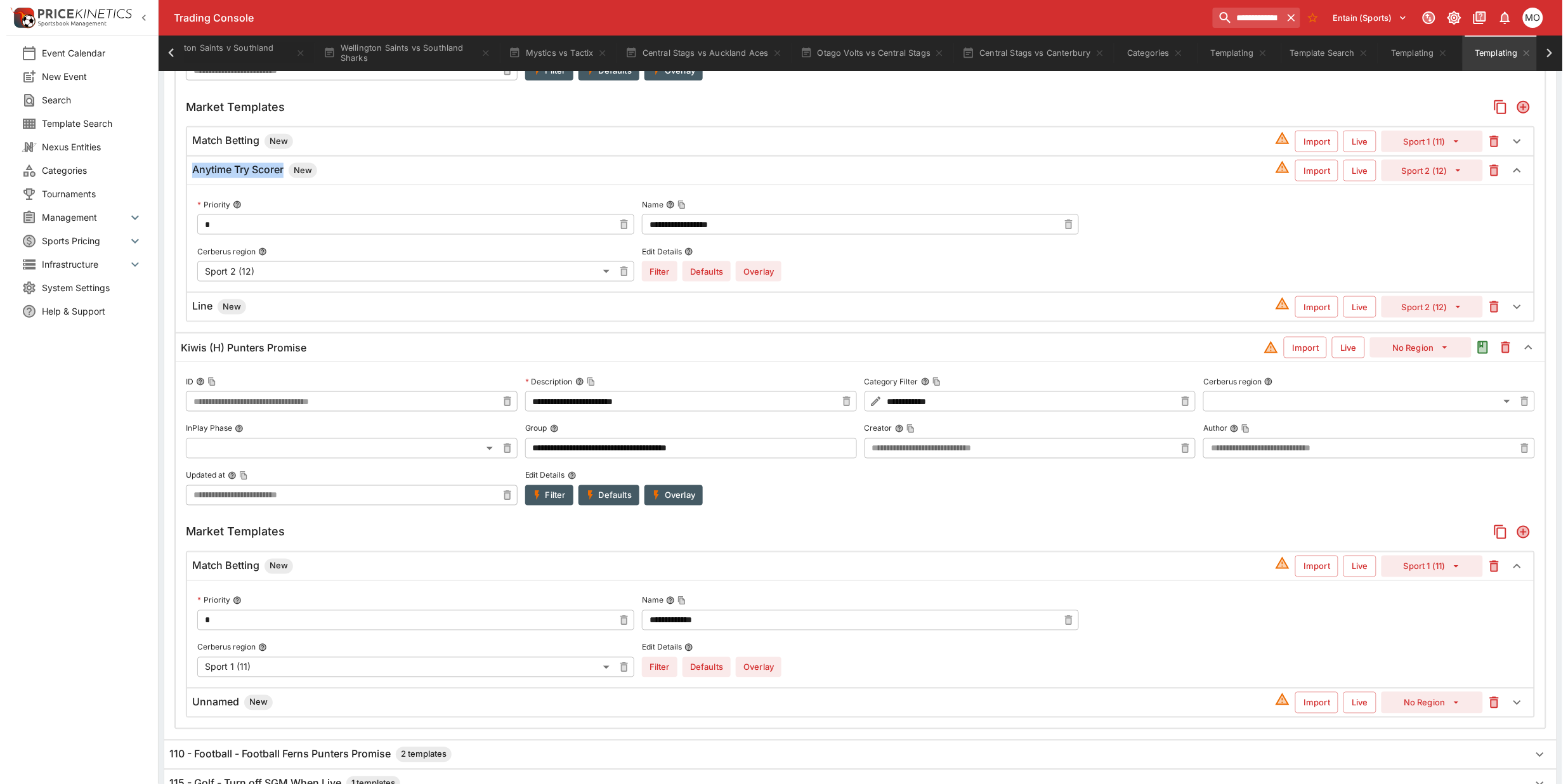
scroll to position [782, 0]
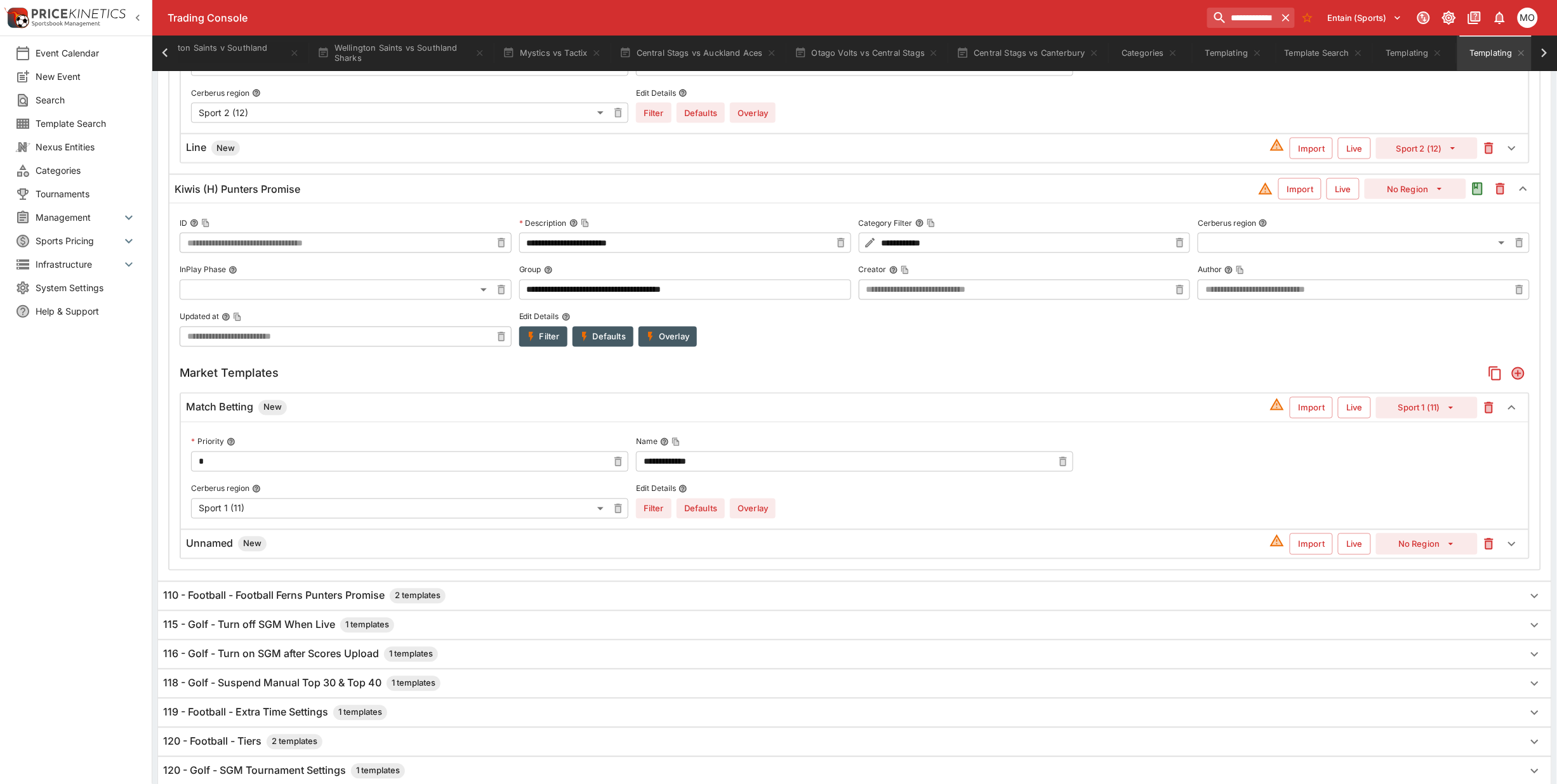
click at [184, 549] on div "Unnamed New Import Live No Region" at bounding box center [855, 545] width 1348 height 28
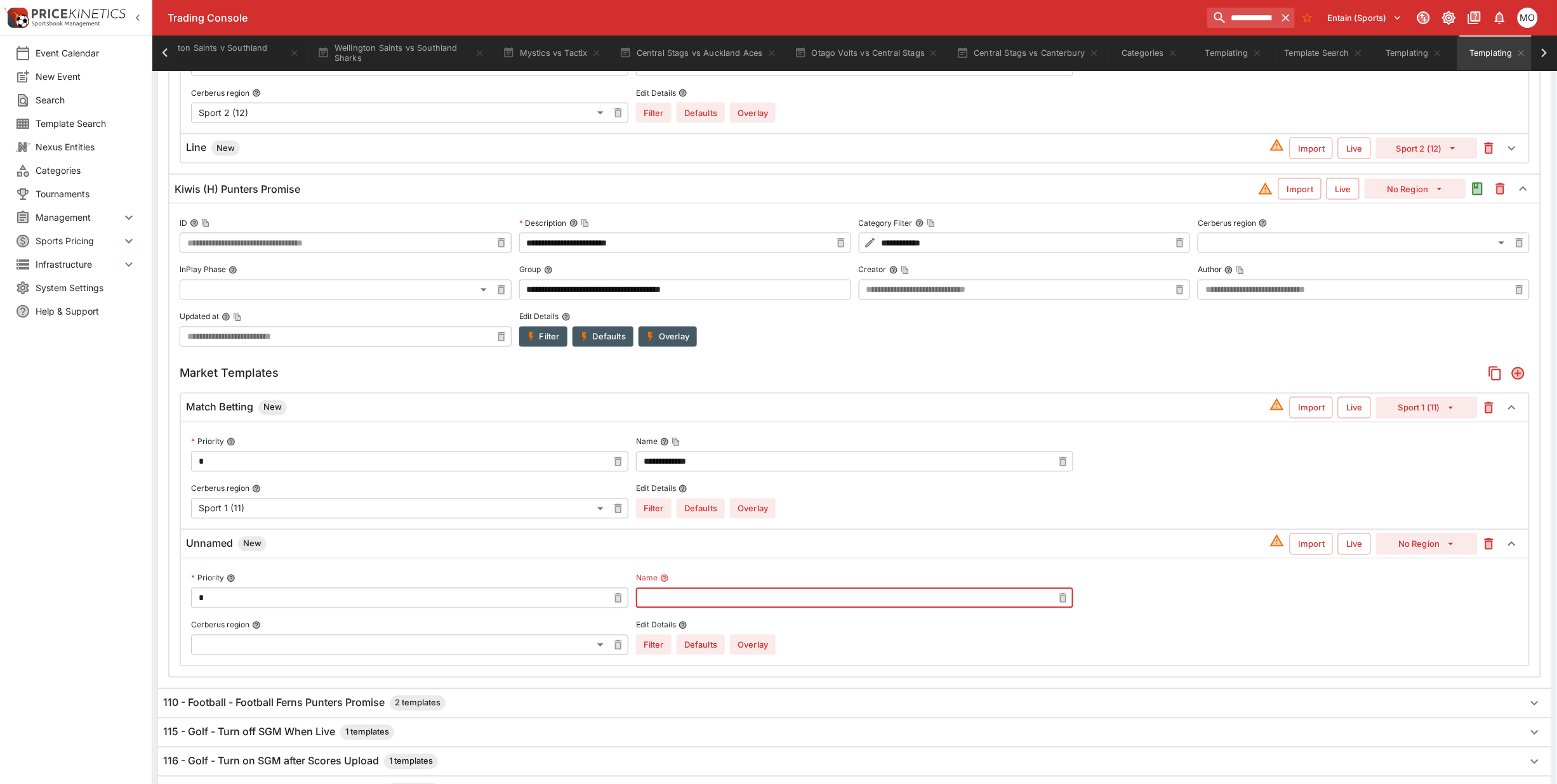
click at [709, 607] on input "text" at bounding box center [844, 598] width 417 height 20
paste input "**********"
type input "**********"
click at [1401, 551] on button "No Region" at bounding box center [1427, 545] width 101 height 21
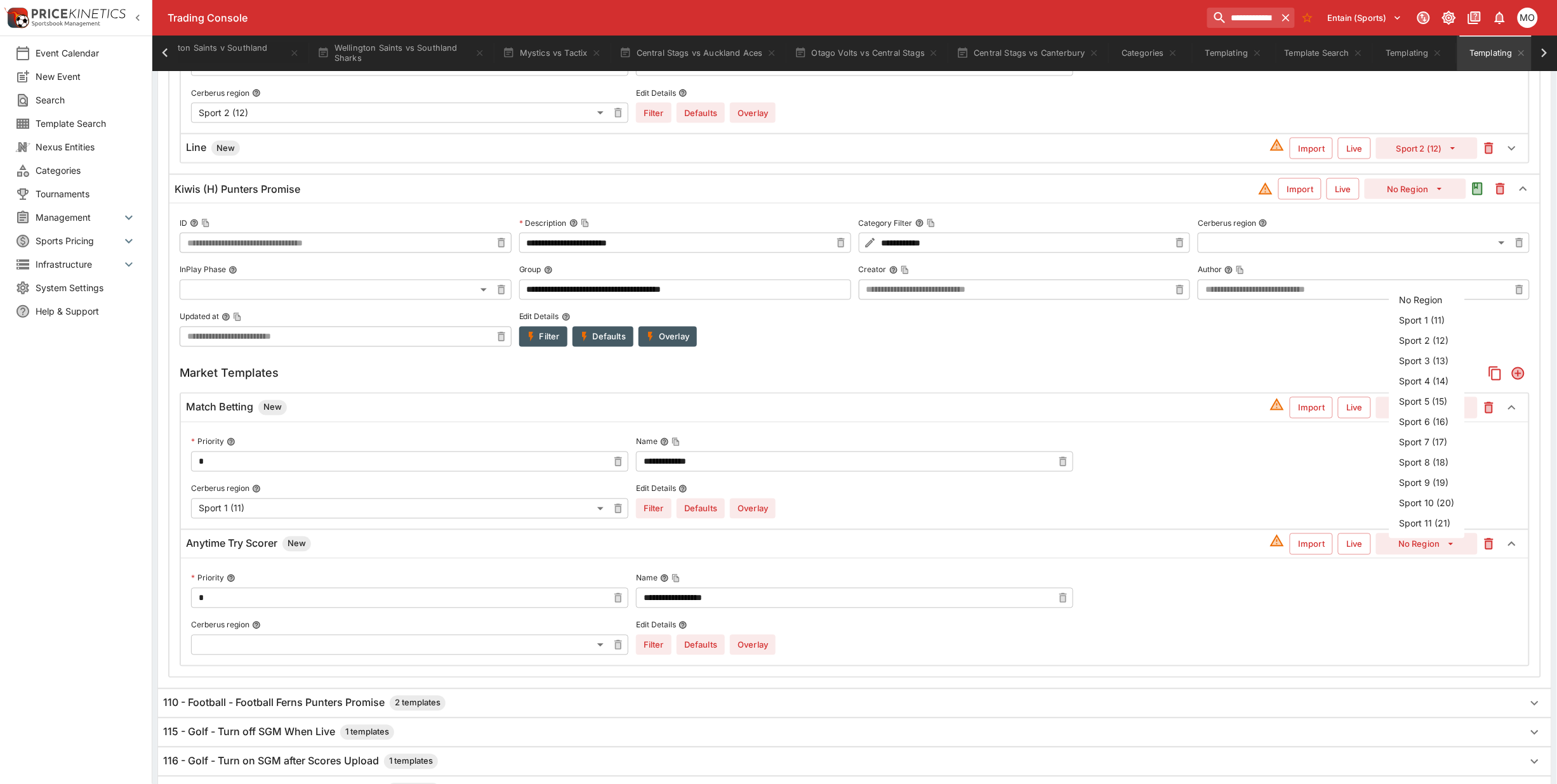
click at [1434, 340] on li "Sport 2 (12)" at bounding box center [1427, 341] width 75 height 20
type input "**"
click at [758, 651] on button "Overlay" at bounding box center [753, 645] width 46 height 20
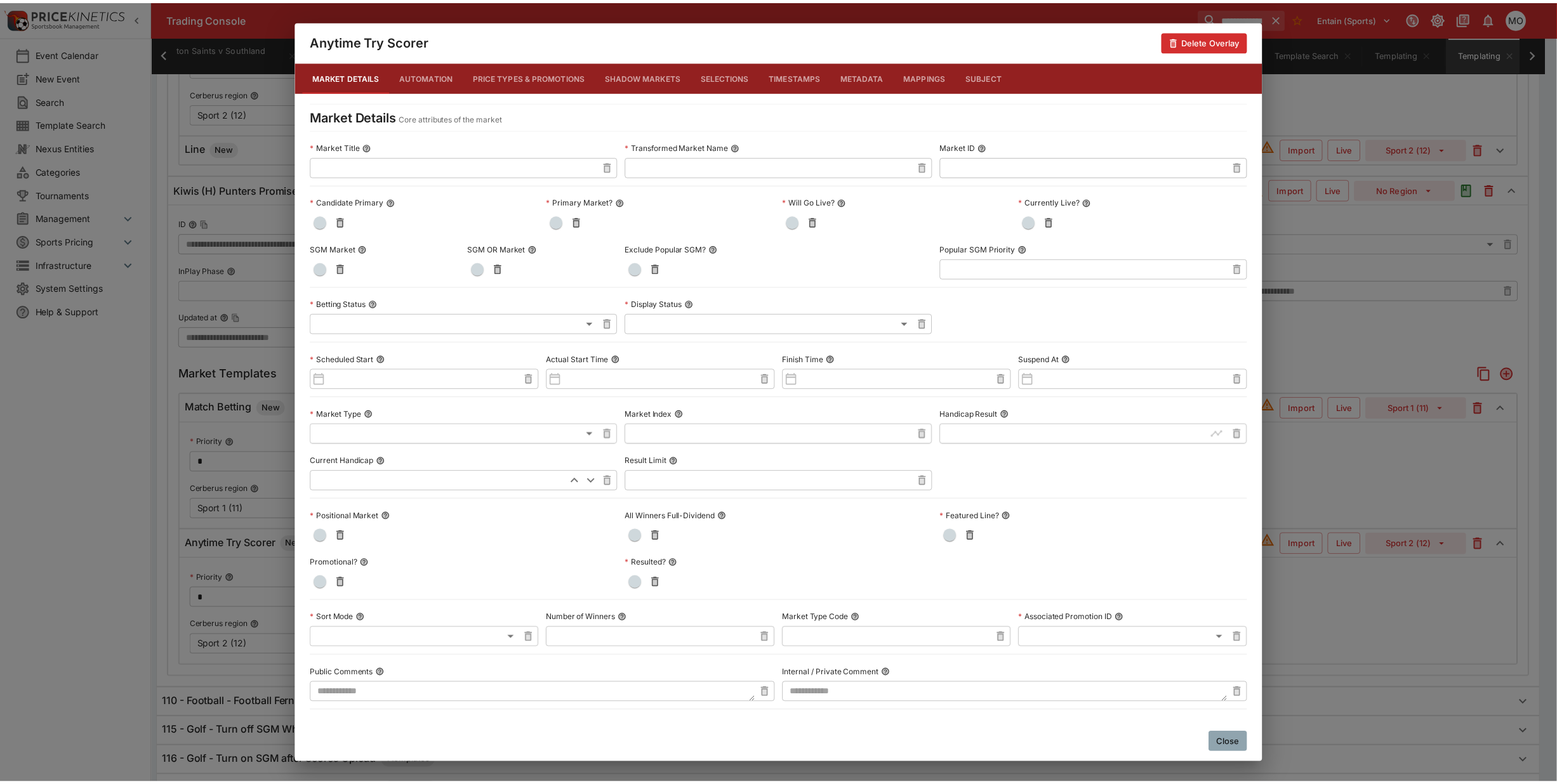
scroll to position [369, 0]
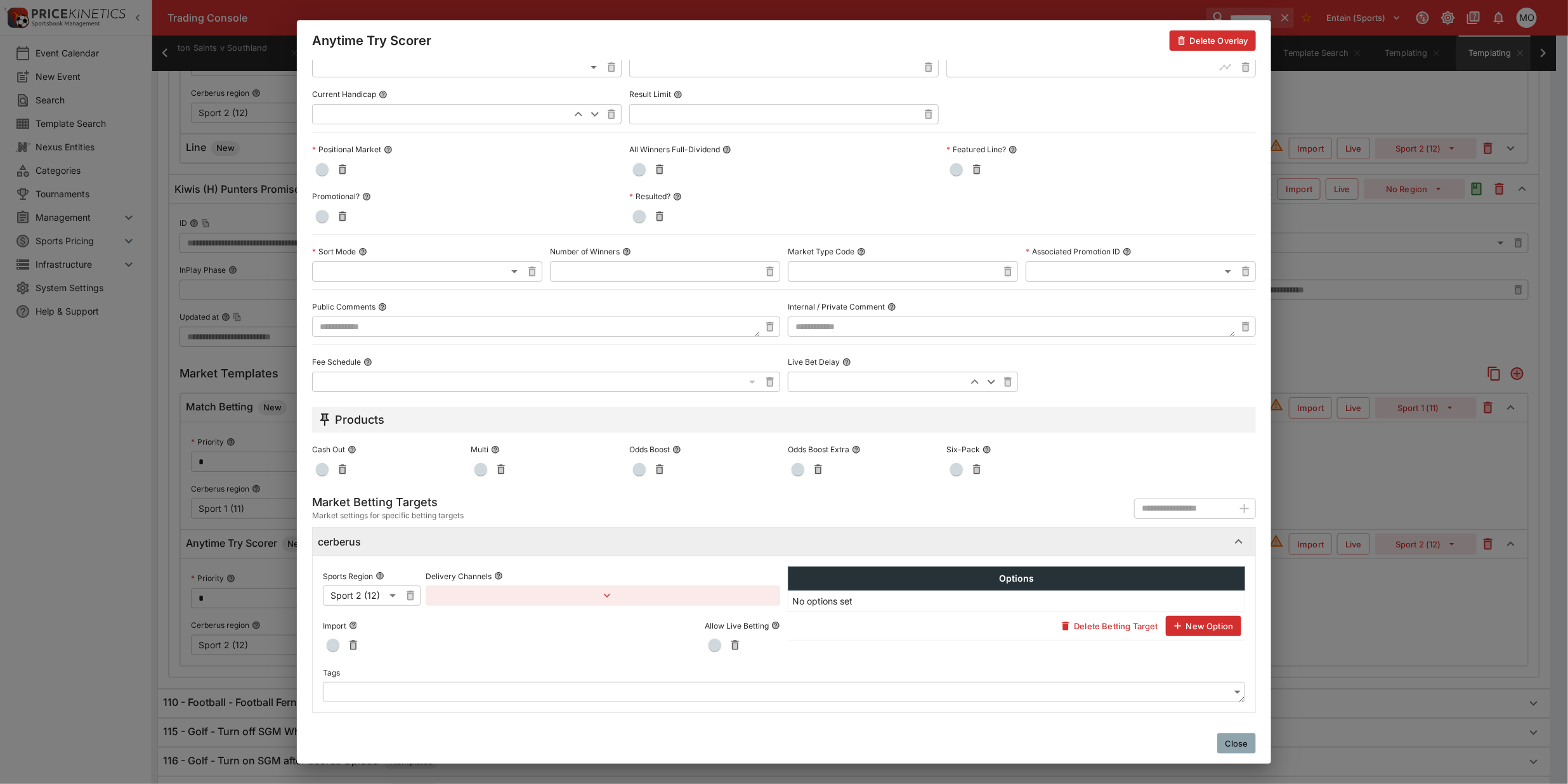
click at [383, 687] on body "**********" at bounding box center [784, 168] width 1568 height 1899
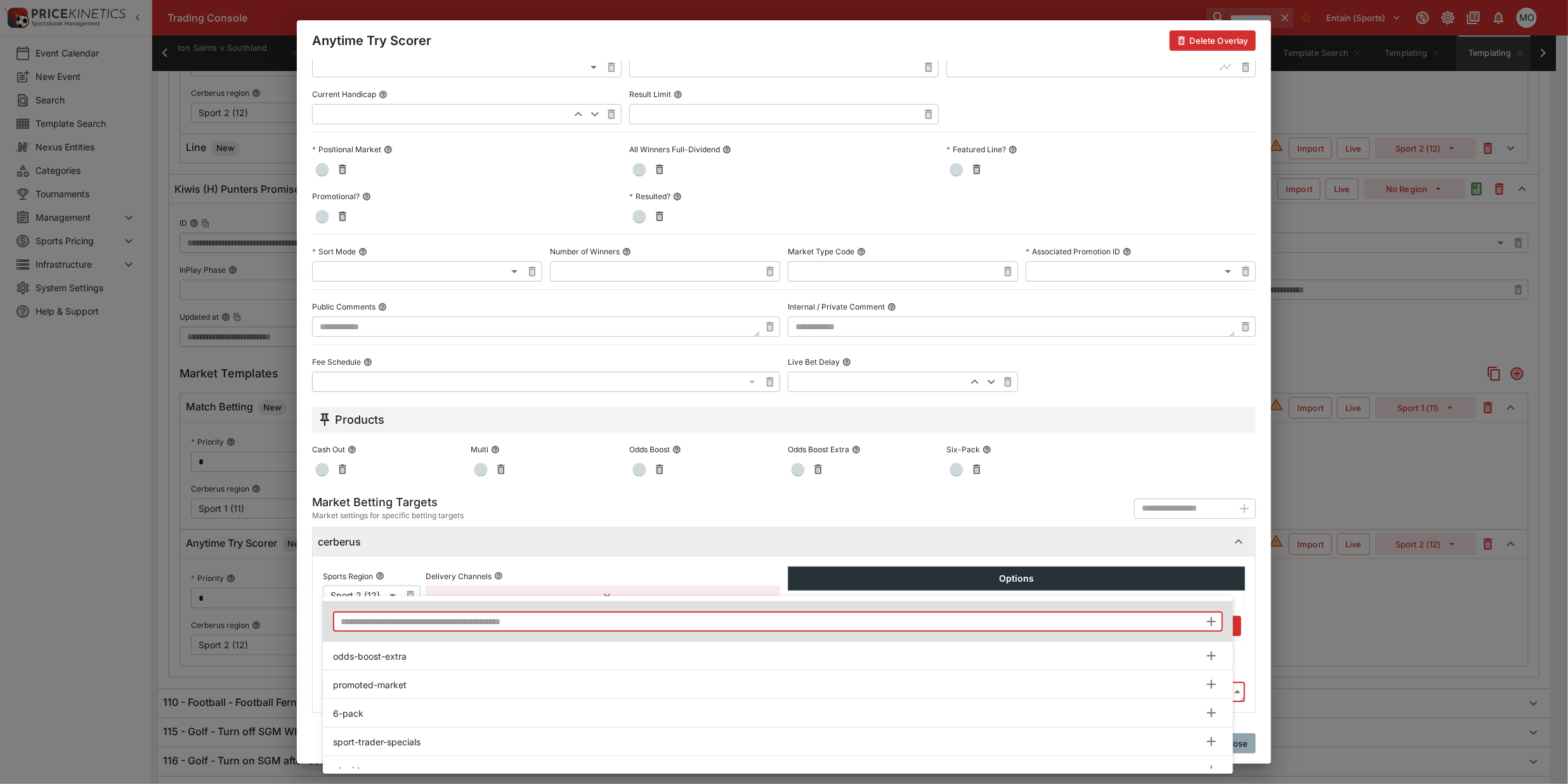
click at [395, 615] on input "text" at bounding box center [766, 621] width 867 height 20
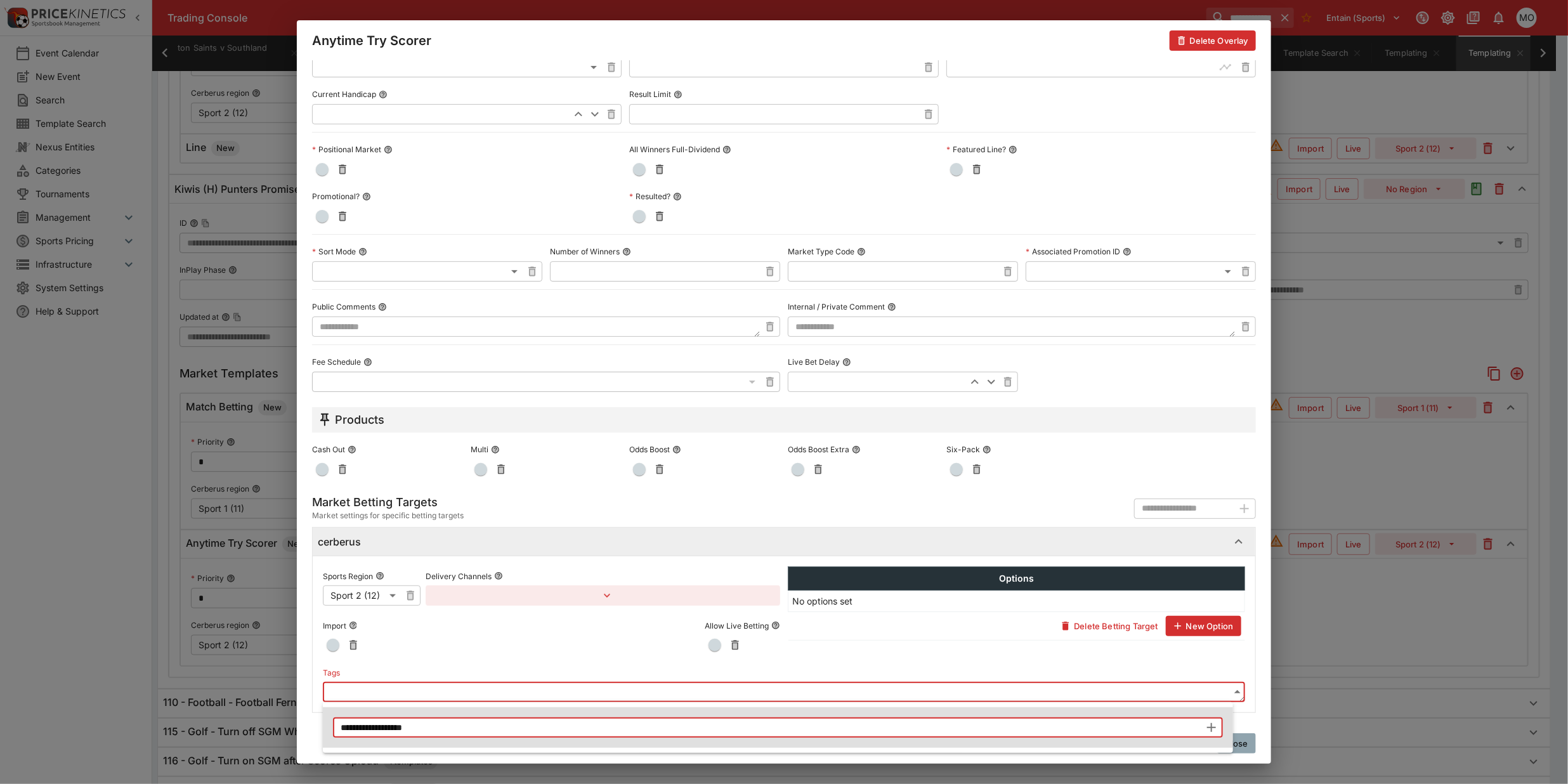
type input "**********"
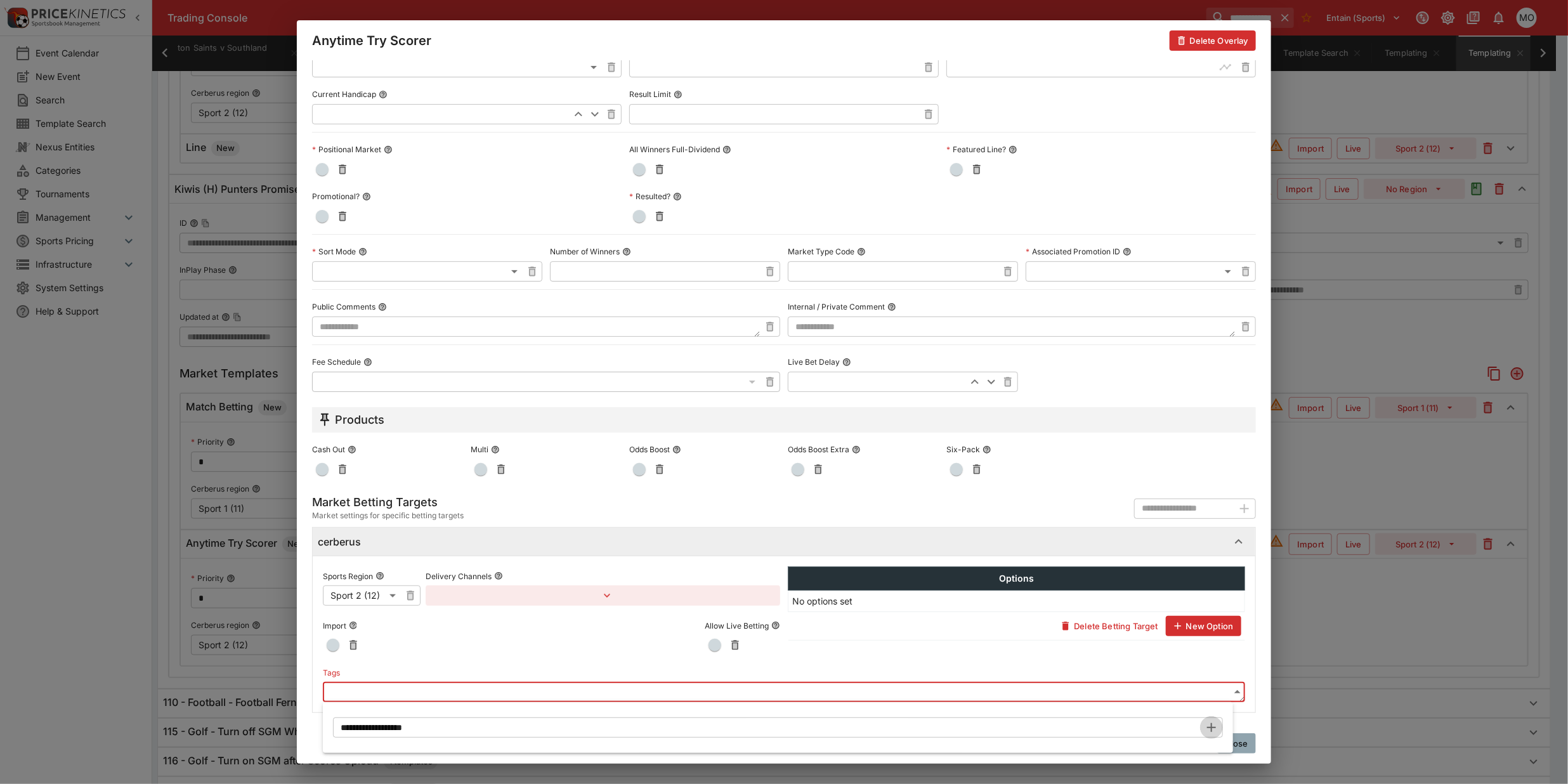
click at [1213, 725] on icon "button" at bounding box center [1211, 728] width 15 height 15
type input "**********"
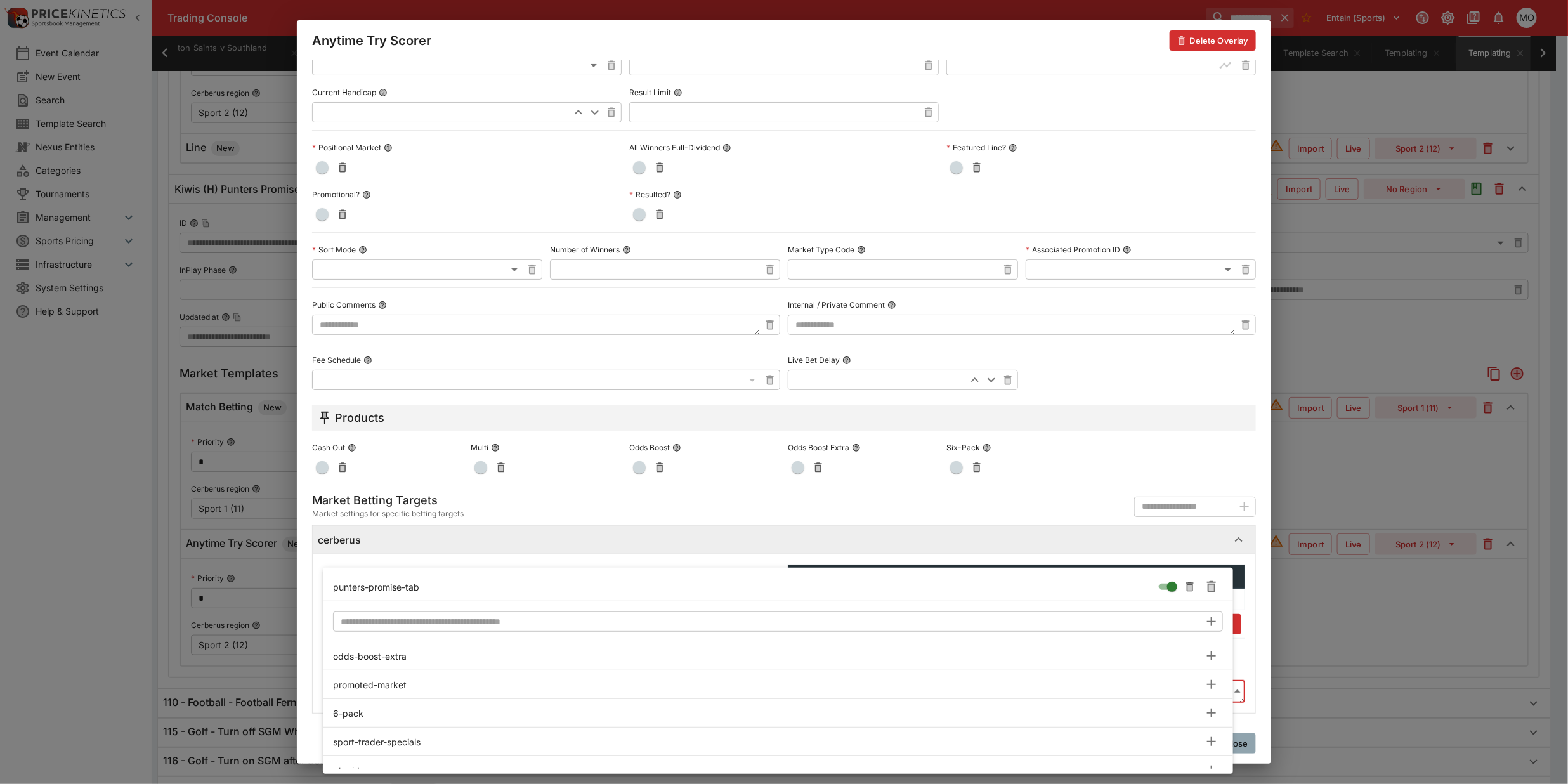
click at [311, 608] on div at bounding box center [784, 392] width 1568 height 784
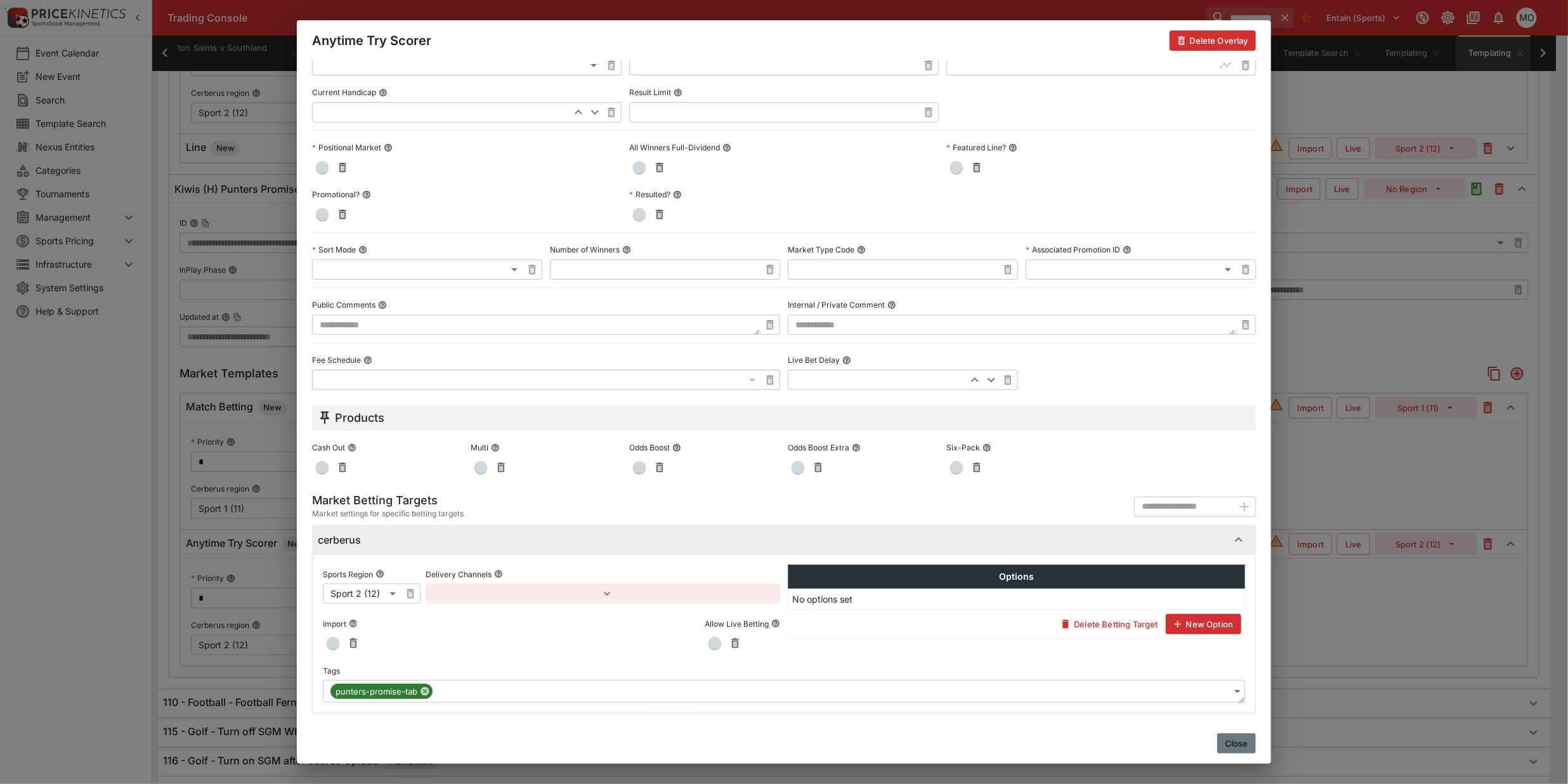
click at [1228, 736] on button "Close" at bounding box center [1236, 743] width 38 height 20
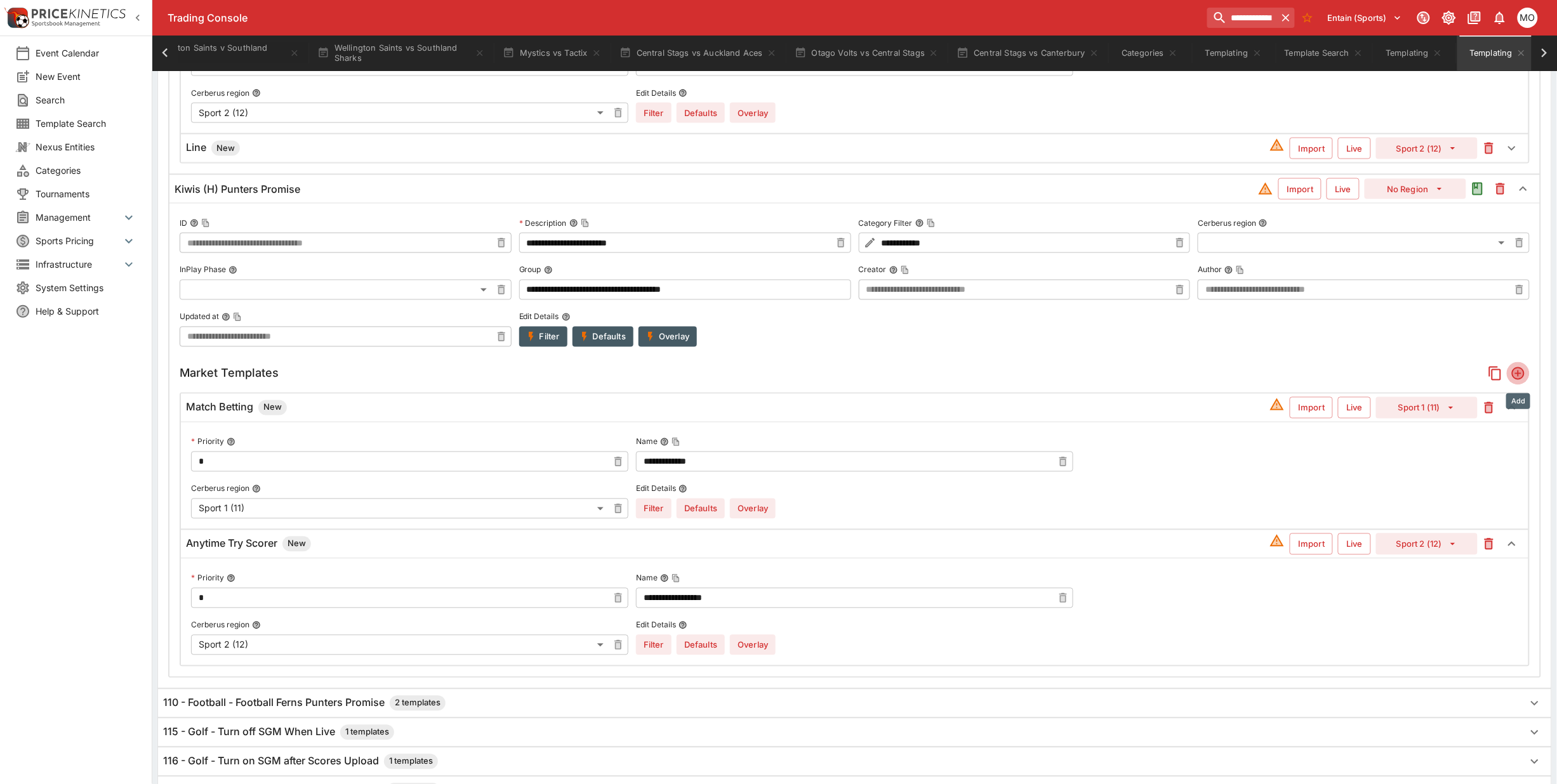
click at [1525, 377] on icon "Add" at bounding box center [1519, 374] width 15 height 15
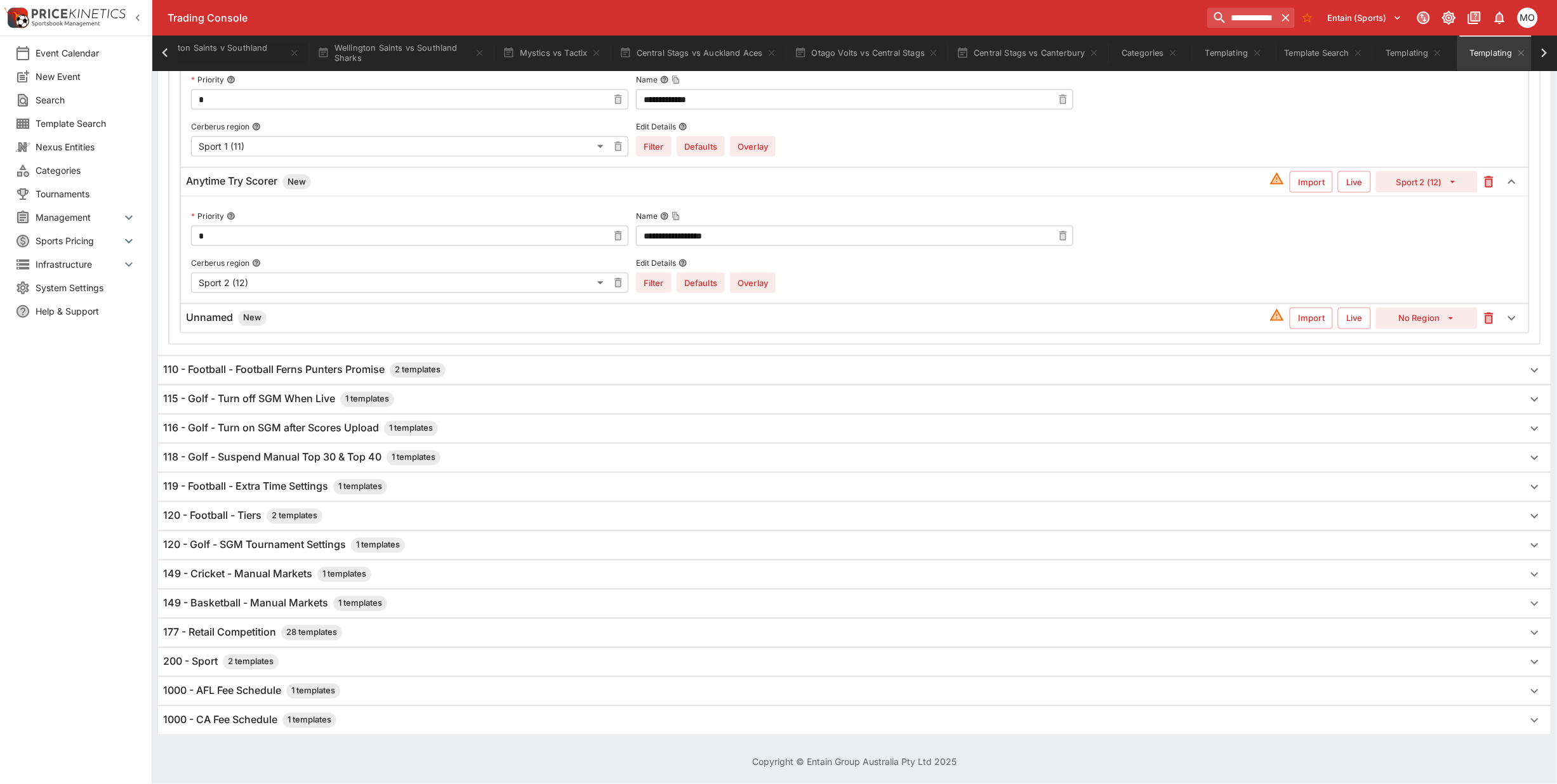
click at [224, 314] on h6 "Unnamed New" at bounding box center [226, 318] width 81 height 15
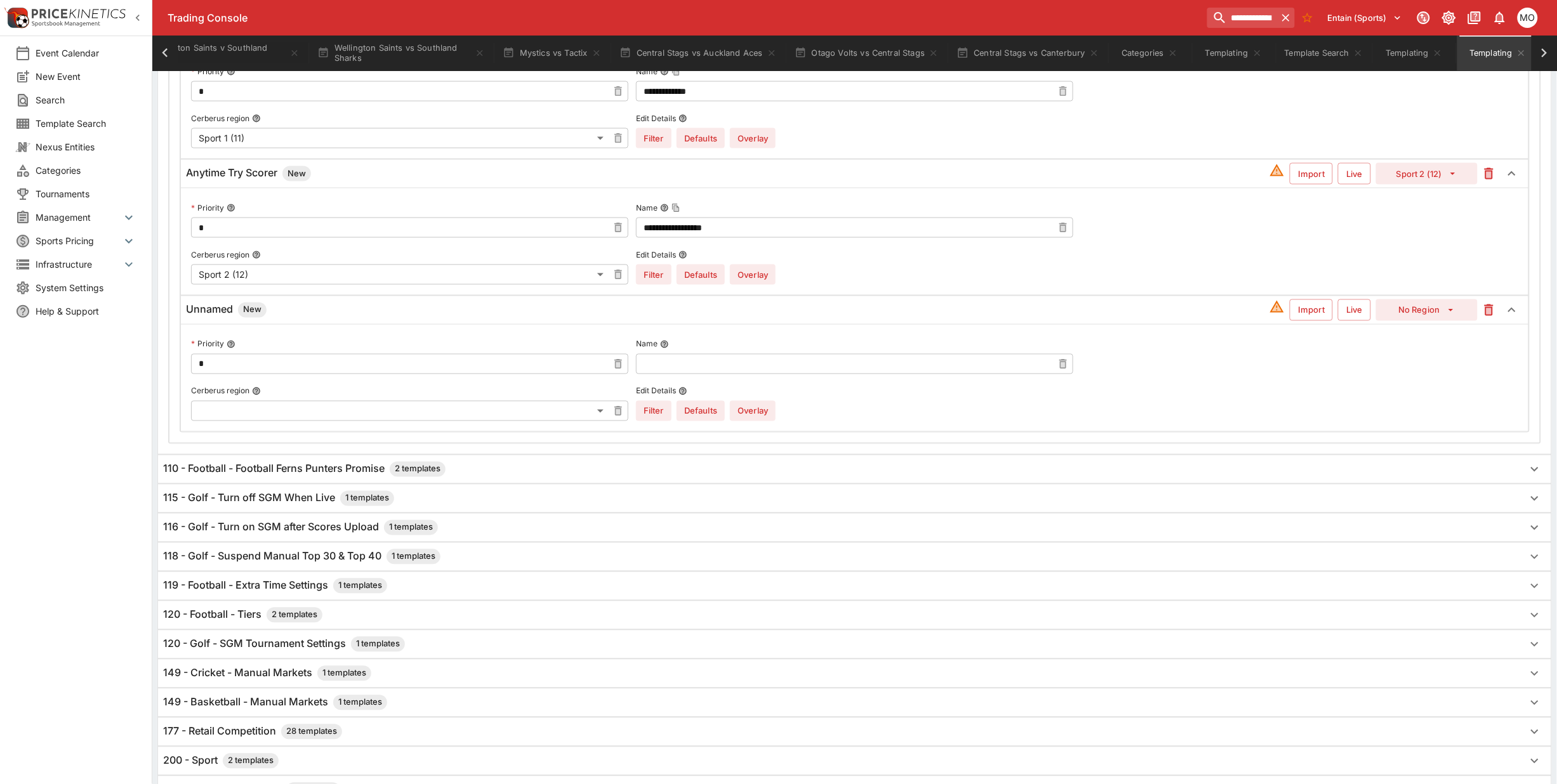
click at [734, 372] on input "text" at bounding box center [844, 364] width 417 height 20
type input "****"
click at [1422, 310] on button "No Region" at bounding box center [1427, 310] width 101 height 21
click at [1423, 373] on li "Sport 2 (12)" at bounding box center [1427, 381] width 75 height 20
type input "**"
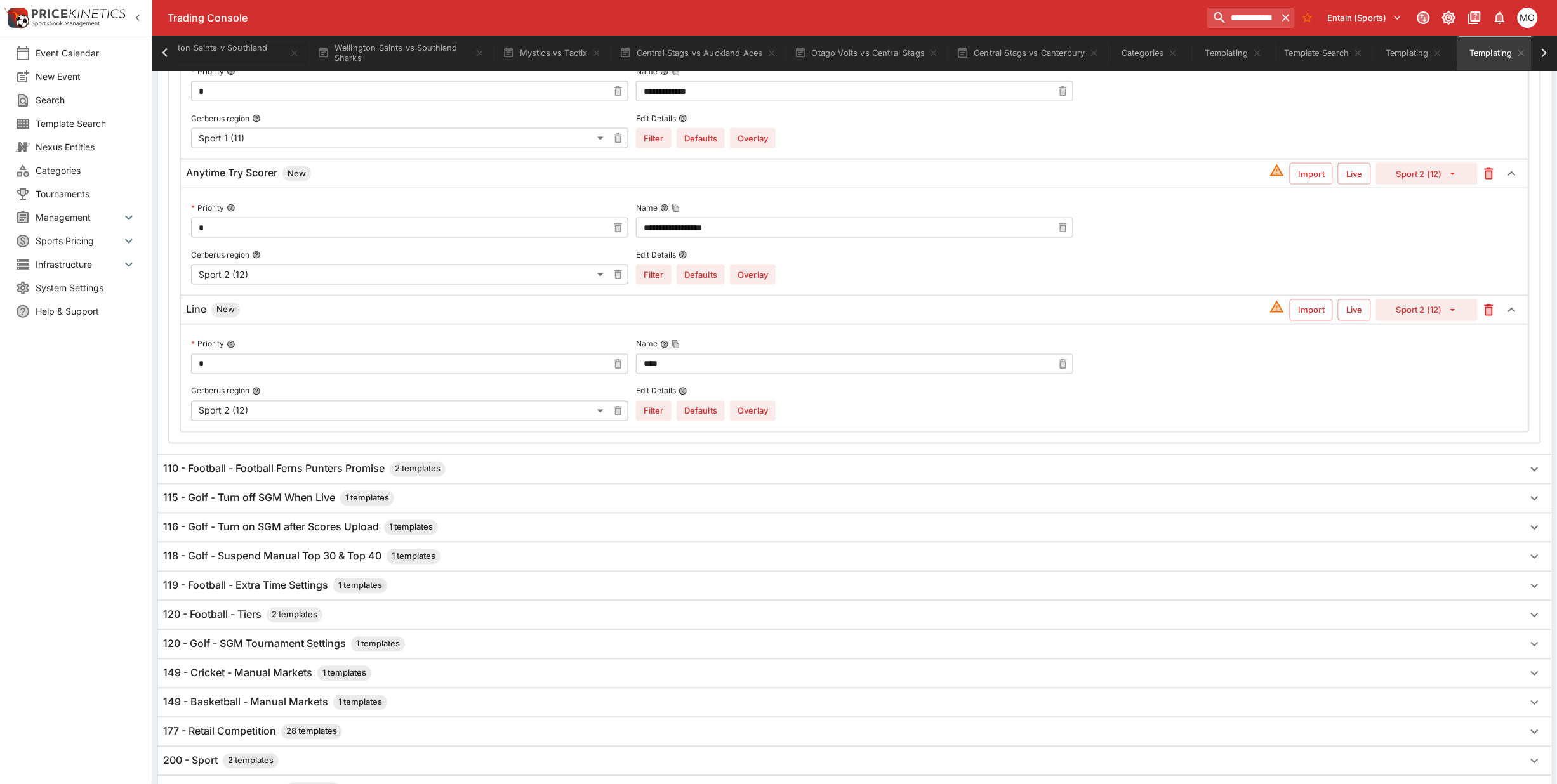
click at [762, 413] on button "Overlay" at bounding box center [753, 411] width 46 height 20
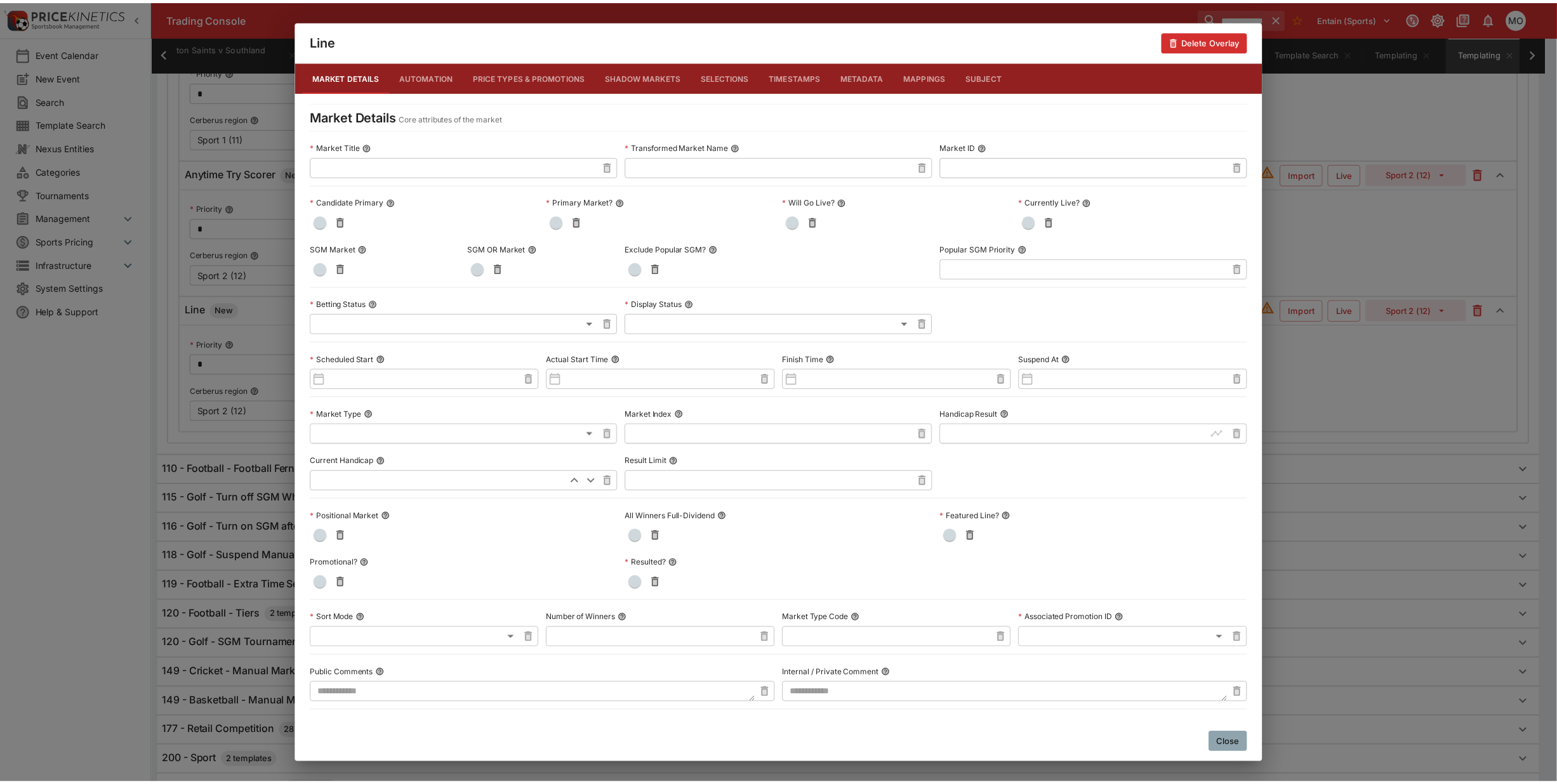
scroll to position [369, 0]
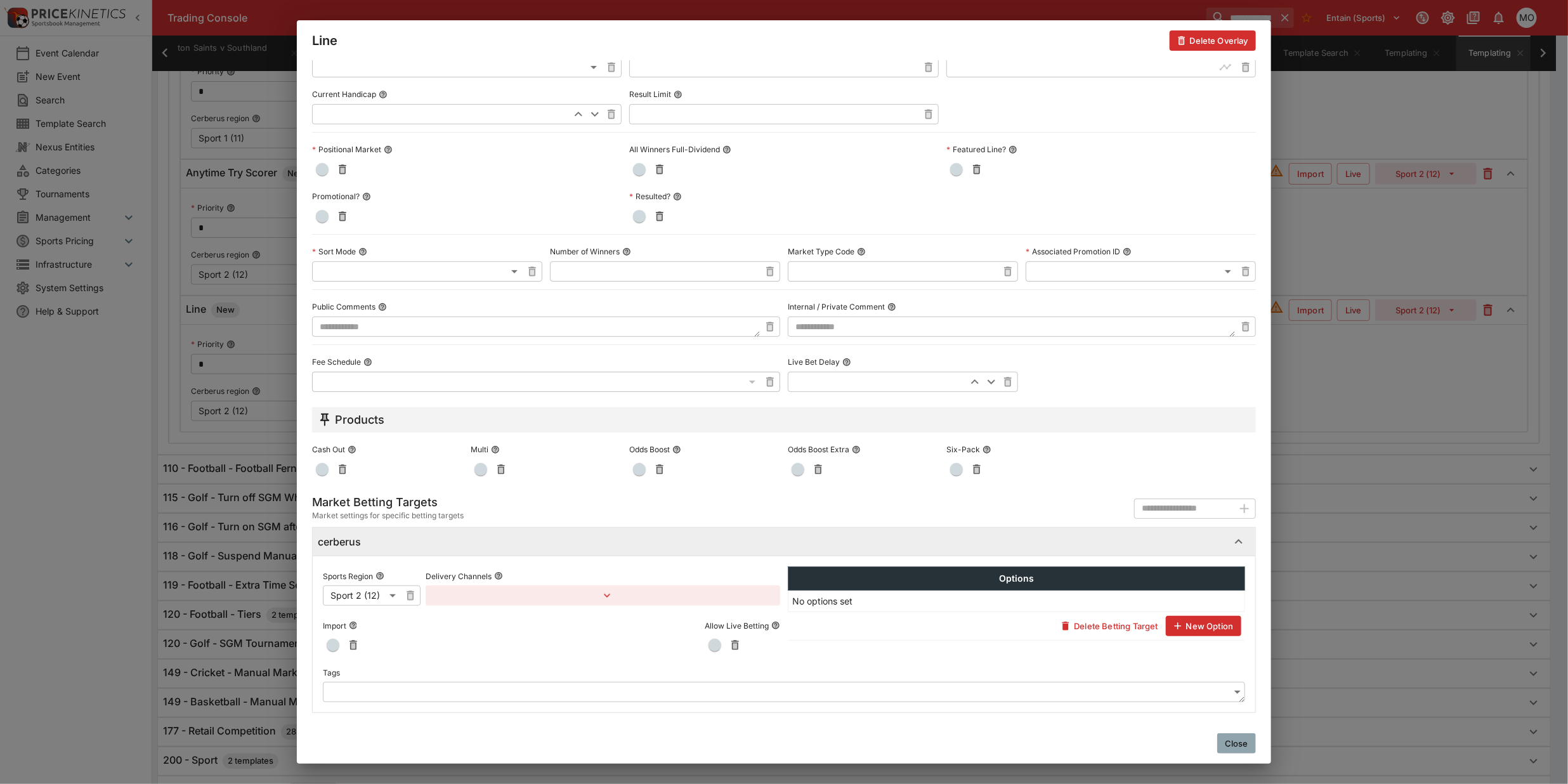
click at [442, 687] on body "**********" at bounding box center [784, 61] width 1568 height 1643
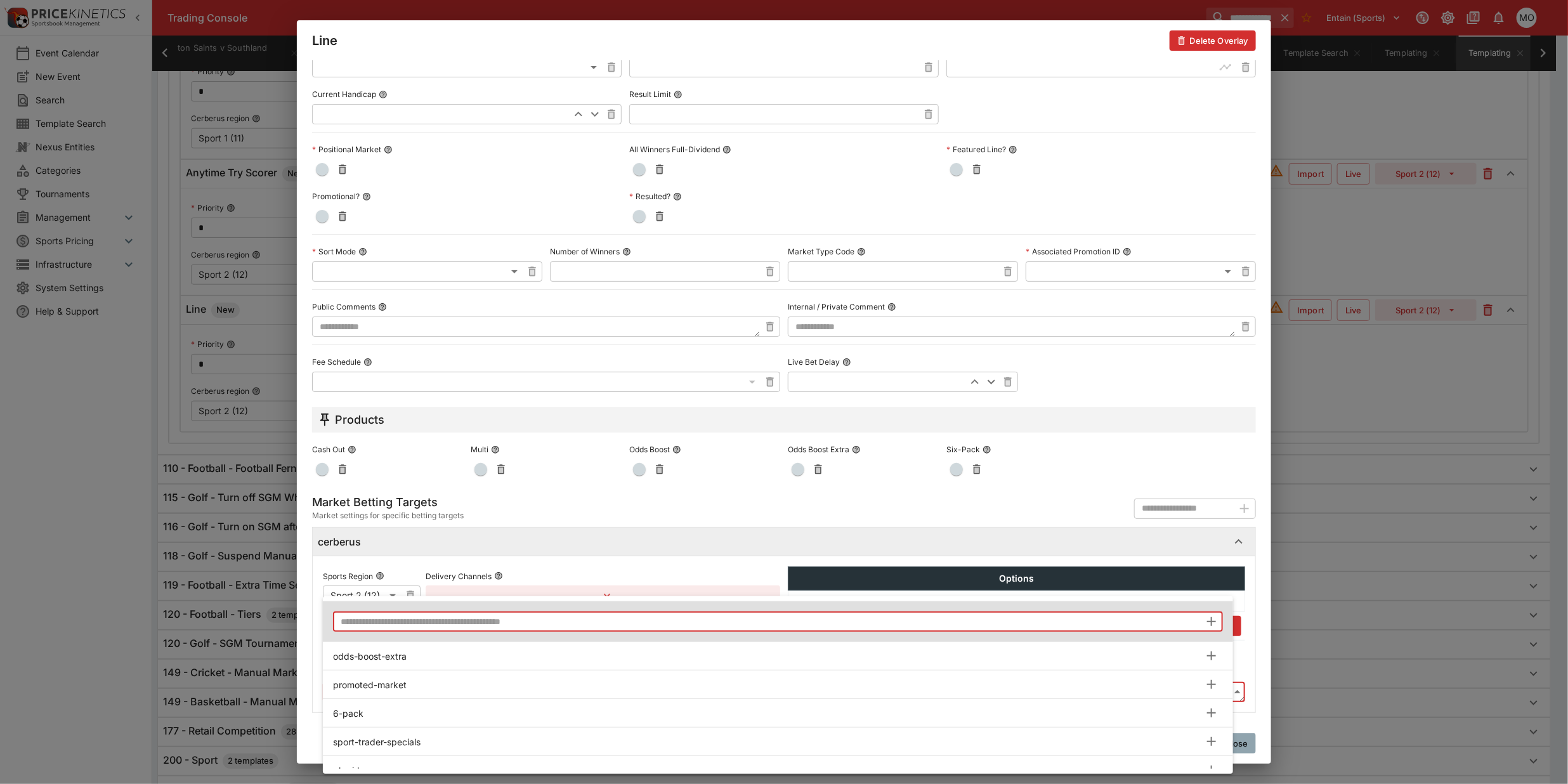
click at [450, 625] on input "text" at bounding box center [766, 621] width 867 height 20
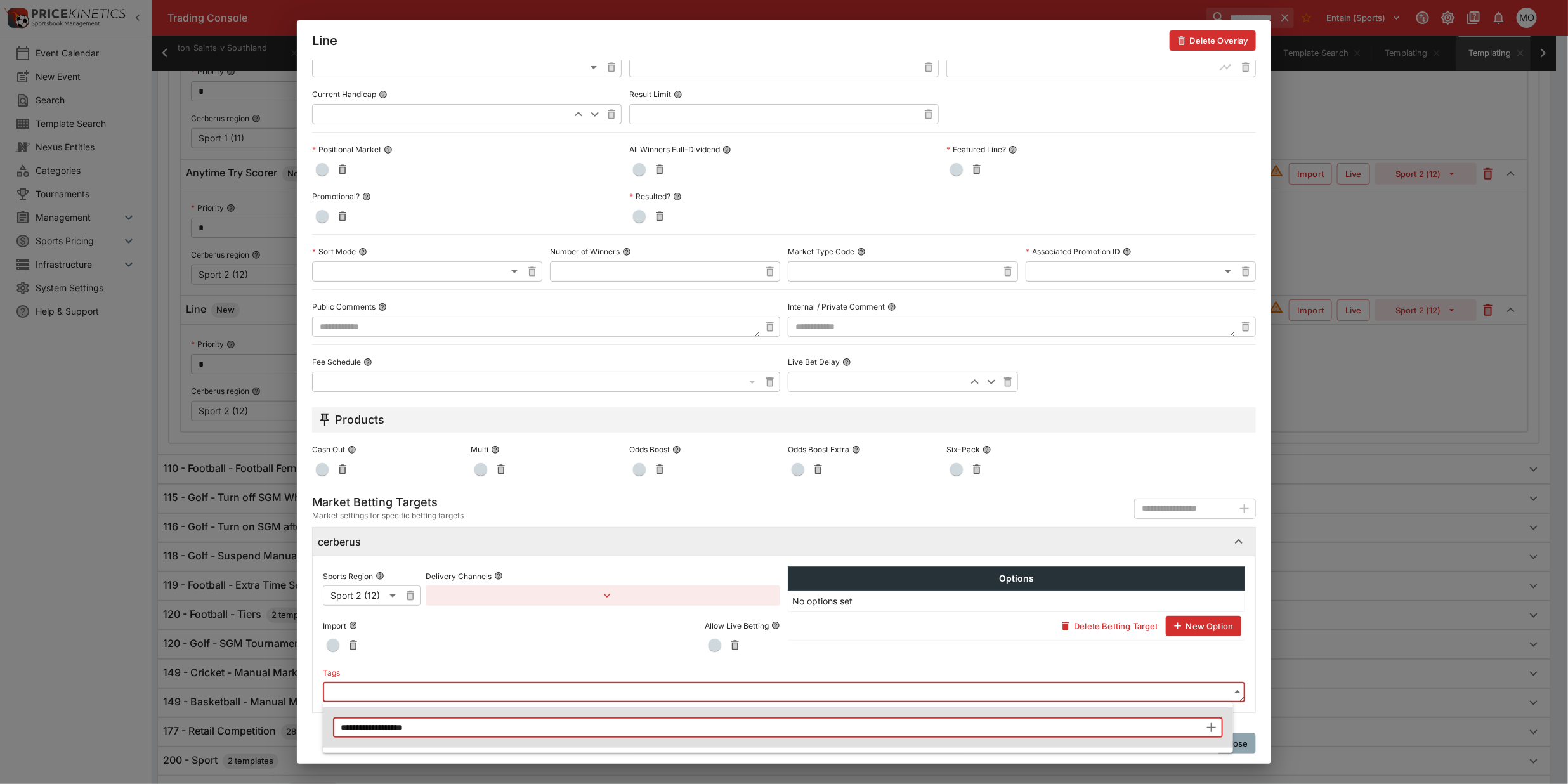
type input "**********"
click at [1212, 724] on icon "button" at bounding box center [1211, 728] width 15 height 15
type input "**********"
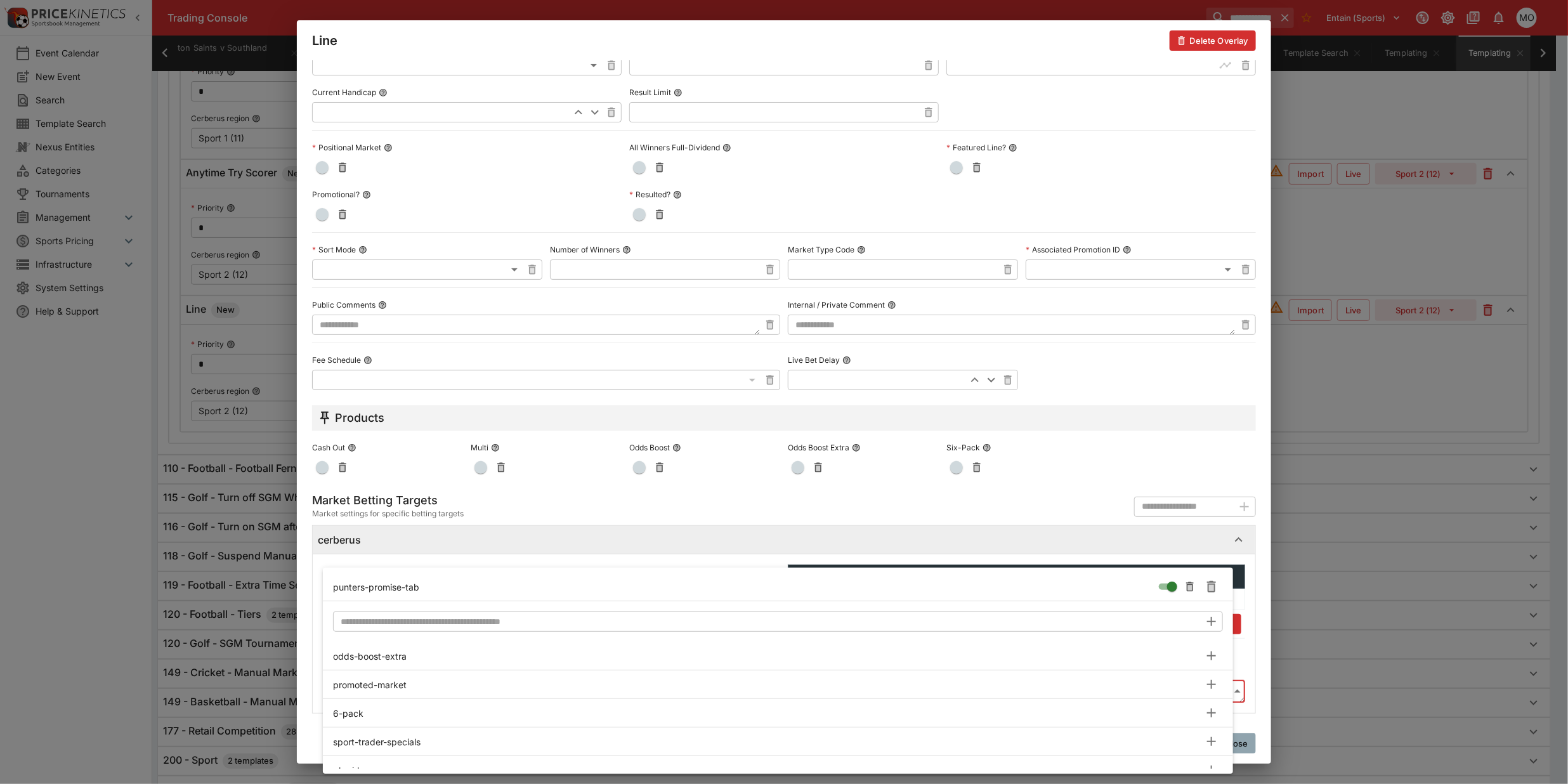
click at [1261, 693] on div at bounding box center [784, 392] width 1568 height 784
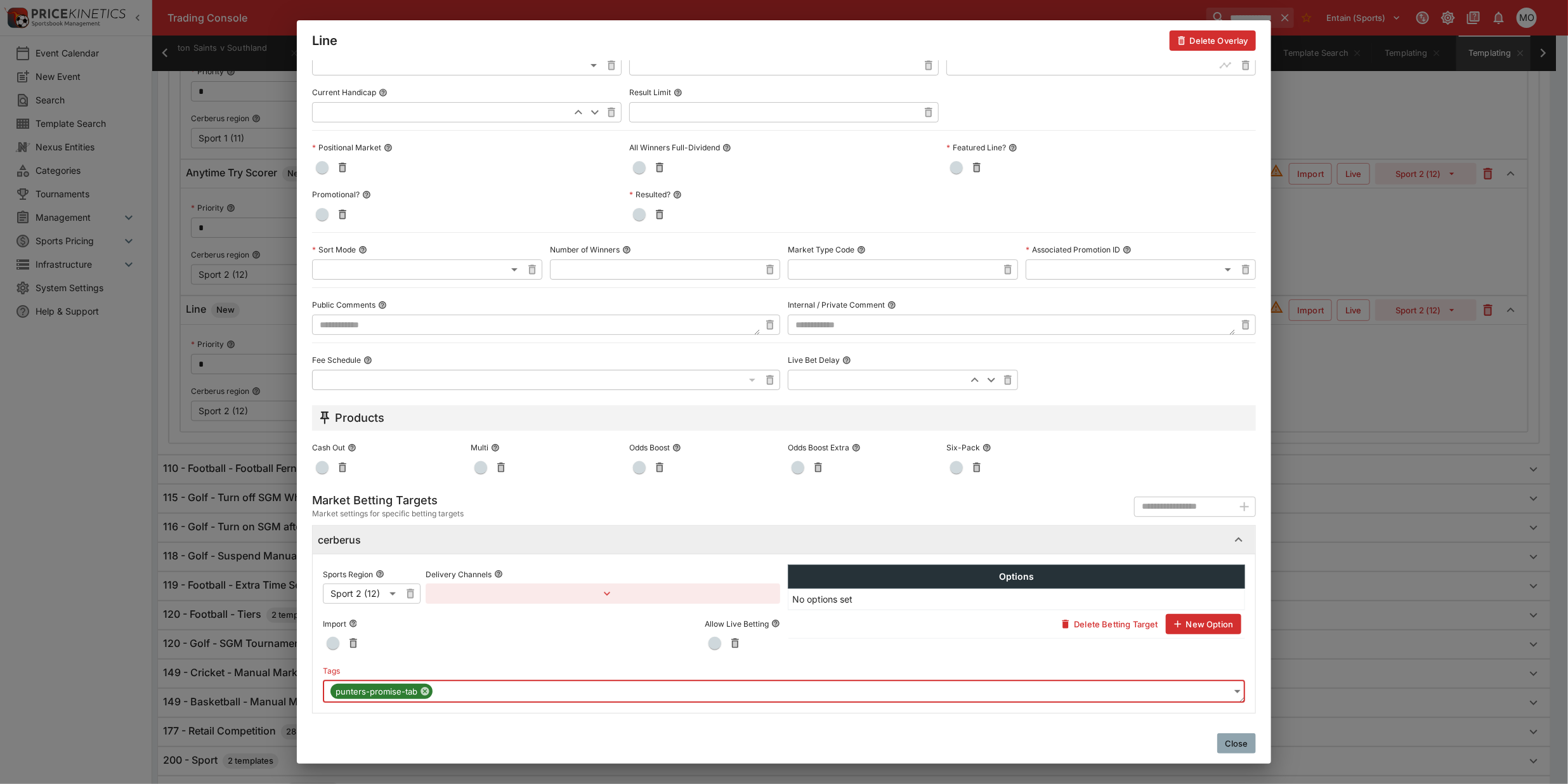
click at [1240, 743] on button "Close" at bounding box center [1236, 743] width 38 height 20
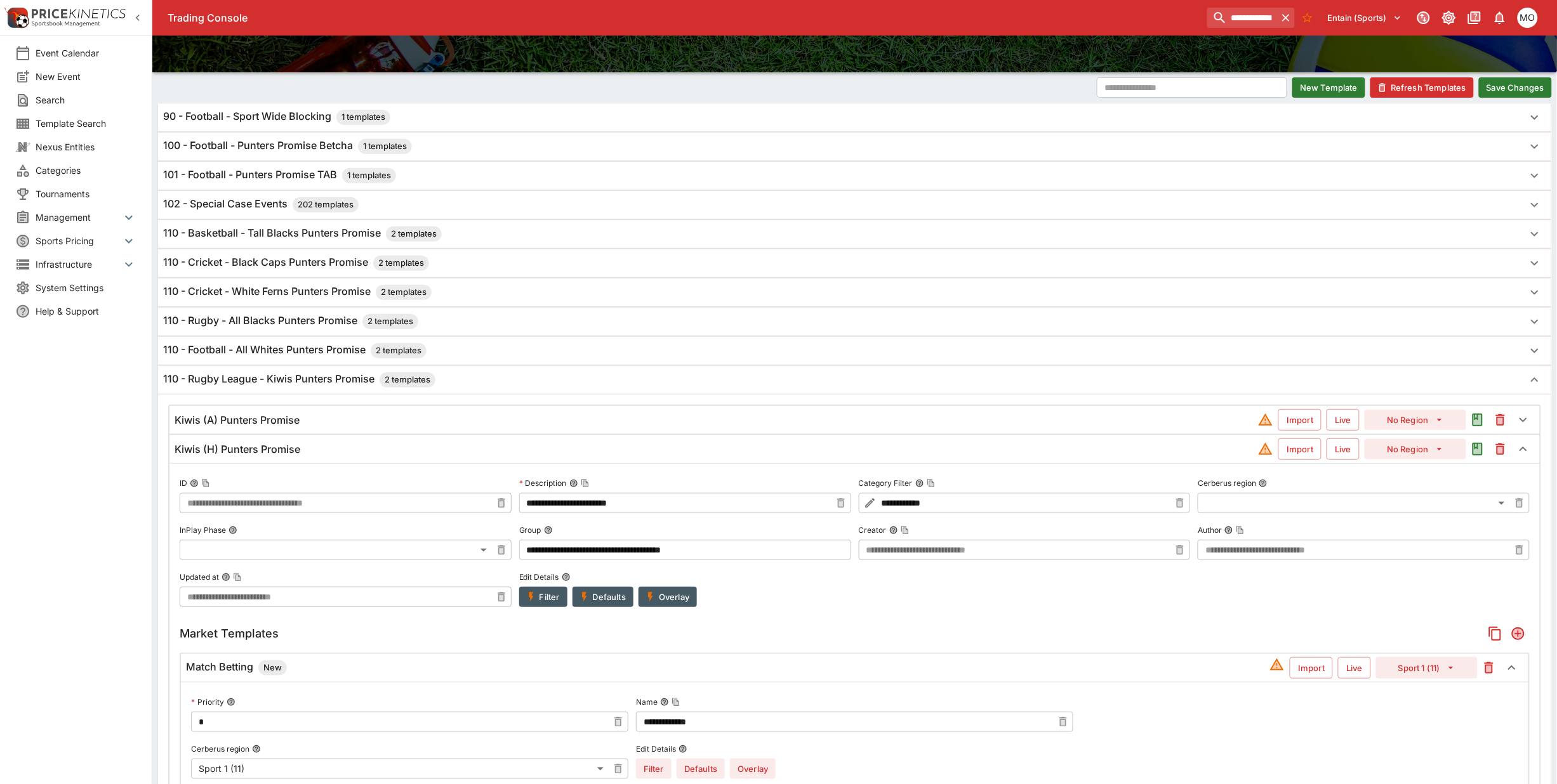
scroll to position [0, 0]
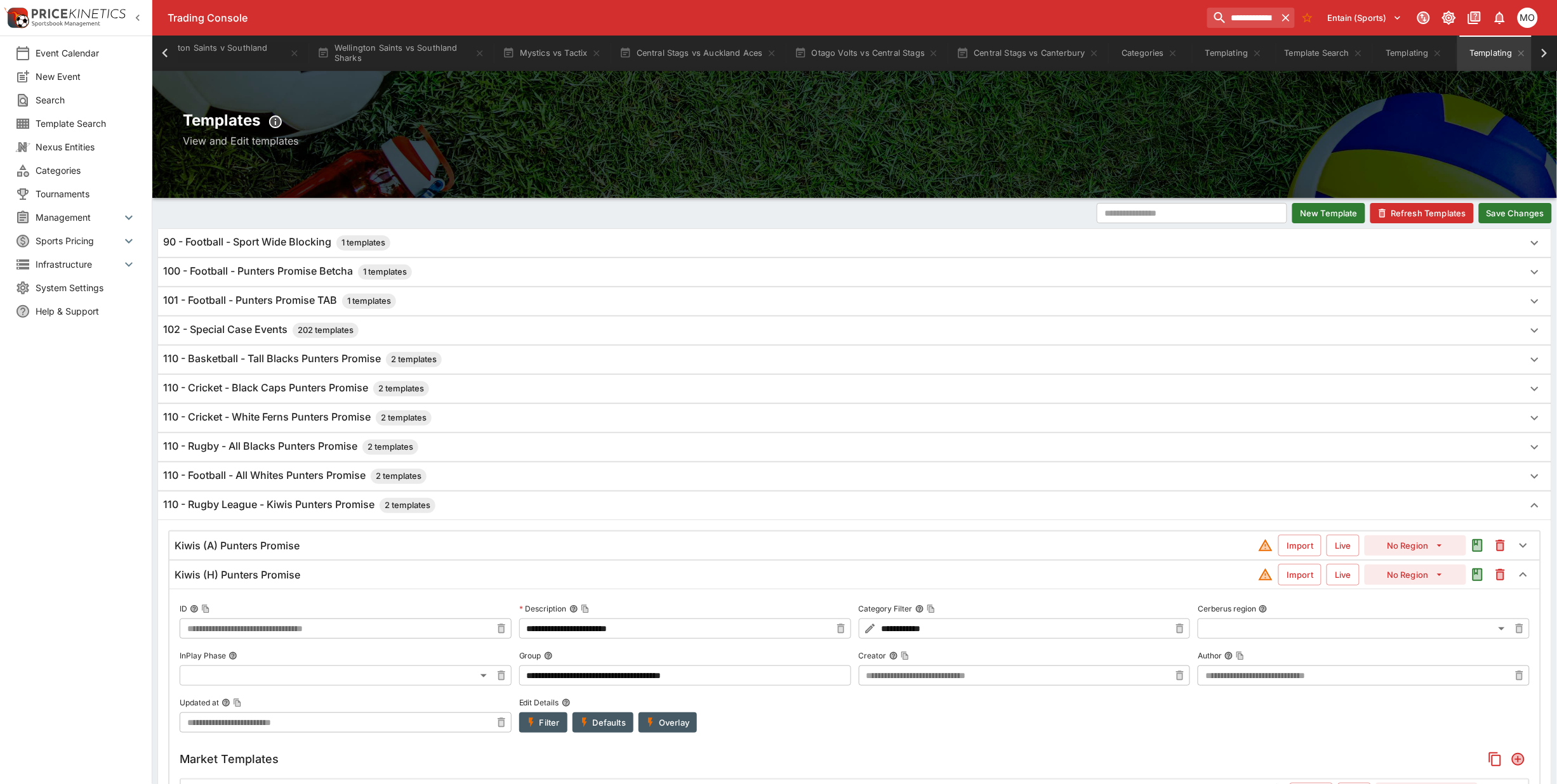
click at [1500, 207] on button "Save Changes" at bounding box center [1515, 213] width 73 height 20
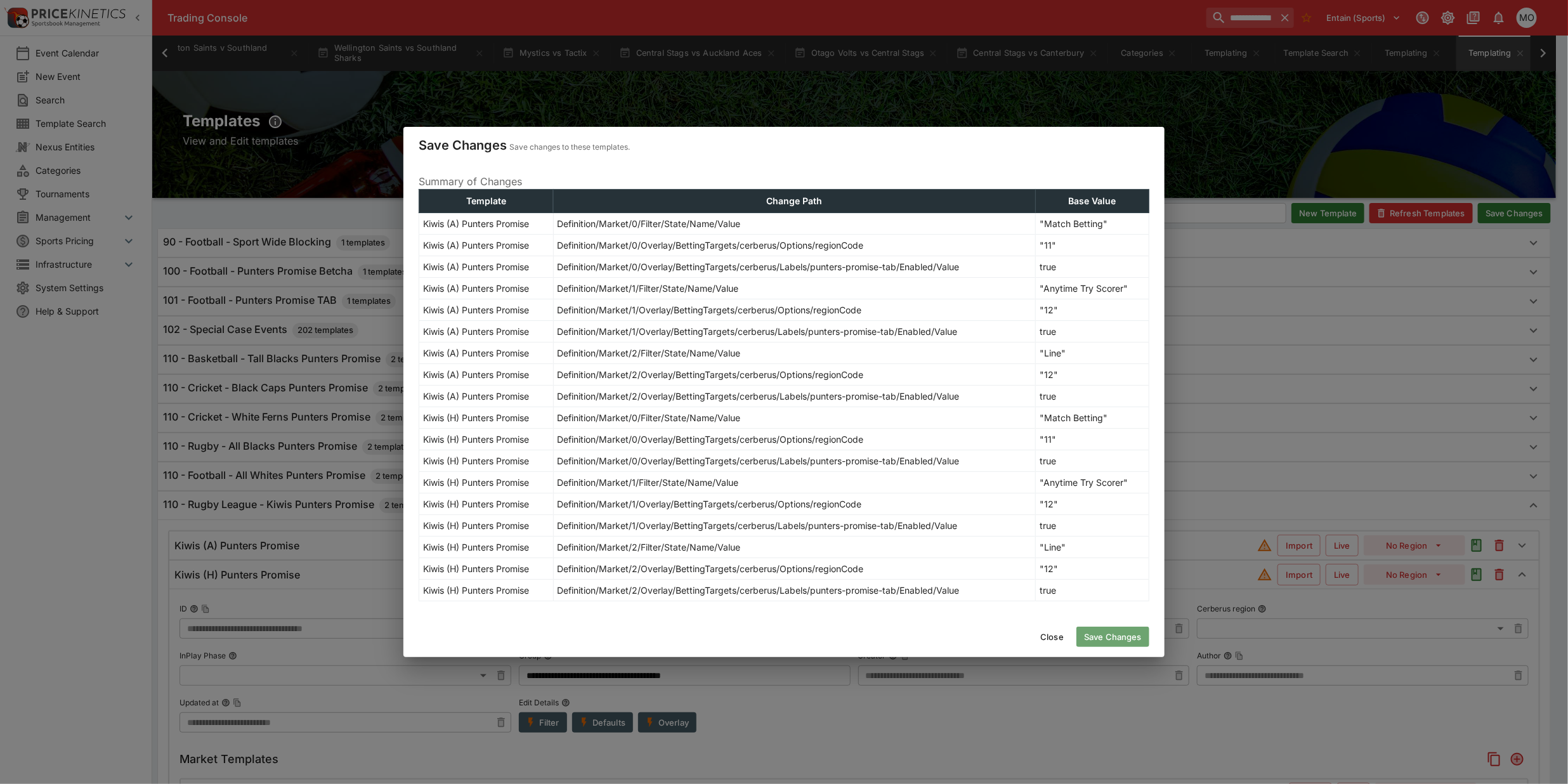
click at [1129, 630] on button "Save Changes" at bounding box center [1113, 637] width 73 height 20
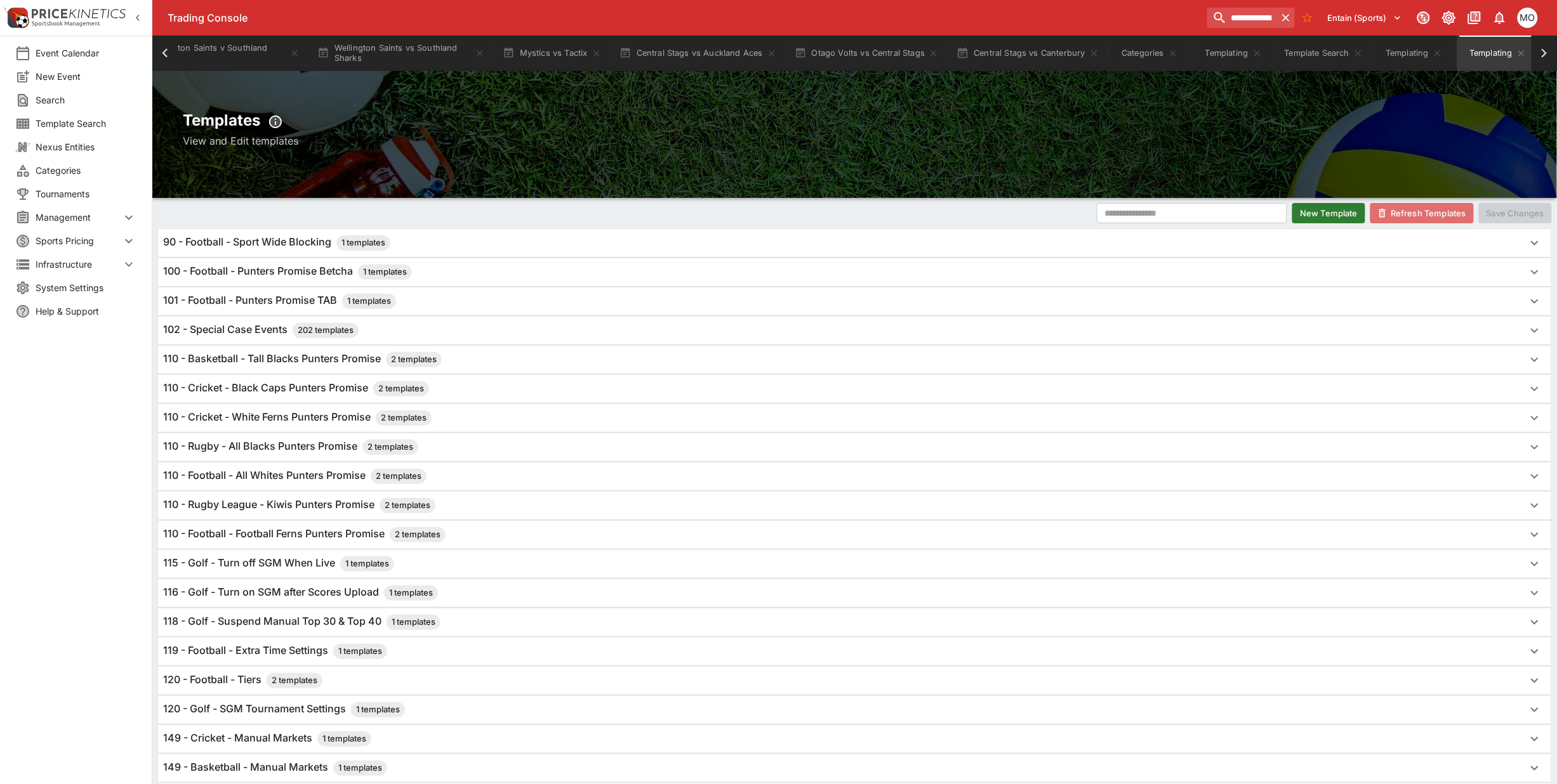
click at [1434, 216] on button "Refresh Templates" at bounding box center [1422, 213] width 104 height 20
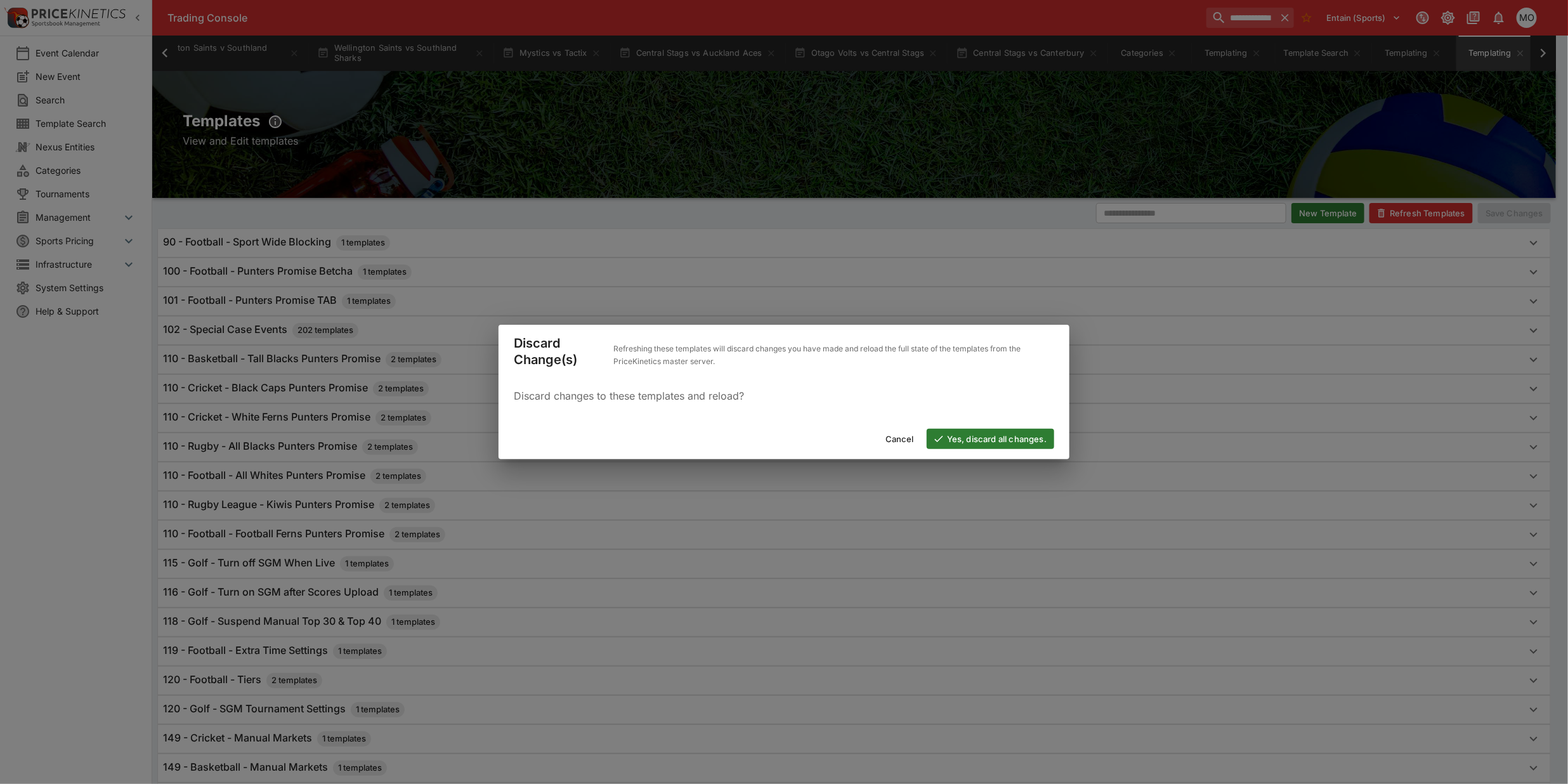
click at [990, 436] on button "Yes, discard all changes." at bounding box center [991, 439] width 127 height 20
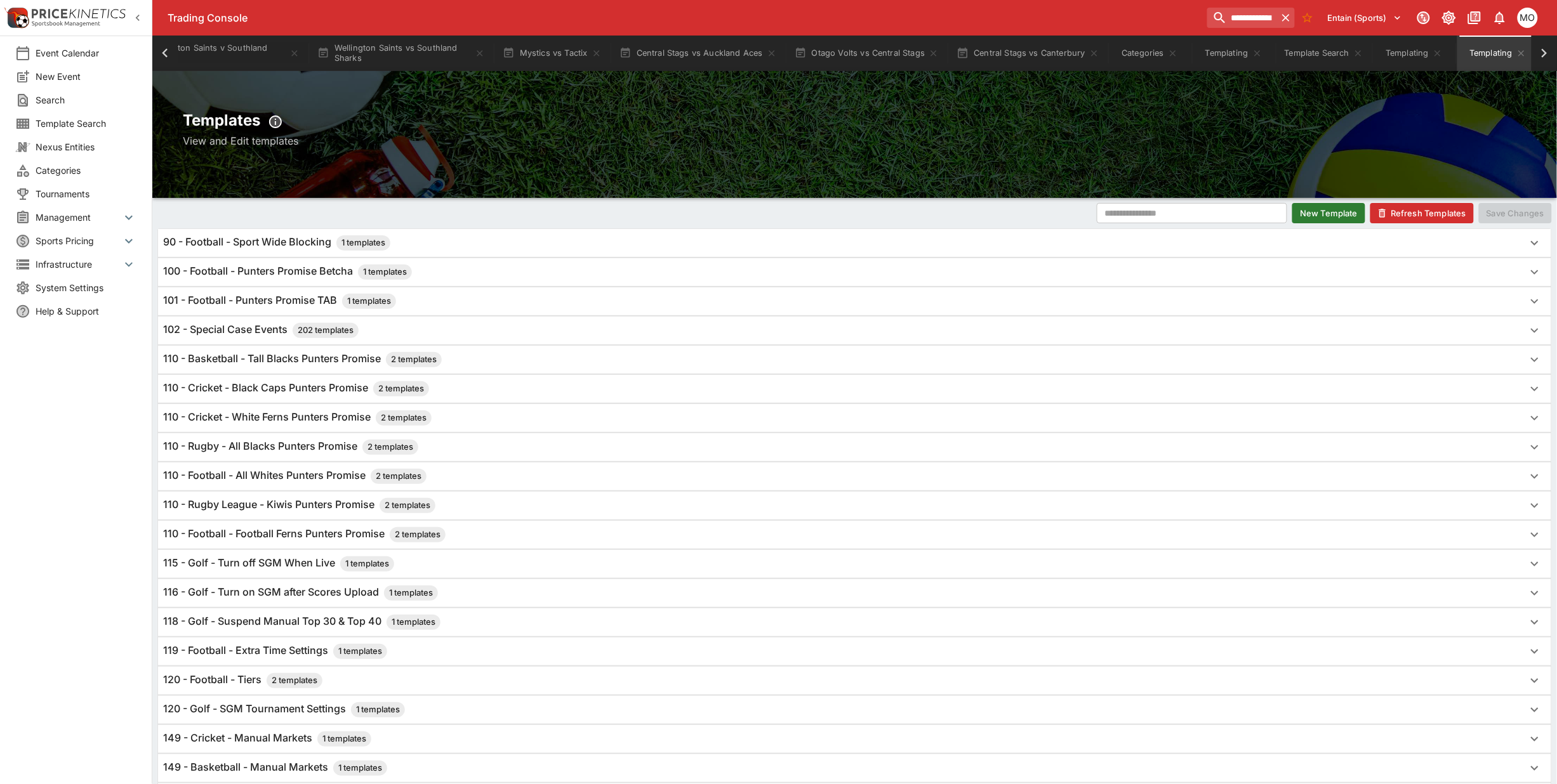
click at [283, 499] on div "110 - Rugby League - Kiwis Punters Promise 2 templates" at bounding box center [855, 506] width 1394 height 28
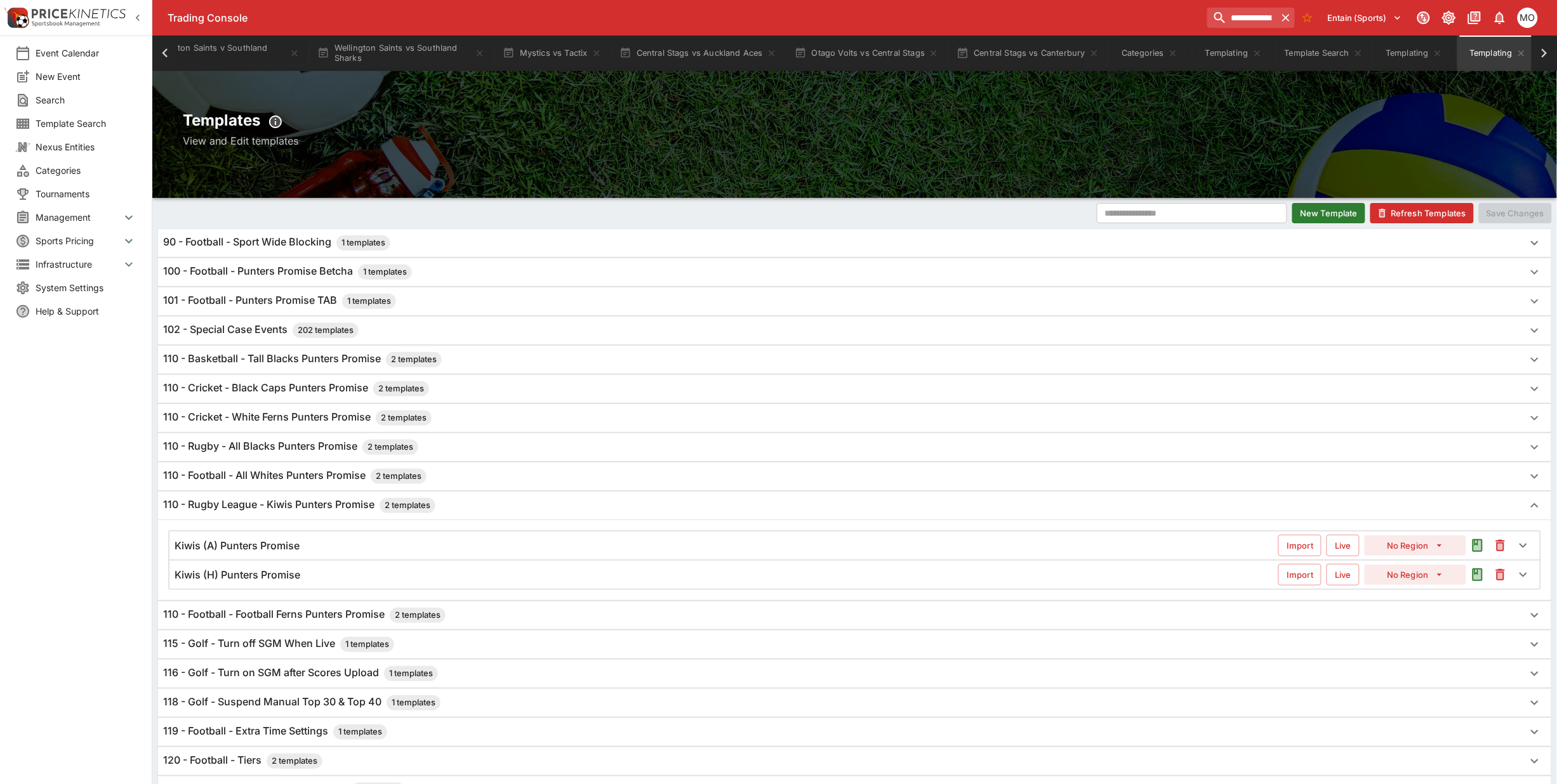
click at [279, 543] on h6 "Kiwis (A) Punters Promise" at bounding box center [236, 545] width 125 height 13
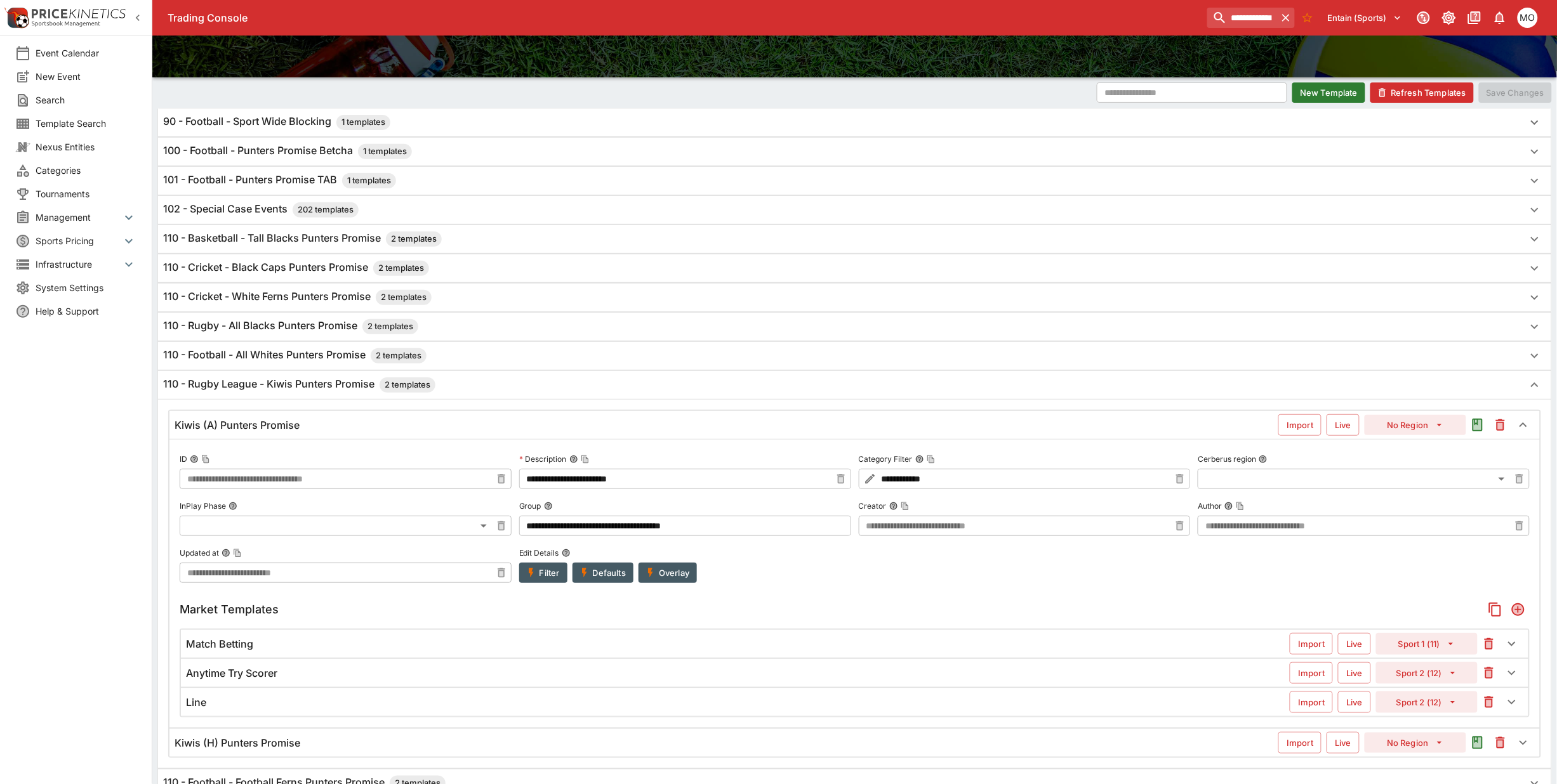
scroll to position [159, 0]
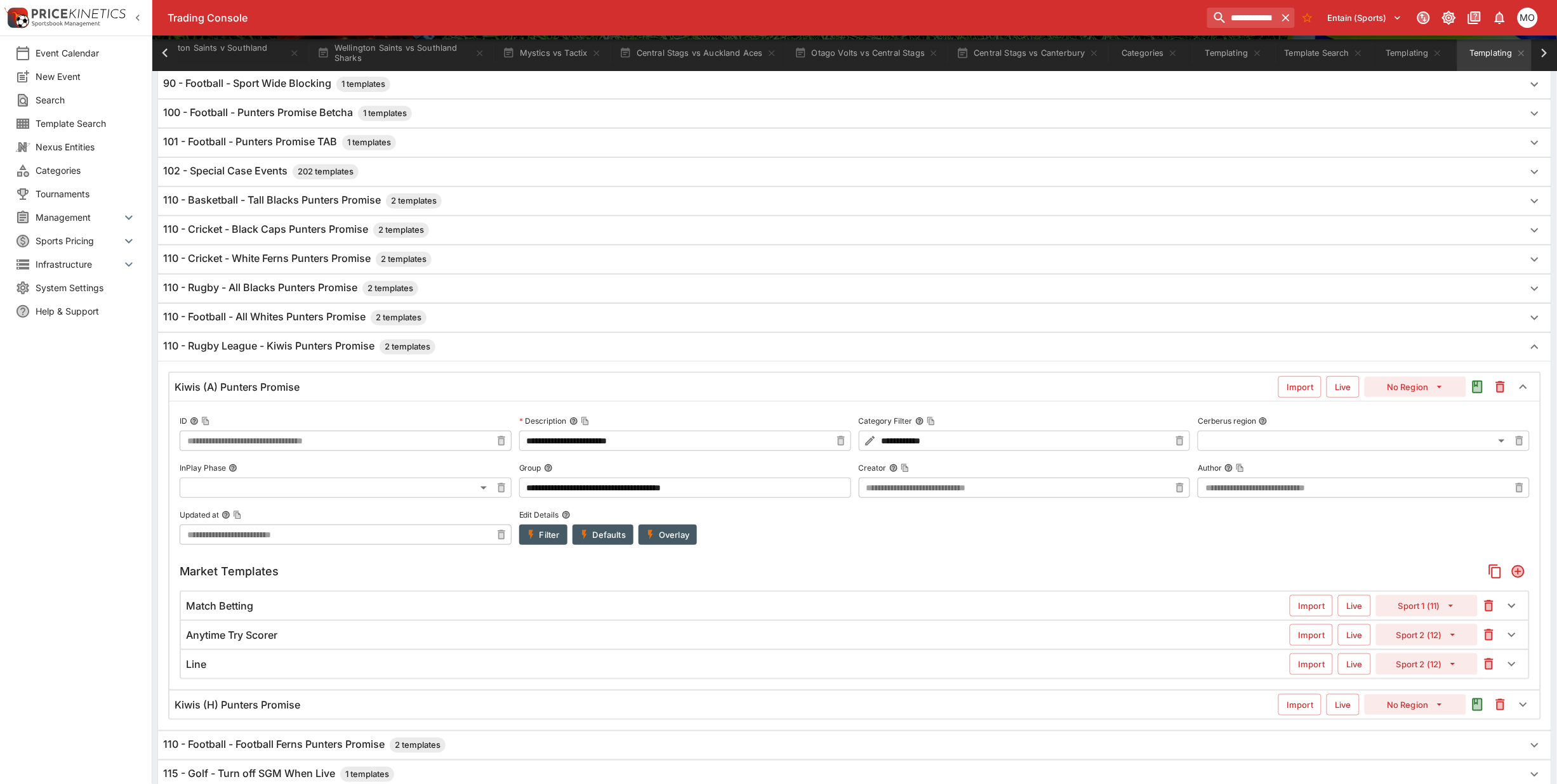
click at [302, 704] on div "Kiwis (H) Punters Promise" at bounding box center [726, 705] width 1103 height 13
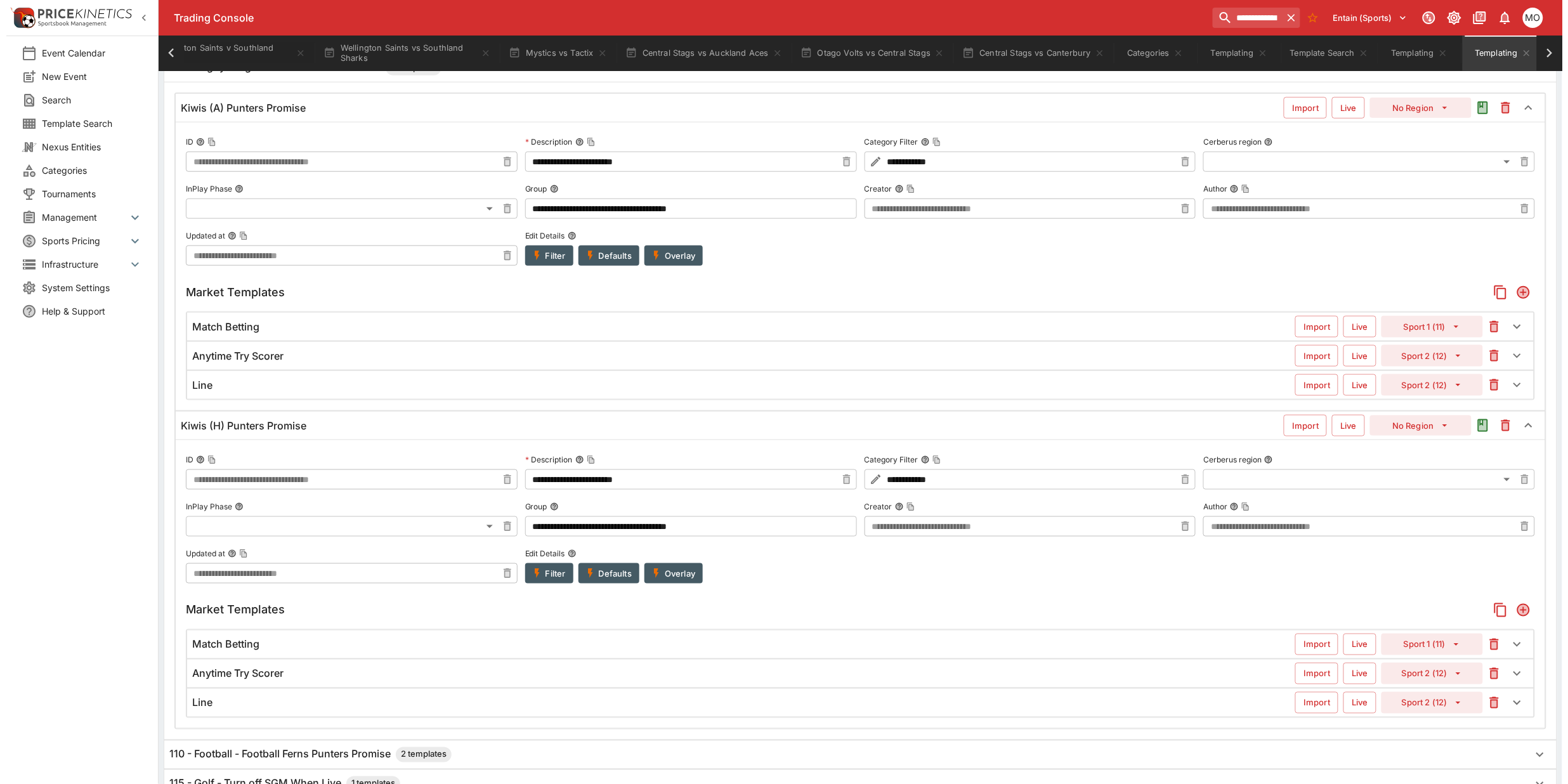
scroll to position [476, 0]
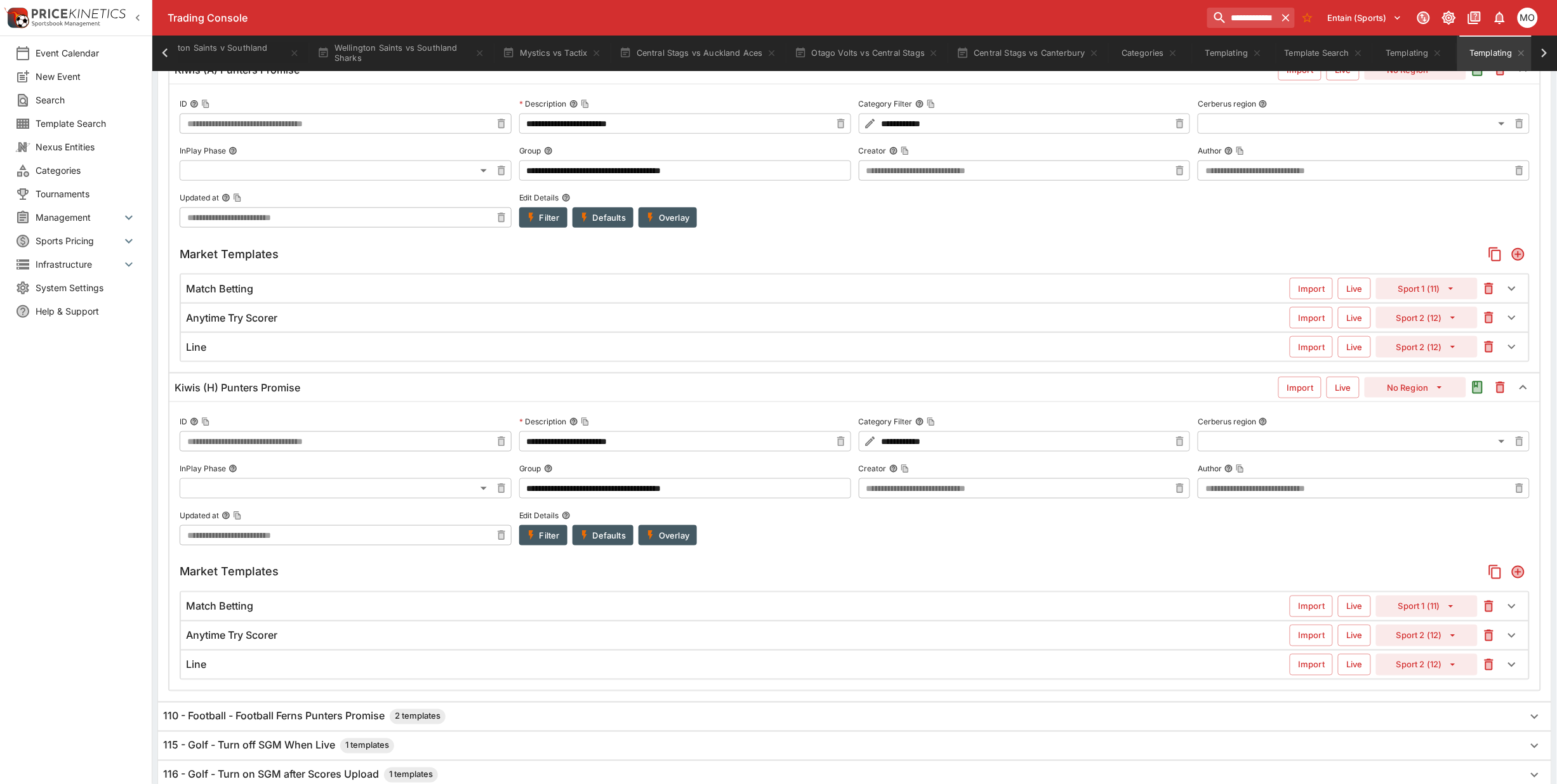
click at [548, 536] on button "Filter" at bounding box center [543, 535] width 48 height 20
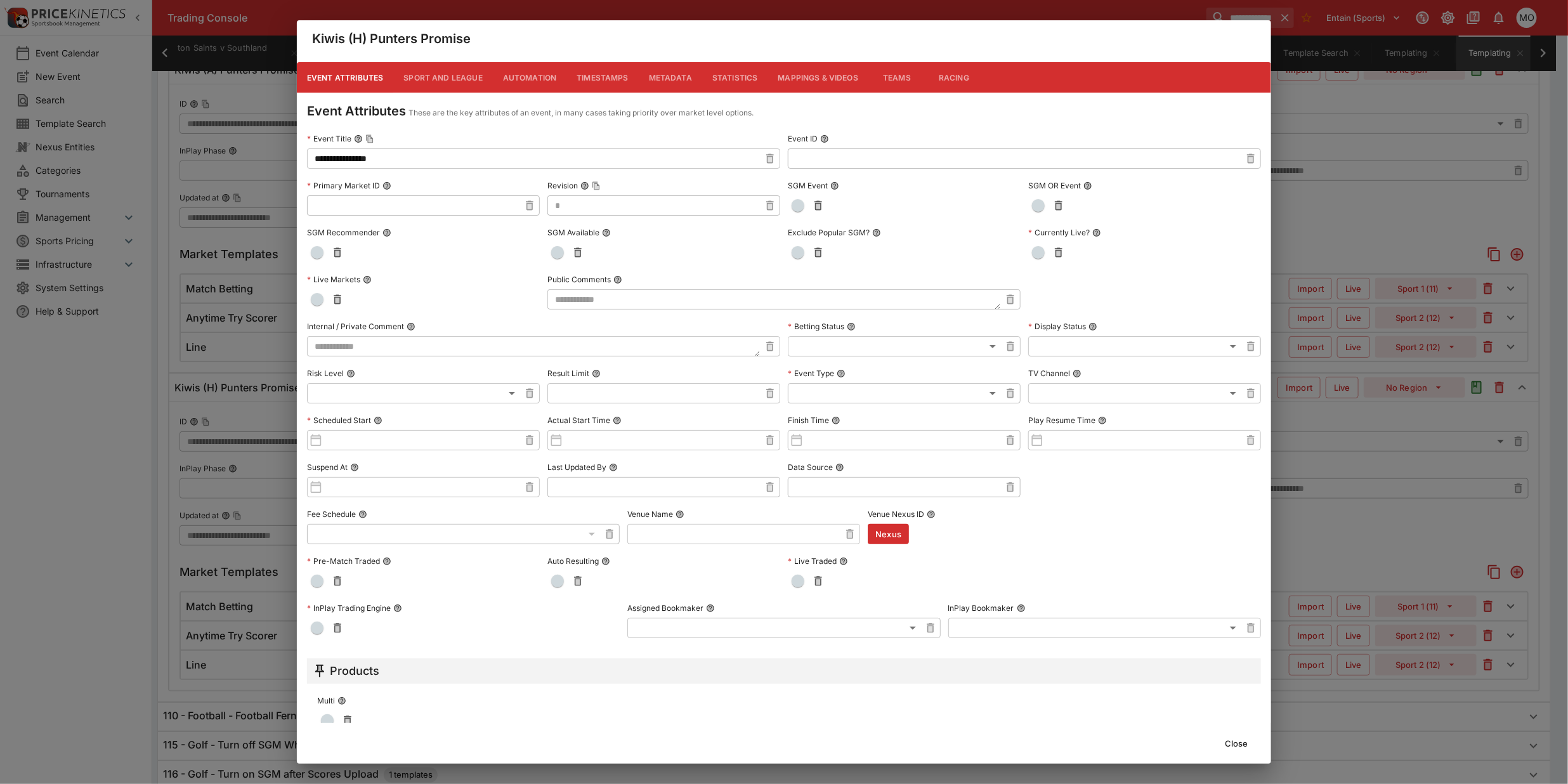
click at [1231, 740] on button "Close" at bounding box center [1236, 743] width 38 height 20
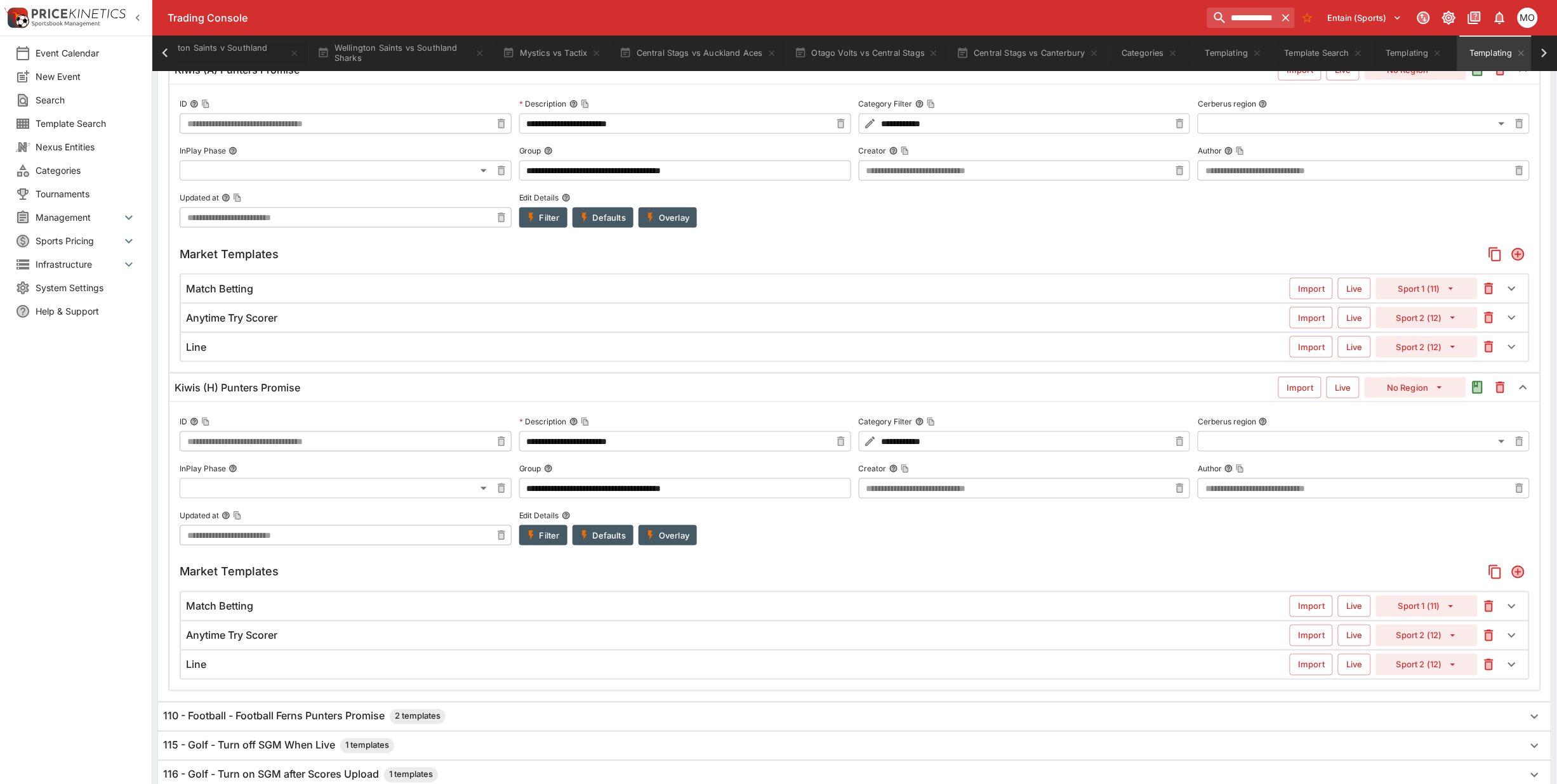
click at [549, 222] on button "Filter" at bounding box center [543, 217] width 48 height 20
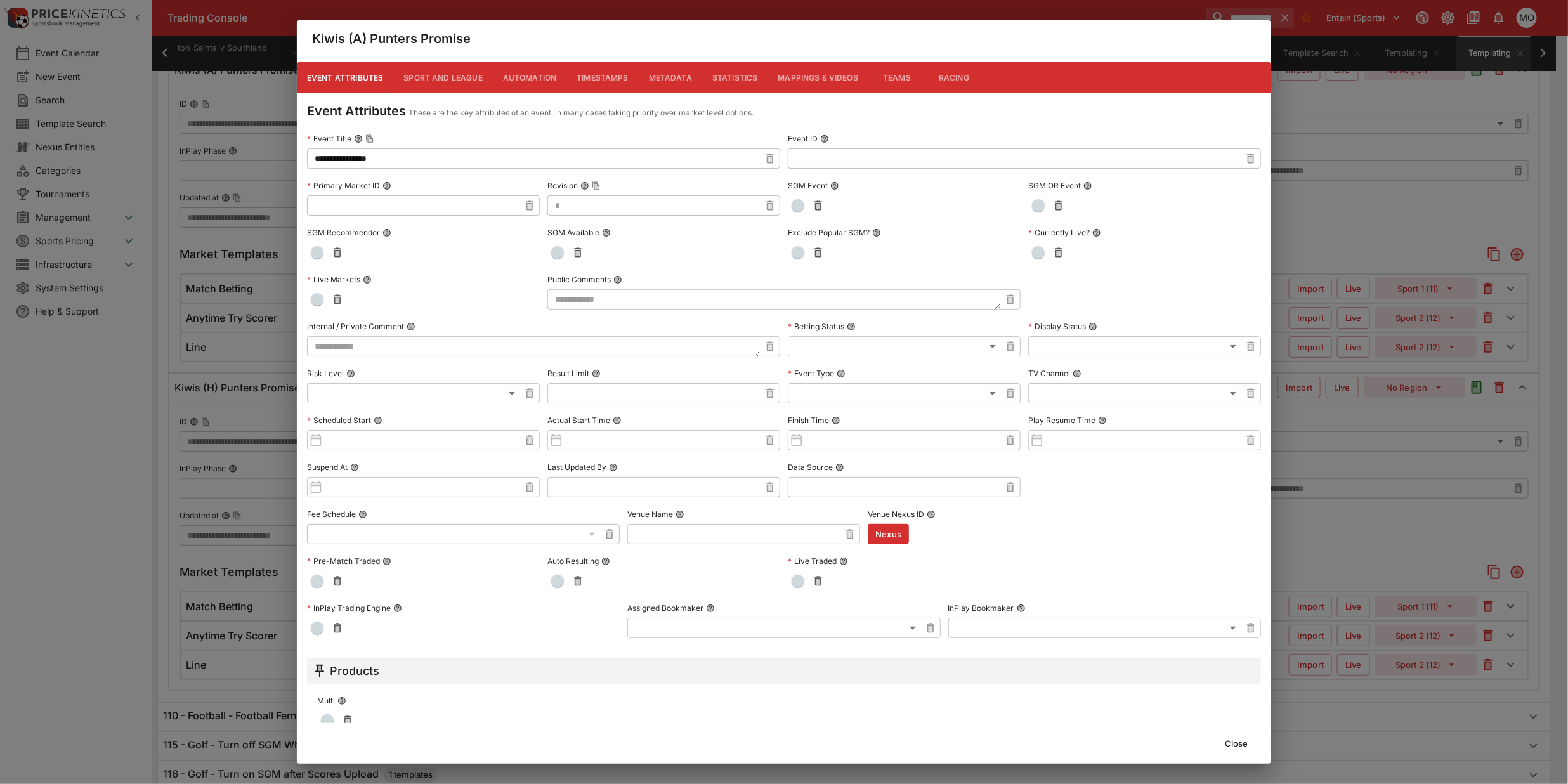
click at [1234, 746] on button "Close" at bounding box center [1236, 743] width 38 height 20
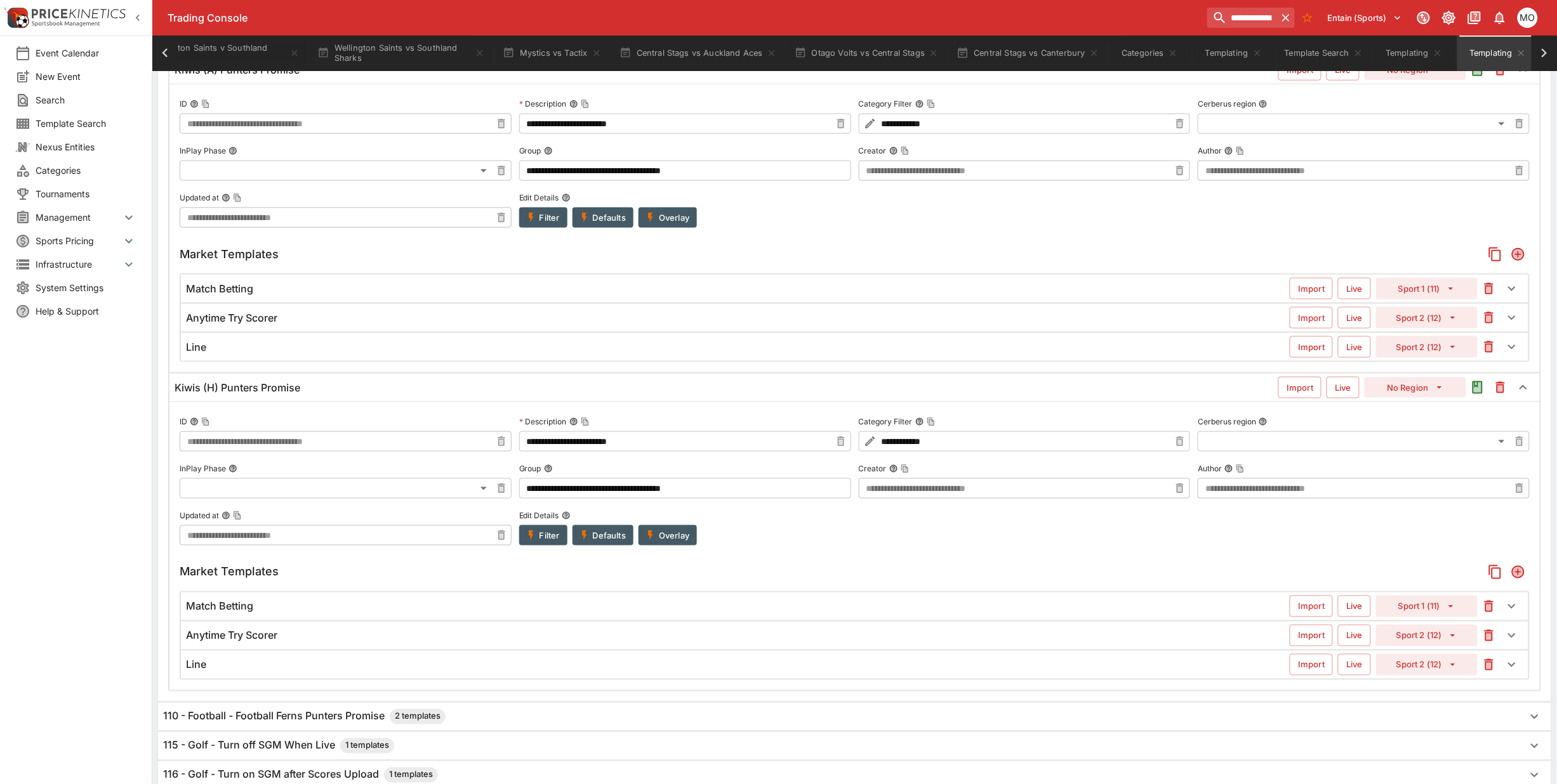
click at [427, 611] on div "Match Betting" at bounding box center [737, 607] width 1103 height 13
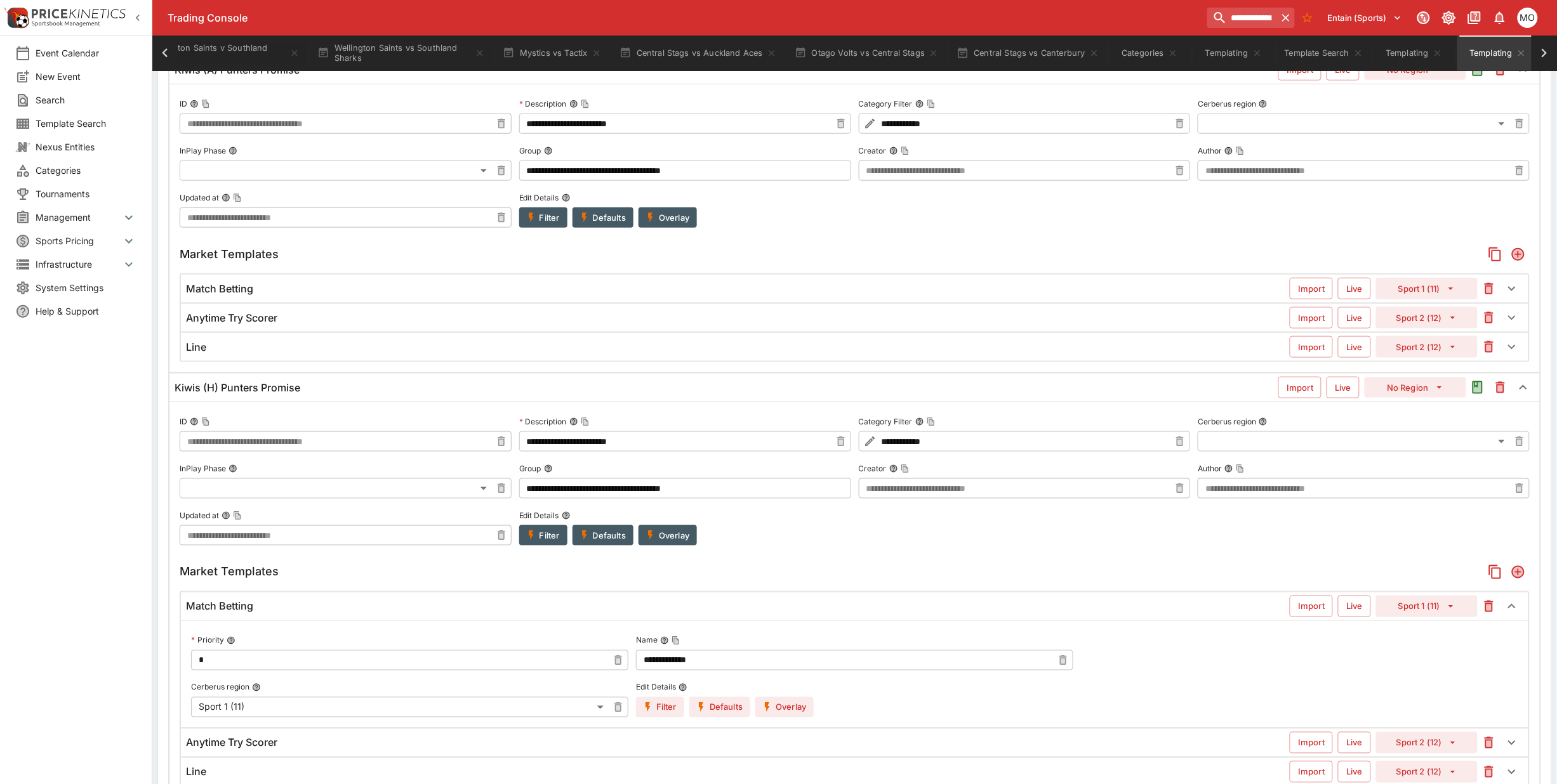
click at [463, 611] on div "Match Betting" at bounding box center [737, 607] width 1103 height 13
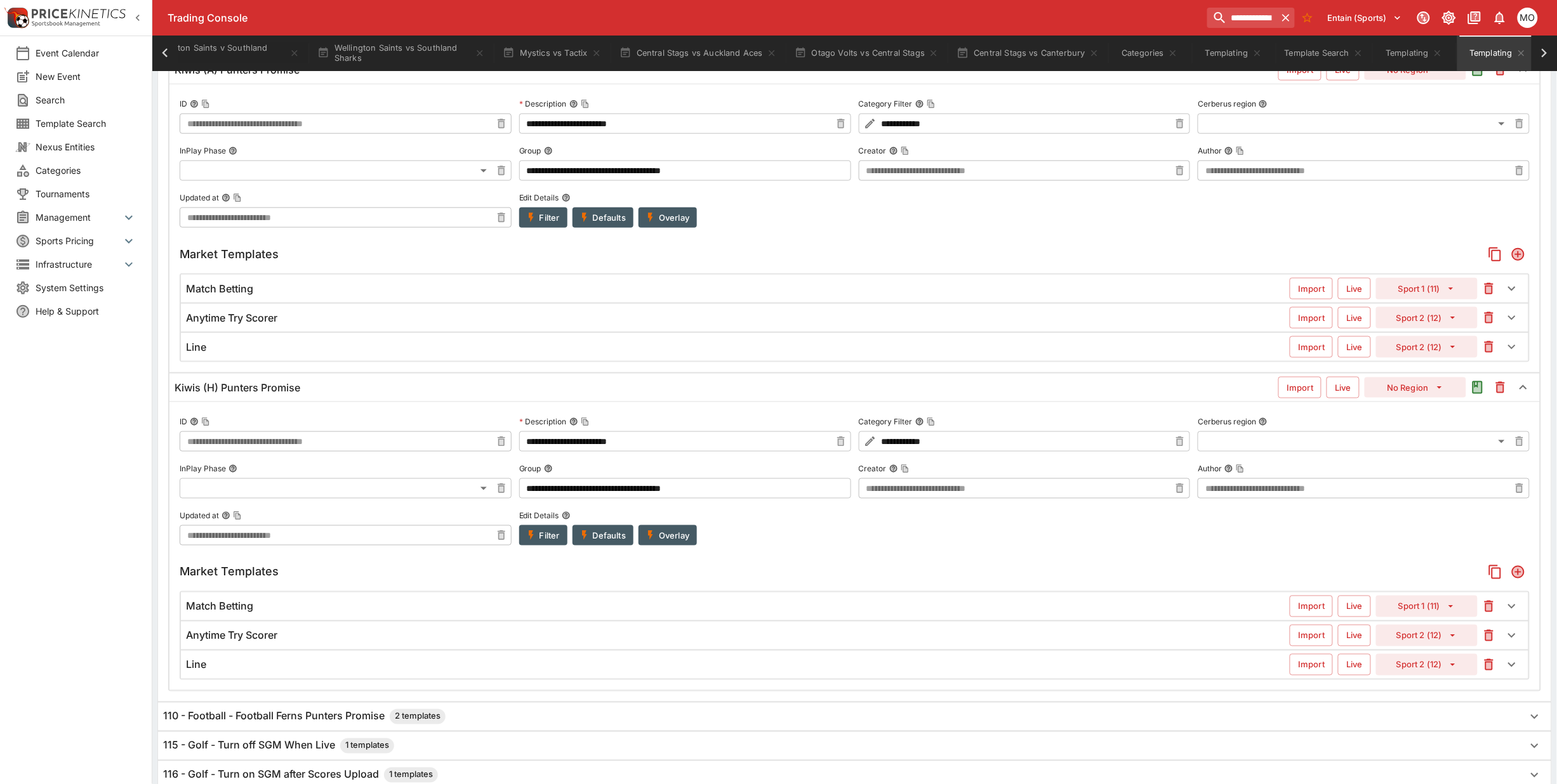
click at [306, 294] on div "Match Betting" at bounding box center [737, 288] width 1103 height 13
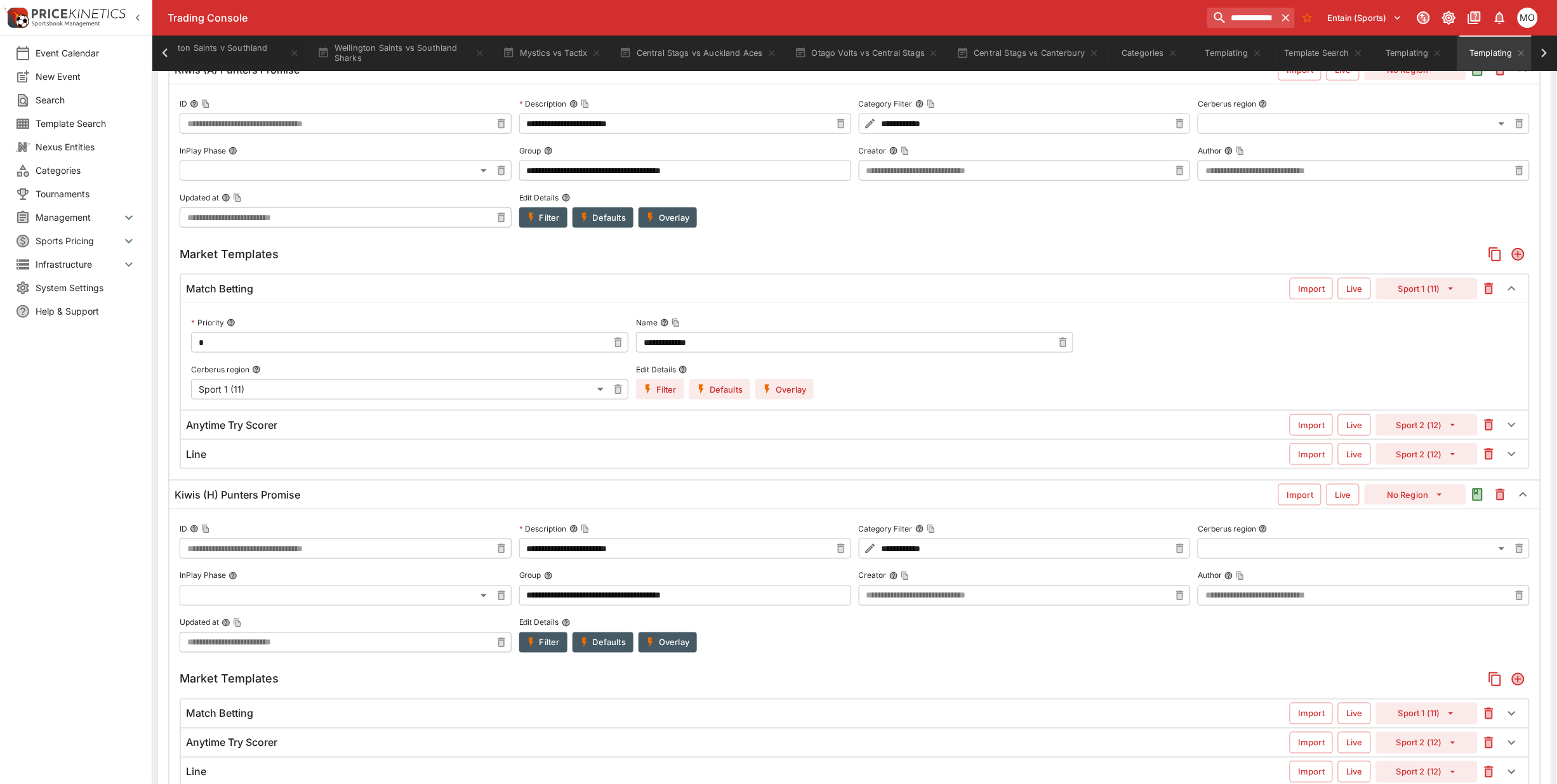
click at [777, 398] on button "Overlay" at bounding box center [784, 390] width 58 height 20
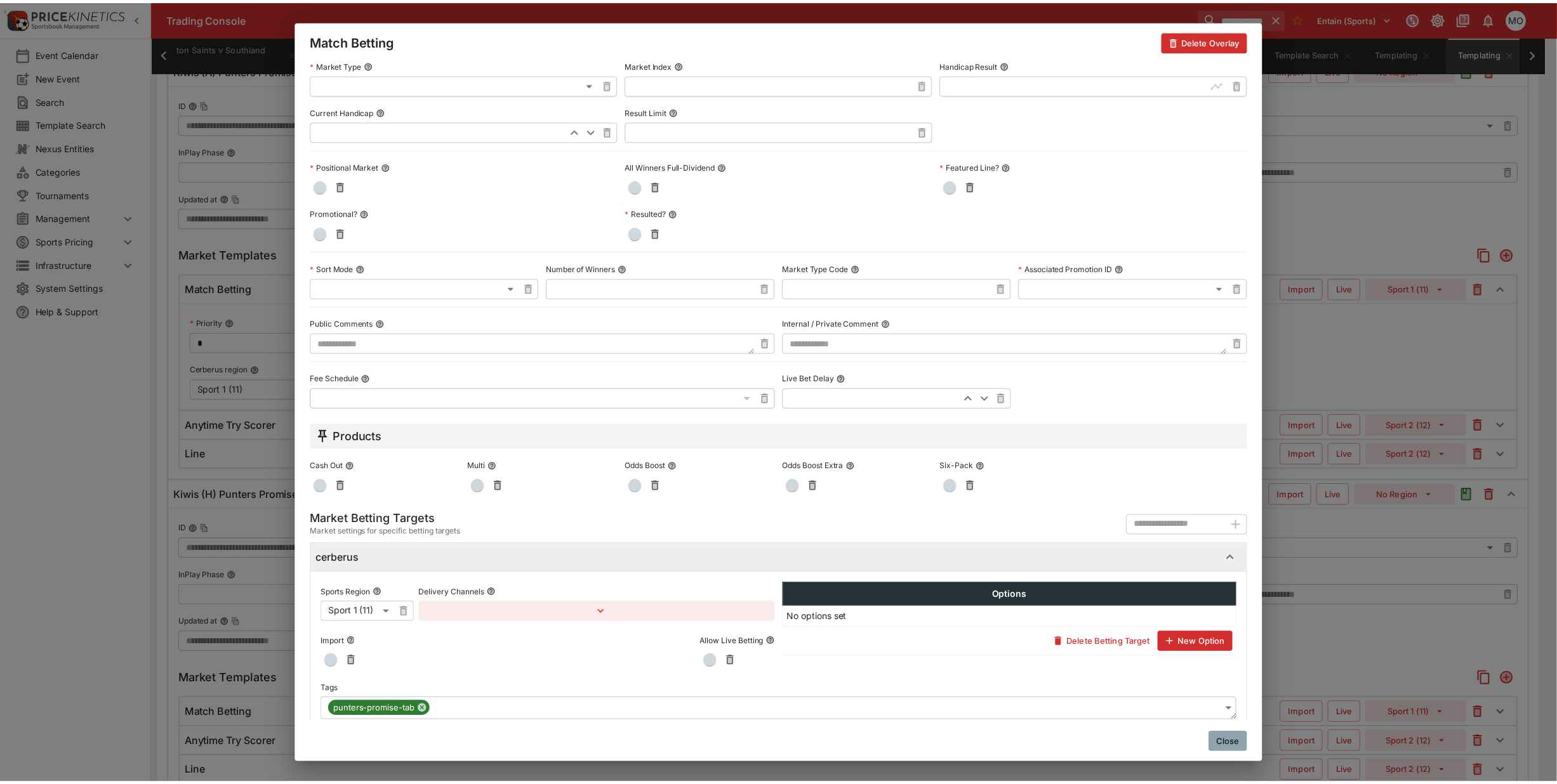
scroll to position [371, 0]
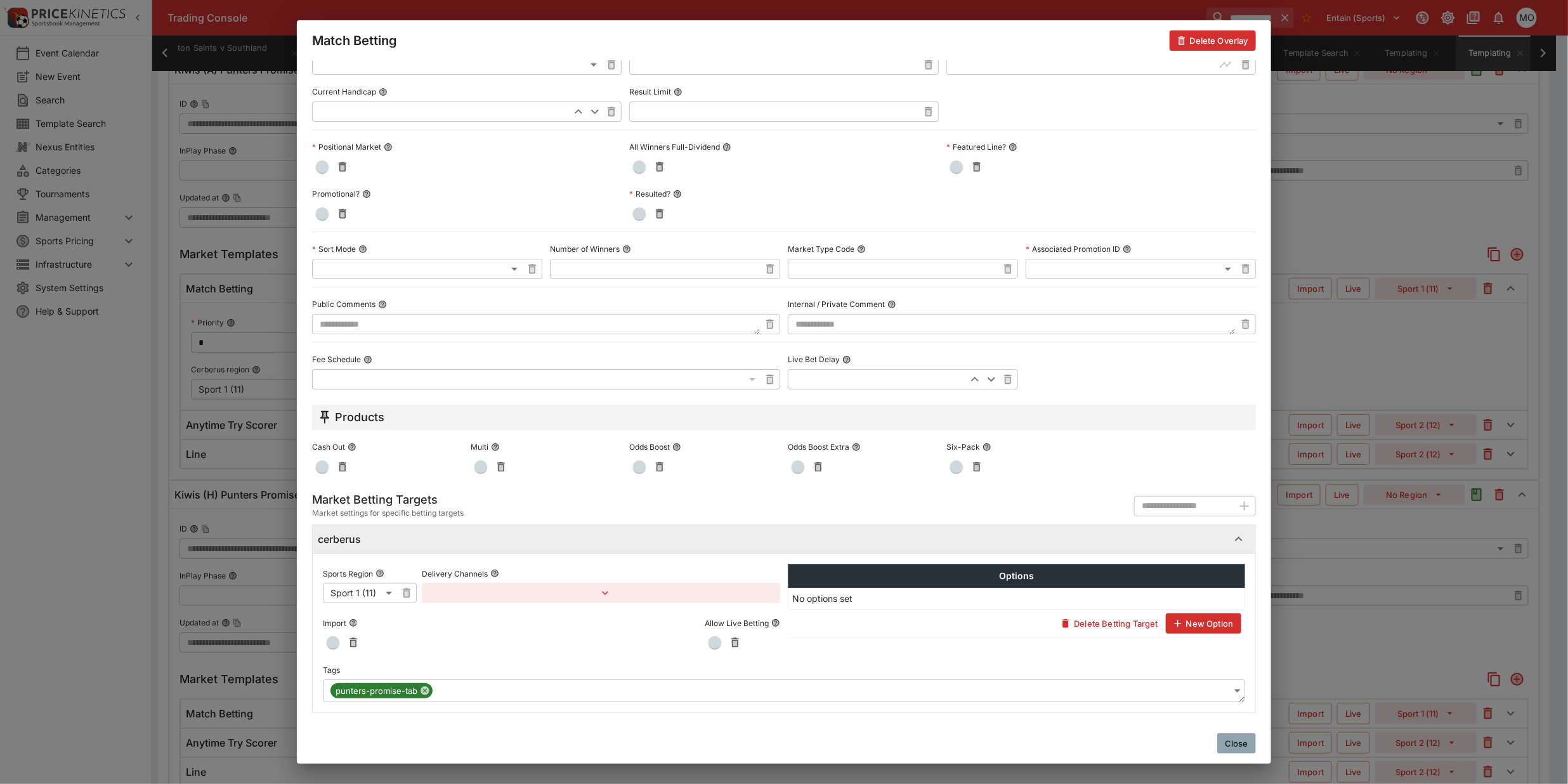
click at [1244, 746] on button "Close" at bounding box center [1236, 743] width 38 height 20
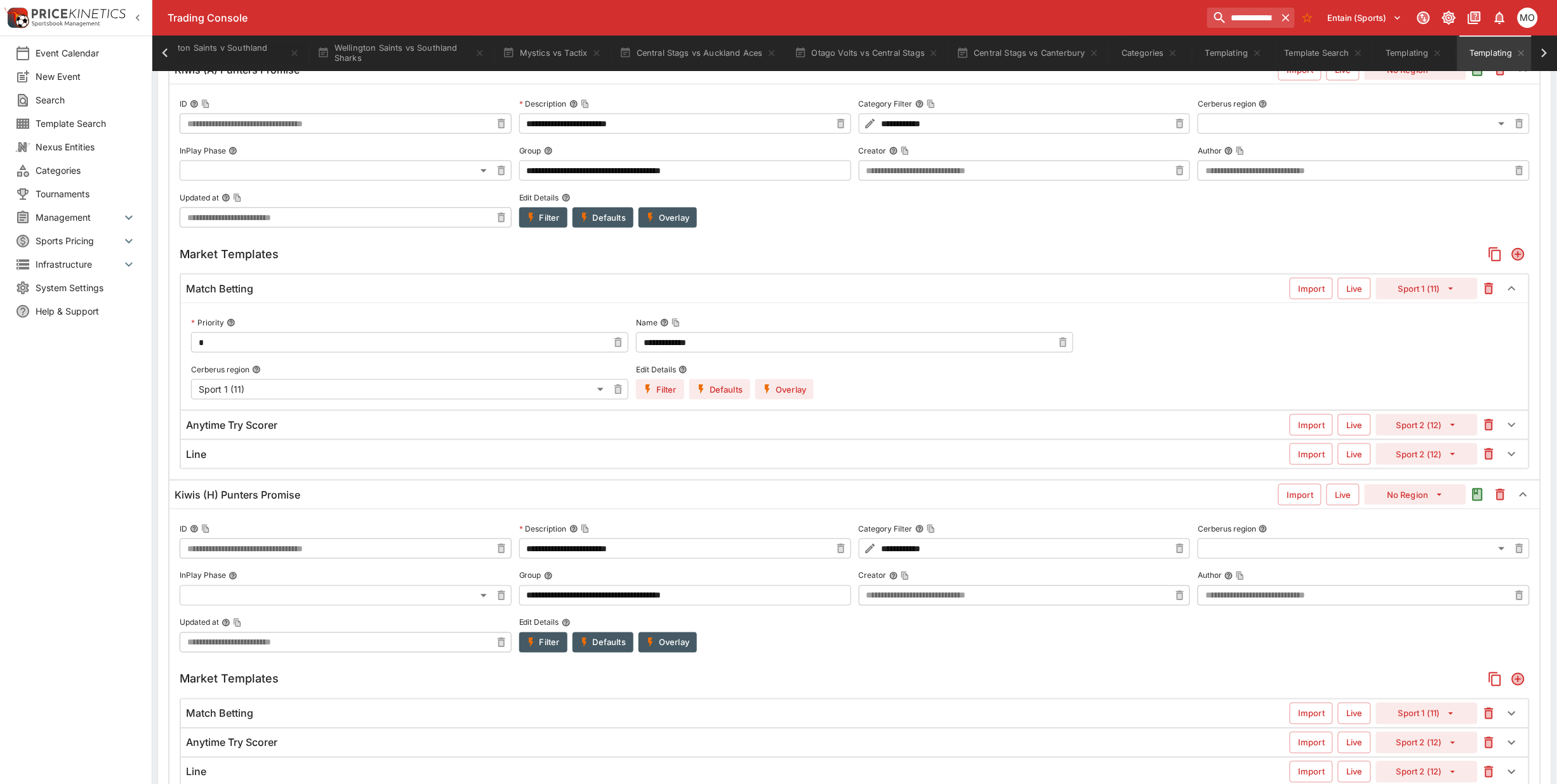
scroll to position [0, 0]
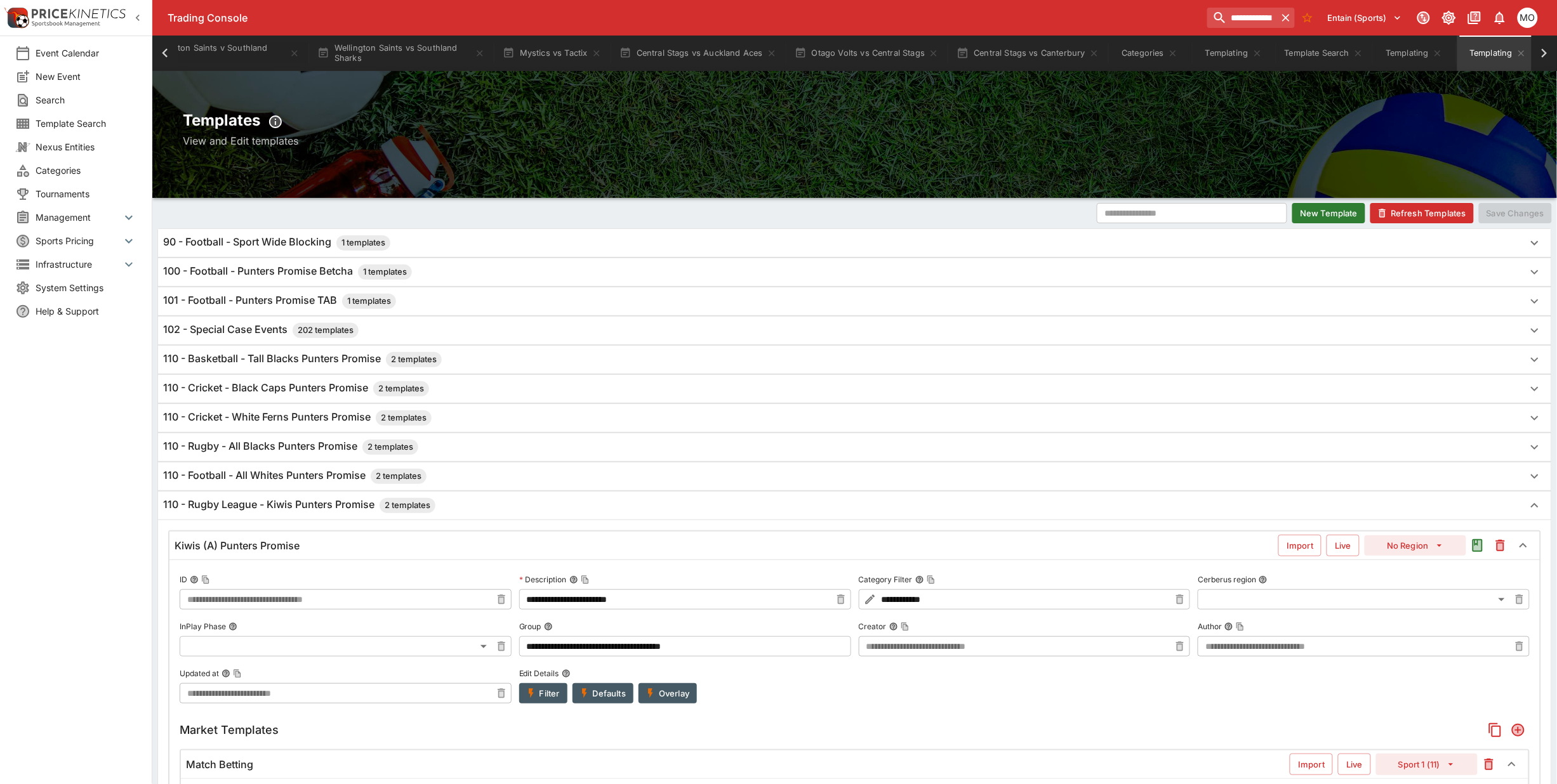
click at [269, 503] on h6 "110 - Rugby League - Kiwis Punters Promise 2 templates" at bounding box center [299, 506] width 272 height 15
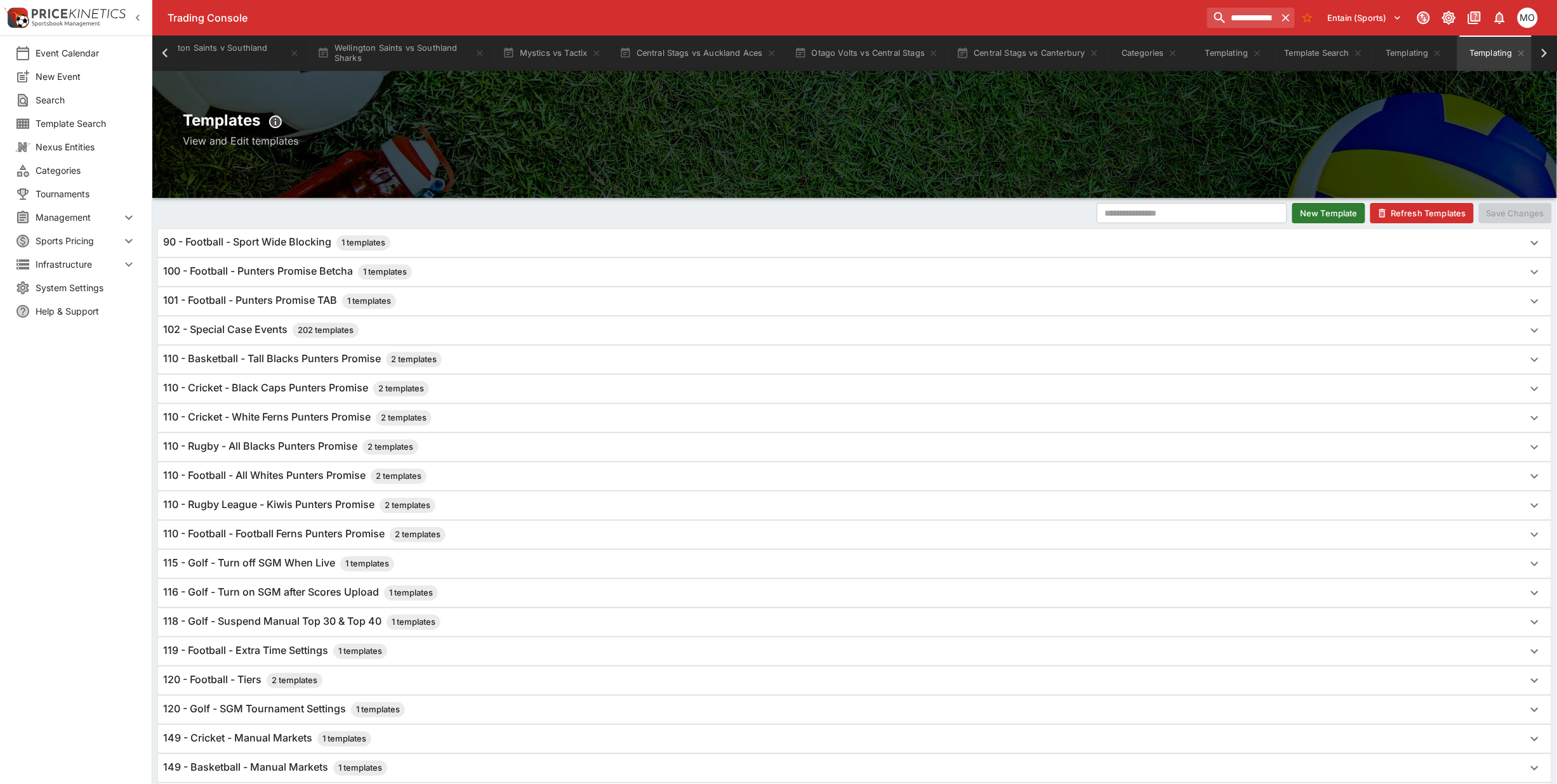
click at [1327, 211] on button "New Template" at bounding box center [1328, 213] width 73 height 20
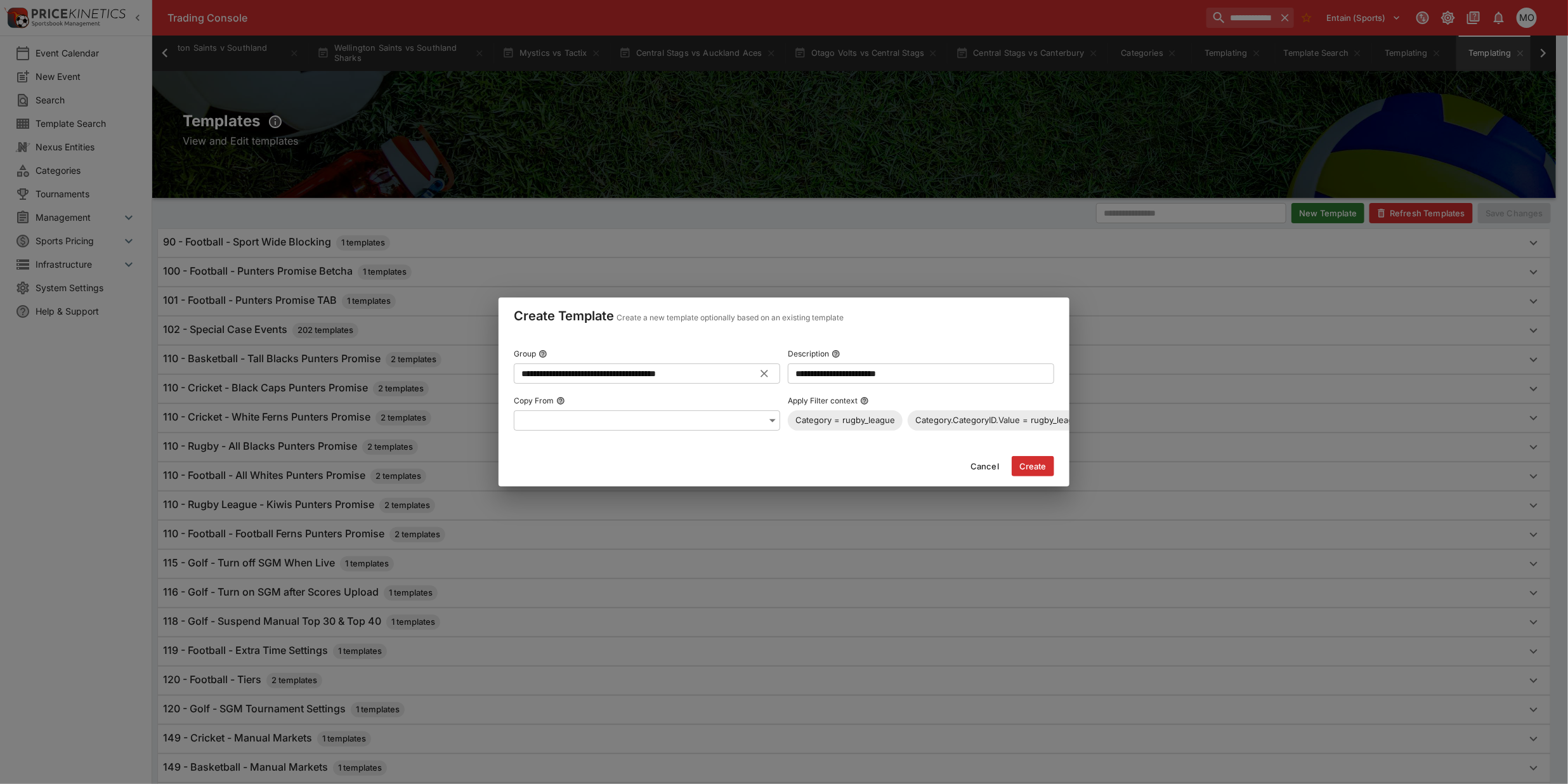
click at [612, 367] on input "**********" at bounding box center [636, 374] width 246 height 20
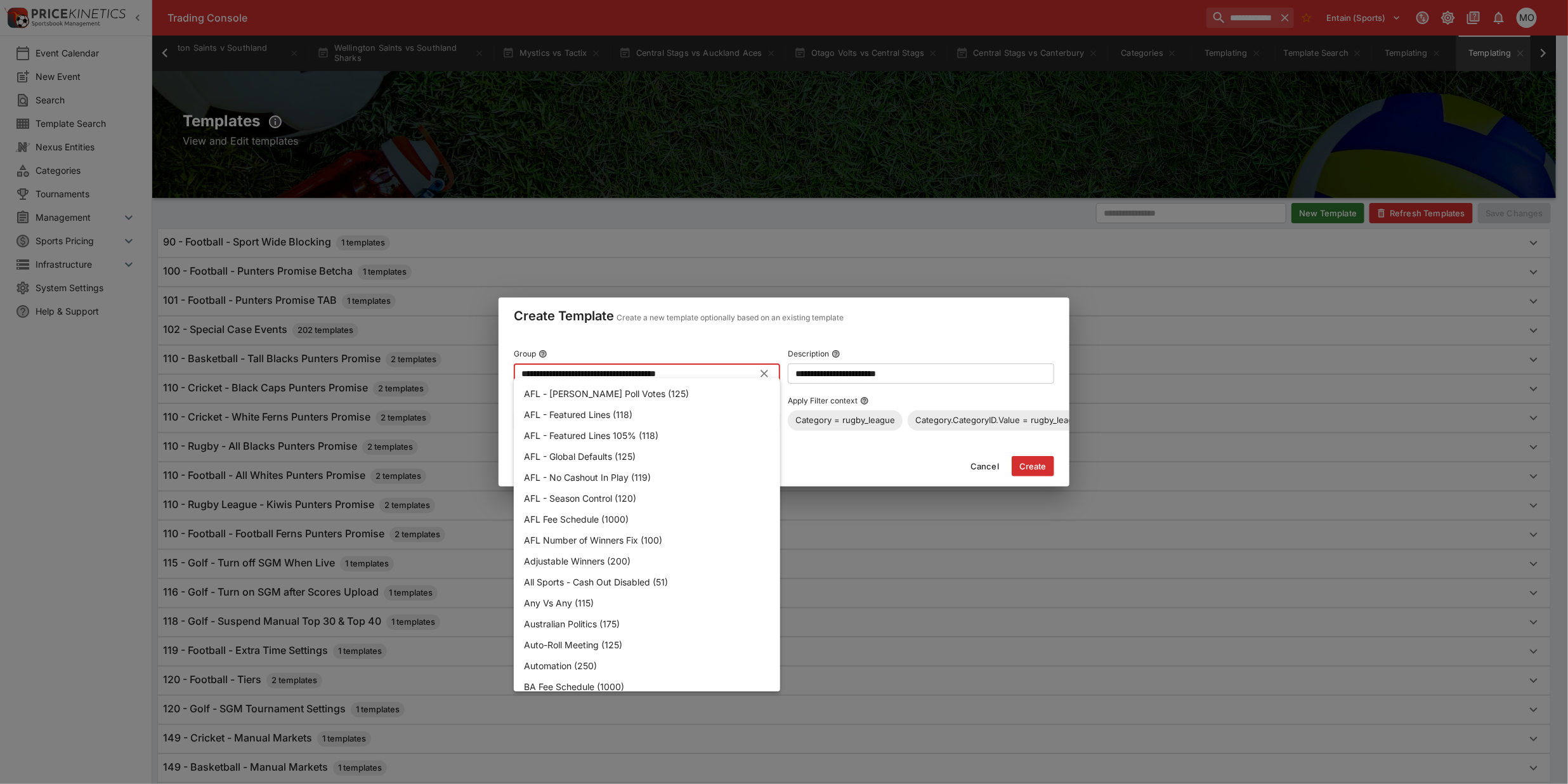
click at [611, 367] on input "**********" at bounding box center [636, 374] width 246 height 20
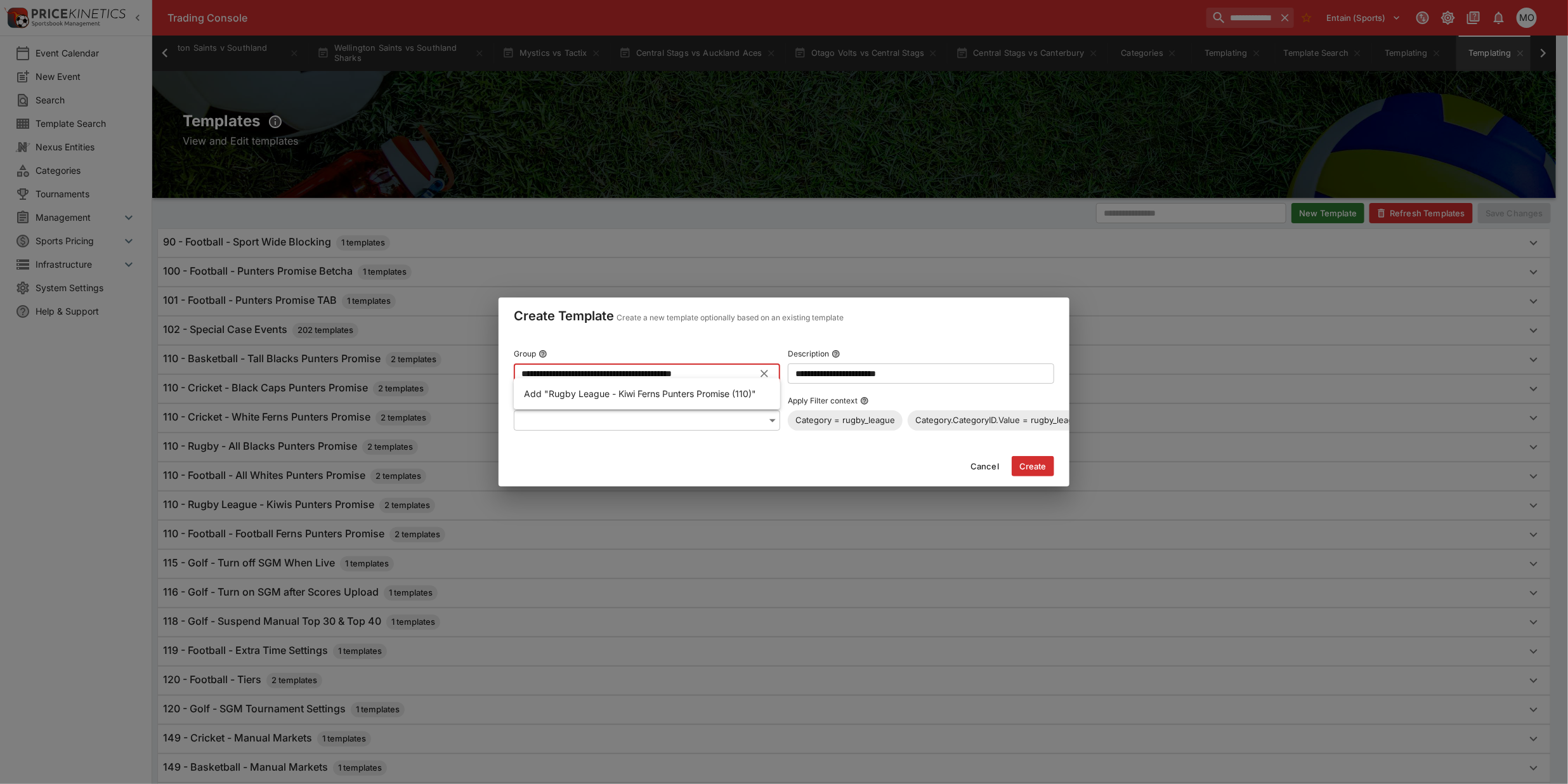
type input "**********"
click at [815, 369] on input "**********" at bounding box center [920, 374] width 266 height 20
type input "**********"
click at [722, 376] on input "**********" at bounding box center [636, 374] width 246 height 20
click at [684, 395] on p "Add "Rugby League - Kiwi Ferns Punters Promise (110)"" at bounding box center [639, 394] width 232 height 13
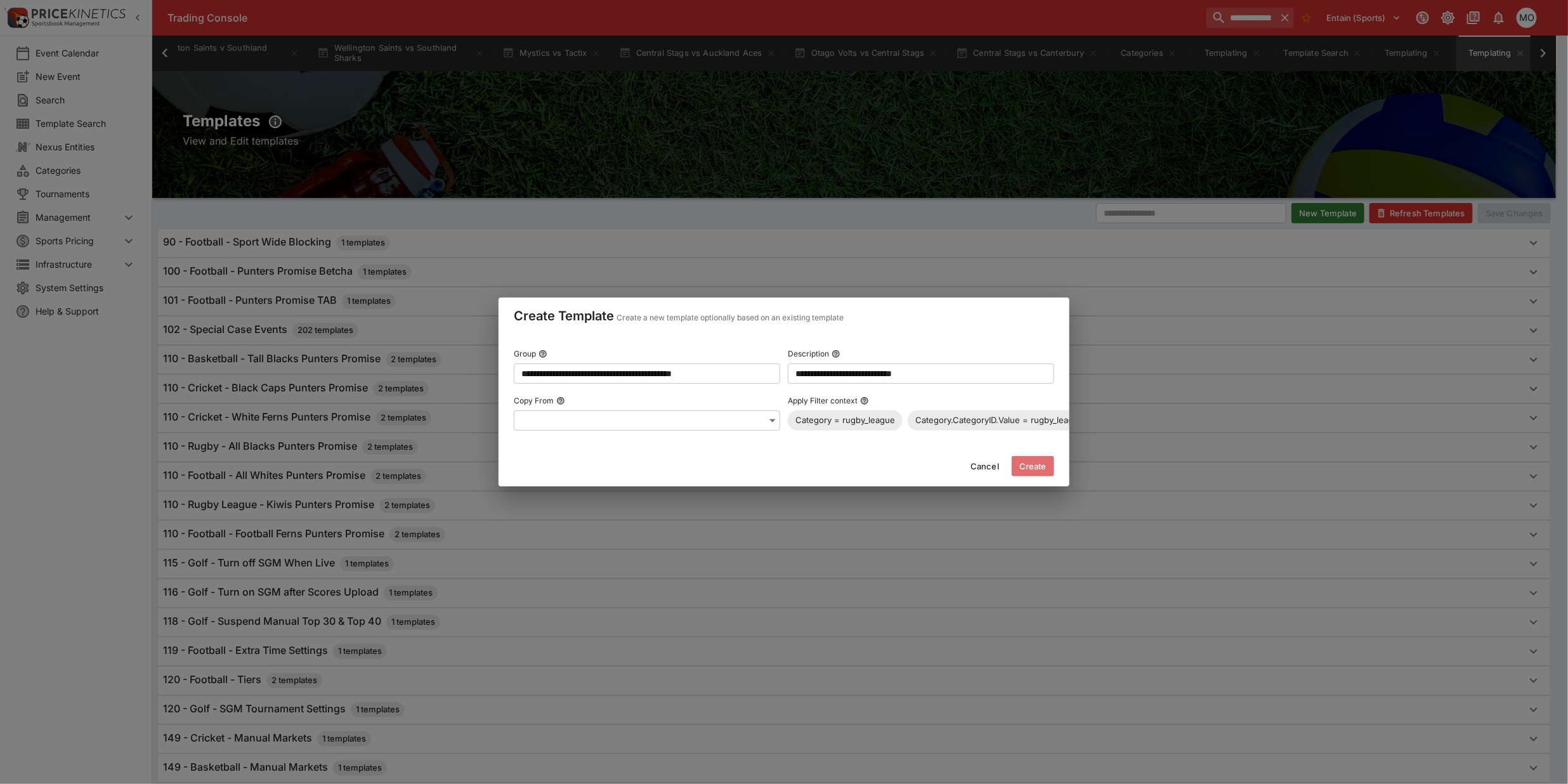
click at [1044, 474] on button "Create" at bounding box center [1032, 466] width 42 height 20
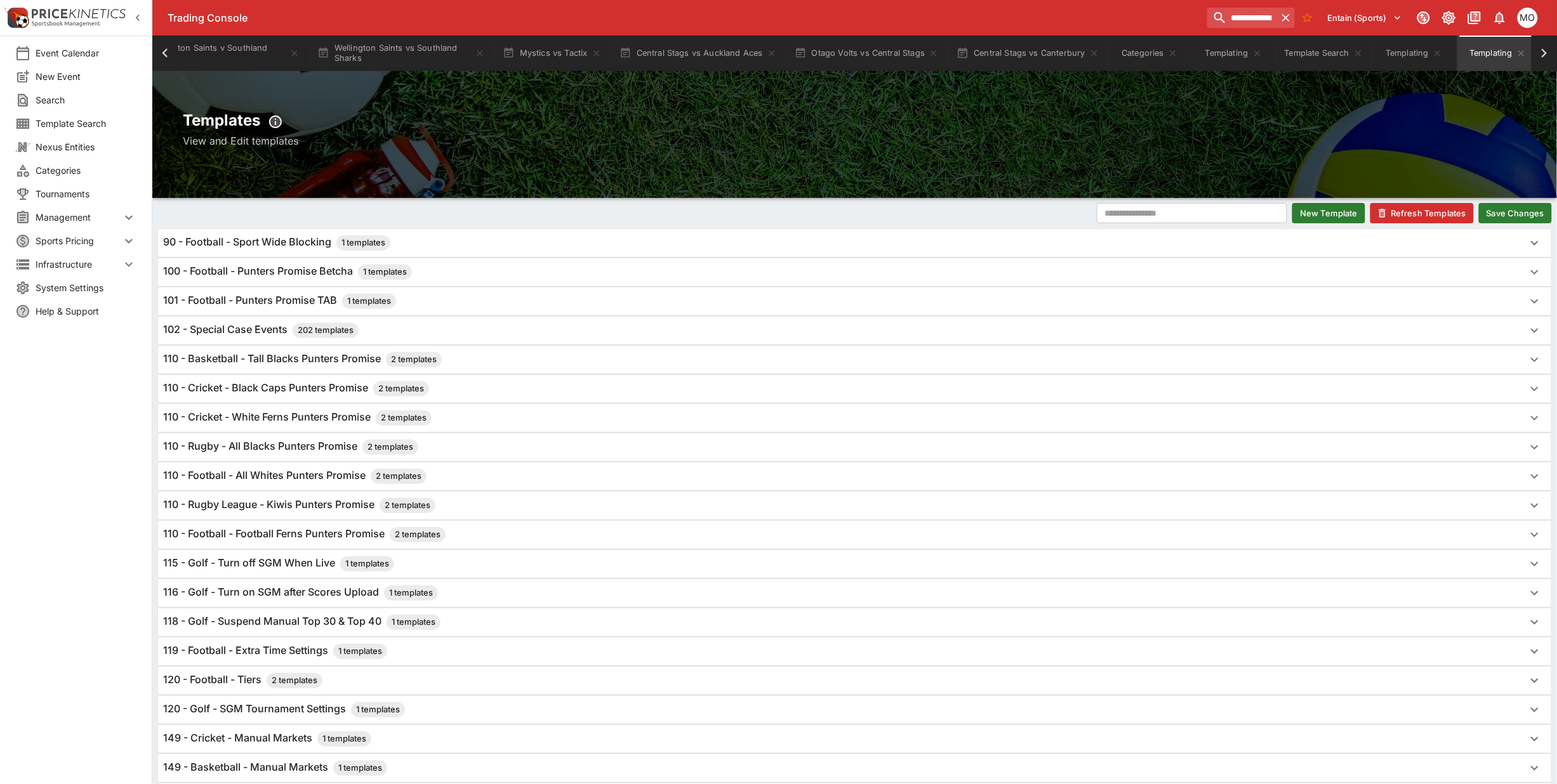
click at [1518, 215] on button "Save Changes" at bounding box center [1515, 213] width 73 height 20
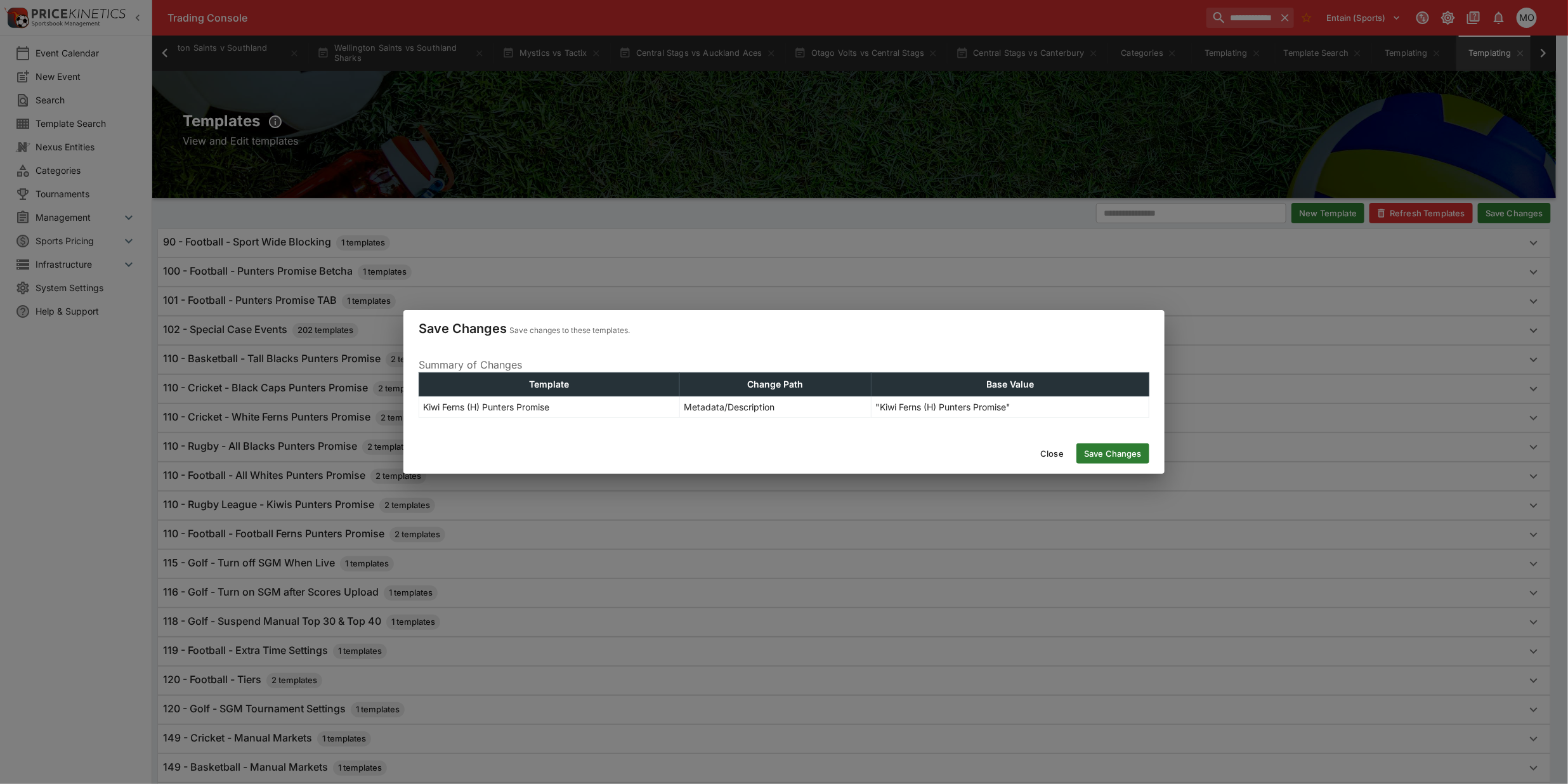
click at [1132, 443] on div "Close Save Changes" at bounding box center [784, 453] width 761 height 41
click at [1130, 449] on button "Save Changes" at bounding box center [1113, 453] width 73 height 20
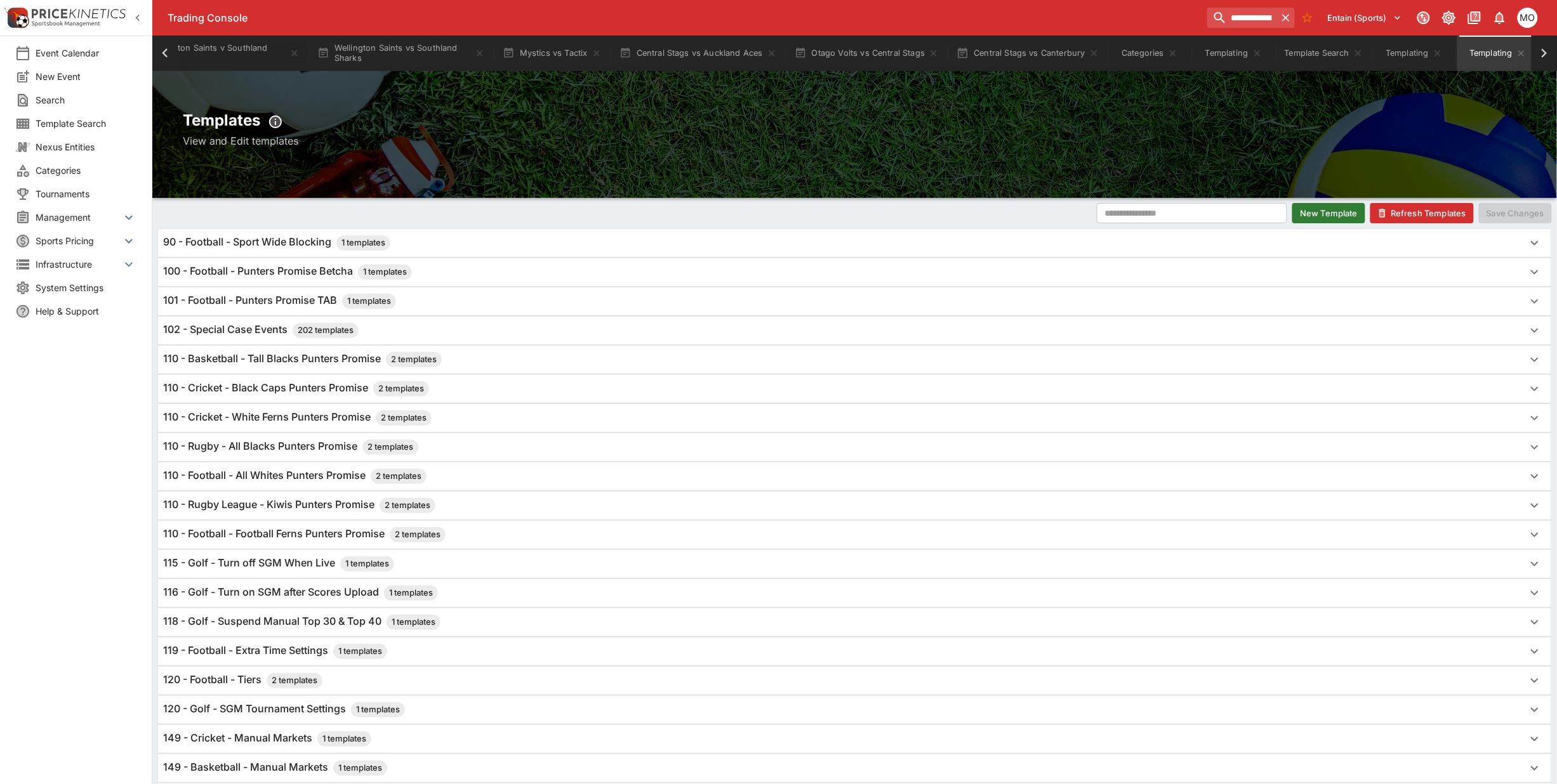
click at [1423, 209] on button "Refresh Templates" at bounding box center [1422, 213] width 104 height 20
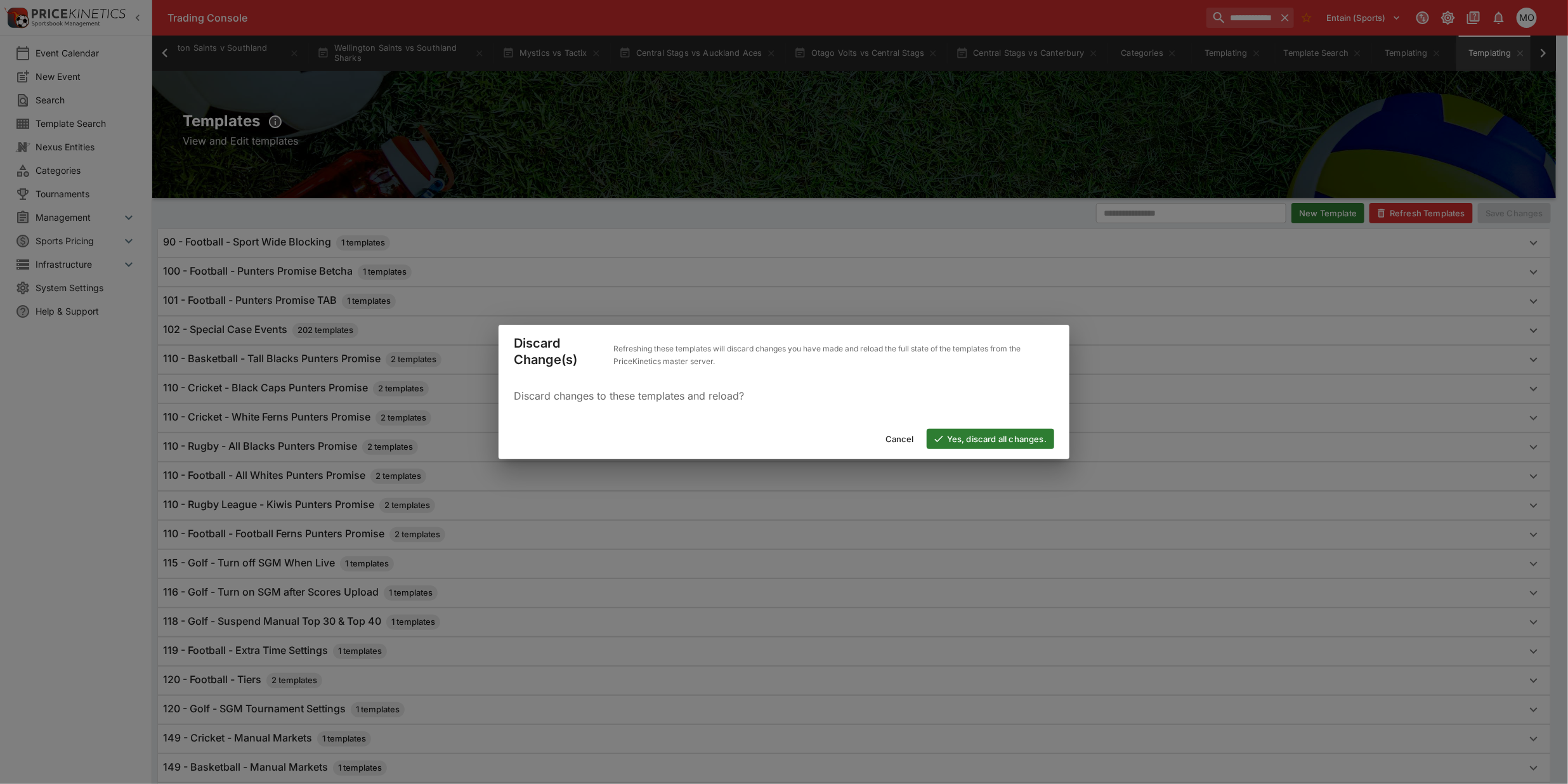
click at [974, 436] on button "Yes, discard all changes." at bounding box center [991, 439] width 127 height 20
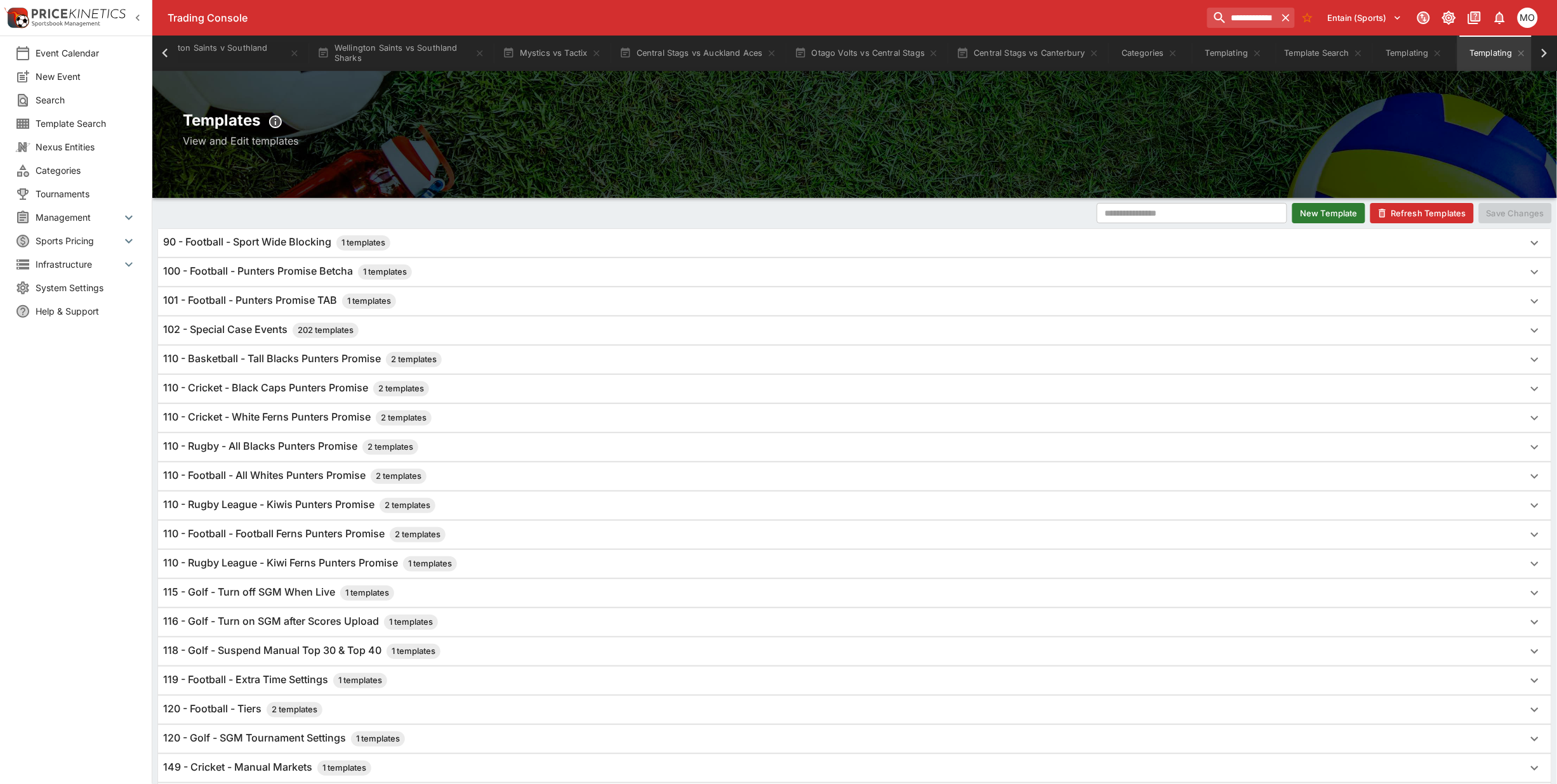
click at [237, 564] on h6 "110 - Rugby League - Kiwi Ferns Punters Promise 1 templates" at bounding box center [310, 564] width 294 height 15
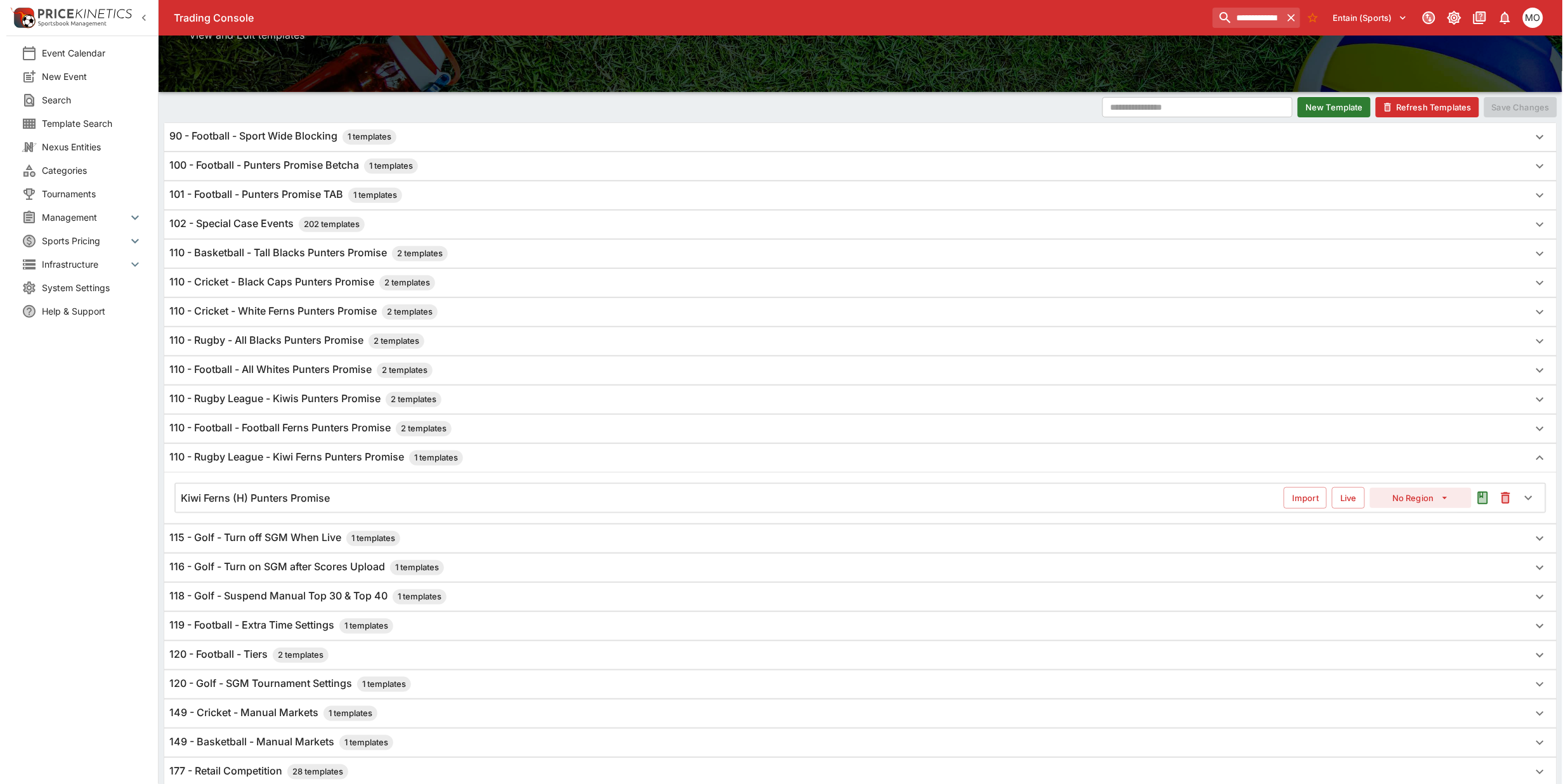
scroll to position [252, 0]
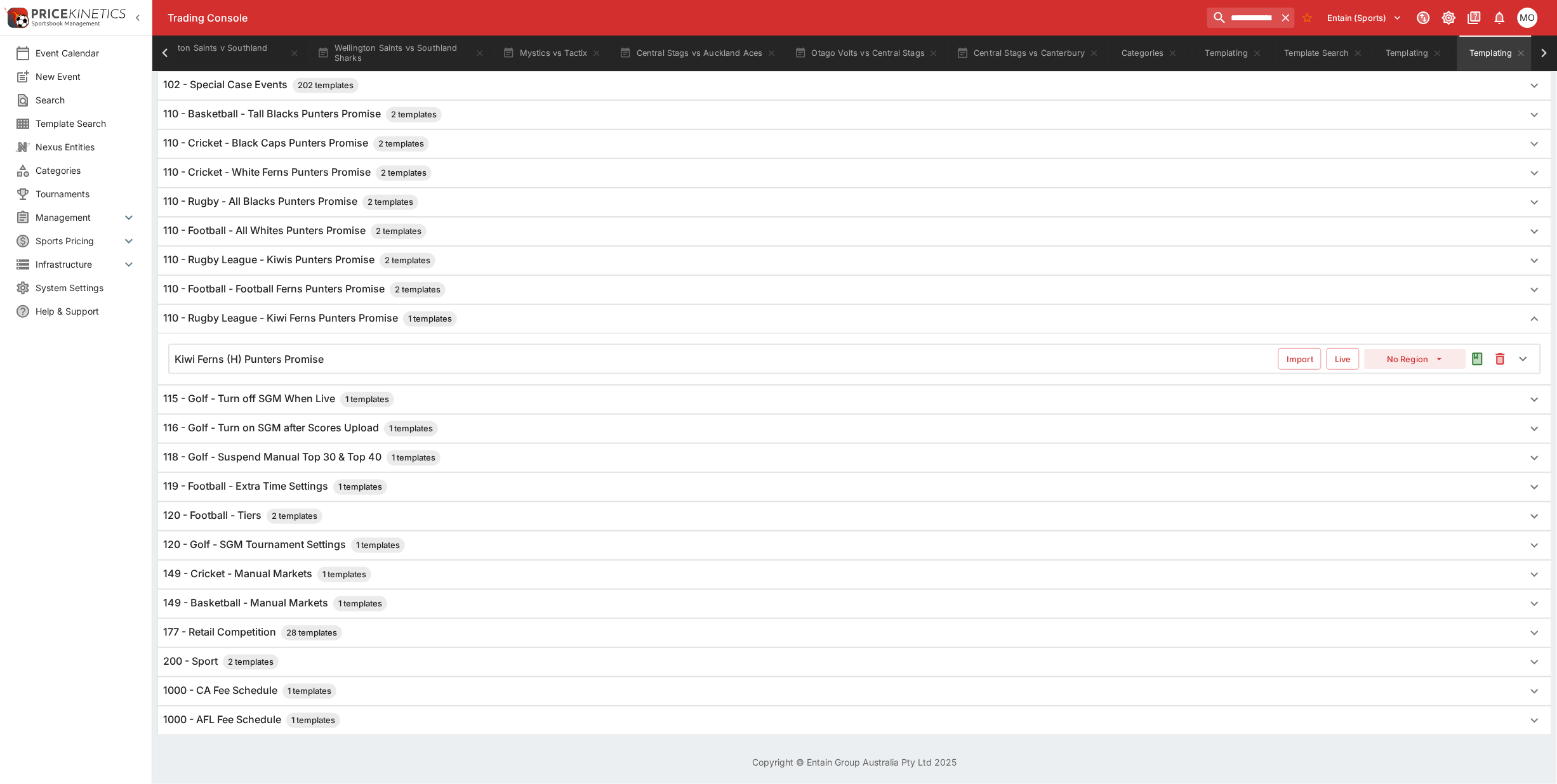
click at [595, 353] on div "Kiwi Ferns (H) Punters Promise" at bounding box center [726, 359] width 1103 height 13
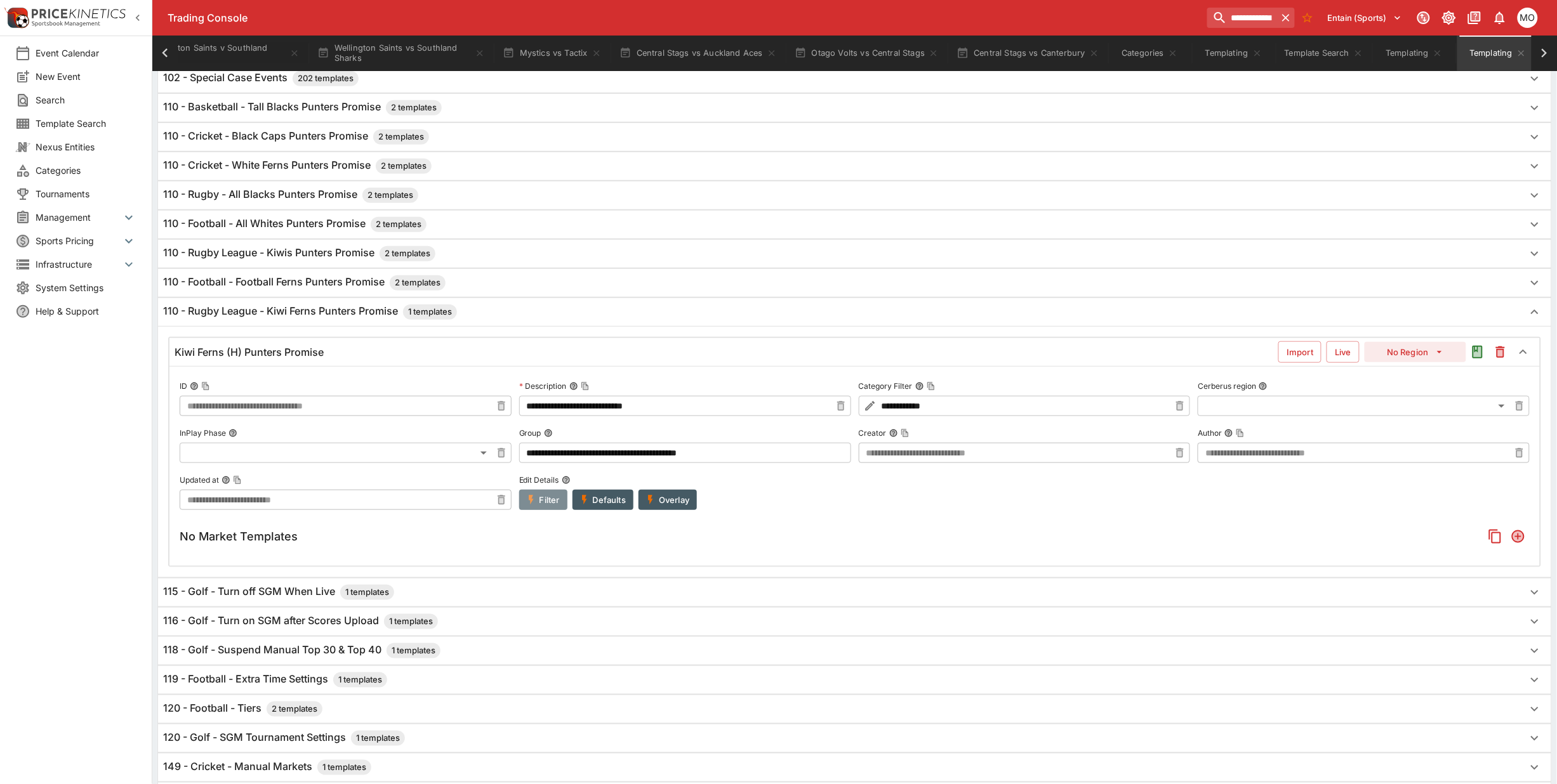
click at [551, 506] on button "Filter" at bounding box center [543, 500] width 48 height 20
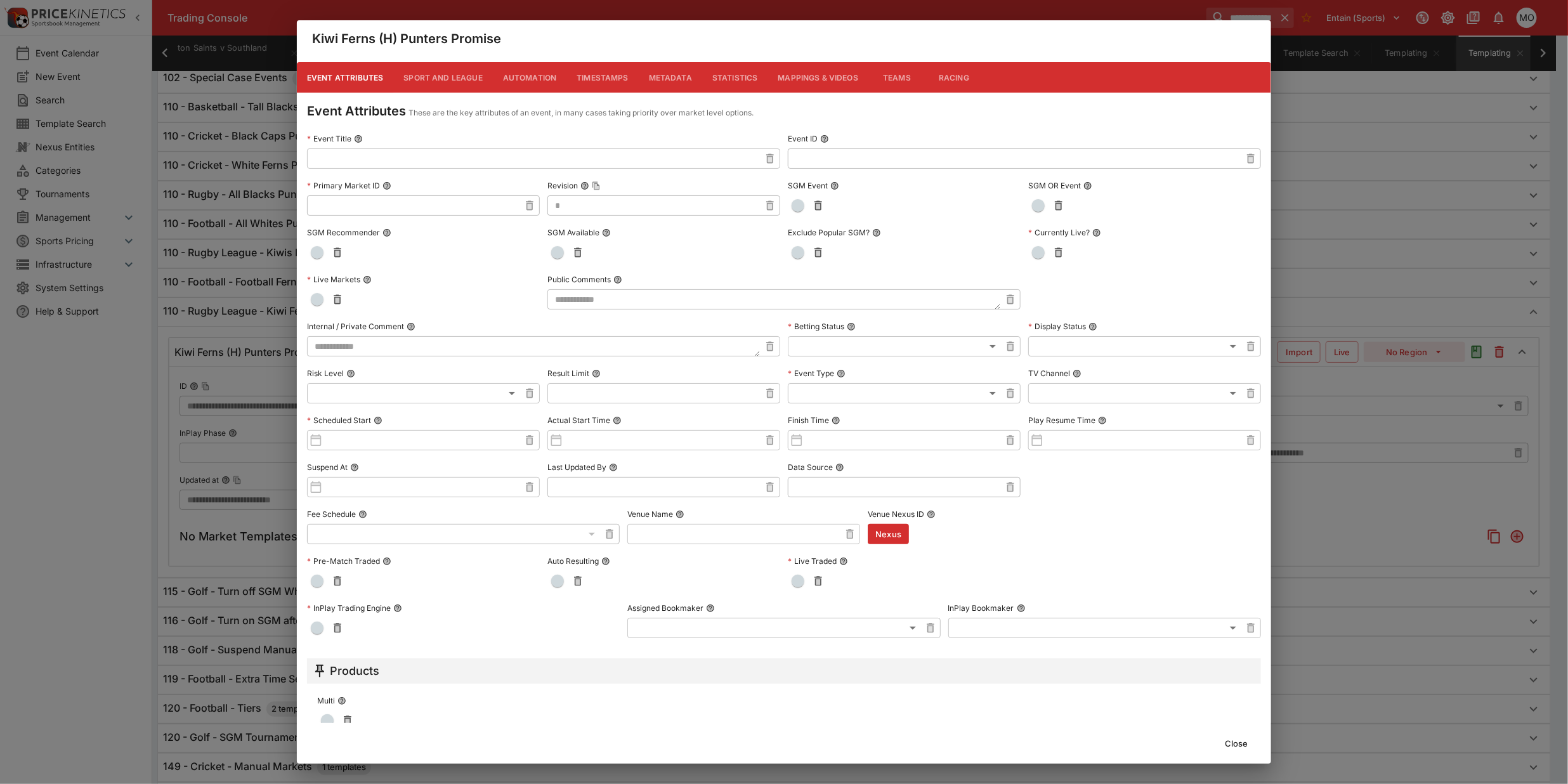
click at [386, 154] on input "text" at bounding box center [533, 159] width 453 height 20
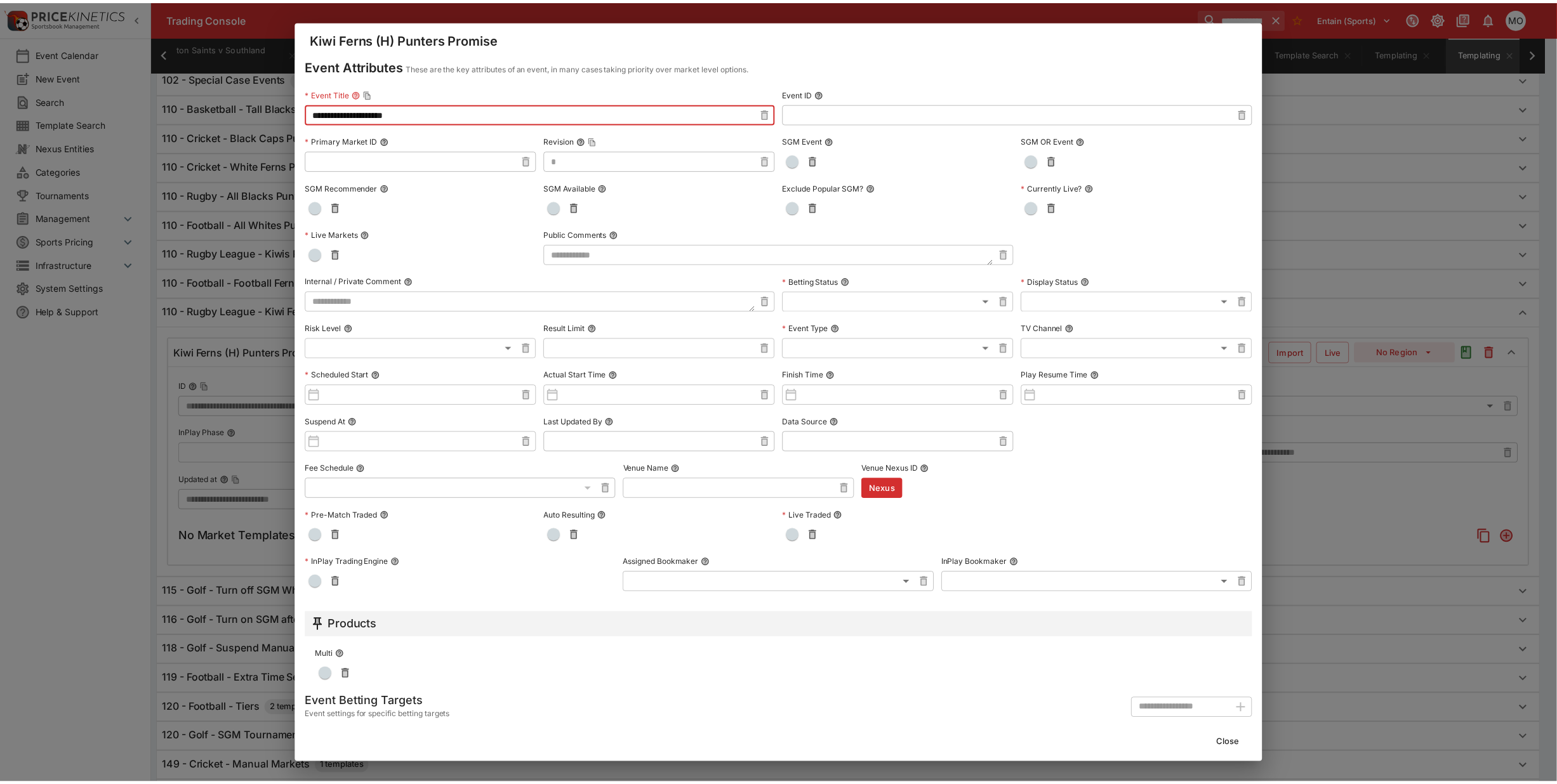
scroll to position [71, 0]
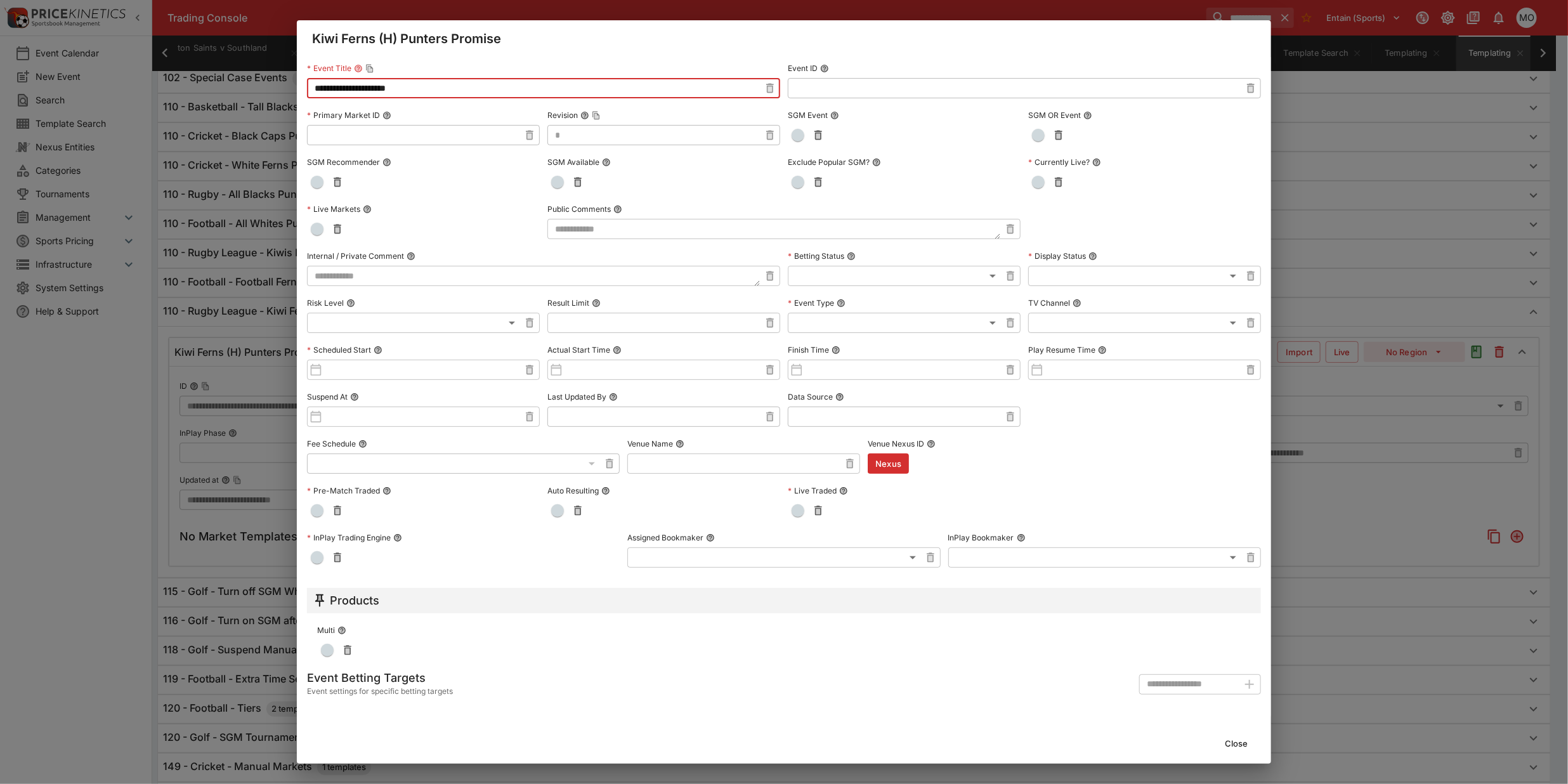
type input "**********"
click at [1244, 746] on button "Close" at bounding box center [1236, 743] width 38 height 20
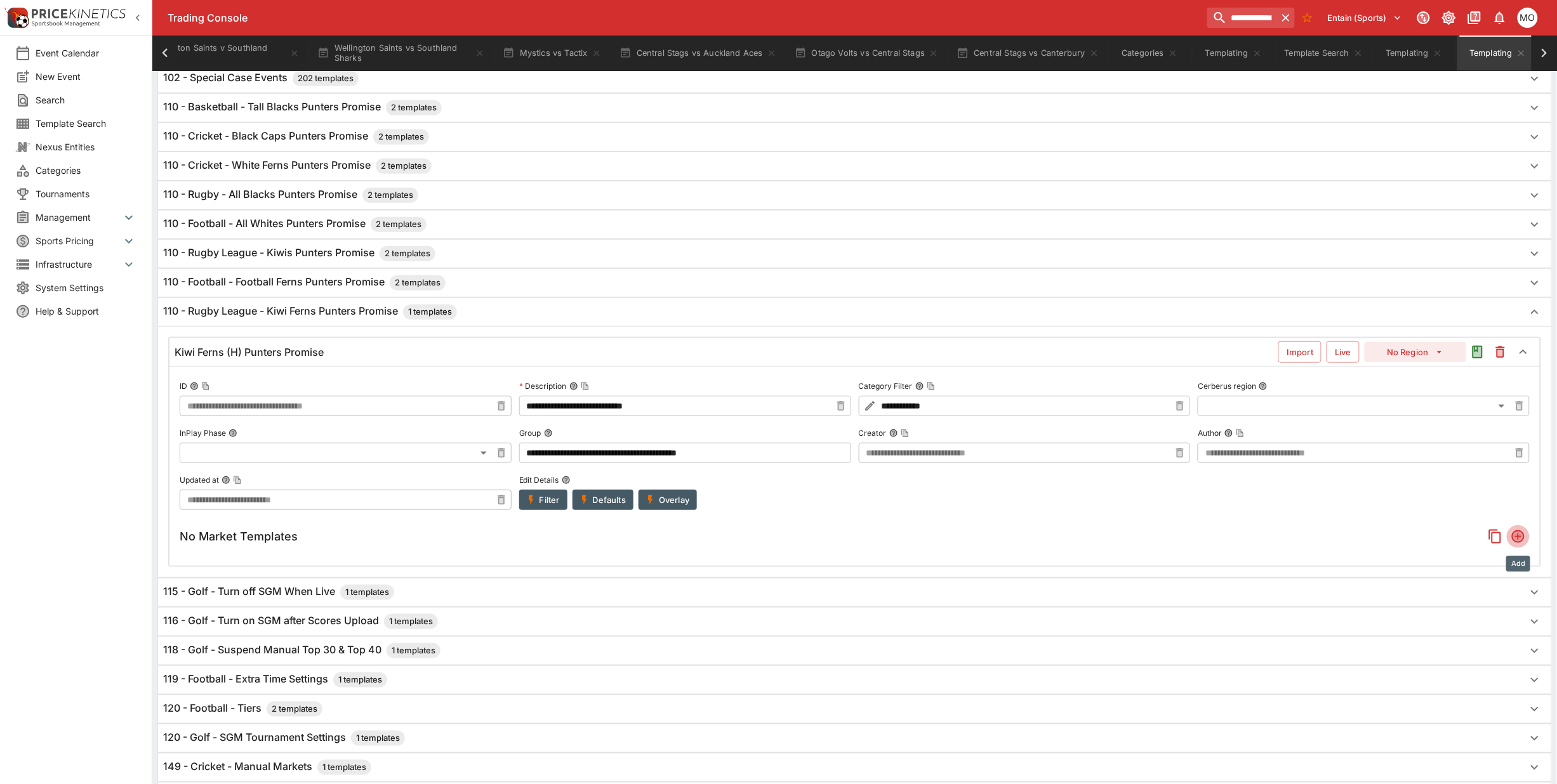
click at [1518, 543] on icon "Add" at bounding box center [1518, 537] width 13 height 13
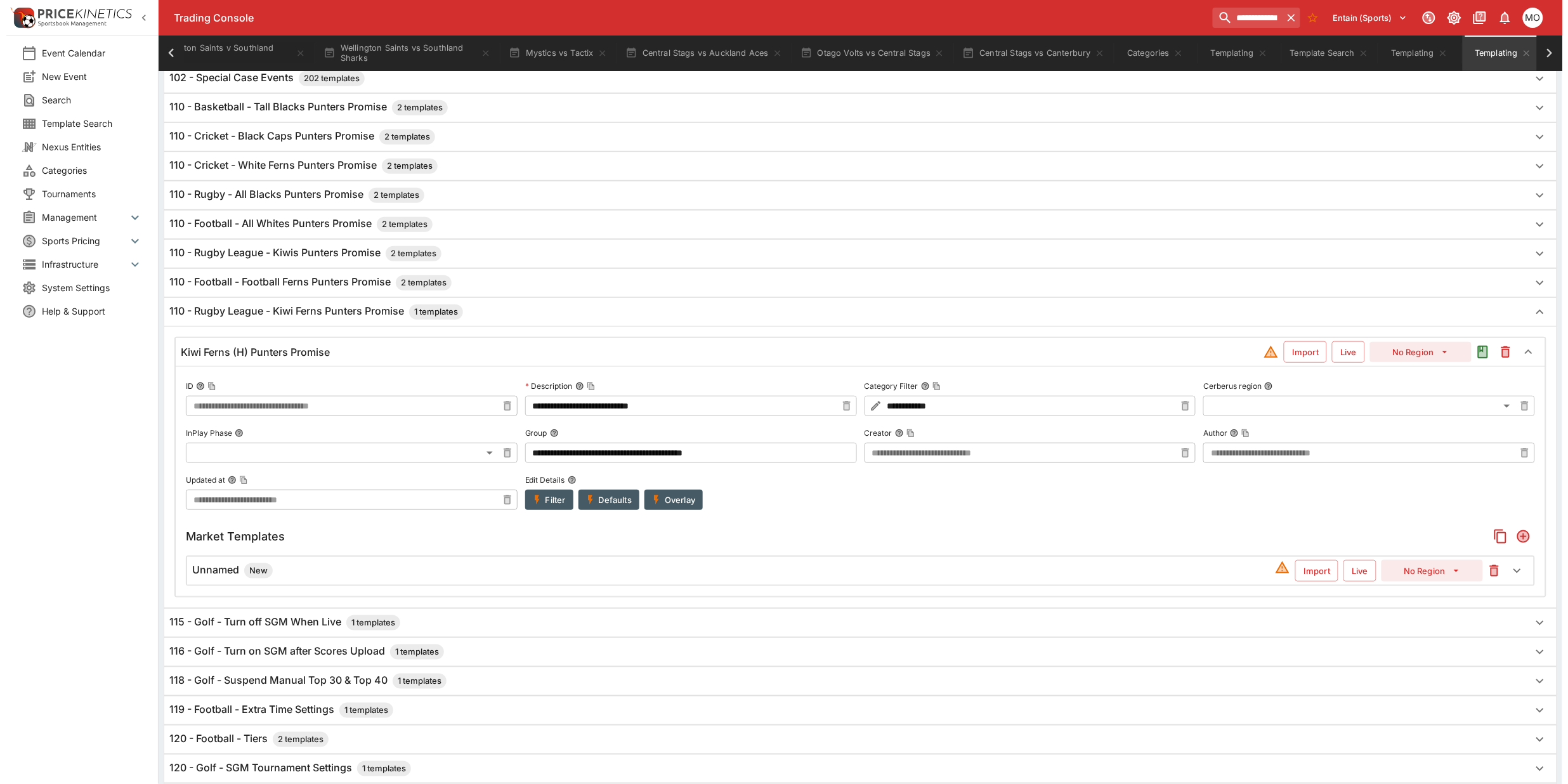
scroll to position [452, 0]
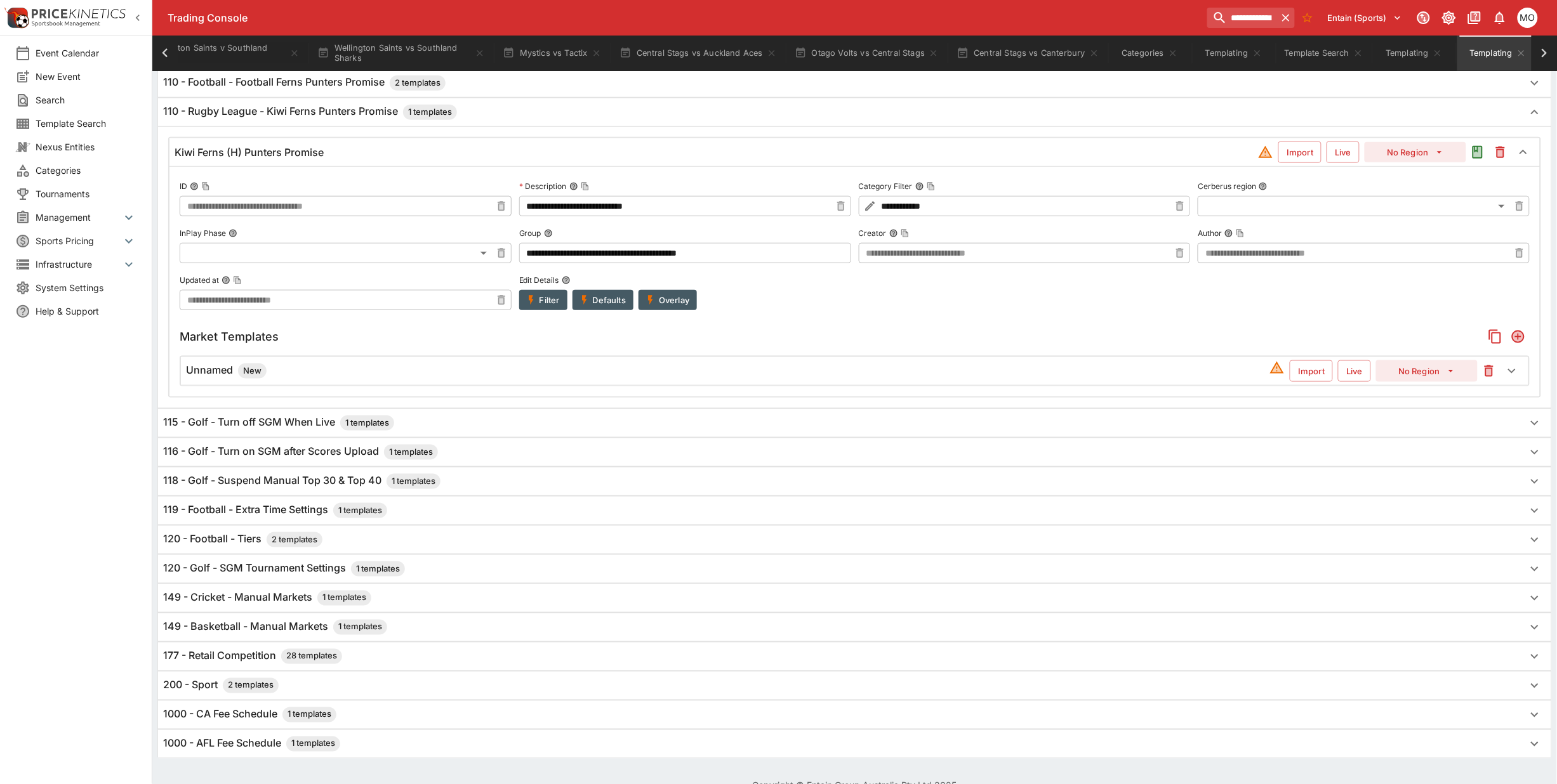
click at [204, 377] on h6 "Unnamed New" at bounding box center [226, 371] width 81 height 15
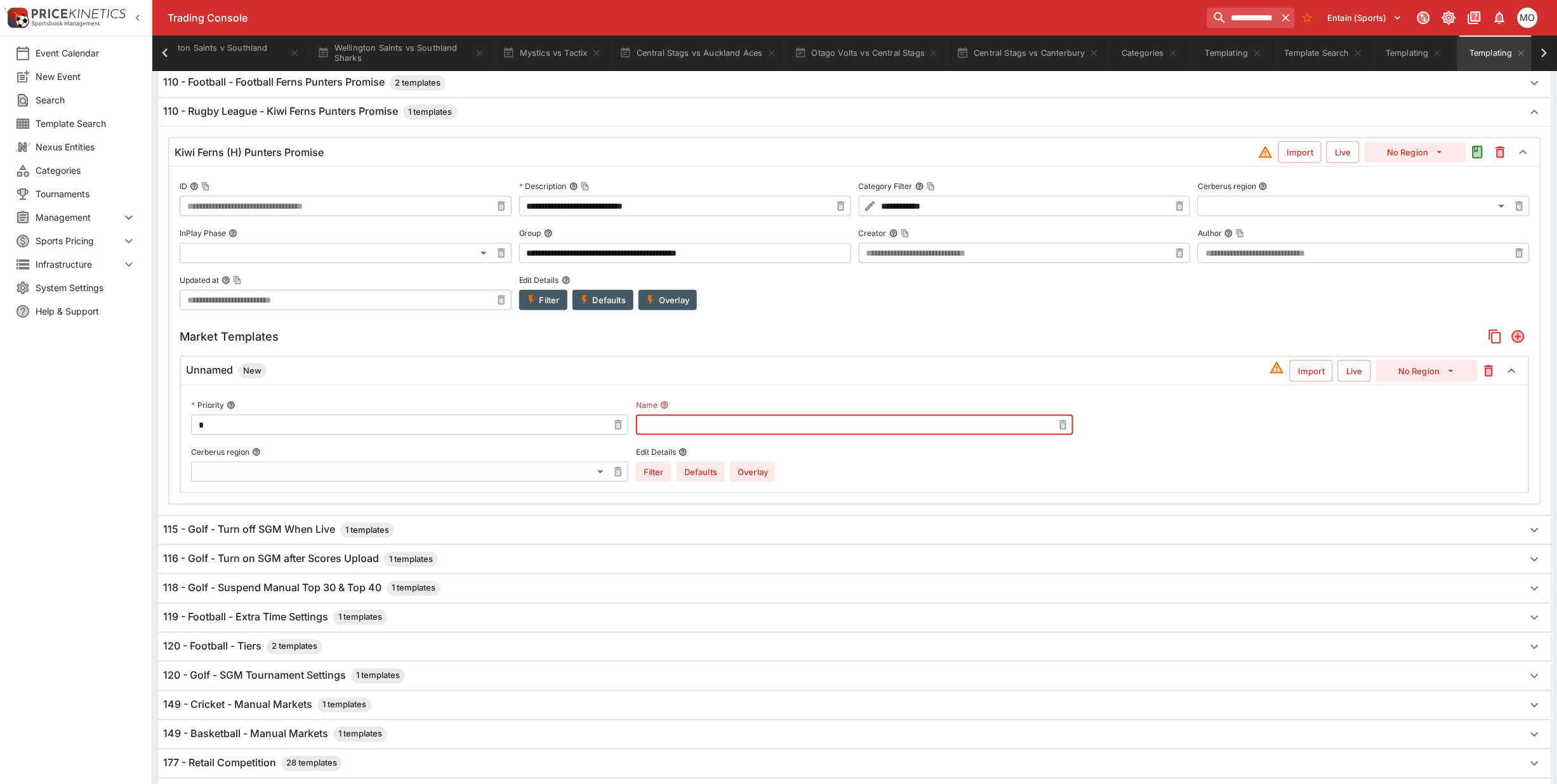
click at [688, 420] on input "text" at bounding box center [844, 425] width 417 height 20
type input "**********"
click at [754, 471] on button "Overlay" at bounding box center [753, 472] width 46 height 20
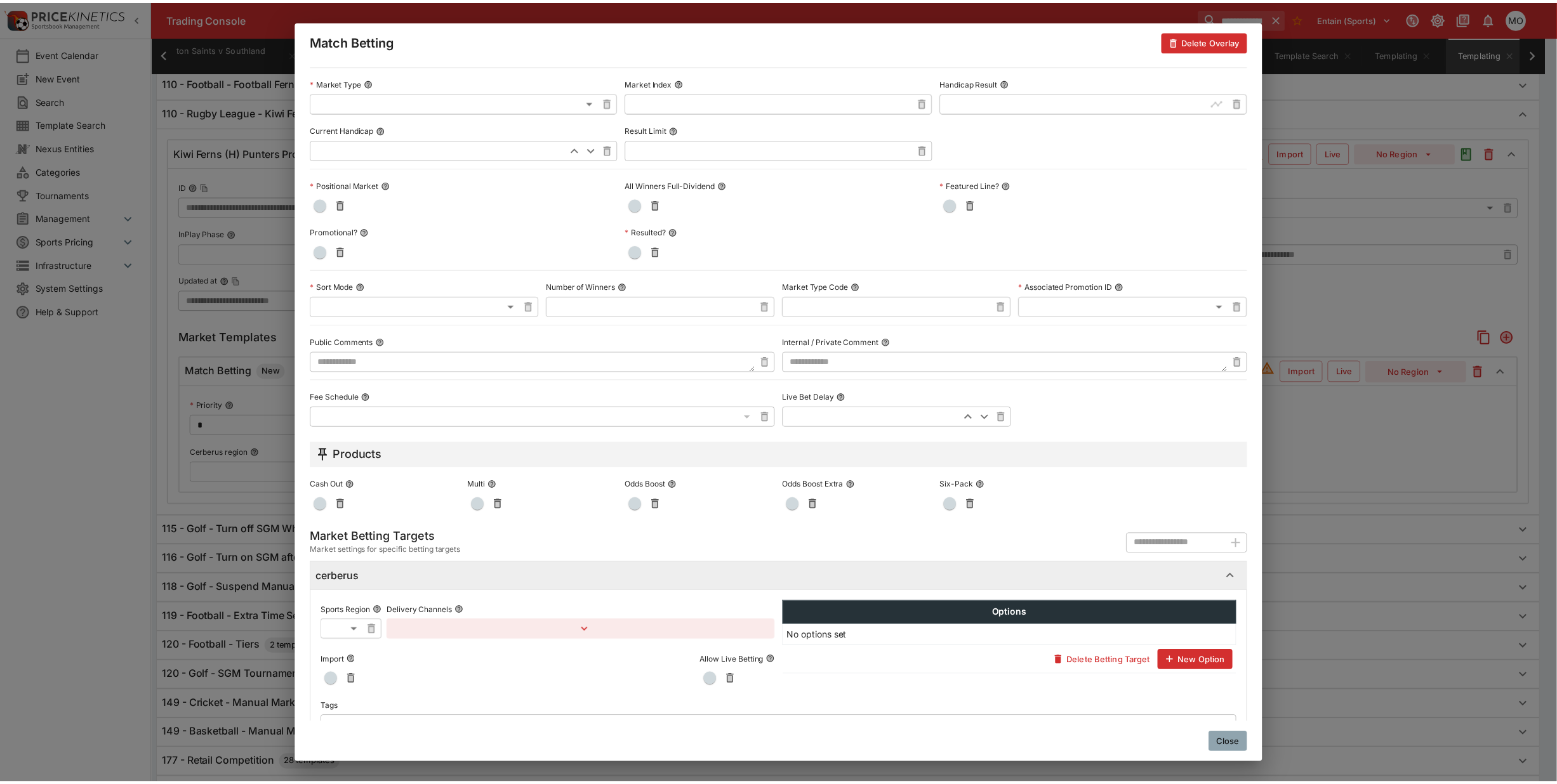
scroll to position [369, 0]
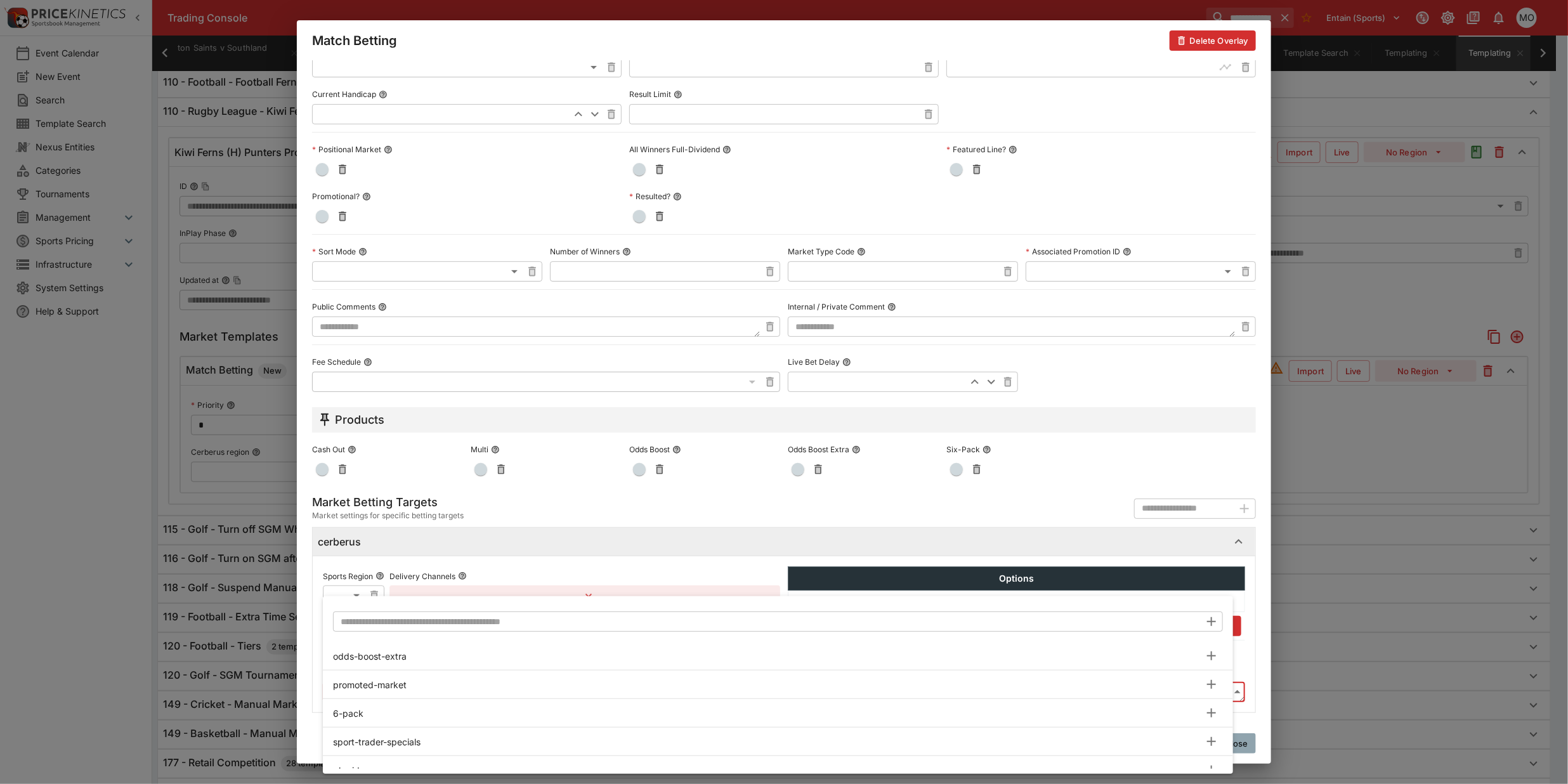
click at [413, 698] on body "**********" at bounding box center [784, 232] width 1568 height 1367
click at [406, 619] on input "text" at bounding box center [766, 621] width 867 height 20
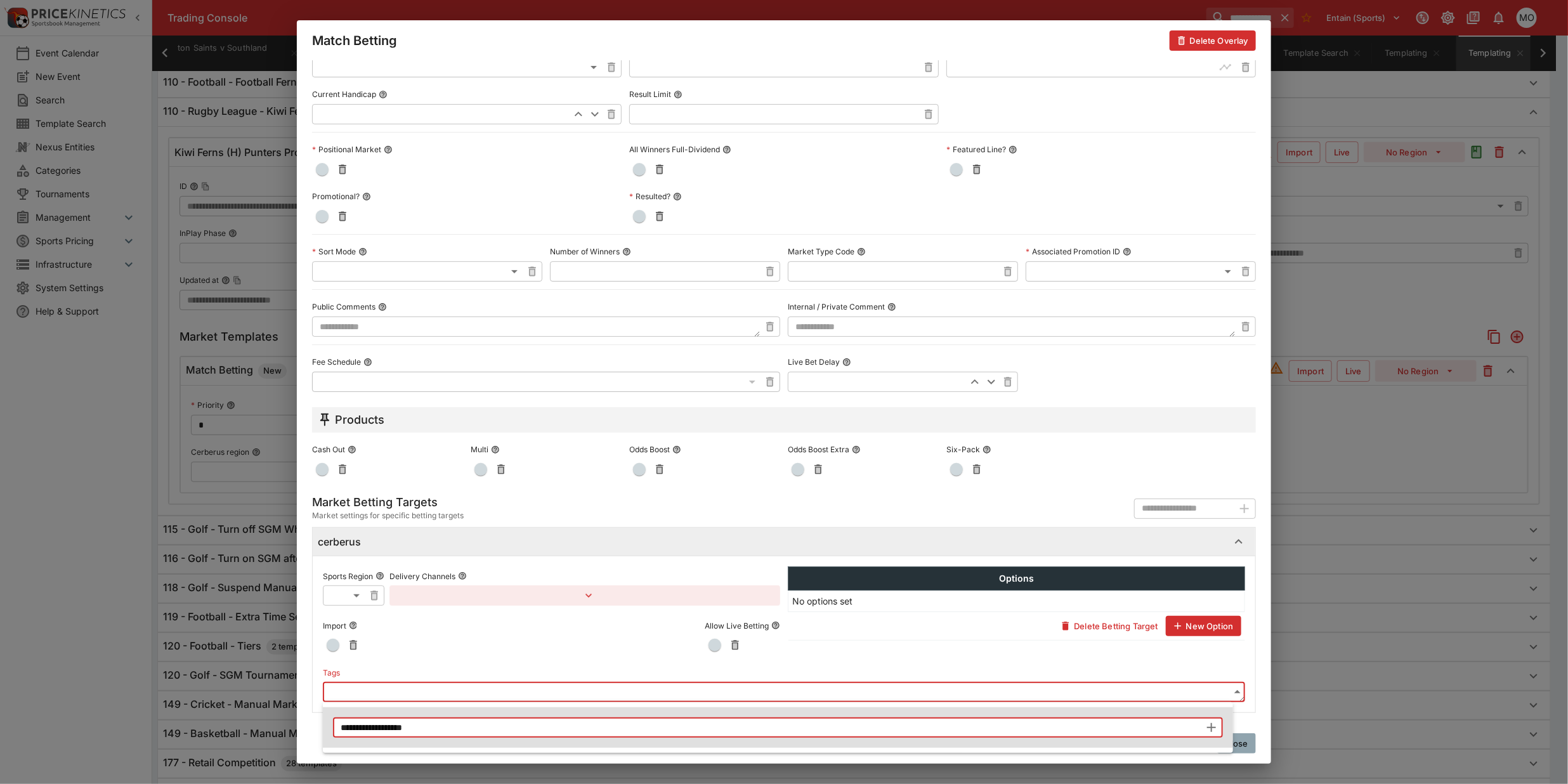
type input "**********"
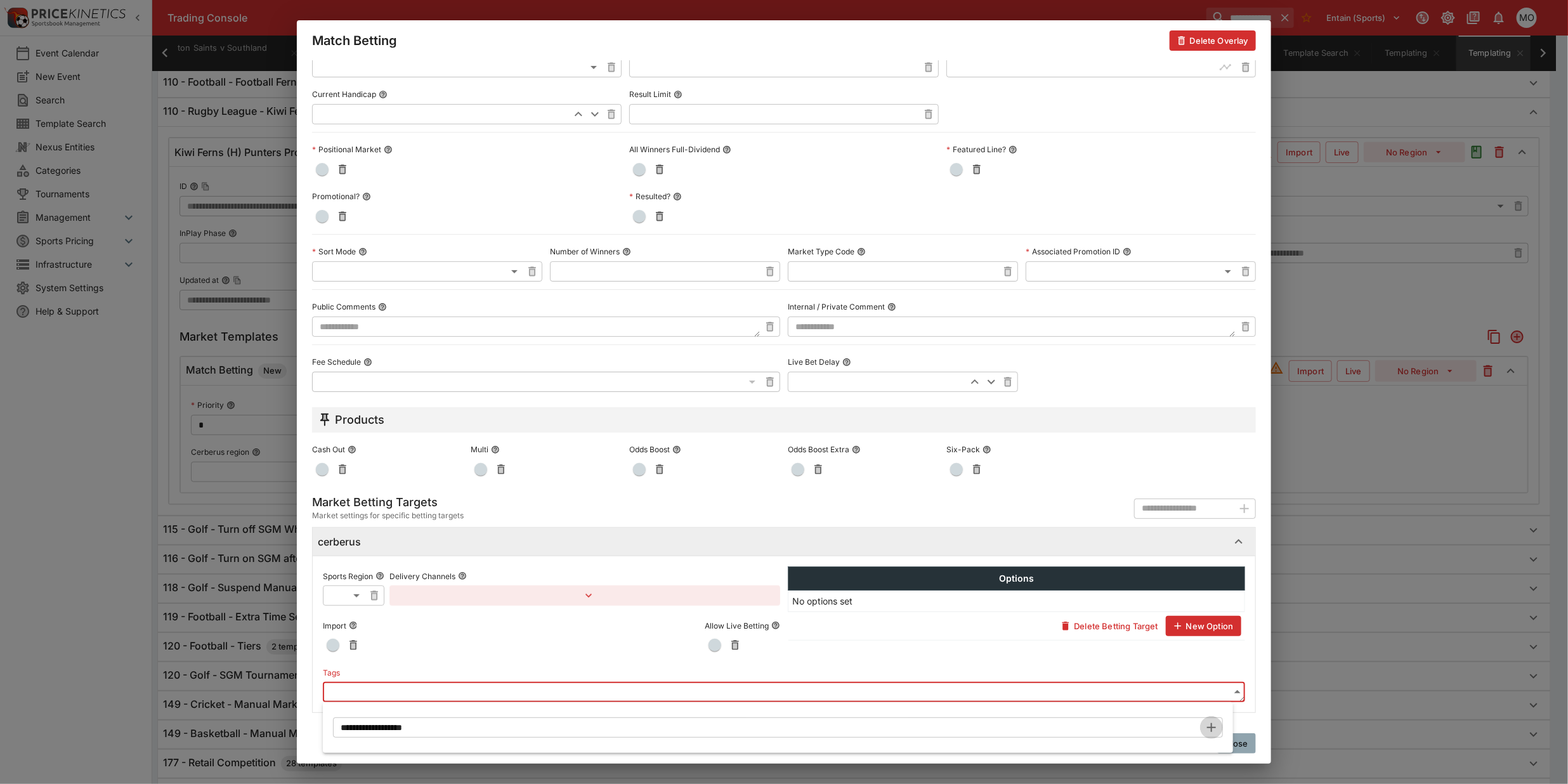
click at [1212, 728] on icon "button" at bounding box center [1211, 728] width 9 height 9
type input "**********"
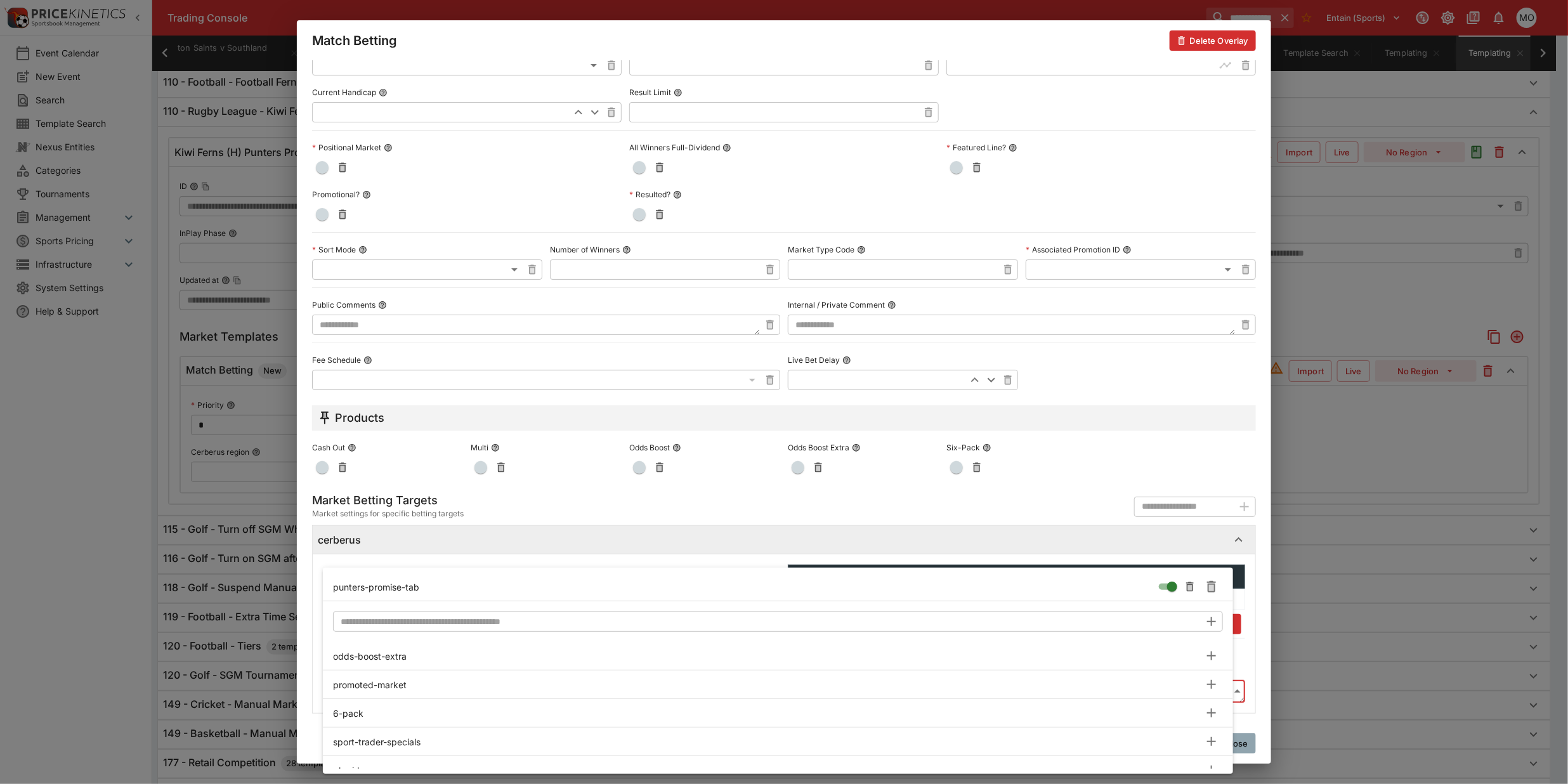
click at [315, 622] on div at bounding box center [784, 392] width 1568 height 784
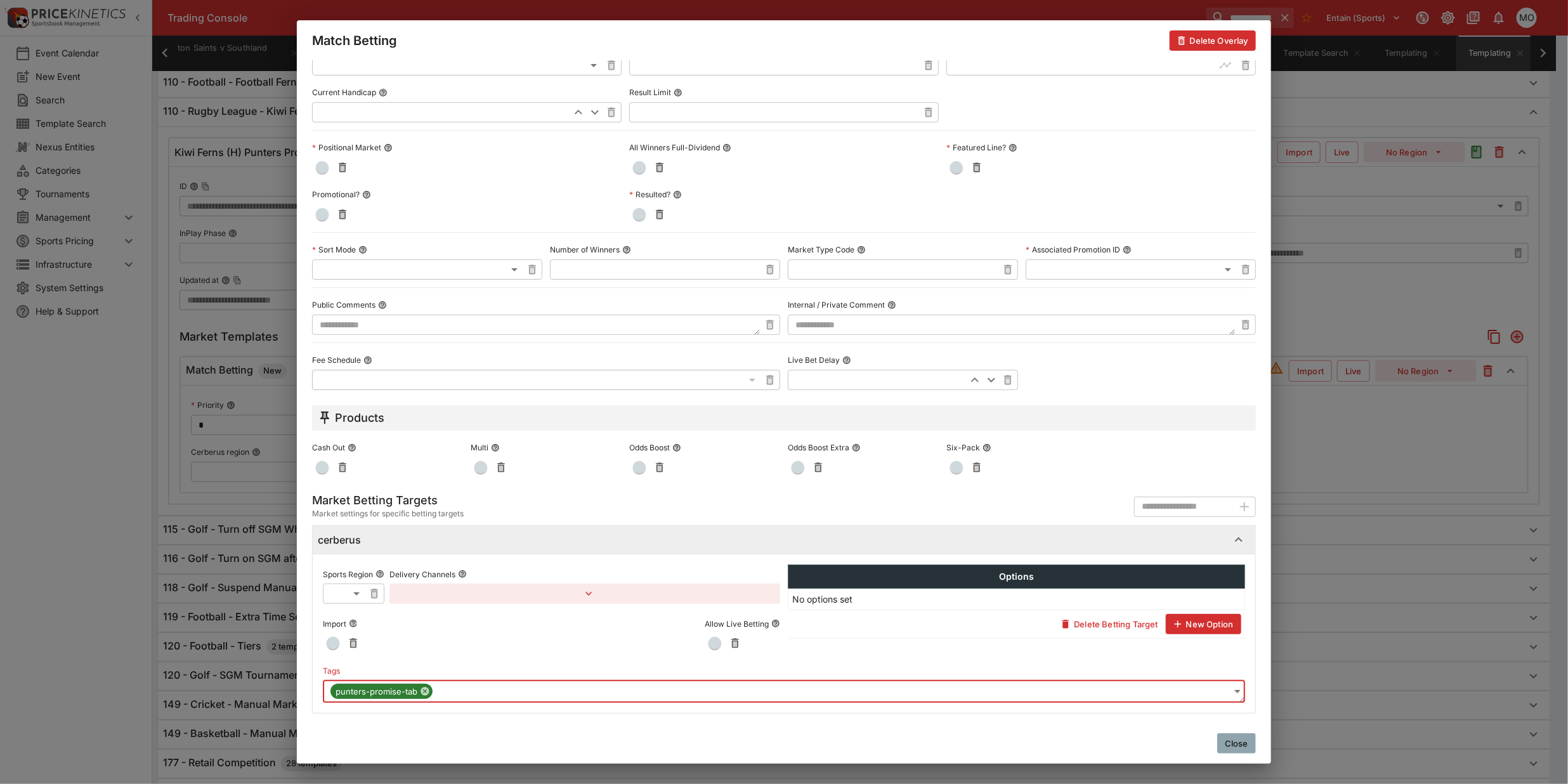
click at [1238, 734] on button "Close" at bounding box center [1236, 743] width 38 height 20
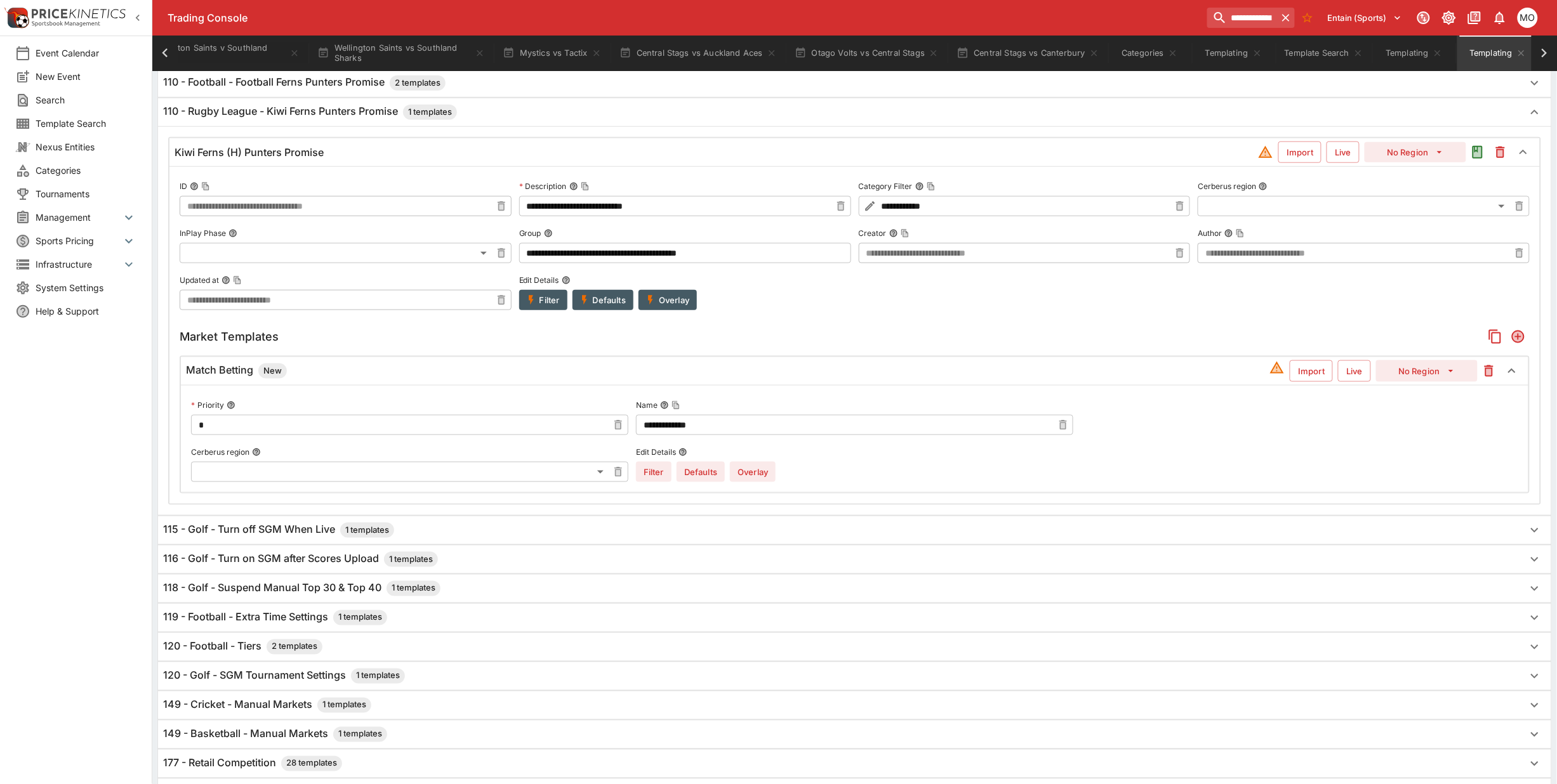
click at [1412, 372] on button "No Region" at bounding box center [1427, 371] width 101 height 21
click at [1416, 417] on li "Sport 1 (11)" at bounding box center [1427, 422] width 75 height 20
type input "**"
click at [1522, 340] on icon "Add" at bounding box center [1518, 337] width 10 height 10
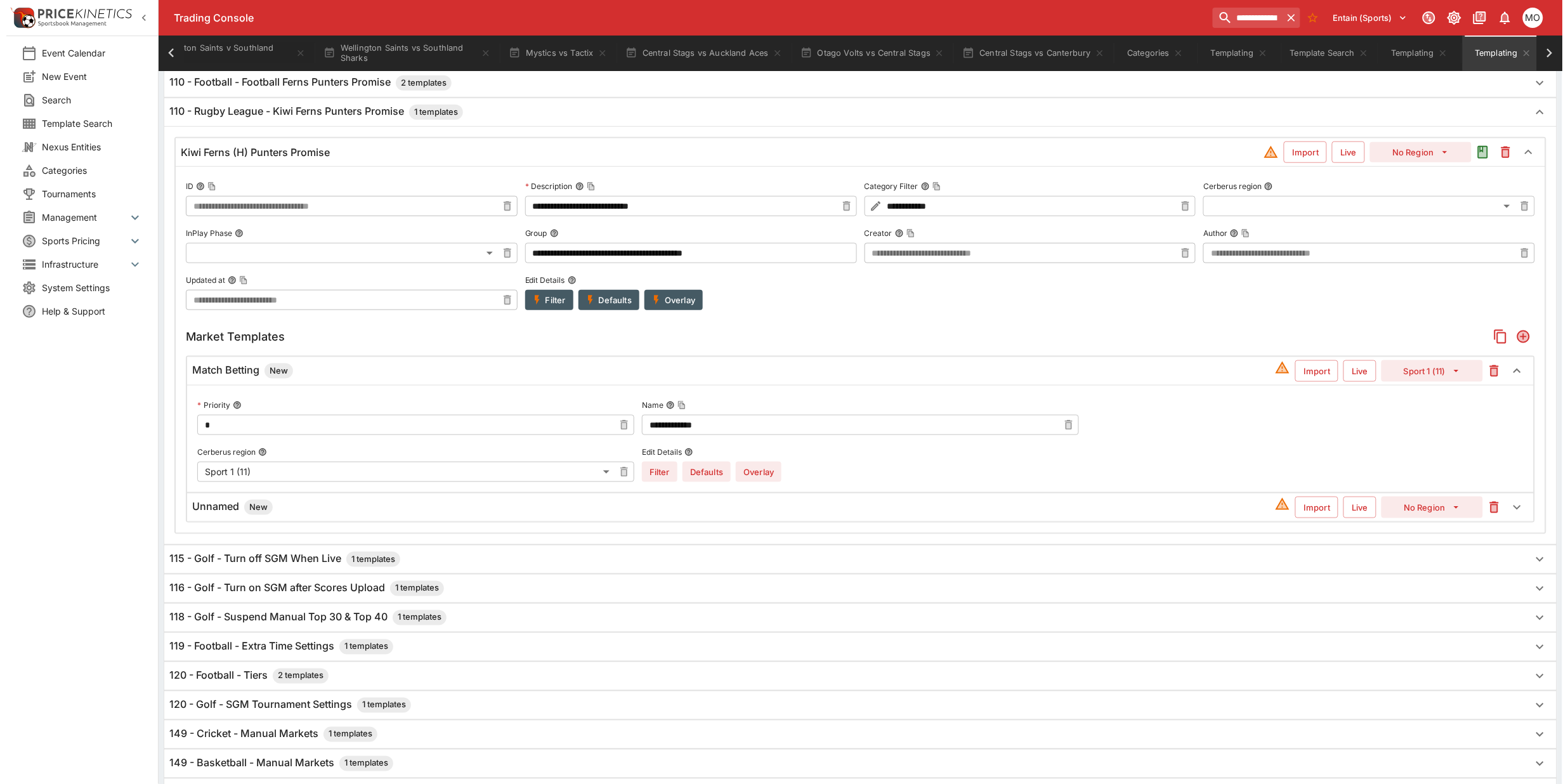
scroll to position [591, 0]
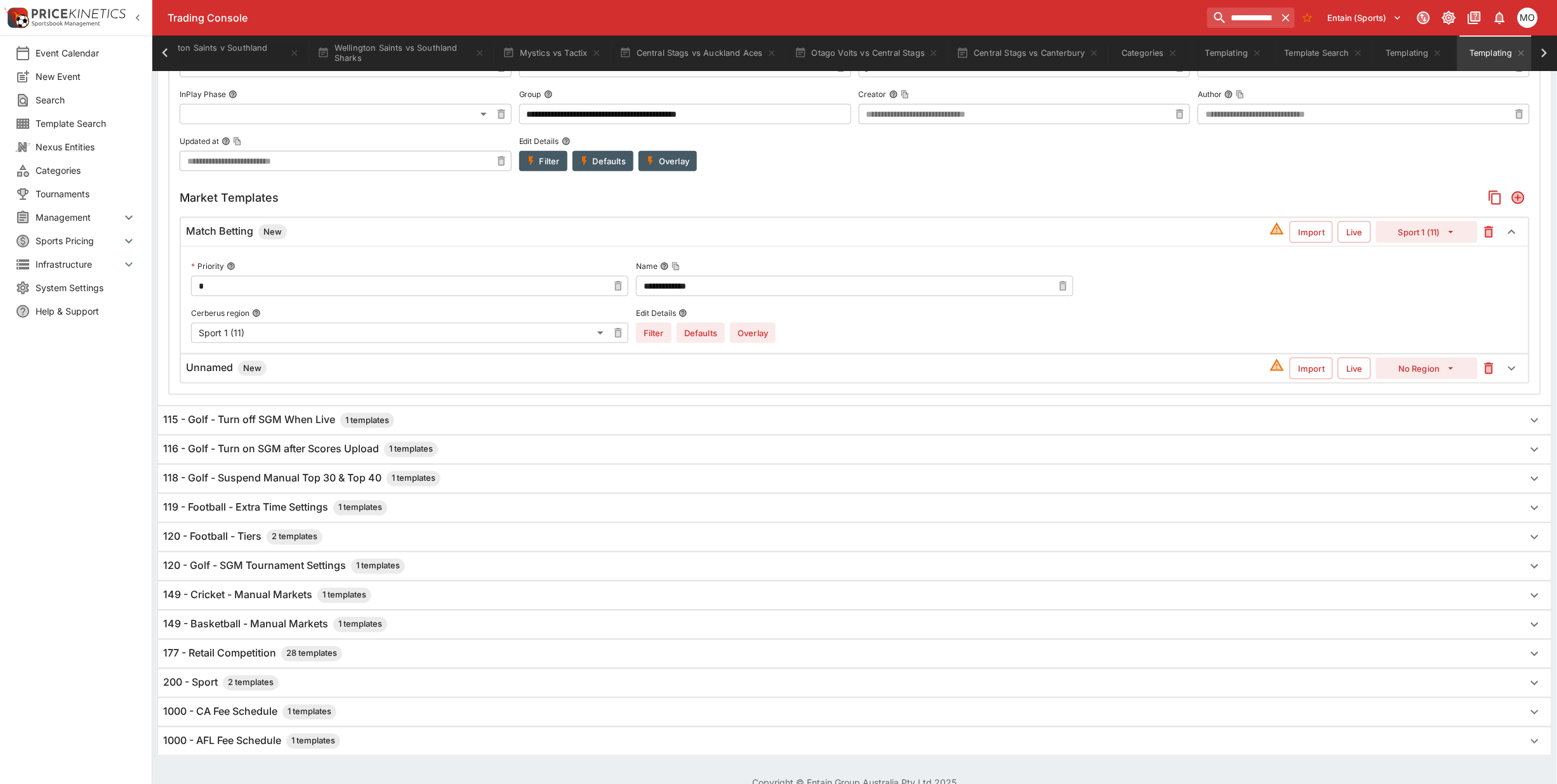
click at [197, 369] on h6 "Unnamed New" at bounding box center [226, 369] width 81 height 15
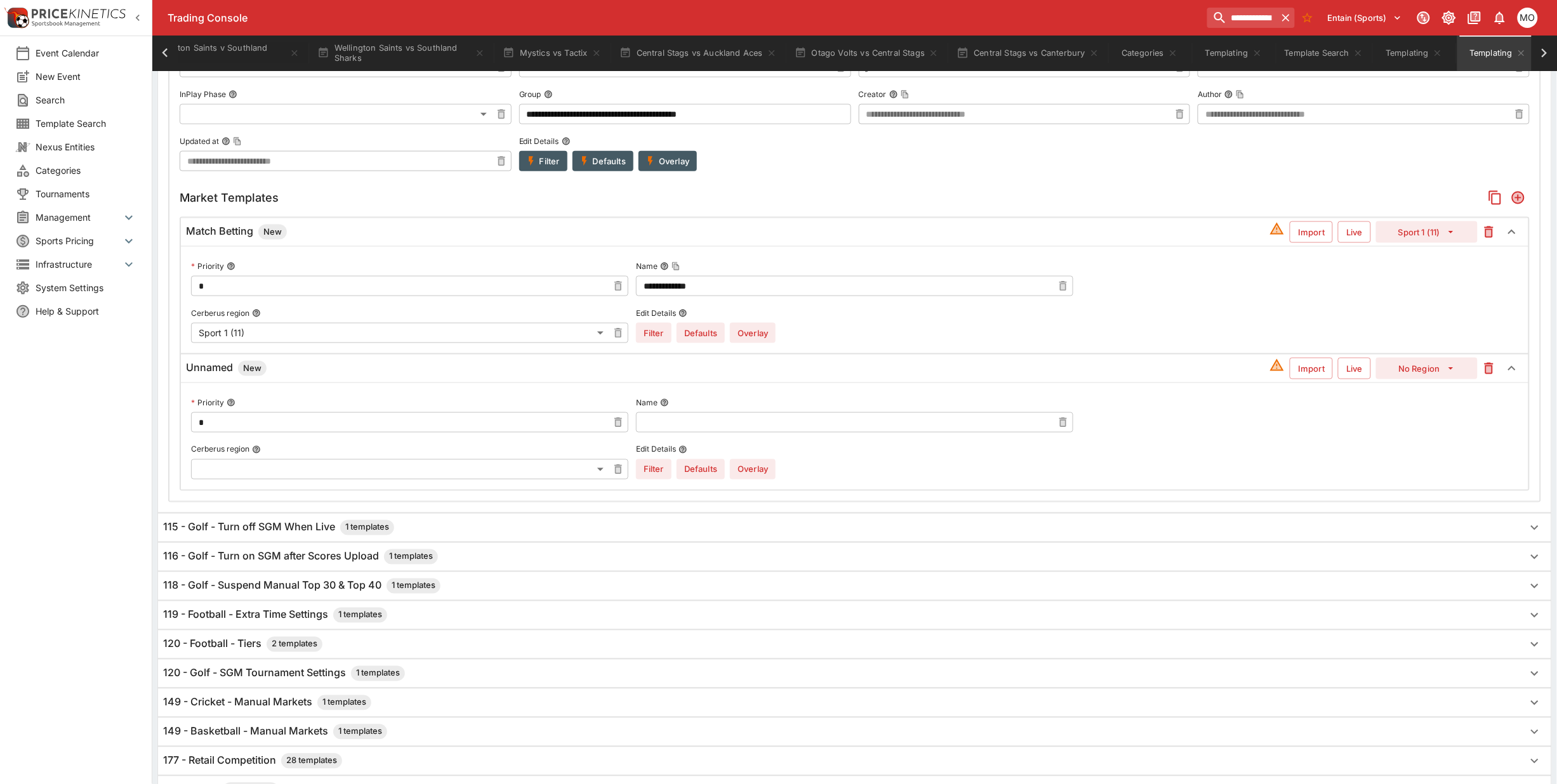
click at [747, 431] on input "text" at bounding box center [844, 423] width 417 height 20
paste input "**********"
type input "**********"
click at [1398, 372] on button "No Region" at bounding box center [1427, 369] width 101 height 21
click at [1420, 436] on li "Sport 2 (12)" at bounding box center [1427, 440] width 75 height 20
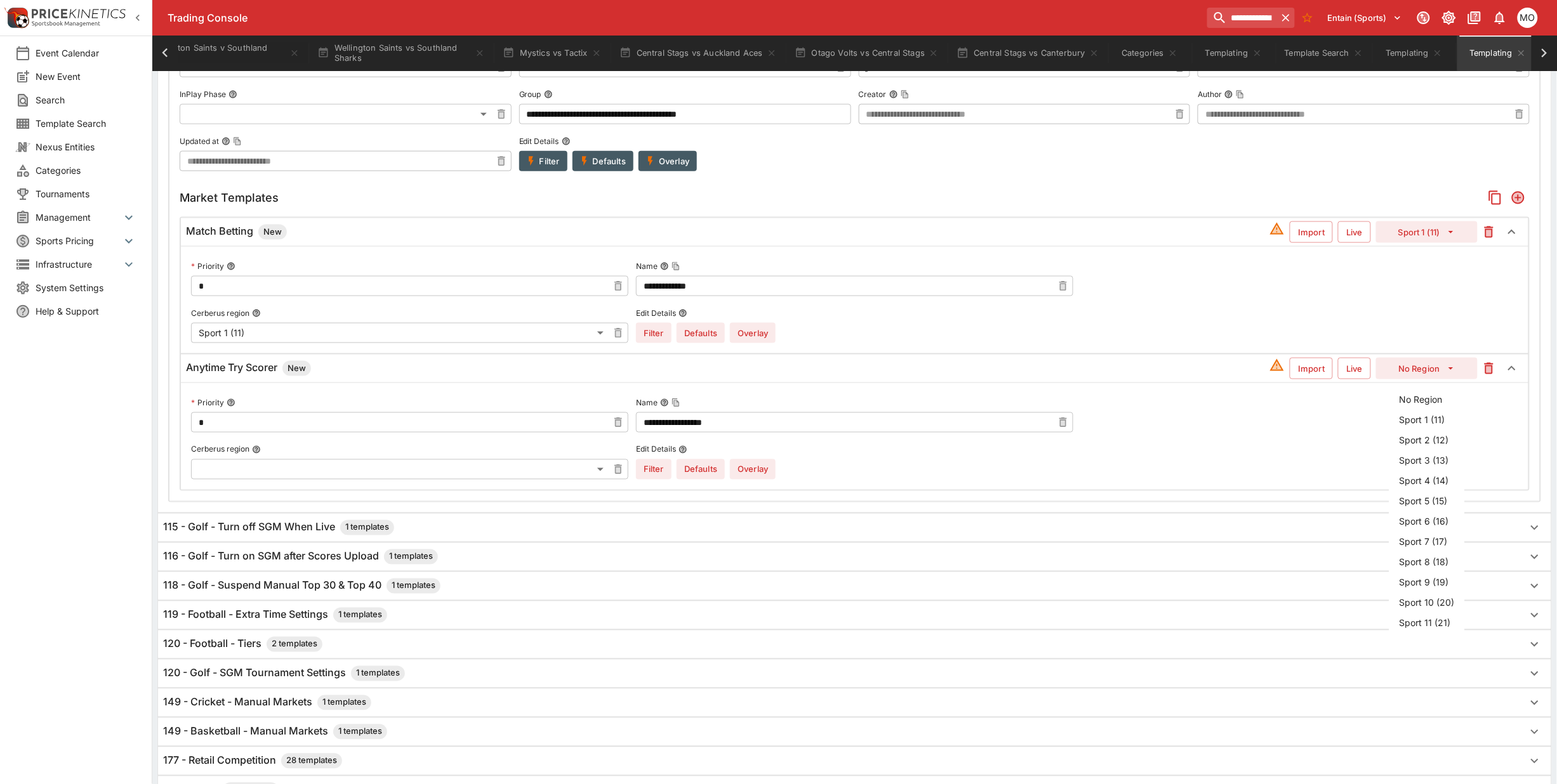
type input "**"
click at [755, 472] on button "Overlay" at bounding box center [753, 469] width 46 height 20
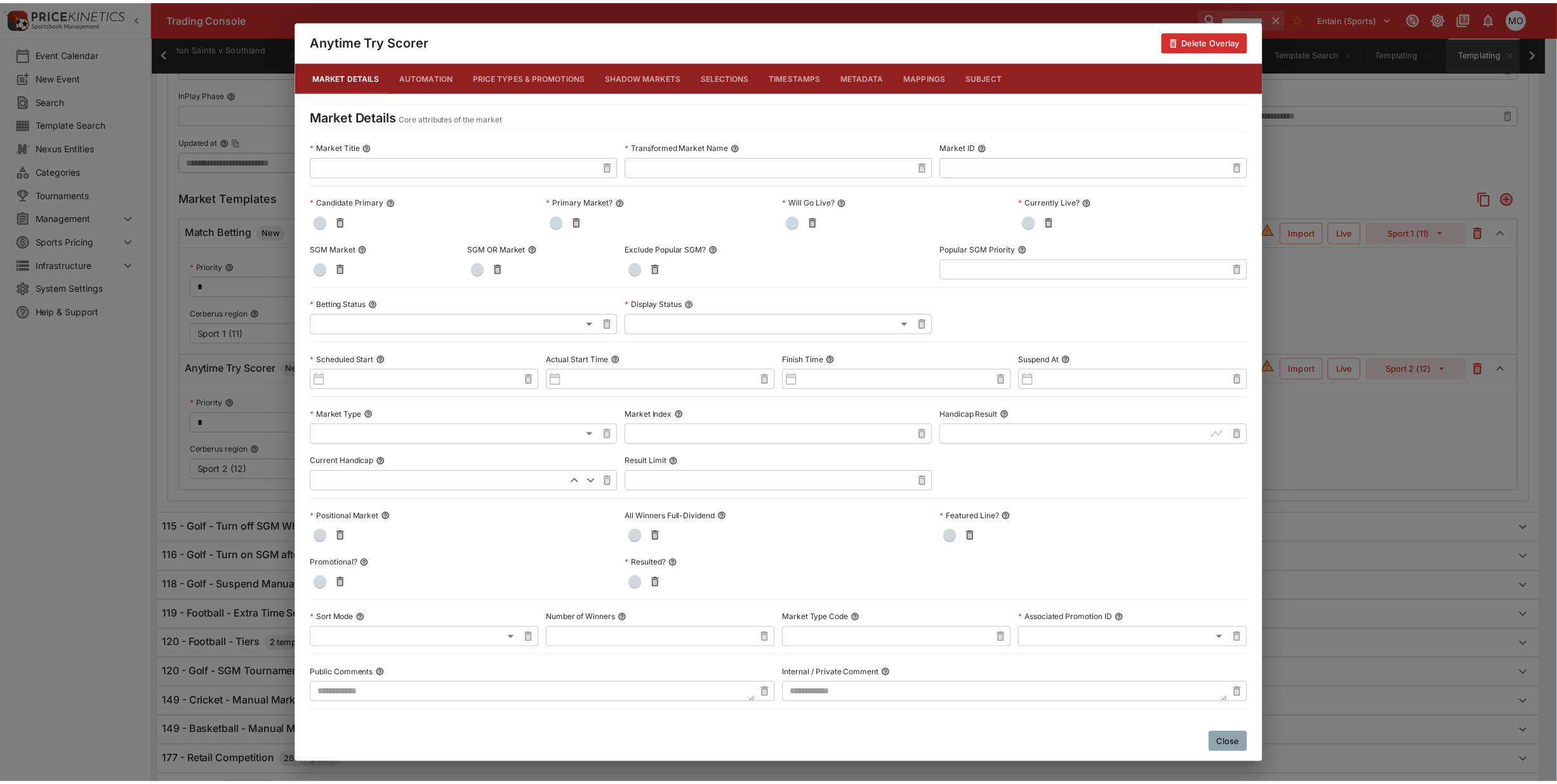
scroll to position [369, 0]
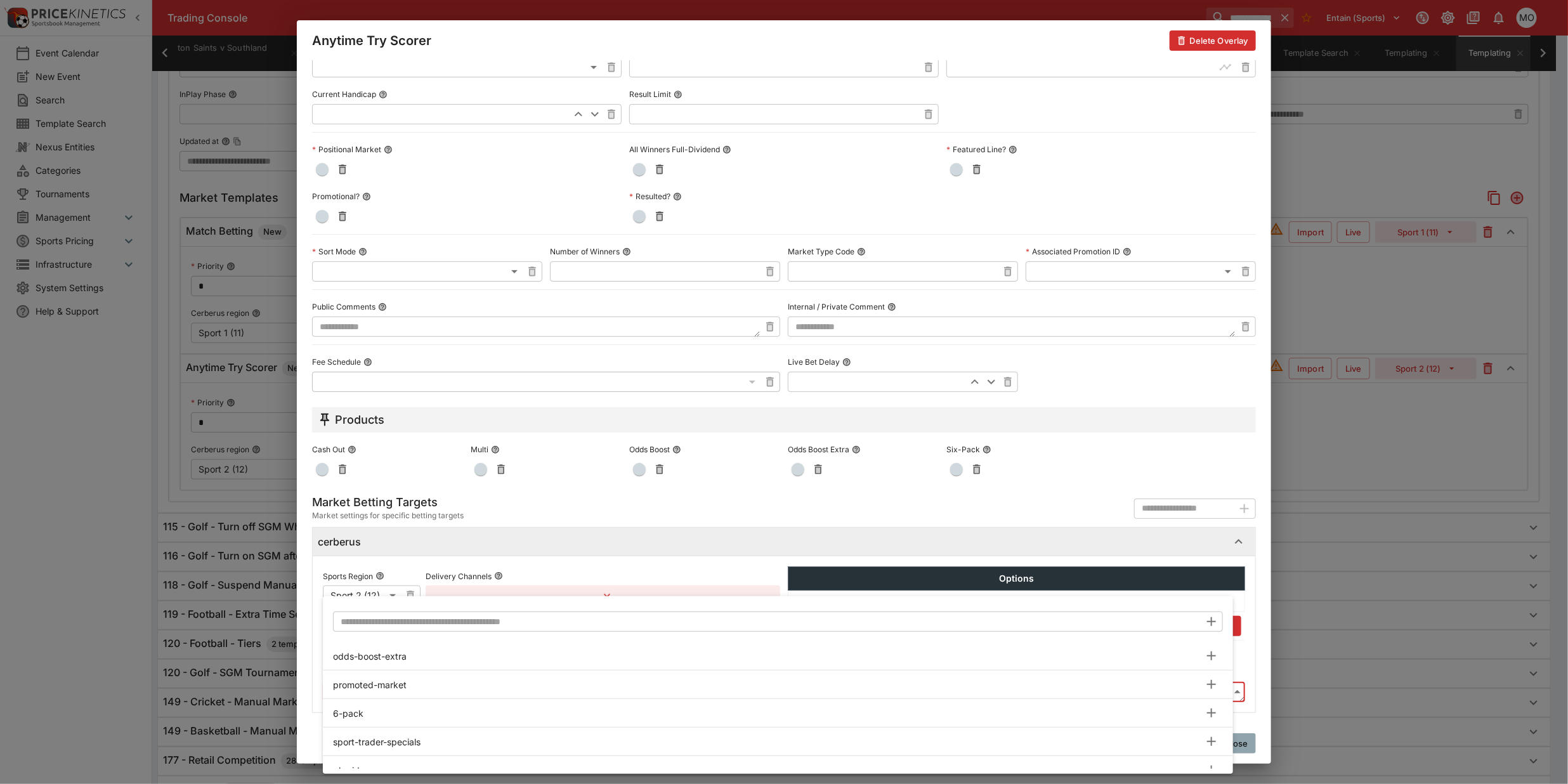
click at [408, 696] on body "**********" at bounding box center [784, 161] width 1568 height 1504
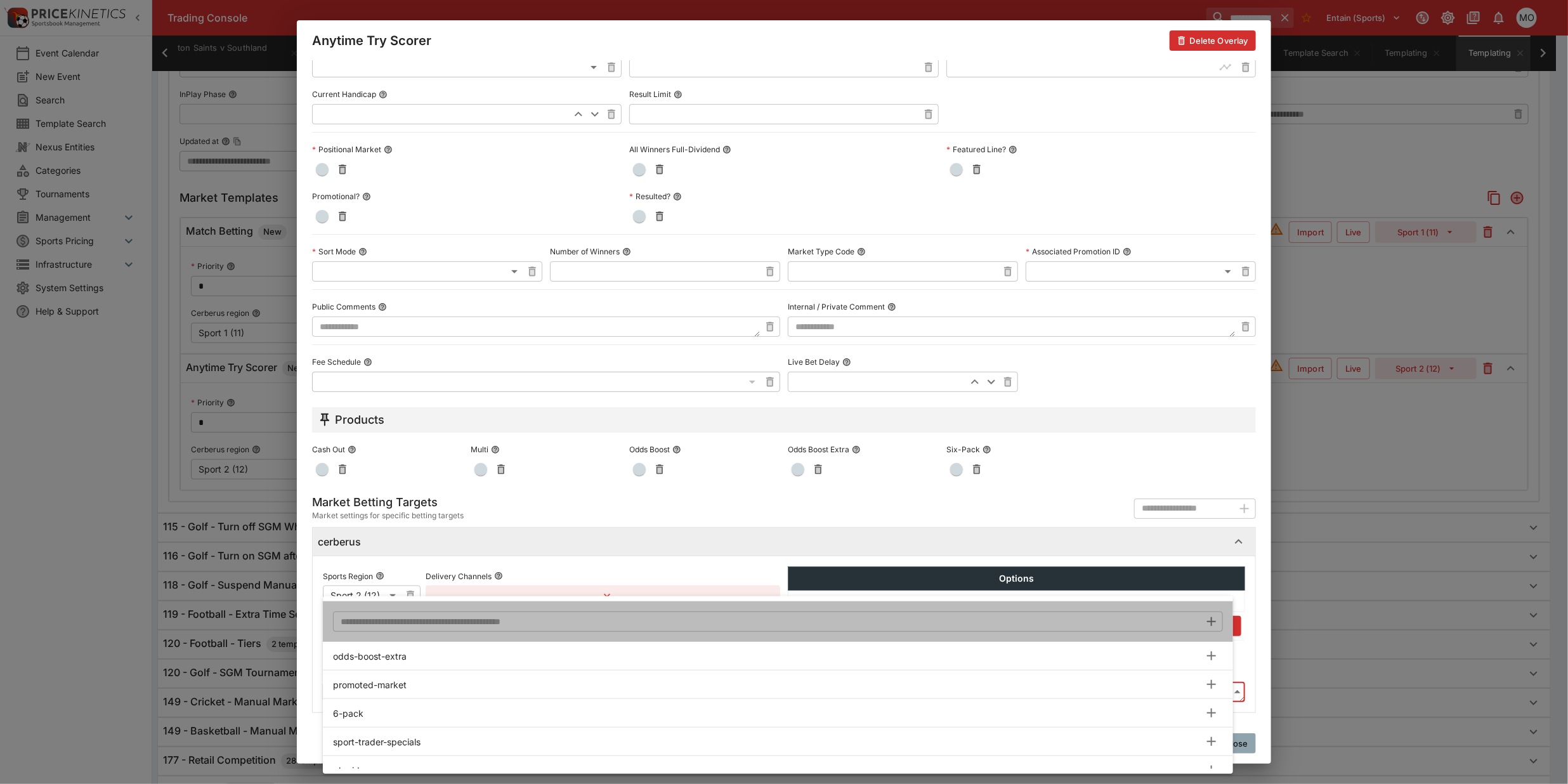
click at [416, 634] on li "​" at bounding box center [777, 621] width 910 height 41
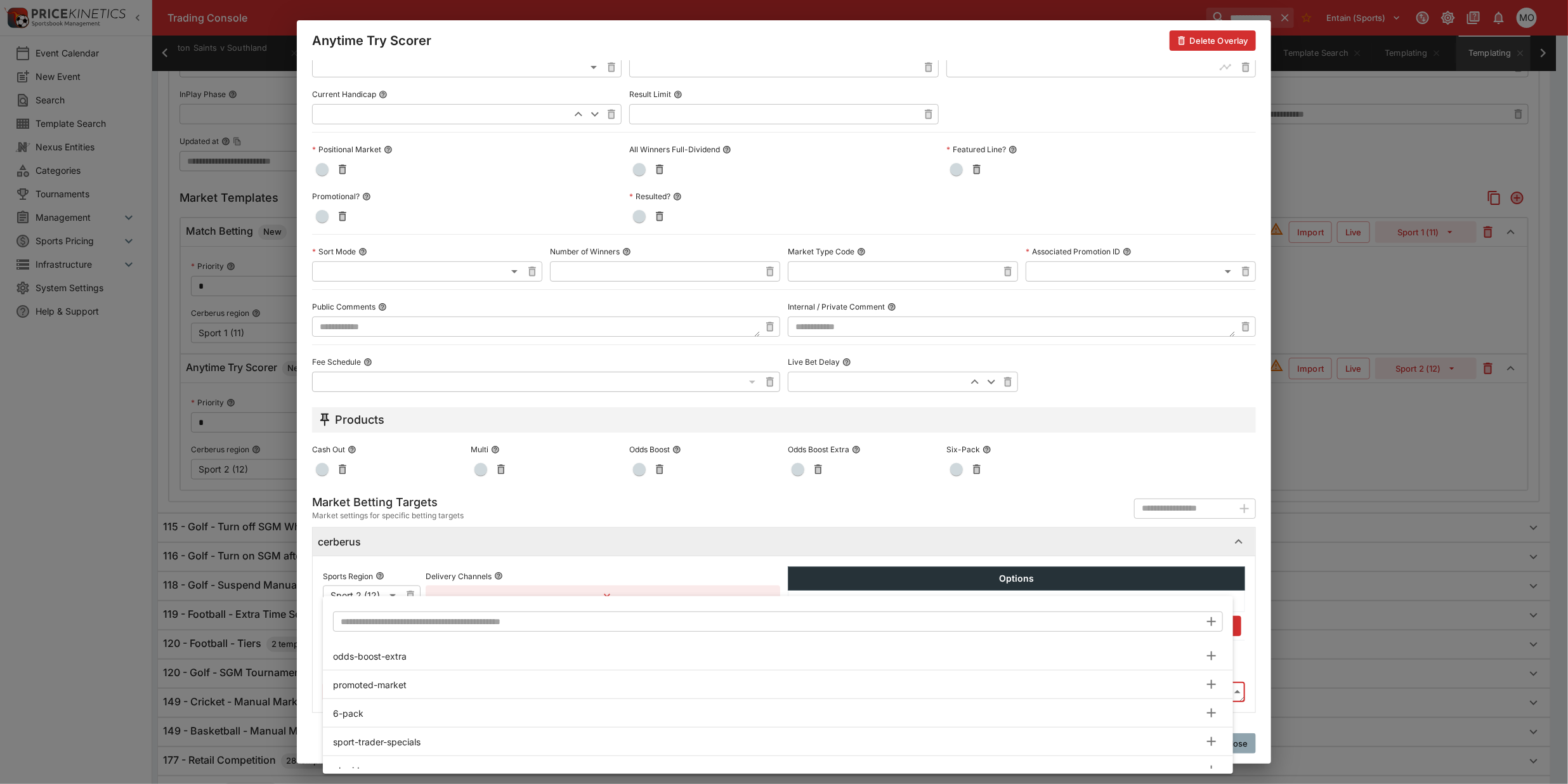
click at [416, 626] on input "text" at bounding box center [766, 621] width 867 height 20
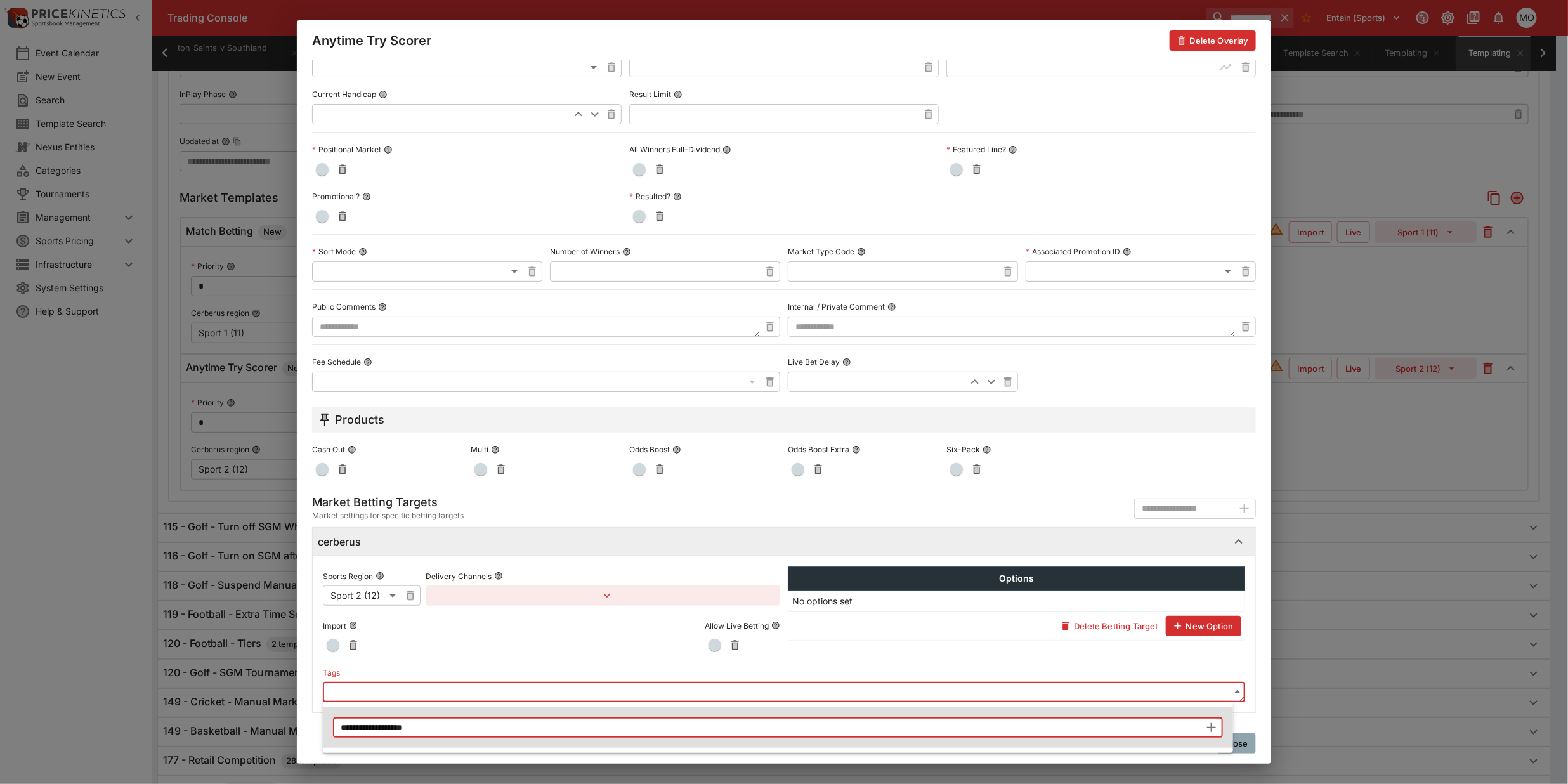
type input "**********"
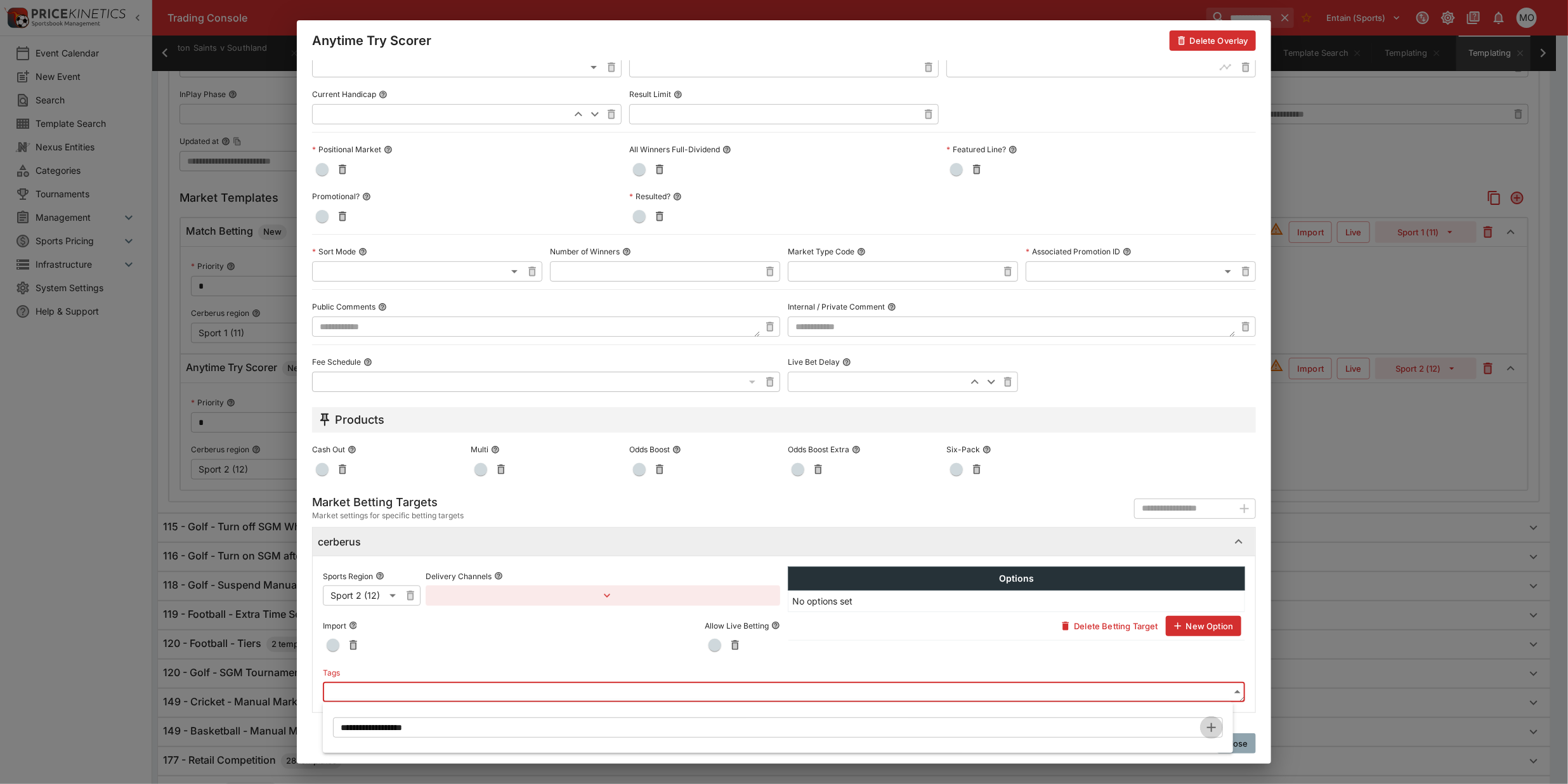
click at [1210, 728] on icon "button" at bounding box center [1211, 728] width 9 height 9
type input "**********"
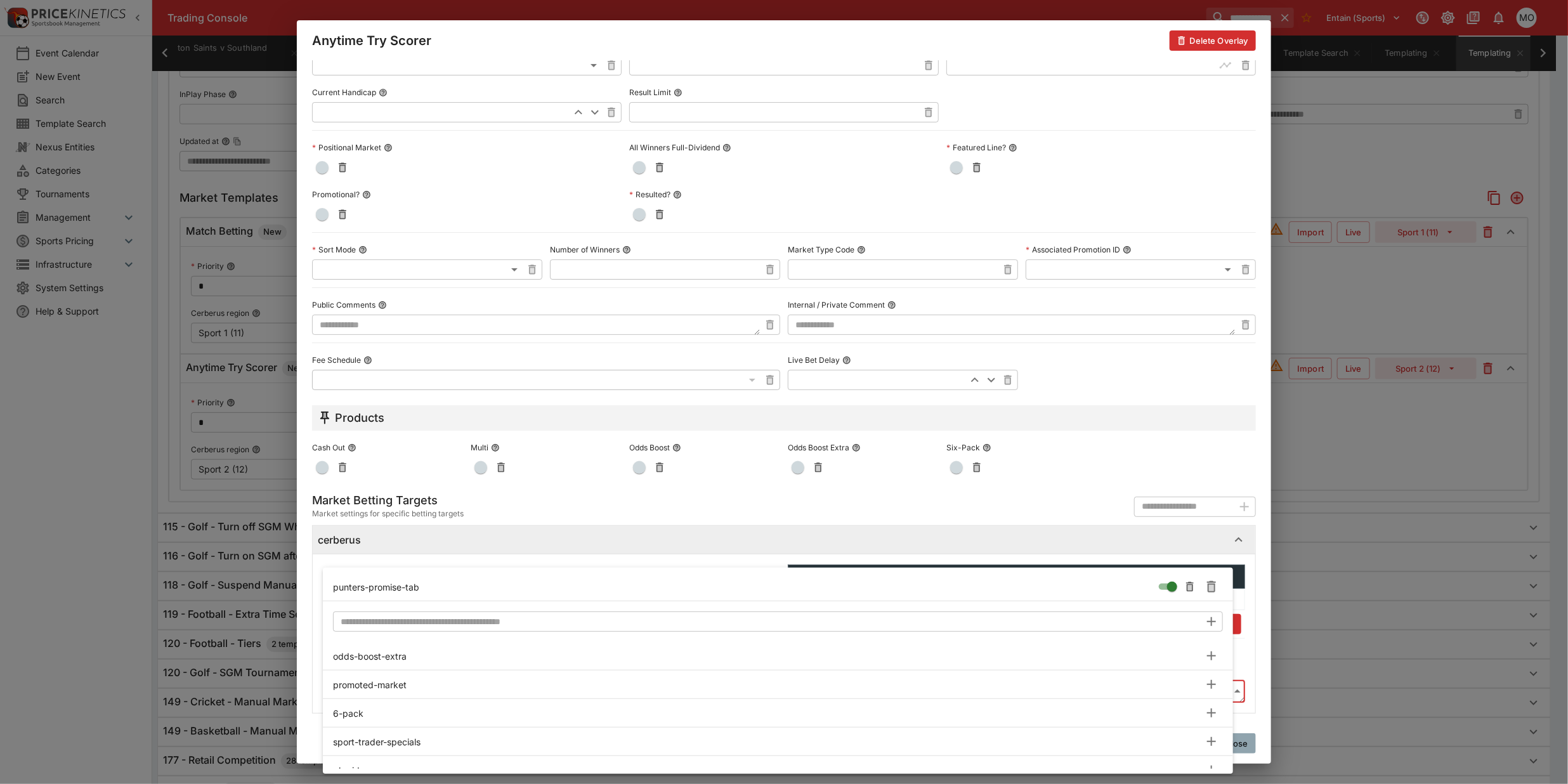
click at [308, 622] on div at bounding box center [784, 392] width 1568 height 784
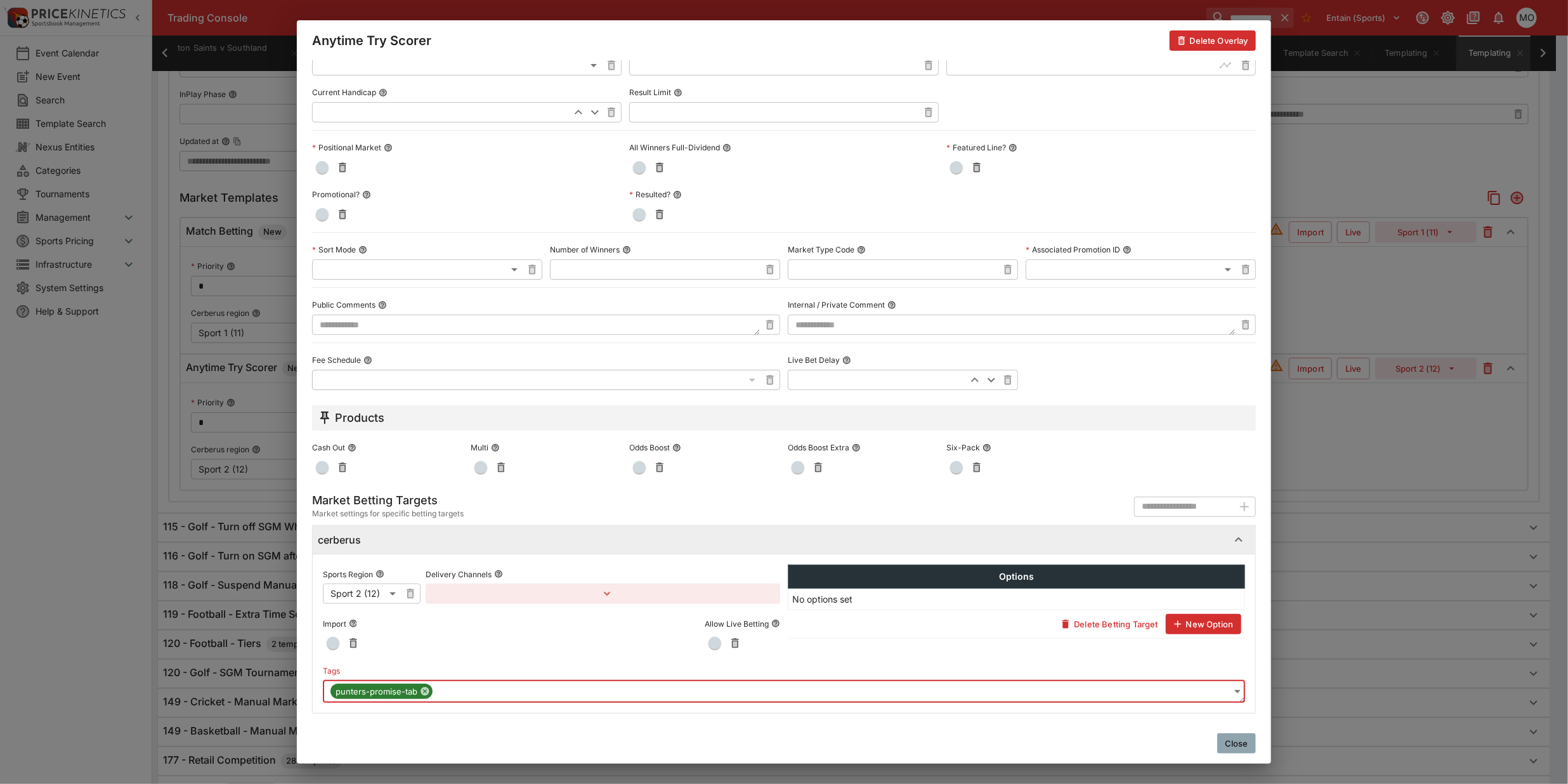
click at [1247, 740] on button "Close" at bounding box center [1236, 743] width 38 height 20
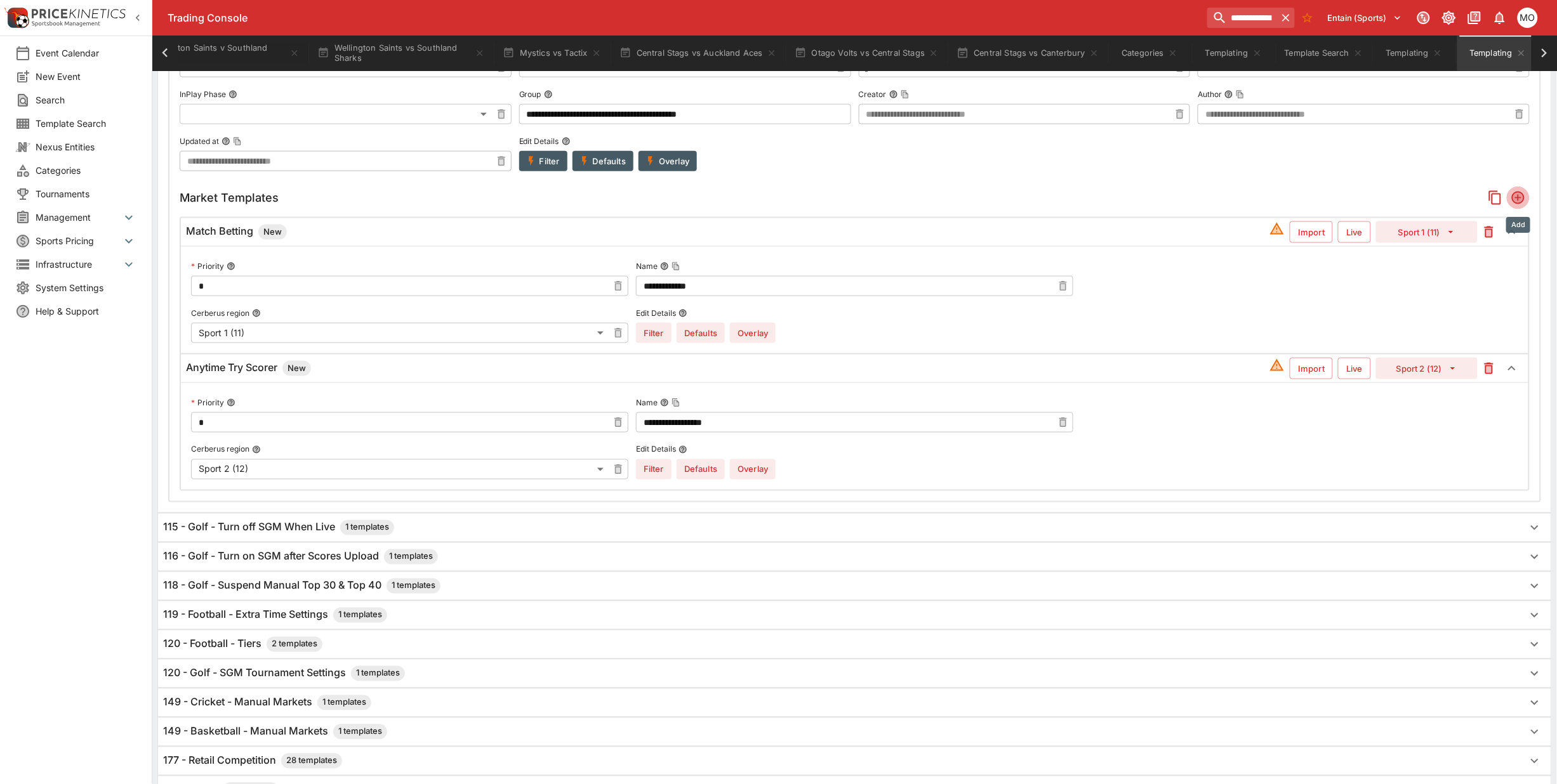
click at [1525, 204] on icon "Add" at bounding box center [1519, 198] width 15 height 15
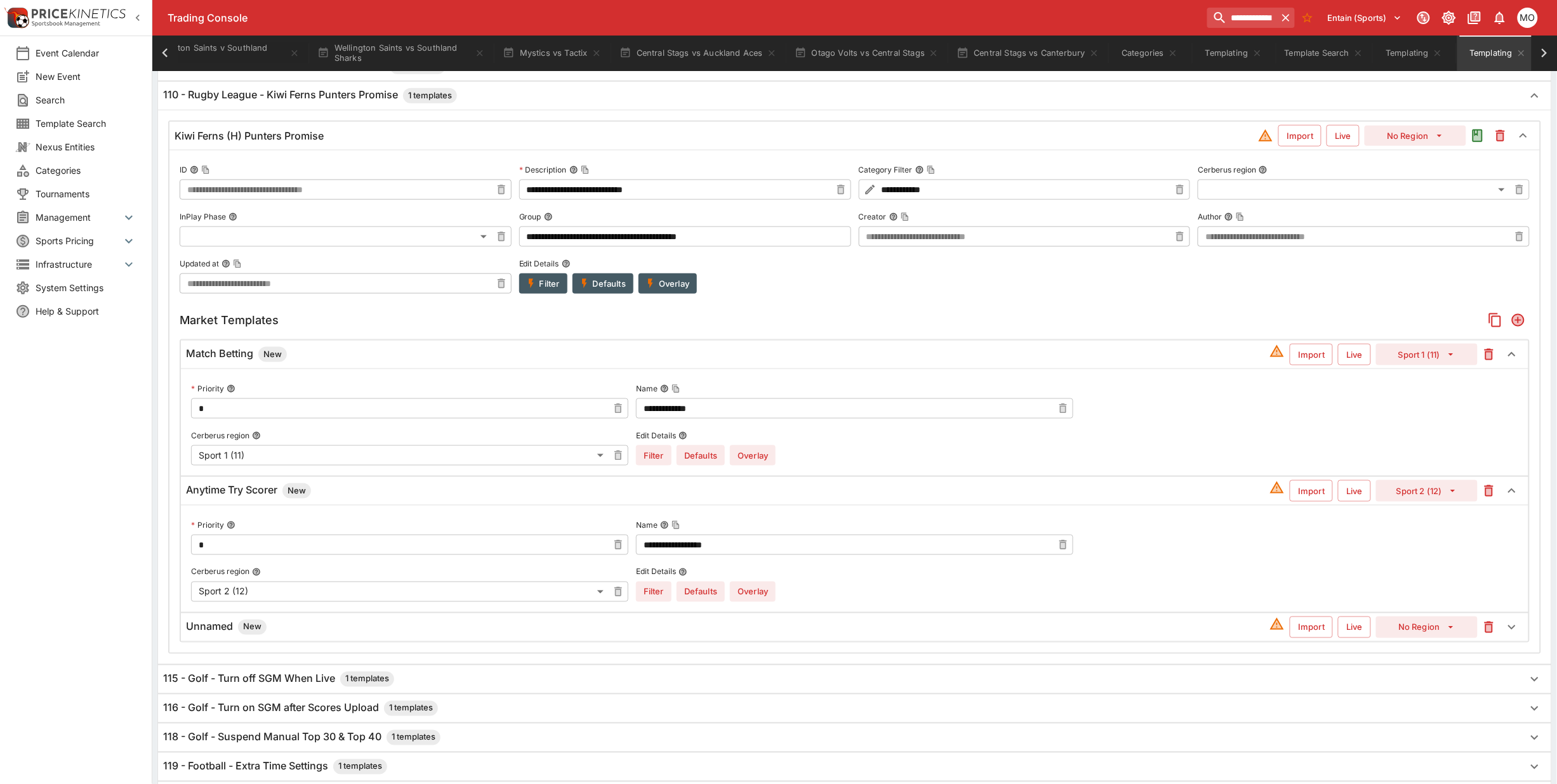
scroll to position [410, 0]
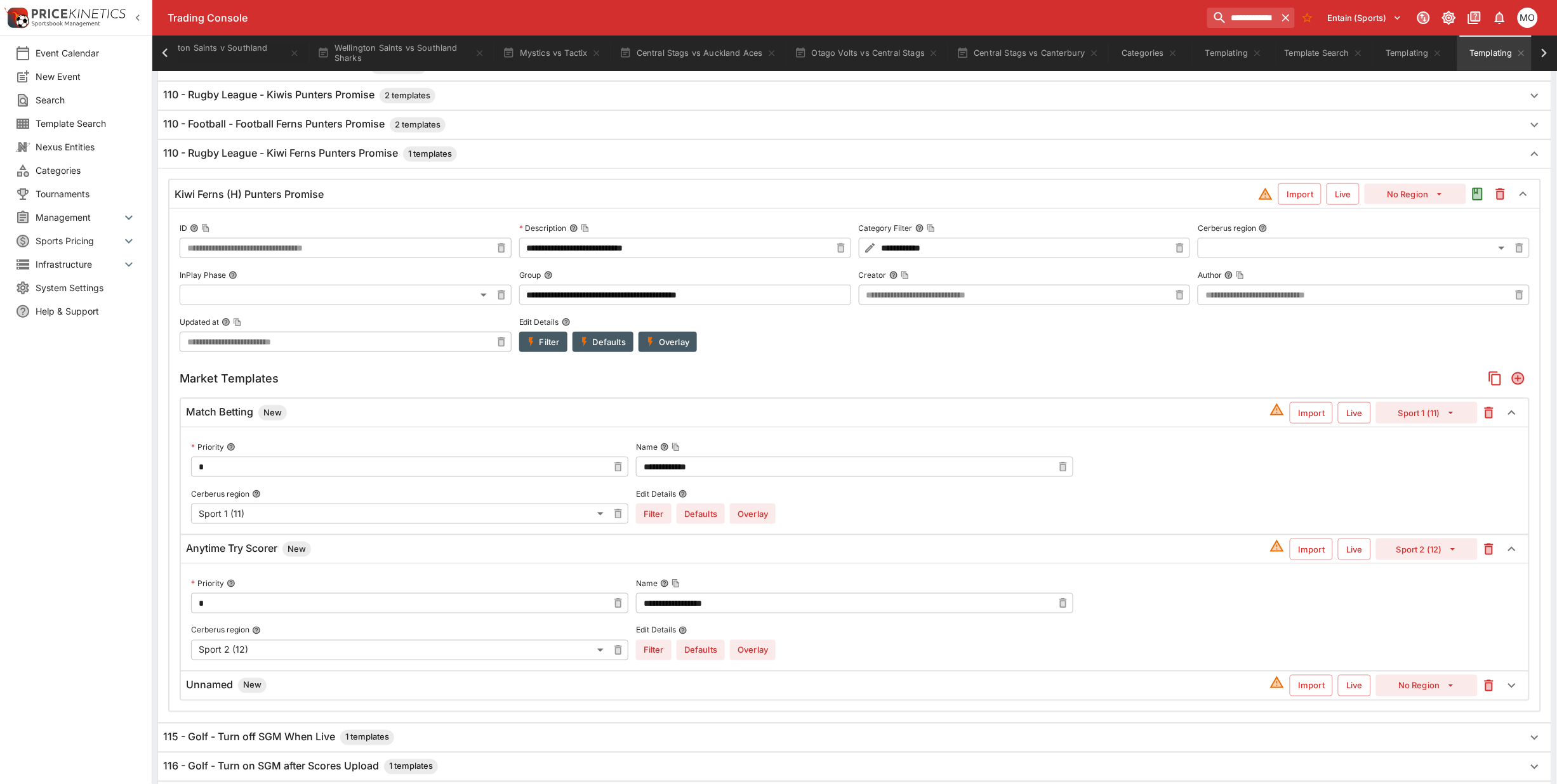
click at [546, 347] on button "Filter" at bounding box center [543, 342] width 48 height 20
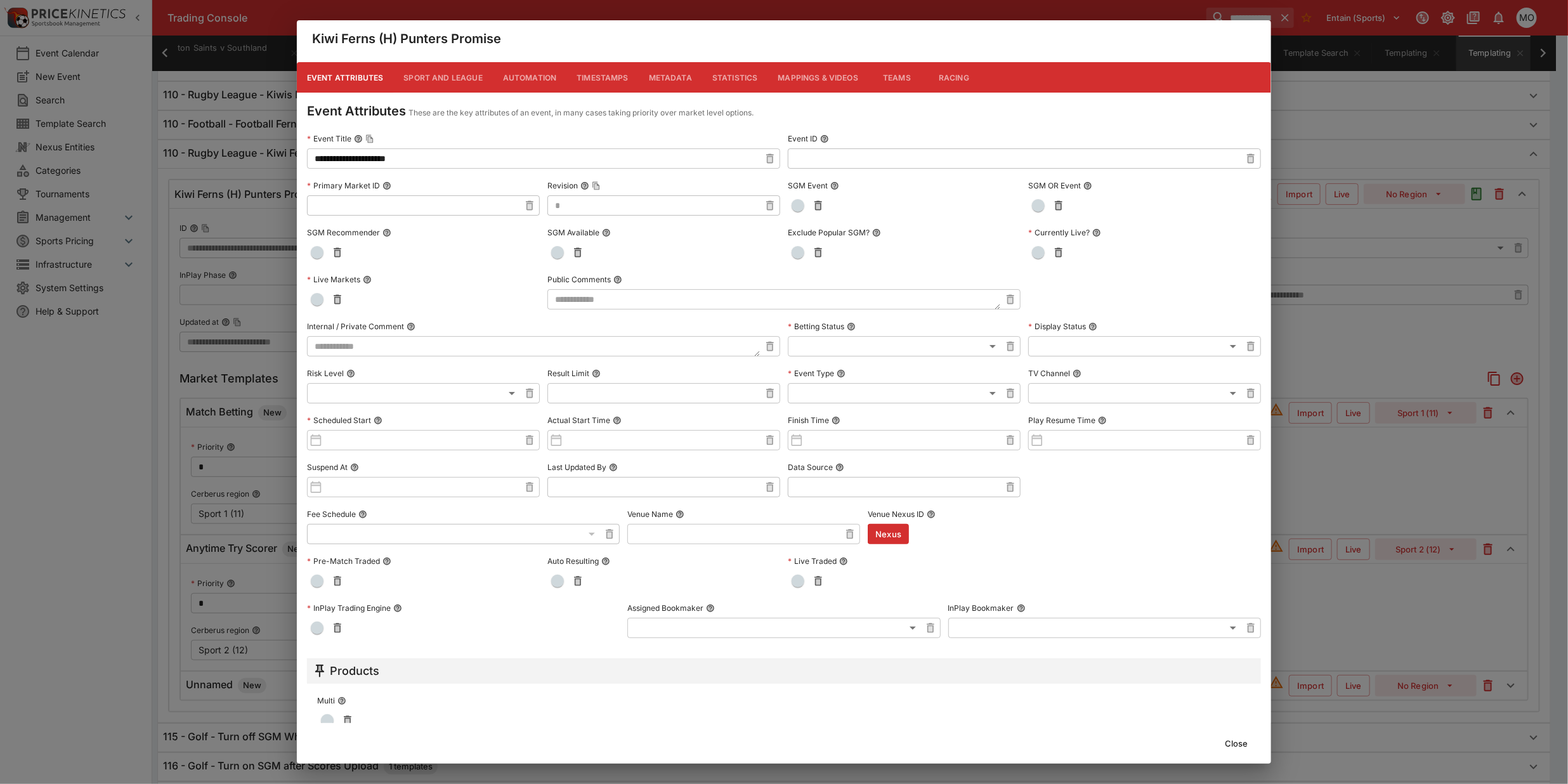
click at [1231, 744] on button "Close" at bounding box center [1236, 743] width 38 height 20
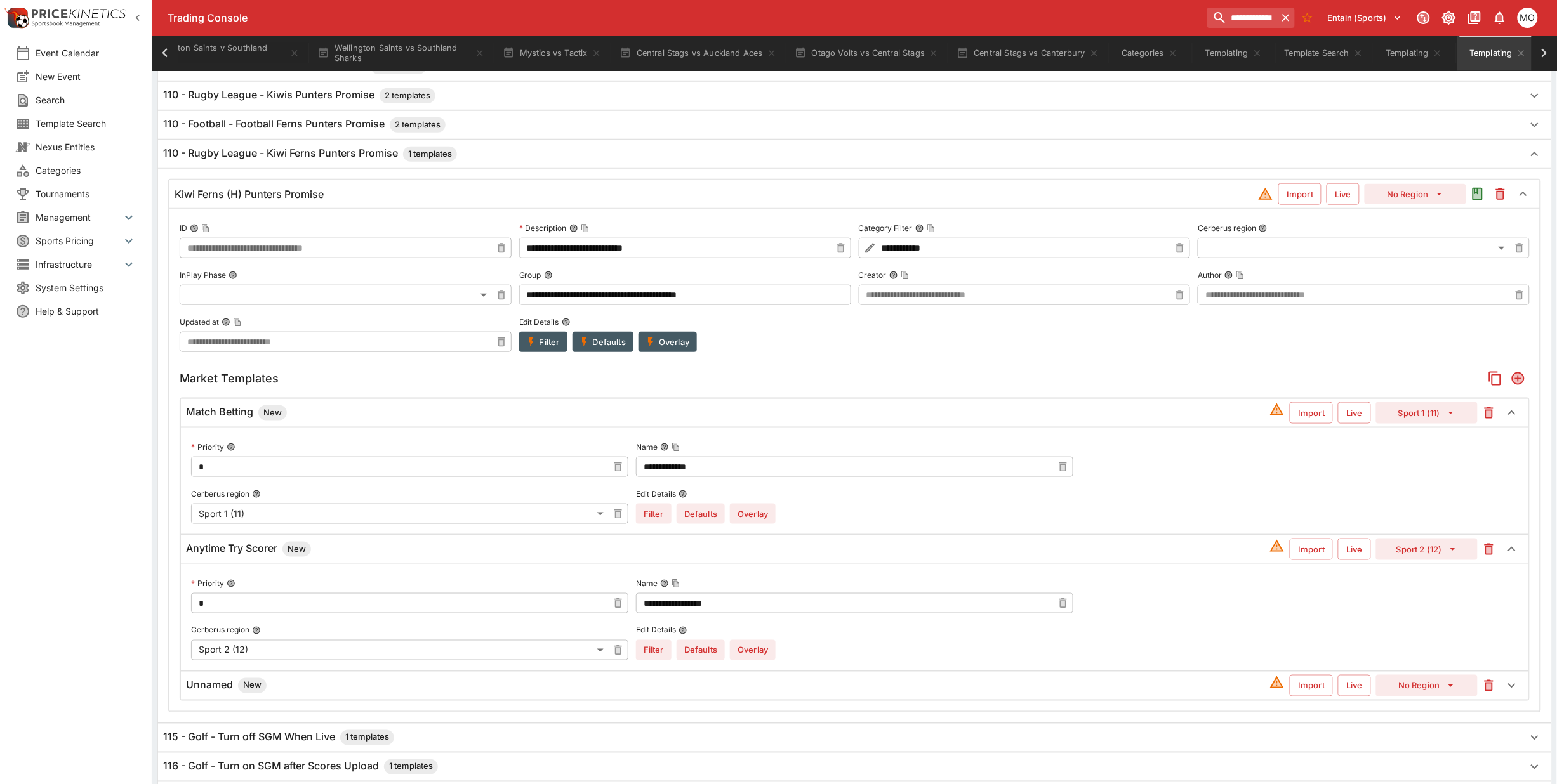
click at [211, 693] on h6 "Unnamed New" at bounding box center [226, 686] width 81 height 15
click at [765, 746] on input "text" at bounding box center [844, 740] width 417 height 20
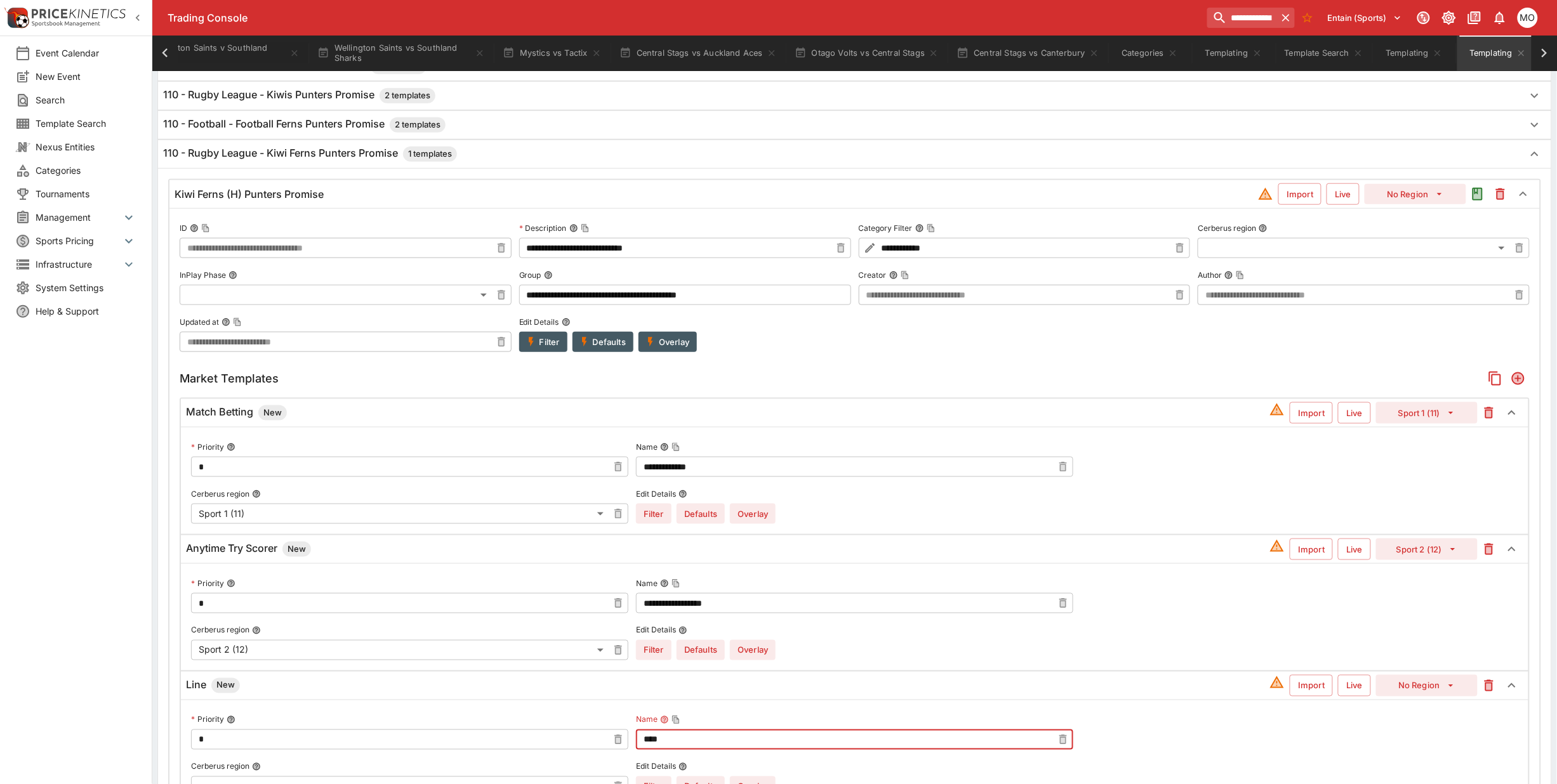
type input "****"
click at [1411, 696] on button "No Region" at bounding box center [1427, 686] width 101 height 21
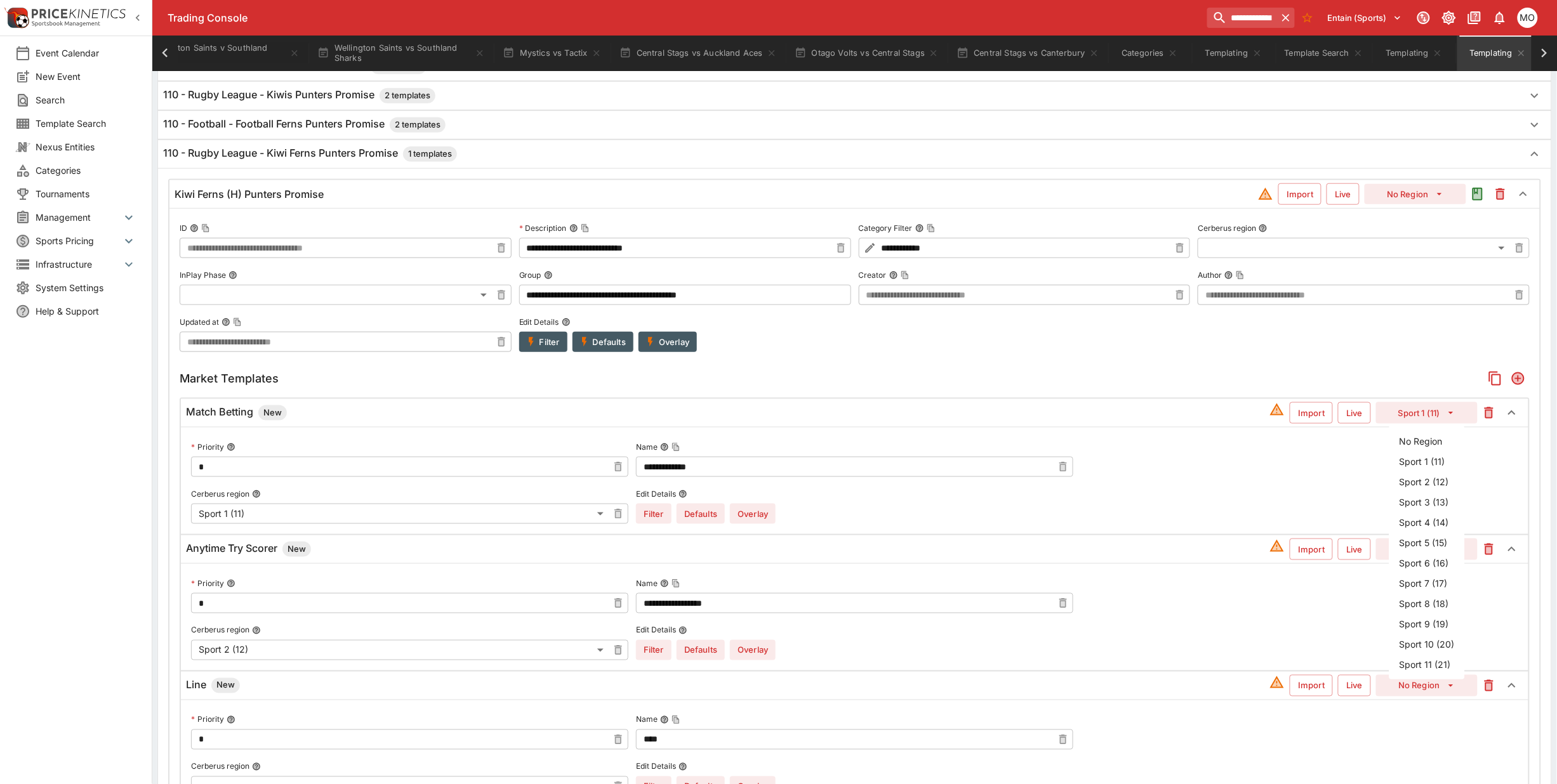
click at [1430, 479] on li "Sport 2 (12)" at bounding box center [1427, 482] width 75 height 20
type input "**"
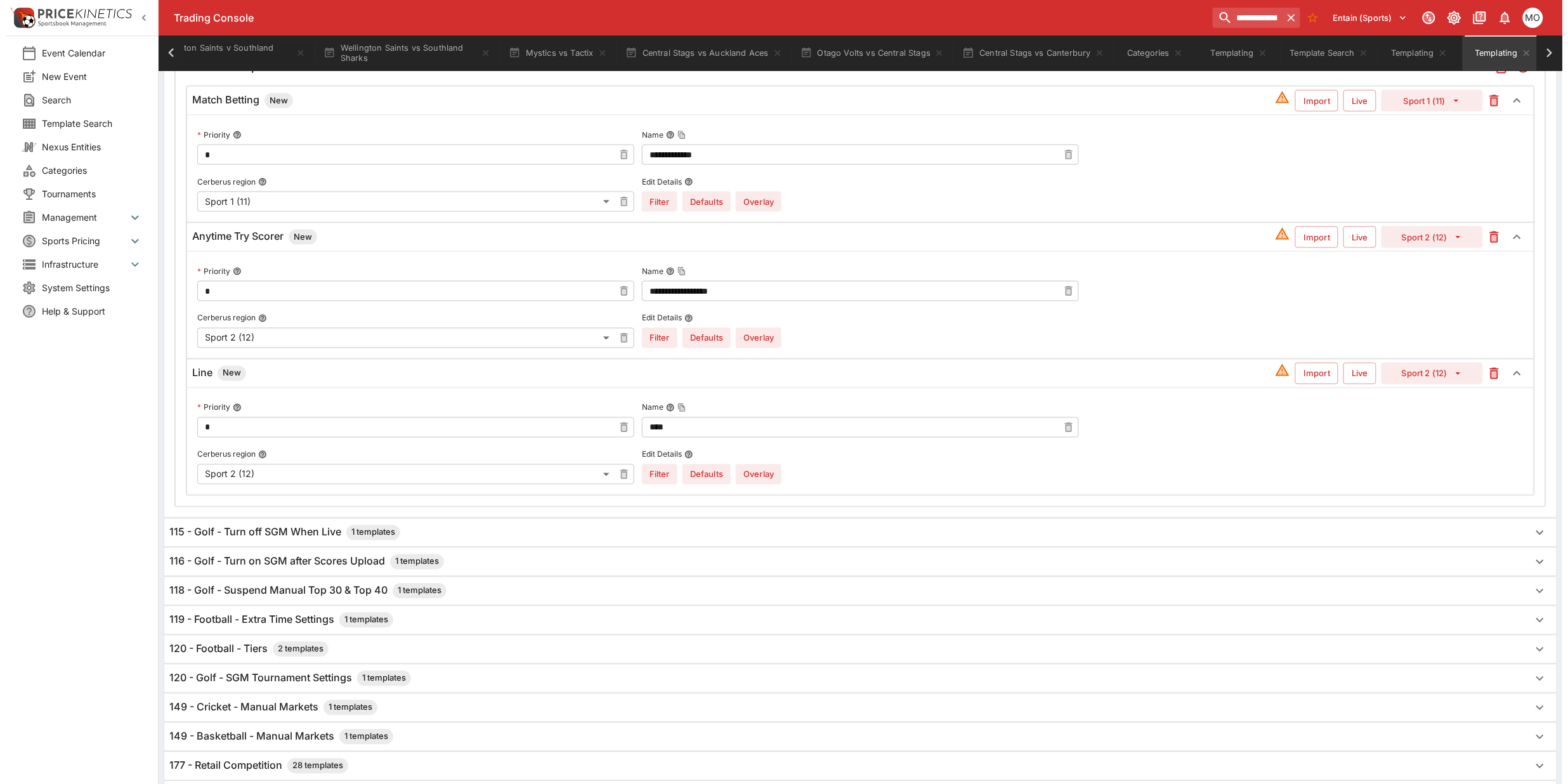
scroll to position [727, 0]
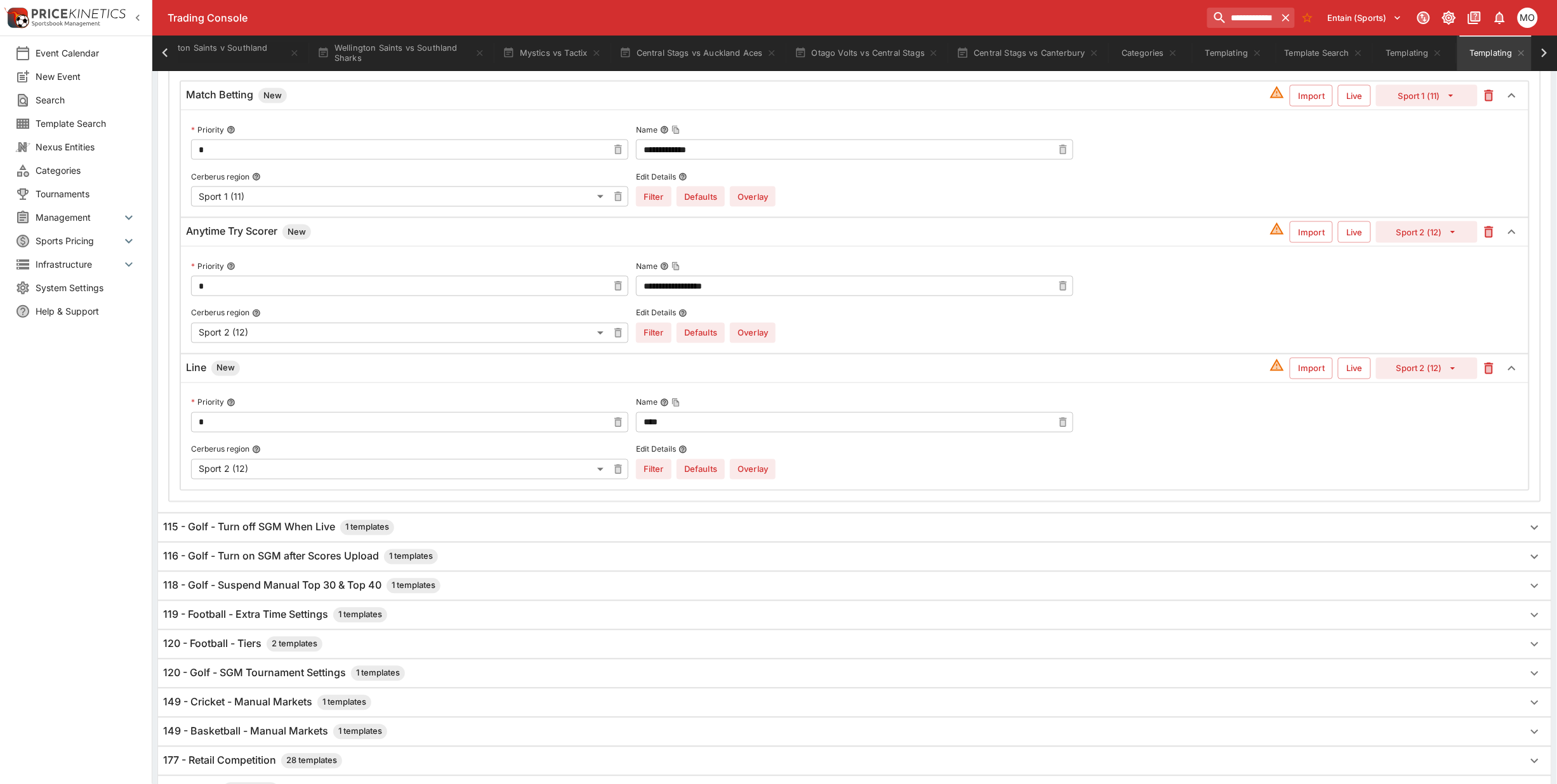
click at [766, 472] on button "Overlay" at bounding box center [753, 469] width 46 height 20
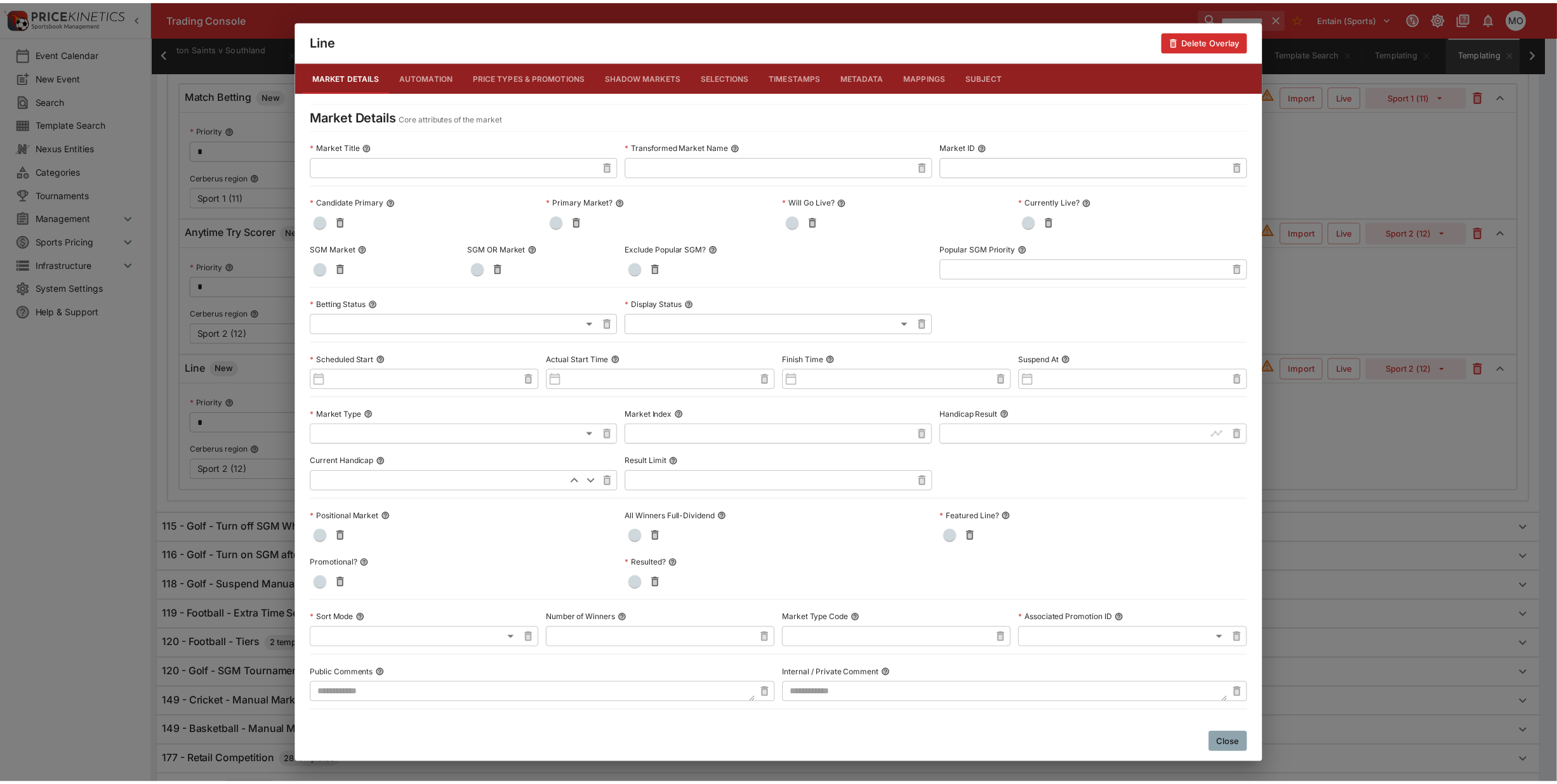
scroll to position [369, 0]
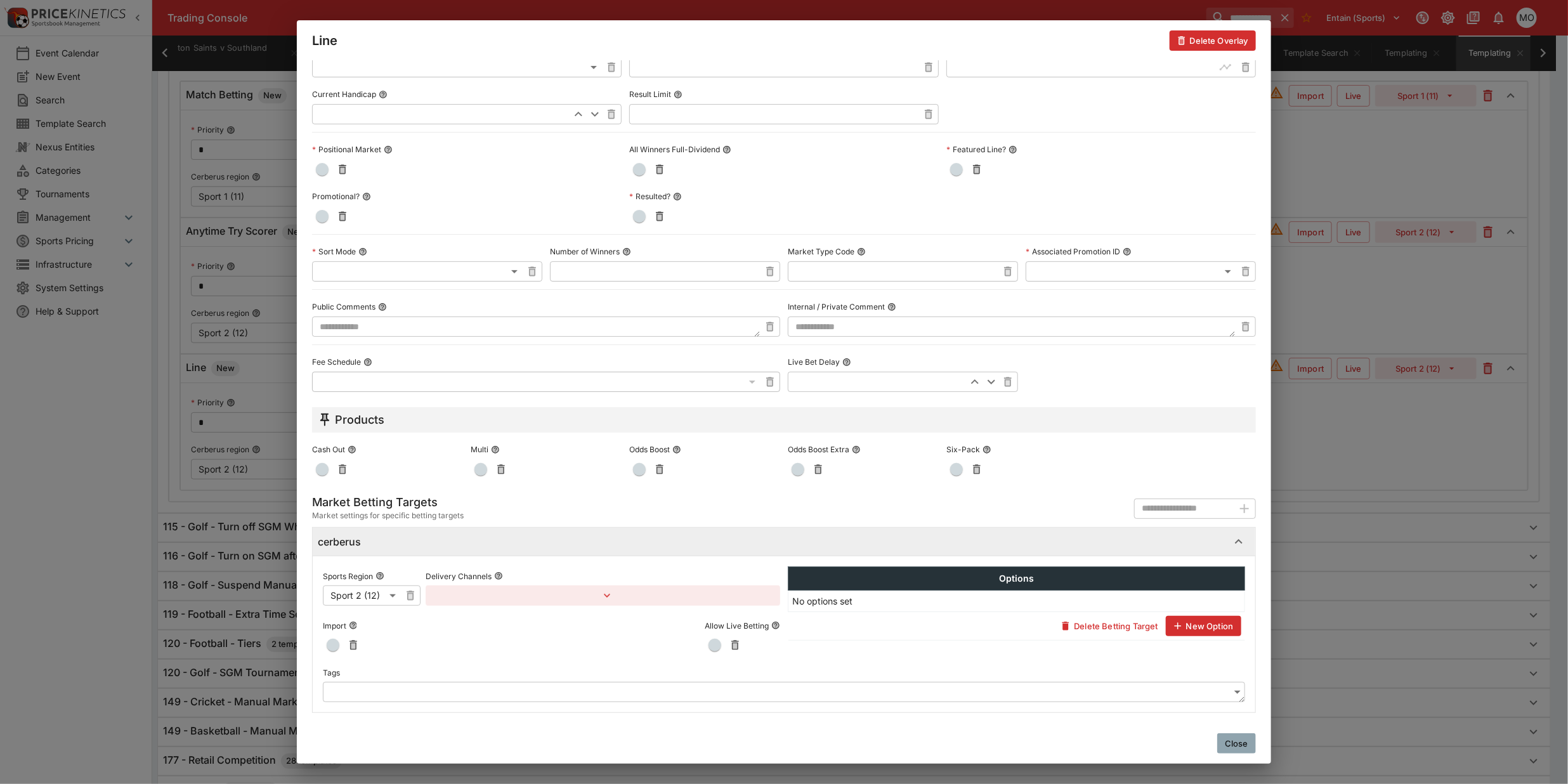
click at [455, 696] on body "**********" at bounding box center [784, 92] width 1568 height 1639
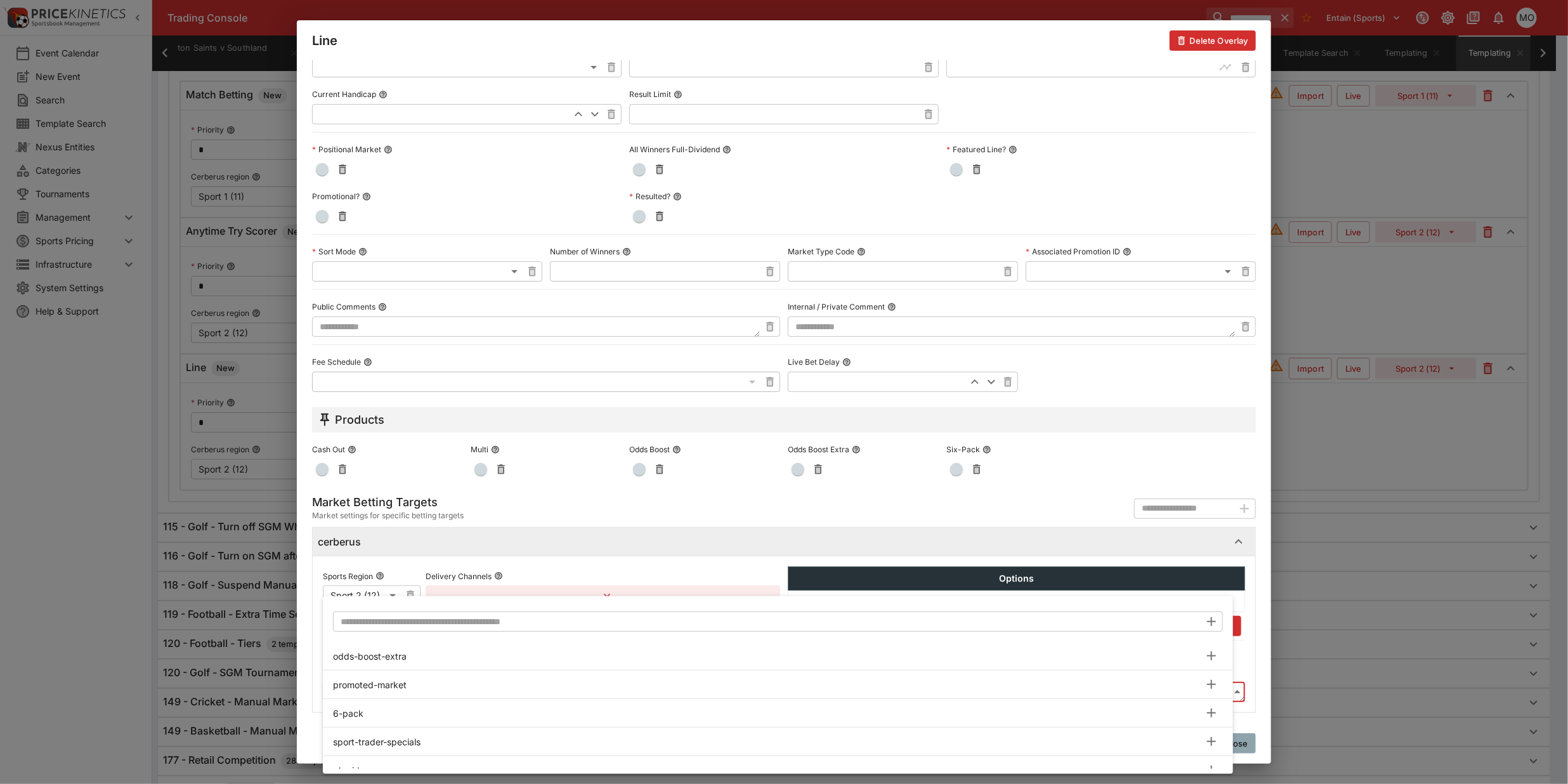
click at [435, 626] on input "text" at bounding box center [766, 621] width 867 height 20
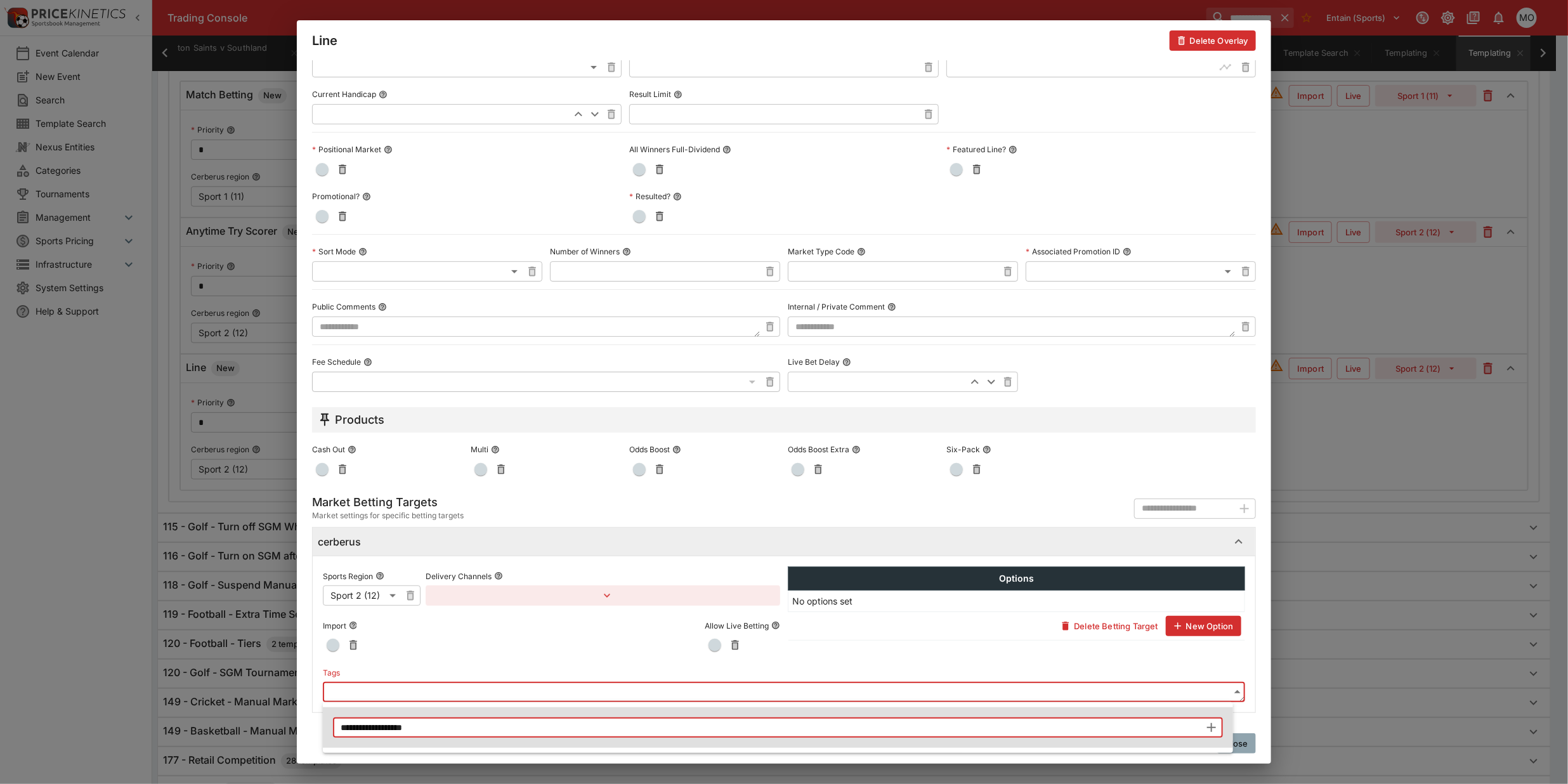
type input "**********"
click at [1209, 723] on icon "button" at bounding box center [1211, 728] width 15 height 15
type input "**********"
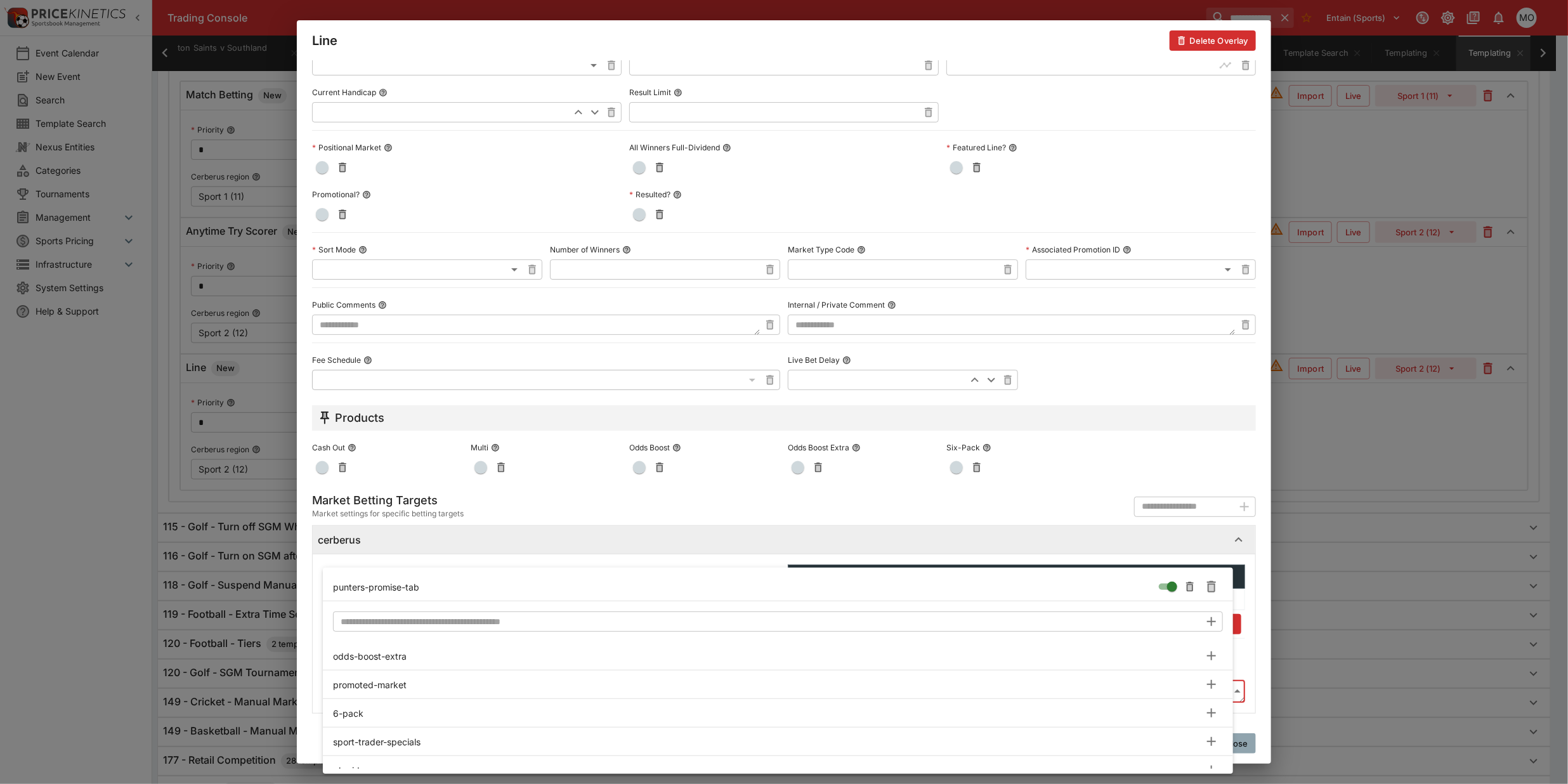
click at [307, 601] on div at bounding box center [784, 392] width 1568 height 784
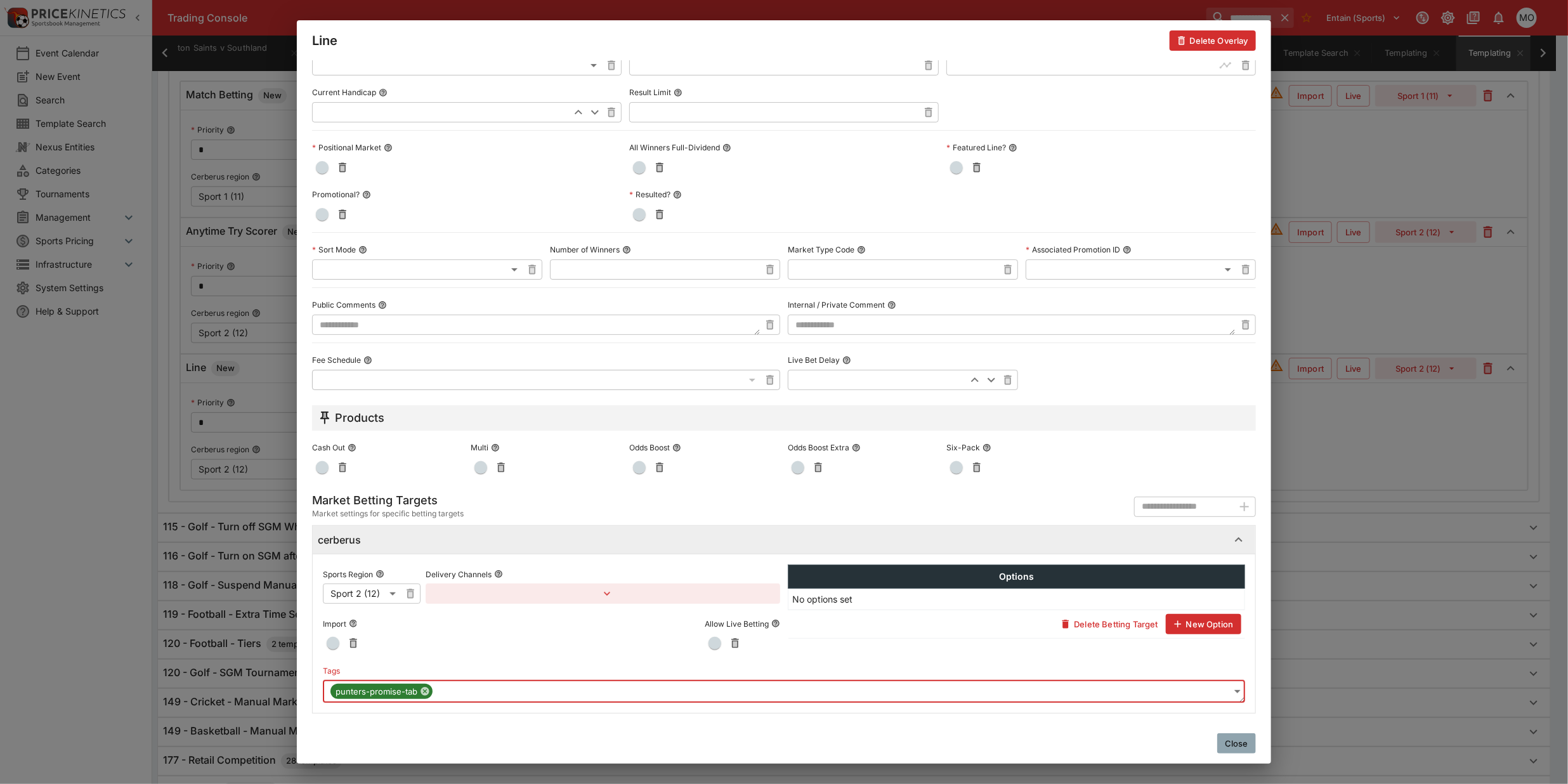
click at [1235, 740] on button "Close" at bounding box center [1236, 743] width 38 height 20
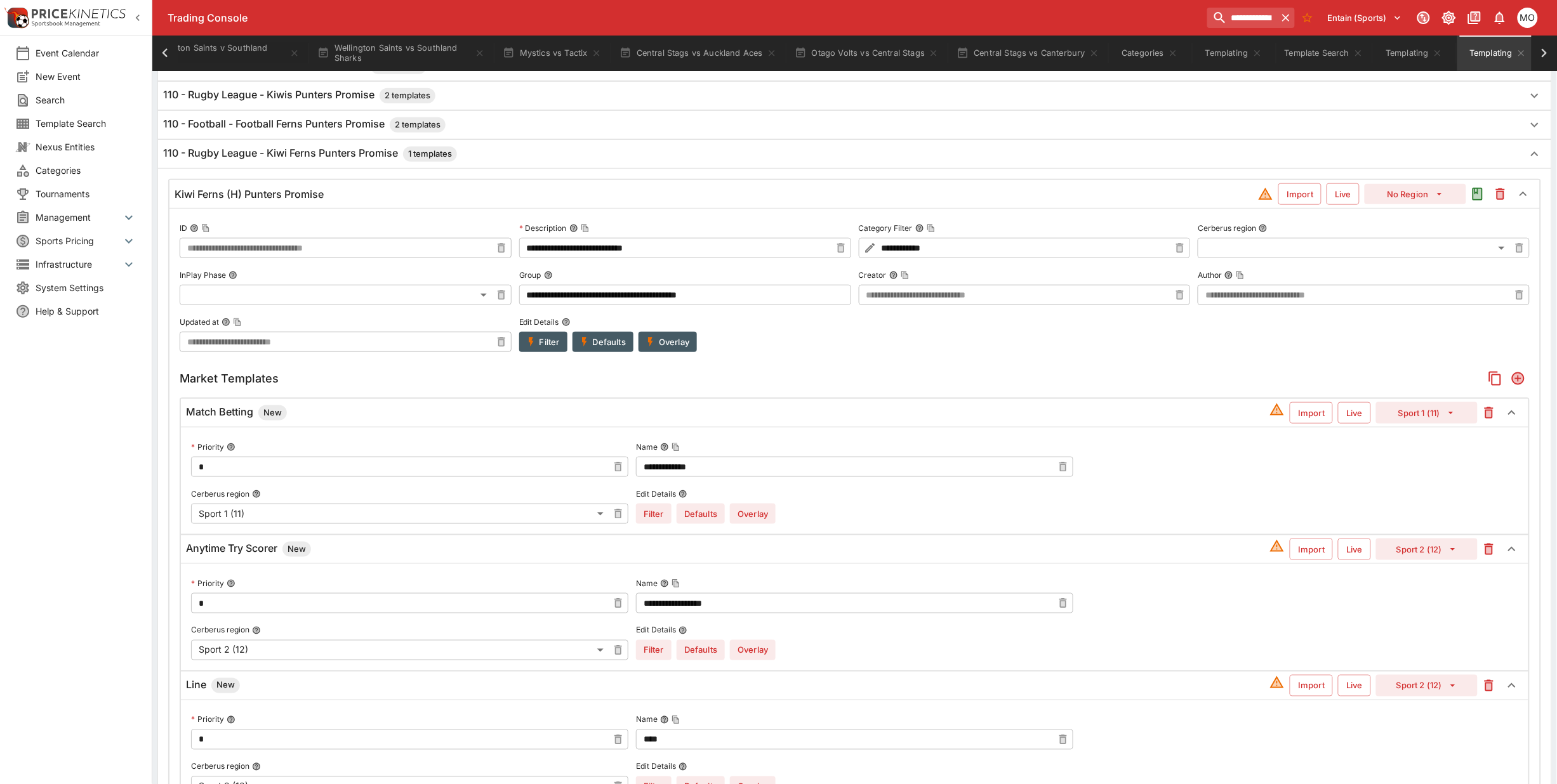
scroll to position [93, 0]
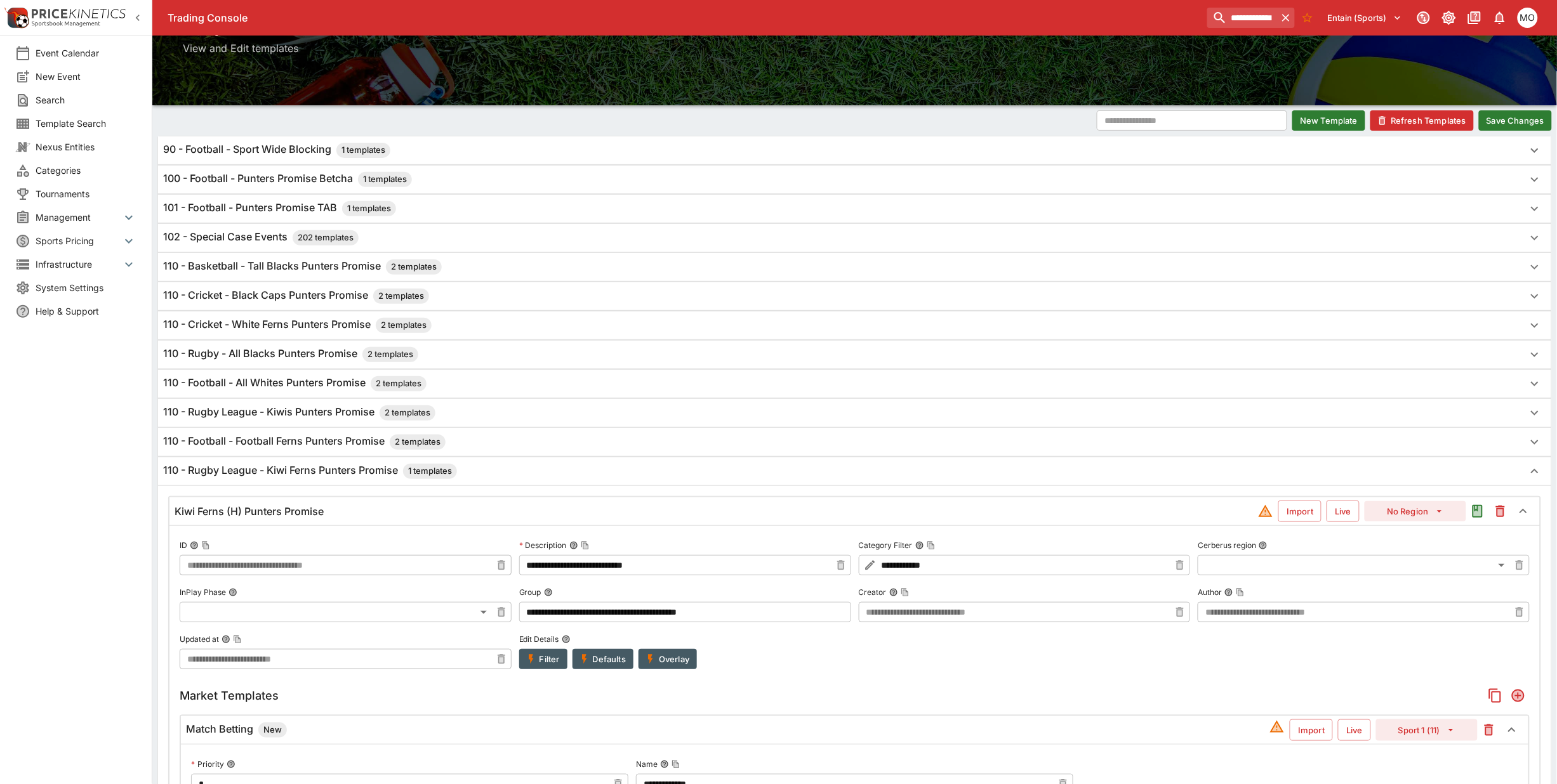
click at [1519, 123] on button "Save Changes" at bounding box center [1515, 120] width 73 height 20
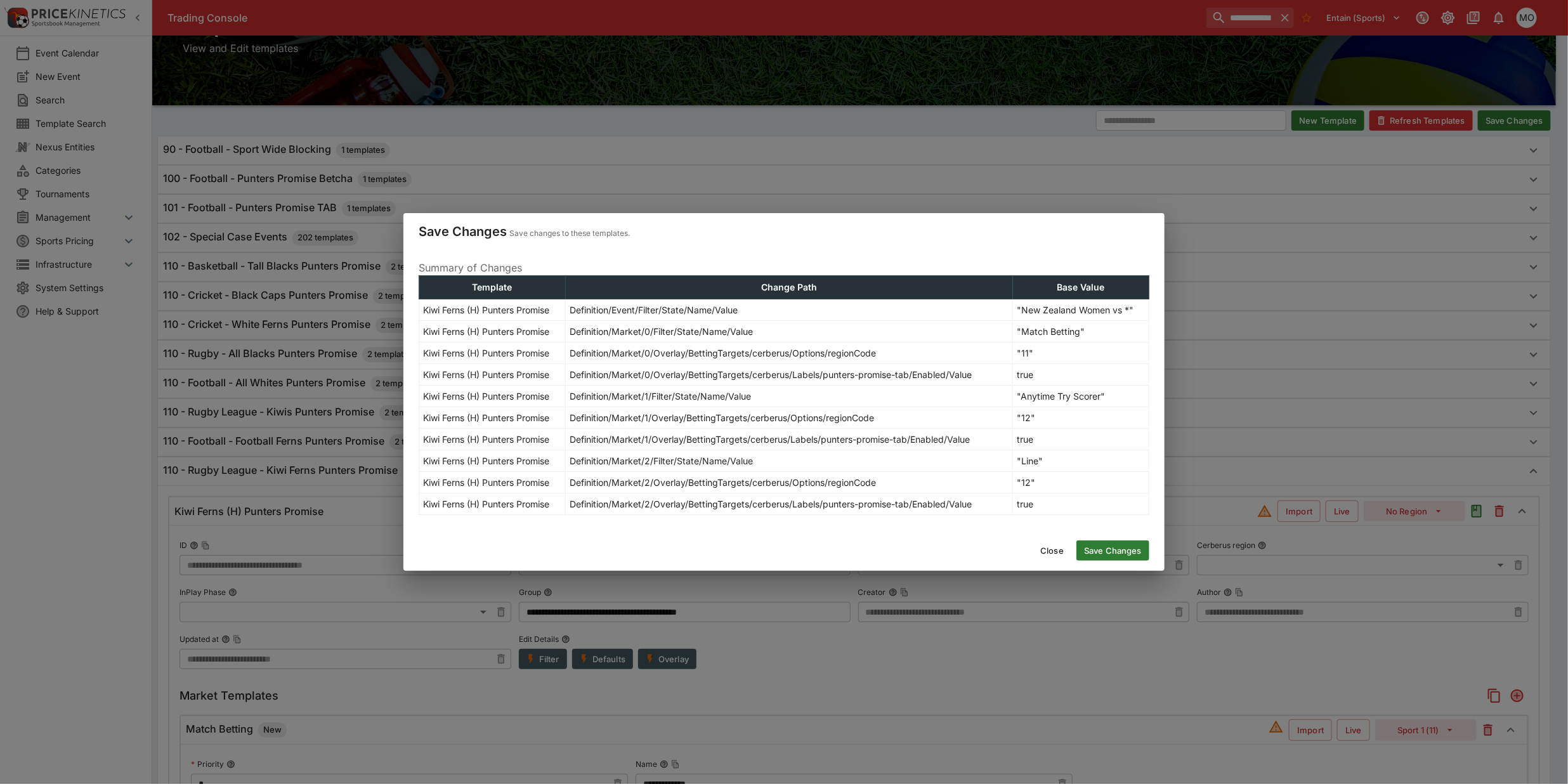
click at [1118, 543] on button "Save Changes" at bounding box center [1113, 551] width 73 height 20
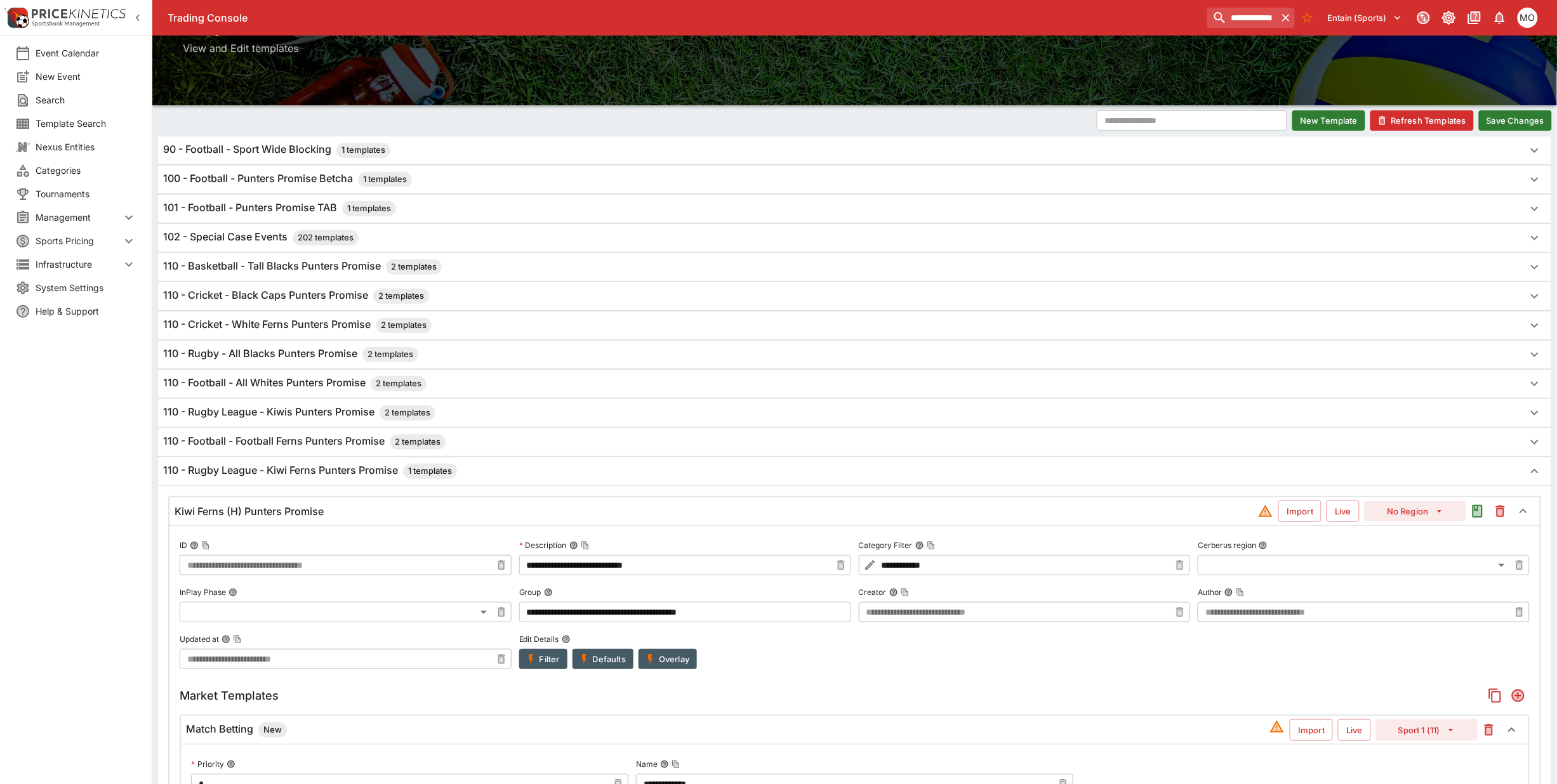
scroll to position [0, 0]
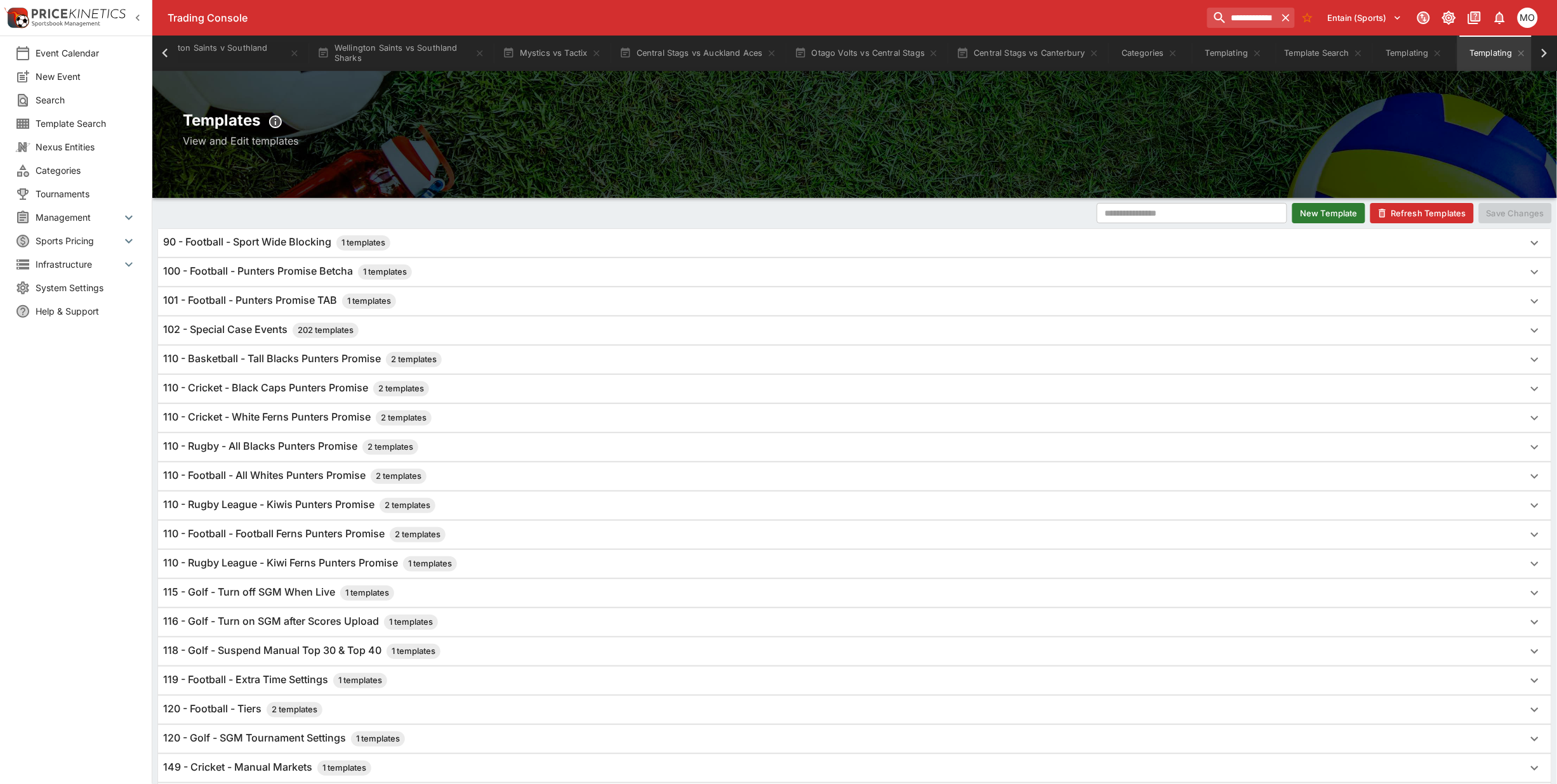
click at [1405, 218] on button "Refresh Templates" at bounding box center [1422, 213] width 104 height 20
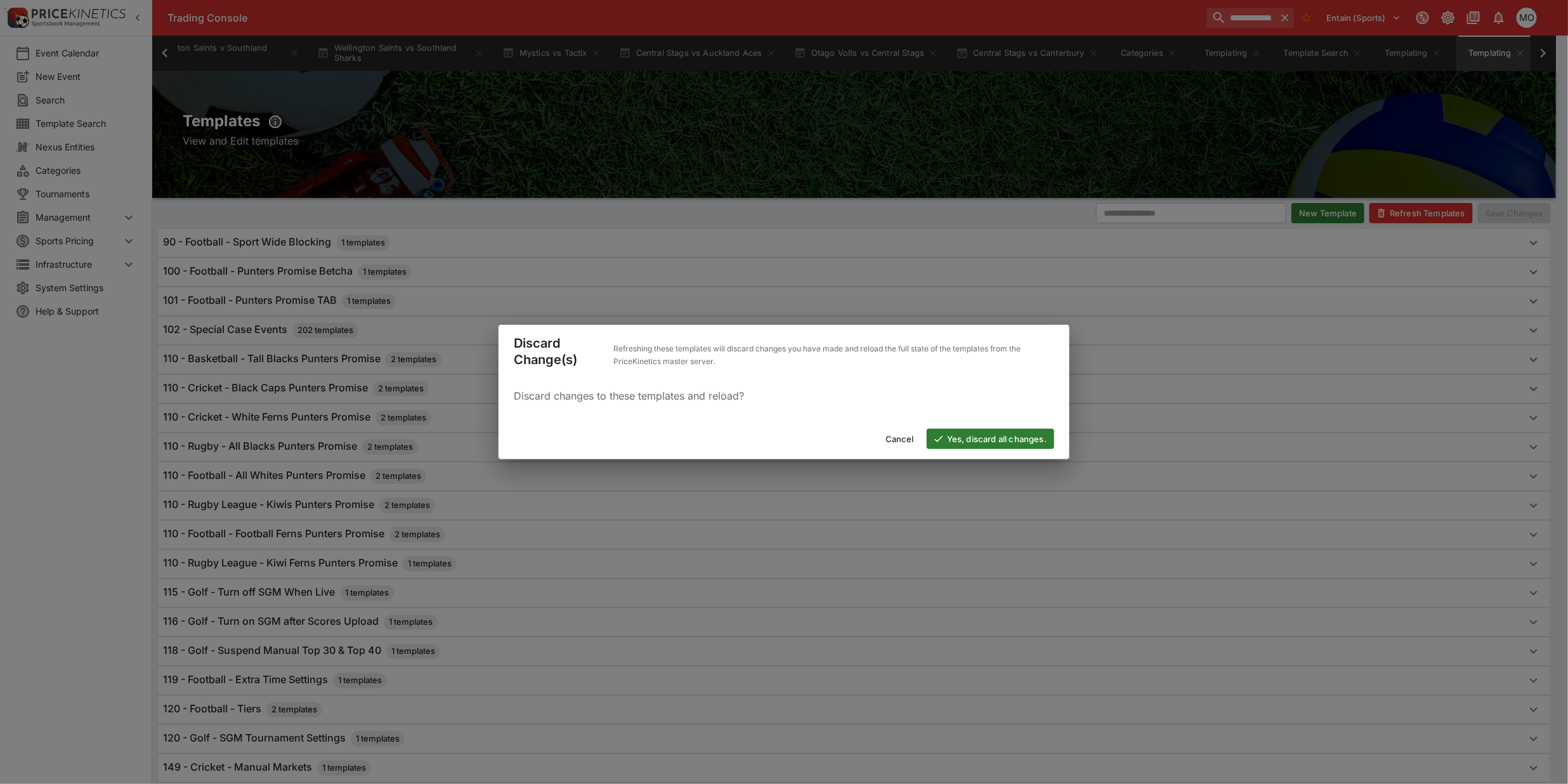
click at [1001, 427] on div "Cancel Yes, discard all changes." at bounding box center [784, 439] width 570 height 41
click at [997, 435] on button "Yes, discard all changes." at bounding box center [991, 439] width 127 height 20
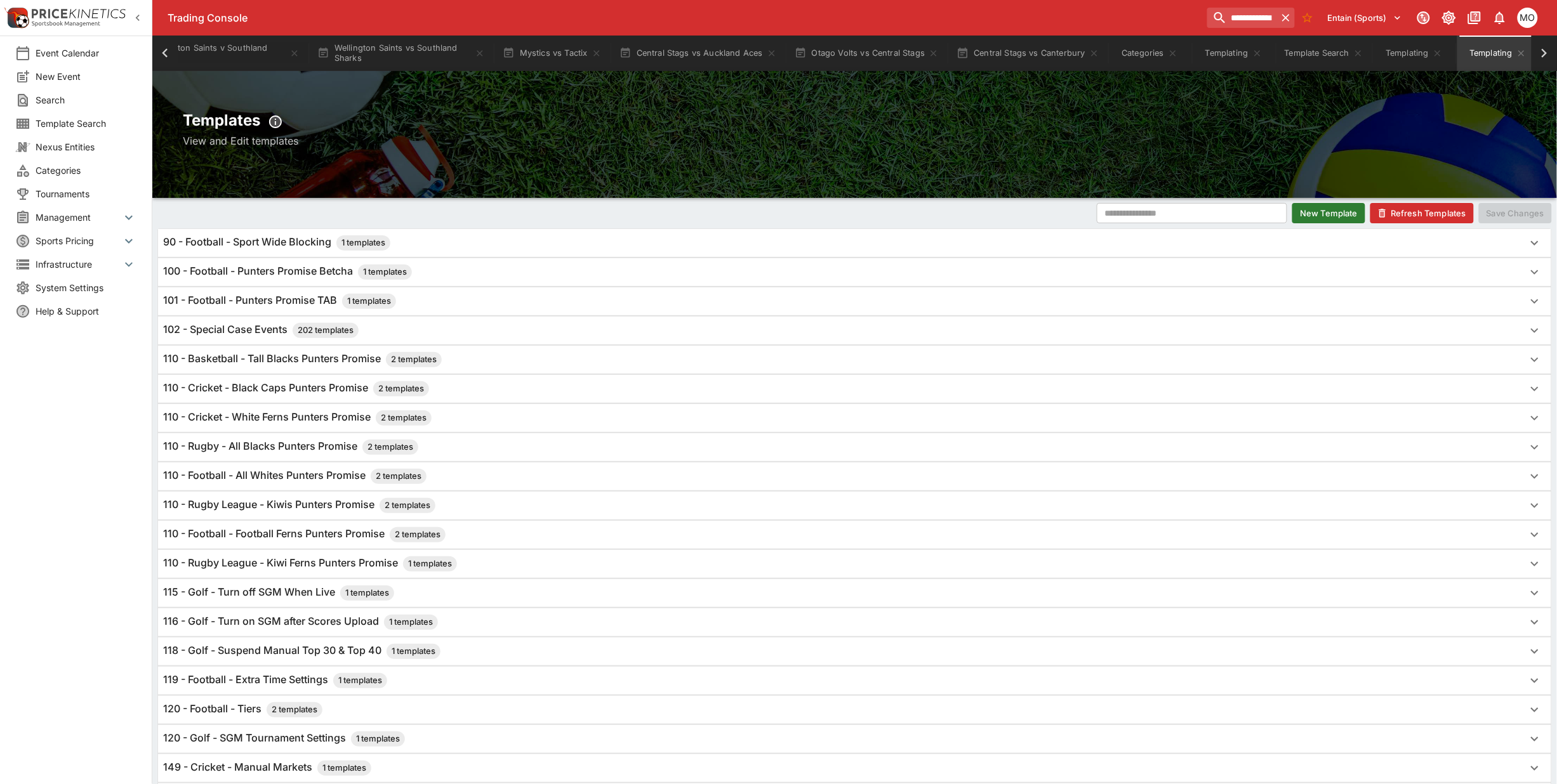
click at [1392, 209] on button "Refresh Templates" at bounding box center [1422, 213] width 104 height 20
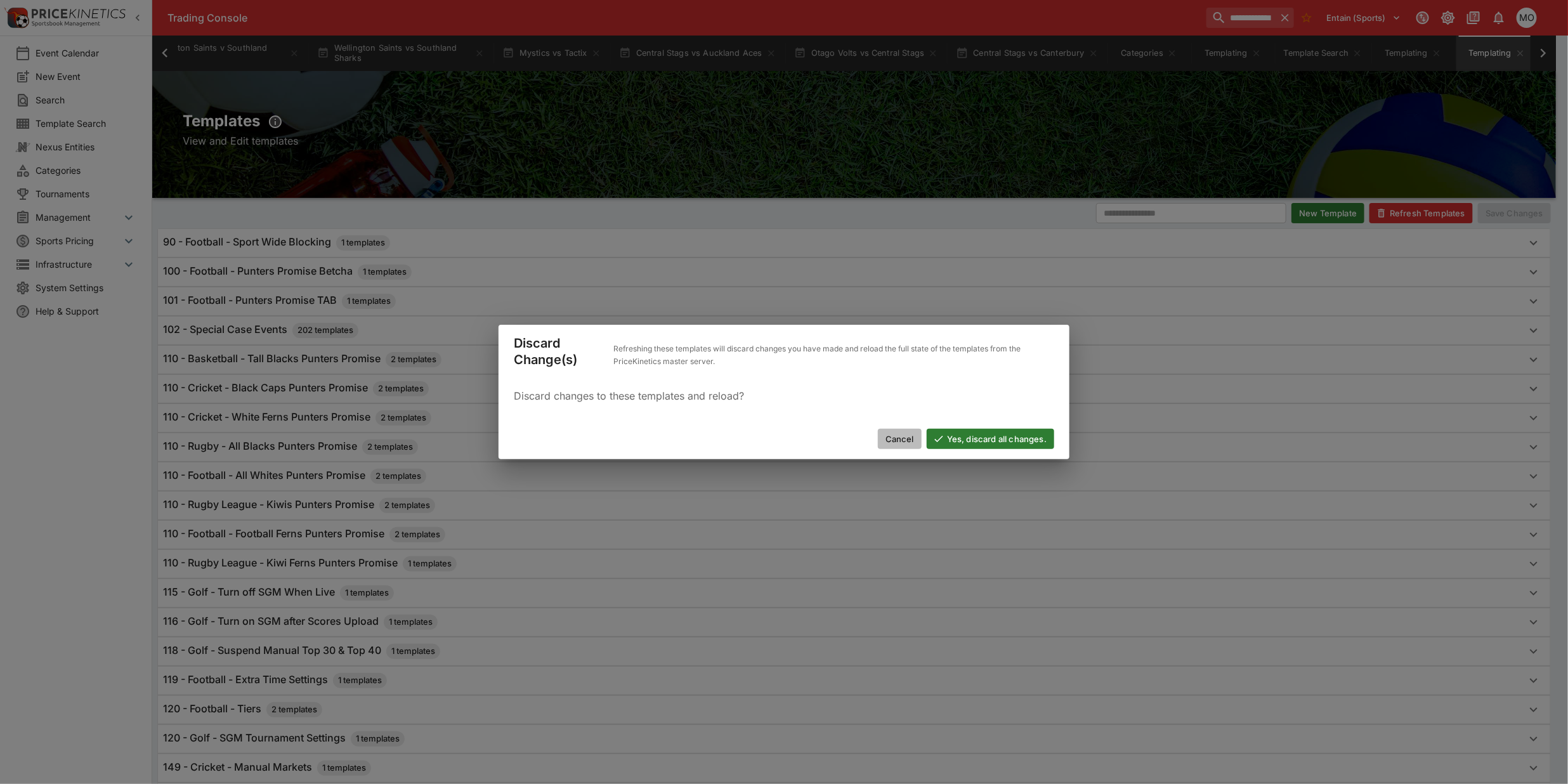
click at [901, 435] on button "Cancel" at bounding box center [899, 439] width 44 height 20
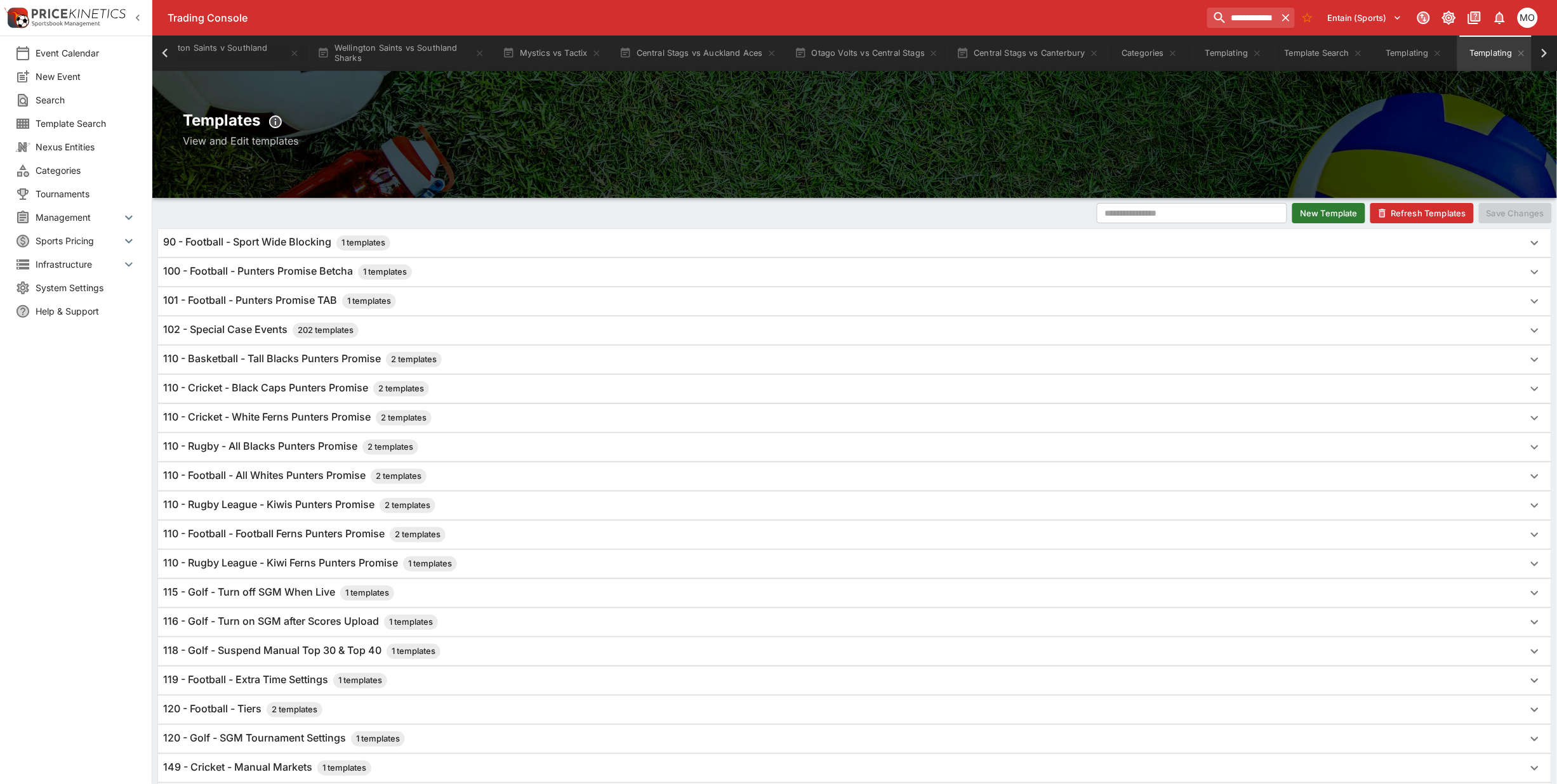
click at [57, 169] on span "Categories" at bounding box center [86, 170] width 101 height 13
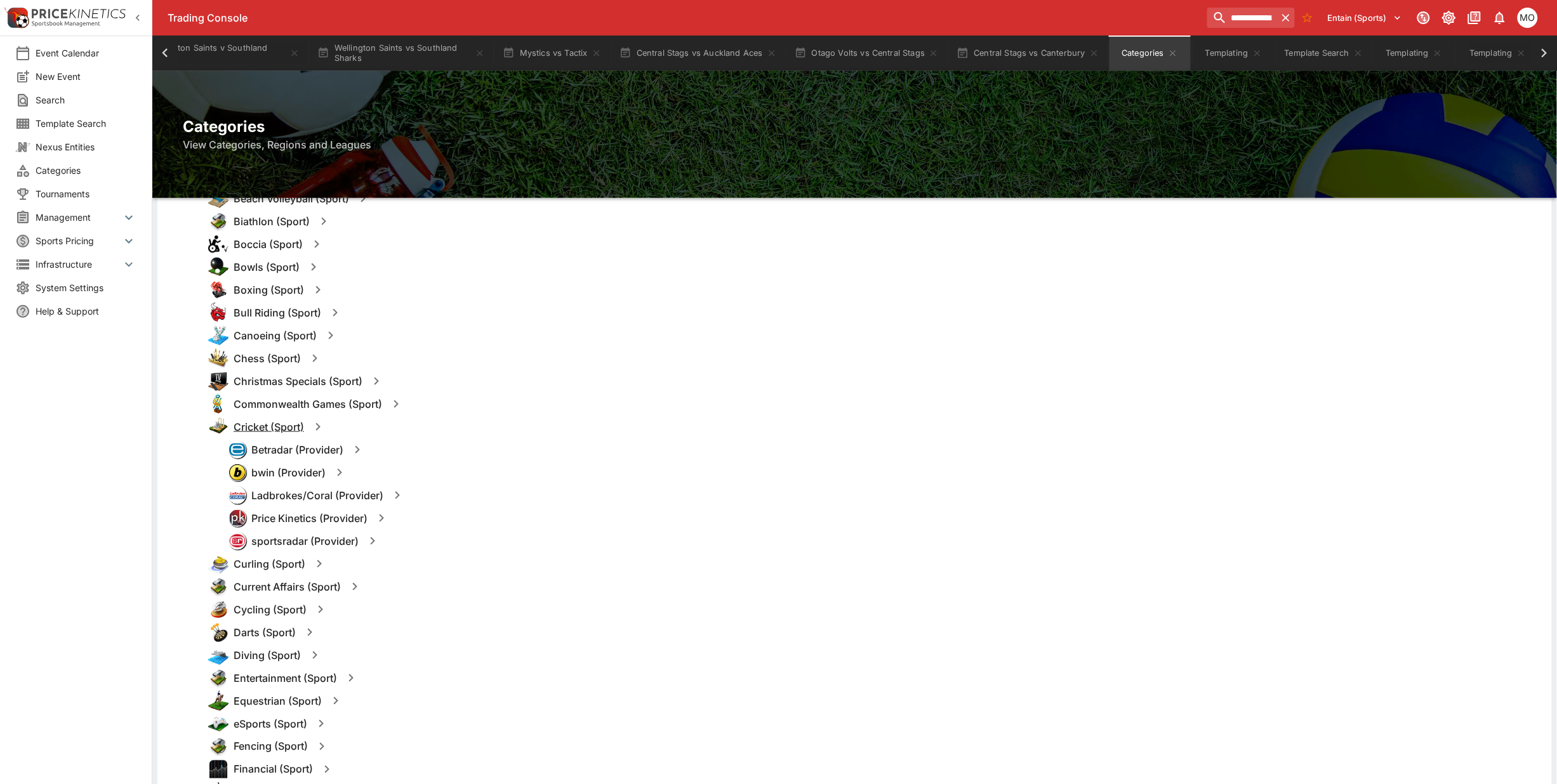
scroll to position [318, 0]
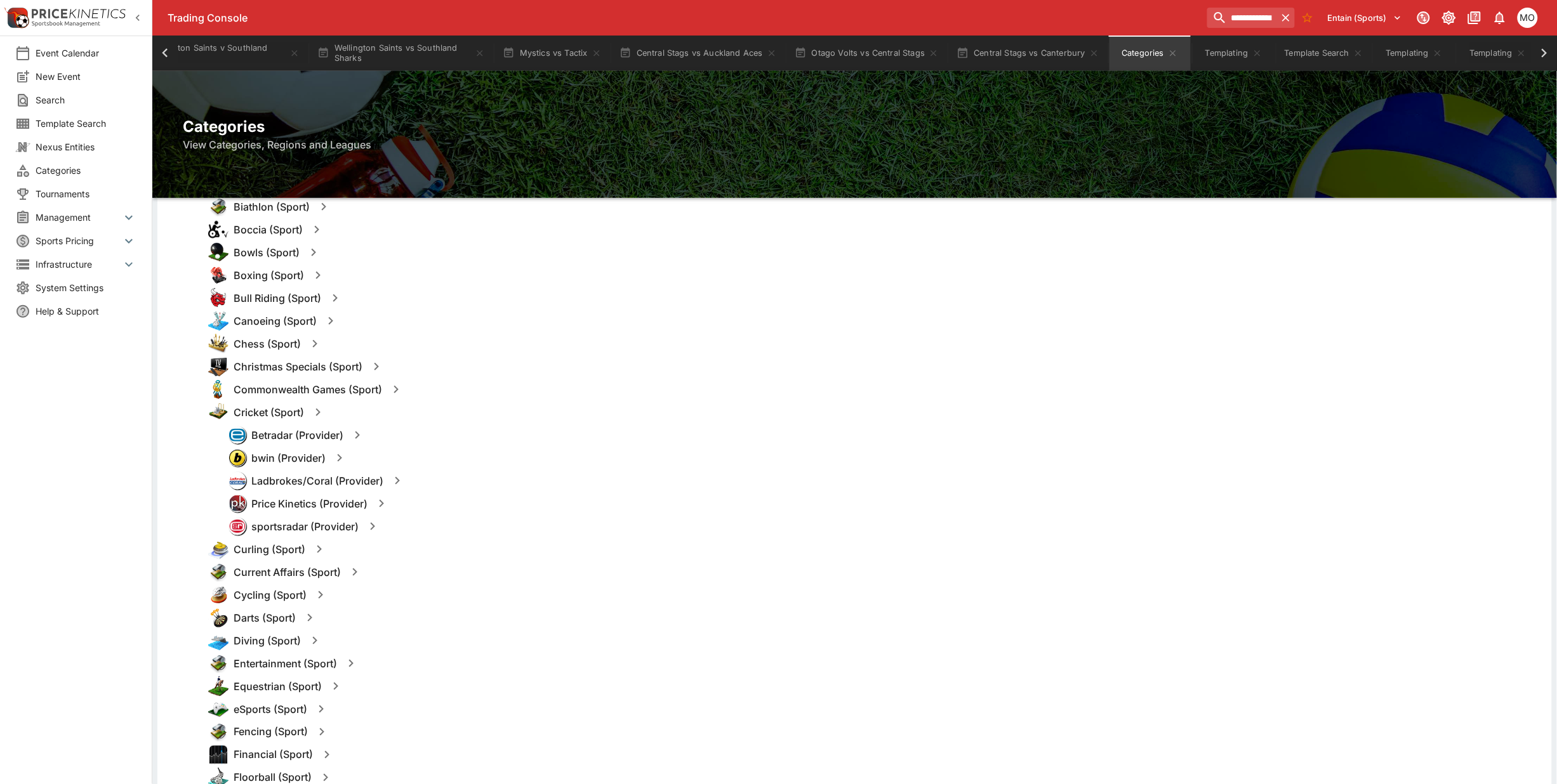
click at [316, 416] on icon "button" at bounding box center [318, 413] width 15 height 15
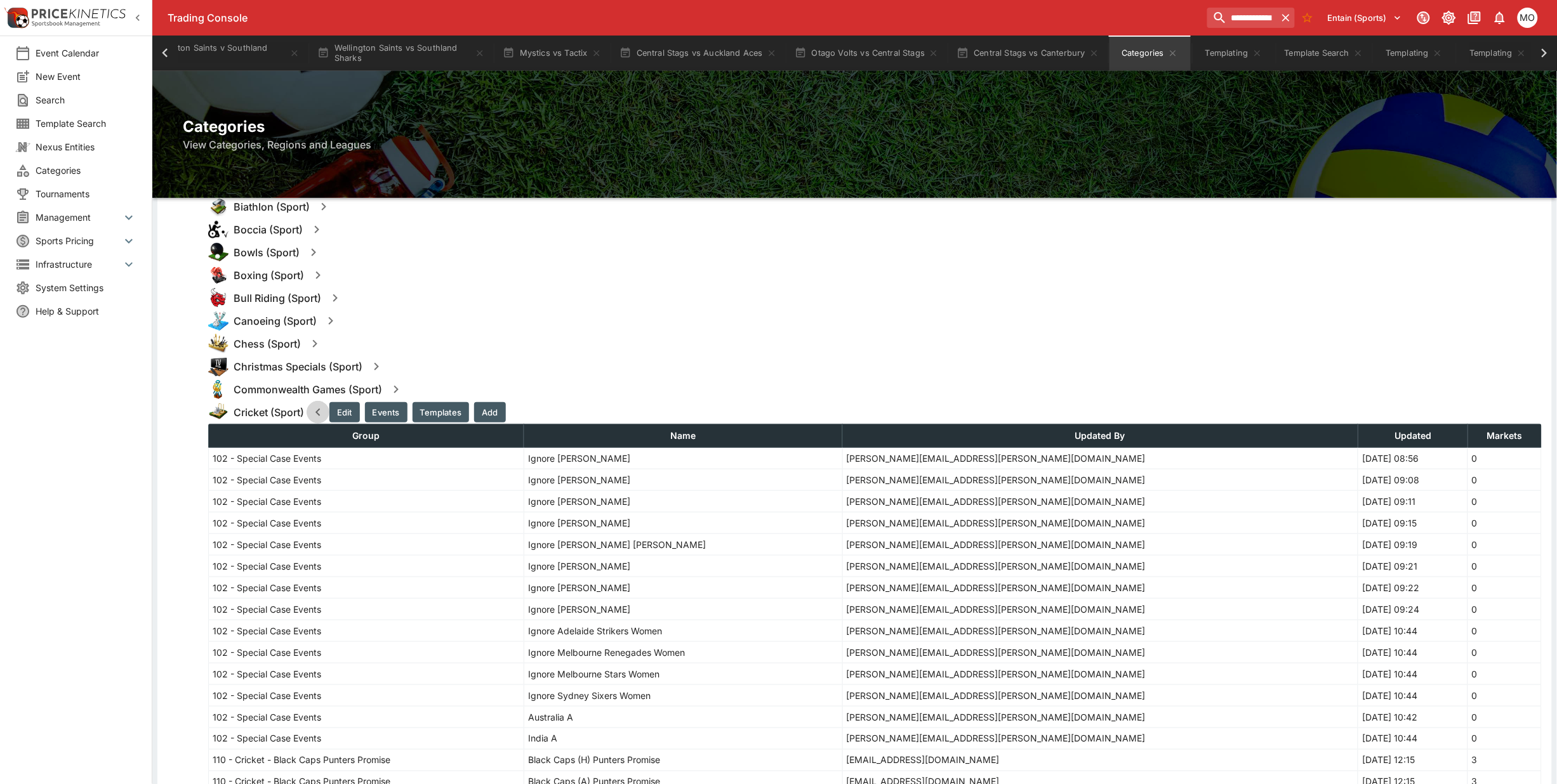
click at [316, 416] on icon "button" at bounding box center [318, 413] width 15 height 15
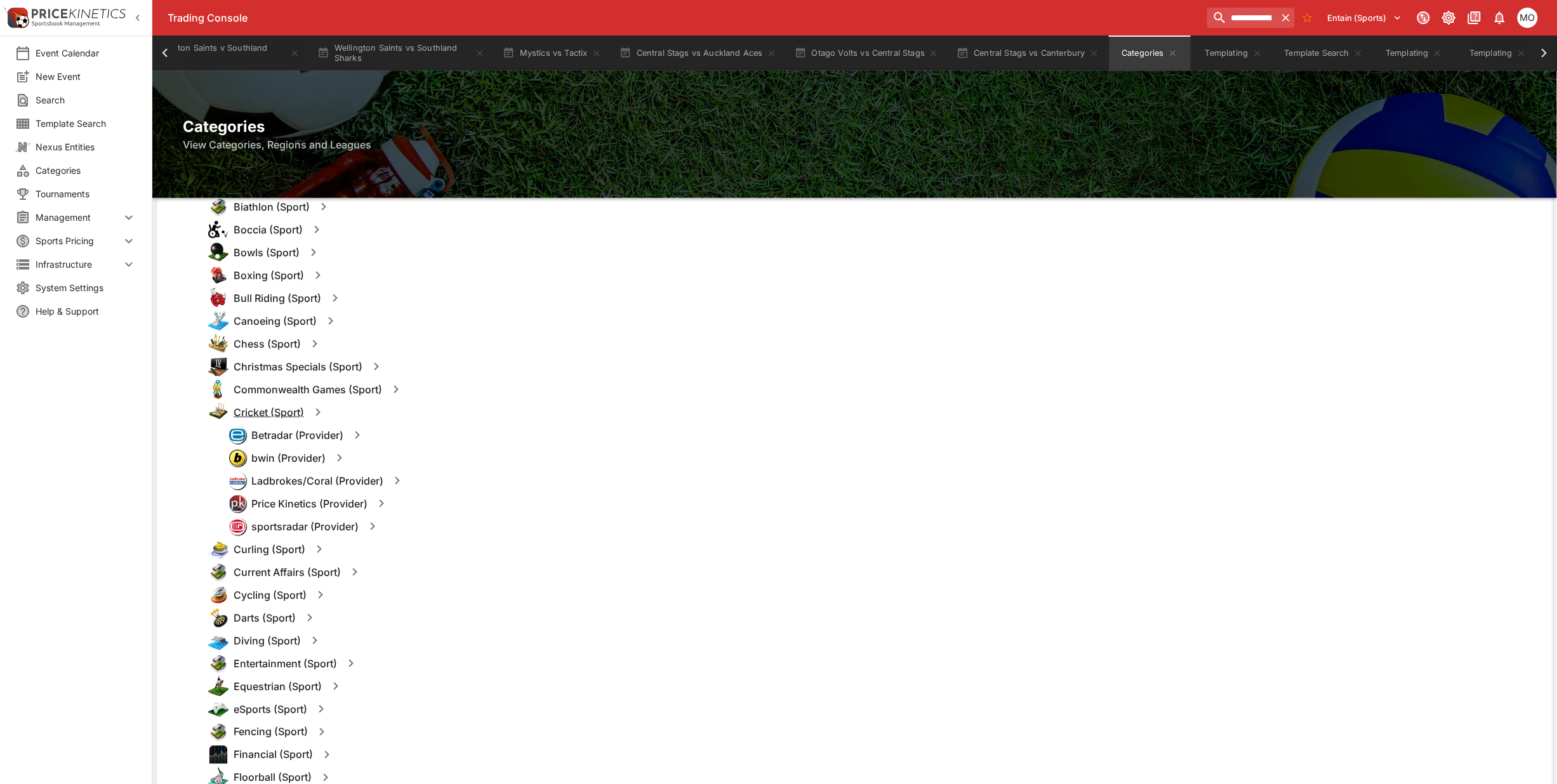
click at [259, 414] on h6 "Cricket (Sport)" at bounding box center [269, 412] width 71 height 13
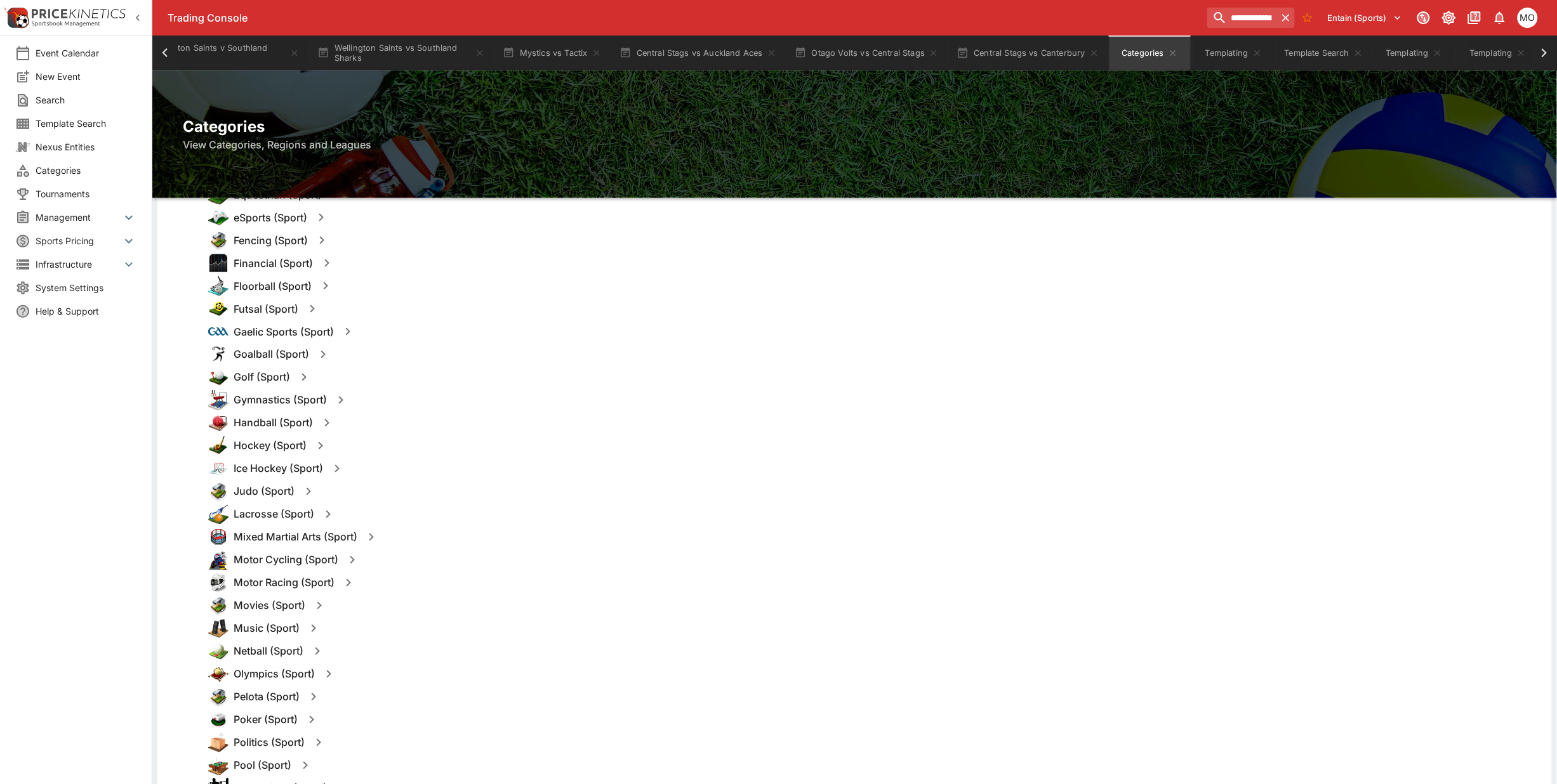
scroll to position [793, 0]
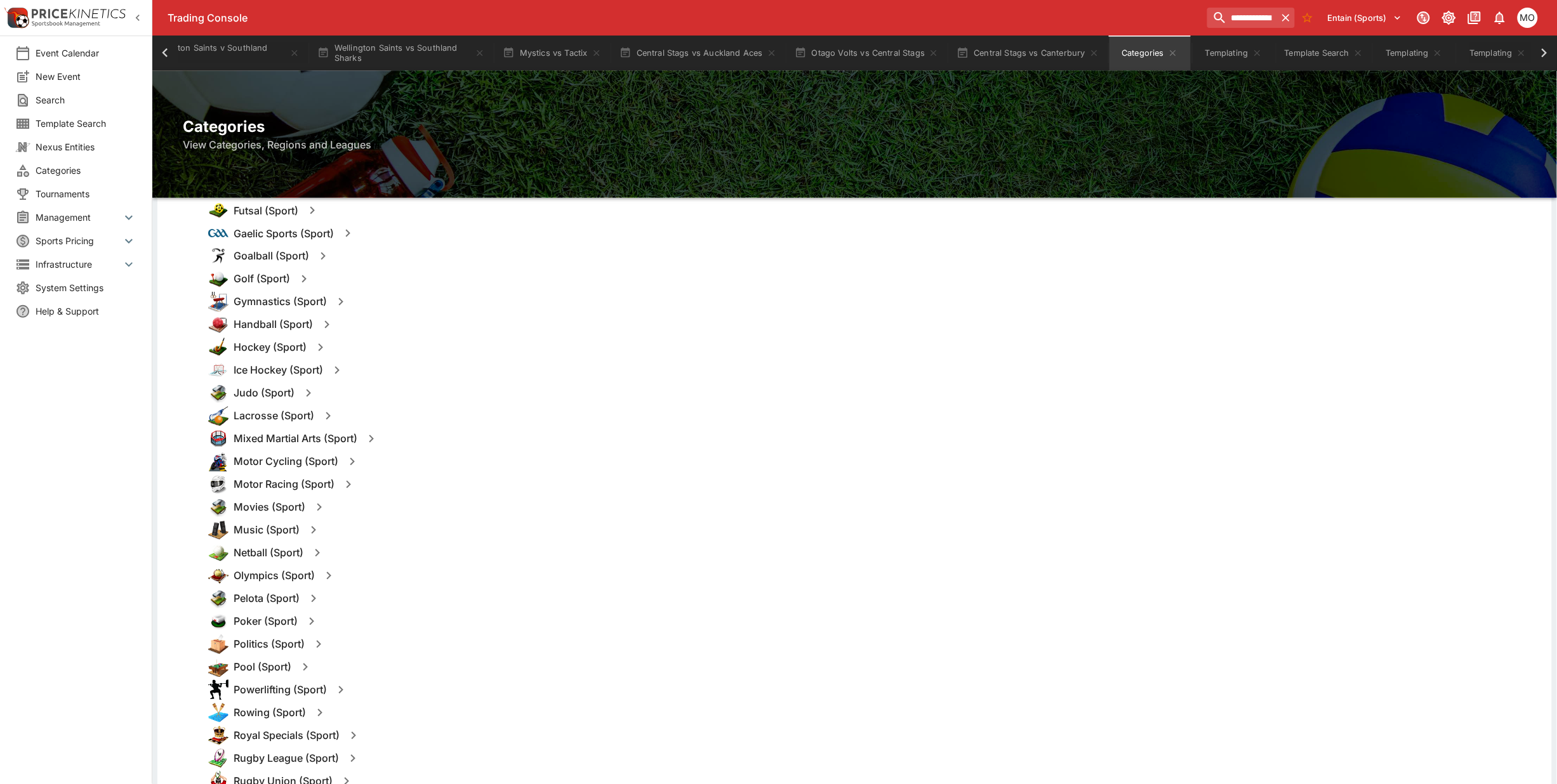
click at [314, 548] on icon "button" at bounding box center [318, 553] width 15 height 15
click at [439, 549] on button "Templates" at bounding box center [440, 553] width 57 height 20
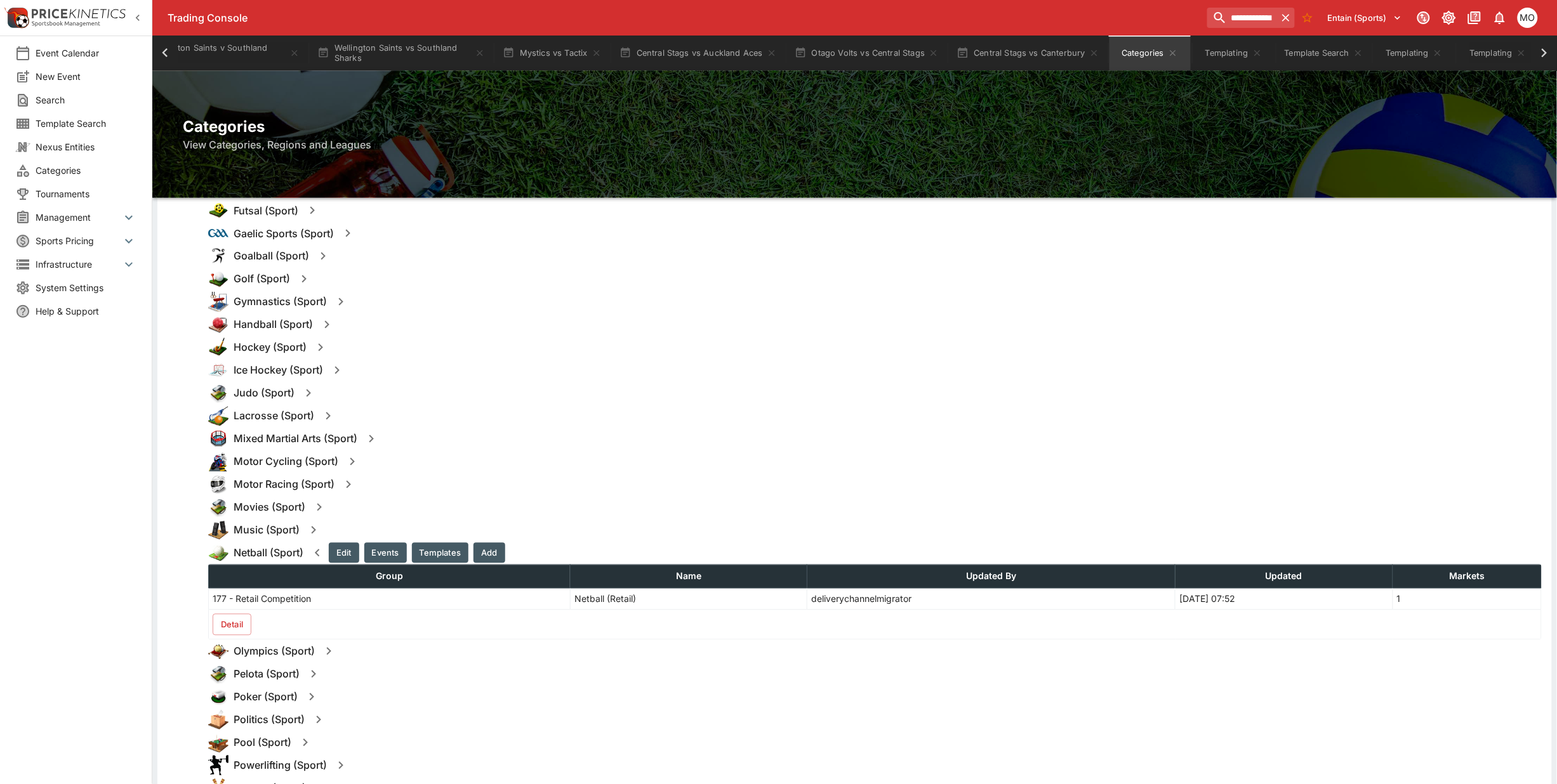
click at [242, 624] on button "Detail" at bounding box center [232, 625] width 38 height 21
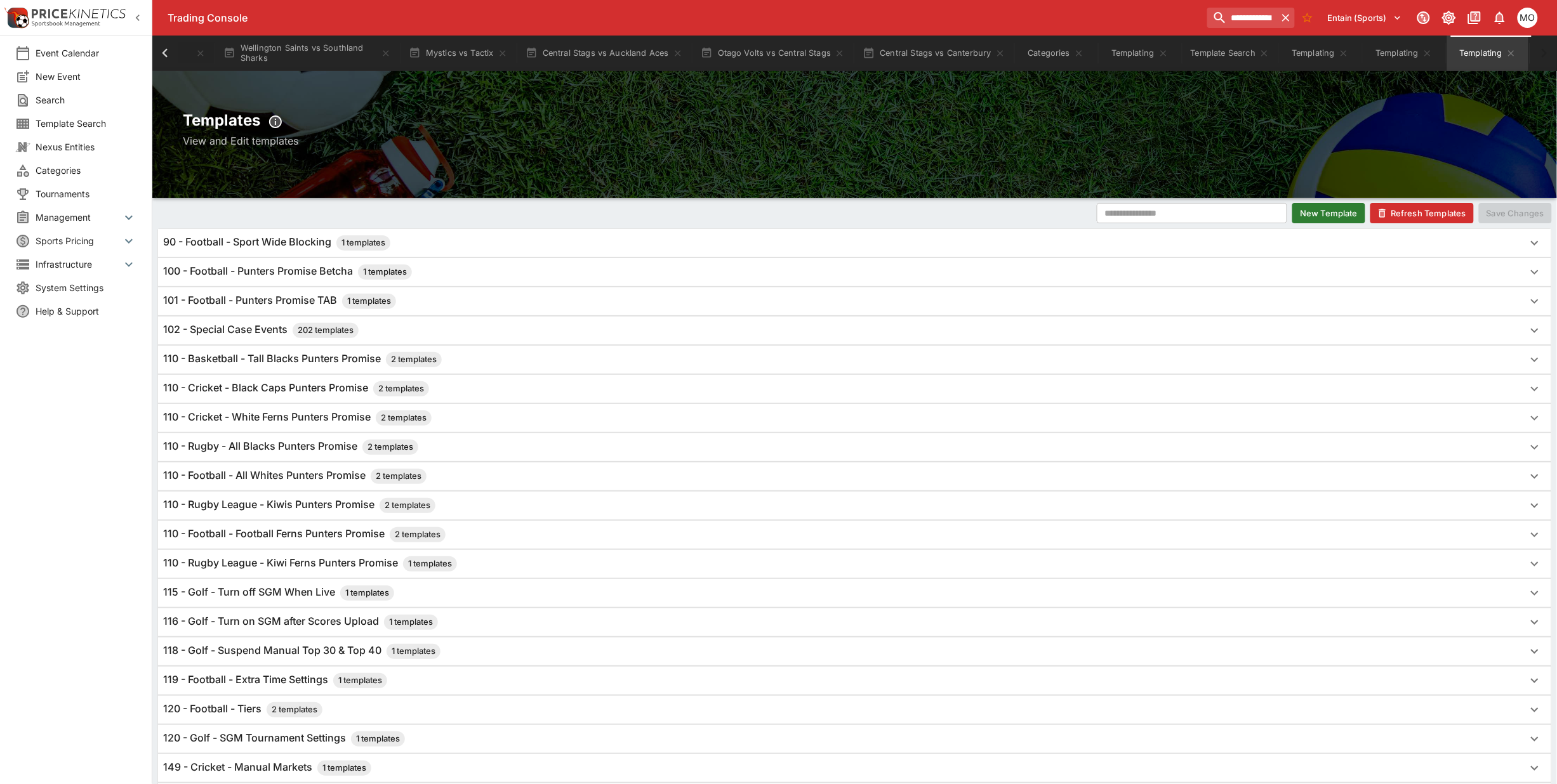
scroll to position [0, 582]
click at [1341, 211] on button "New Template" at bounding box center [1328, 213] width 73 height 20
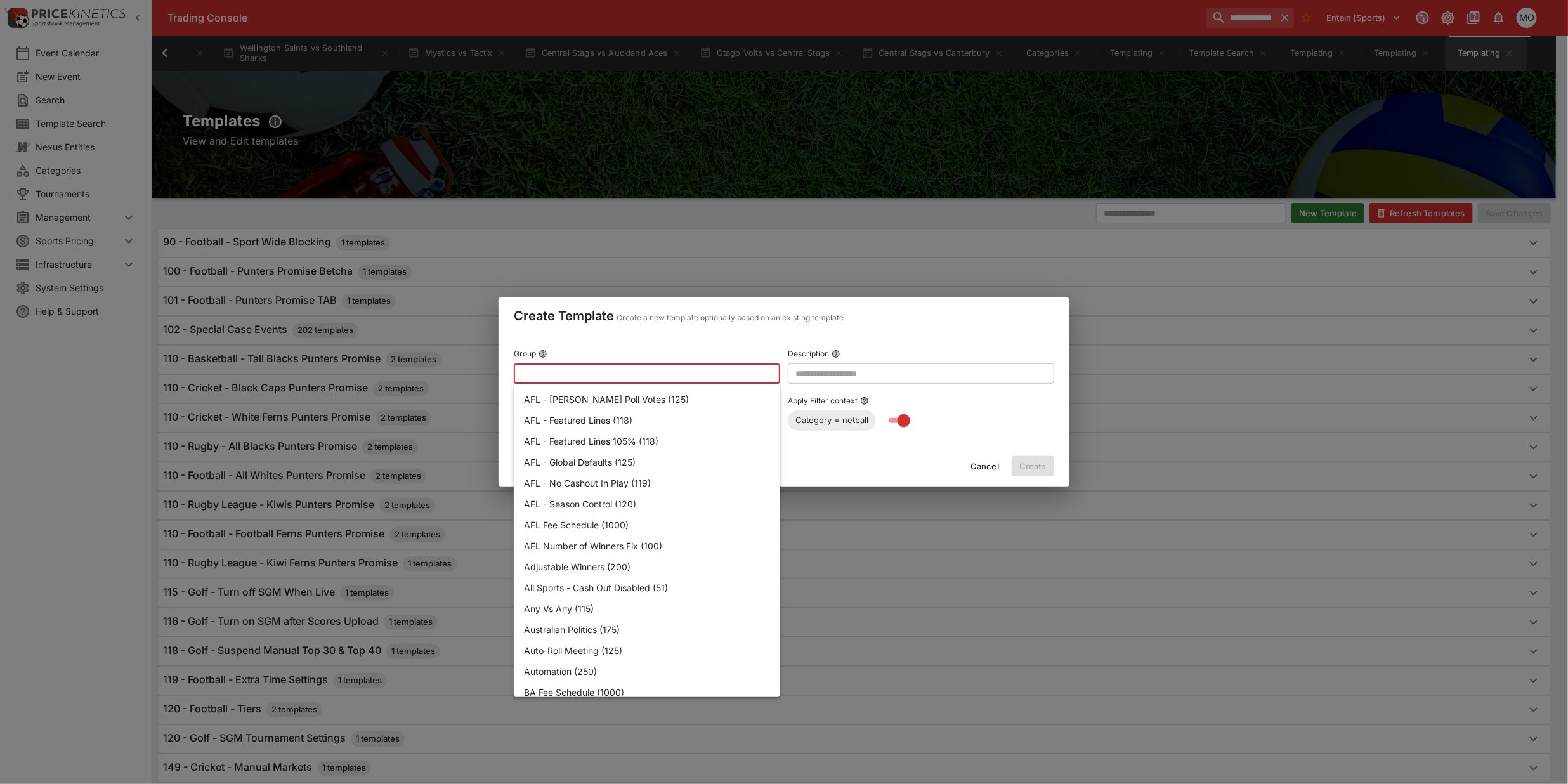
click at [644, 366] on input "text" at bounding box center [636, 374] width 246 height 20
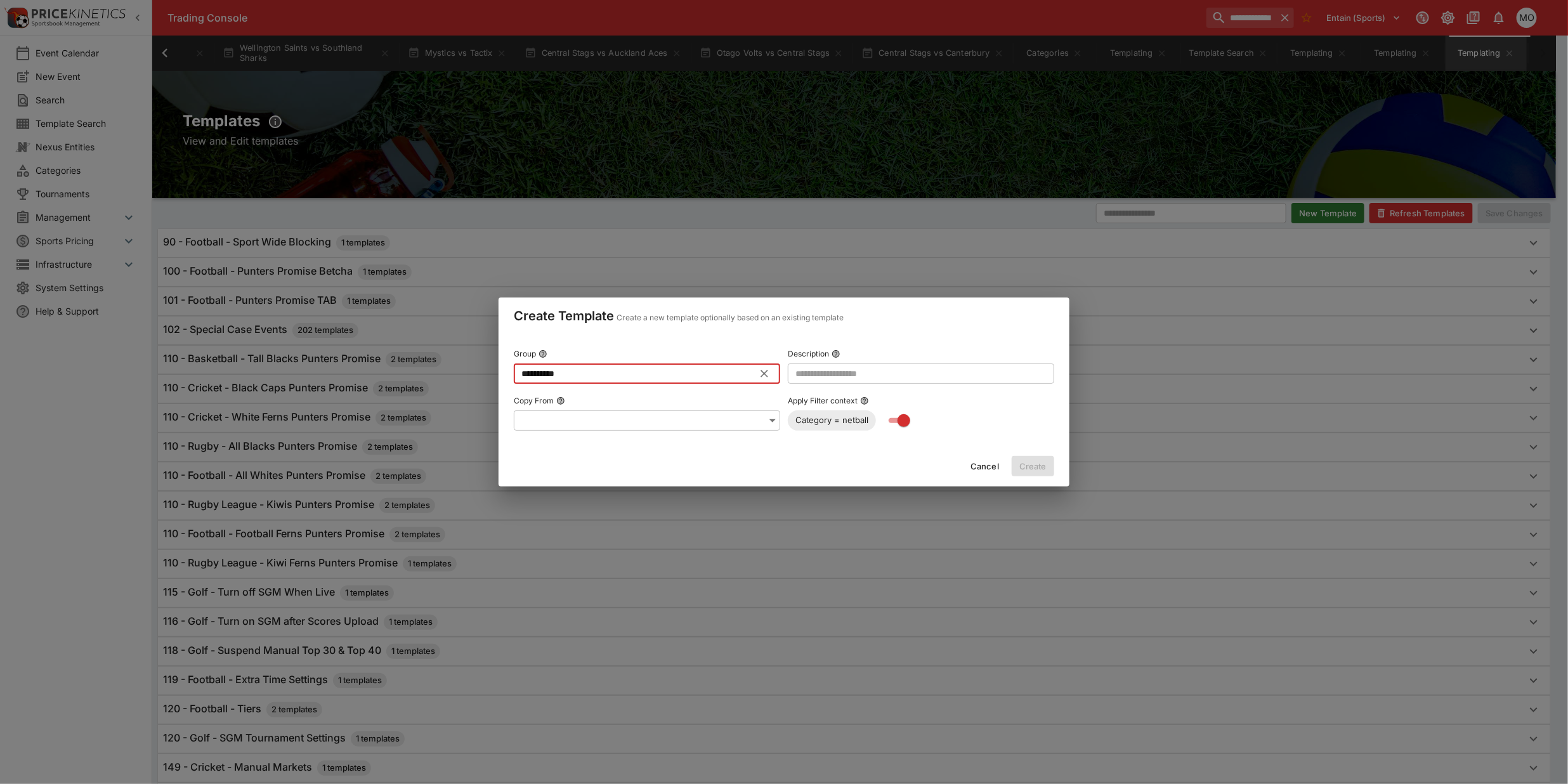
click at [570, 373] on input "*********" at bounding box center [636, 374] width 246 height 20
click at [685, 401] on p "Add "Netball - Silver Ferns Punters Promise (110)"" at bounding box center [627, 399] width 207 height 13
type input "**********"
click at [810, 374] on input "text" at bounding box center [920, 374] width 266 height 20
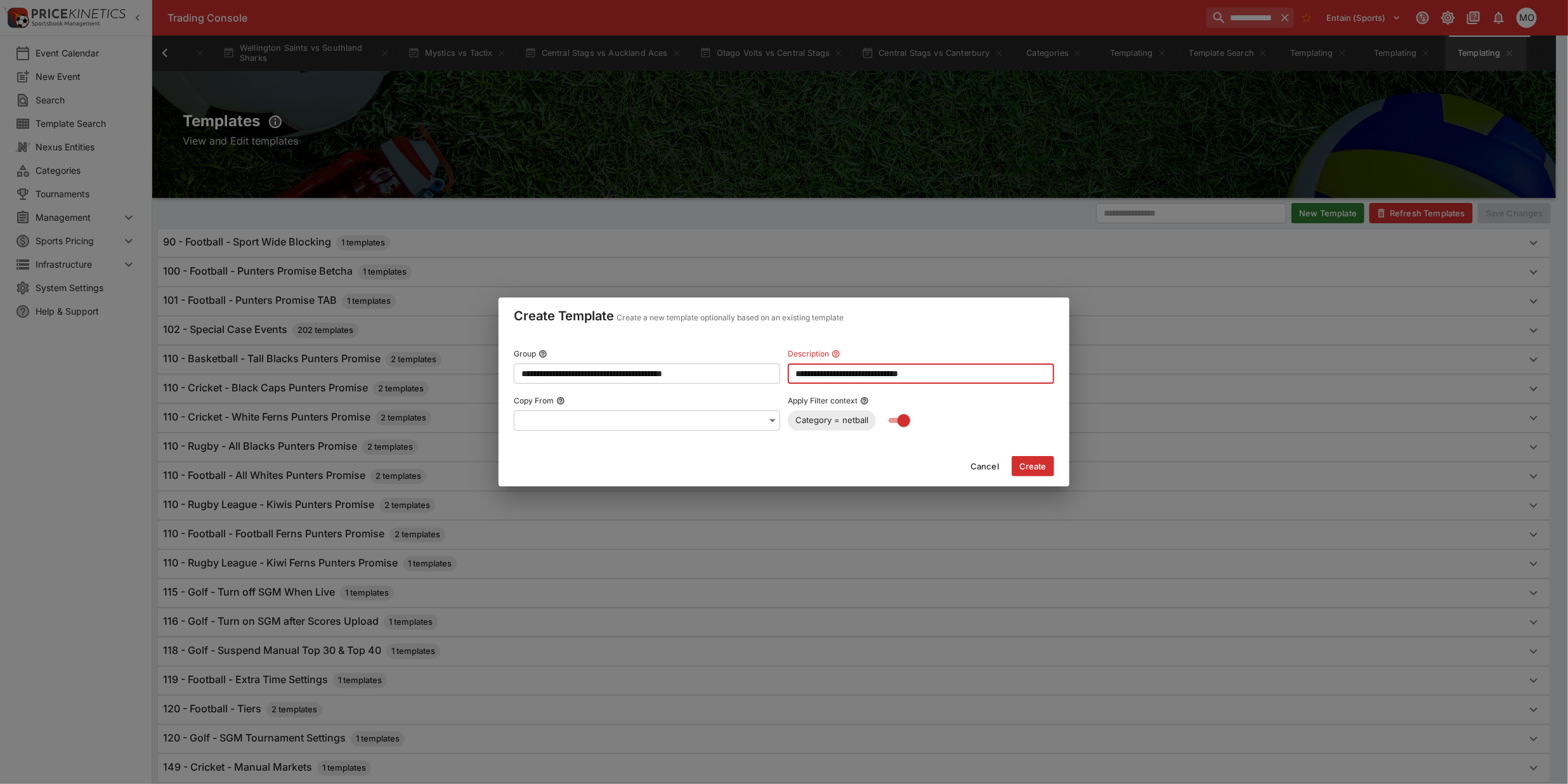
type input "**********"
click at [839, 463] on div "Cancel Create" at bounding box center [784, 466] width 570 height 41
click at [1039, 464] on button "Create" at bounding box center [1032, 466] width 42 height 20
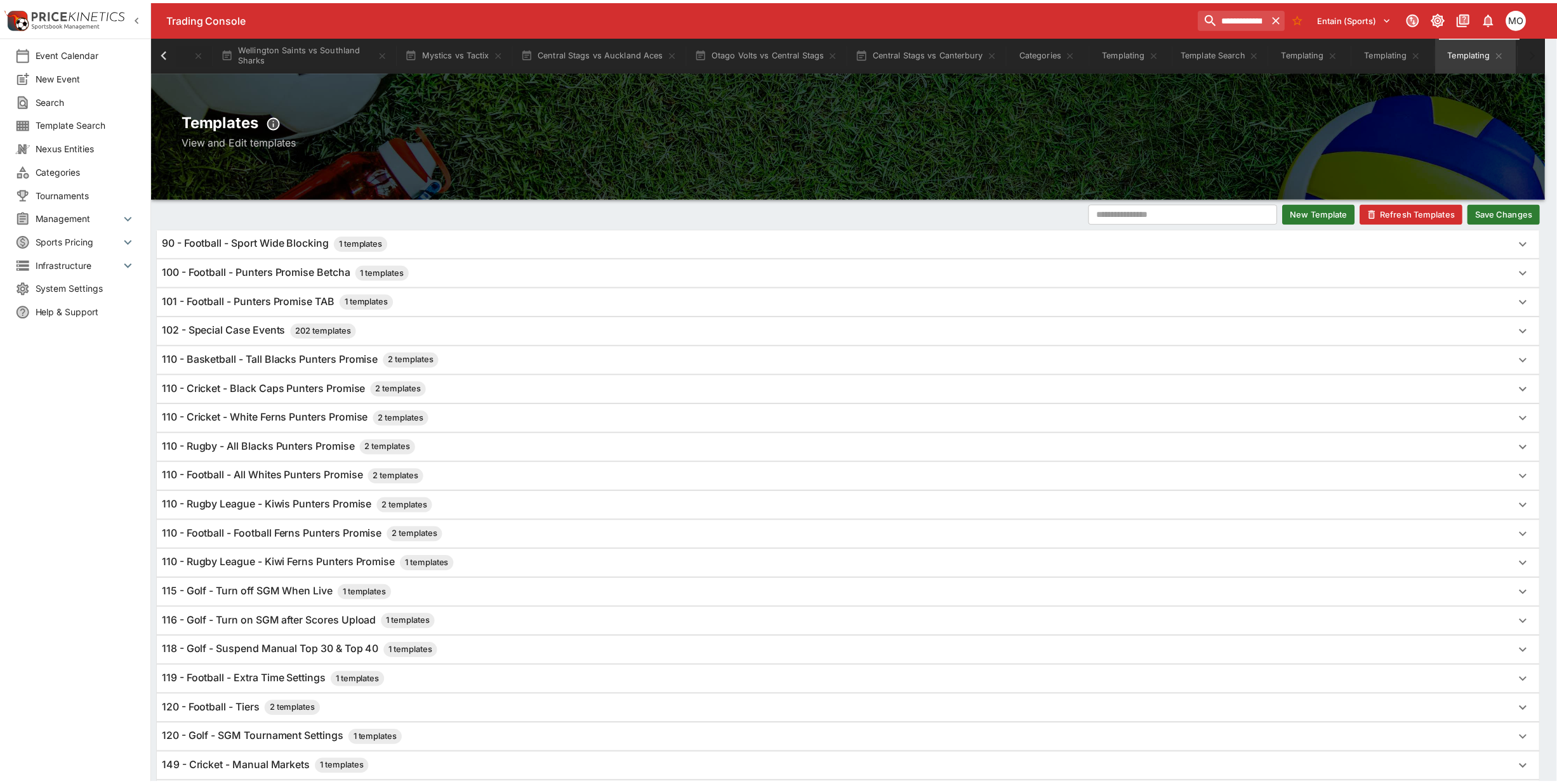
scroll to position [0, 571]
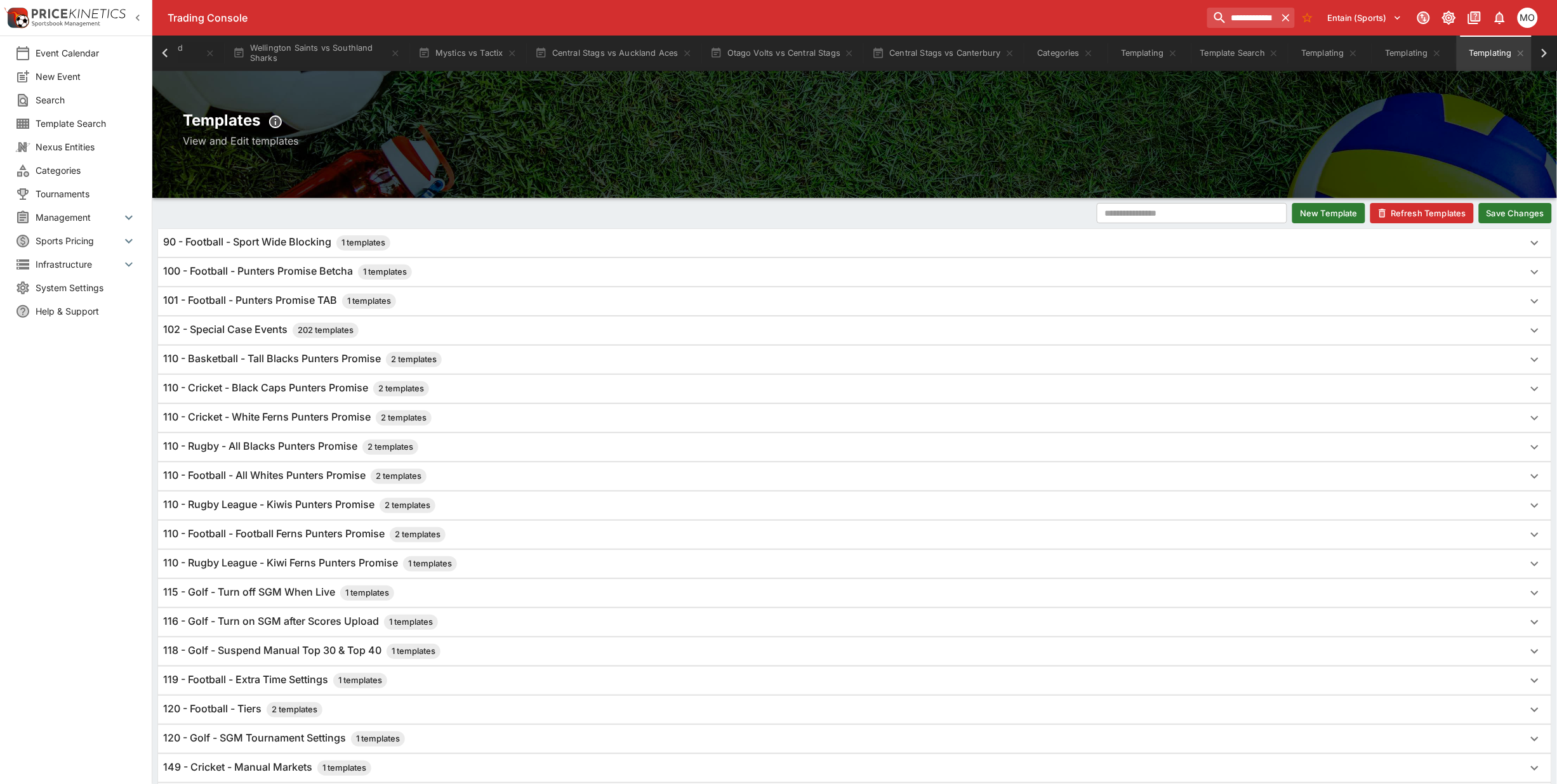
click at [1519, 211] on button "Save Changes" at bounding box center [1515, 213] width 73 height 20
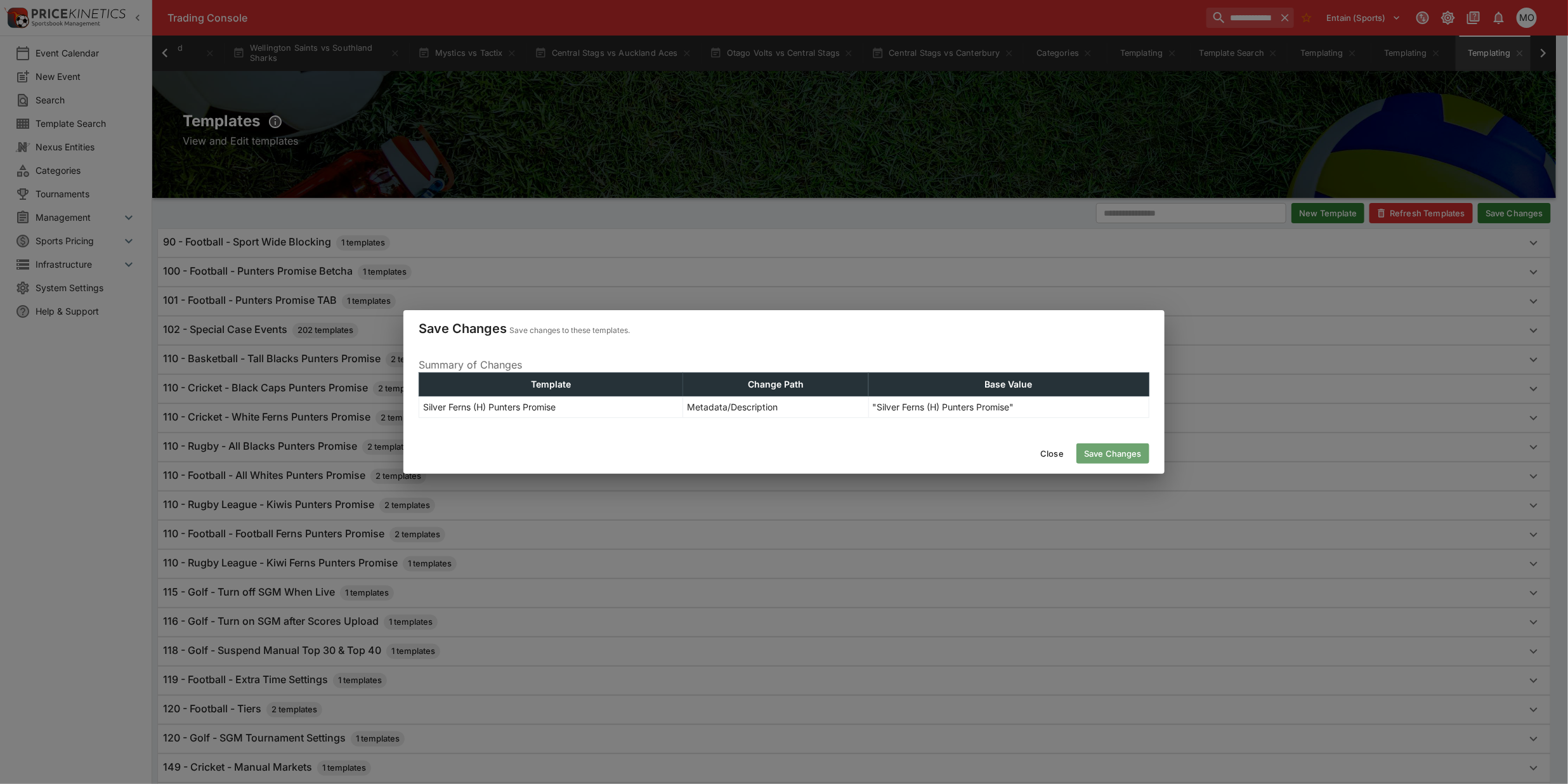
click at [1117, 453] on button "Save Changes" at bounding box center [1113, 453] width 73 height 20
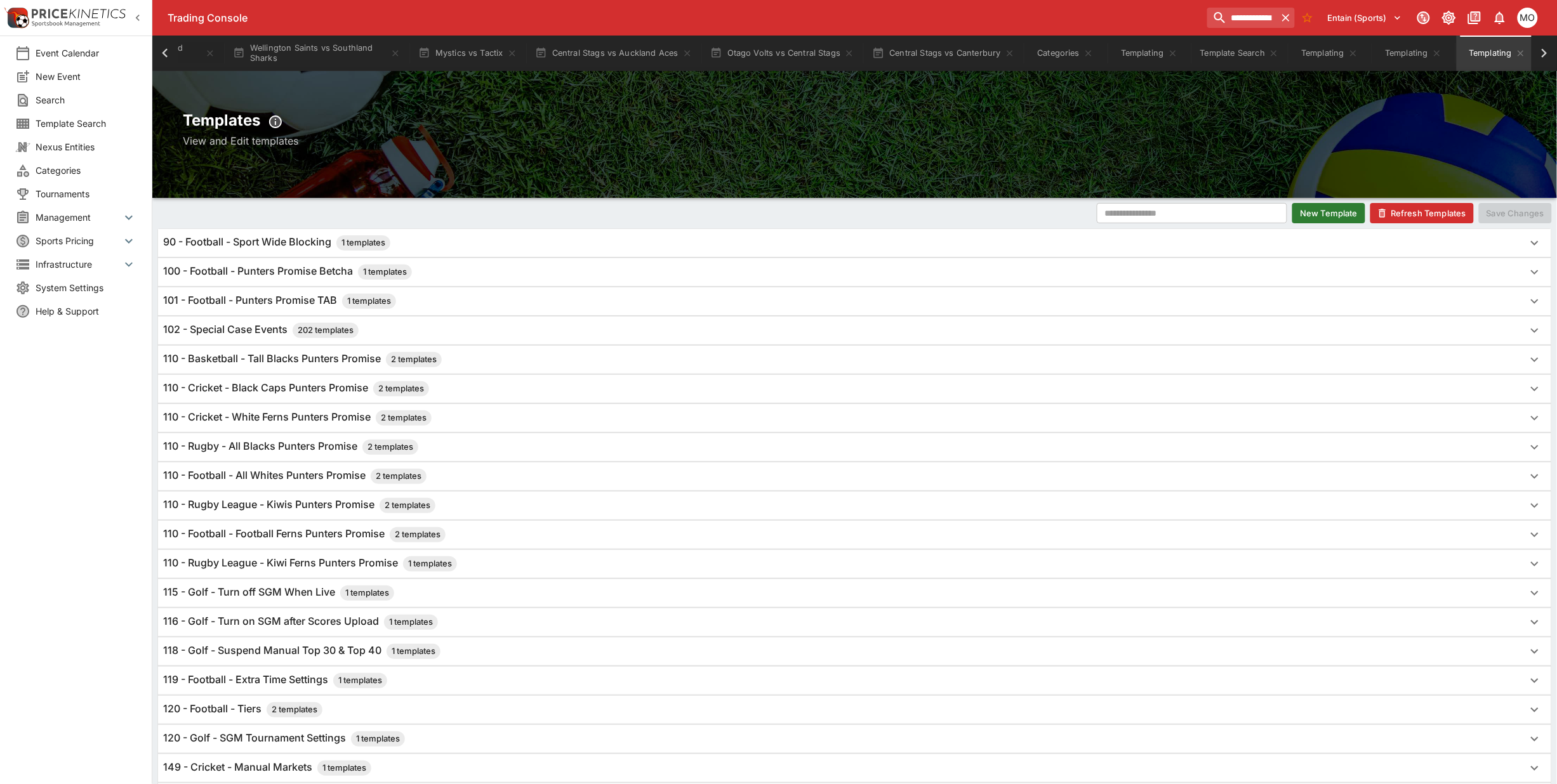
click at [1413, 219] on button "Refresh Templates" at bounding box center [1422, 213] width 104 height 20
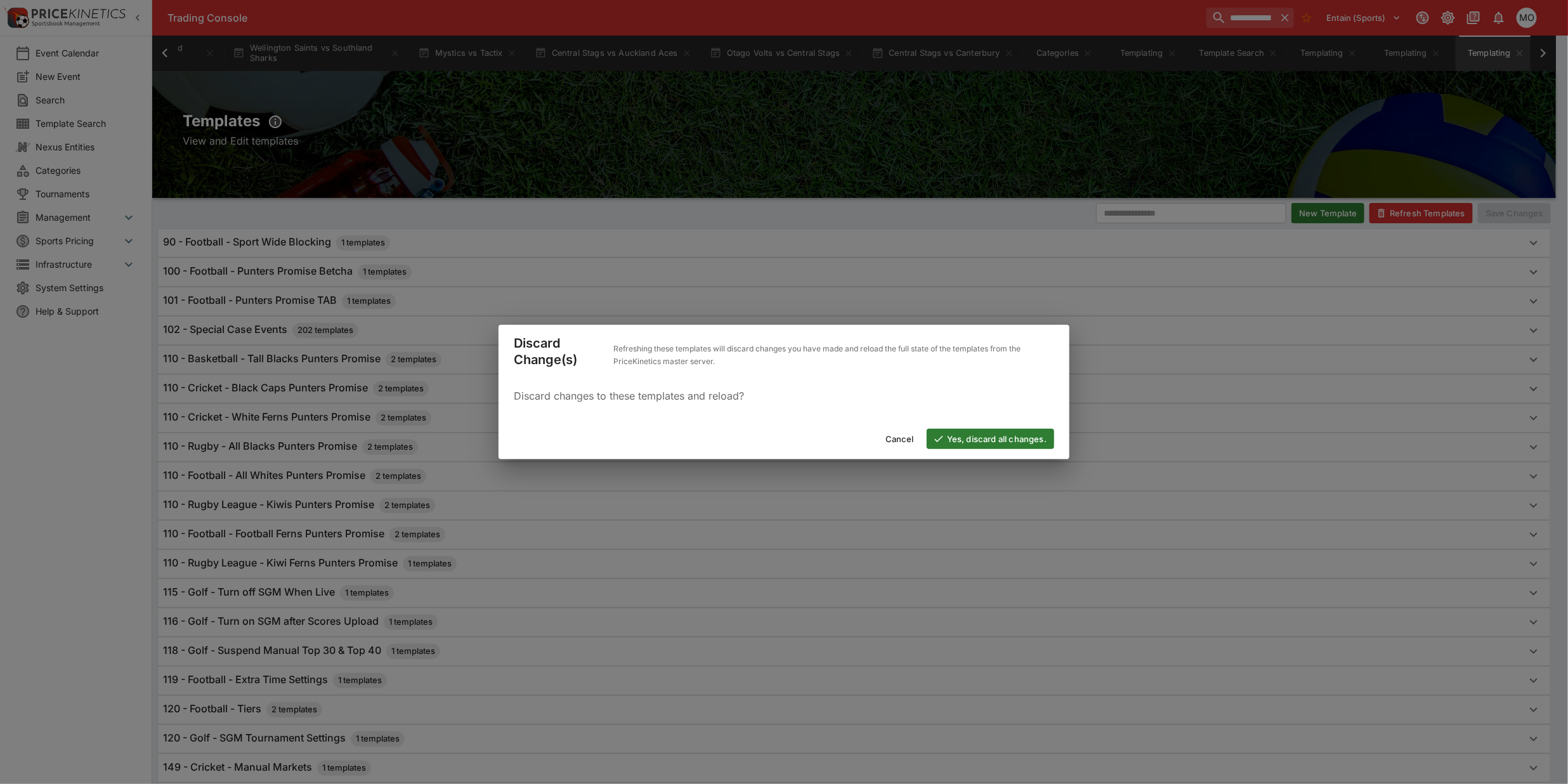
click at [962, 436] on button "Yes, discard all changes." at bounding box center [991, 439] width 127 height 20
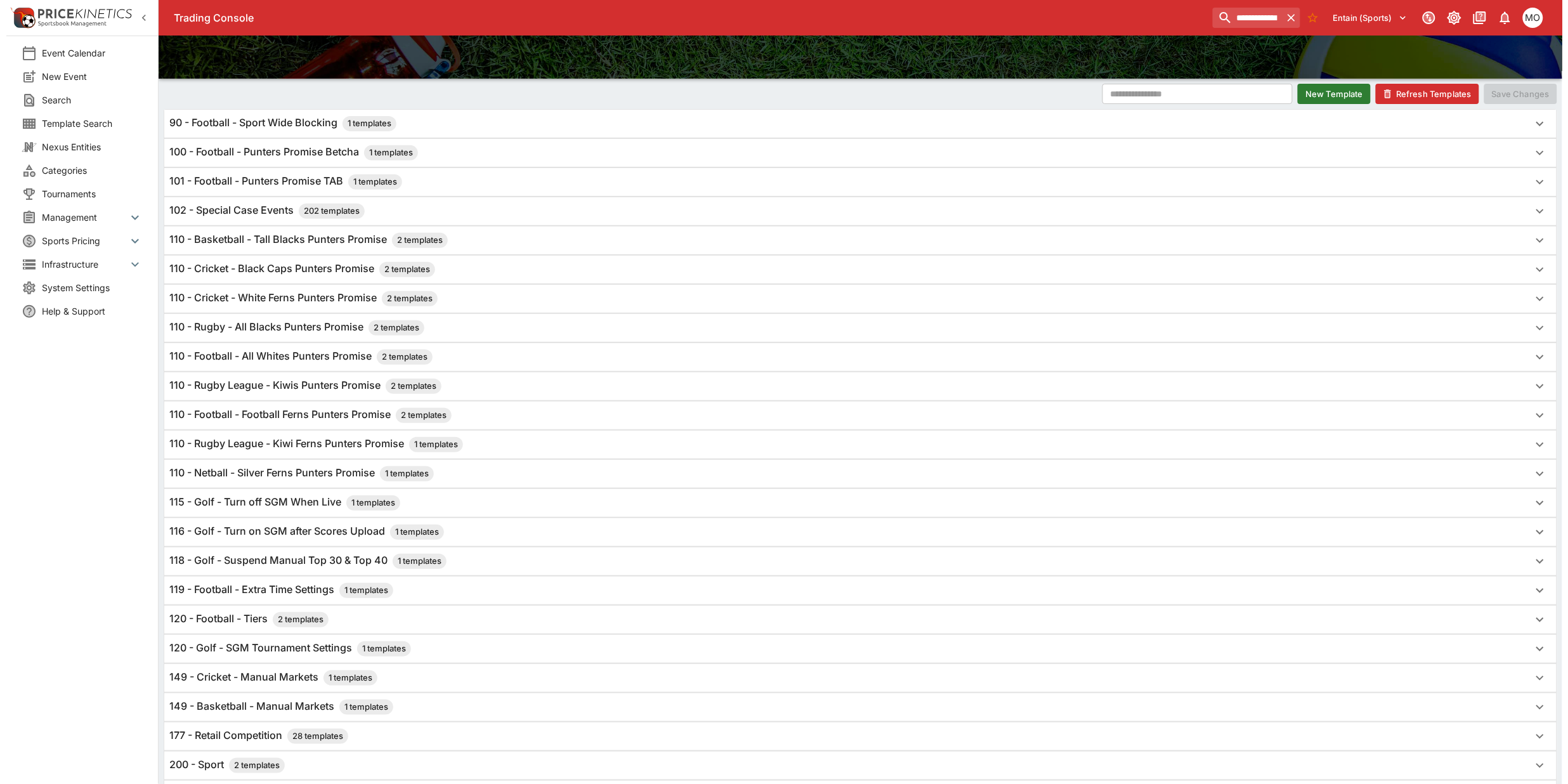
scroll to position [159, 0]
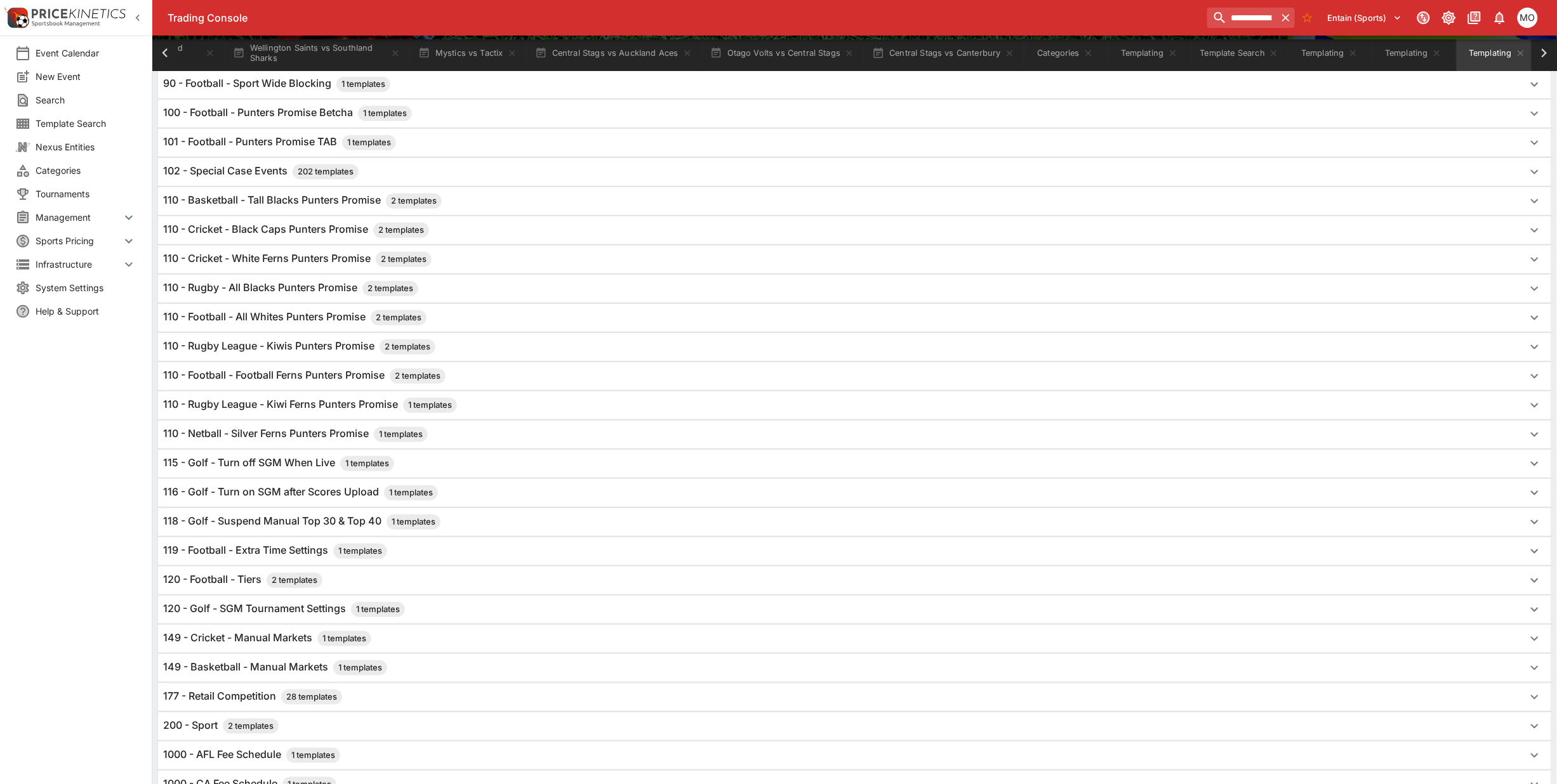
click at [337, 436] on h6 "110 - Netball - Silver Ferns Punters Promise 1 templates" at bounding box center [295, 435] width 265 height 15
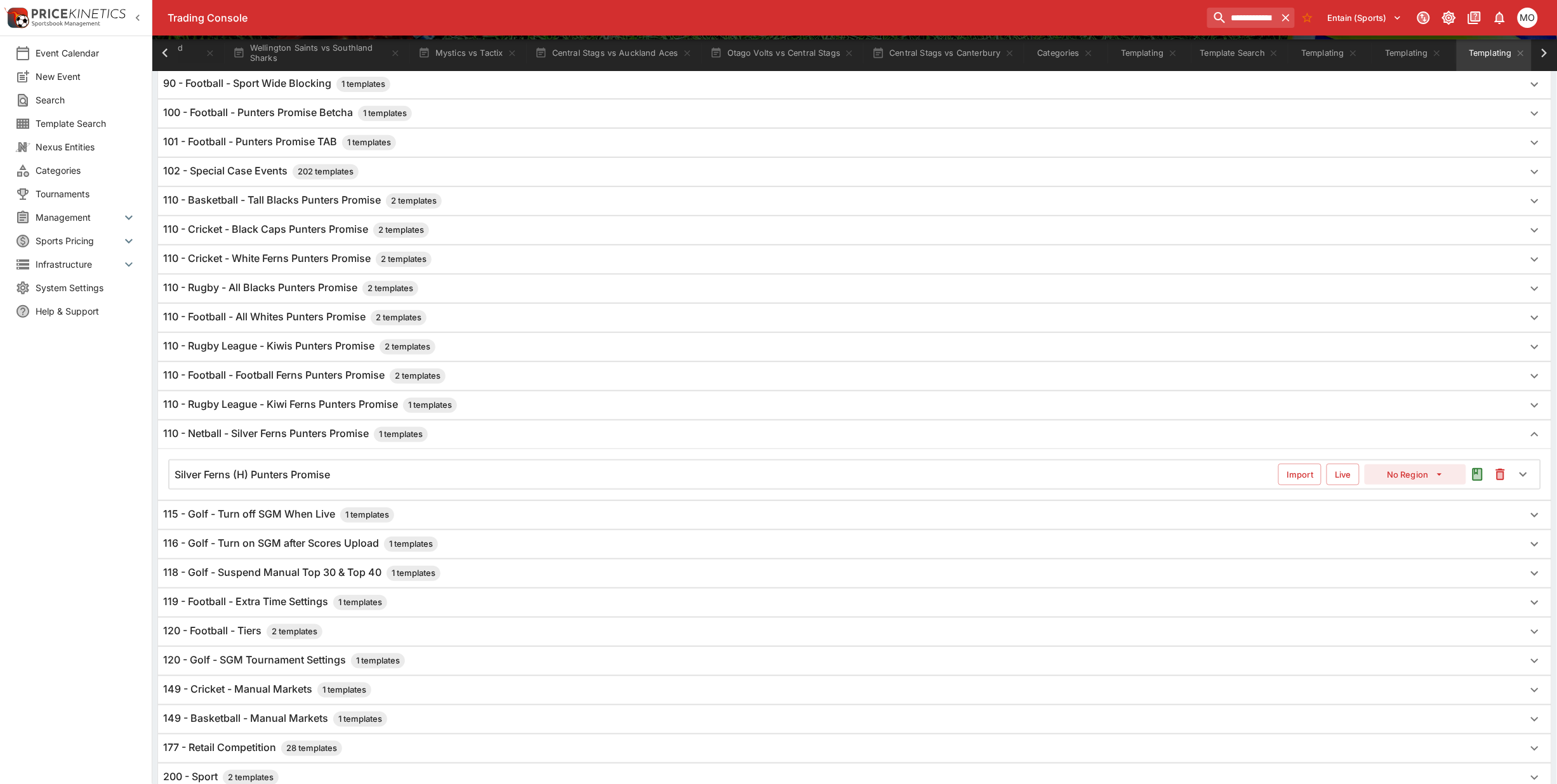
click at [973, 486] on div "Silver Ferns (H) Punters Promise Import Live No Region" at bounding box center [855, 475] width 1371 height 28
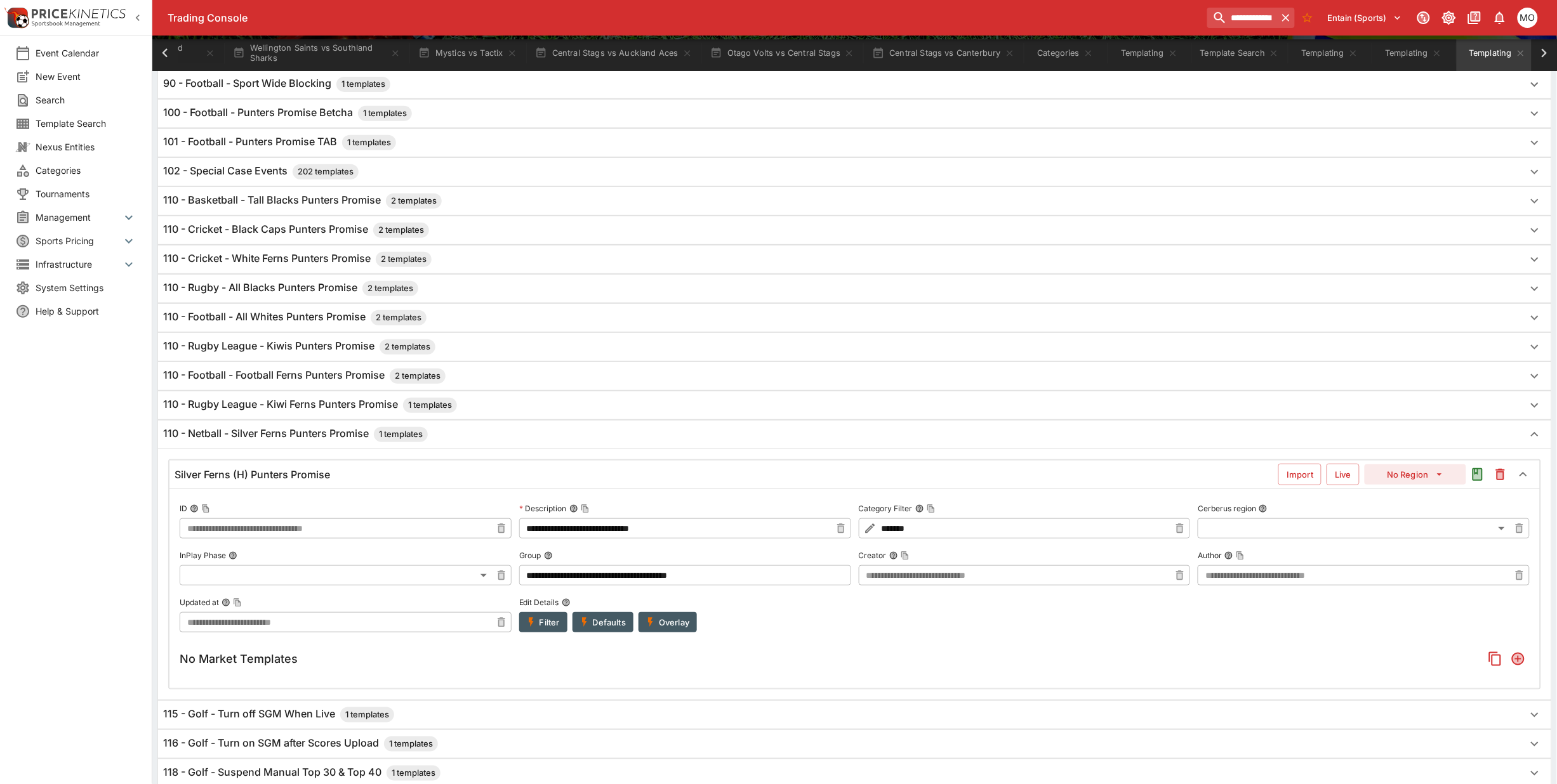
click at [544, 630] on button "Filter" at bounding box center [543, 622] width 48 height 20
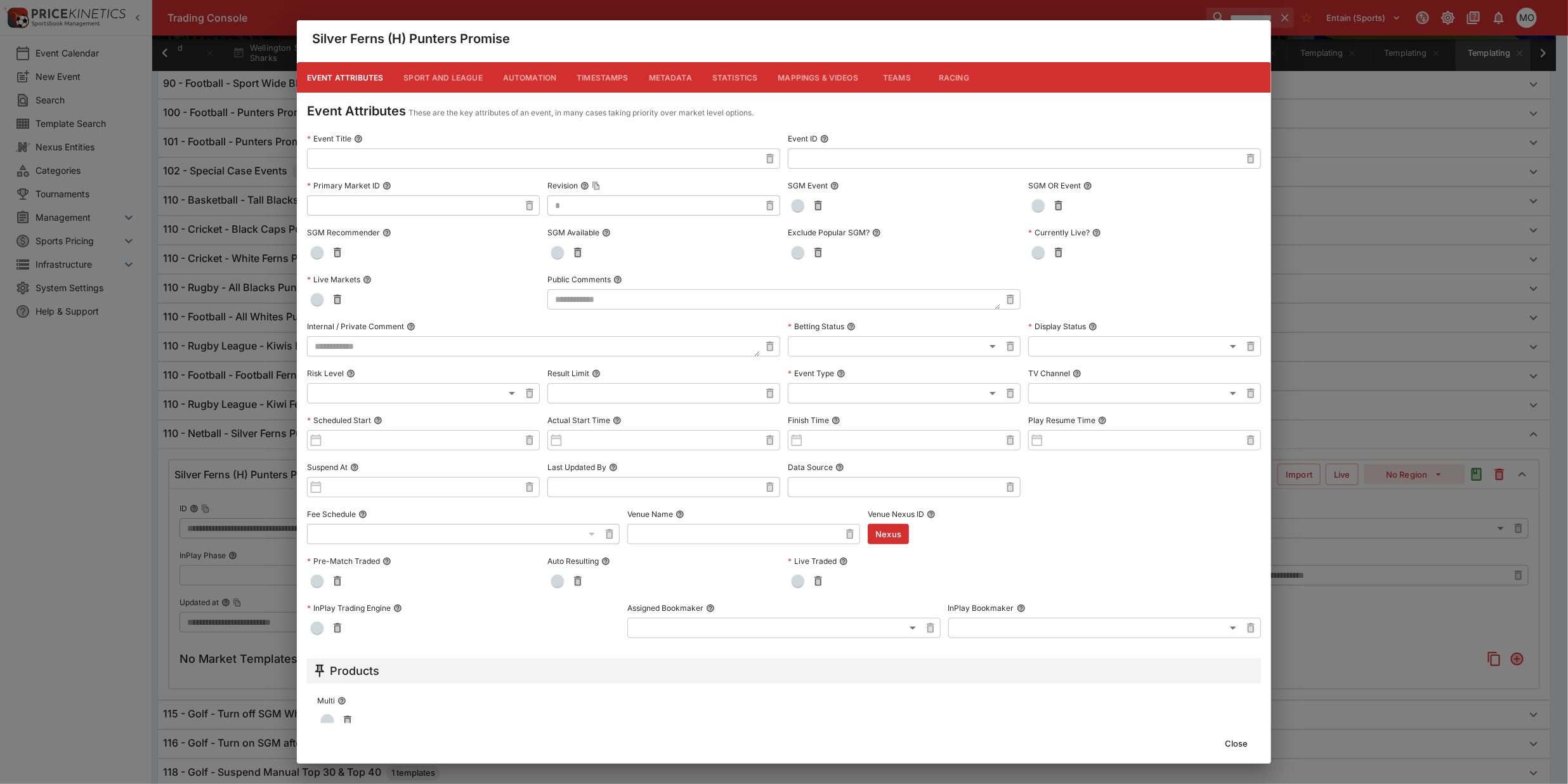
click at [442, 166] on input "text" at bounding box center [533, 159] width 453 height 20
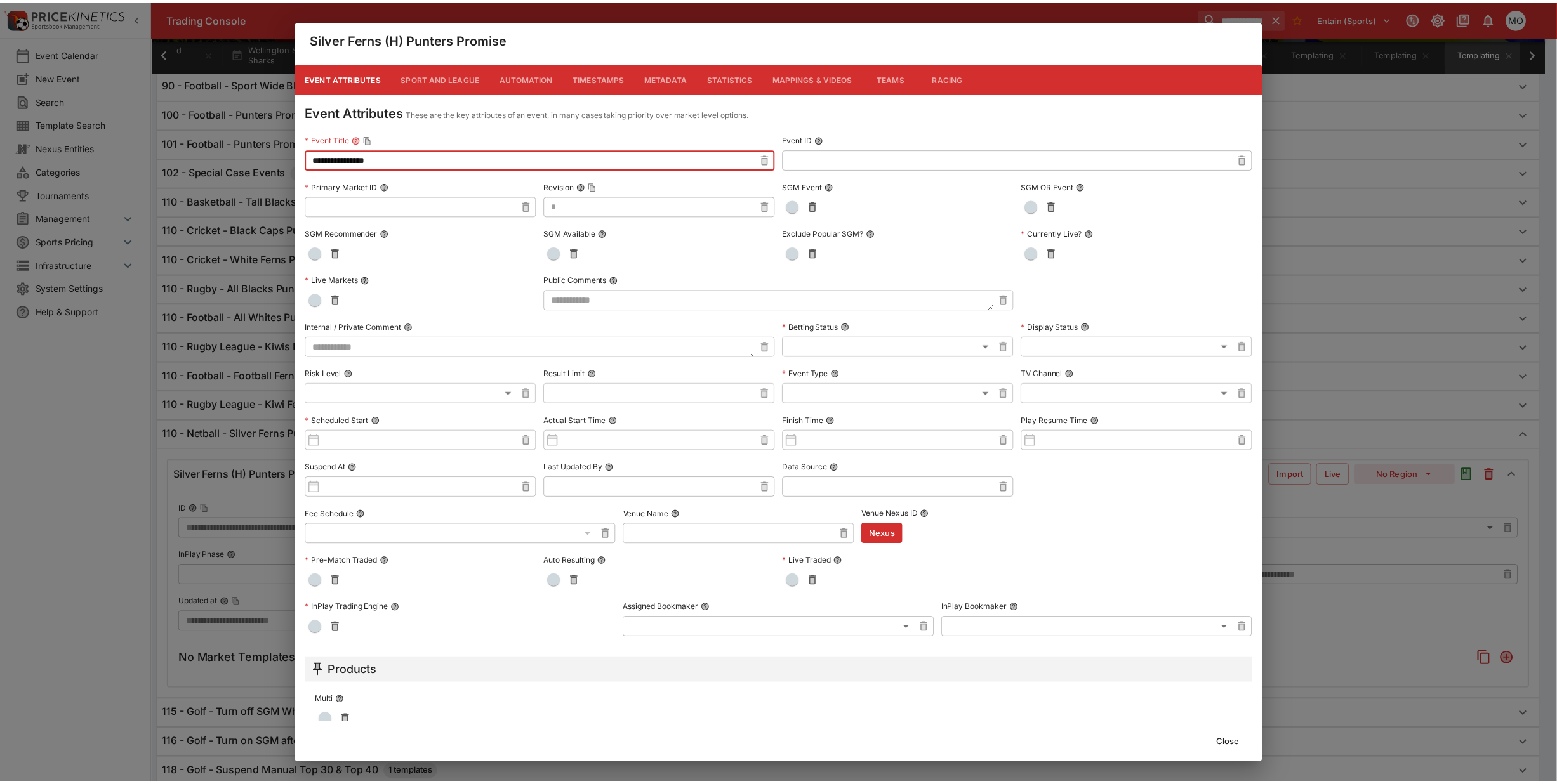
scroll to position [71, 0]
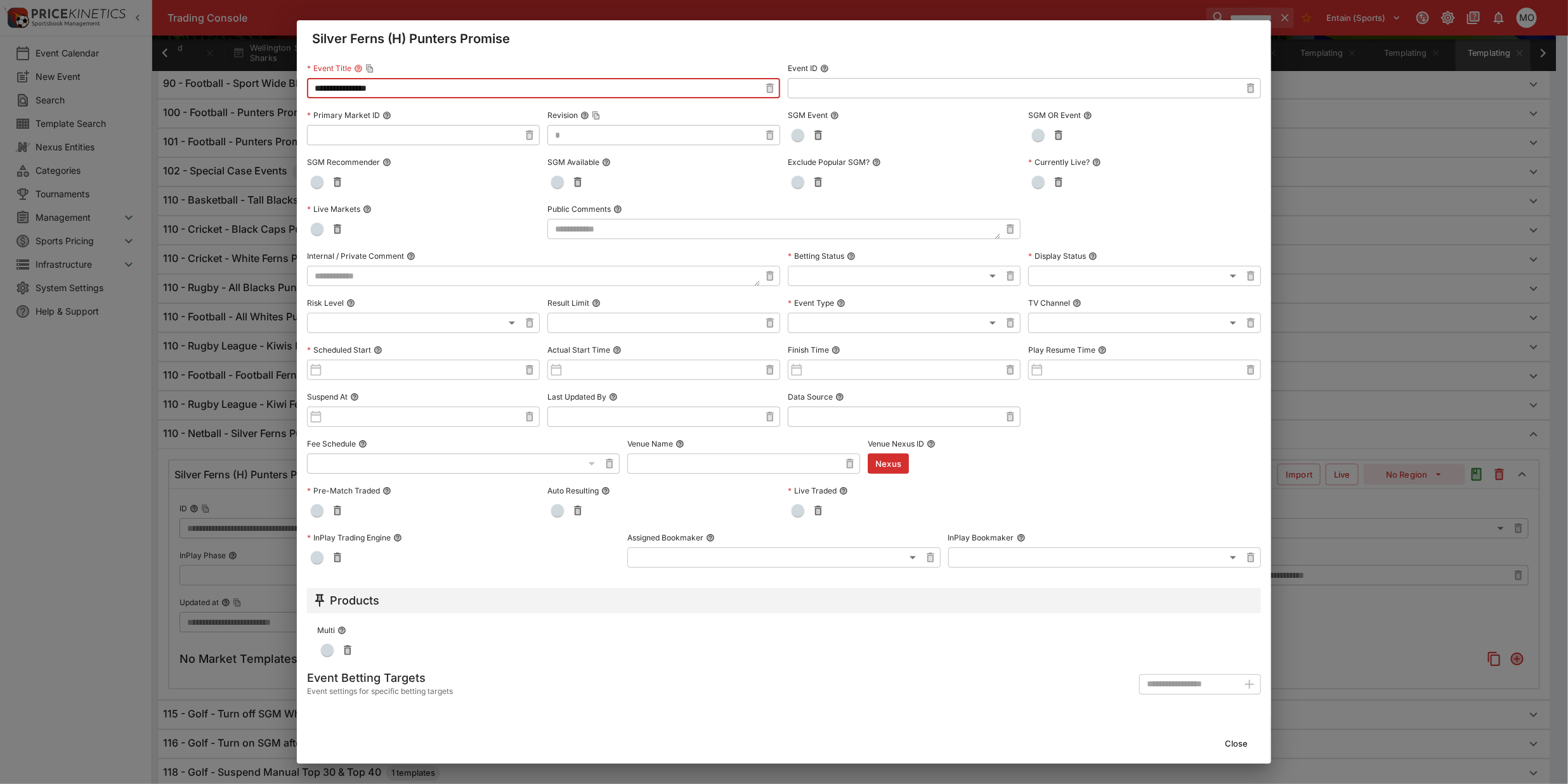
type input "**********"
click at [1241, 740] on button "Close" at bounding box center [1236, 743] width 38 height 20
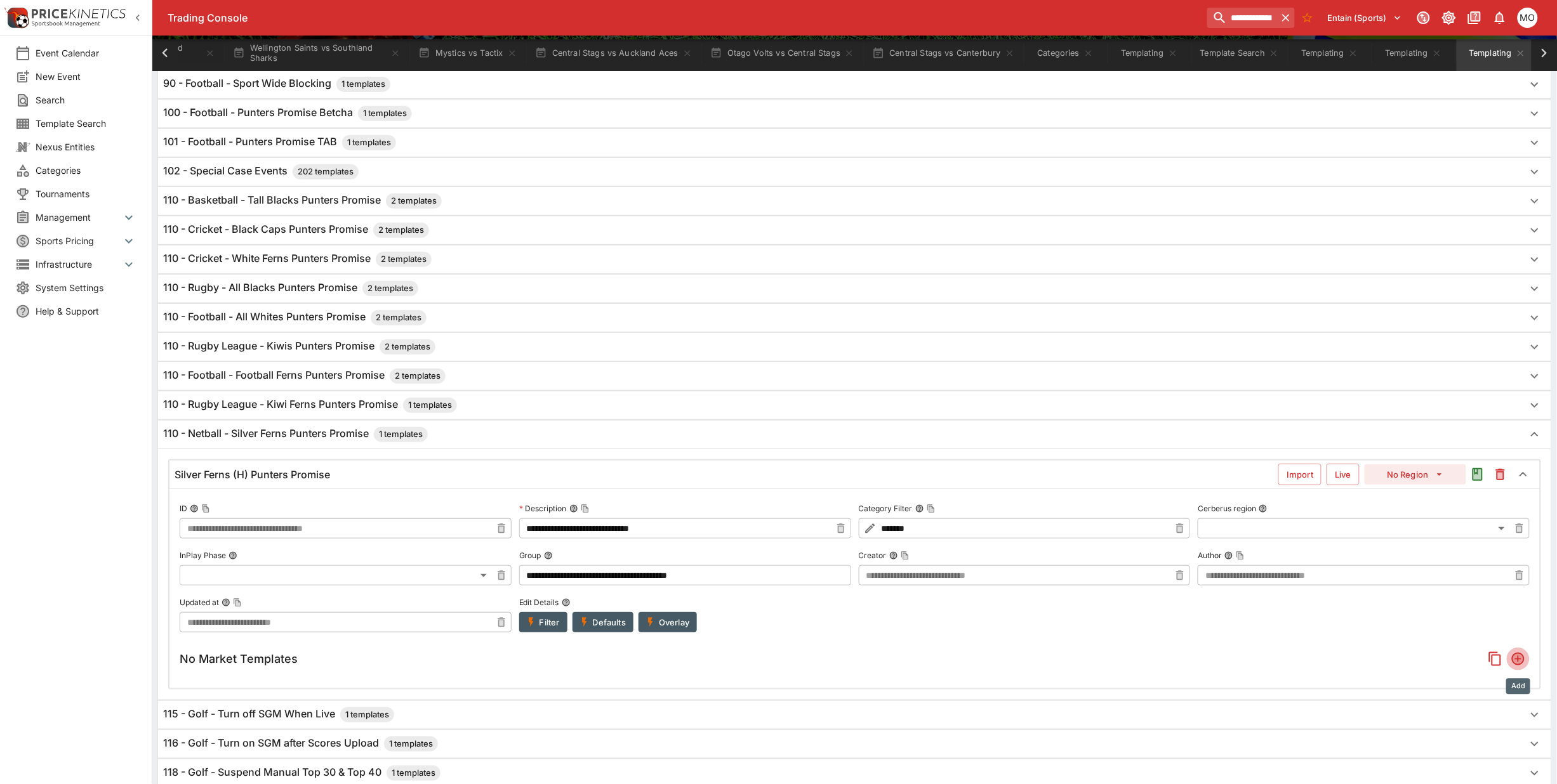
click at [1522, 666] on icon "Add" at bounding box center [1518, 659] width 13 height 13
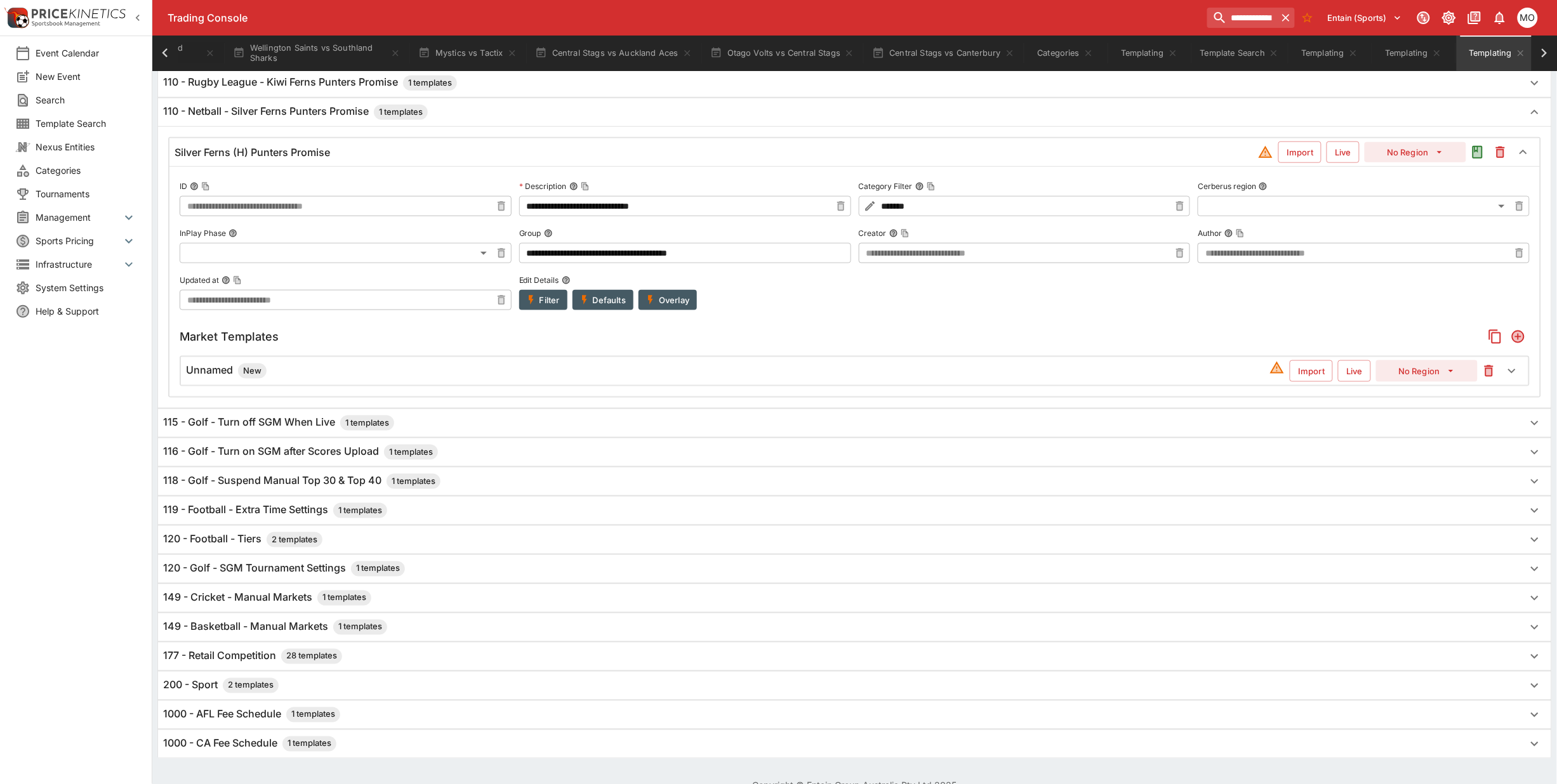
click at [220, 375] on h6 "Unnamed New" at bounding box center [226, 371] width 81 height 15
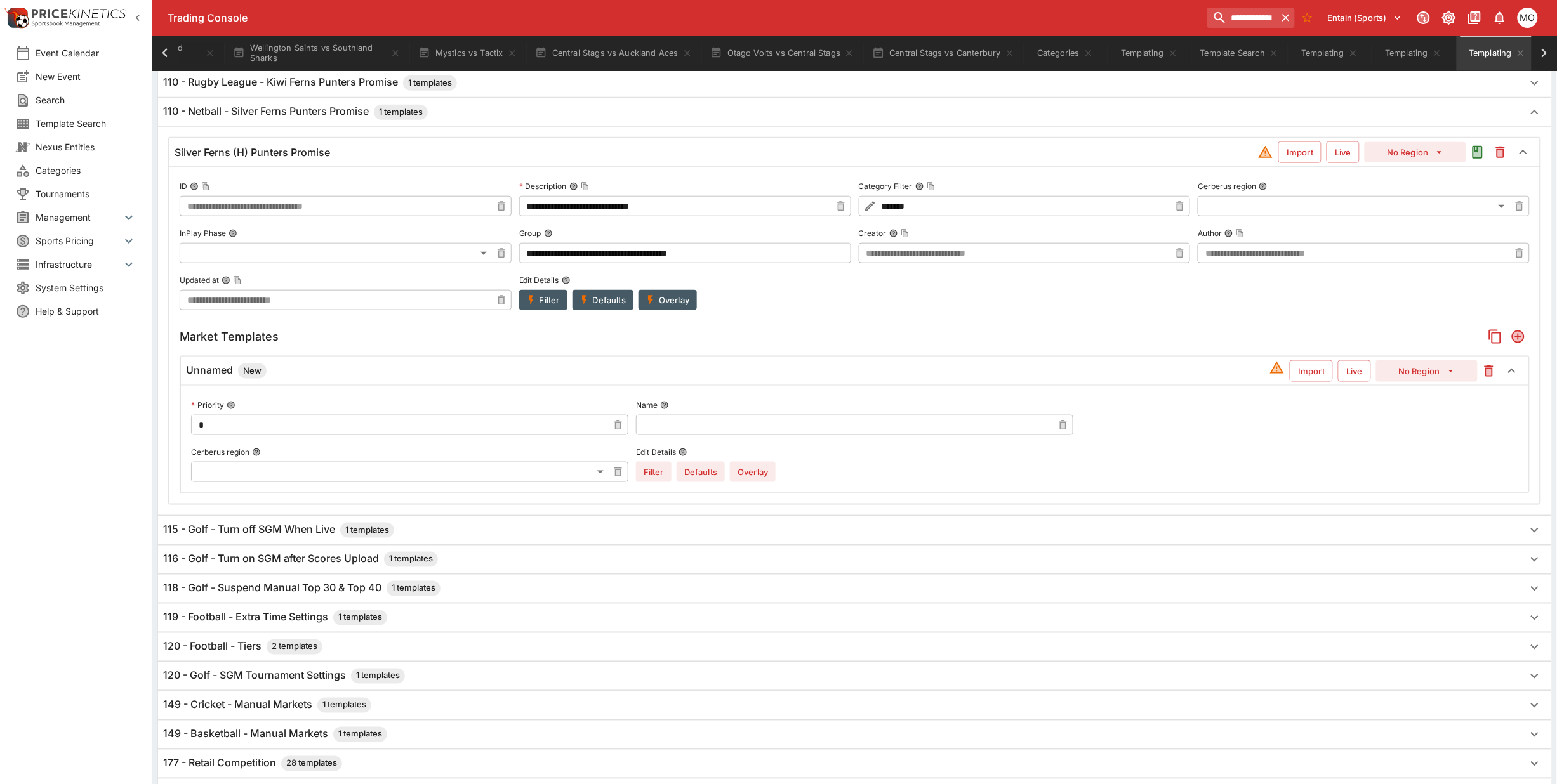
click at [679, 430] on input "text" at bounding box center [844, 425] width 417 height 20
type input "**********"
click at [1448, 377] on icon "button" at bounding box center [1450, 371] width 12 height 12
click at [1427, 439] on li "Sport 2 (12)" at bounding box center [1427, 443] width 75 height 20
type input "**"
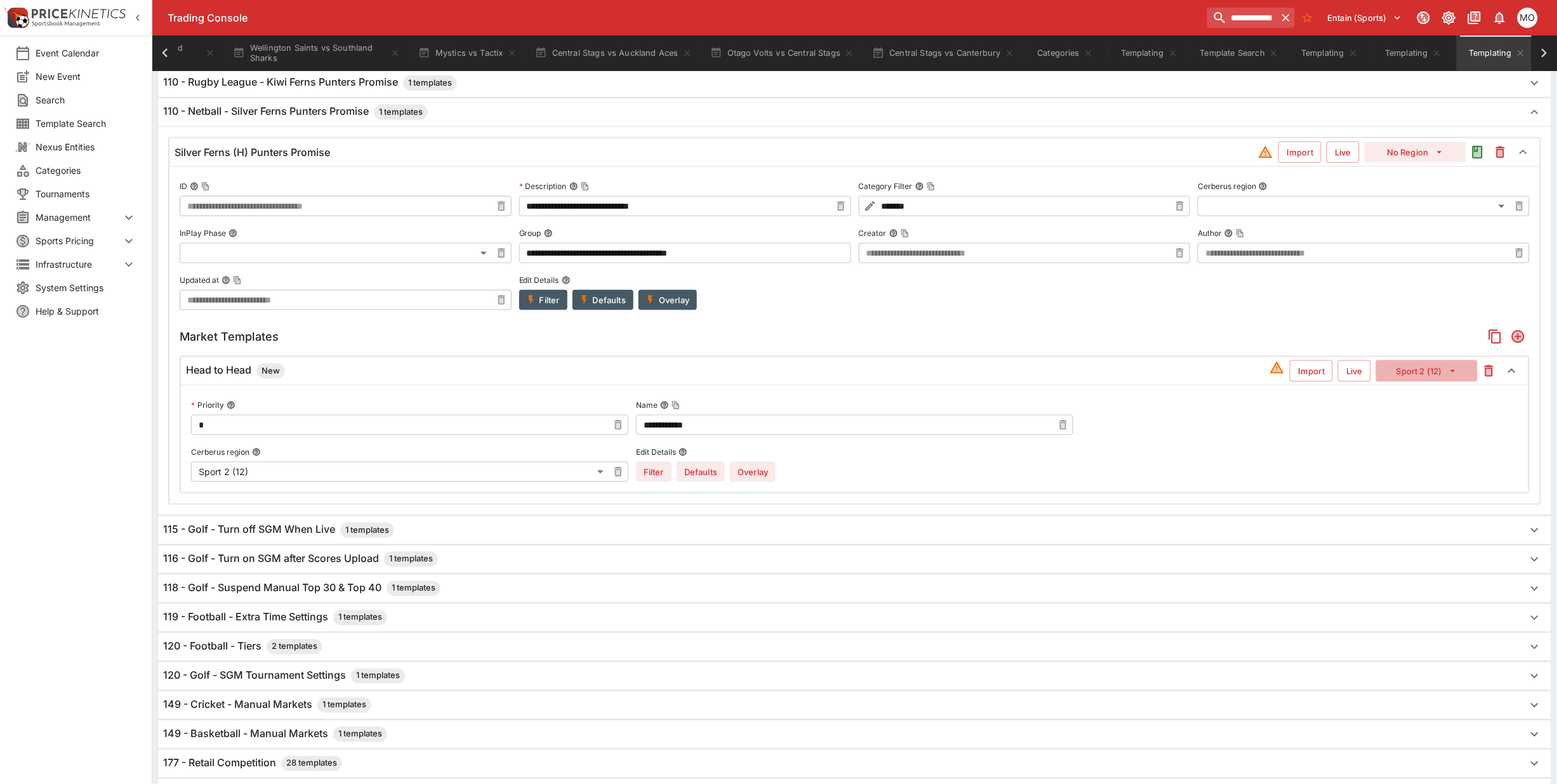
click at [1422, 375] on button "Sport 2 (12)" at bounding box center [1427, 371] width 101 height 21
click at [1416, 435] on li "Sport 2 (12)" at bounding box center [1427, 443] width 75 height 20
click at [1512, 341] on icon "Add" at bounding box center [1519, 337] width 15 height 15
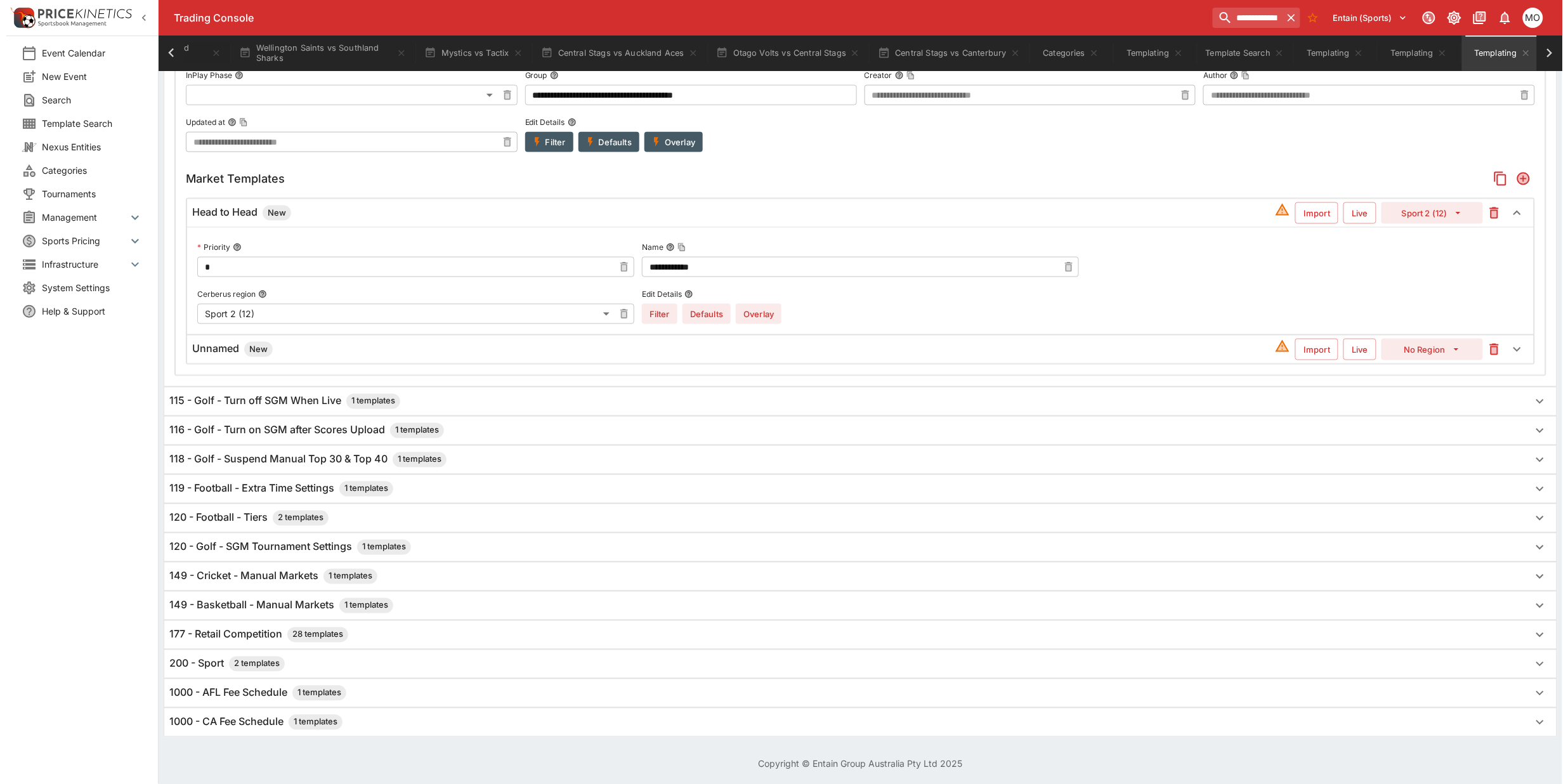
scroll to position [649, 0]
click at [218, 348] on h6 "Unnamed New" at bounding box center [225, 348] width 81 height 15
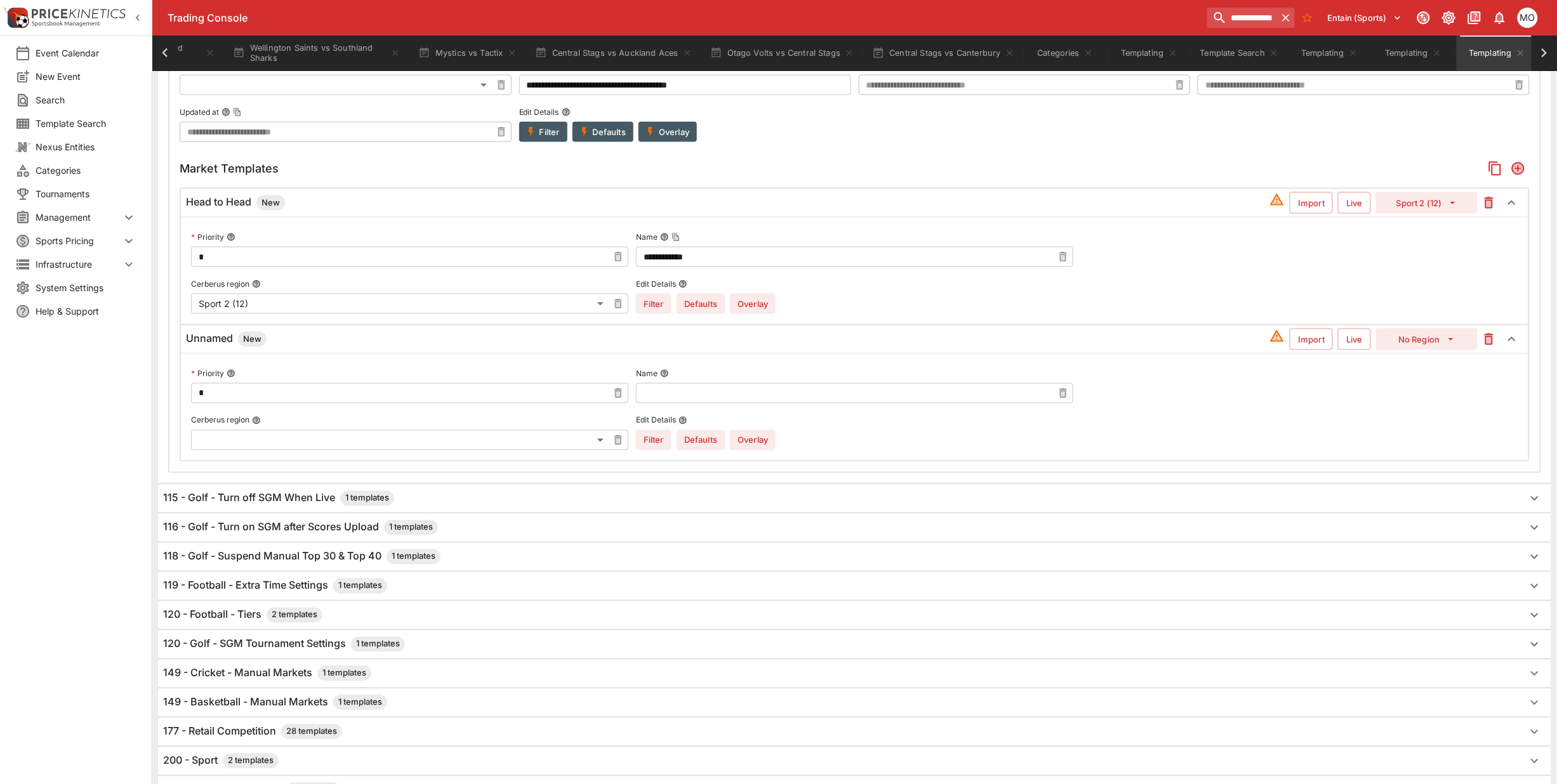
click at [788, 397] on input "text" at bounding box center [844, 394] width 417 height 20
type input "****"
click at [1410, 338] on button "No Region" at bounding box center [1427, 339] width 101 height 21
click at [1420, 410] on li "Sport 2 (12)" at bounding box center [1427, 411] width 75 height 20
type input "**"
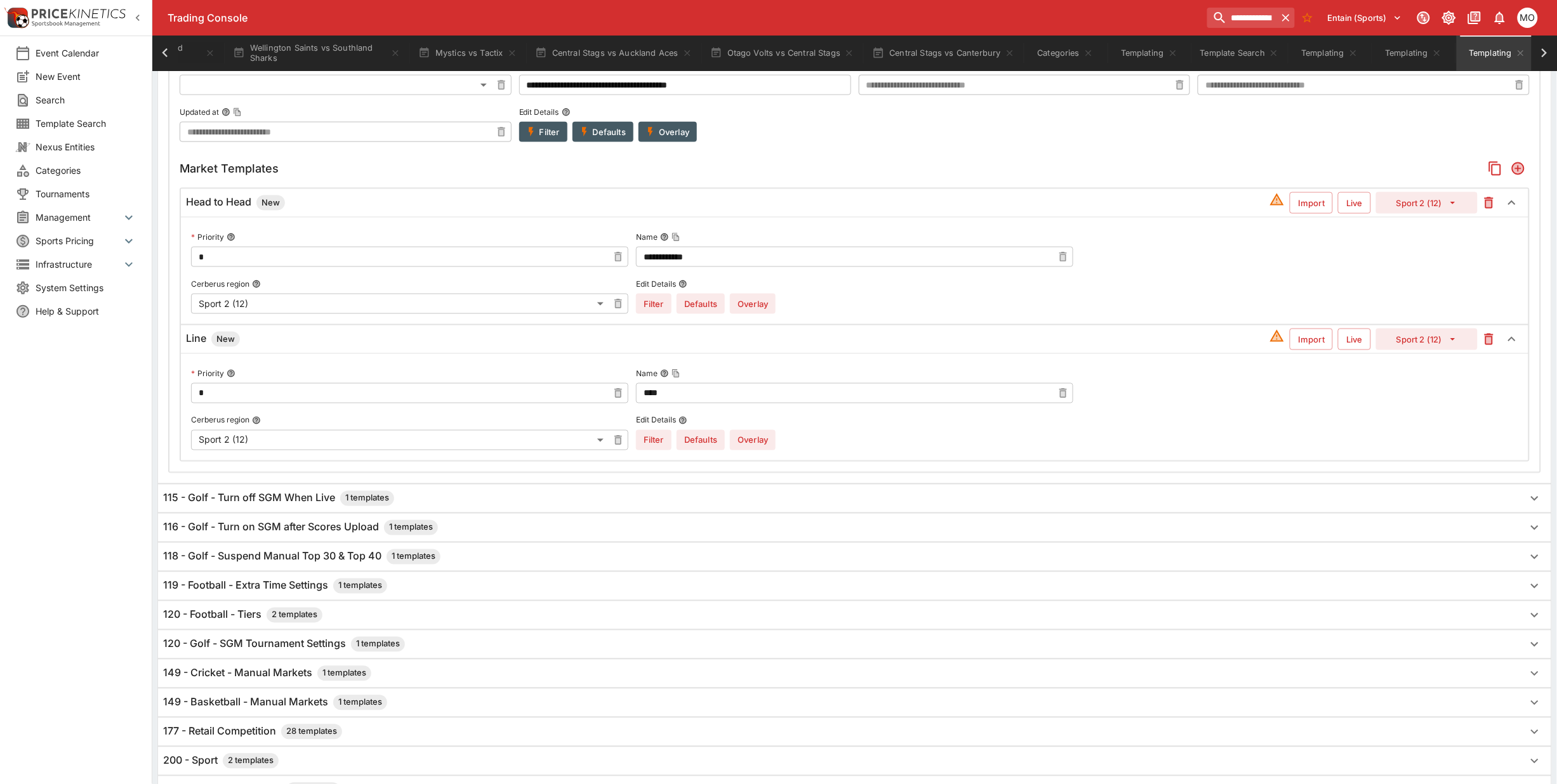
click at [759, 310] on button "Overlay" at bounding box center [753, 304] width 46 height 20
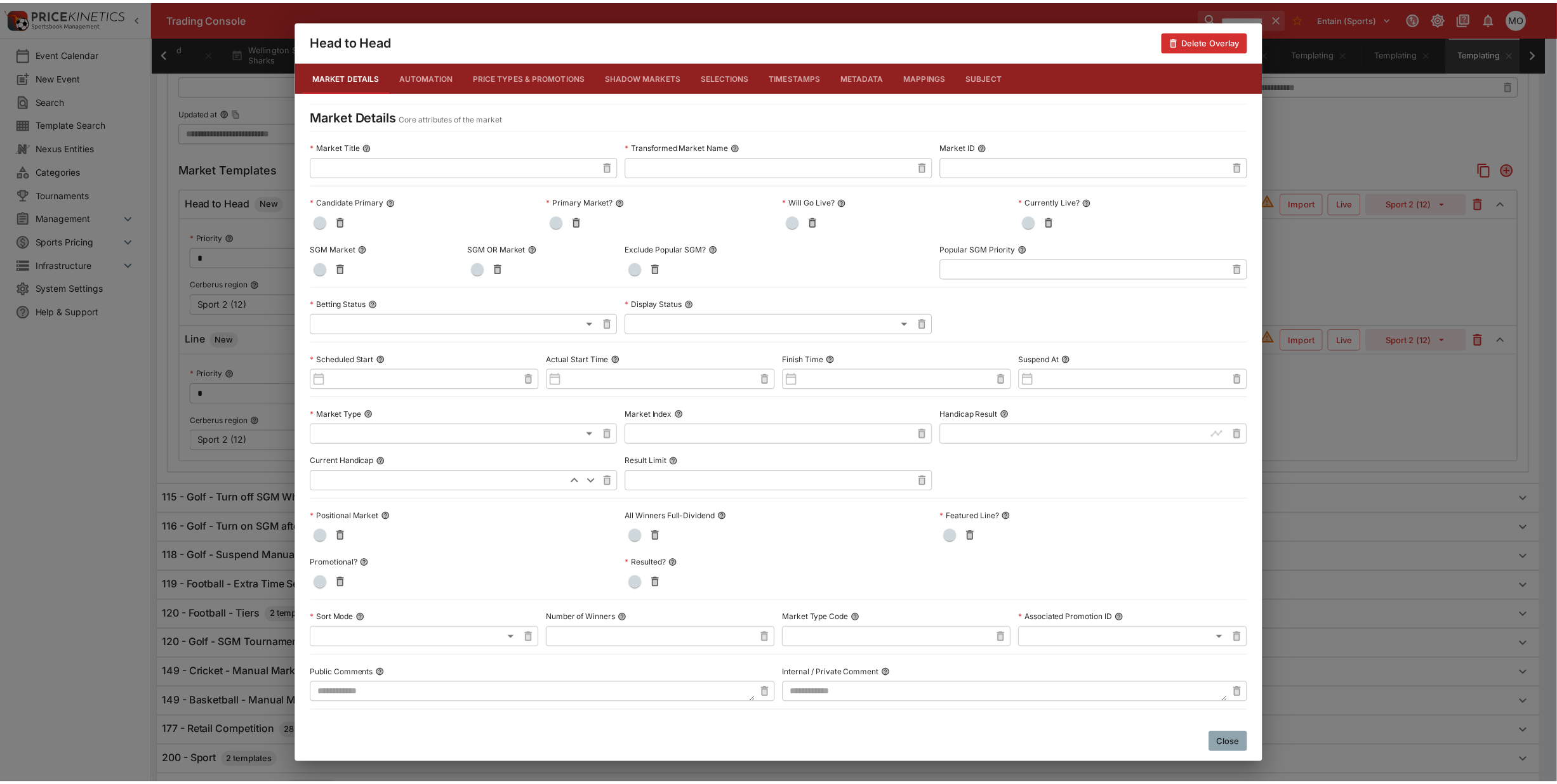
scroll to position [369, 0]
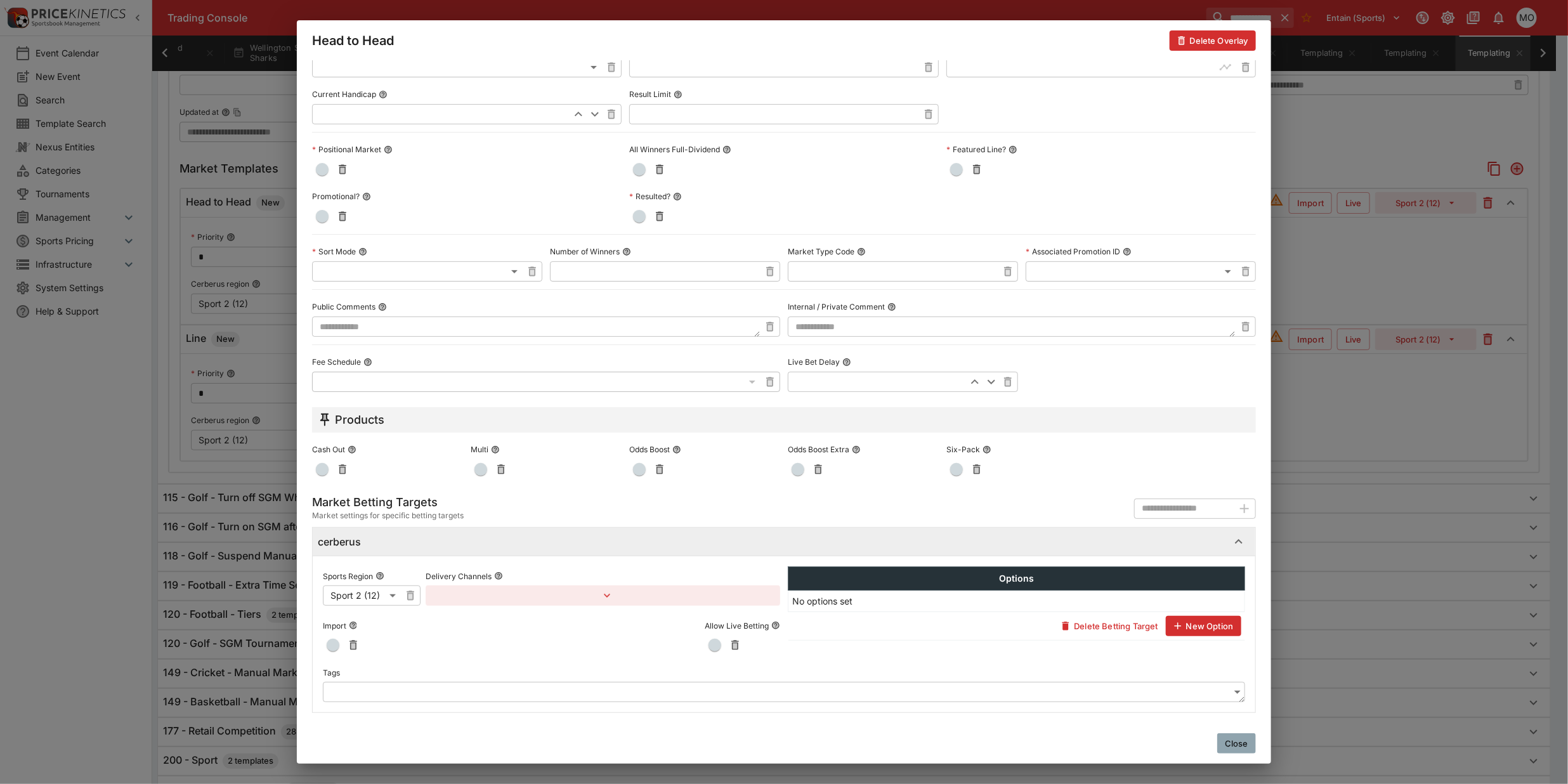
click at [465, 692] on body "**********" at bounding box center [784, 117] width 1568 height 1533
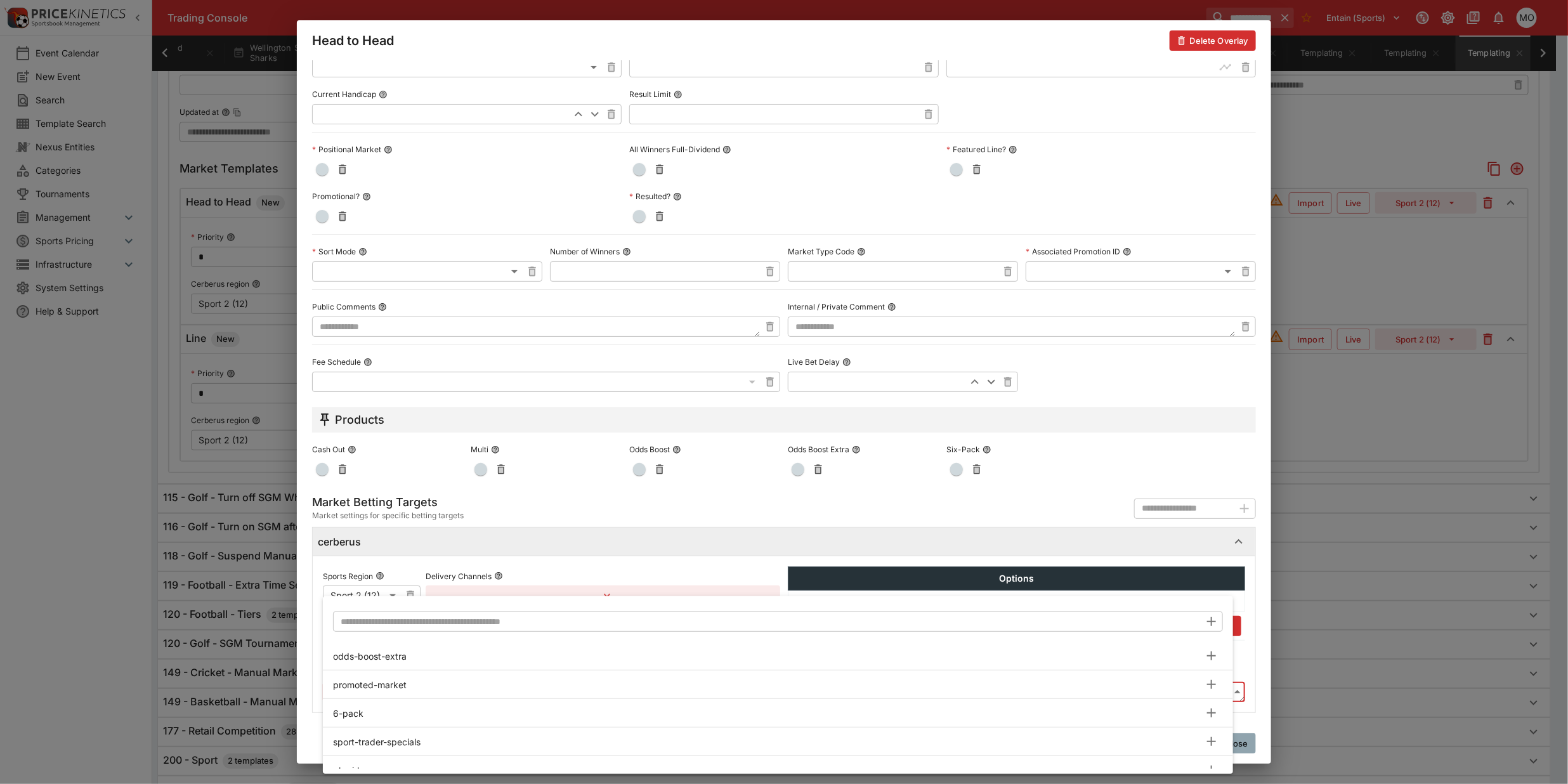
click at [498, 626] on input "text" at bounding box center [766, 621] width 867 height 20
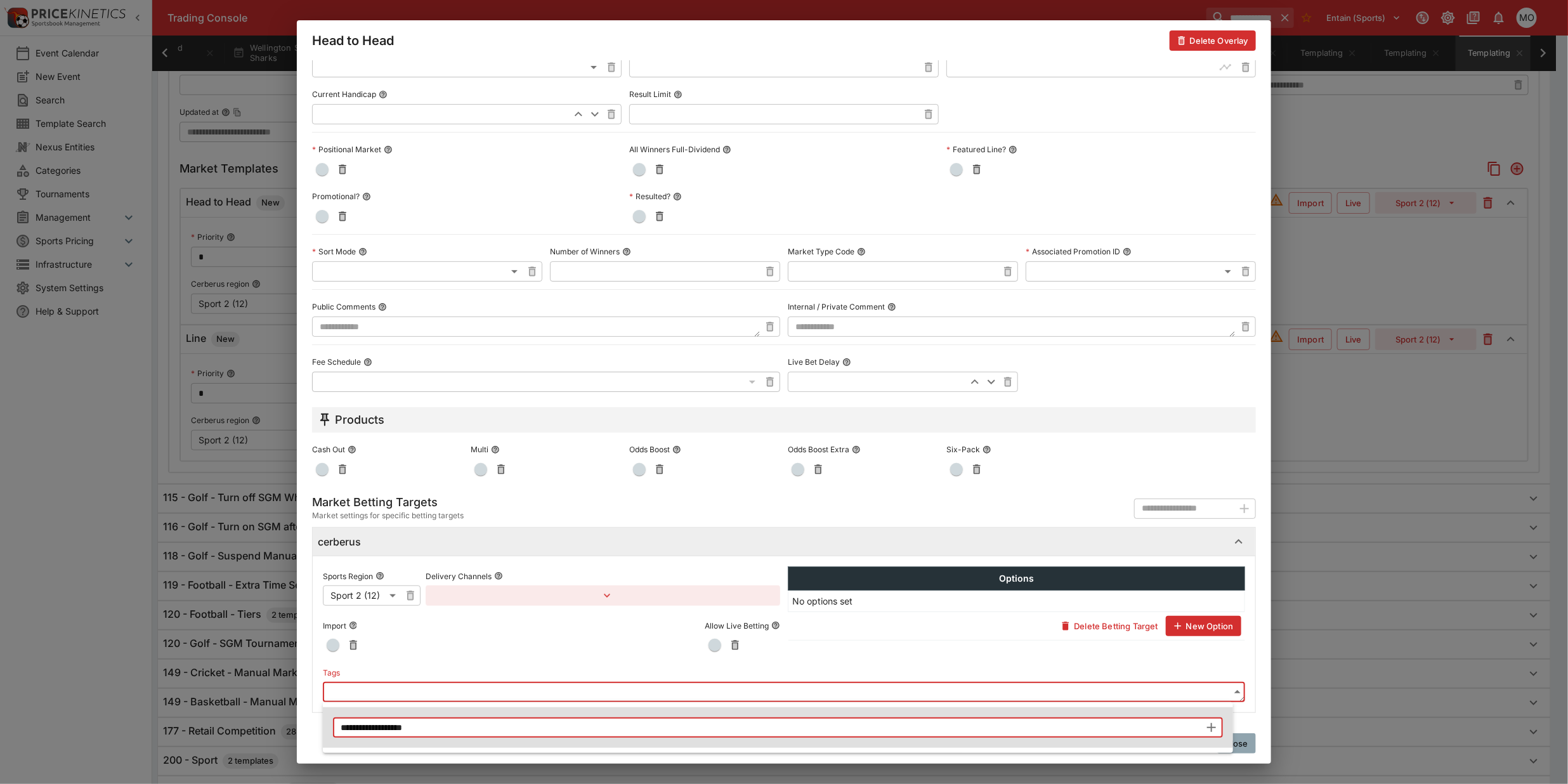
type input "**********"
click at [1213, 722] on icon "button" at bounding box center [1211, 728] width 15 height 15
type input "**********"
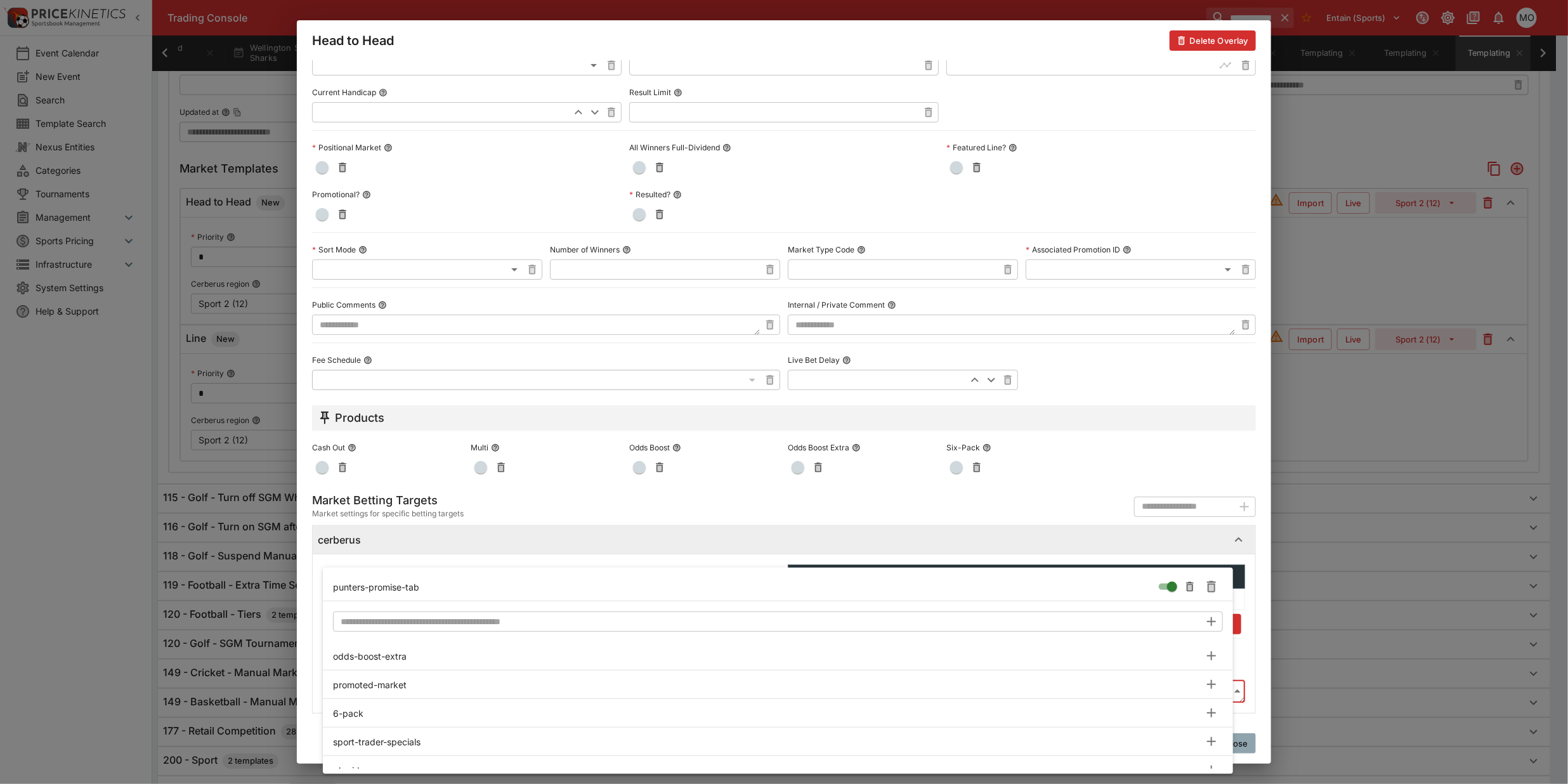
click at [312, 585] on div at bounding box center [784, 392] width 1568 height 784
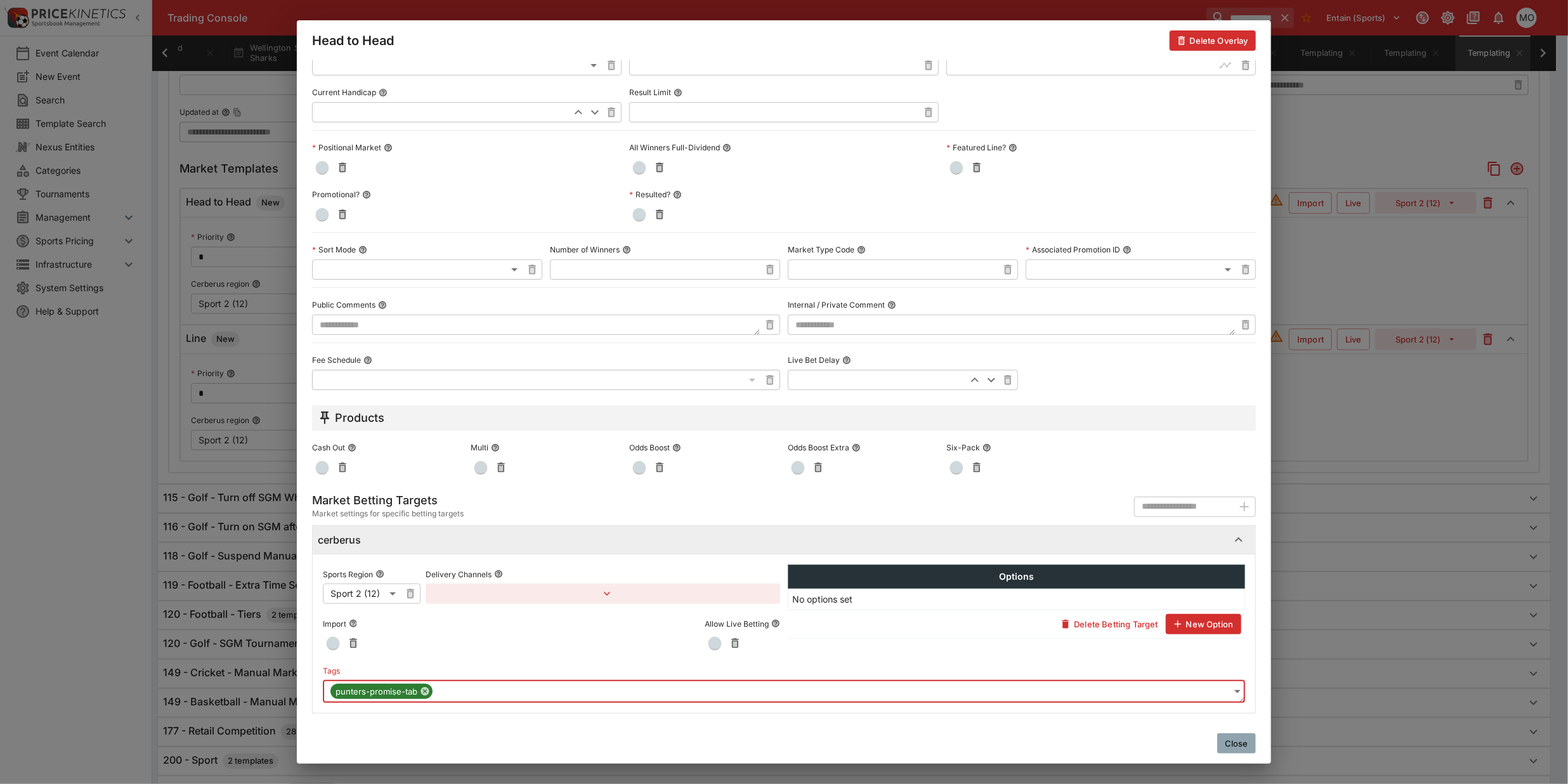
click at [1238, 747] on button "Close" at bounding box center [1236, 743] width 38 height 20
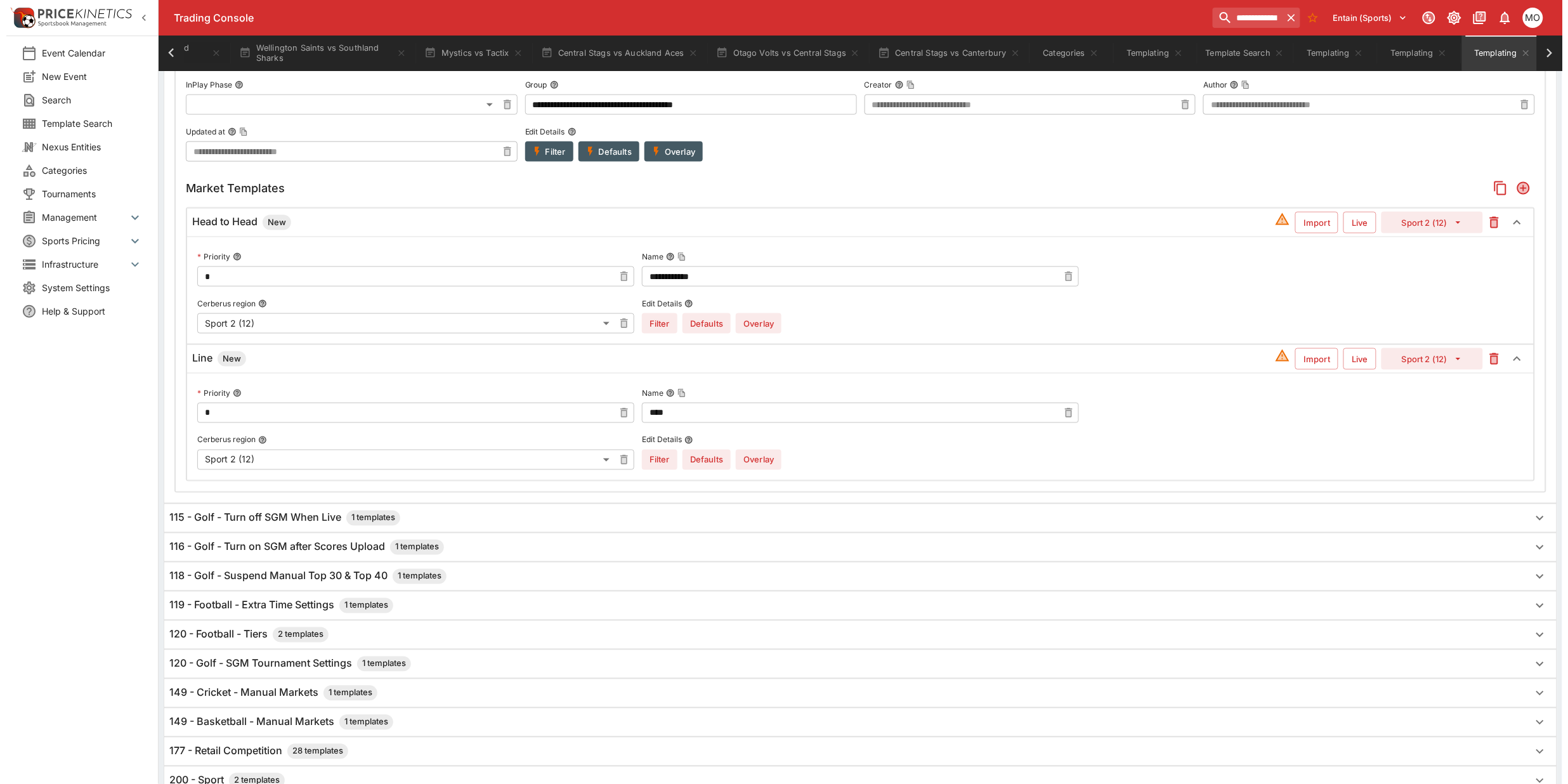
scroll to position [649, 0]
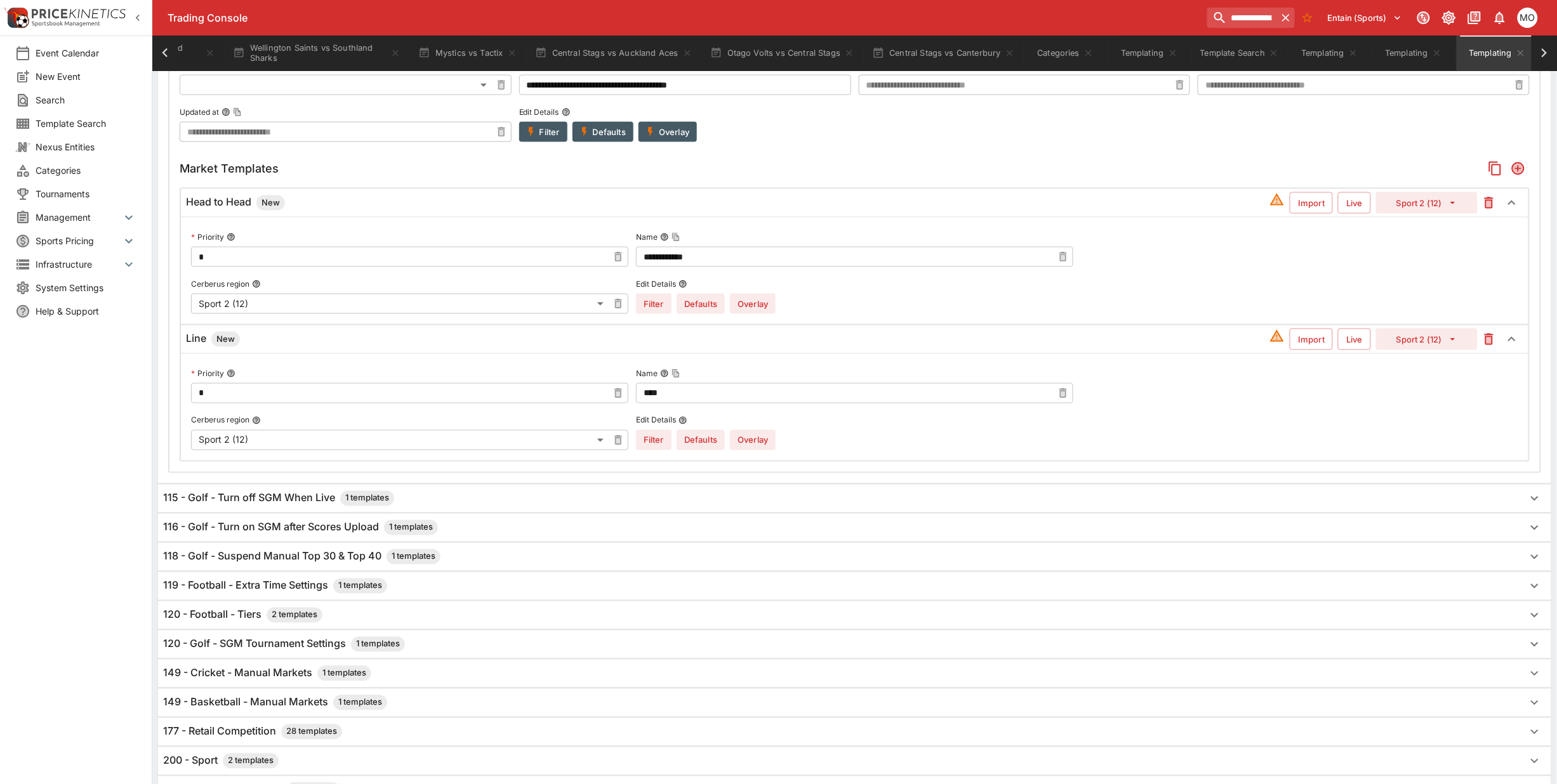
click at [753, 439] on button "Overlay" at bounding box center [753, 440] width 46 height 20
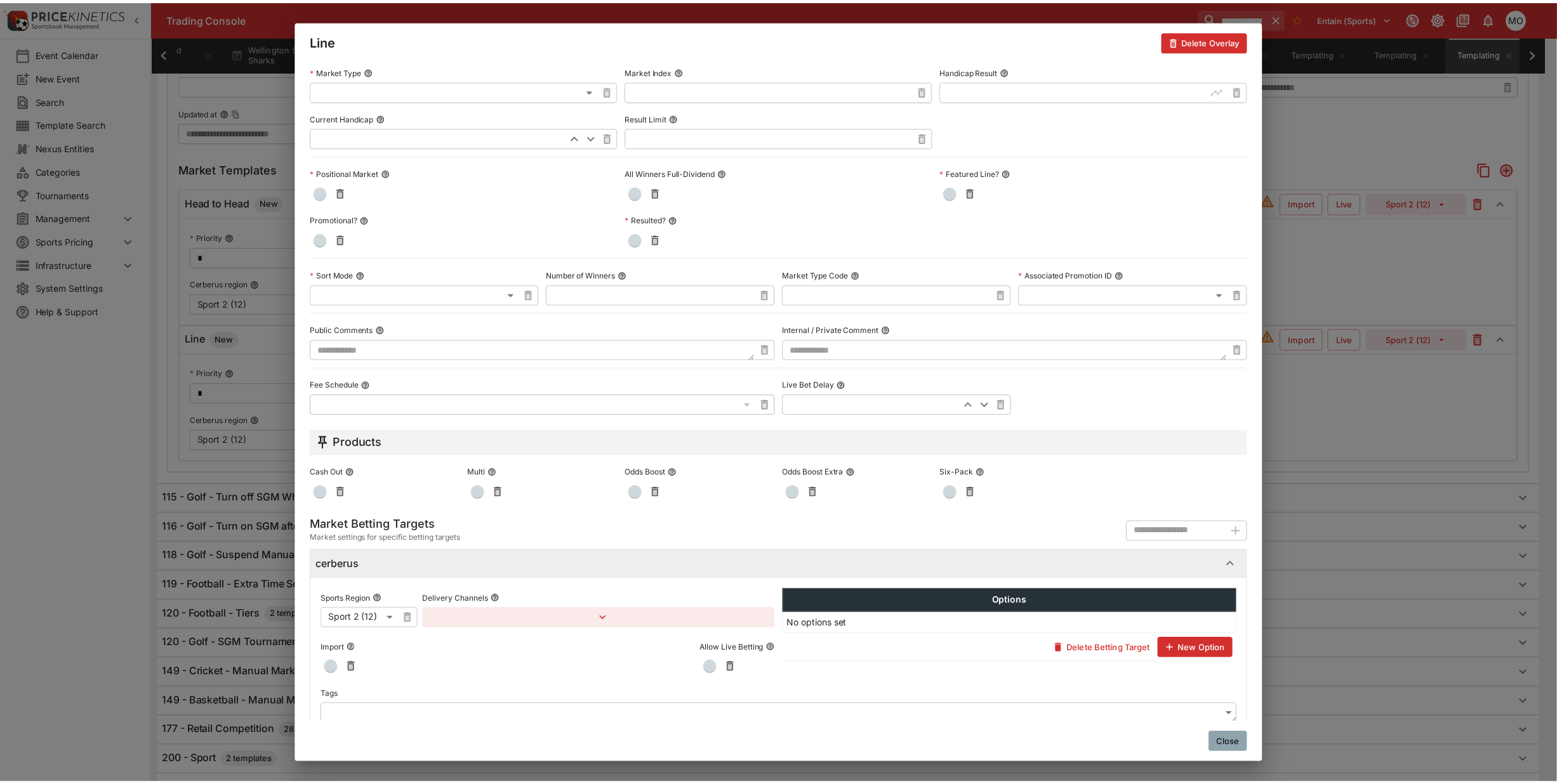
scroll to position [369, 0]
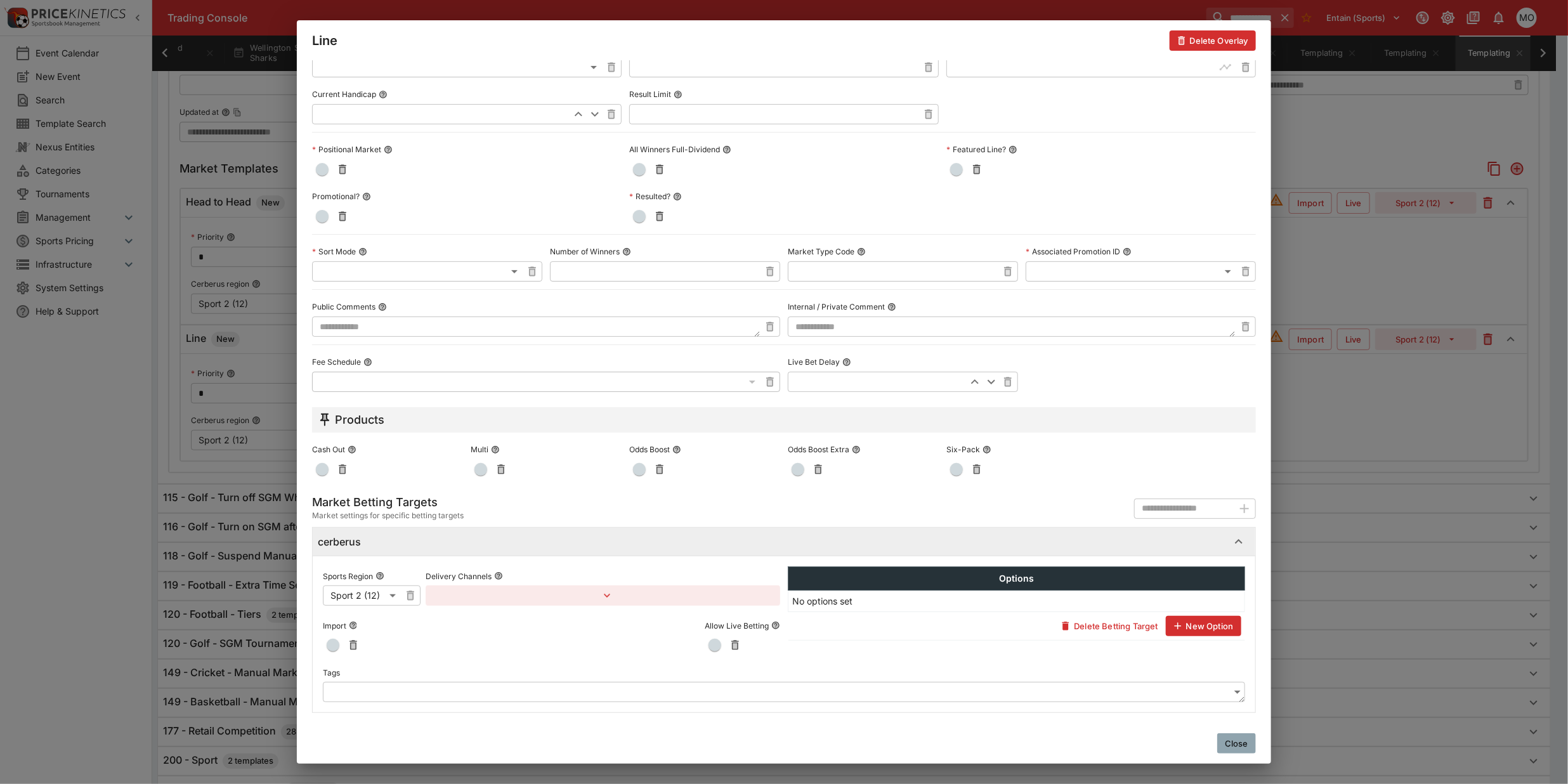
click at [438, 696] on body "**********" at bounding box center [784, 117] width 1568 height 1533
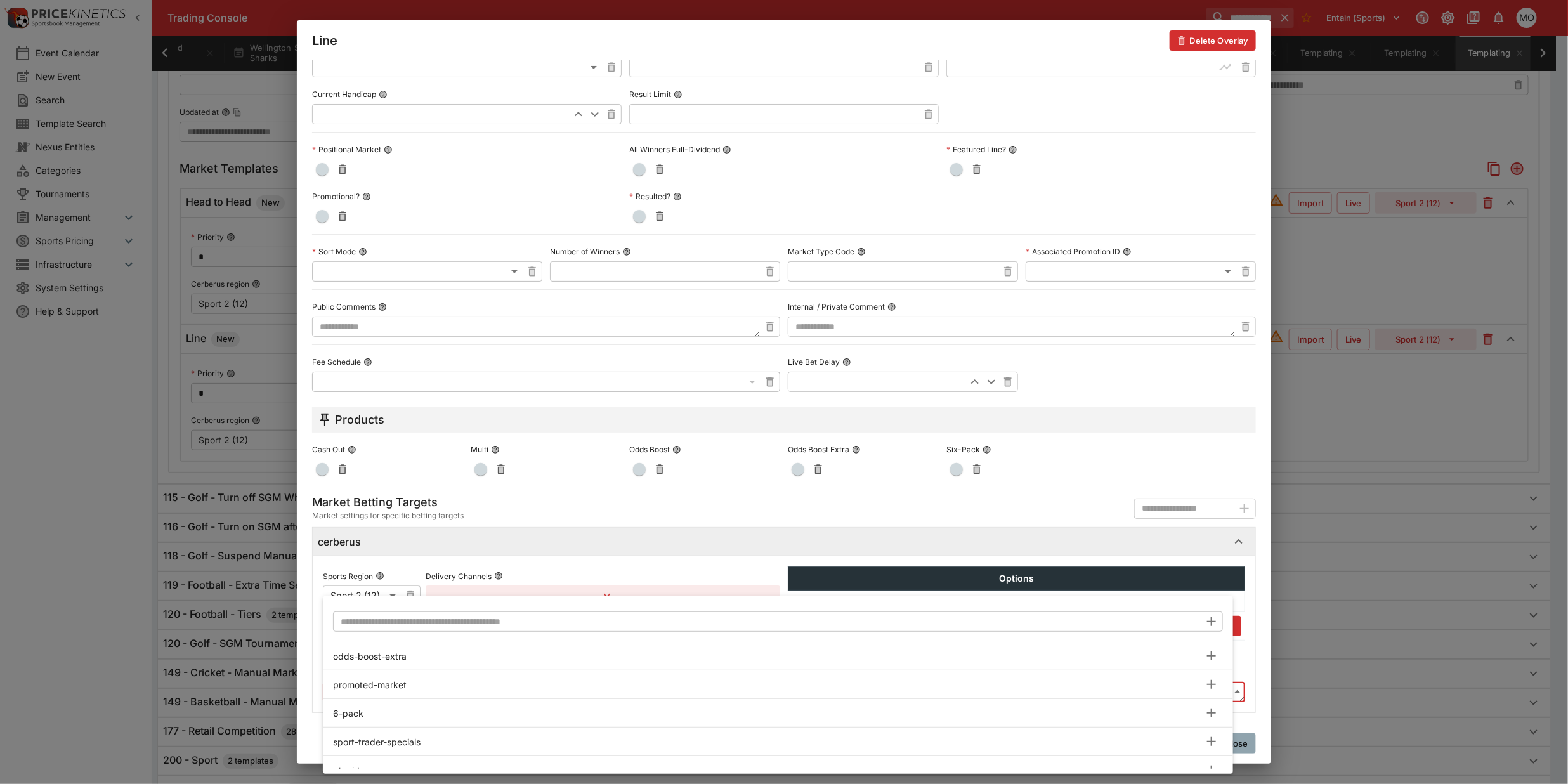
click at [383, 620] on input "text" at bounding box center [766, 621] width 867 height 20
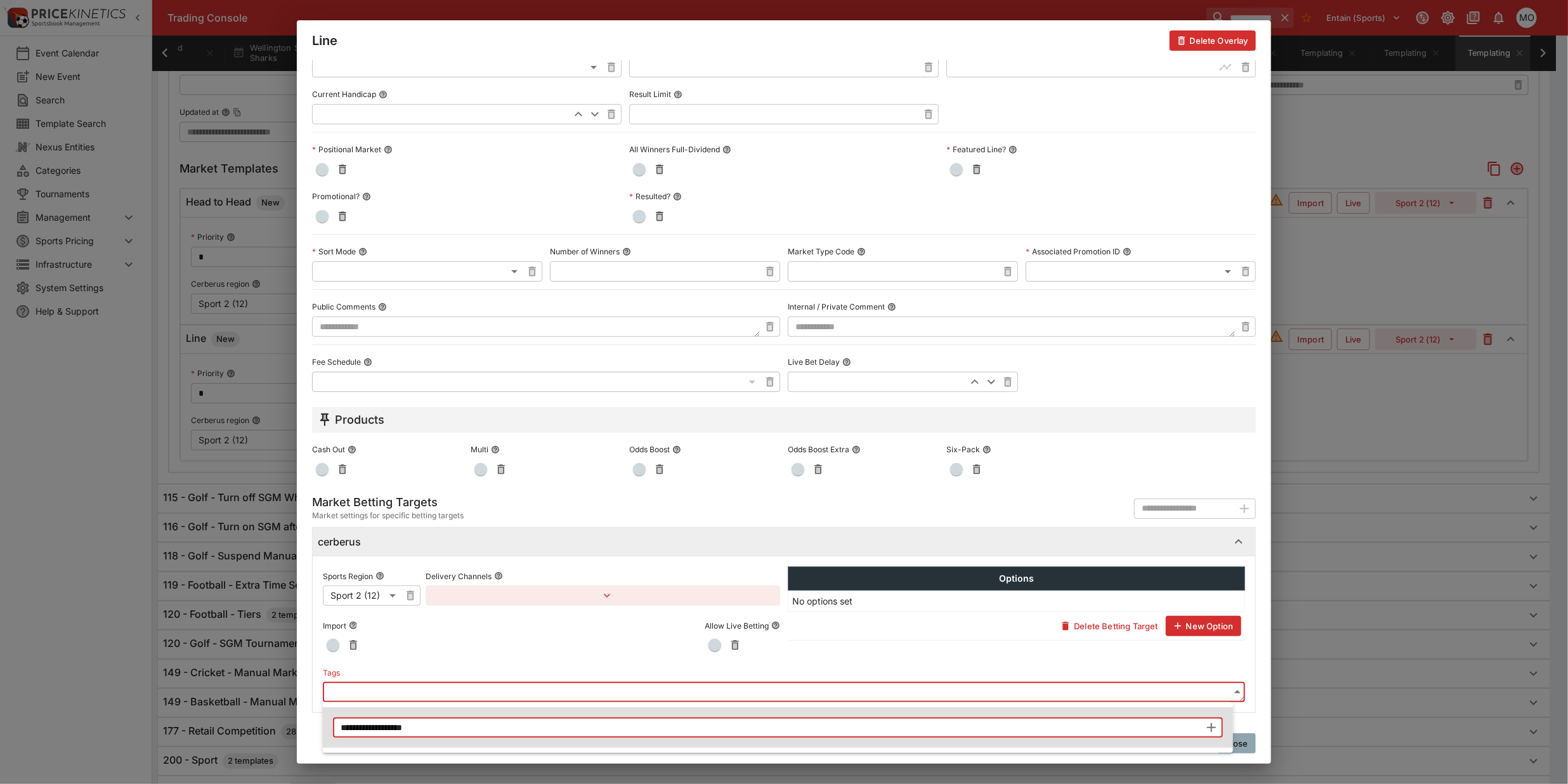
type input "**********"
click at [1213, 729] on icon "button" at bounding box center [1211, 728] width 15 height 15
type input "**********"
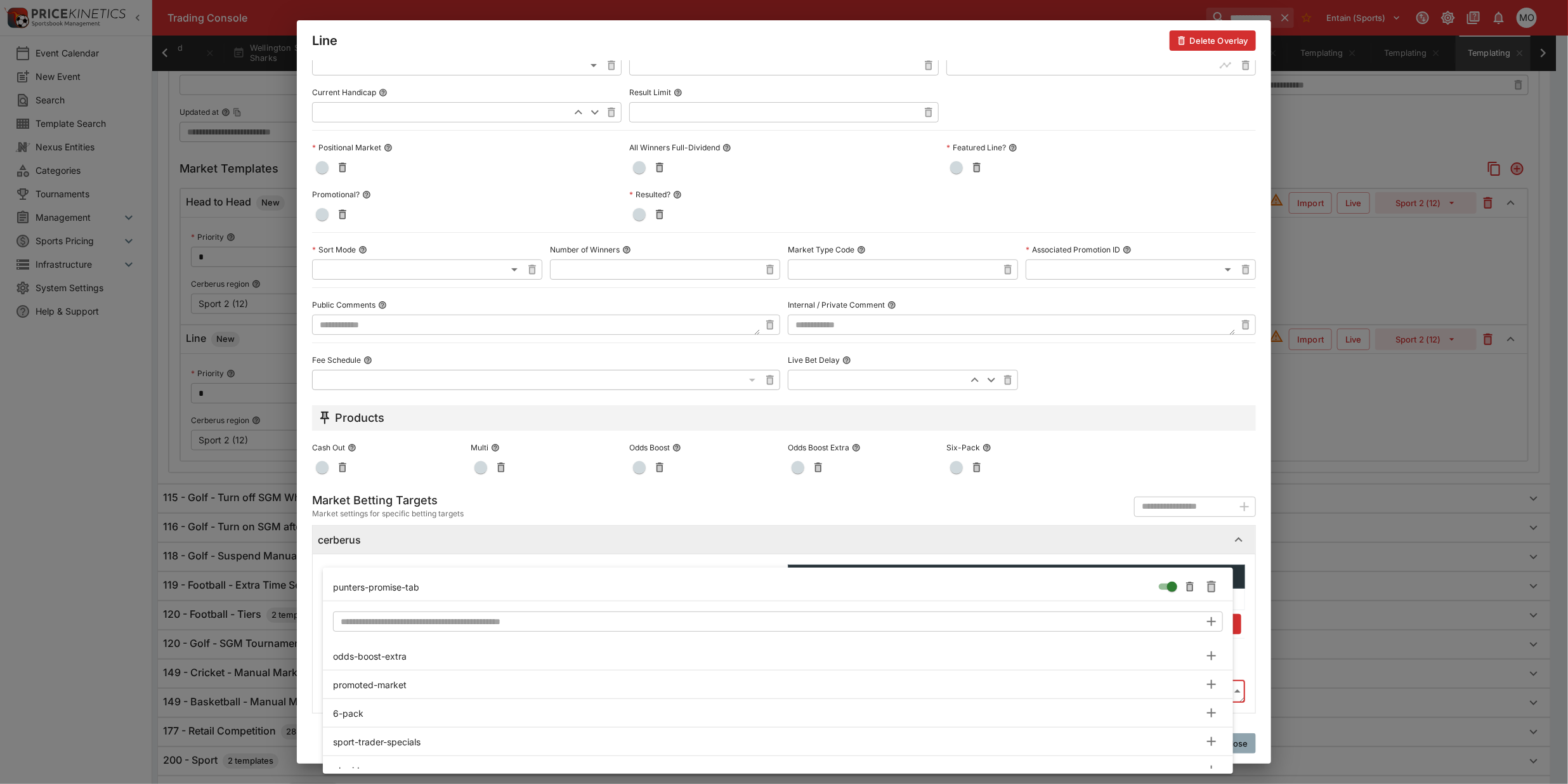
click at [1264, 696] on div at bounding box center [784, 392] width 1568 height 784
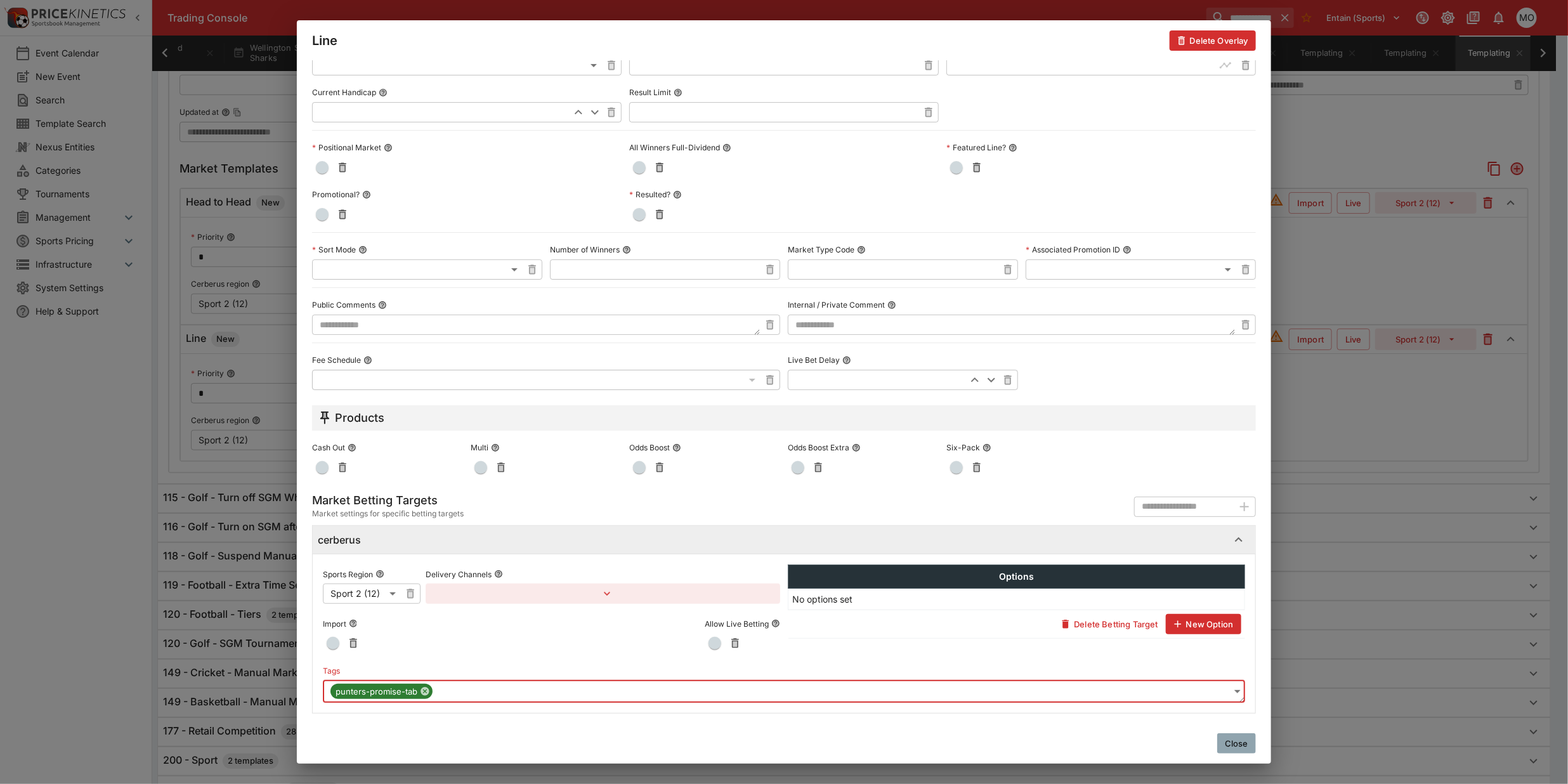
click at [1240, 740] on button "Close" at bounding box center [1236, 743] width 38 height 20
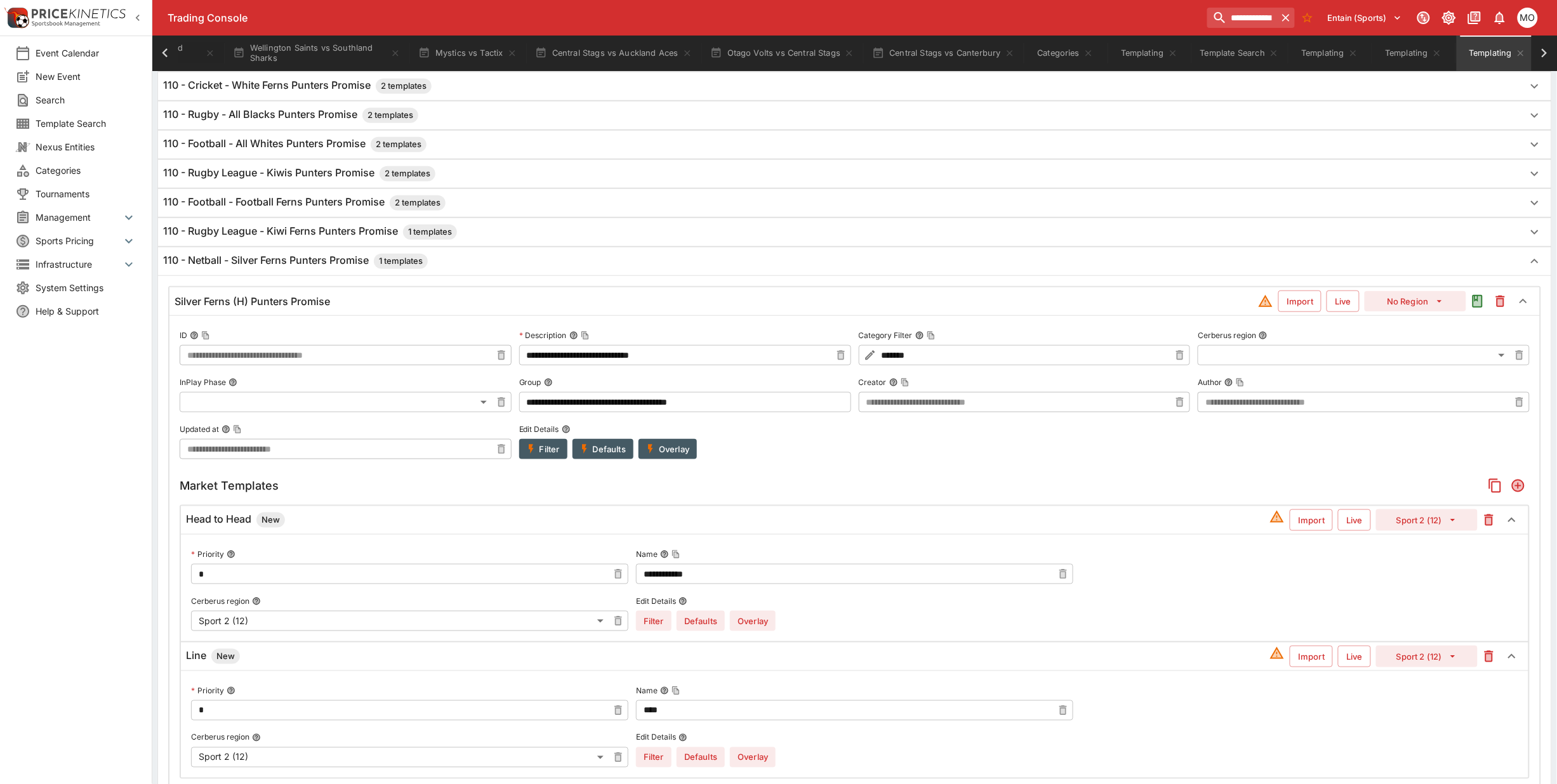
scroll to position [490, 0]
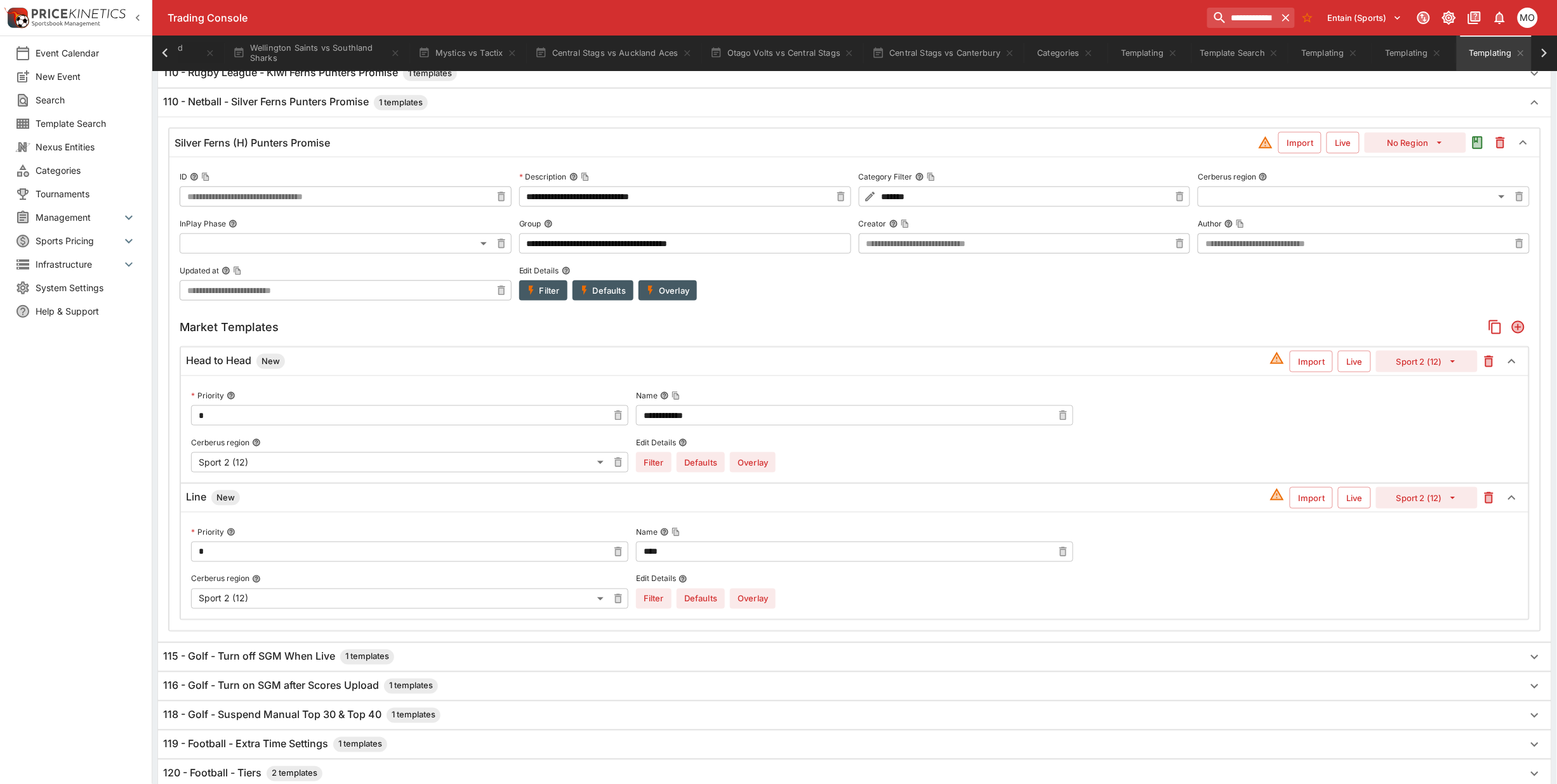
click at [542, 292] on button "Filter" at bounding box center [543, 291] width 48 height 20
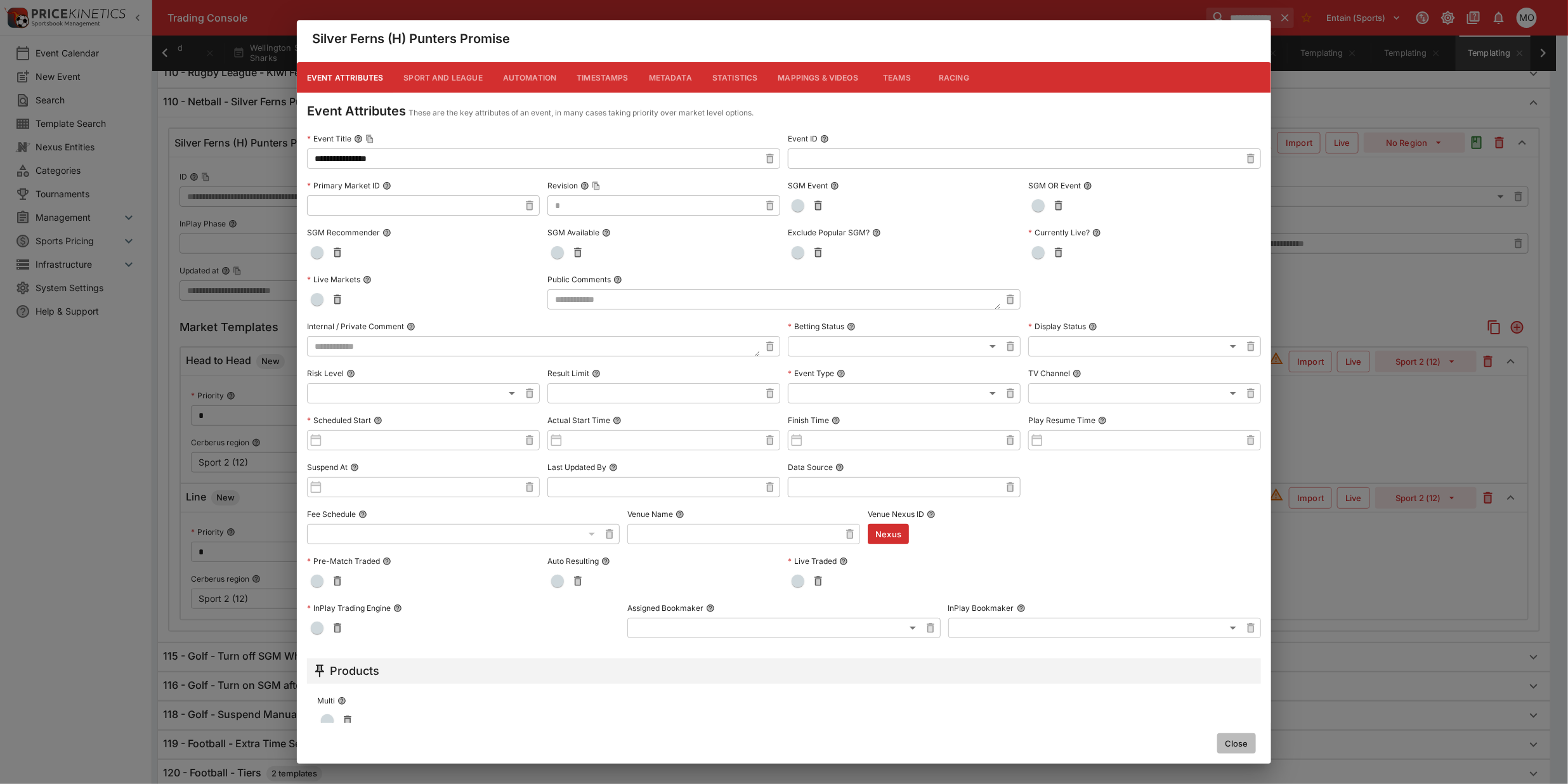
click at [1245, 751] on button "Close" at bounding box center [1236, 743] width 38 height 20
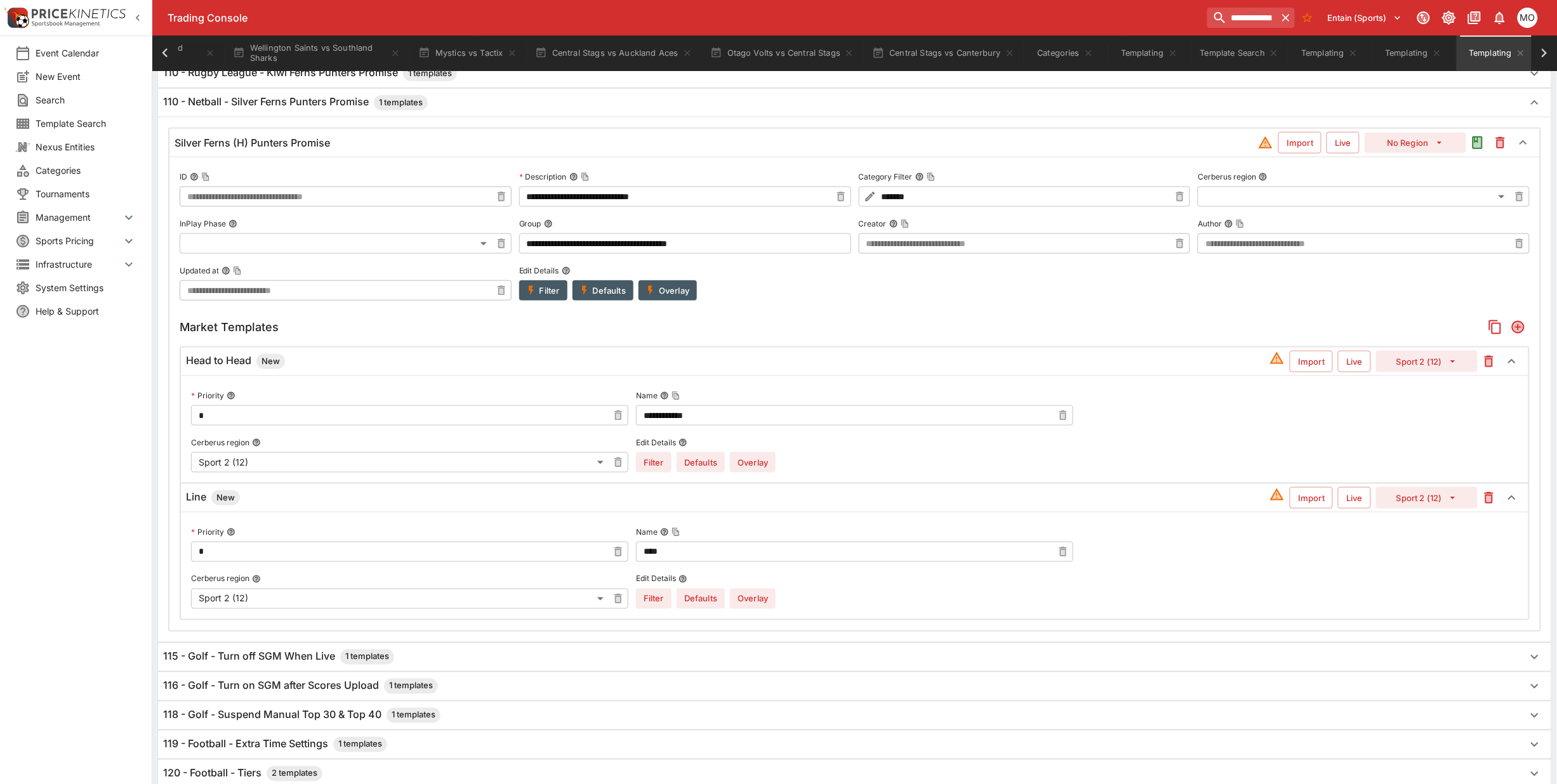
scroll to position [0, 0]
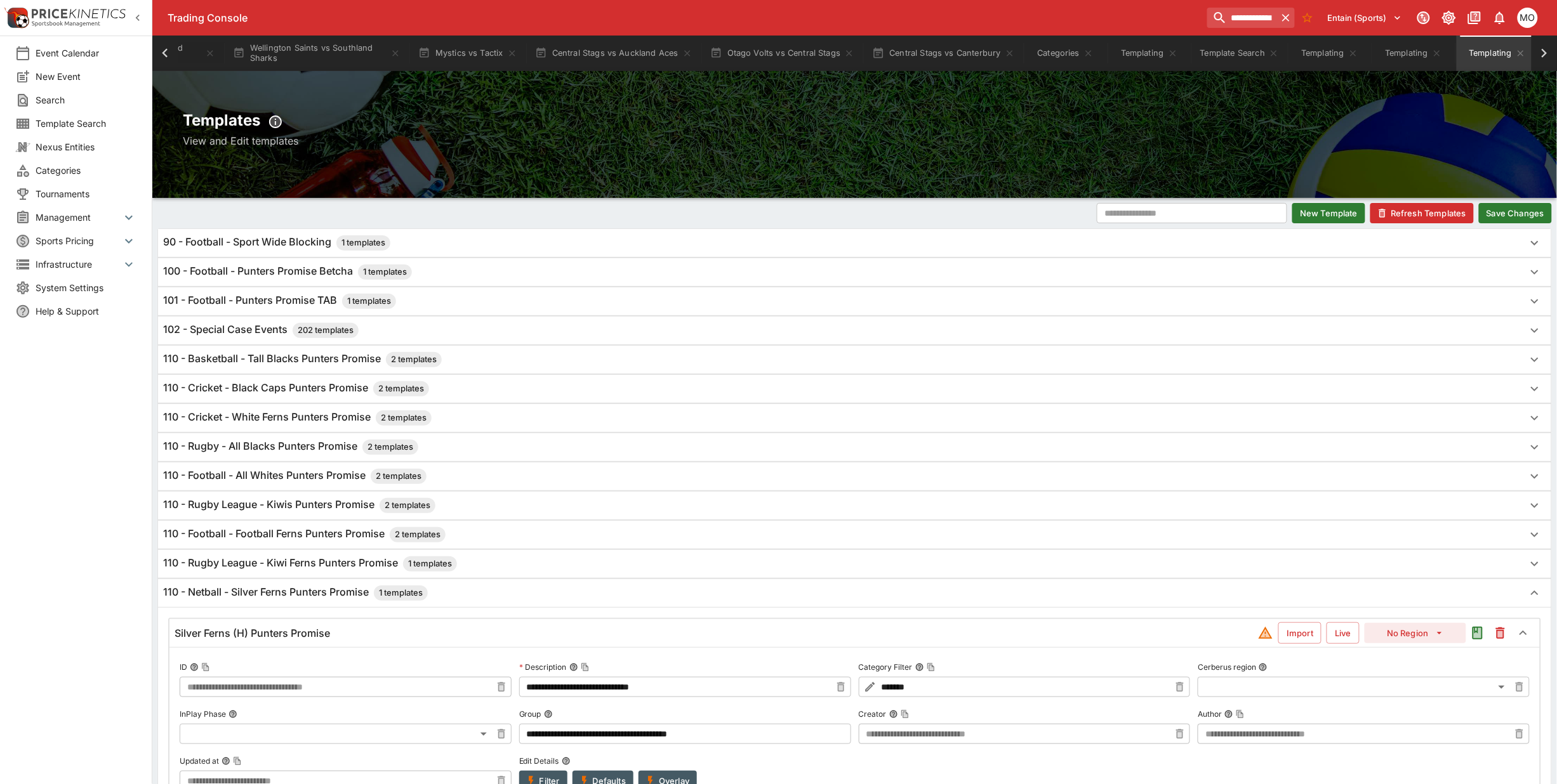
click at [1508, 215] on button "Save Changes" at bounding box center [1515, 213] width 73 height 20
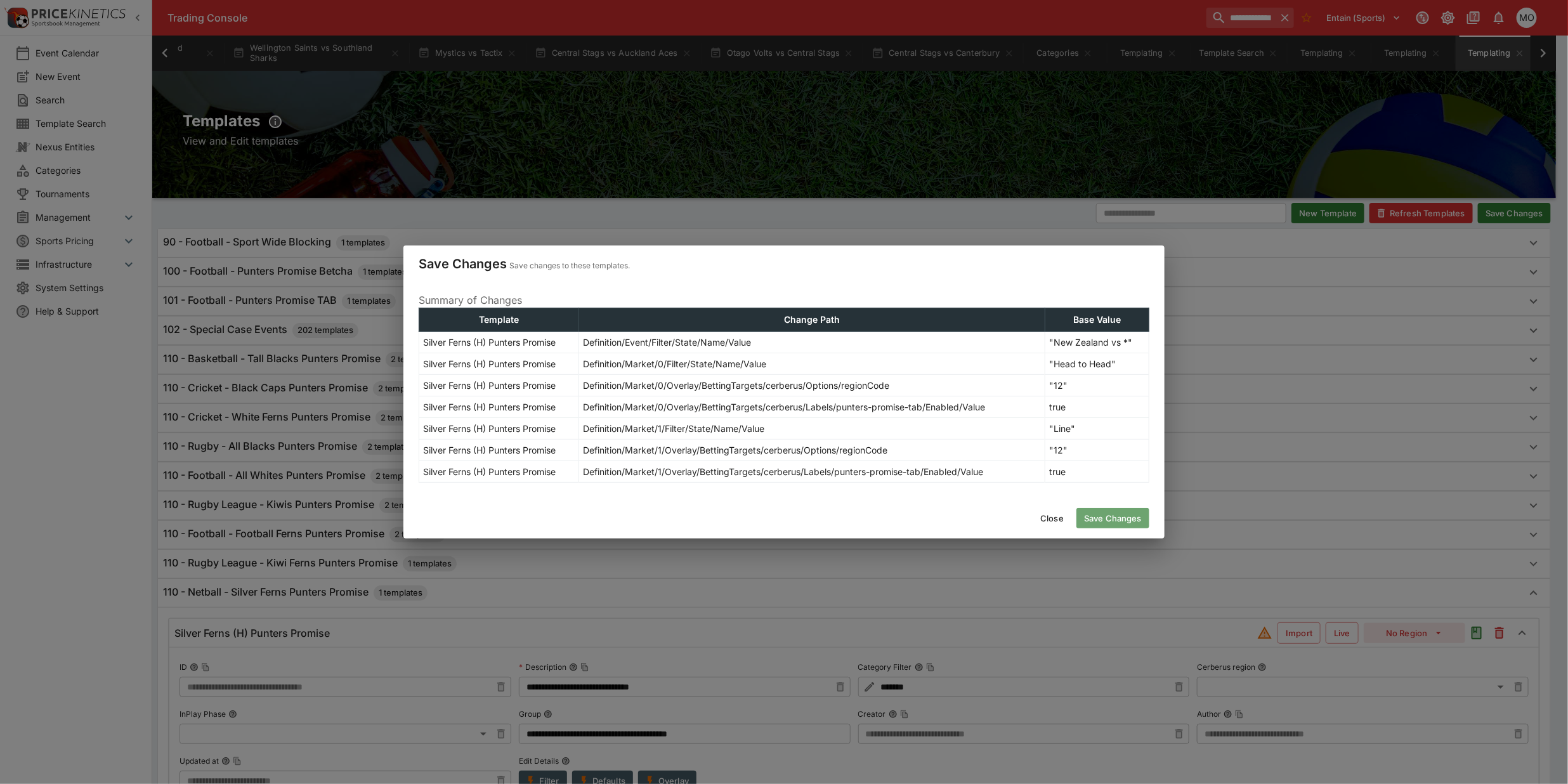
click at [1117, 514] on button "Save Changes" at bounding box center [1113, 519] width 73 height 20
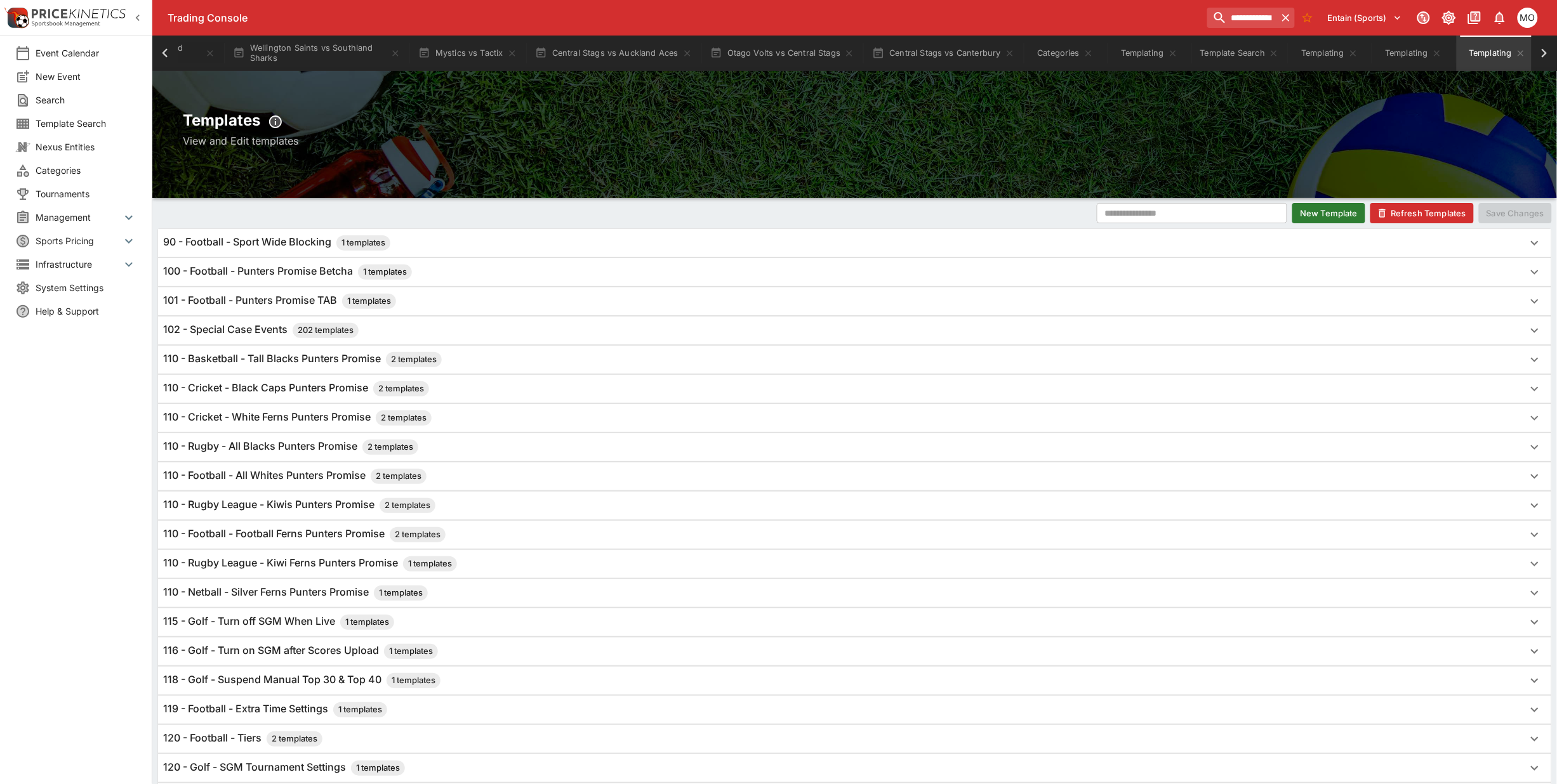
click at [1327, 214] on button "New Template" at bounding box center [1328, 213] width 73 height 20
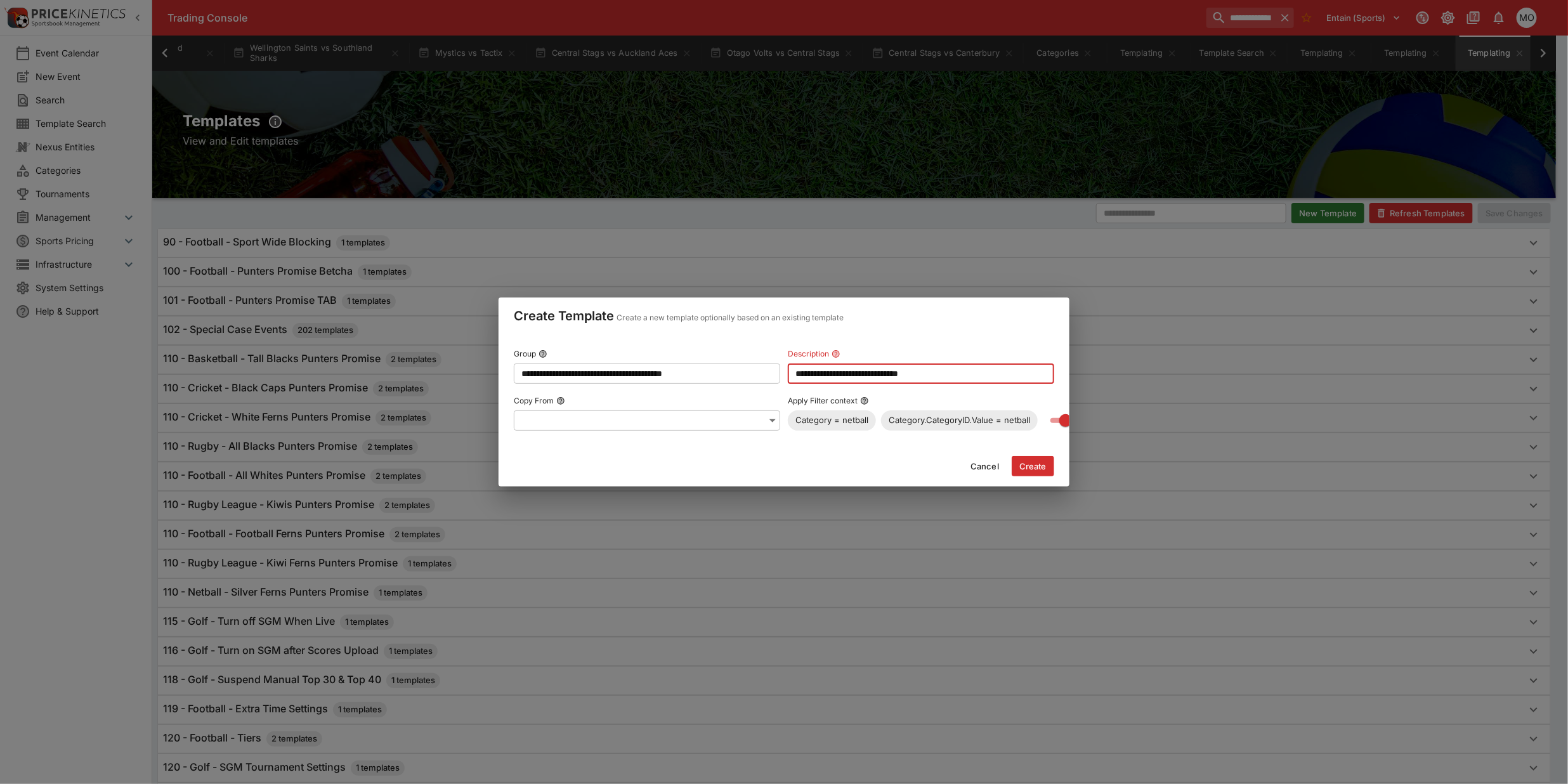
click at [854, 368] on input "**********" at bounding box center [920, 374] width 266 height 20
type input "**********"
click at [1035, 470] on button "Create" at bounding box center [1032, 466] width 42 height 20
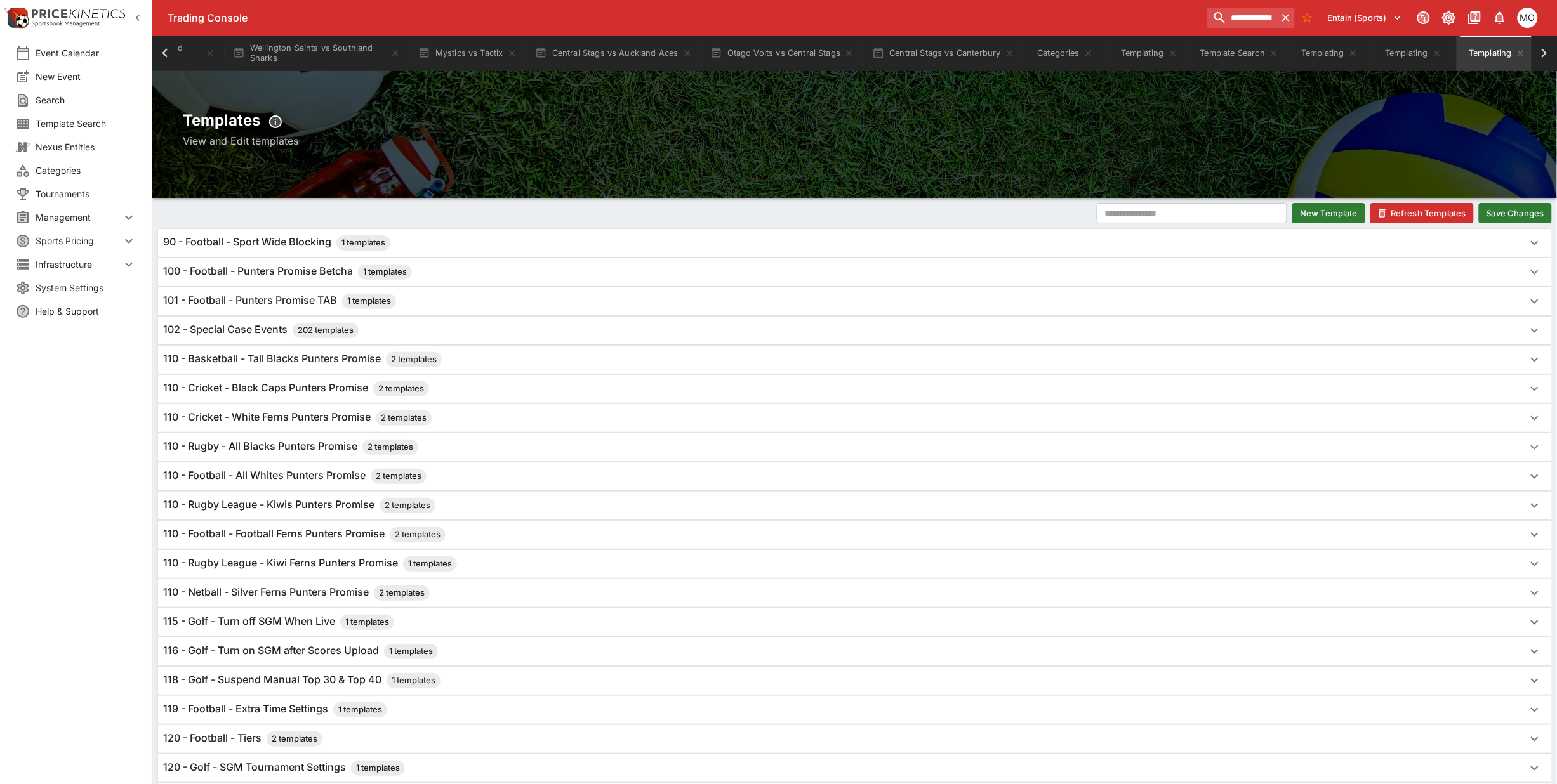
click at [310, 592] on h6 "110 - Netball - Silver Ferns Punters Promise 2 templates" at bounding box center [296, 593] width 266 height 15
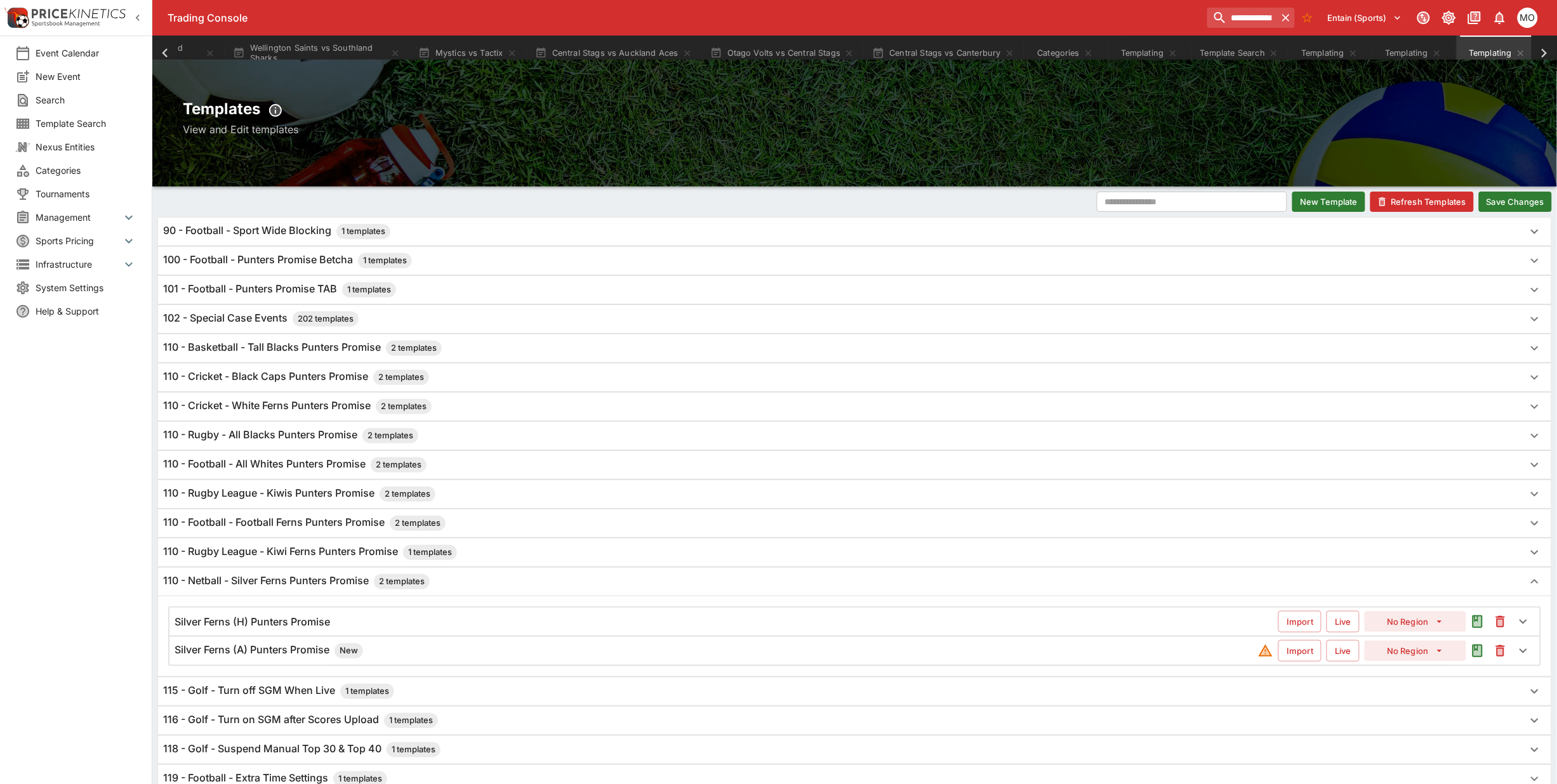
scroll to position [159, 0]
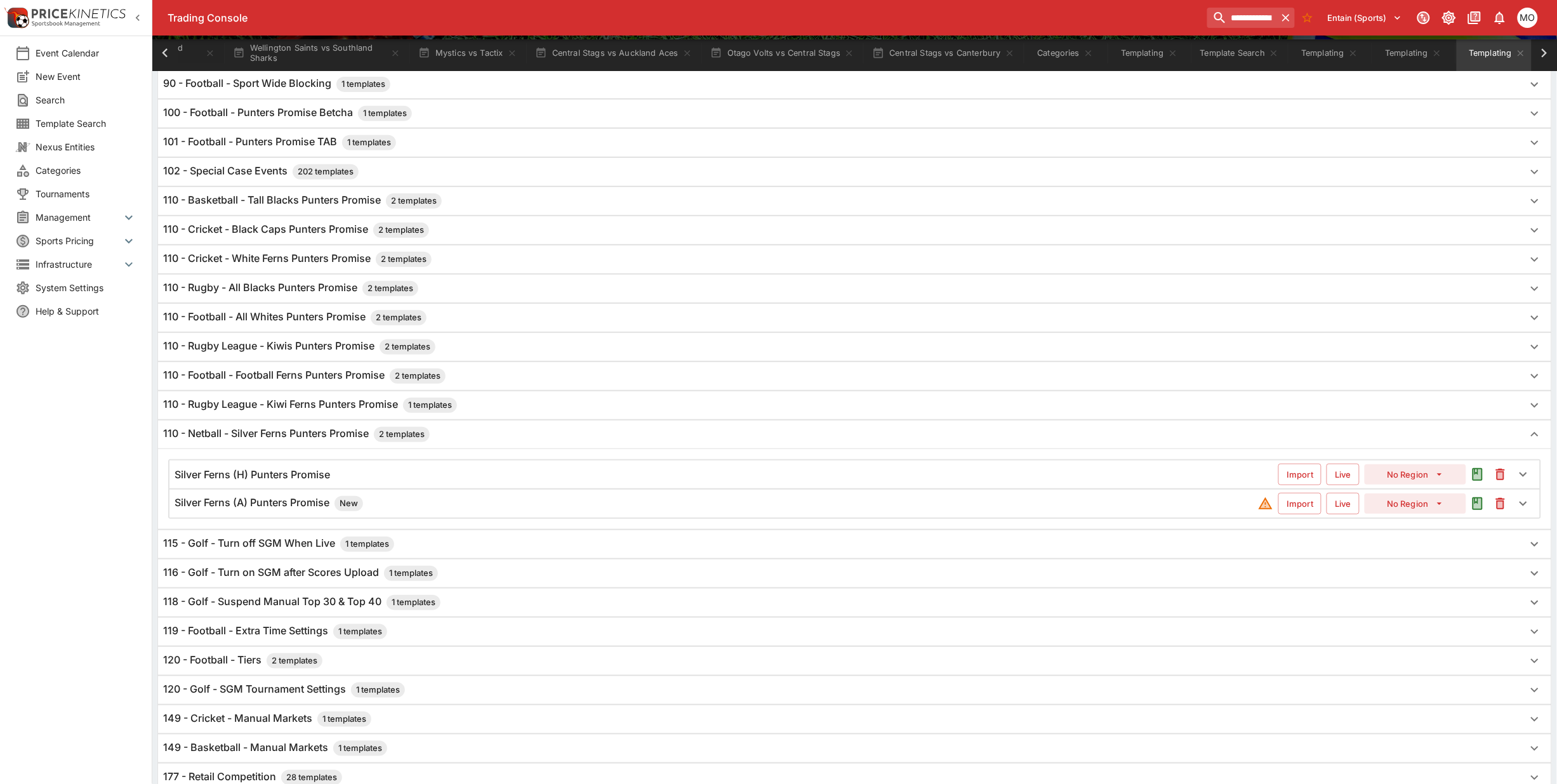
click at [321, 512] on h6 "Silver Ferns (A) Punters Promise New" at bounding box center [269, 504] width 189 height 15
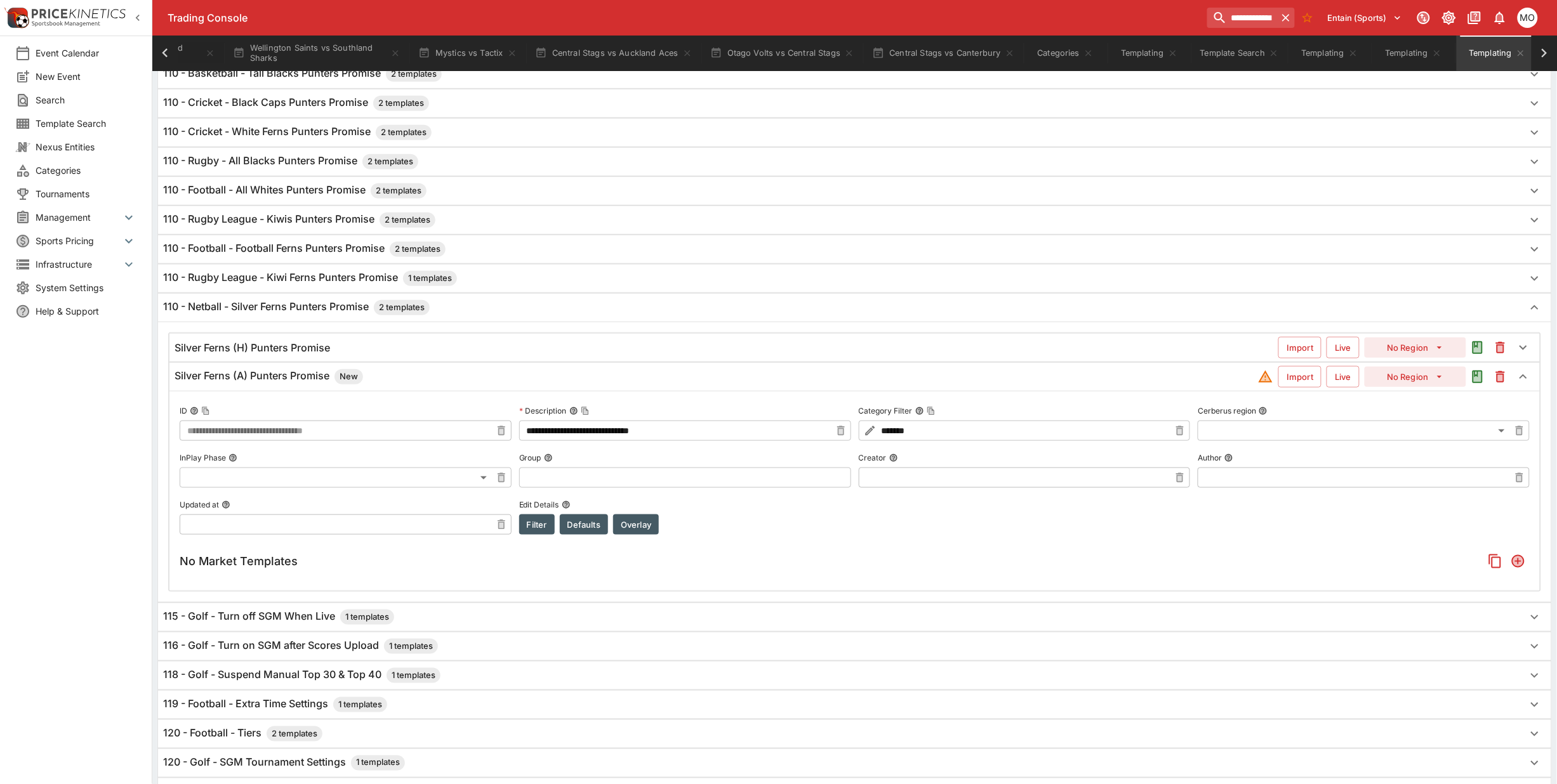
scroll to position [318, 0]
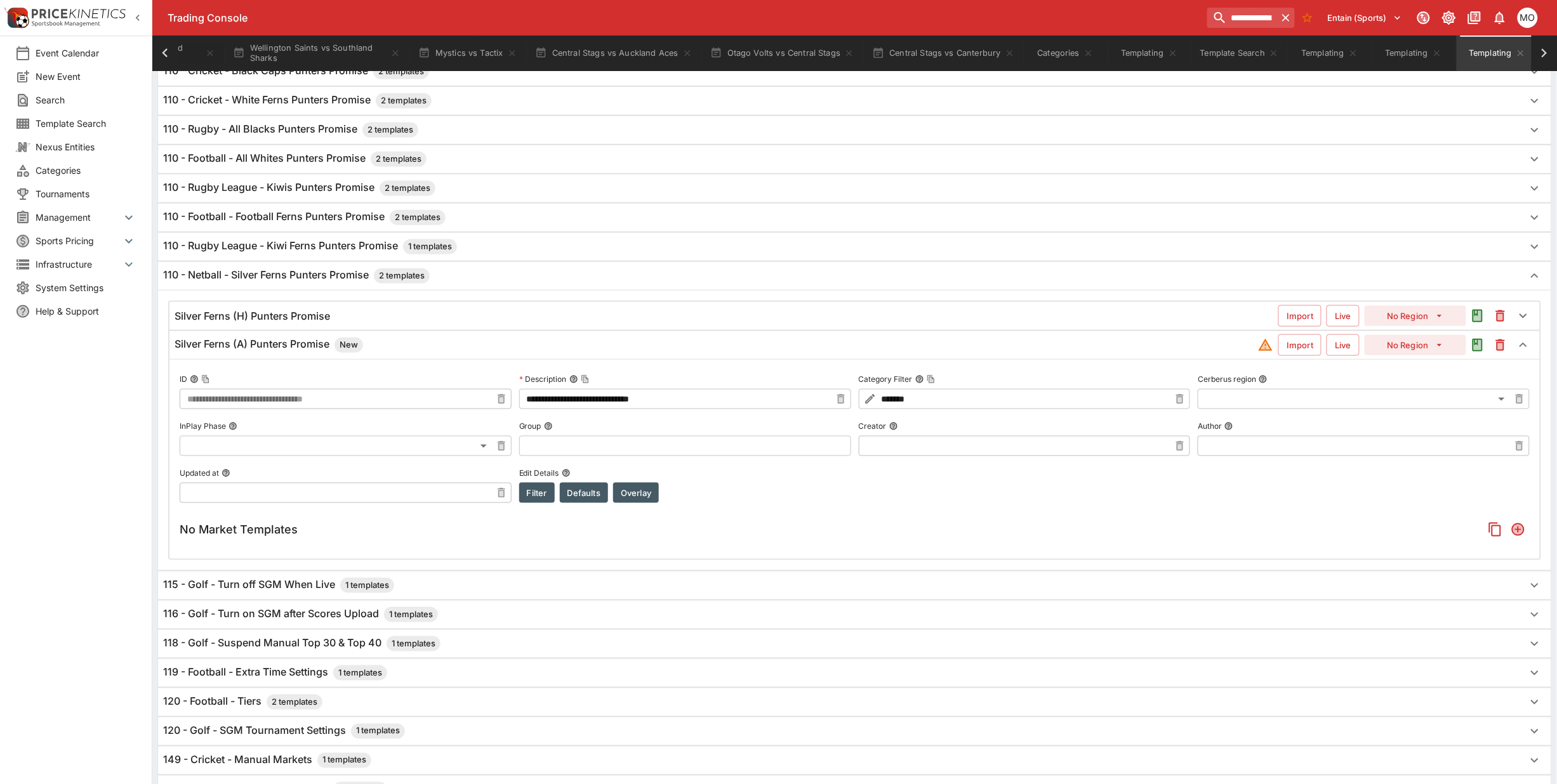
click at [528, 490] on button "Filter" at bounding box center [537, 492] width 35 height 20
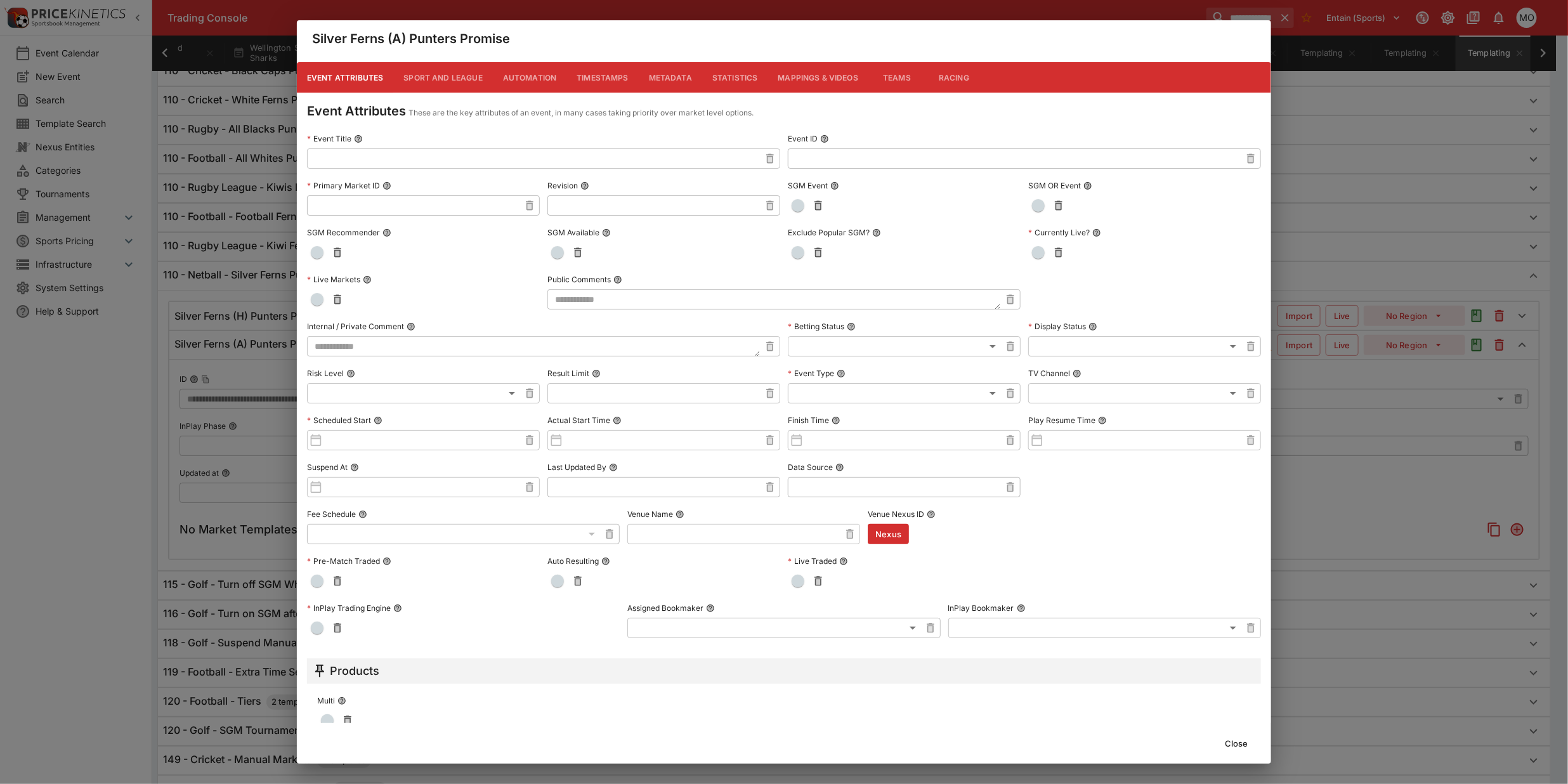
click at [340, 156] on input "text" at bounding box center [533, 159] width 453 height 20
type input "**********"
click at [1238, 743] on button "Close" at bounding box center [1236, 743] width 38 height 20
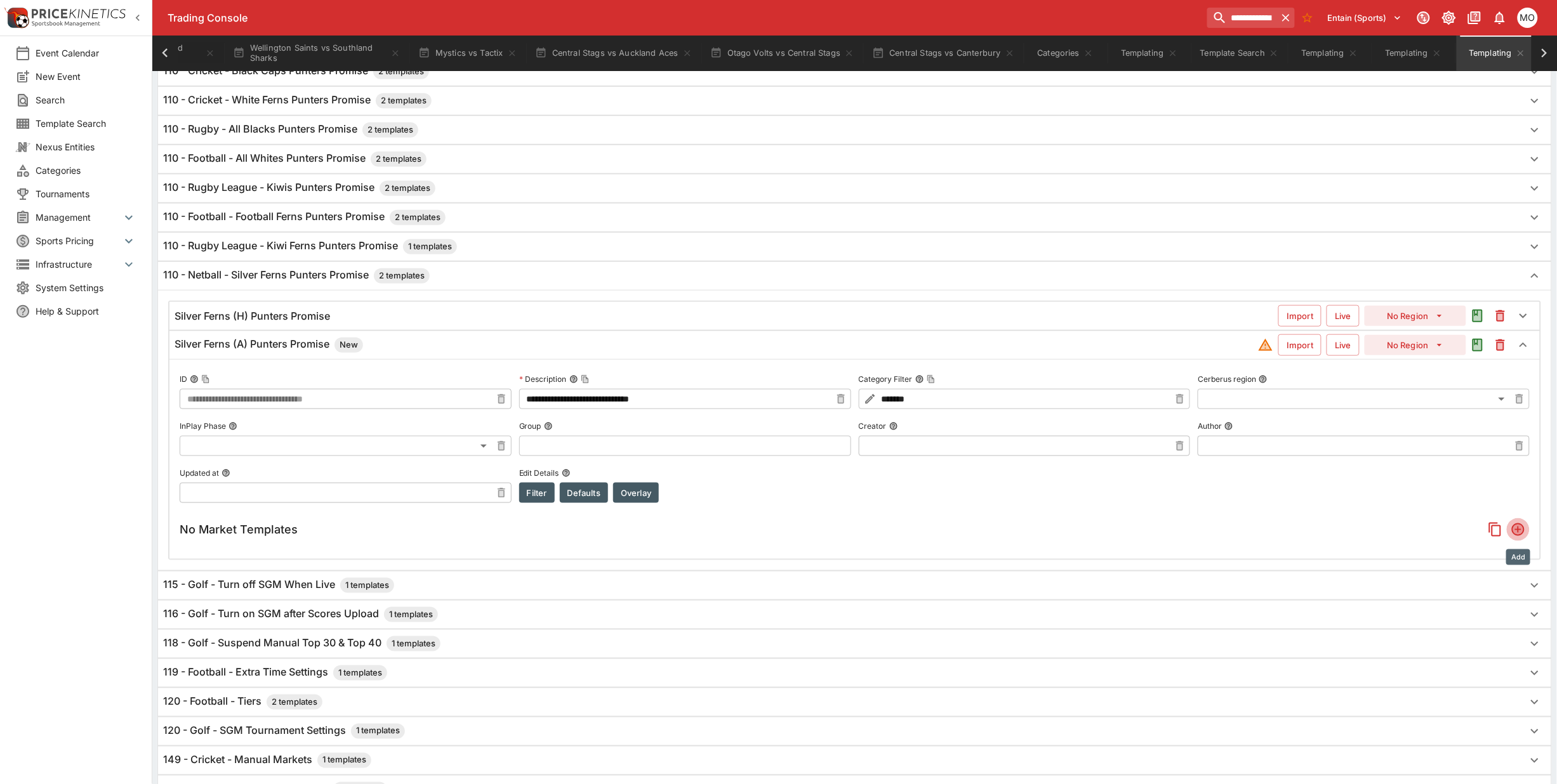
click at [1522, 536] on icon "Add" at bounding box center [1518, 529] width 13 height 13
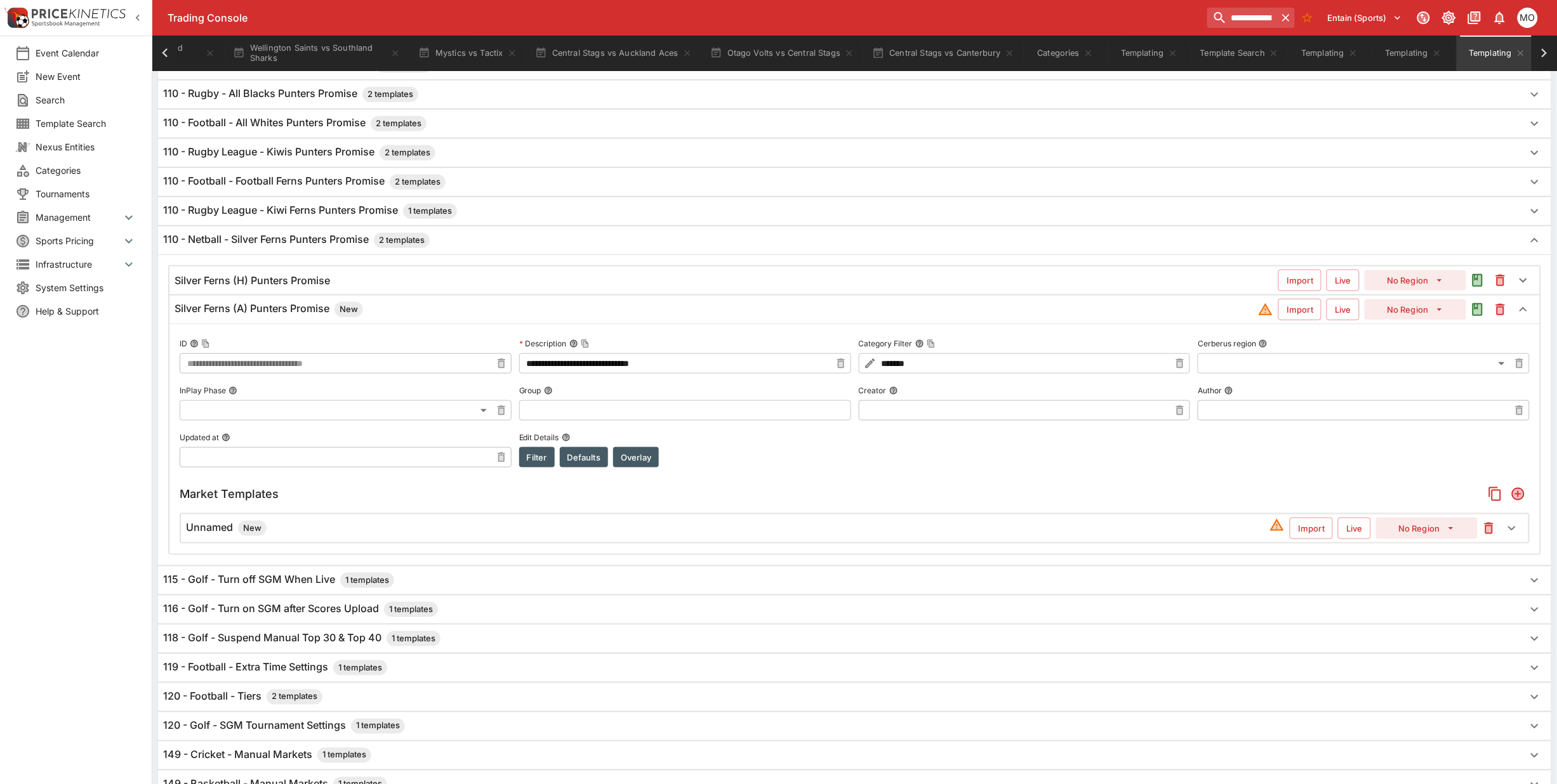
scroll to position [352, 0]
click at [341, 284] on div "Silver Ferns (H) Punters Promise" at bounding box center [726, 281] width 1103 height 13
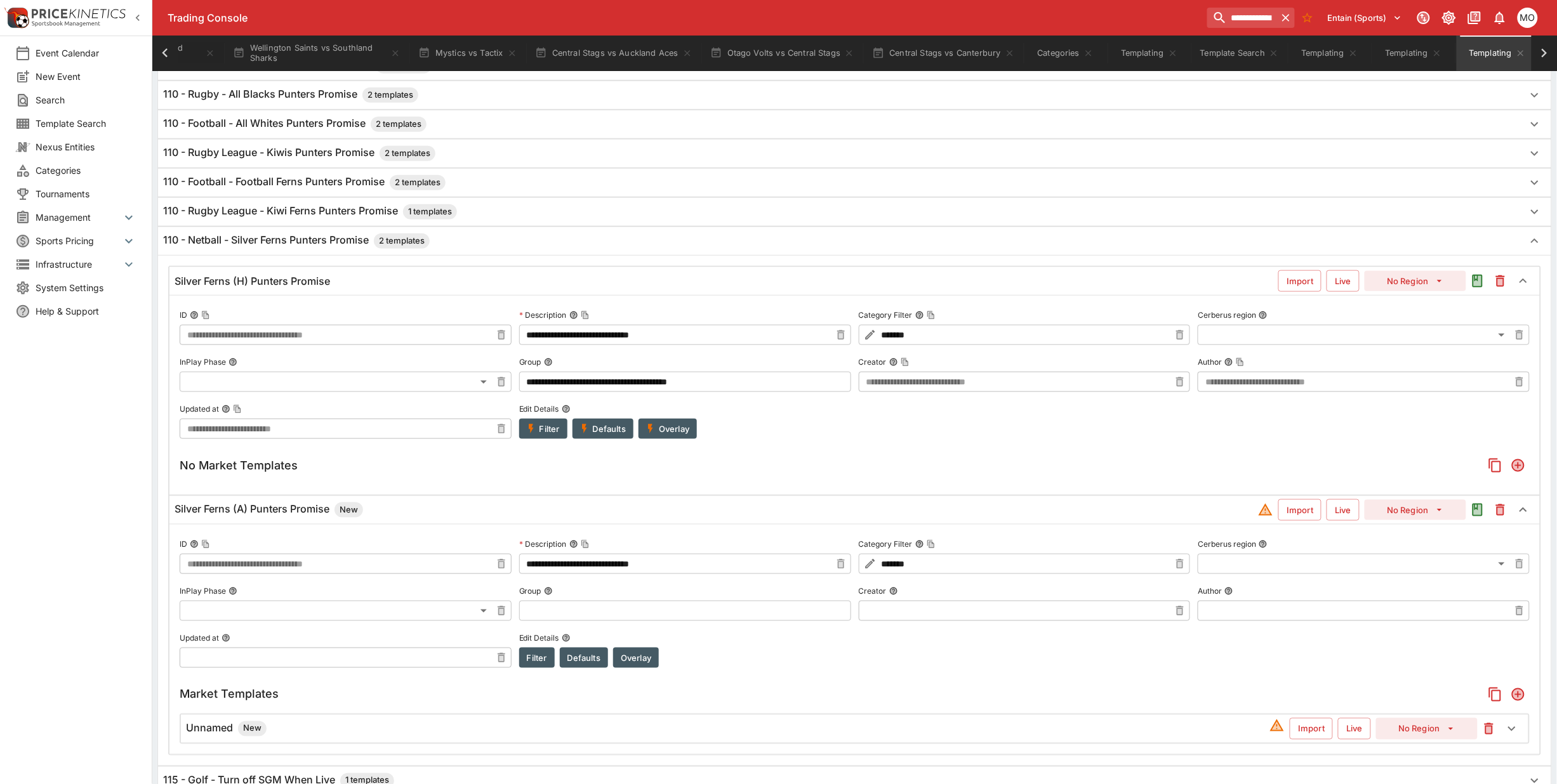
click at [242, 465] on h5 "No Market Templates" at bounding box center [239, 465] width 118 height 15
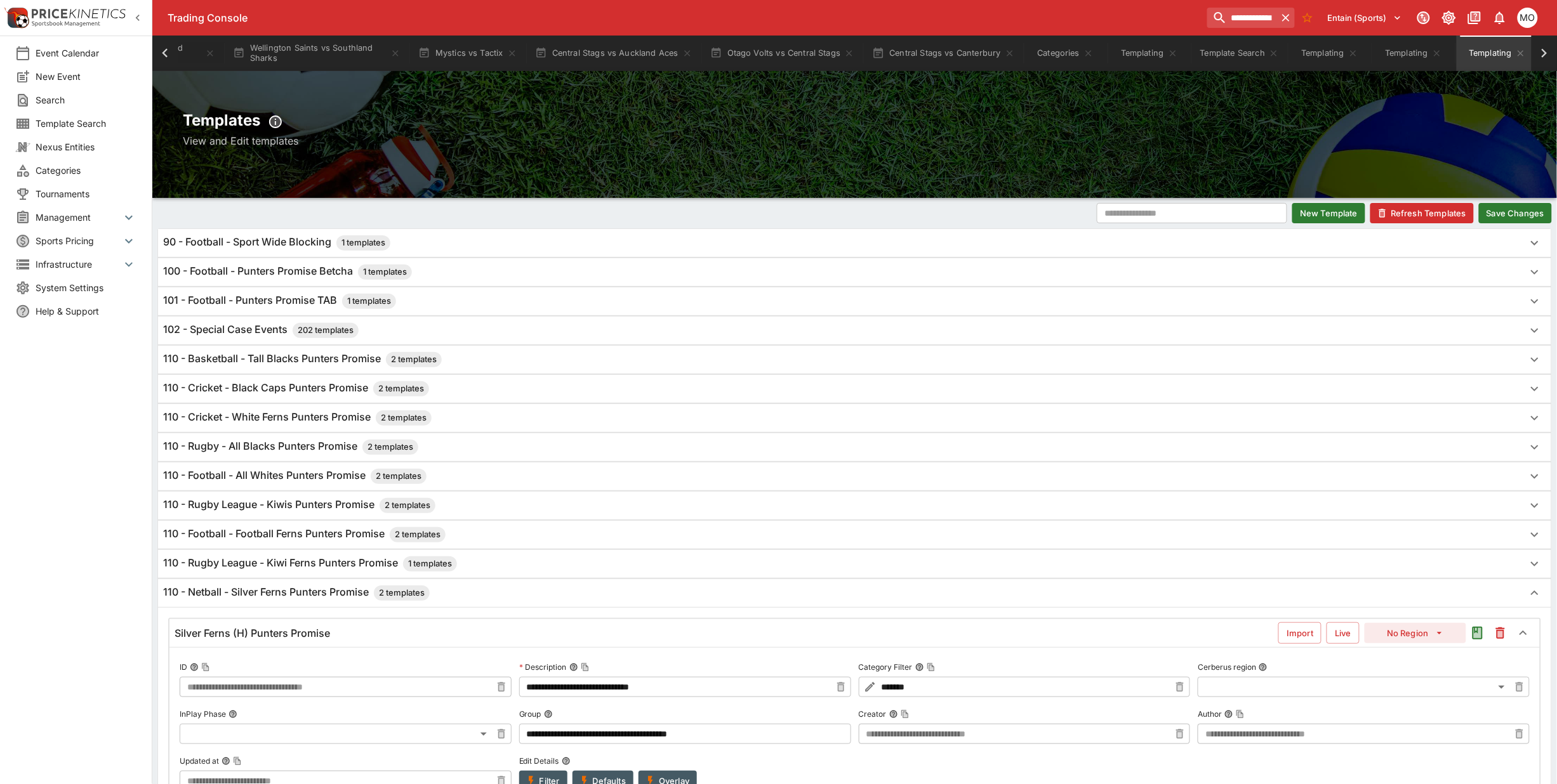
click at [1378, 213] on icon "button" at bounding box center [1382, 212] width 12 height 12
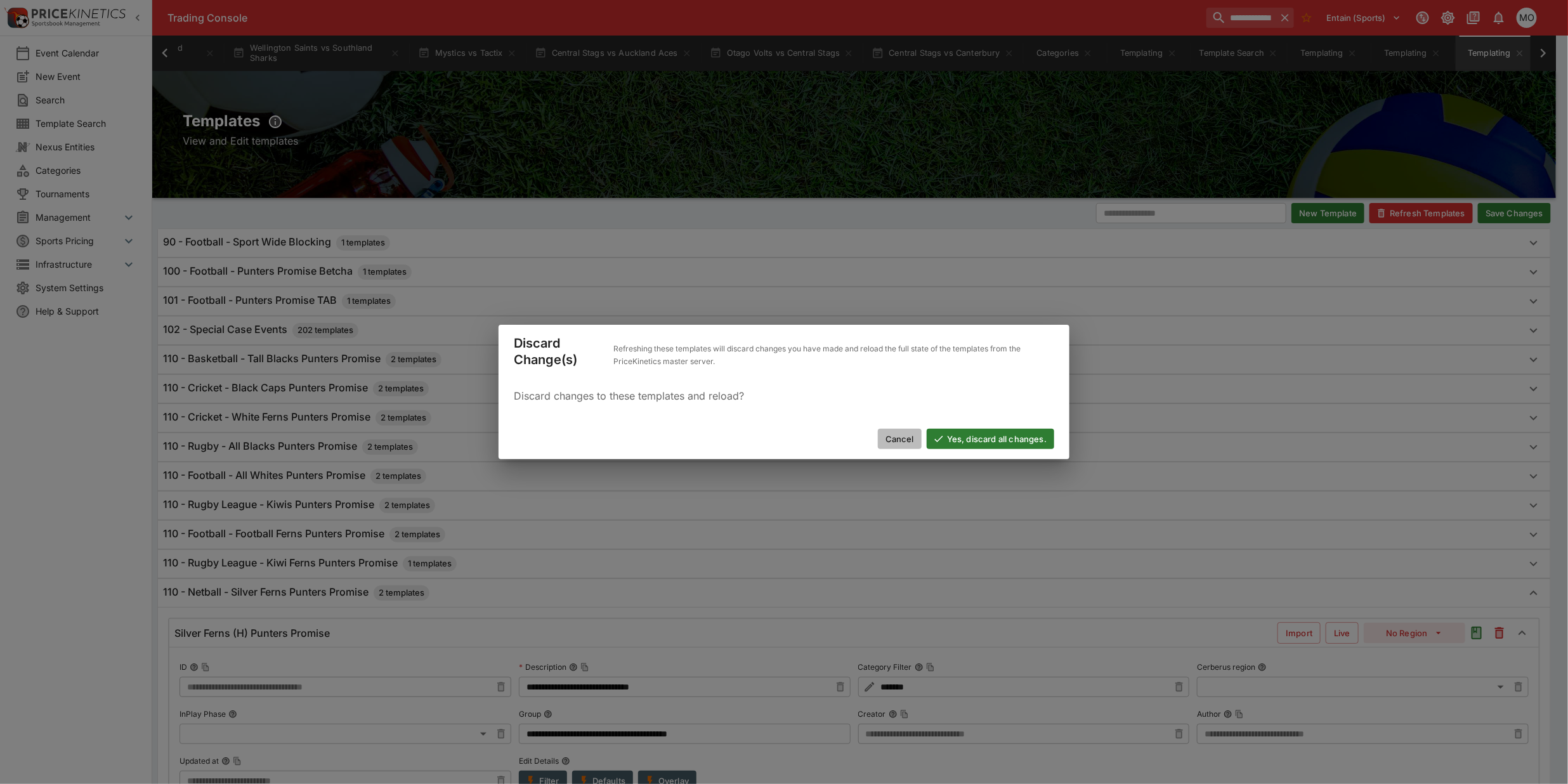
click at [896, 435] on button "Cancel" at bounding box center [899, 439] width 44 height 20
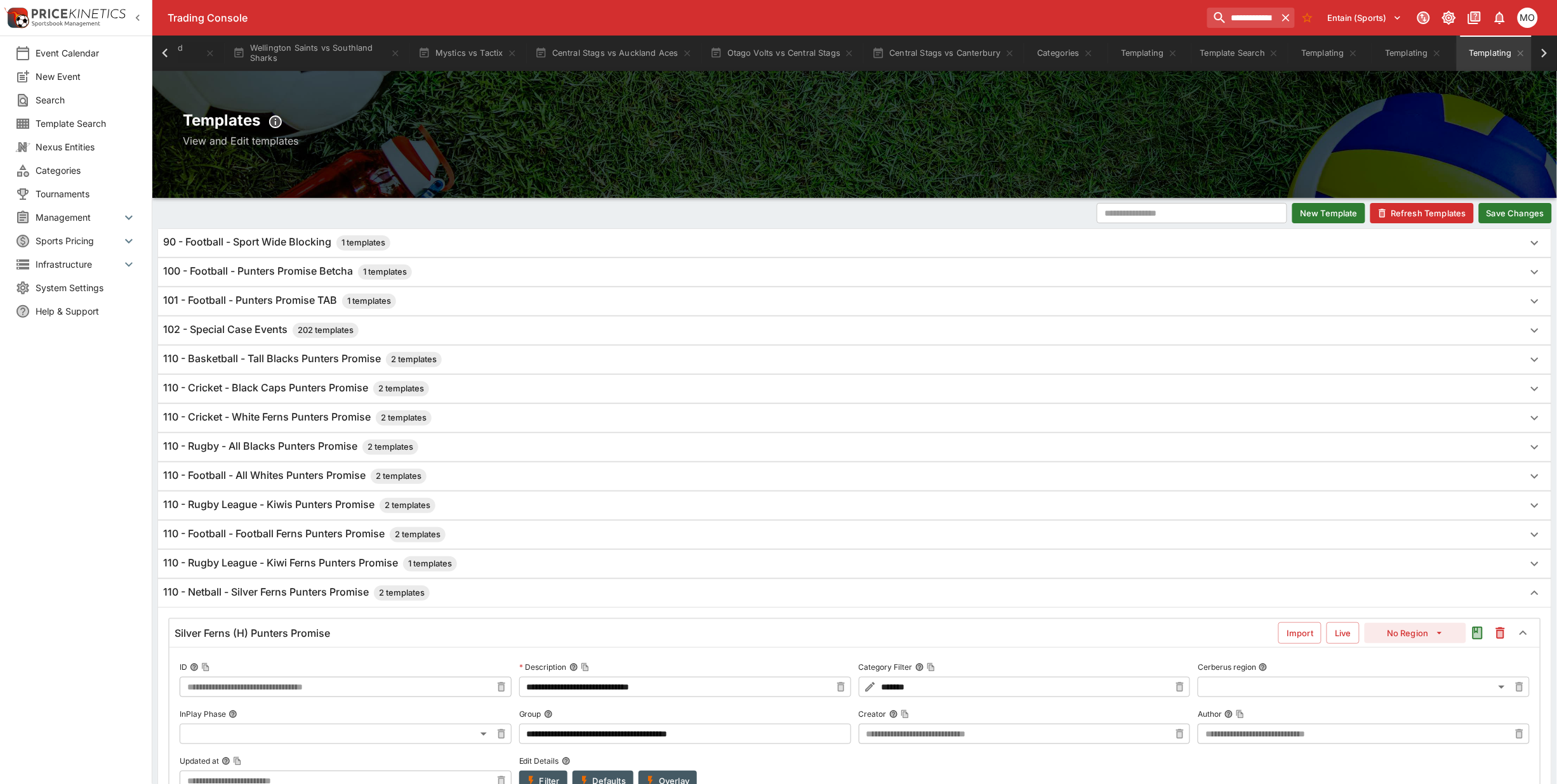
click at [1526, 207] on button "Save Changes" at bounding box center [1515, 213] width 73 height 20
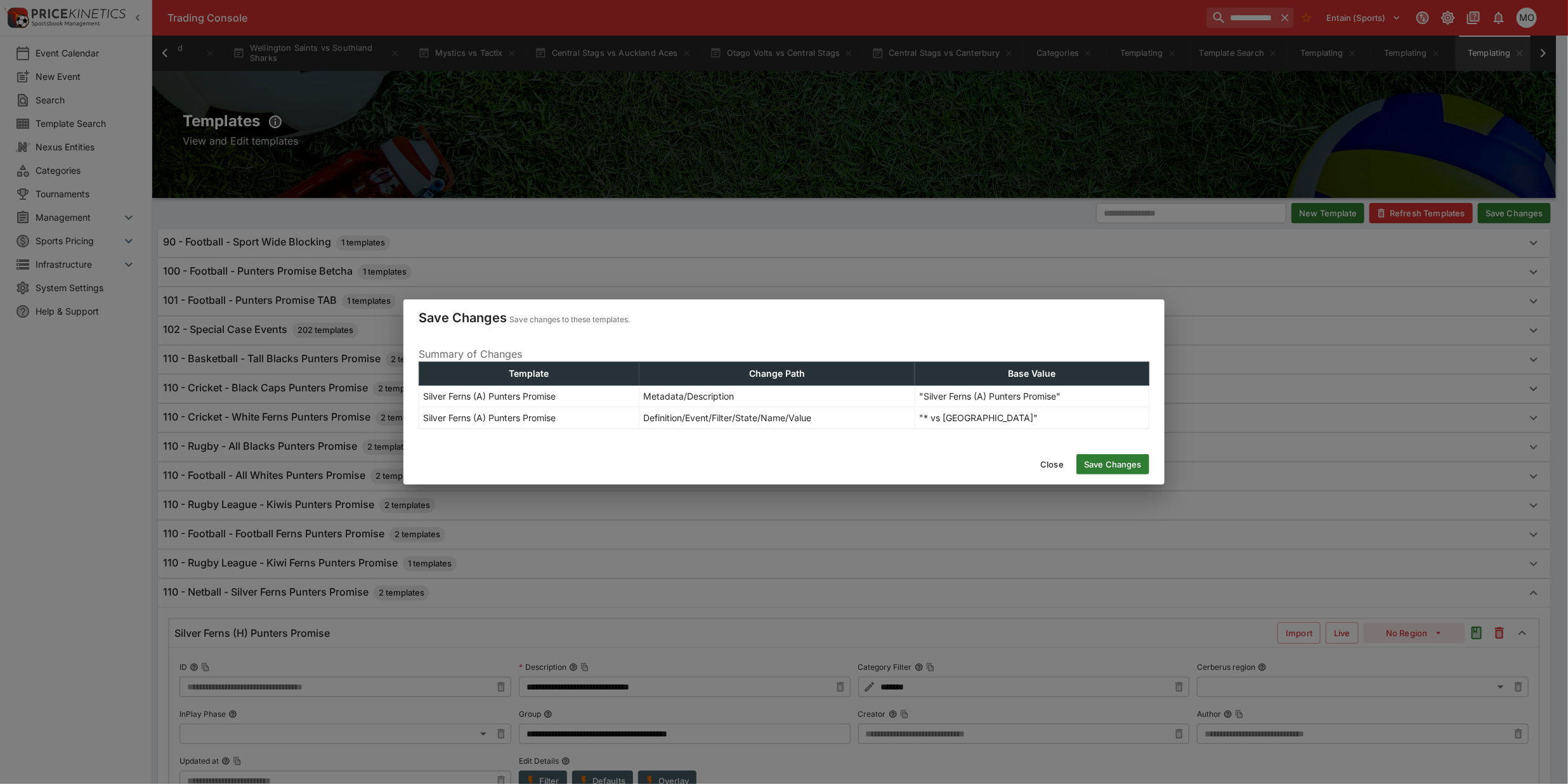
click at [1109, 473] on button "Save Changes" at bounding box center [1113, 464] width 73 height 20
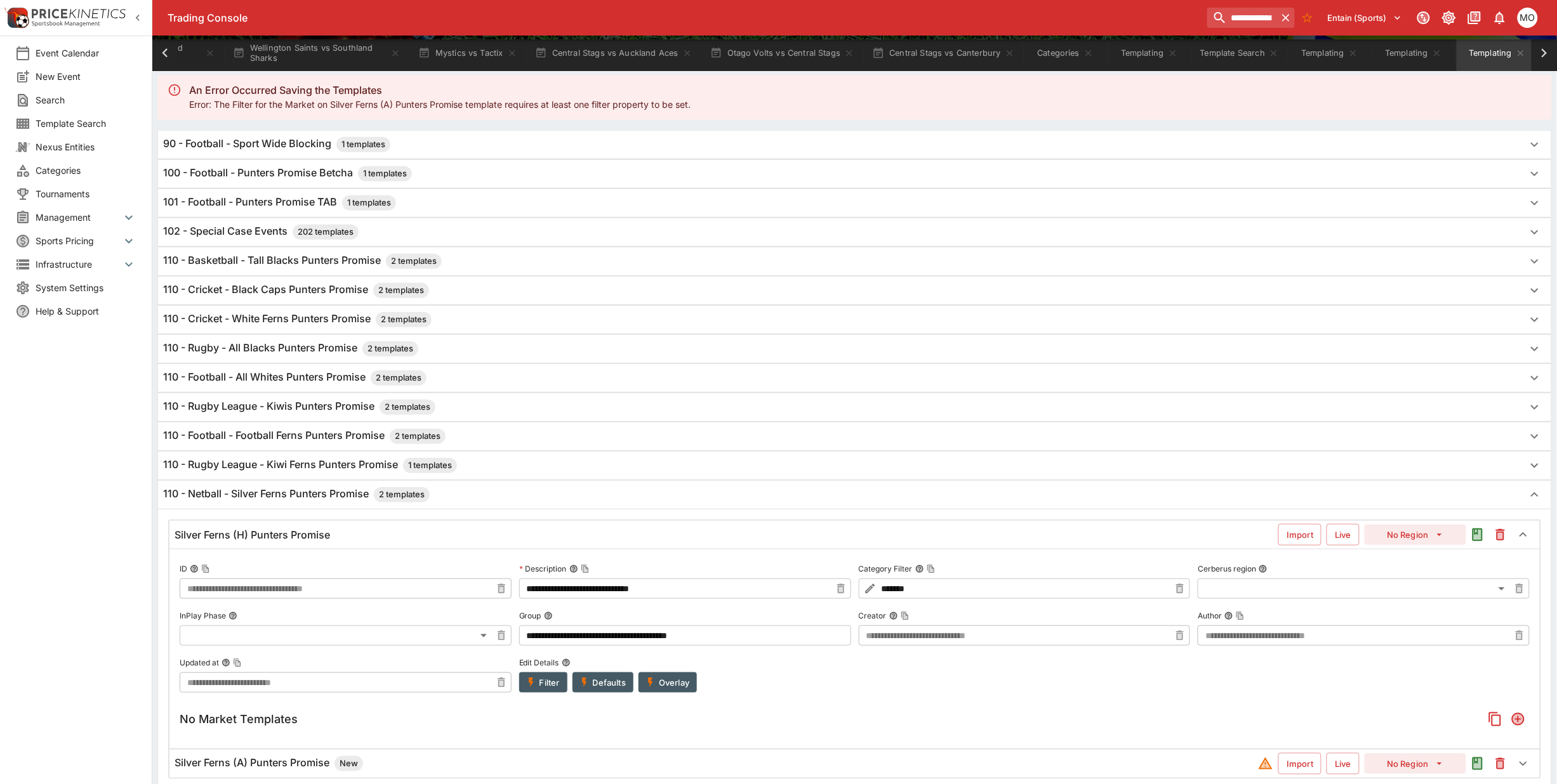
scroll to position [318, 0]
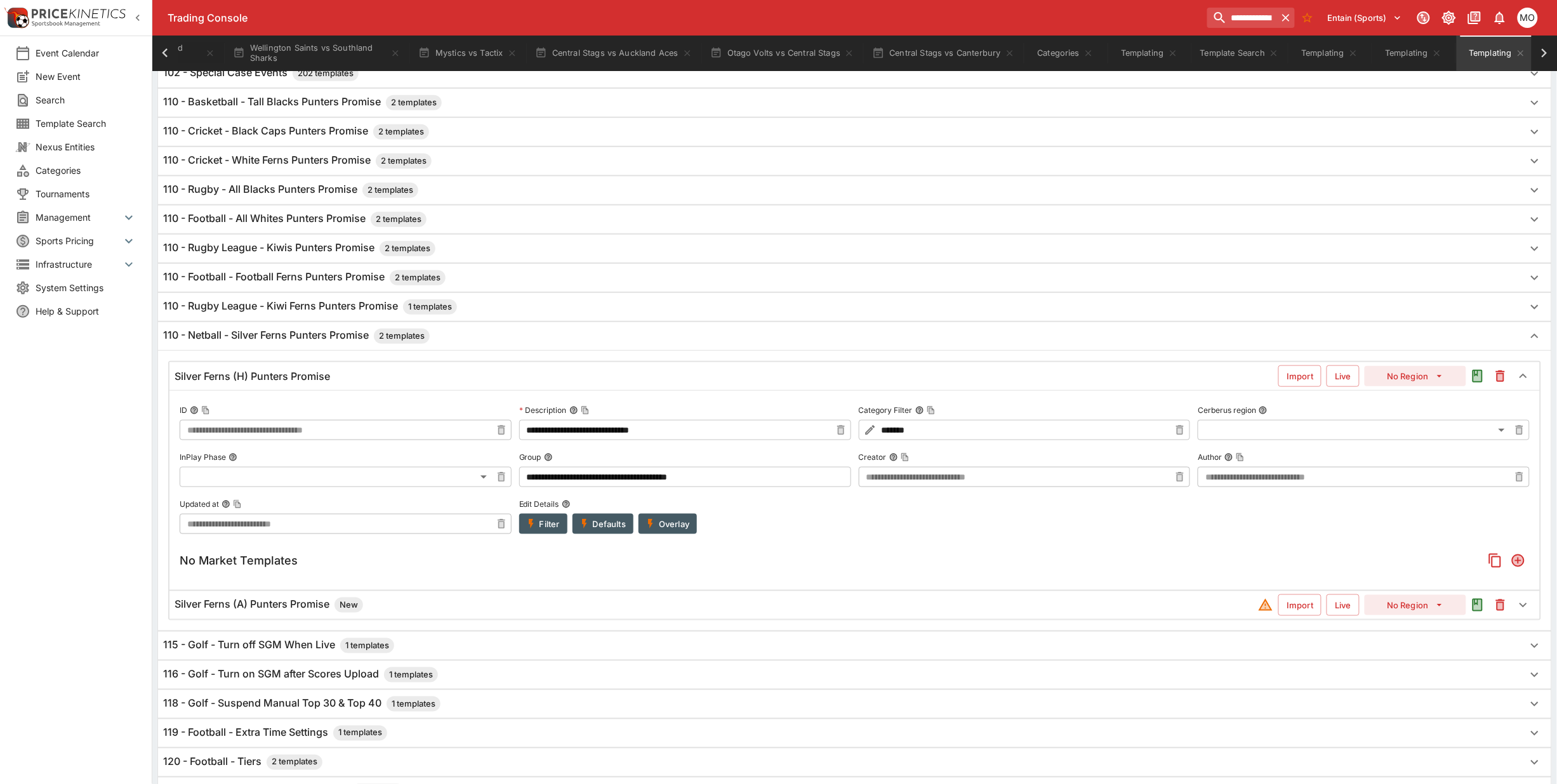
click at [315, 608] on h6 "Silver Ferns (A) Punters Promise New" at bounding box center [269, 605] width 189 height 15
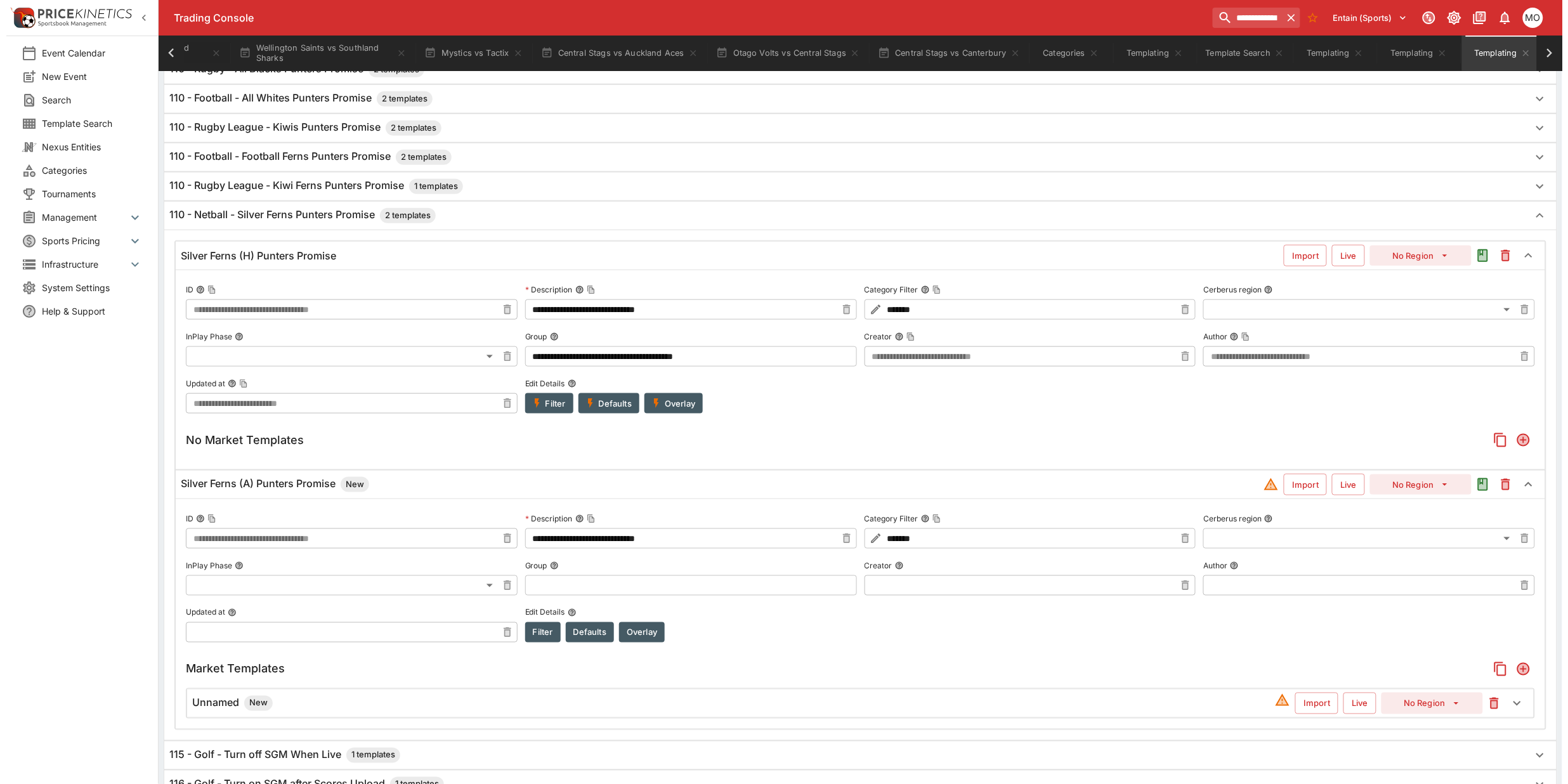
scroll to position [476, 0]
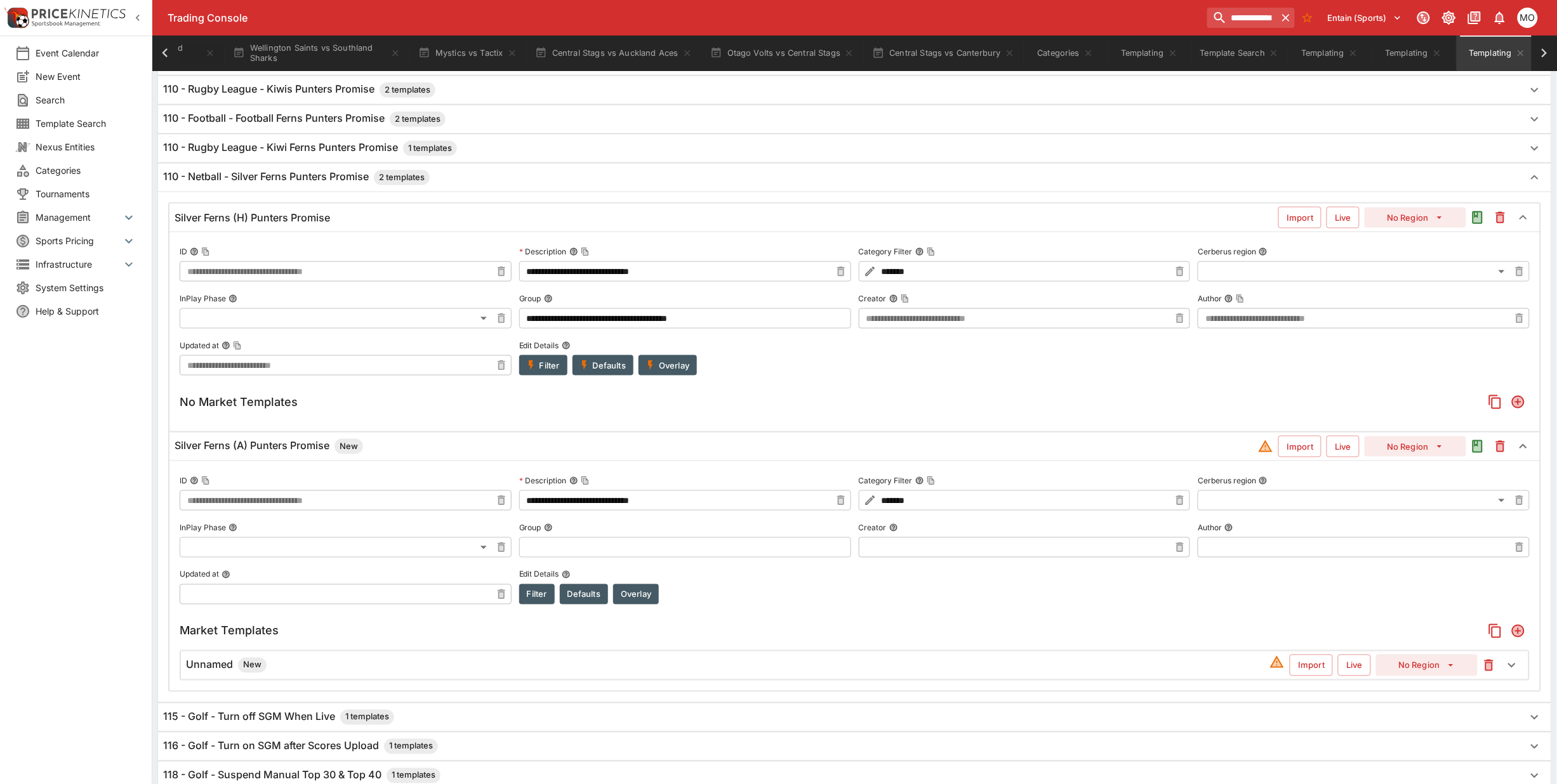
click at [528, 601] on button "Filter" at bounding box center [537, 595] width 35 height 20
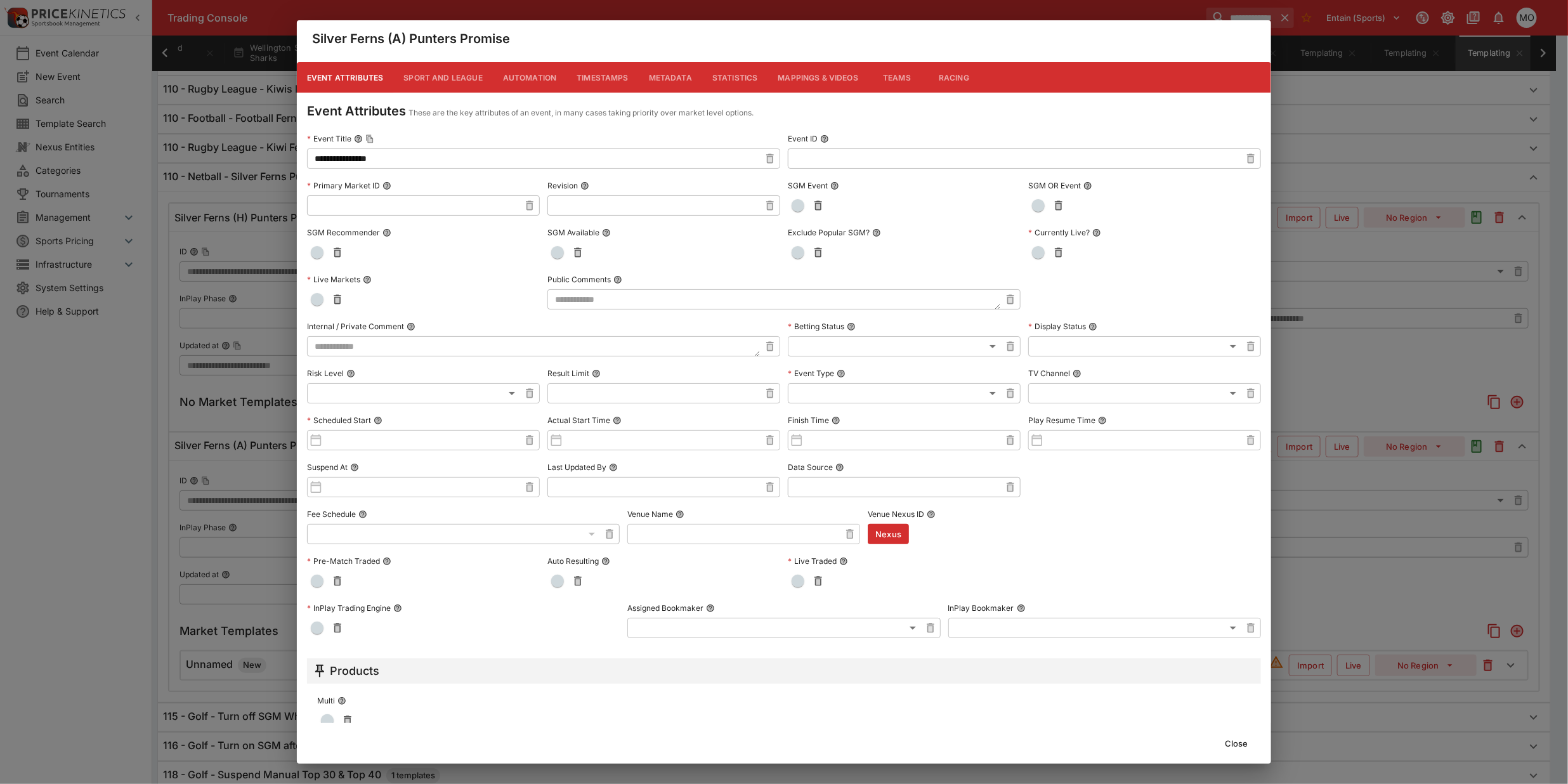
click at [395, 160] on input "**********" at bounding box center [533, 159] width 453 height 20
click at [311, 156] on input "**********" at bounding box center [533, 159] width 453 height 20
click at [321, 162] on input "**********" at bounding box center [533, 159] width 453 height 20
click at [340, 162] on input "**********" at bounding box center [533, 159] width 453 height 20
click at [378, 163] on input "**********" at bounding box center [533, 159] width 453 height 20
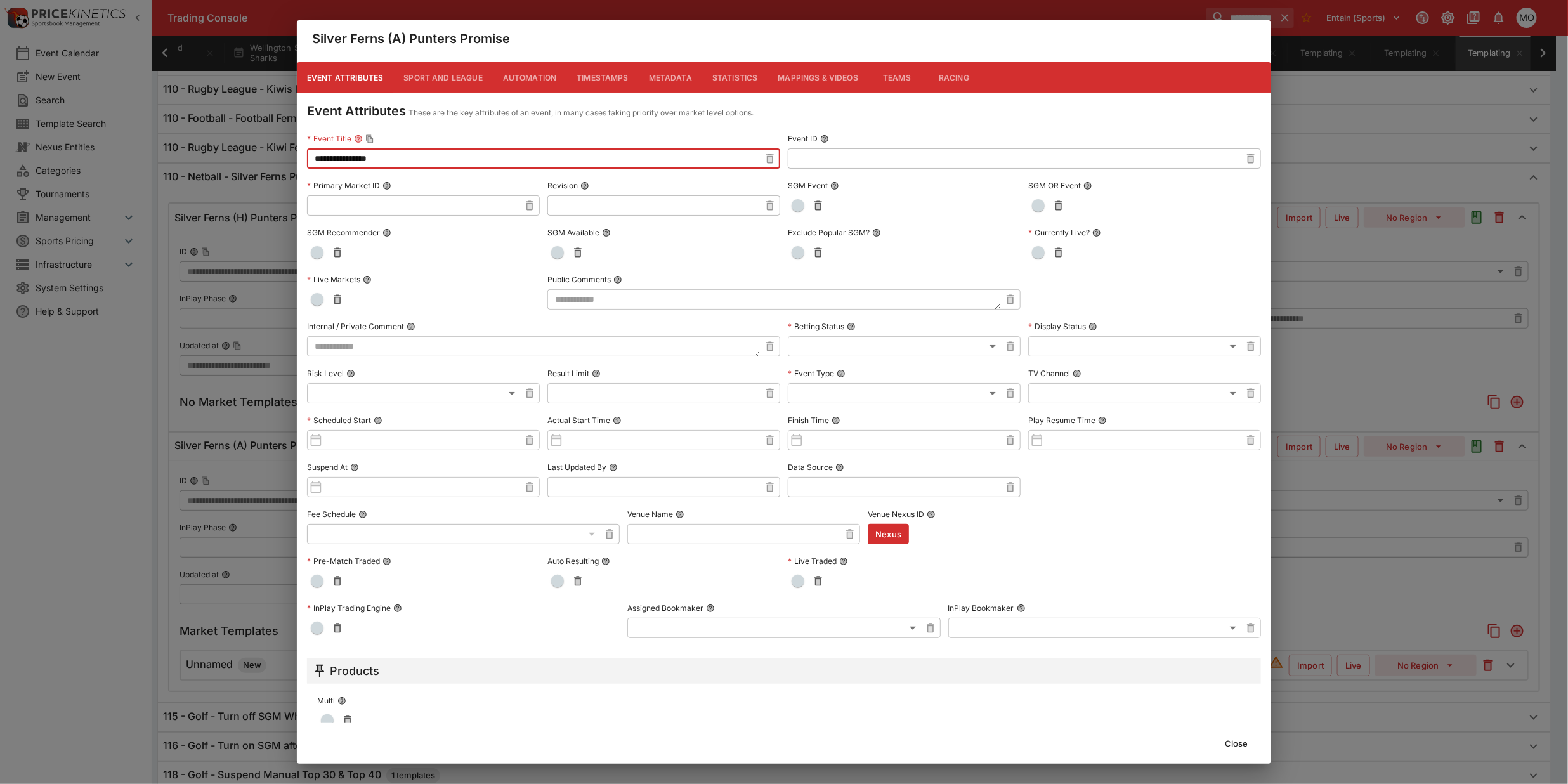
click at [398, 162] on input "**********" at bounding box center [533, 159] width 453 height 20
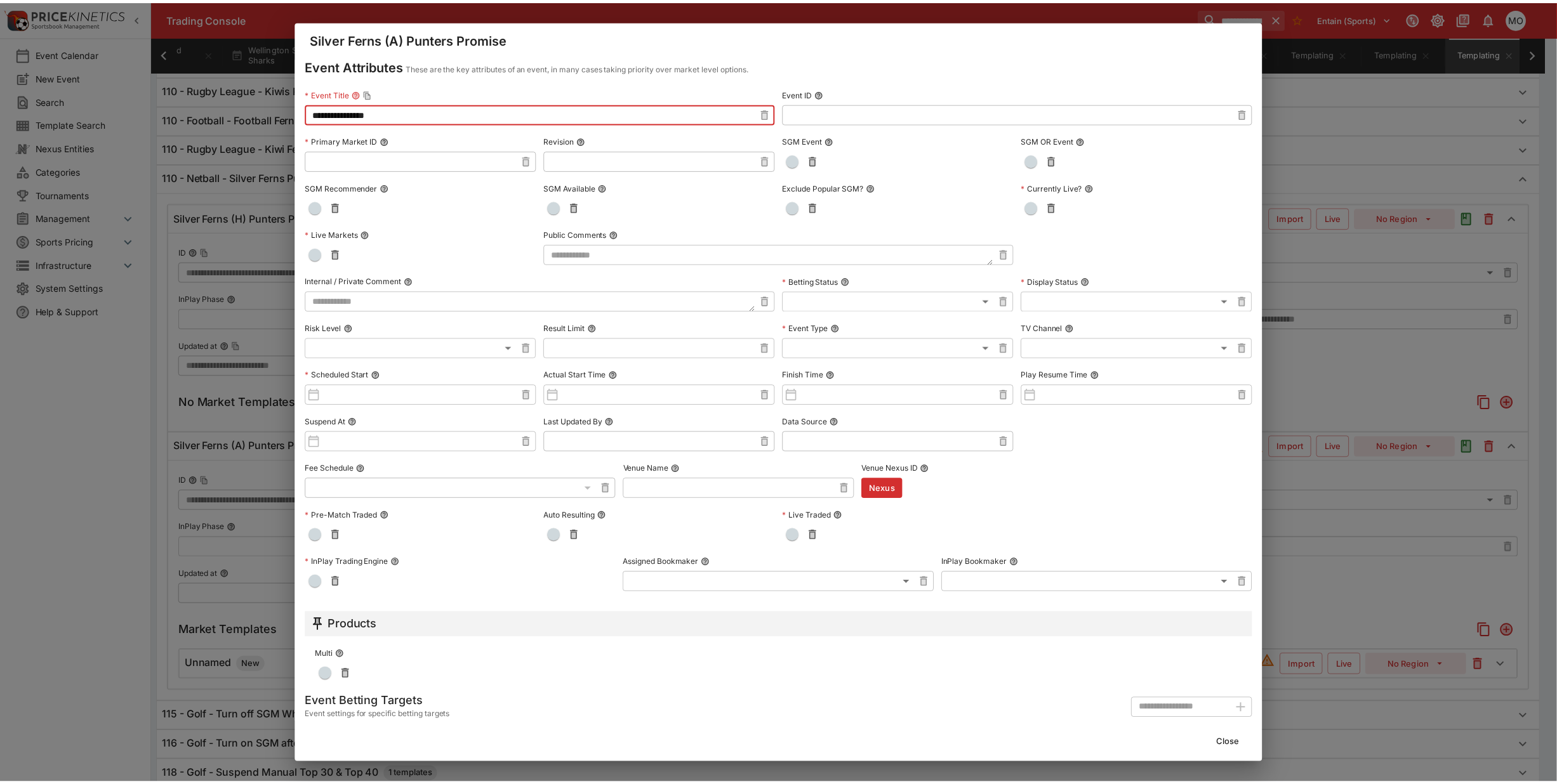
scroll to position [71, 0]
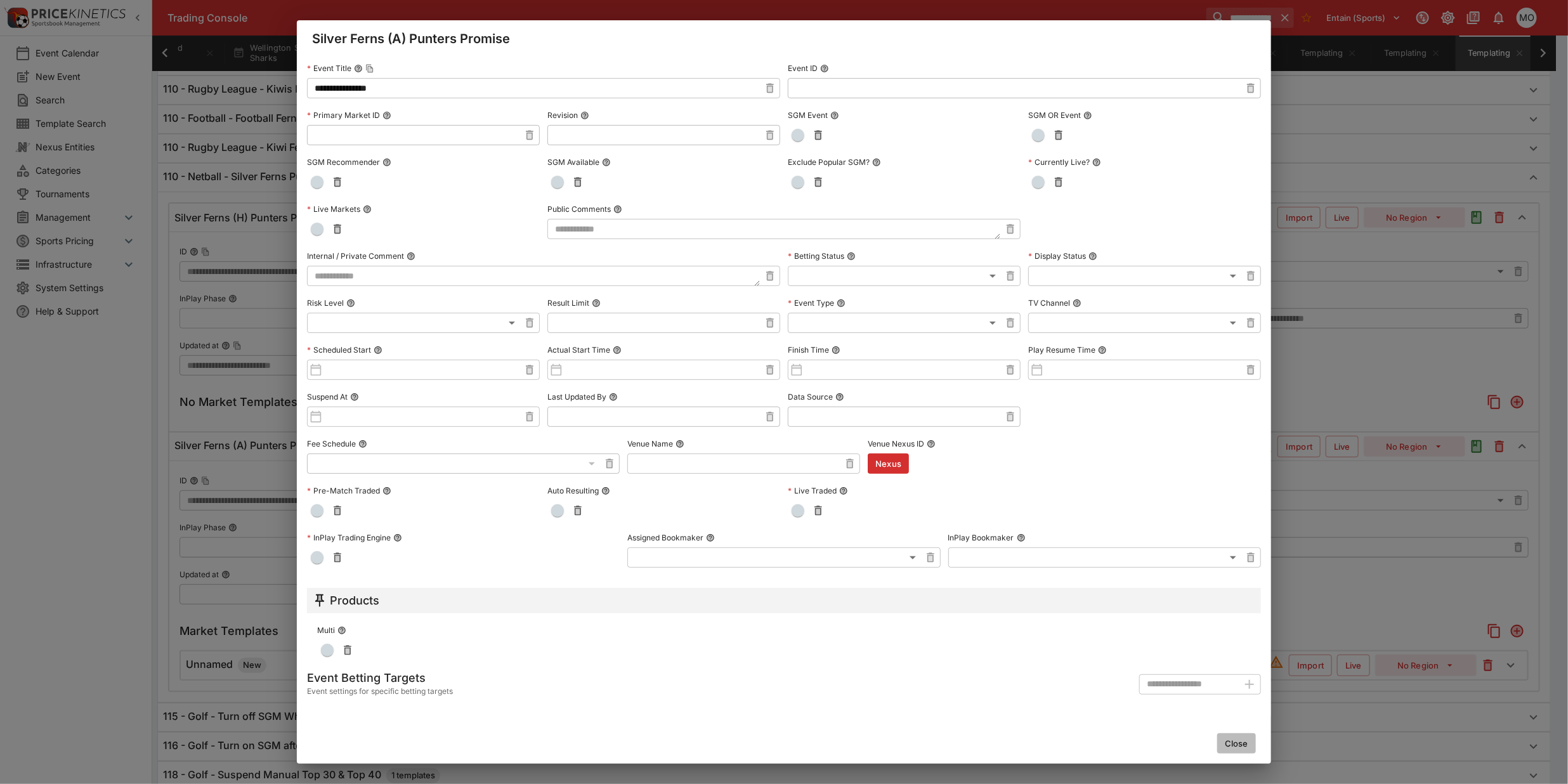
click at [1229, 740] on button "Close" at bounding box center [1236, 743] width 38 height 20
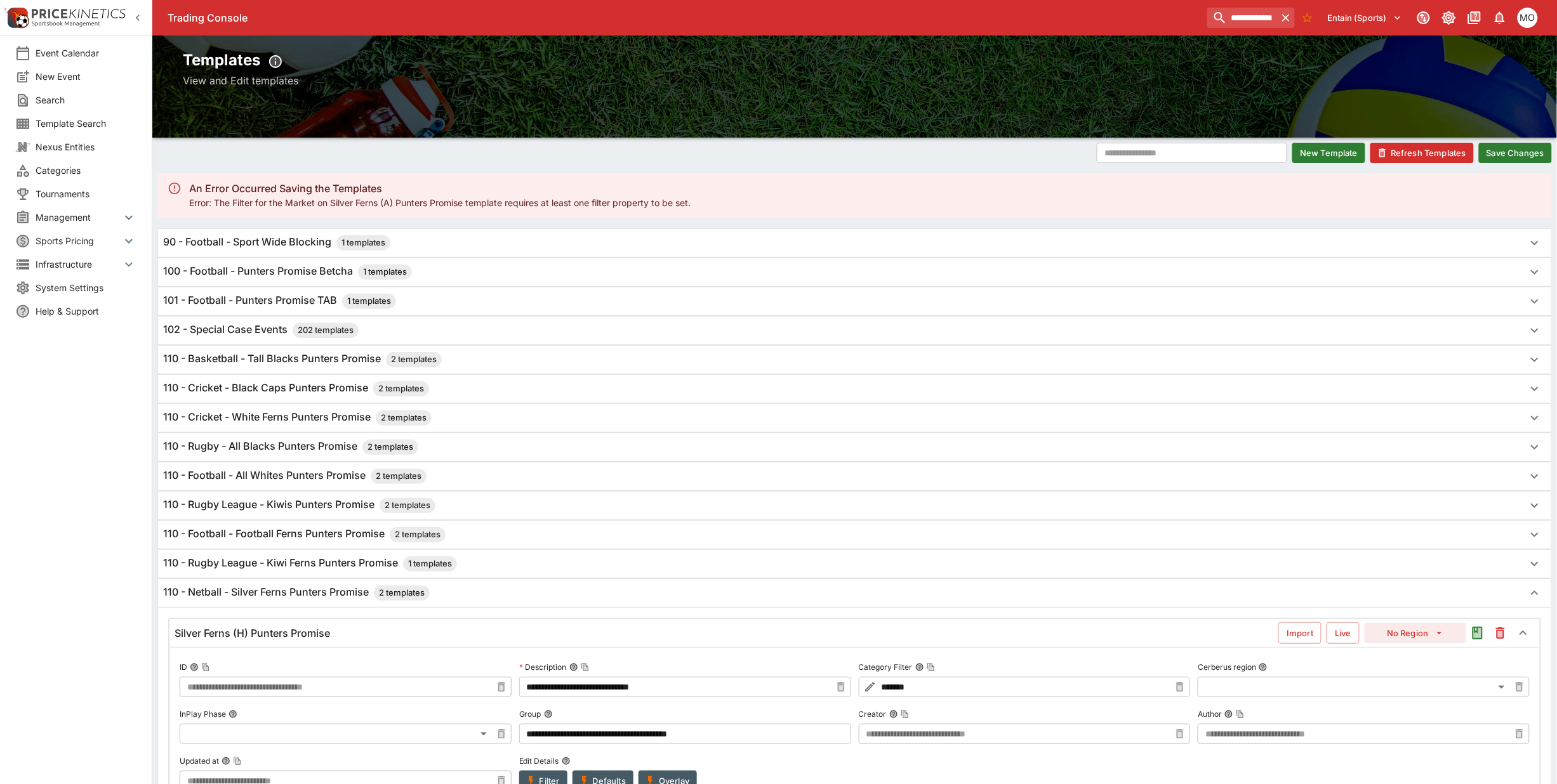
scroll to position [0, 0]
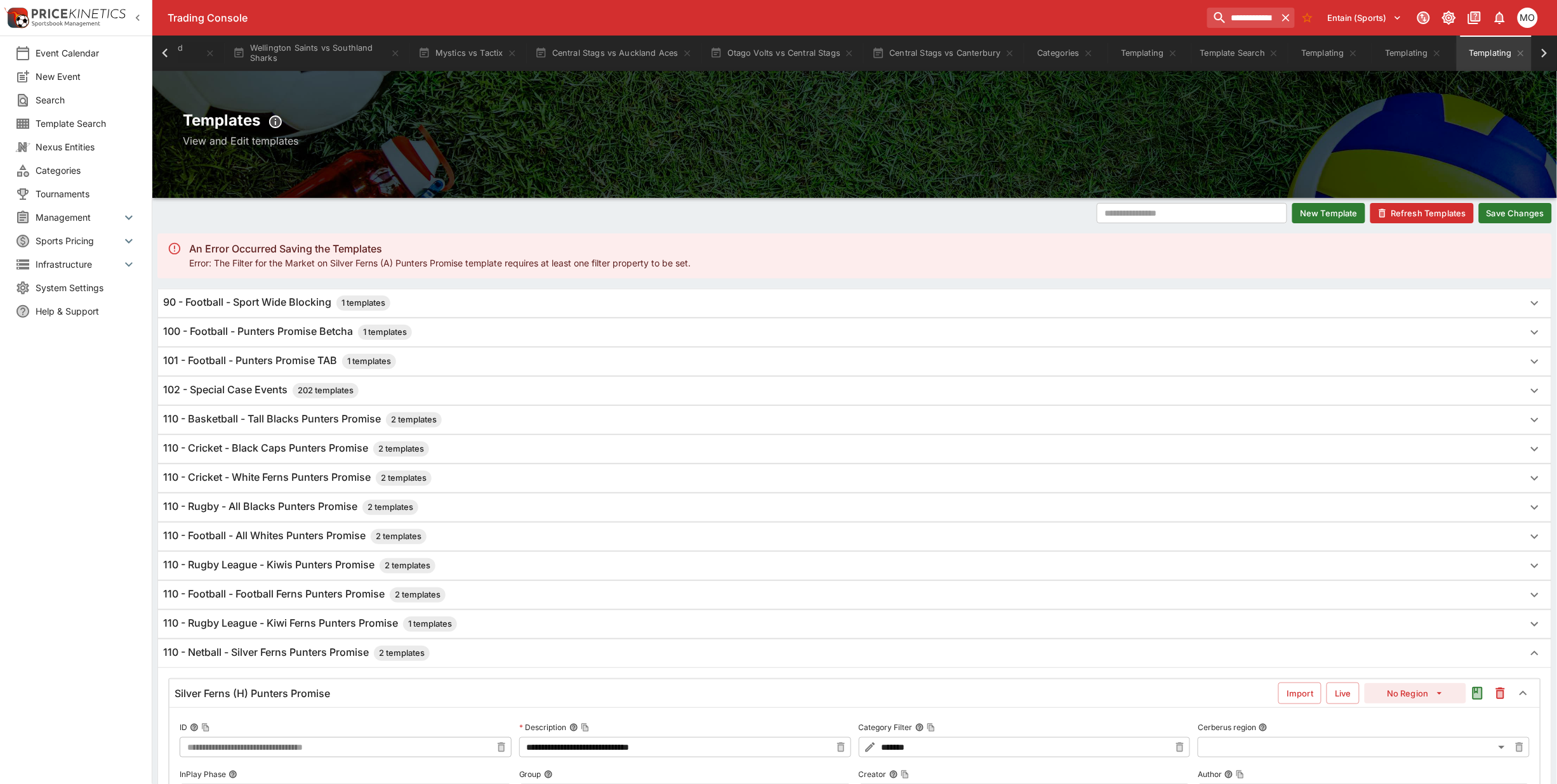
click at [1516, 205] on button "Save Changes" at bounding box center [1515, 213] width 73 height 20
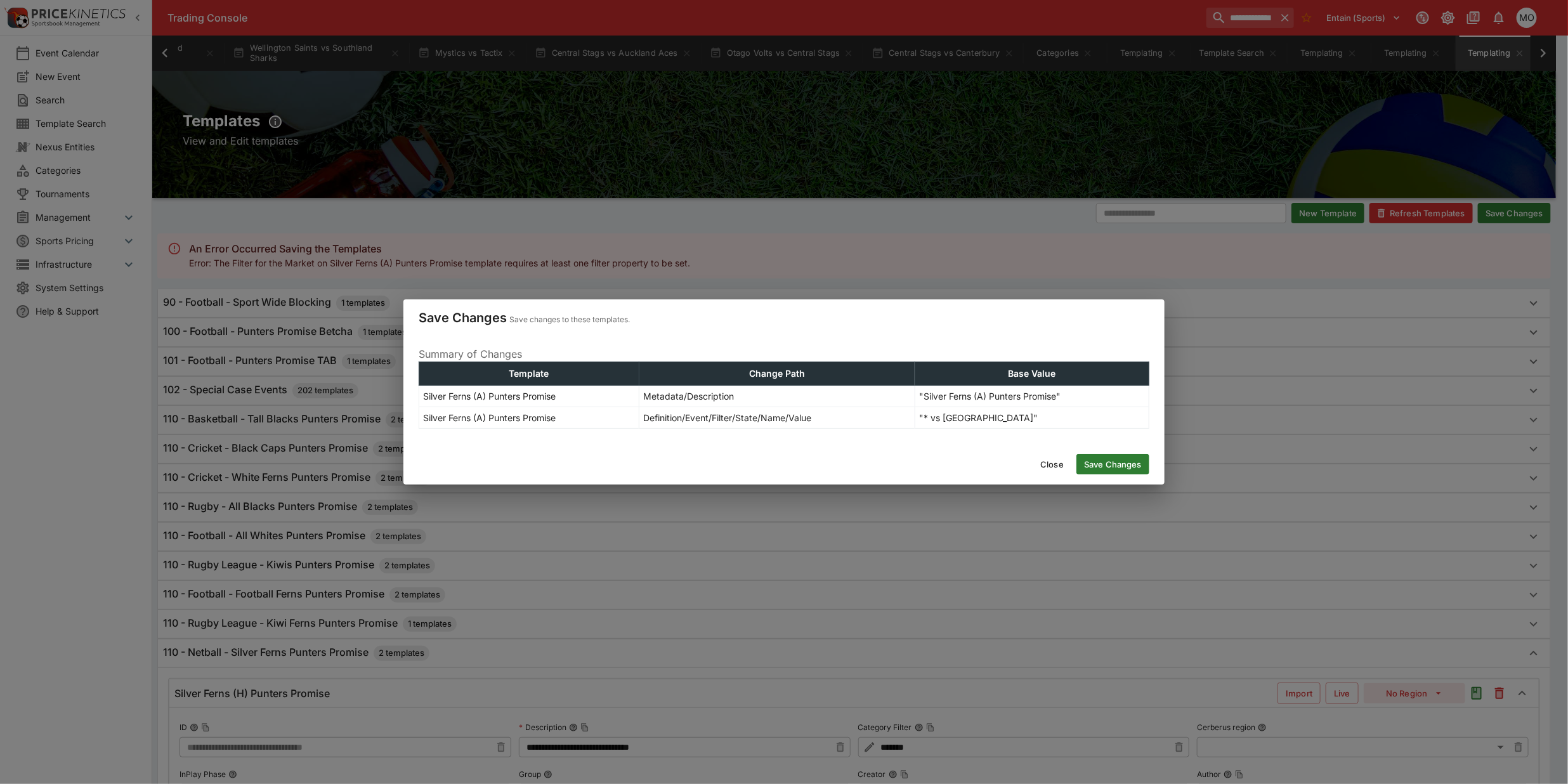
click at [1118, 462] on button "Save Changes" at bounding box center [1113, 464] width 73 height 20
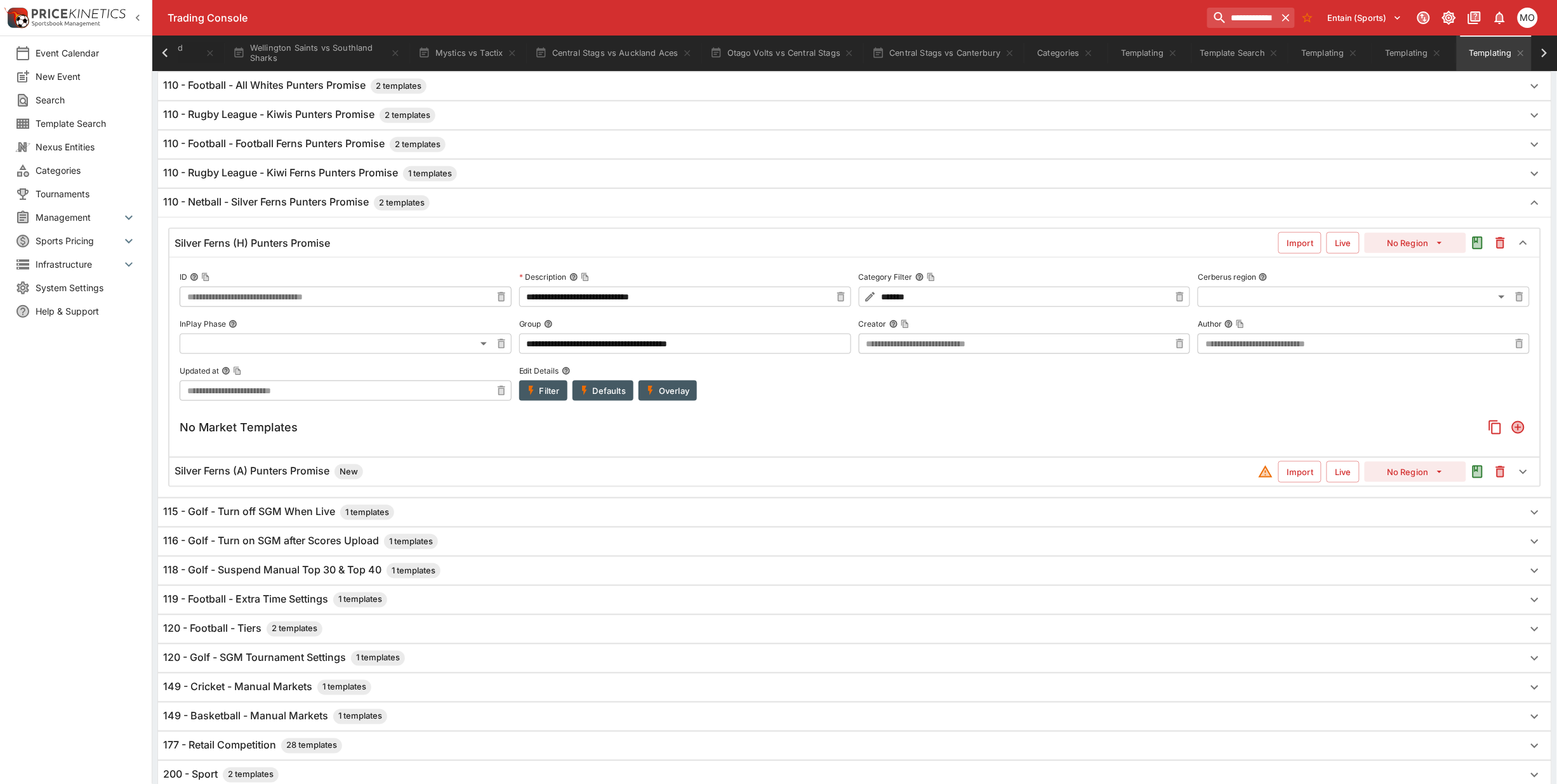
scroll to position [476, 0]
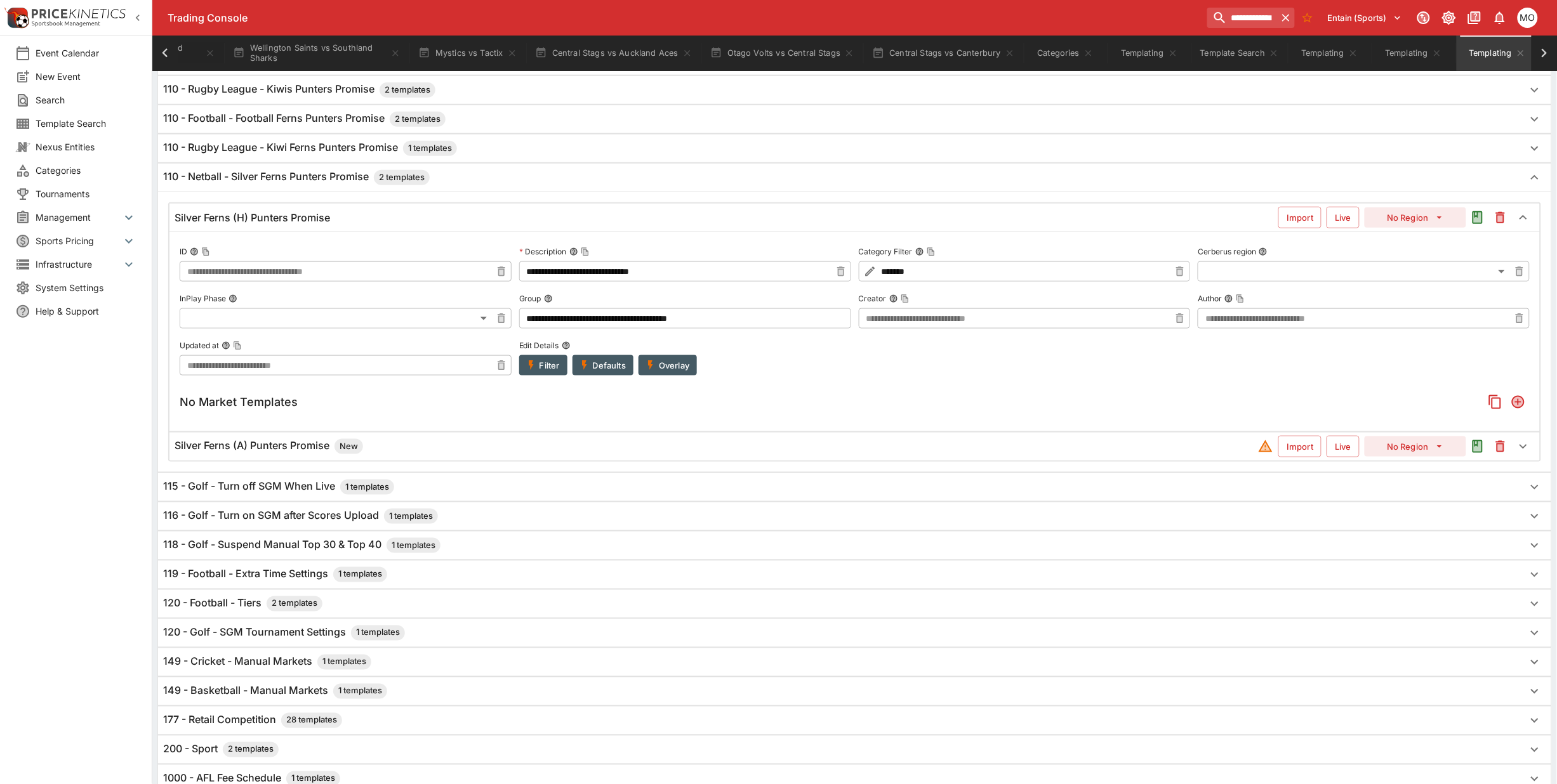
click at [277, 454] on h6 "Silver Ferns (A) Punters Promise New" at bounding box center [269, 446] width 189 height 15
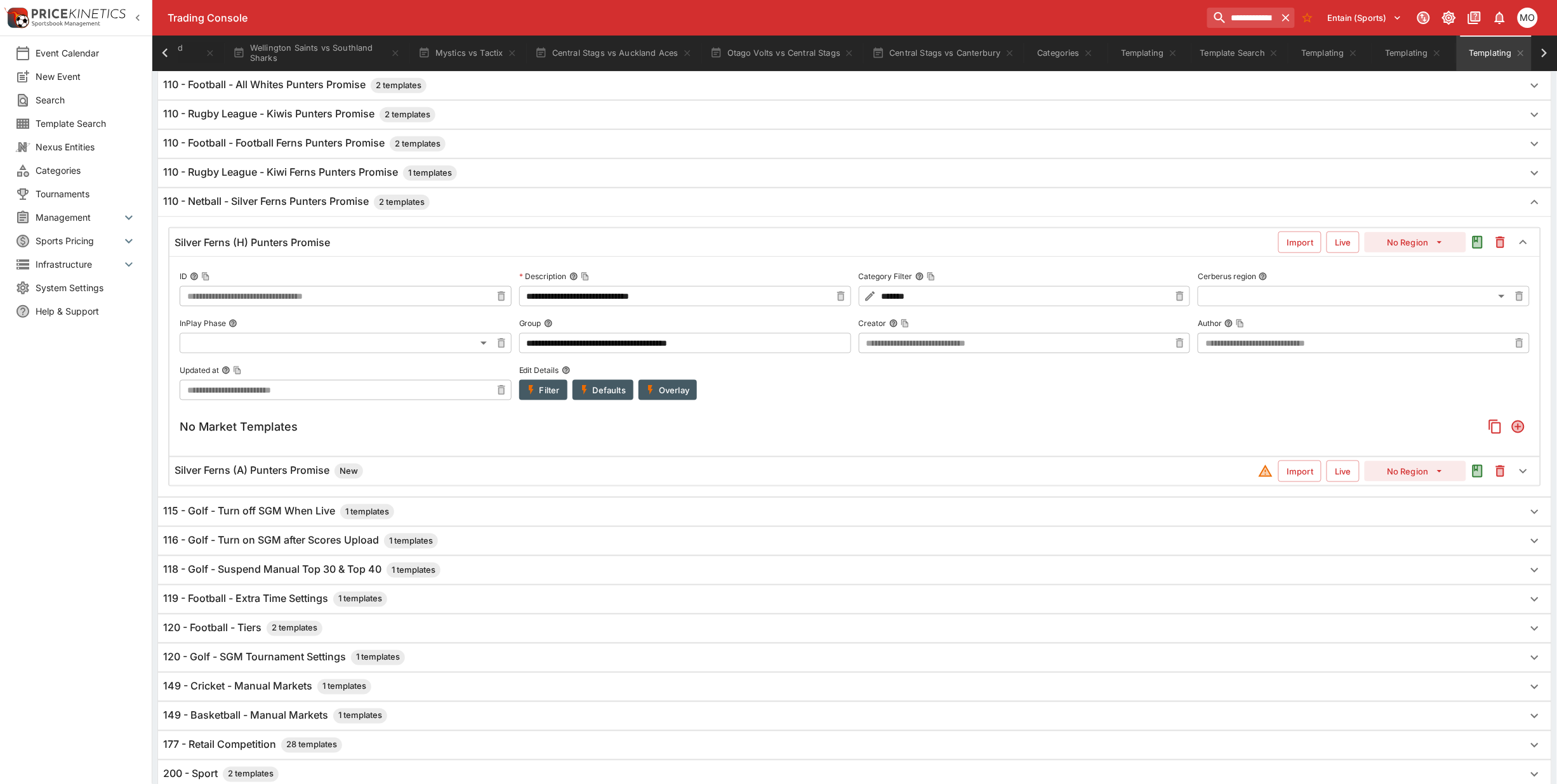
scroll to position [413, 0]
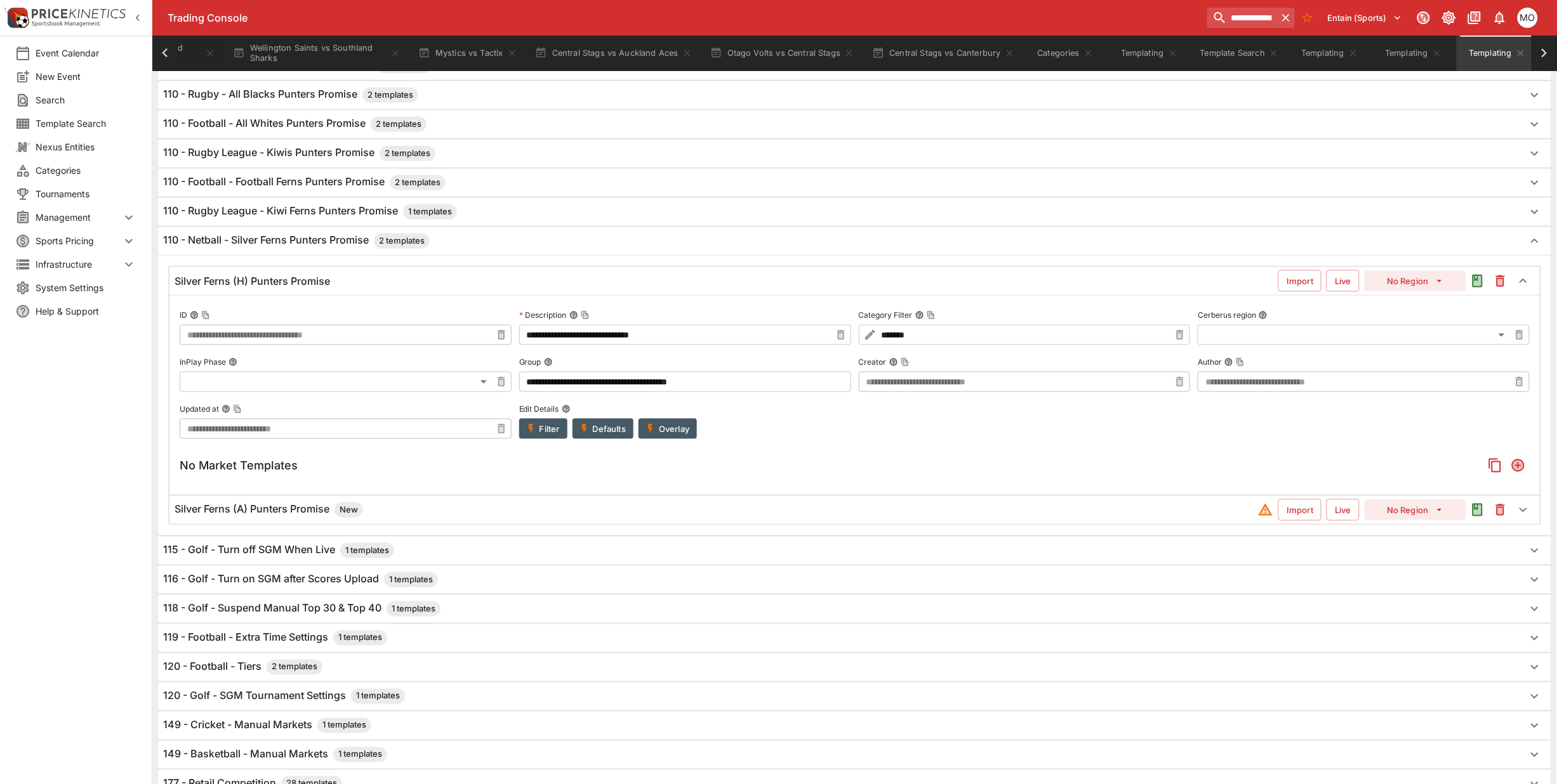
click at [549, 432] on button "Filter" at bounding box center [543, 429] width 48 height 20
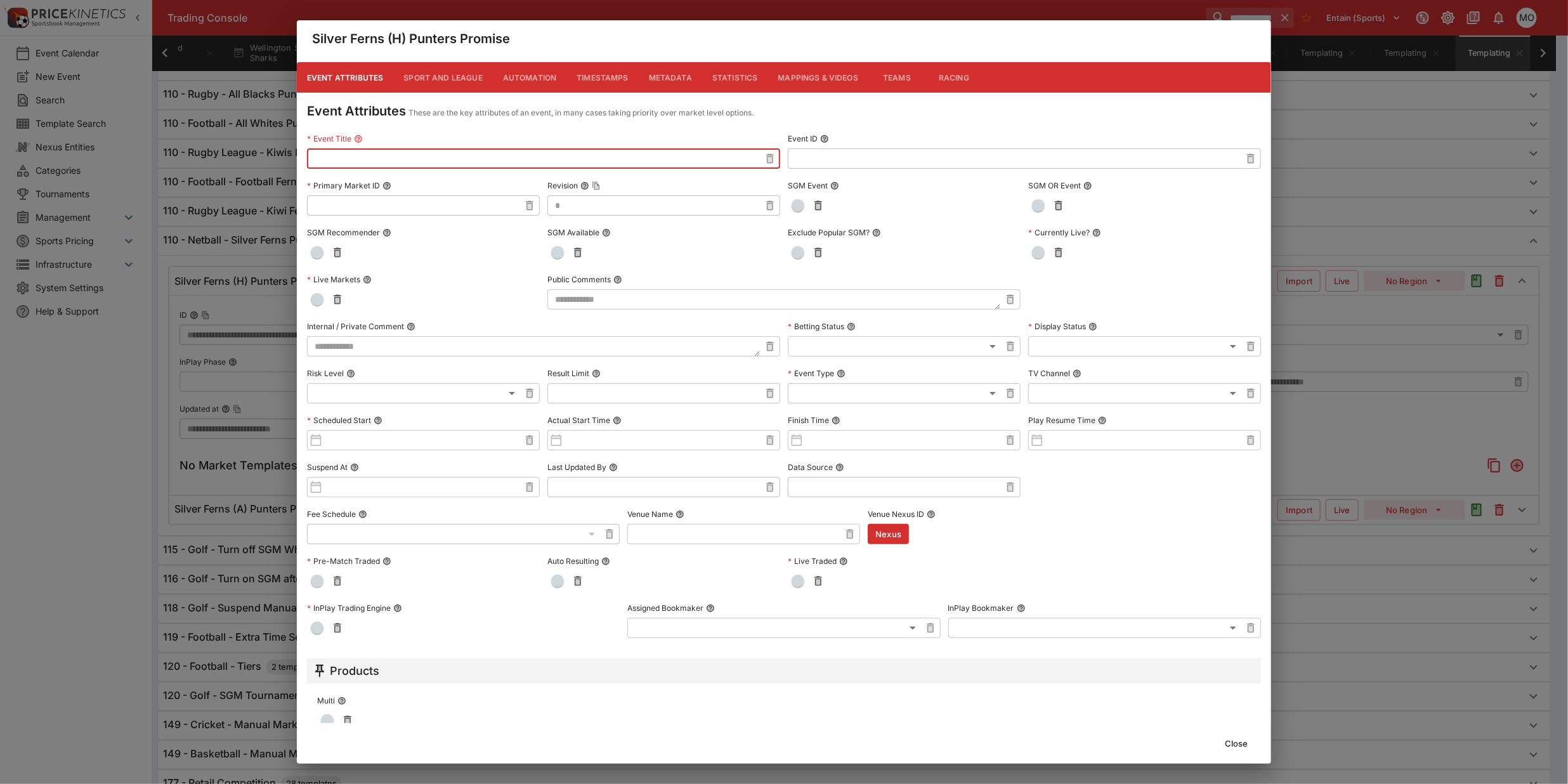
click at [395, 153] on input "text" at bounding box center [533, 159] width 453 height 20
drag, startPoint x: 314, startPoint y: 159, endPoint x: 429, endPoint y: 160, distance: 115.0
click at [429, 160] on input "**********" at bounding box center [533, 159] width 453 height 20
type input "**********"
click at [1238, 740] on button "Close" at bounding box center [1236, 743] width 38 height 20
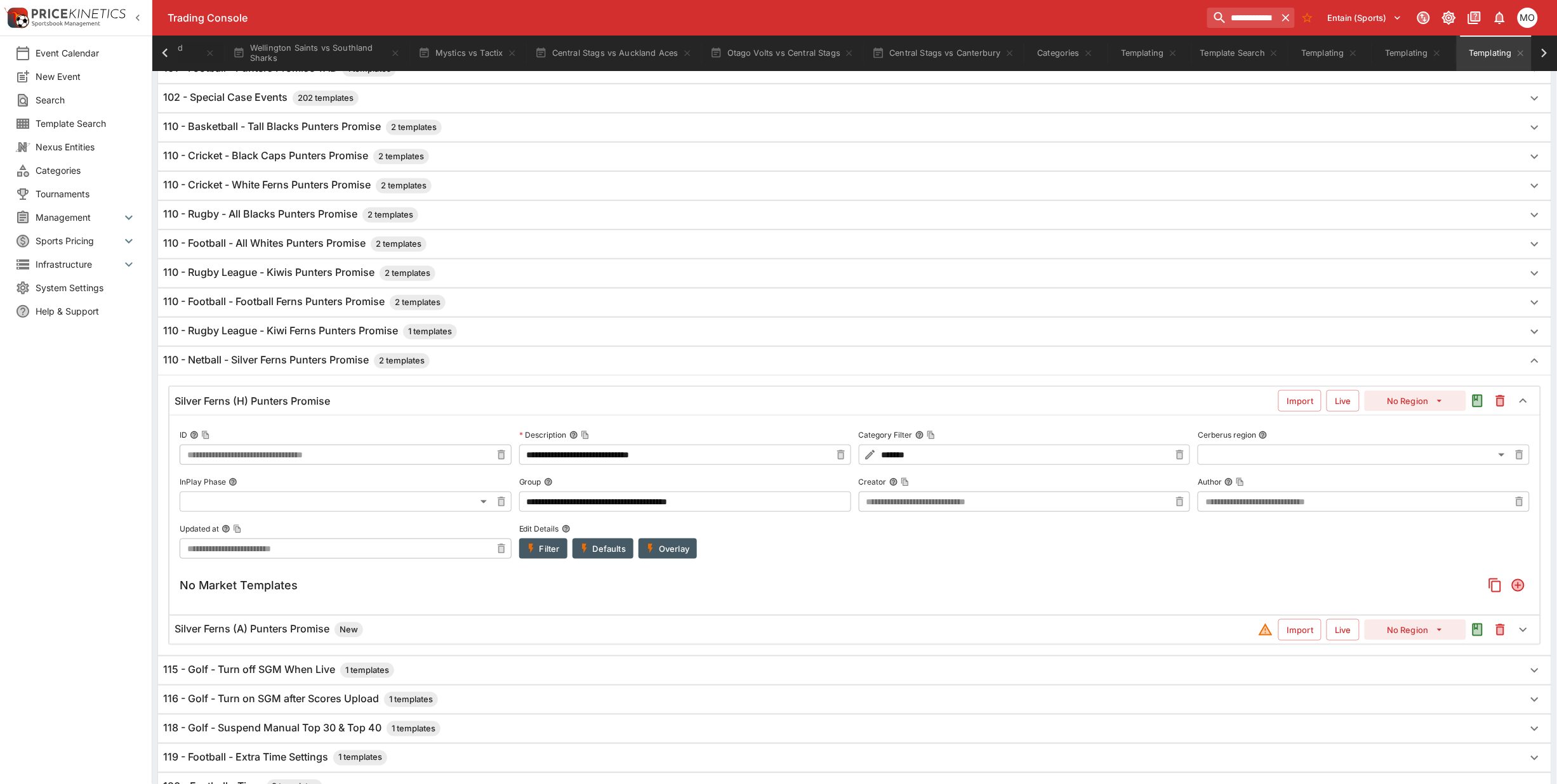
scroll to position [254, 0]
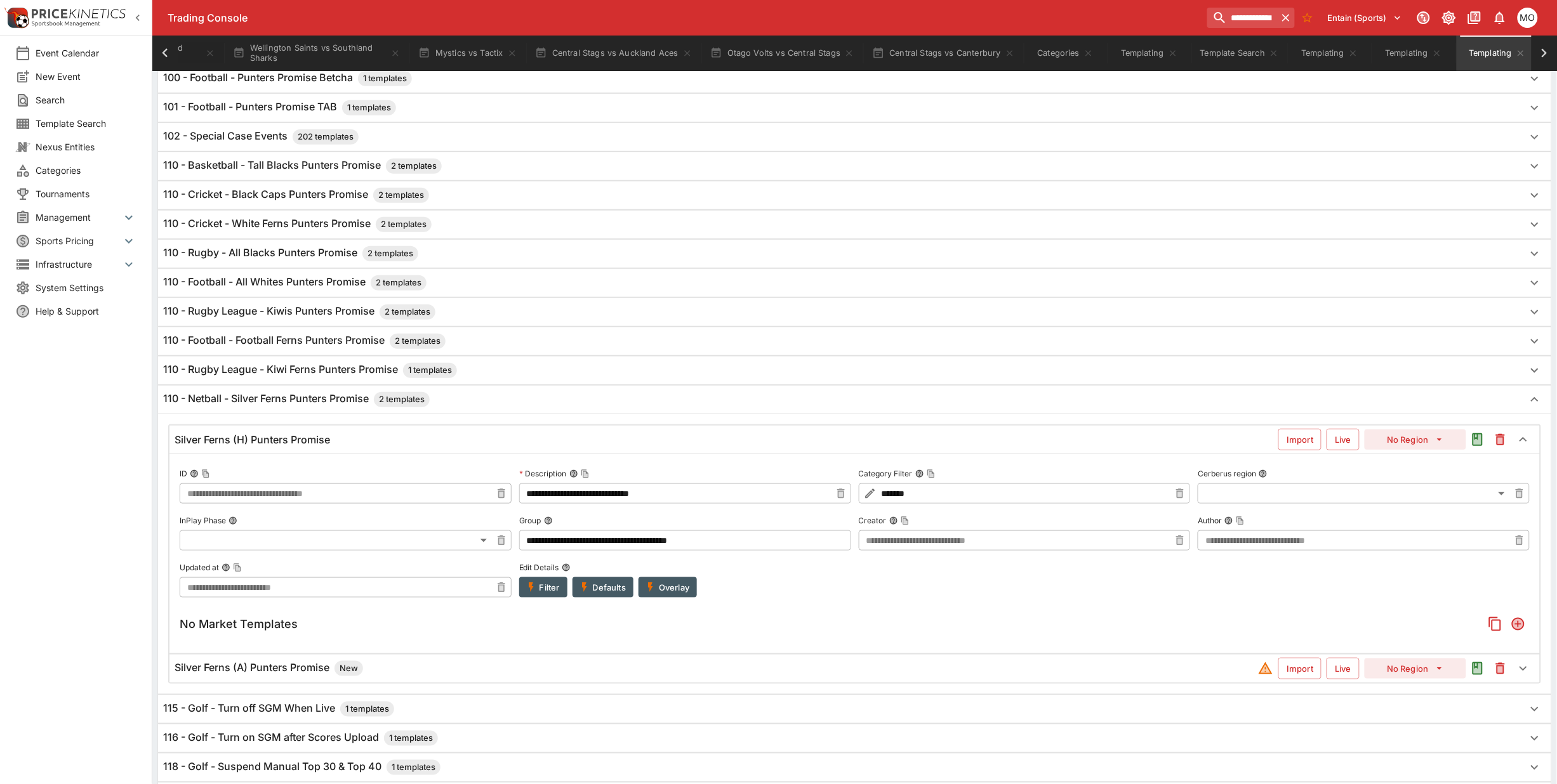
click at [351, 673] on span "New" at bounding box center [348, 669] width 28 height 13
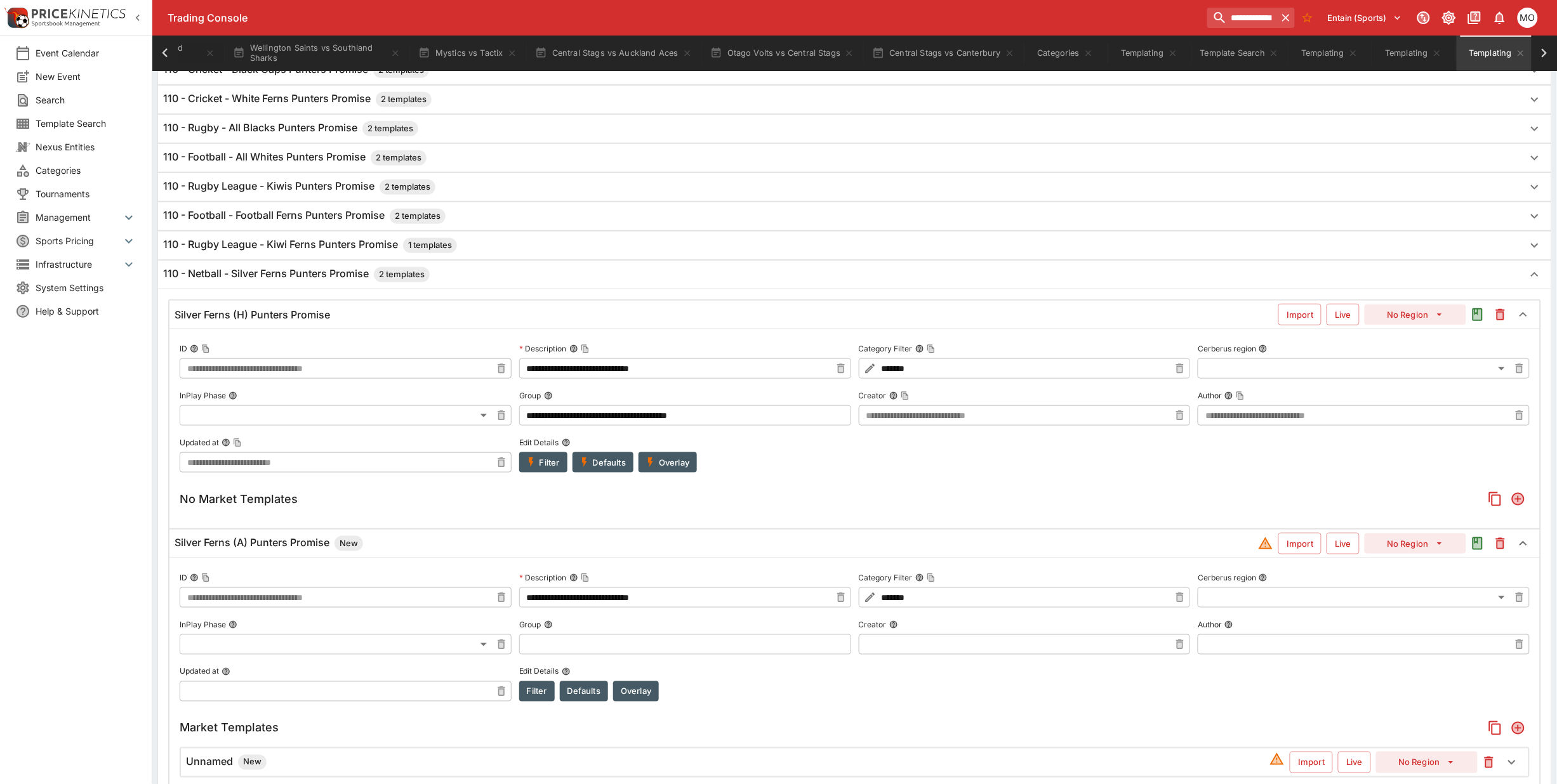
scroll to position [413, 0]
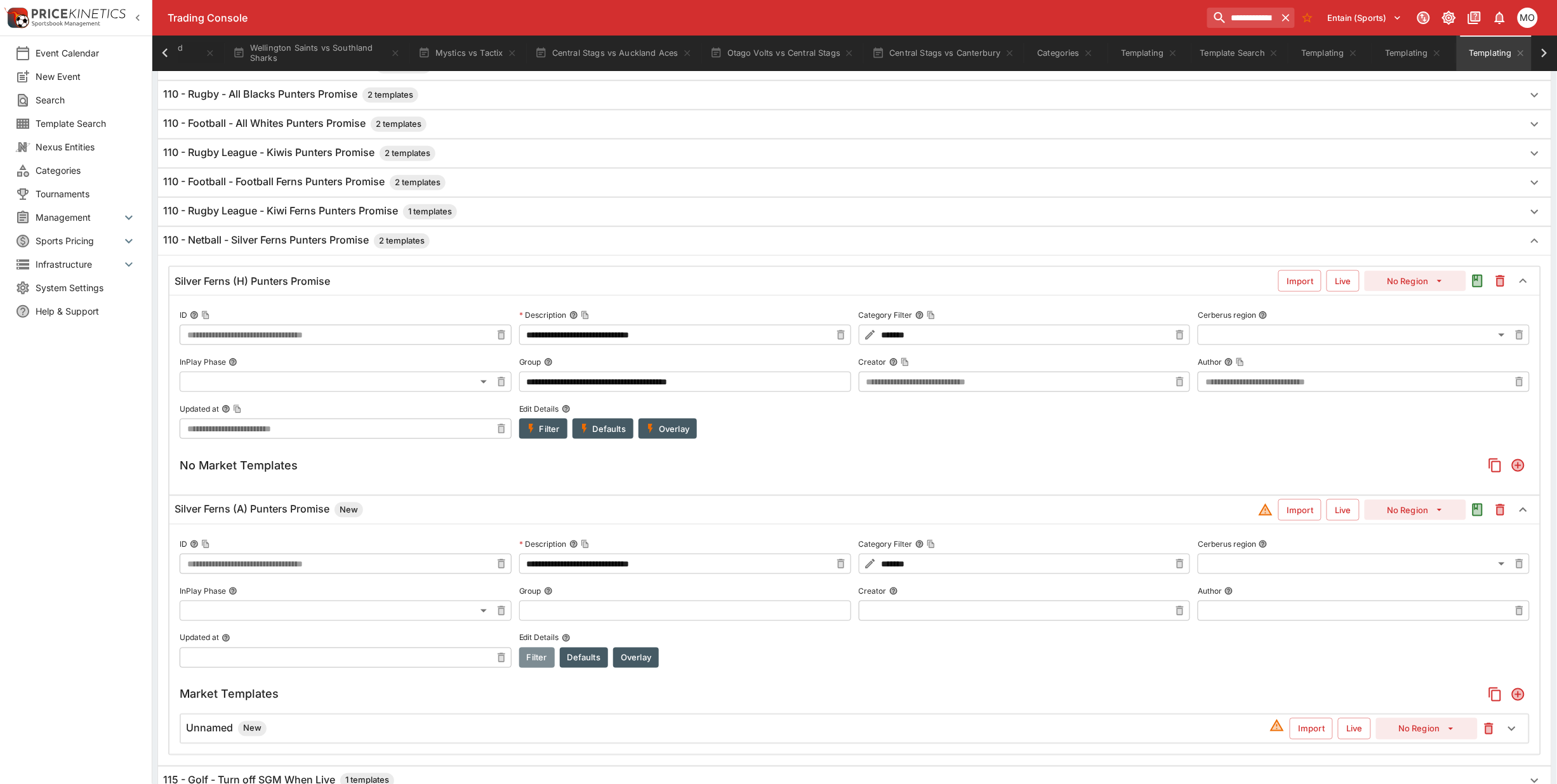
click at [534, 657] on button "Filter" at bounding box center [537, 658] width 35 height 20
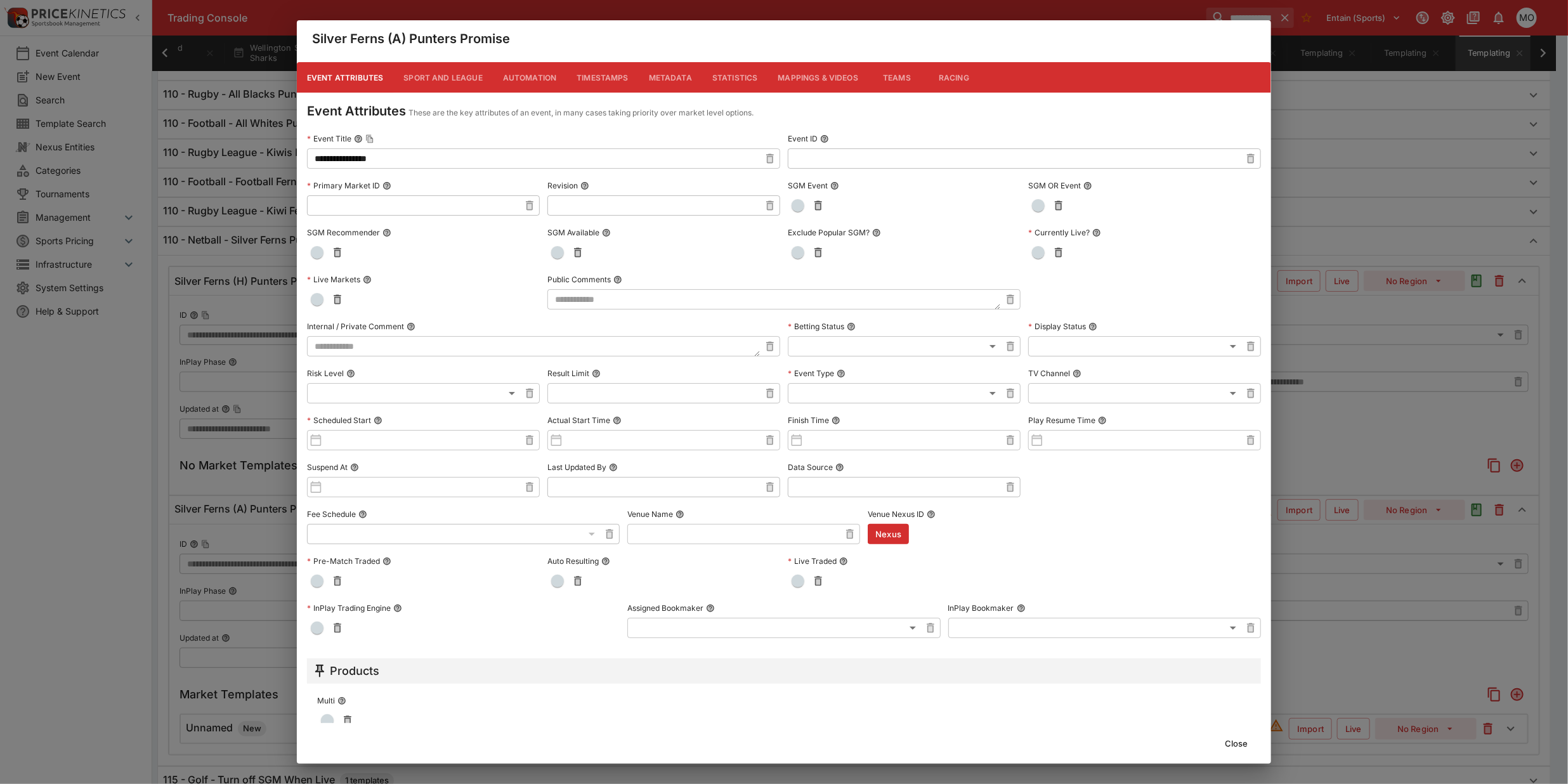
click at [1244, 743] on button "Close" at bounding box center [1236, 743] width 38 height 20
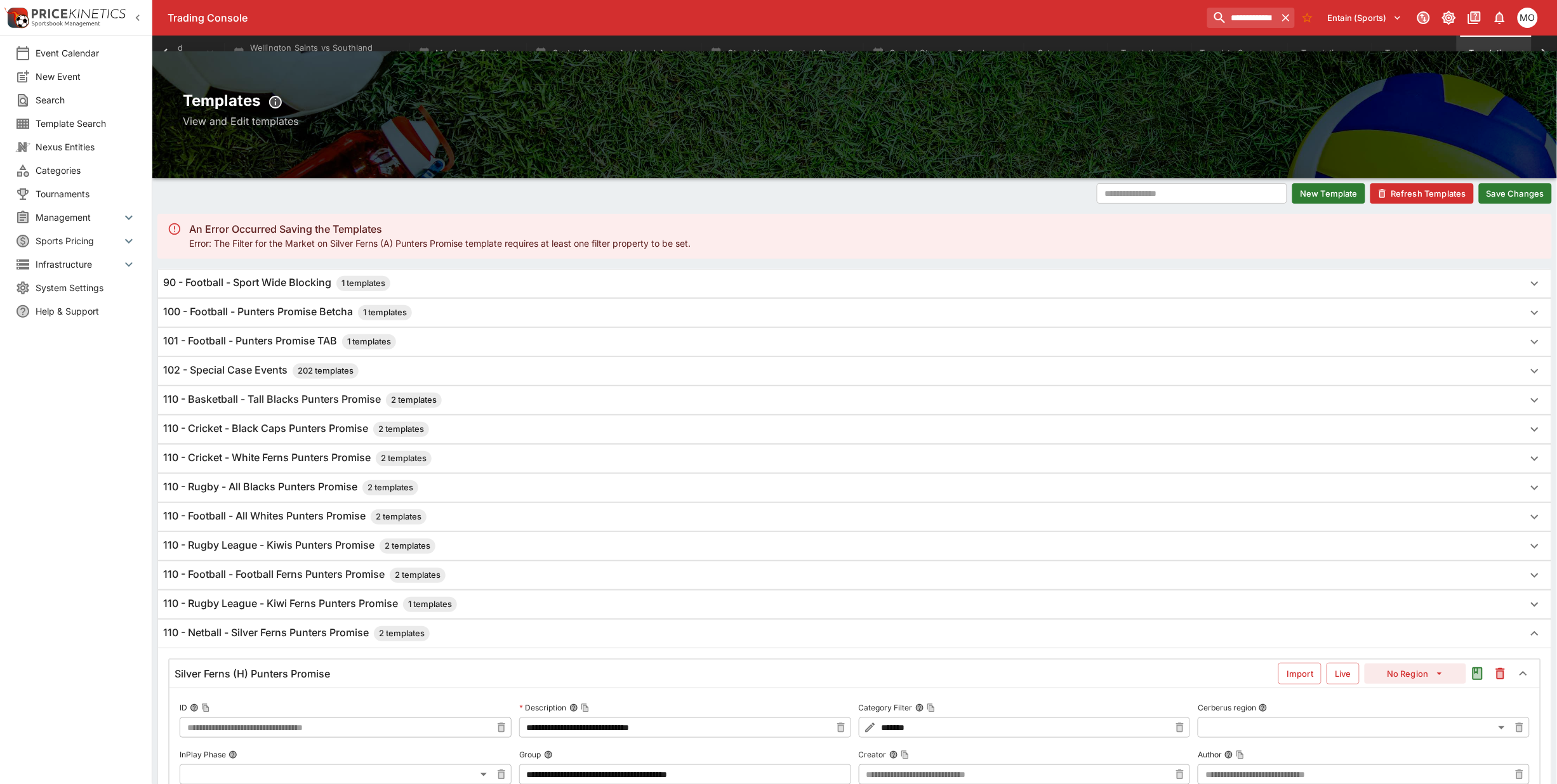
scroll to position [0, 0]
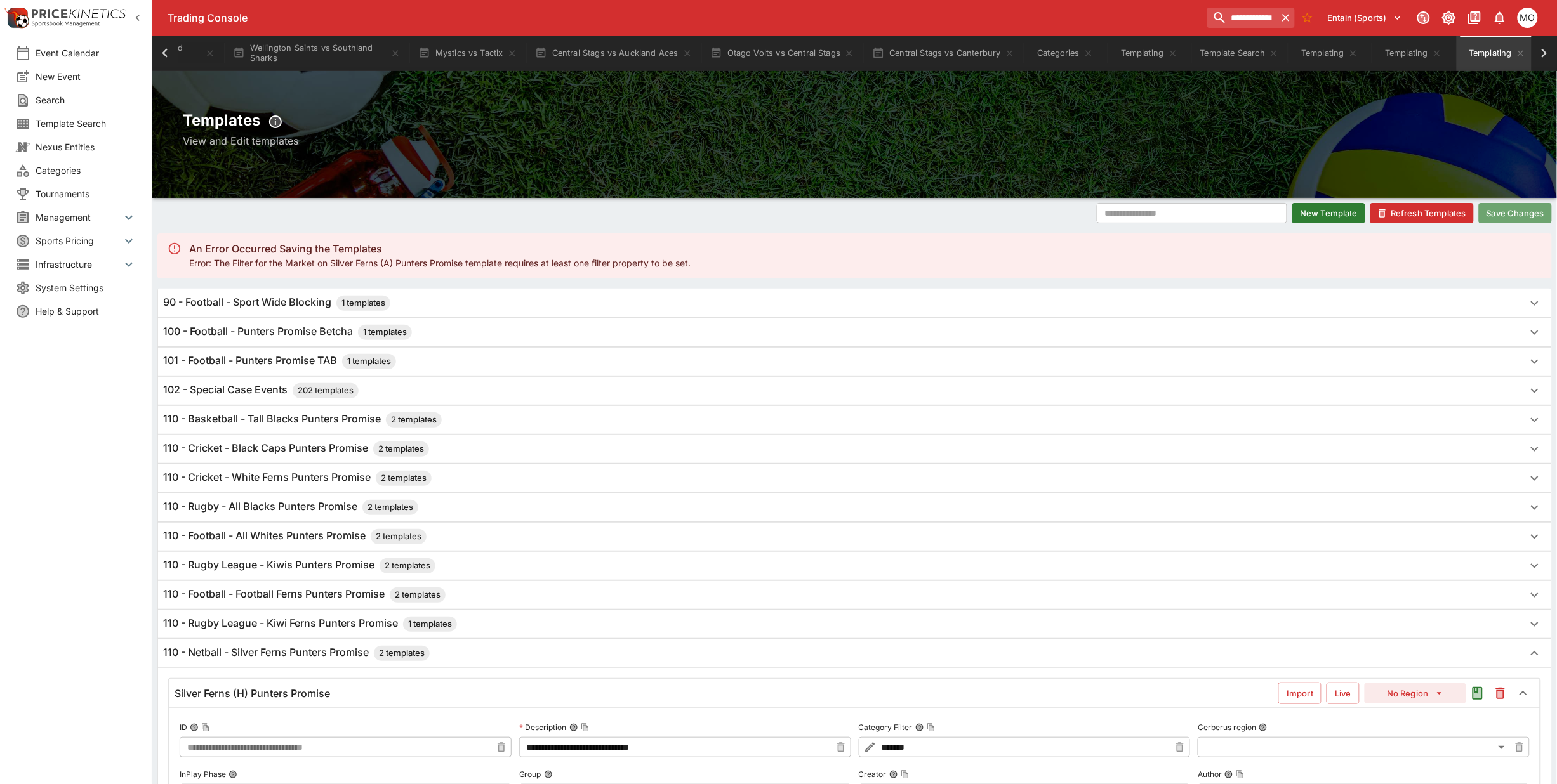
click at [1512, 211] on button "Save Changes" at bounding box center [1515, 213] width 73 height 20
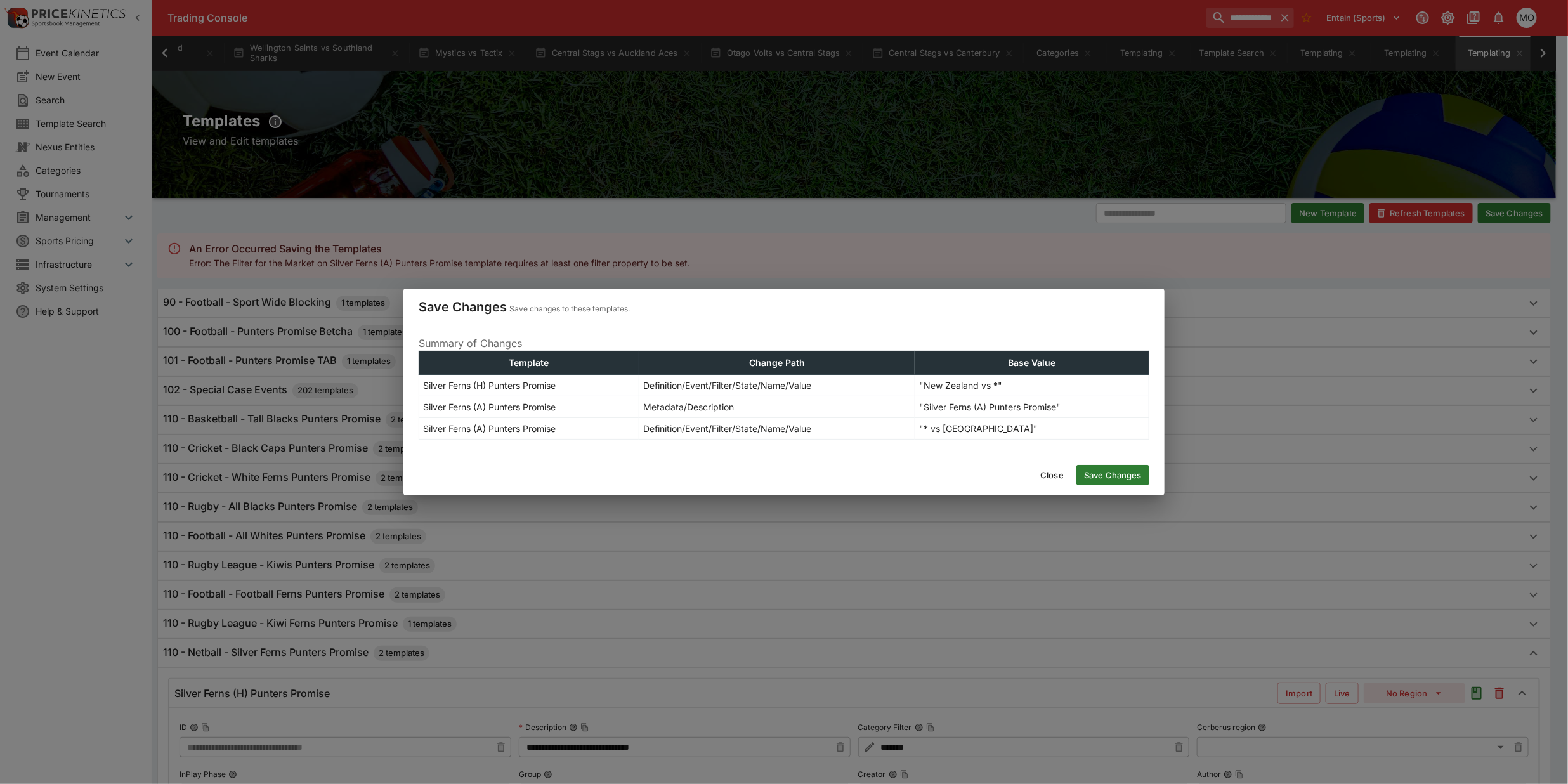
click at [1114, 471] on button "Save Changes" at bounding box center [1113, 475] width 73 height 20
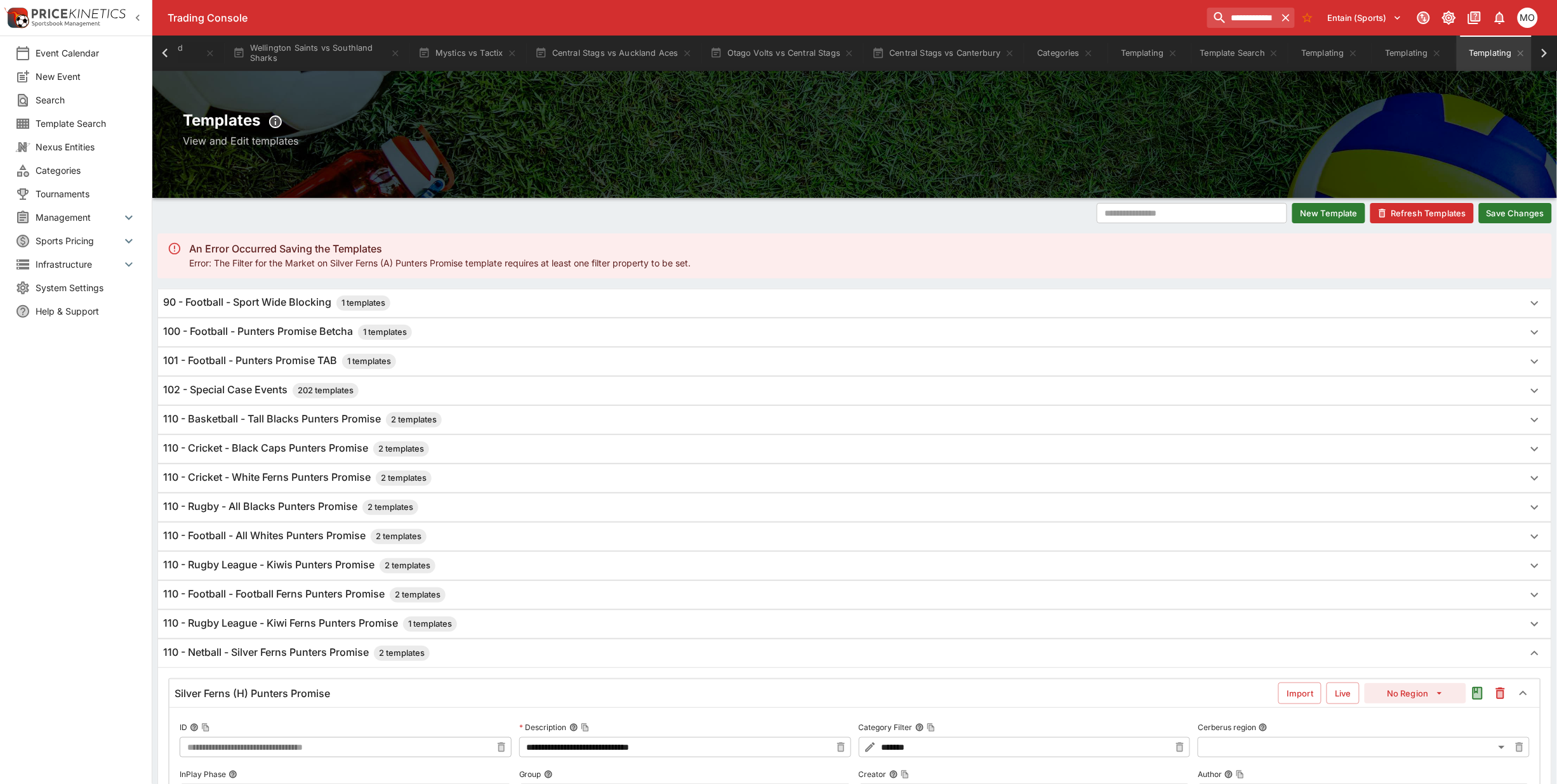
click at [1416, 204] on button "Refresh Templates" at bounding box center [1422, 213] width 104 height 20
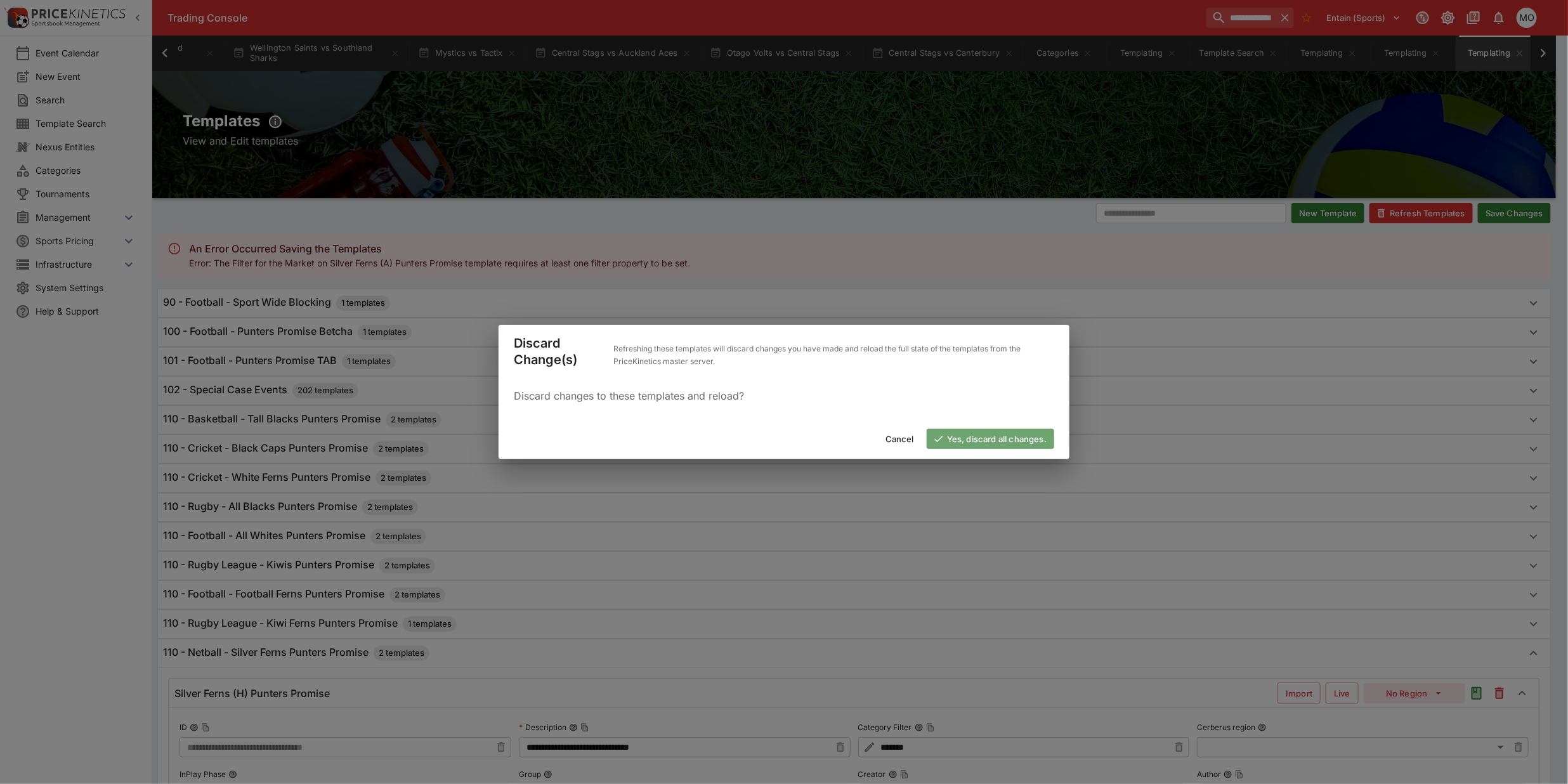
click at [998, 436] on button "Yes, discard all changes." at bounding box center [991, 439] width 127 height 20
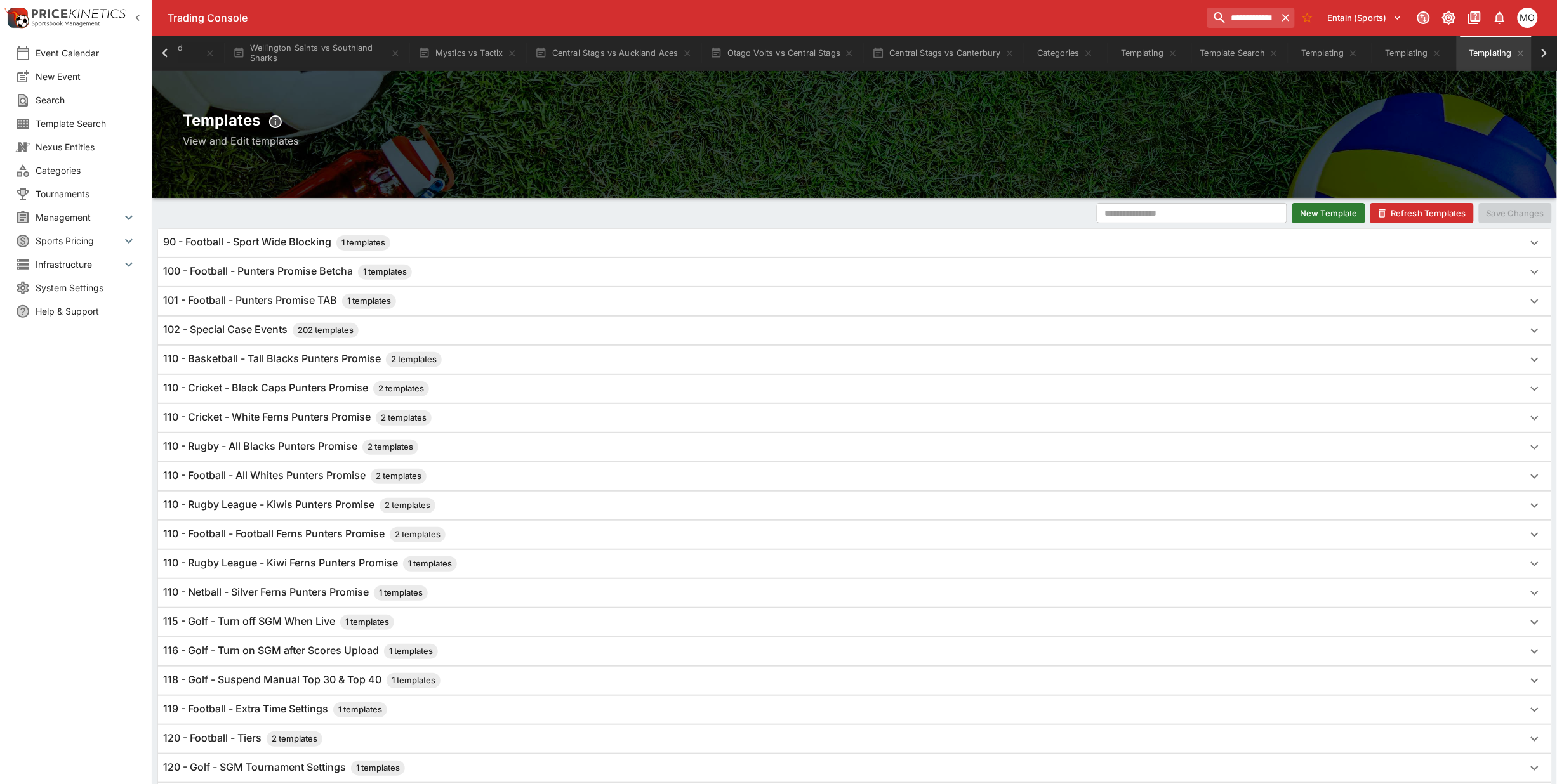
click at [260, 601] on h6 "110 - Netball - Silver Ferns Punters Promise 1 templates" at bounding box center [295, 593] width 265 height 15
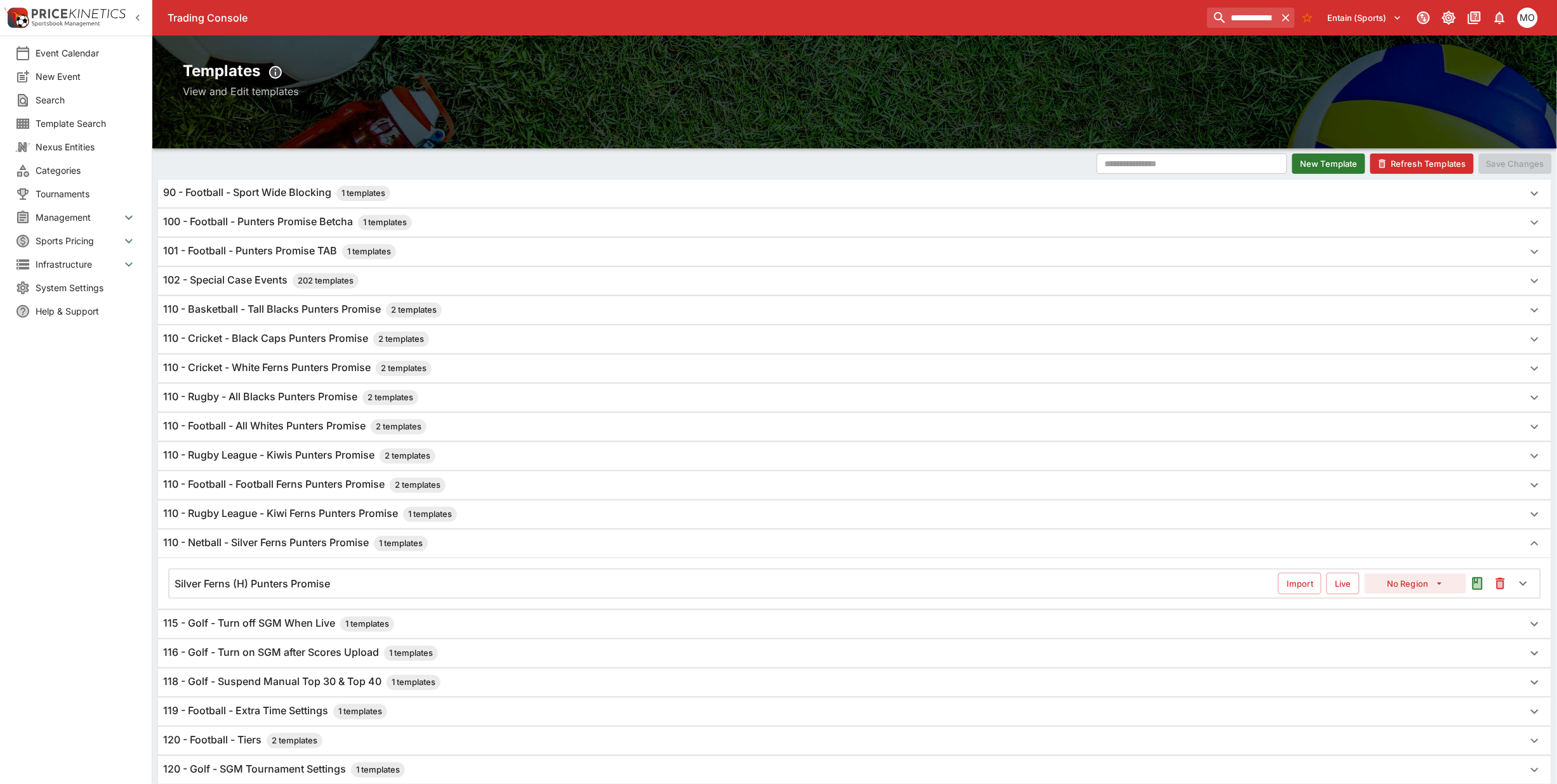
scroll to position [159, 0]
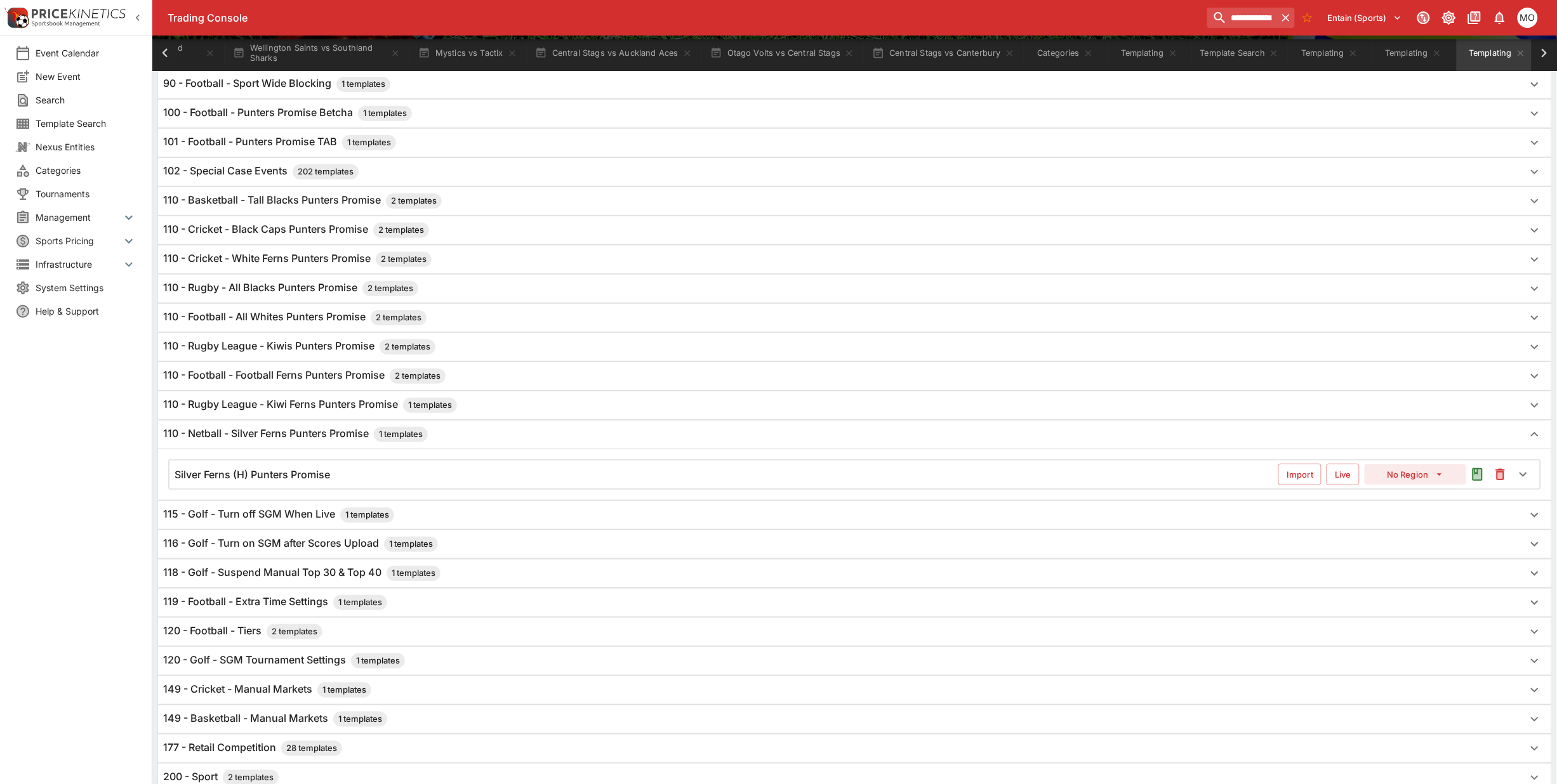
click at [309, 486] on div "Silver Ferns (H) Punters Promise Import Live No Region" at bounding box center [855, 475] width 1371 height 28
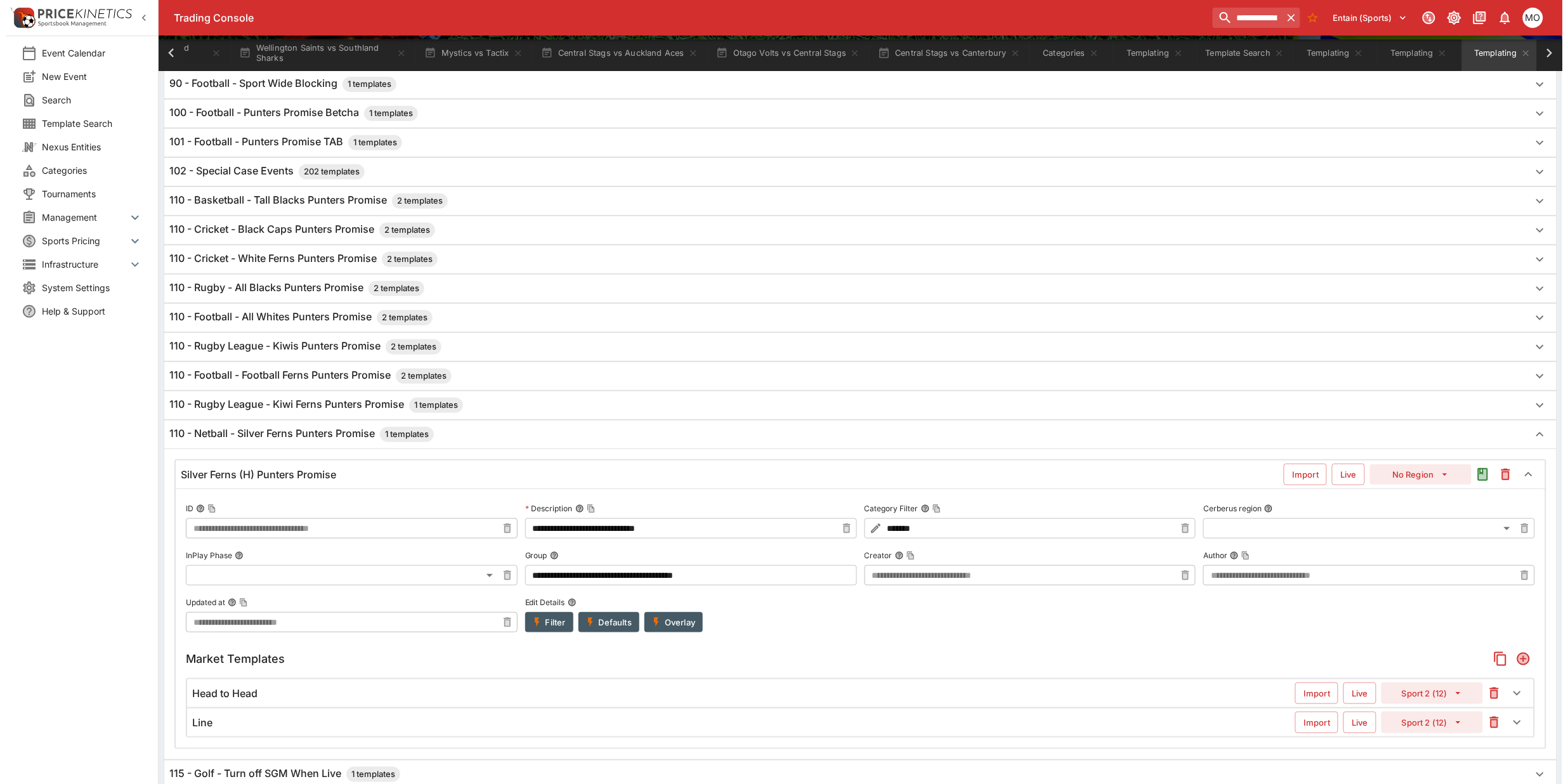
scroll to position [318, 0]
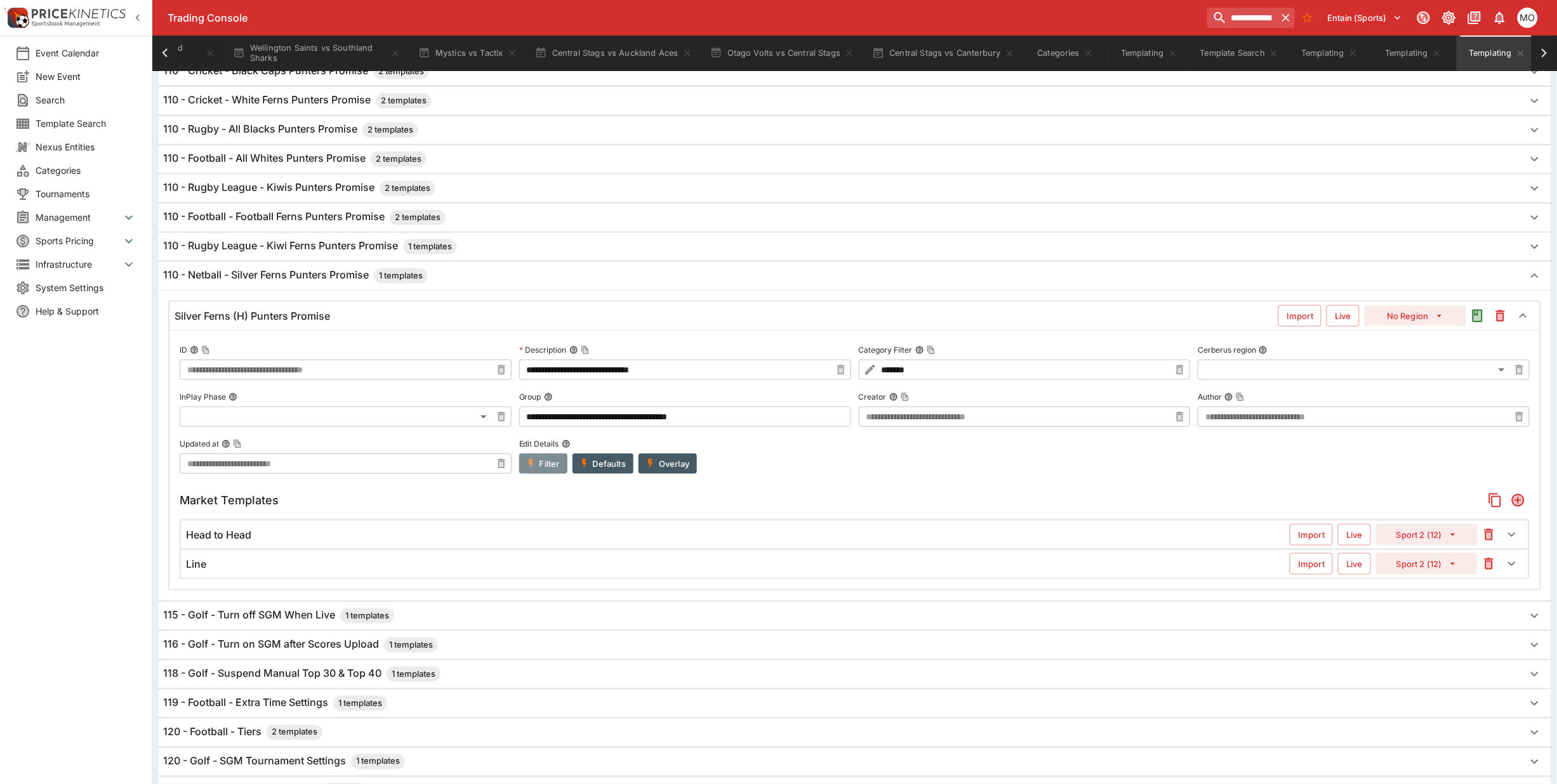
click at [543, 469] on button "Filter" at bounding box center [543, 463] width 48 height 20
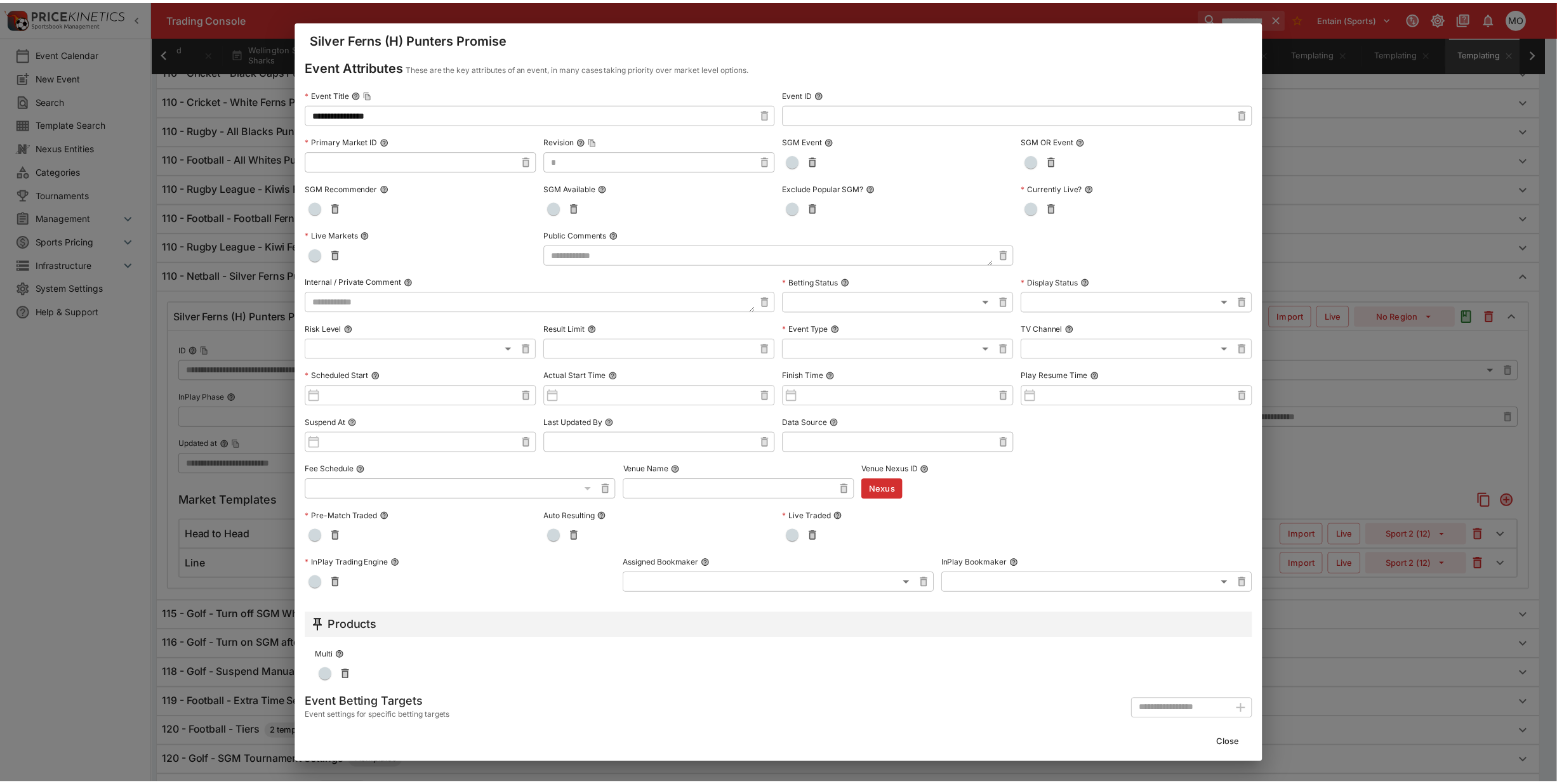
scroll to position [71, 0]
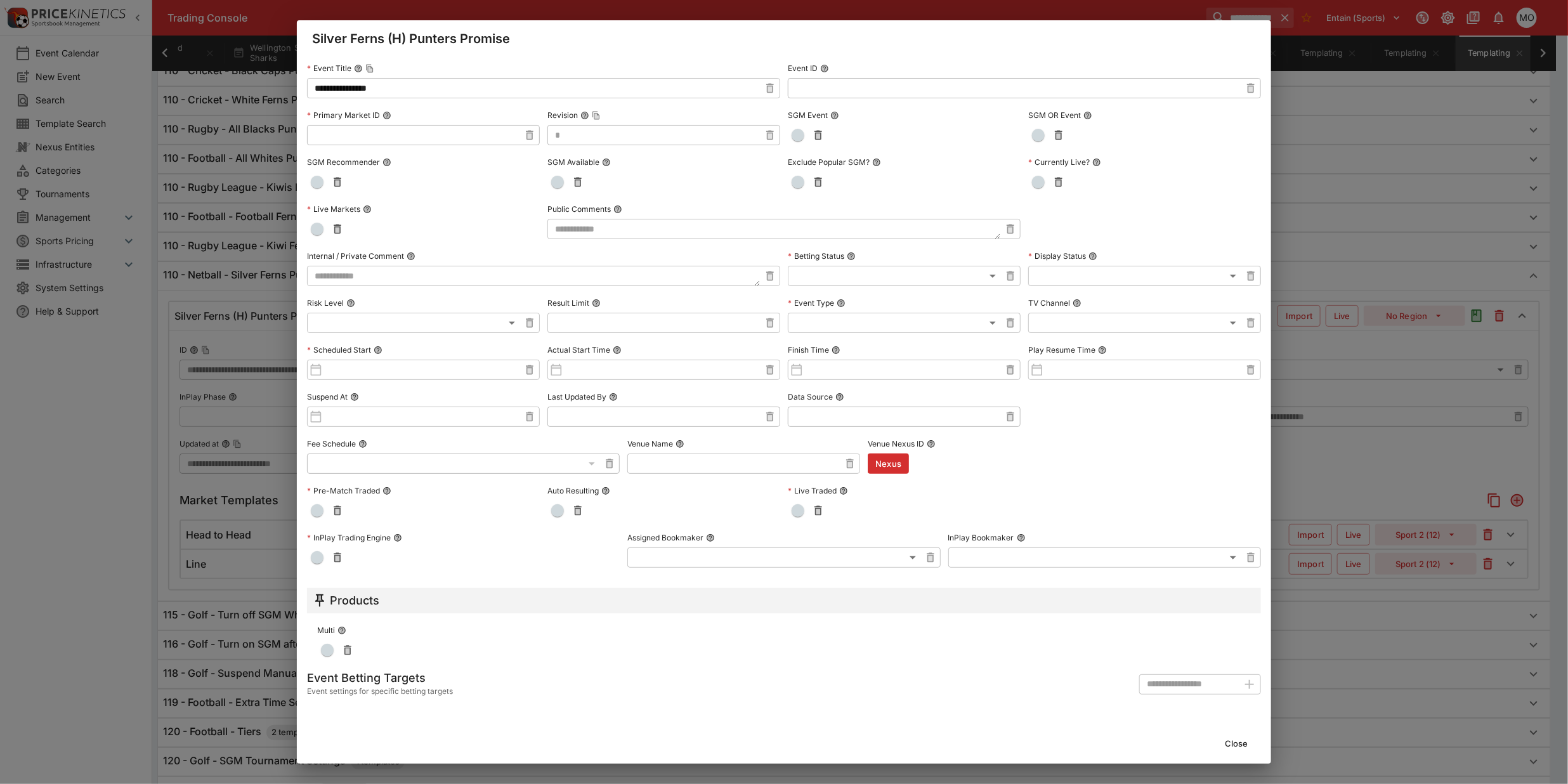
click at [1240, 744] on button "Close" at bounding box center [1236, 743] width 38 height 20
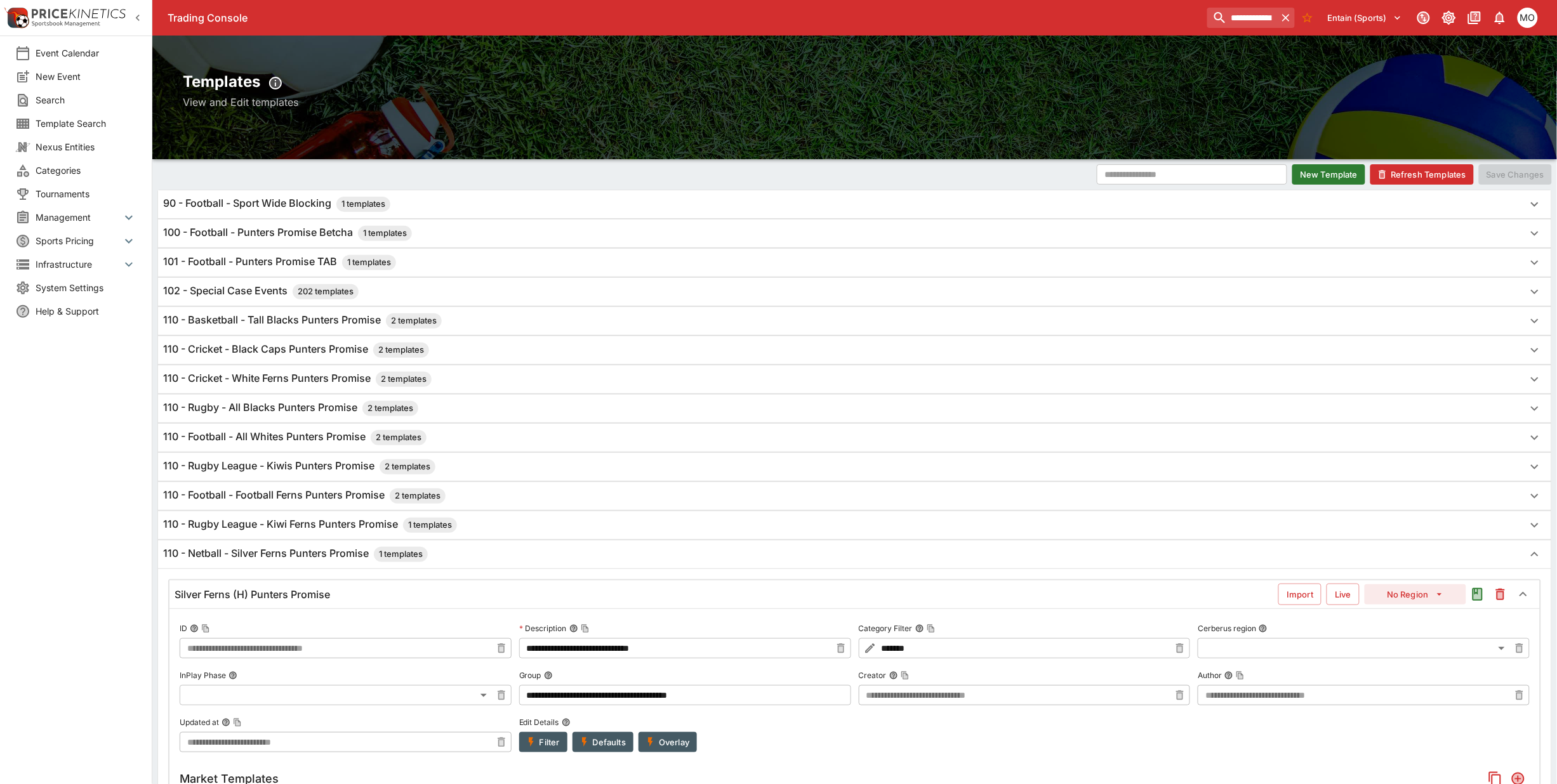
scroll to position [0, 0]
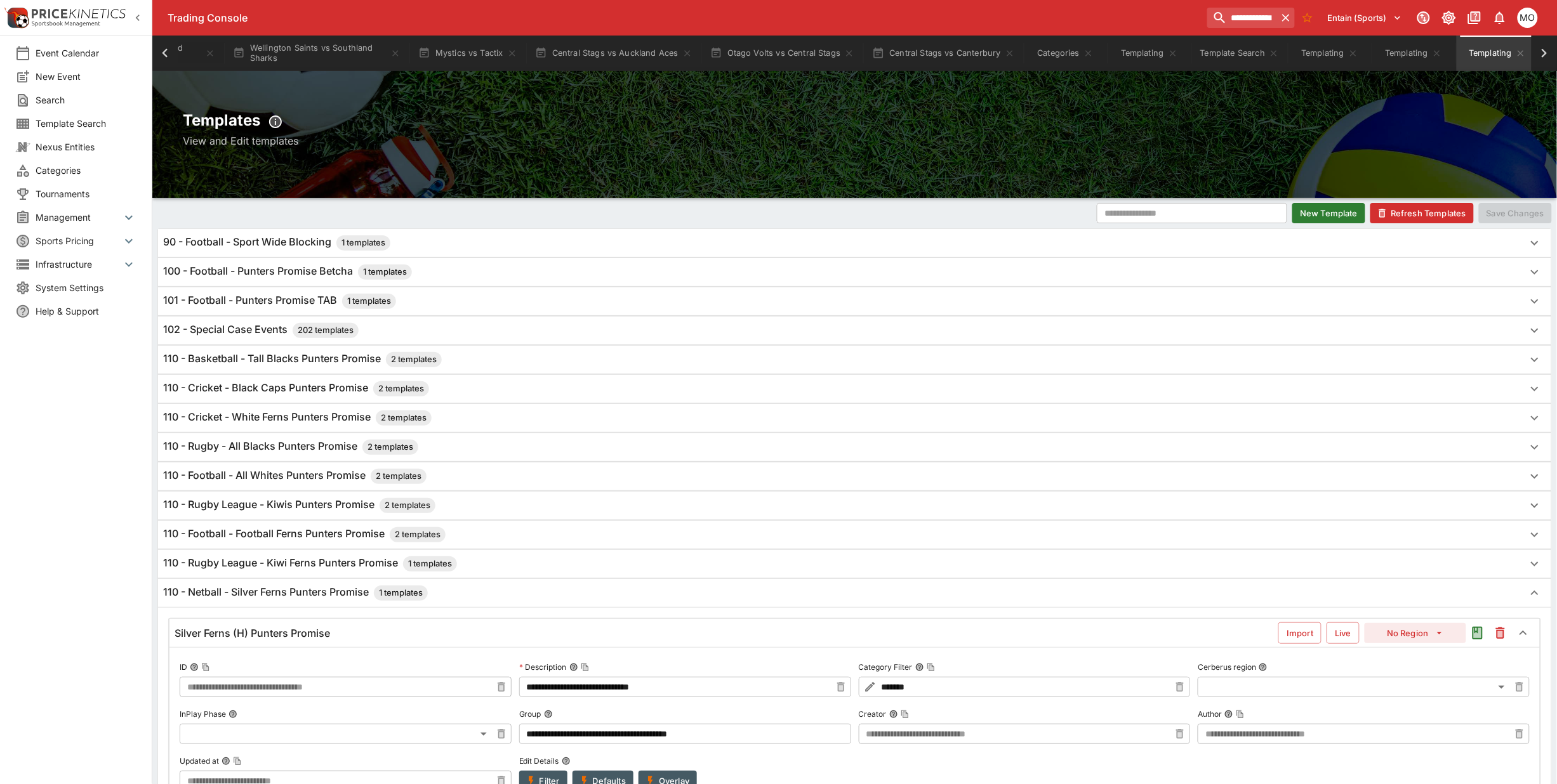
click at [1309, 208] on button "New Template" at bounding box center [1328, 213] width 73 height 20
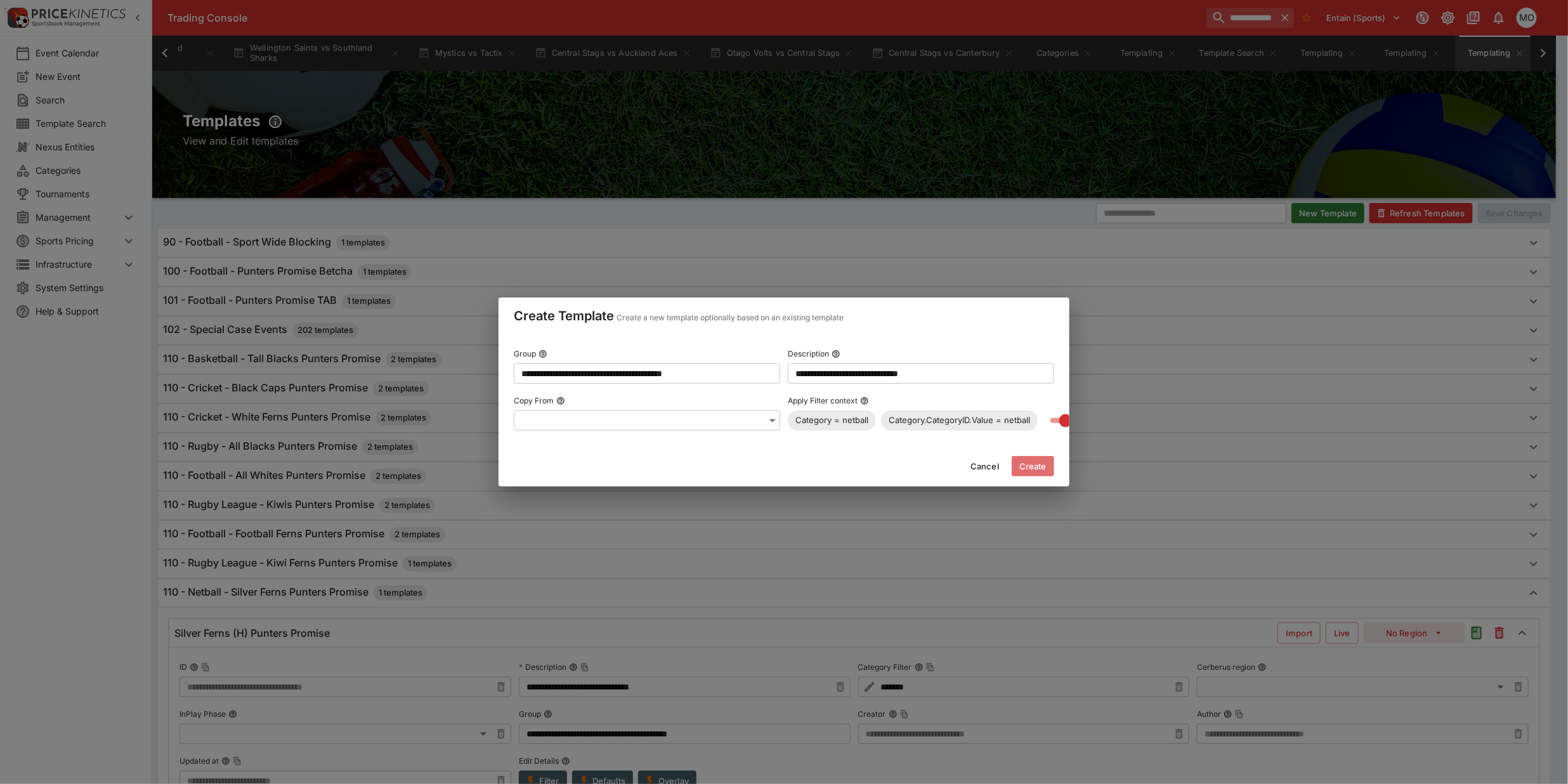
click at [1044, 471] on button "Create" at bounding box center [1032, 466] width 42 height 20
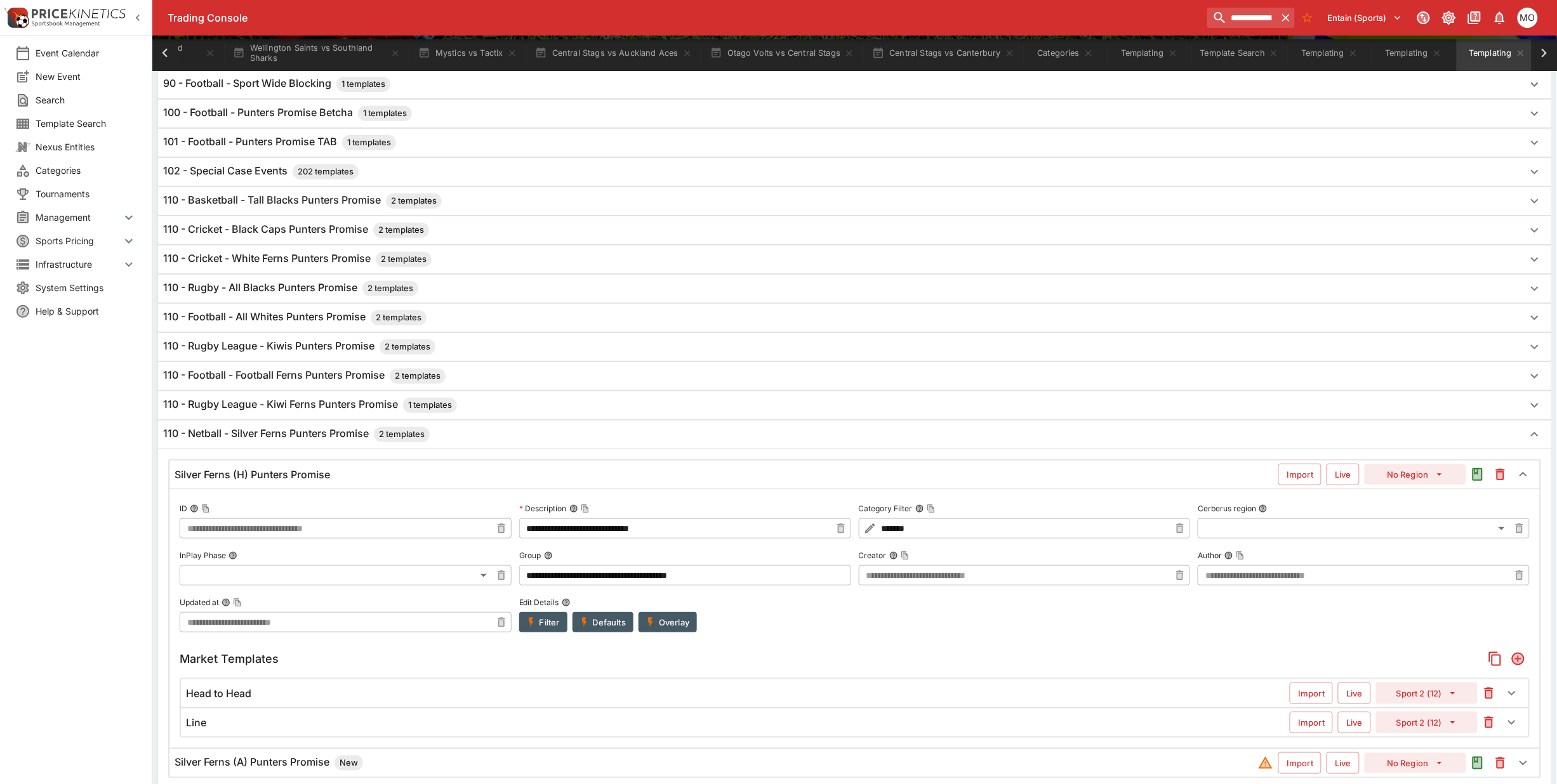
scroll to position [318, 0]
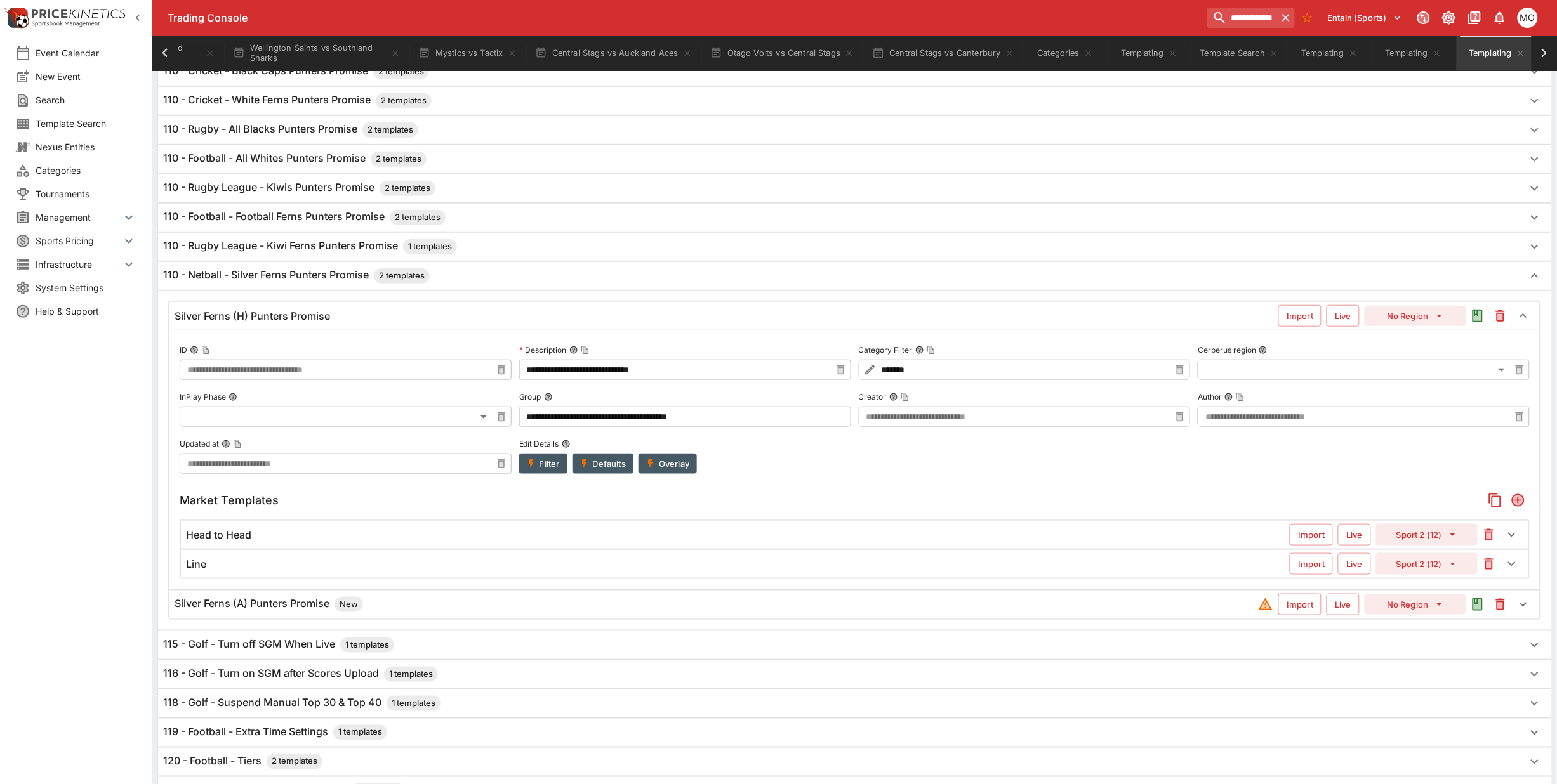
click at [305, 604] on h6 "Silver Ferns (A) Punters Promise New" at bounding box center [269, 604] width 189 height 15
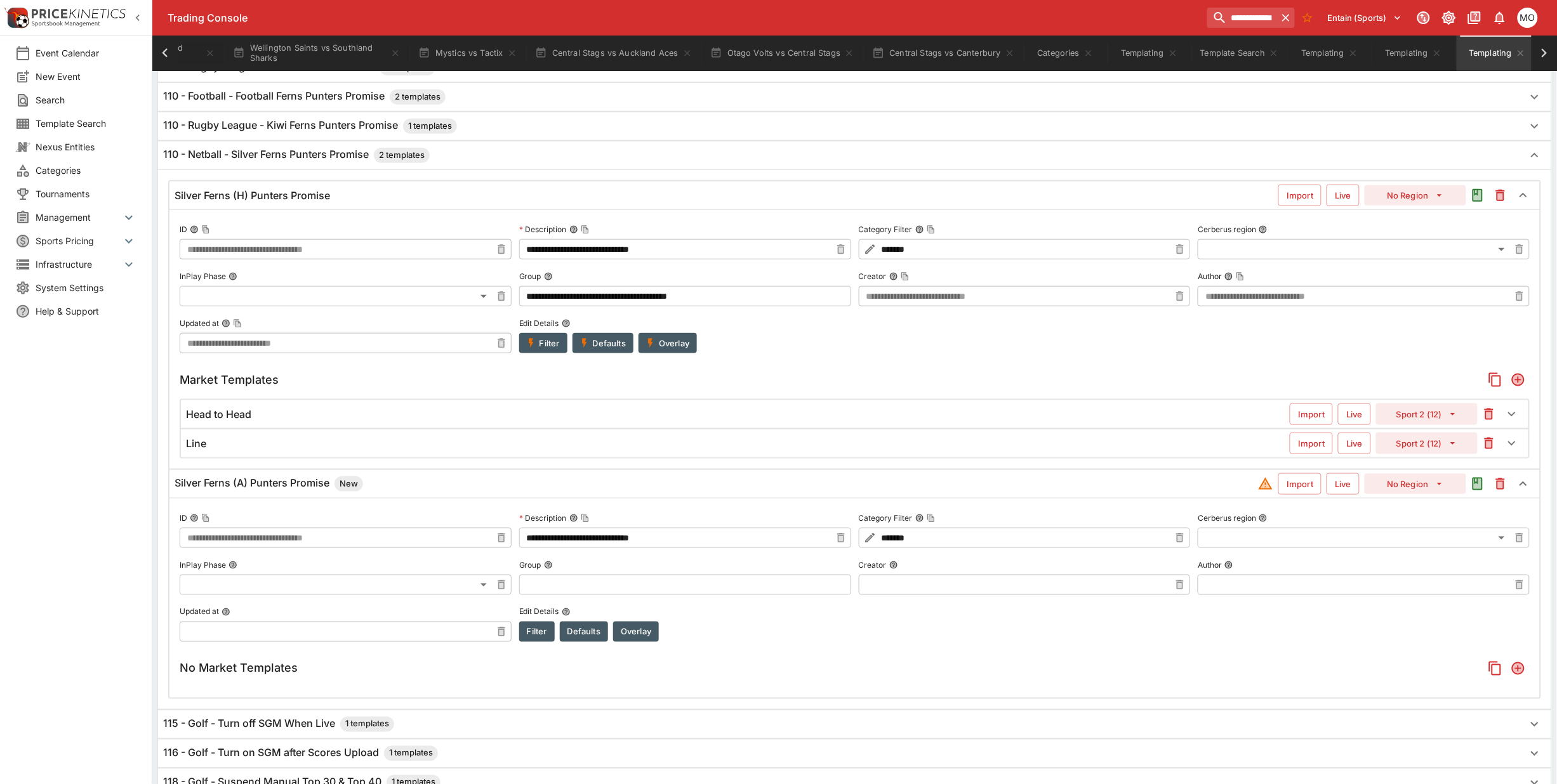
scroll to position [476, 0]
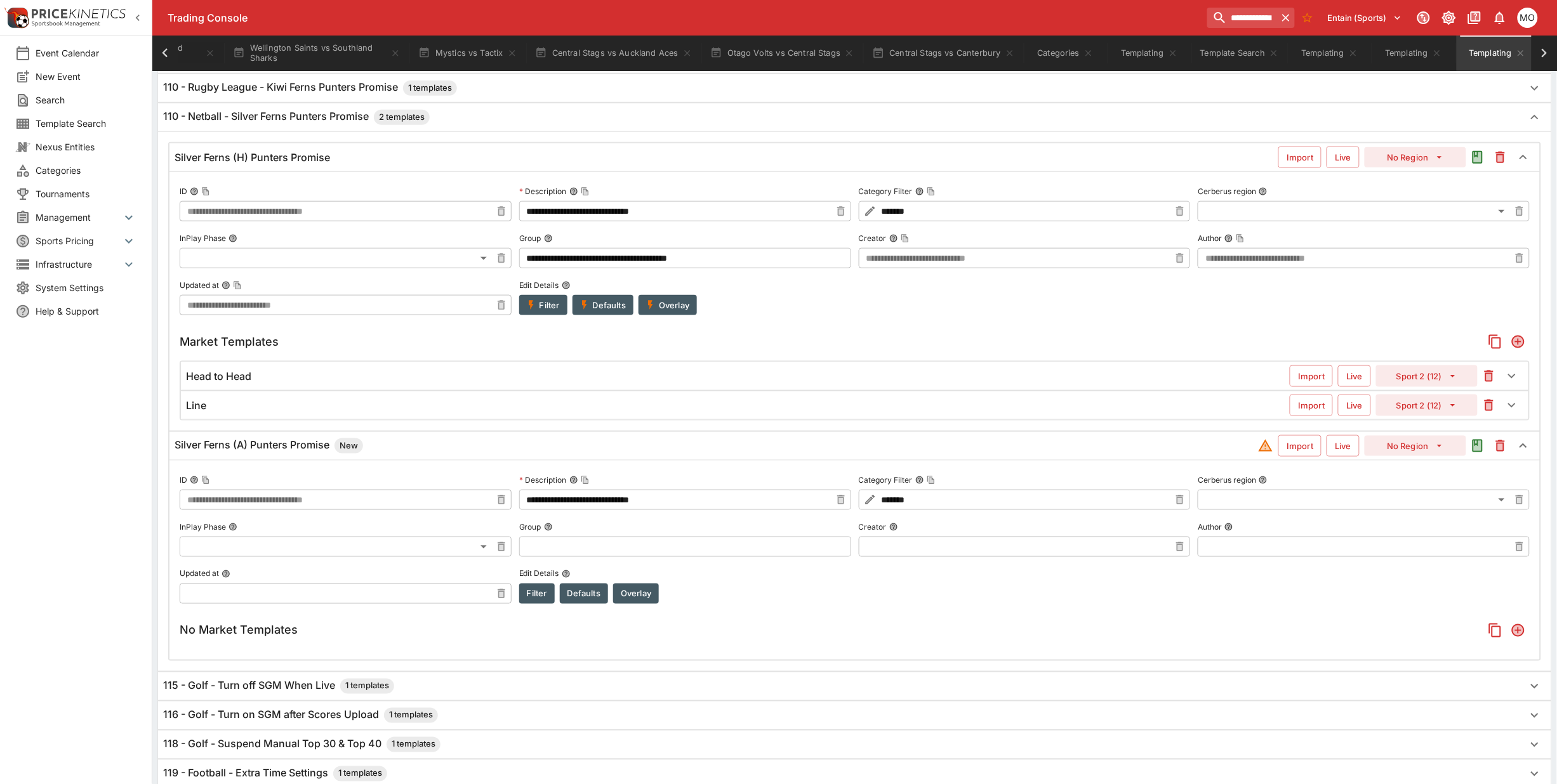
click at [535, 594] on button "Filter" at bounding box center [537, 594] width 35 height 20
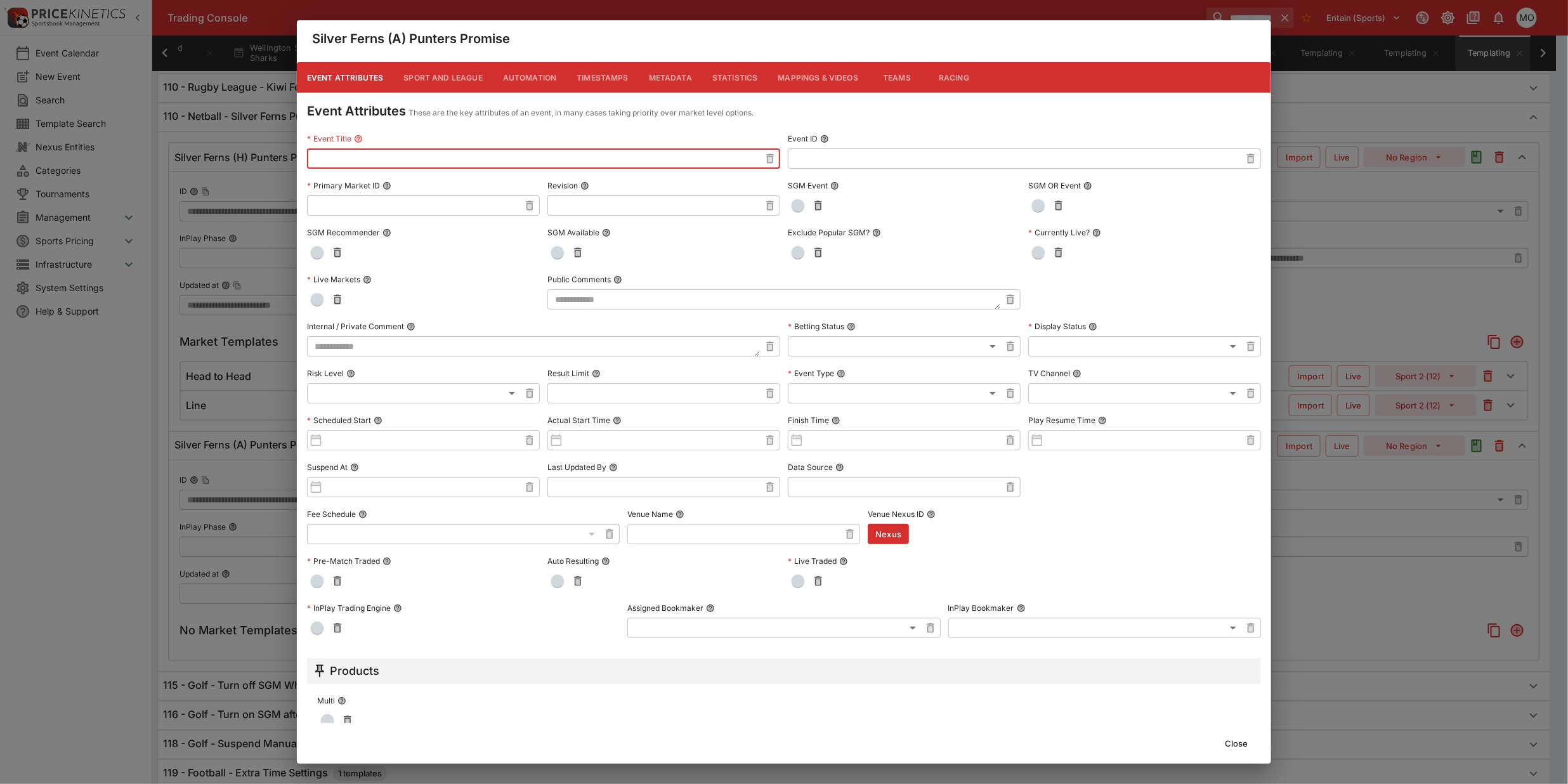
click at [381, 160] on input "text" at bounding box center [533, 159] width 453 height 20
type input "**********"
click at [1234, 740] on button "Close" at bounding box center [1236, 743] width 38 height 20
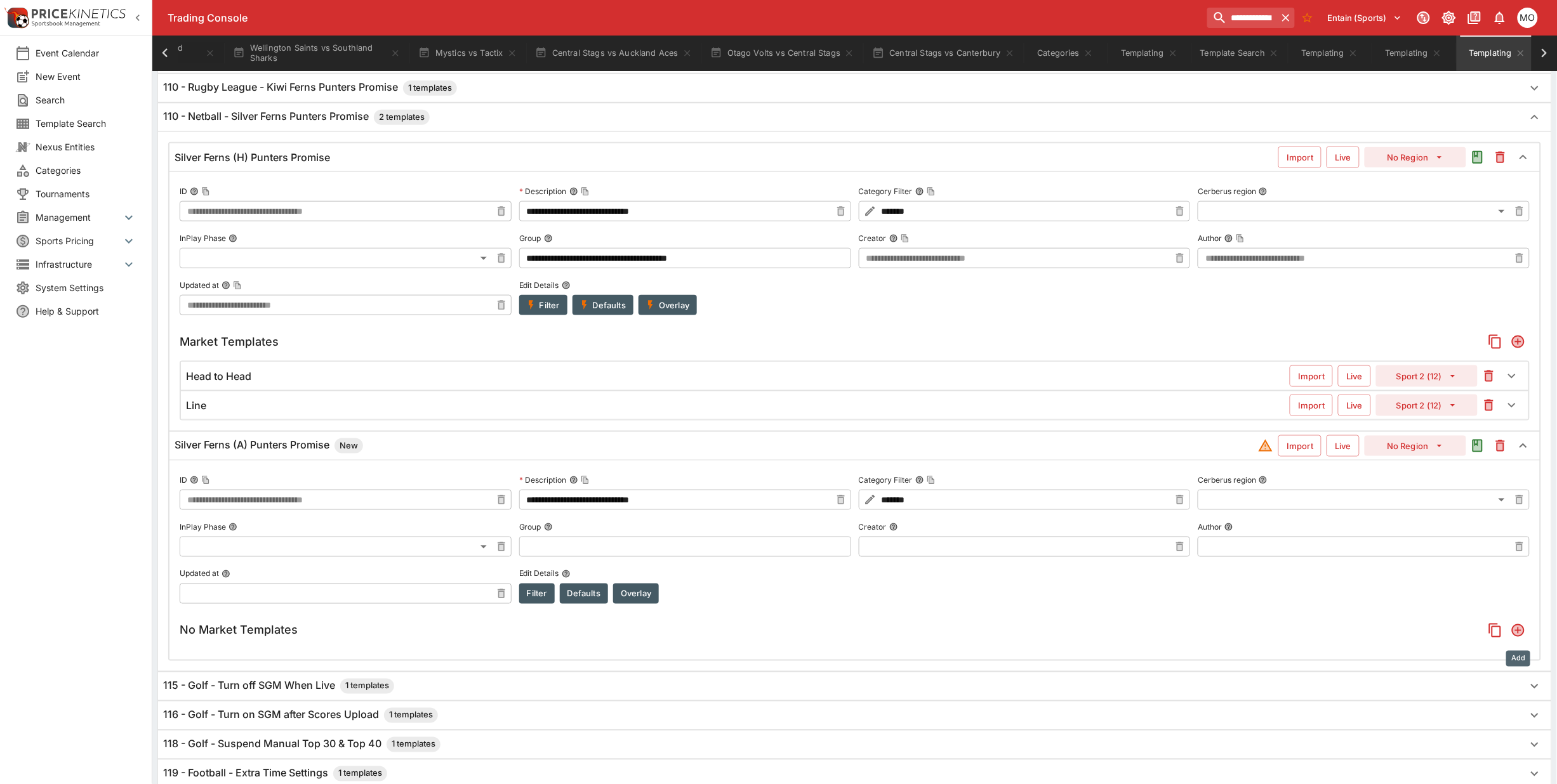
click at [1516, 636] on icon "Add" at bounding box center [1518, 631] width 10 height 10
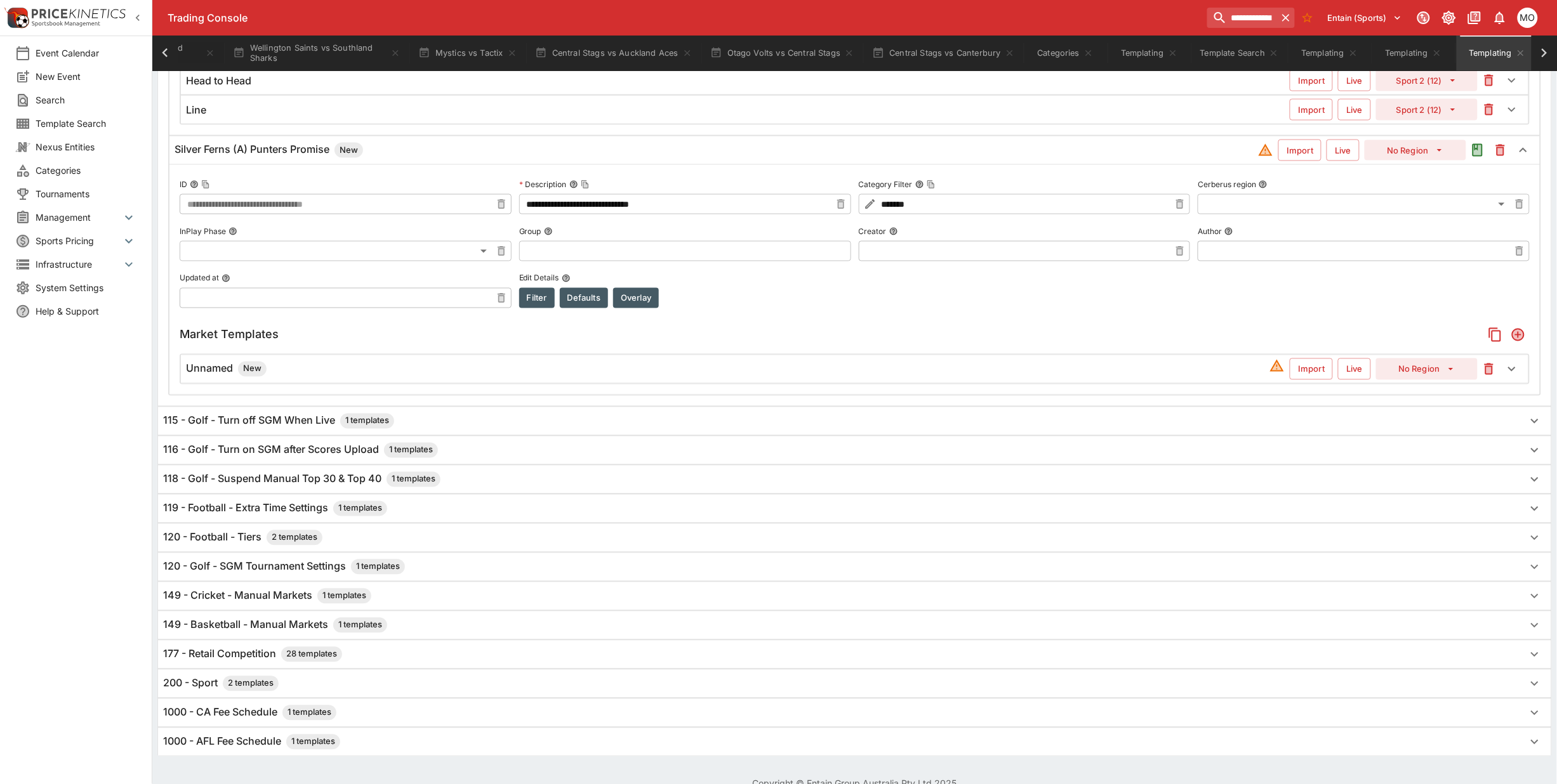
click at [200, 365] on div "Unnamed New Import Live No Region" at bounding box center [855, 369] width 1348 height 28
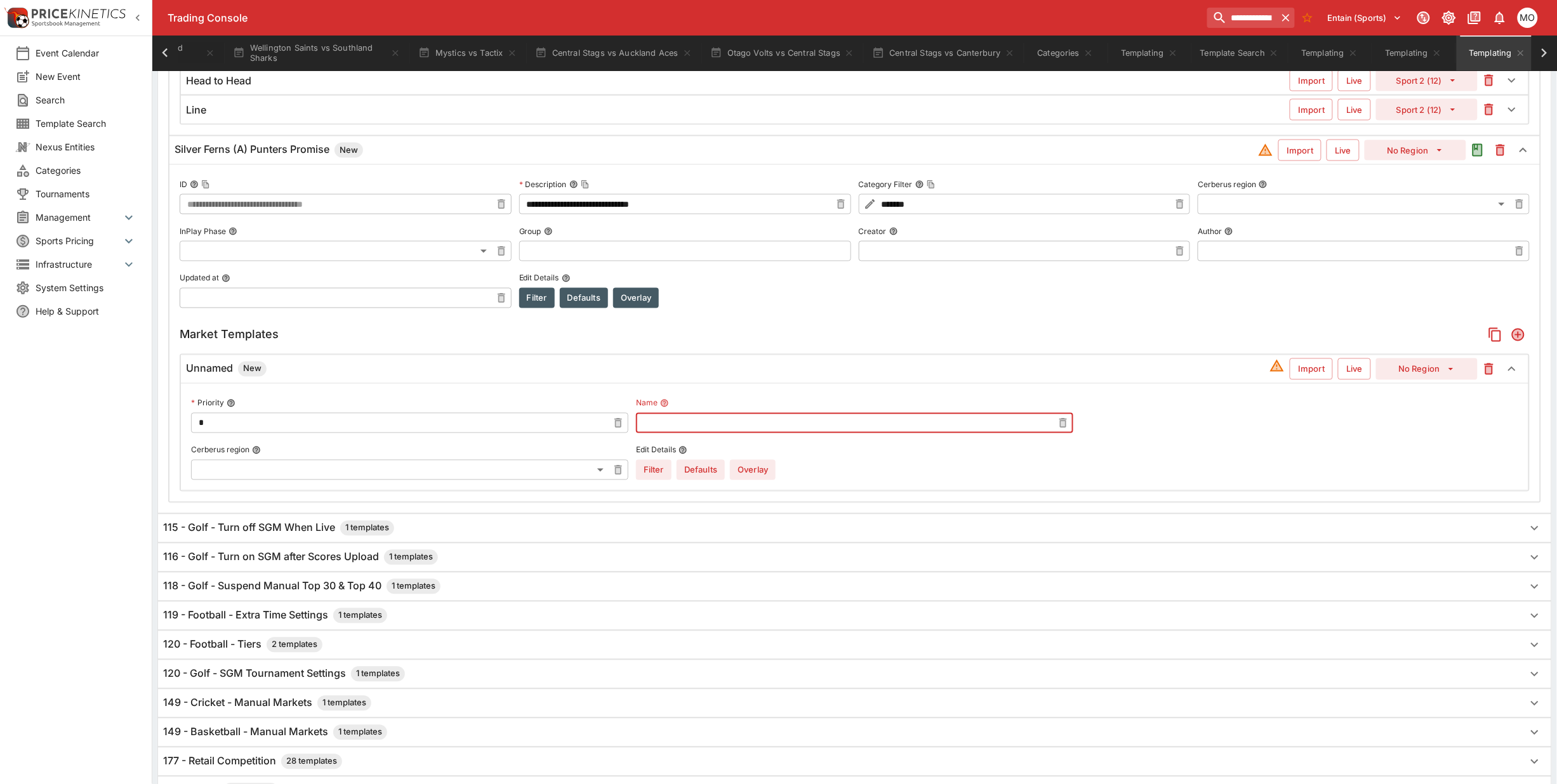
click at [692, 433] on input "text" at bounding box center [844, 423] width 417 height 20
type input "**********"
click at [1420, 371] on button "No Region" at bounding box center [1427, 369] width 101 height 21
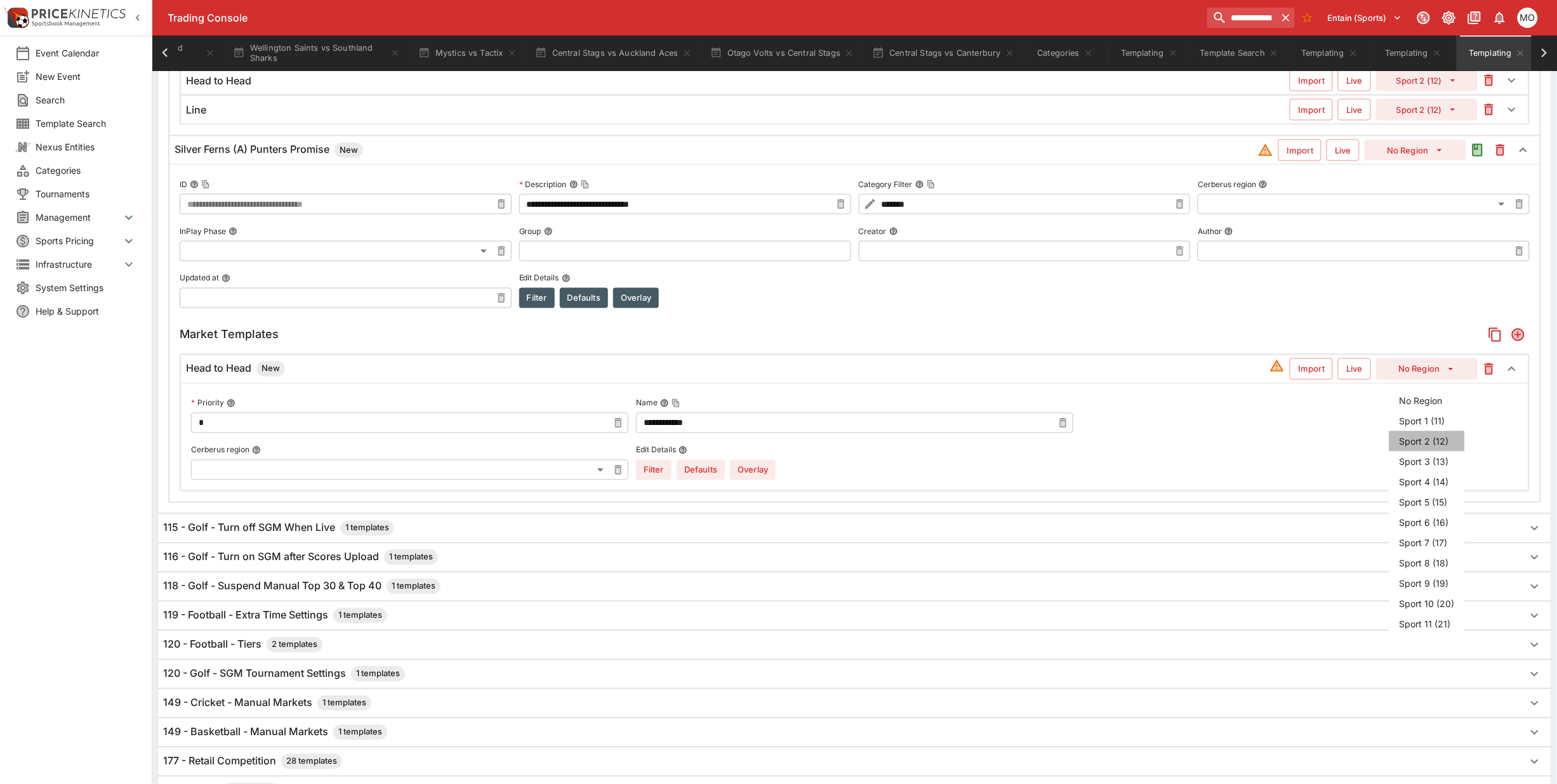
click at [1422, 433] on li "Sport 2 (12)" at bounding box center [1427, 441] width 75 height 20
type input "**"
click at [1517, 338] on icon "Add" at bounding box center [1518, 334] width 10 height 10
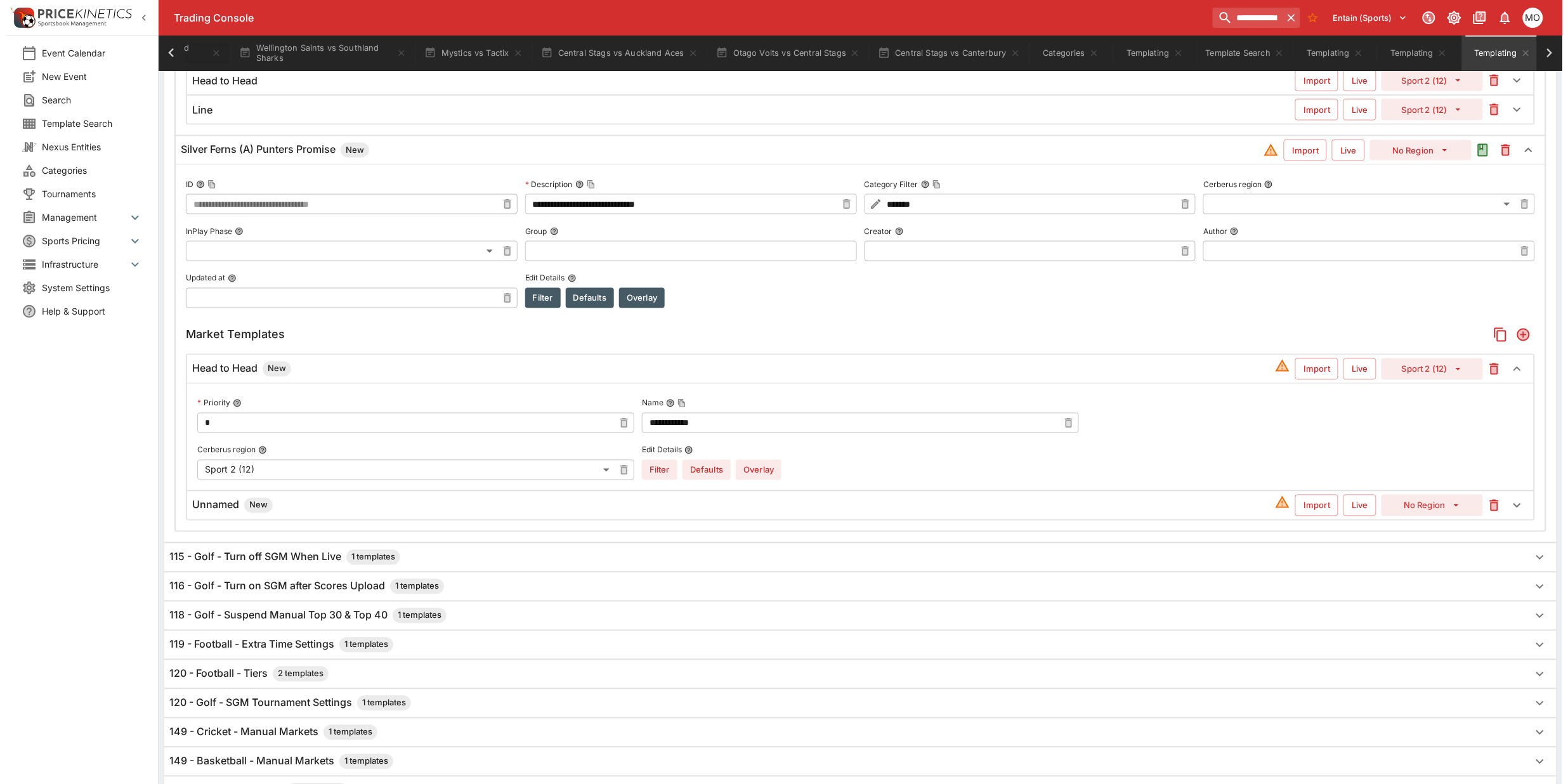
scroll to position [909, 0]
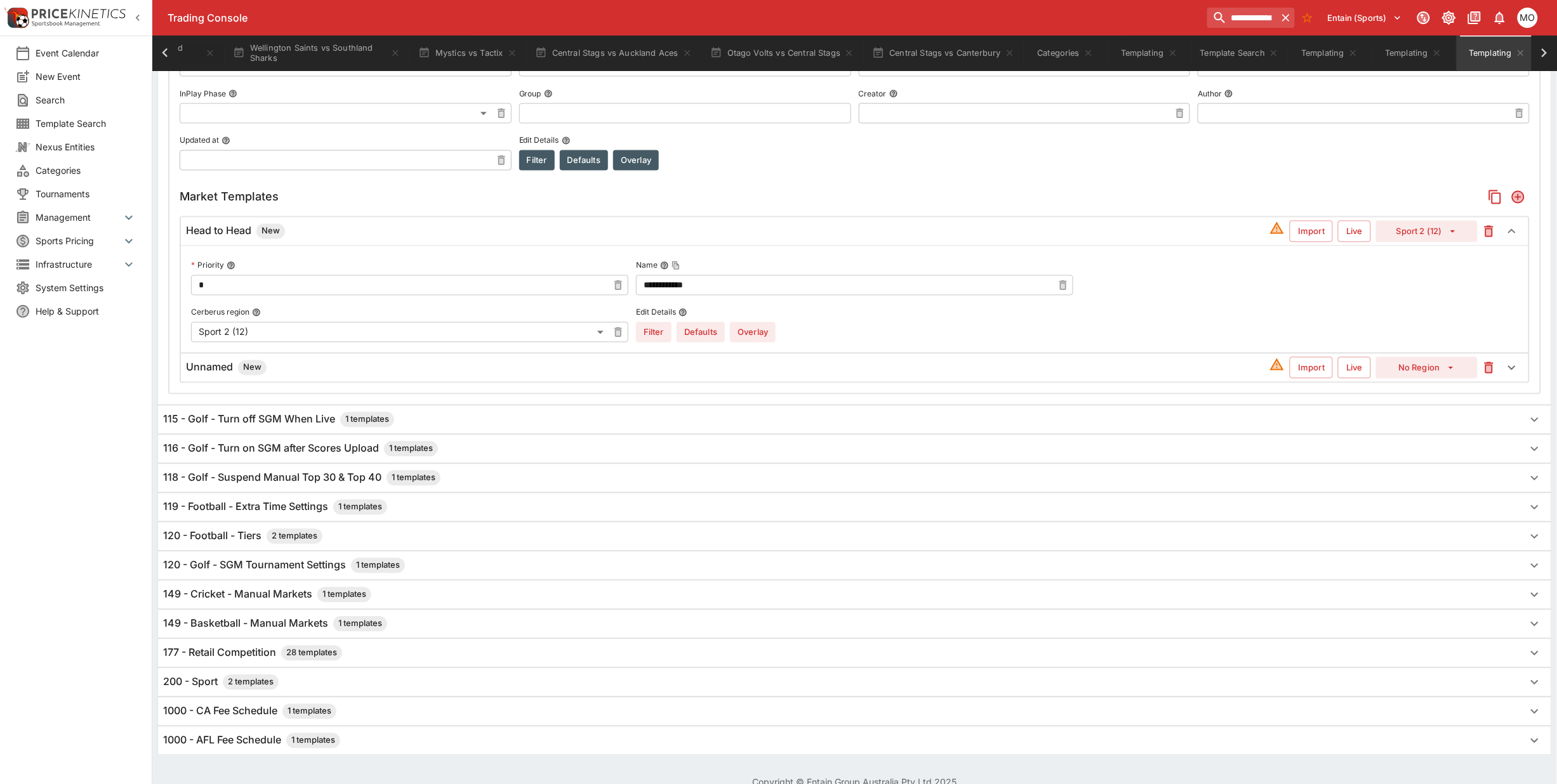
click at [224, 367] on h6 "Unnamed New" at bounding box center [226, 368] width 81 height 15
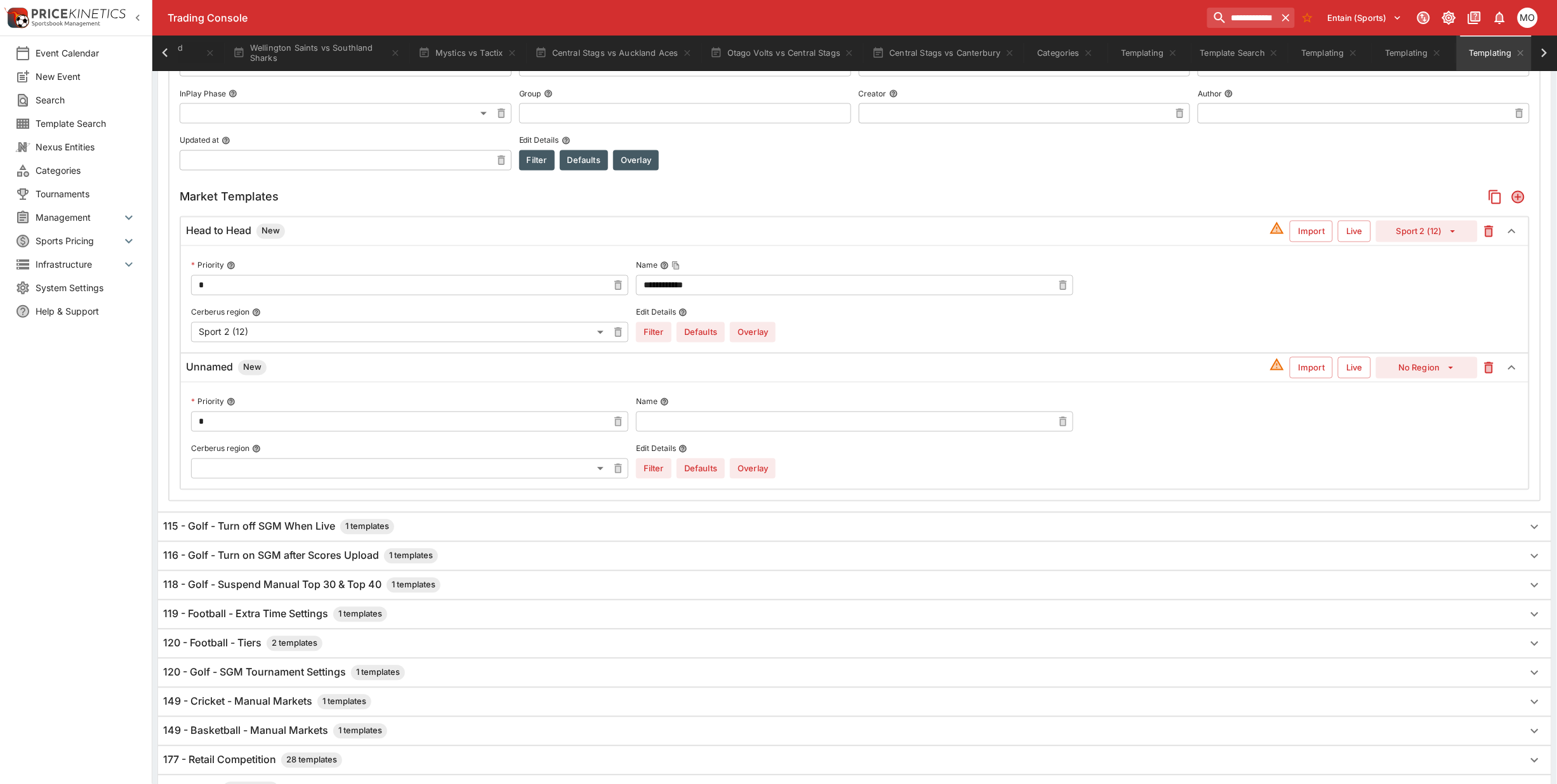
click at [752, 423] on input "text" at bounding box center [844, 422] width 417 height 20
type input "****"
click at [1442, 373] on button "No Region" at bounding box center [1427, 368] width 101 height 21
click at [1411, 438] on li "Sport 2 (12)" at bounding box center [1427, 441] width 75 height 20
type input "**"
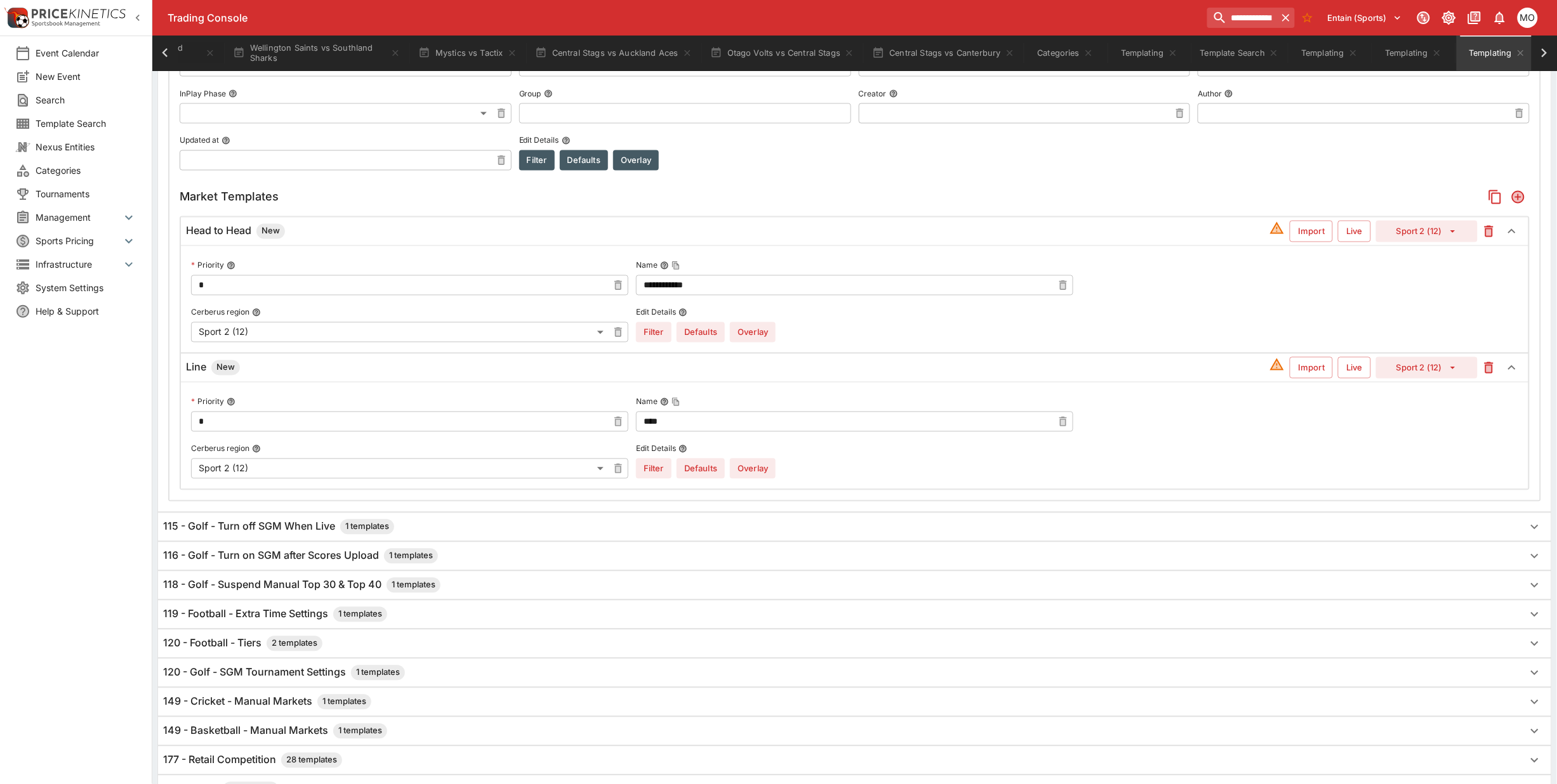
click at [757, 478] on button "Overlay" at bounding box center [753, 469] width 46 height 20
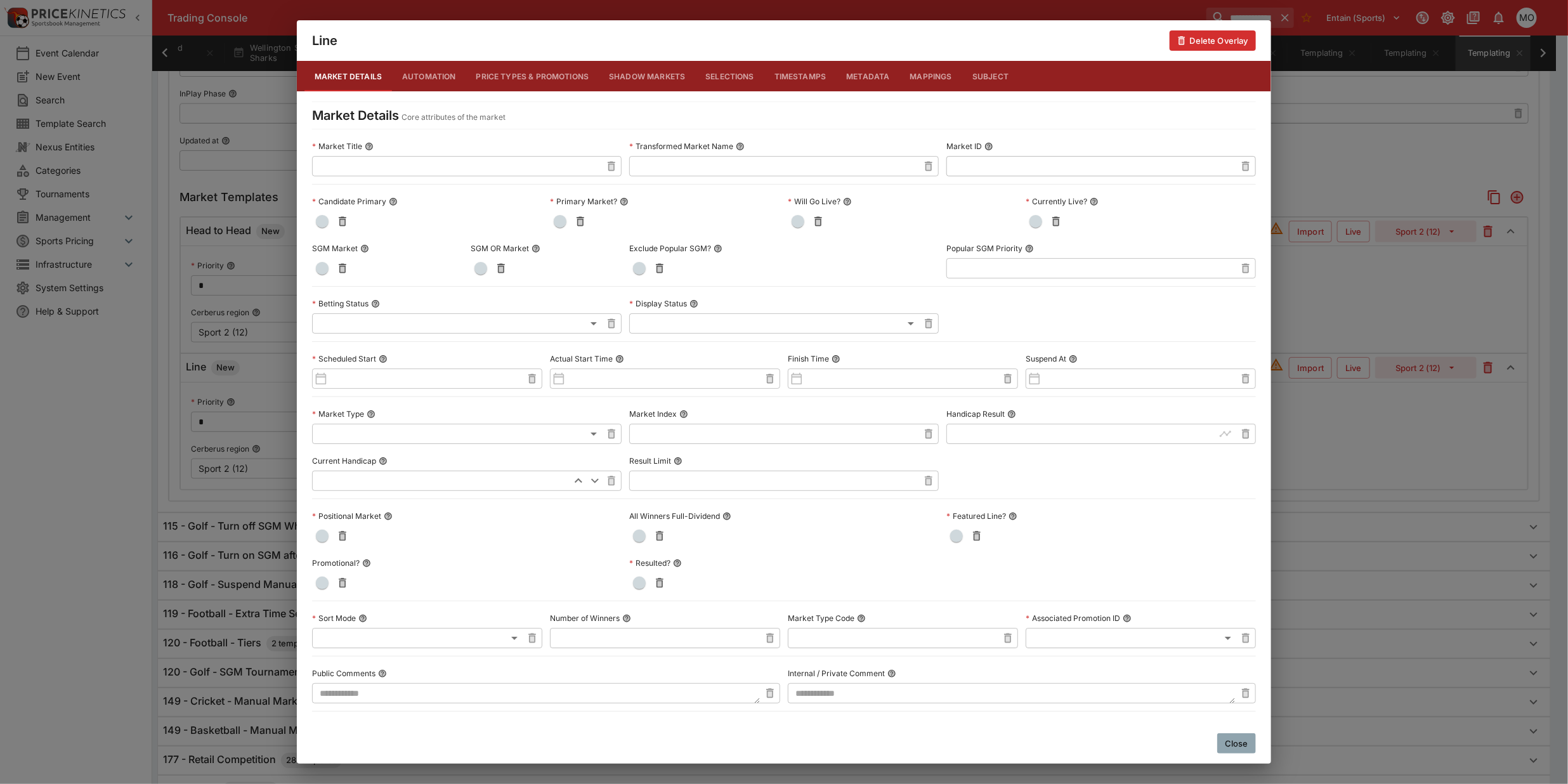
scroll to position [369, 0]
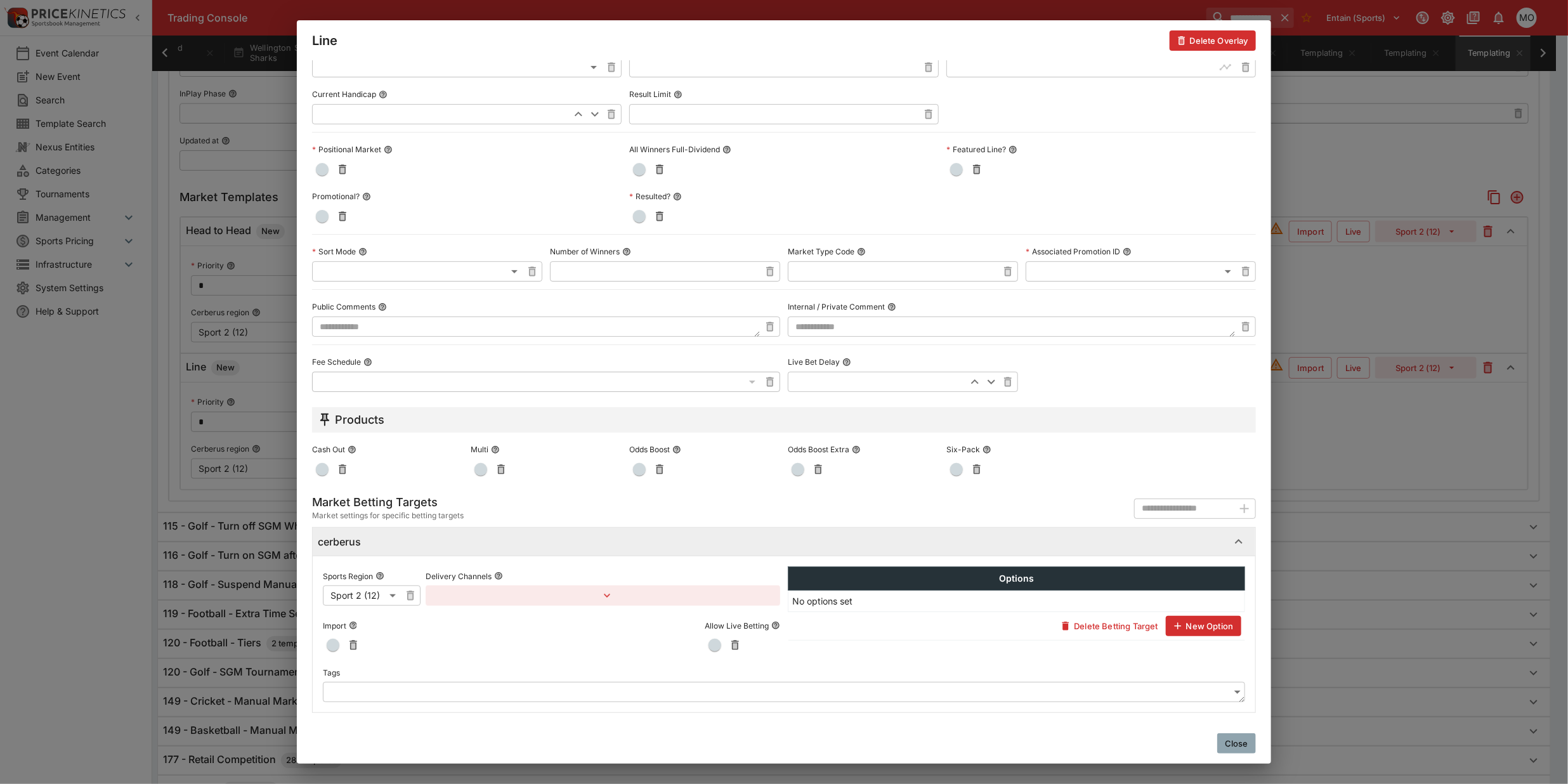
click at [396, 690] on body "**********" at bounding box center [784, 2] width 1568 height 1821
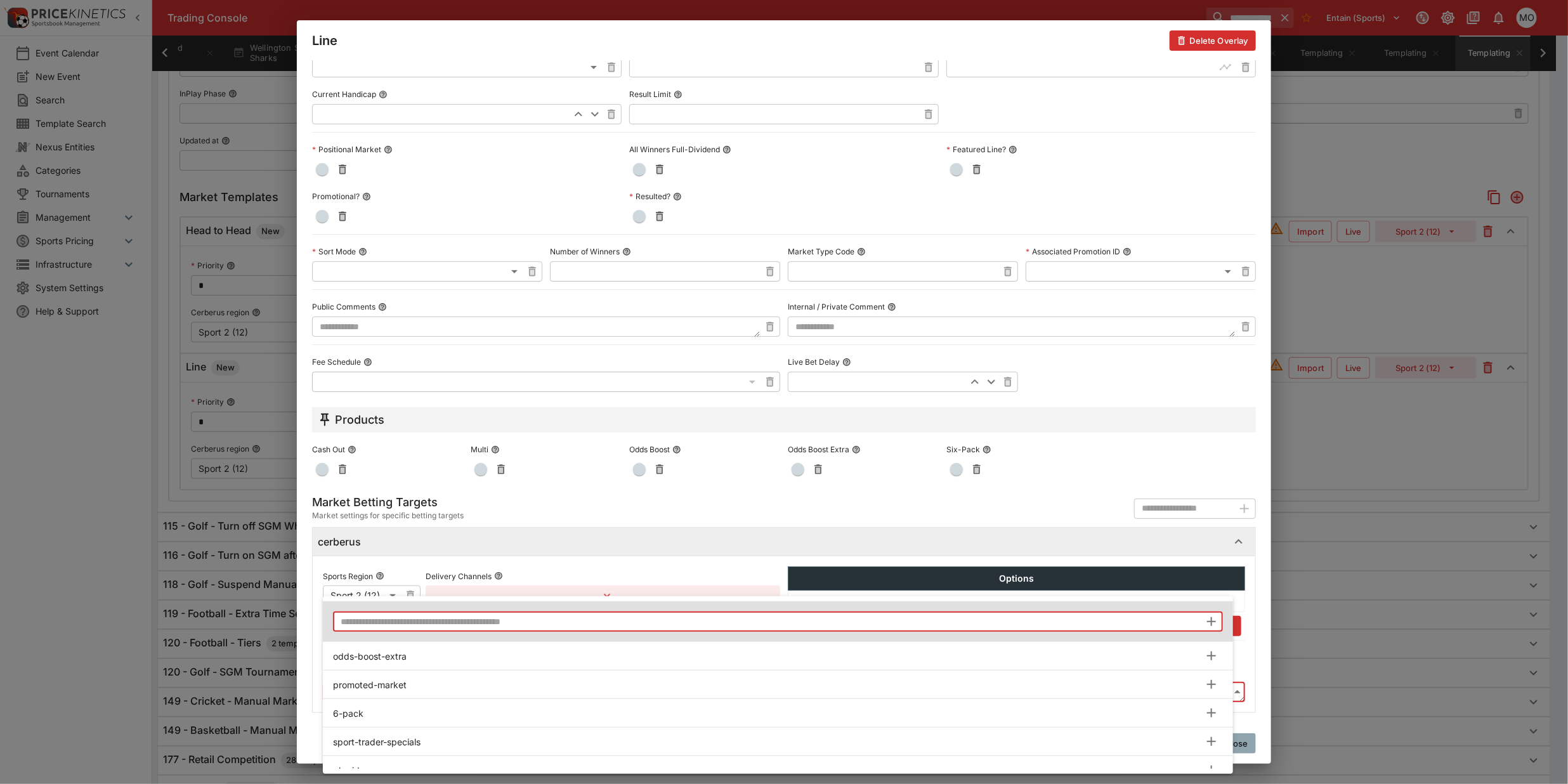
click at [403, 617] on input "text" at bounding box center [766, 621] width 867 height 20
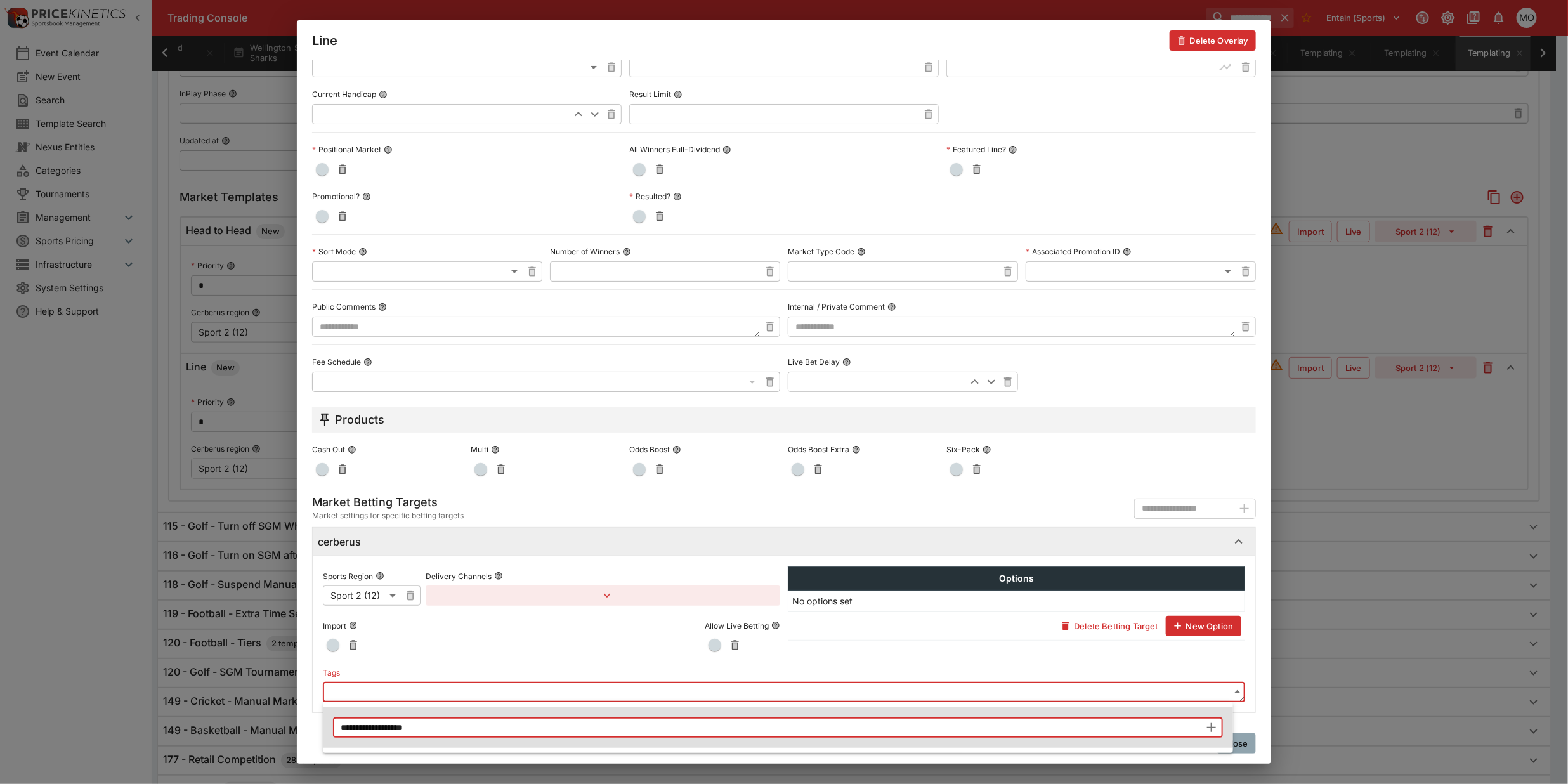
type input "**********"
click at [1206, 730] on icon "button" at bounding box center [1211, 728] width 15 height 15
type input "**********"
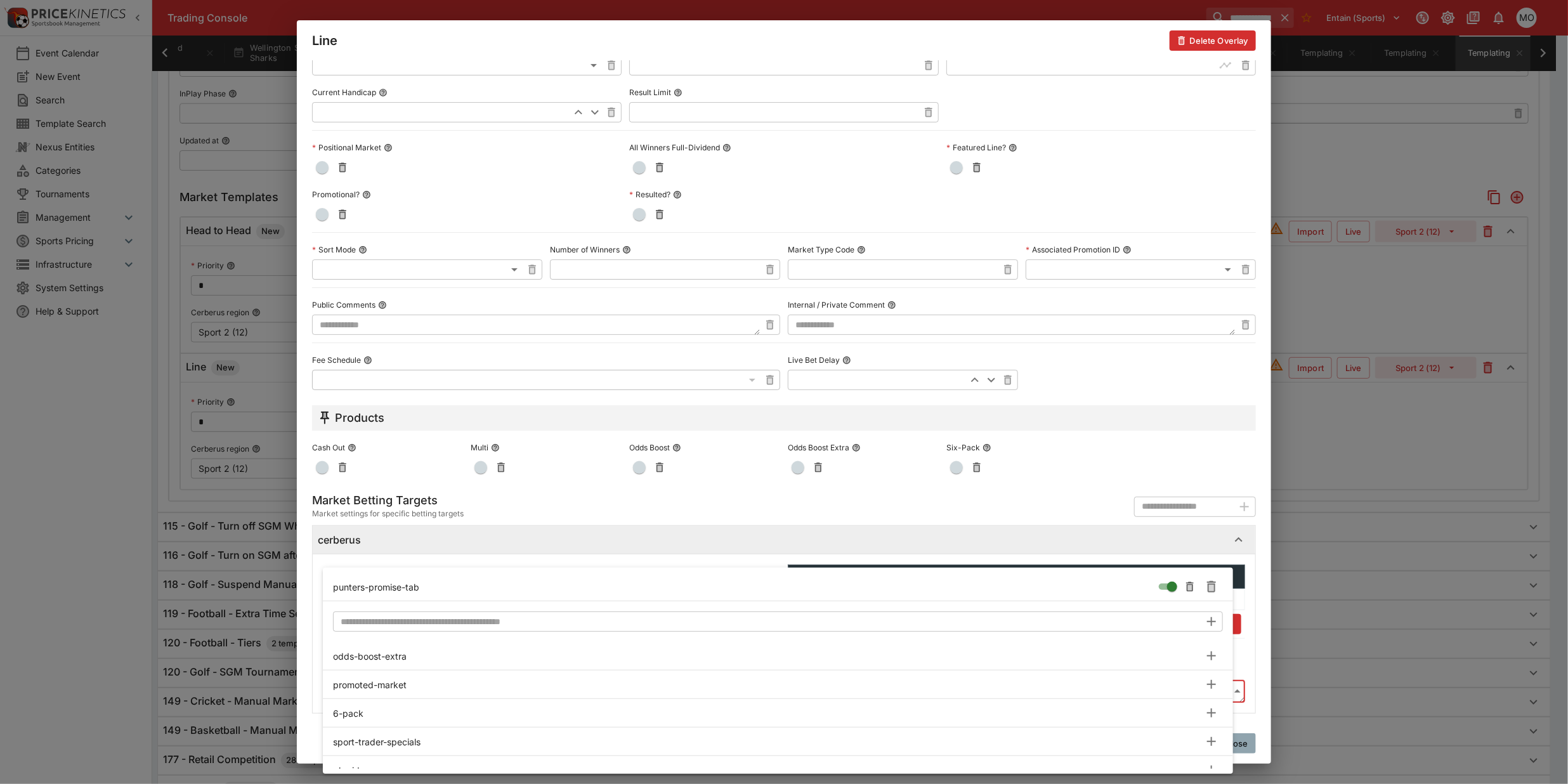
click at [305, 589] on div at bounding box center [784, 392] width 1568 height 784
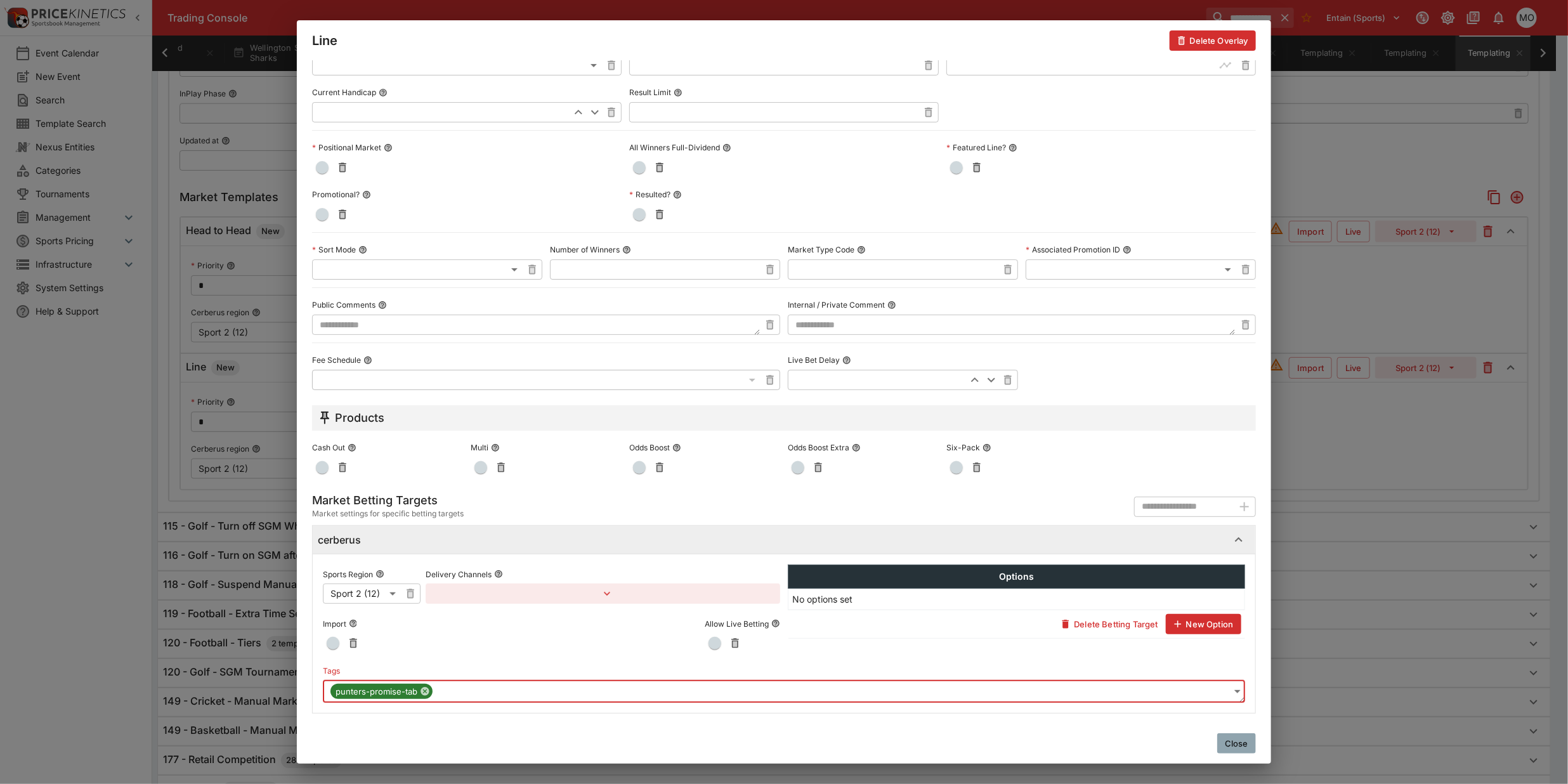
click at [1245, 749] on button "Close" at bounding box center [1236, 743] width 38 height 20
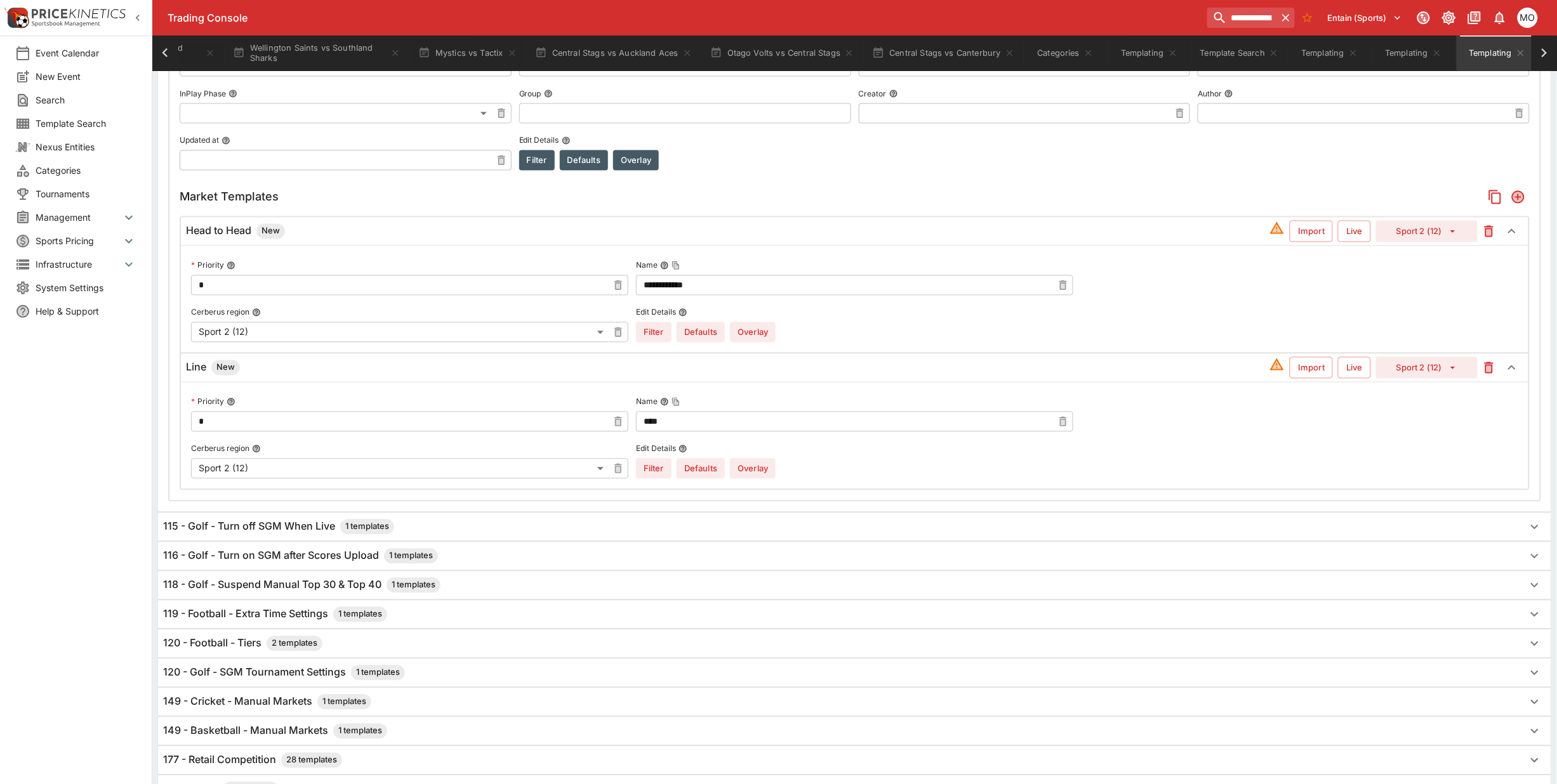
click at [760, 334] on button "Overlay" at bounding box center [753, 332] width 46 height 20
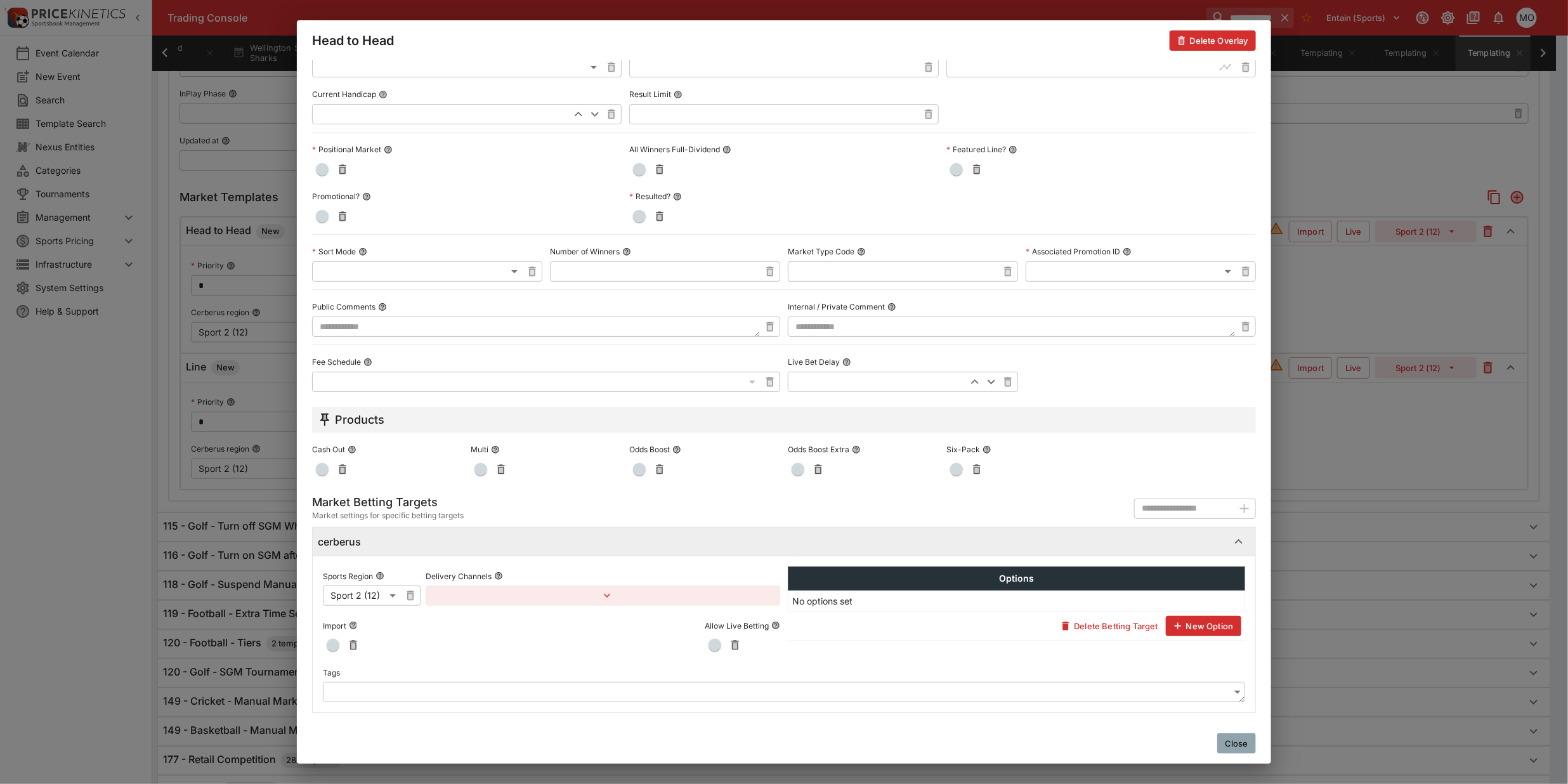
click at [423, 693] on body "**********" at bounding box center [784, 2] width 1568 height 1821
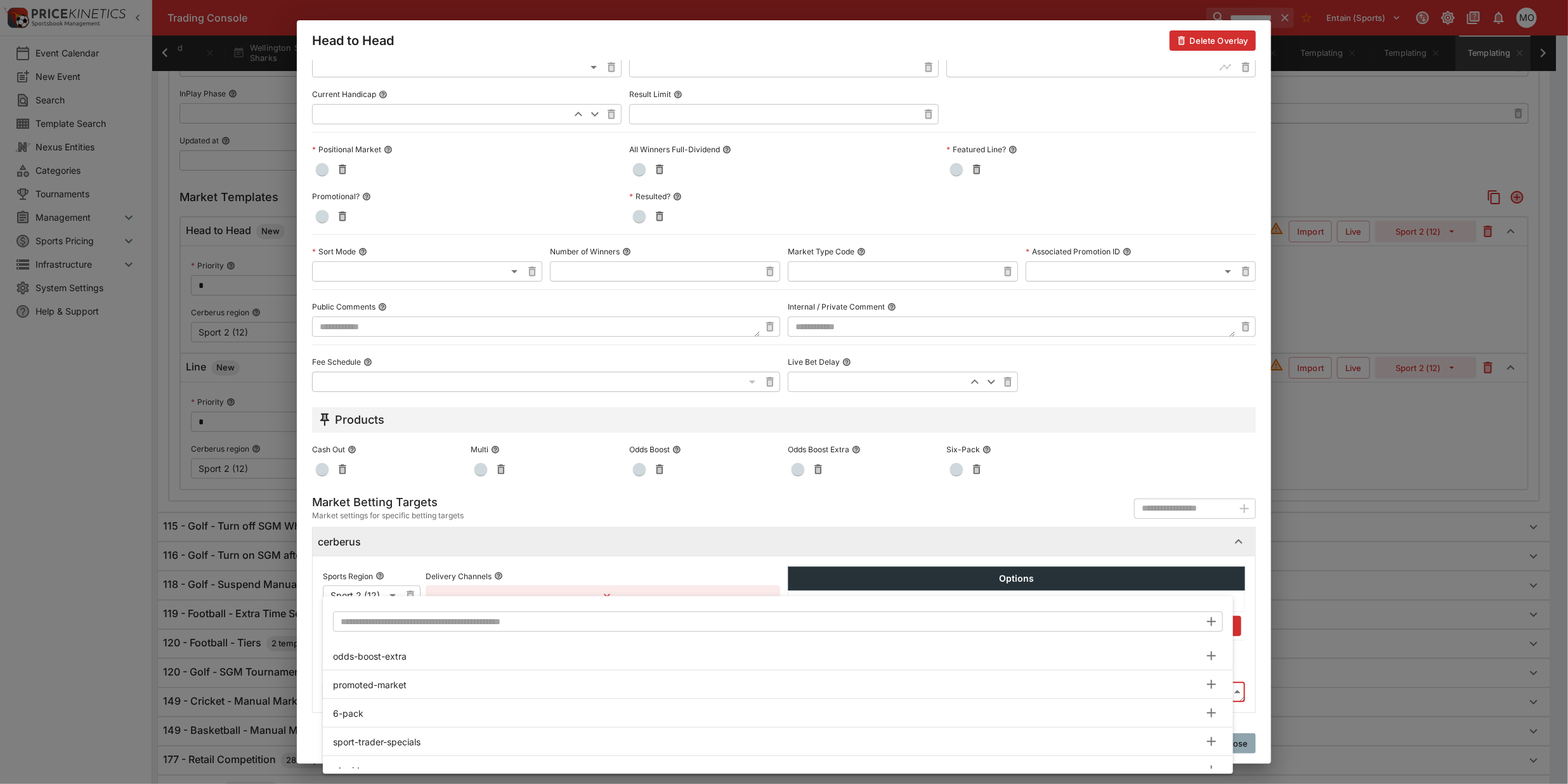
click at [422, 622] on input "text" at bounding box center [766, 621] width 867 height 20
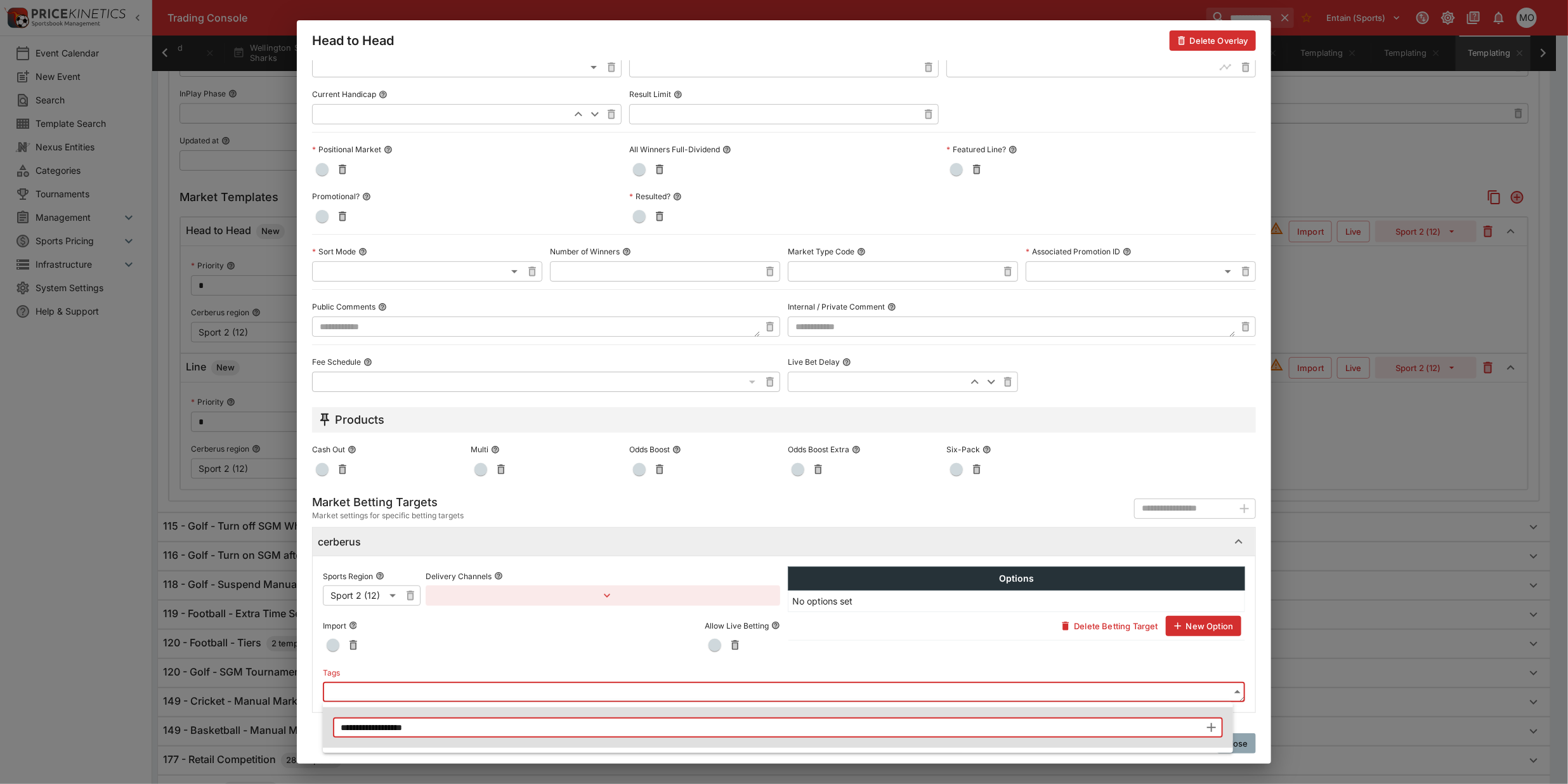
type input "**********"
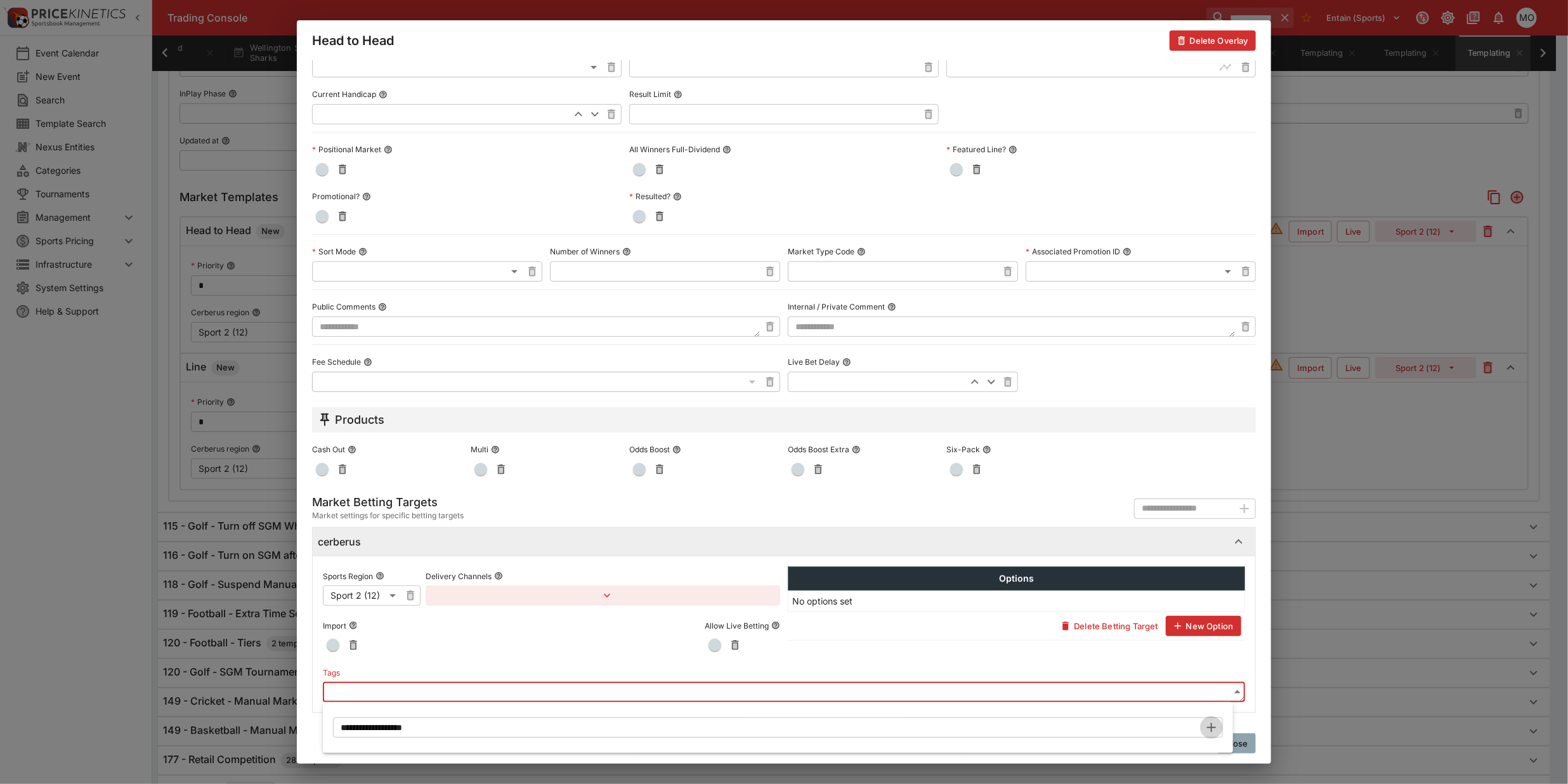
click at [1215, 721] on icon "button" at bounding box center [1211, 728] width 15 height 15
type input "**********"
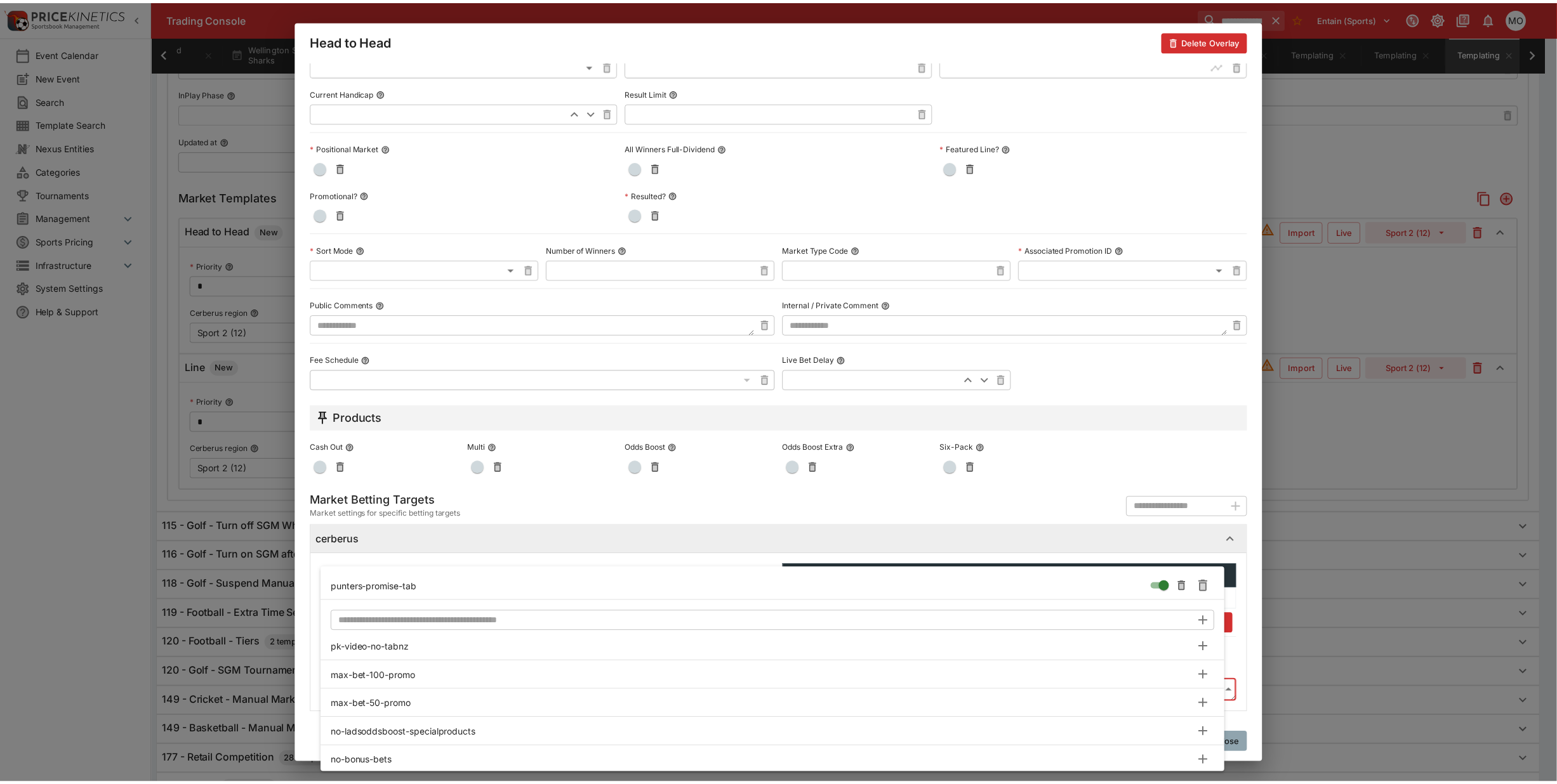
scroll to position [360, 0]
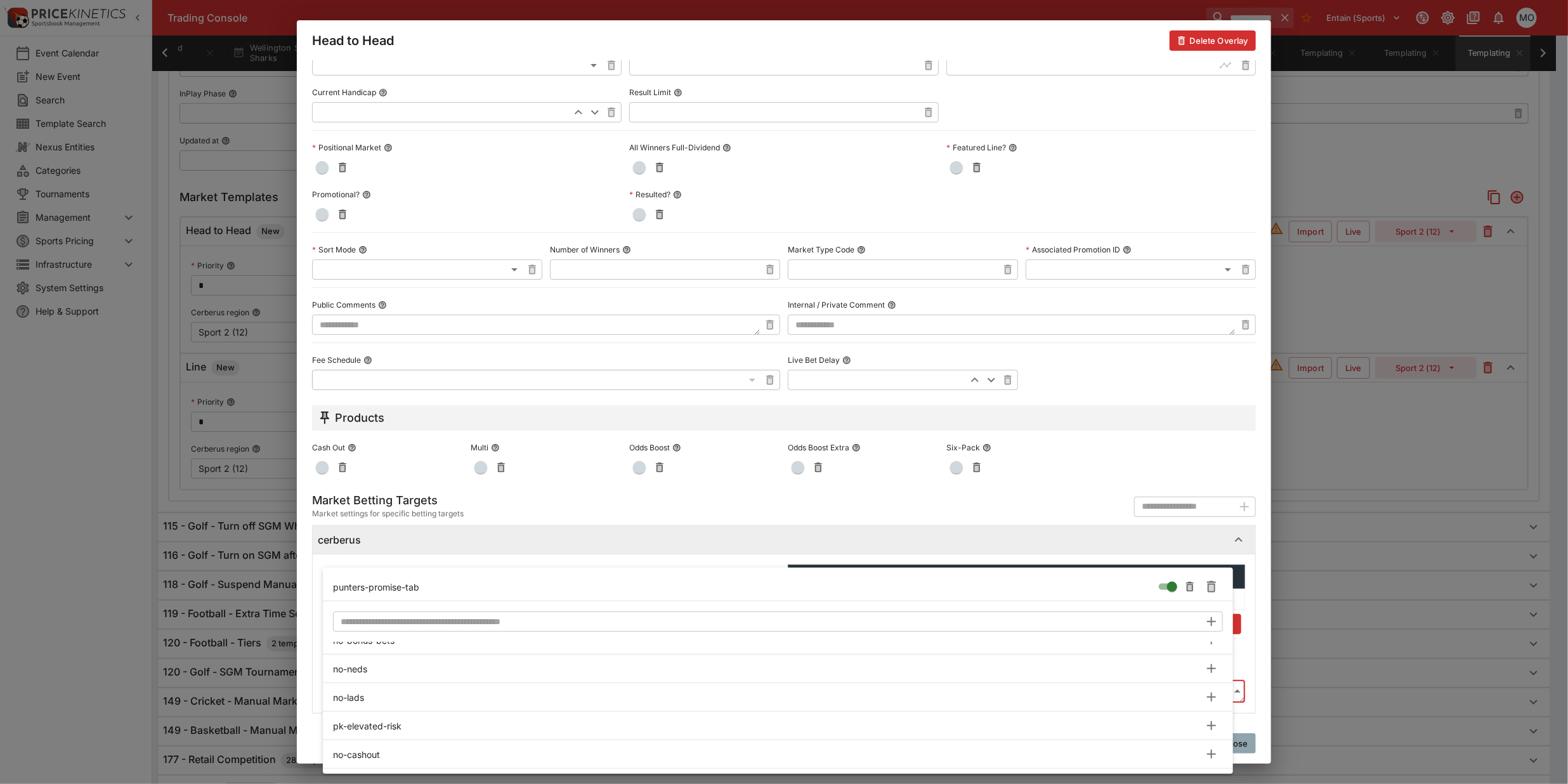
click at [301, 690] on div at bounding box center [784, 392] width 1568 height 784
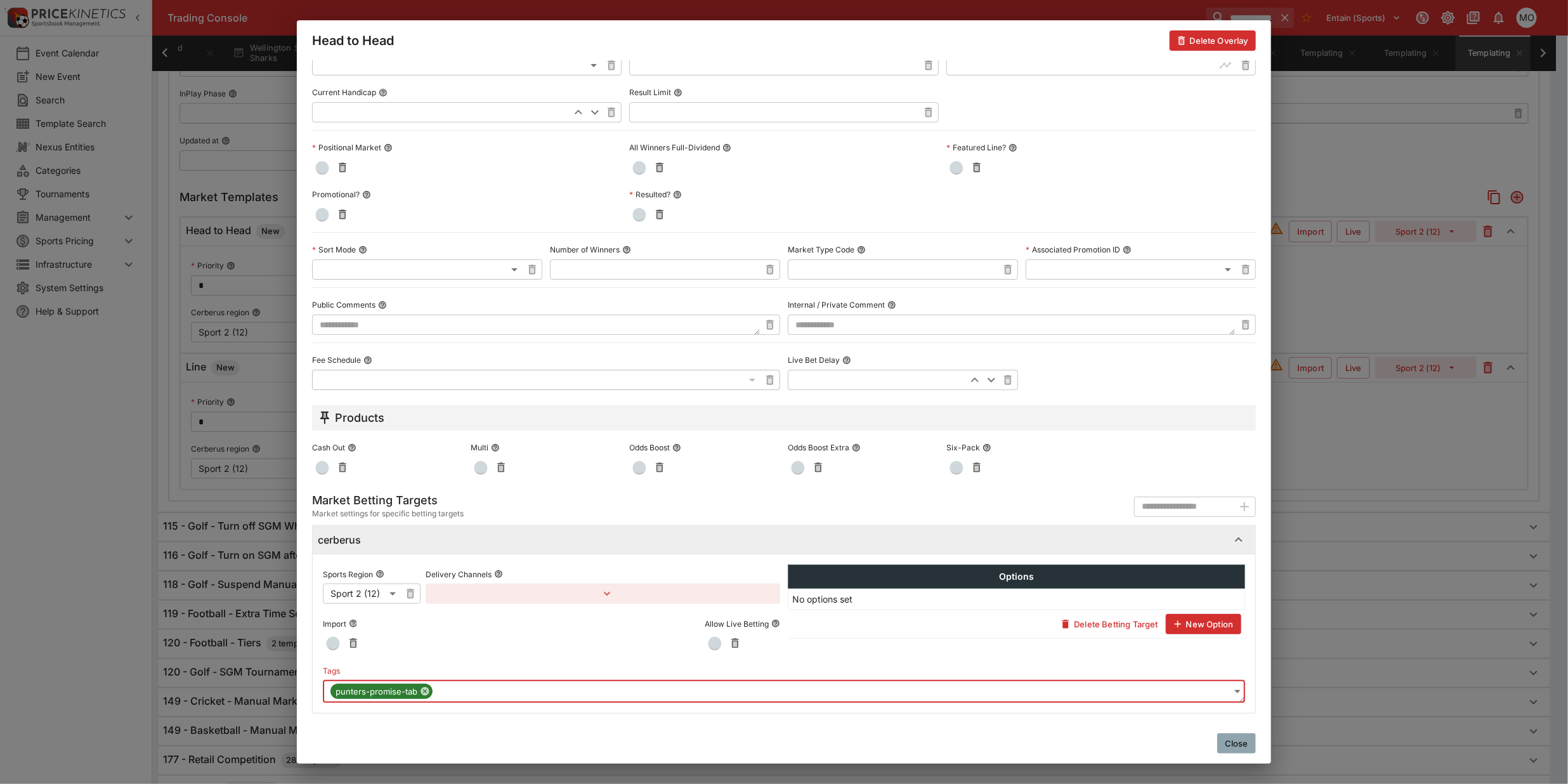
click at [1244, 741] on button "Close" at bounding box center [1236, 743] width 38 height 20
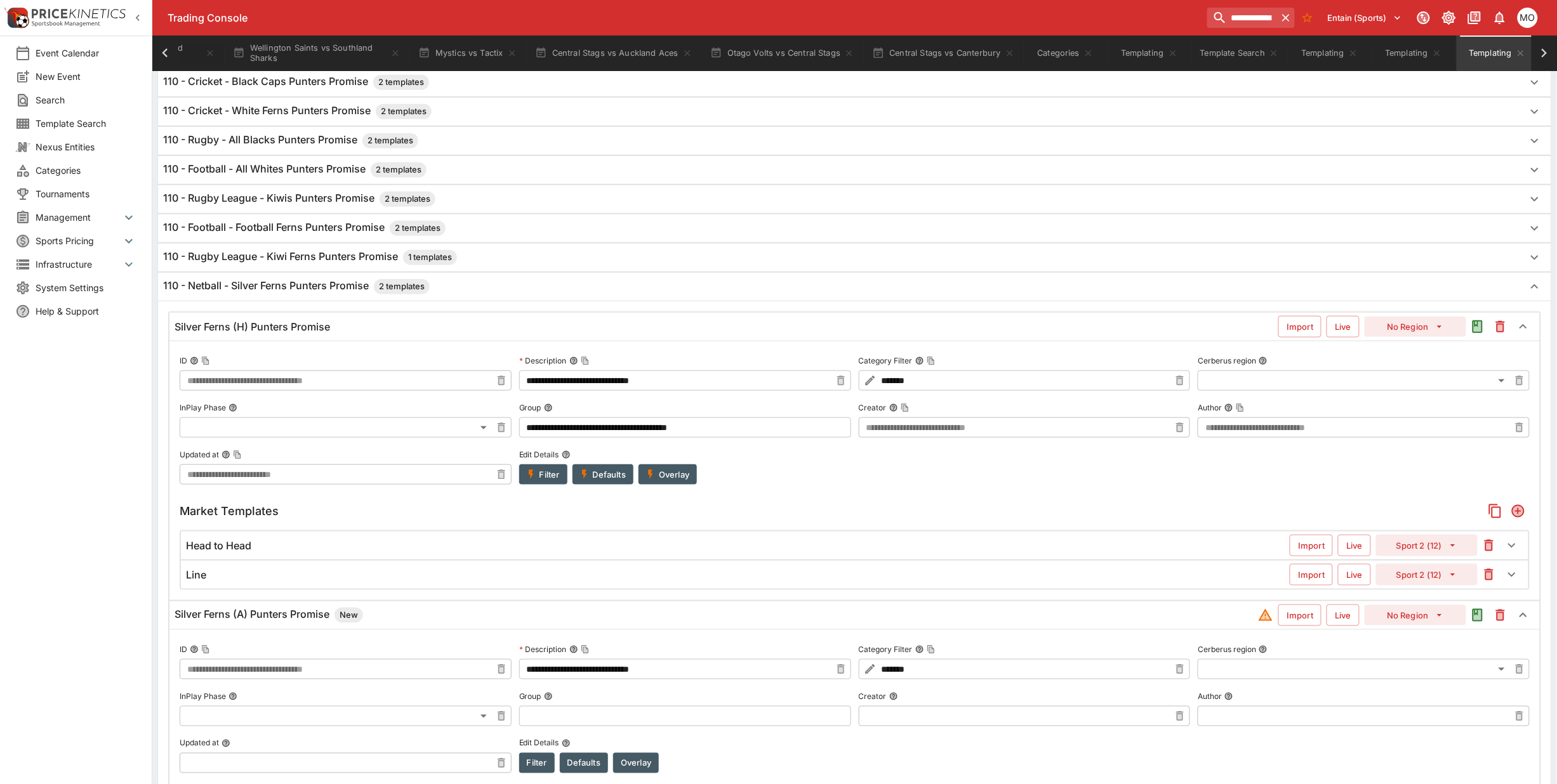
scroll to position [275, 0]
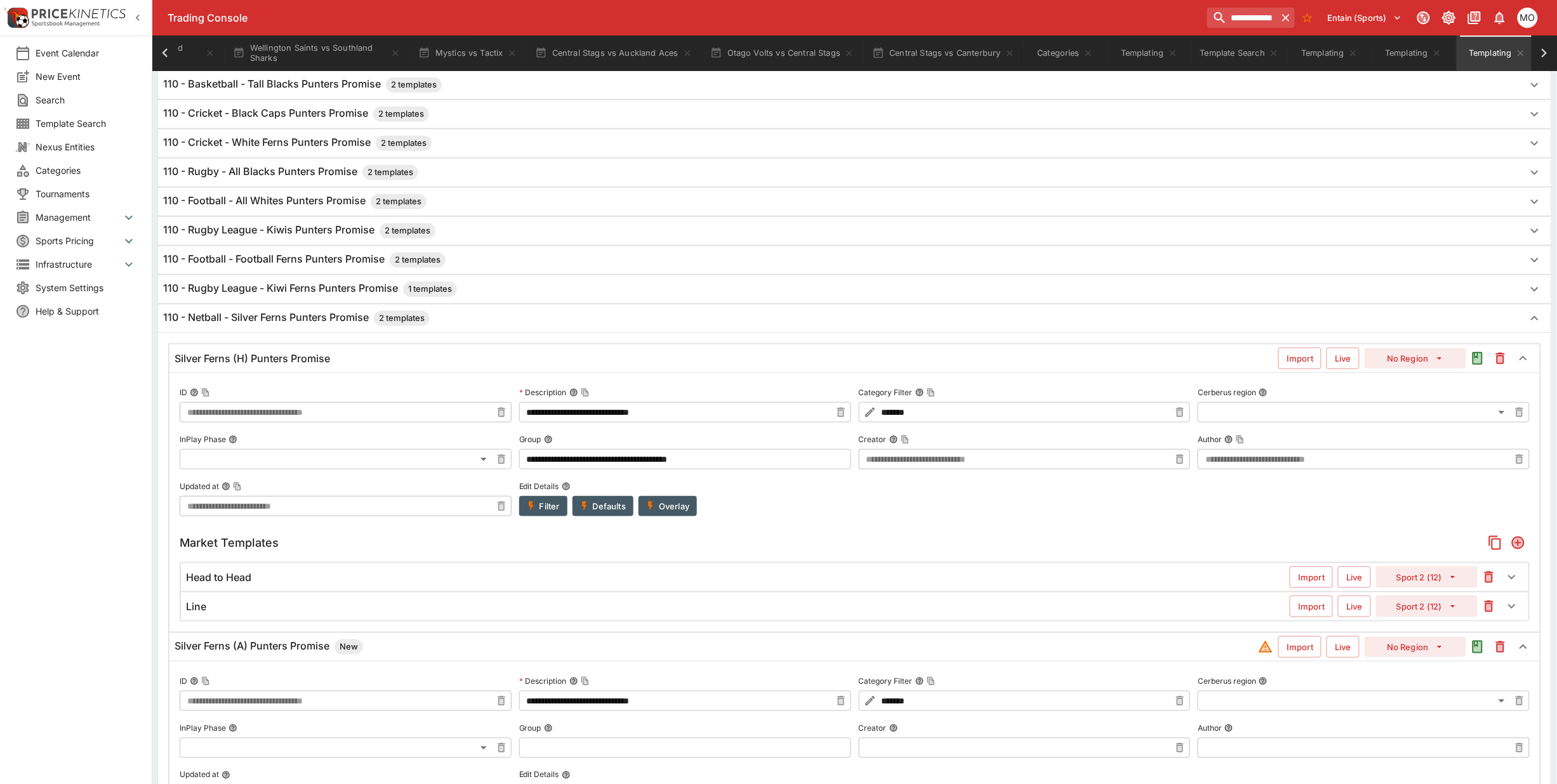
click at [357, 318] on h6 "110 - Netball - Silver Ferns Punters Promise 2 templates" at bounding box center [296, 318] width 266 height 15
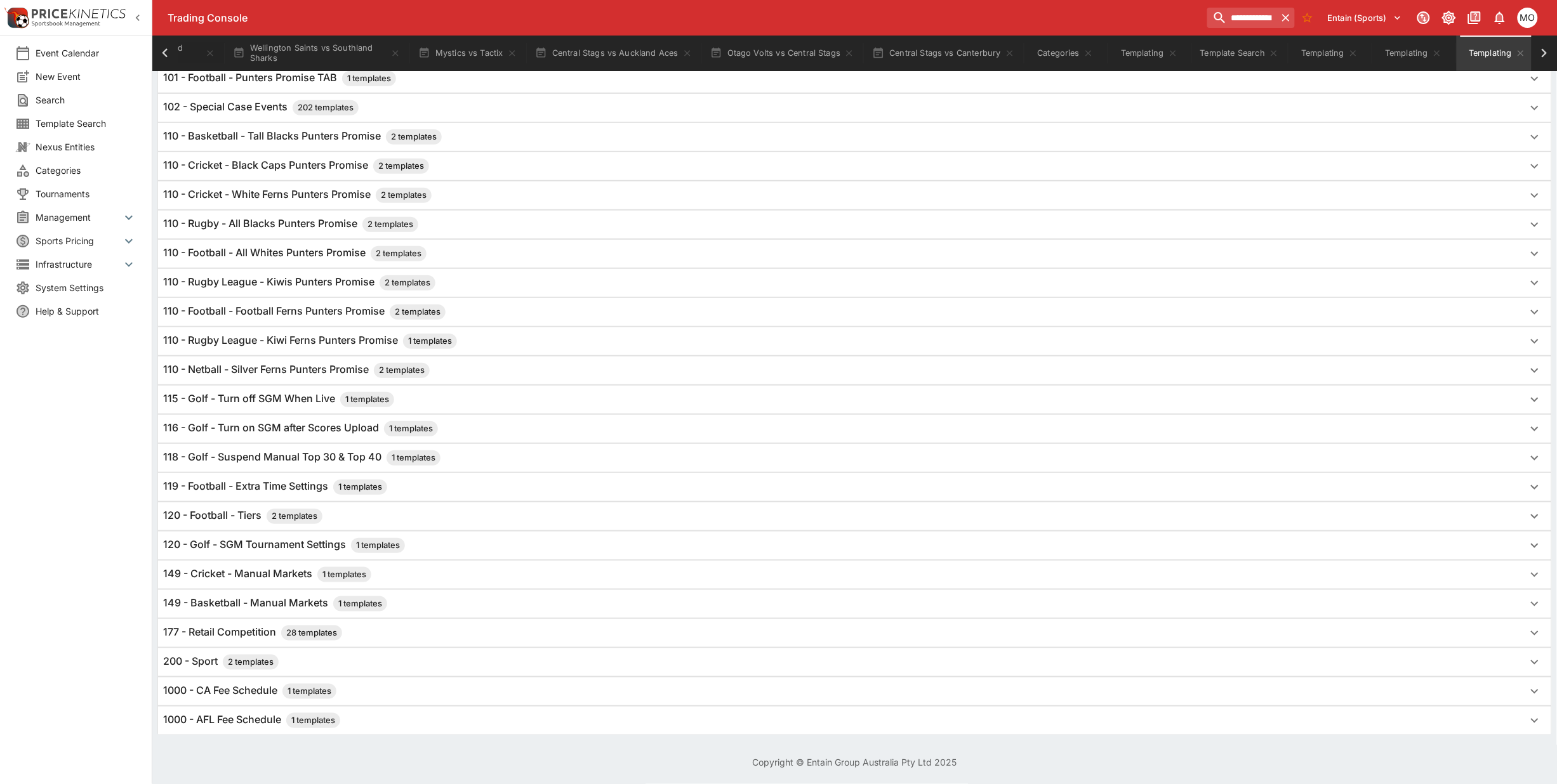
click at [358, 368] on h6 "110 - Netball - Silver Ferns Punters Promise 2 templates" at bounding box center [296, 371] width 266 height 15
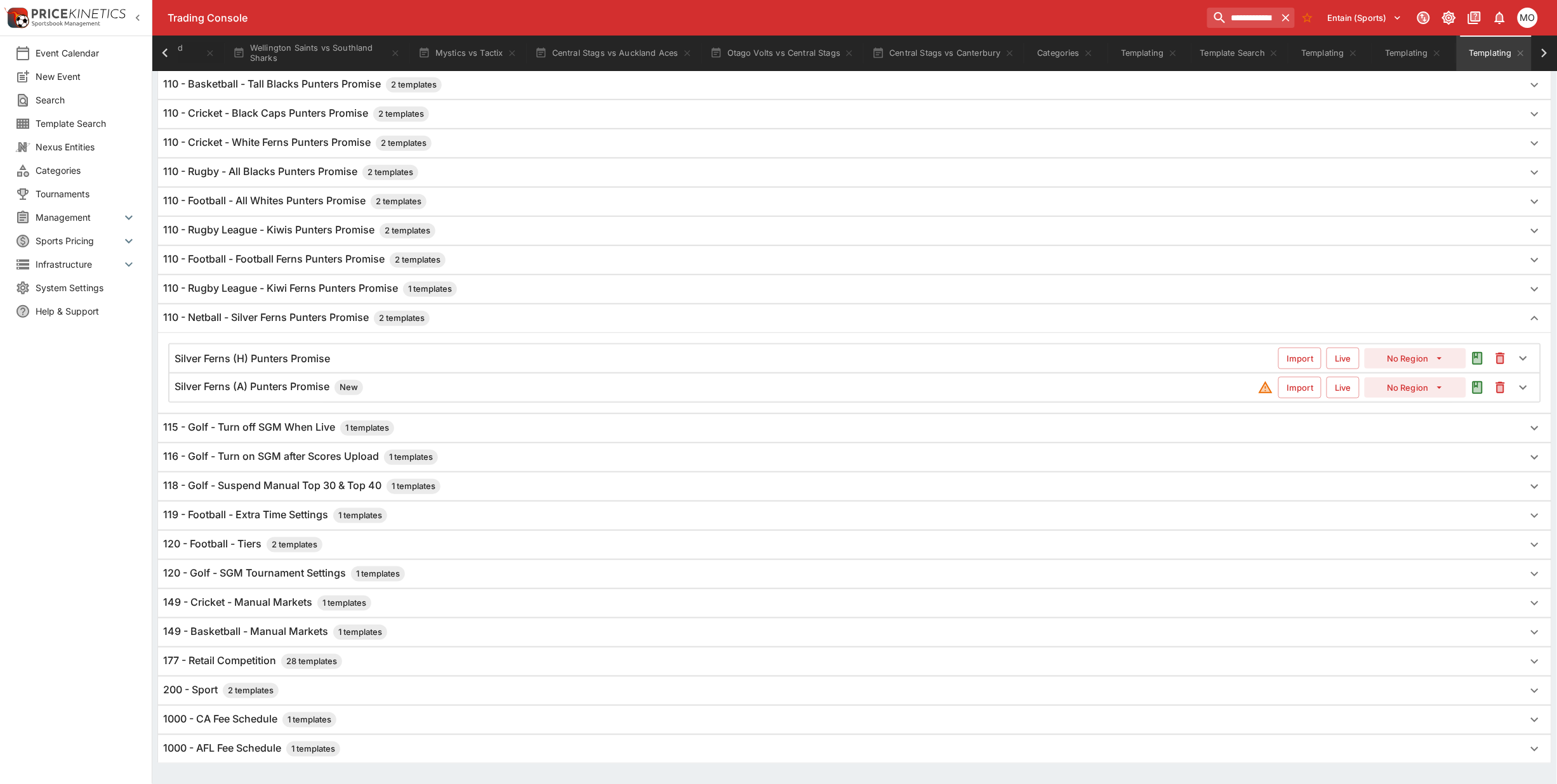
click at [325, 395] on h6 "Silver Ferns (A) Punters Promise New" at bounding box center [269, 387] width 189 height 15
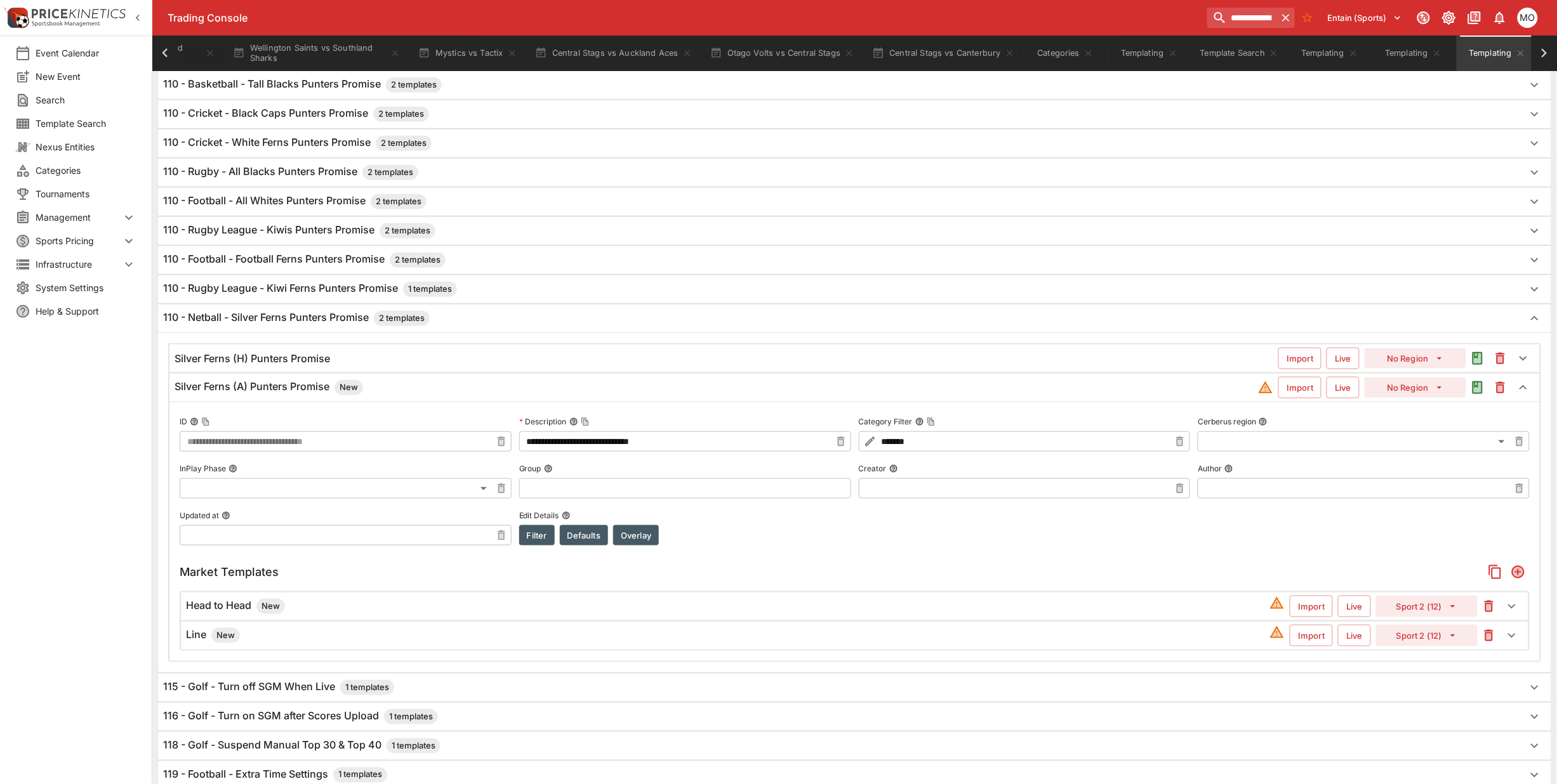
scroll to position [0, 0]
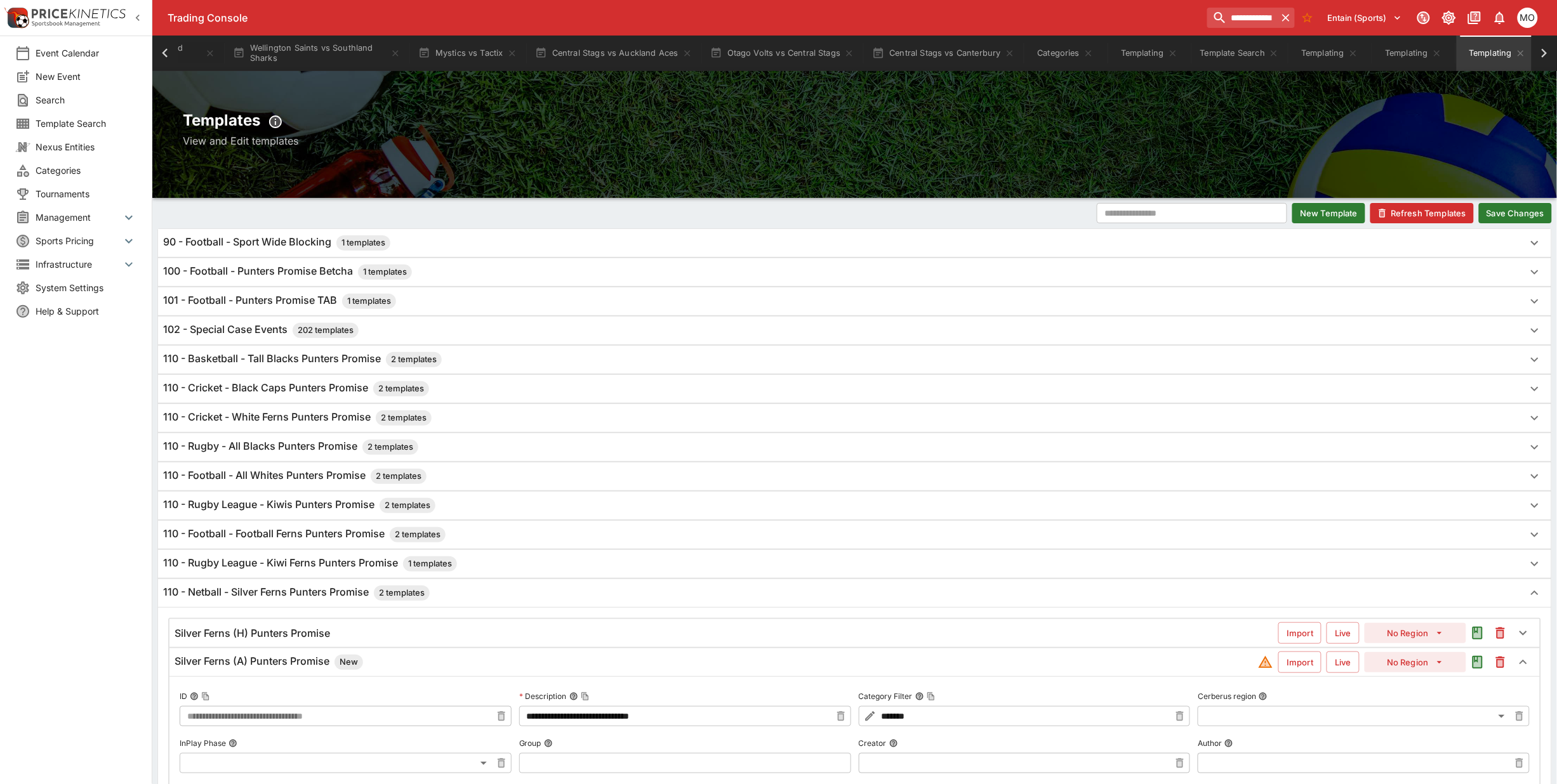
click at [1514, 216] on button "Save Changes" at bounding box center [1515, 213] width 73 height 20
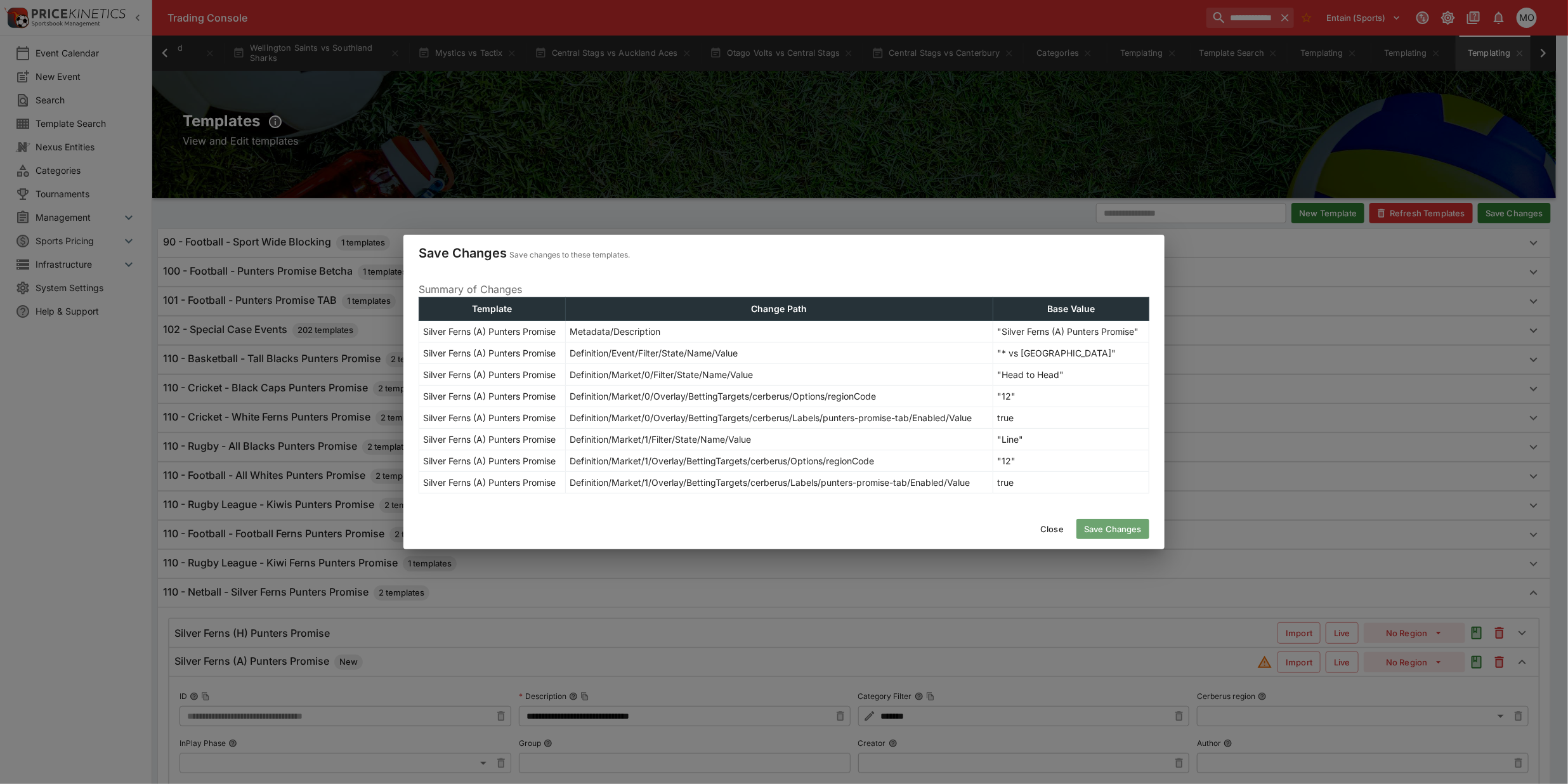
click at [1120, 524] on button "Save Changes" at bounding box center [1113, 529] width 73 height 20
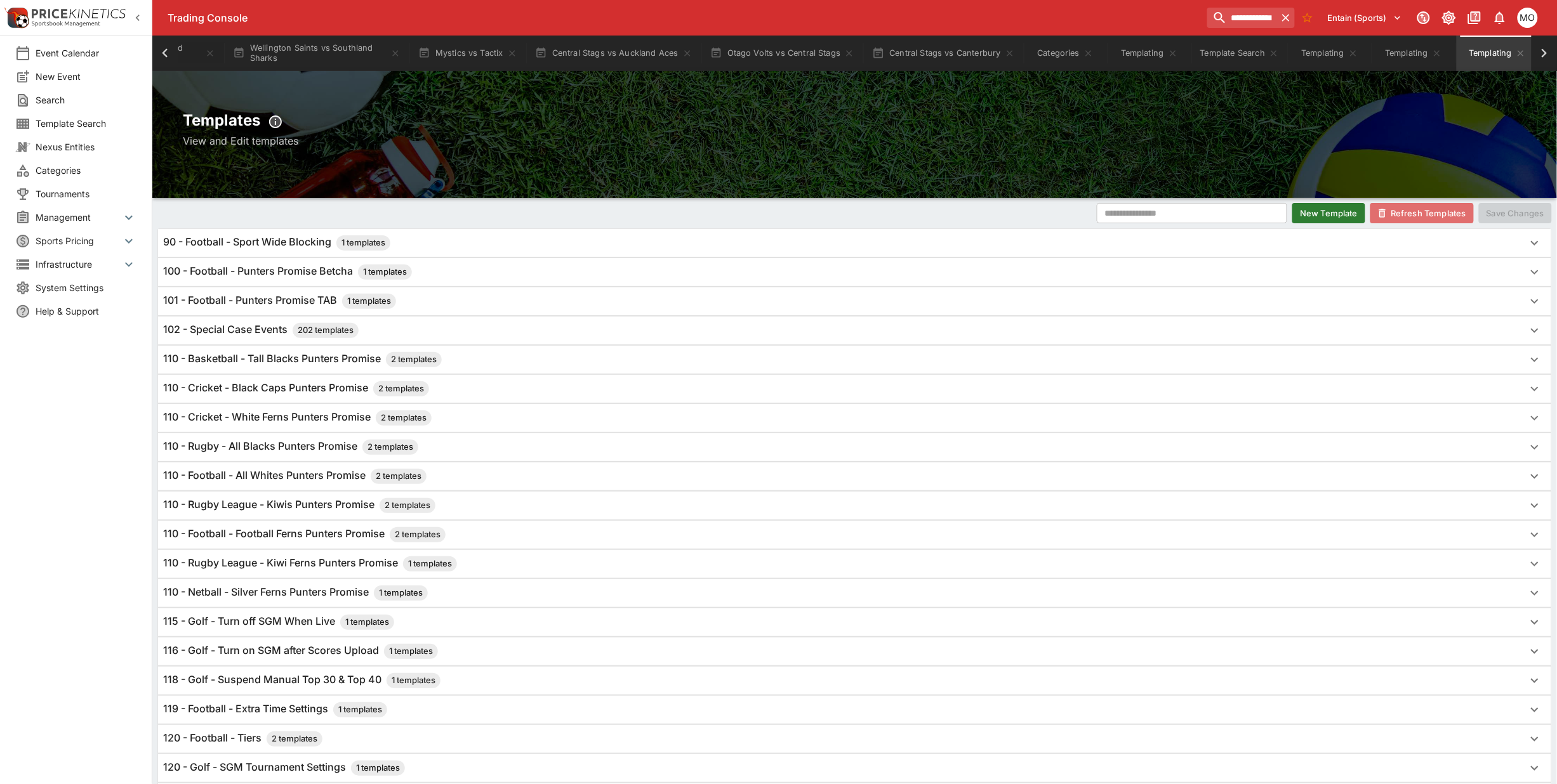
click at [1405, 214] on button "Refresh Templates" at bounding box center [1422, 213] width 104 height 20
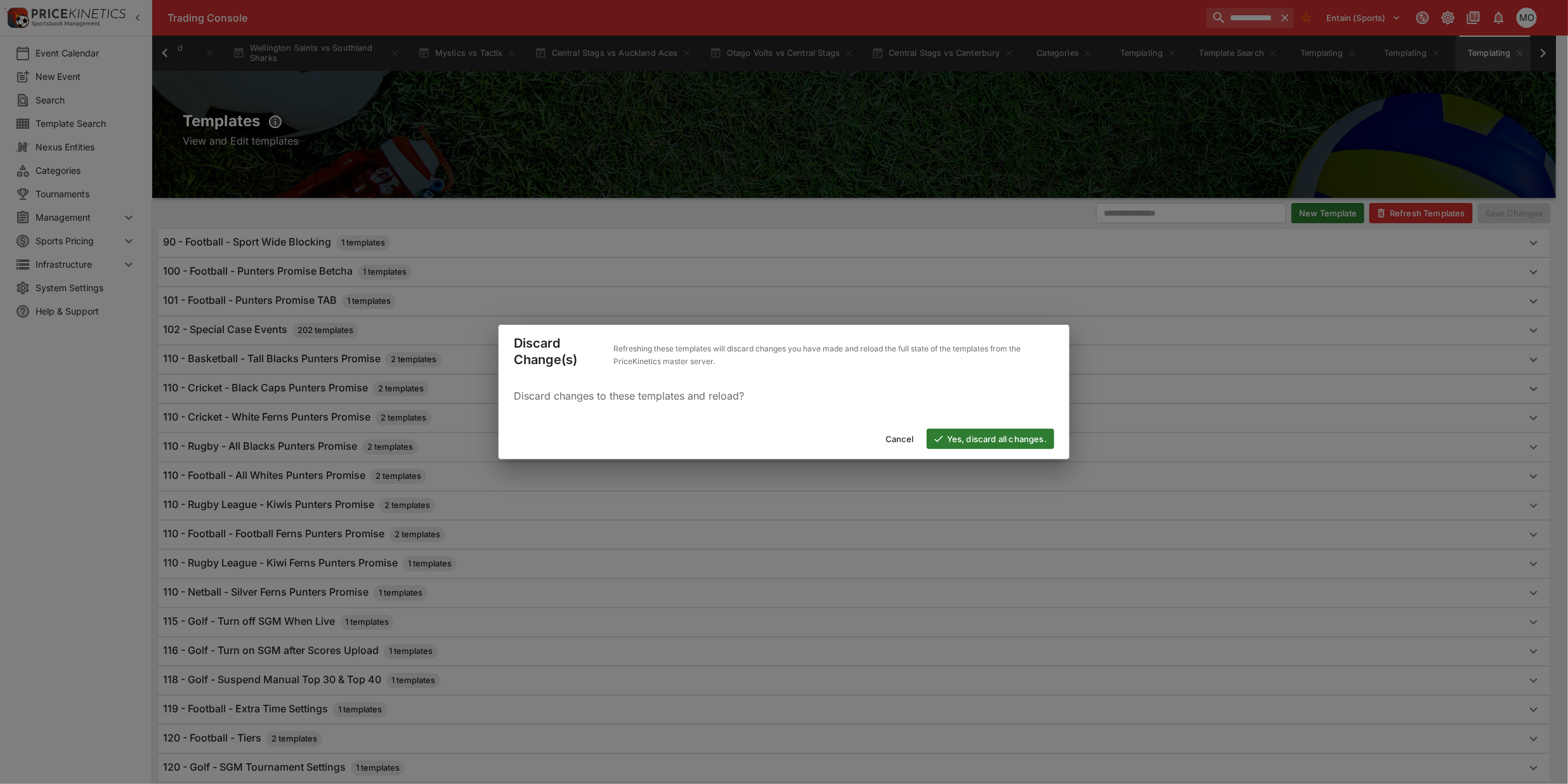
click at [975, 422] on div "Cancel Yes, discard all changes." at bounding box center [784, 439] width 570 height 41
click at [978, 431] on button "Yes, discard all changes." at bounding box center [991, 439] width 127 height 20
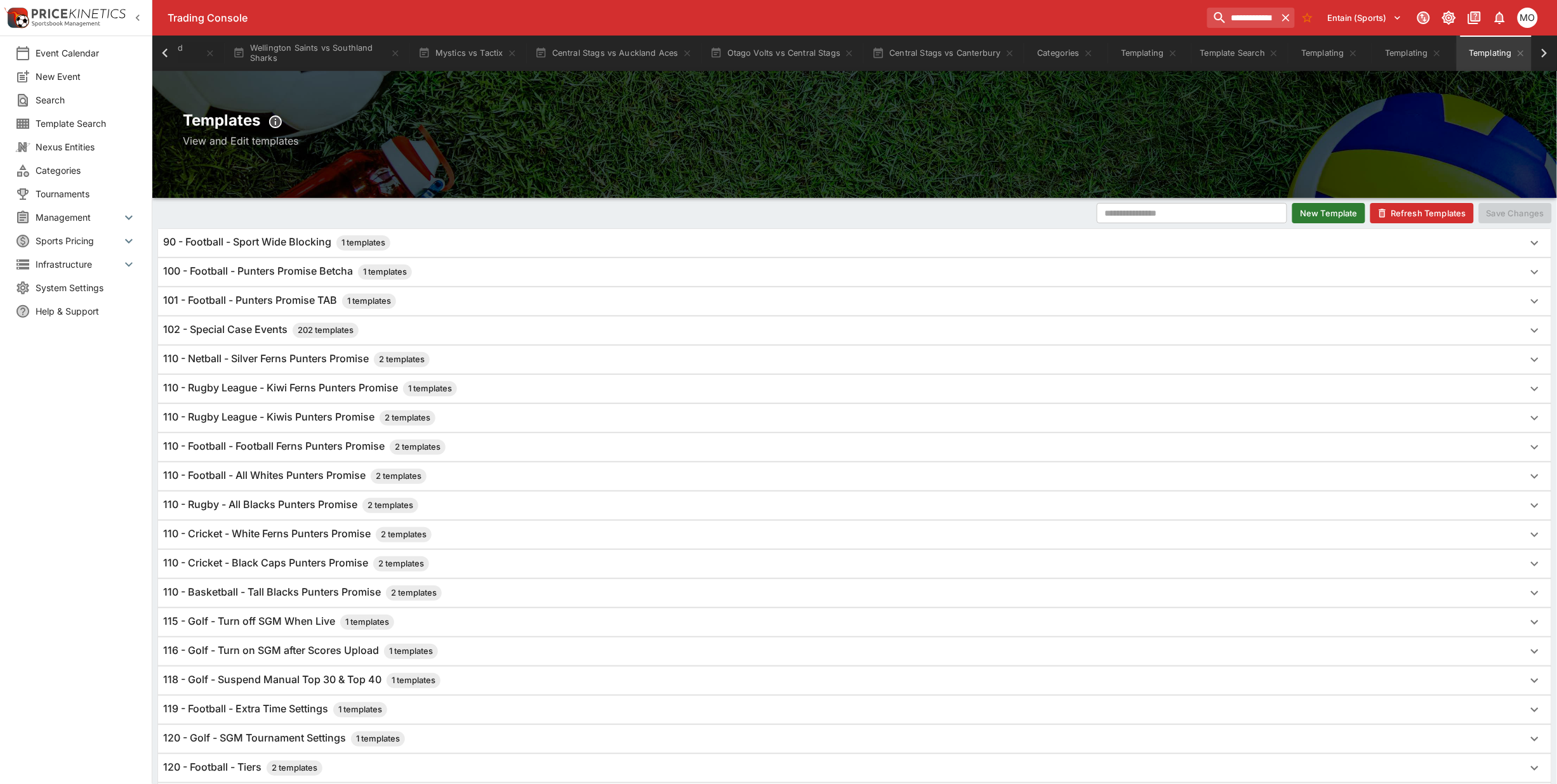
click at [213, 357] on h6 "110 - Netball - Silver Ferns Punters Promise 2 templates" at bounding box center [296, 360] width 266 height 15
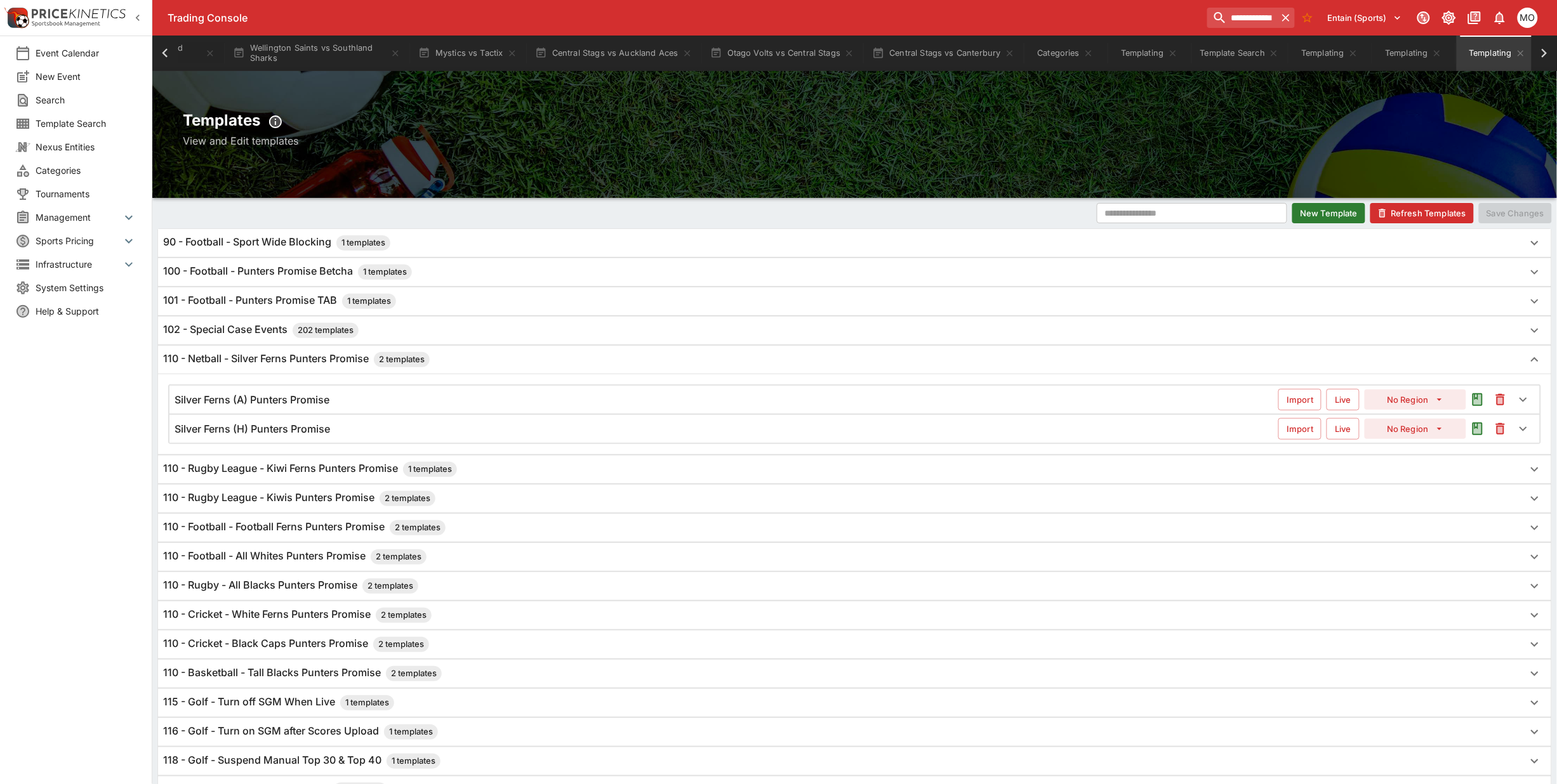
click at [279, 430] on h6 "Silver Ferns (H) Punters Promise" at bounding box center [252, 429] width 156 height 13
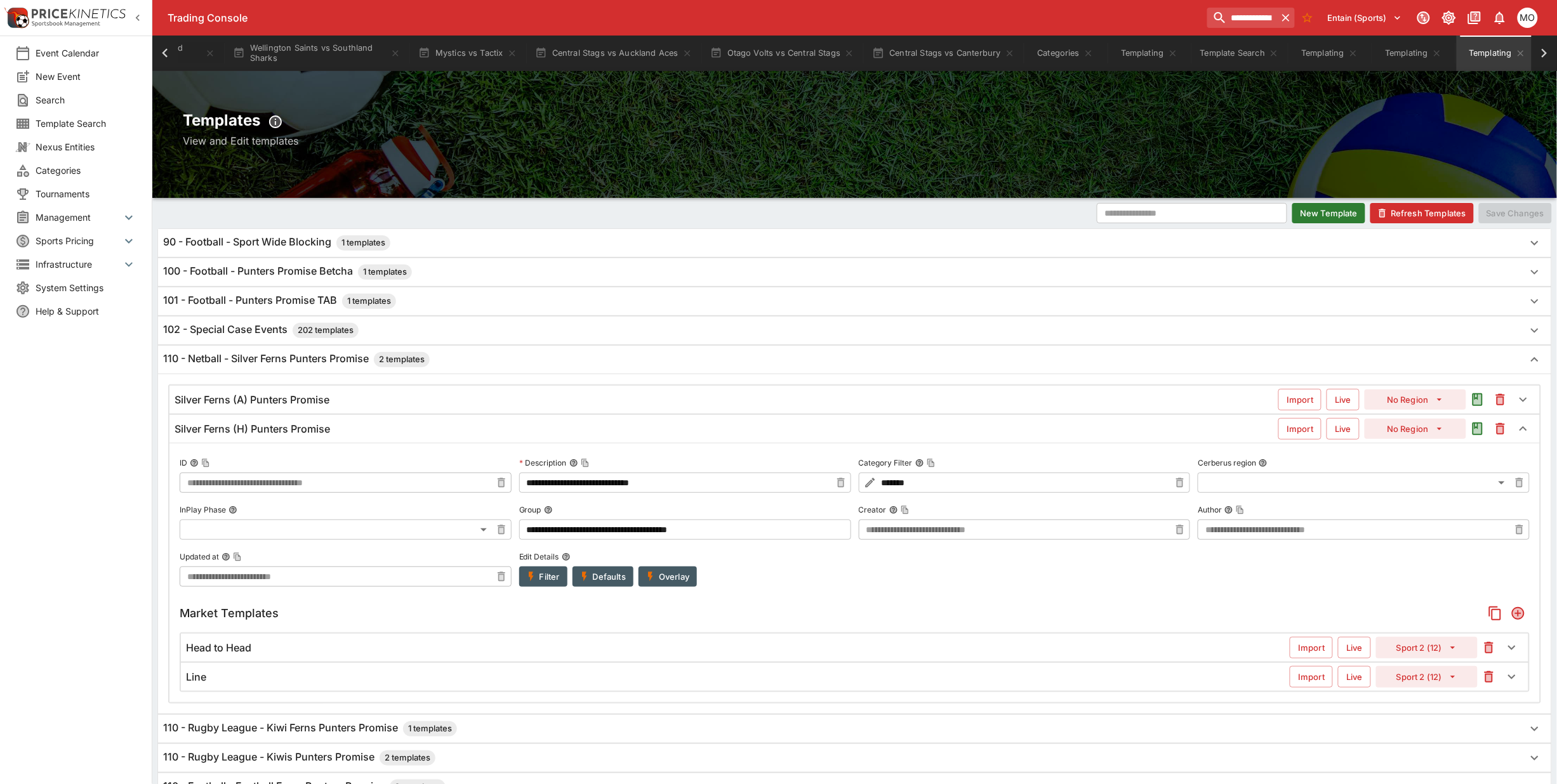
click at [284, 402] on h6 "Silver Ferns (A) Punters Promise" at bounding box center [252, 400] width 155 height 13
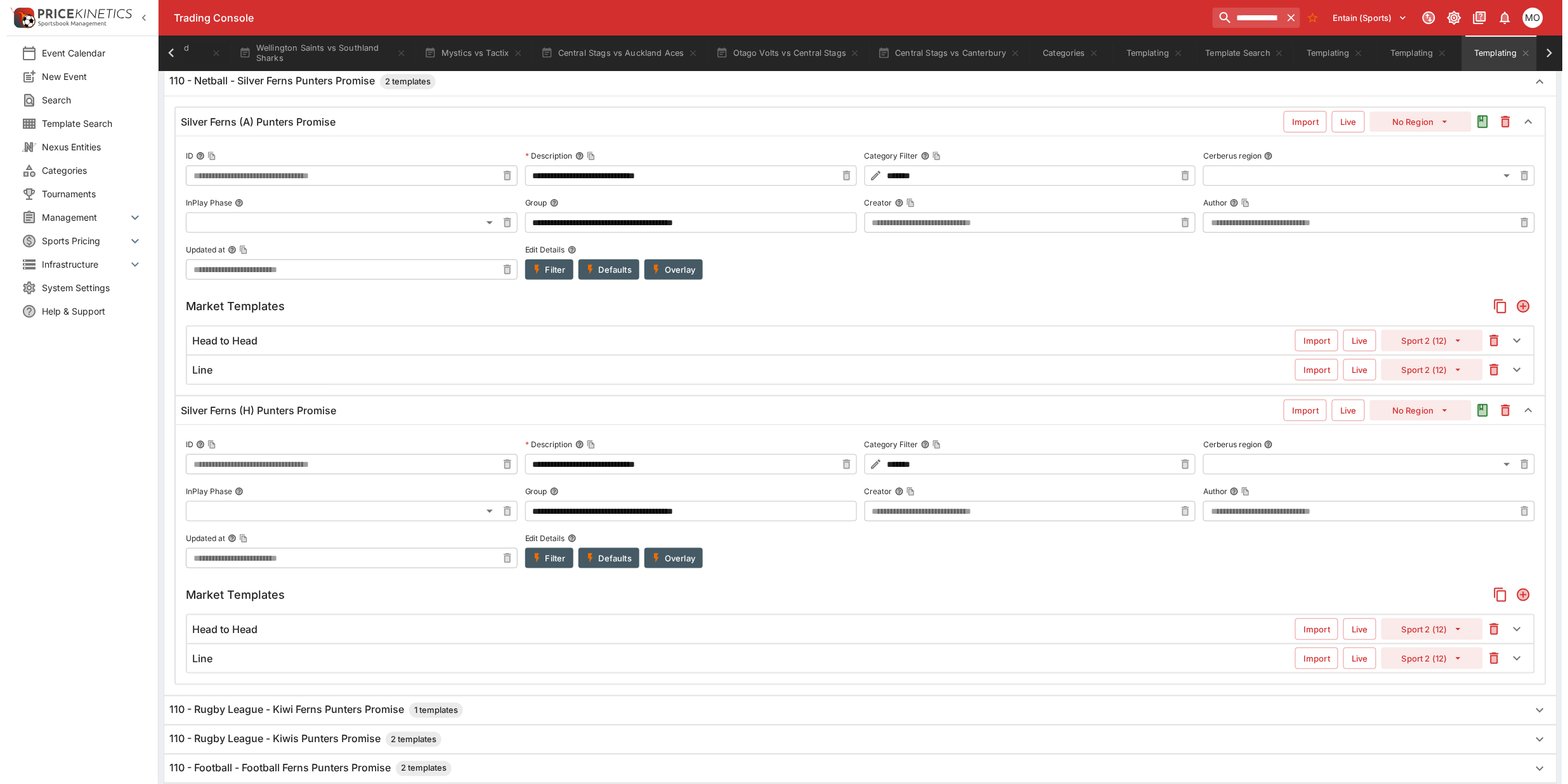
scroll to position [318, 0]
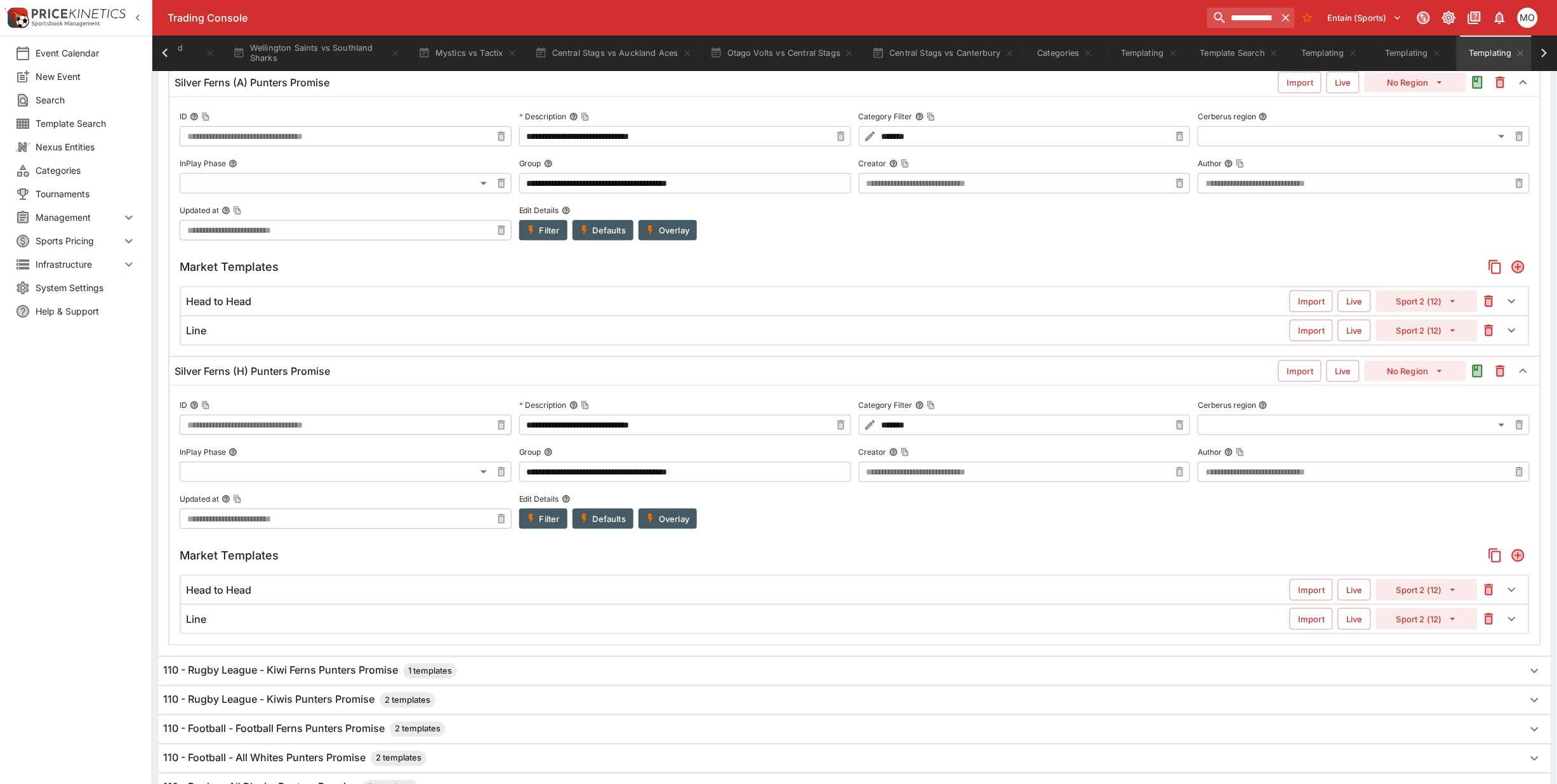
click at [324, 590] on div "Head to Head" at bounding box center [737, 590] width 1103 height 13
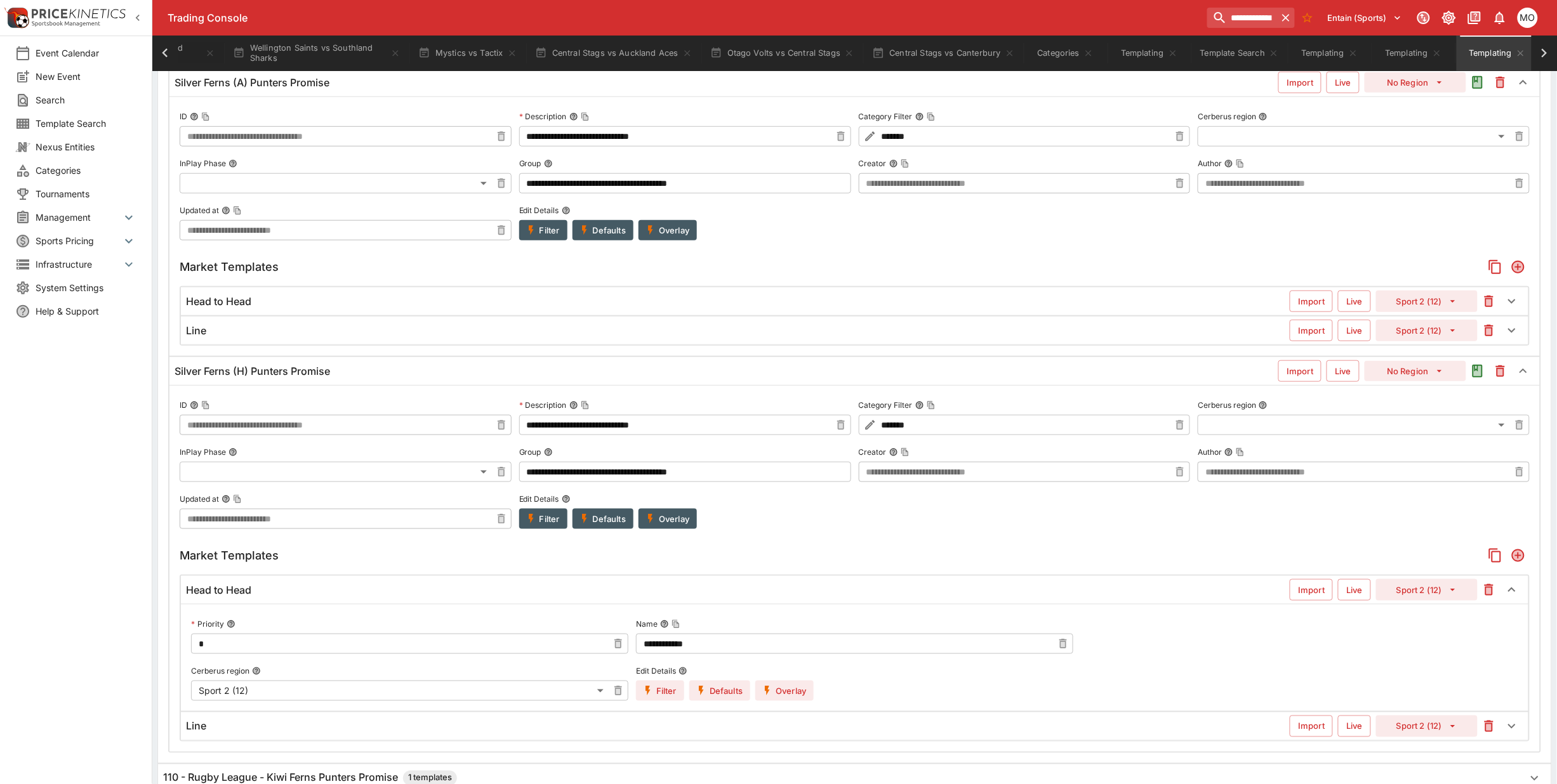
click at [750, 681] on label "Edit Details" at bounding box center [725, 671] width 178 height 19
click at [688, 676] on button "Edit Details" at bounding box center [683, 671] width 9 height 9
click at [773, 686] on button "Overlay" at bounding box center [784, 691] width 58 height 20
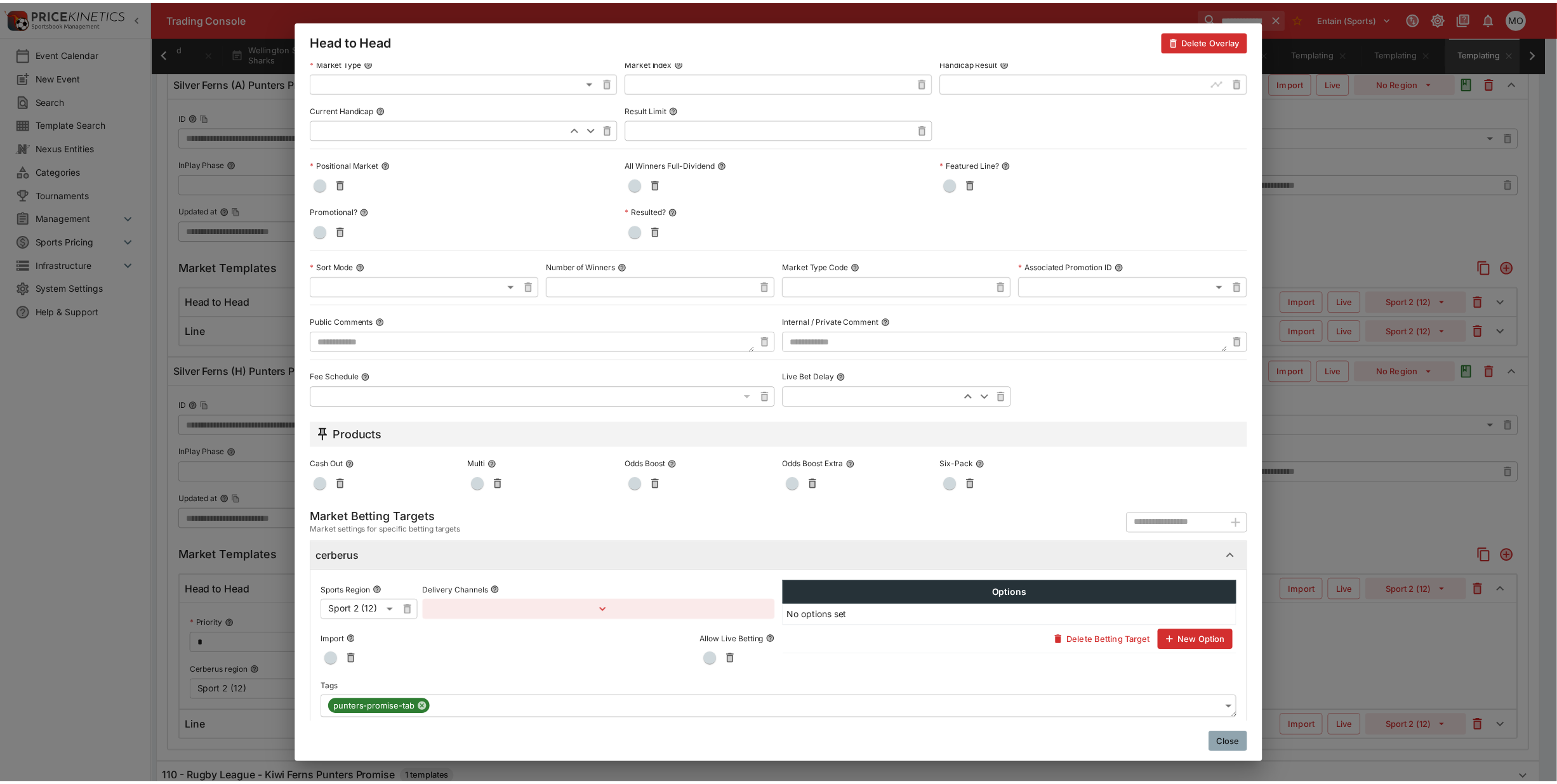
scroll to position [371, 0]
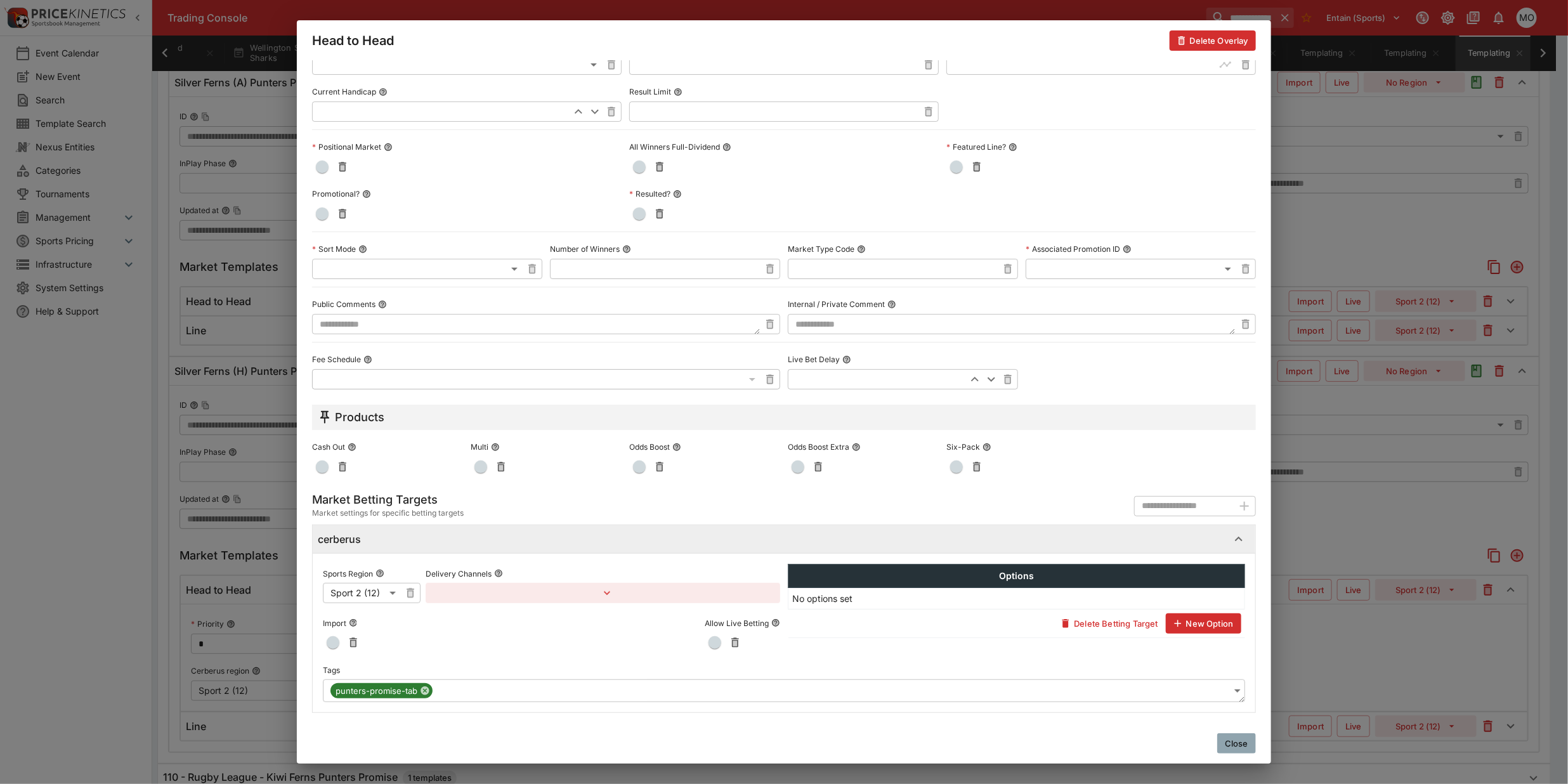
click at [1243, 744] on button "Close" at bounding box center [1236, 743] width 38 height 20
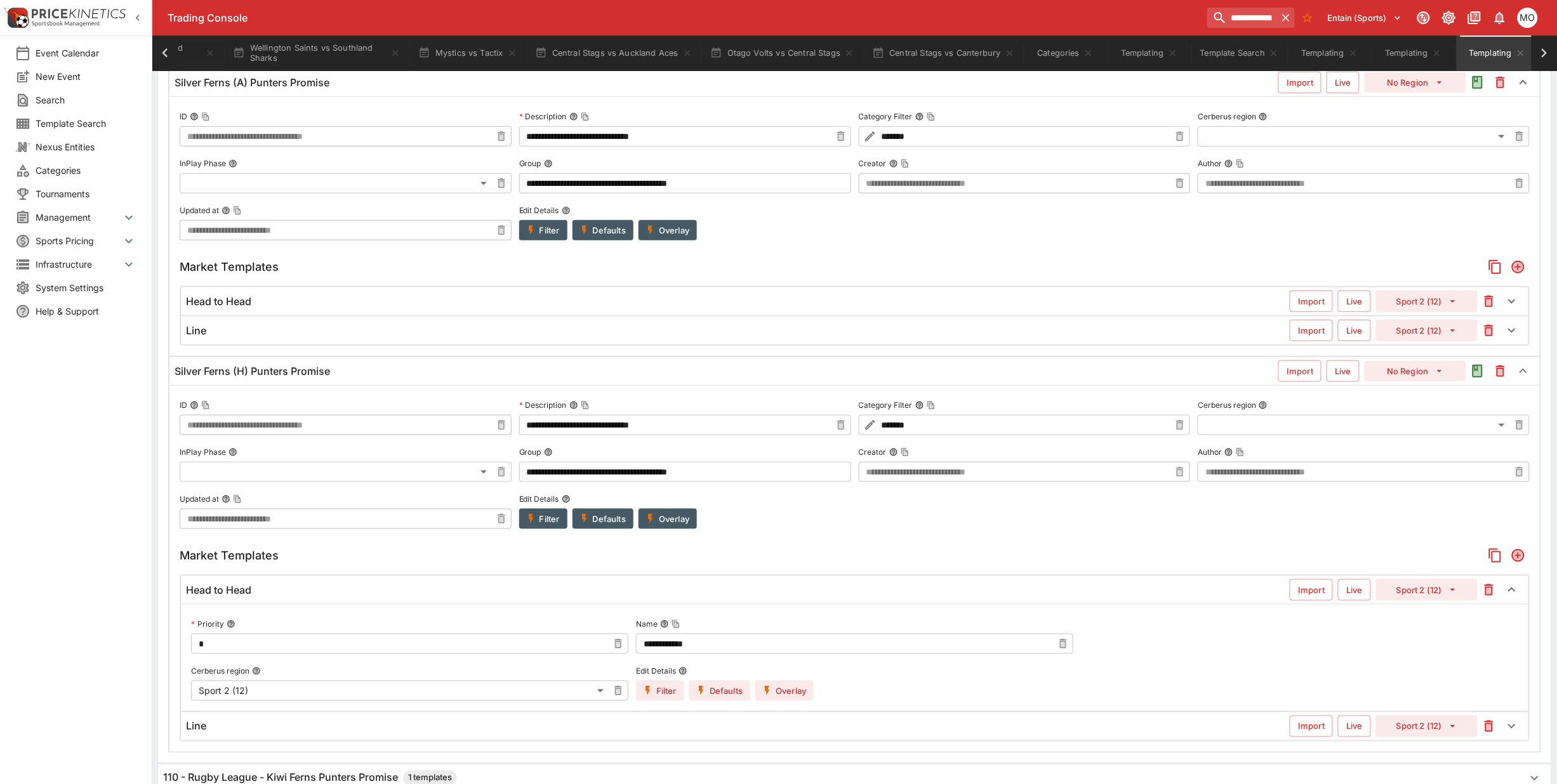
click at [813, 733] on div "Line" at bounding box center [737, 726] width 1103 height 13
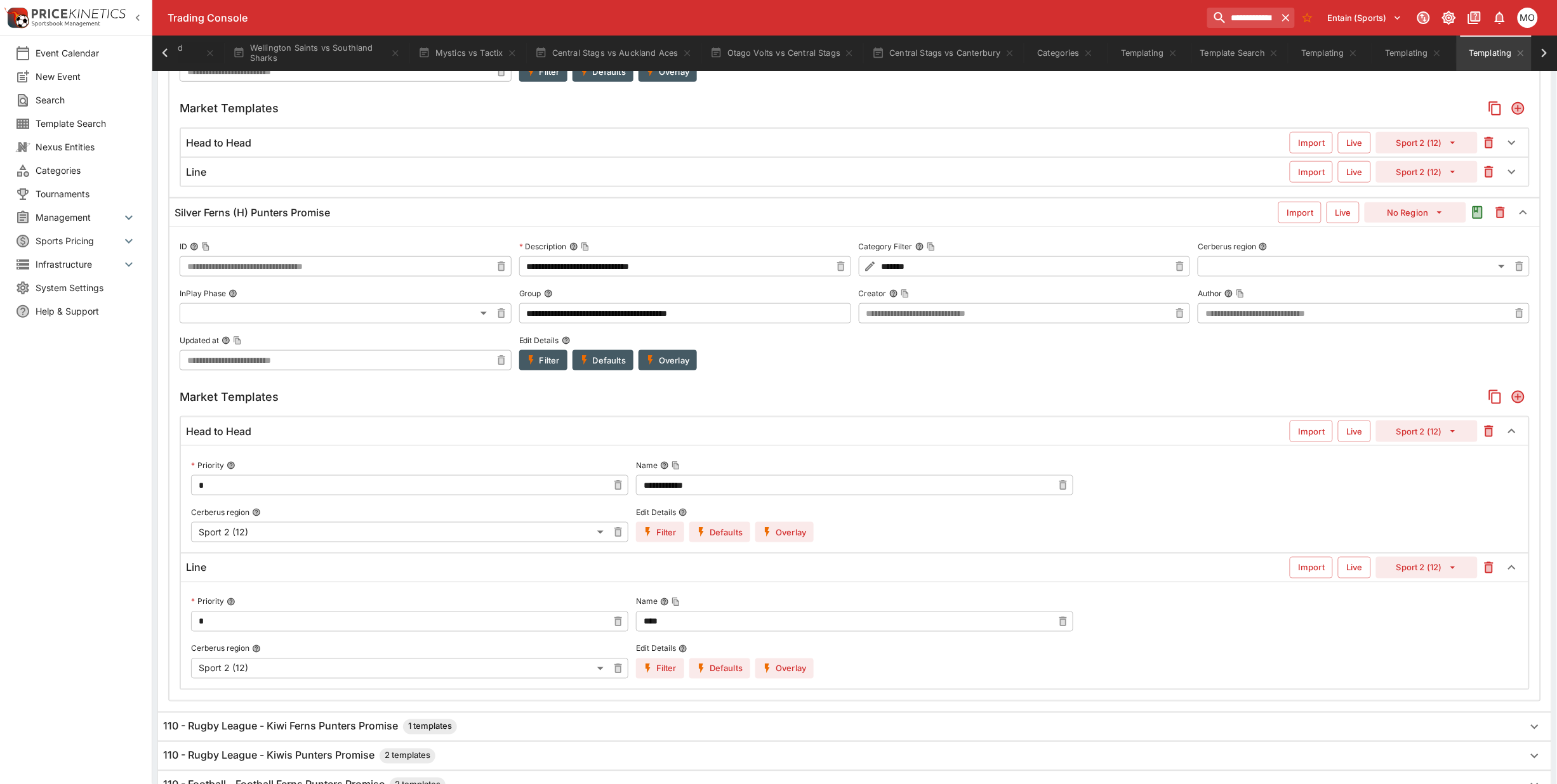
click at [791, 673] on button "Overlay" at bounding box center [784, 669] width 58 height 20
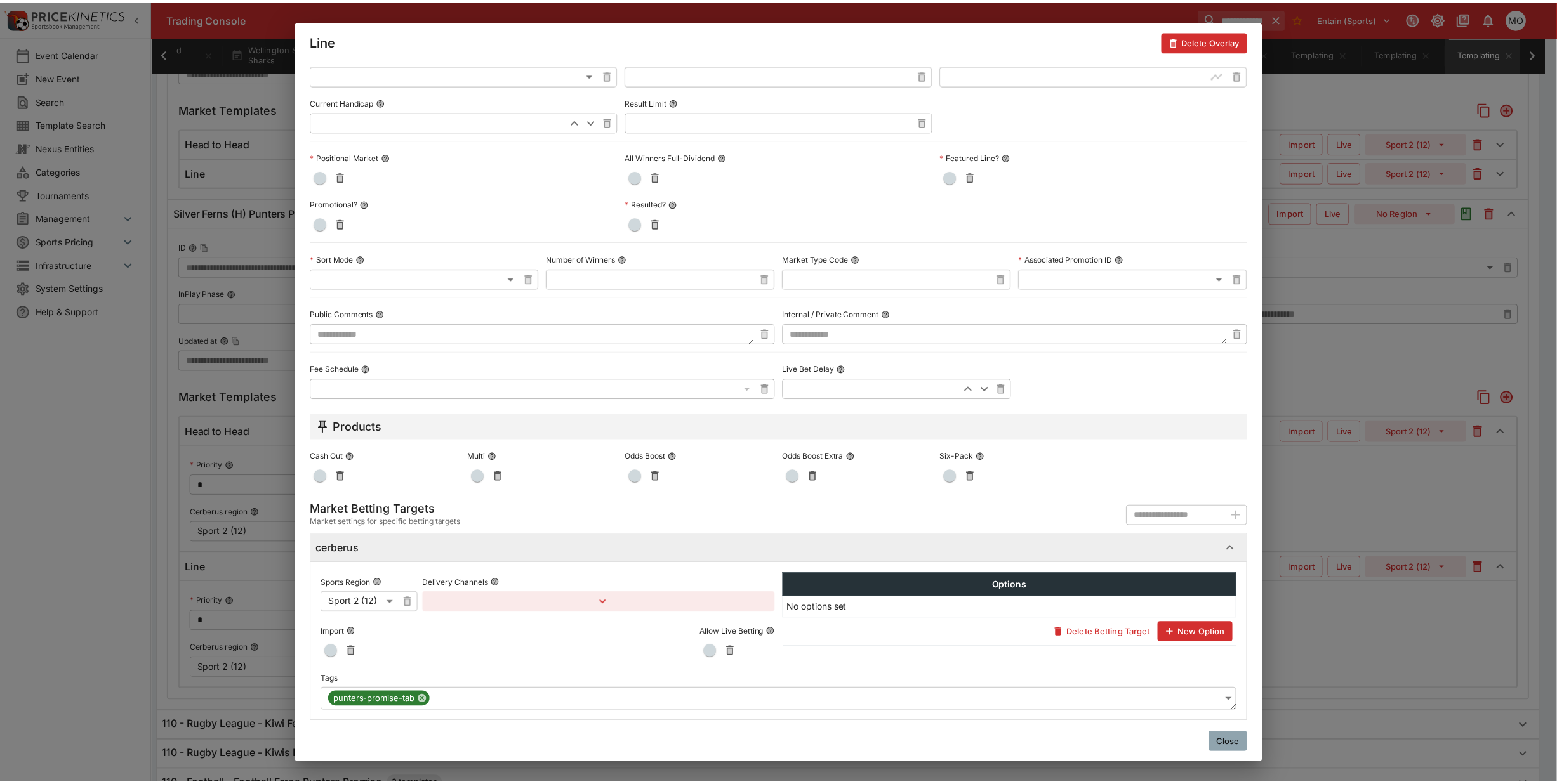
scroll to position [371, 0]
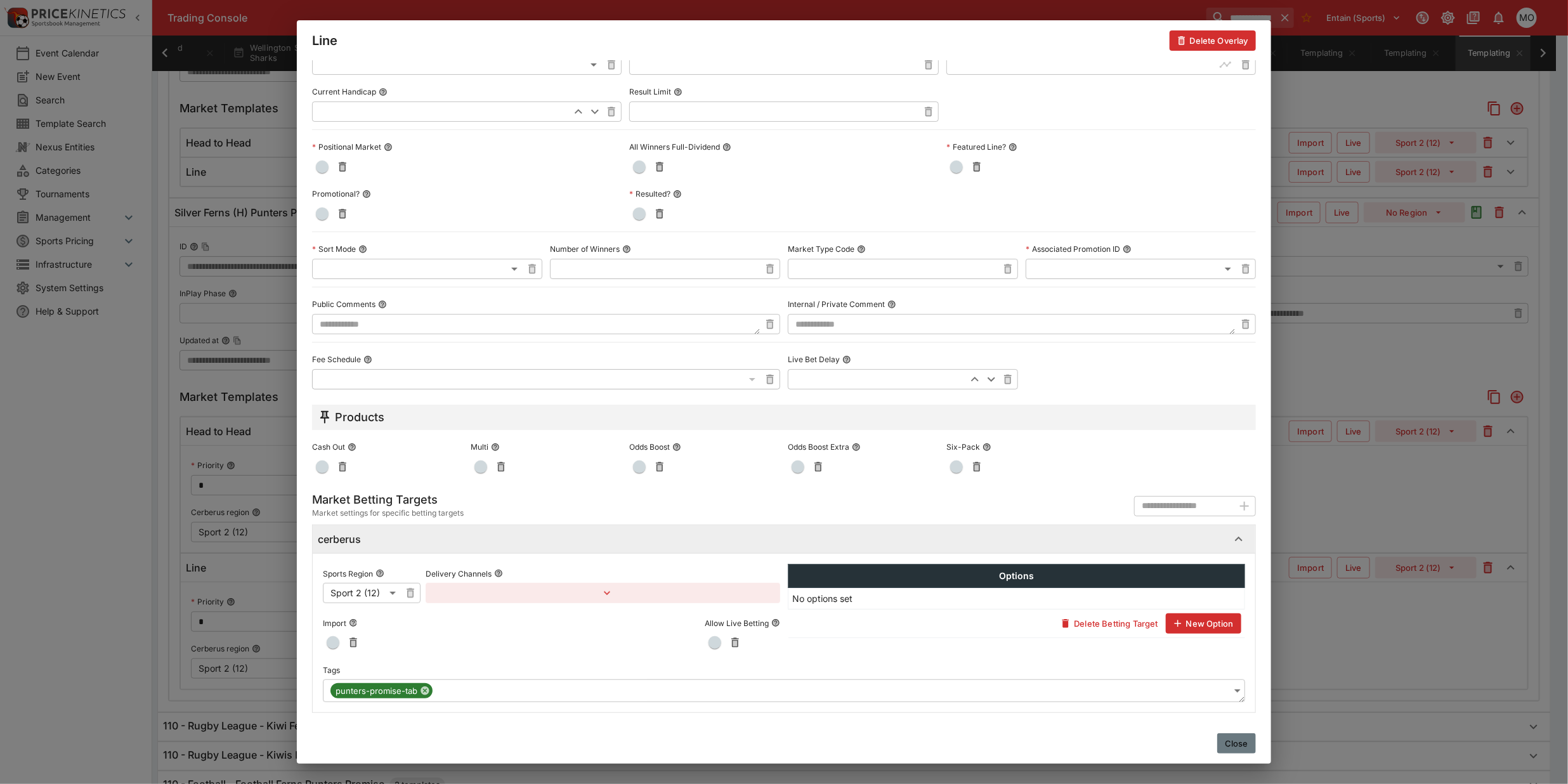
click at [1234, 733] on button "Close" at bounding box center [1236, 743] width 38 height 20
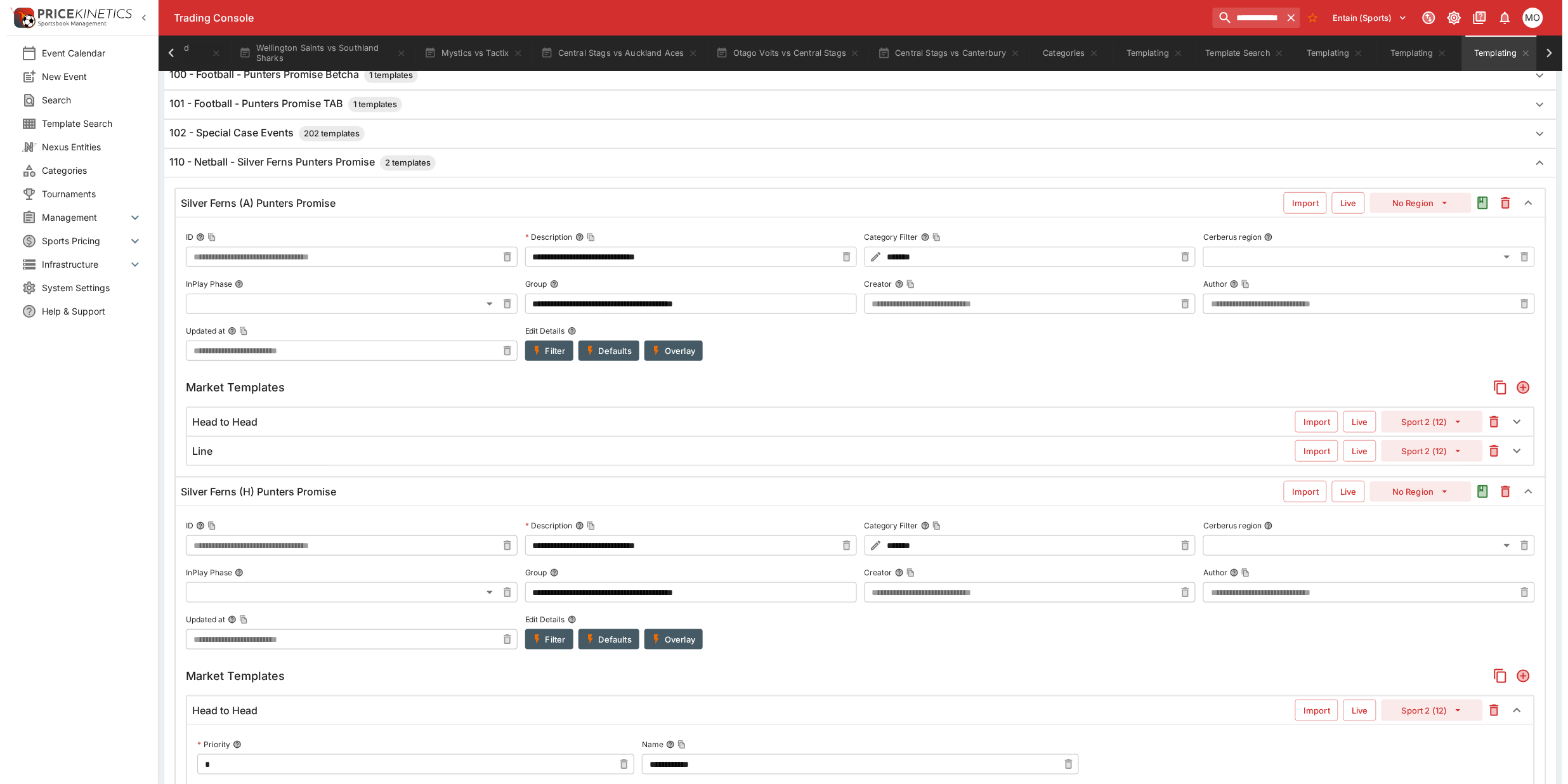
scroll to position [159, 0]
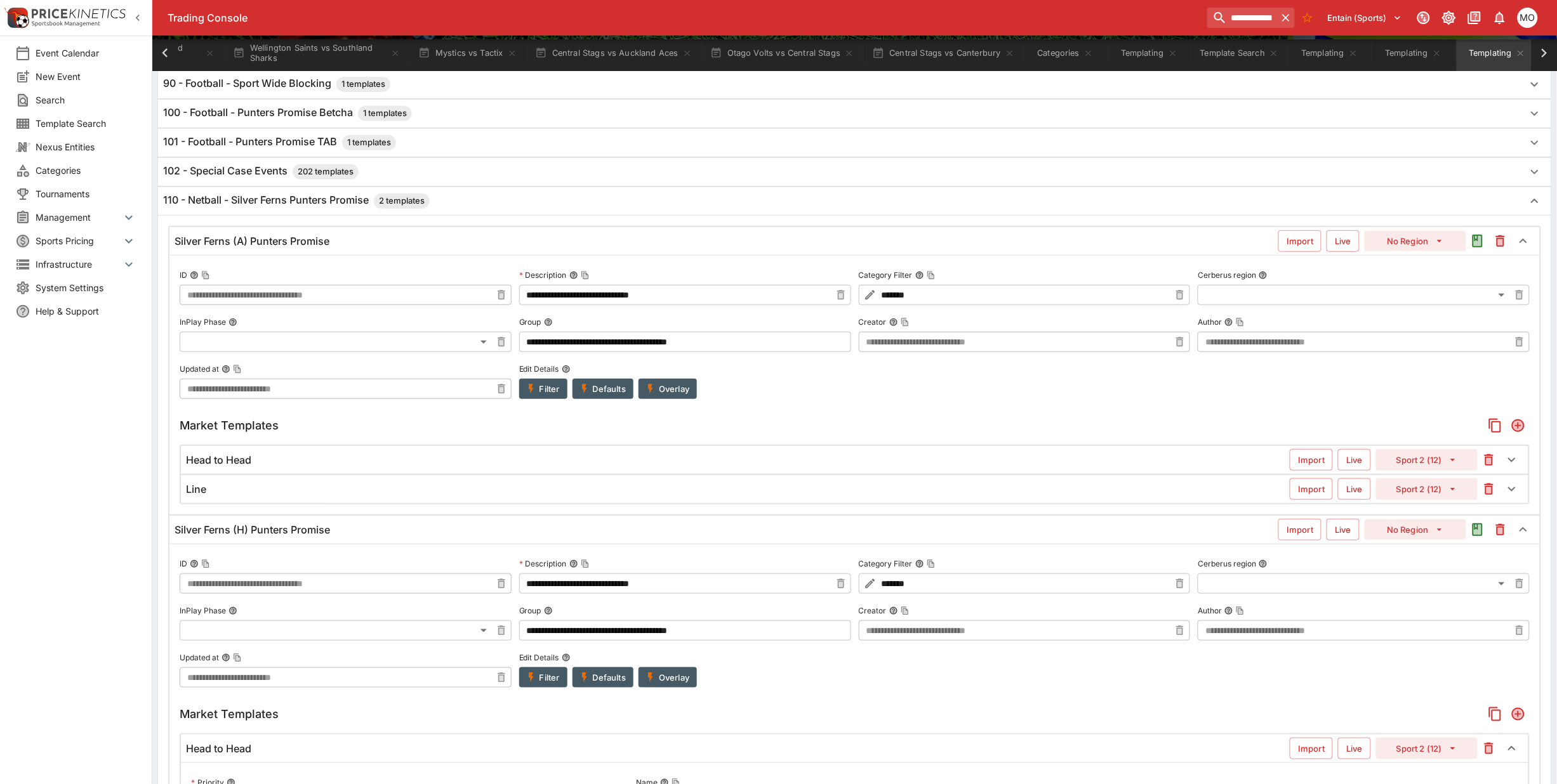
click at [667, 460] on div "Head to Head" at bounding box center [737, 460] width 1103 height 13
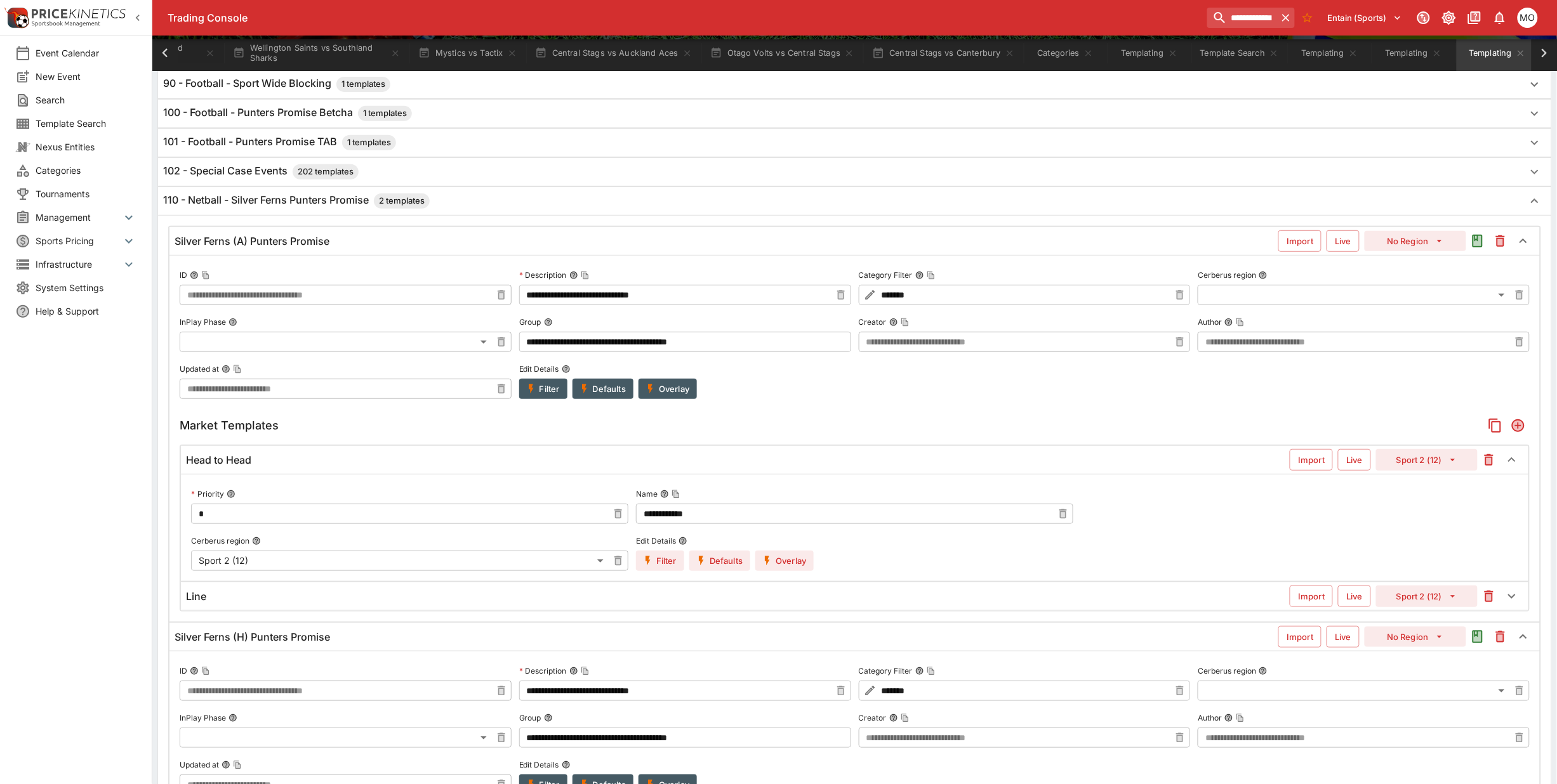
click at [788, 569] on button "Overlay" at bounding box center [784, 561] width 58 height 20
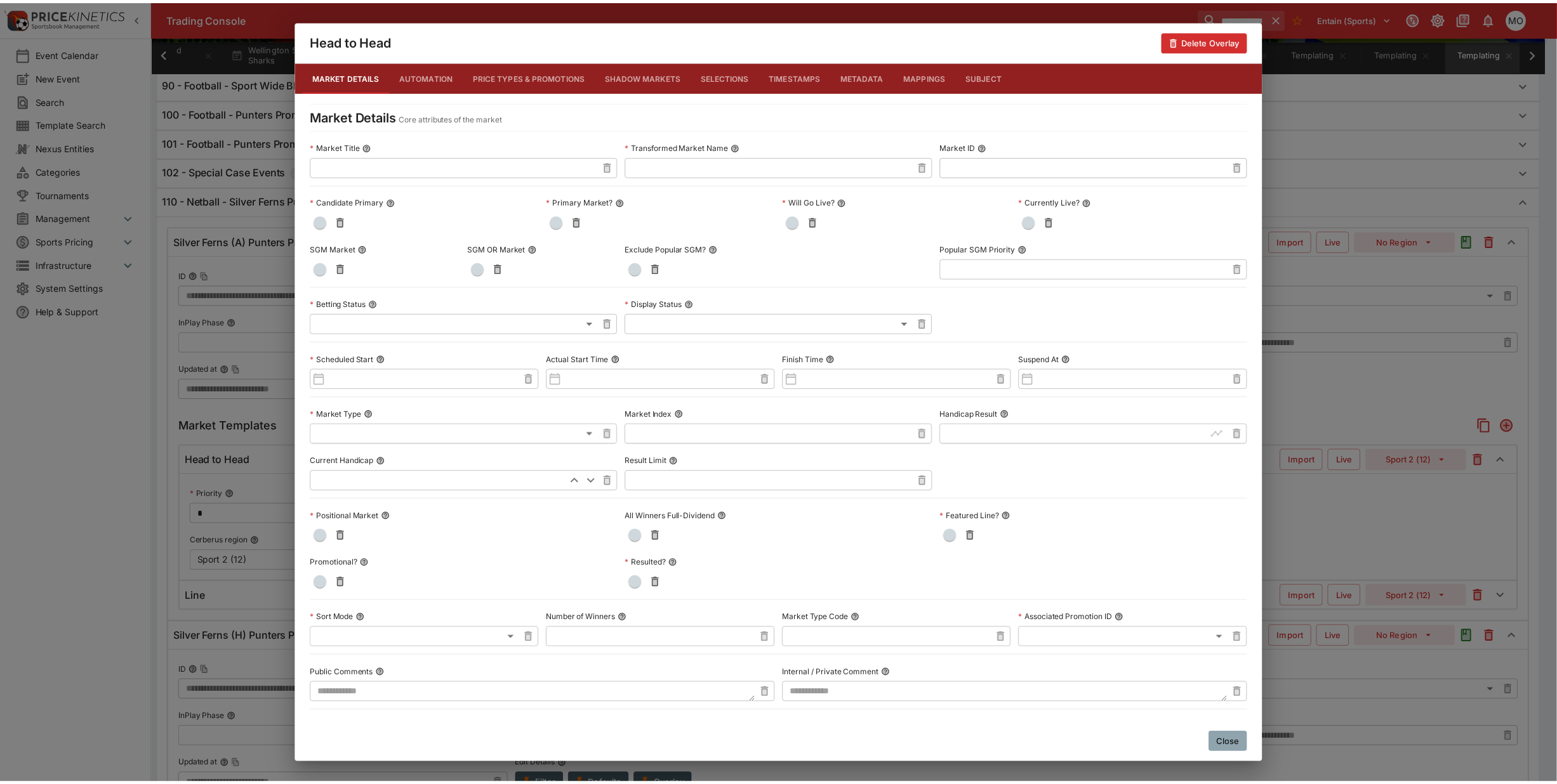
scroll to position [371, 0]
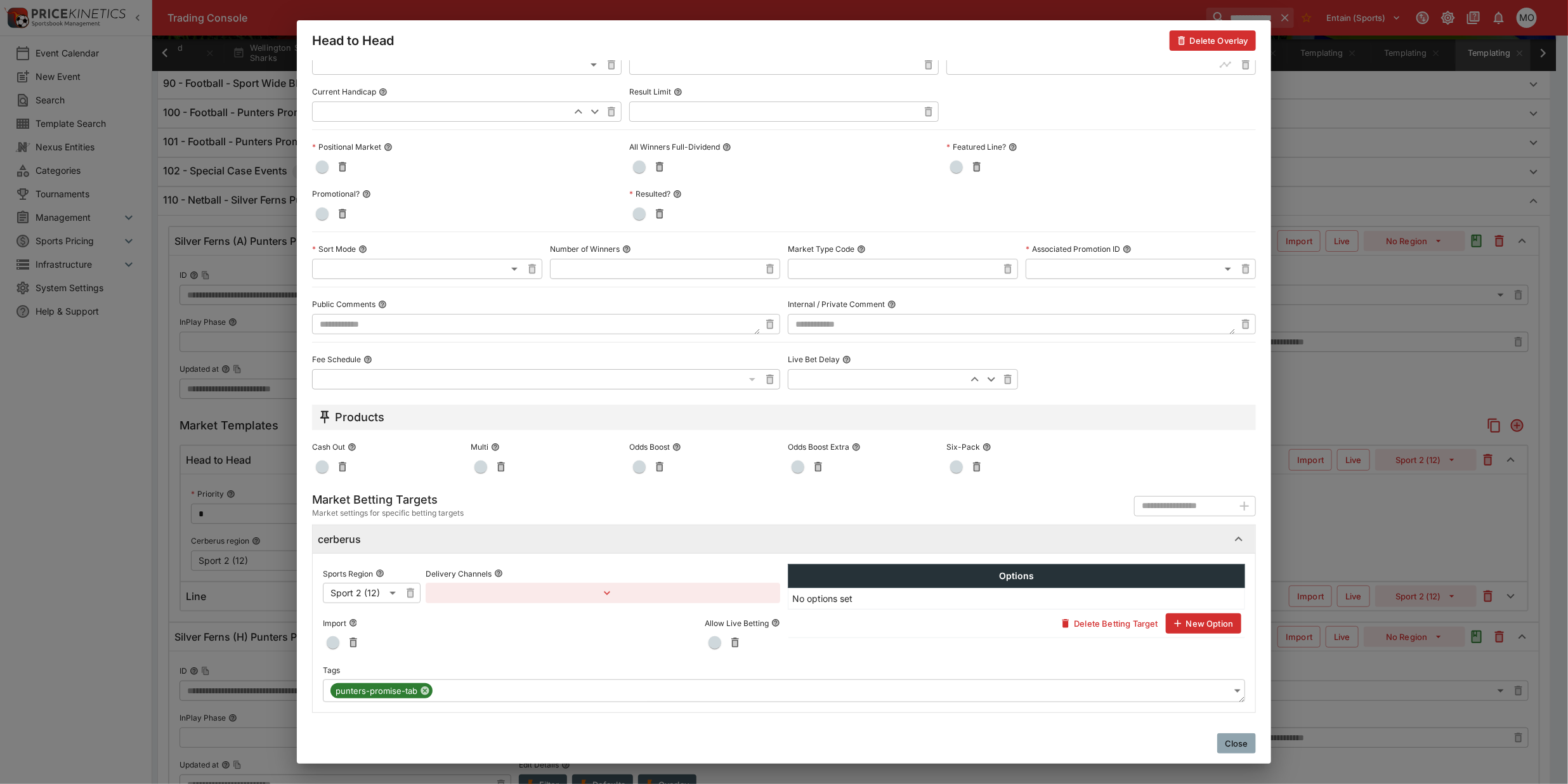
click at [1234, 747] on button "Close" at bounding box center [1236, 743] width 38 height 20
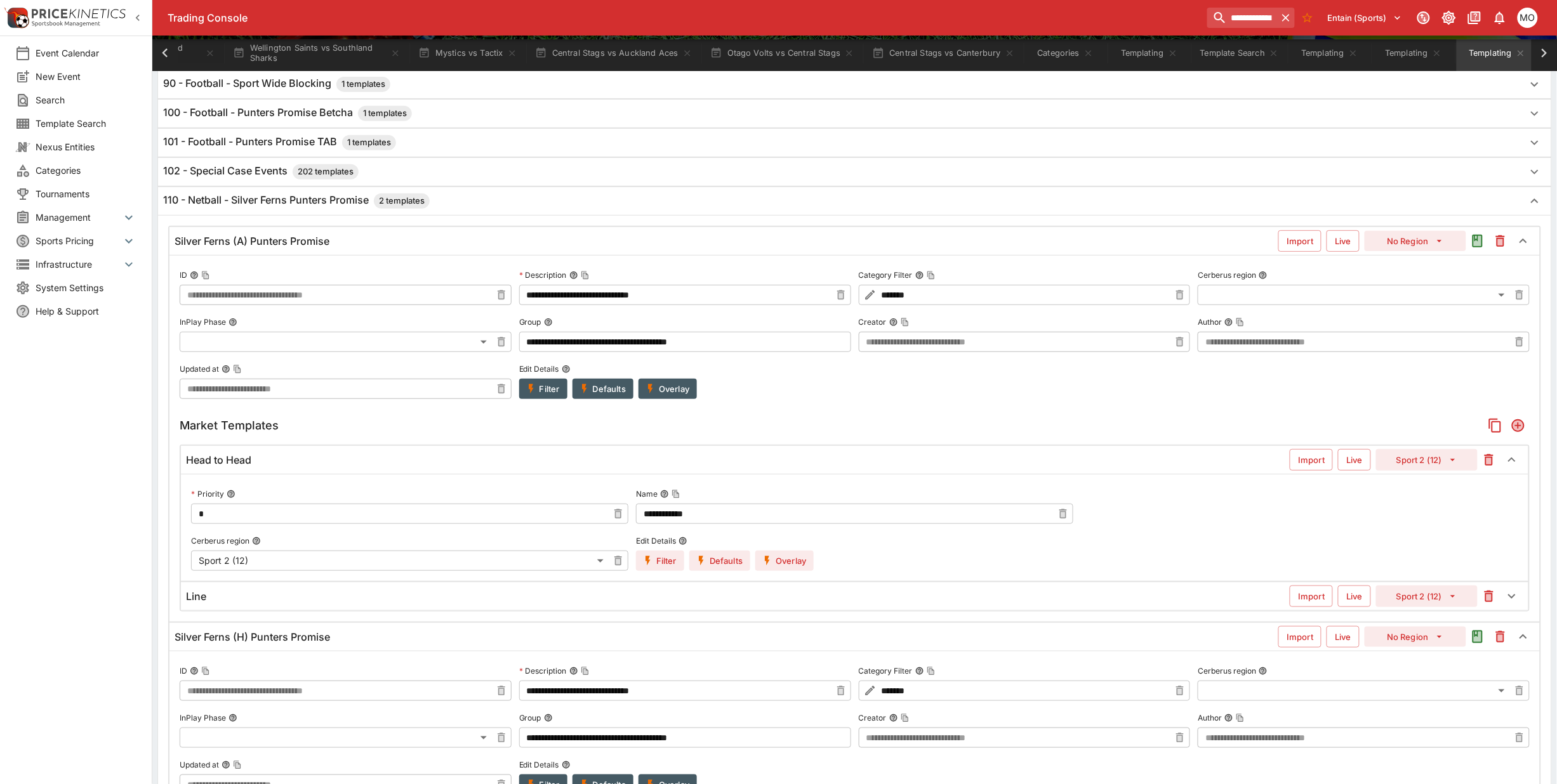
click at [582, 595] on div "Line" at bounding box center [737, 596] width 1103 height 13
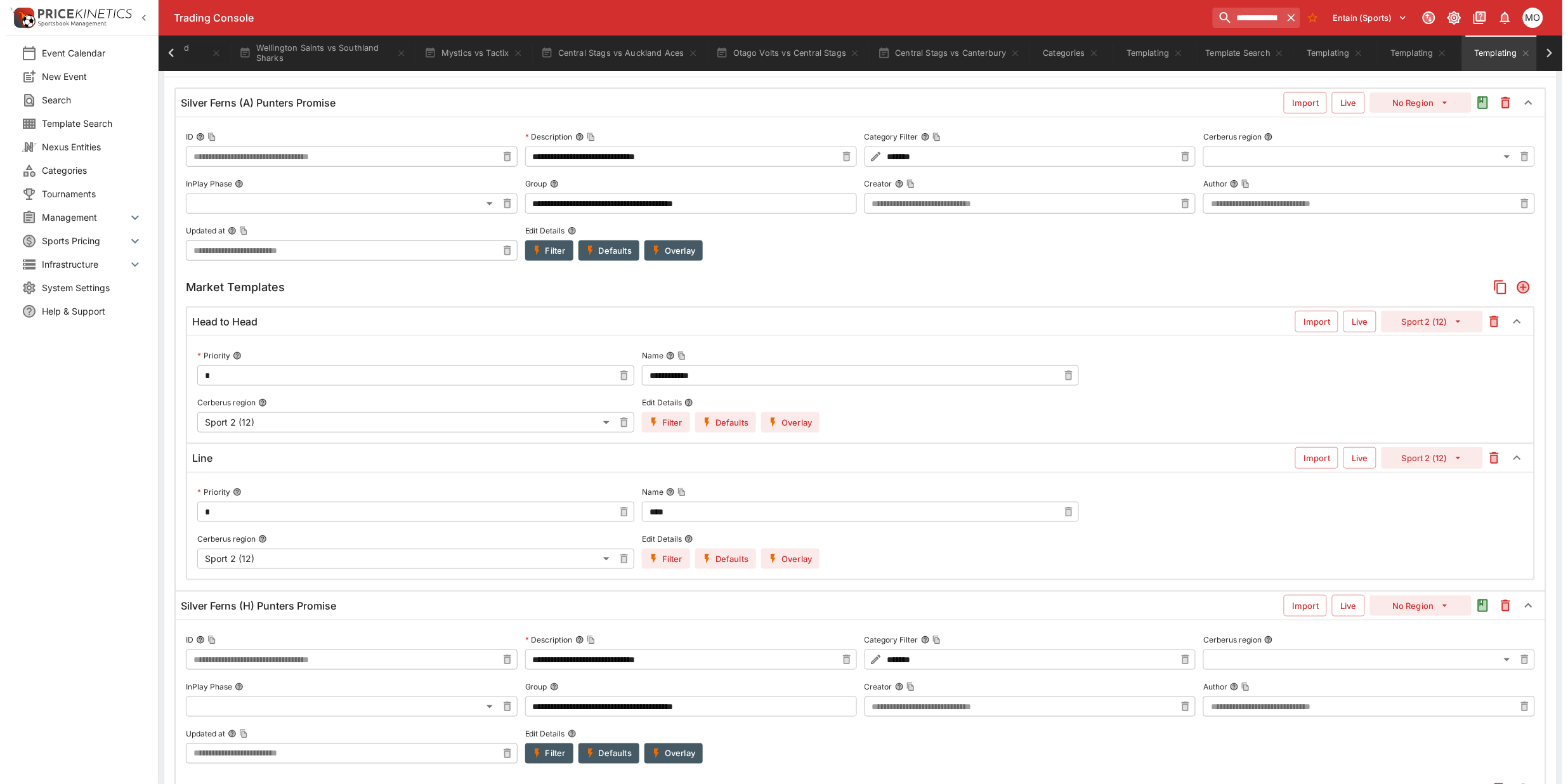
scroll to position [318, 0]
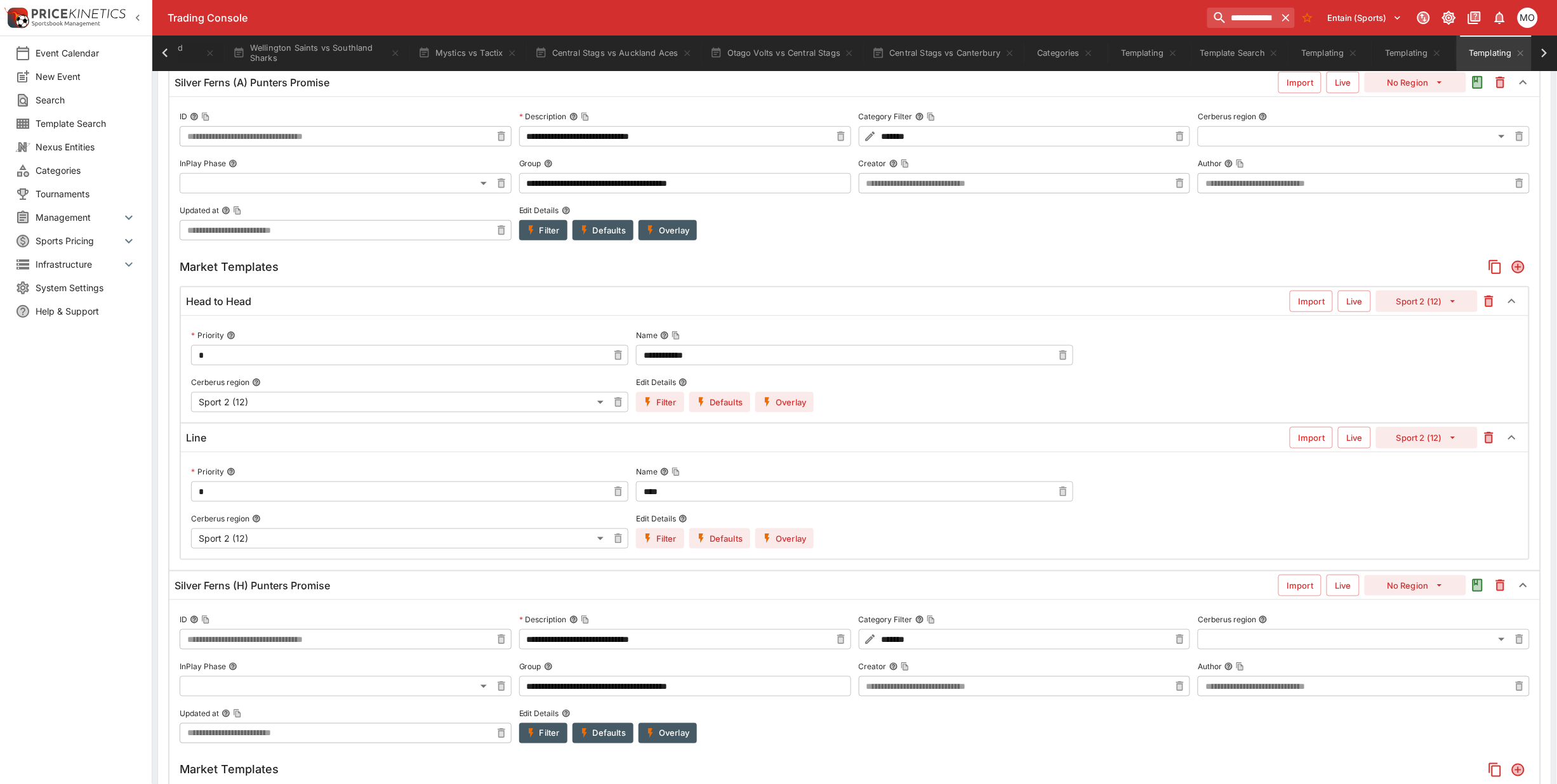
click at [794, 534] on button "Overlay" at bounding box center [784, 539] width 58 height 20
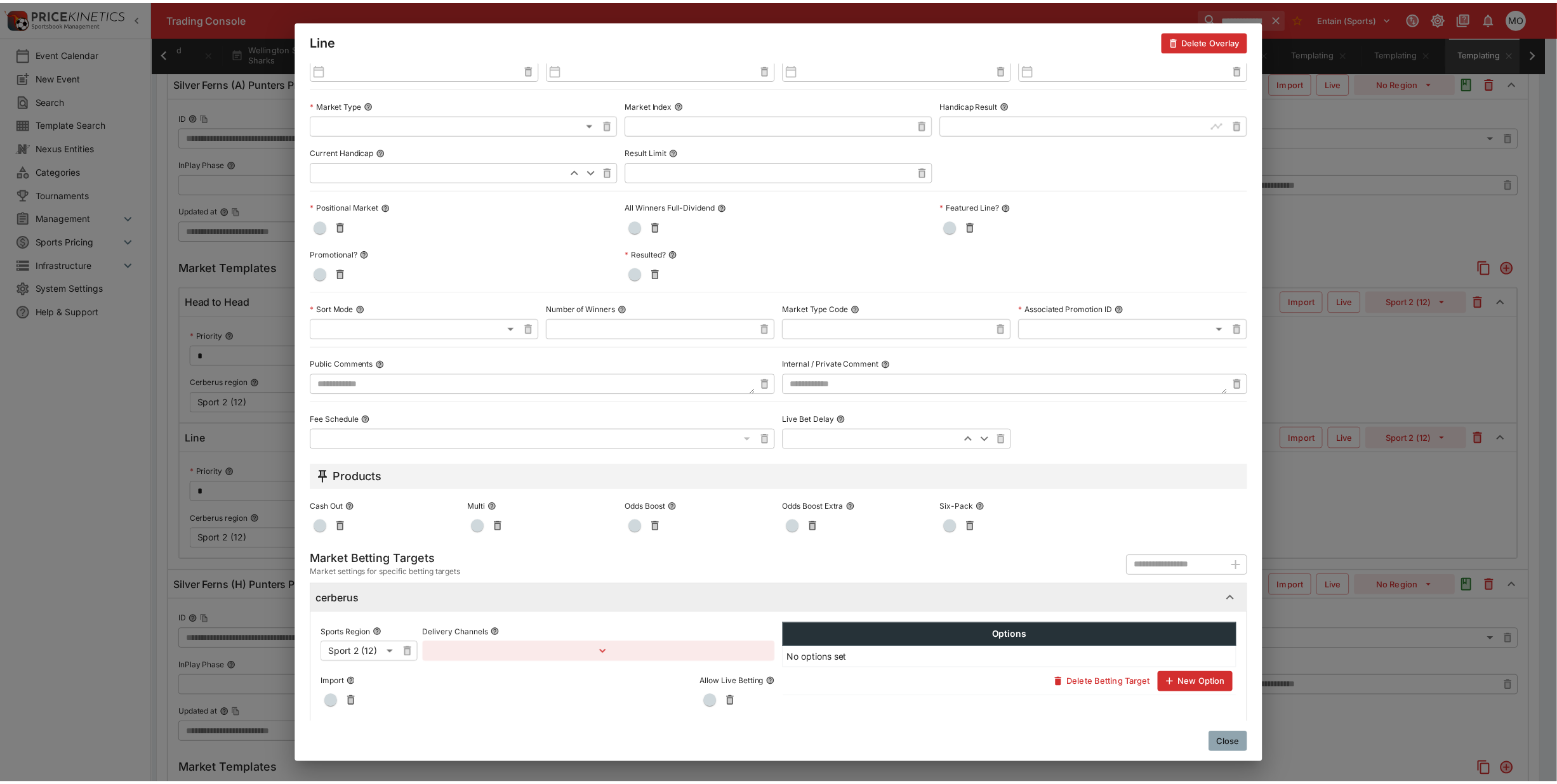
scroll to position [371, 0]
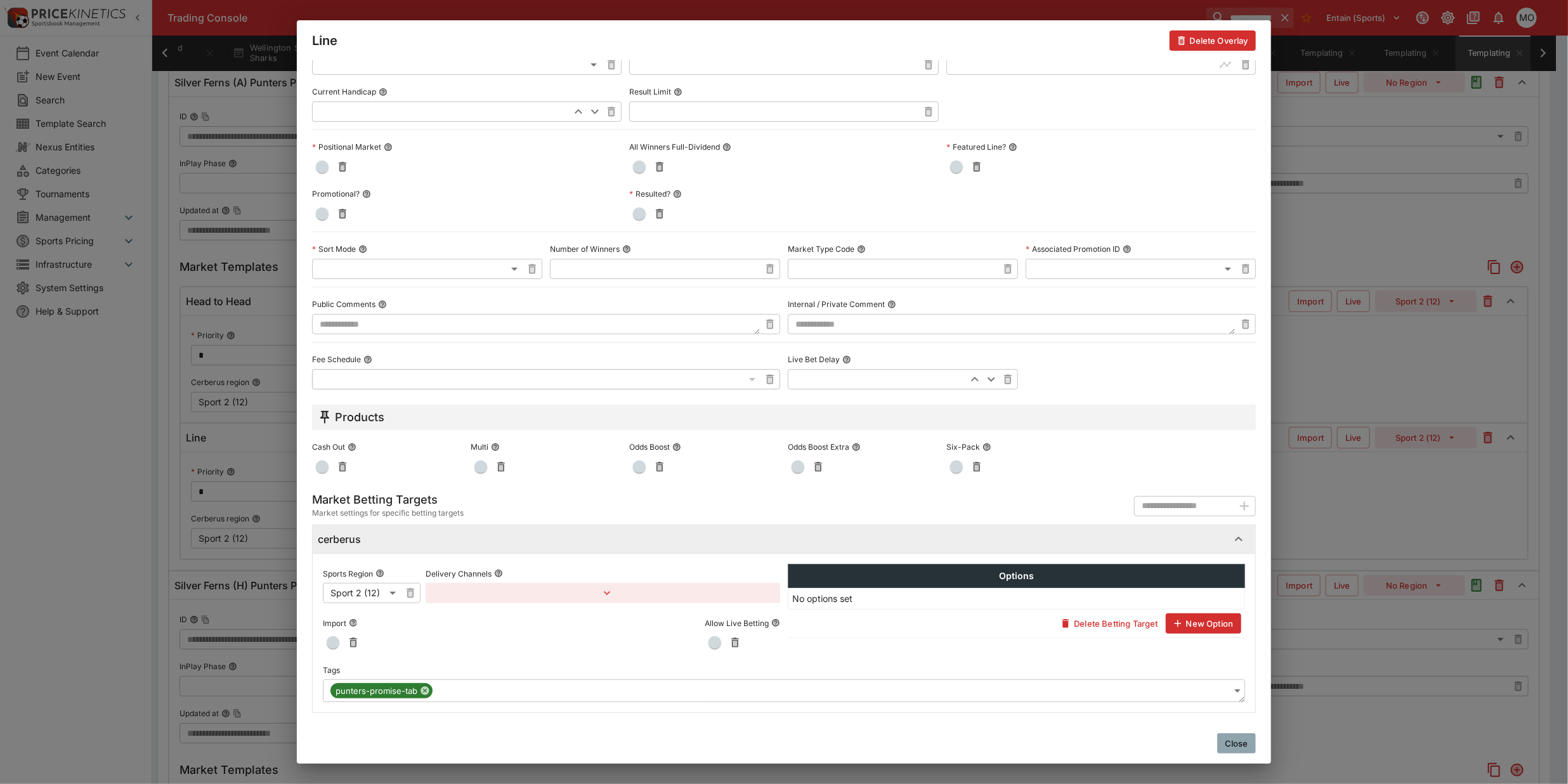
click at [1250, 743] on button "Close" at bounding box center [1236, 743] width 38 height 20
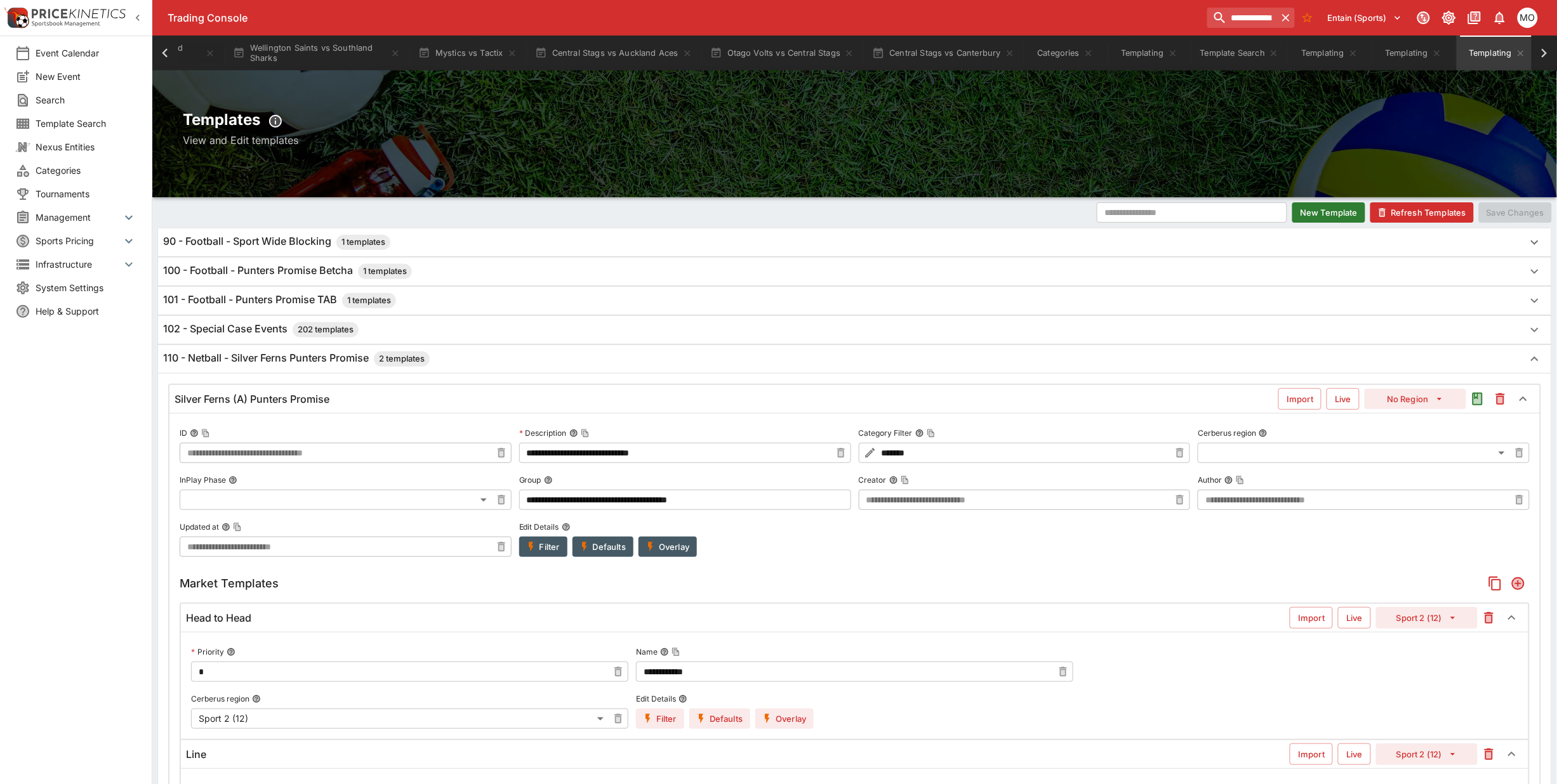
scroll to position [0, 0]
click at [210, 352] on div "110 - Netball - Silver Ferns Punters Promise 2 templates" at bounding box center [855, 360] width 1394 height 28
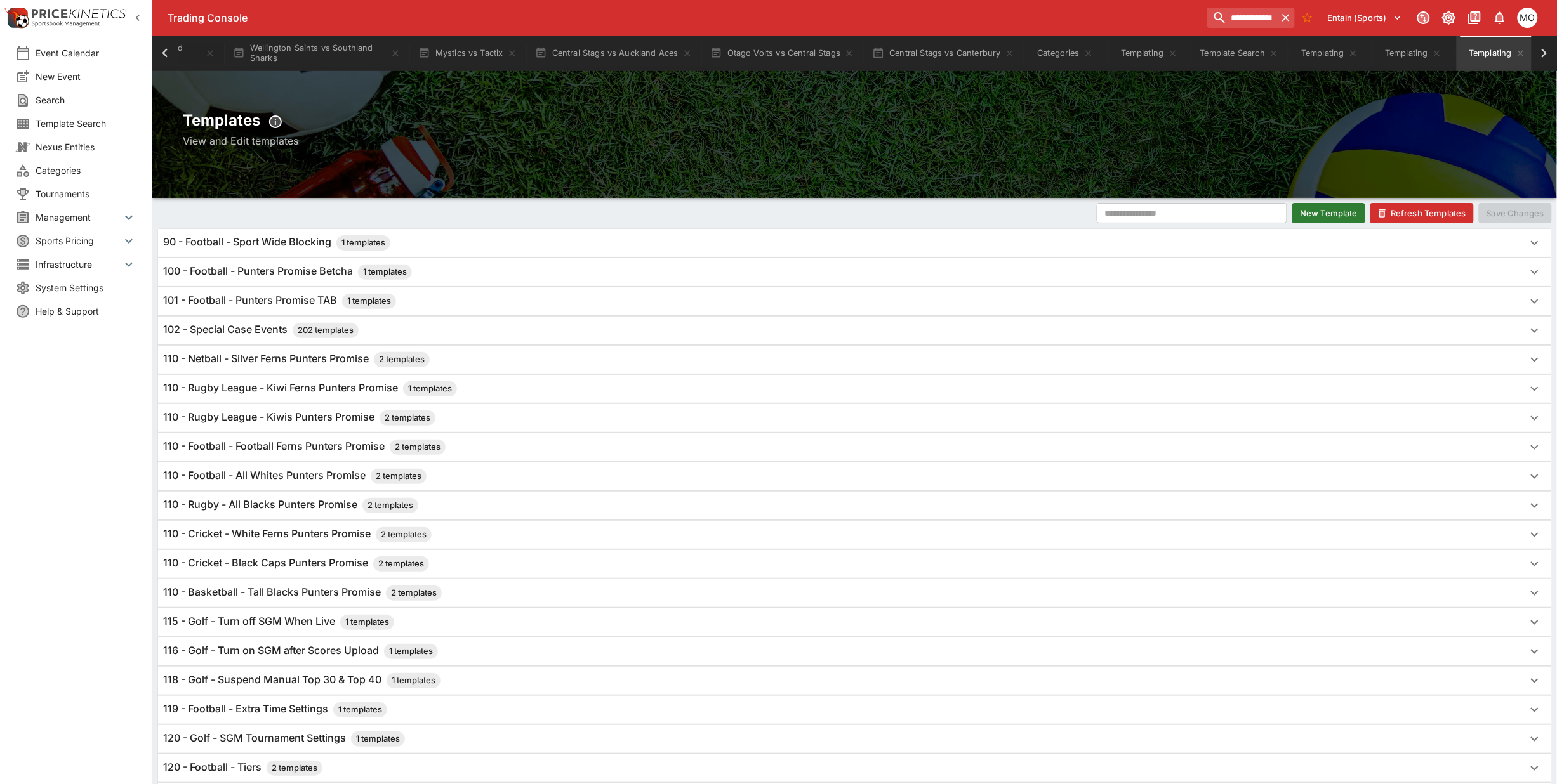
click at [51, 668] on div "Event Calendar New Event Search Template Search Nexus Entities Categories Tourn…" at bounding box center [76, 392] width 153 height 784
click at [165, 58] on icon at bounding box center [164, 53] width 18 height 18
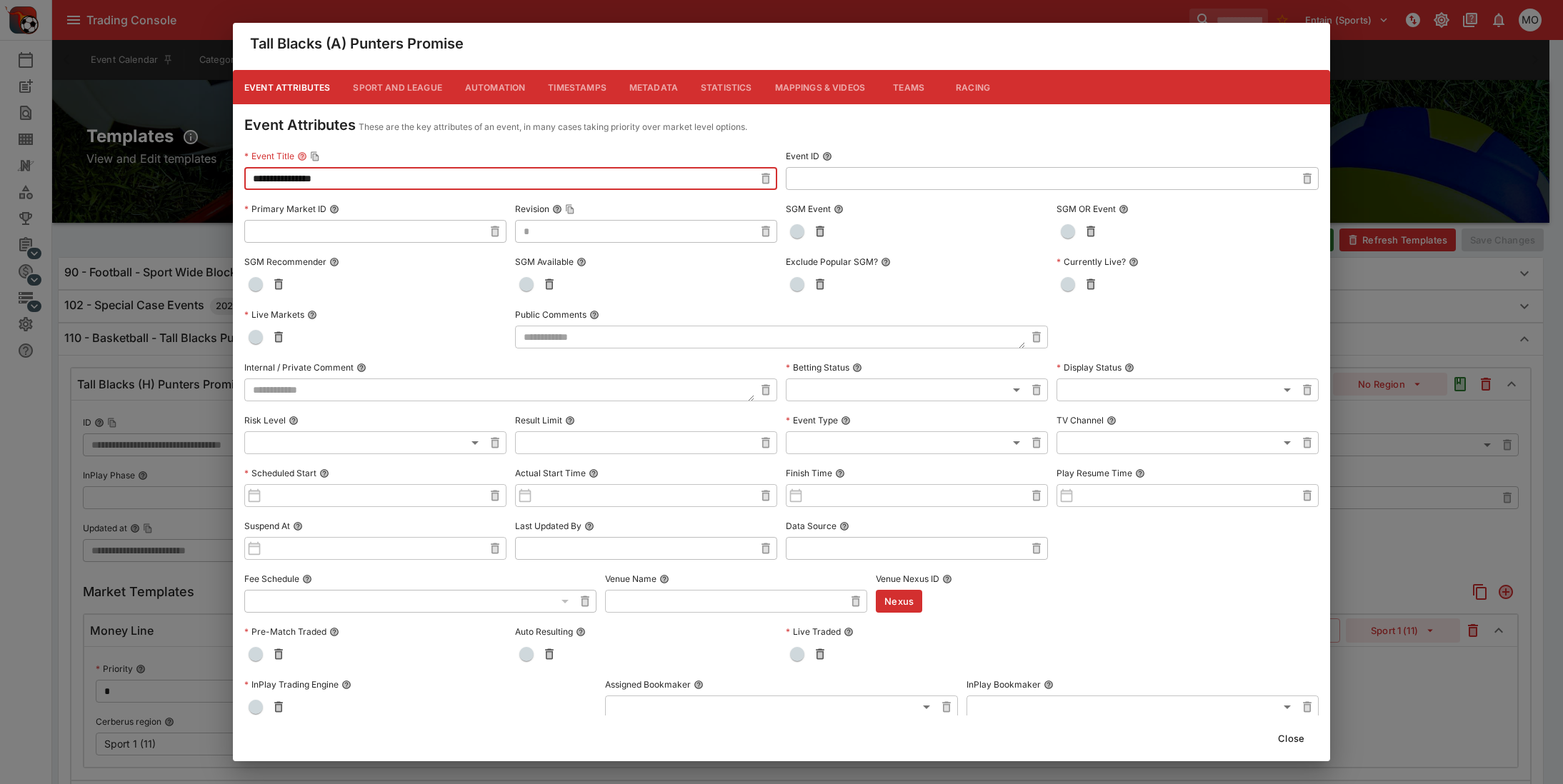
click at [1293, 742] on button "Close" at bounding box center [1291, 738] width 43 height 22
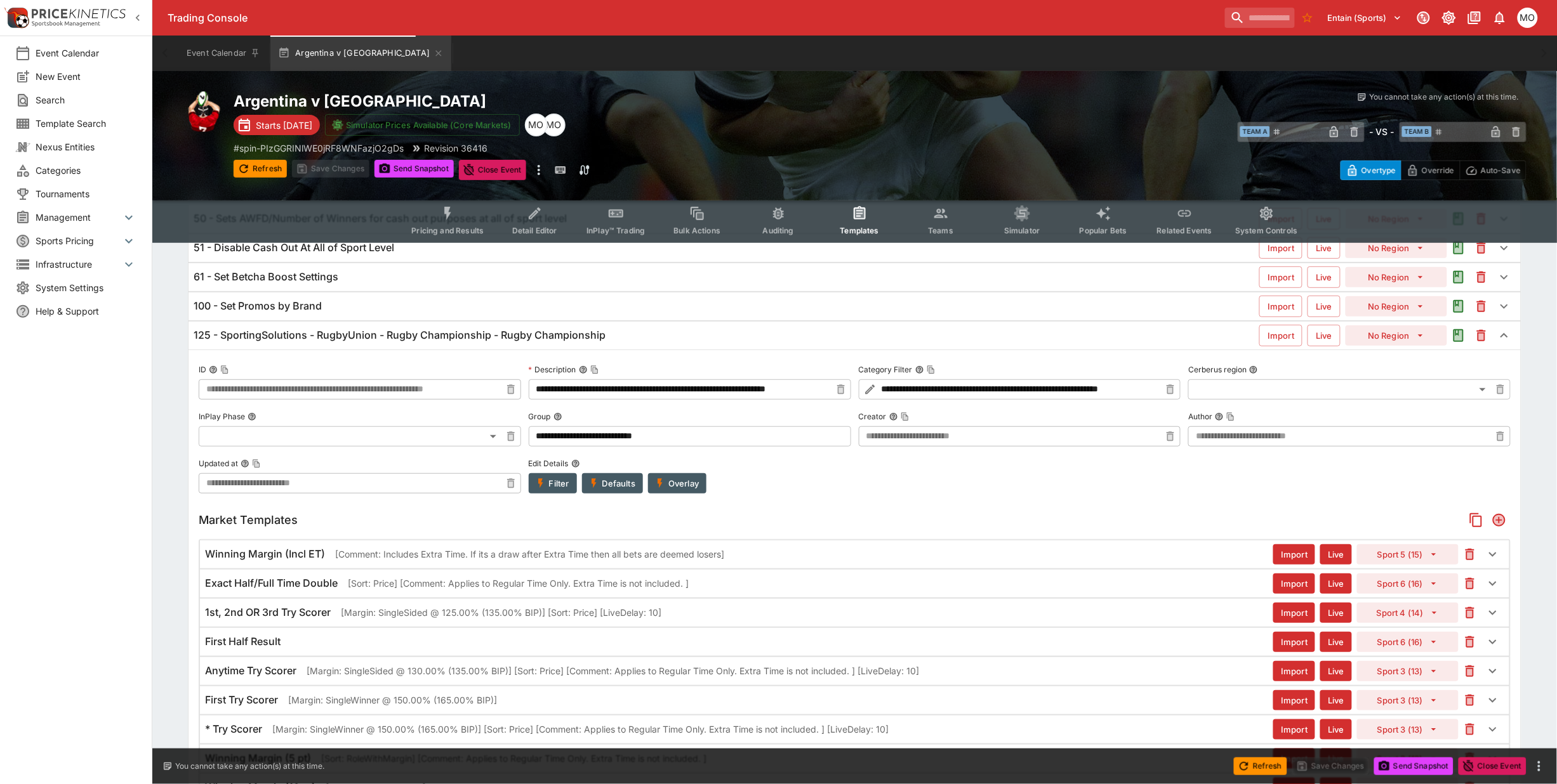
scroll to position [233, 0]
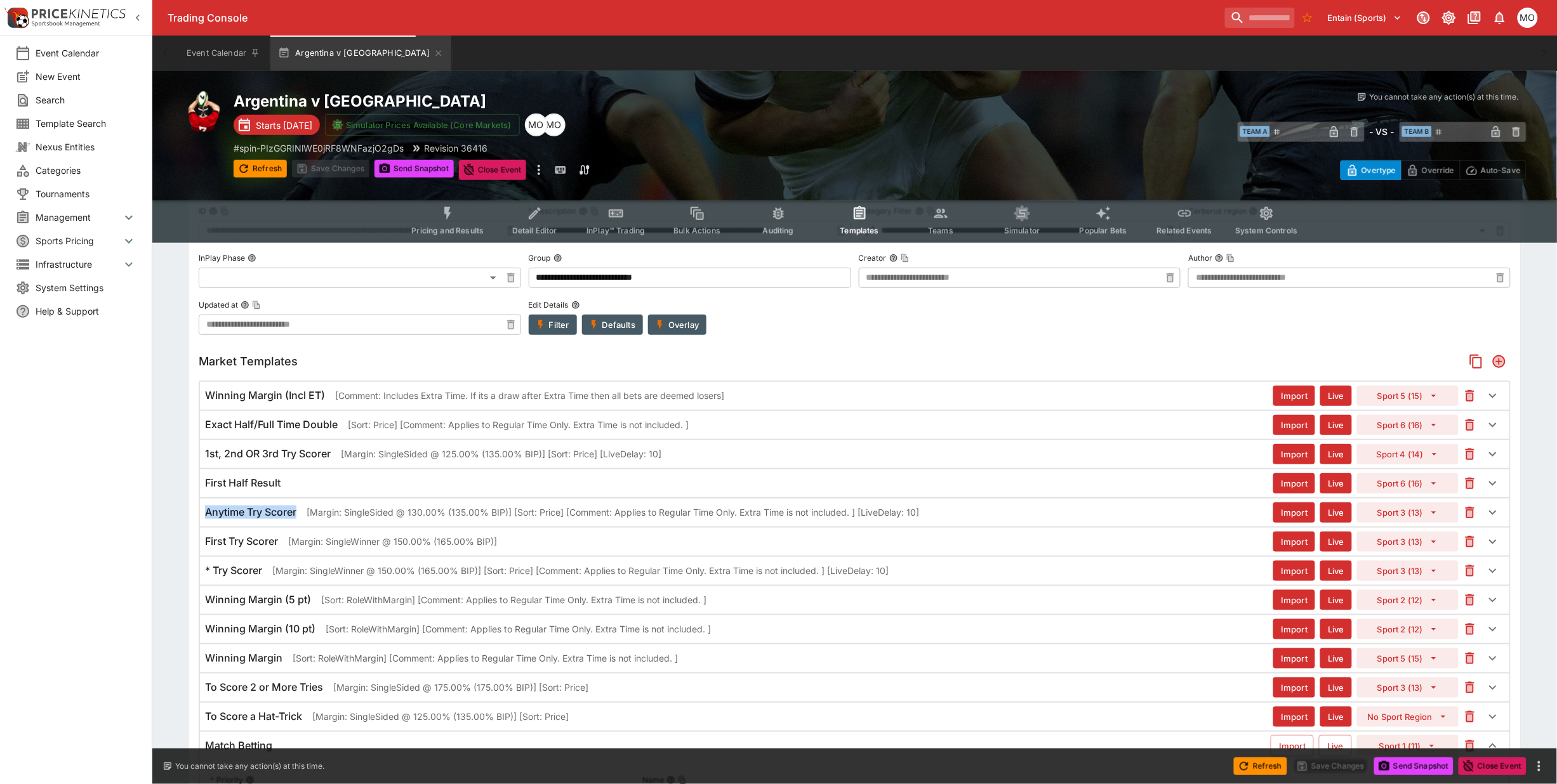
drag, startPoint x: 205, startPoint y: 512, endPoint x: 297, endPoint y: 514, distance: 92.0
click at [296, 514] on h6 "Anytime Try Scorer" at bounding box center [250, 512] width 91 height 13
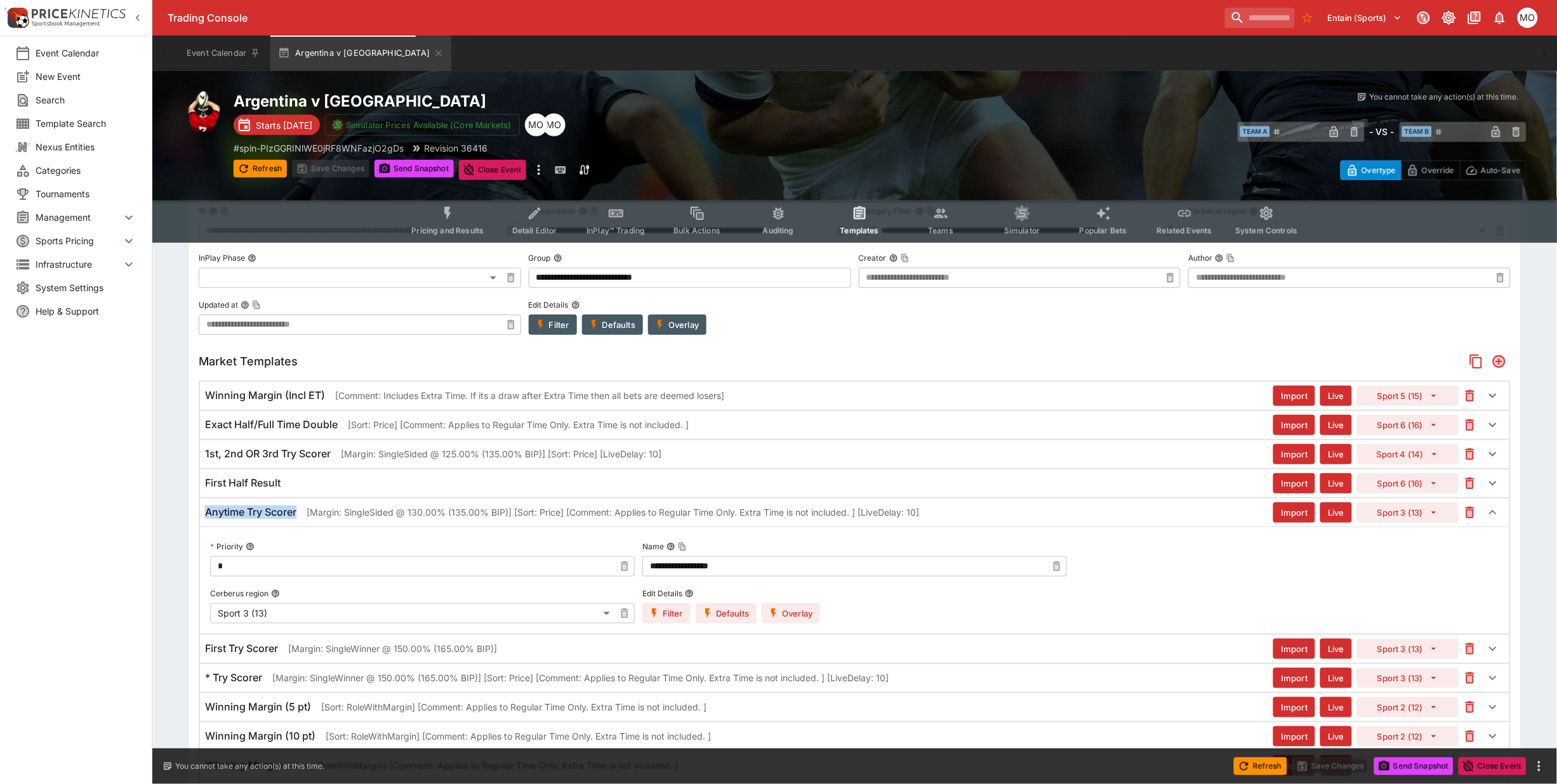
copy h6 "Anytime Try Scorer"
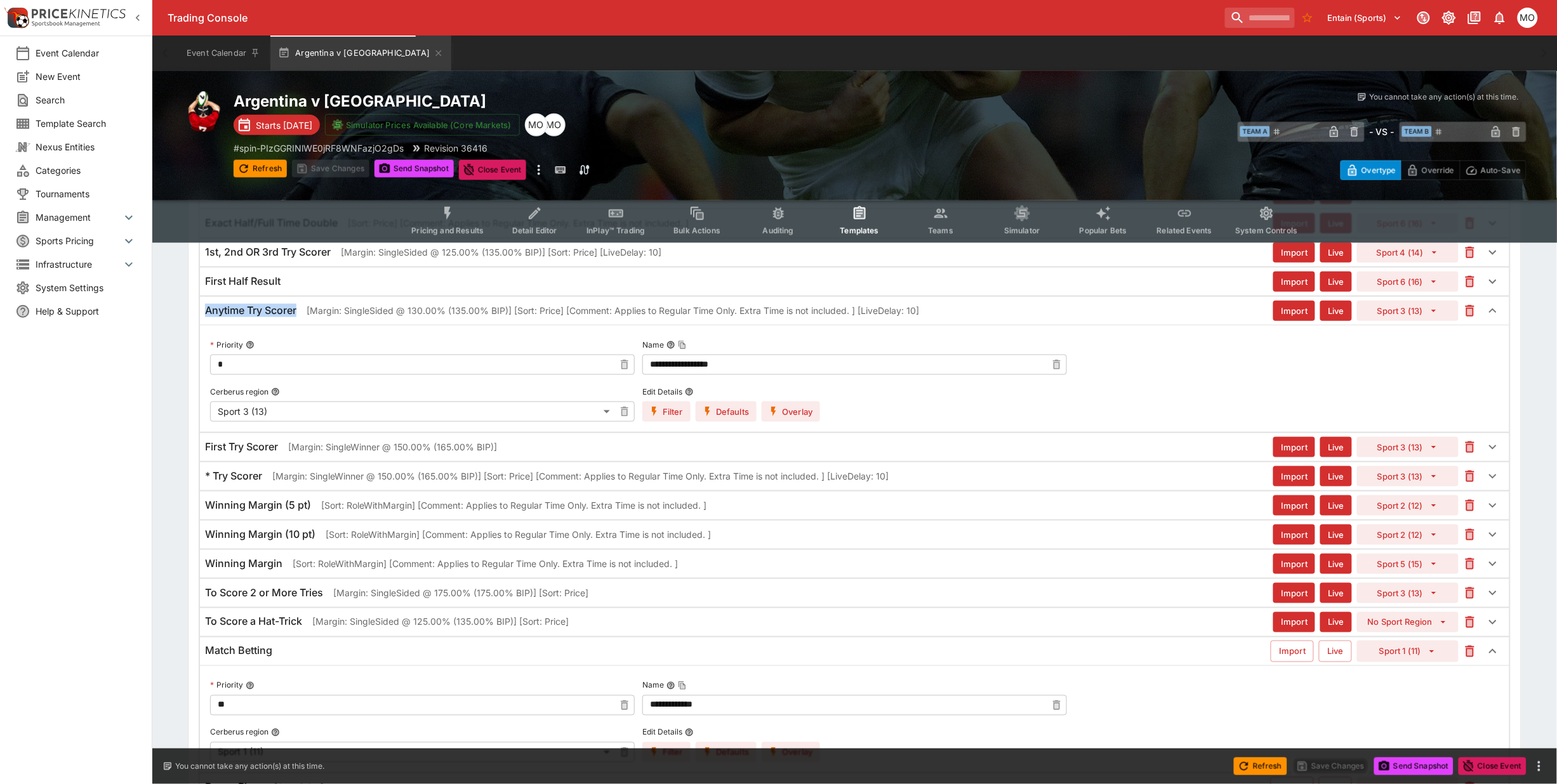
scroll to position [476, 0]
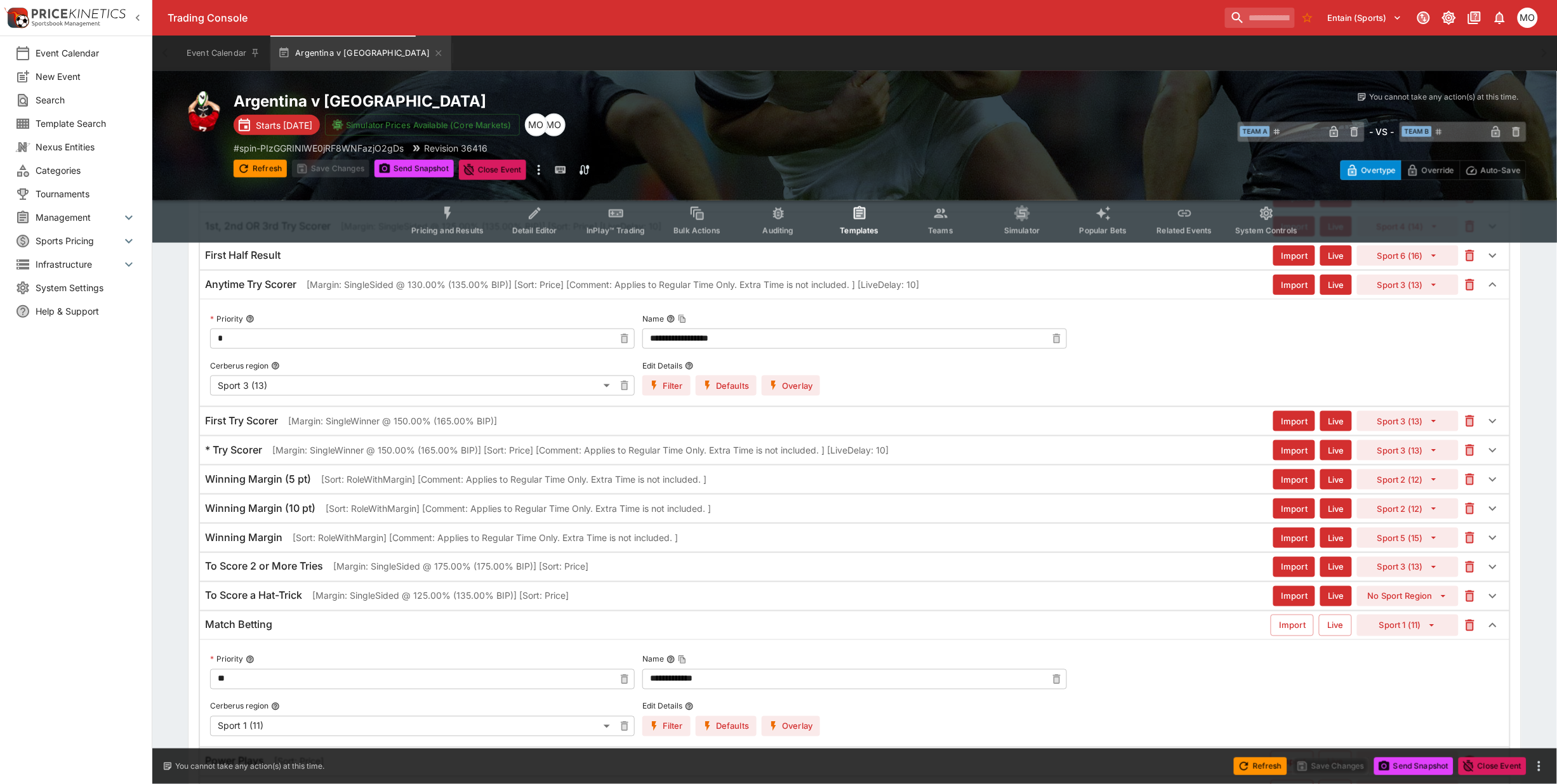
click at [358, 627] on div "Match Betting" at bounding box center [737, 625] width 1066 height 13
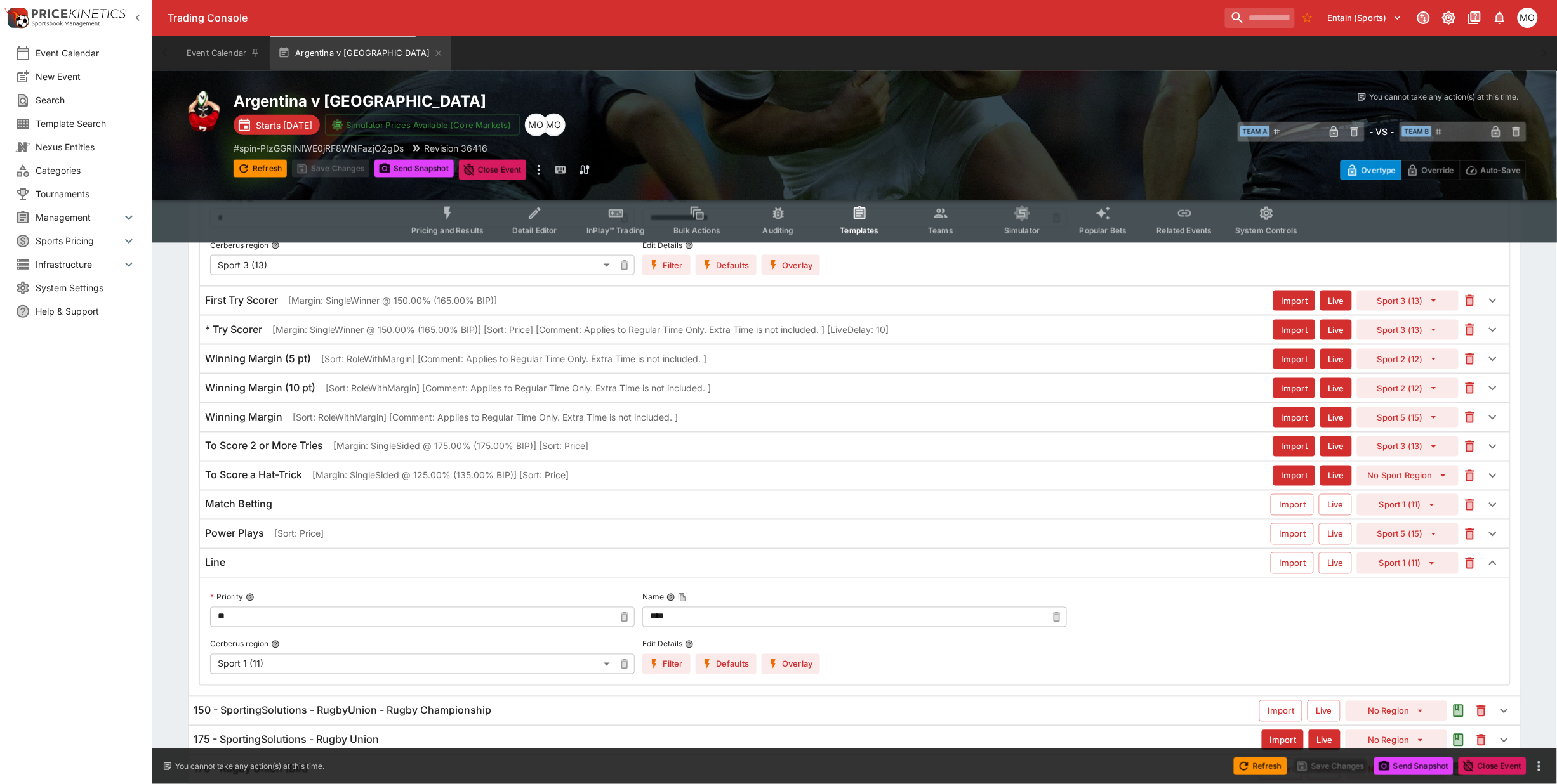
scroll to position [634, 0]
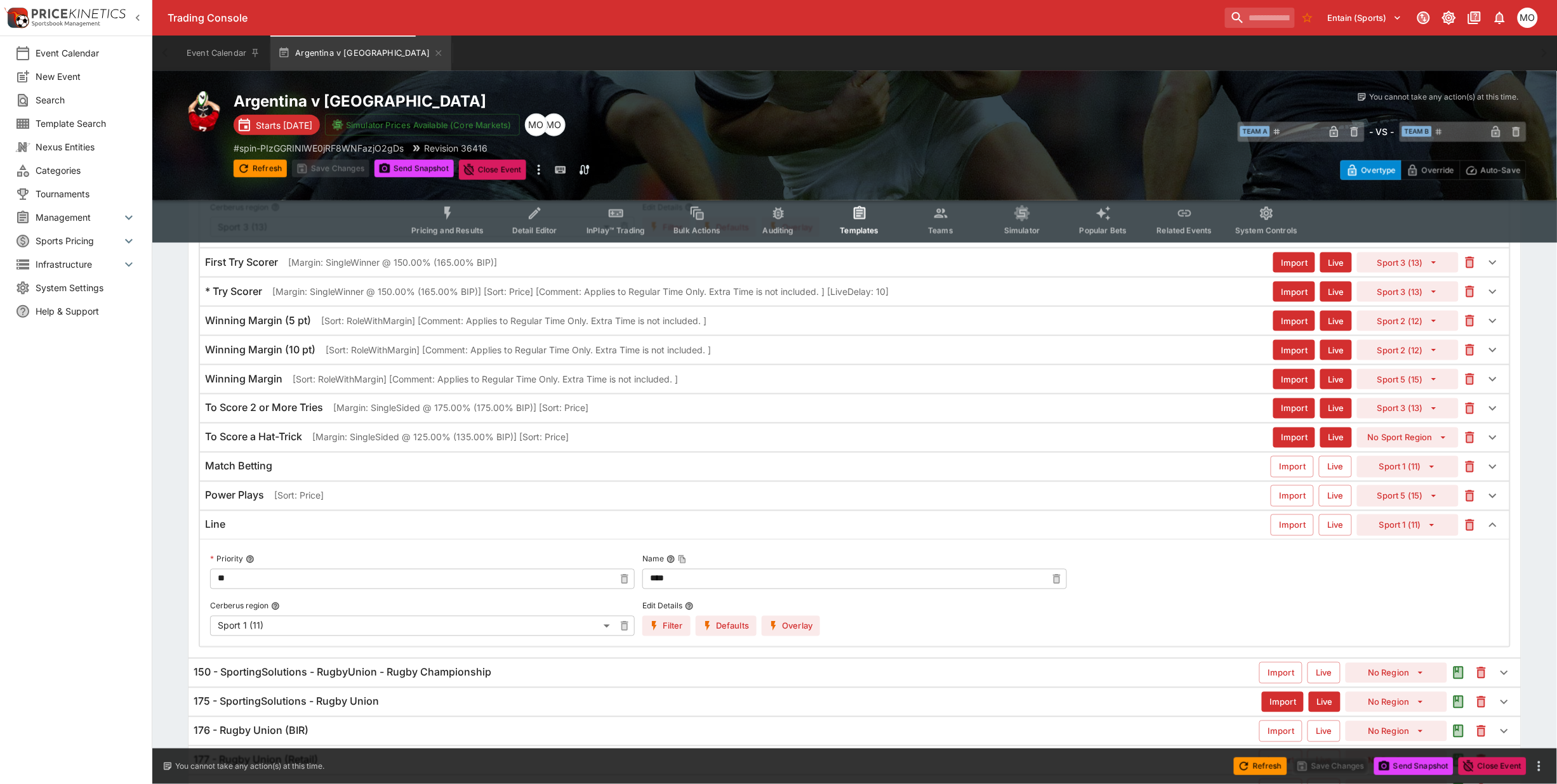
click at [219, 530] on h6 "Line" at bounding box center [215, 525] width 20 height 13
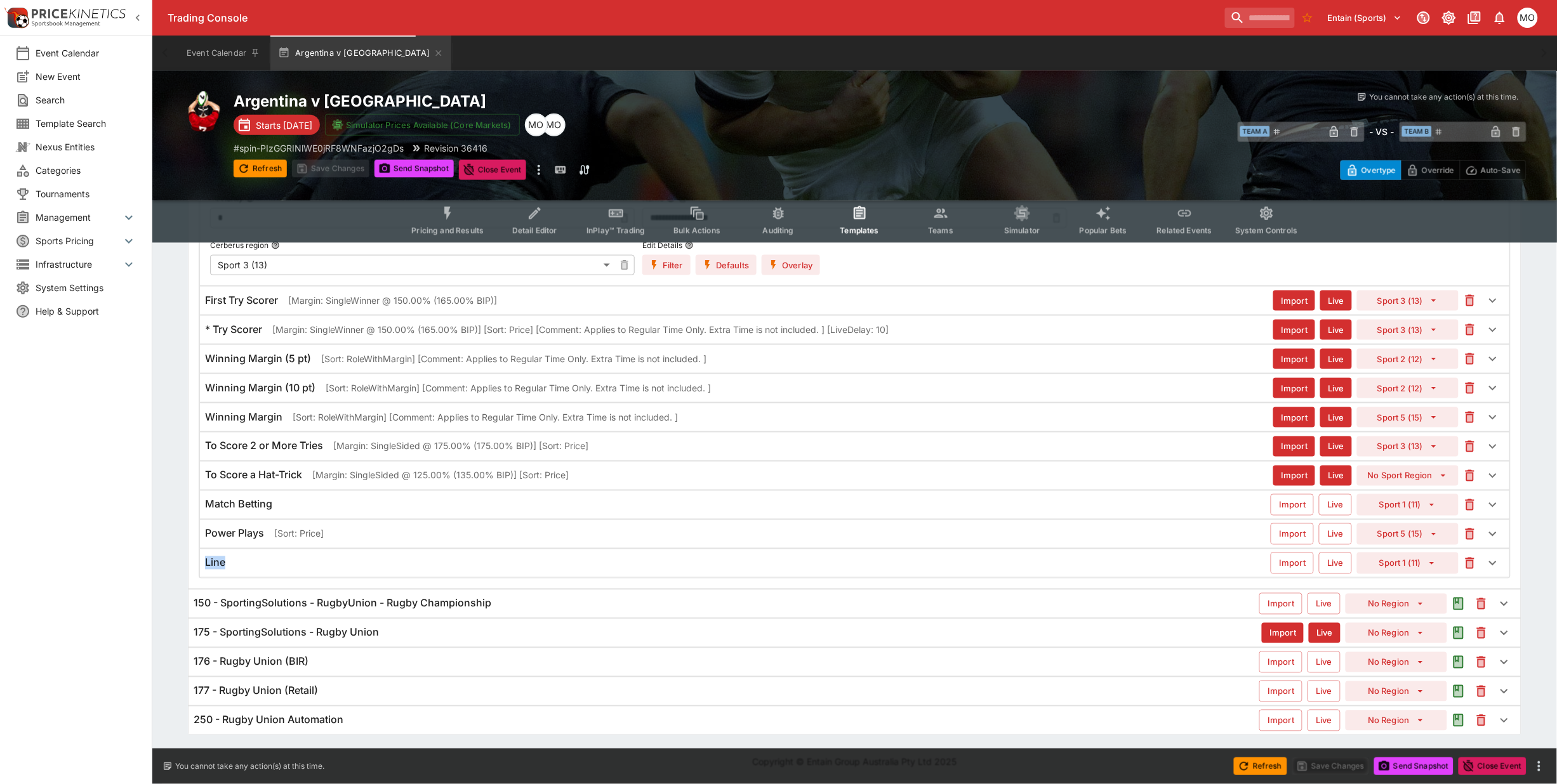
click at [219, 530] on div "**********" at bounding box center [855, 305] width 1312 height 546
copy h6 "Line"
click at [264, 568] on div "Line" at bounding box center [737, 562] width 1066 height 13
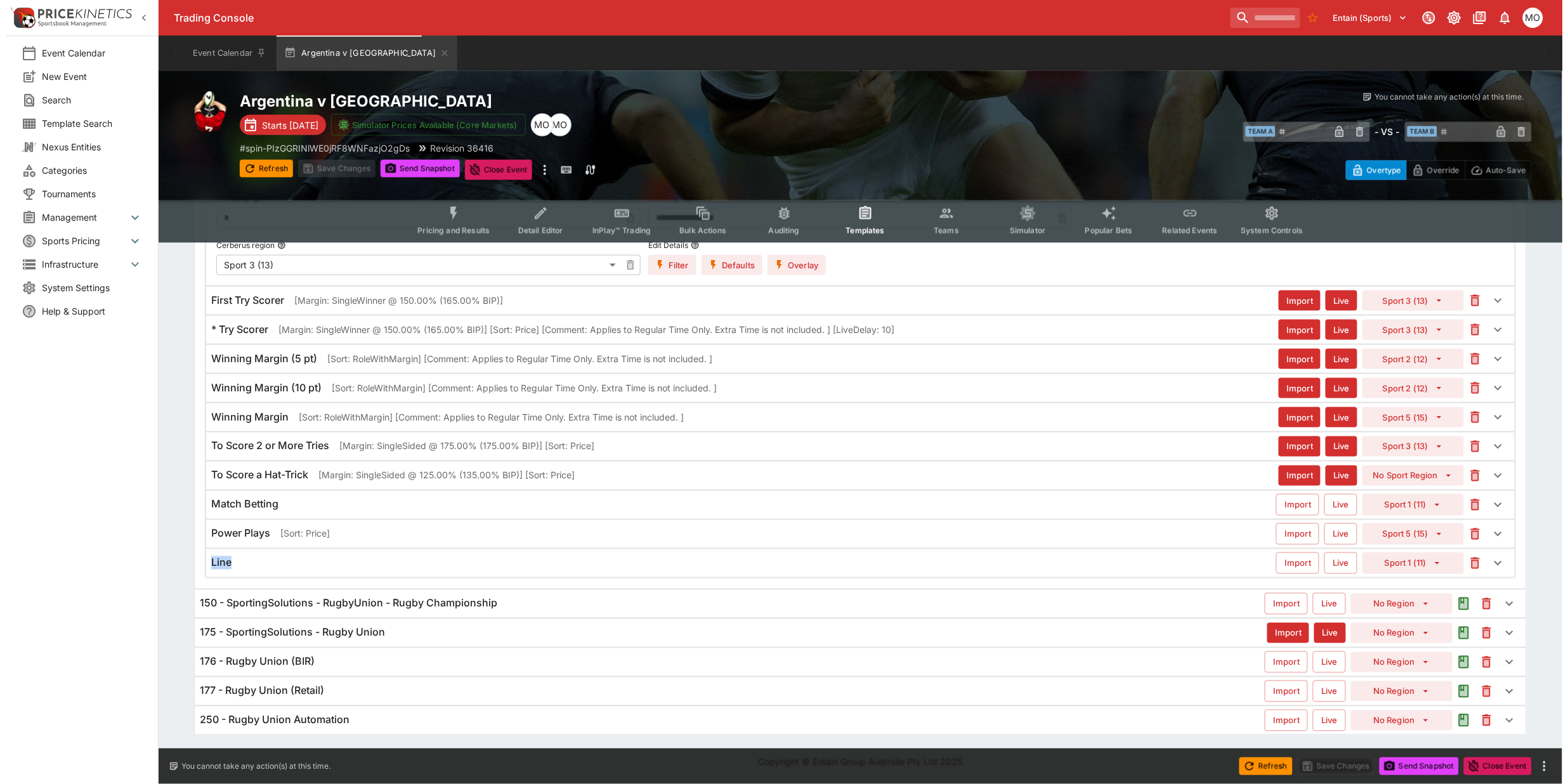
scroll to position [634, 0]
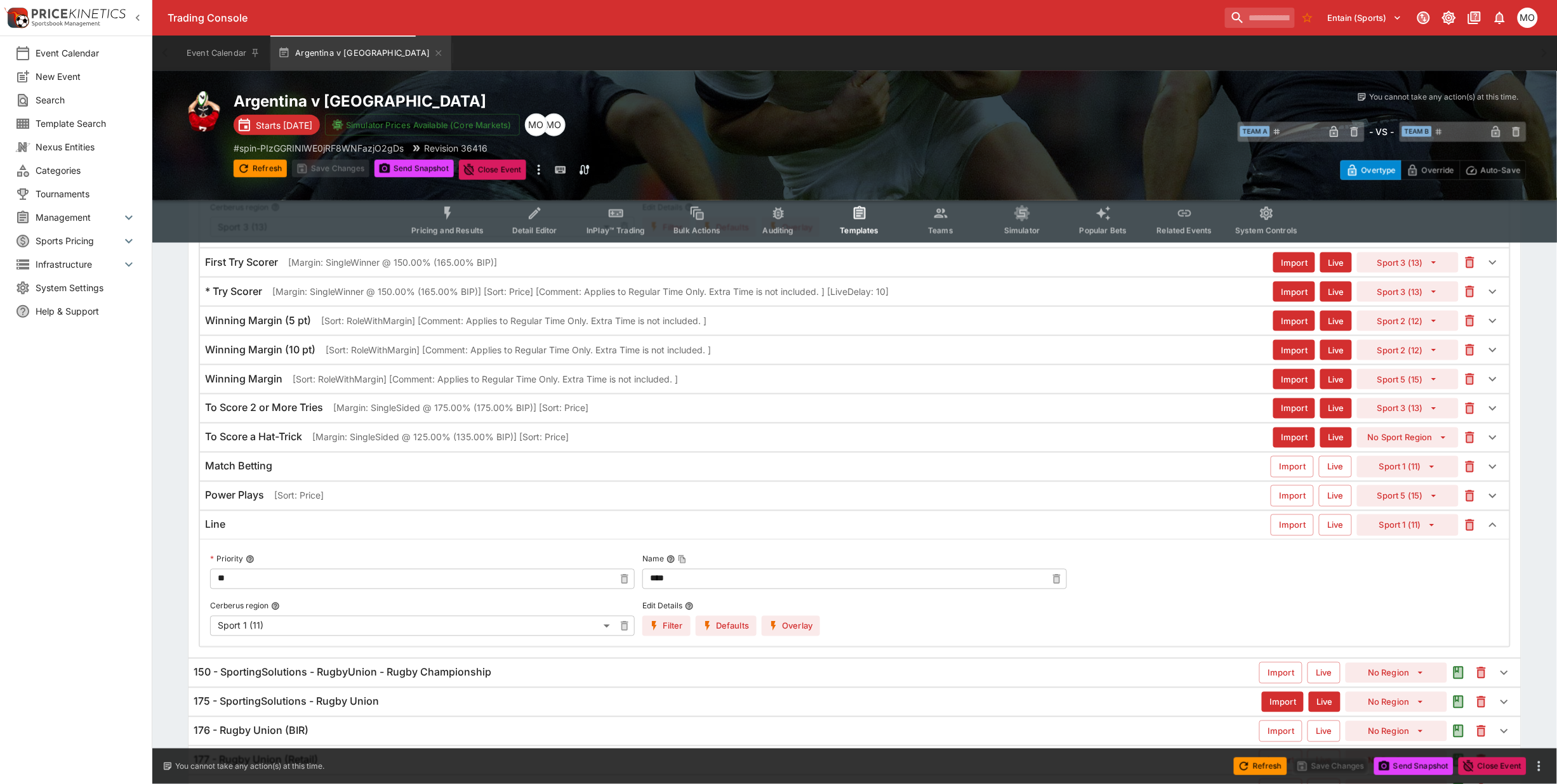
click at [792, 616] on label "Edit Details" at bounding box center [731, 606] width 178 height 19
click at [694, 611] on button "Edit Details" at bounding box center [690, 607] width 9 height 9
click at [797, 628] on button "Overlay" at bounding box center [791, 626] width 58 height 20
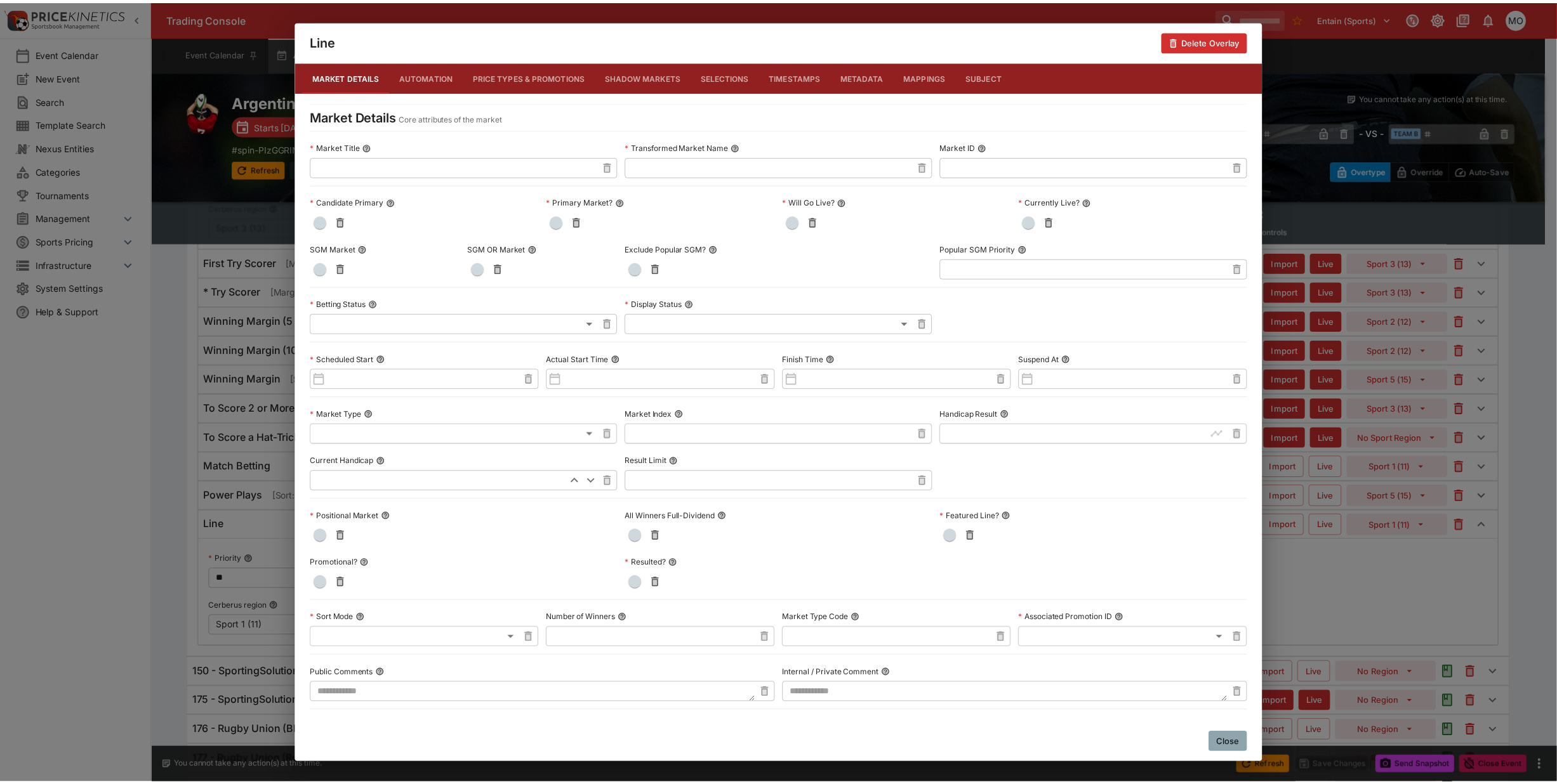
scroll to position [371, 0]
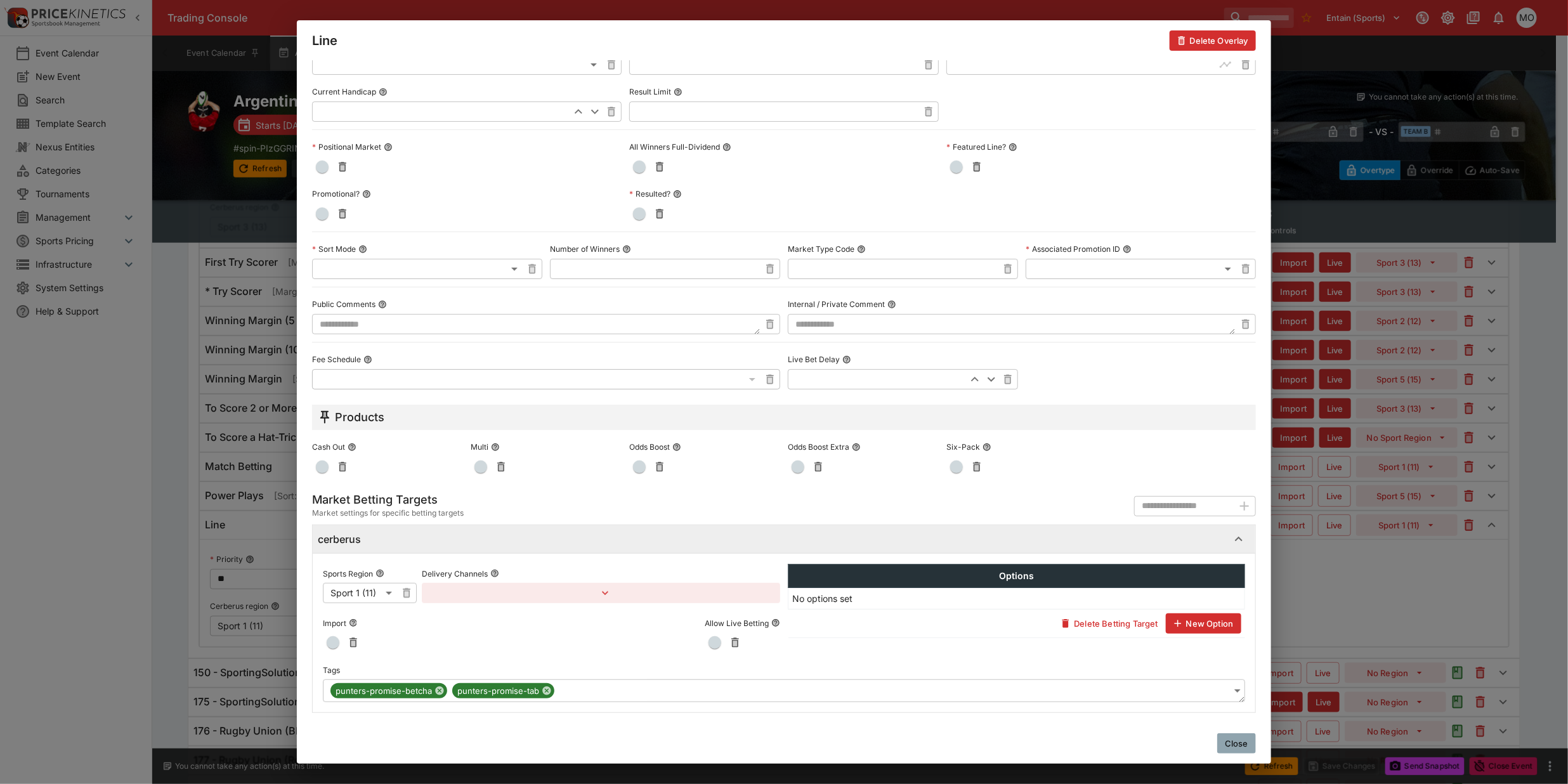
click at [1235, 737] on button "Close" at bounding box center [1236, 743] width 38 height 20
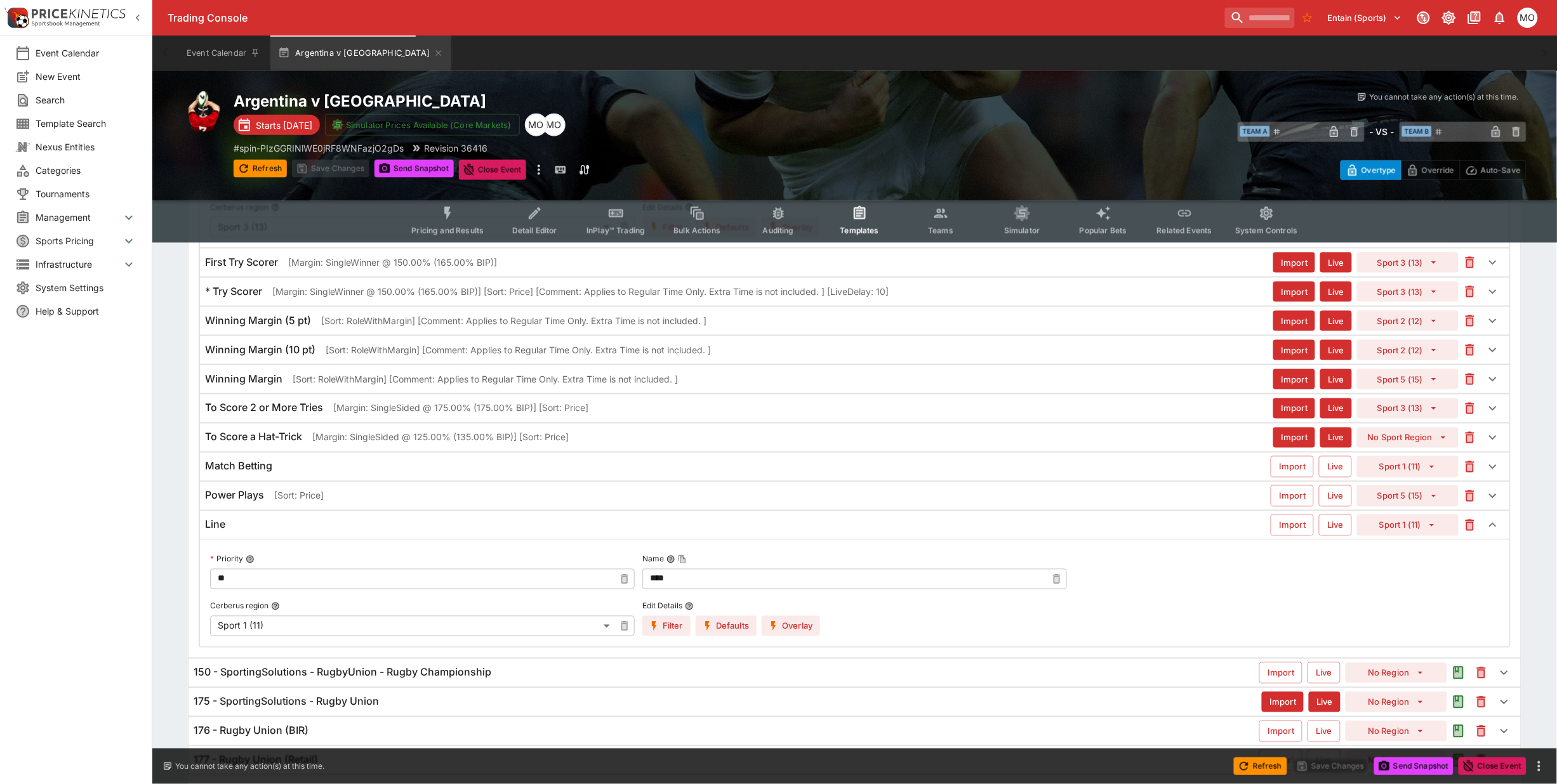
scroll to position [0, 0]
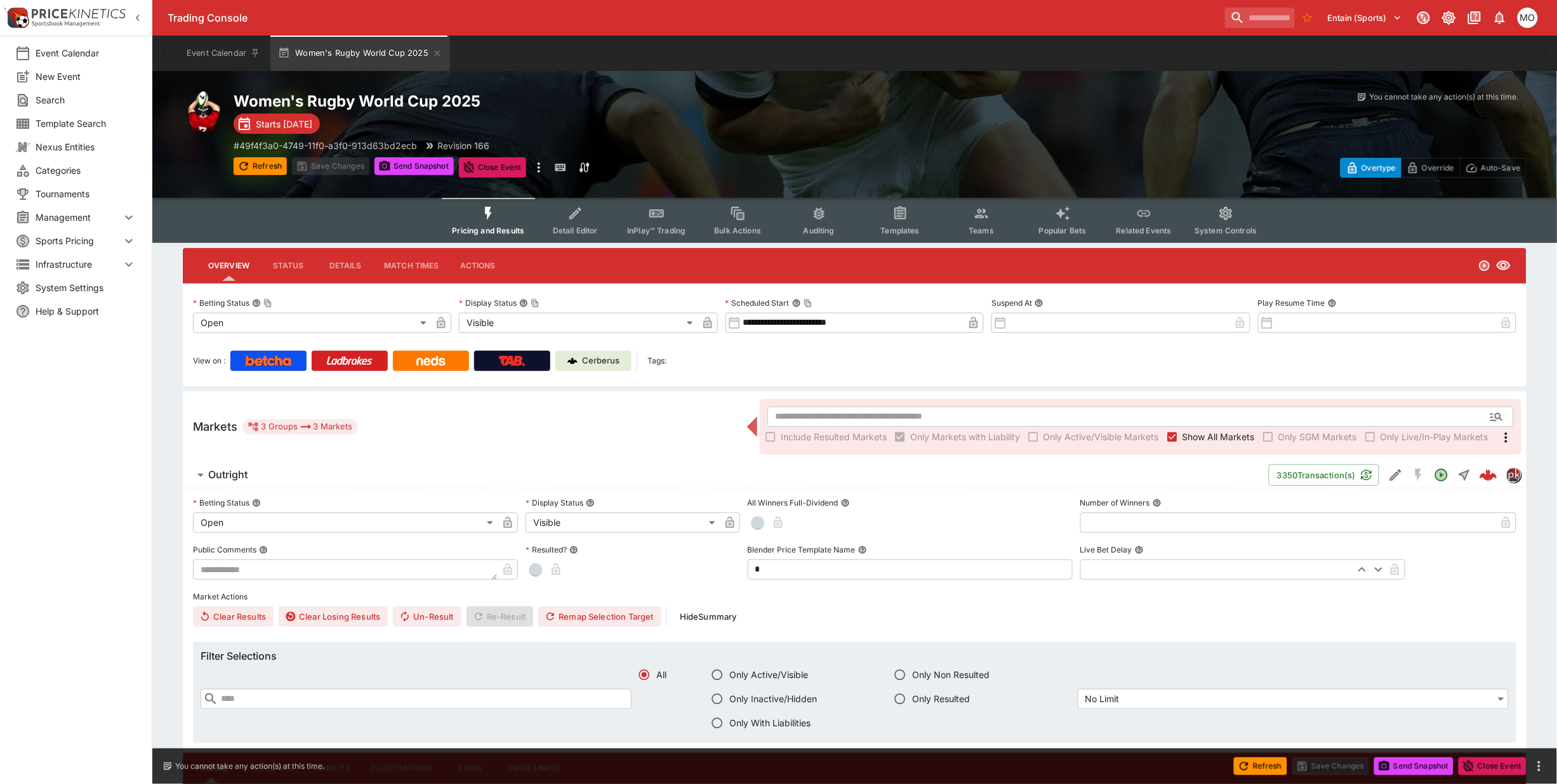
click at [884, 226] on span "Templates" at bounding box center [900, 230] width 38 height 9
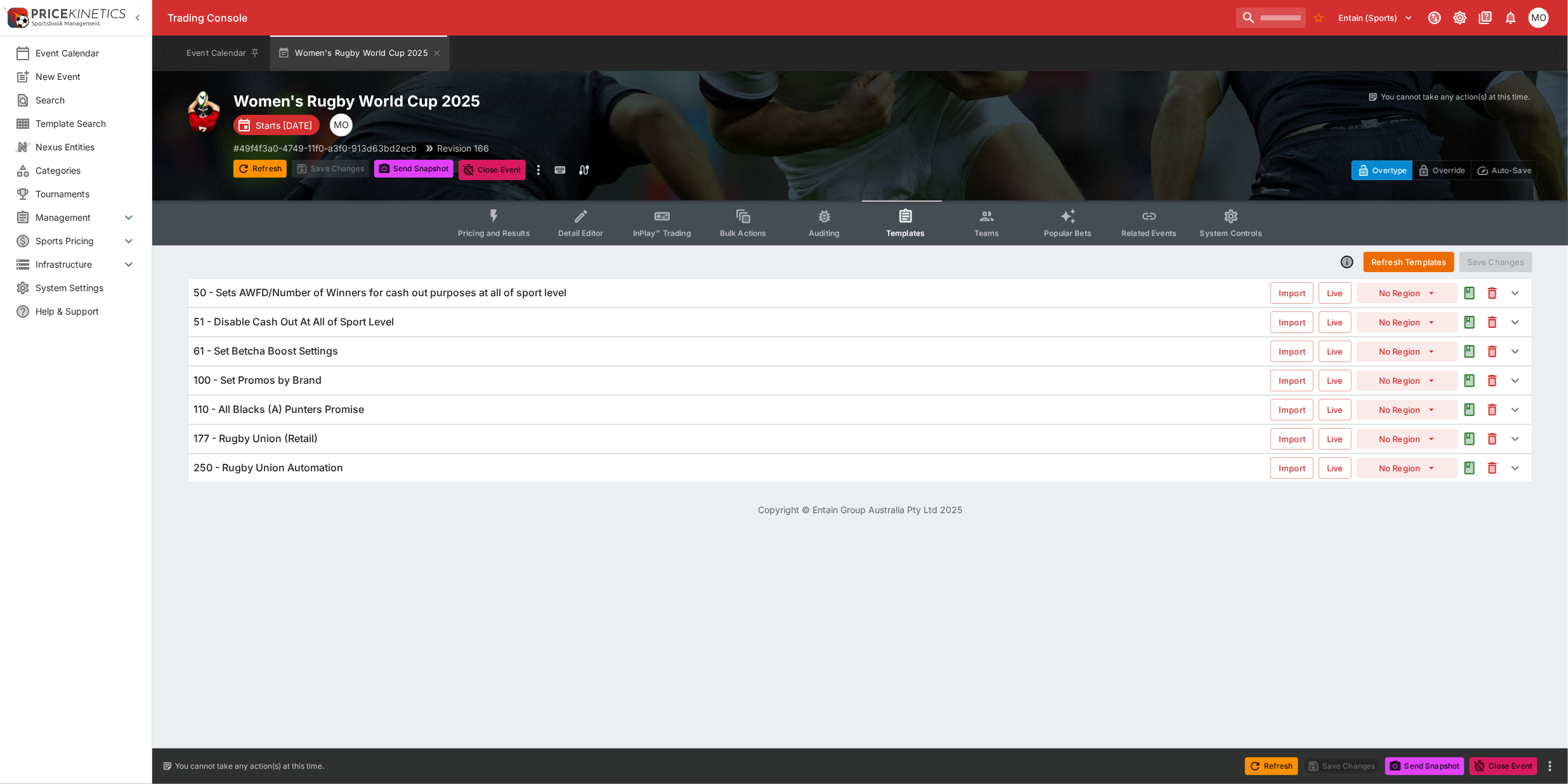
click at [314, 413] on h6 "110 - All Blacks (A) Punters Promise" at bounding box center [278, 409] width 171 height 13
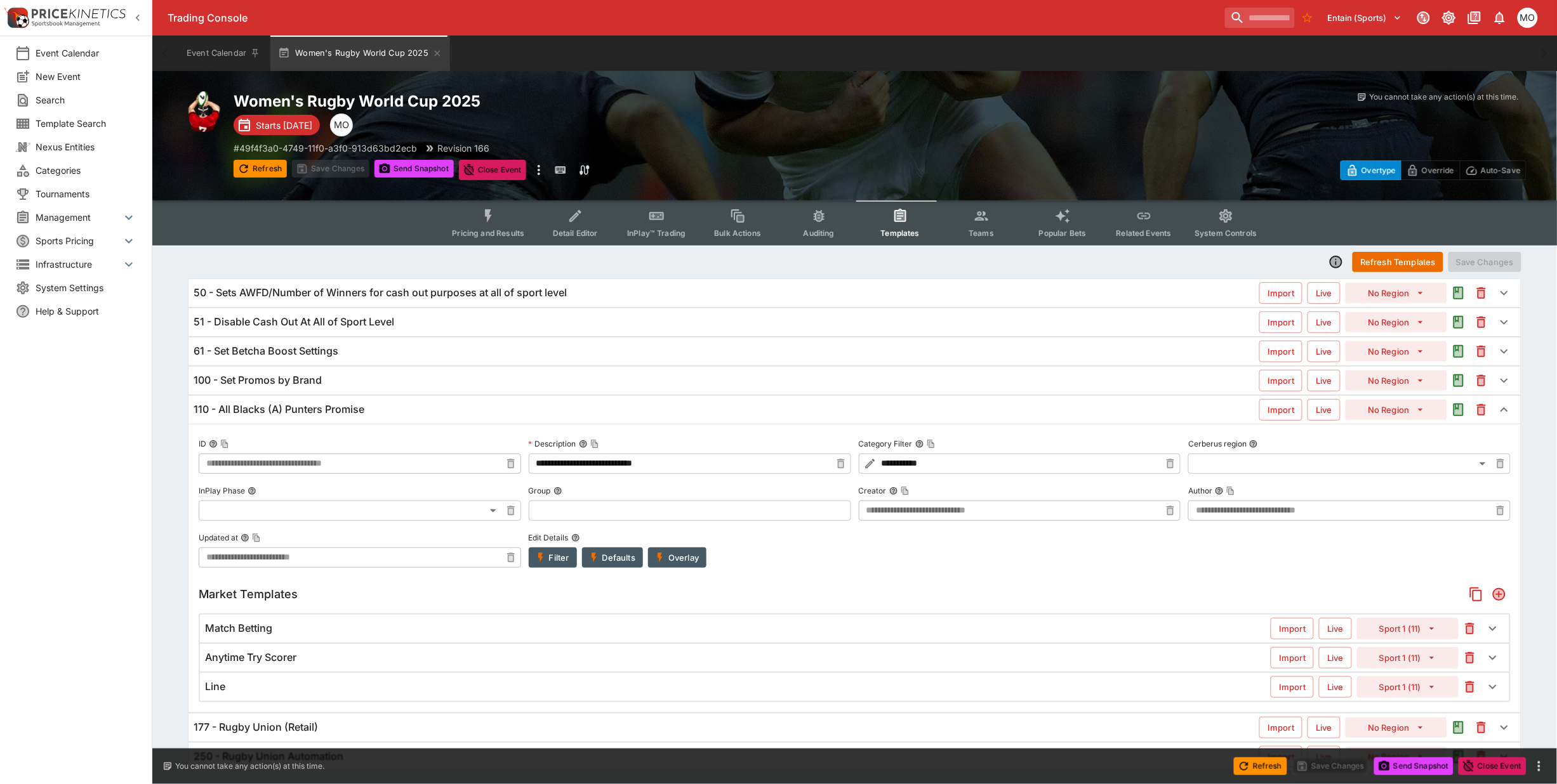
type input "**********"
click at [318, 149] on p "# 49f4f3a0-4749-11f0-a3f0-913d63bd2ecb" at bounding box center [325, 147] width 183 height 13
click at [256, 166] on button "Refresh" at bounding box center [259, 168] width 53 height 18
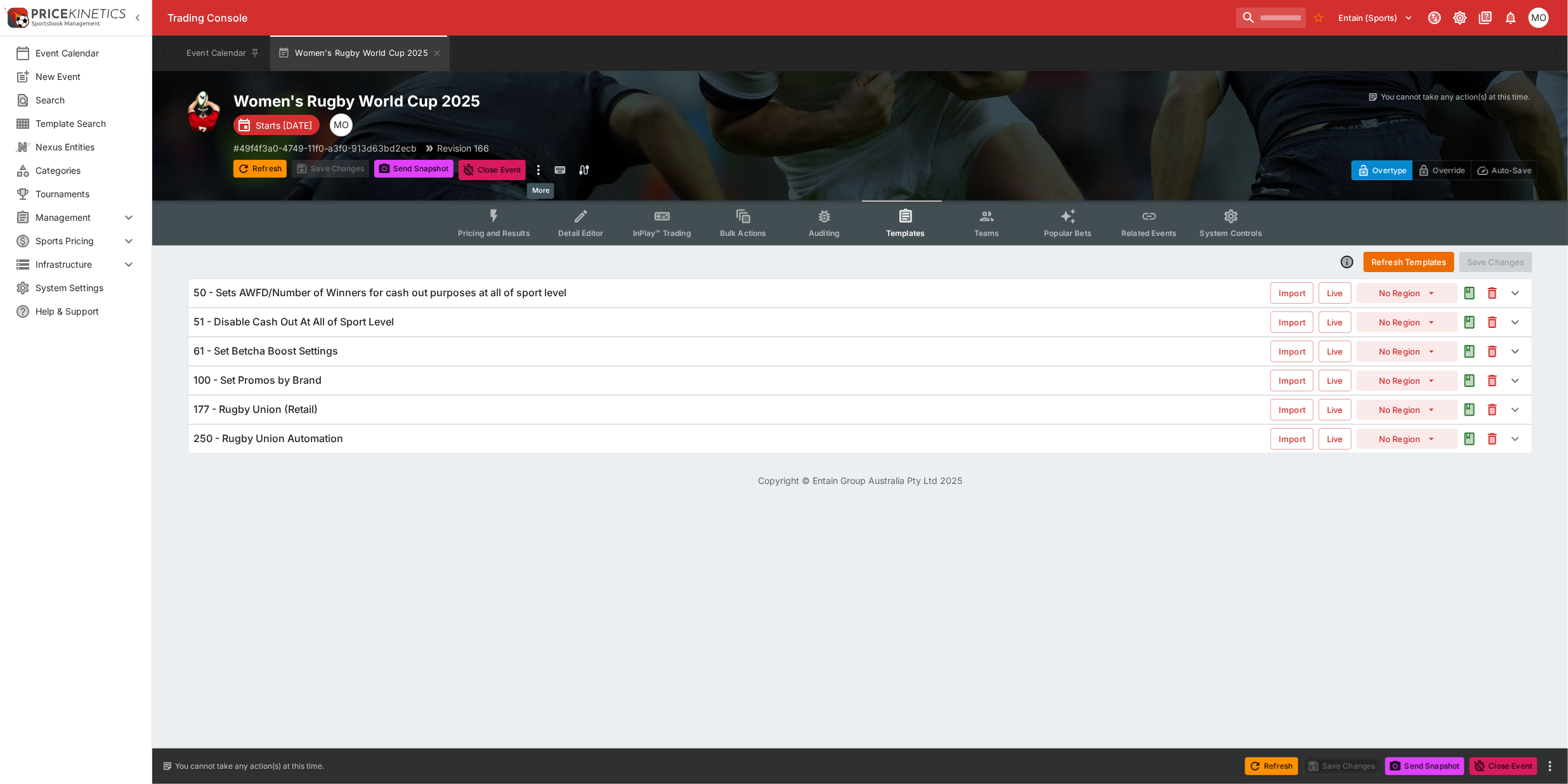
click at [539, 170] on icon "more" at bounding box center [538, 170] width 15 height 15
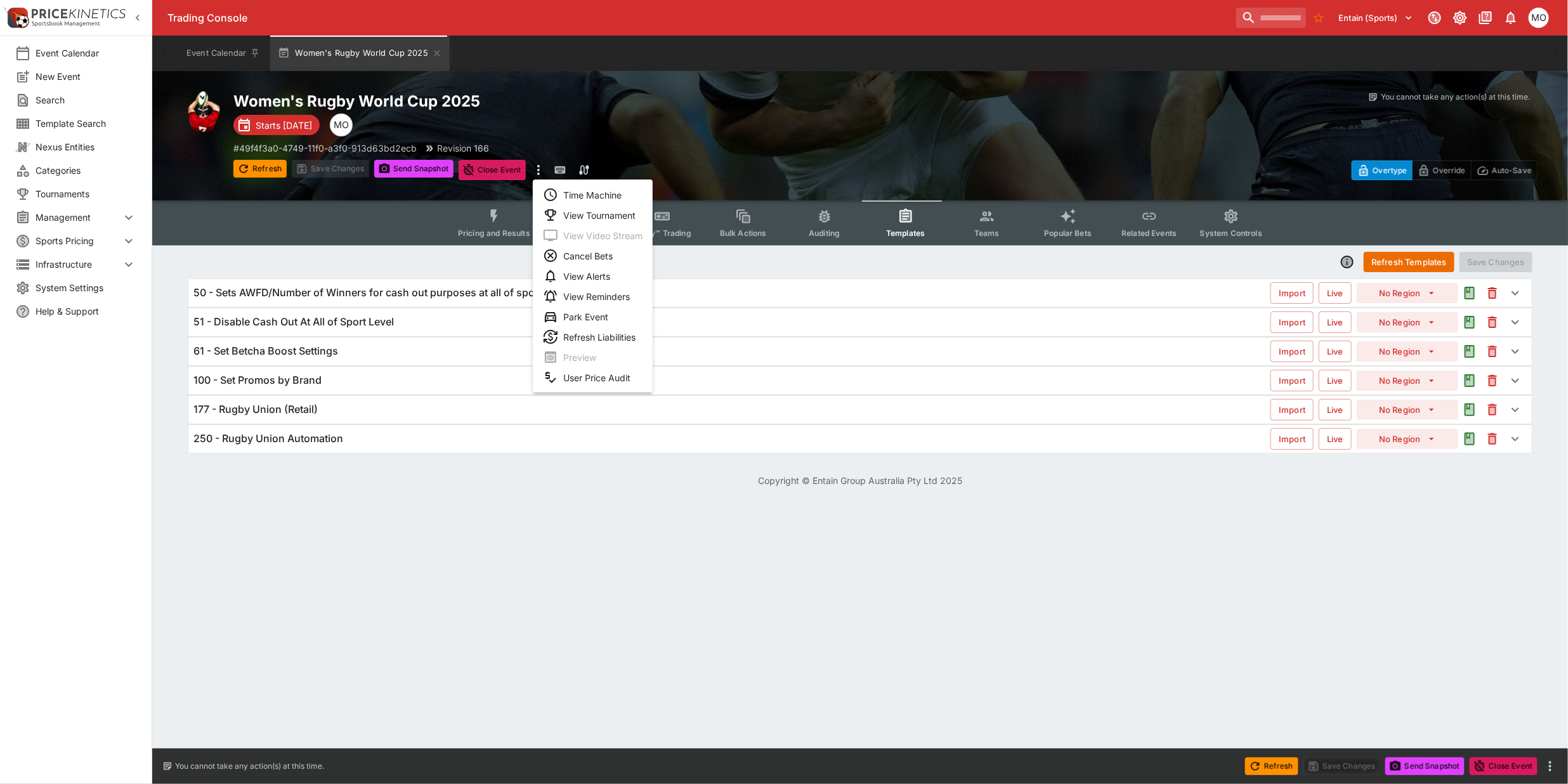
click at [574, 213] on li "View Tournament" at bounding box center [593, 215] width 120 height 20
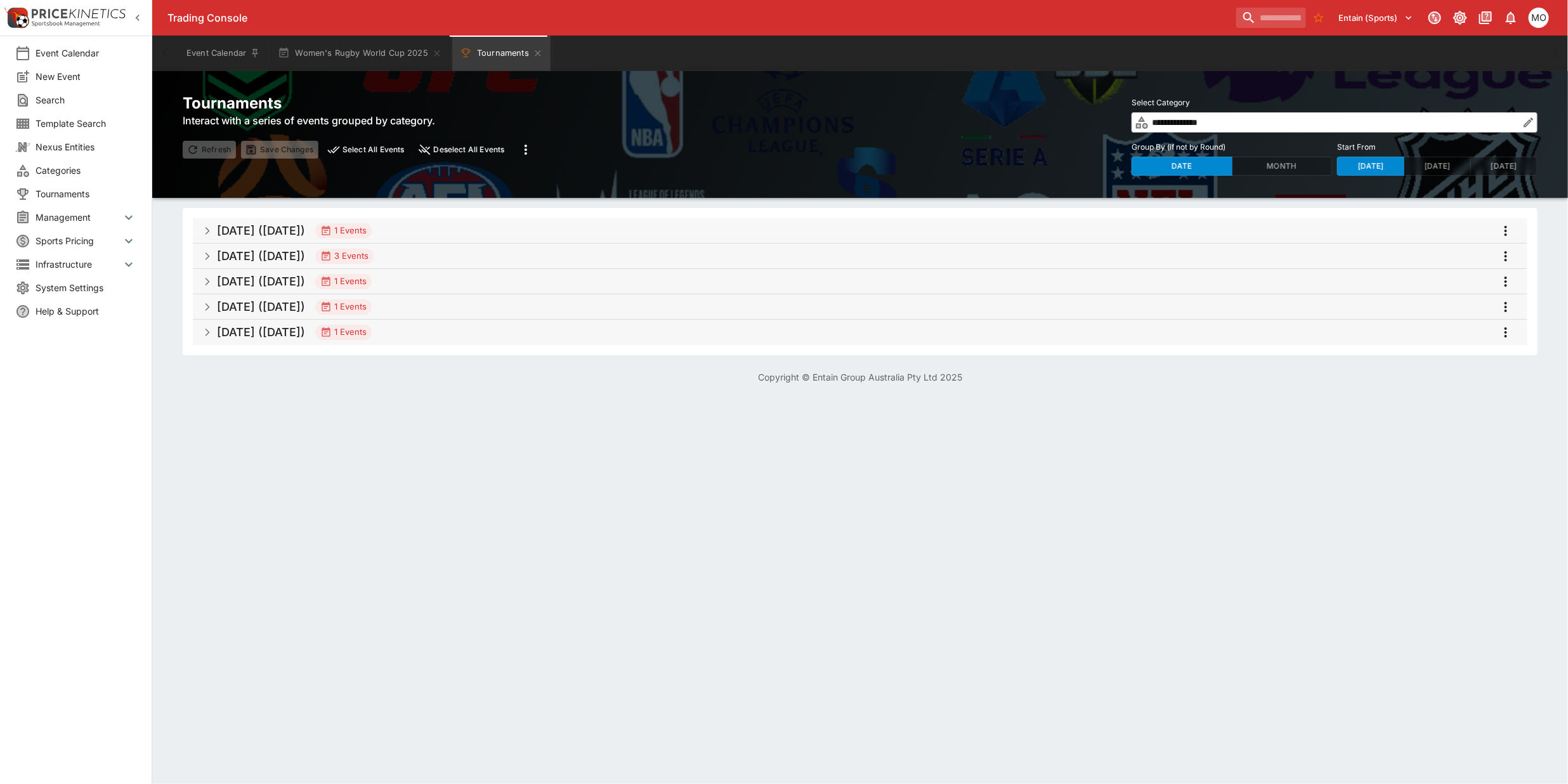
click at [292, 233] on h5 "Aug 2025 (2025-08-15)" at bounding box center [261, 230] width 88 height 15
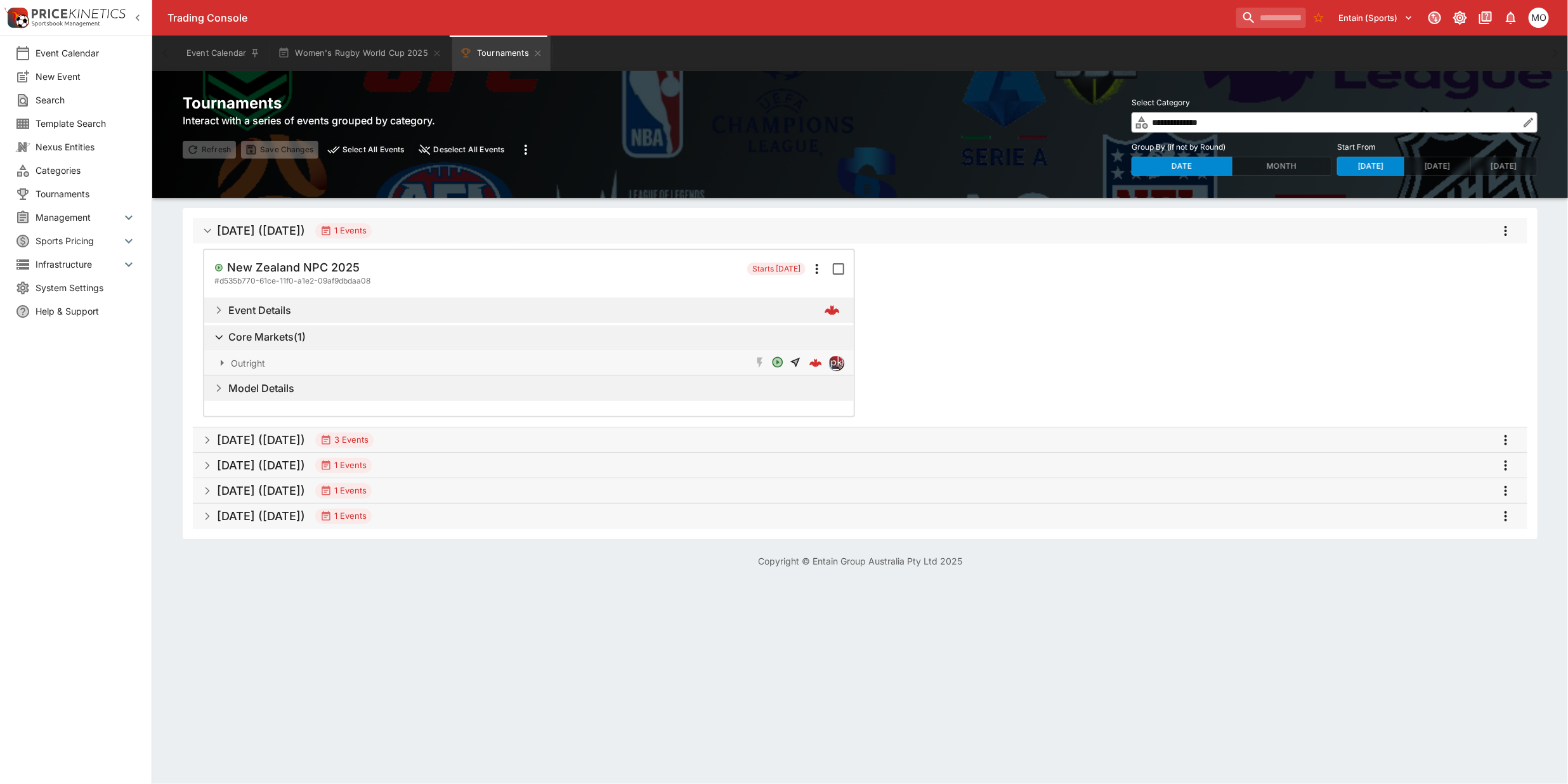
click at [292, 233] on h5 "Aug 2025 (2025-08-15)" at bounding box center [261, 230] width 88 height 15
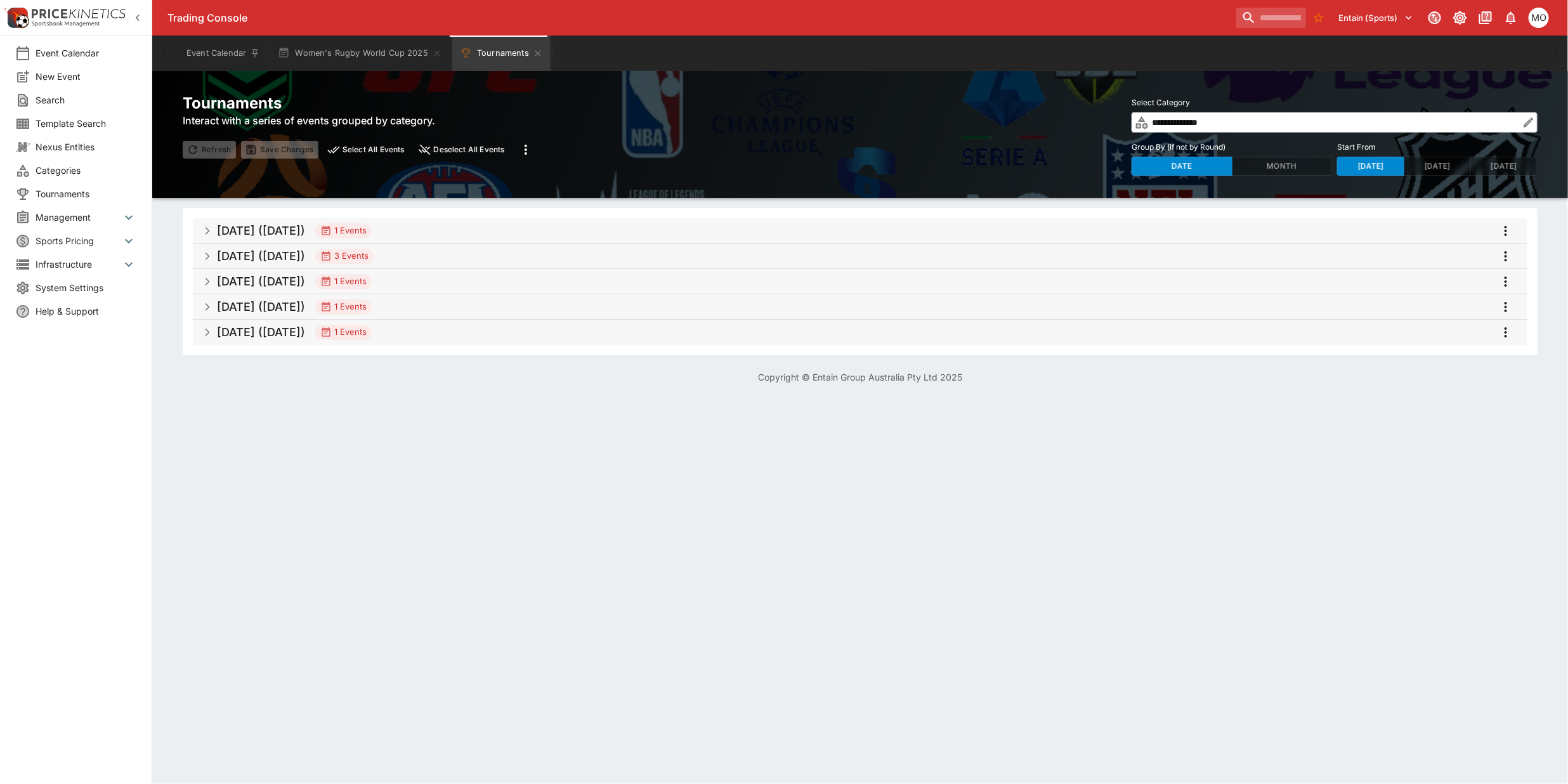
click at [293, 262] on h5 "Aug 2025 (2025-08-16)" at bounding box center [261, 255] width 88 height 15
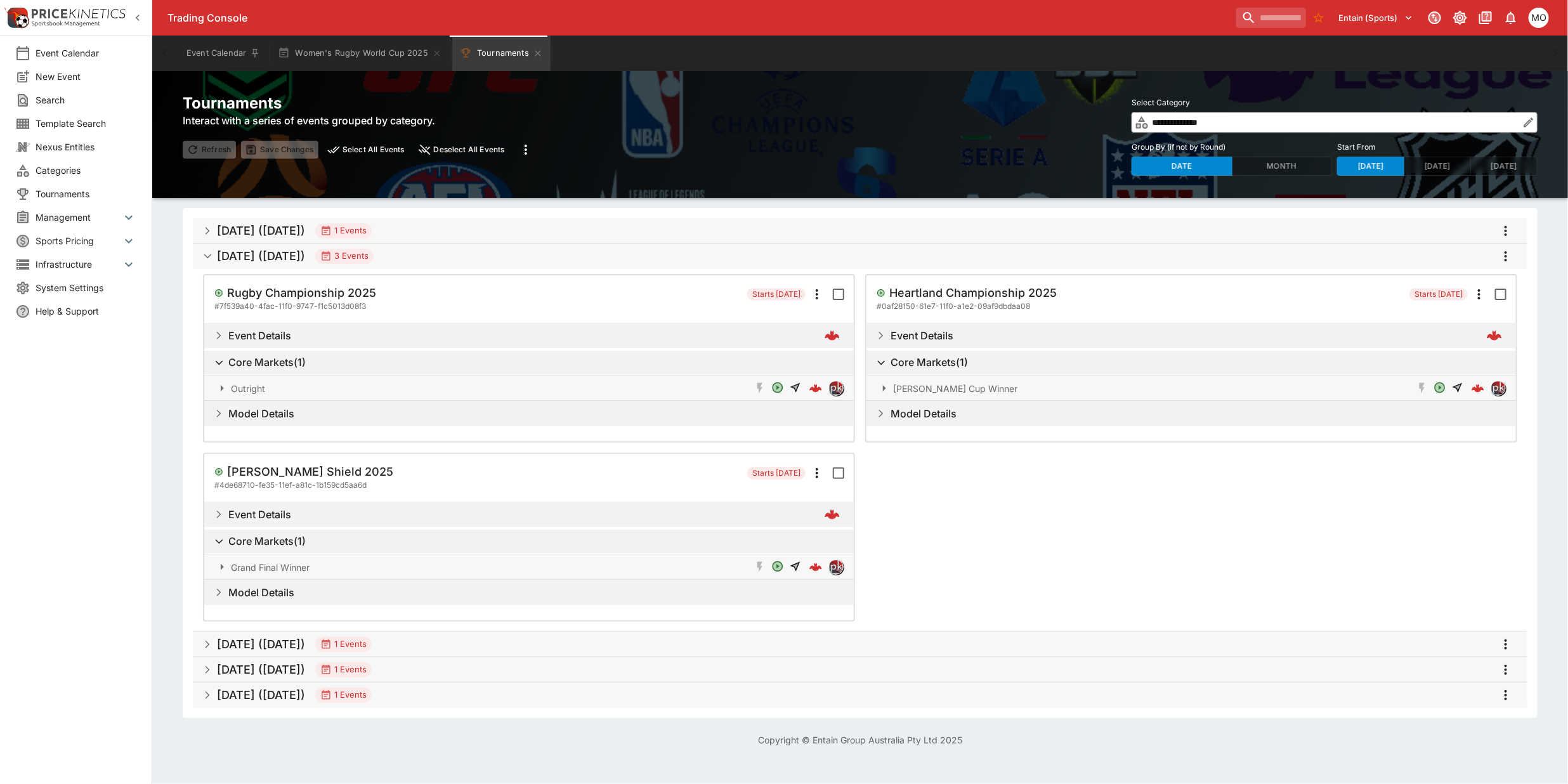
click at [293, 262] on h5 "[DATE] ([DATE])" at bounding box center [261, 255] width 88 height 15
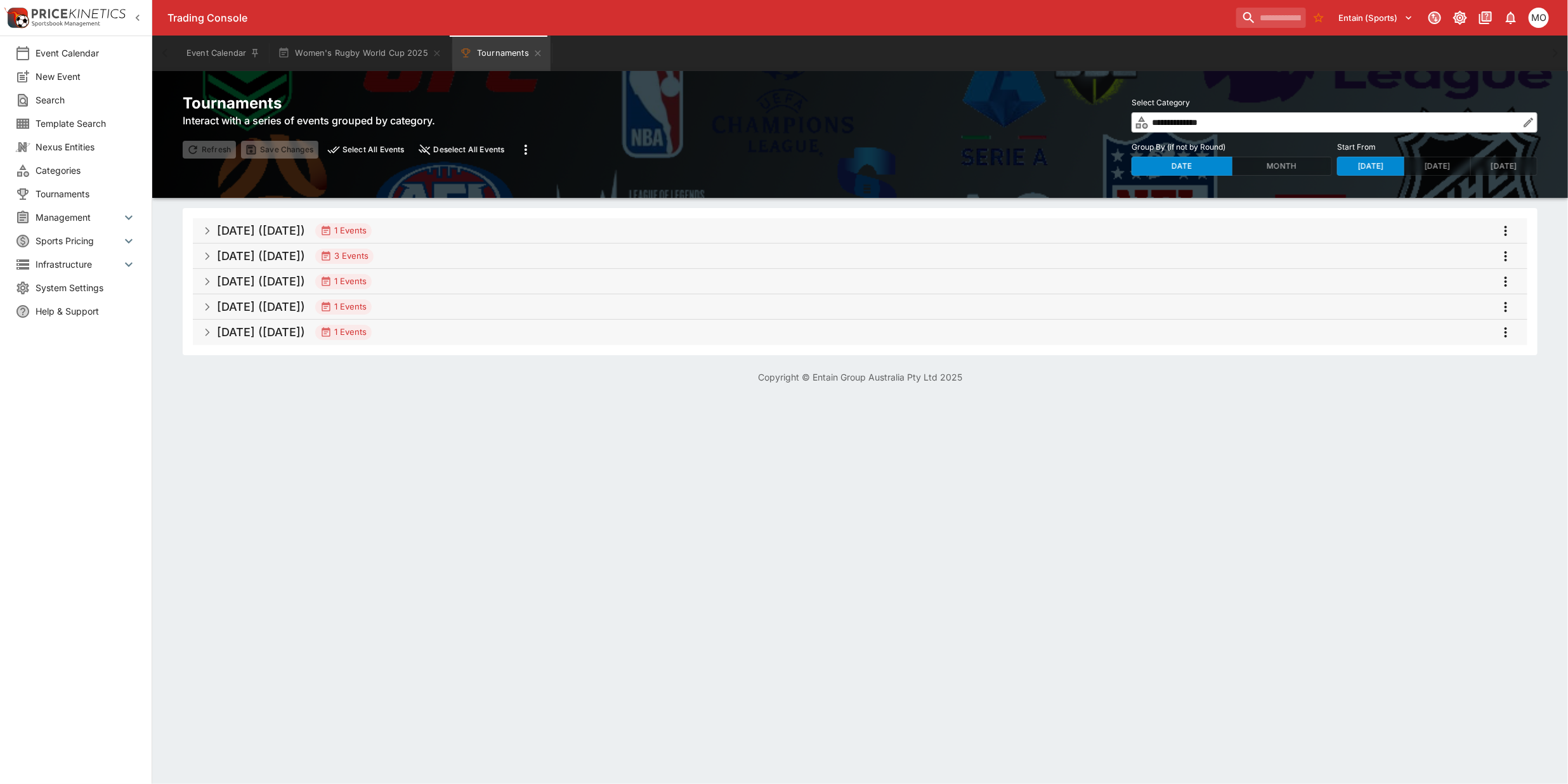
click at [292, 279] on h5 "[DATE] ([DATE])" at bounding box center [261, 281] width 88 height 15
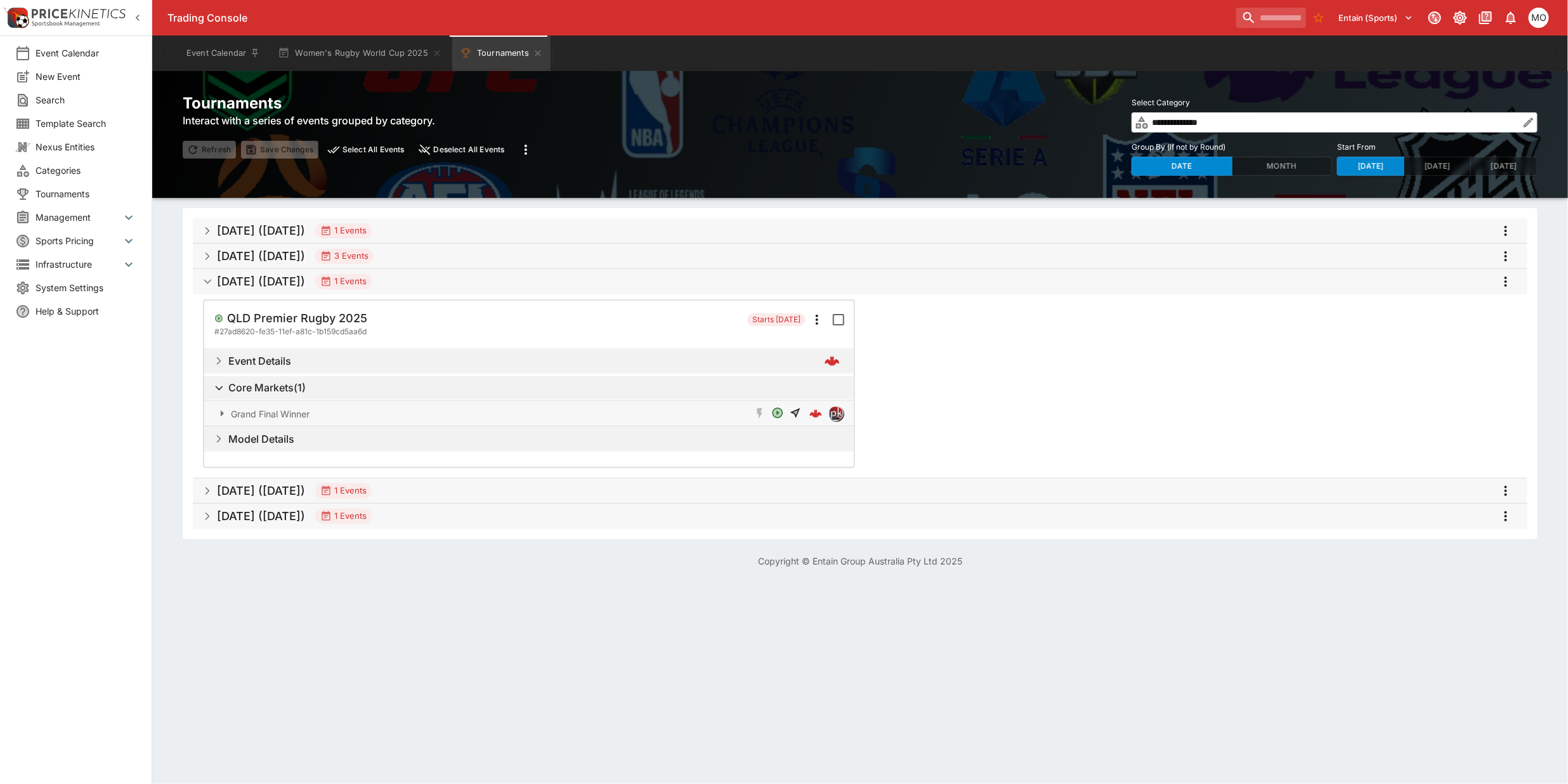
click at [292, 279] on h5 "[DATE] ([DATE])" at bounding box center [261, 281] width 88 height 15
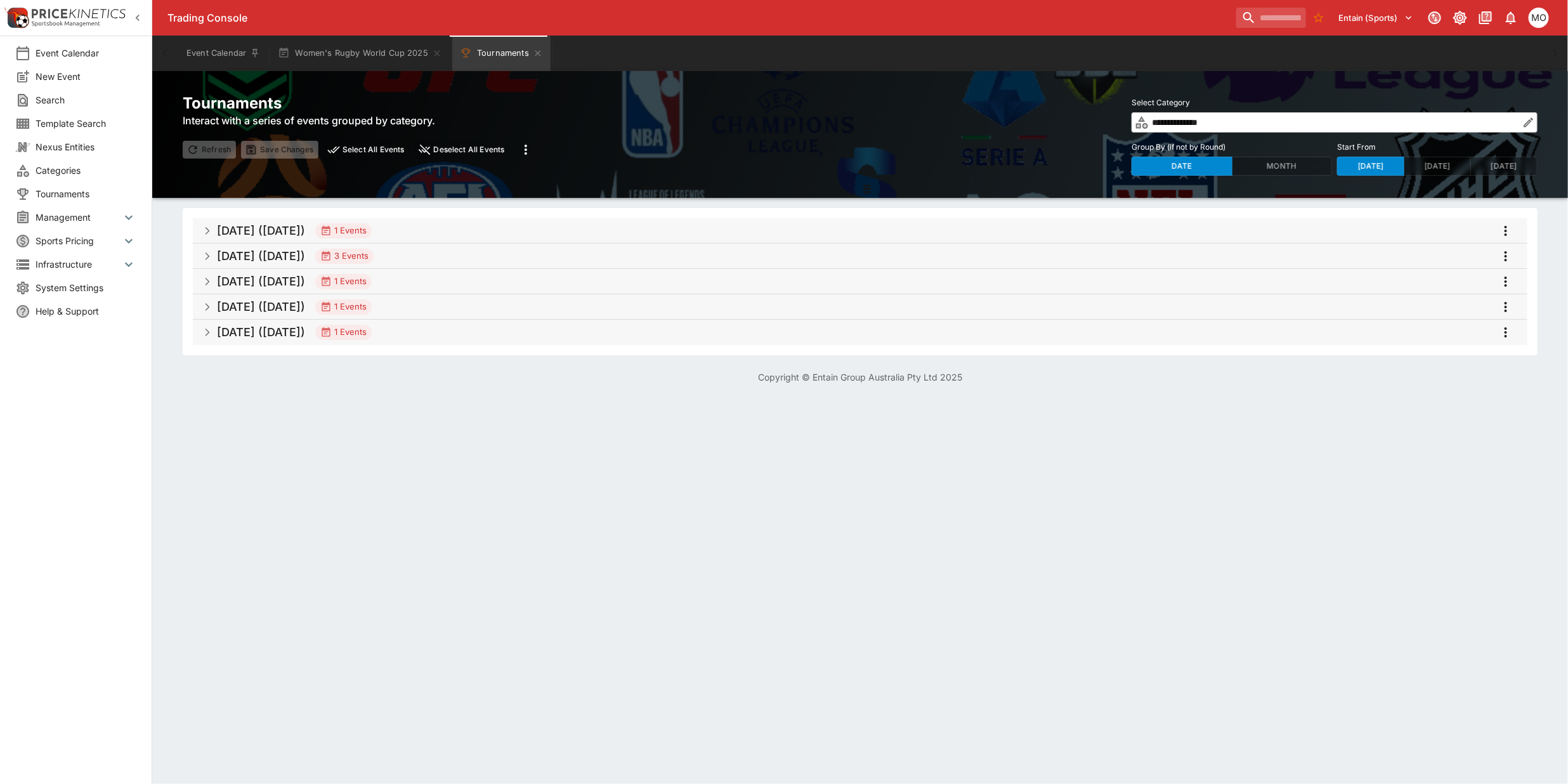
click at [292, 305] on h5 "[DATE] ([DATE])" at bounding box center [261, 306] width 88 height 15
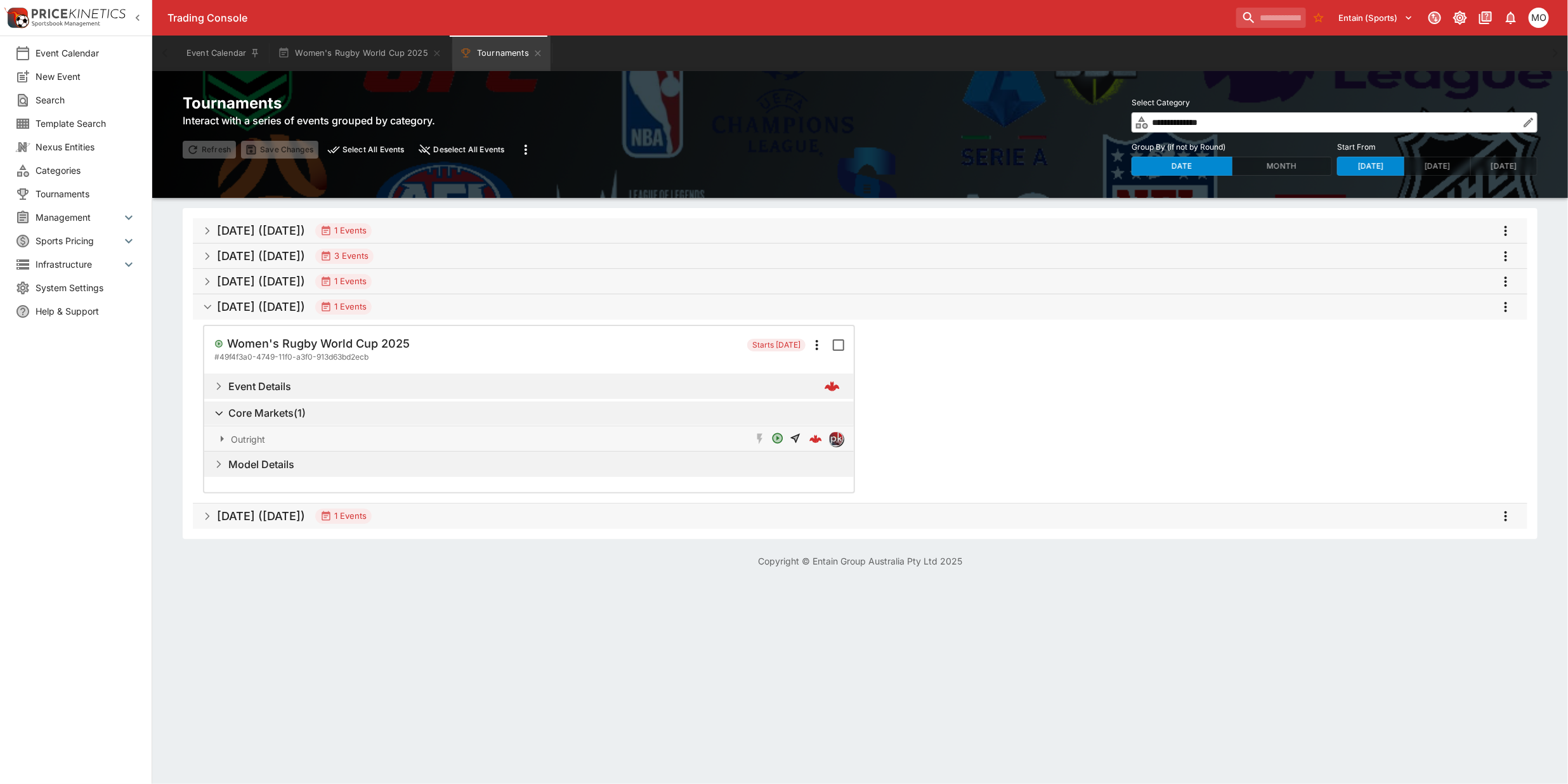
click at [260, 395] on span "Event Details" at bounding box center [536, 387] width 615 height 23
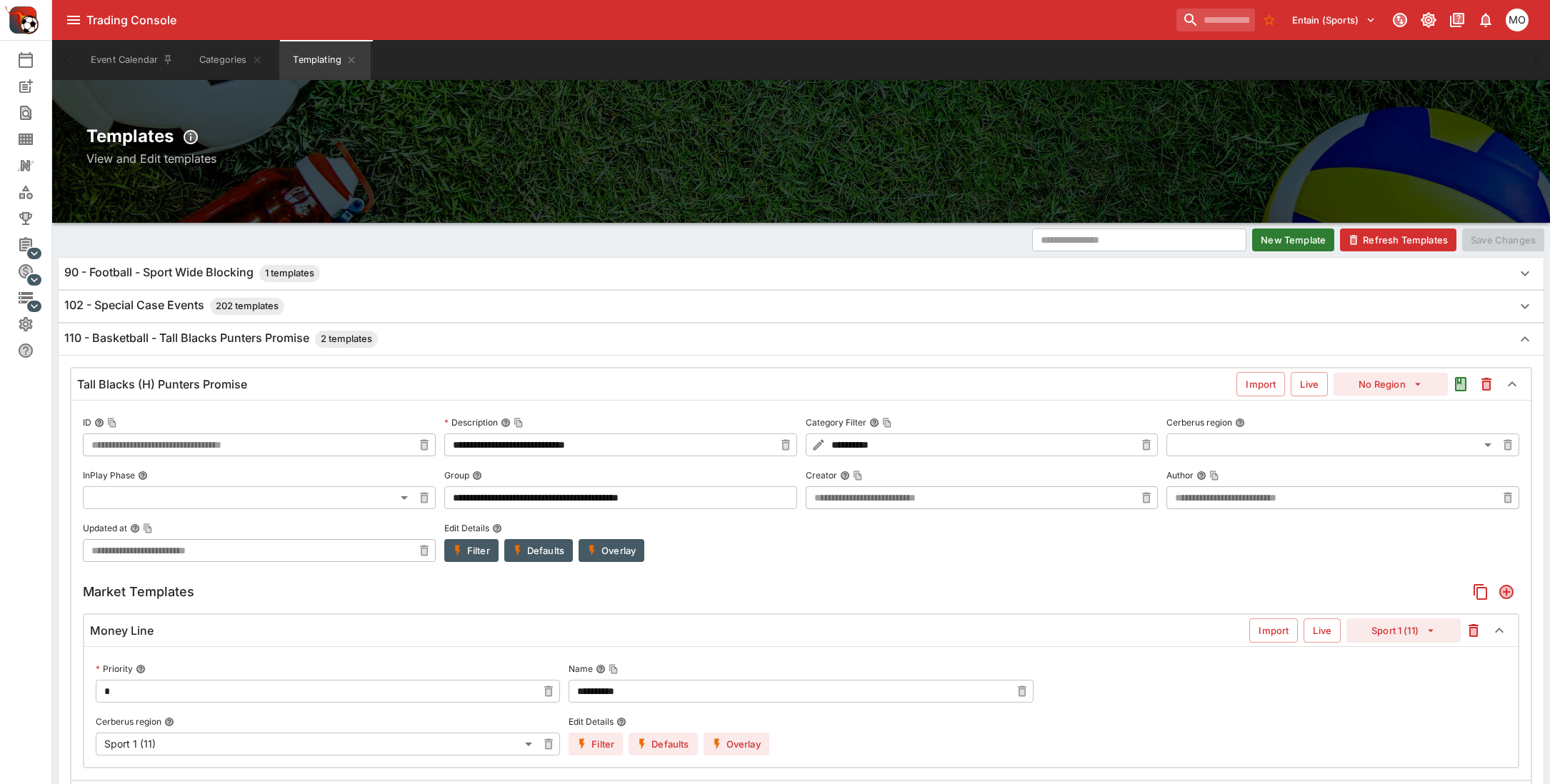
click at [167, 348] on h6 "110 - Basketball - Tall Blacks Punters Promise 2 templates" at bounding box center [220, 339] width 313 height 17
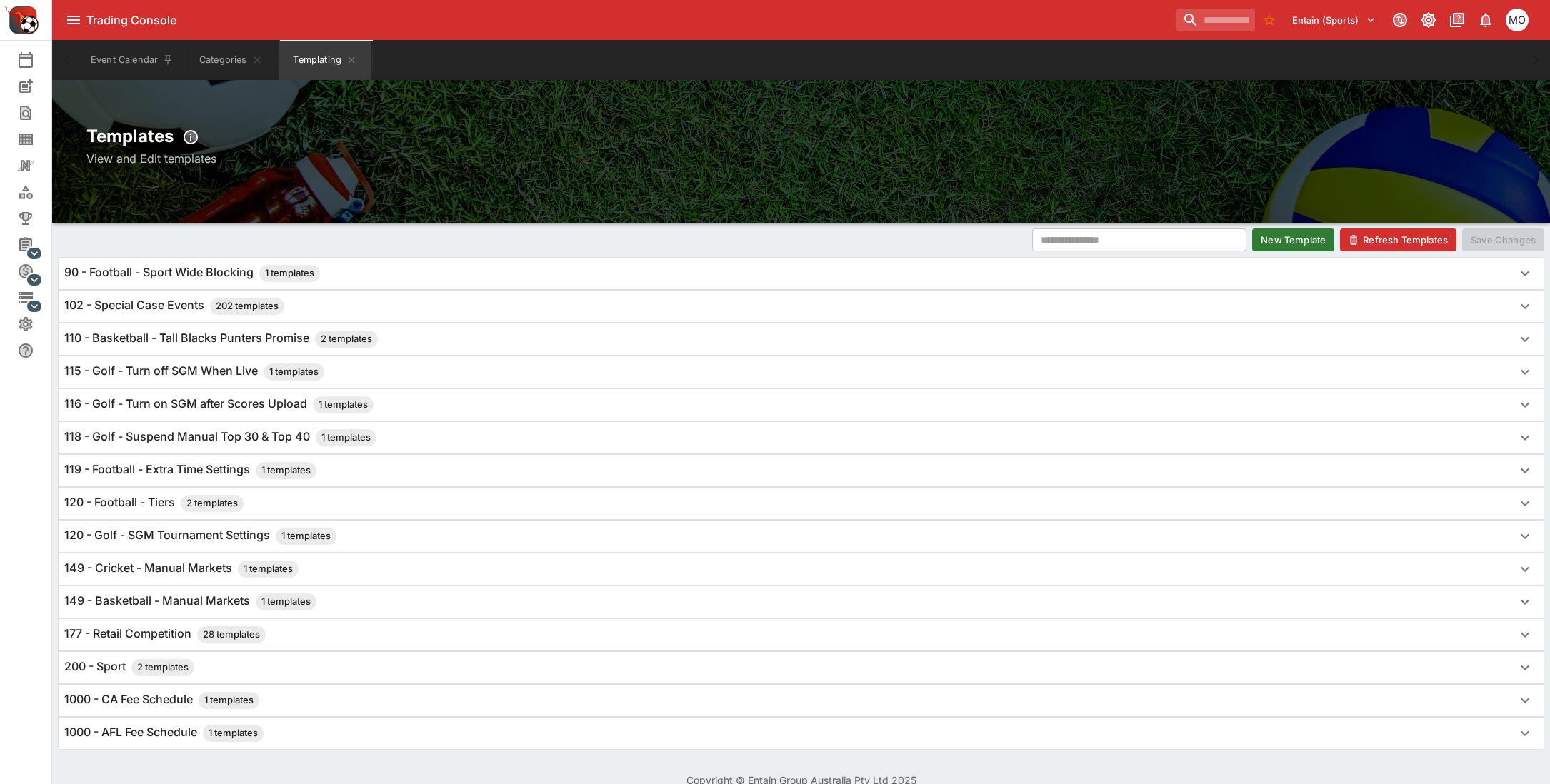
click at [1383, 242] on button "Refresh Templates" at bounding box center [1398, 240] width 117 height 22
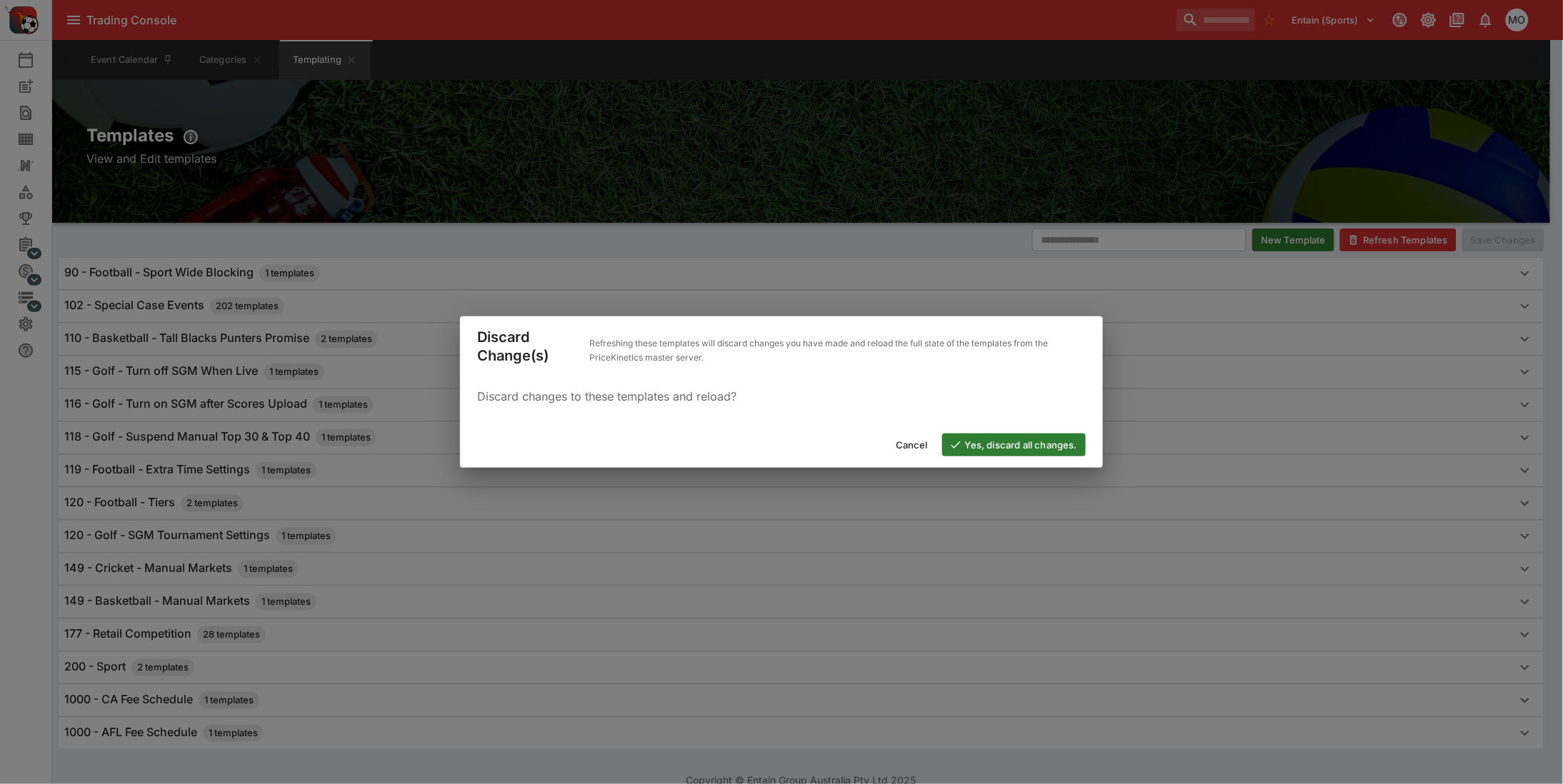
click at [990, 441] on button "Yes, discard all changes." at bounding box center [1014, 445] width 143 height 22
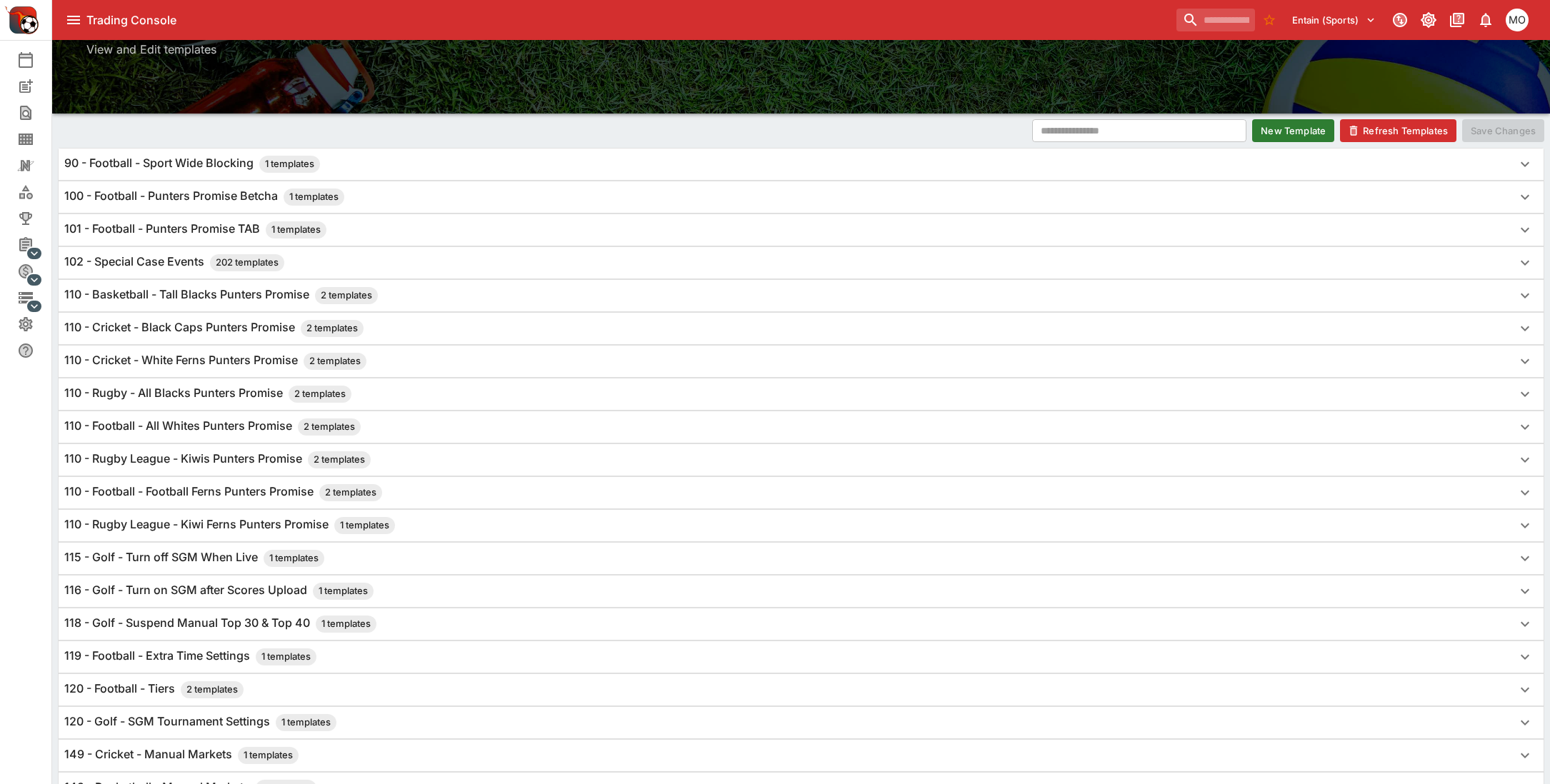
scroll to position [179, 0]
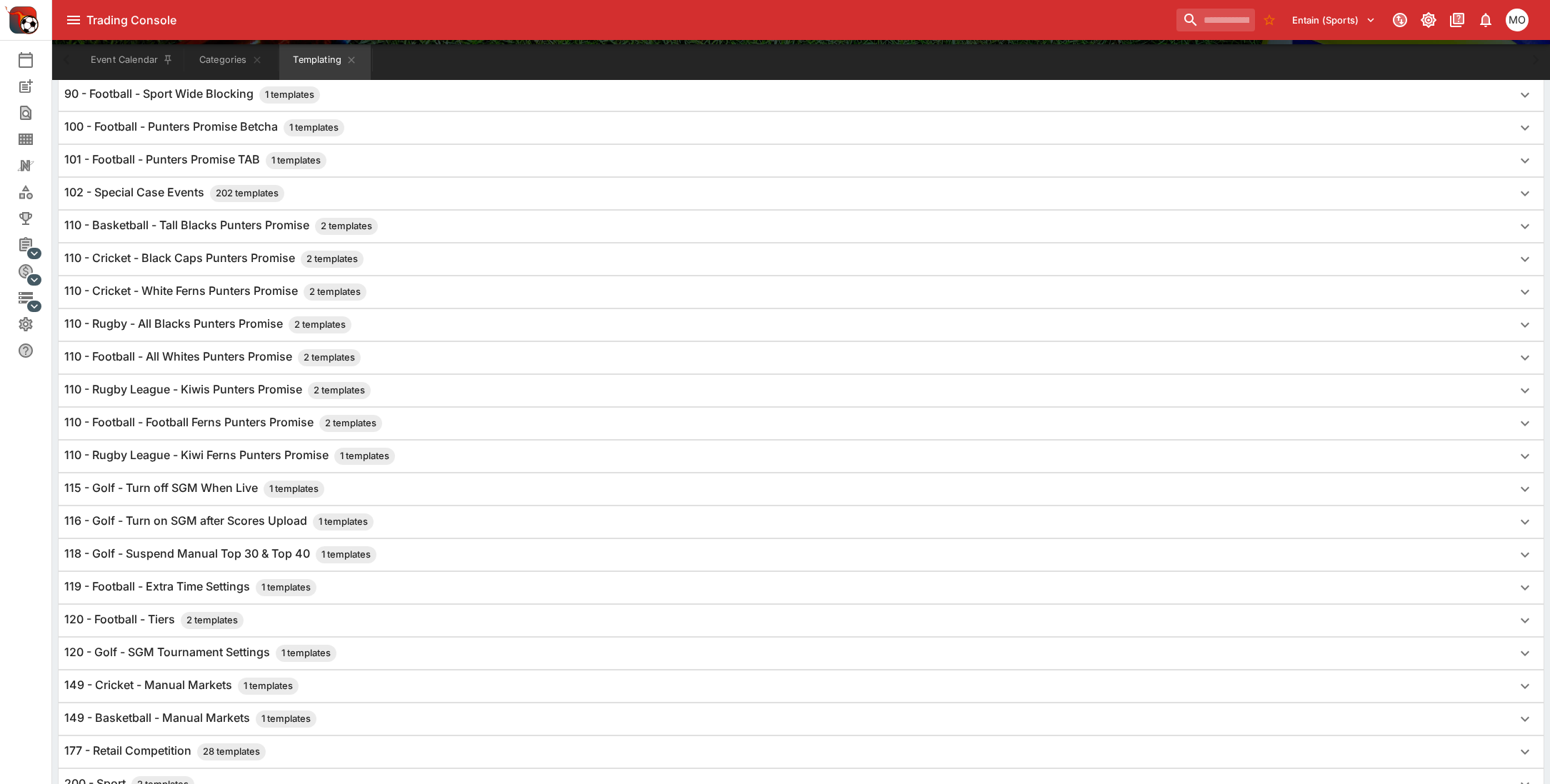
click at [223, 393] on h6 "110 - Rugby League - Kiwis Punters Promise 2 templates" at bounding box center [217, 391] width 307 height 17
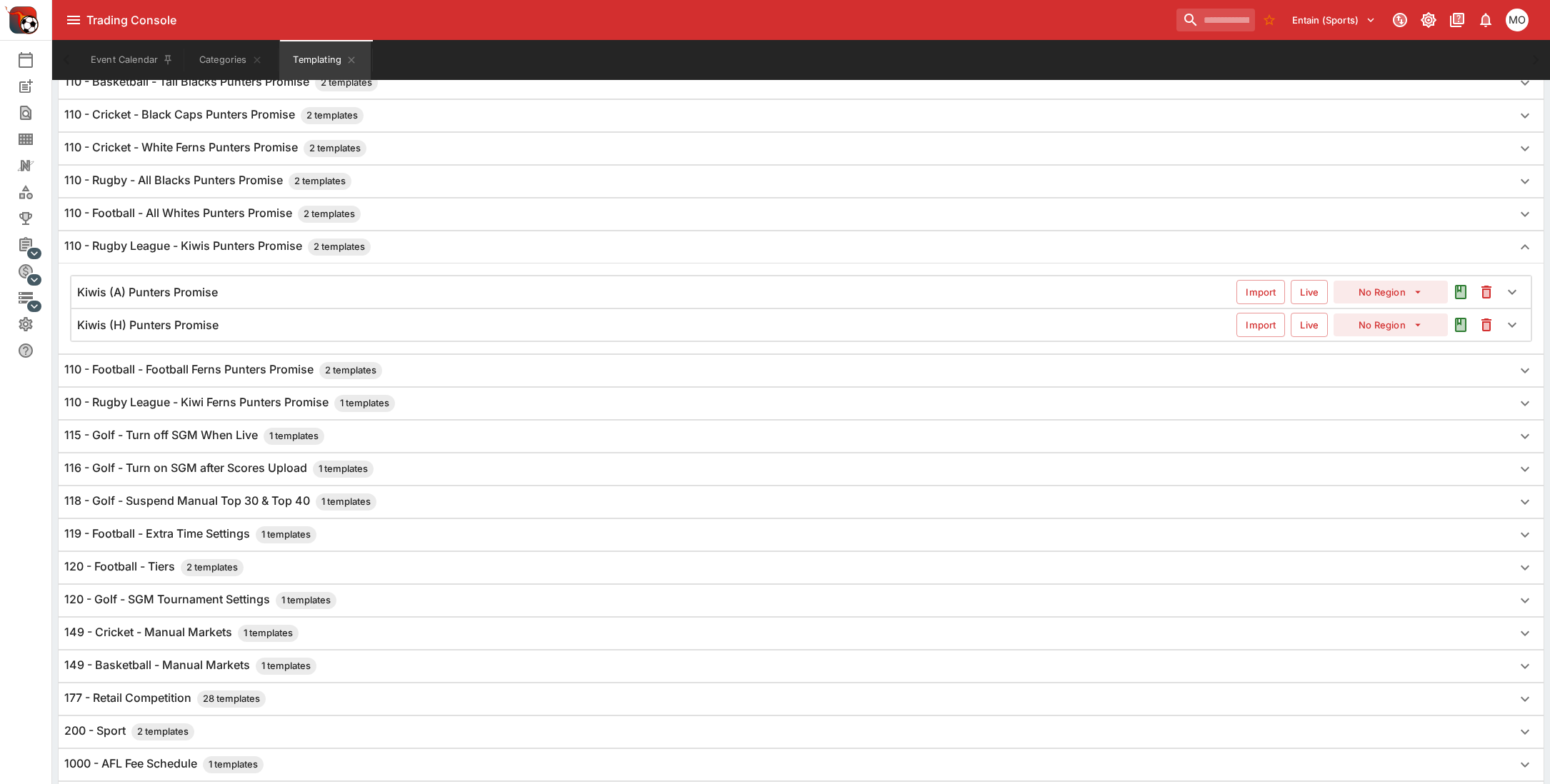
scroll to position [357, 0]
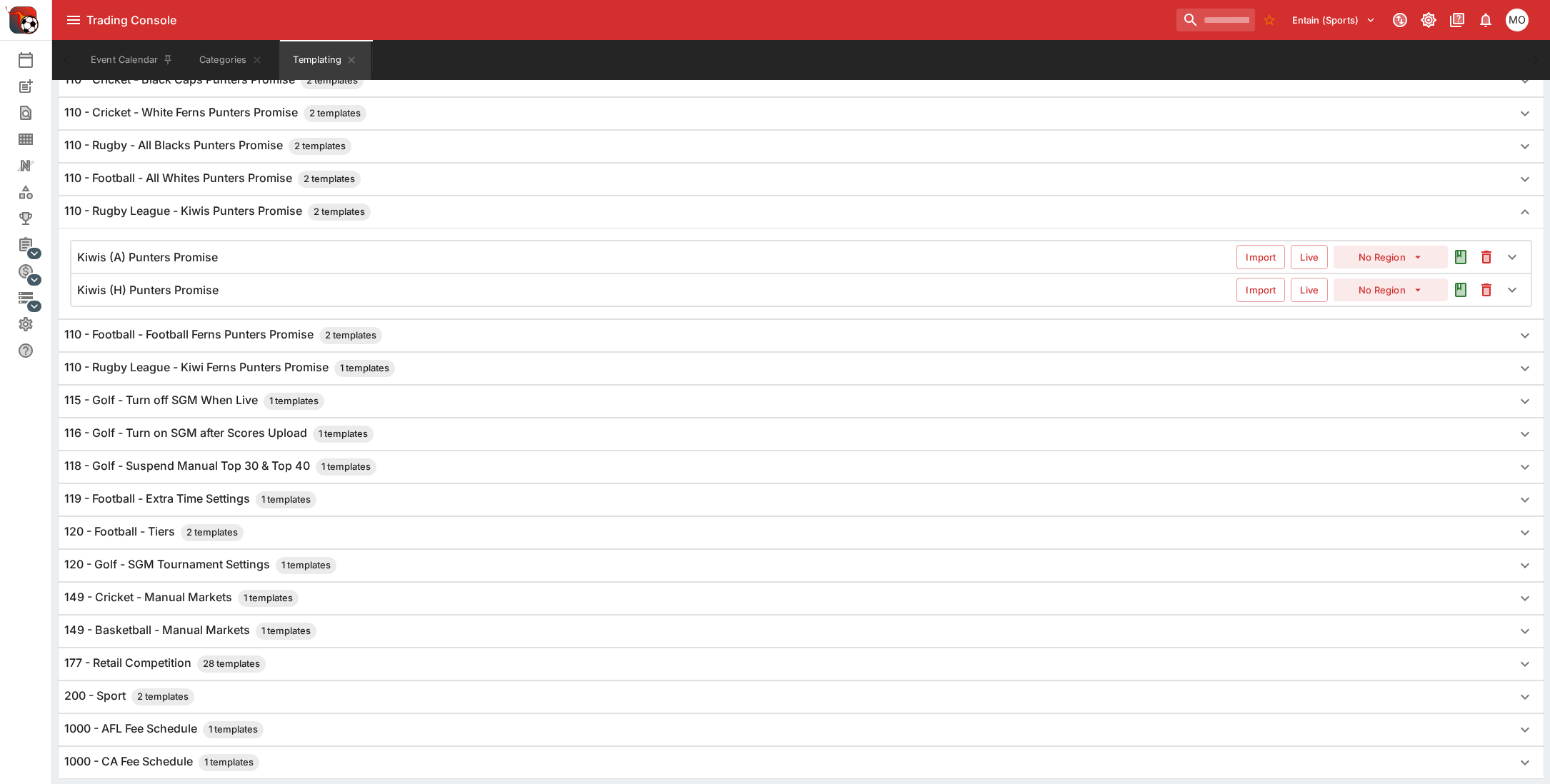
click at [176, 291] on h6 "Kiwis (H) Punters Promise" at bounding box center [148, 290] width 142 height 15
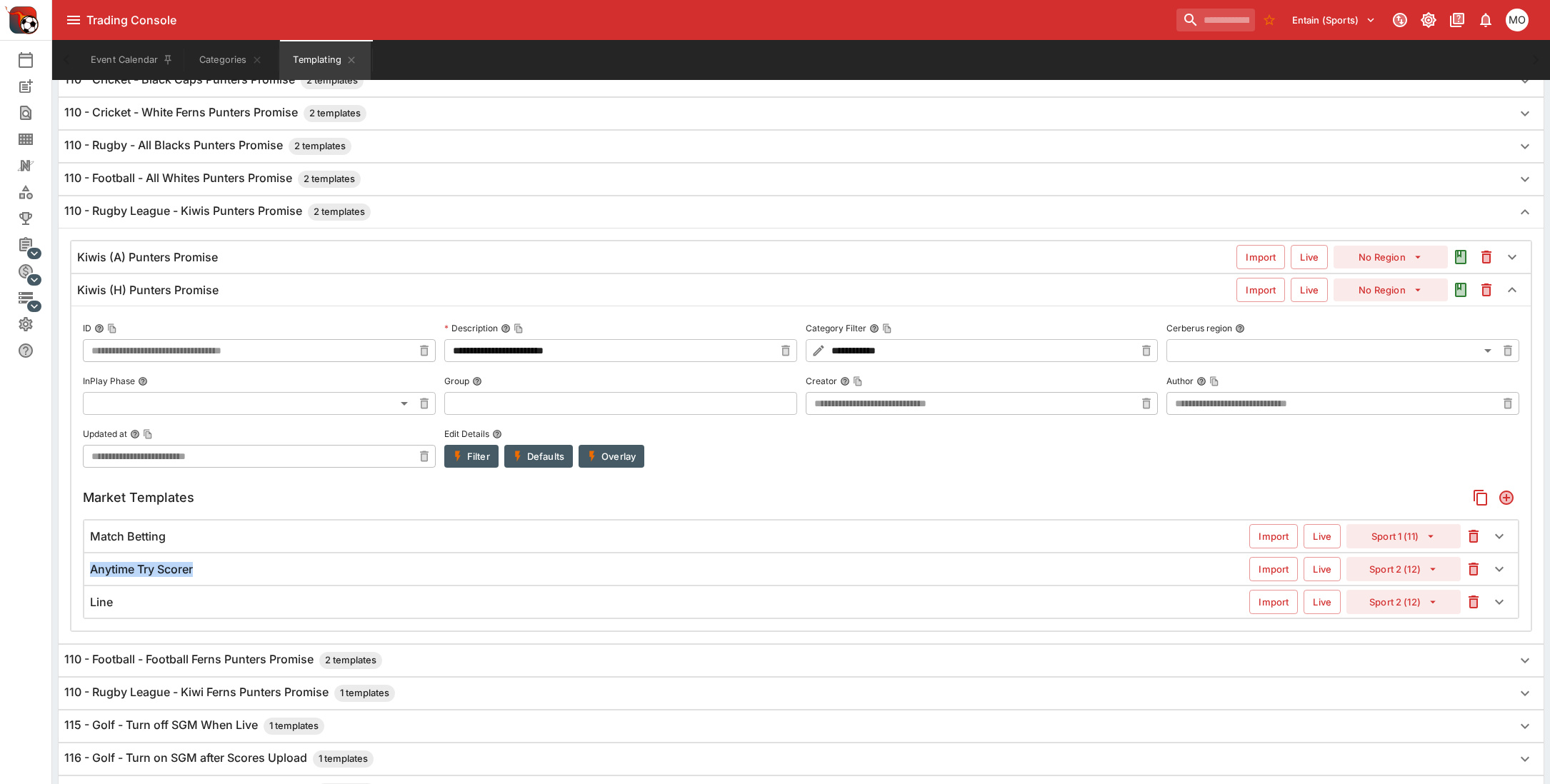
drag, startPoint x: 92, startPoint y: 572, endPoint x: 194, endPoint y: 572, distance: 102.0
click at [193, 572] on h6 "Anytime Try Scorer" at bounding box center [141, 569] width 103 height 15
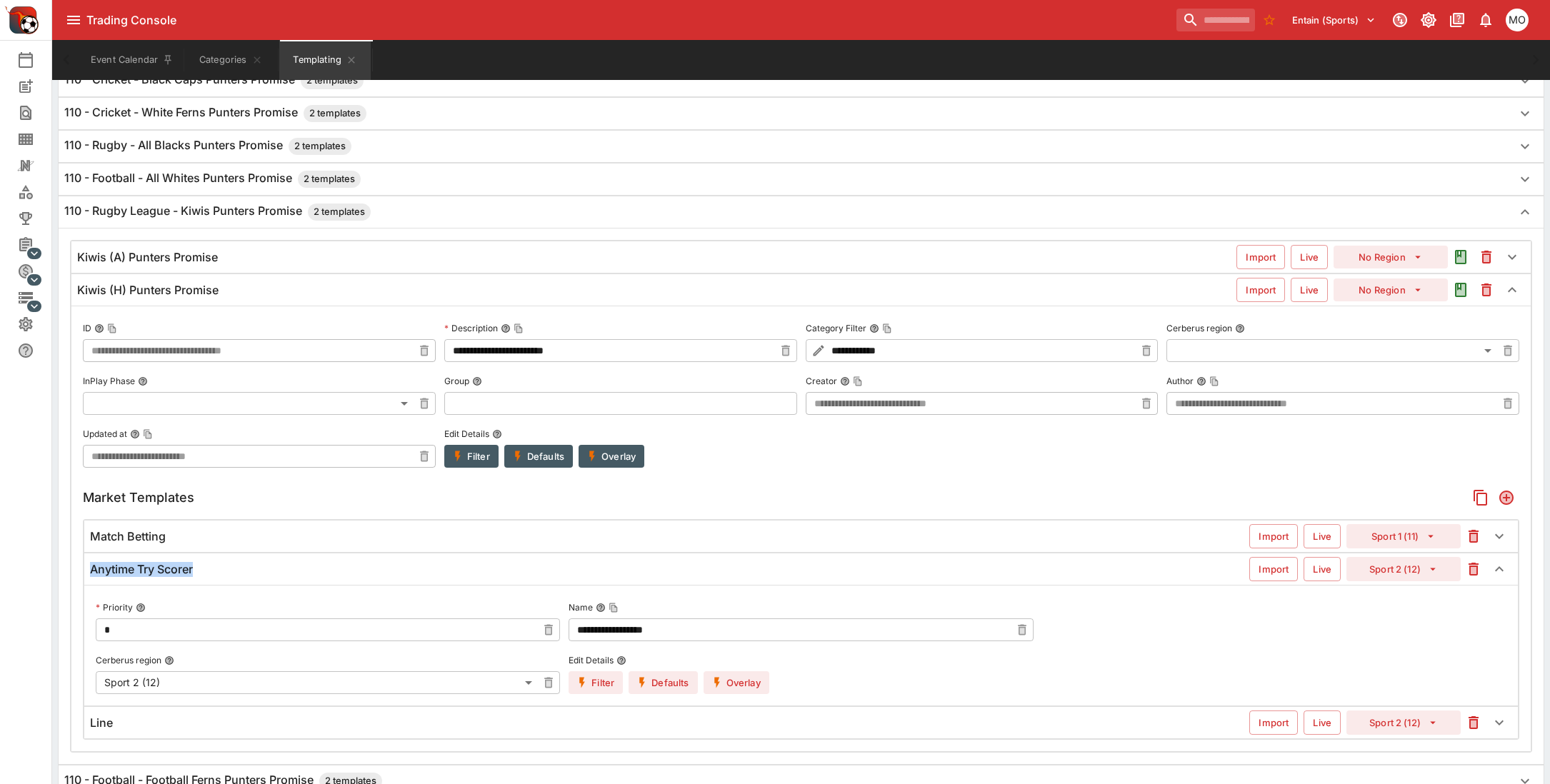
copy h6 "Anytime Try Scorer"
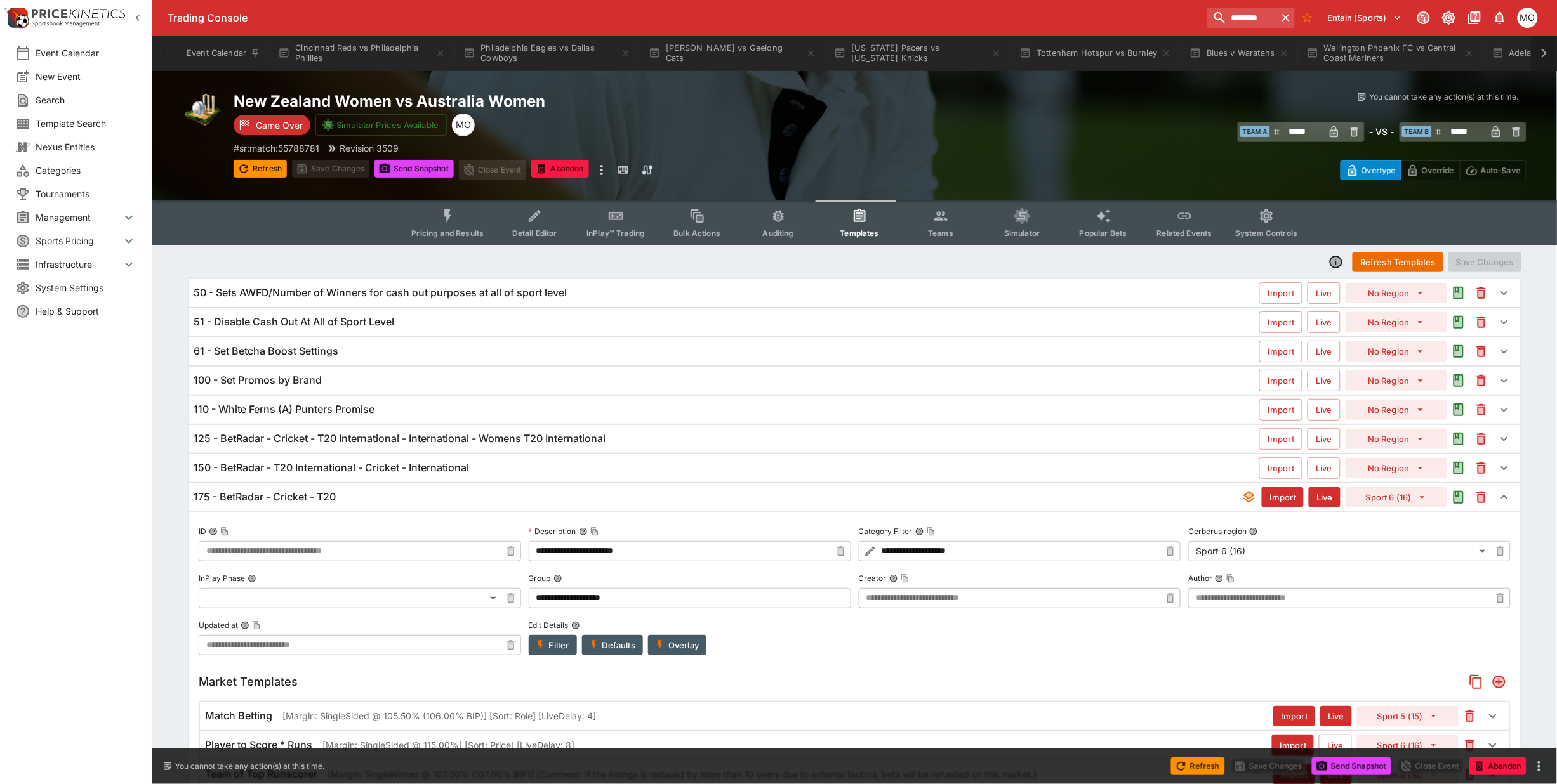
click at [1542, 56] on icon at bounding box center [1544, 53] width 18 height 18
click at [1411, 61] on button "South Sydney Rabbitohs vs Parramatta Eels" at bounding box center [1482, 53] width 183 height 35
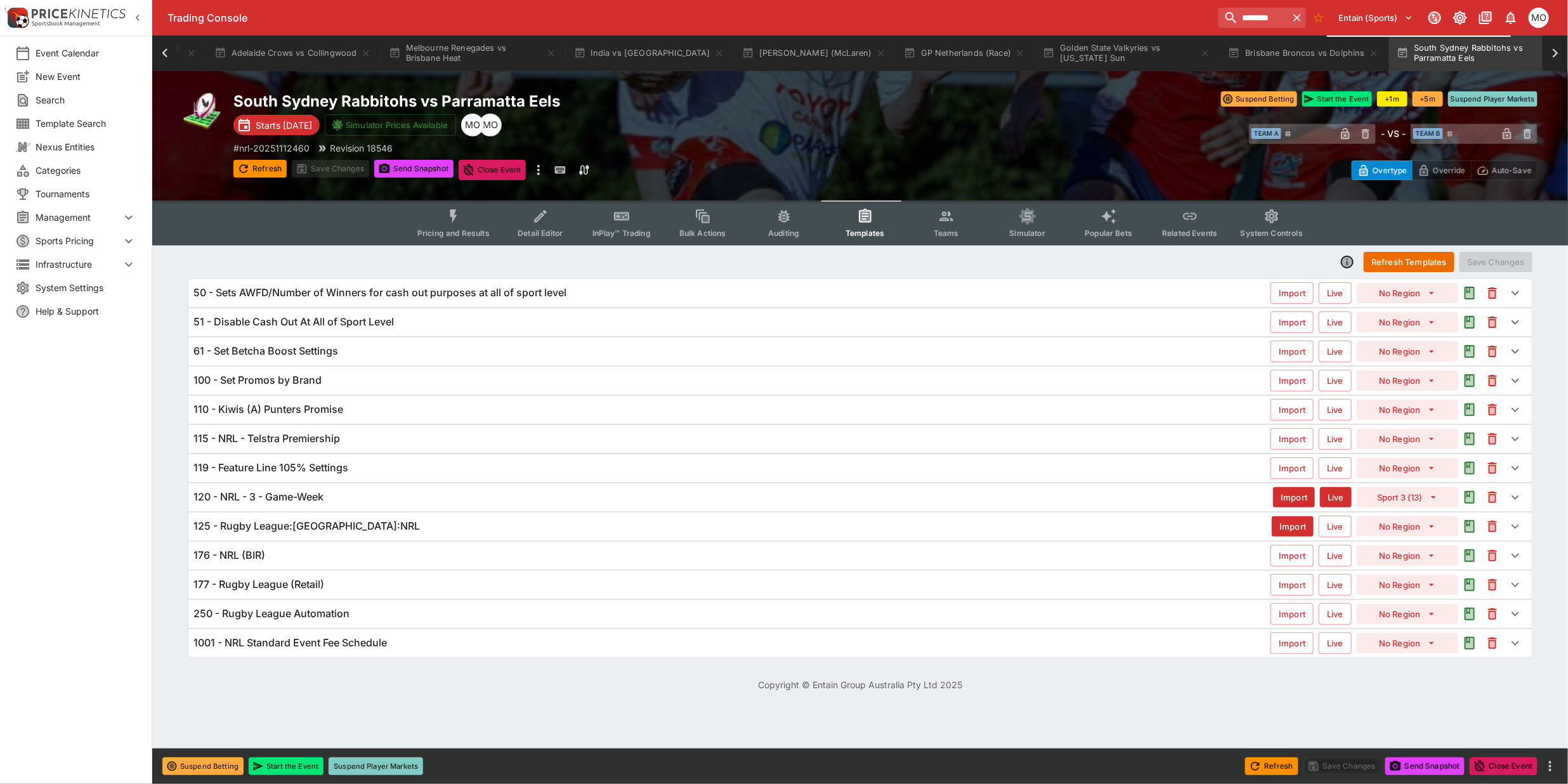
click at [290, 490] on div "120 - NRL - 3 - Game-Week Import Live Sport 3 (13)" at bounding box center [860, 497] width 1343 height 28
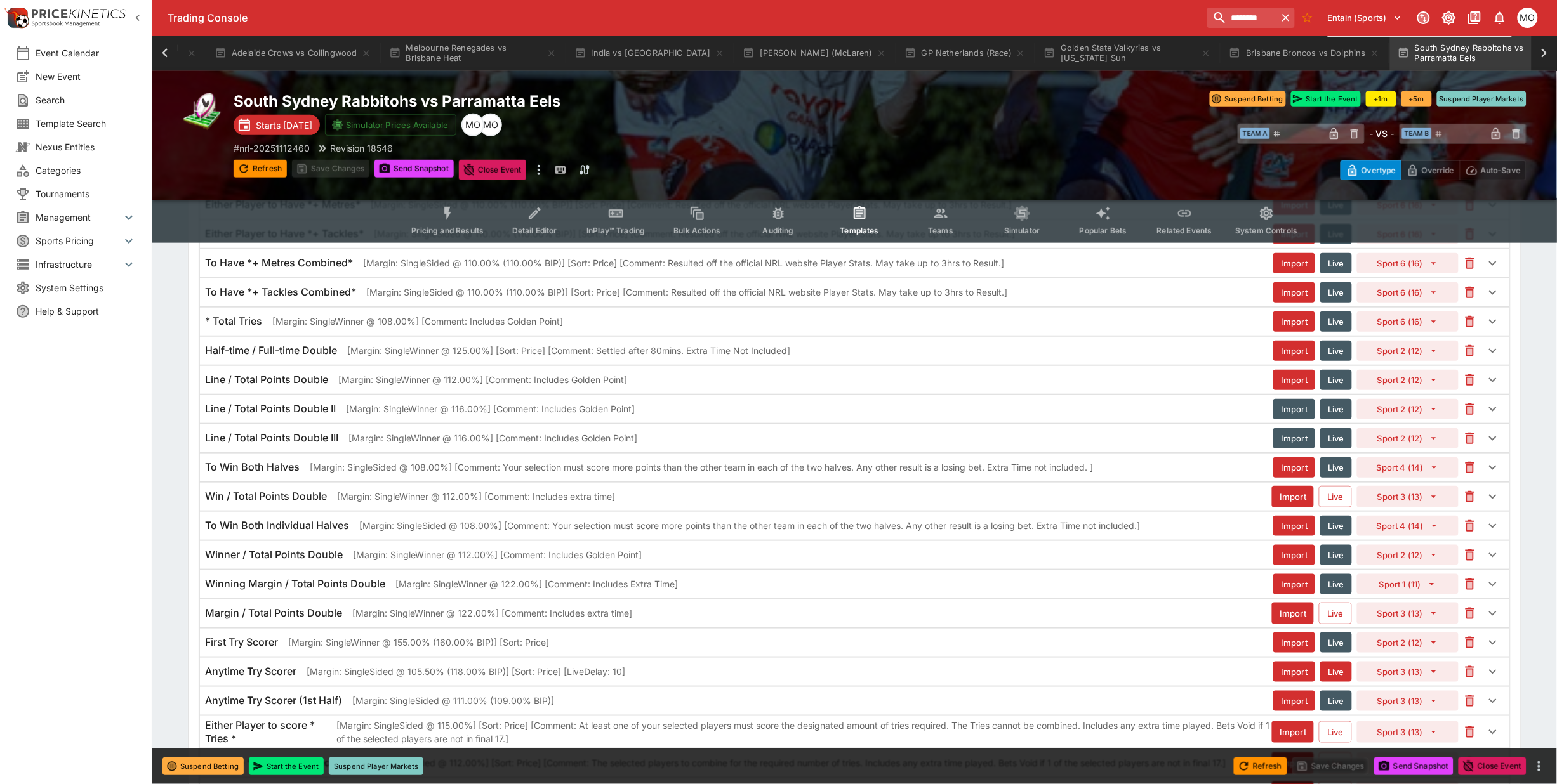
scroll to position [2380, 0]
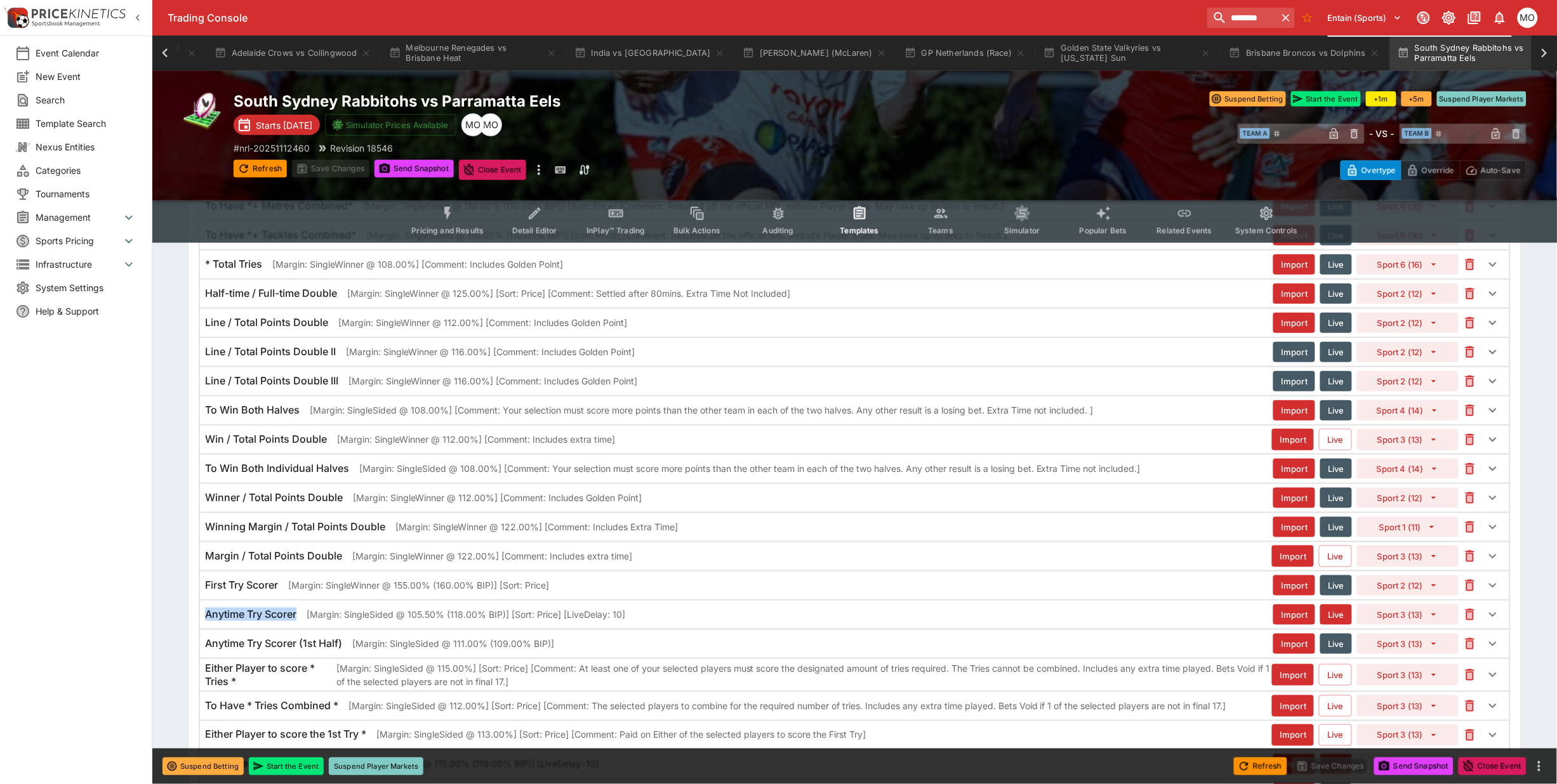
drag, startPoint x: 205, startPoint y: 635, endPoint x: 299, endPoint y: 637, distance: 94.0
click at [296, 621] on h6 "Anytime Try Scorer" at bounding box center [250, 614] width 91 height 13
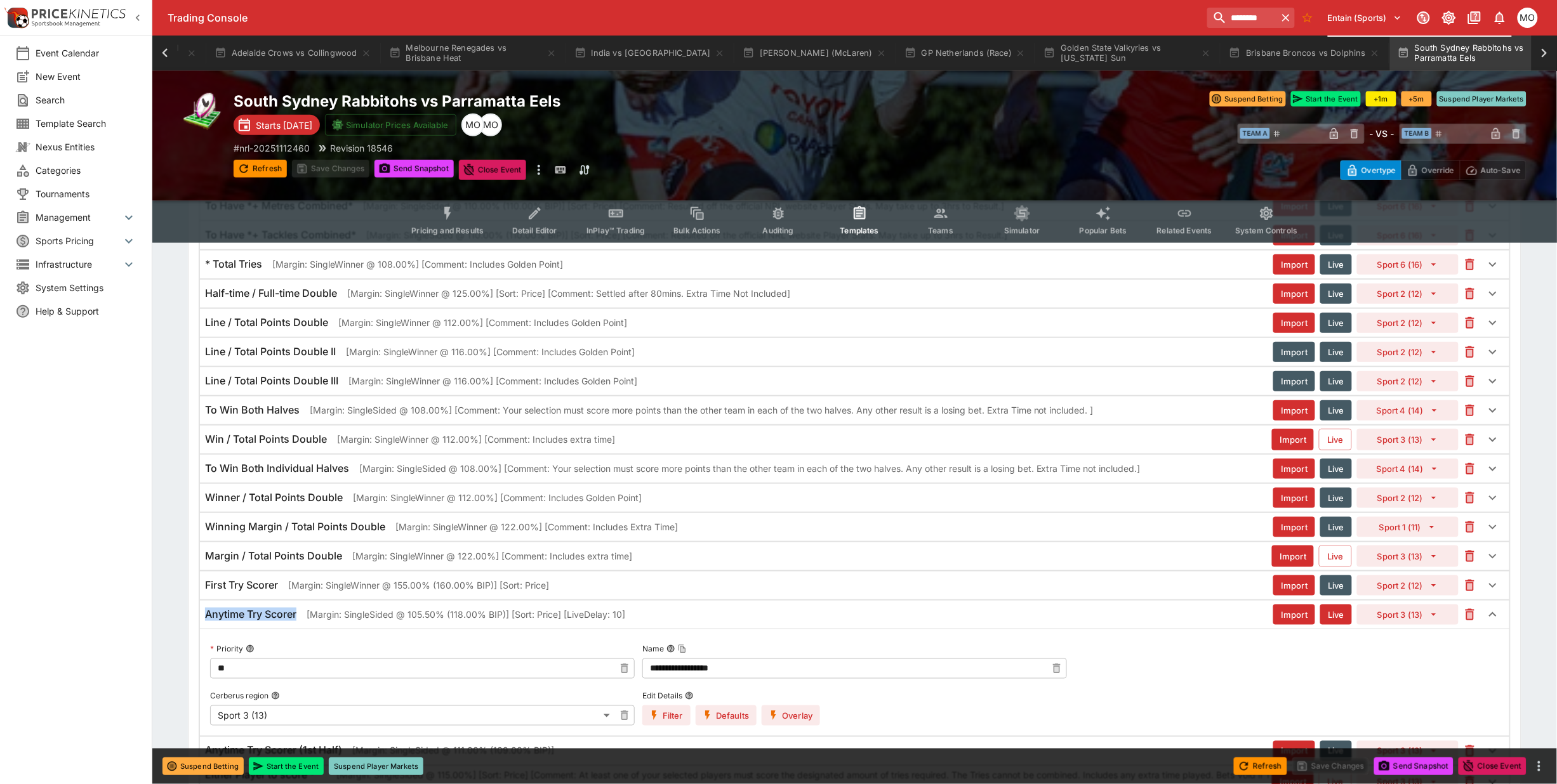
copy h6 "Anytime Try Scorer"
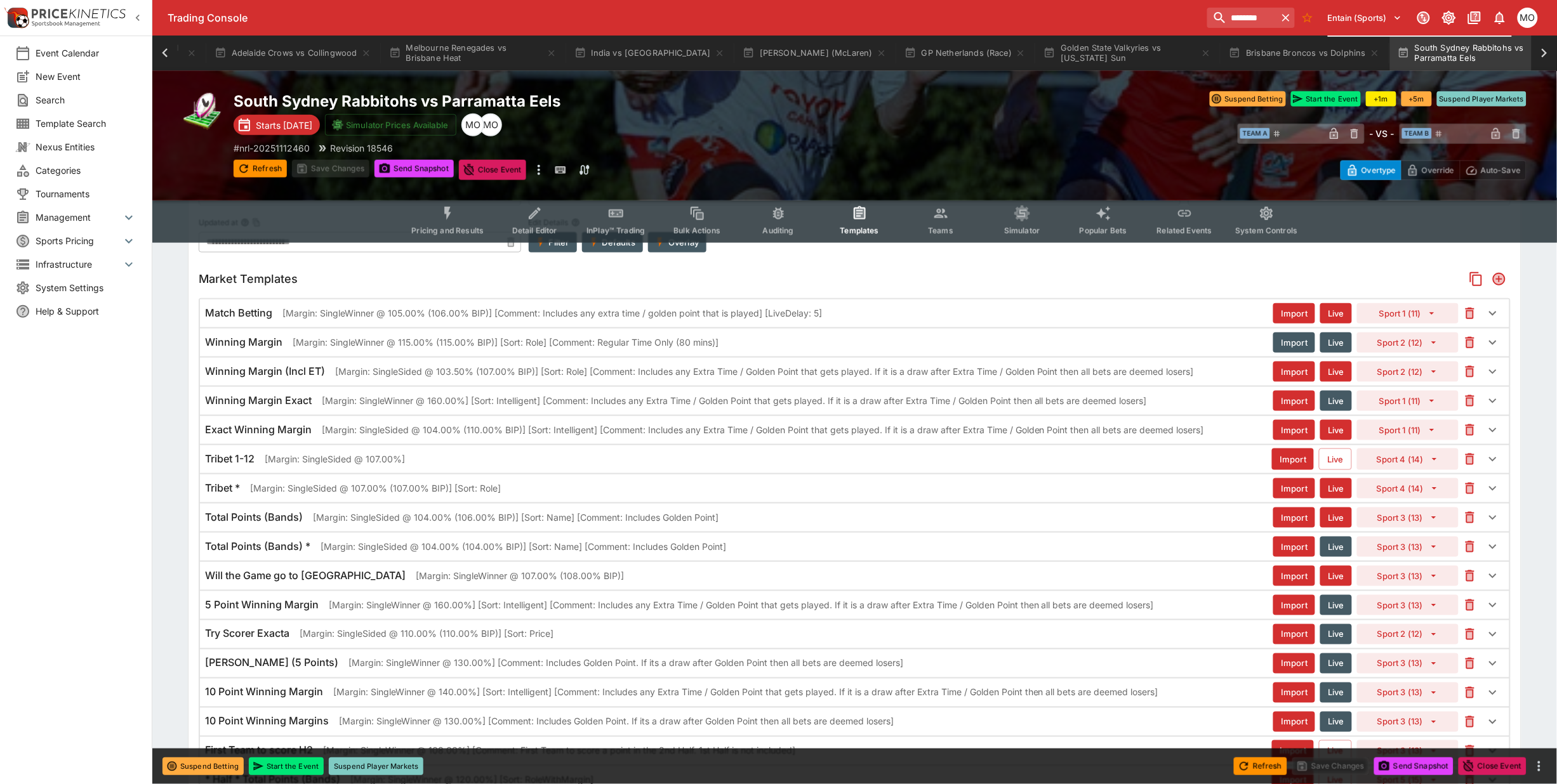
scroll to position [318, 0]
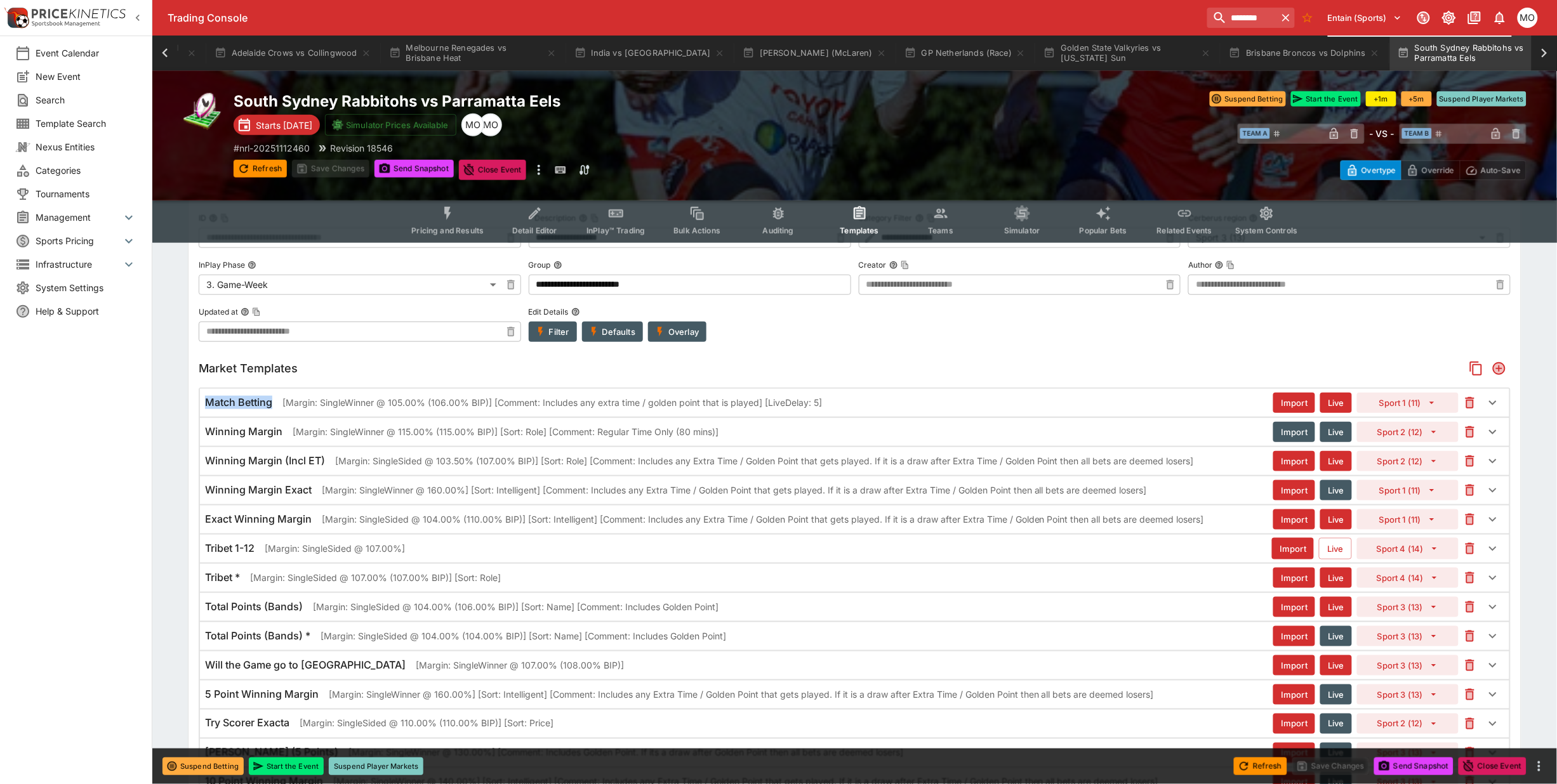
drag, startPoint x: 206, startPoint y: 403, endPoint x: 271, endPoint y: 402, distance: 65.0
click at [271, 402] on h6 "Match Betting" at bounding box center [239, 402] width 68 height 13
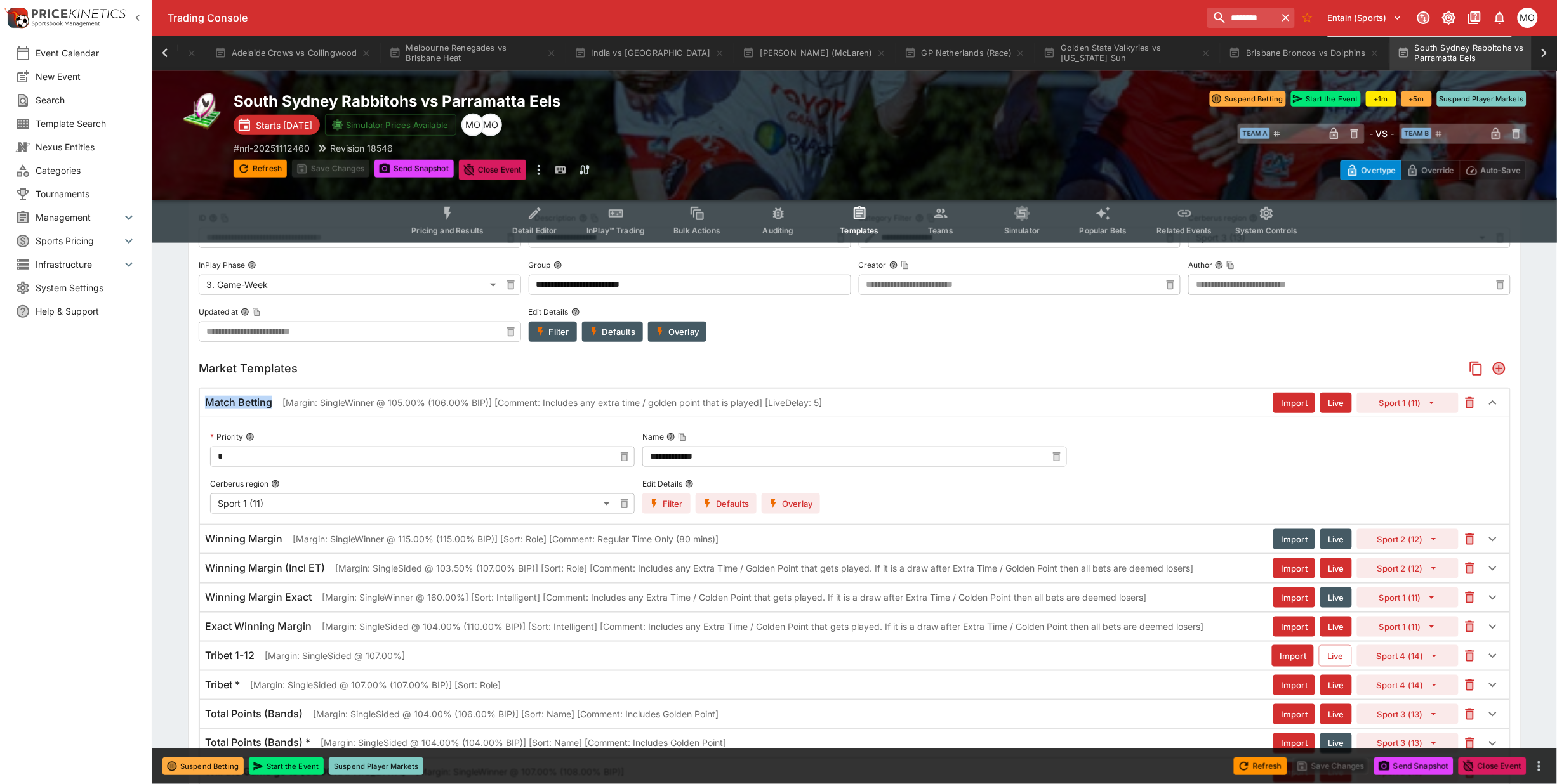
copy h6 "Match Betting"
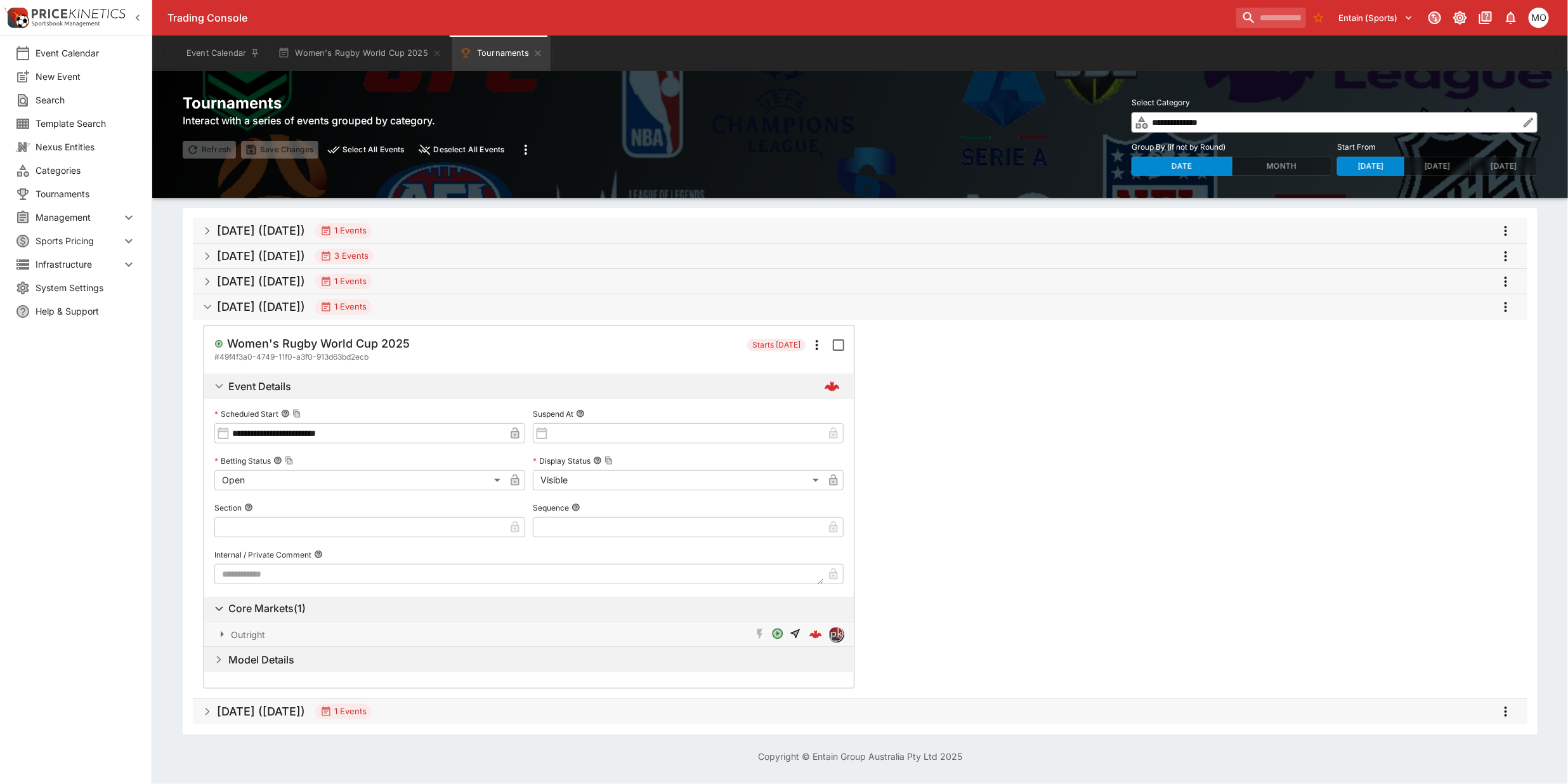
click at [65, 163] on li "Categories" at bounding box center [76, 170] width 152 height 24
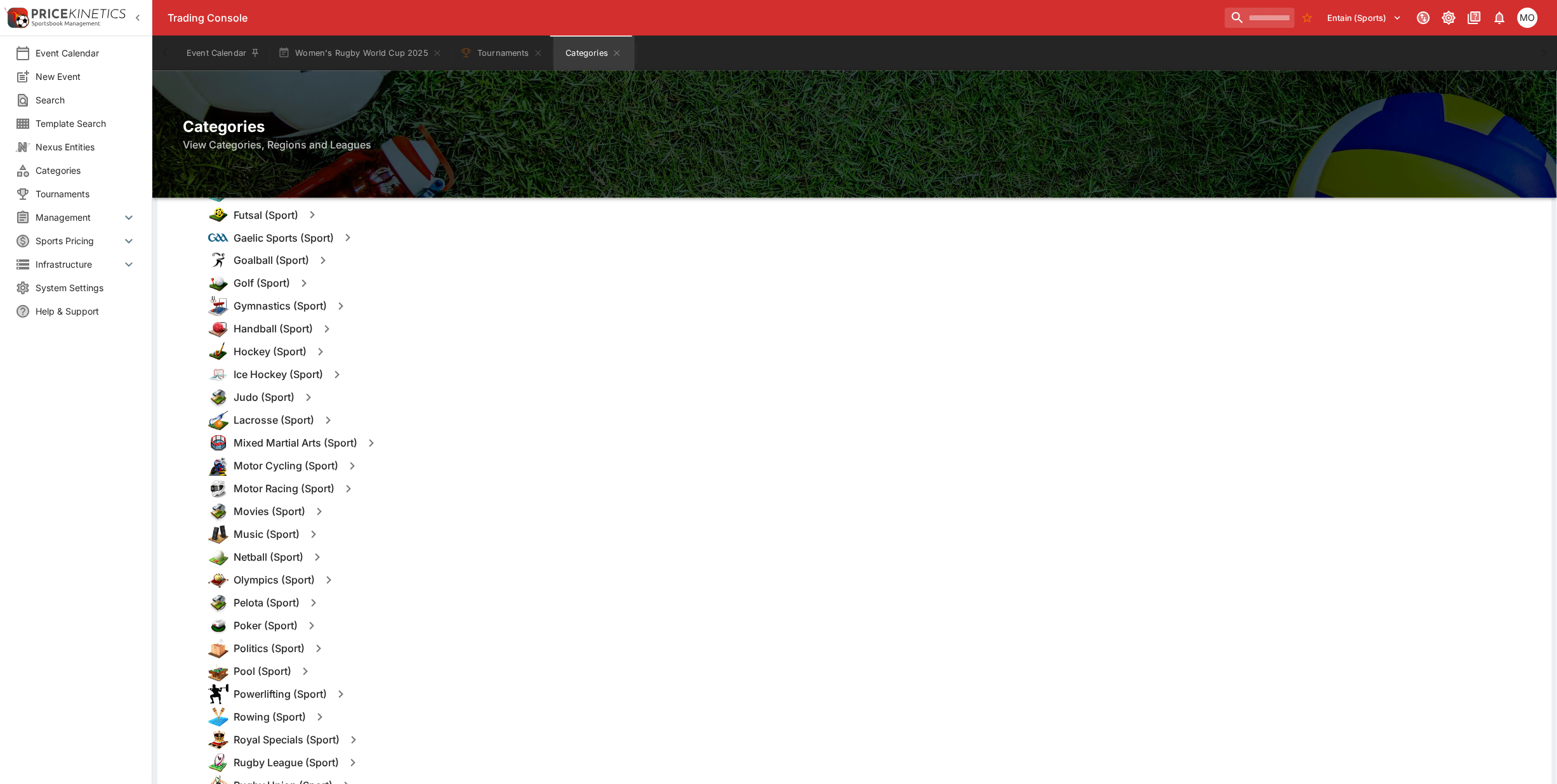
scroll to position [793, 0]
click at [313, 555] on icon "button" at bounding box center [318, 553] width 15 height 15
click at [432, 548] on button "Templates" at bounding box center [440, 553] width 57 height 20
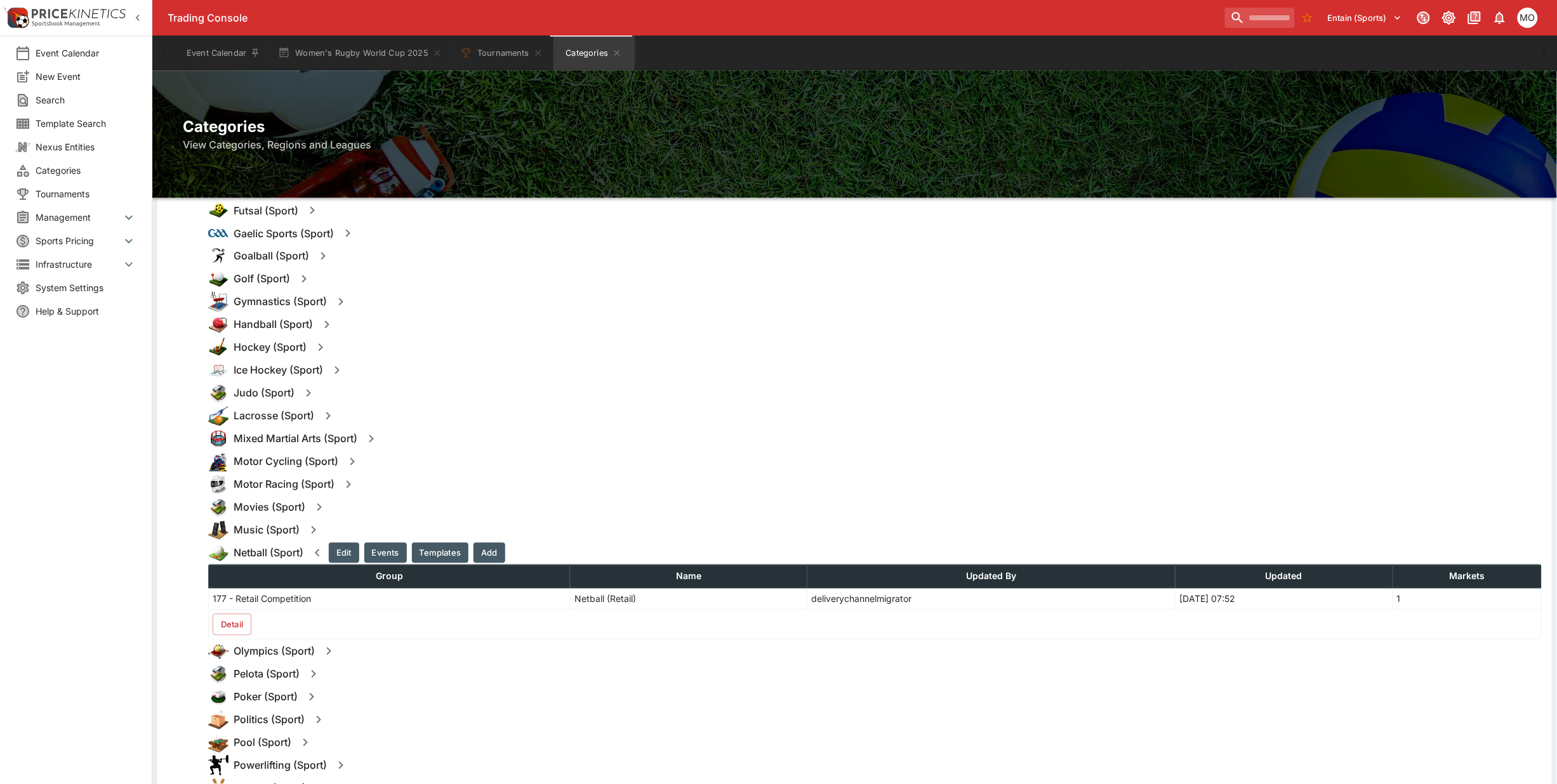
click at [243, 623] on button "Detail" at bounding box center [232, 625] width 38 height 21
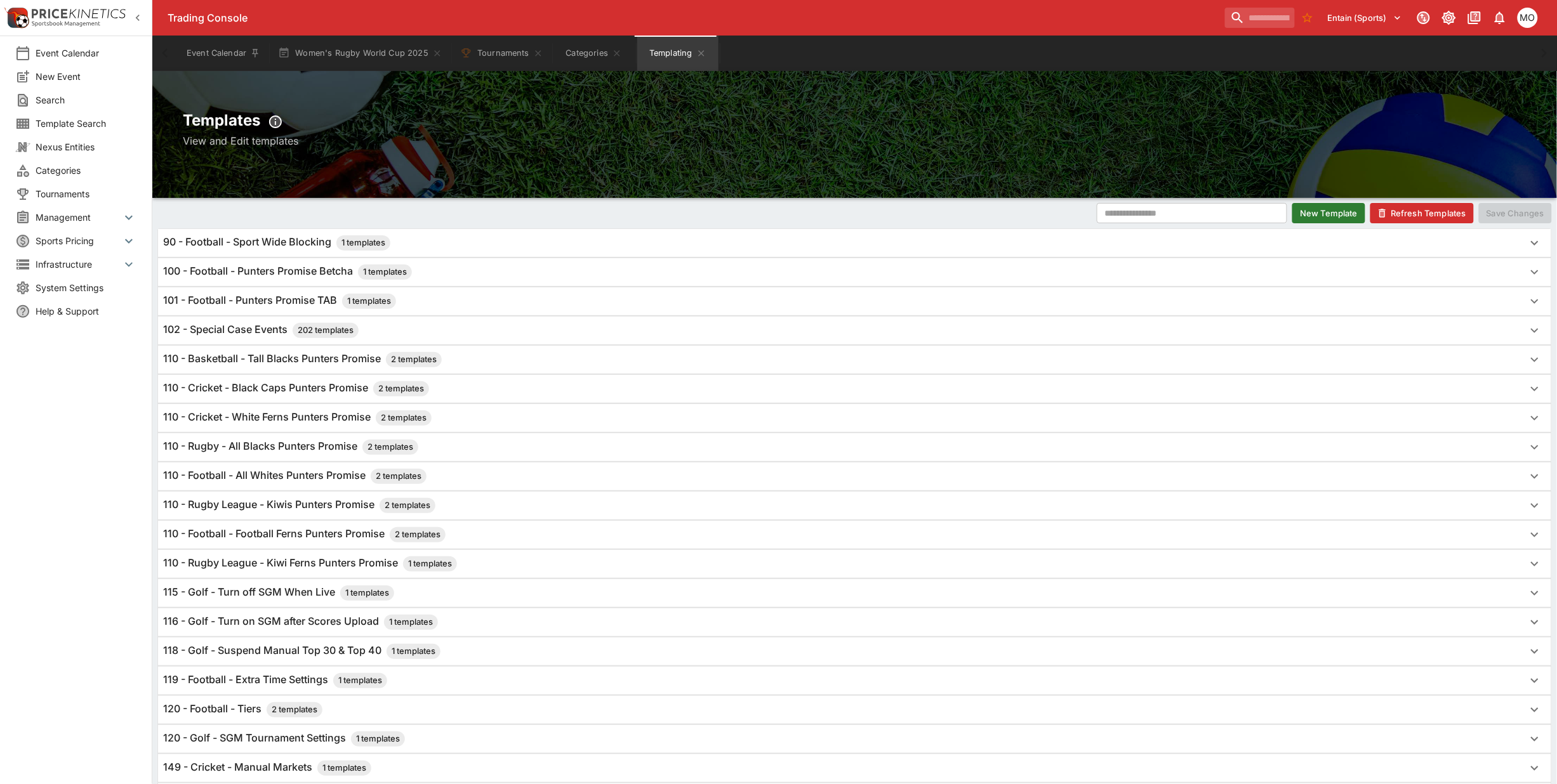
click at [74, 170] on span "Categories" at bounding box center [86, 170] width 101 height 13
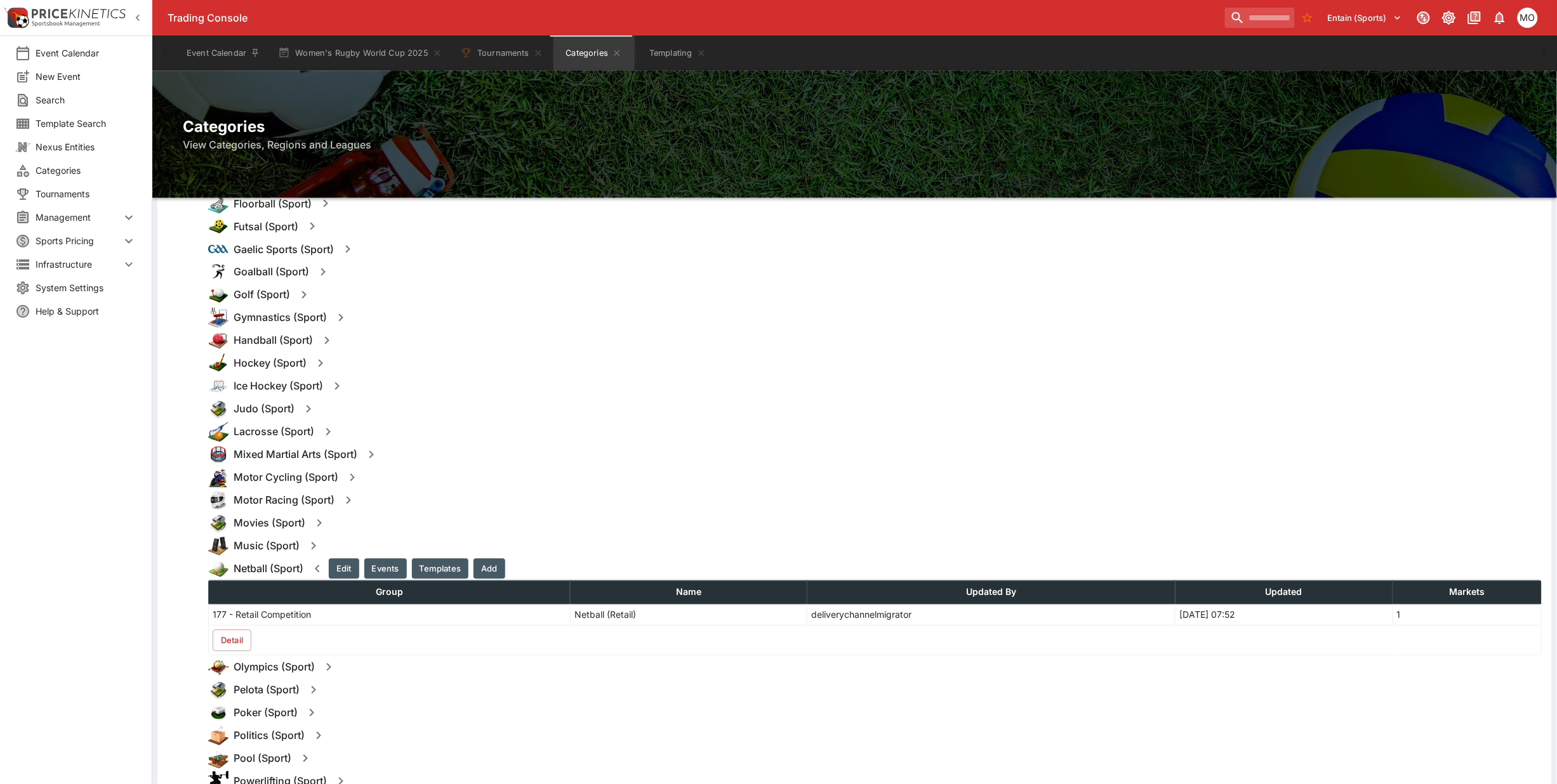
scroll to position [952, 0]
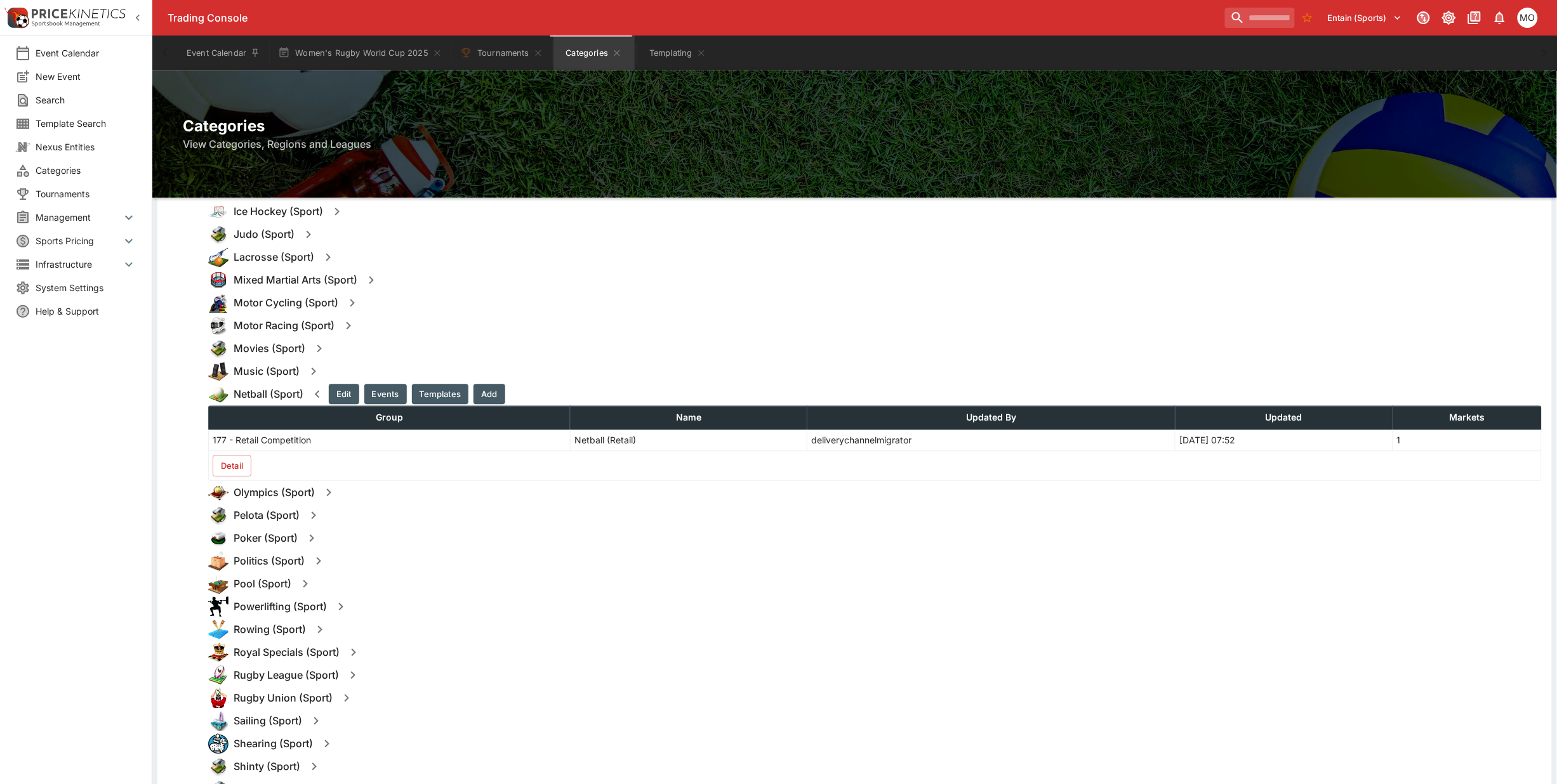
click at [381, 394] on button "Events" at bounding box center [385, 394] width 42 height 20
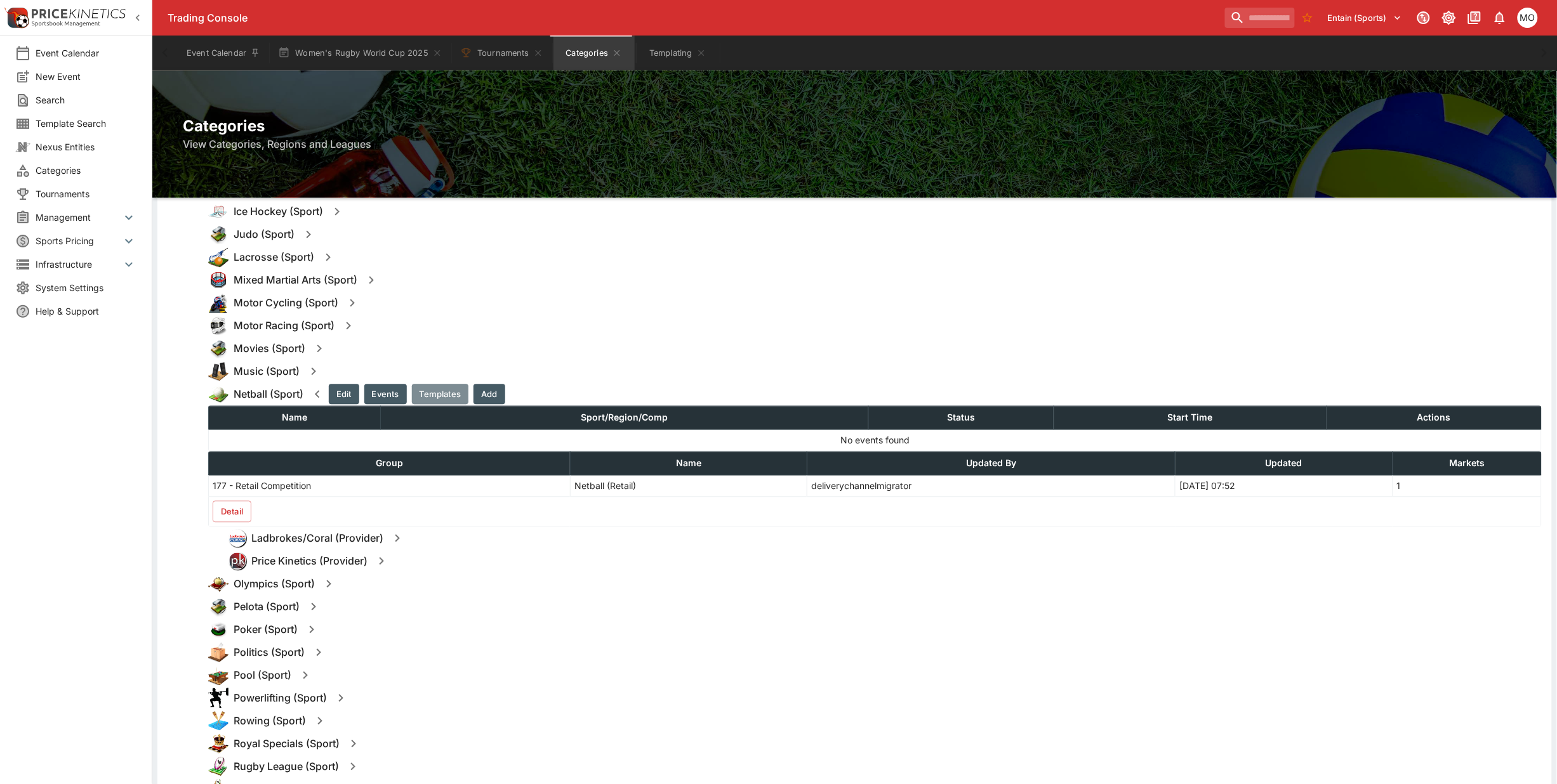
click at [431, 391] on button "Templates" at bounding box center [440, 394] width 57 height 20
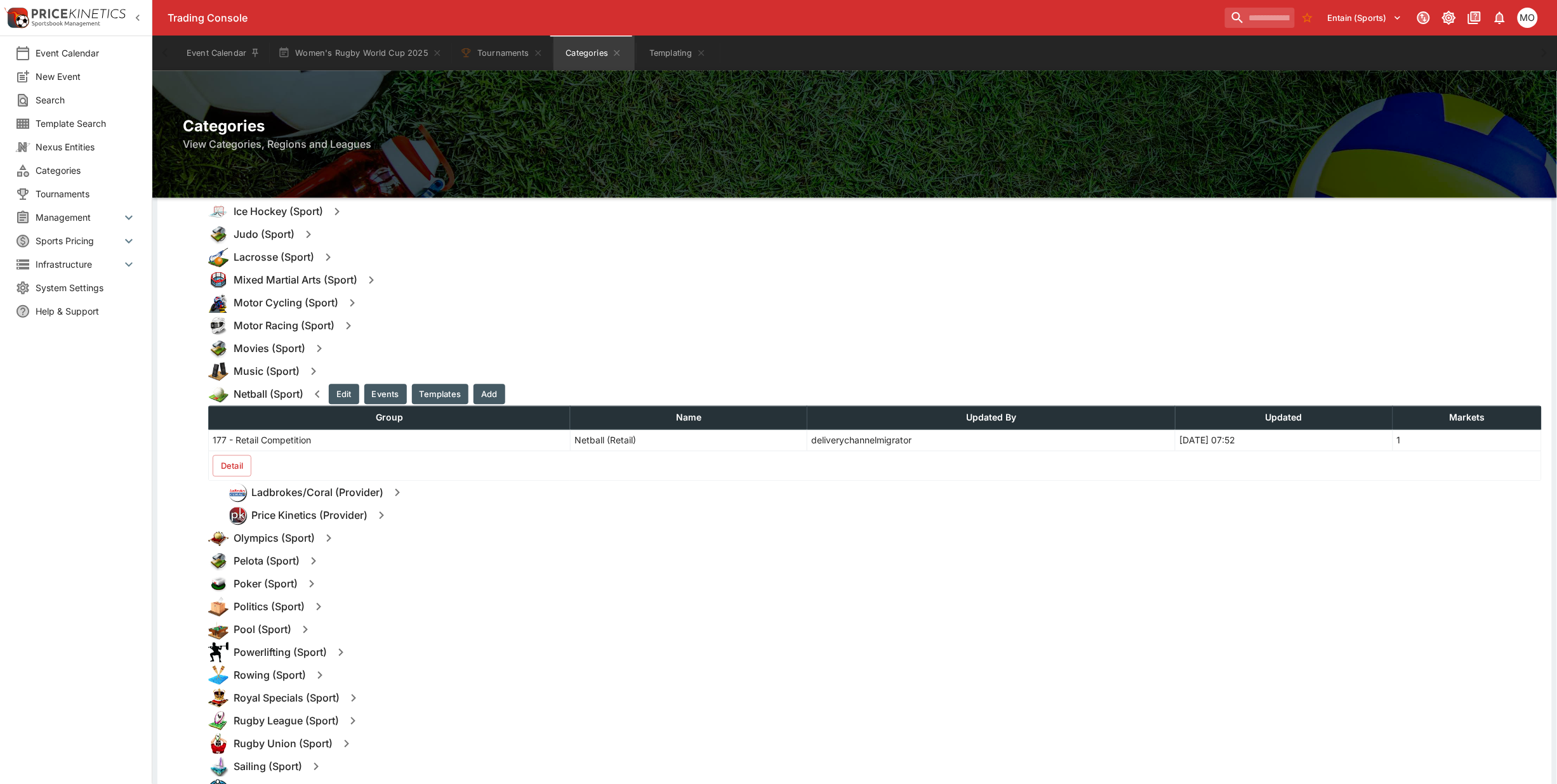
click at [232, 461] on button "Detail" at bounding box center [232, 466] width 38 height 21
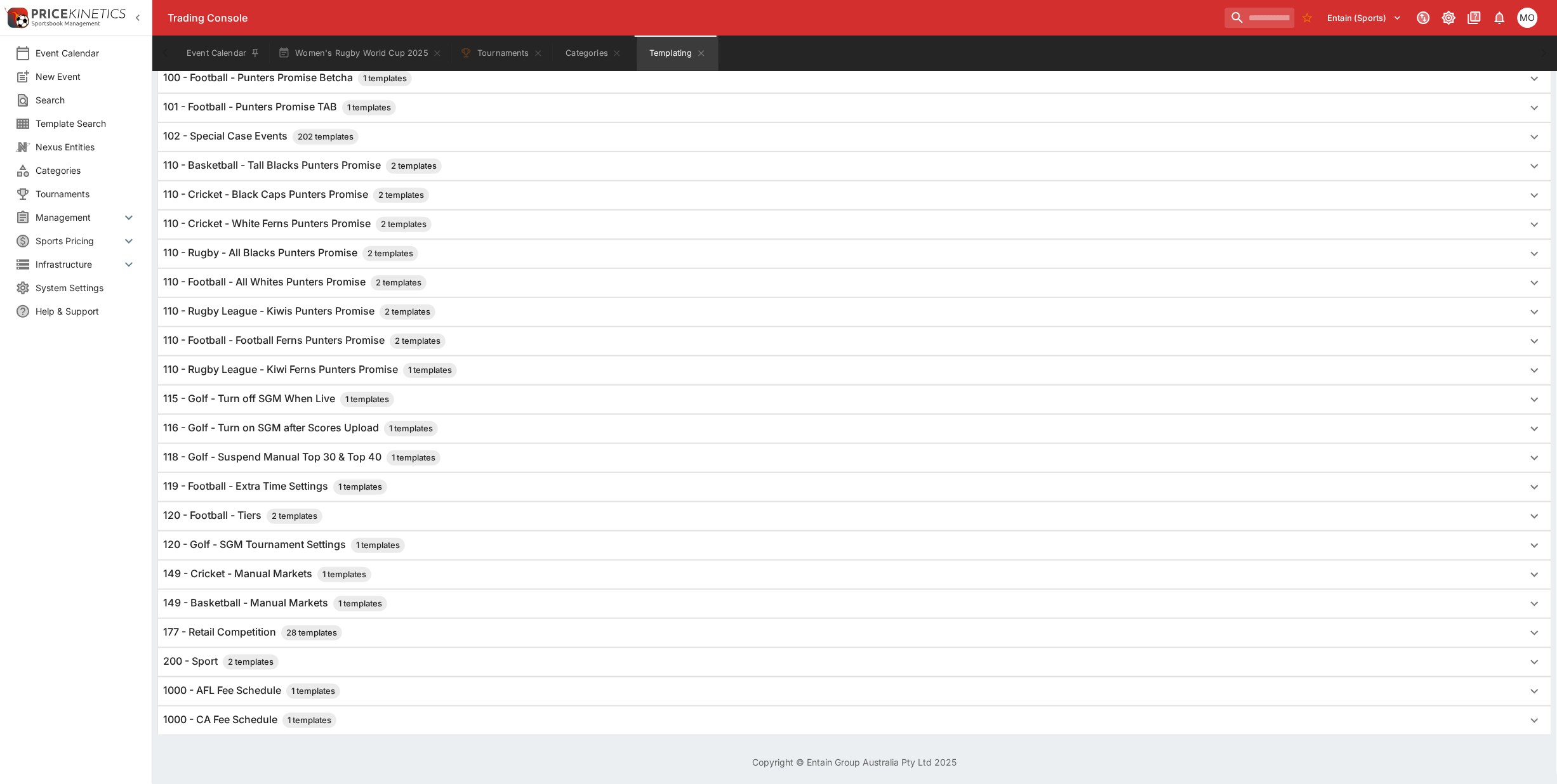
scroll to position [0, 0]
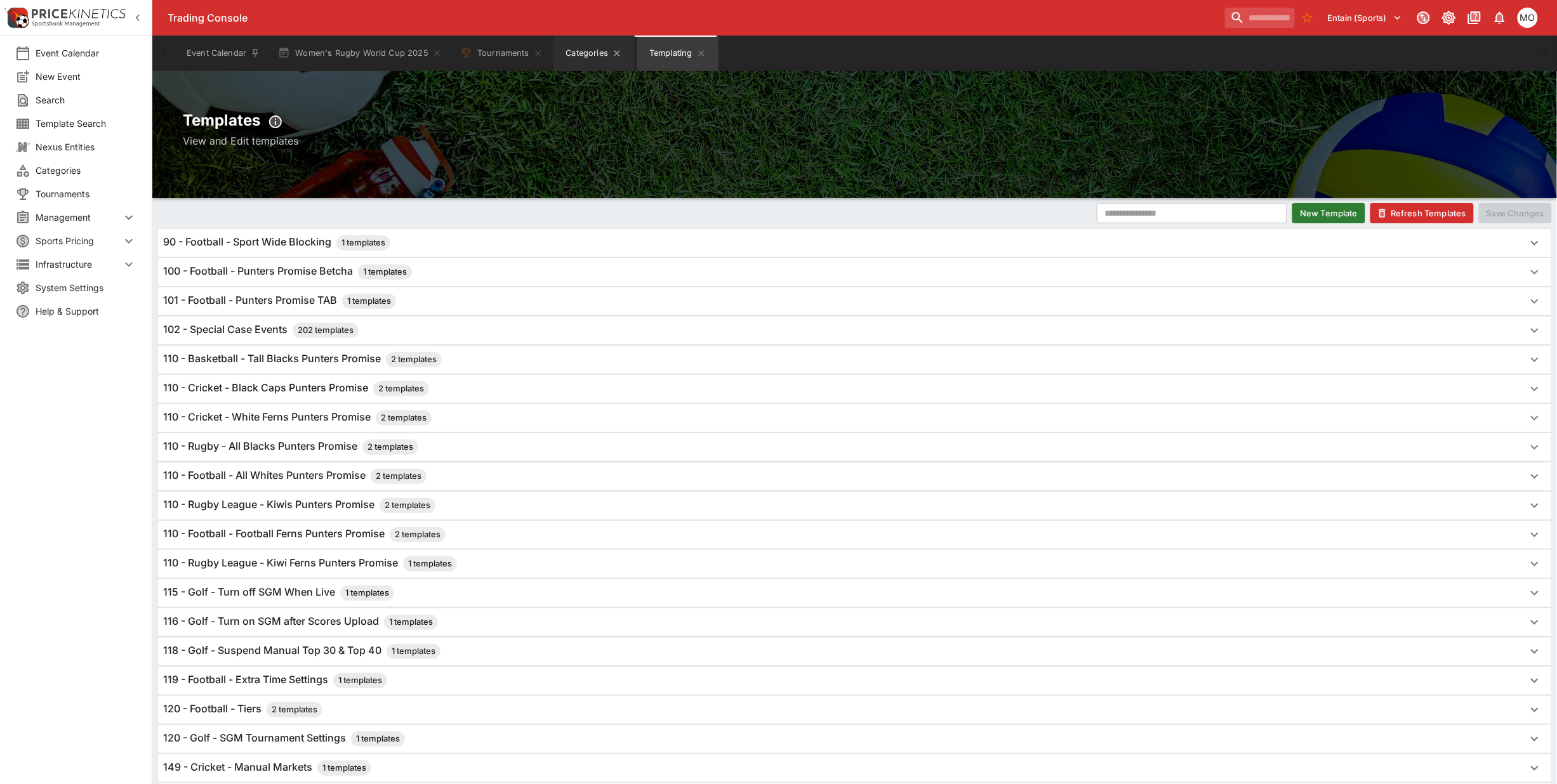
click at [579, 58] on button "Categories" at bounding box center [594, 53] width 81 height 35
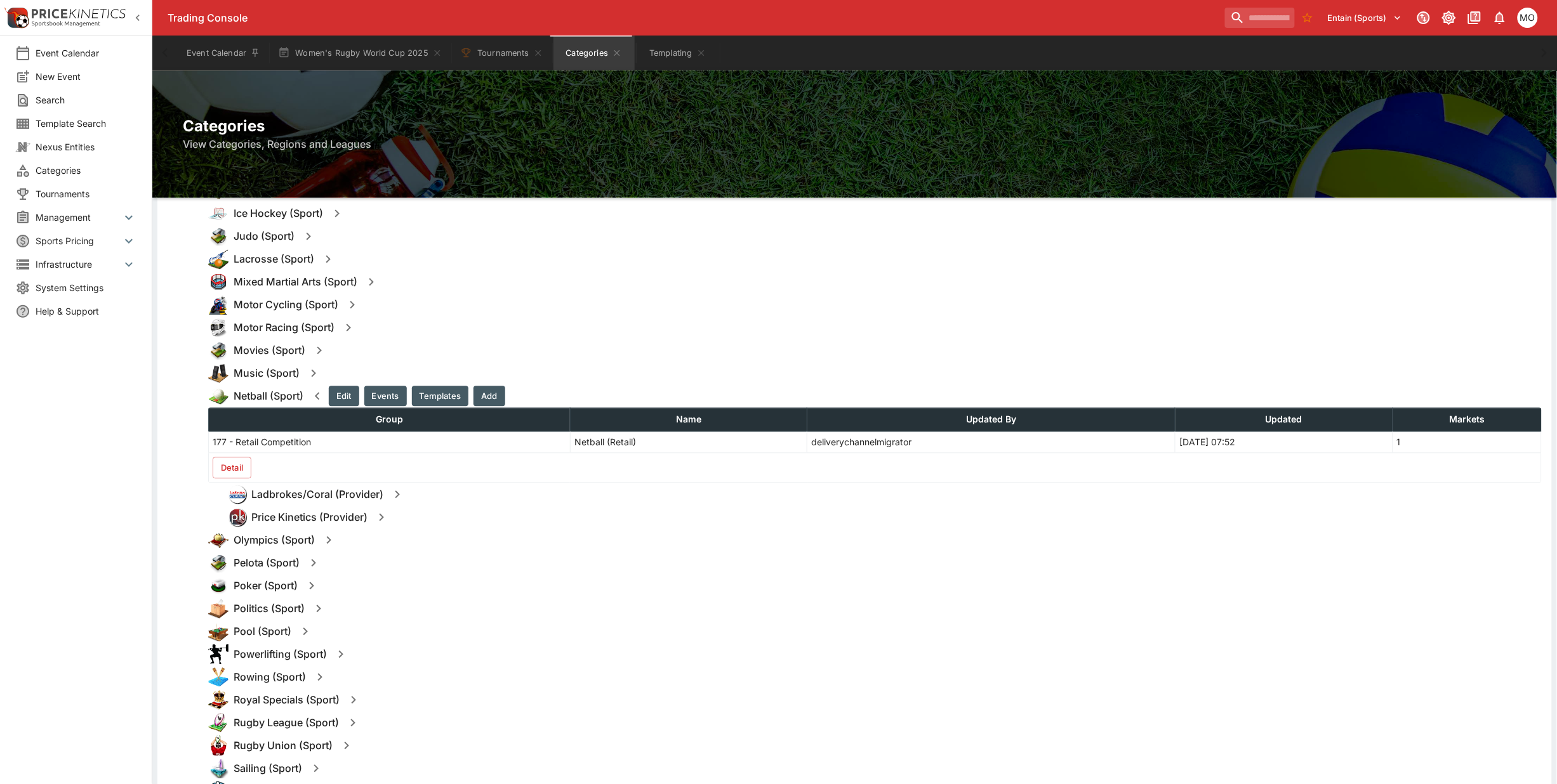
scroll to position [952, 0]
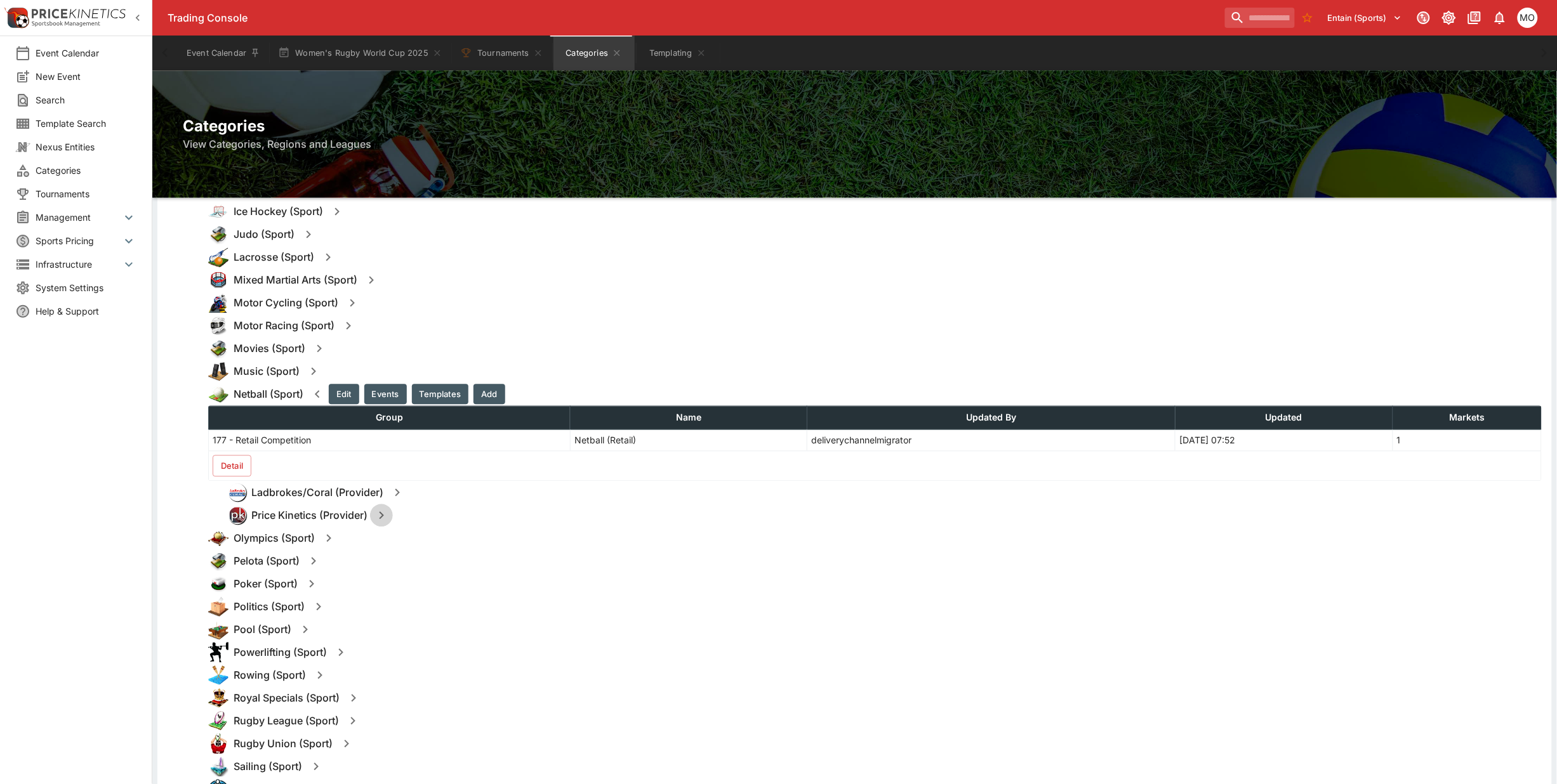
click at [382, 516] on icon "button" at bounding box center [381, 516] width 15 height 15
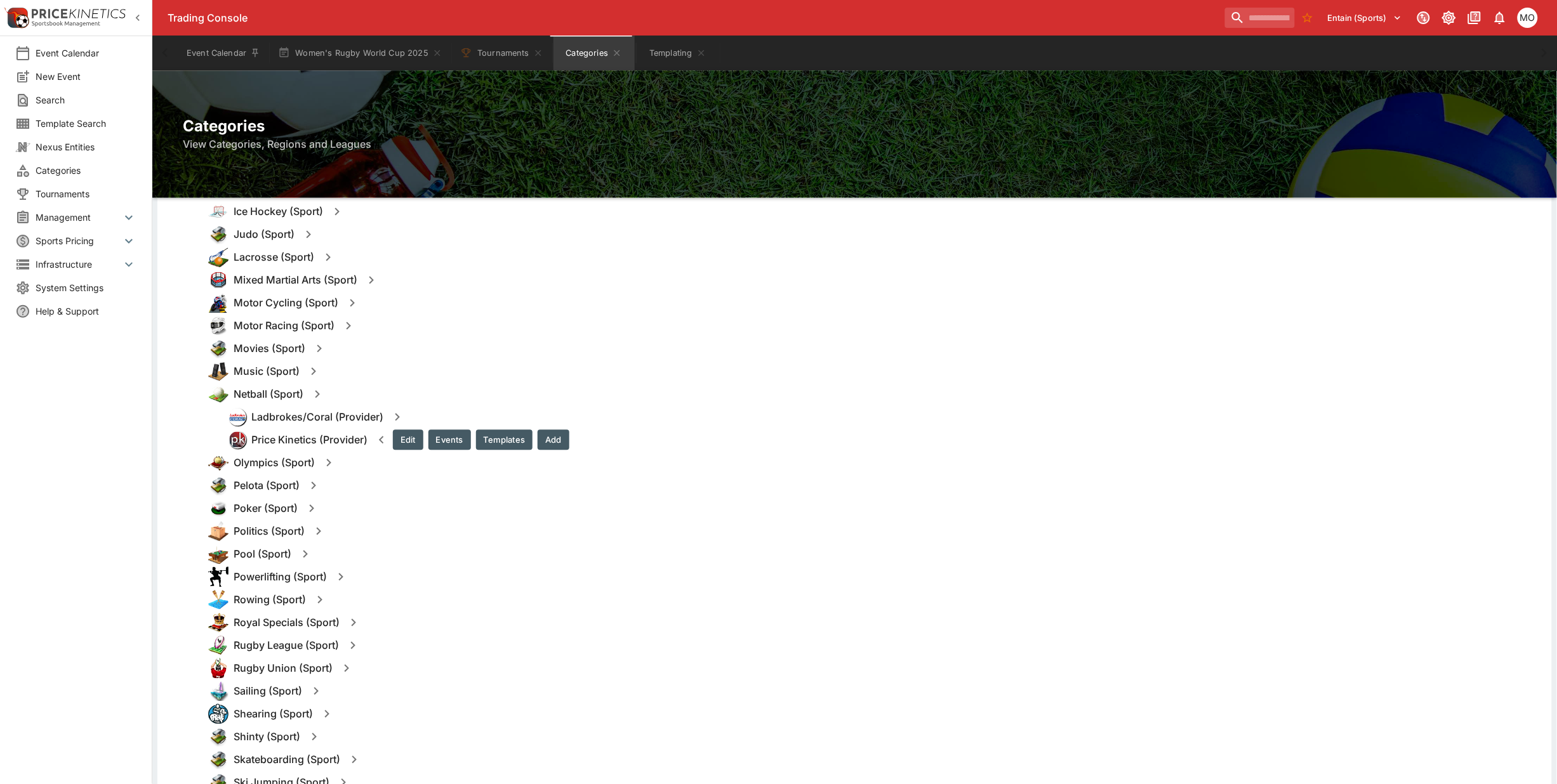
click at [450, 435] on button "Events" at bounding box center [449, 440] width 42 height 20
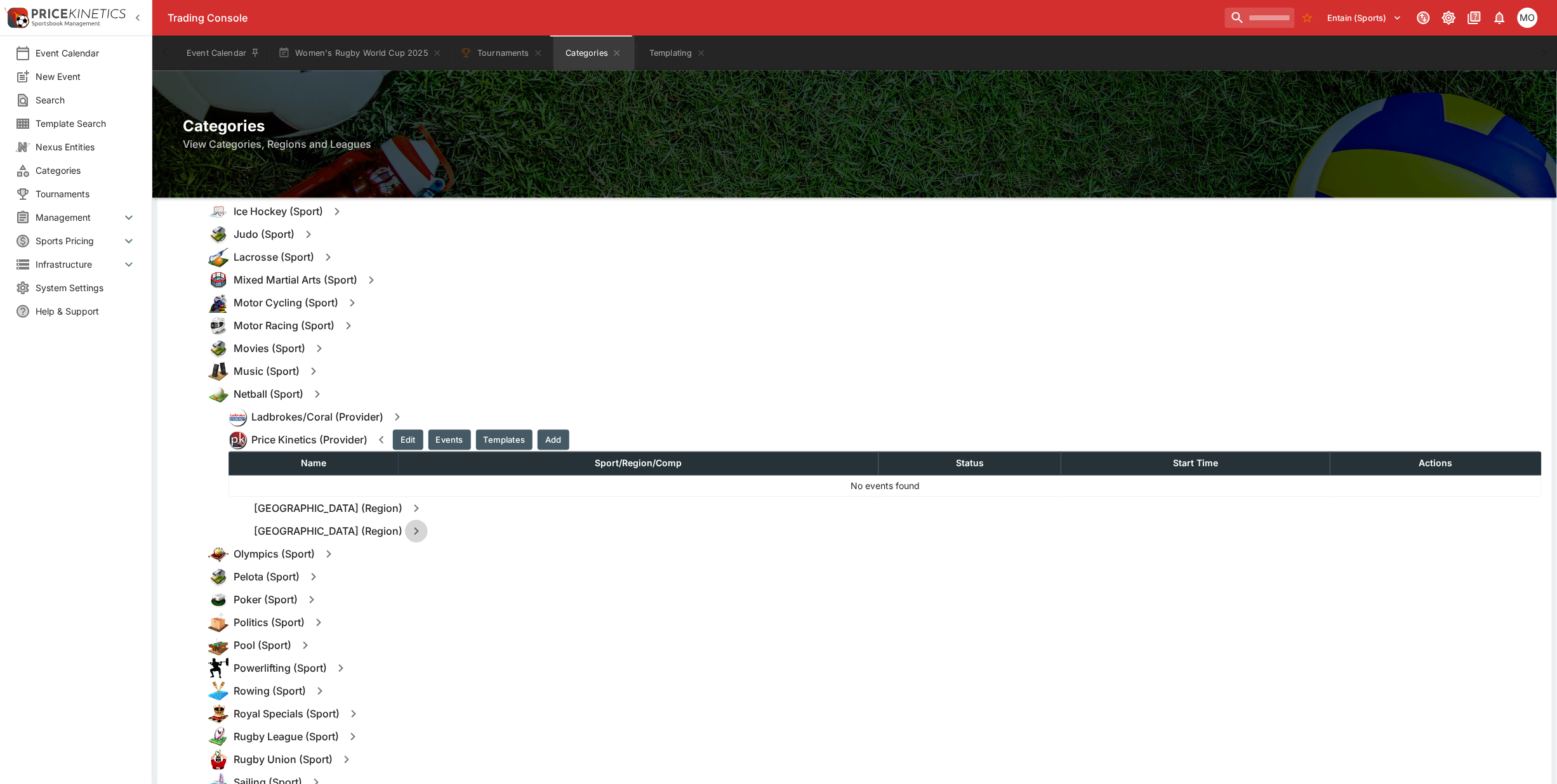
click at [409, 531] on icon "button" at bounding box center [417, 532] width 15 height 15
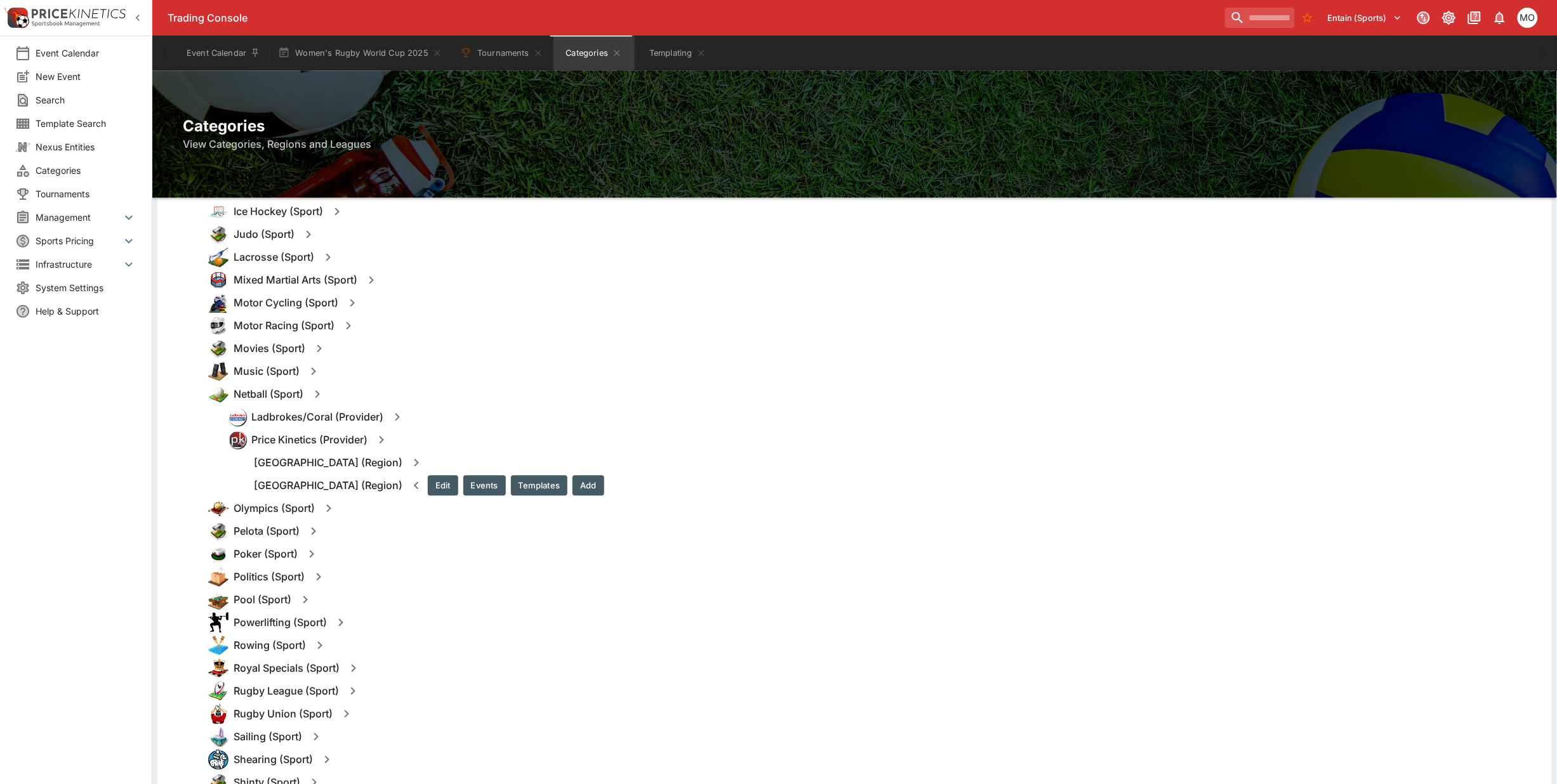
click at [511, 489] on button "Templates" at bounding box center [539, 486] width 57 height 20
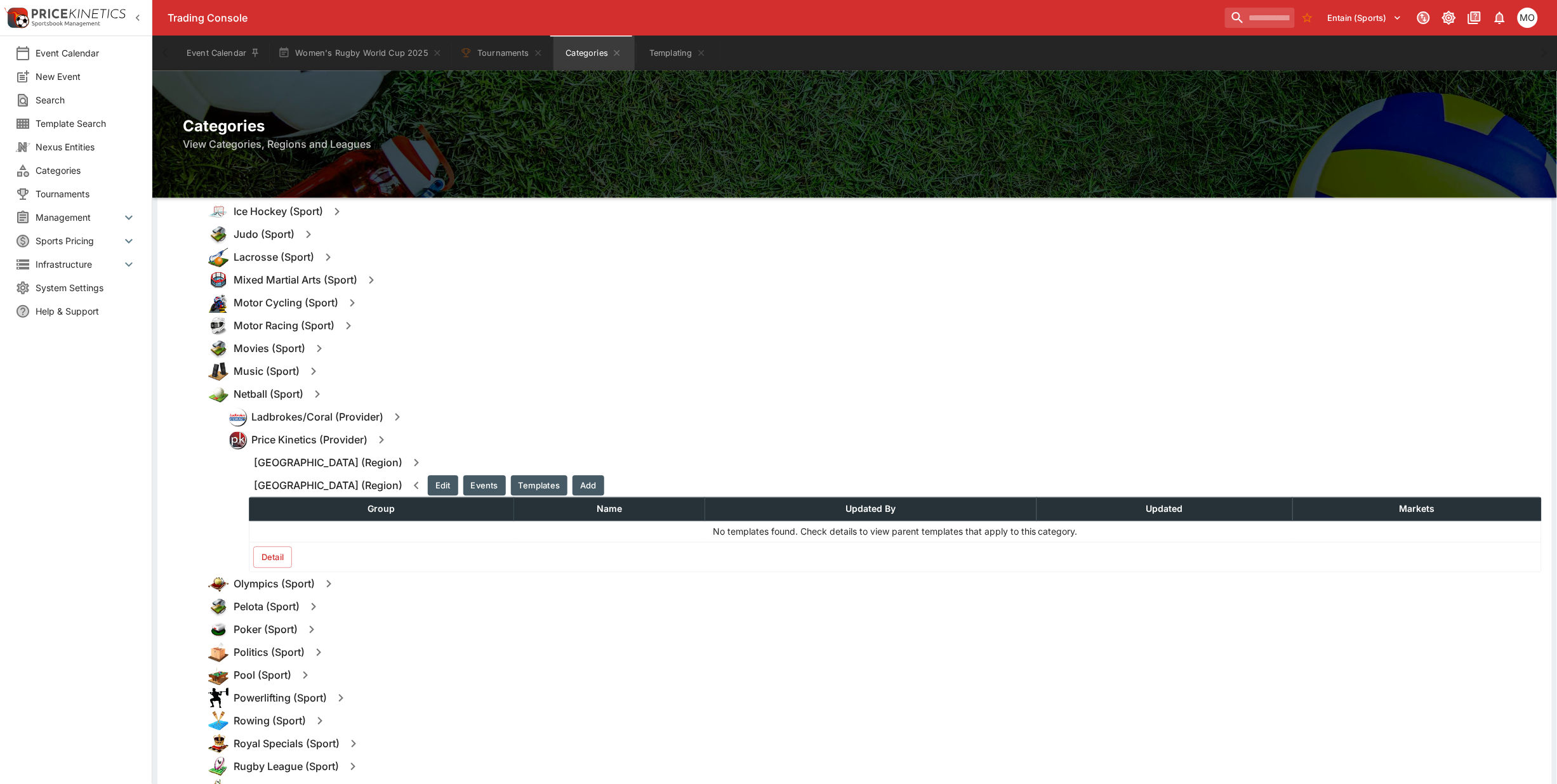
click at [269, 556] on button "Detail" at bounding box center [272, 558] width 38 height 21
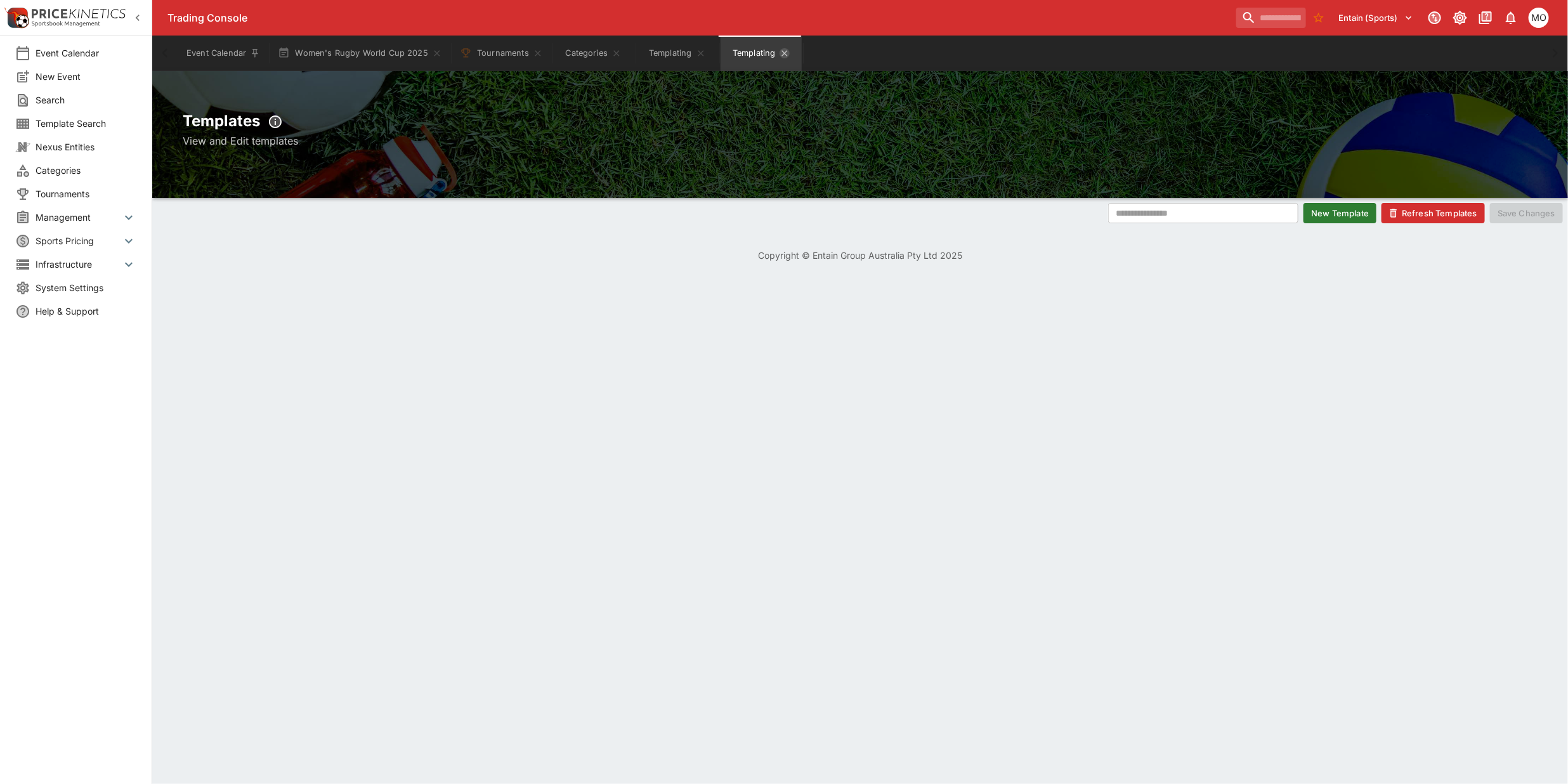
click at [784, 51] on icon "Templating" at bounding box center [784, 52] width 5 height 5
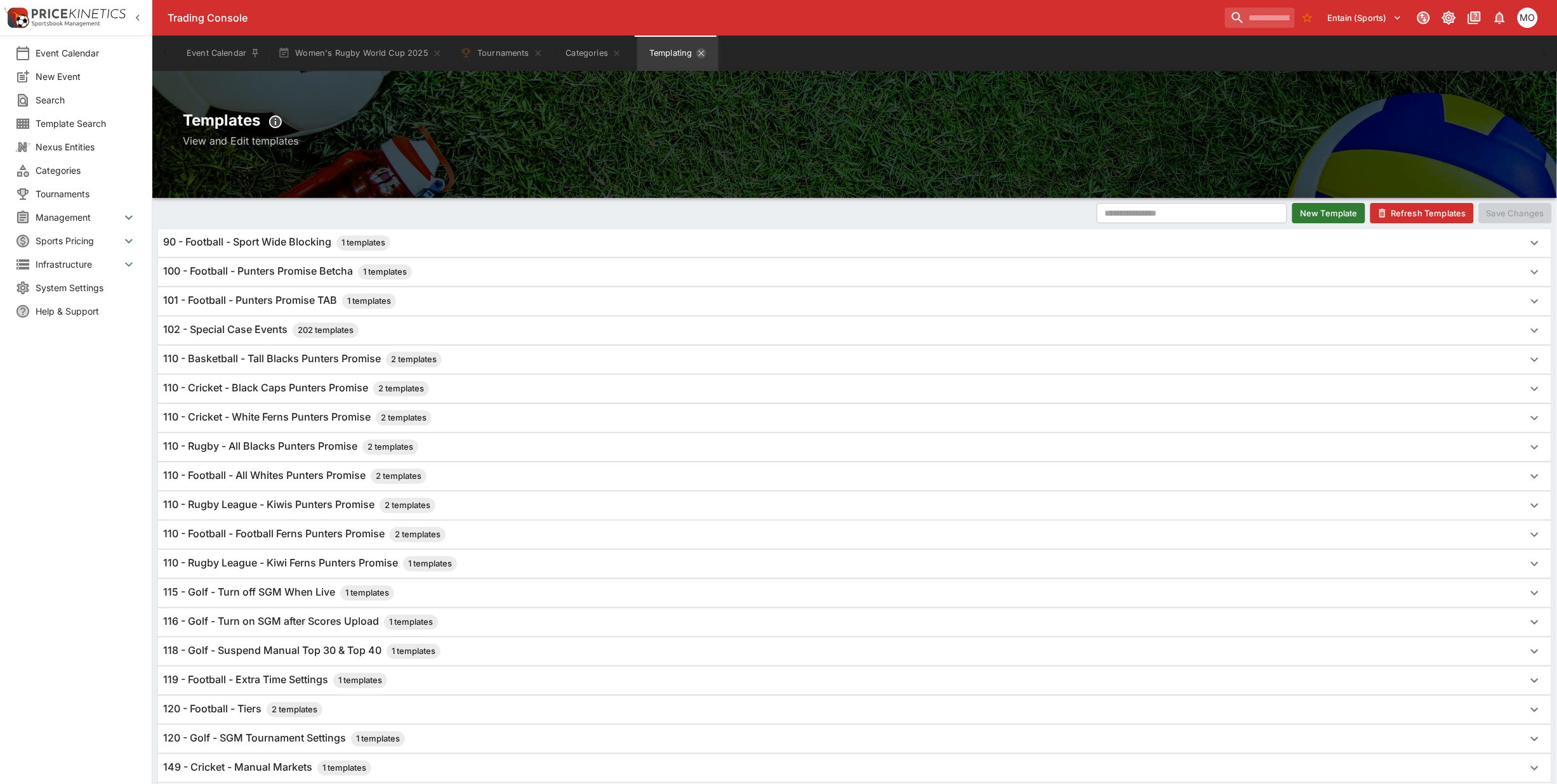
click at [696, 52] on icon "Templating" at bounding box center [701, 53] width 10 height 10
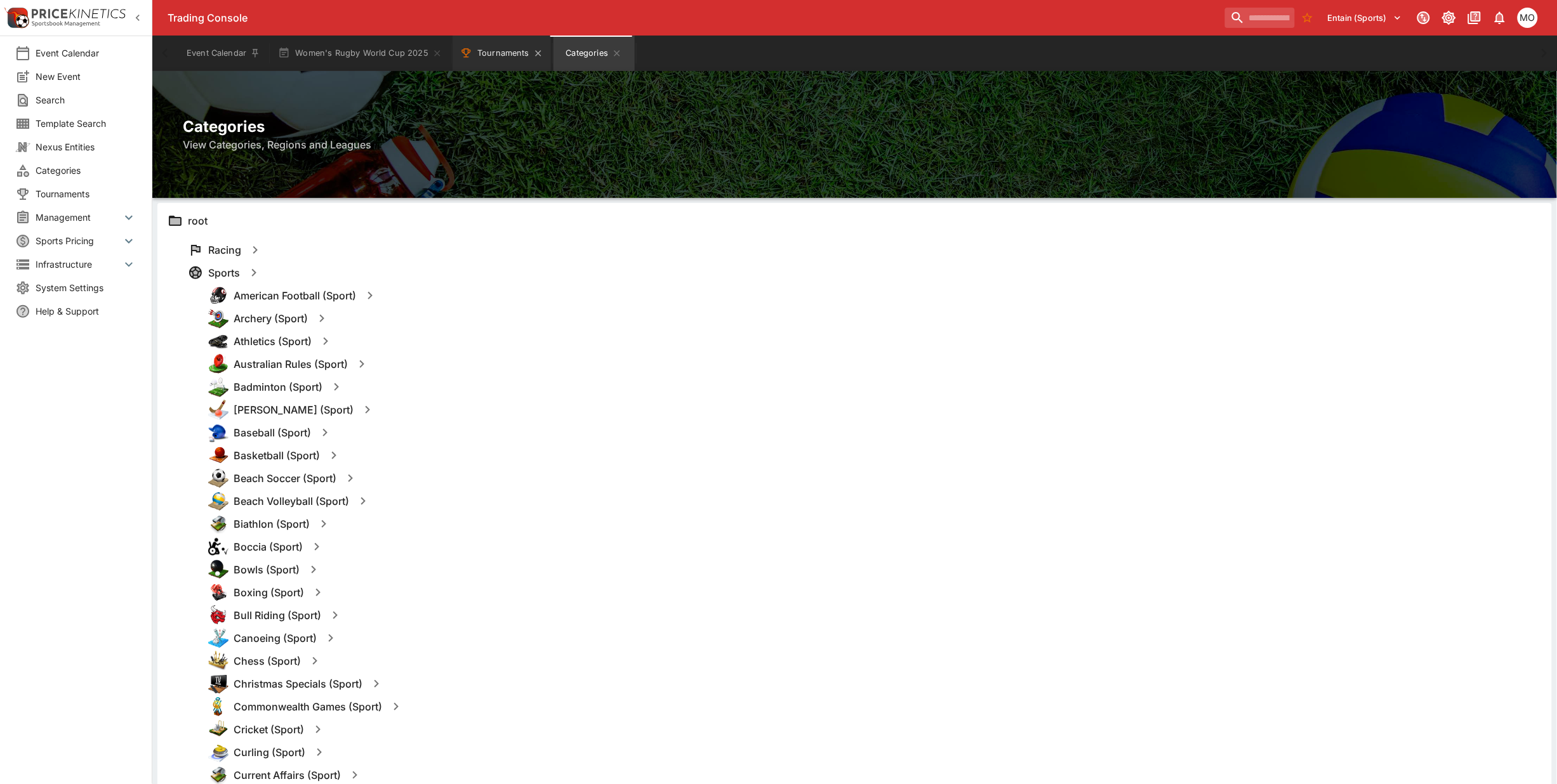
click at [492, 54] on button "Tournaments" at bounding box center [502, 53] width 98 height 35
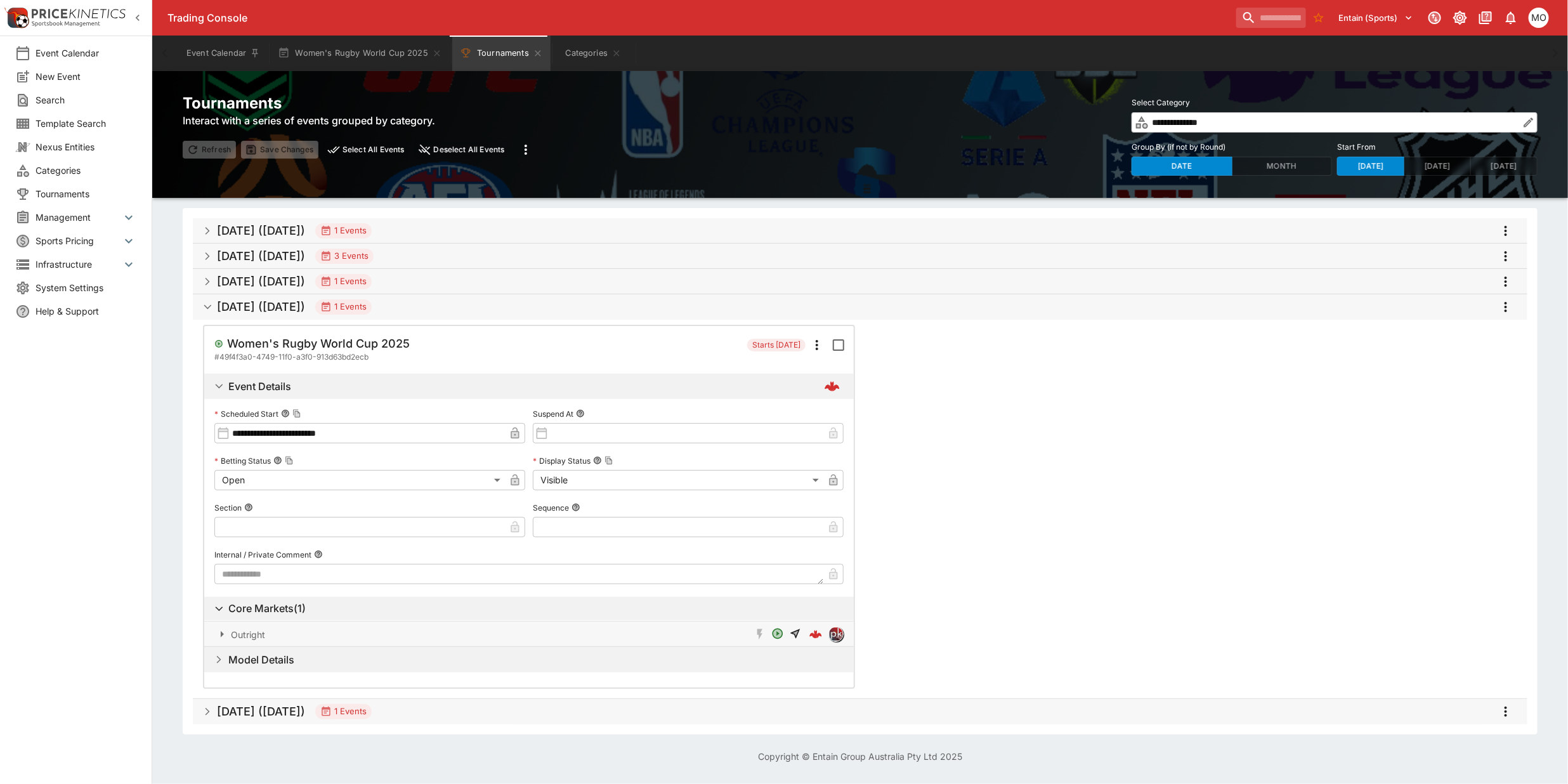
click at [83, 193] on span "Tournaments" at bounding box center [86, 193] width 101 height 13
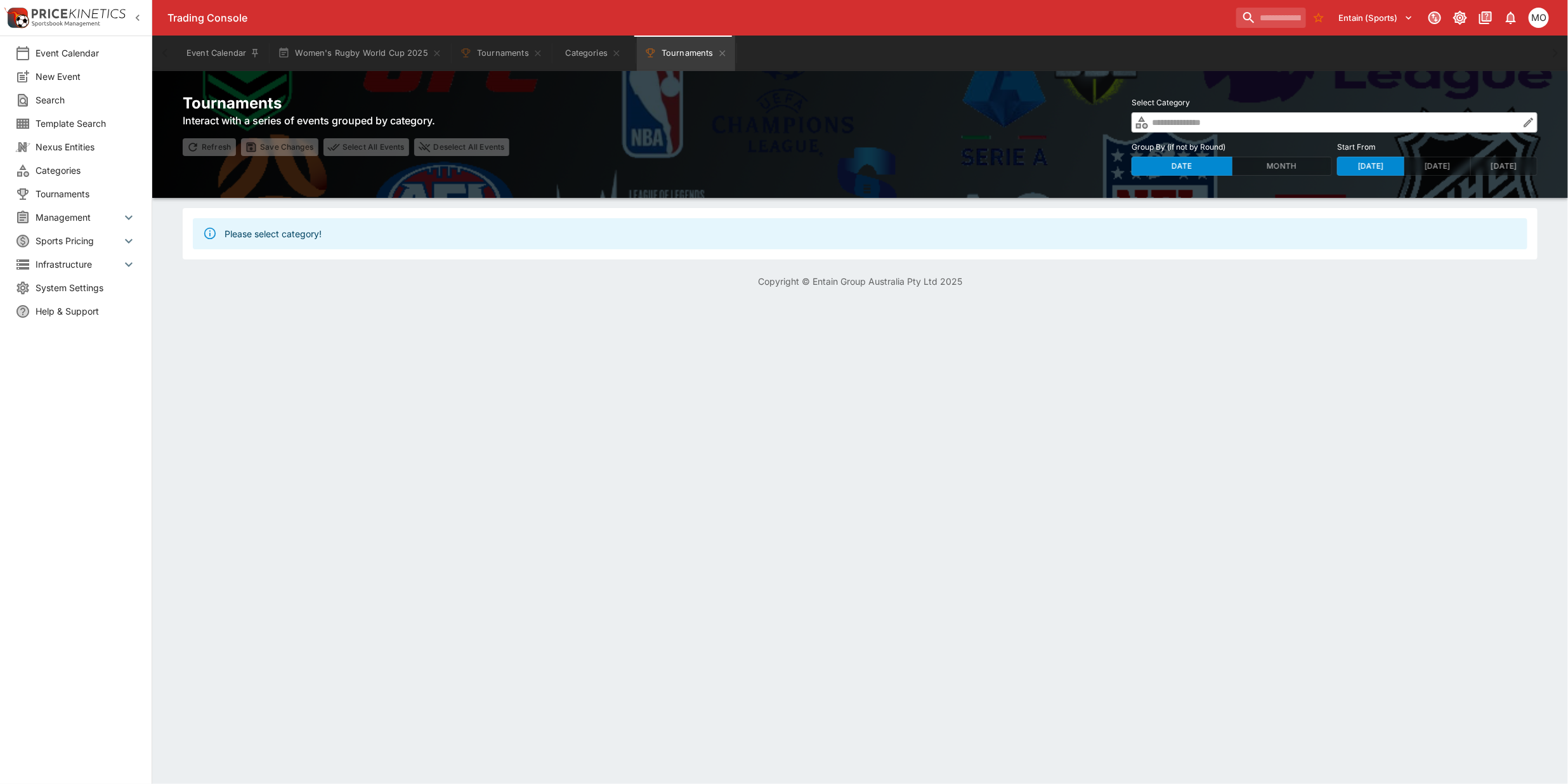
click at [1191, 112] on input "text" at bounding box center [1334, 122] width 370 height 20
click at [1180, 120] on input "text" at bounding box center [1334, 122] width 370 height 20
click at [1279, 169] on button "Month" at bounding box center [1282, 166] width 101 height 19
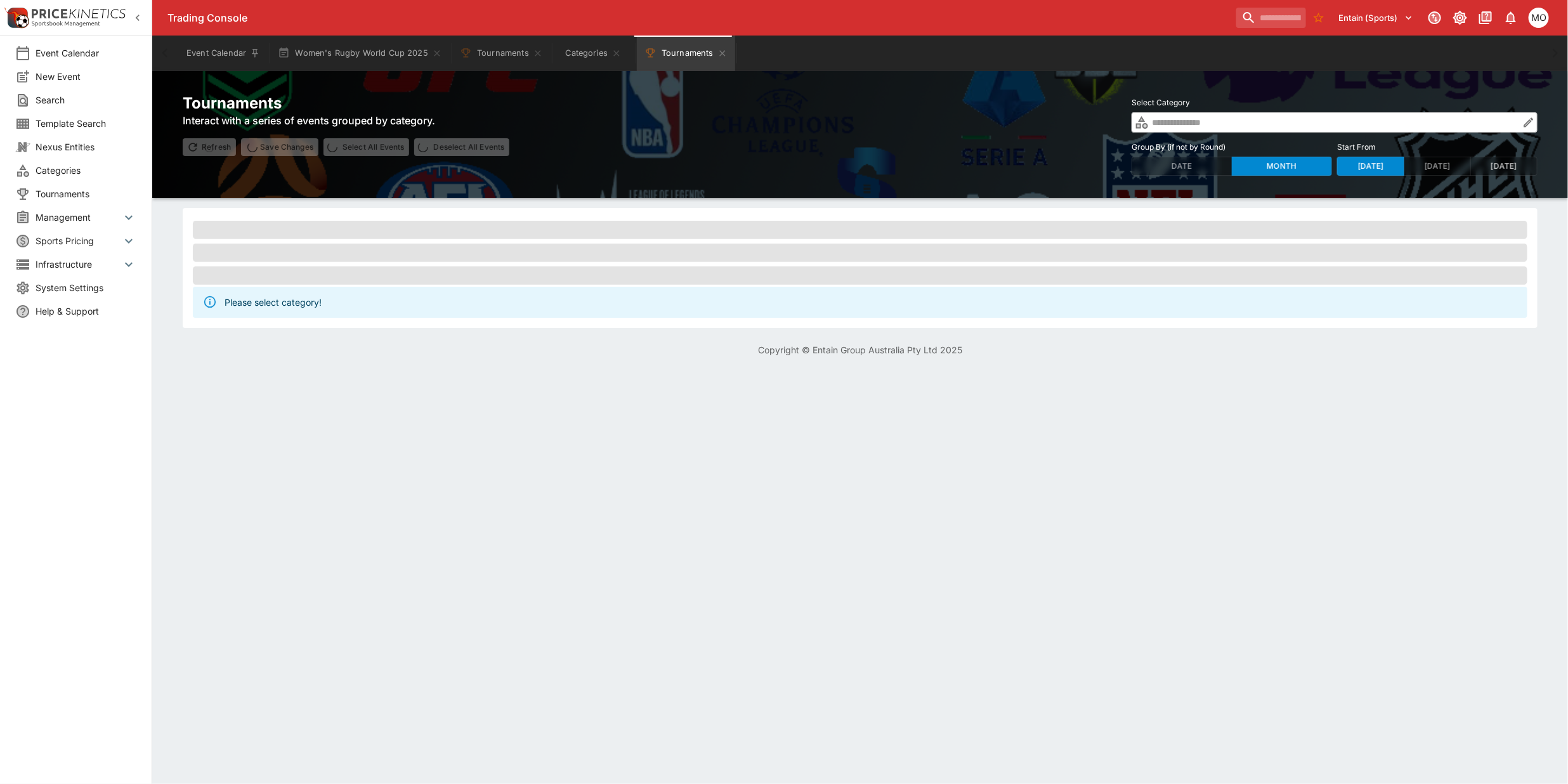
click at [1510, 166] on button "[DATE]" at bounding box center [1504, 166] width 67 height 19
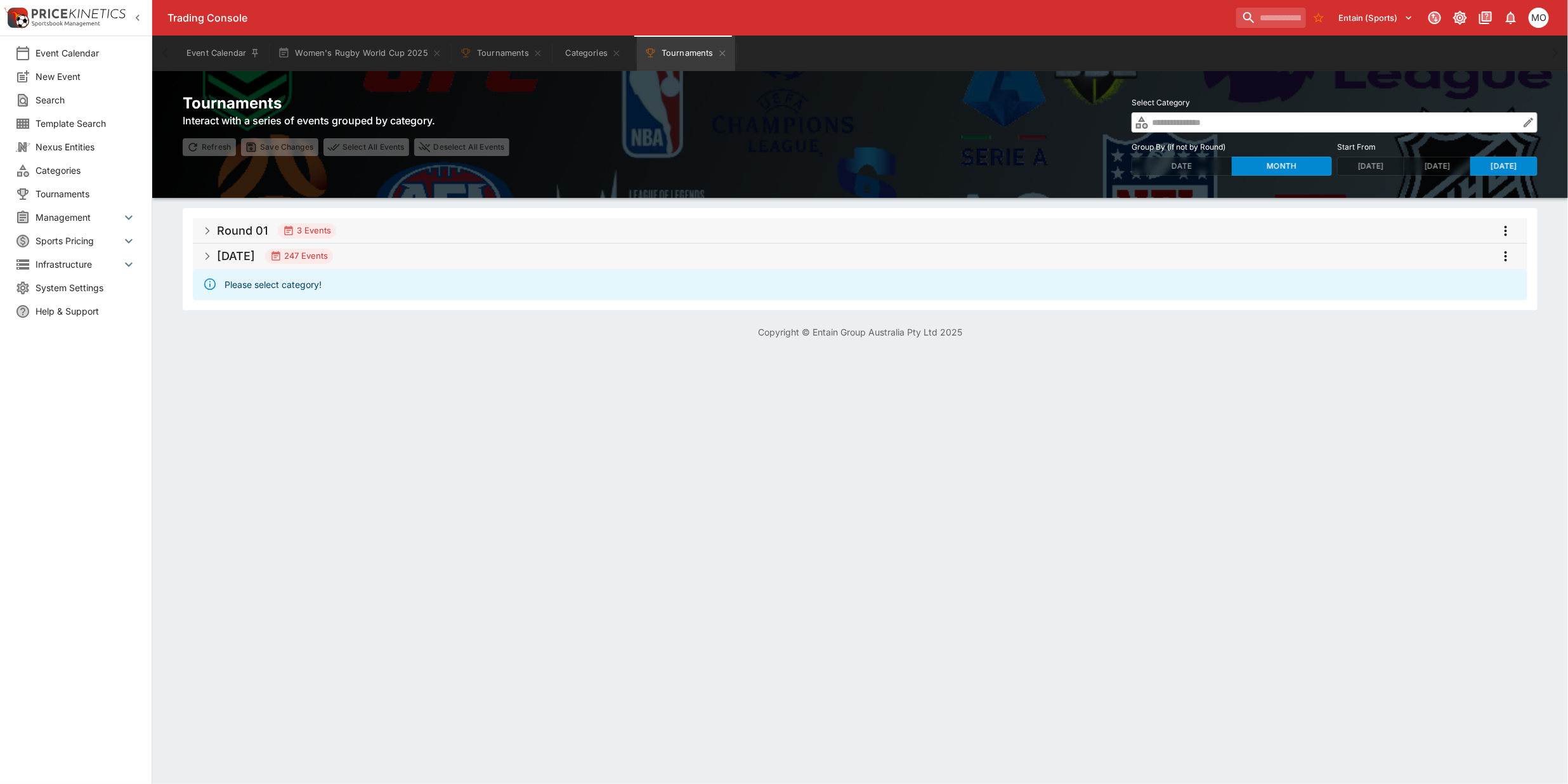
click at [243, 251] on h5 "Aug 2025" at bounding box center [236, 255] width 38 height 15
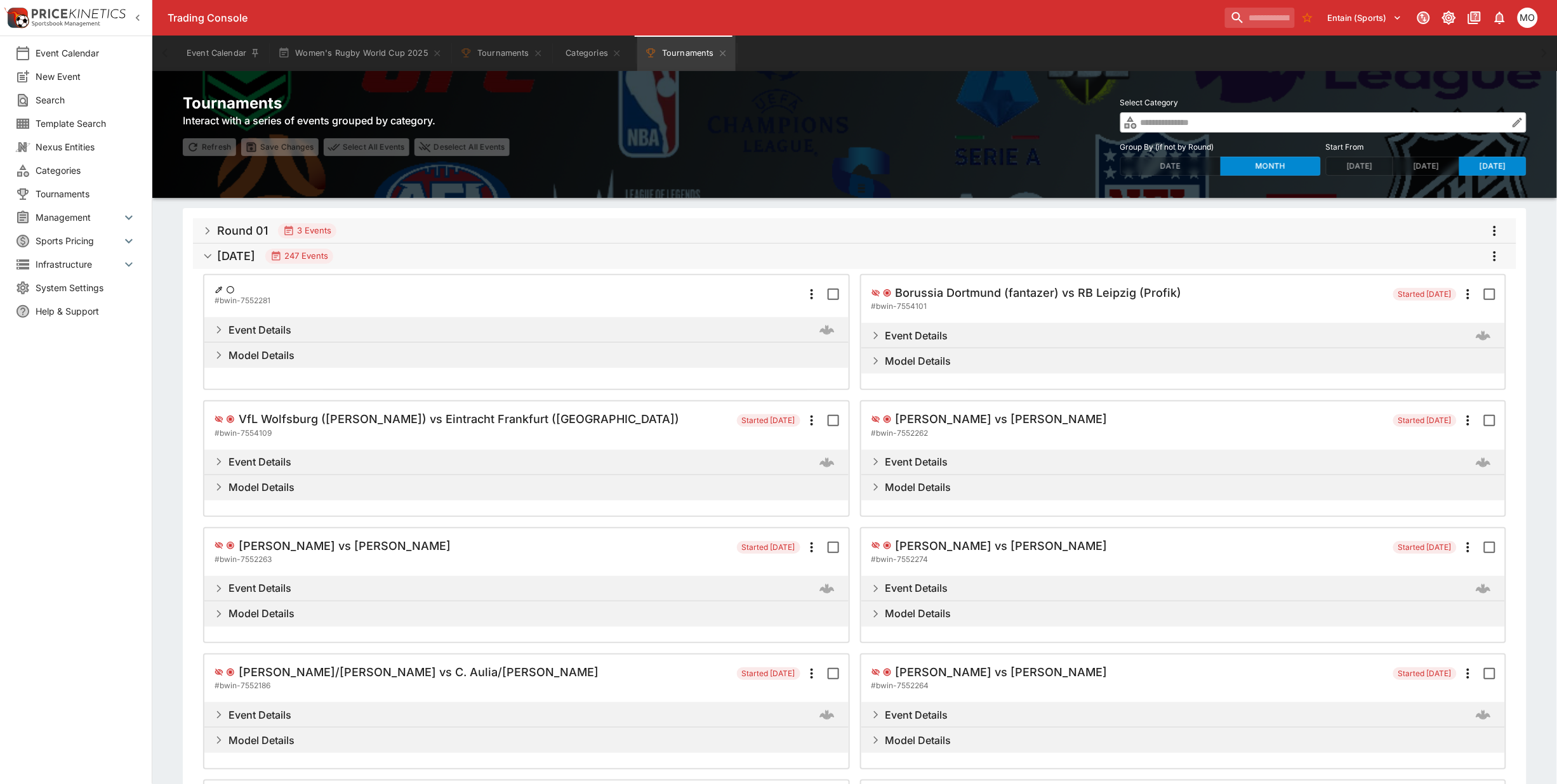
click at [57, 97] on span "Search" at bounding box center [86, 100] width 101 height 13
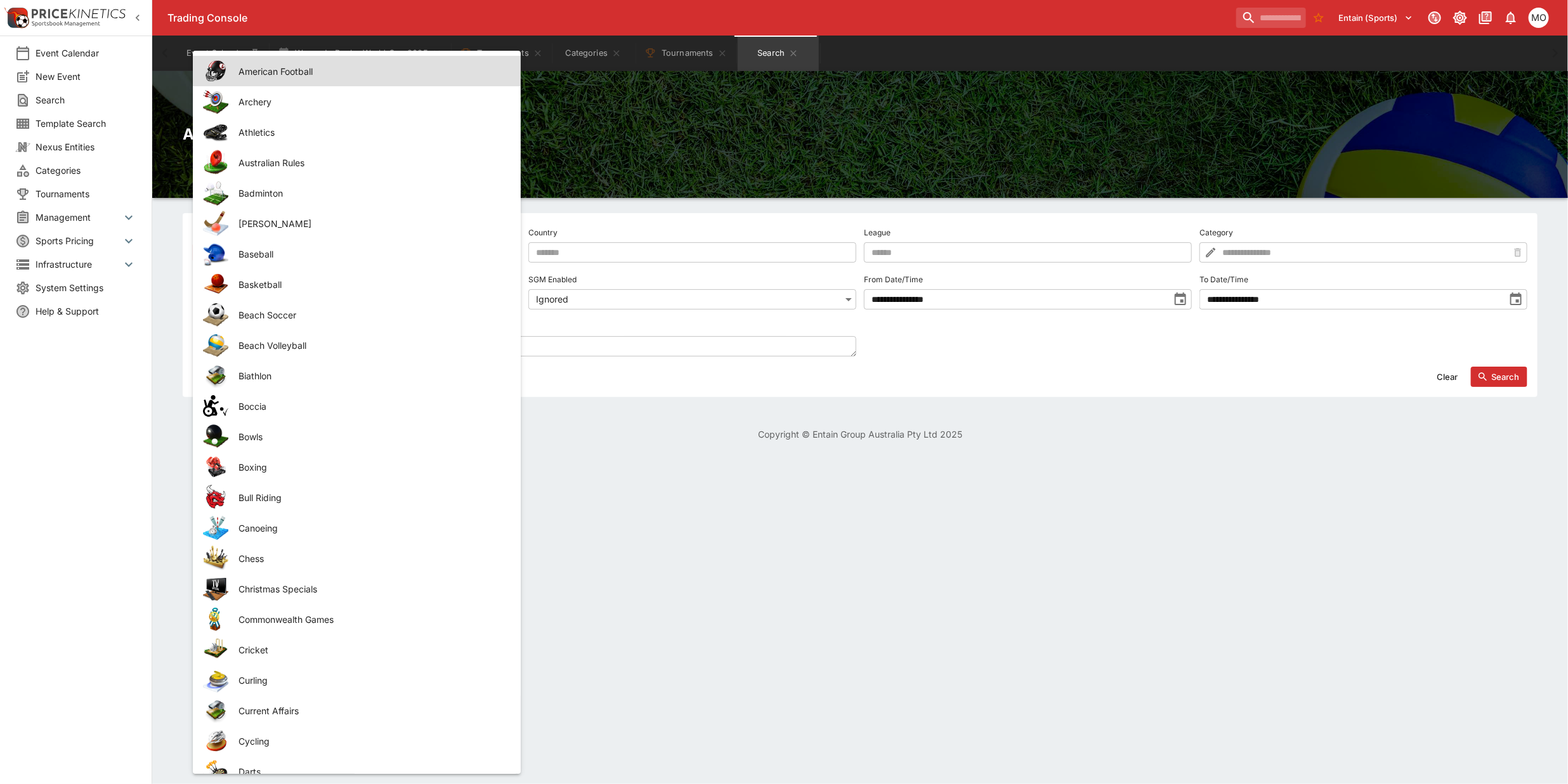
click at [436, 248] on body "**********" at bounding box center [784, 228] width 1568 height 456
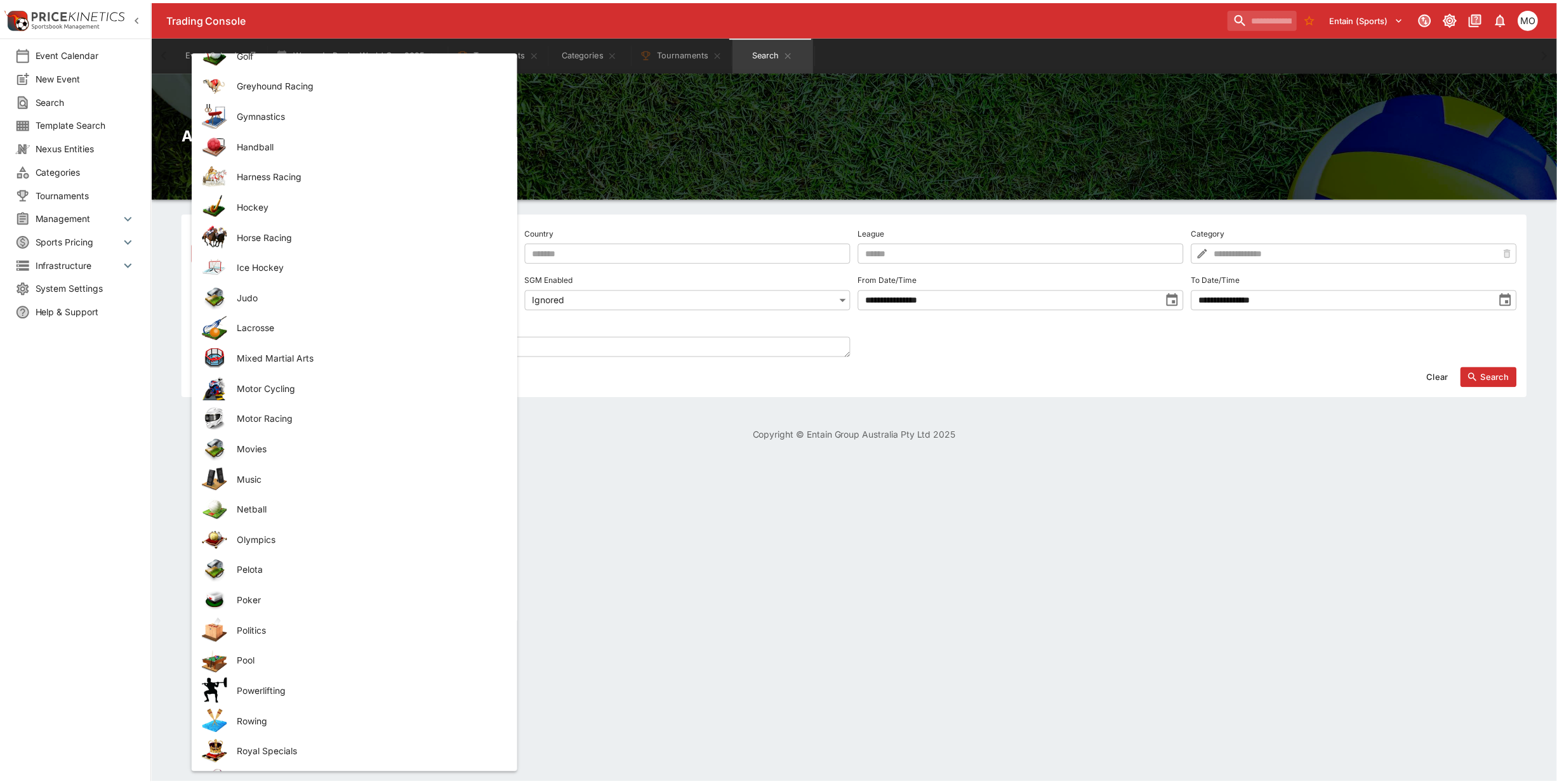
scroll to position [1111, 0]
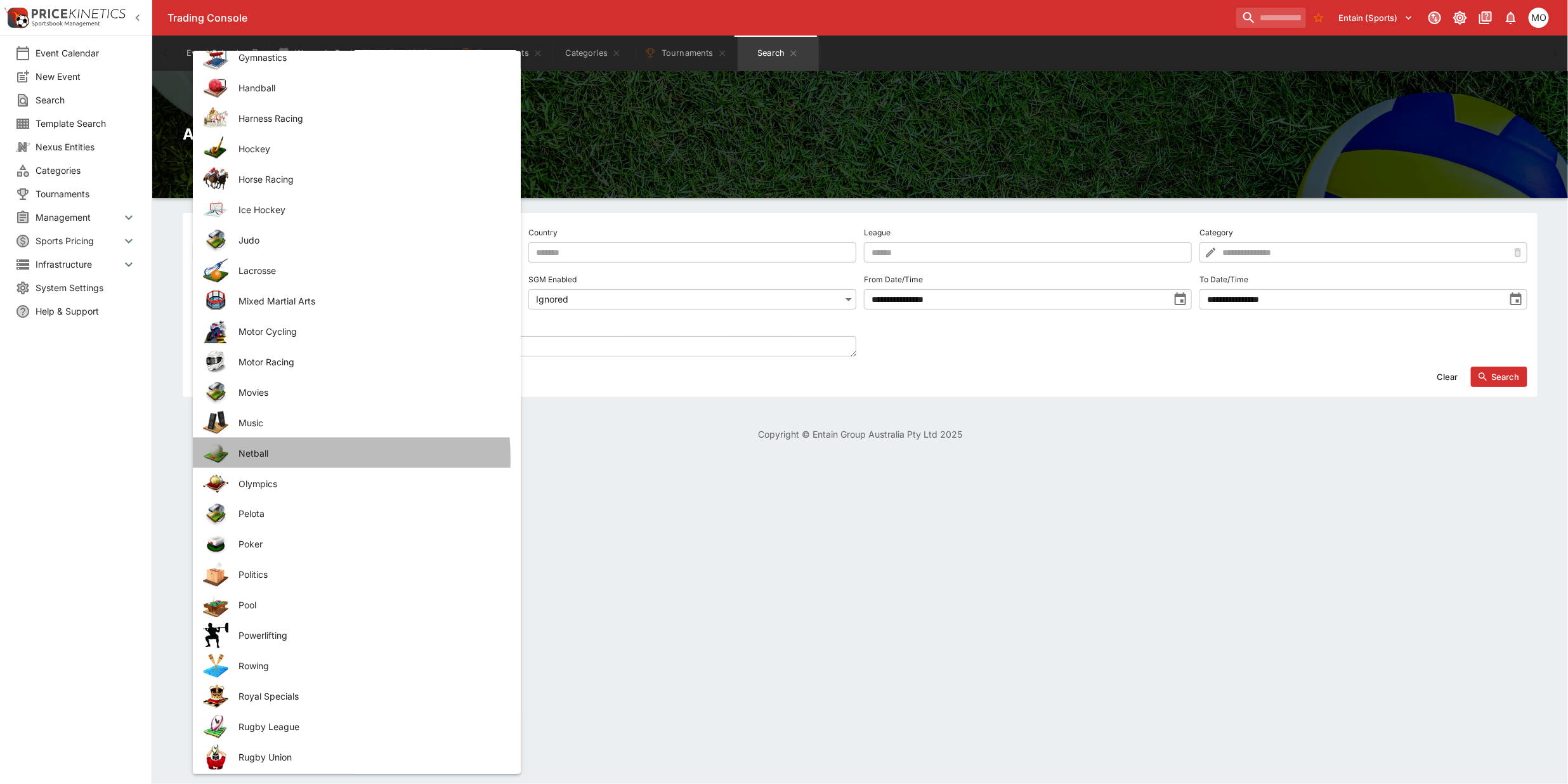
click at [281, 457] on span "Netball" at bounding box center [370, 453] width 262 height 13
type input "*******"
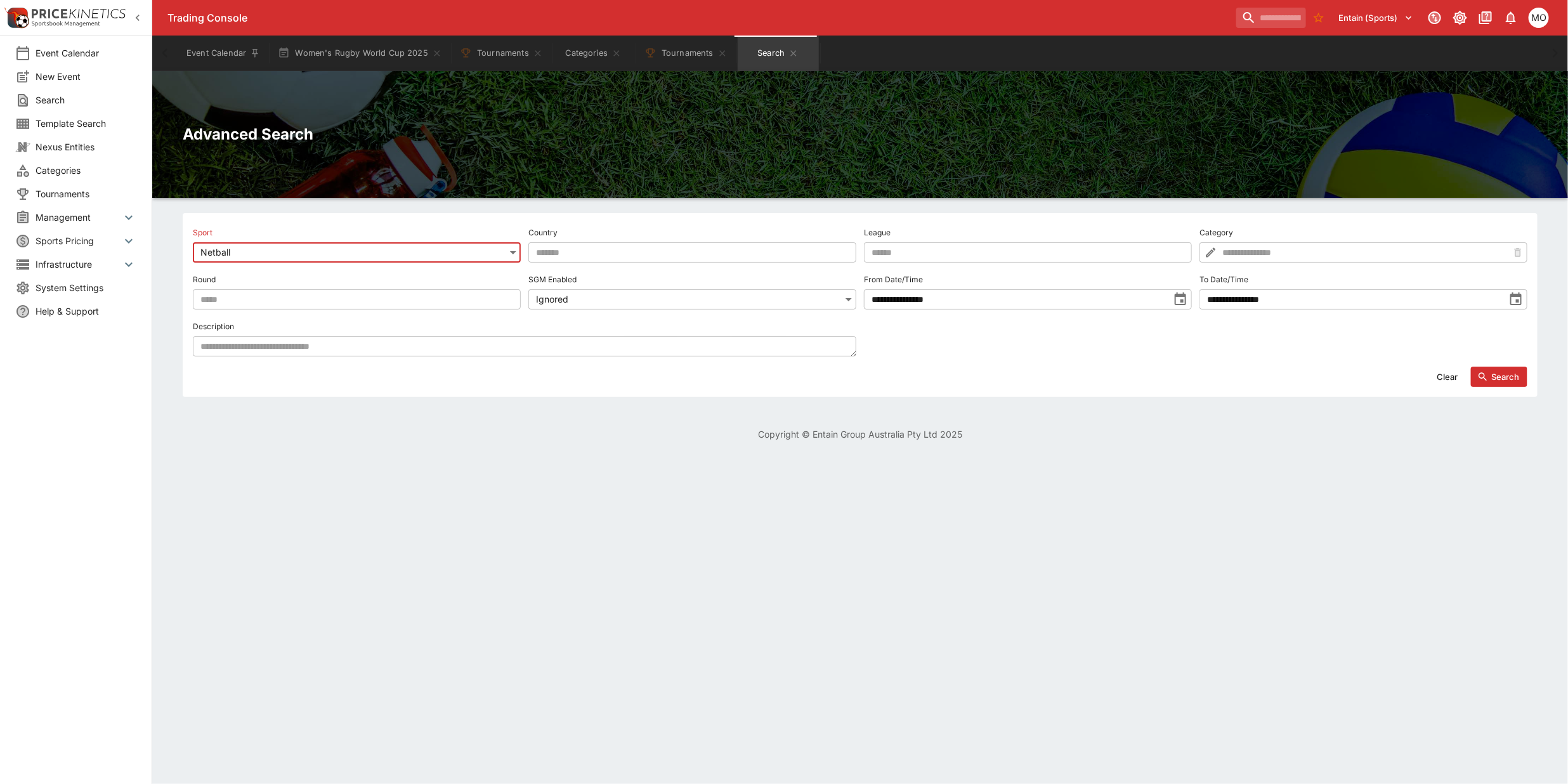
click at [1182, 302] on icon "toggle date time picker" at bounding box center [1180, 298] width 12 height 13
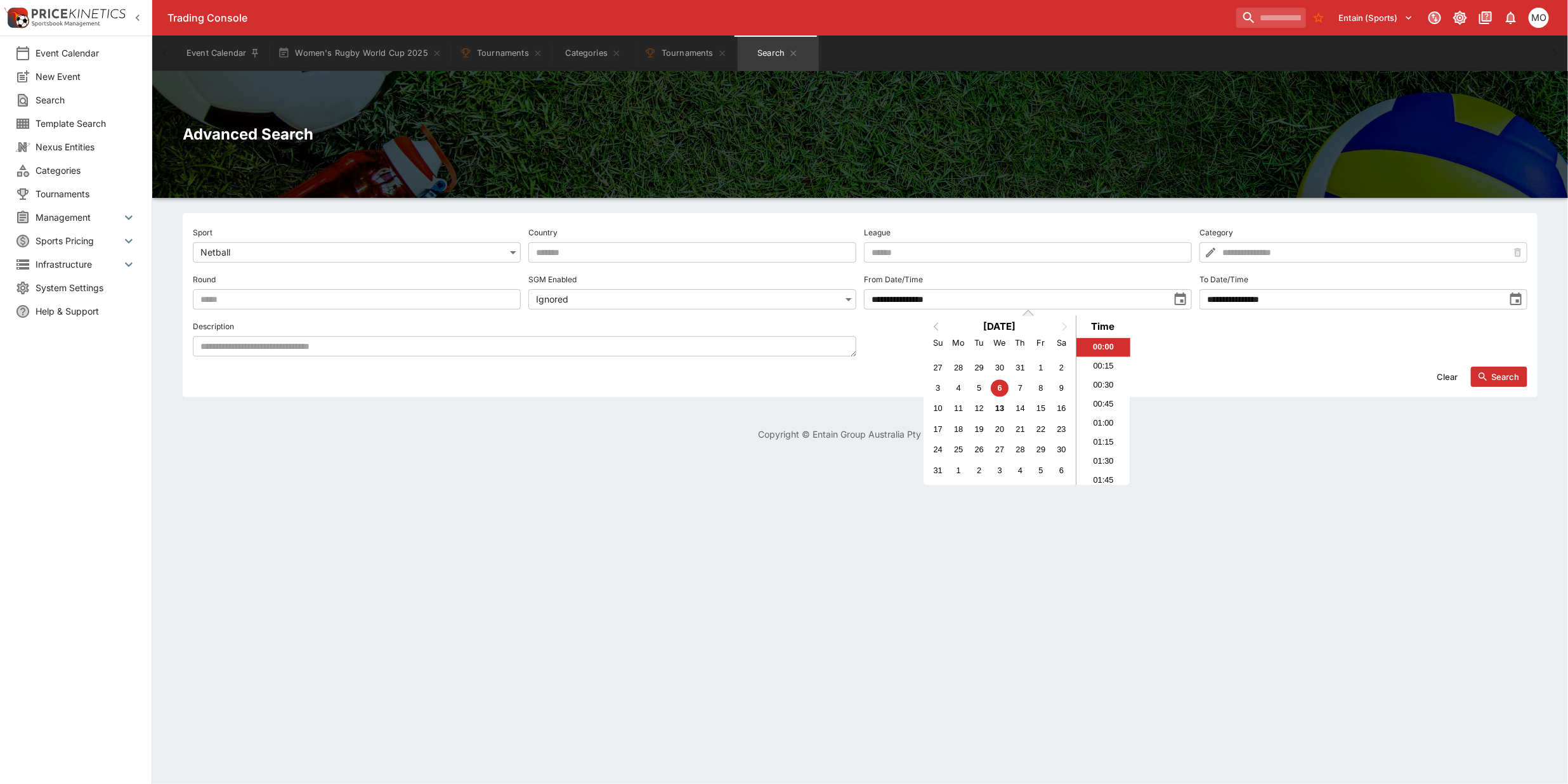
click at [936, 327] on span "Previous Month" at bounding box center [936, 326] width 0 height 15
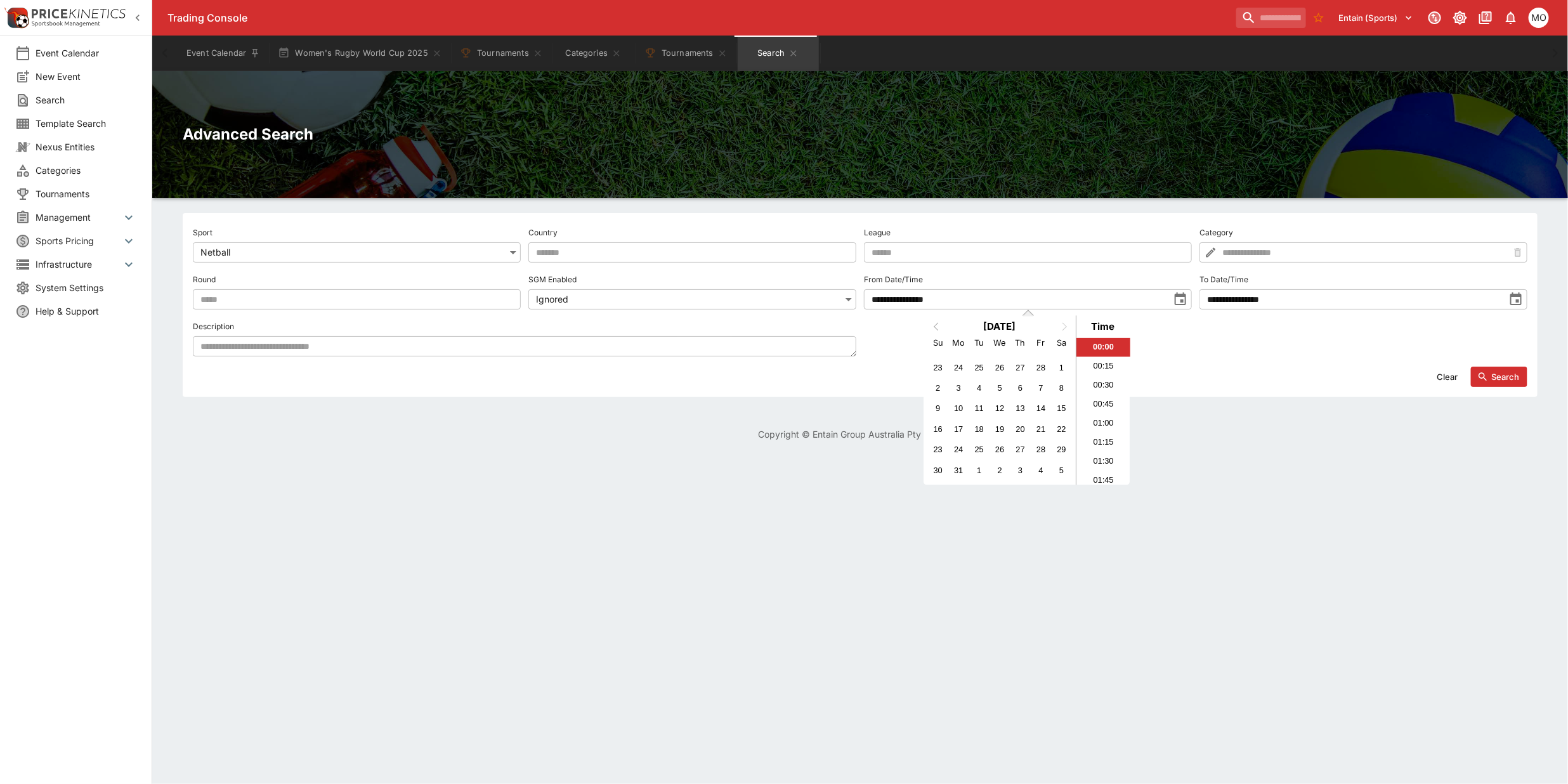
click at [936, 327] on span "Previous Month" at bounding box center [936, 326] width 0 height 15
click at [994, 369] on div "1" at bounding box center [1000, 367] width 17 height 17
type input "**********"
click at [1507, 377] on button "Search" at bounding box center [1499, 377] width 57 height 20
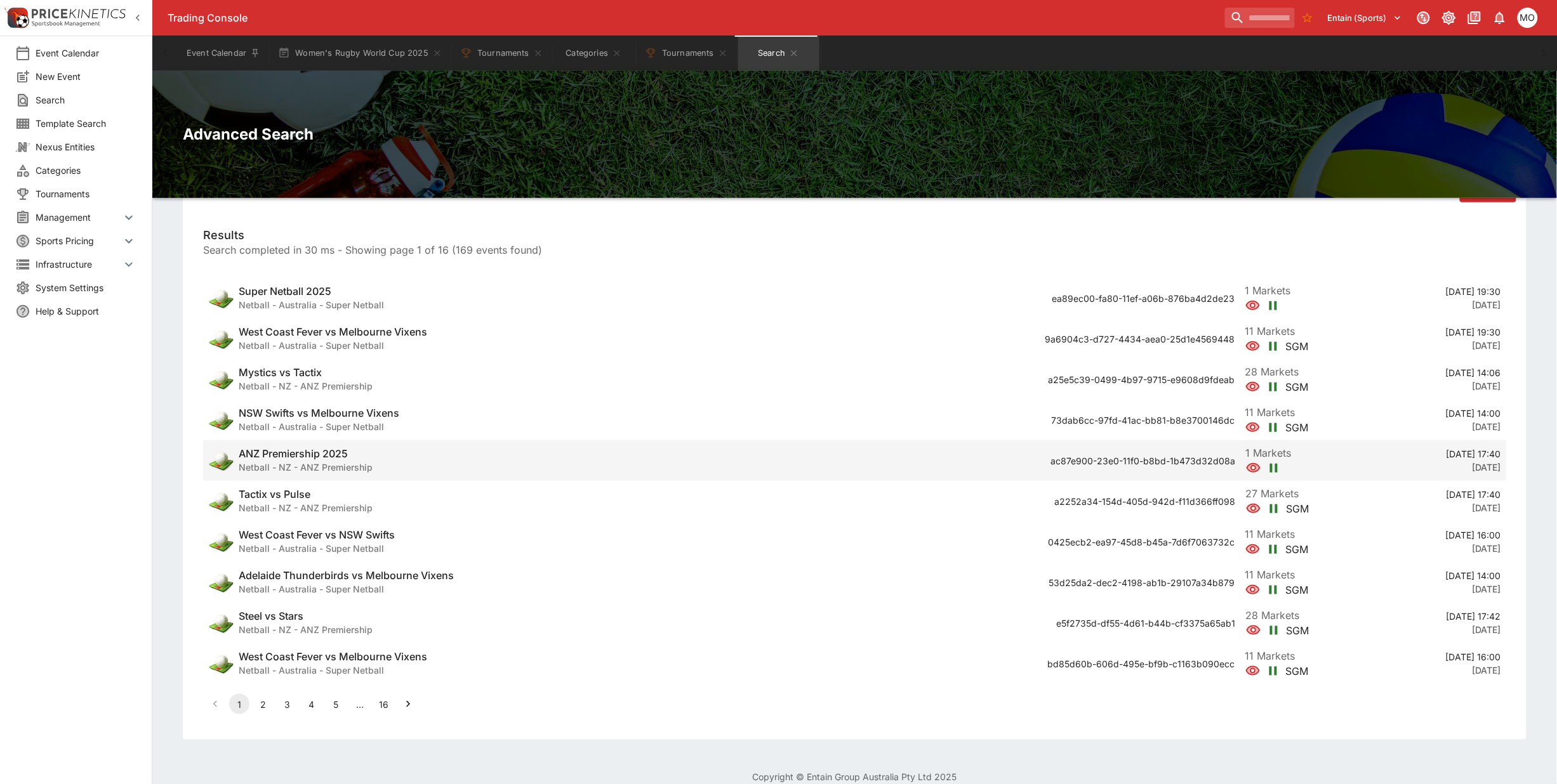
scroll to position [199, 0]
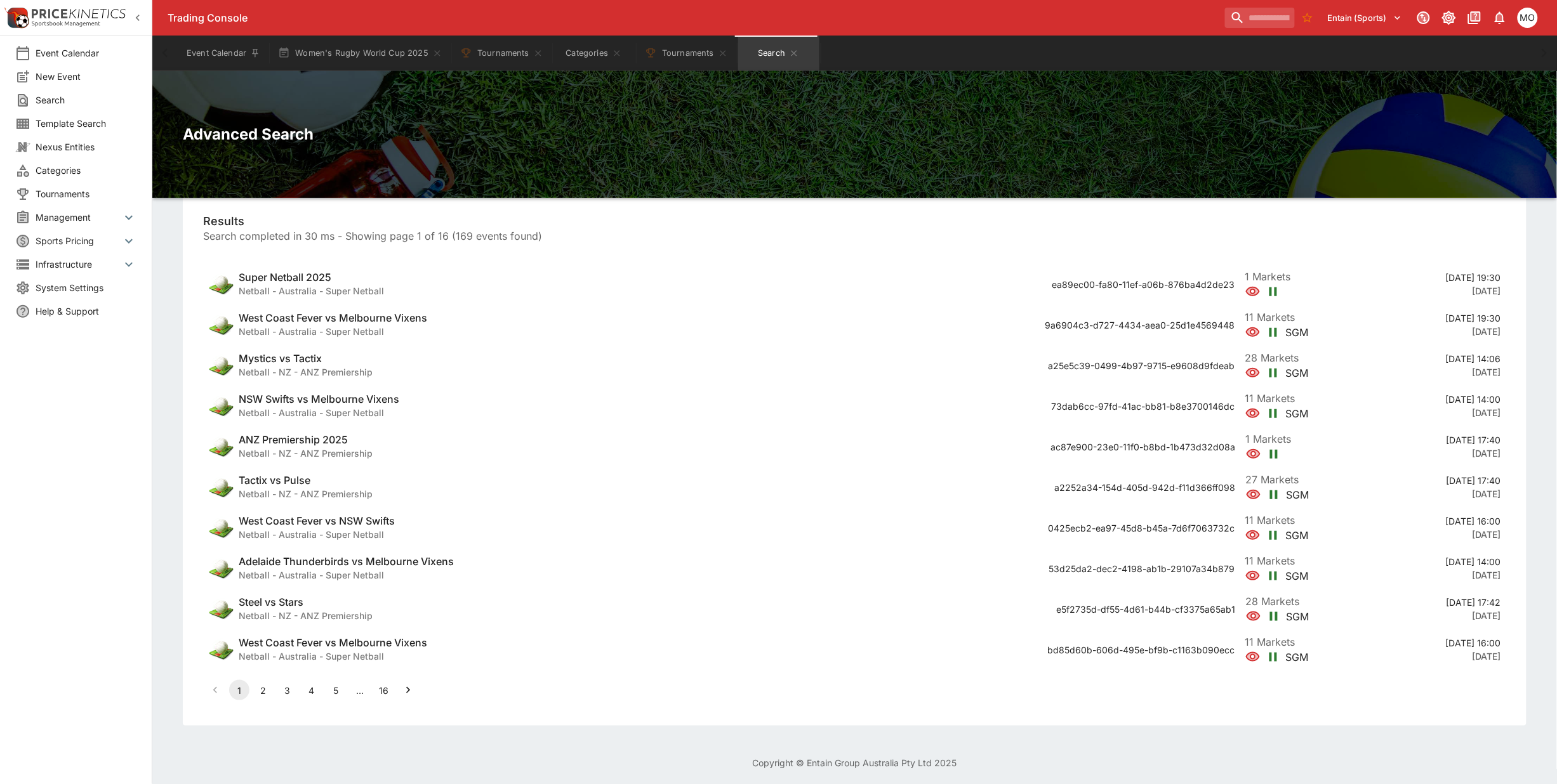
click at [411, 693] on icon "Go to next page" at bounding box center [408, 690] width 13 height 13
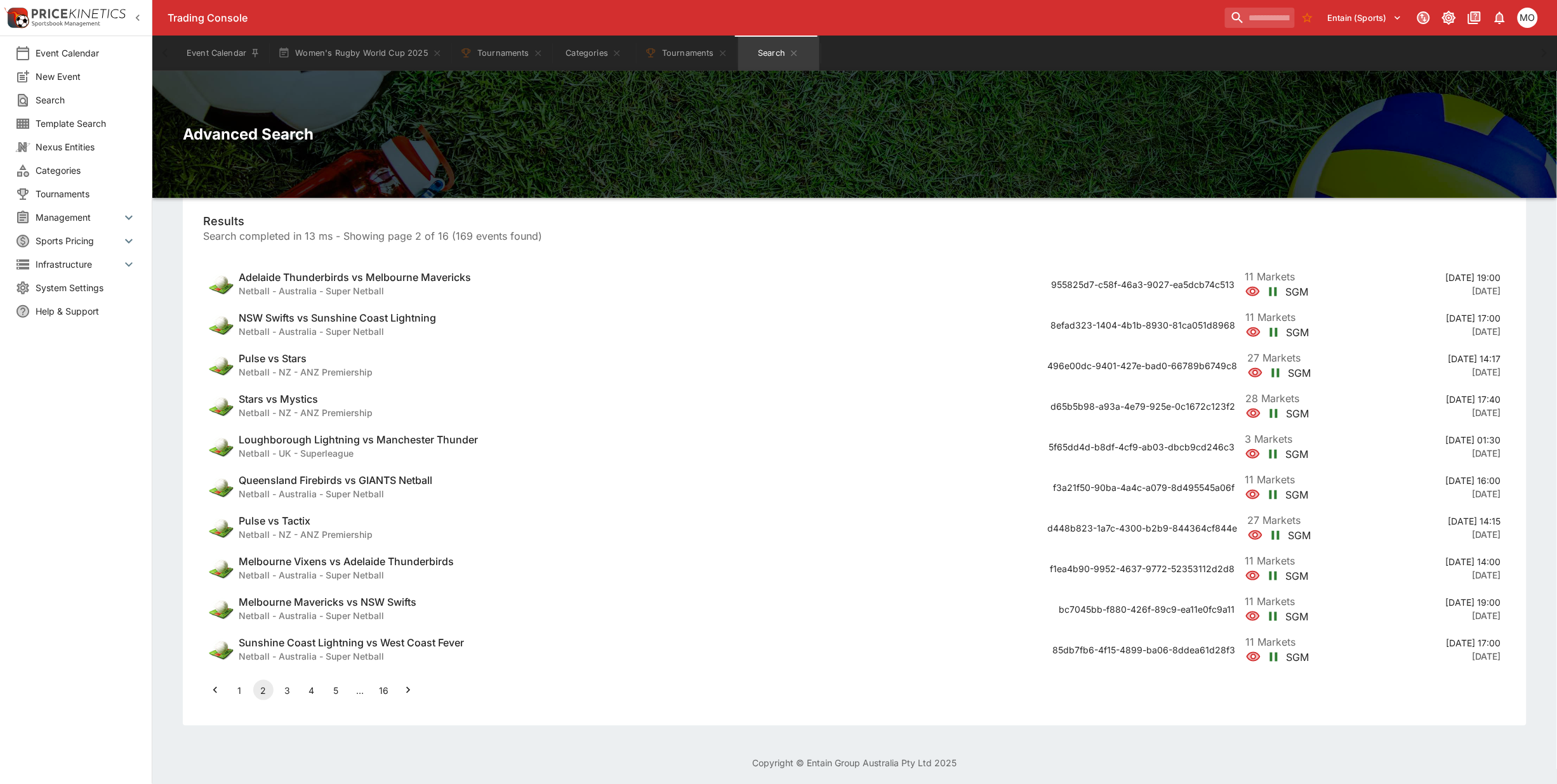
click at [411, 693] on icon "Go to next page" at bounding box center [408, 690] width 13 height 13
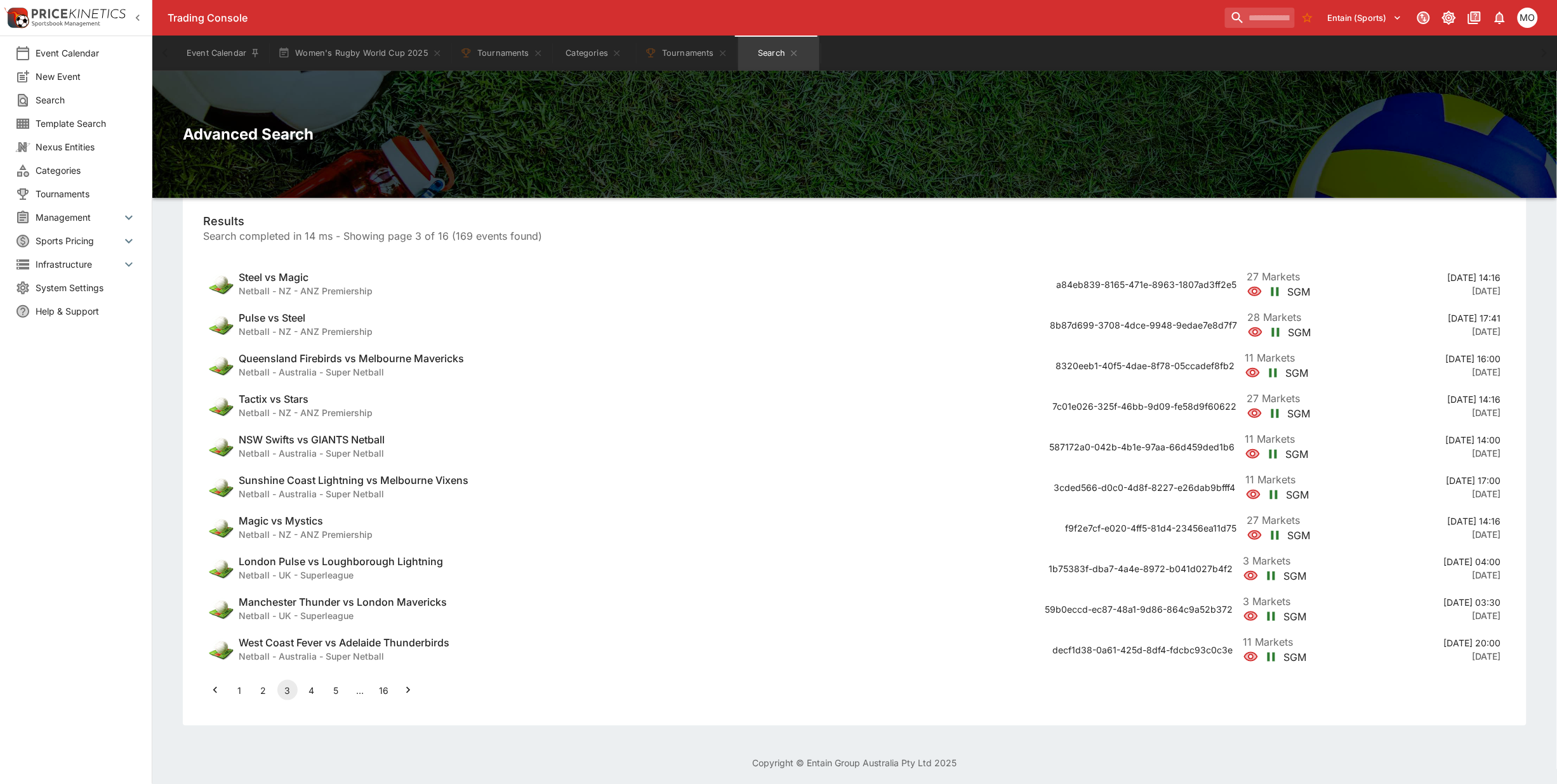
click at [411, 693] on icon "Go to next page" at bounding box center [408, 690] width 13 height 13
click at [413, 692] on icon "Go to next page" at bounding box center [408, 690] width 13 height 13
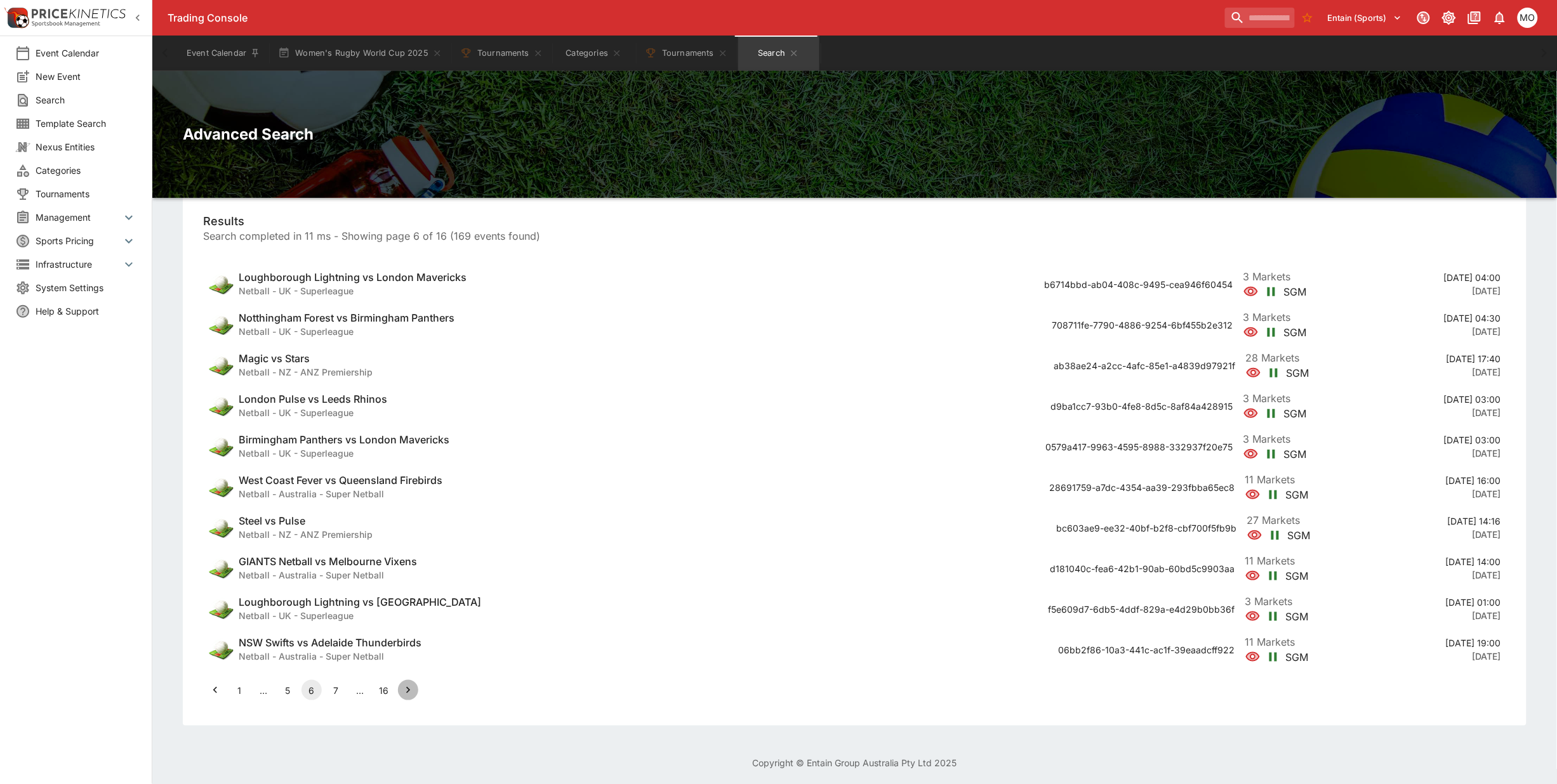
click at [407, 690] on icon "Go to next page" at bounding box center [408, 690] width 13 height 13
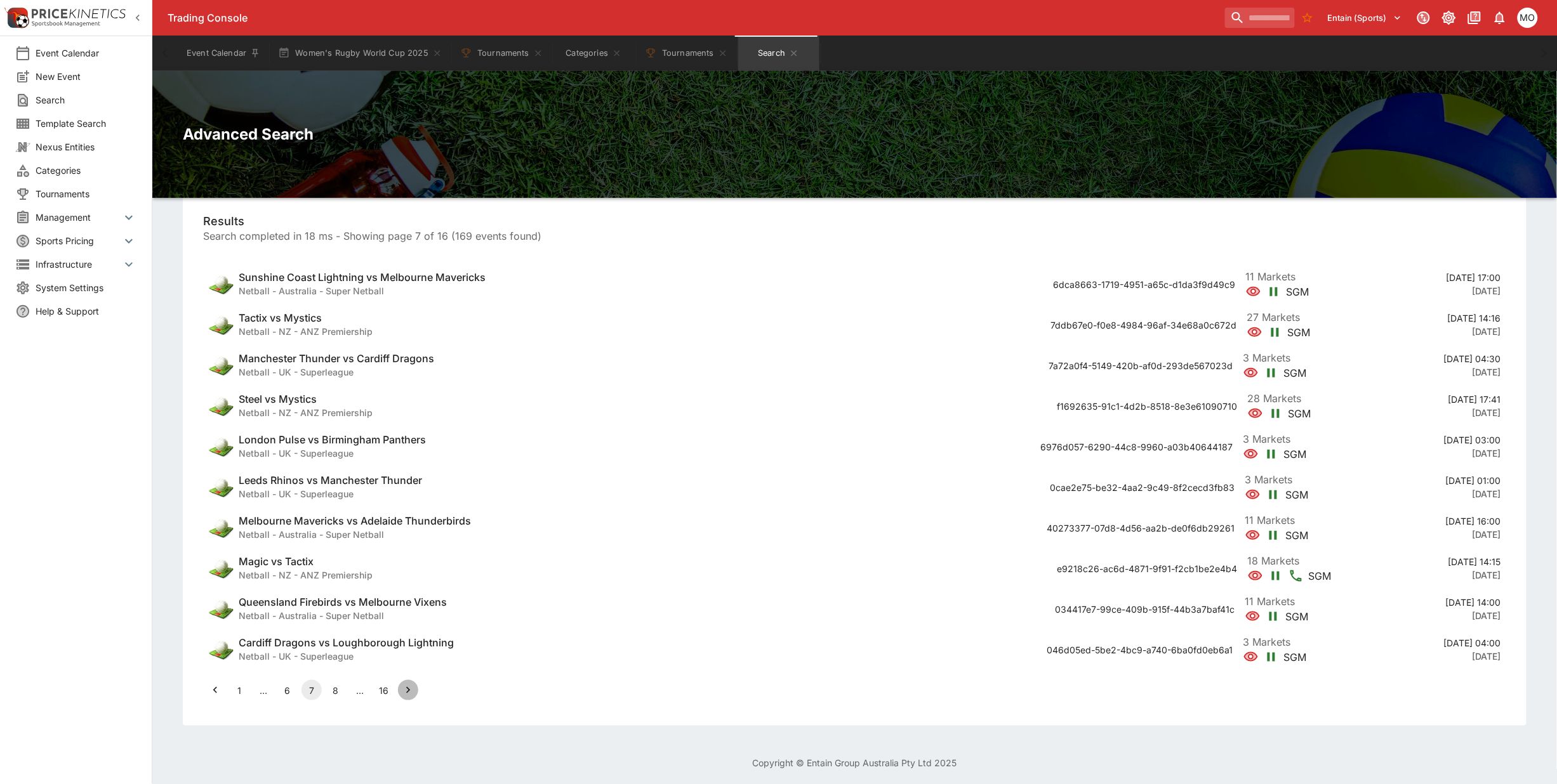
click at [407, 690] on icon "Go to next page" at bounding box center [408, 690] width 13 height 13
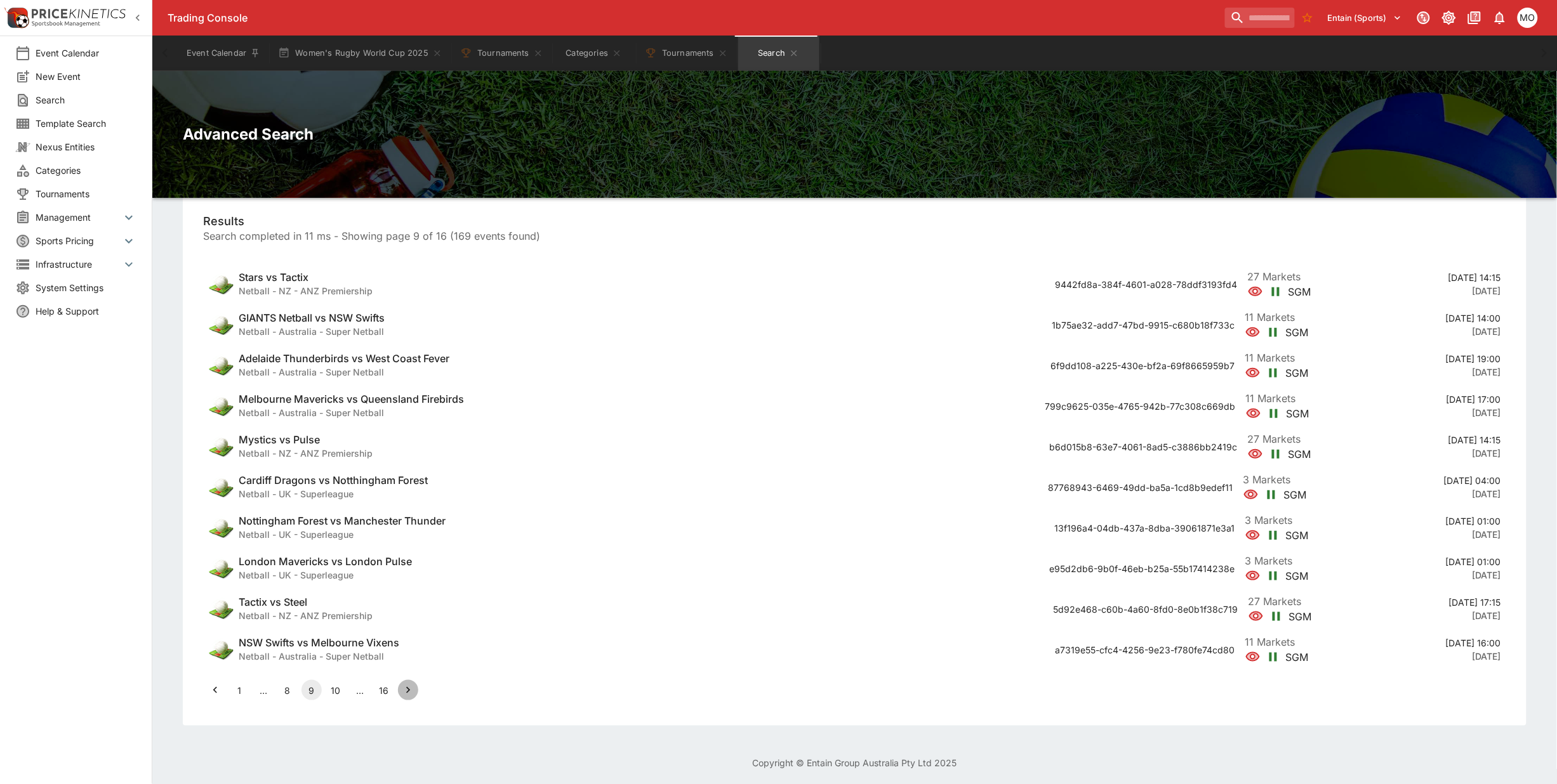
click at [407, 690] on icon "Go to next page" at bounding box center [408, 690] width 13 height 13
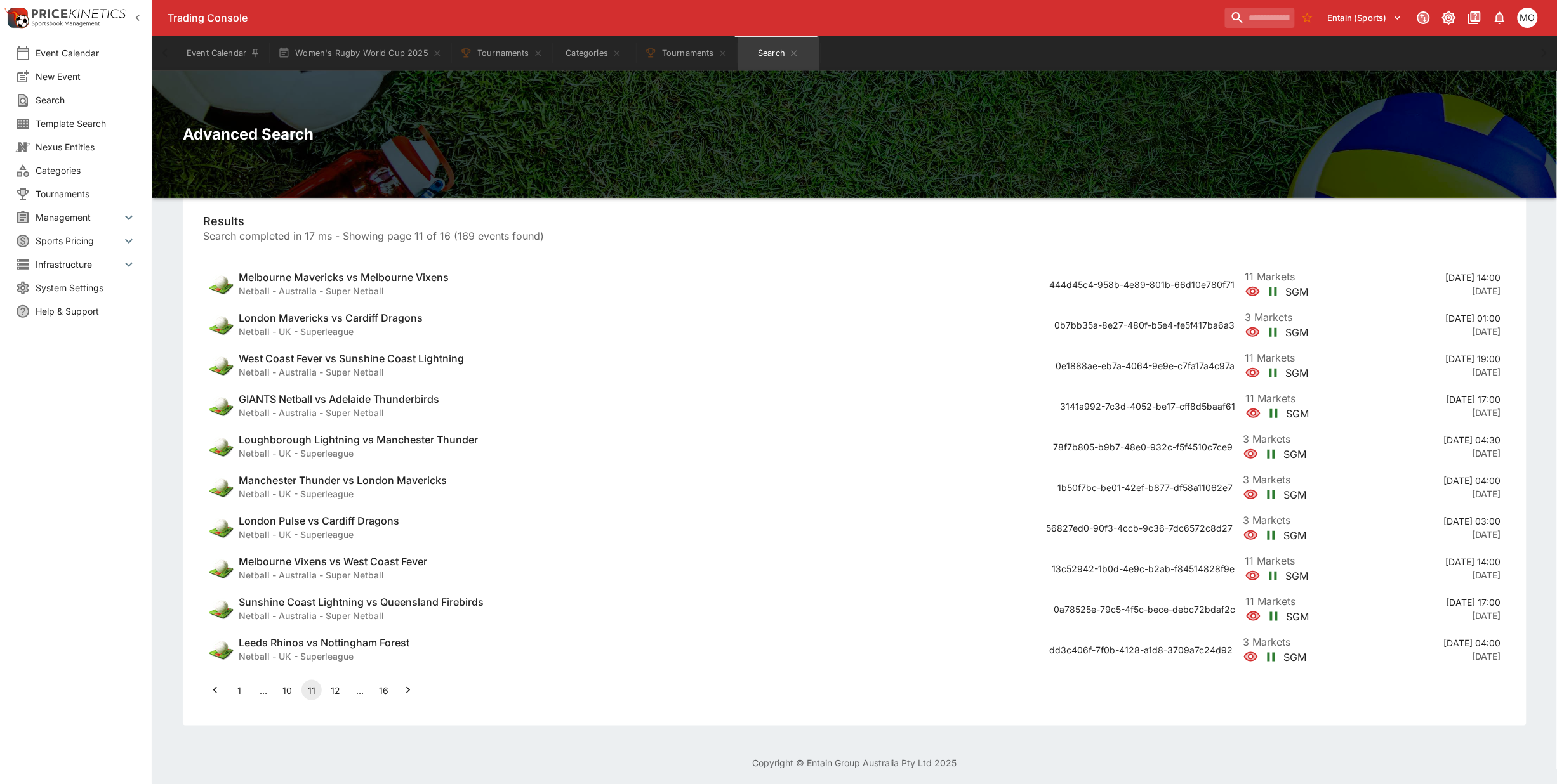
click at [407, 690] on icon "Go to next page" at bounding box center [408, 690] width 13 height 13
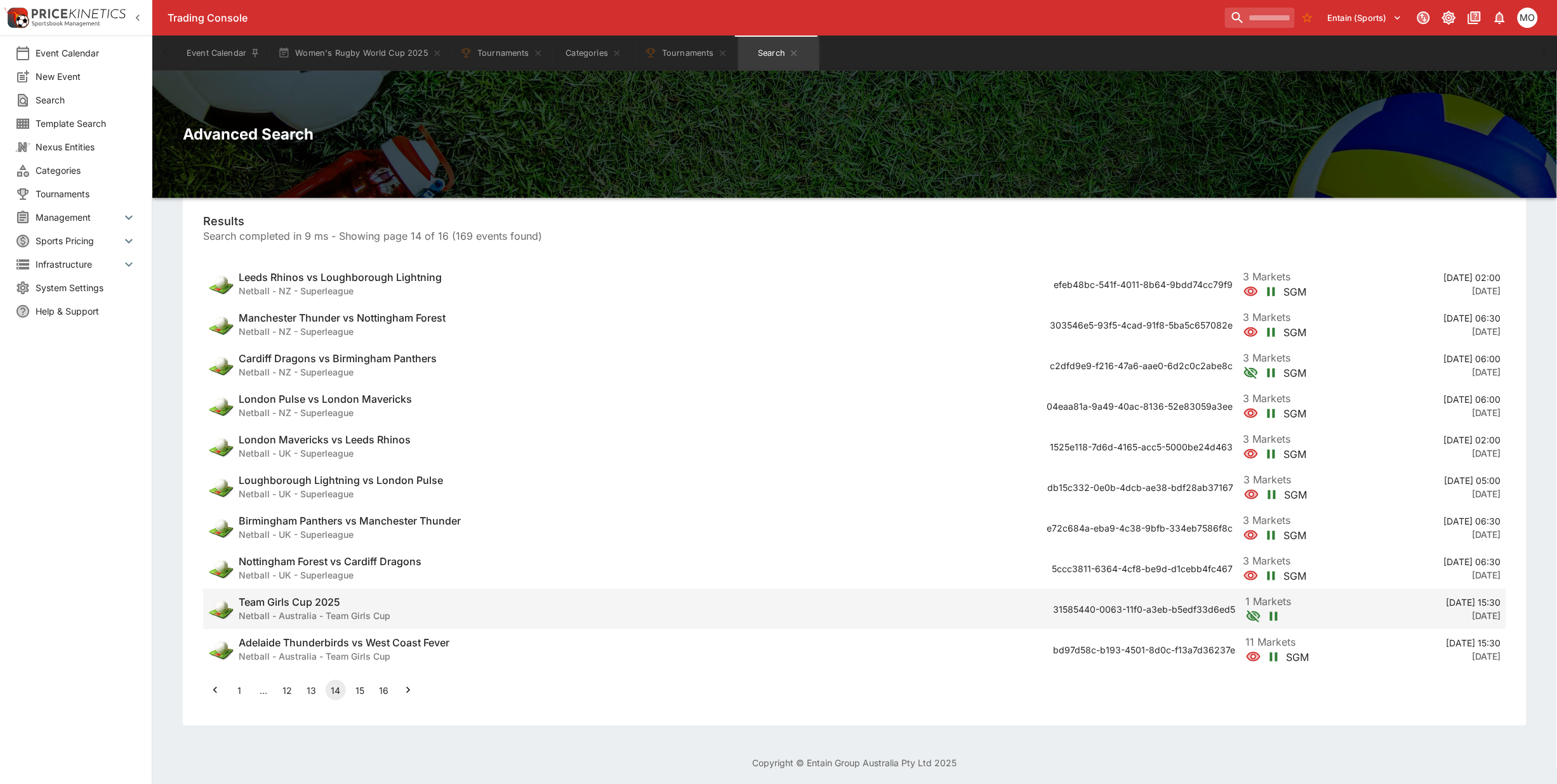
click at [312, 609] on h6 "Netball - Australia - Team Girls Cup" at bounding box center [315, 615] width 152 height 13
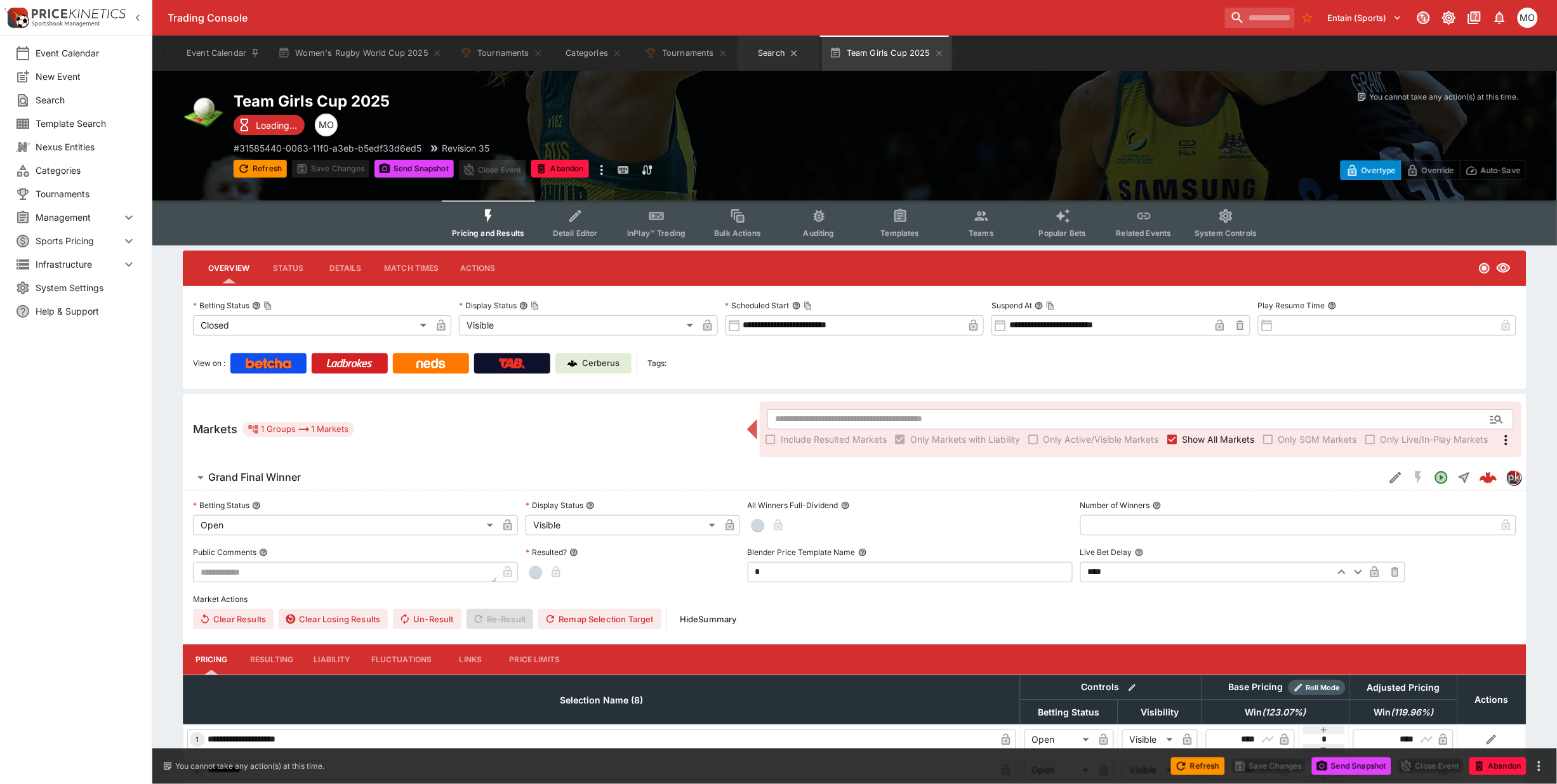
click at [762, 59] on button "Search" at bounding box center [779, 53] width 81 height 35
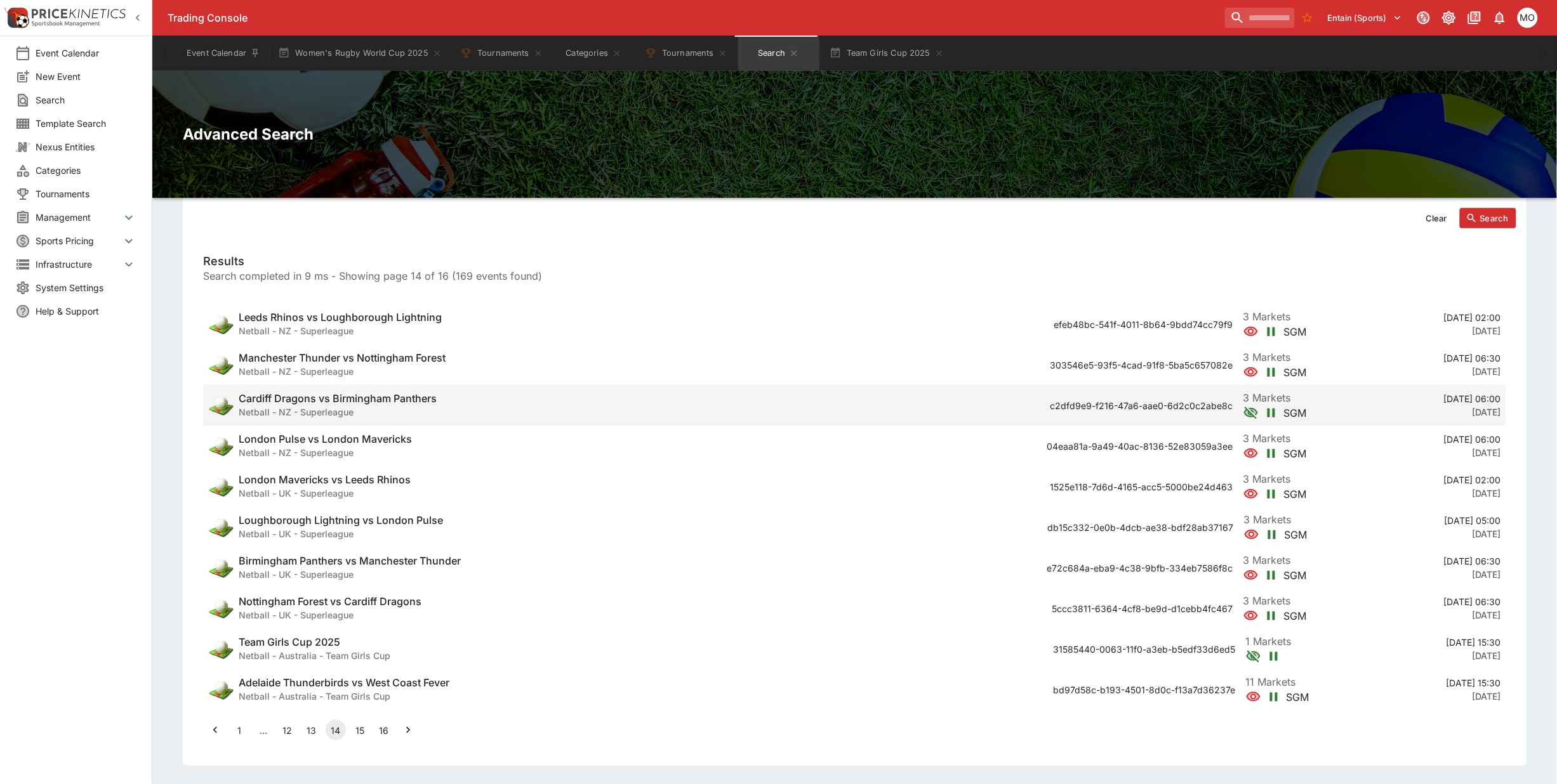
scroll to position [199, 0]
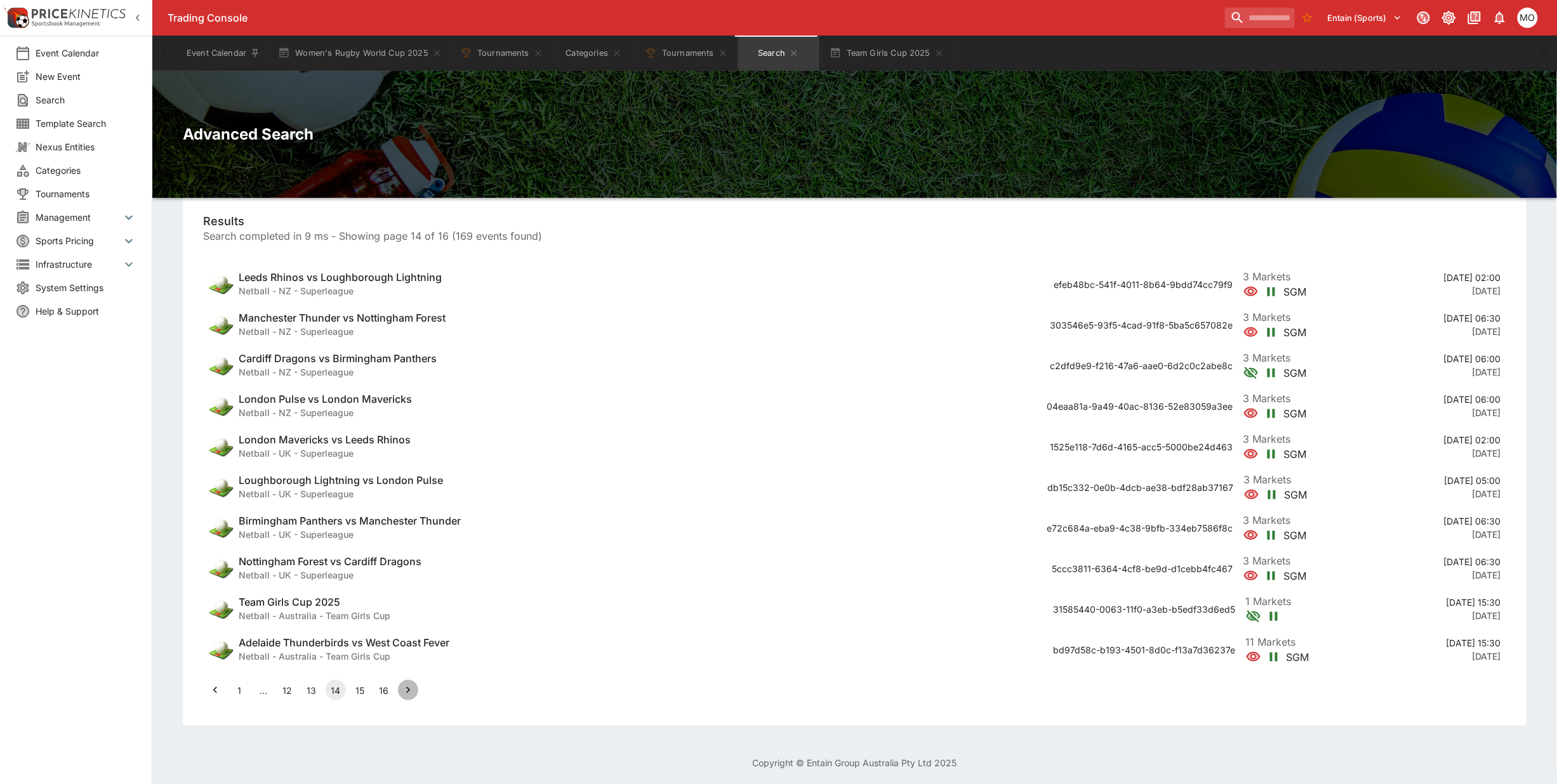
click at [410, 692] on icon "Go to next page" at bounding box center [408, 690] width 13 height 13
click at [411, 692] on icon "Go to next page" at bounding box center [408, 690] width 13 height 13
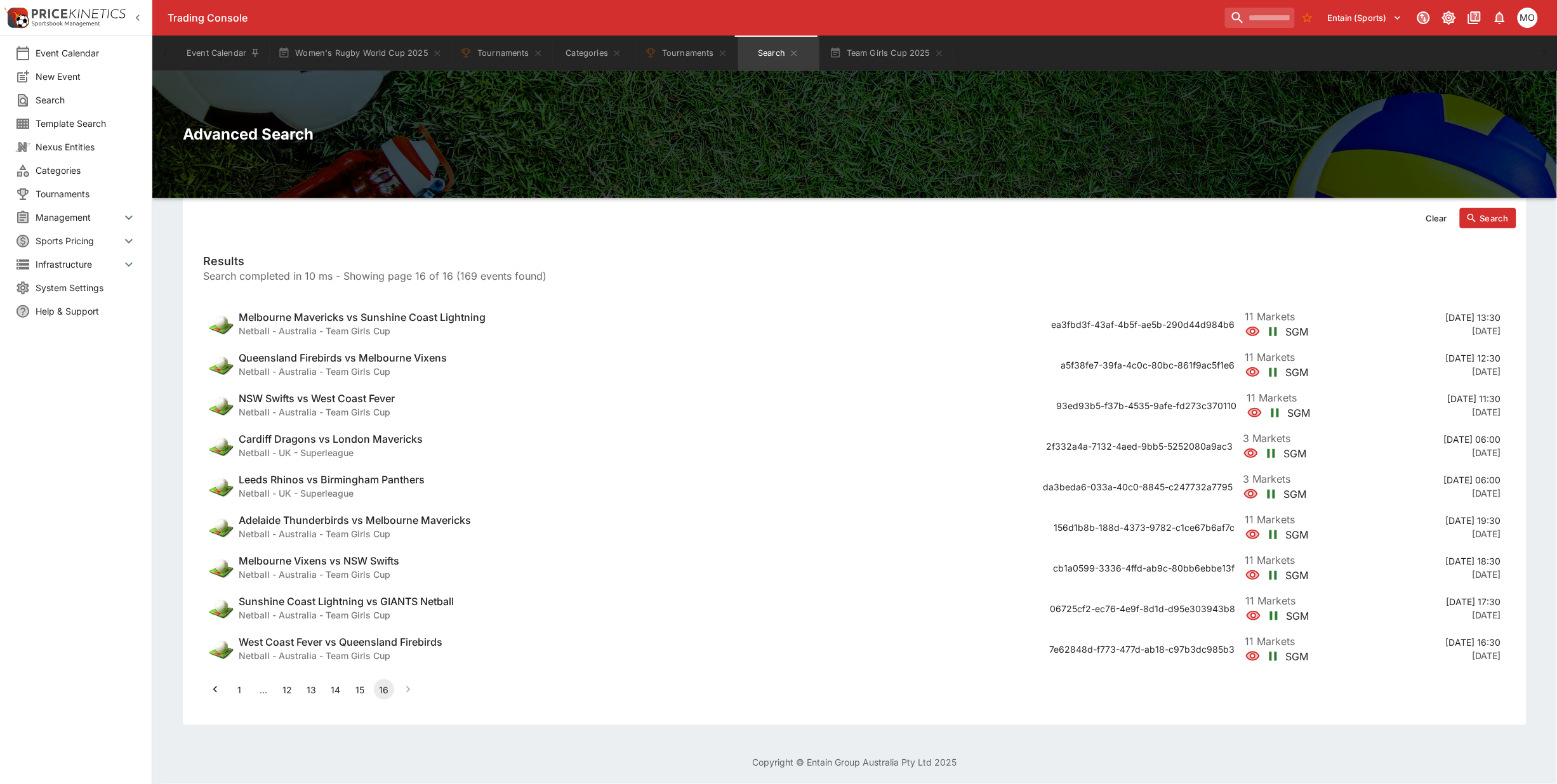
scroll to position [159, 0]
click at [890, 57] on button "Team Girls Cup 2025" at bounding box center [887, 53] width 130 height 35
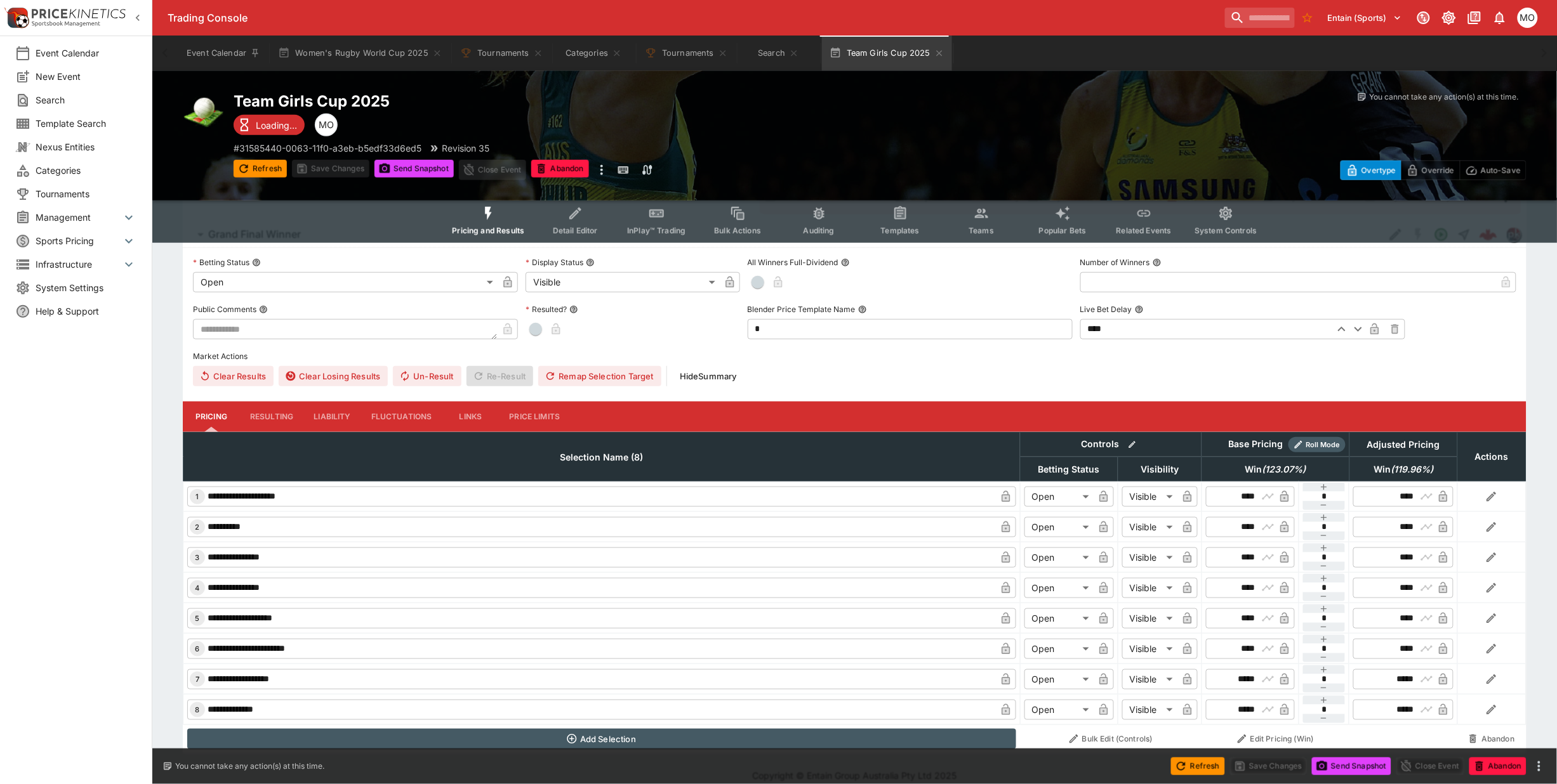
scroll to position [255, 0]
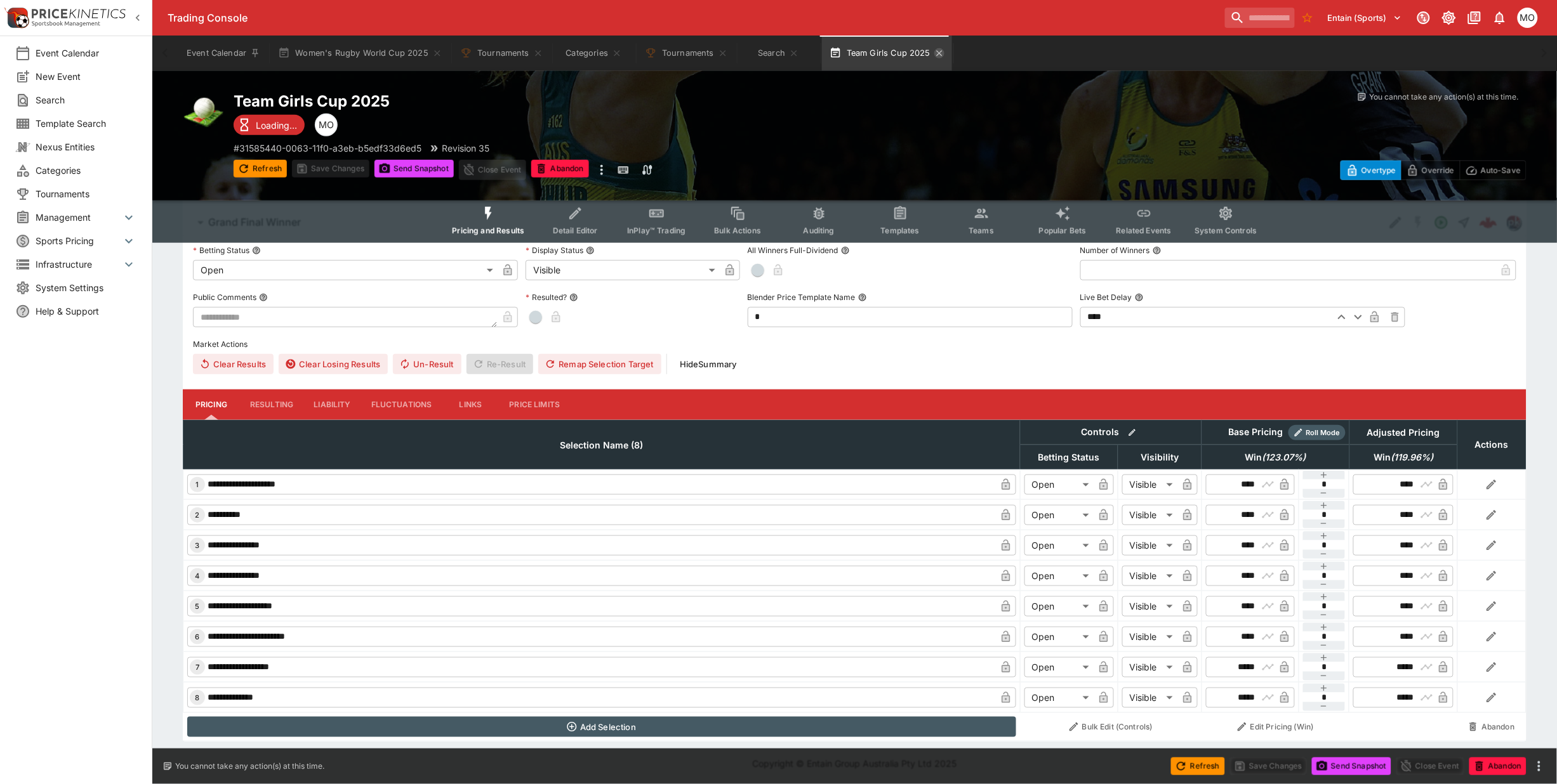
click at [937, 54] on icon "button" at bounding box center [938, 52] width 5 height 5
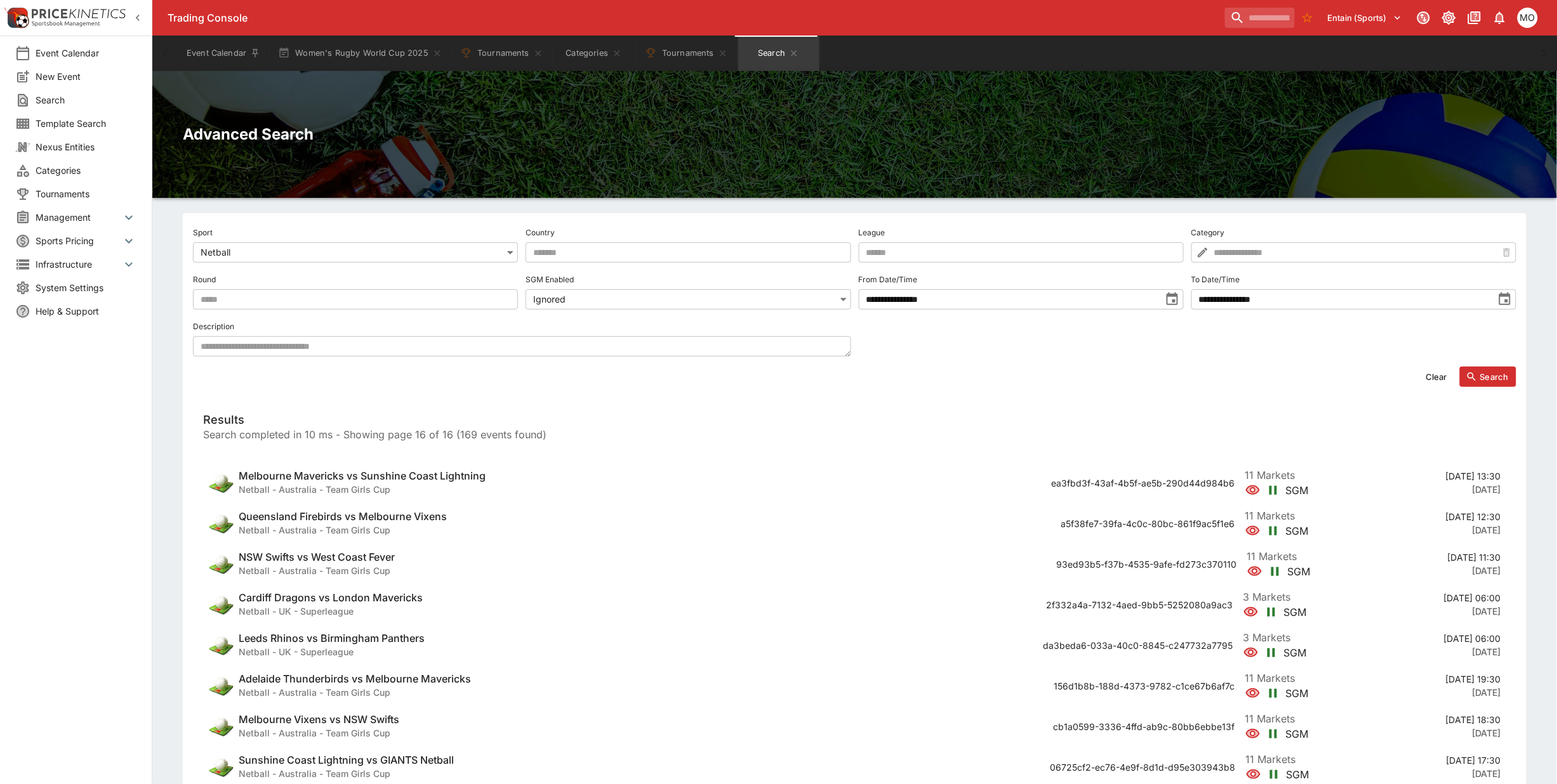
click at [1508, 300] on icon "toggle date time picker" at bounding box center [1505, 298] width 12 height 13
click at [1262, 327] on span "Previous Month" at bounding box center [1262, 326] width 0 height 15
click at [1262, 328] on span "Previous Month" at bounding box center [1262, 326] width 0 height 15
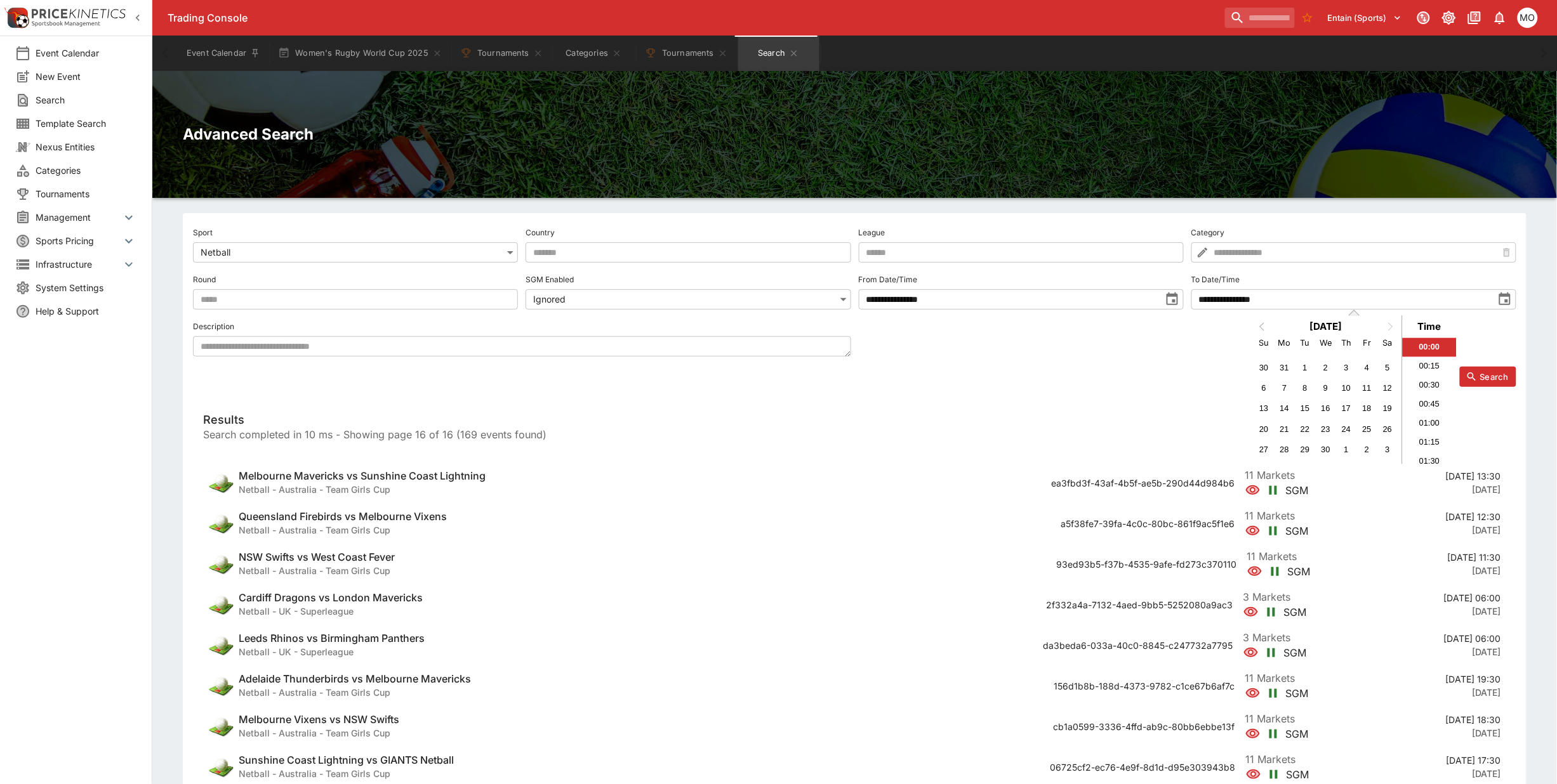
click at [1262, 328] on span "Previous Month" at bounding box center [1262, 326] width 0 height 15
click at [1321, 367] on div "1" at bounding box center [1325, 367] width 17 height 17
type input "**********"
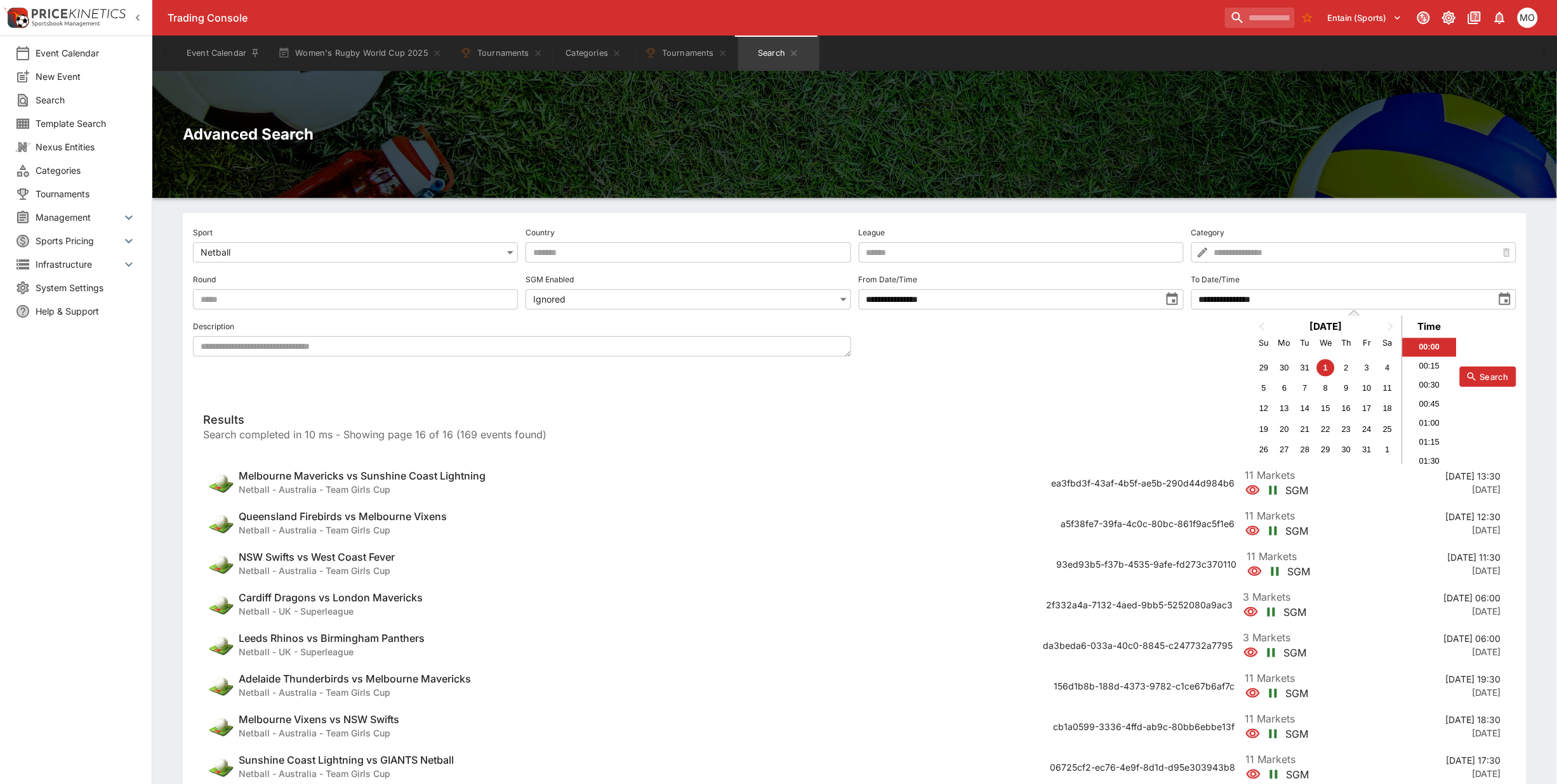
click at [1174, 305] on icon "toggle date time picker" at bounding box center [1172, 298] width 12 height 13
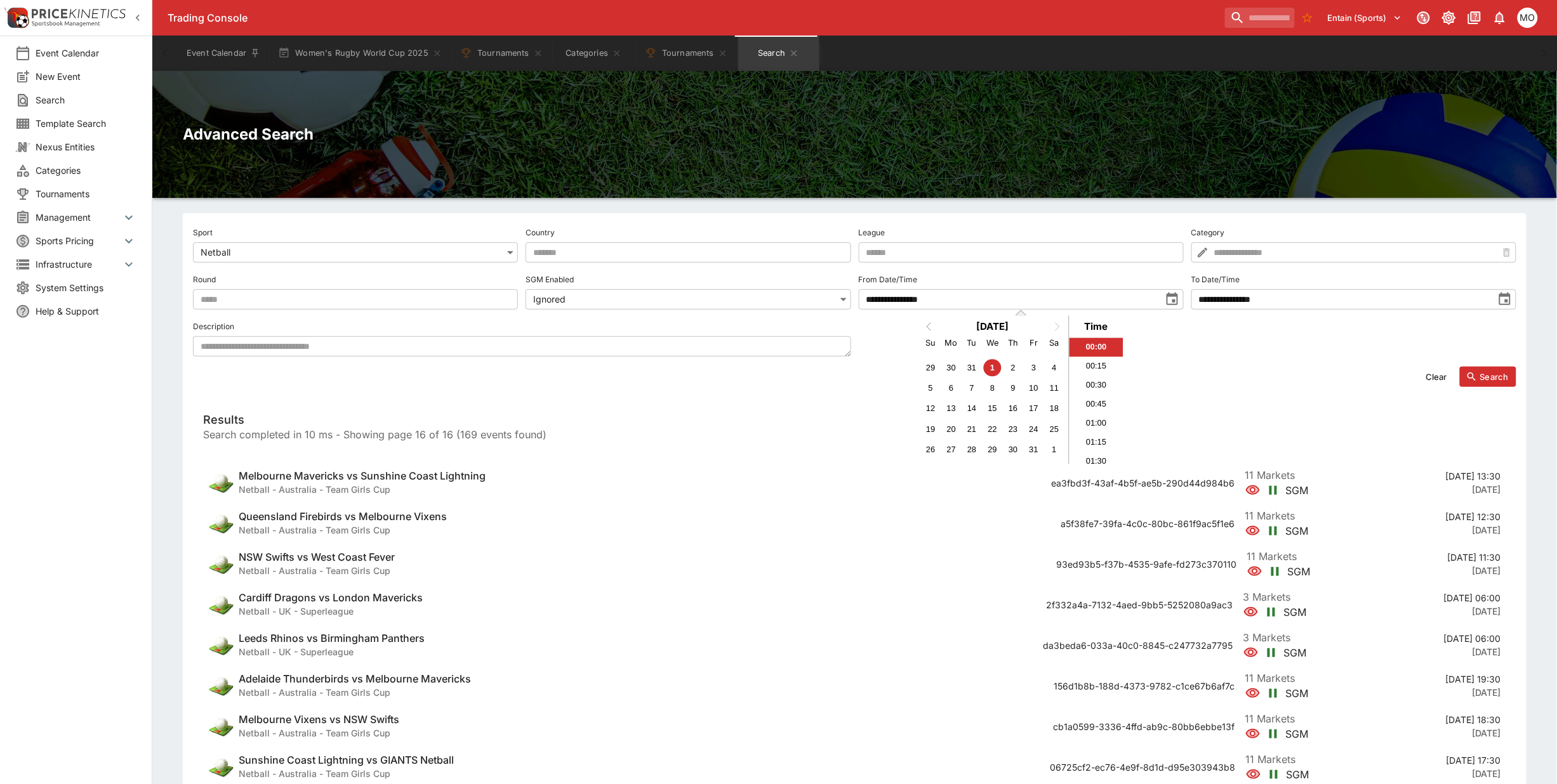
click at [925, 324] on button "Previous Month" at bounding box center [928, 328] width 20 height 20
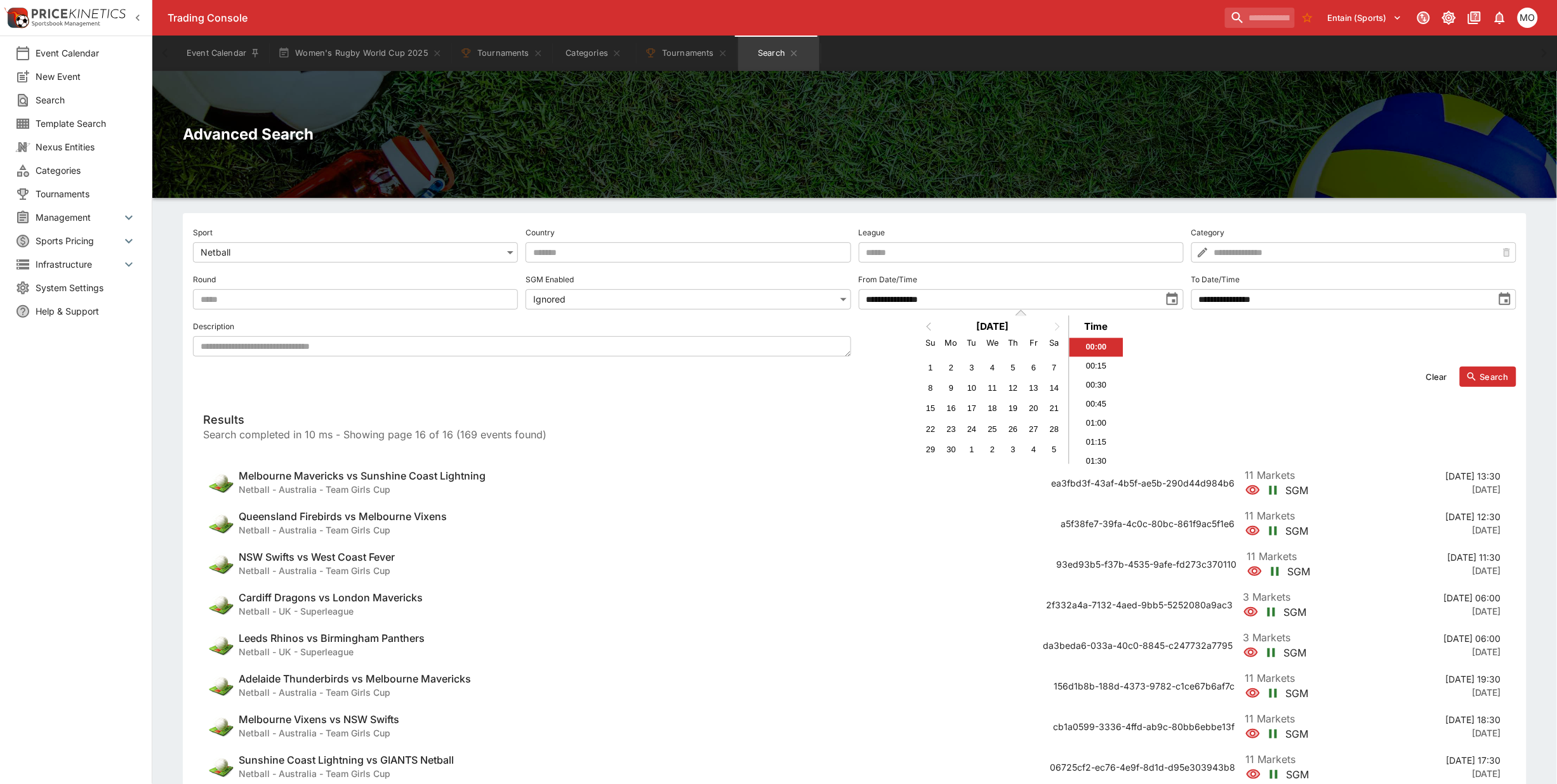
click at [925, 324] on button "Previous Month" at bounding box center [928, 328] width 20 height 20
click at [1481, 374] on button "Search" at bounding box center [1489, 377] width 57 height 20
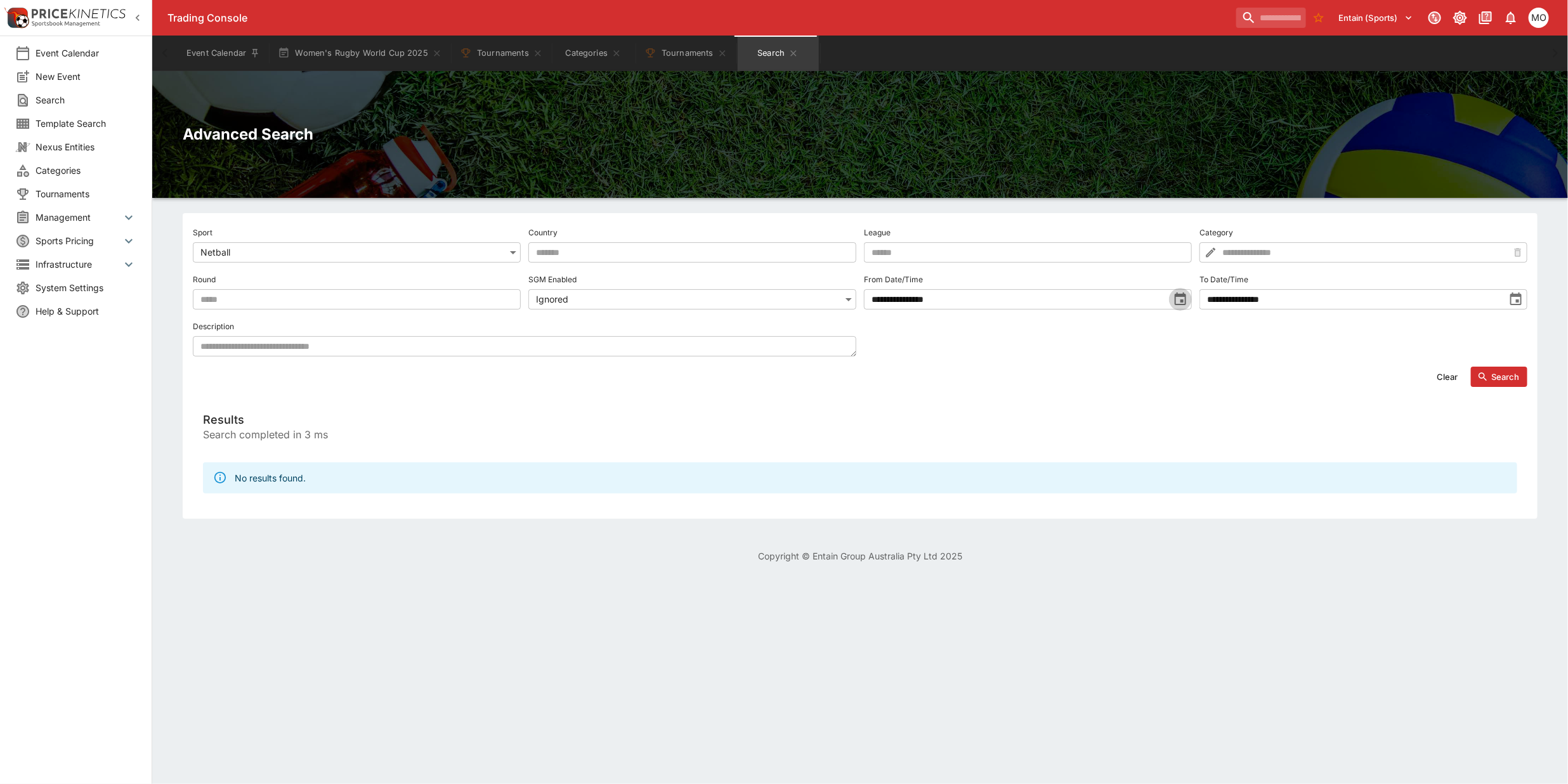
click at [1178, 299] on icon "toggle date time picker" at bounding box center [1180, 300] width 15 height 15
click at [936, 325] on span "Previous Month" at bounding box center [936, 326] width 0 height 15
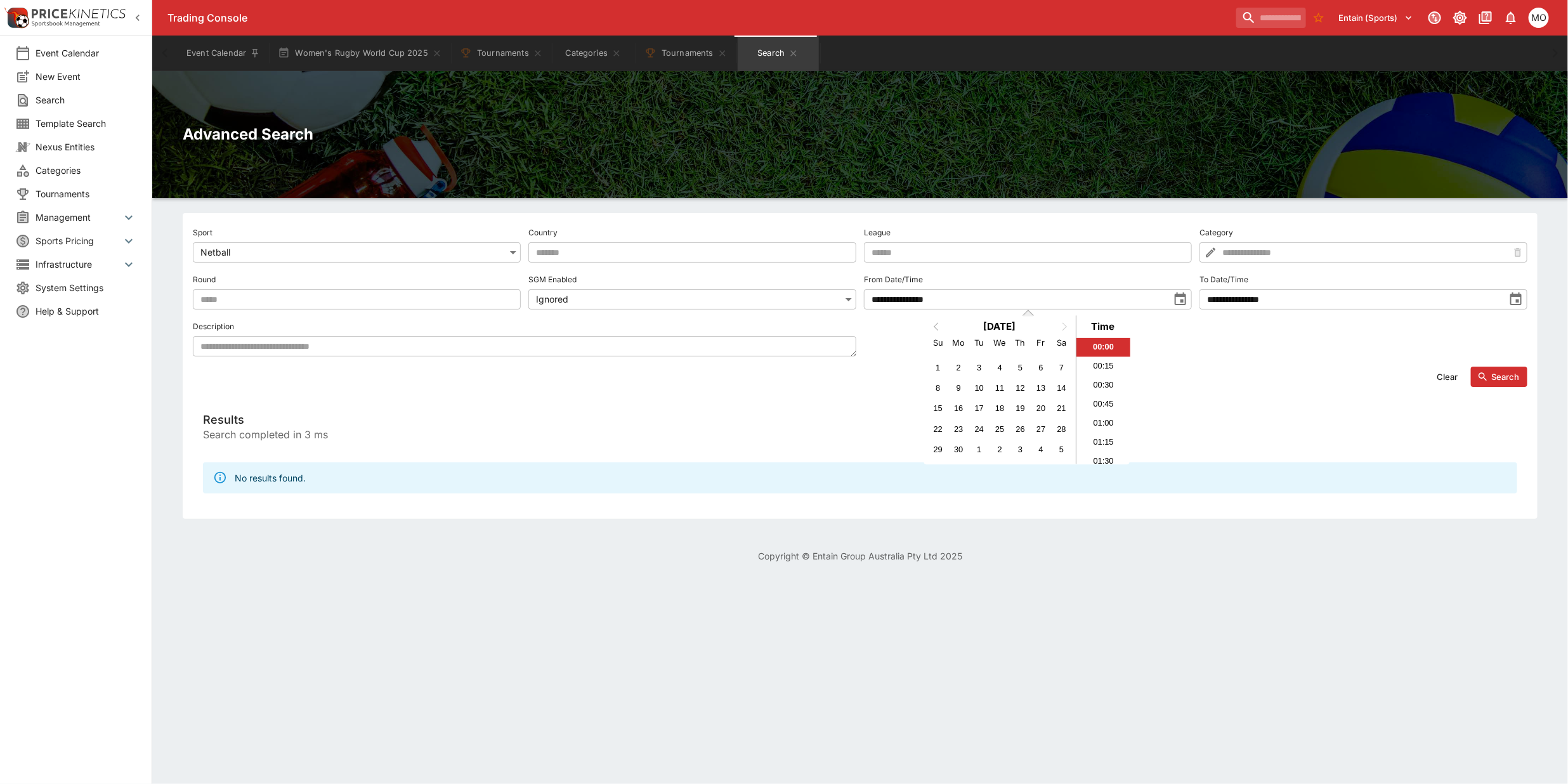
click at [936, 325] on span "Previous Month" at bounding box center [936, 326] width 0 height 15
click at [958, 369] on div "1" at bounding box center [958, 367] width 17 height 17
type input "**********"
click at [1099, 348] on li "00:00" at bounding box center [1103, 348] width 54 height 19
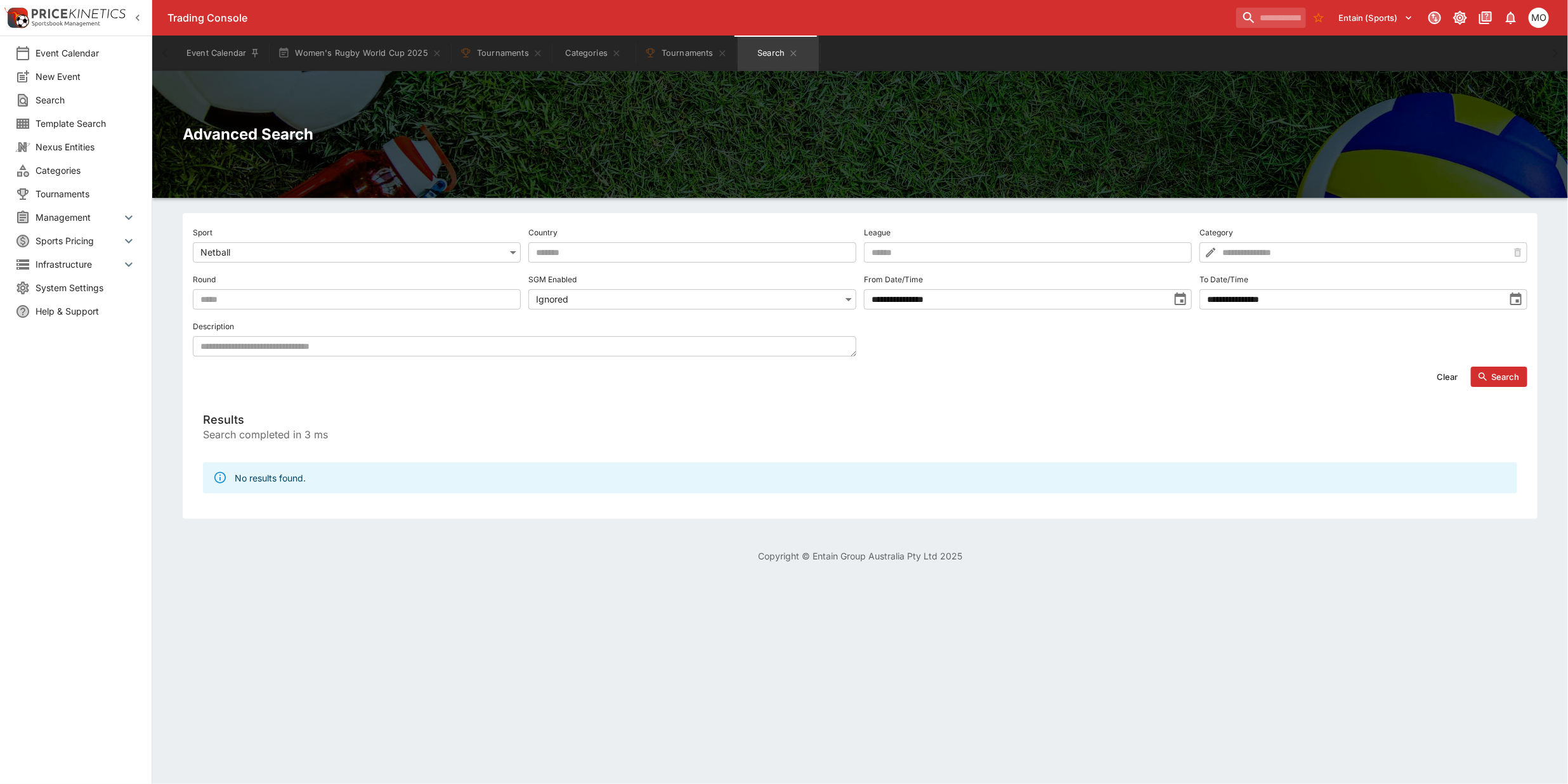
click at [1499, 373] on button "Search" at bounding box center [1499, 377] width 57 height 20
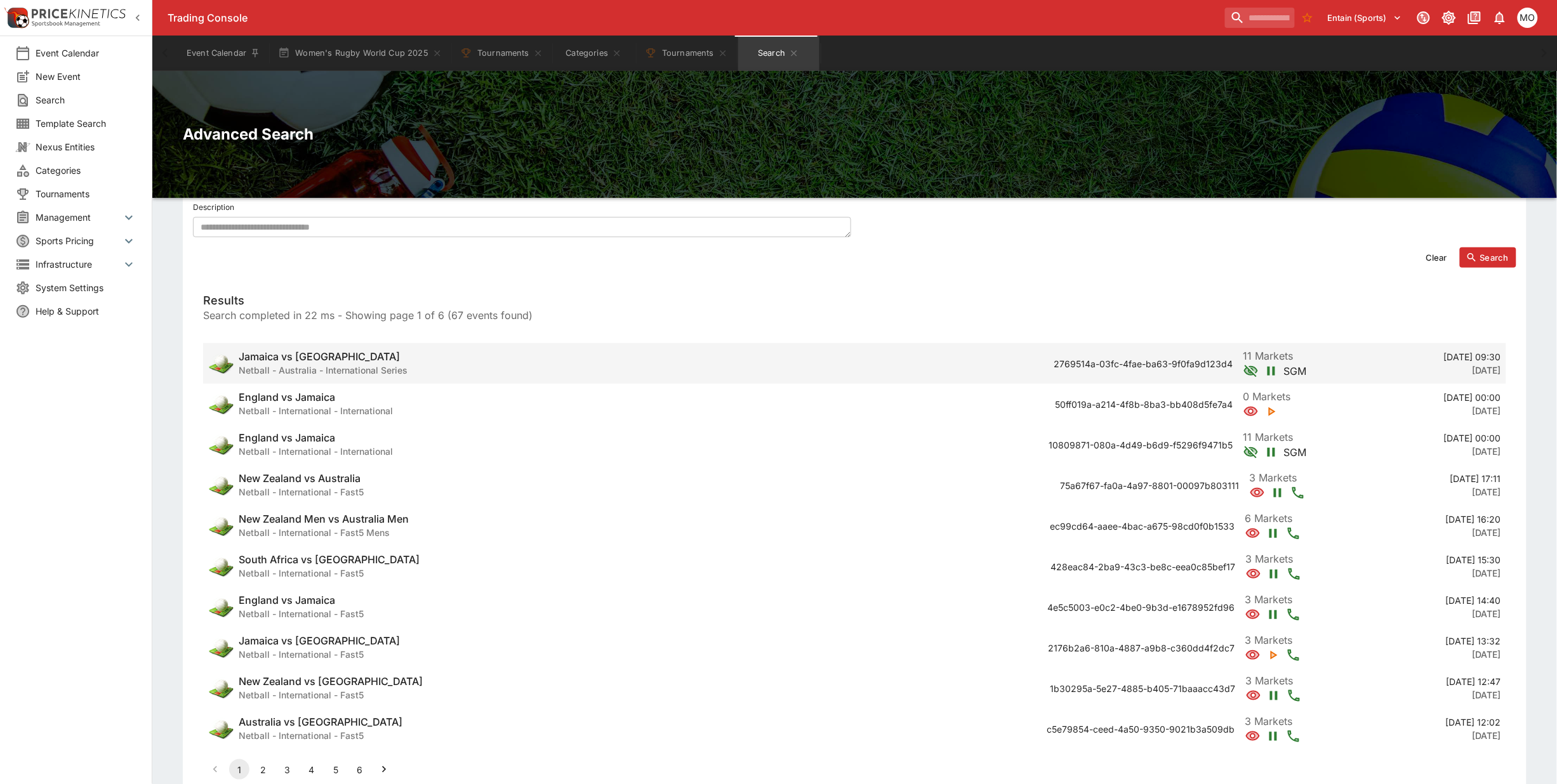
scroll to position [159, 0]
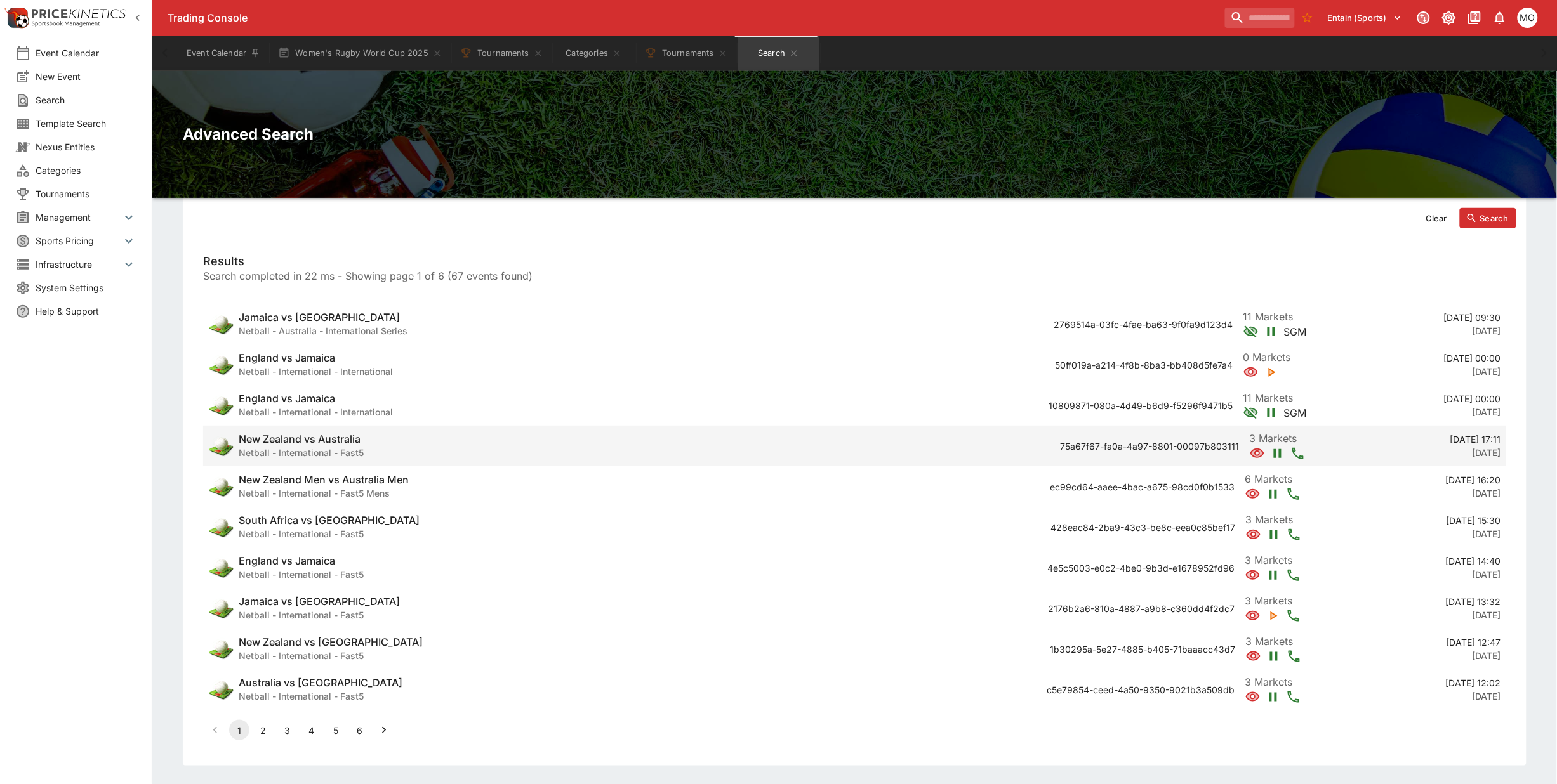
click at [318, 444] on h6 "New Zealand vs Australia" at bounding box center [301, 439] width 125 height 13
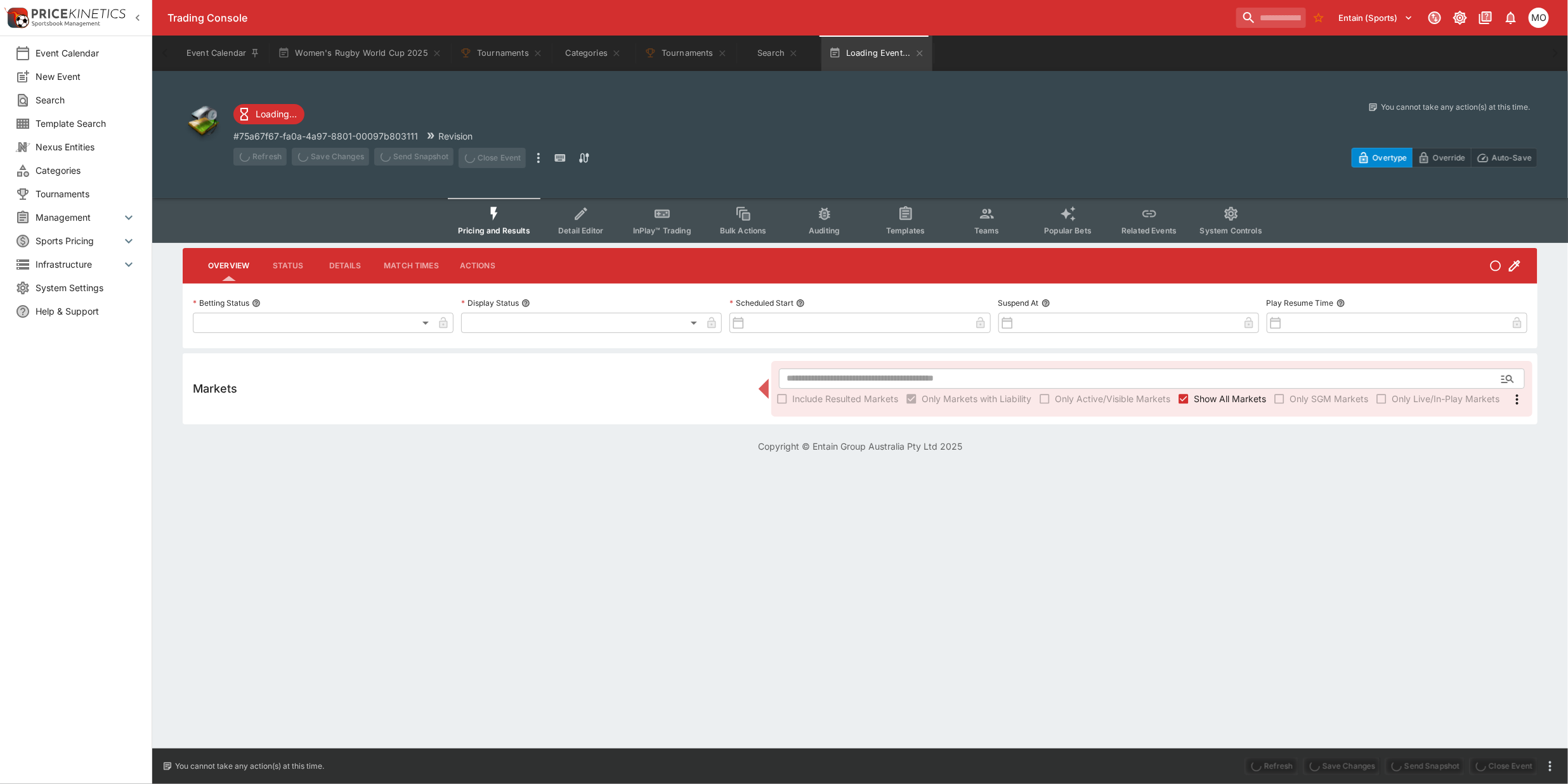
type input "**********"
type input "******"
type input "**********"
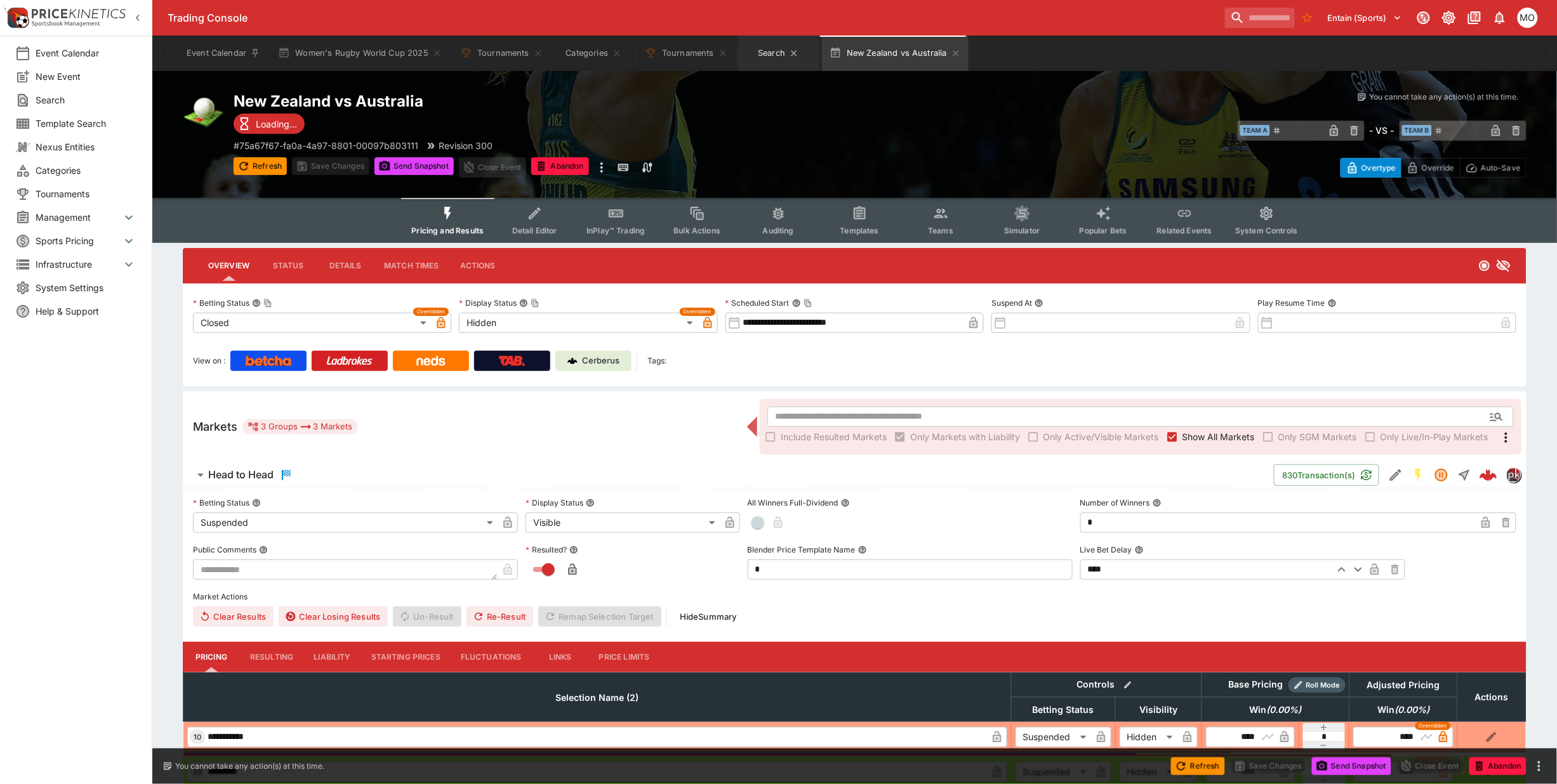
click at [766, 46] on button "Search" at bounding box center [779, 53] width 81 height 35
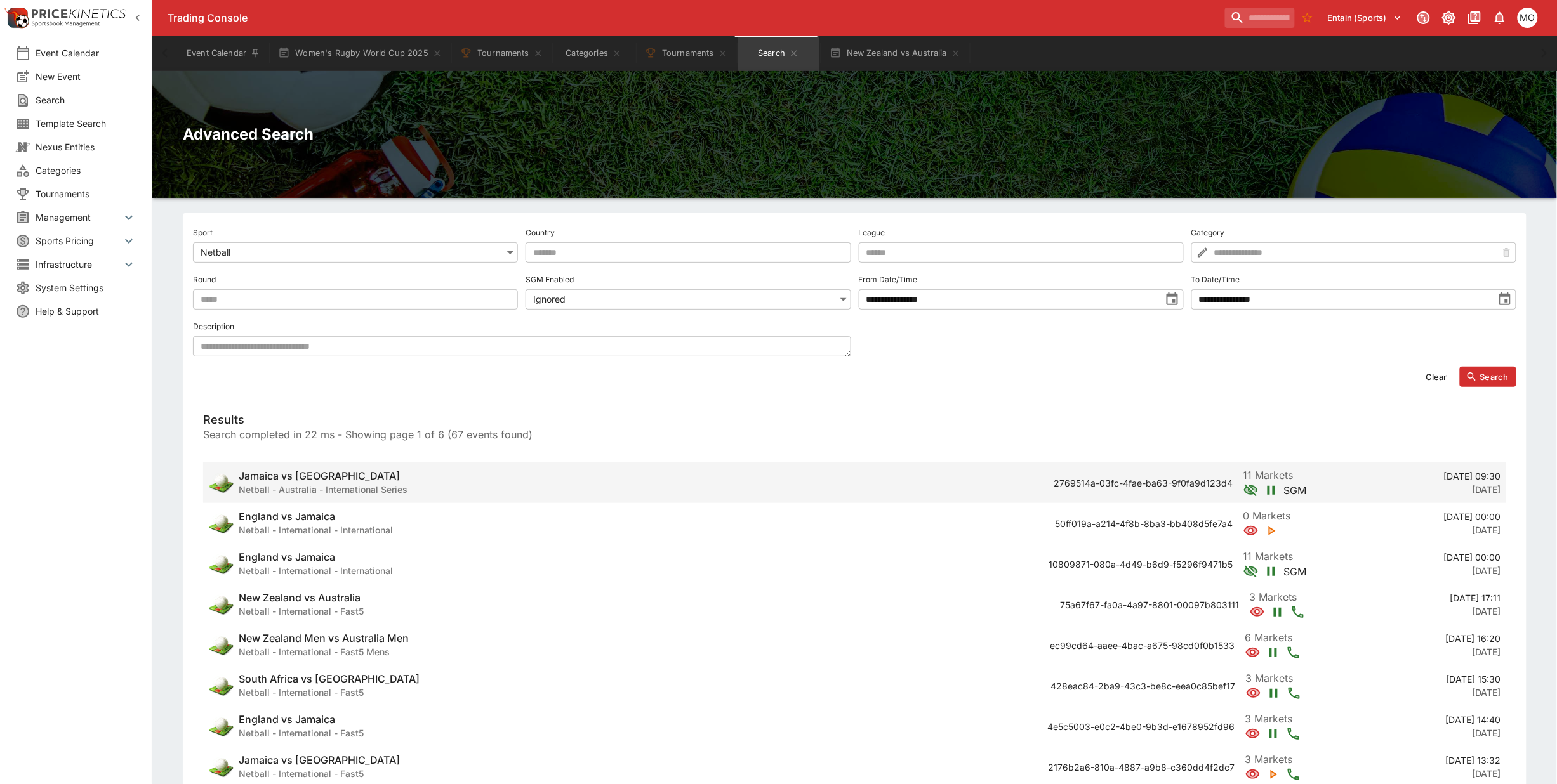
scroll to position [159, 0]
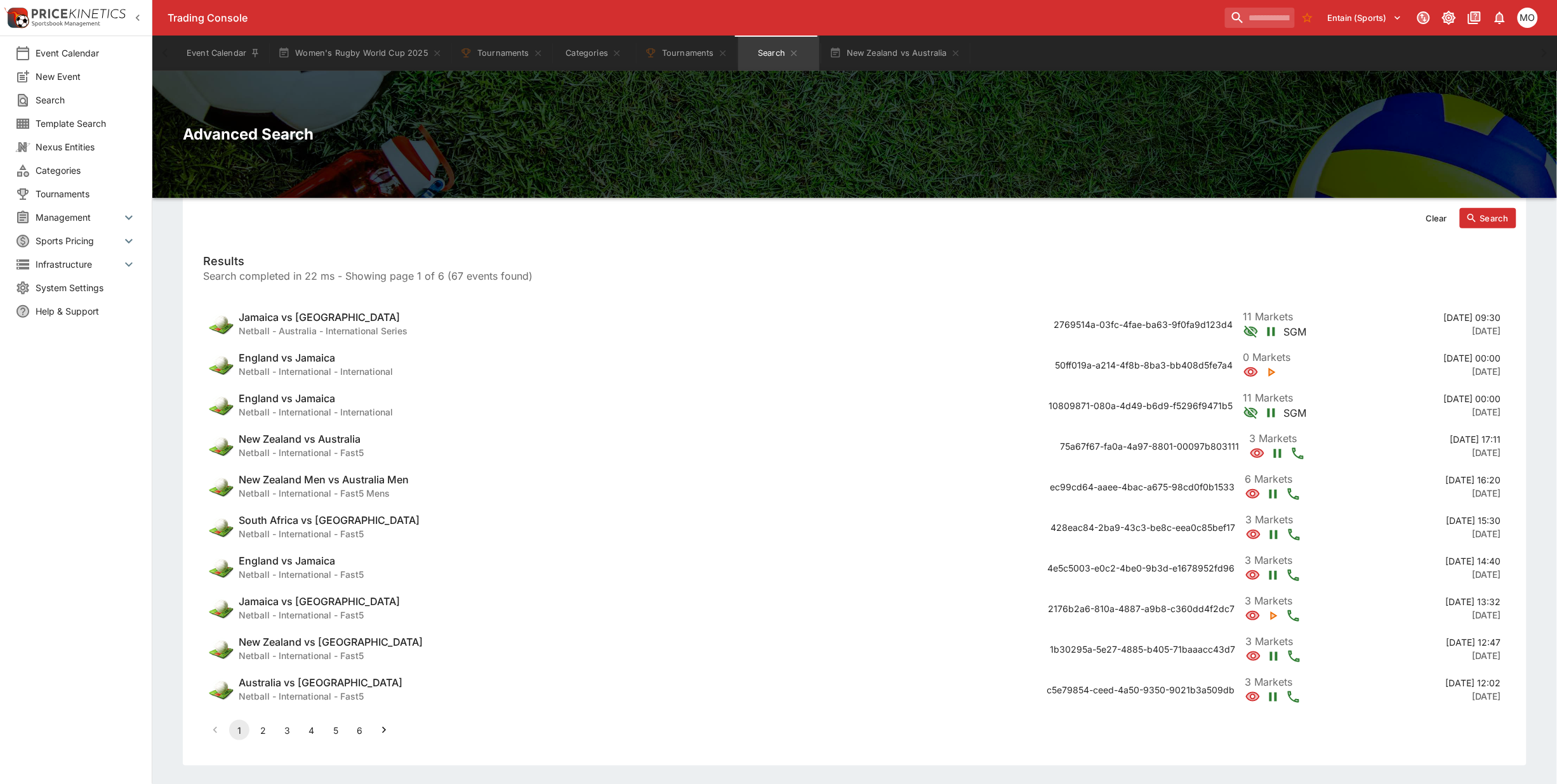
click at [389, 733] on icon "Go to next page" at bounding box center [384, 730] width 13 height 13
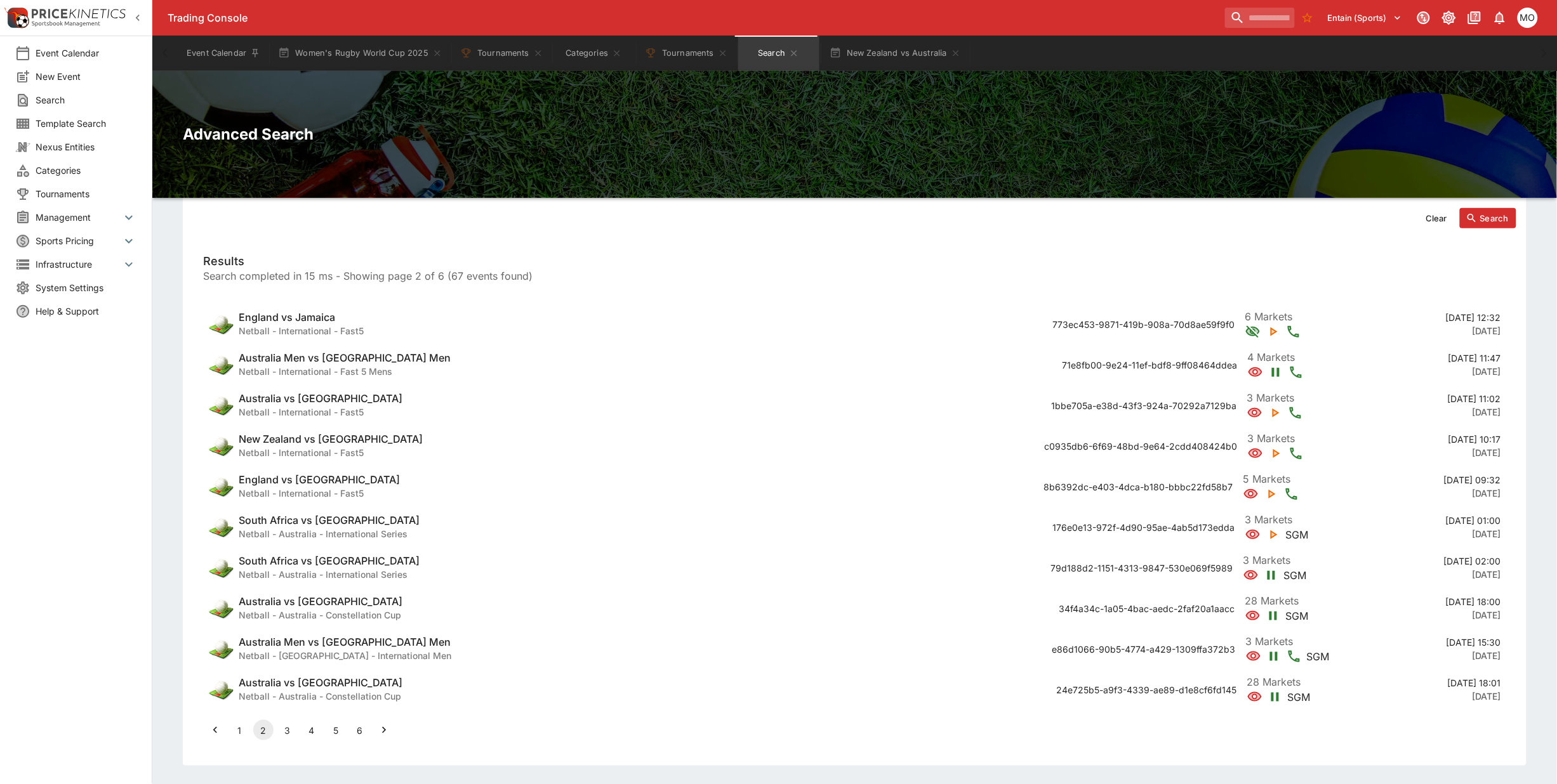
click at [337, 606] on h6 "Australia vs New Zealand" at bounding box center [320, 601] width 163 height 13
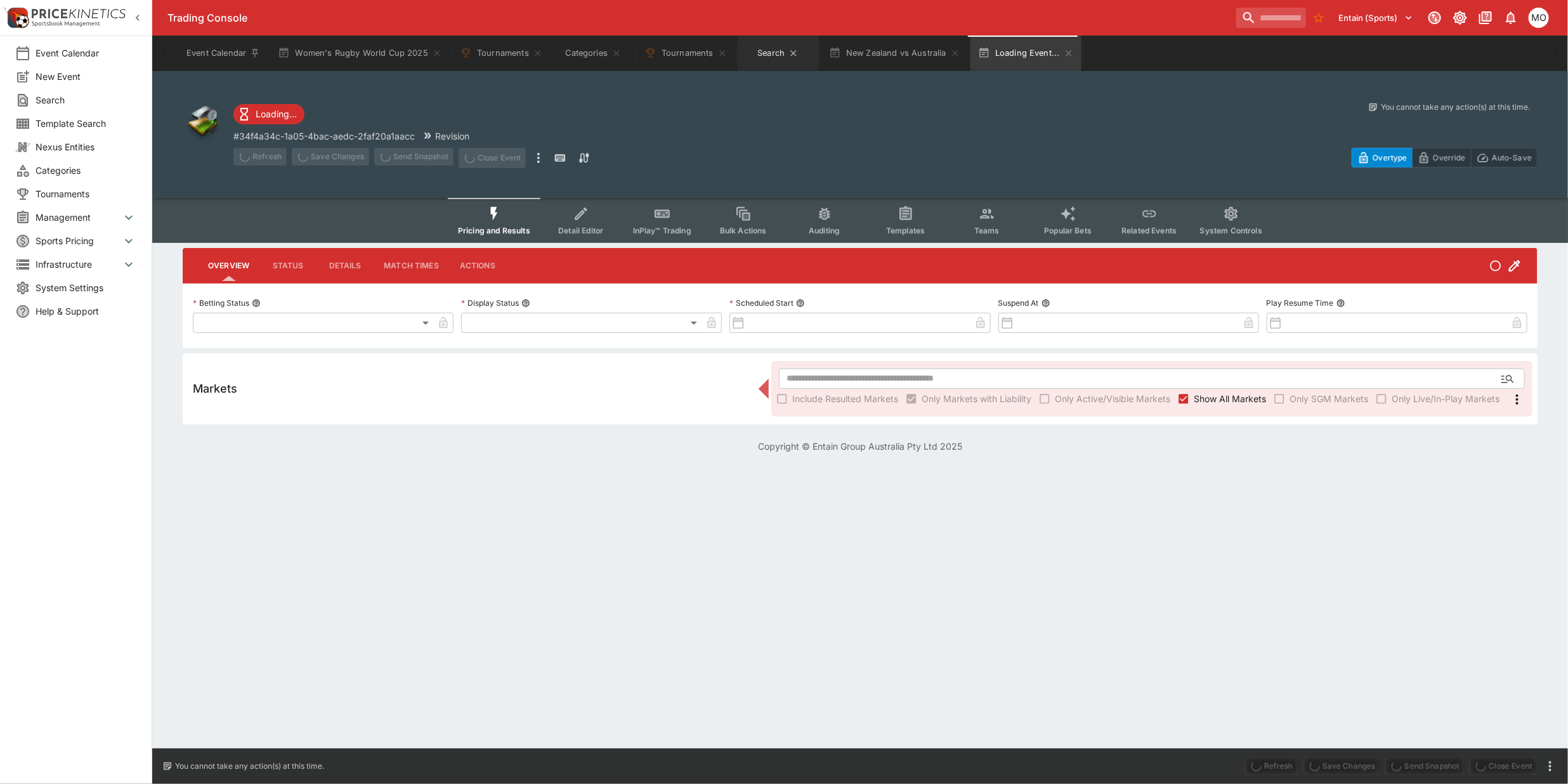
type input "**********"
type input "******"
type input "**********"
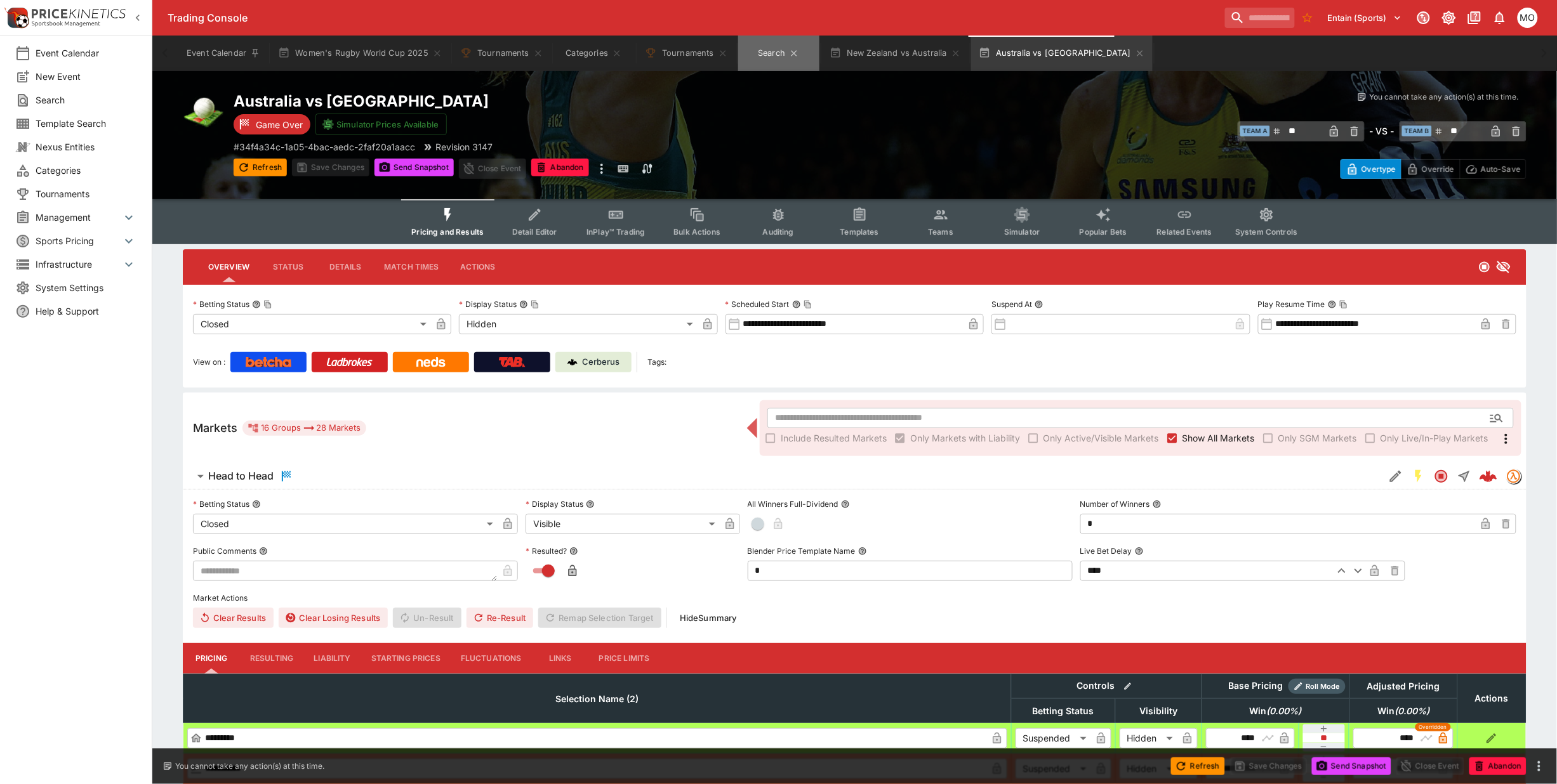
click at [771, 48] on button "Search" at bounding box center [779, 53] width 81 height 35
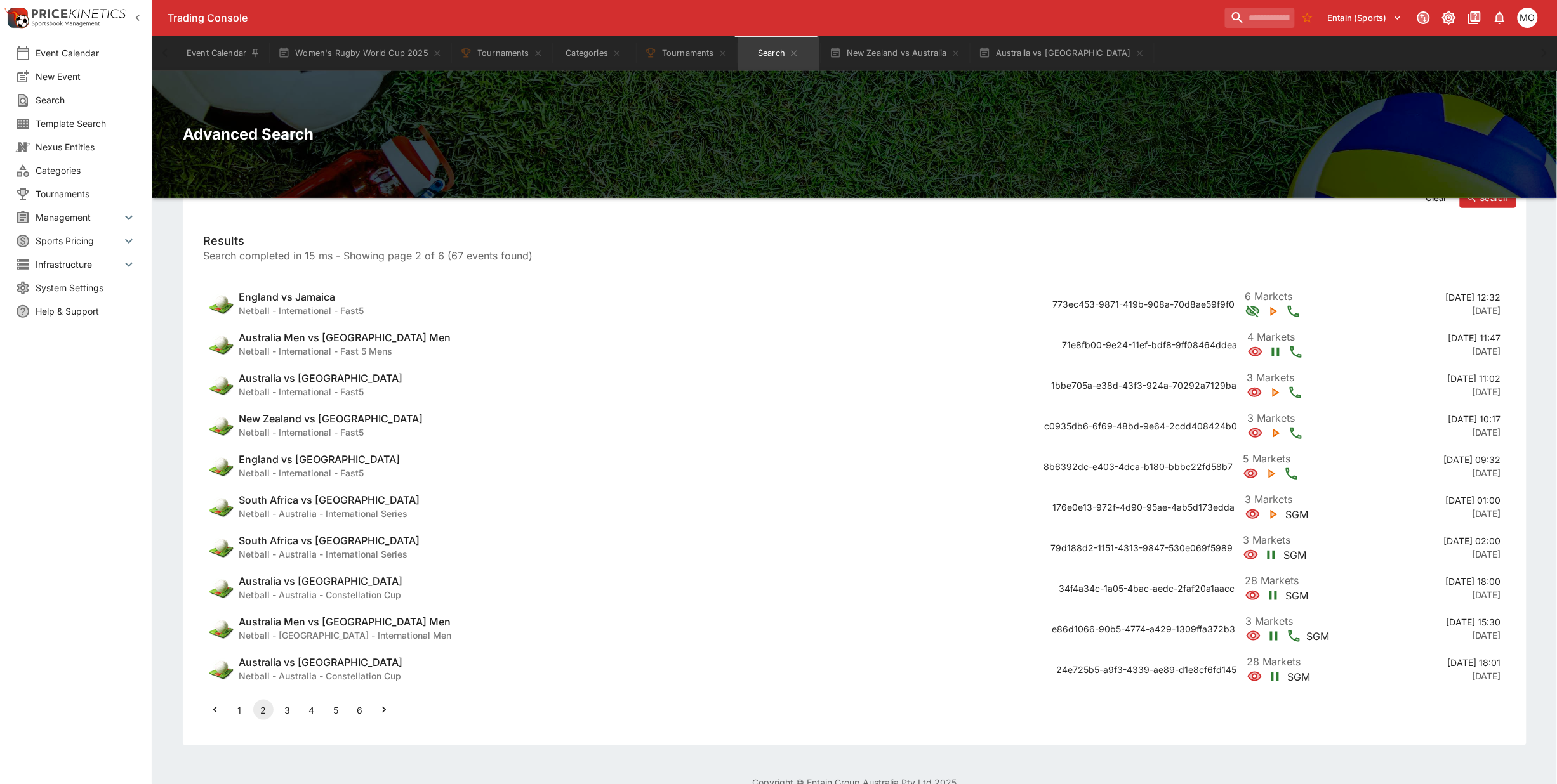
scroll to position [199, 0]
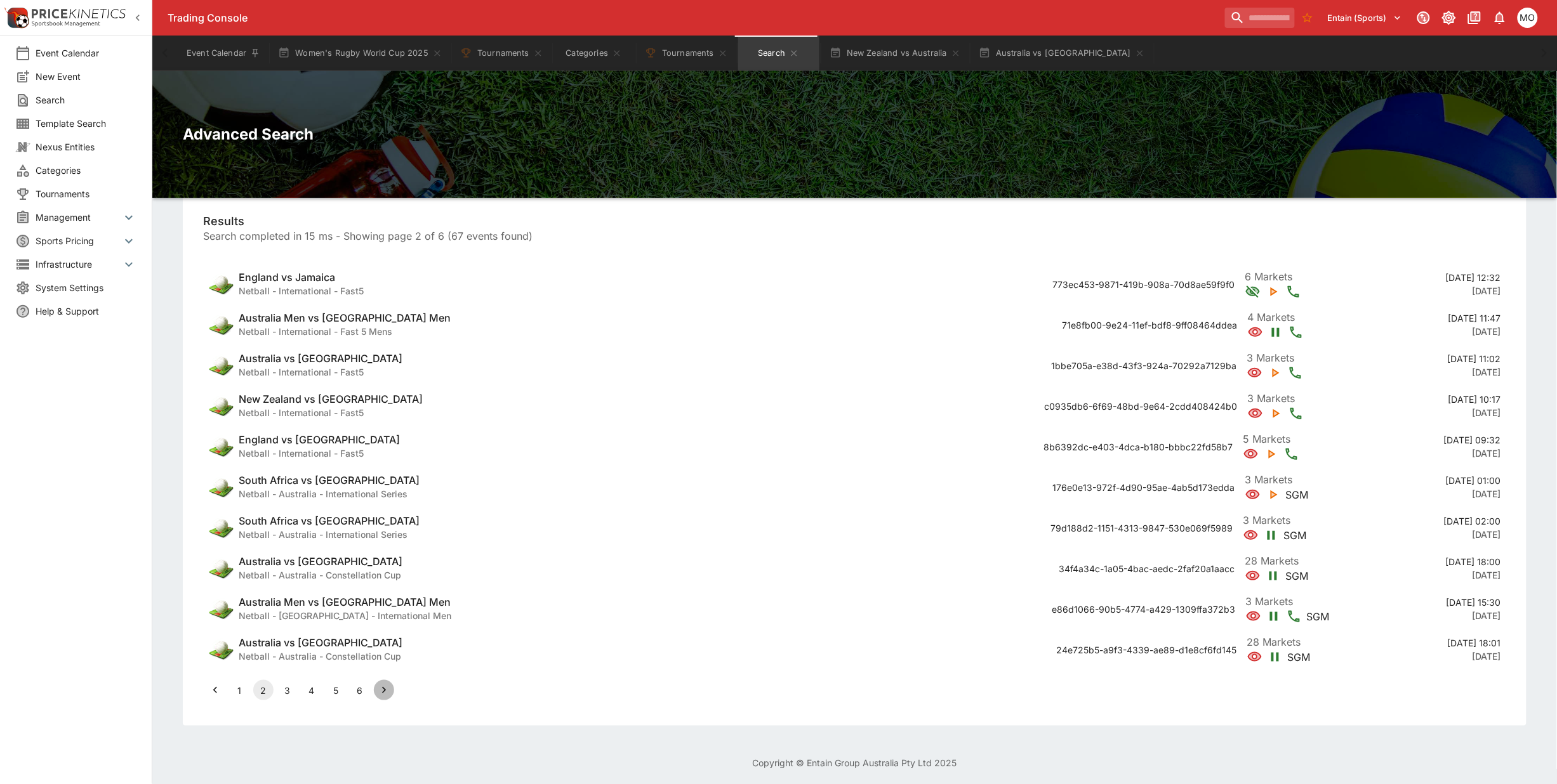
click at [384, 690] on icon "Go to next page" at bounding box center [384, 690] width 4 height 6
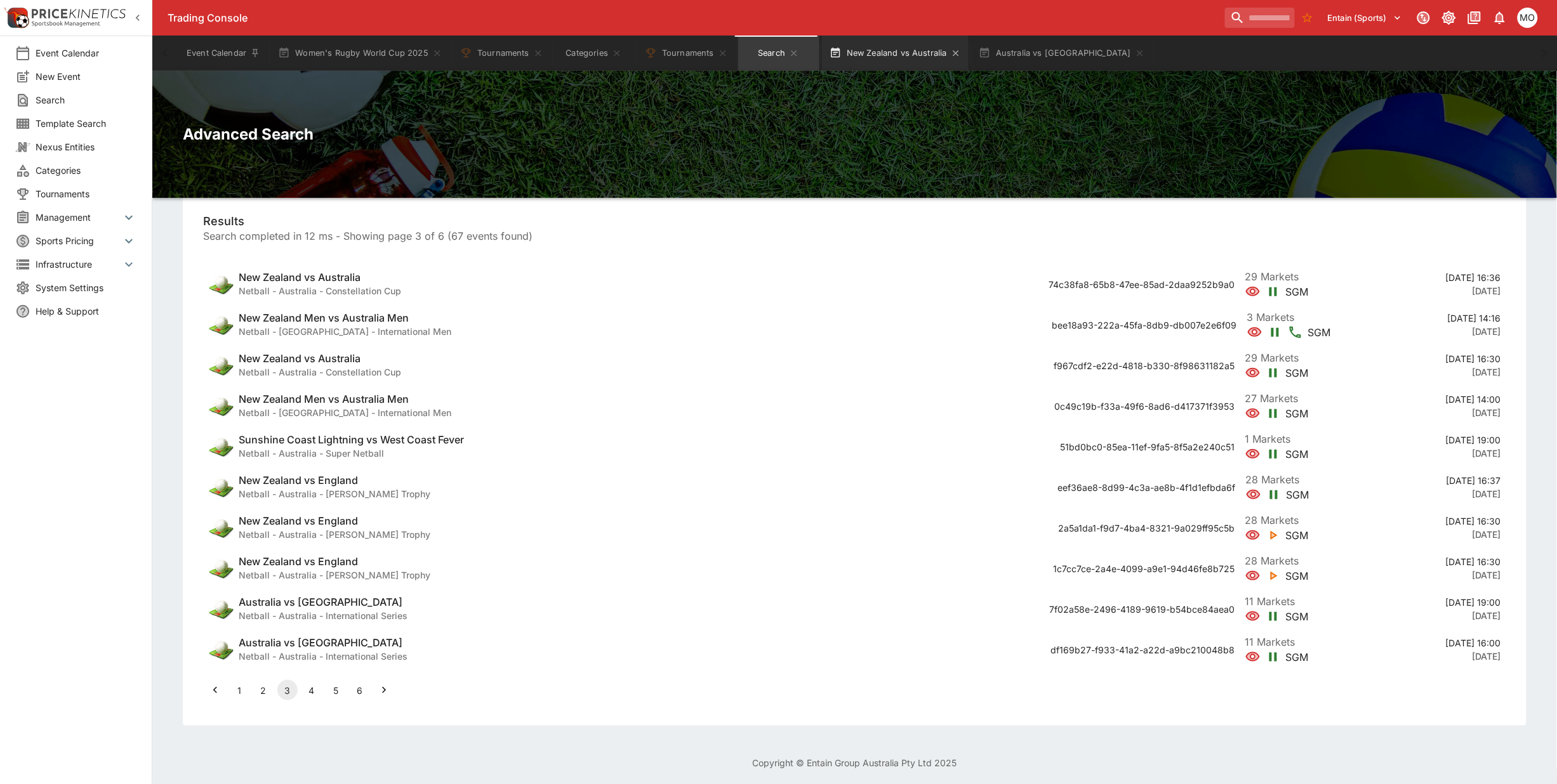
click at [883, 56] on button "New Zealand vs Australia" at bounding box center [895, 53] width 147 height 35
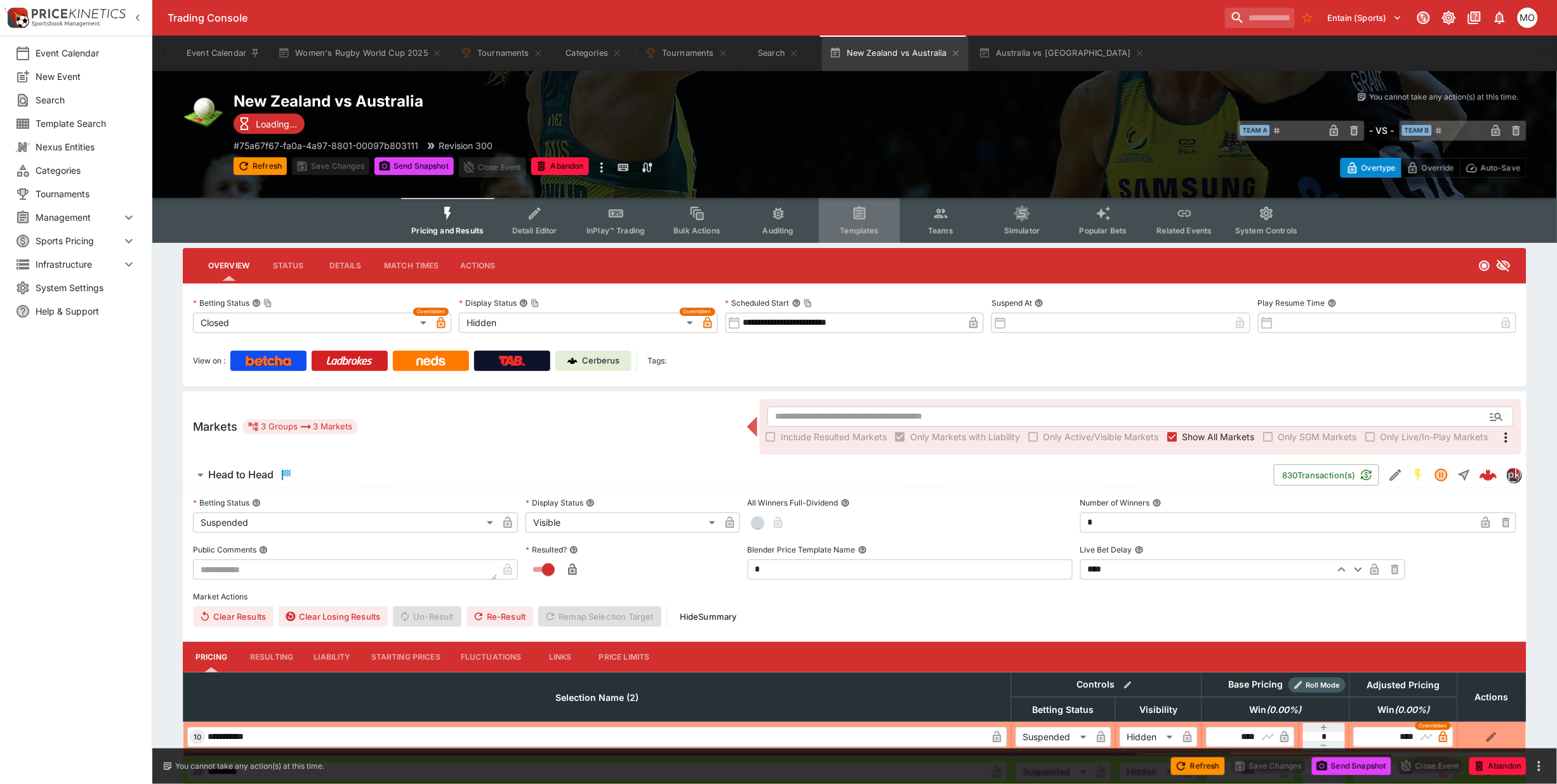
click at [856, 216] on icon "Event type filters" at bounding box center [859, 214] width 9 height 9
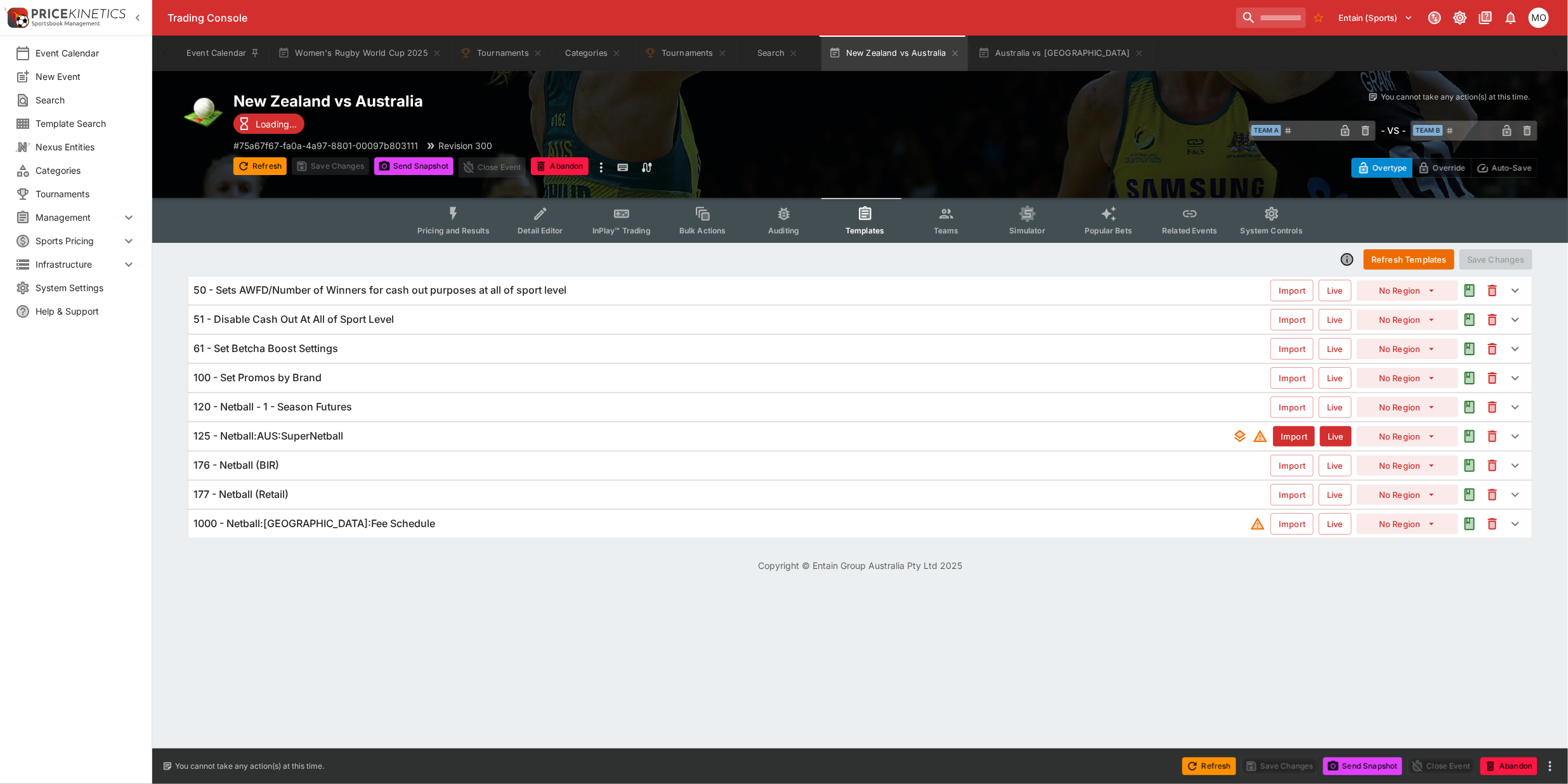
click at [387, 436] on div "125 - Netball:AUS:SuperNetball" at bounding box center [712, 436] width 1039 height 13
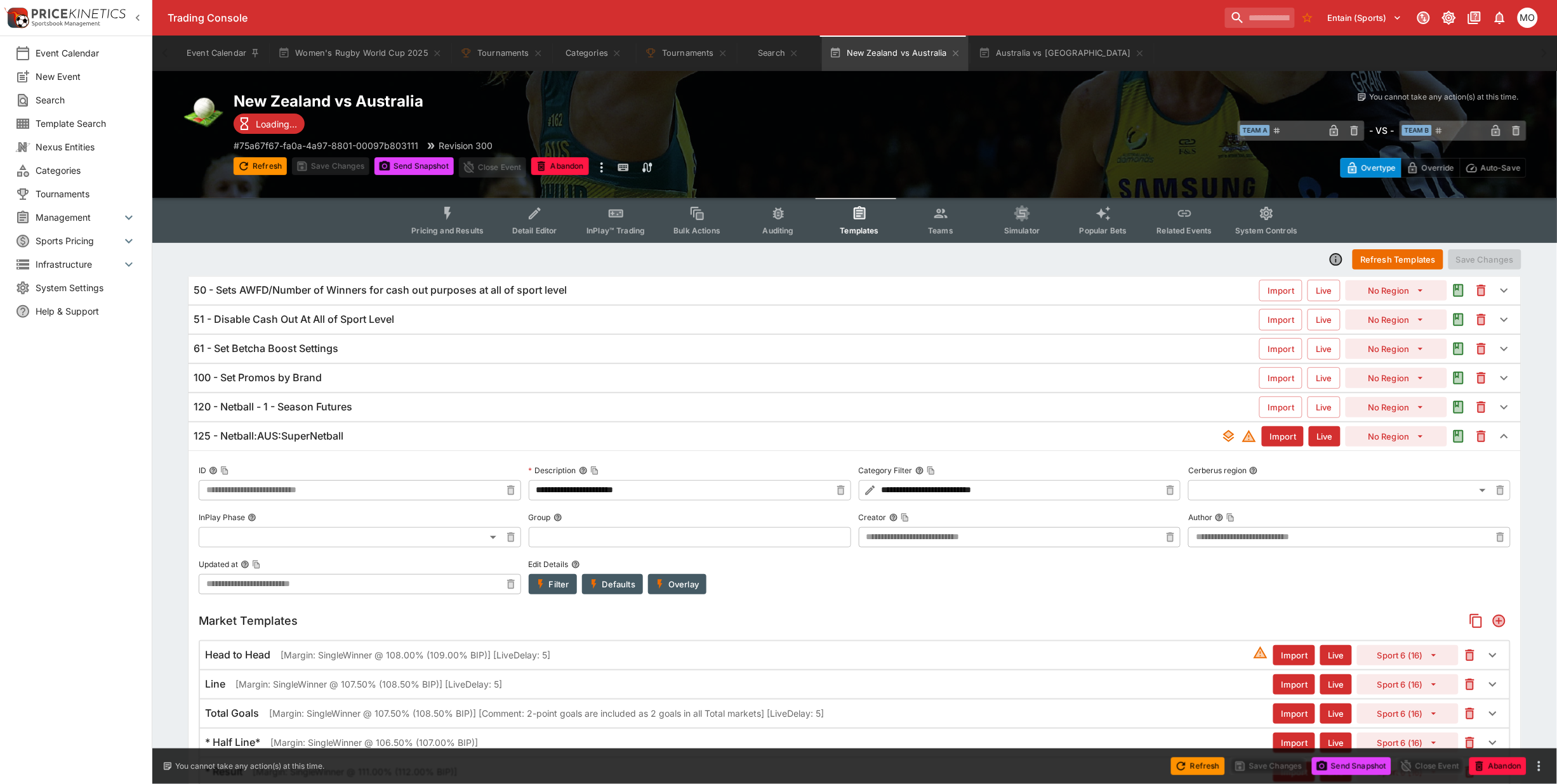
type input "**********"
click at [385, 406] on div "120 - Netball - 1 - Season Futures" at bounding box center [726, 407] width 1066 height 13
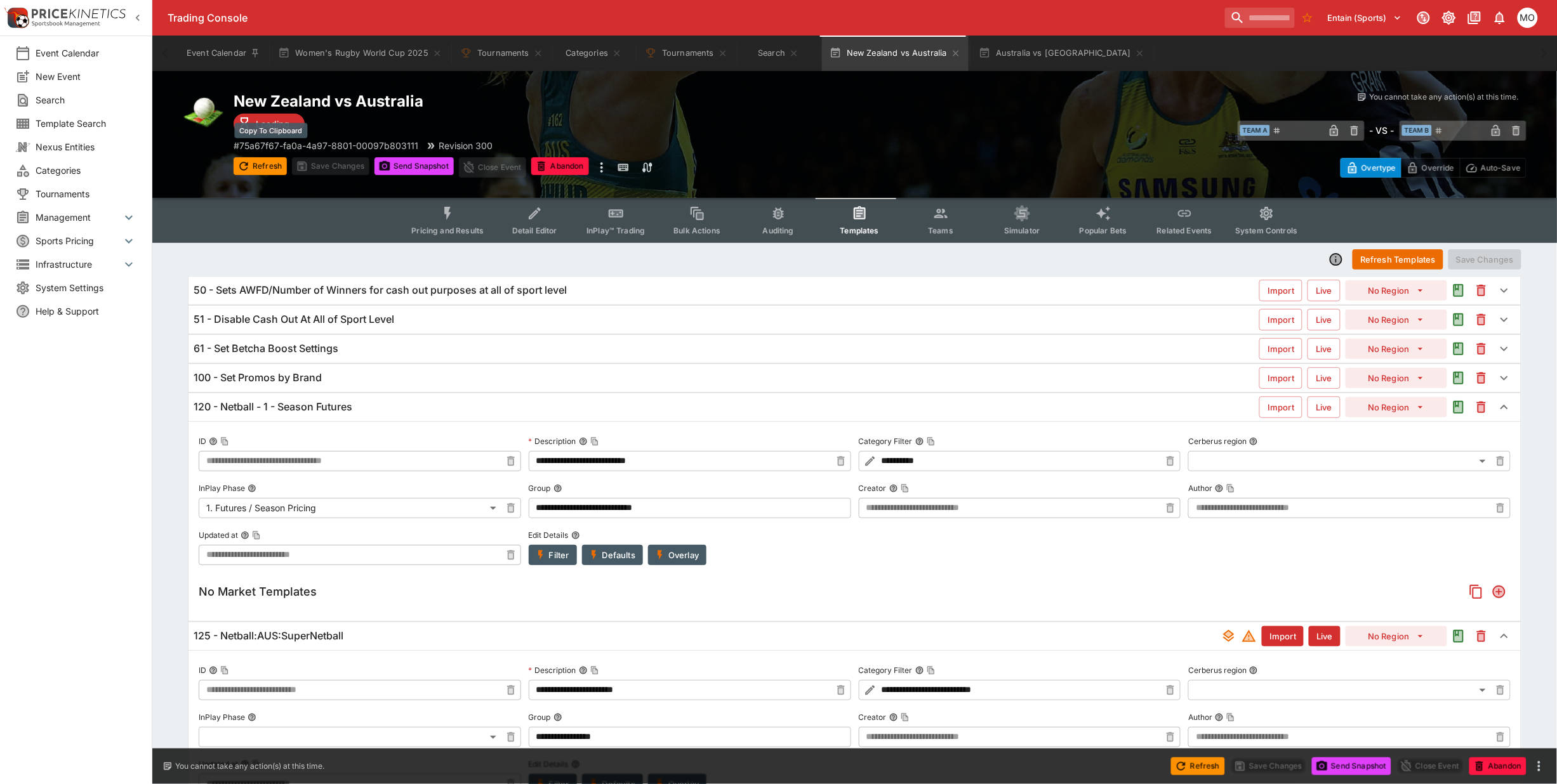
click at [285, 143] on p "# 75a67f67-fa0a-4a97-8801-00097b803111" at bounding box center [325, 145] width 185 height 13
click at [1019, 54] on button "Australia vs New Zealand" at bounding box center [1062, 53] width 182 height 35
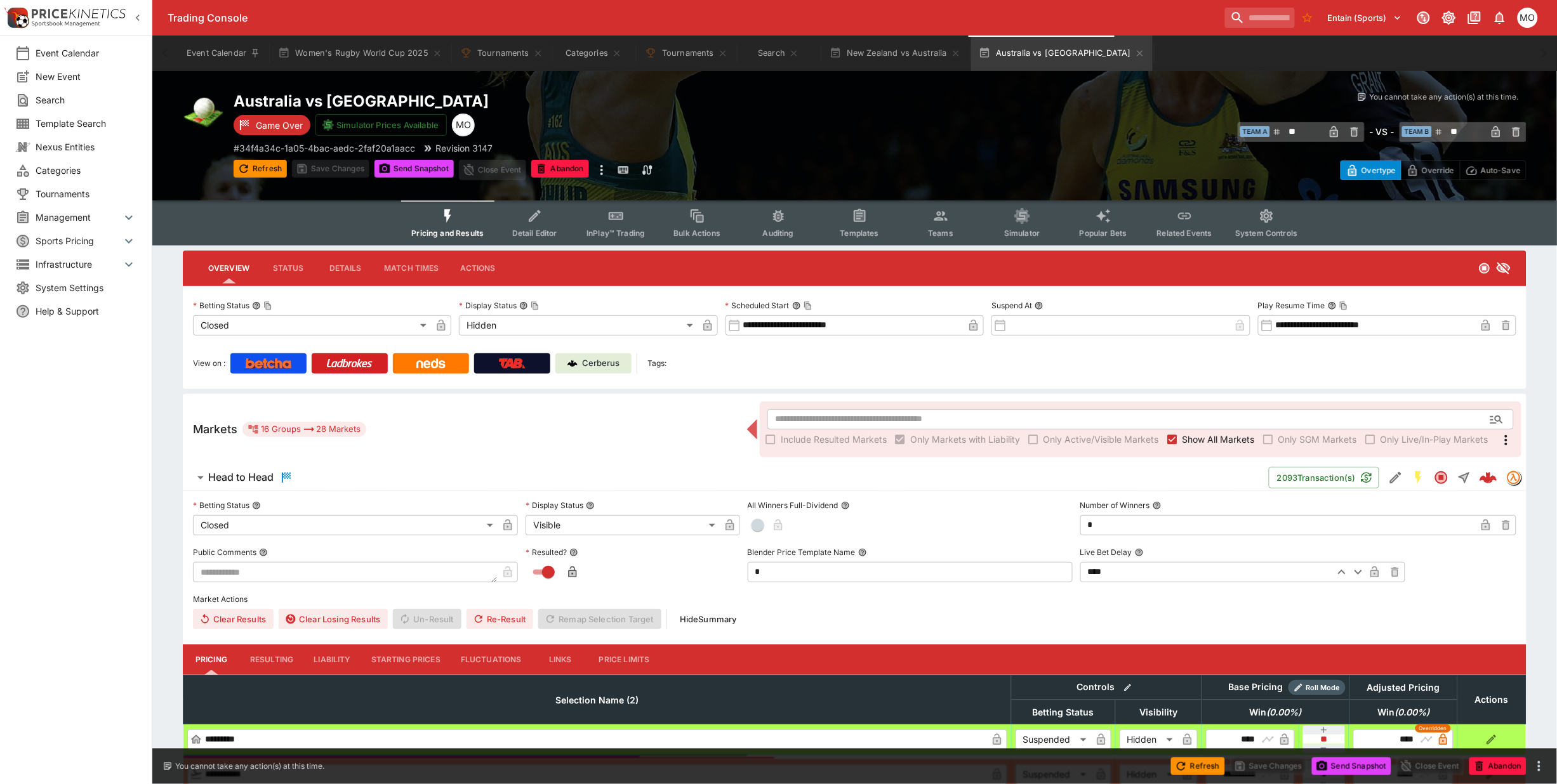
click at [864, 229] on span "Templates" at bounding box center [859, 233] width 38 height 9
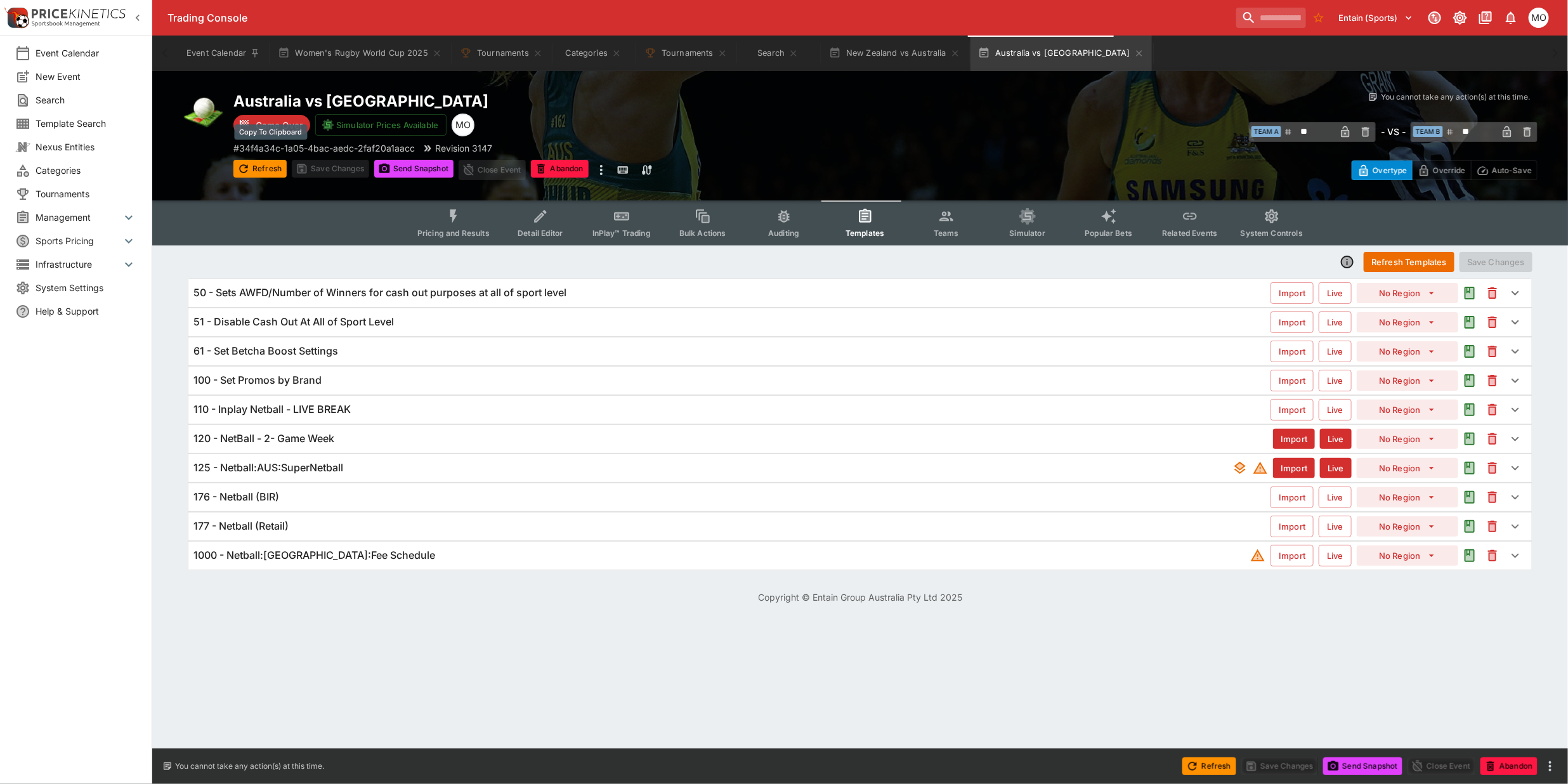
click at [375, 146] on p "# 34f4a34c-1a05-4bac-aedc-2faf20a1aacc" at bounding box center [324, 147] width 182 height 13
click at [761, 49] on button "Search" at bounding box center [778, 53] width 81 height 35
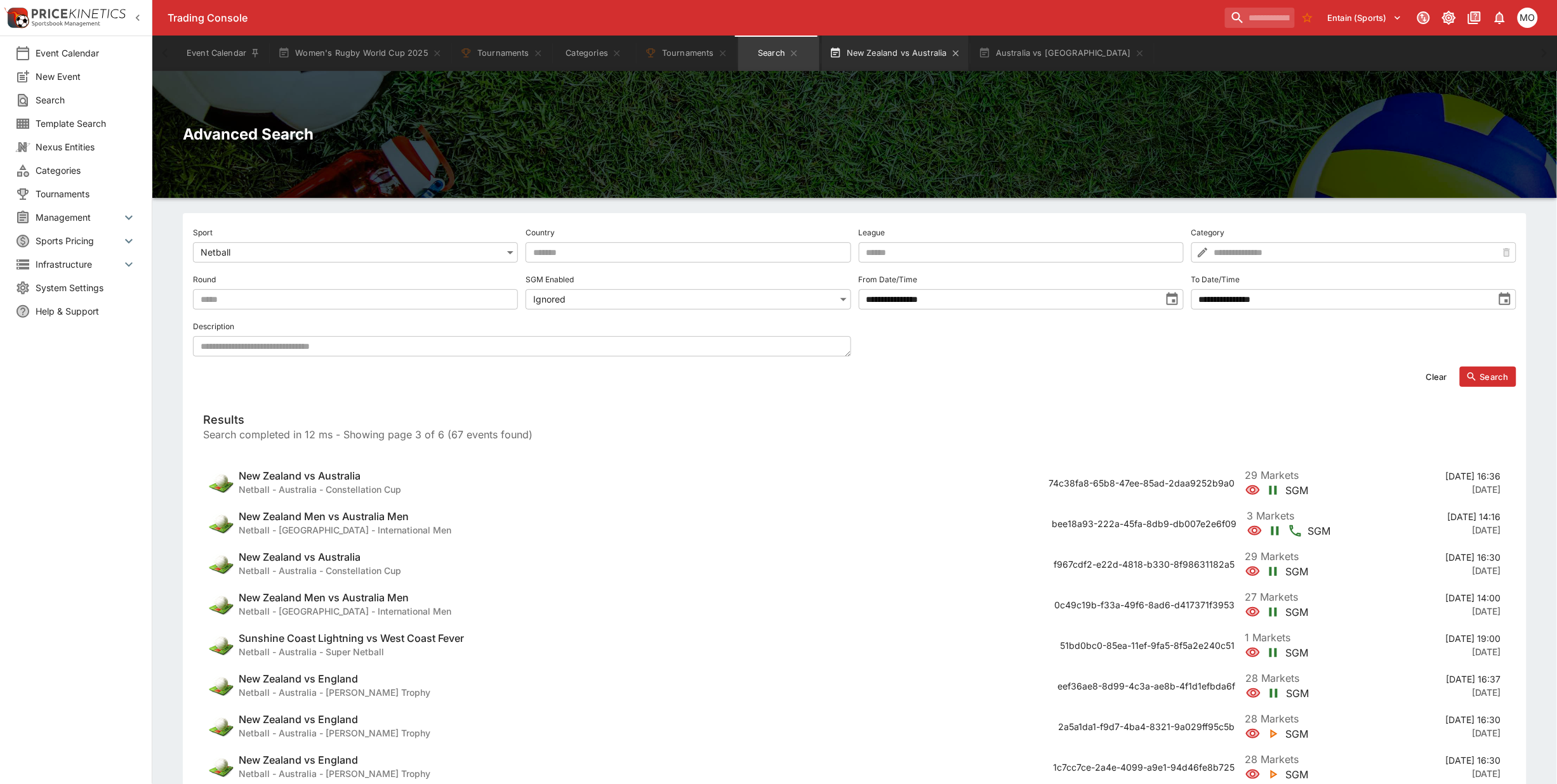
click at [899, 43] on button "New Zealand vs Australia" at bounding box center [895, 53] width 147 height 35
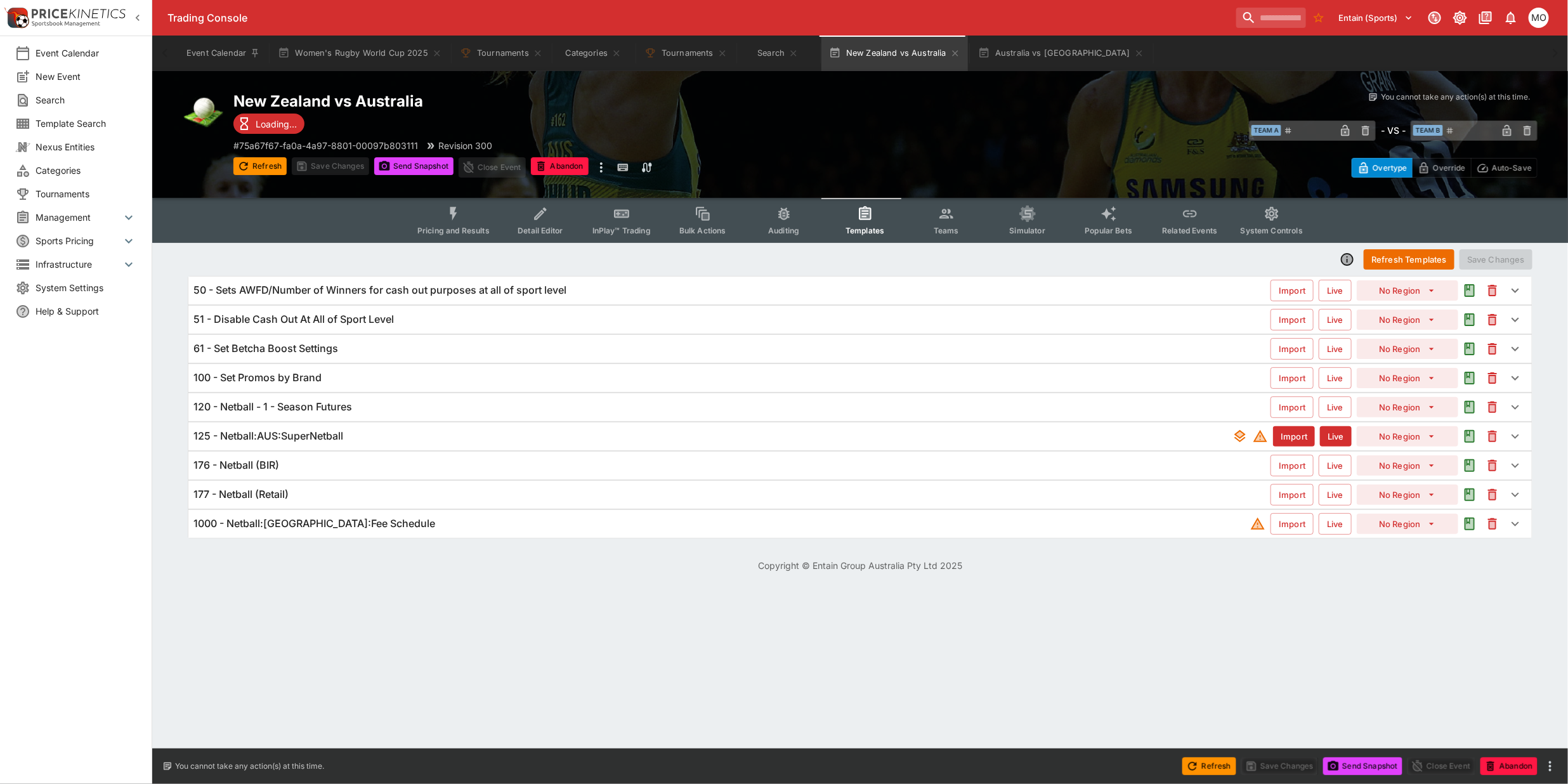
click at [349, 436] on div "125 - Netball:AUS:SuperNetball" at bounding box center [712, 436] width 1039 height 13
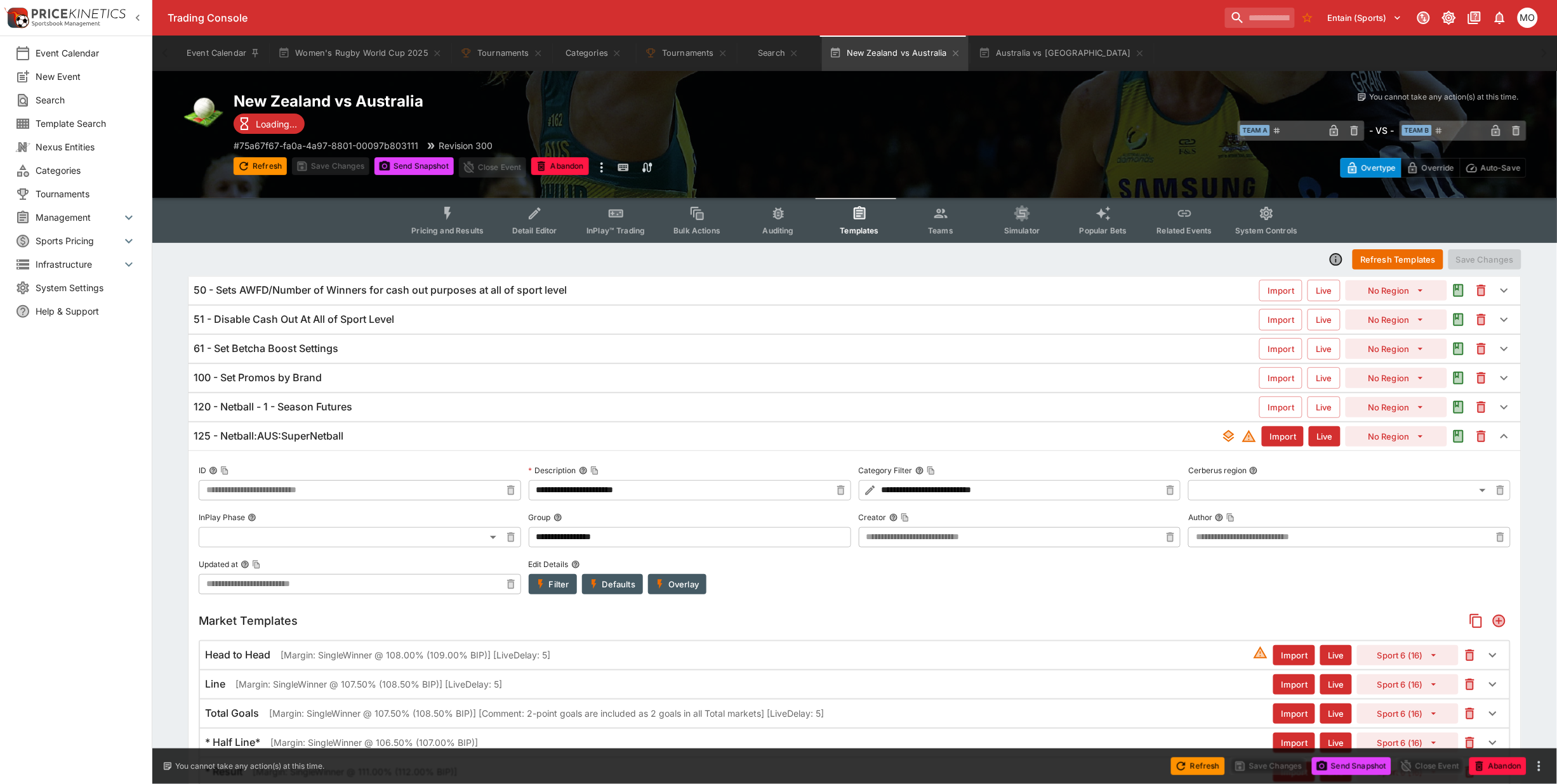
scroll to position [159, 0]
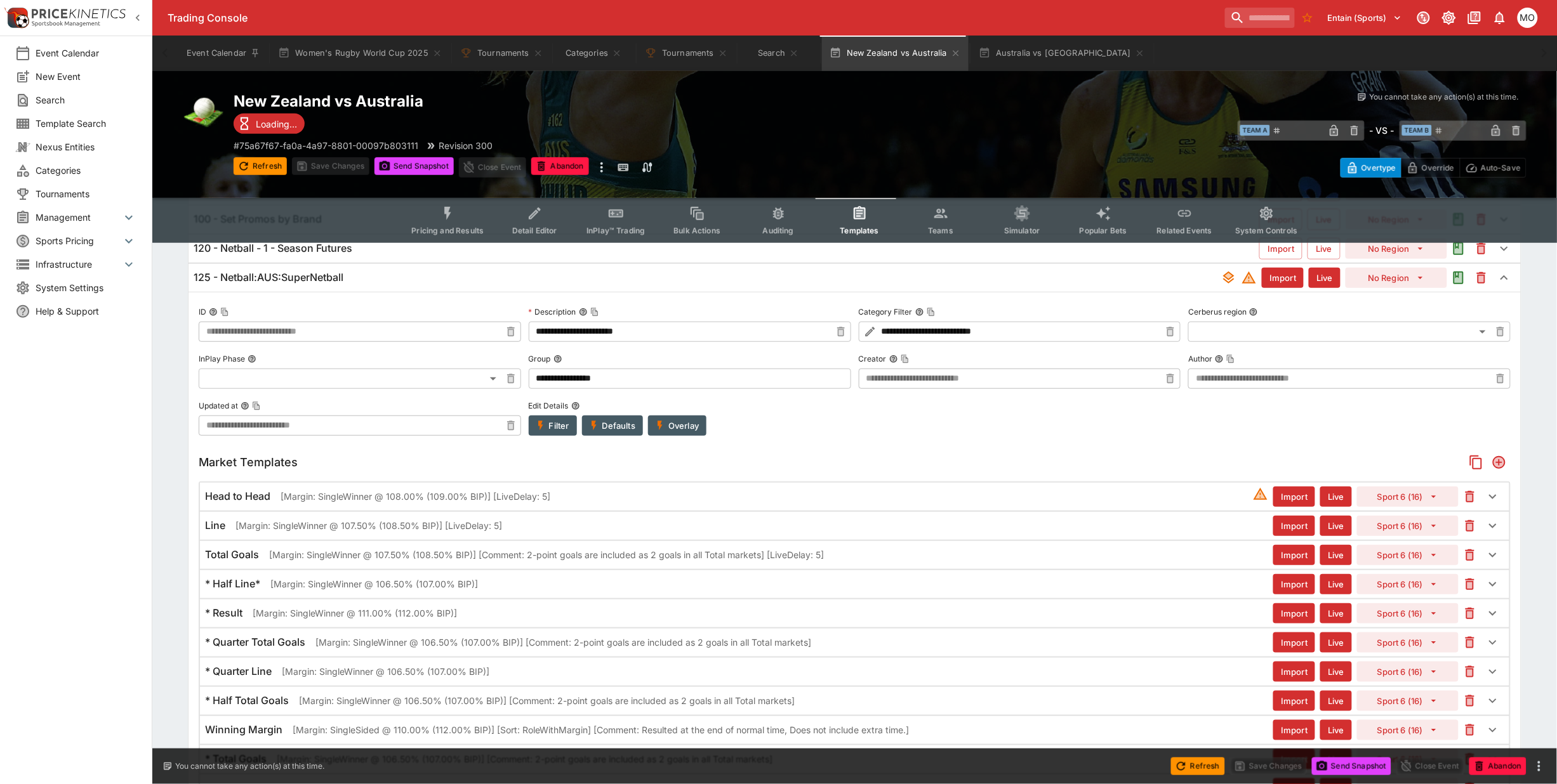
click at [414, 501] on p "[Margin: SingleWinner @ 108.00% (109.00% BIP)] [LiveDelay: 5]" at bounding box center [416, 496] width 270 height 13
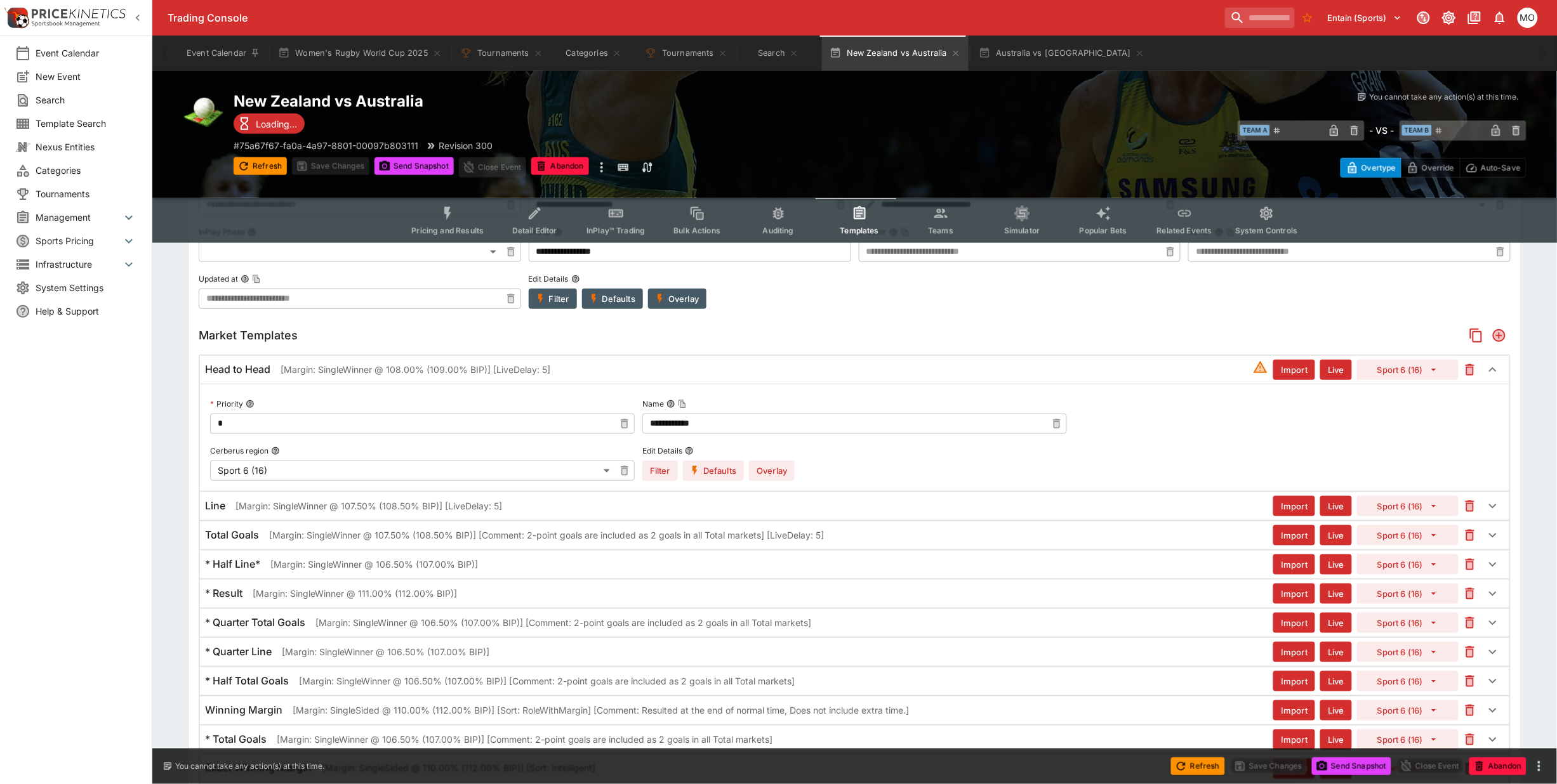
scroll to position [318, 0]
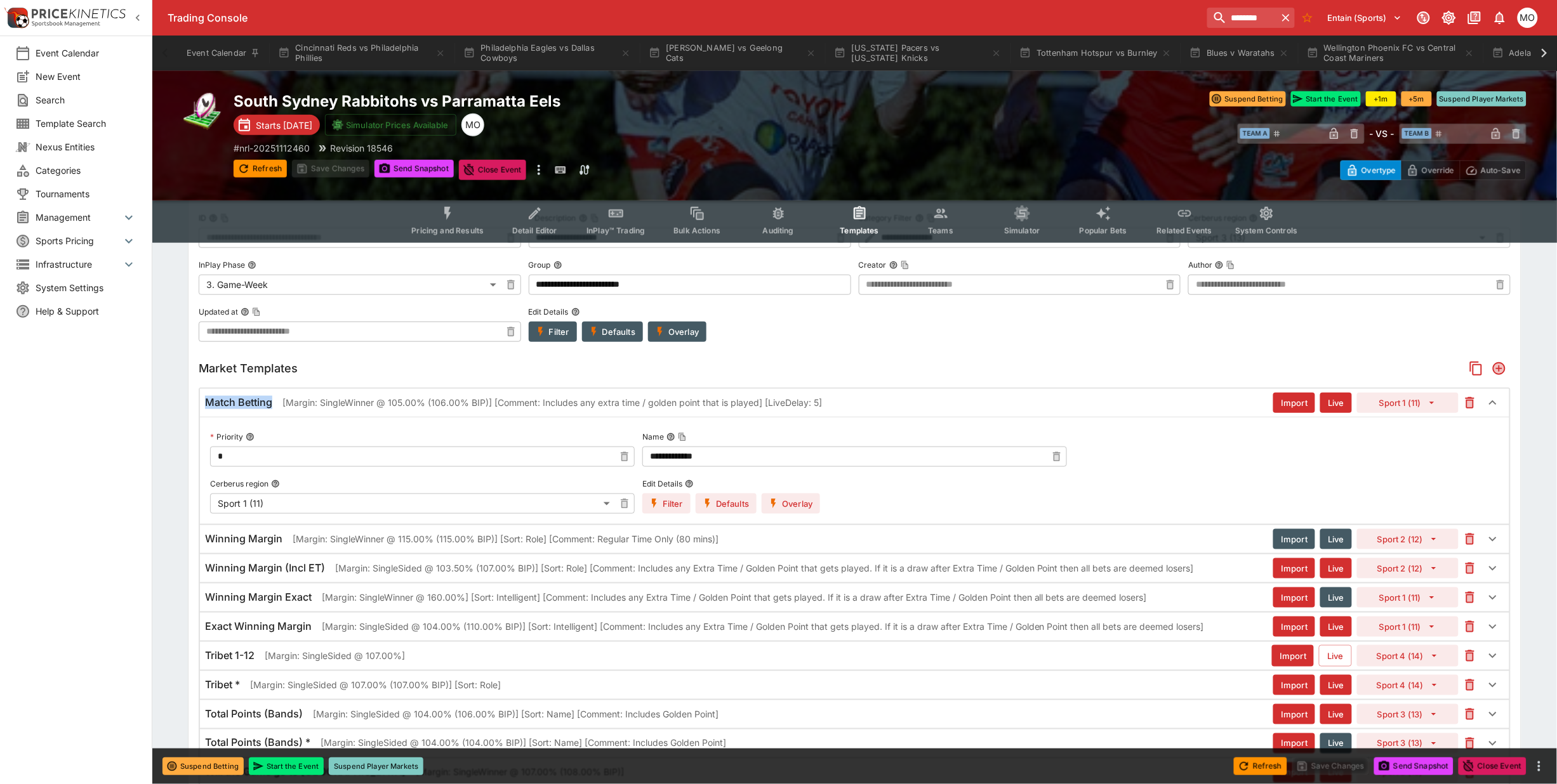
click at [90, 673] on div "Event Calendar New Event Search Template Search Nexus Entities Categories Tourn…" at bounding box center [76, 392] width 153 height 784
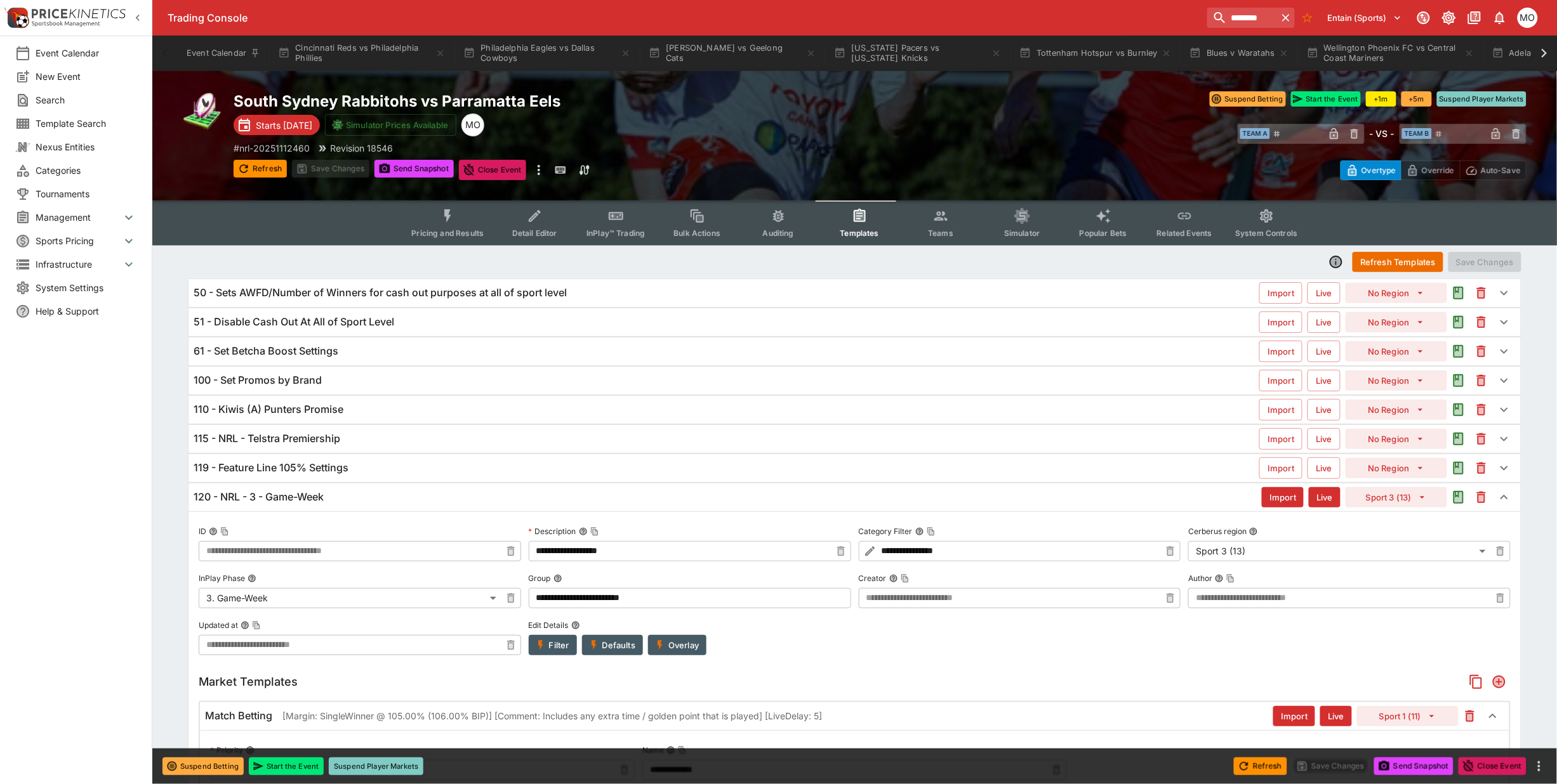
click at [315, 499] on h6 "120 - NRL - 3 - Game-Week" at bounding box center [259, 496] width 130 height 13
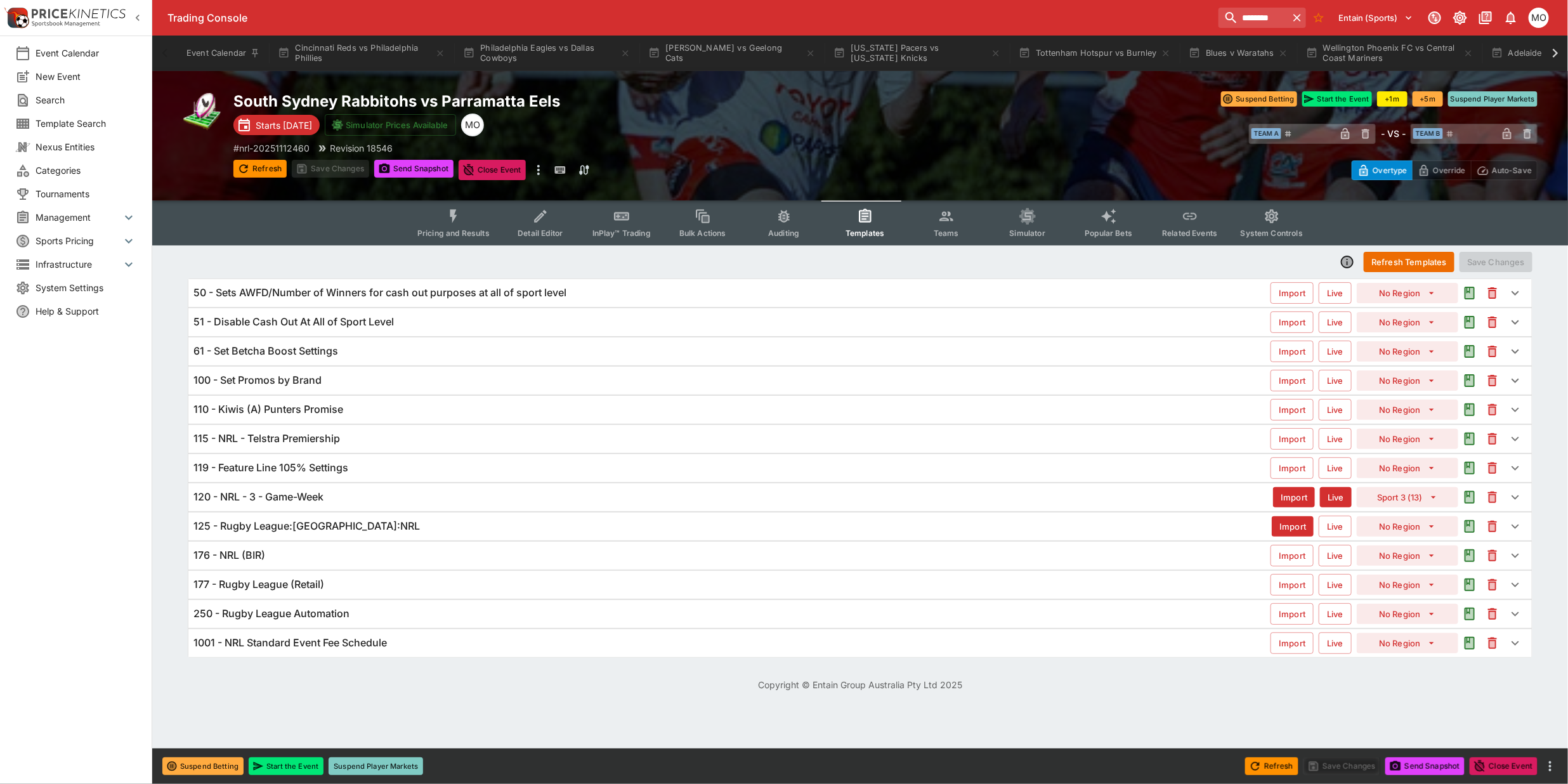
click at [309, 531] on h6 "125 - Rugby League:[GEOGRAPHIC_DATA]:NRL" at bounding box center [306, 525] width 226 height 13
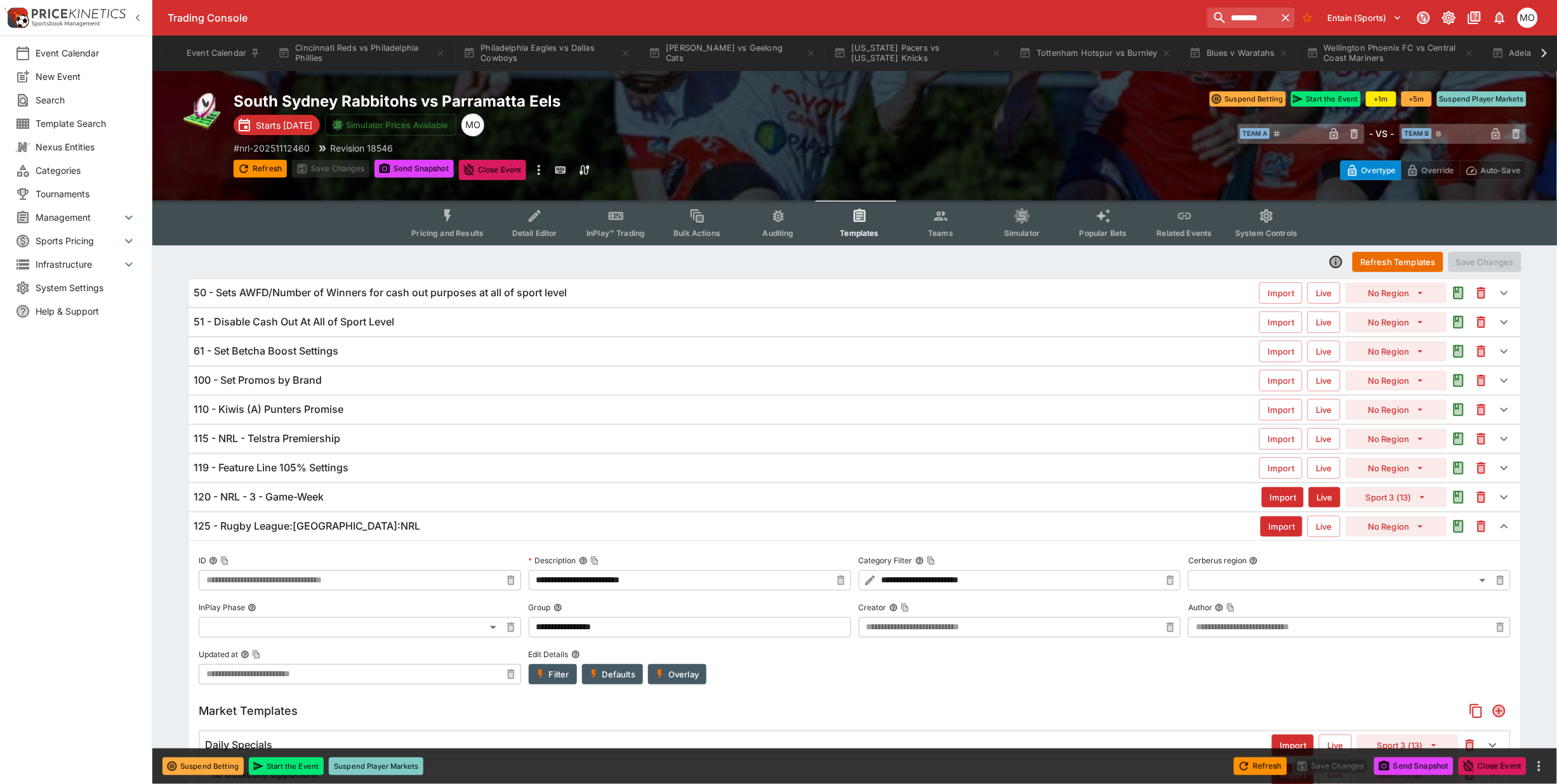
click at [310, 531] on h6 "125 - Rugby League:[GEOGRAPHIC_DATA]:NRL" at bounding box center [306, 525] width 226 height 13
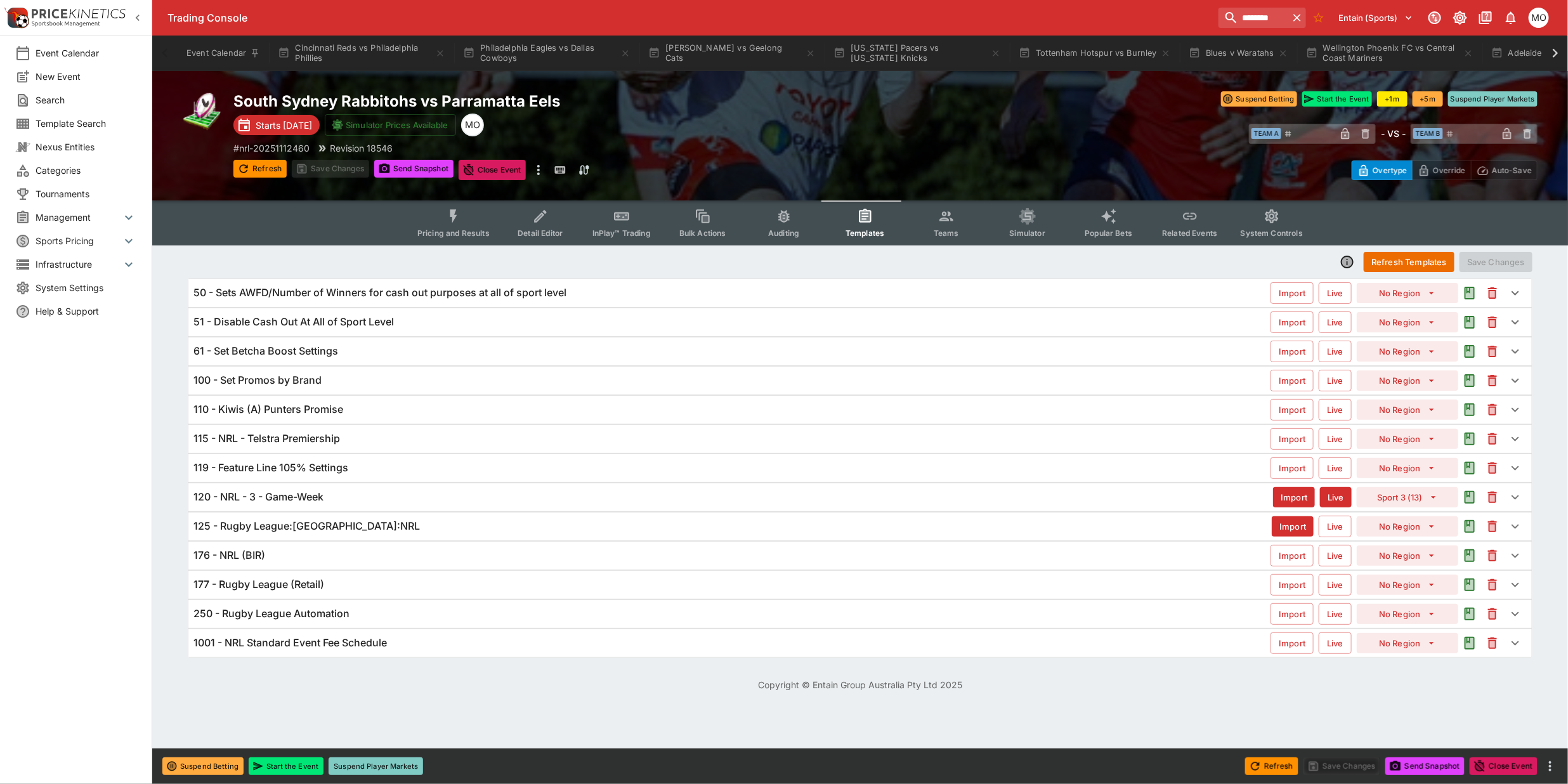
click at [310, 531] on h6 "125 - Rugby League:[GEOGRAPHIC_DATA]:NRL" at bounding box center [306, 525] width 226 height 13
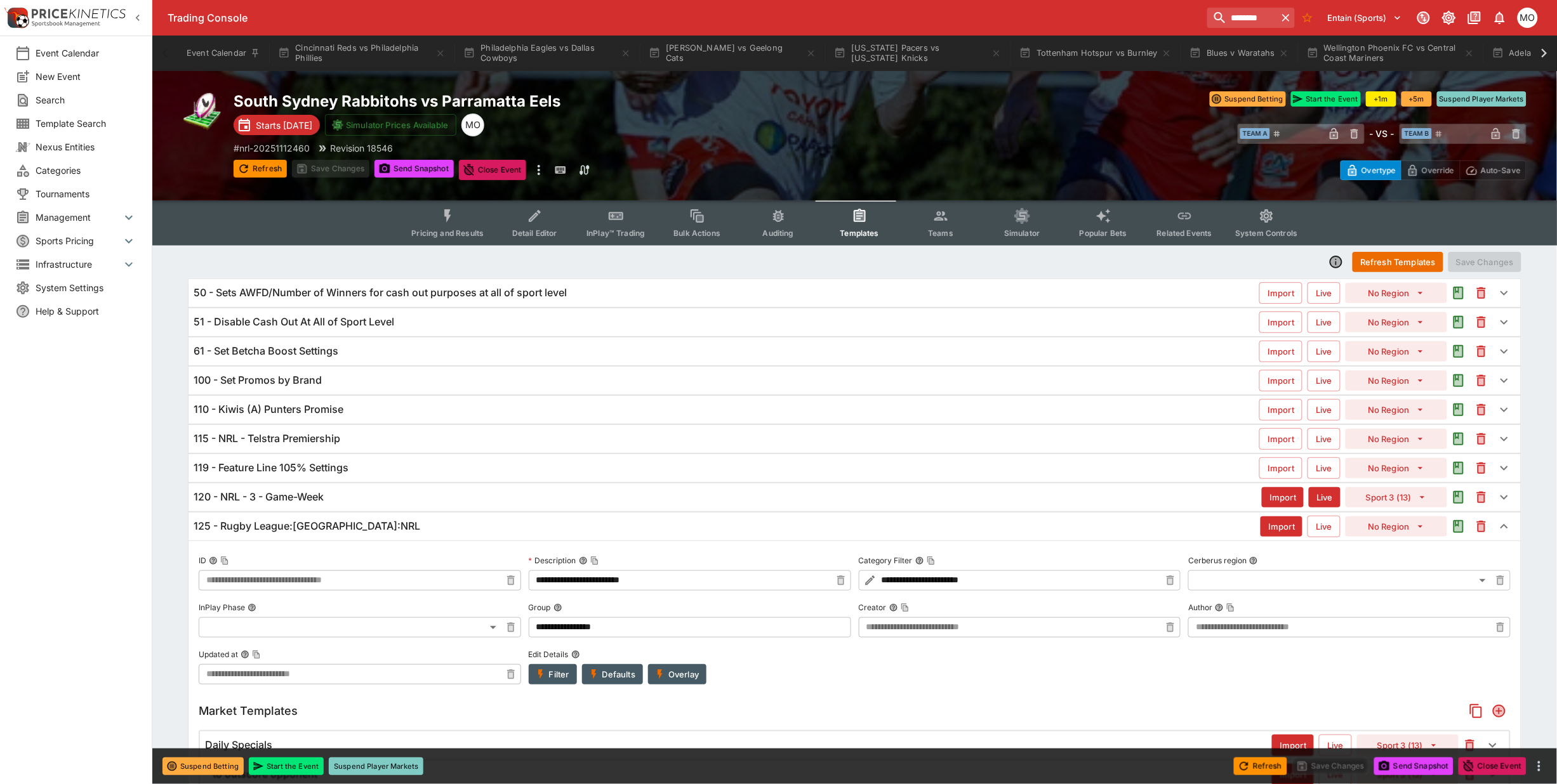
click at [46, 623] on div "Event Calendar New Event Search Template Search Nexus Entities Categories Tourn…" at bounding box center [76, 392] width 153 height 784
